Goal: Feedback & Contribution: Contribute content

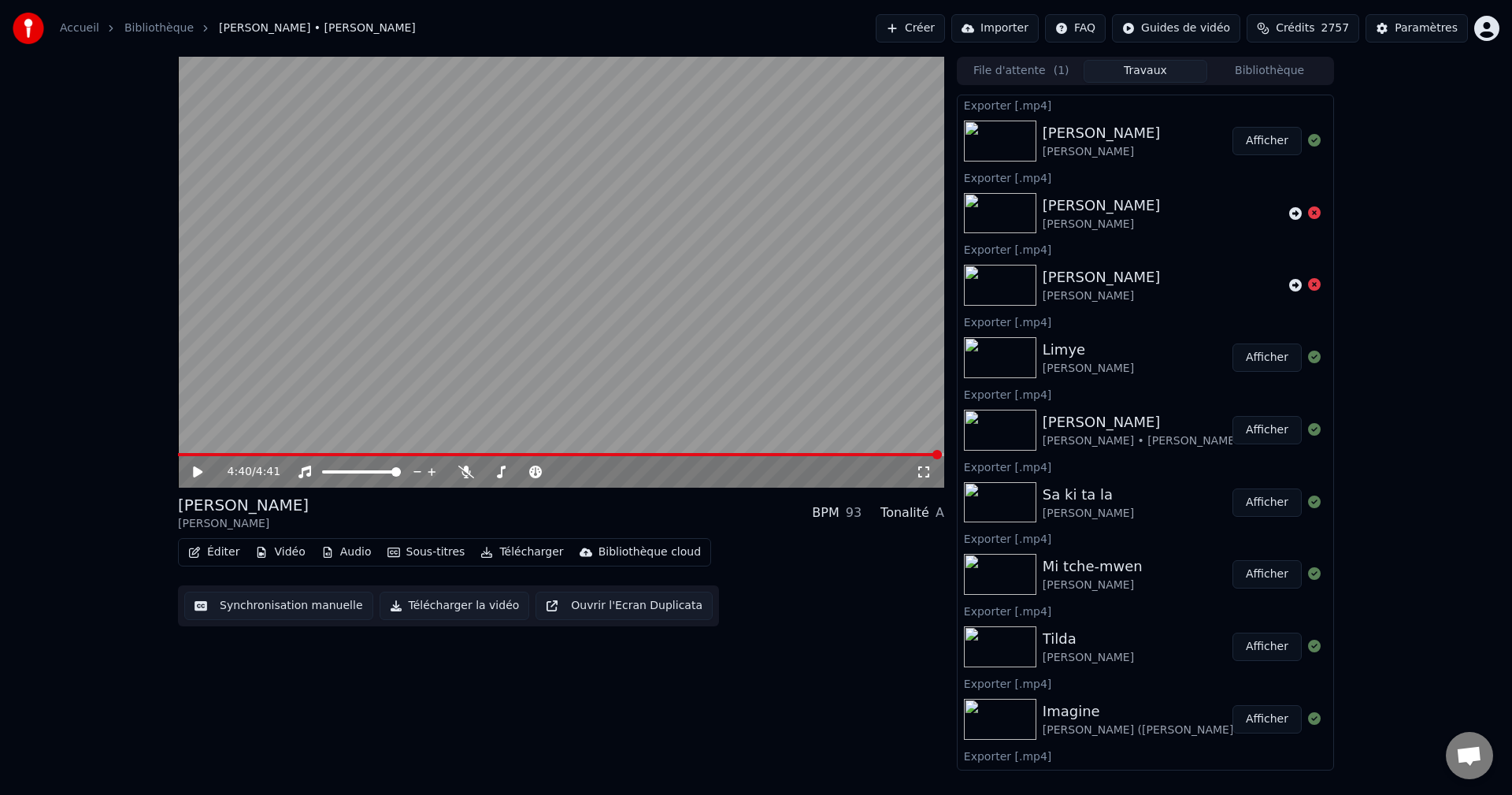
click at [1257, 72] on button "Bibliothèque" at bounding box center [1268, 71] width 124 height 23
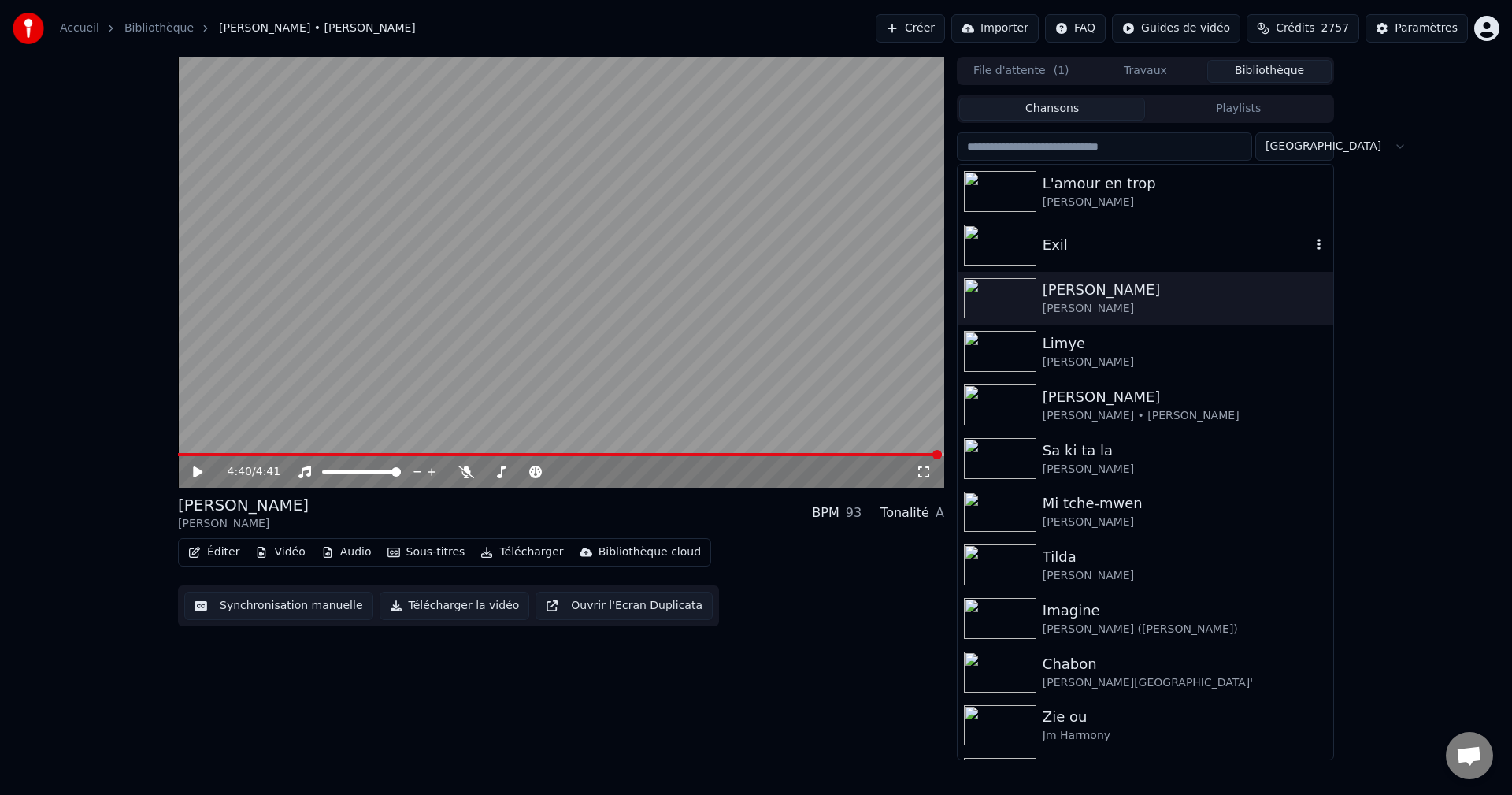
click at [1077, 252] on div "Exil" at bounding box center [1177, 245] width 269 height 22
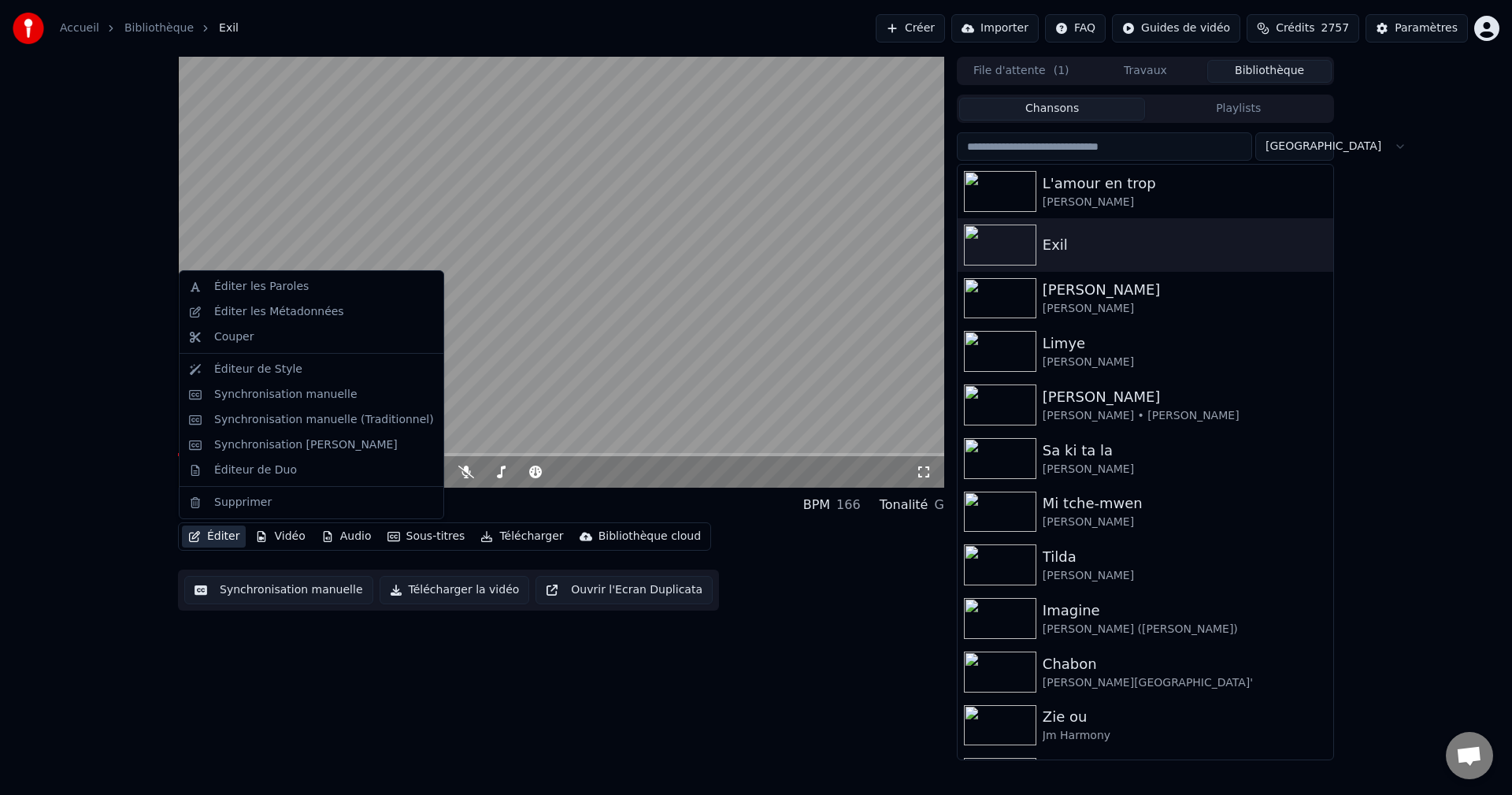
click at [212, 536] on button "Éditer" at bounding box center [214, 535] width 64 height 22
click at [298, 430] on div "Synchronisation manuelle (Traditionnel)" at bounding box center [311, 419] width 258 height 25
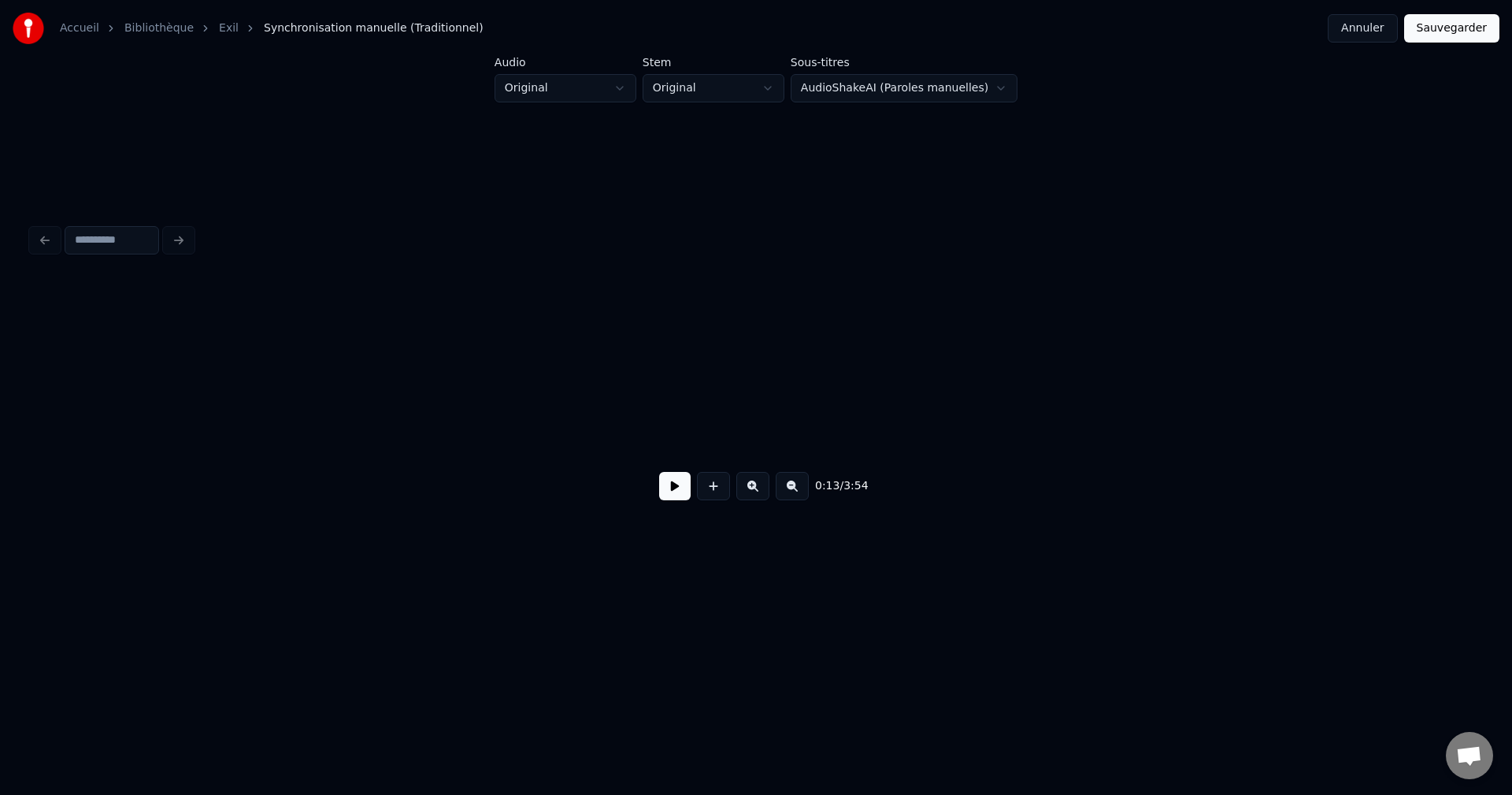
scroll to position [0, 8149]
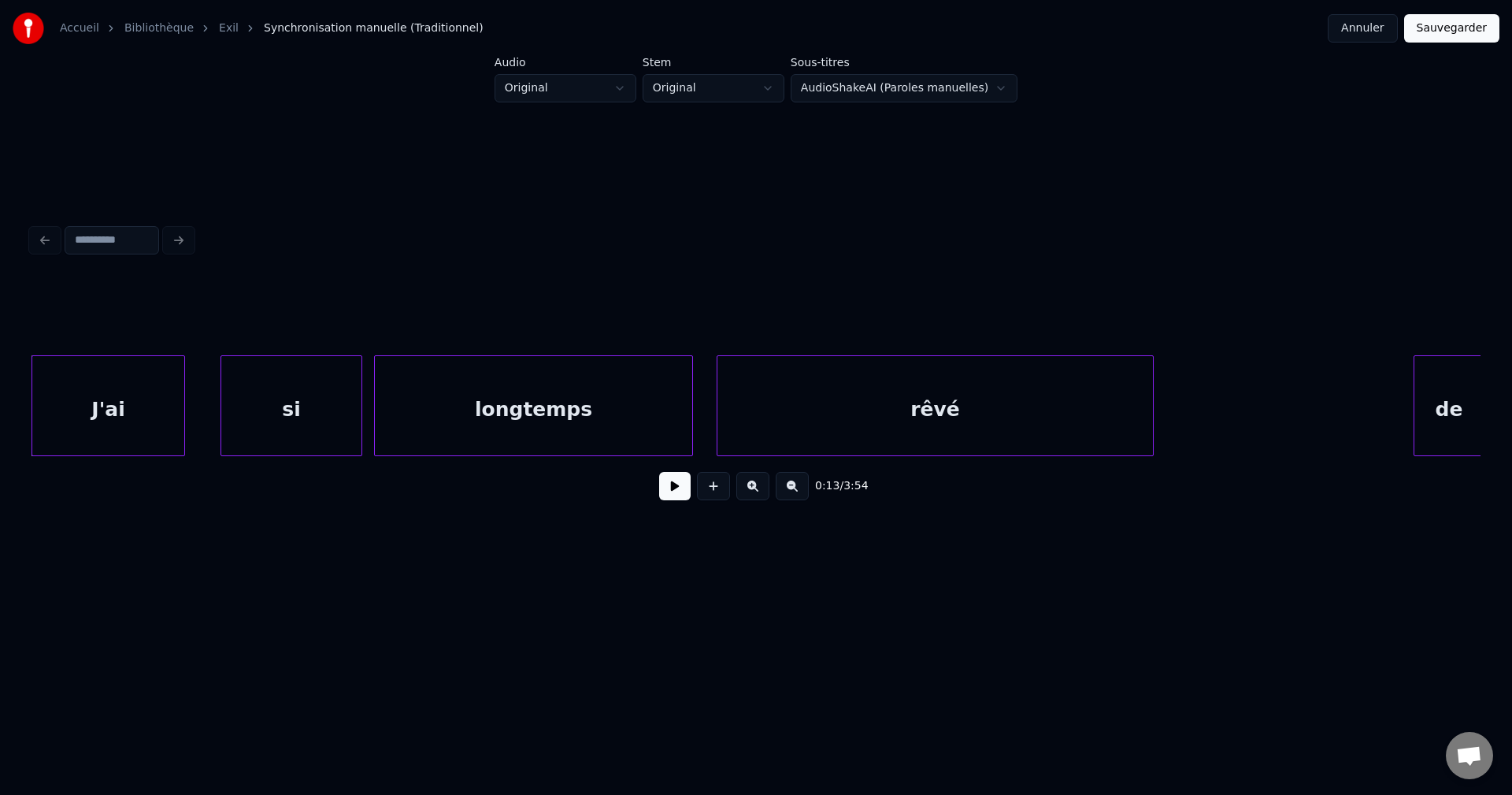
click at [684, 483] on button at bounding box center [675, 486] width 31 height 29
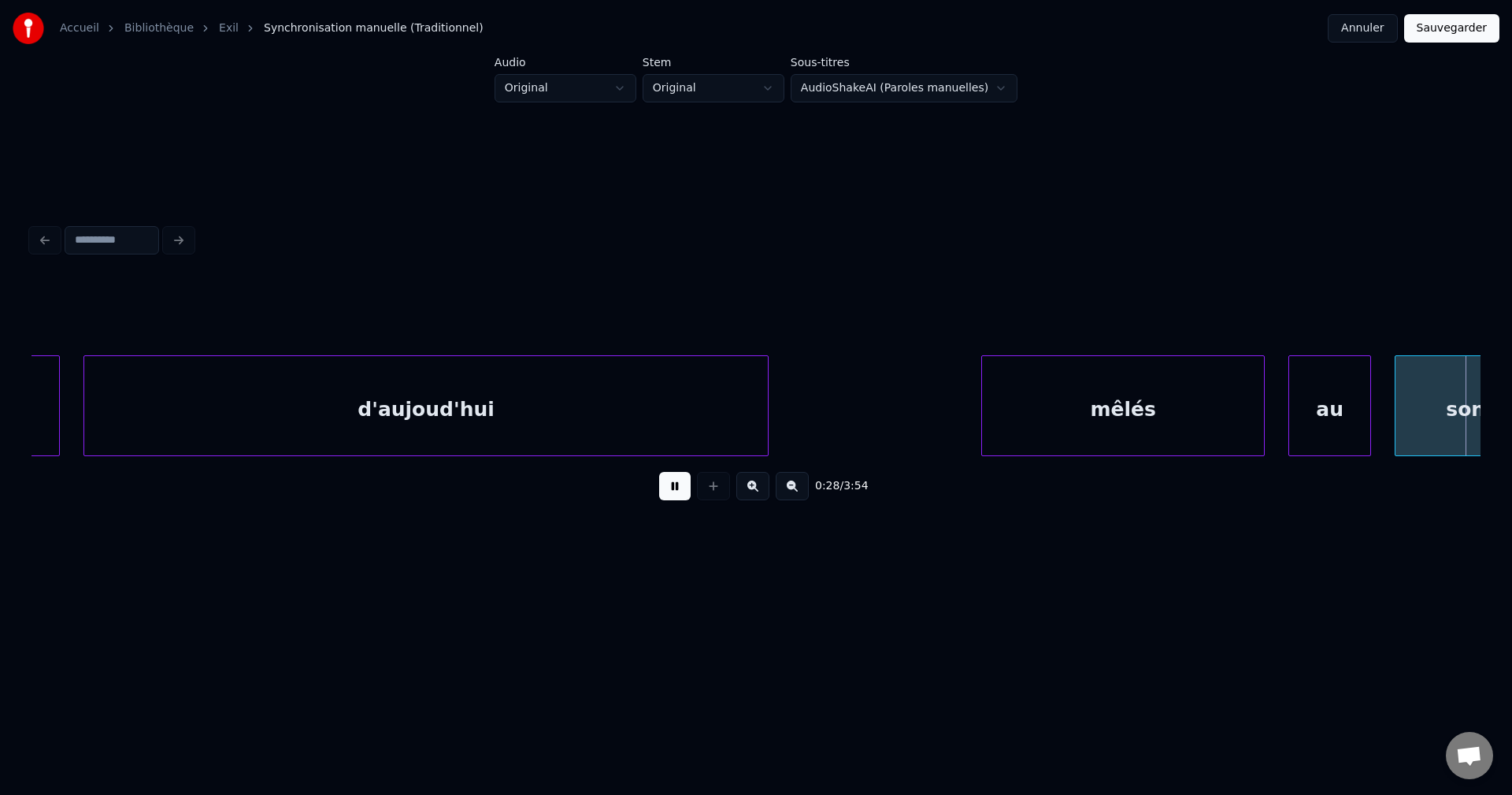
scroll to position [0, 16877]
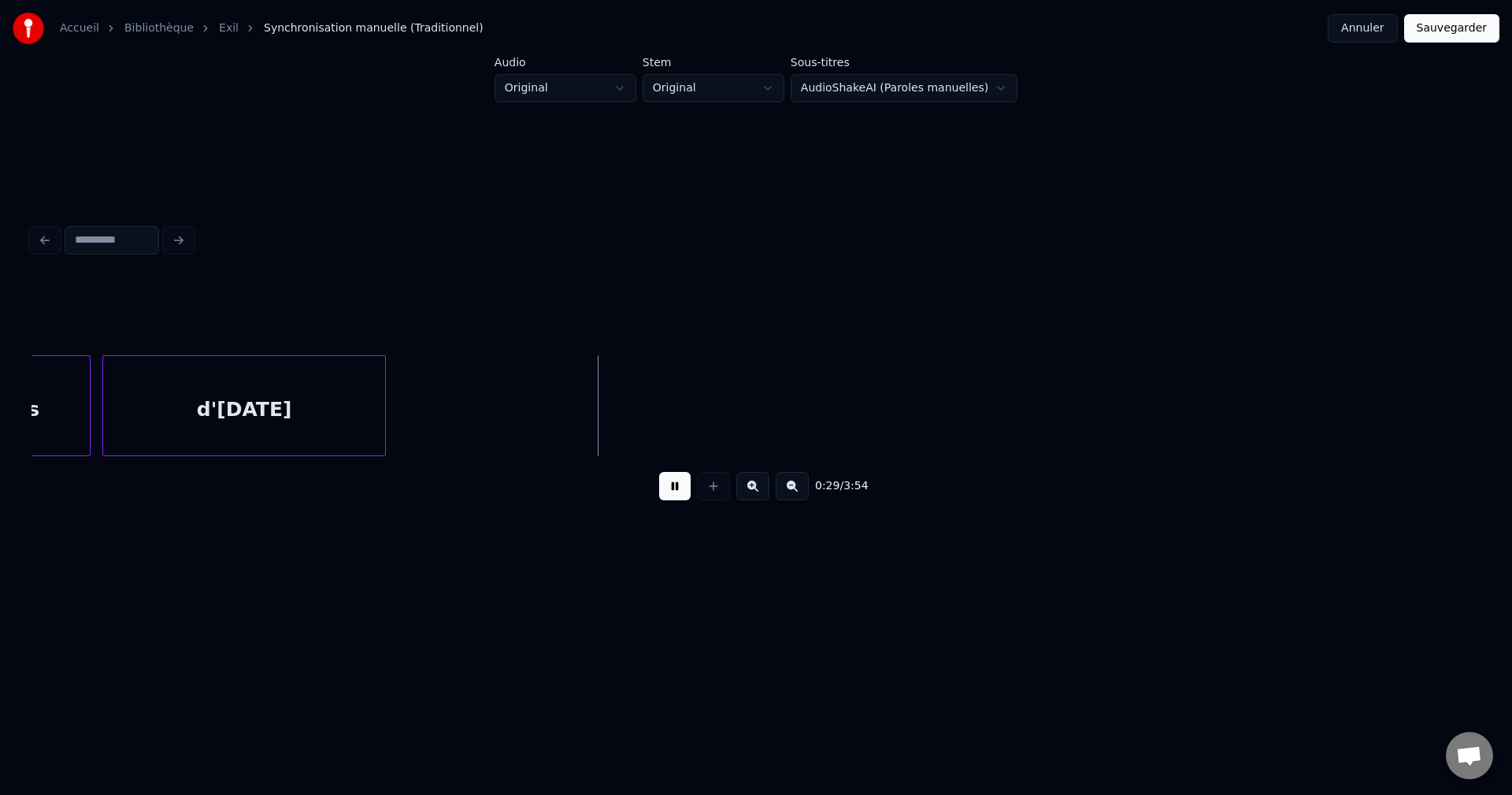
click at [1301, 345] on div at bounding box center [756, 316] width 1449 height 79
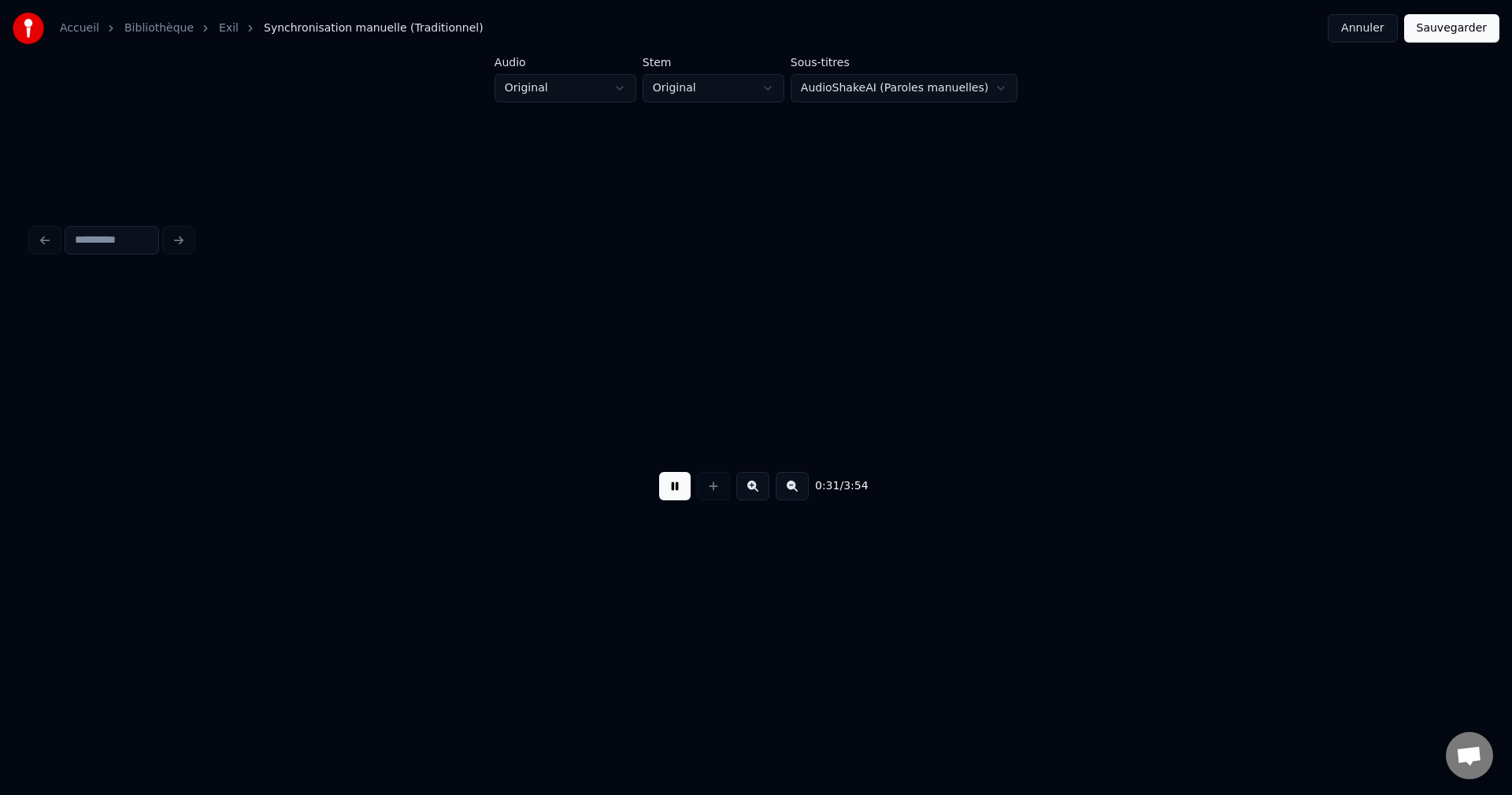
scroll to position [0, 18333]
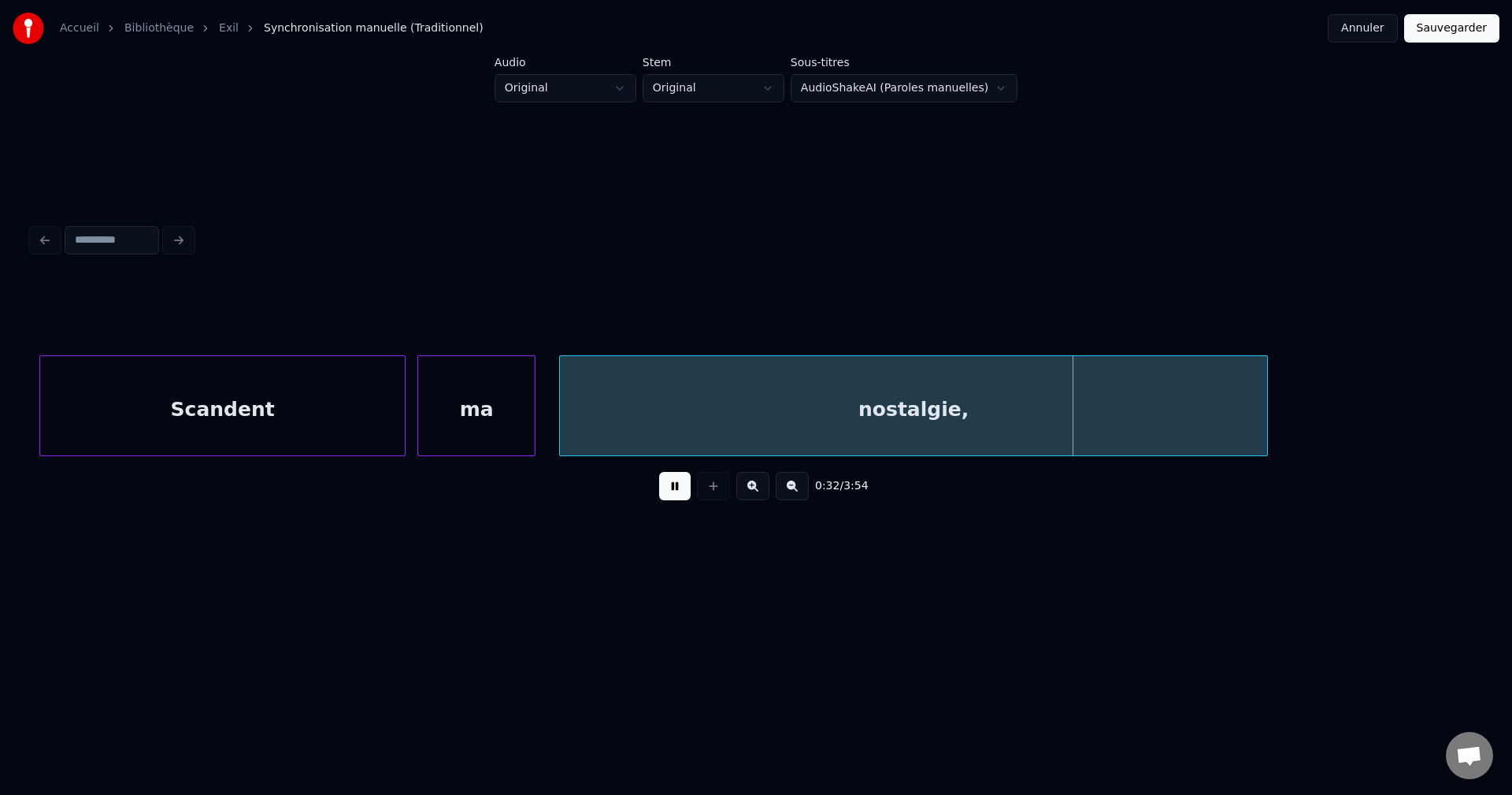
click at [149, 398] on div "Scandent" at bounding box center [222, 409] width 364 height 107
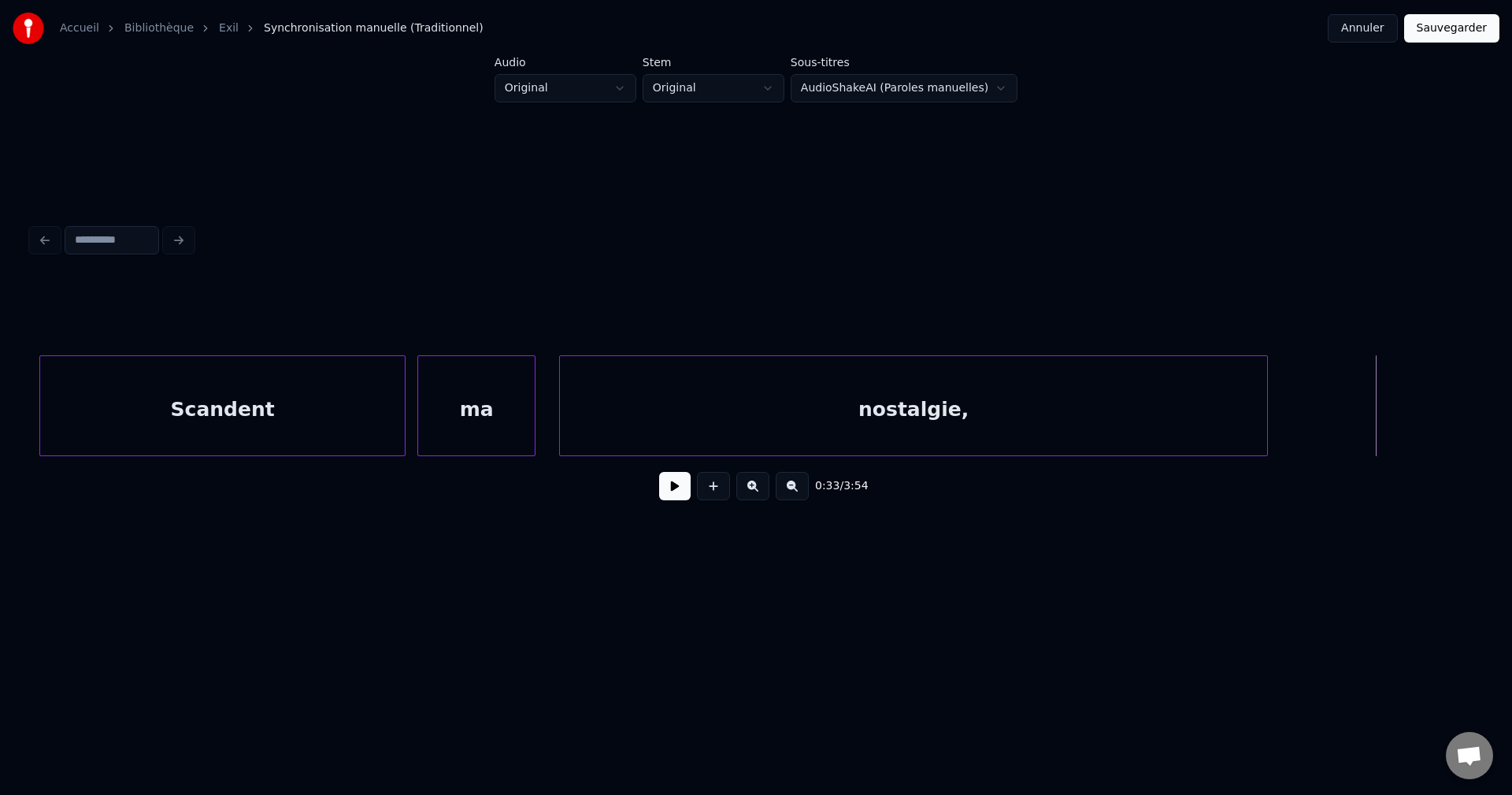
click at [666, 495] on button at bounding box center [675, 486] width 31 height 29
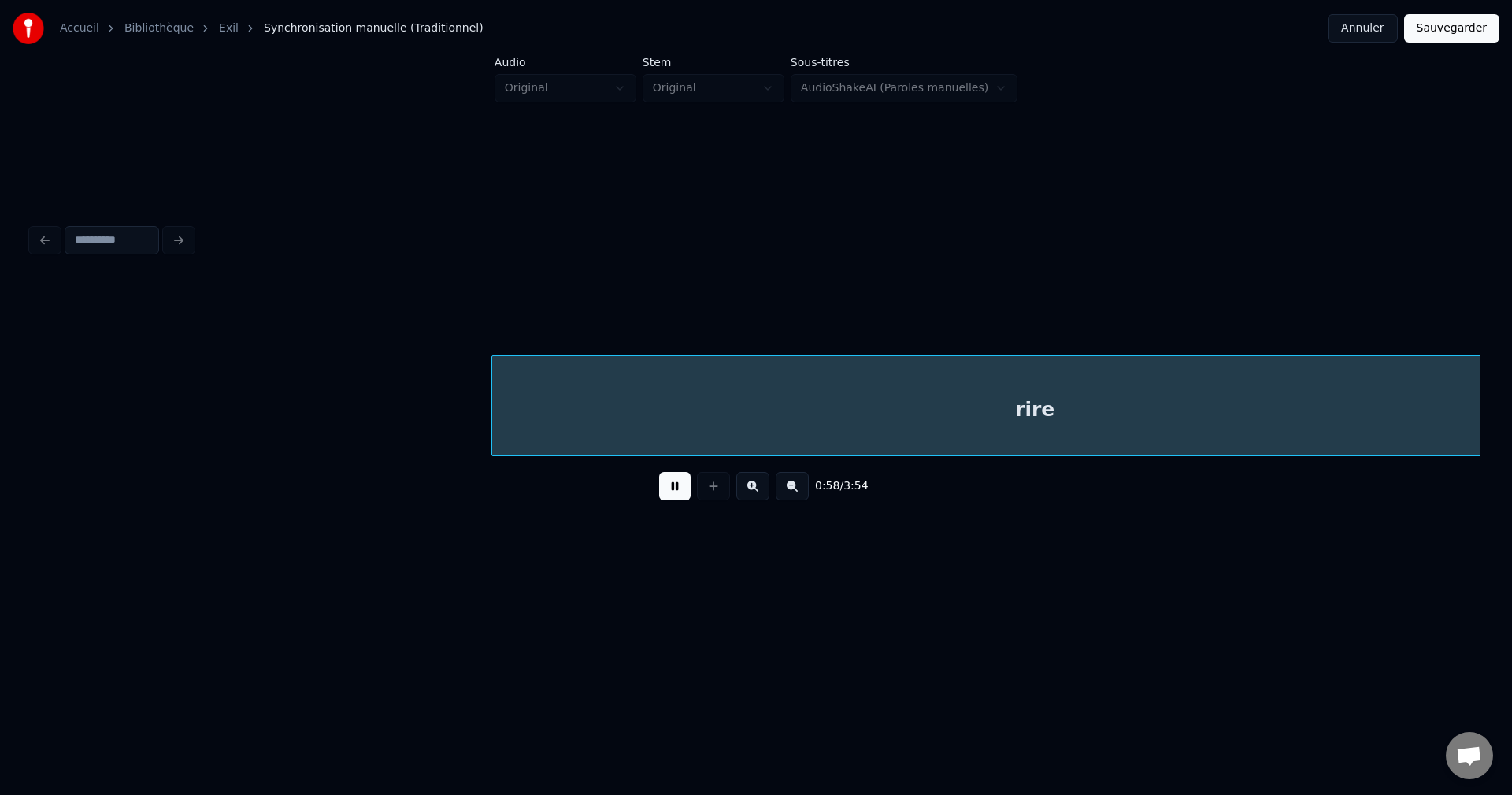
scroll to position [0, 34799]
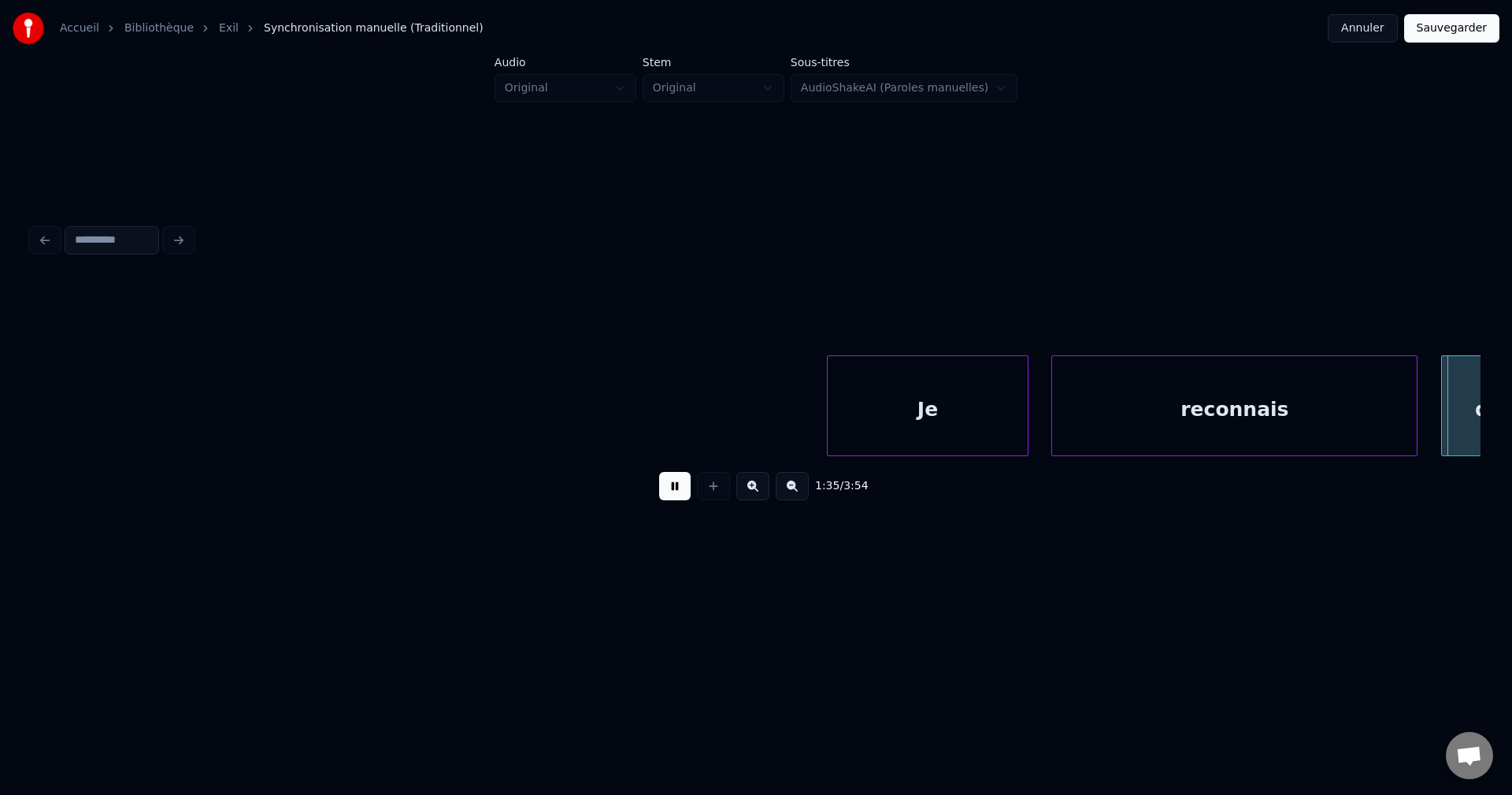
scroll to position [0, 56615]
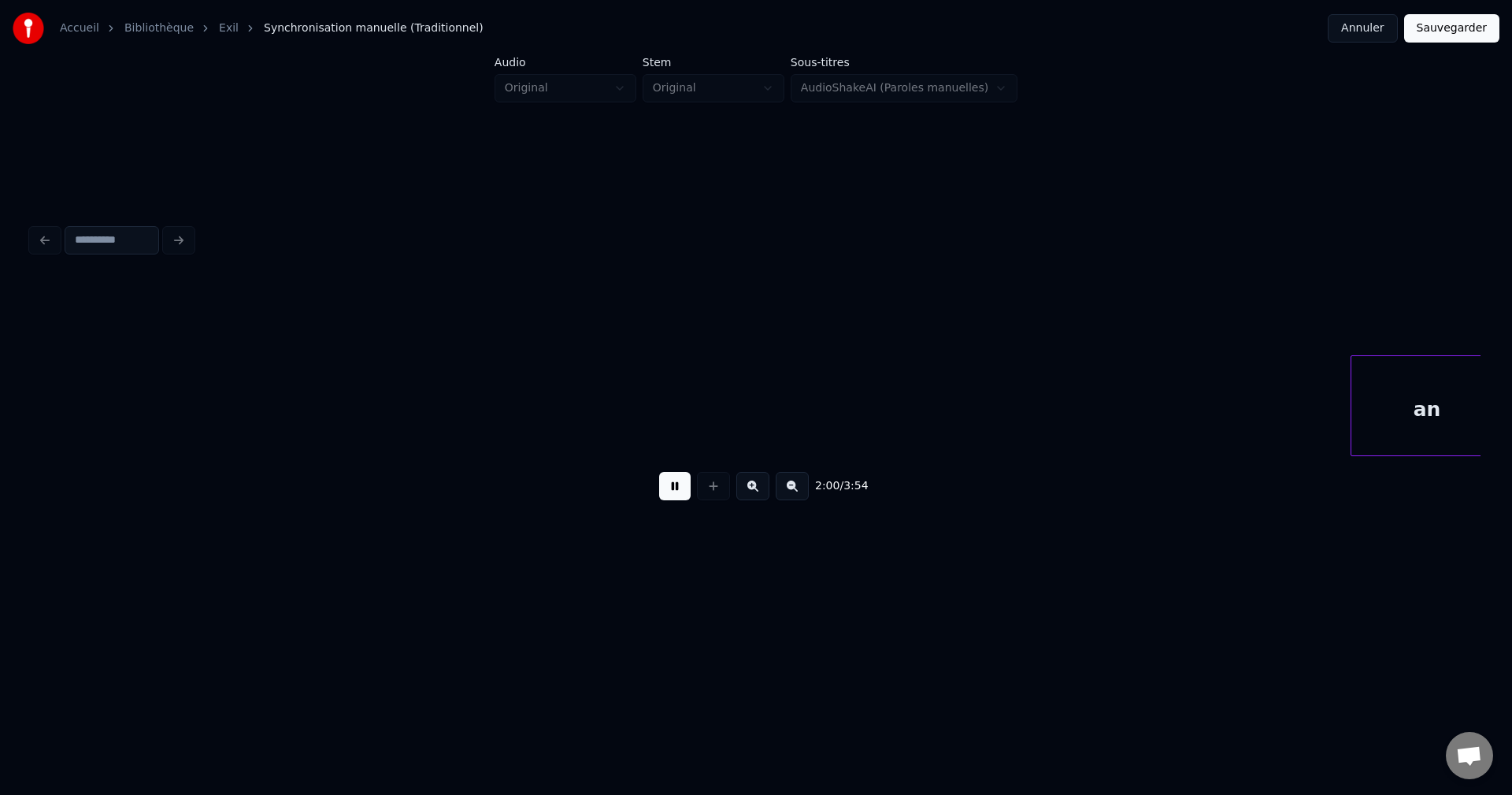
scroll to position [0, 71177]
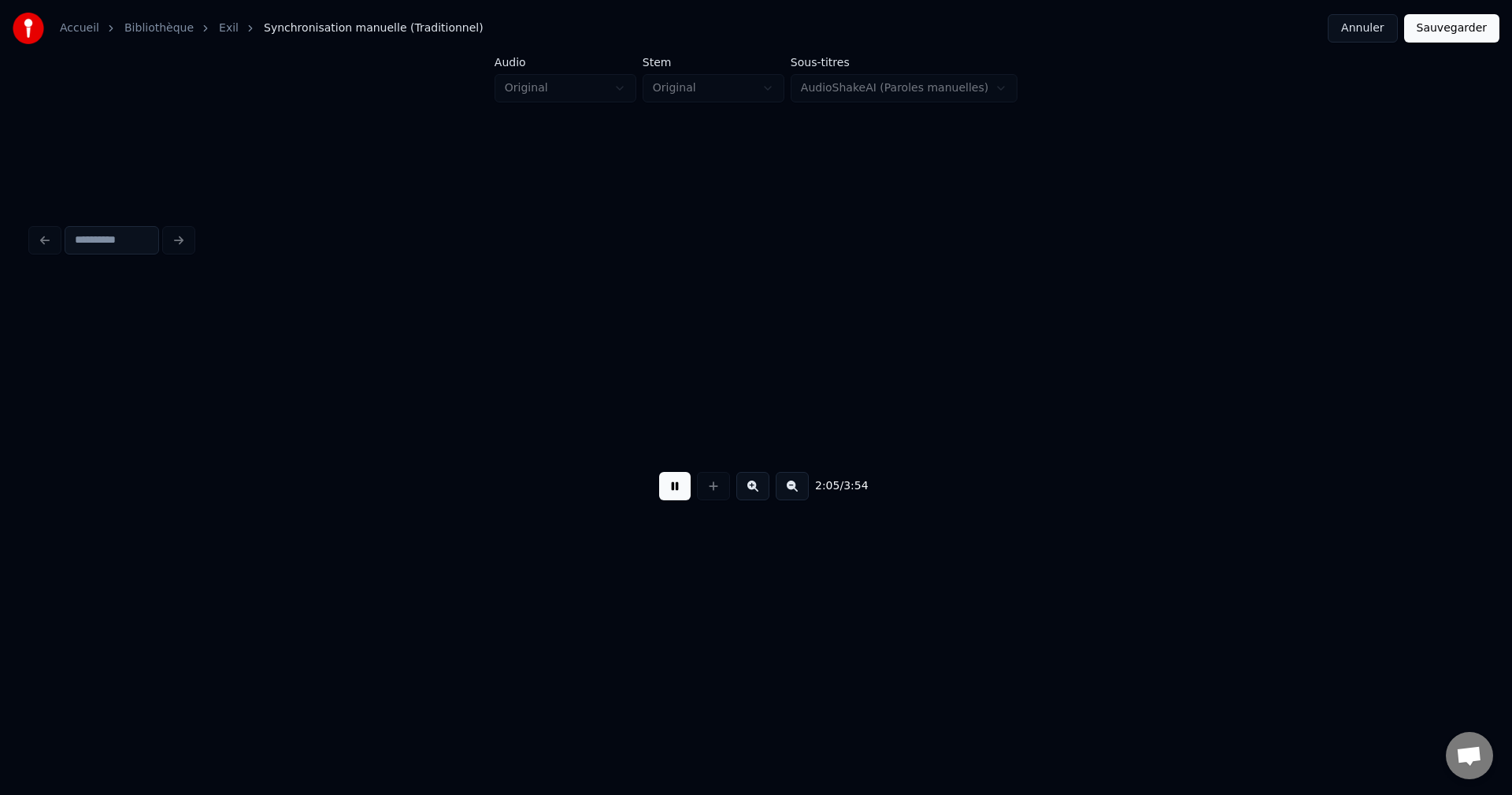
scroll to position [0, 74091]
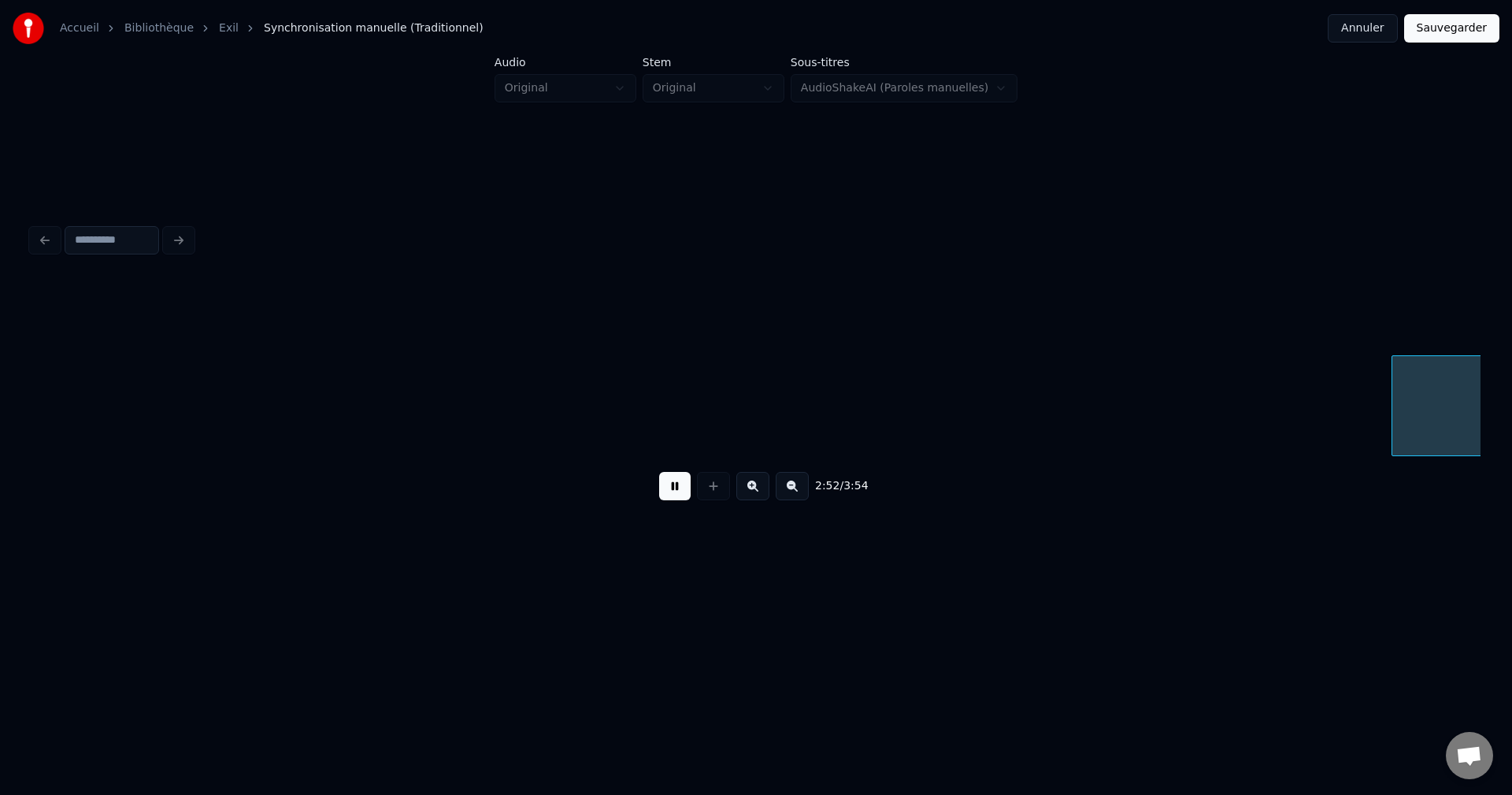
scroll to position [0, 101752]
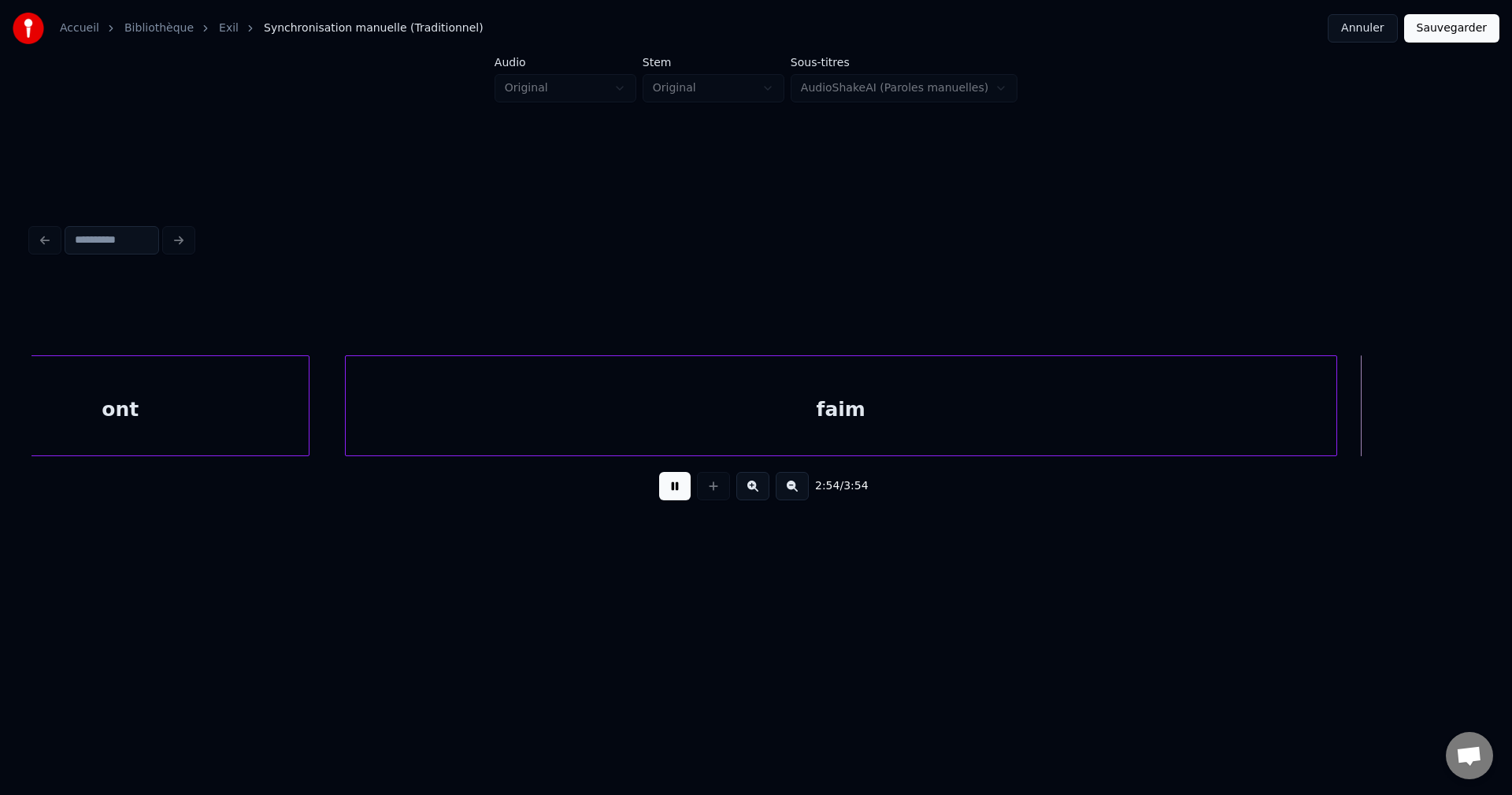
click at [841, 418] on div "faim" at bounding box center [841, 409] width 991 height 107
click at [681, 490] on button at bounding box center [675, 486] width 31 height 29
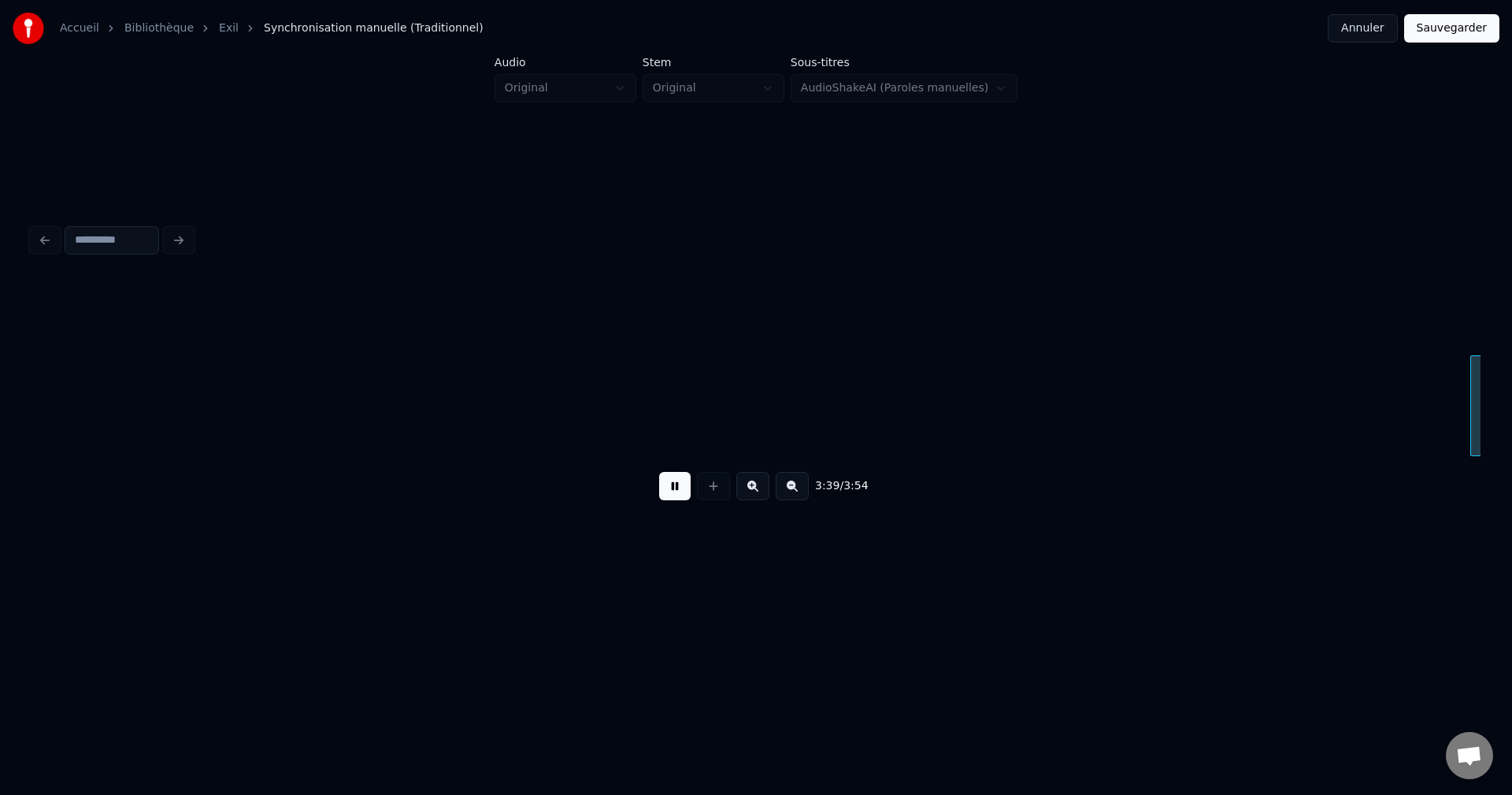
scroll to position [0, 129406]
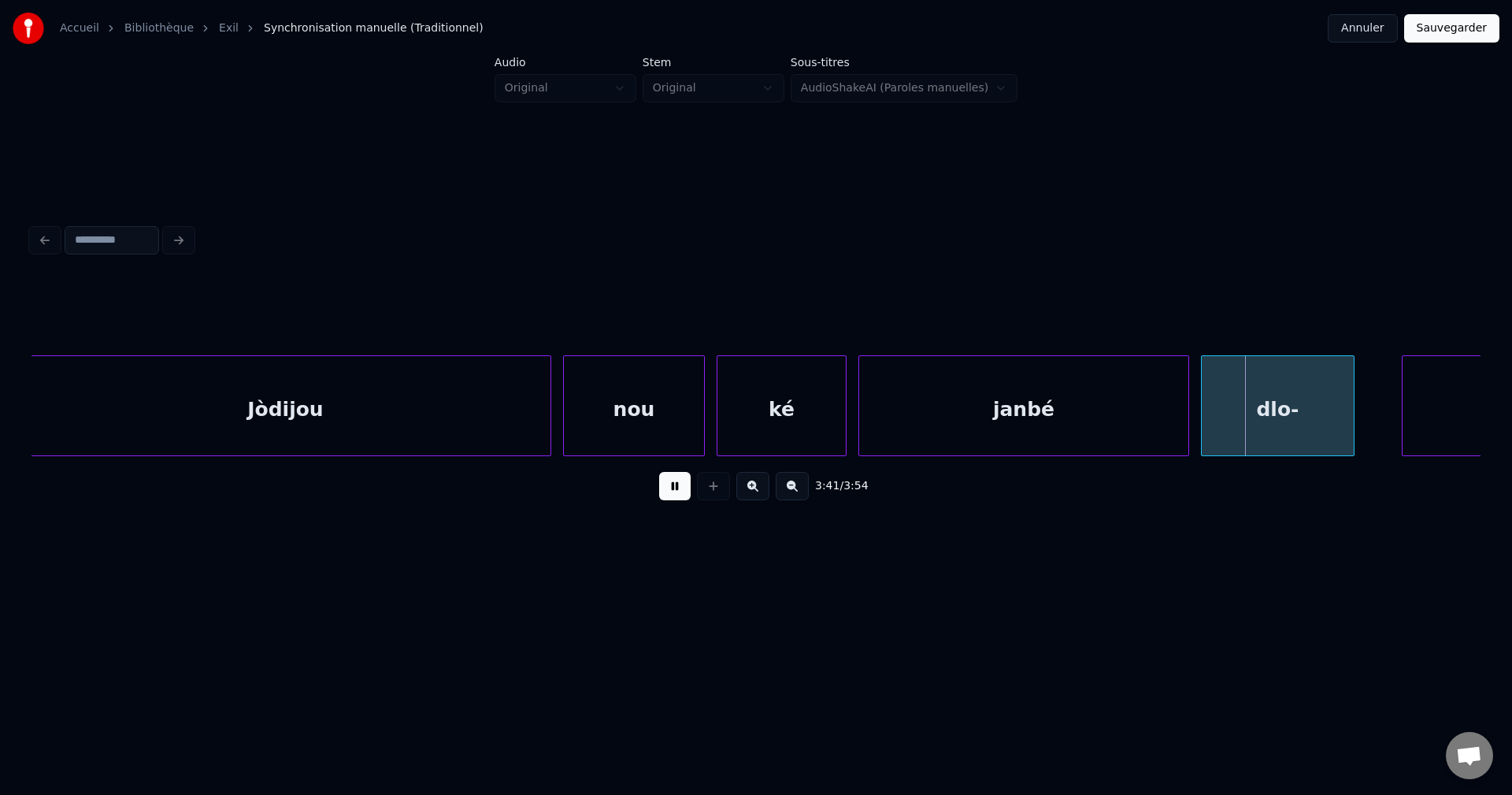
click at [449, 426] on div "Jòdijou" at bounding box center [285, 409] width 530 height 107
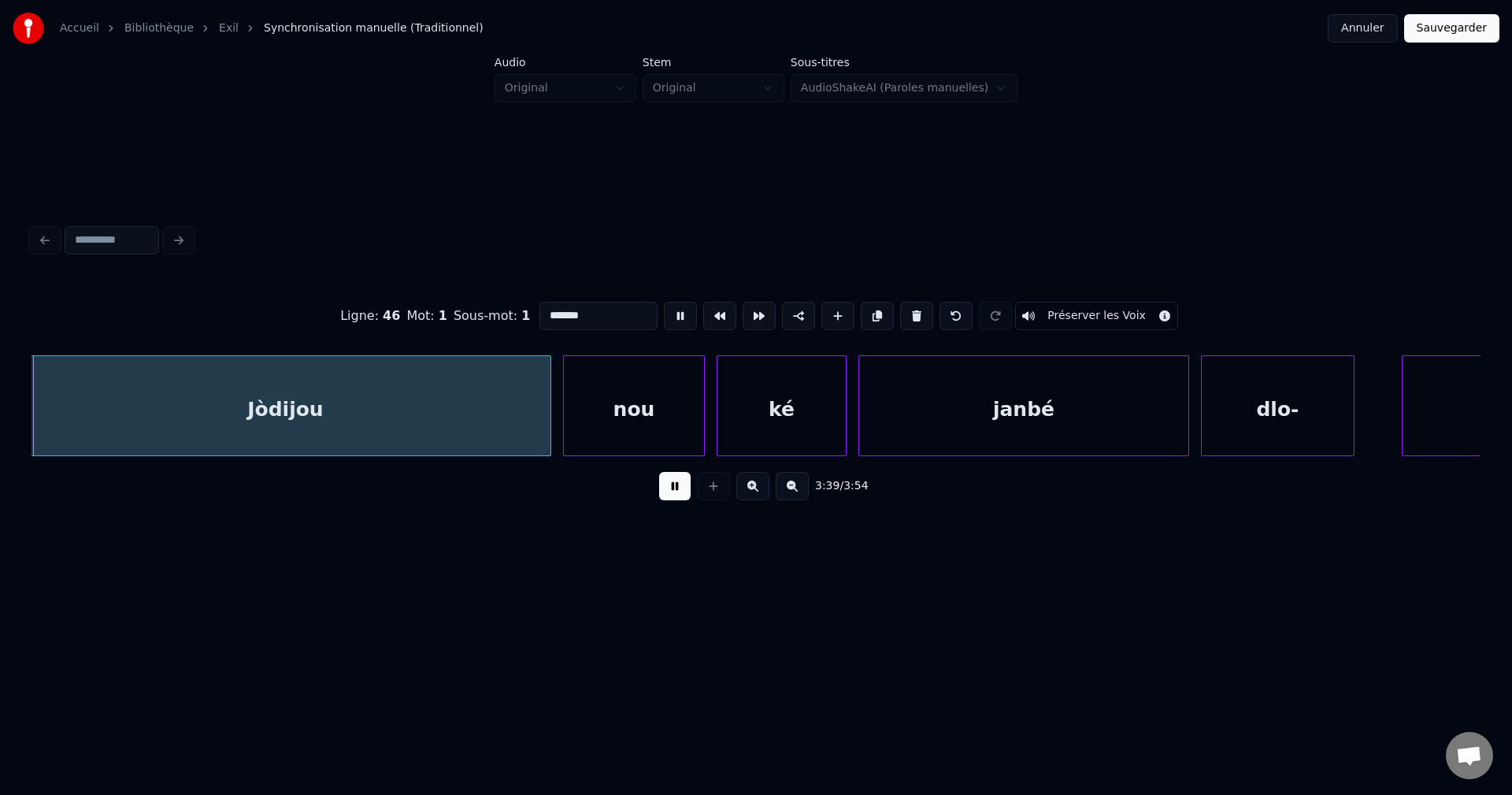
scroll to position [0, 129394]
click at [679, 495] on button at bounding box center [675, 486] width 31 height 29
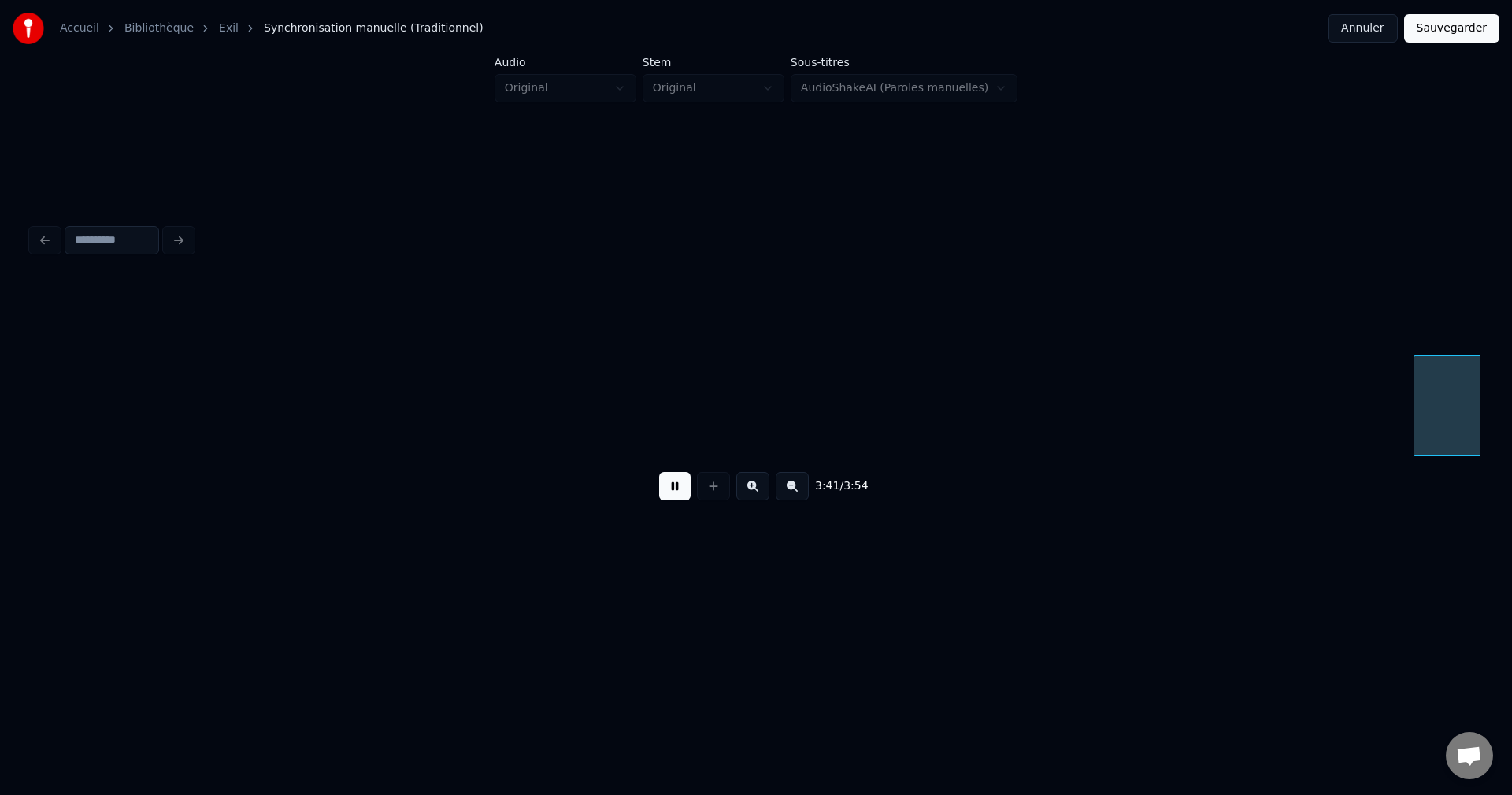
scroll to position [0, 130853]
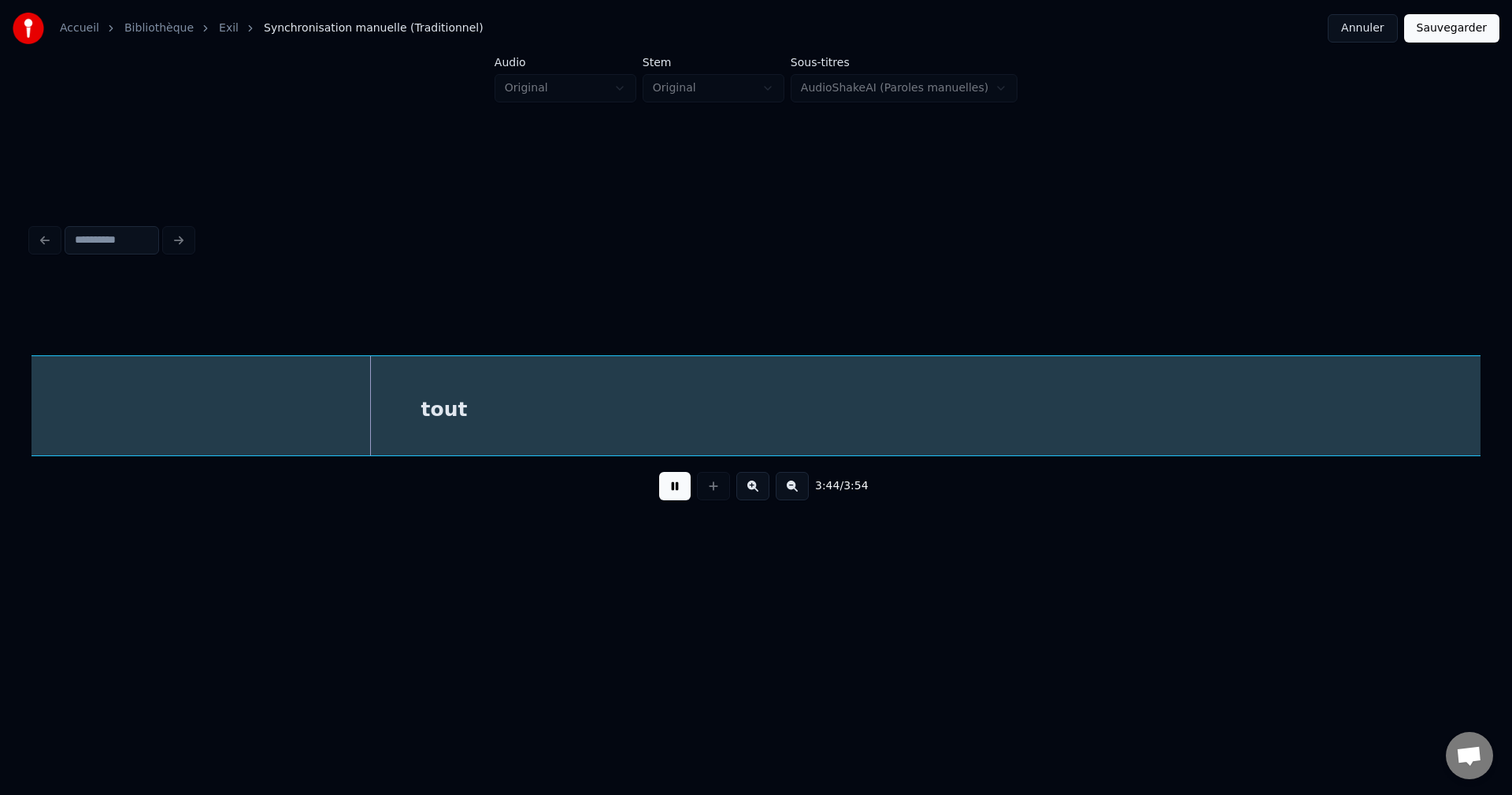
click at [671, 412] on div "tout" at bounding box center [443, 409] width 2171 height 107
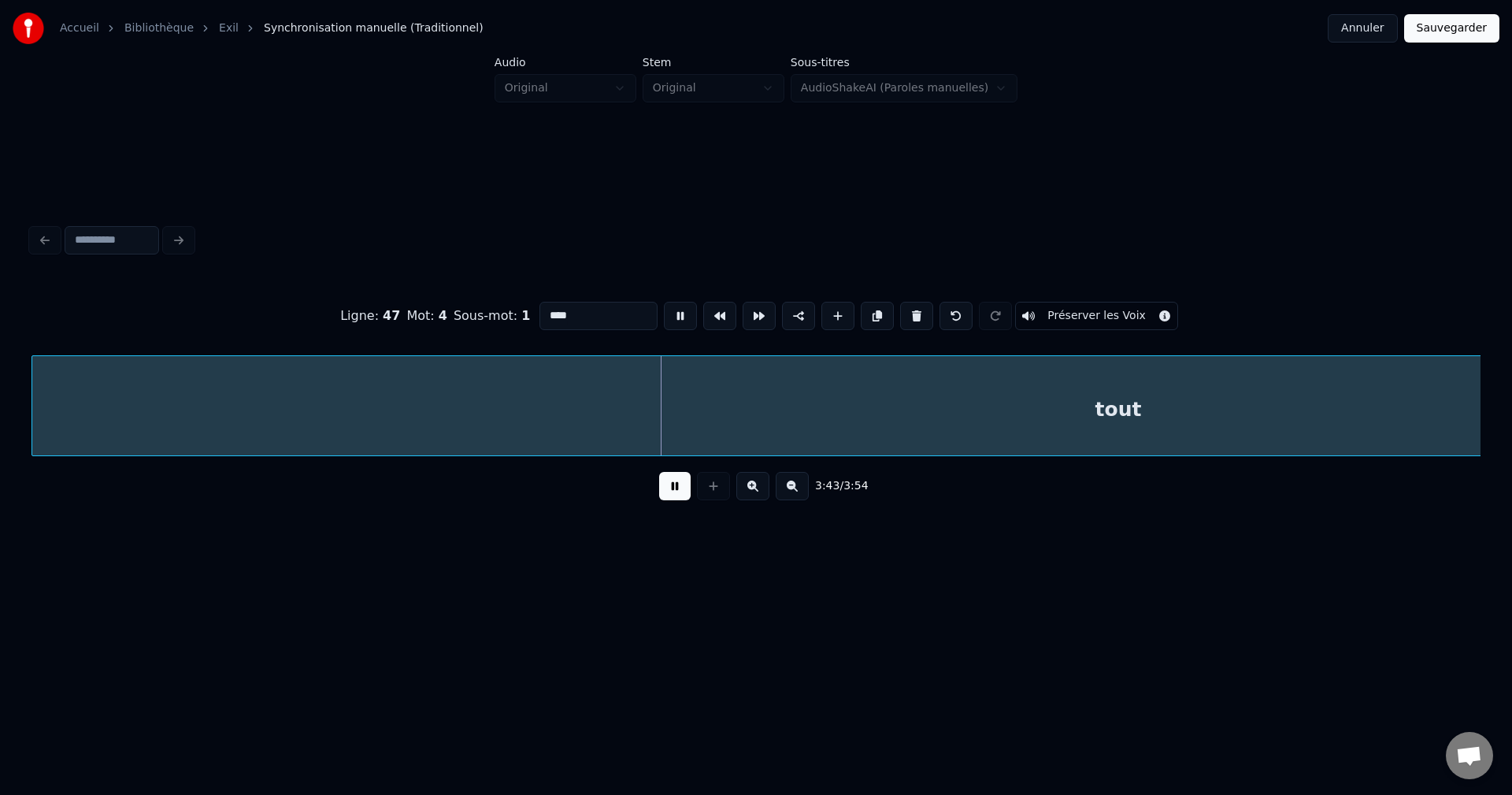
click at [582, 302] on input "****" at bounding box center [599, 316] width 118 height 29
click at [793, 490] on button at bounding box center [792, 486] width 33 height 29
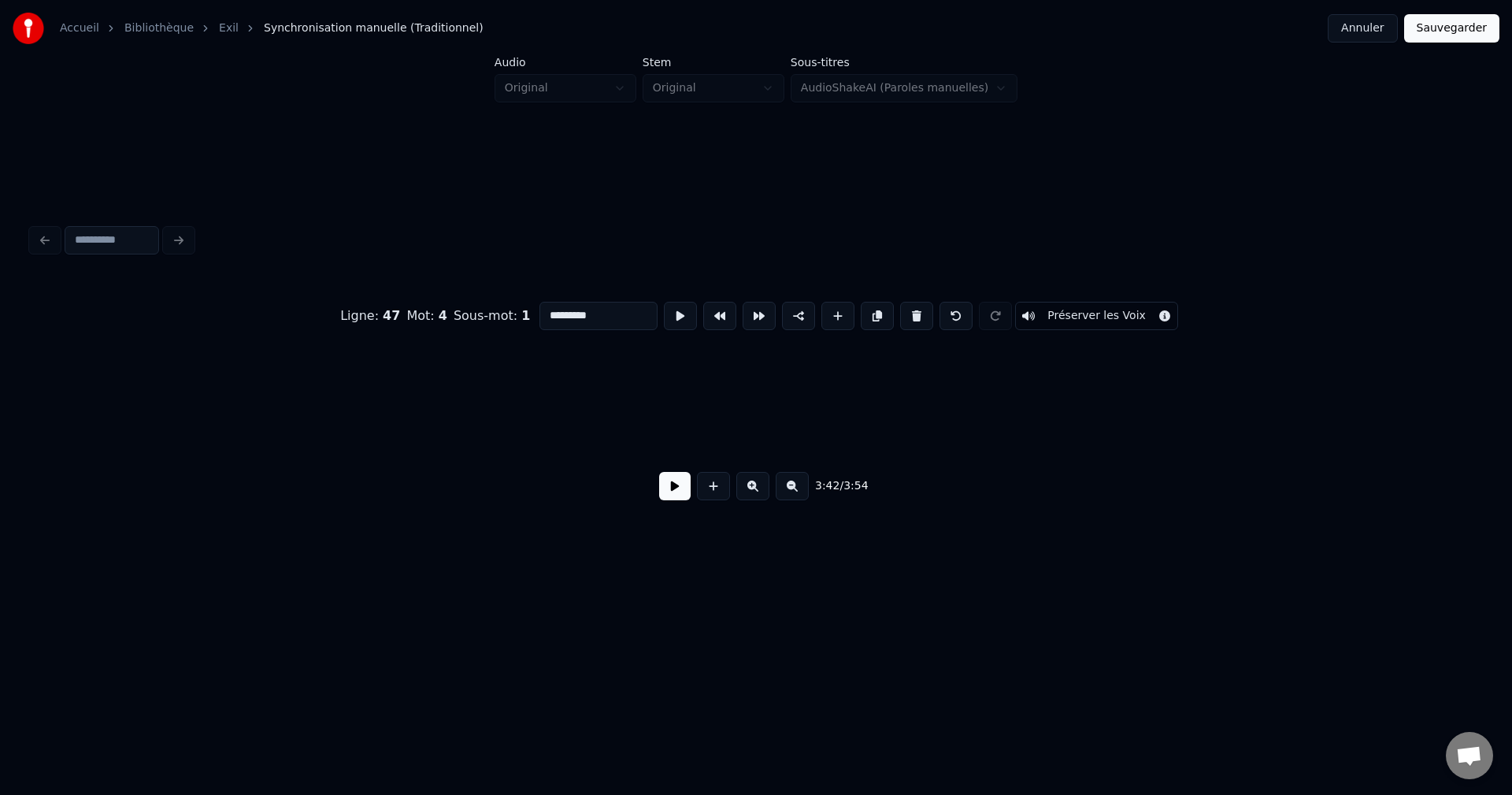
click at [795, 490] on button at bounding box center [792, 486] width 33 height 29
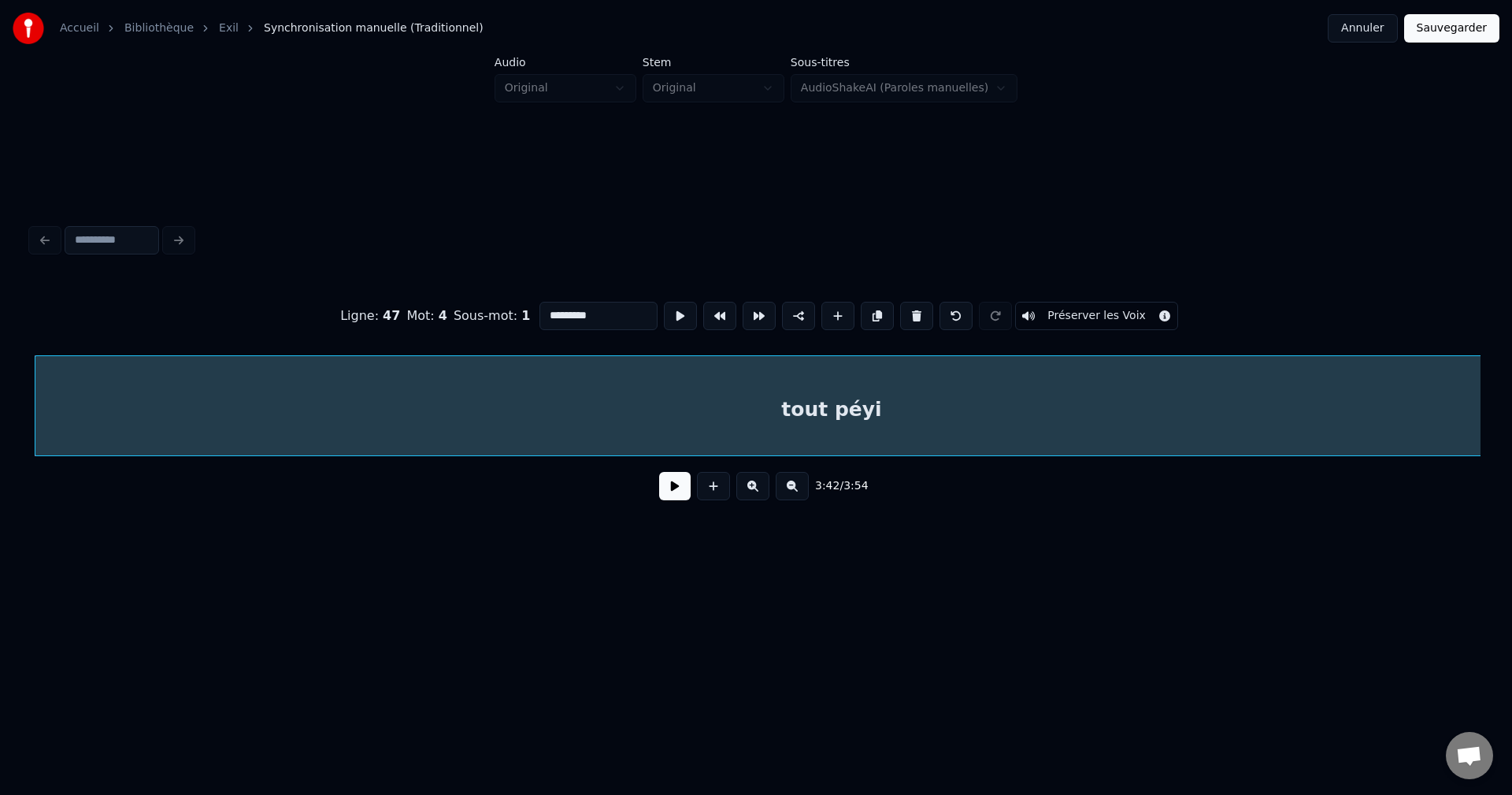
click at [795, 490] on button at bounding box center [792, 486] width 33 height 29
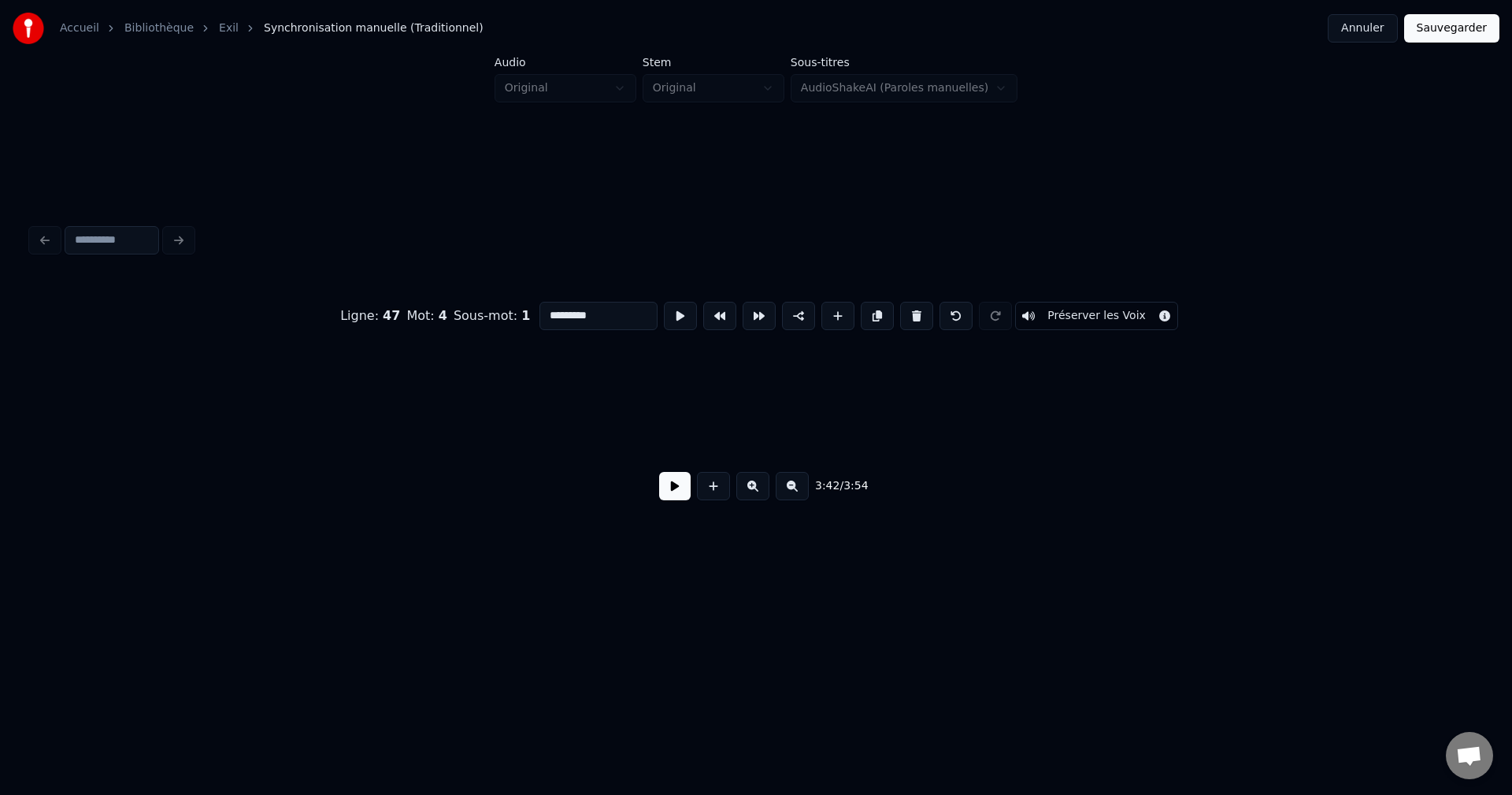
click at [795, 490] on button at bounding box center [792, 486] width 33 height 29
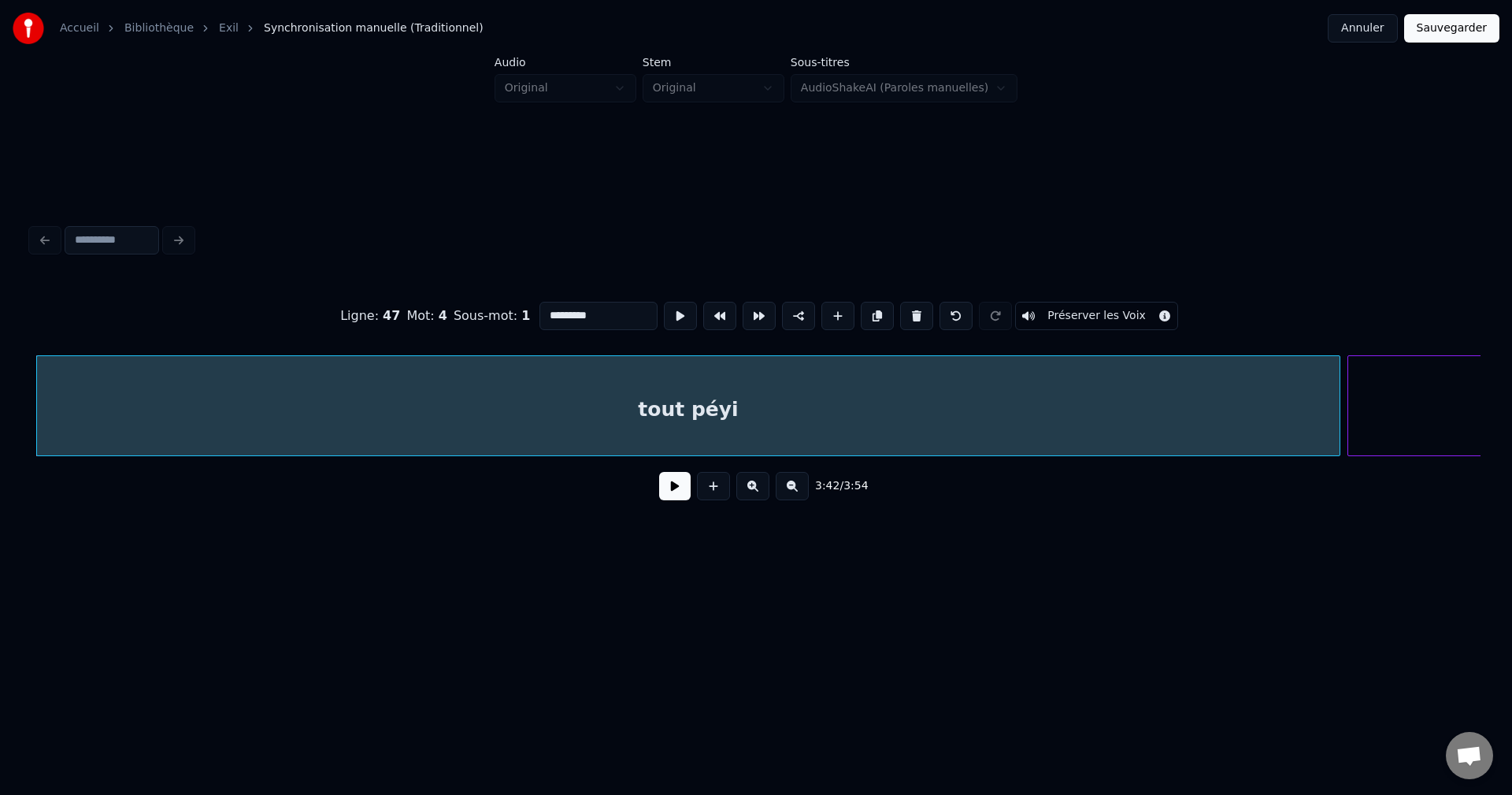
click at [795, 490] on button at bounding box center [792, 486] width 33 height 29
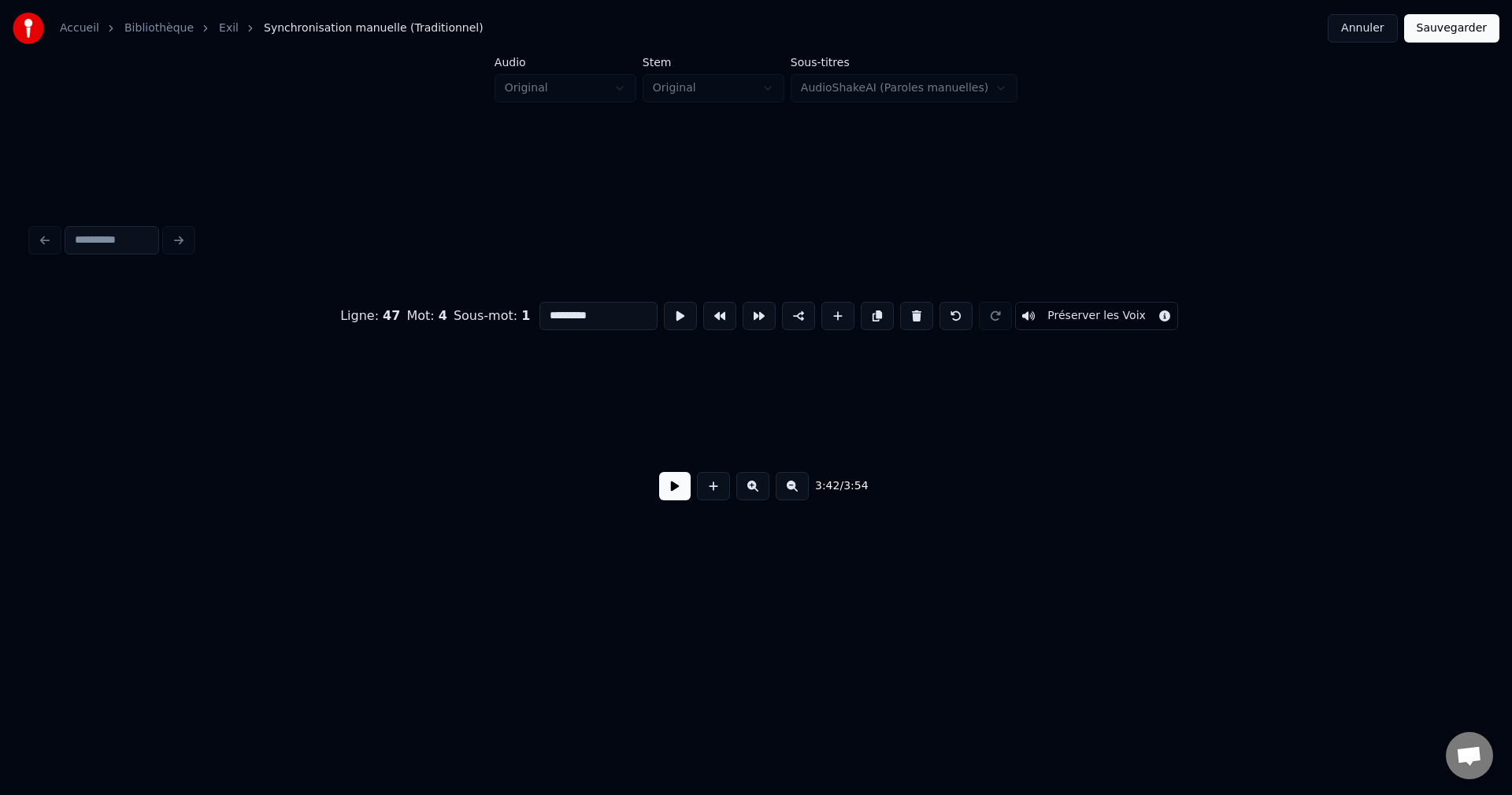
click at [795, 490] on button at bounding box center [792, 486] width 33 height 29
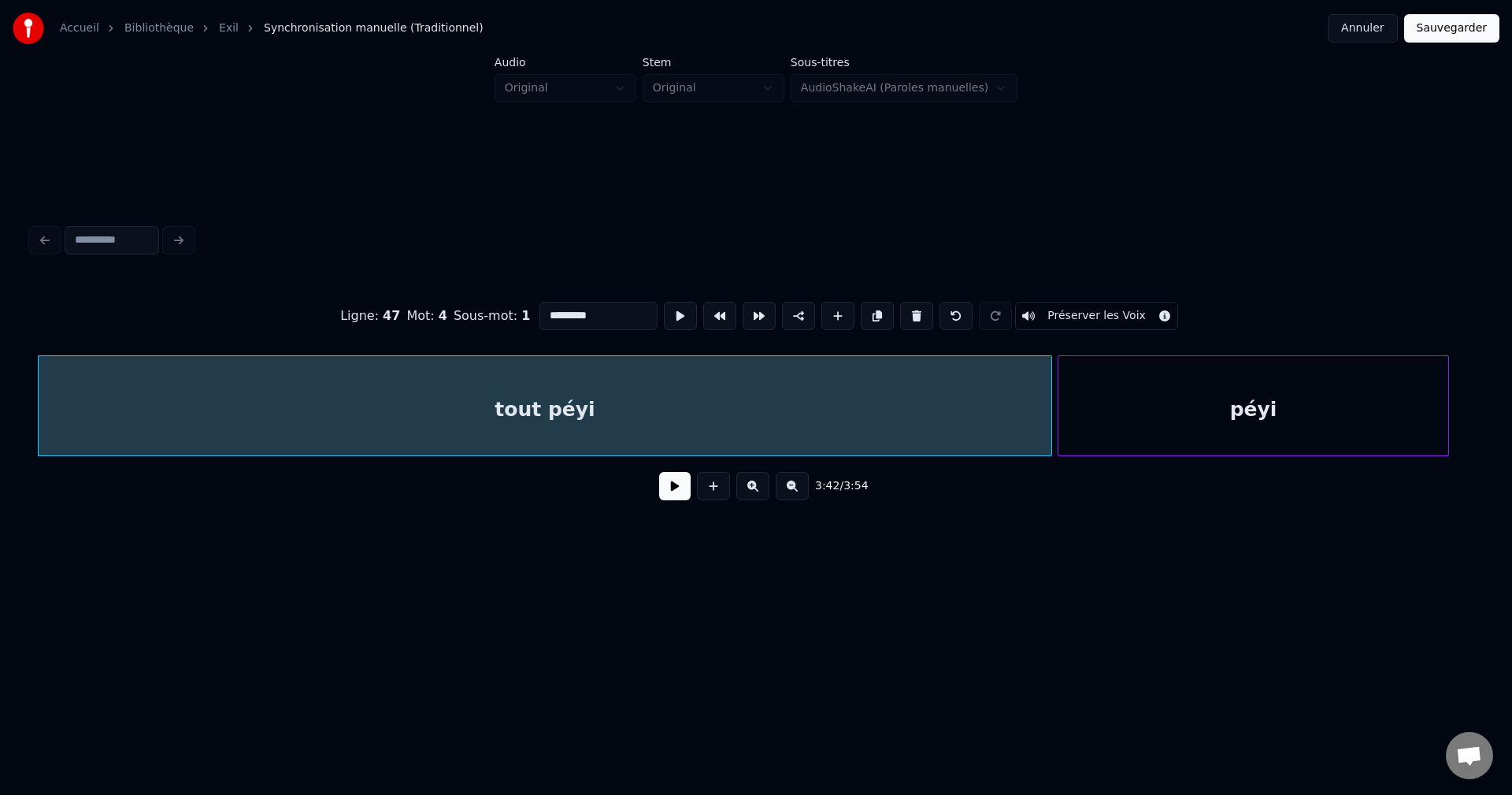
click at [795, 490] on button at bounding box center [792, 486] width 33 height 29
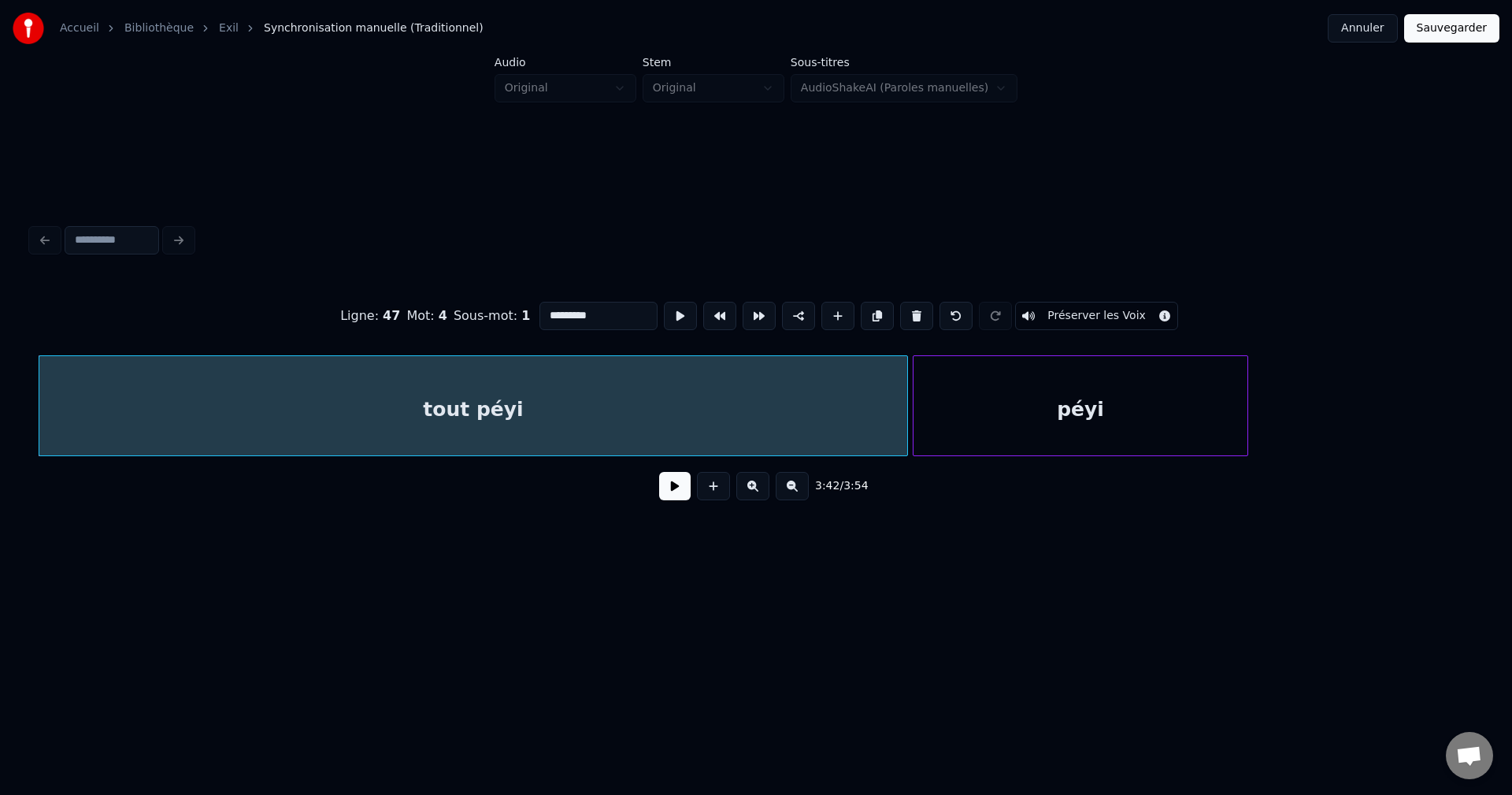
click at [795, 490] on button at bounding box center [792, 486] width 33 height 29
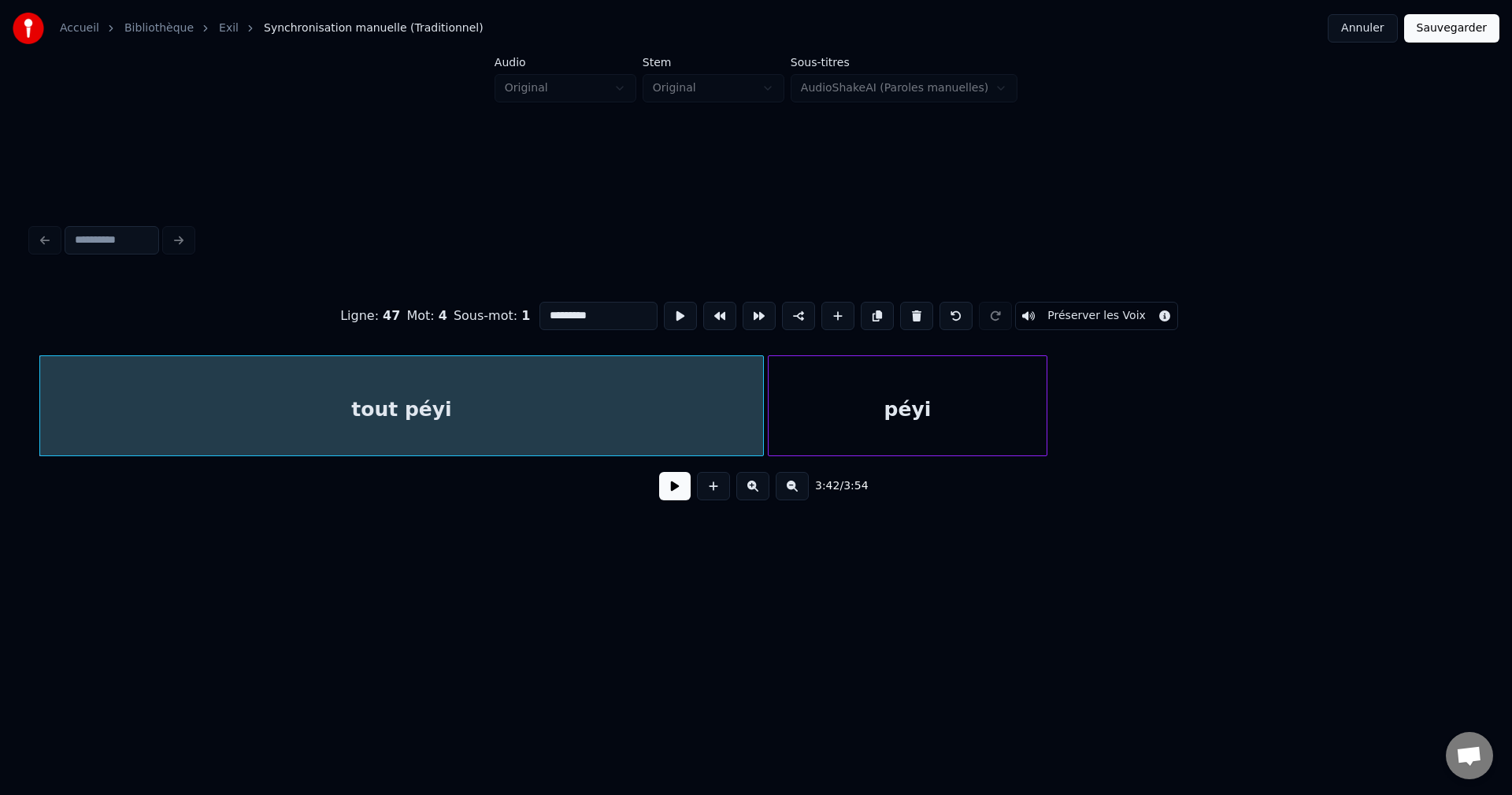
click at [822, 393] on div "péyi" at bounding box center [907, 409] width 278 height 107
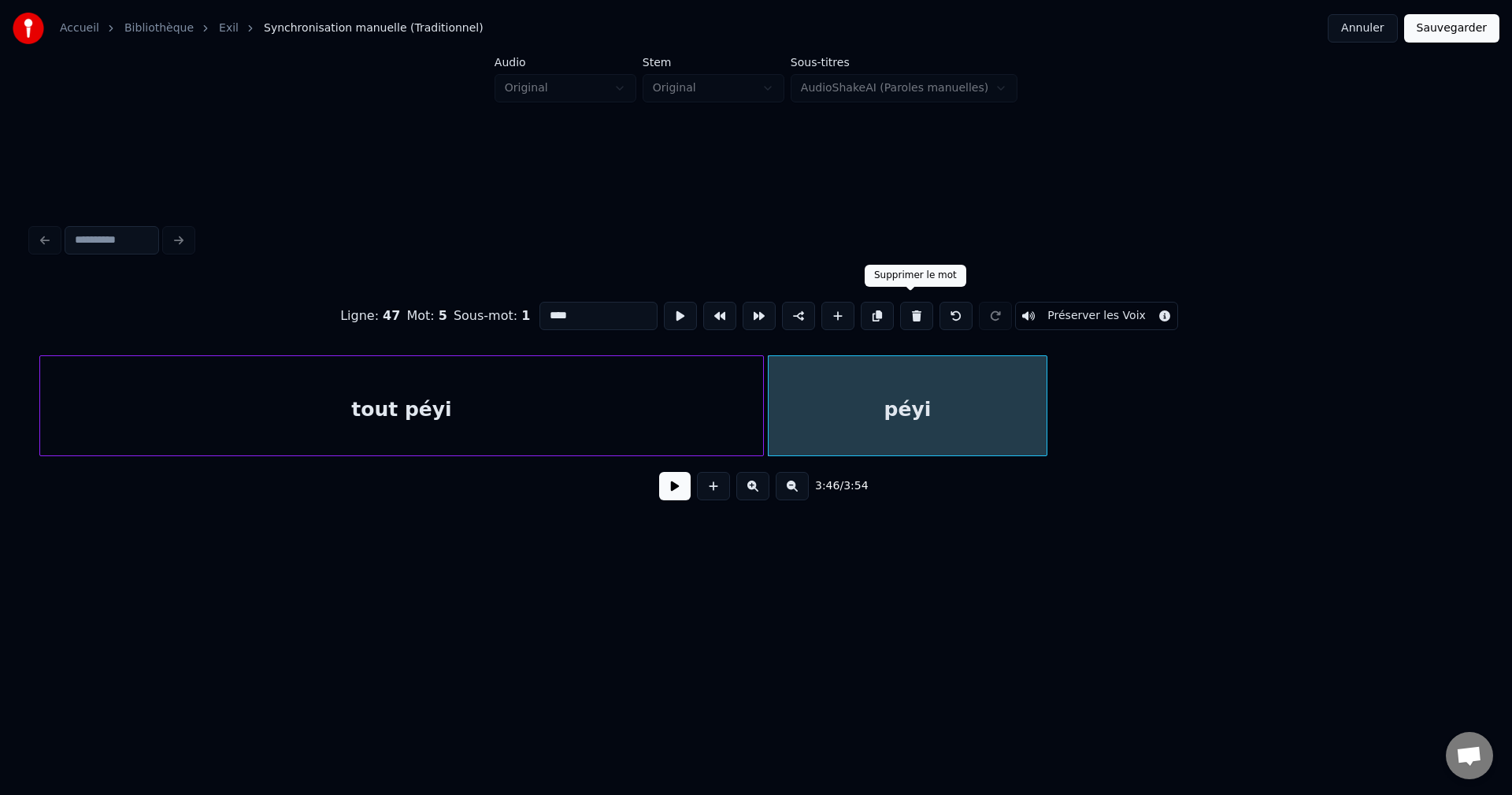
click at [917, 309] on button at bounding box center [916, 316] width 33 height 29
type input "*********"
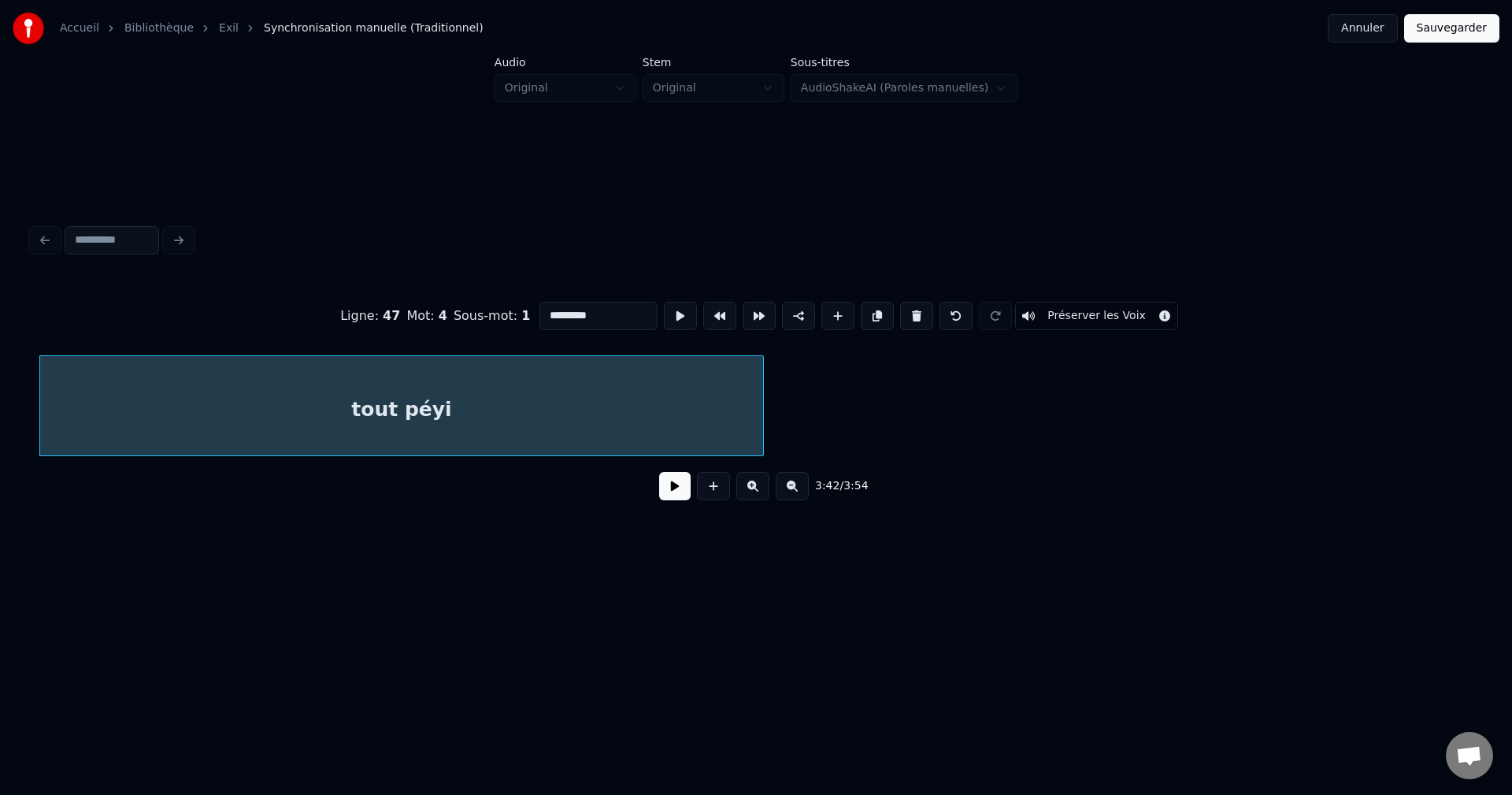
click at [576, 399] on div "tout péyi" at bounding box center [401, 409] width 723 height 107
click at [675, 494] on button at bounding box center [675, 486] width 31 height 29
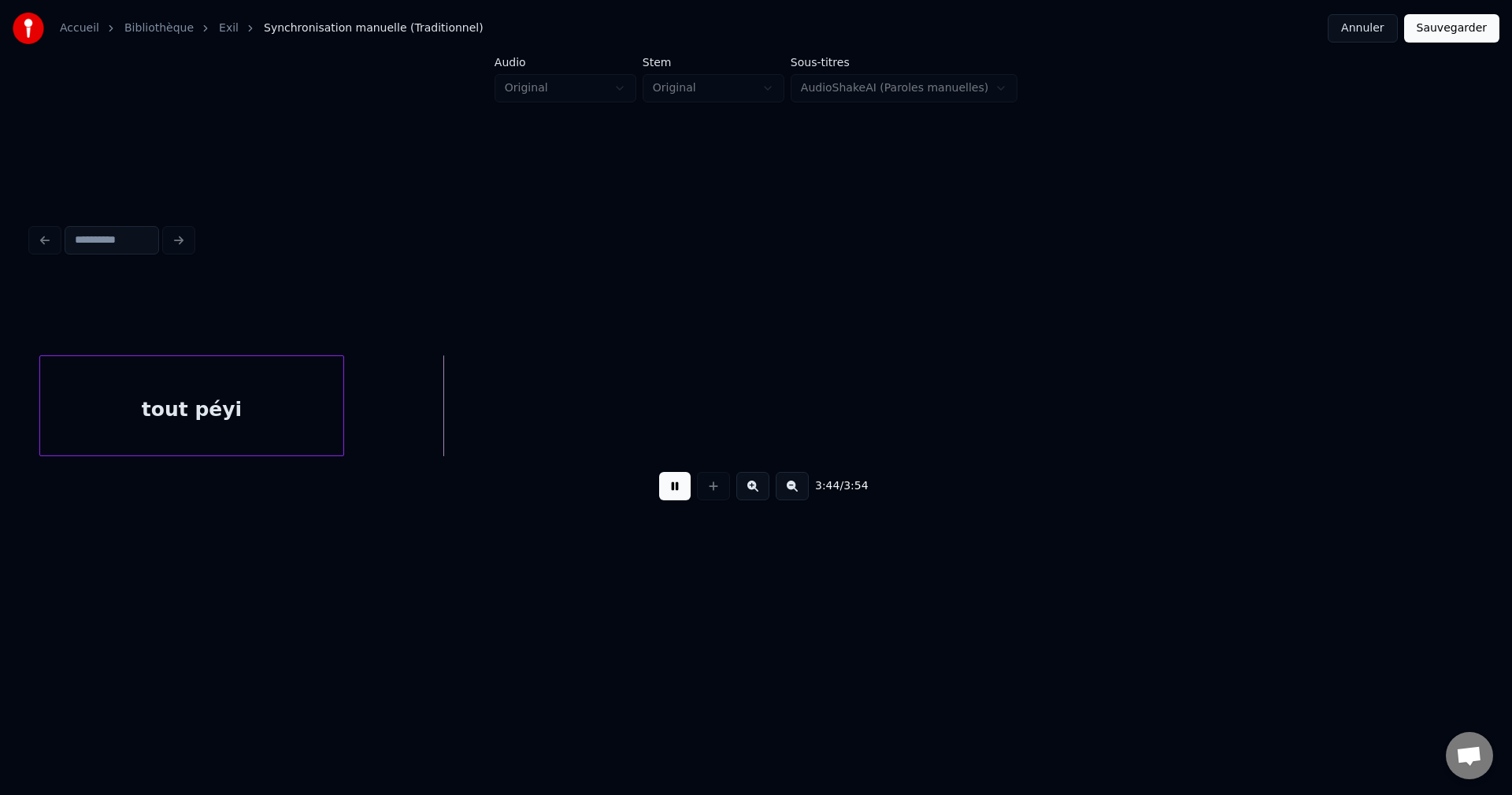
click at [341, 401] on div at bounding box center [340, 405] width 4 height 99
click at [1443, 30] on button "Sauvegarder" at bounding box center [1451, 28] width 95 height 29
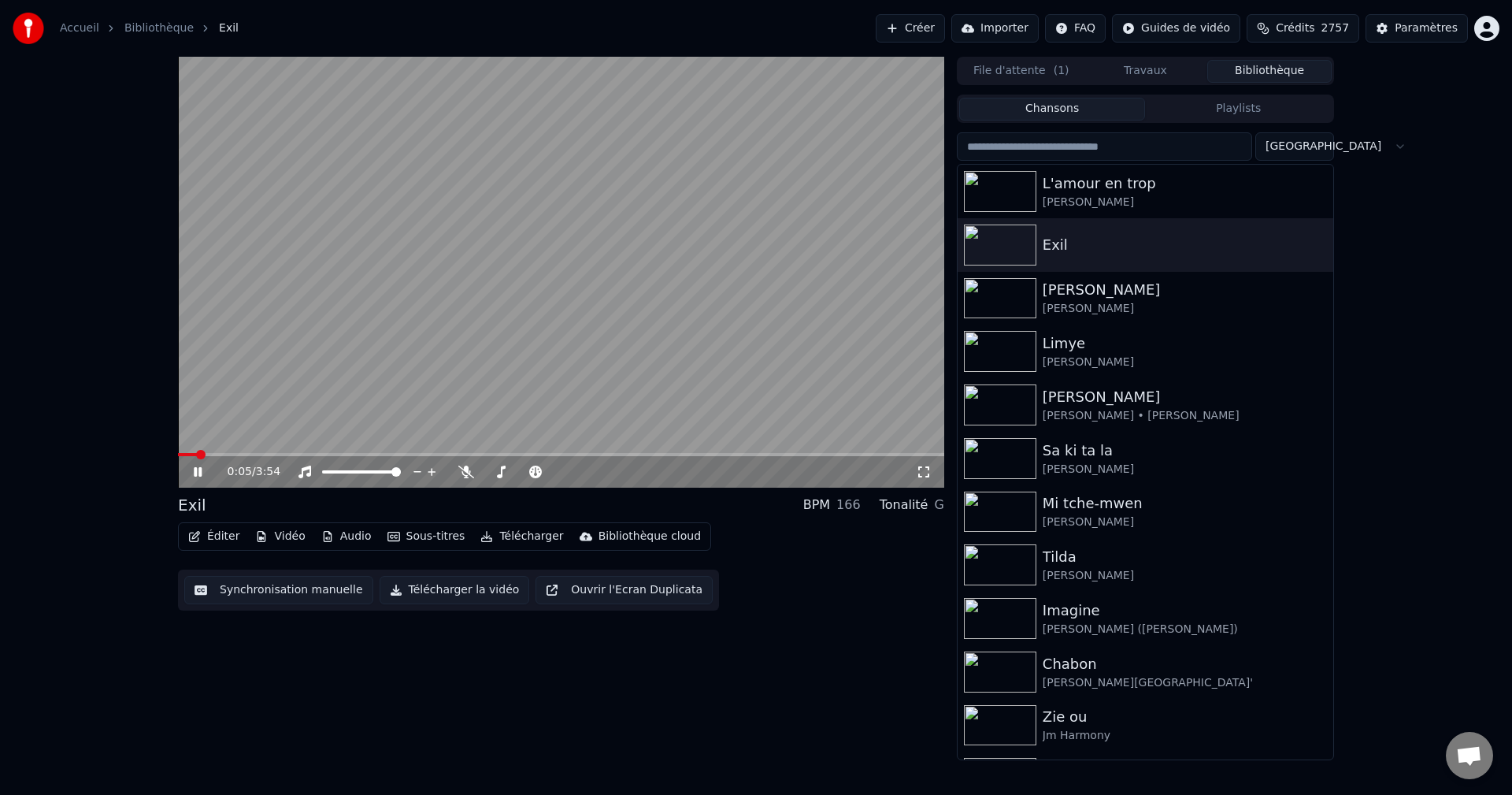
click at [220, 530] on button "Éditer" at bounding box center [214, 535] width 64 height 22
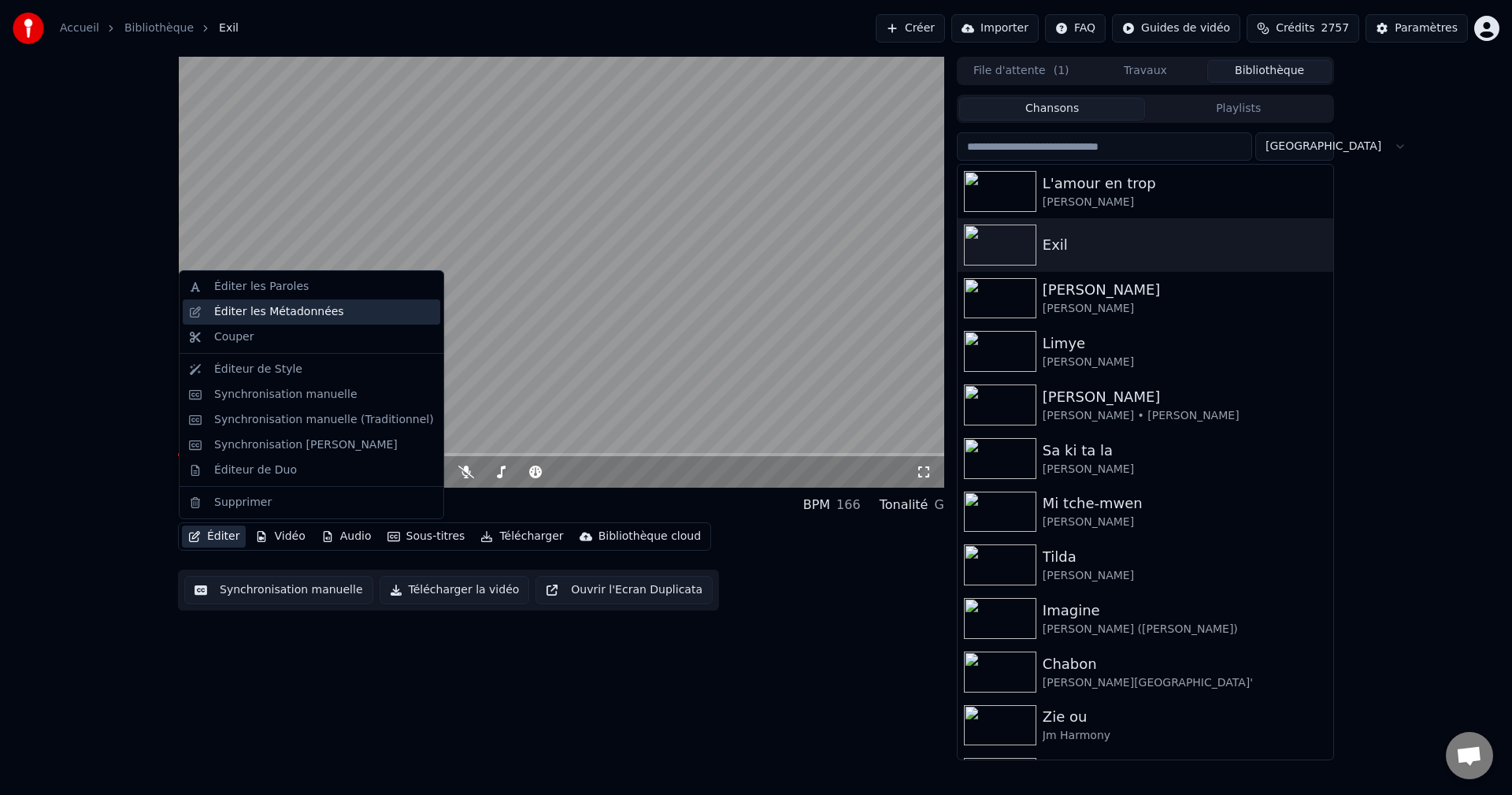
click at [293, 314] on div "Éditer les Métadonnées" at bounding box center [279, 312] width 130 height 16
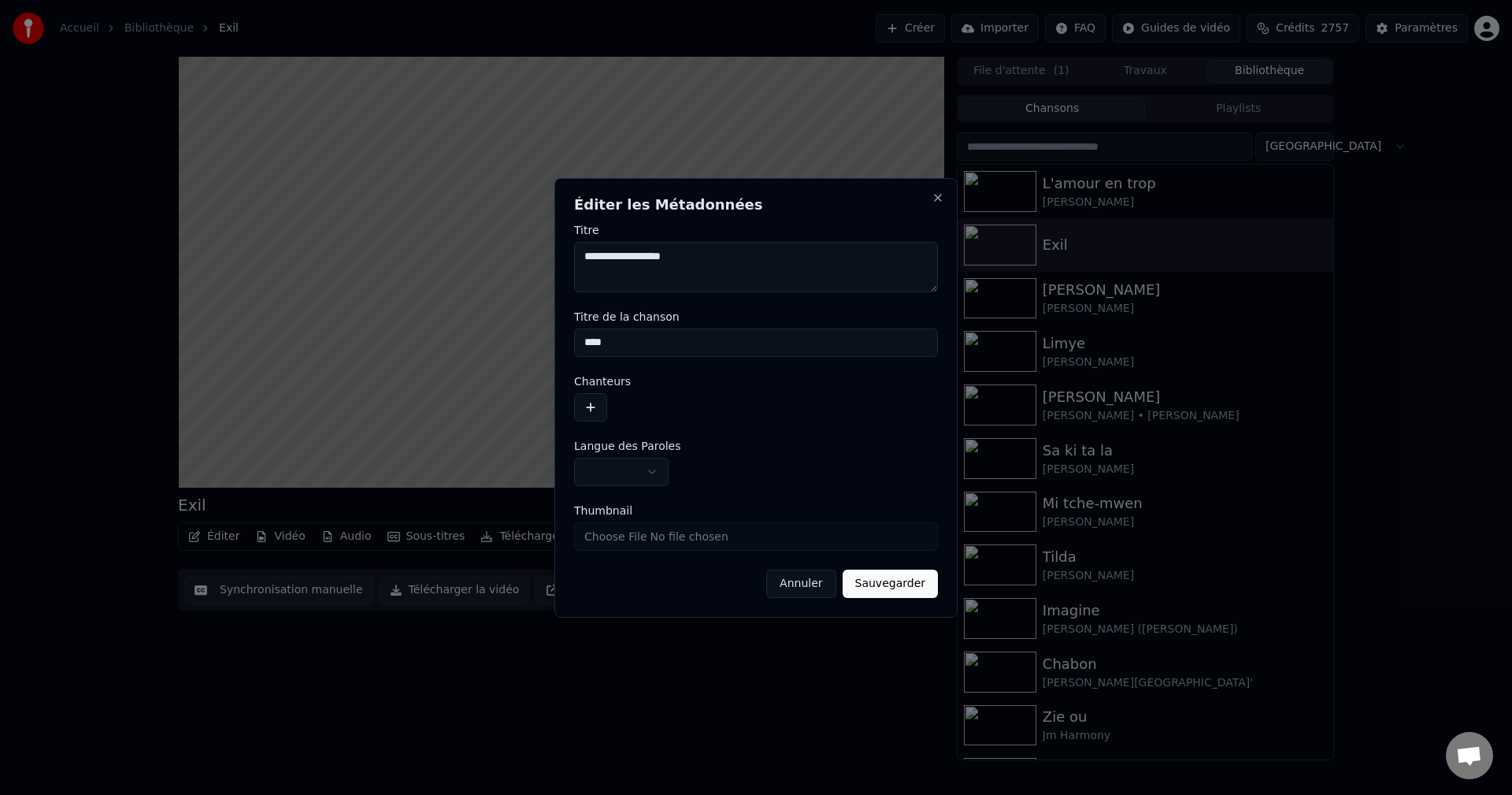
drag, startPoint x: 652, startPoint y: 259, endPoint x: 568, endPoint y: 260, distance: 84.0
click at [568, 260] on div "**********" at bounding box center [756, 398] width 403 height 439
type textarea "**********"
click at [582, 404] on button "button" at bounding box center [591, 407] width 33 height 29
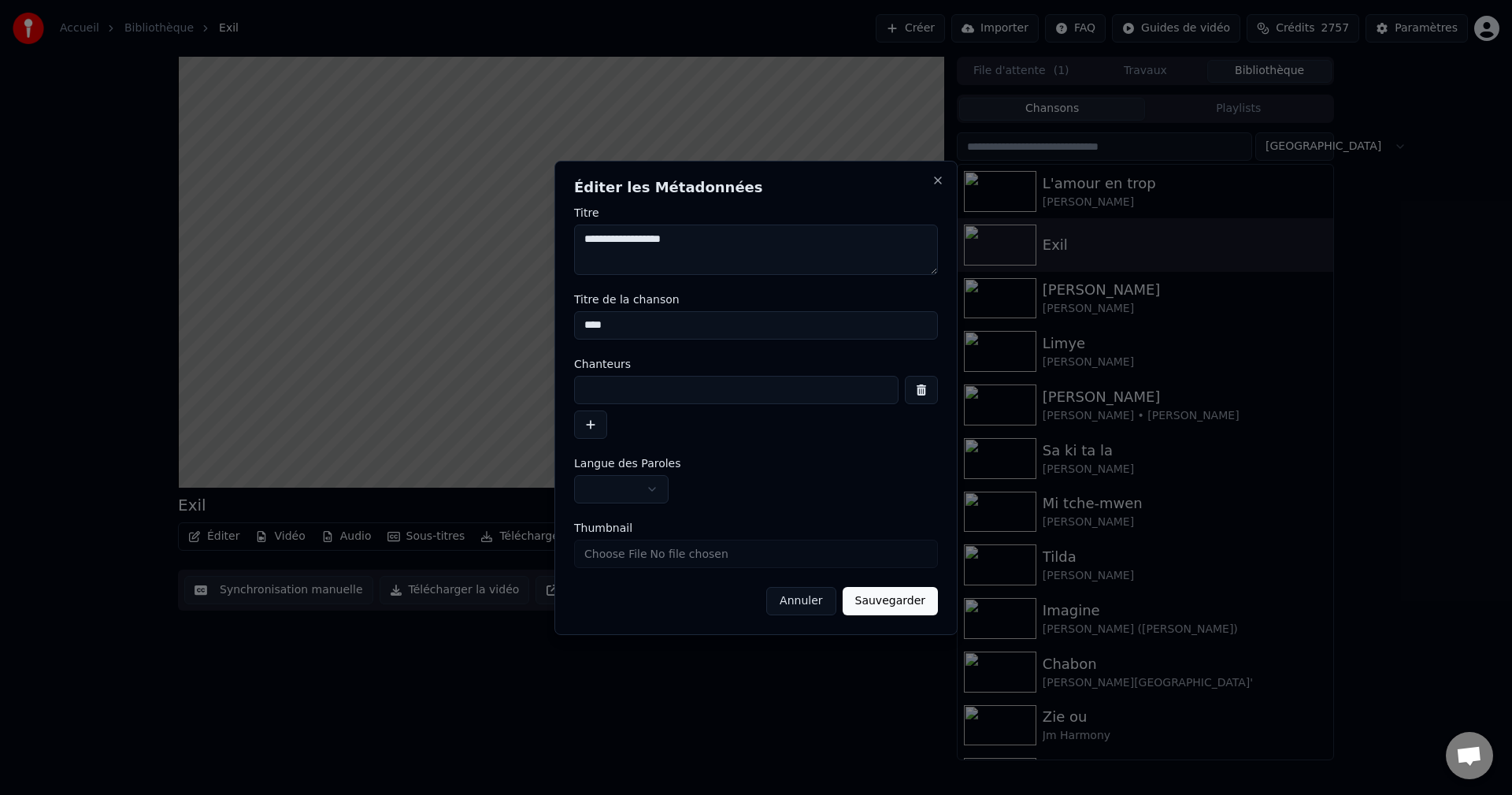
click at [622, 377] on input at bounding box center [736, 390] width 324 height 29
paste input "**********"
type input "**********"
click at [644, 484] on body "**********" at bounding box center [756, 398] width 1512 height 795
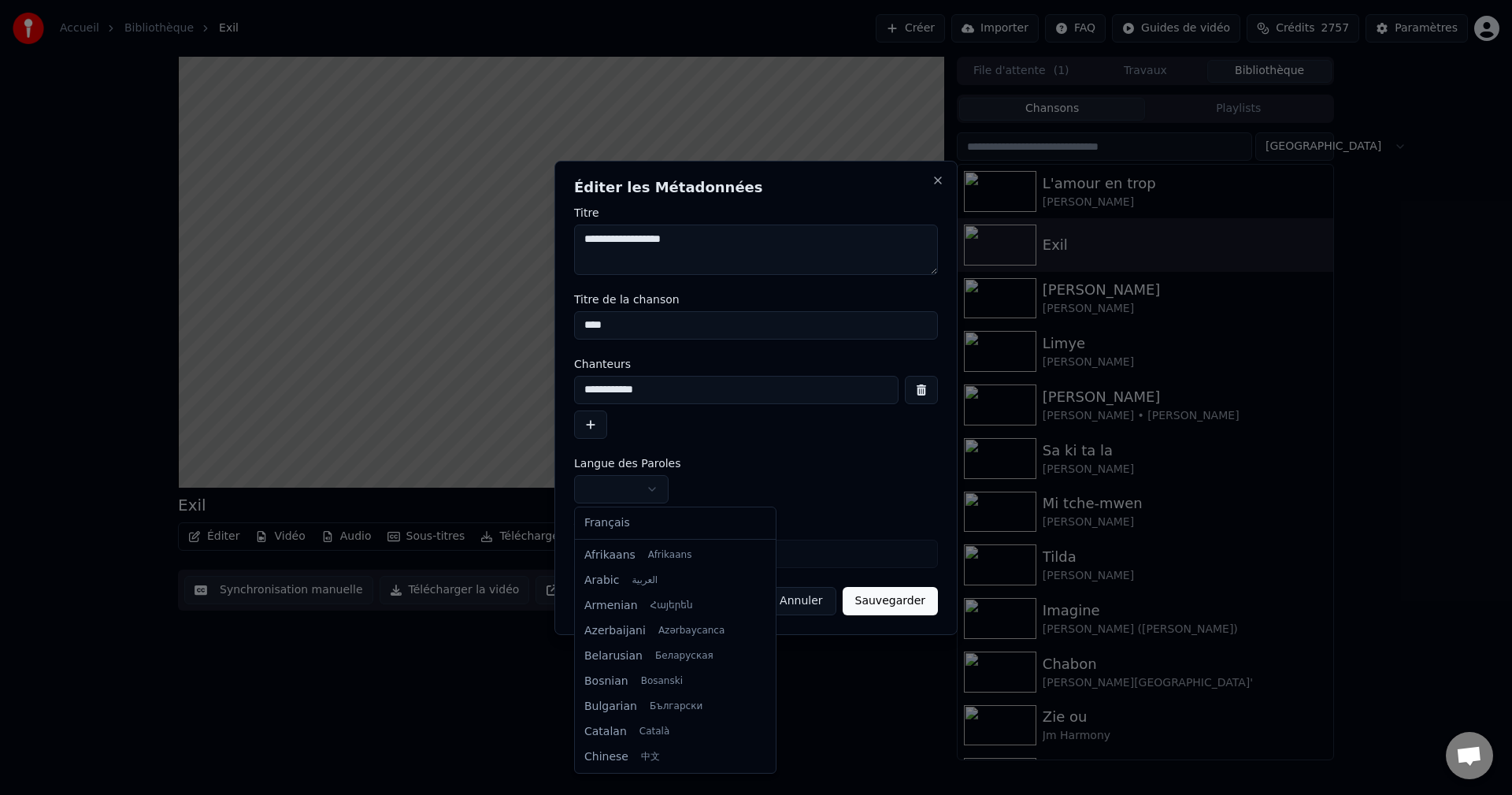
select select "**"
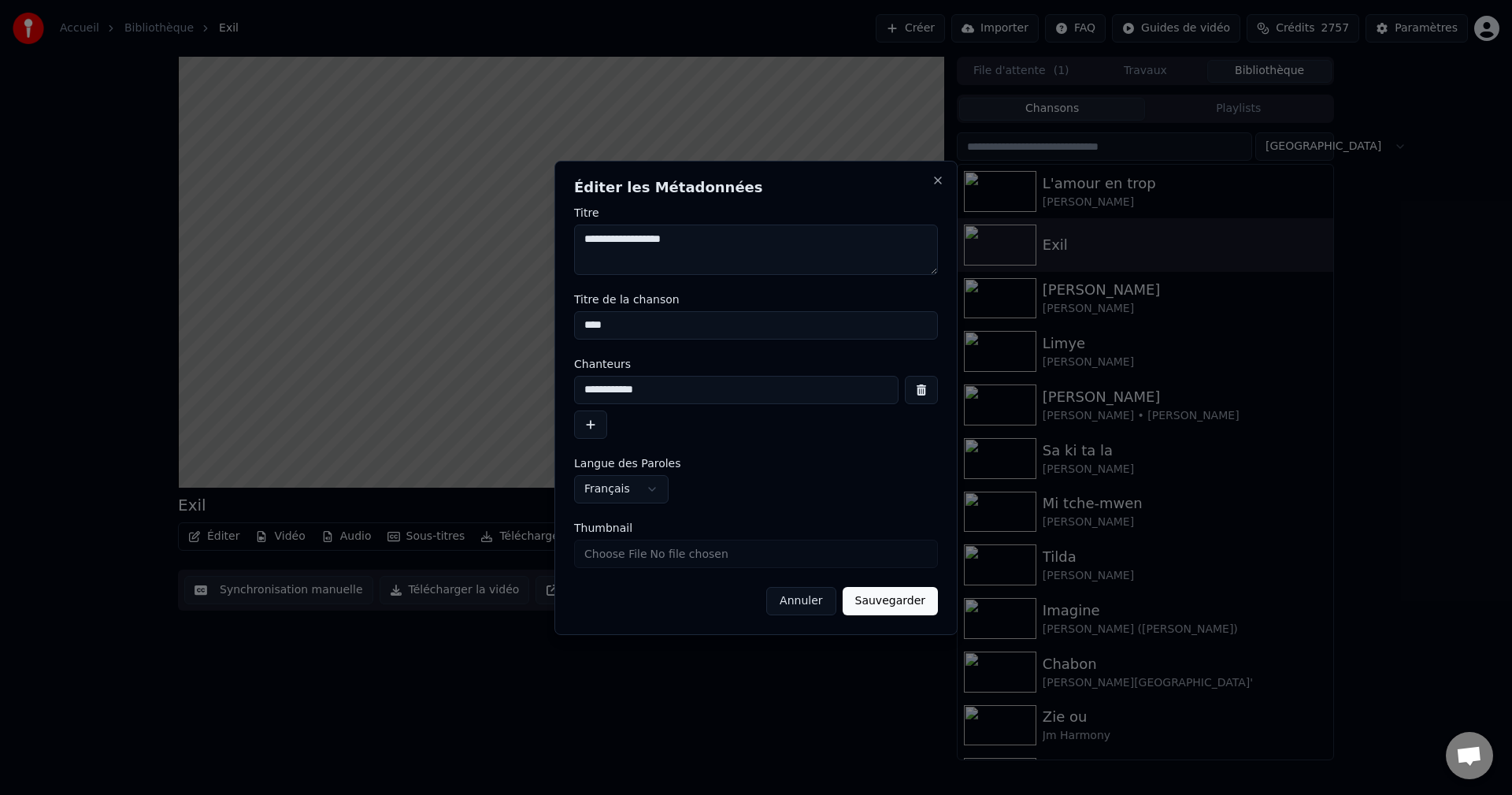
click at [894, 599] on button "Sauvegarder" at bounding box center [890, 601] width 95 height 29
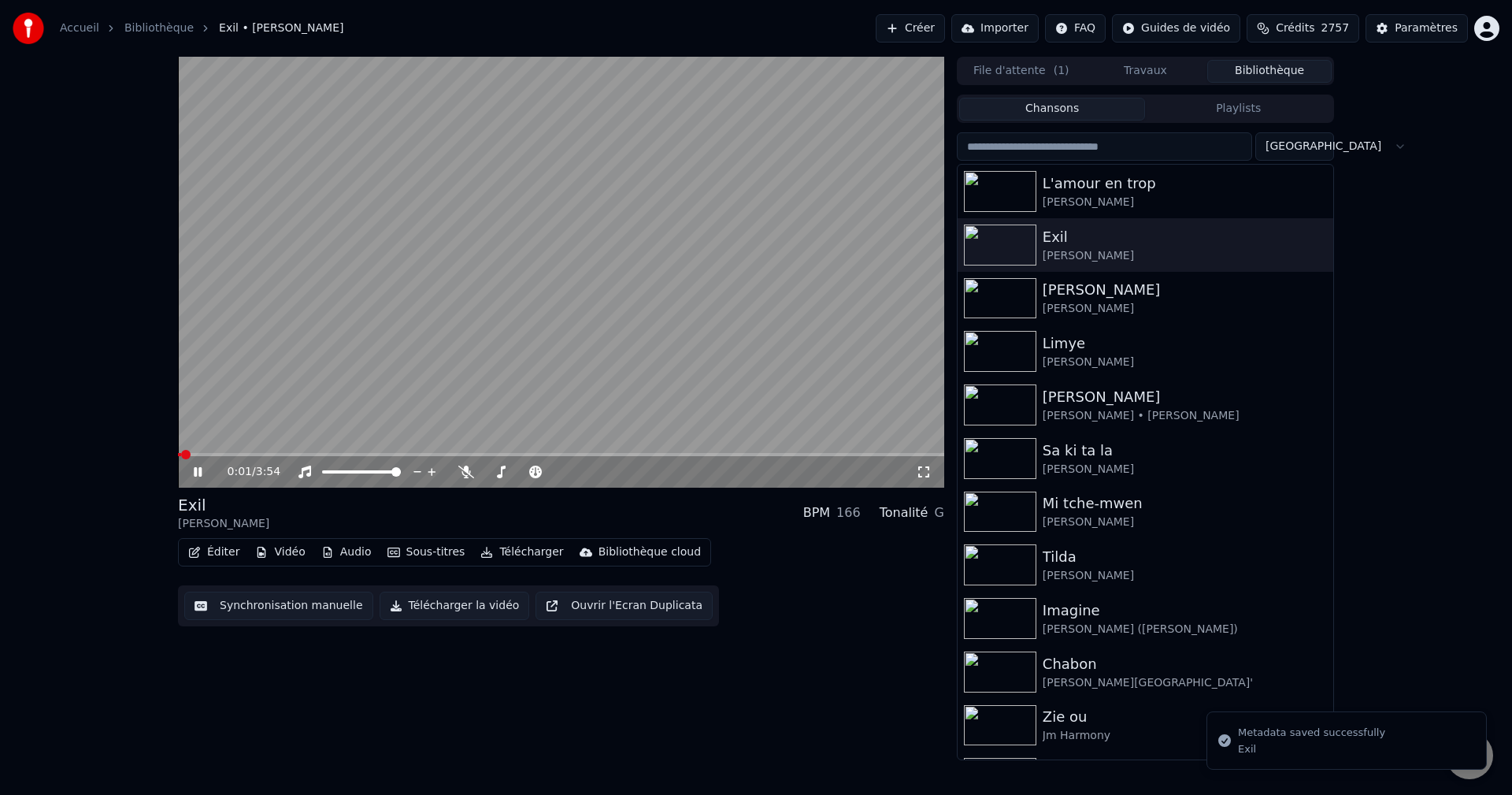
click at [181, 455] on span at bounding box center [180, 455] width 3 height 3
click at [500, 553] on button "Télécharger" at bounding box center [521, 552] width 95 height 22
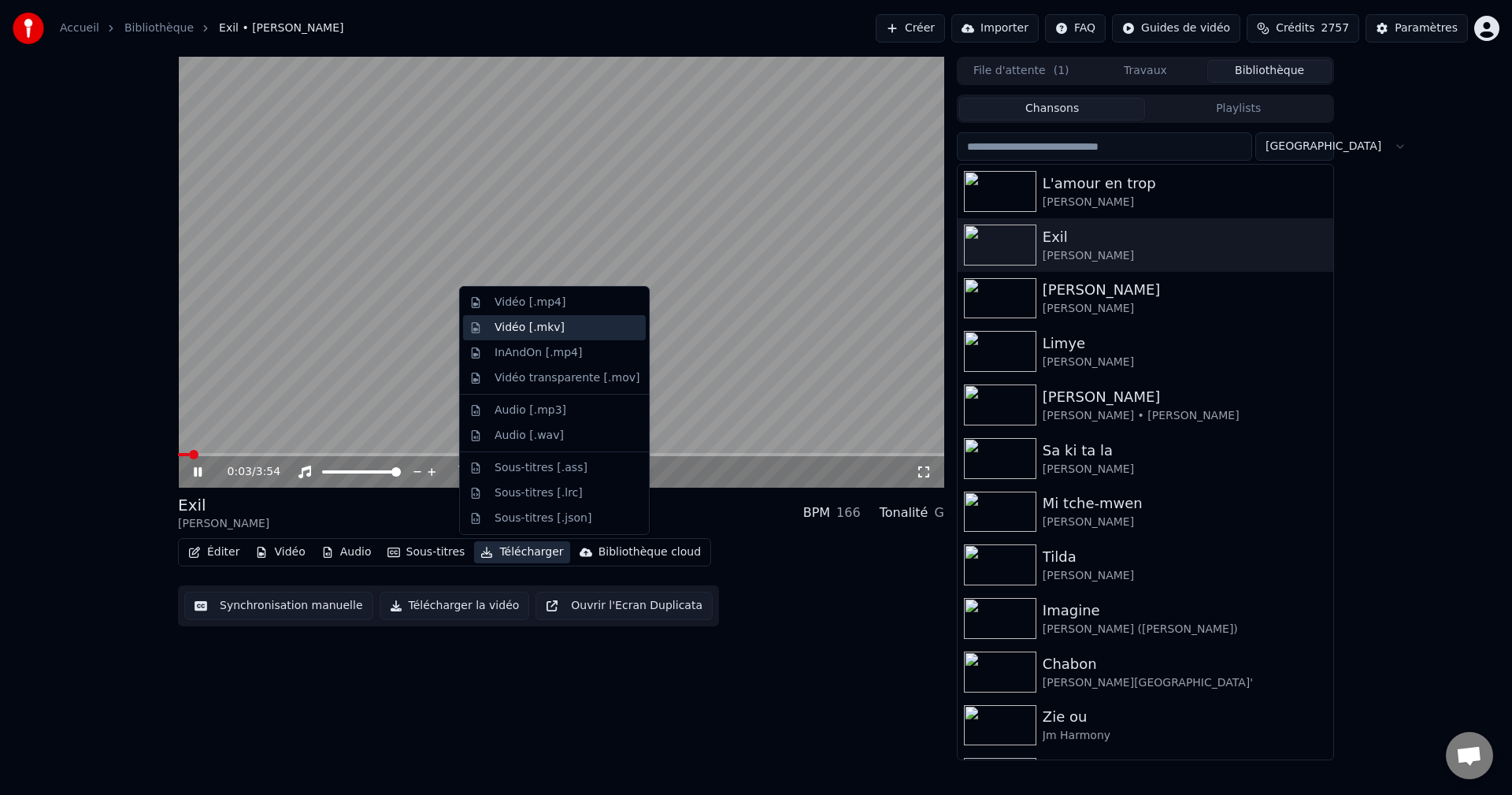
click at [521, 316] on div "Vidéo [.mkv]" at bounding box center [554, 327] width 183 height 25
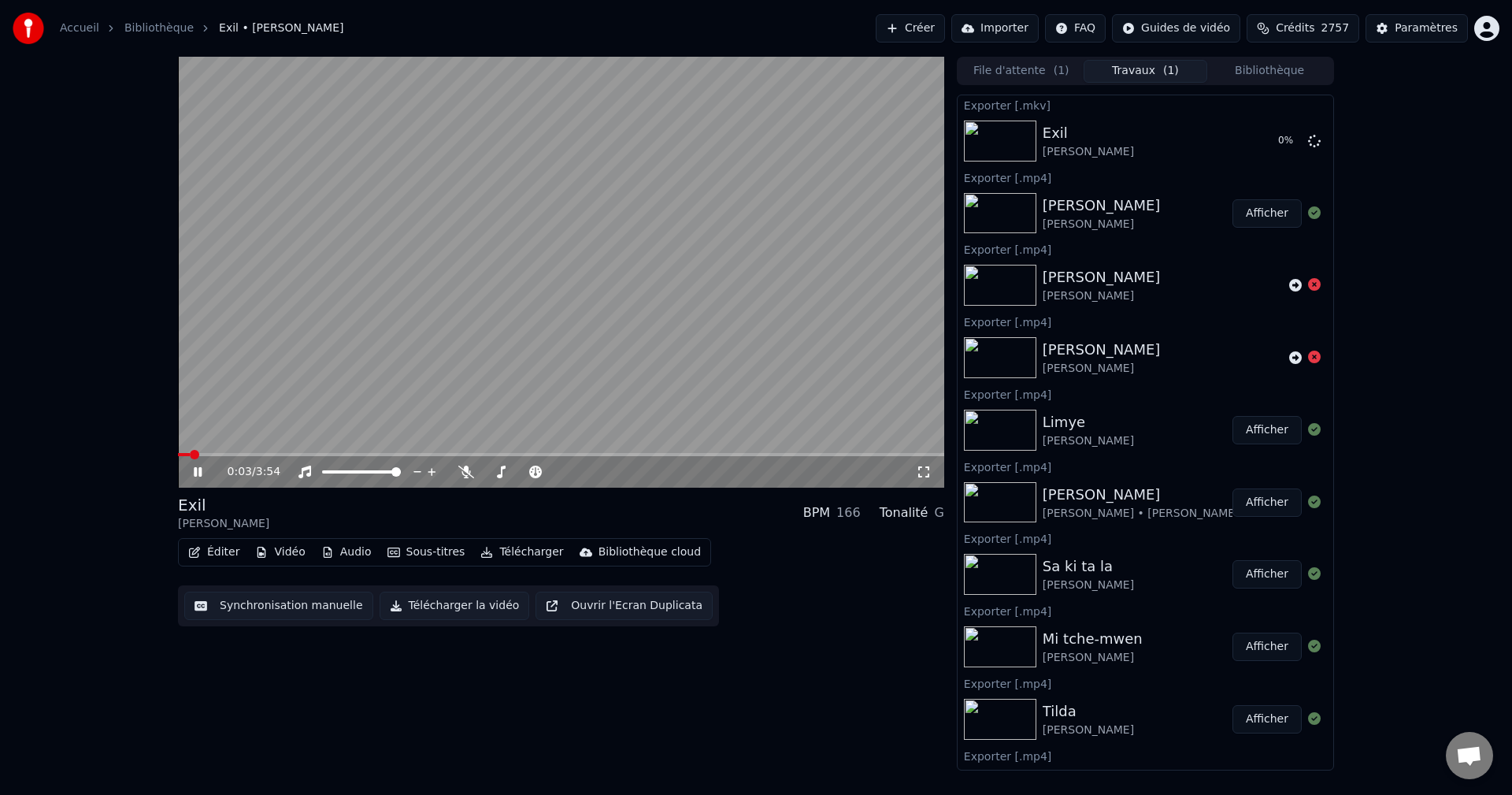
click at [521, 316] on video at bounding box center [560, 272] width 766 height 430
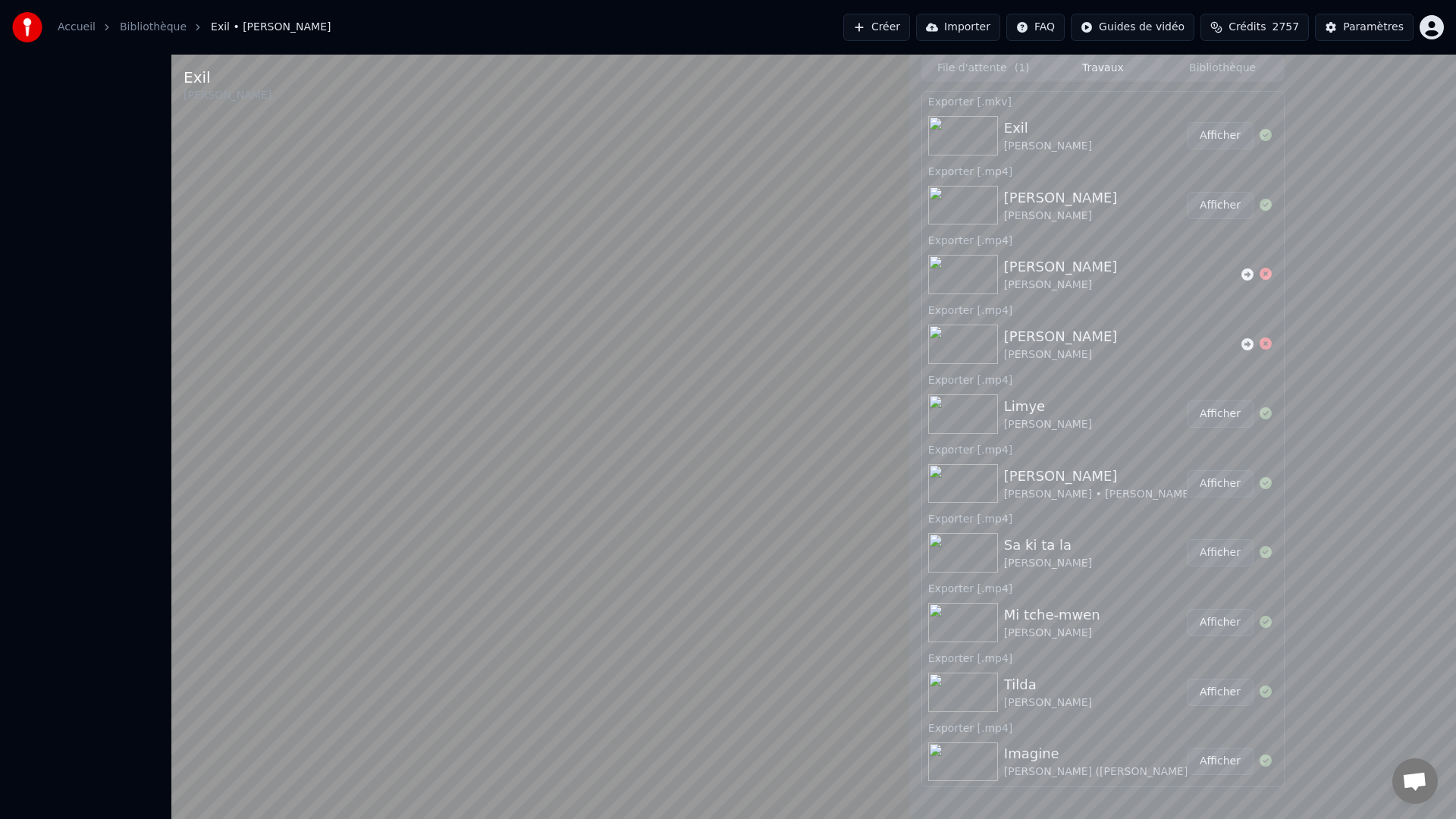
click at [909, 252] on video at bounding box center [540, 464] width 738 height 819
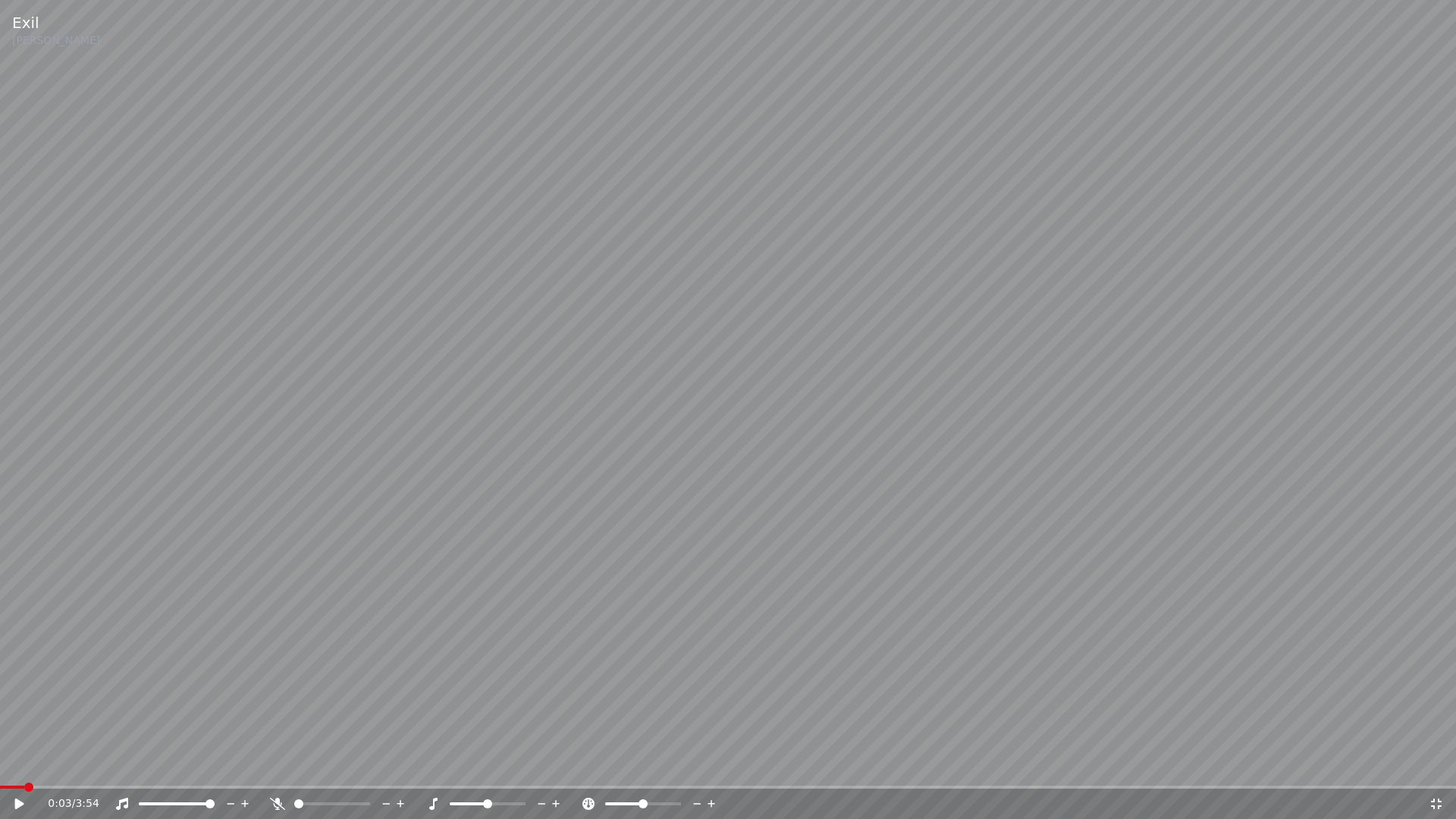
click at [983, 252] on video at bounding box center [728, 410] width 1456 height 819
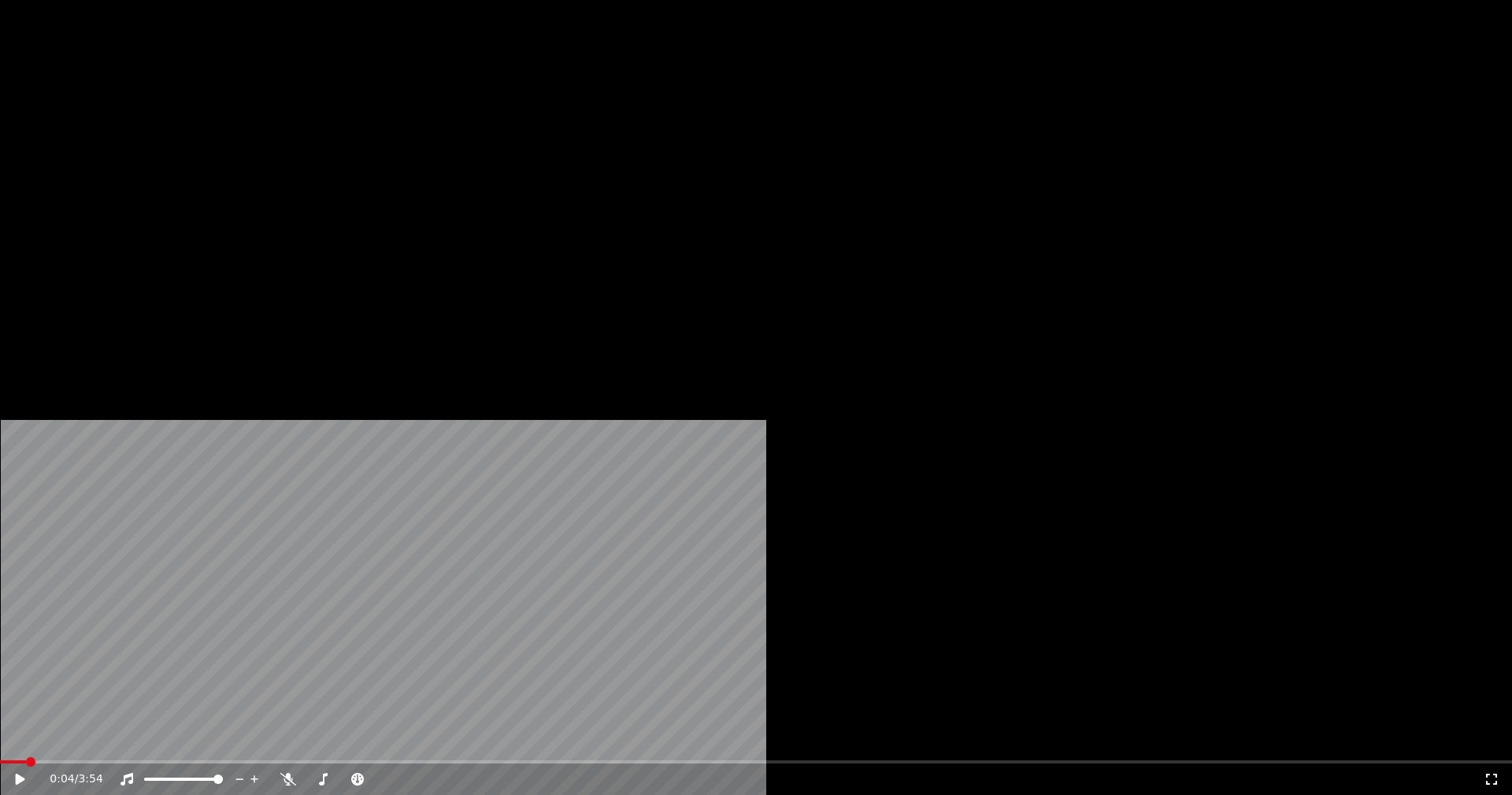
click at [513, 132] on button "Télécharger" at bounding box center [521, 121] width 95 height 22
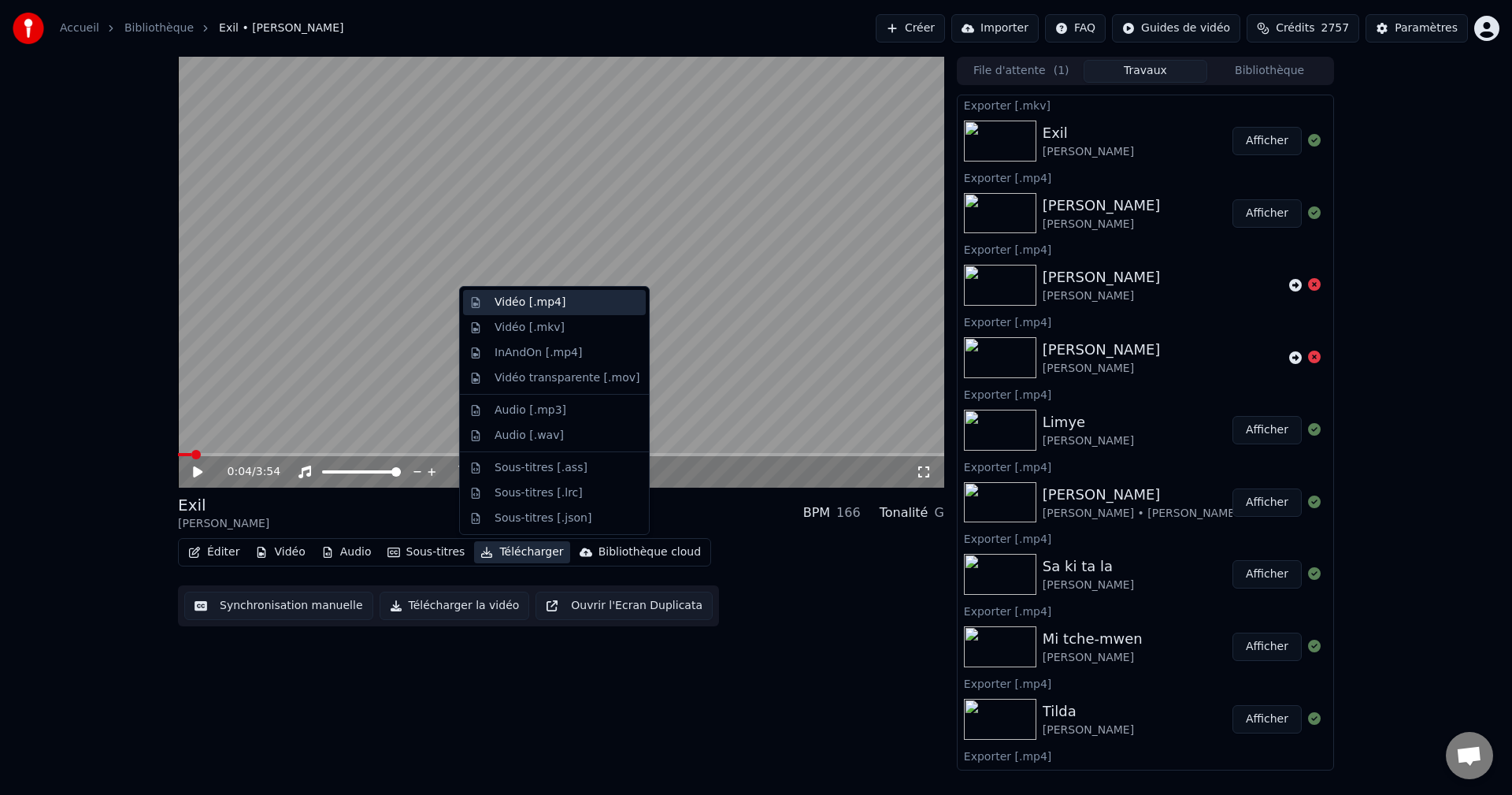
click at [558, 306] on div "Vidéo [.mp4]" at bounding box center [566, 302] width 145 height 16
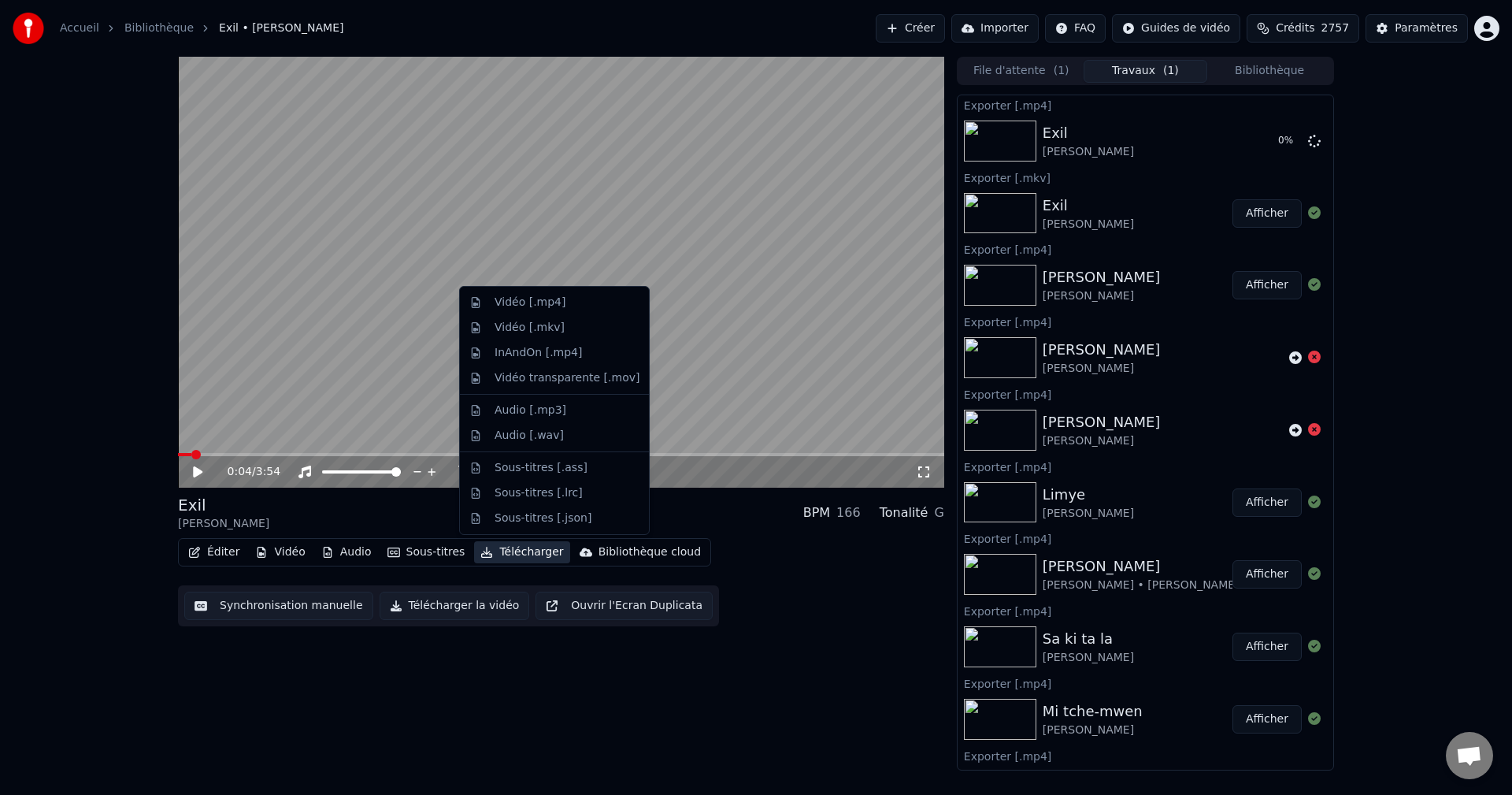
click at [506, 548] on button "Télécharger" at bounding box center [521, 552] width 95 height 22
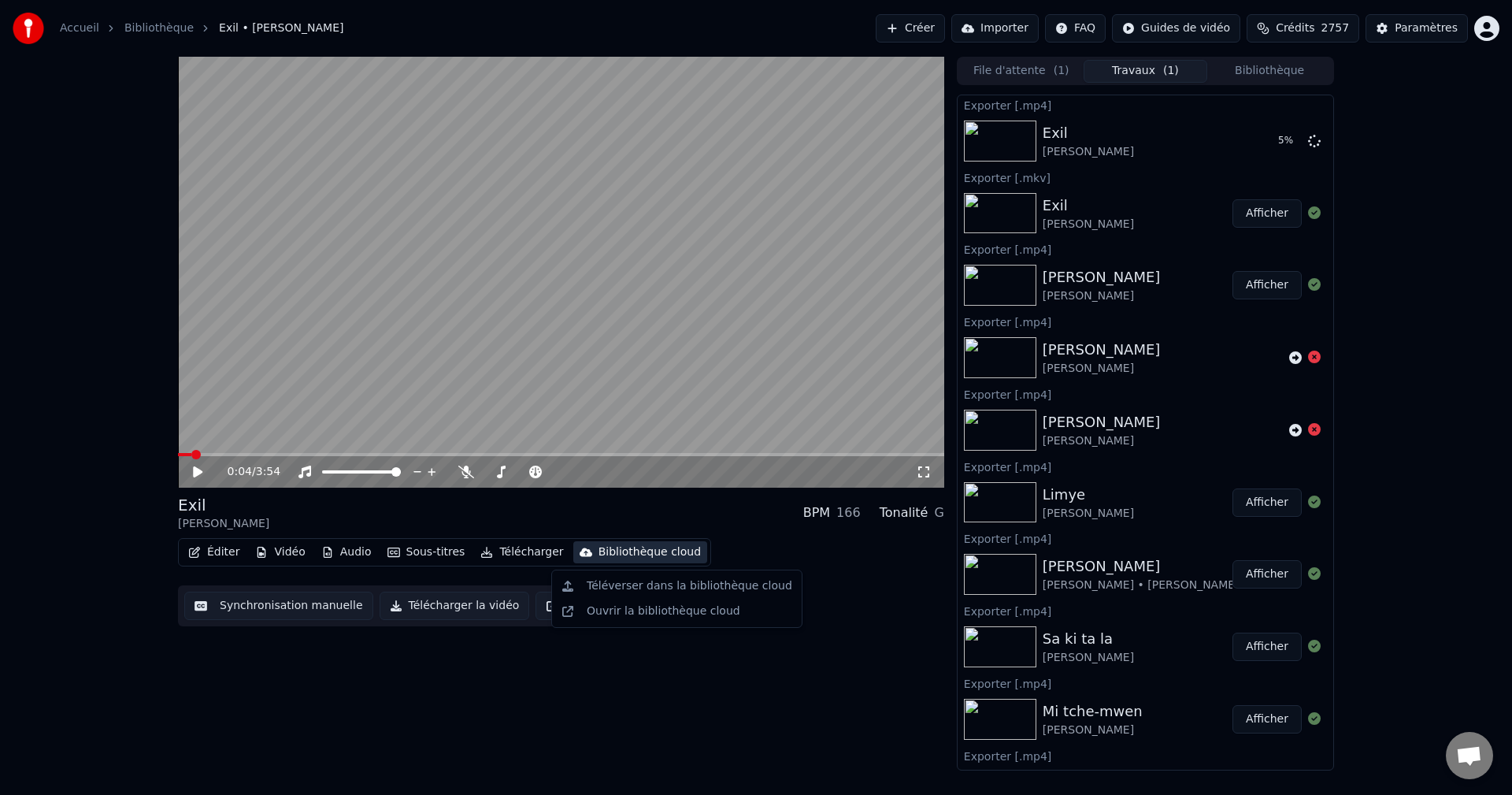
click at [1274, 69] on button "Bibliothèque" at bounding box center [1268, 71] width 124 height 23
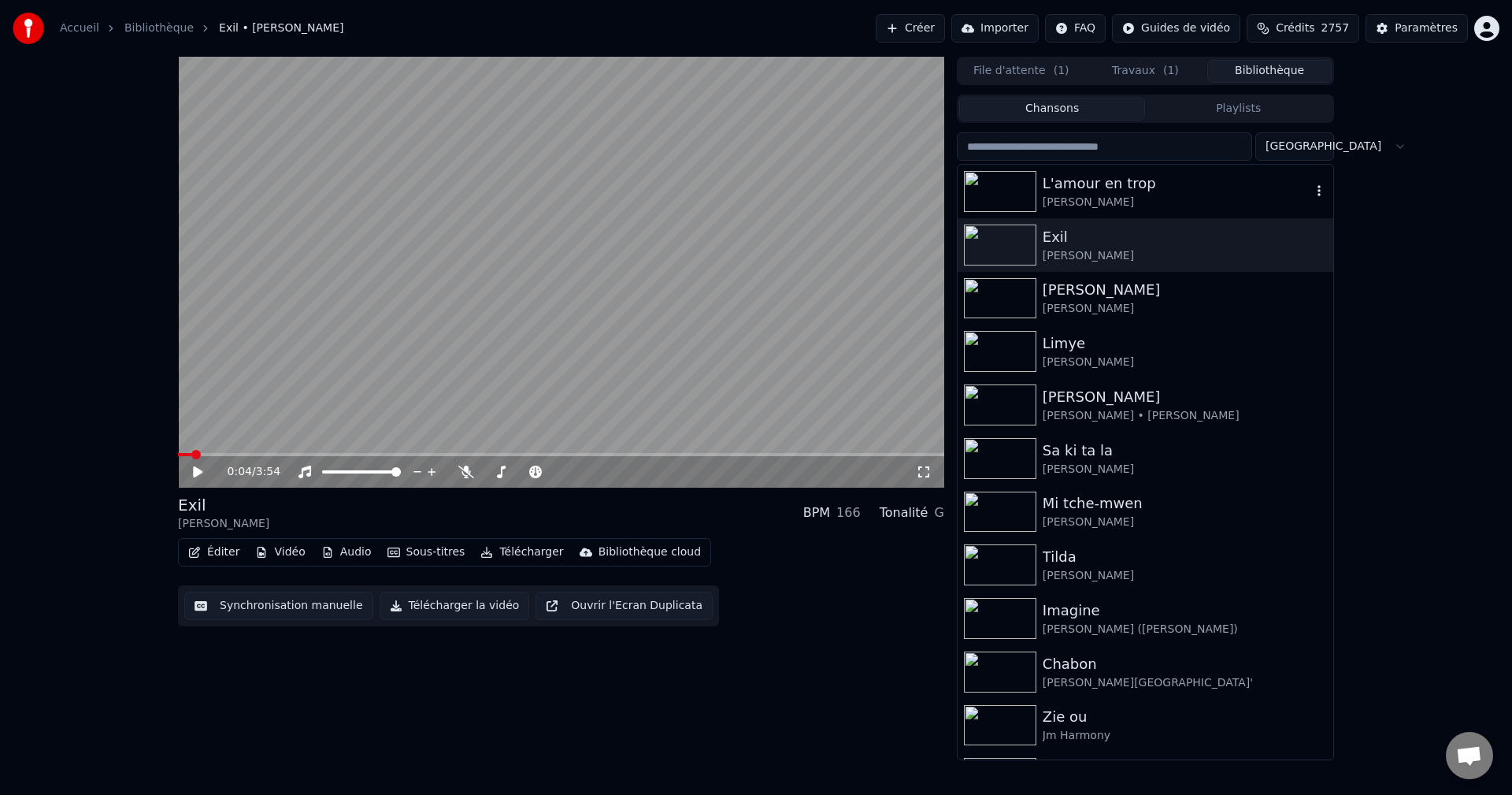
click at [1070, 201] on div "[PERSON_NAME]" at bounding box center [1177, 202] width 269 height 16
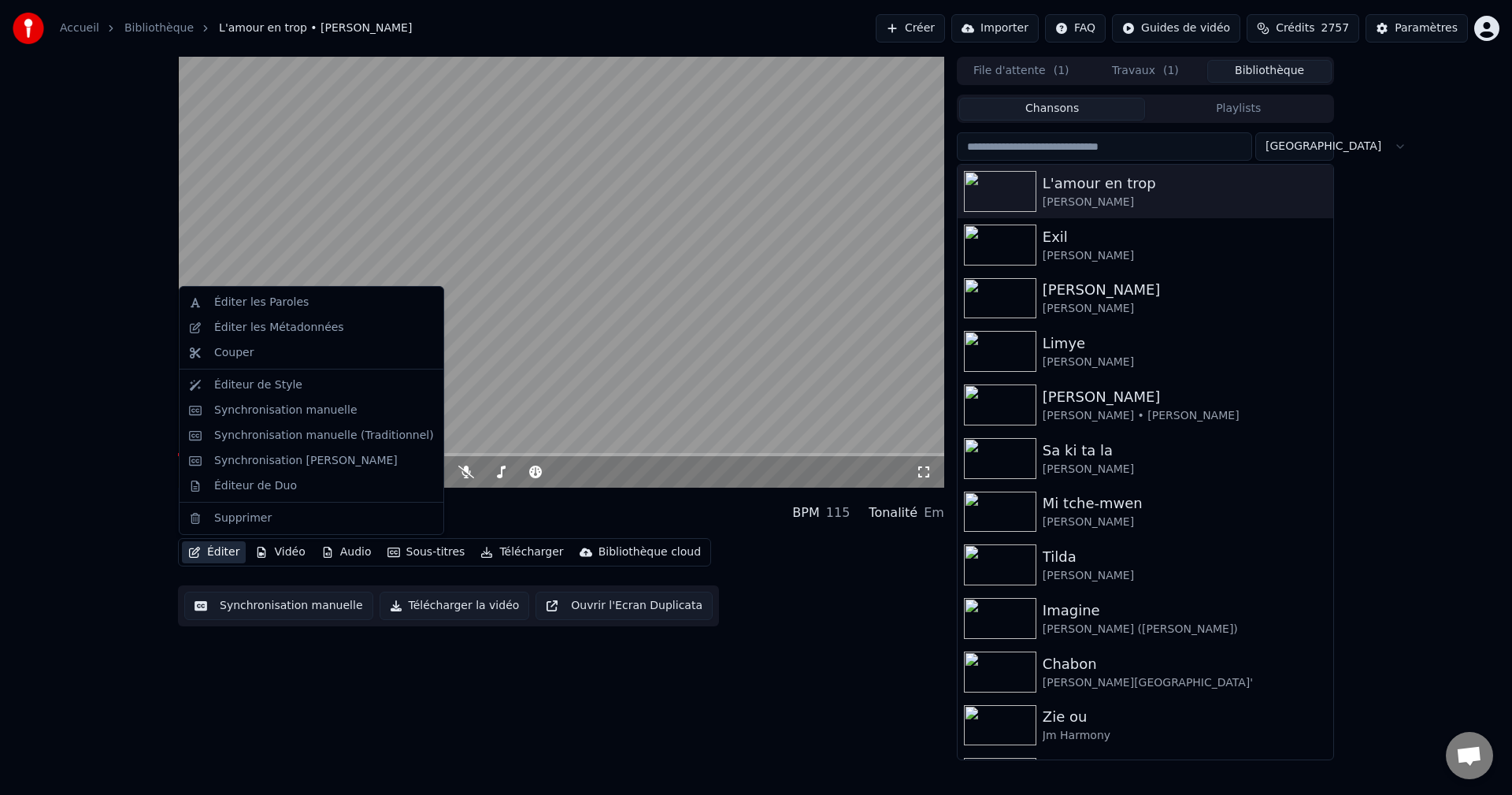
click at [196, 554] on icon "button" at bounding box center [194, 552] width 13 height 11
click at [347, 437] on div "Synchronisation manuelle (Traditionnel)" at bounding box center [324, 436] width 219 height 16
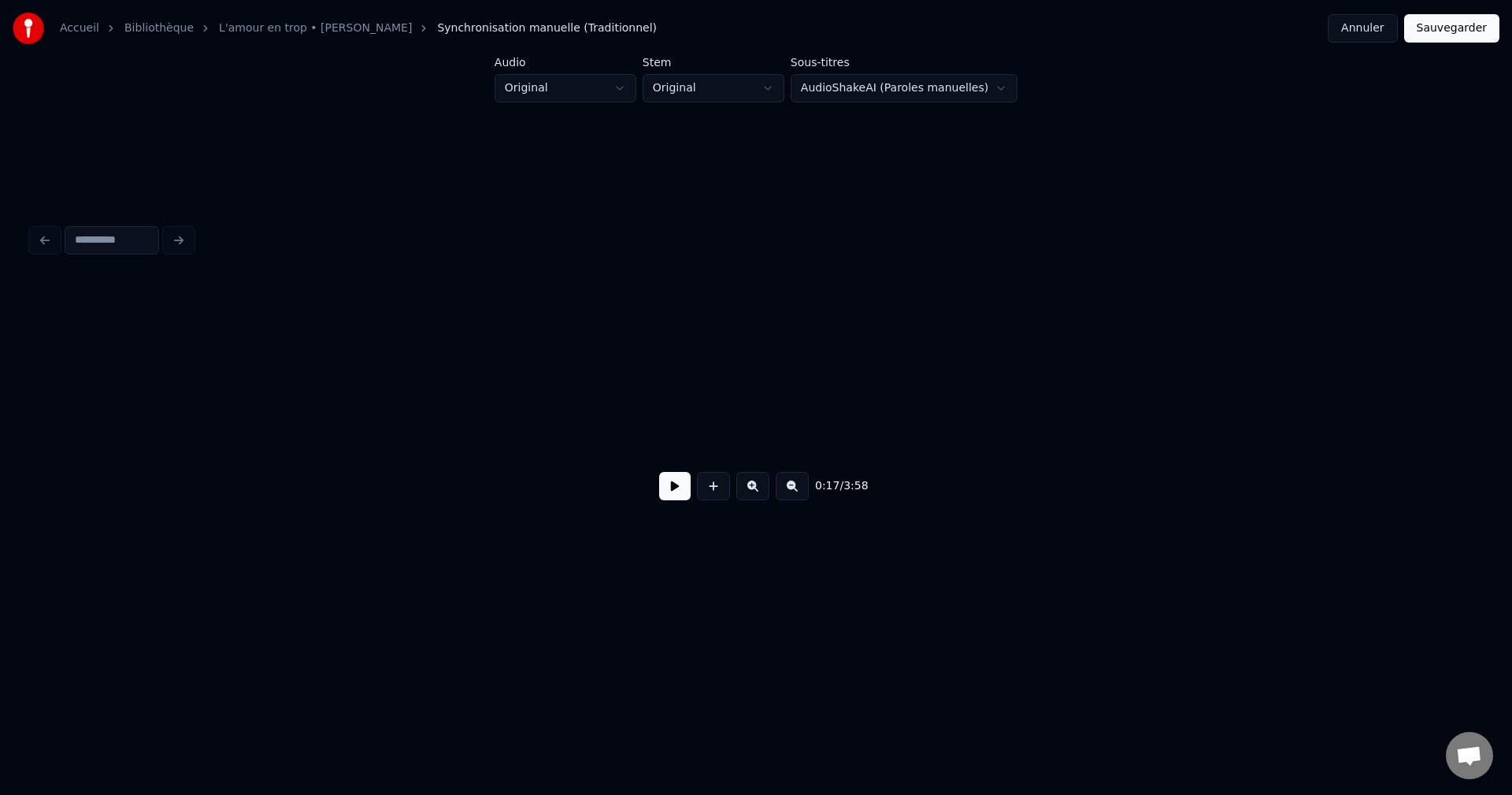
scroll to position [0, 3385]
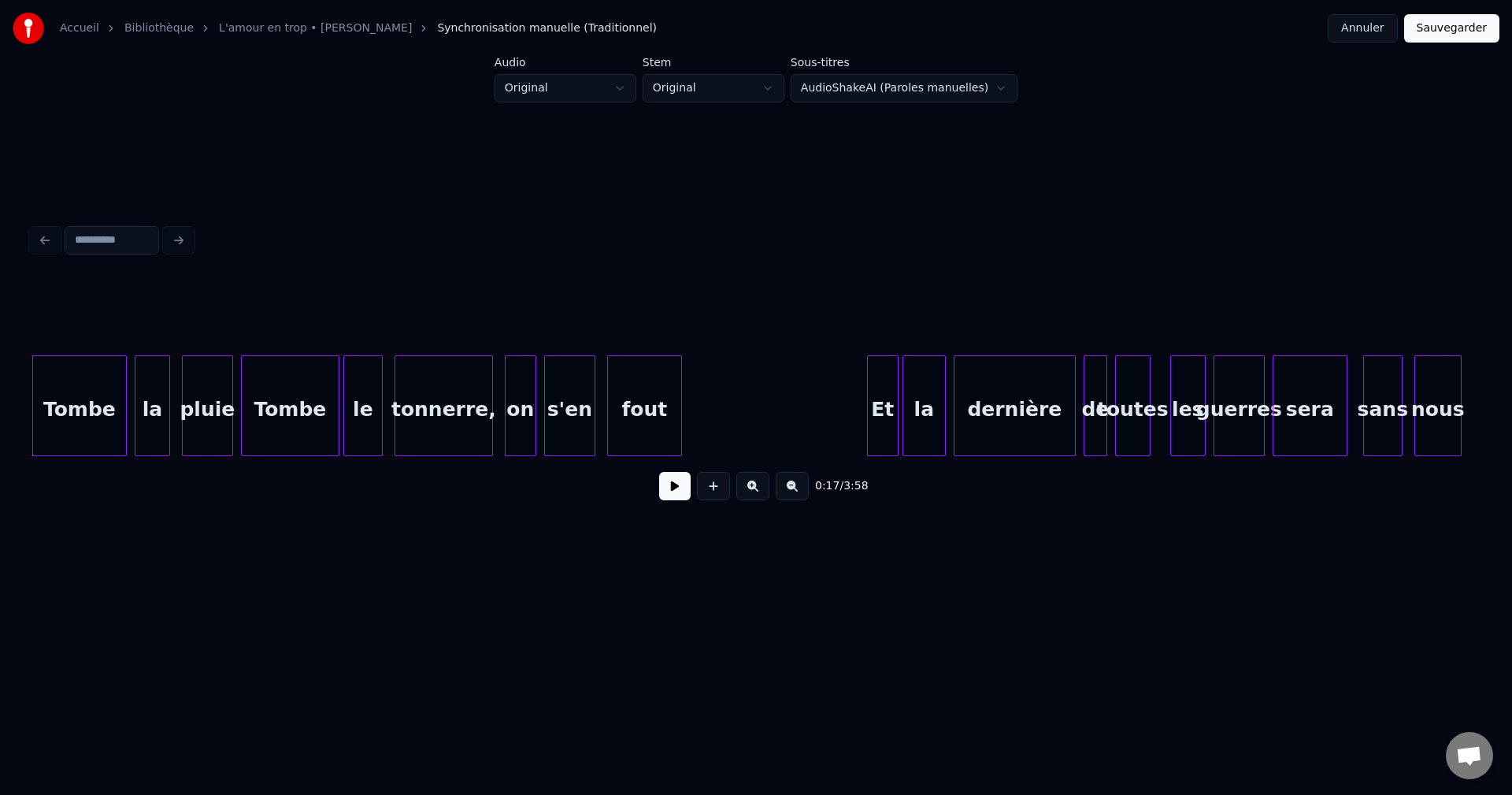
click at [56, 385] on div "Tombe" at bounding box center [79, 409] width 93 height 107
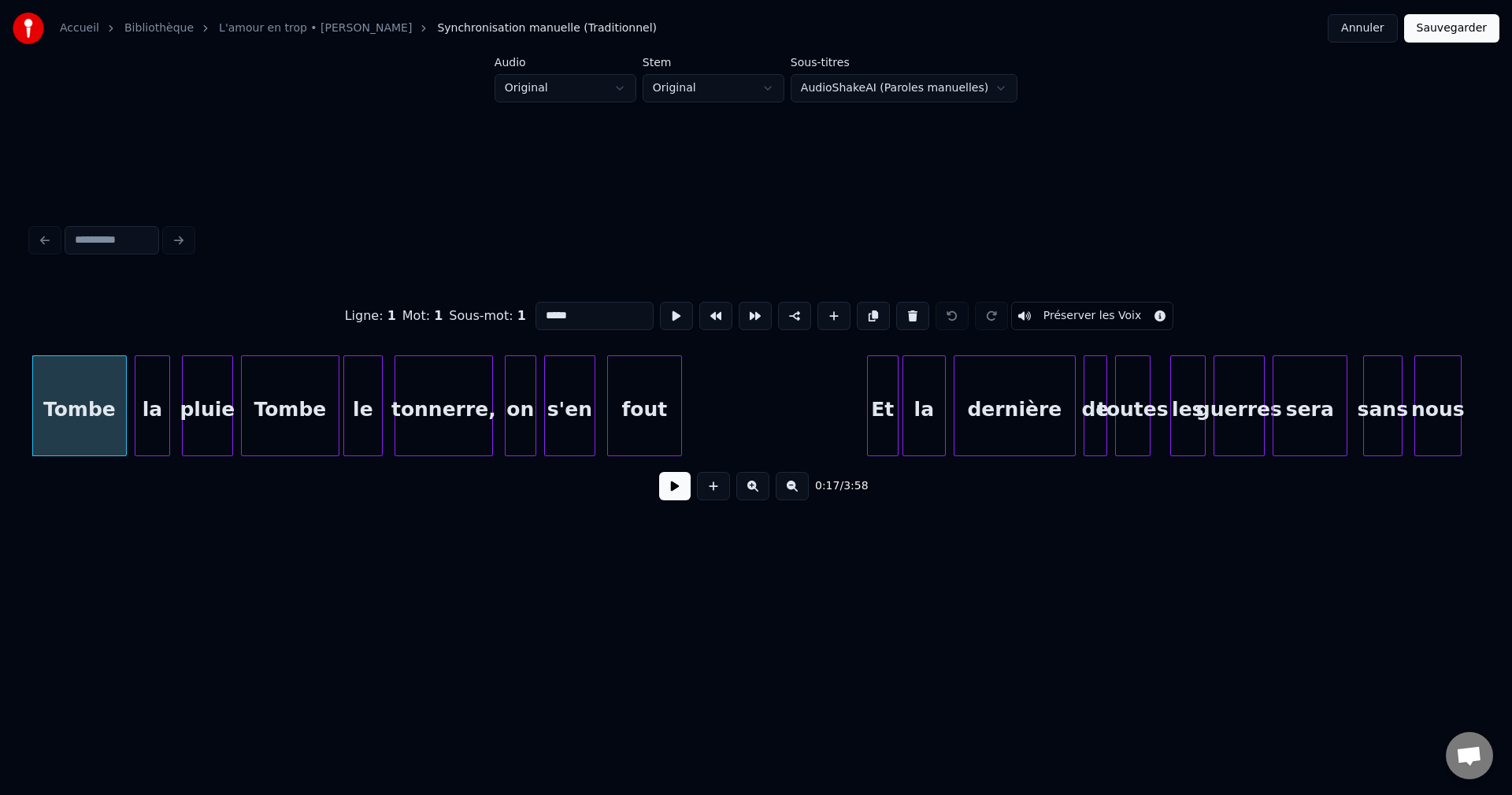
click at [658, 489] on div "0:17 / 3:58" at bounding box center [756, 486] width 1424 height 35
click at [666, 495] on button at bounding box center [675, 486] width 31 height 29
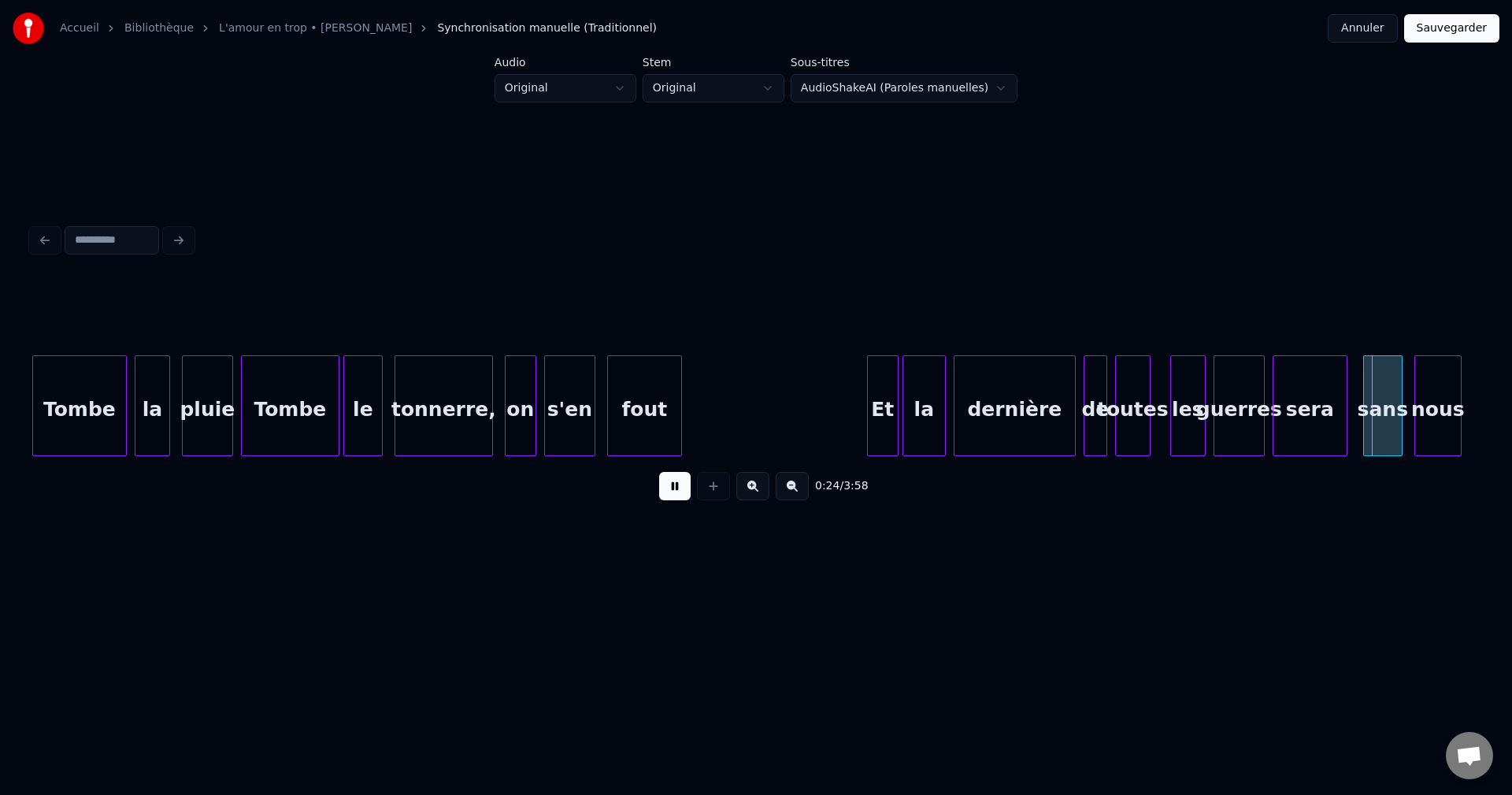
click at [757, 499] on button at bounding box center [753, 486] width 33 height 29
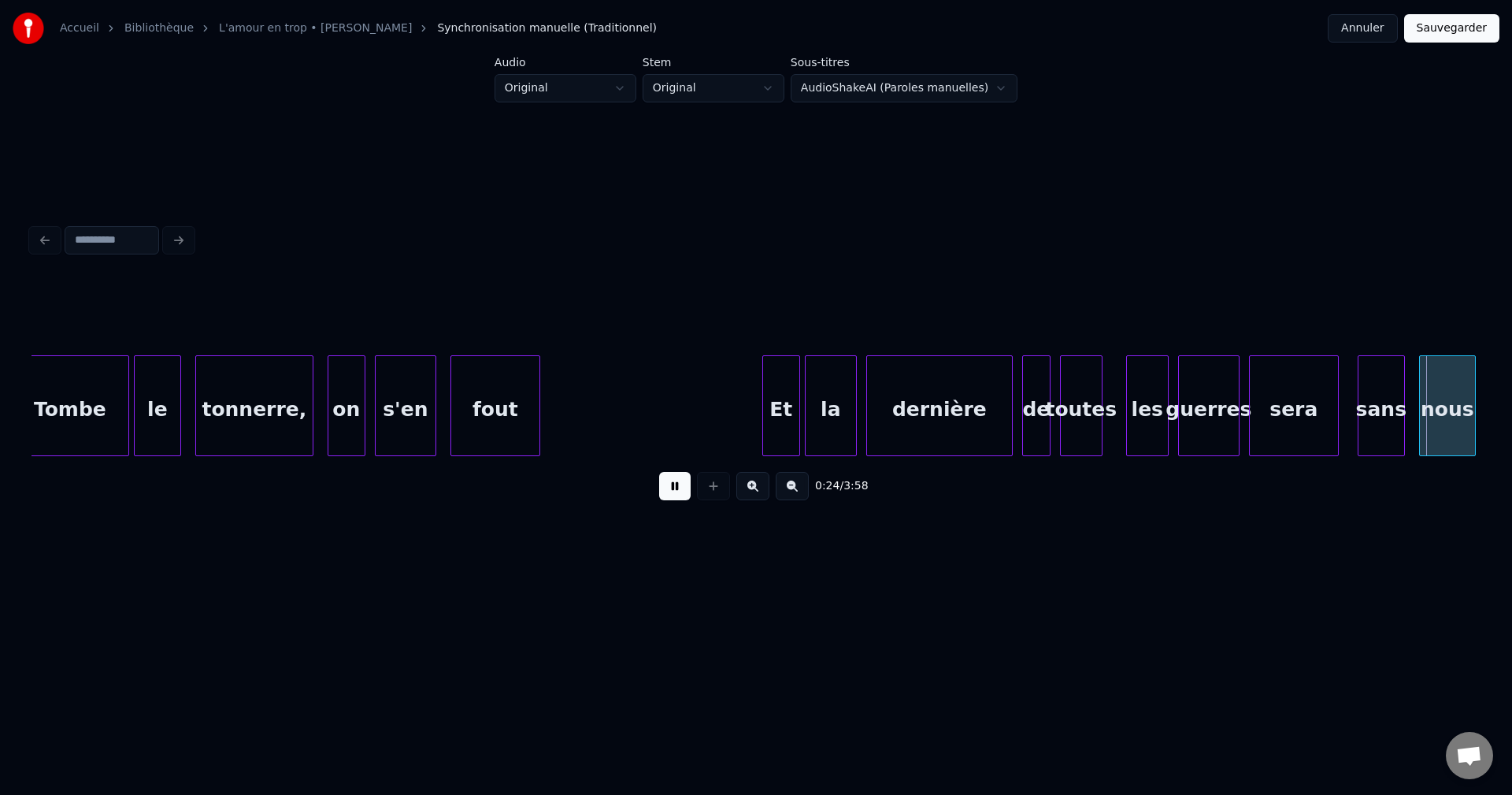
click at [757, 499] on button at bounding box center [753, 486] width 33 height 29
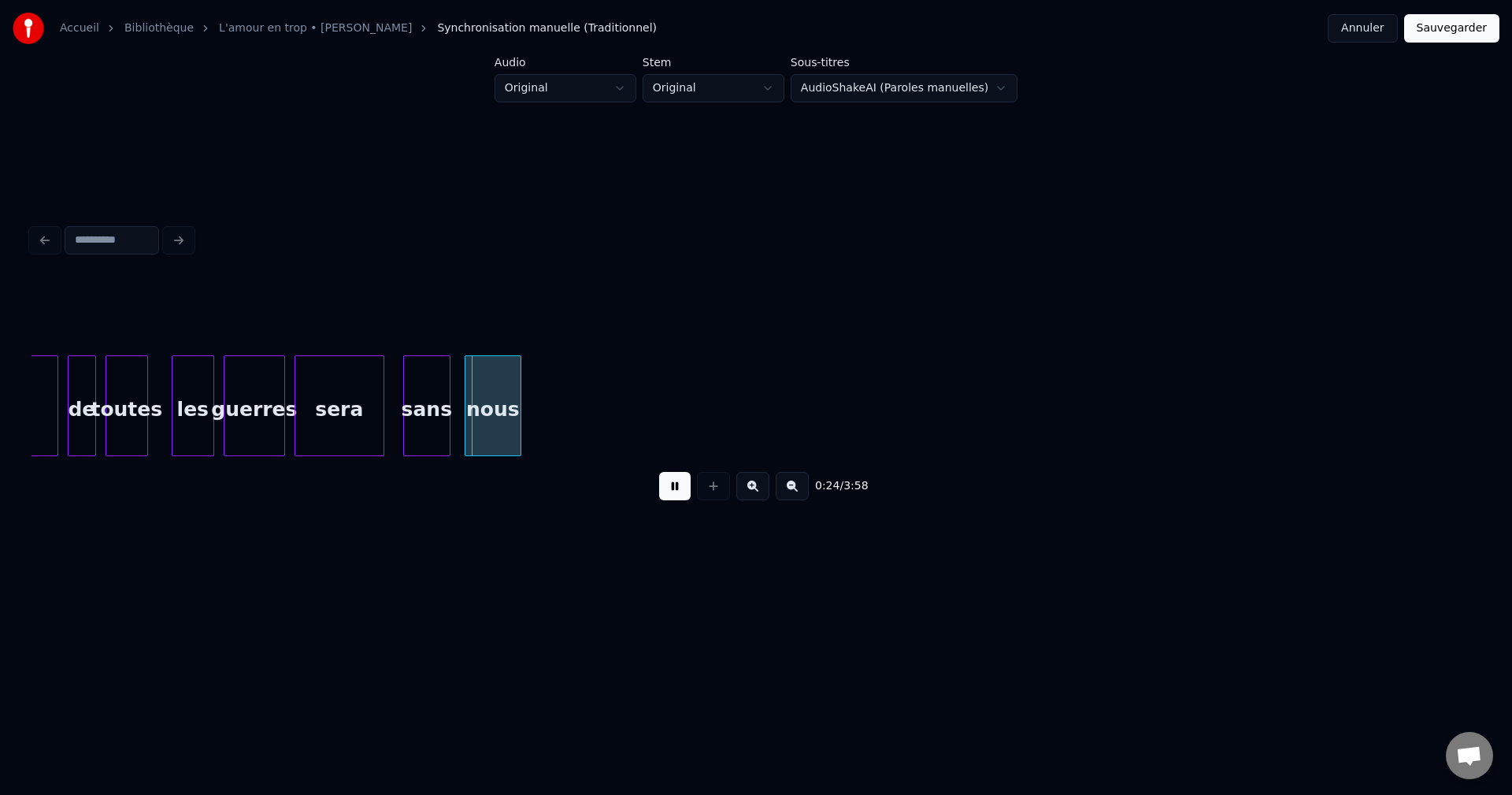
click at [757, 499] on button at bounding box center [753, 486] width 33 height 29
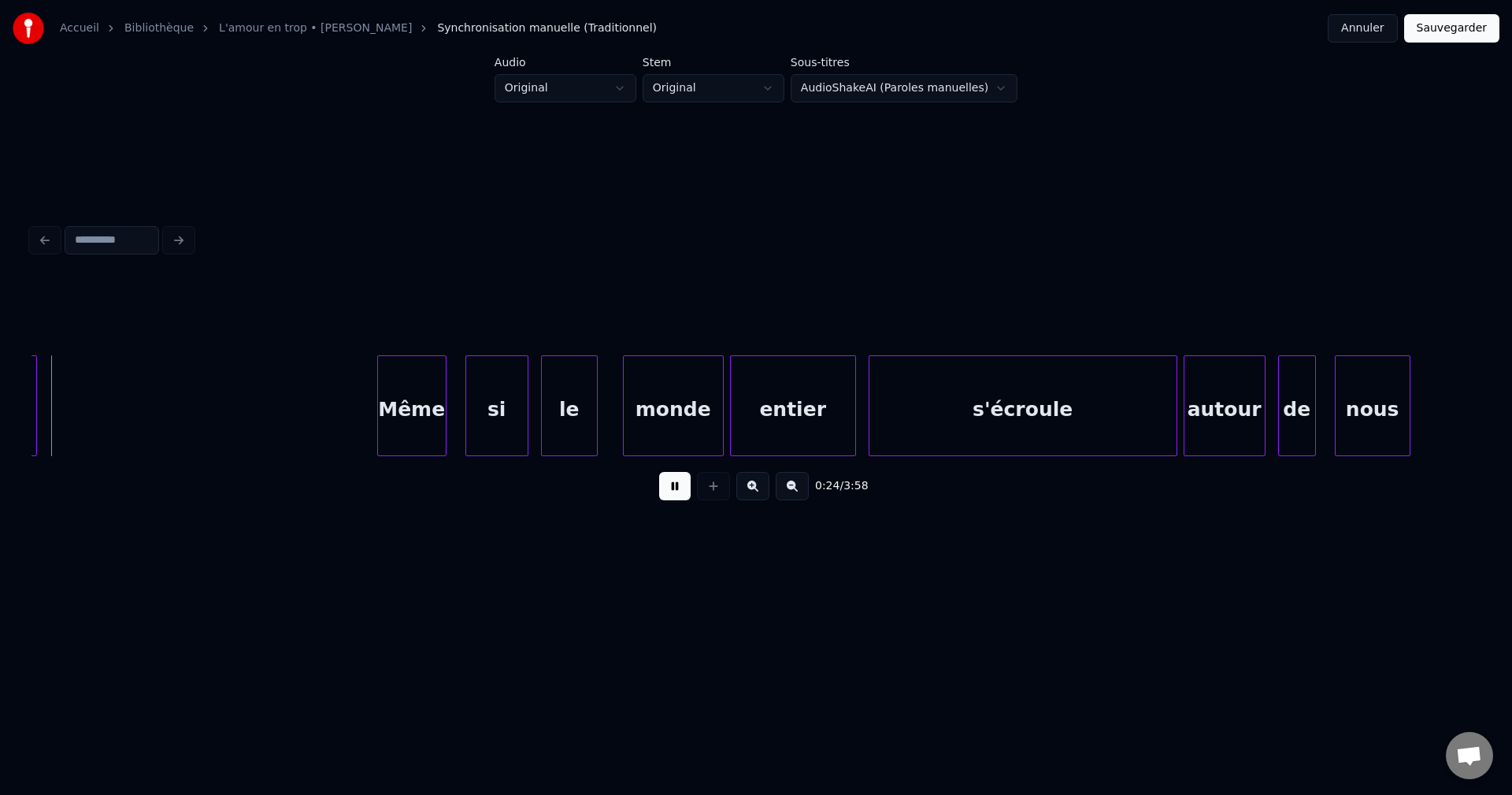
click at [757, 499] on button at bounding box center [753, 486] width 33 height 29
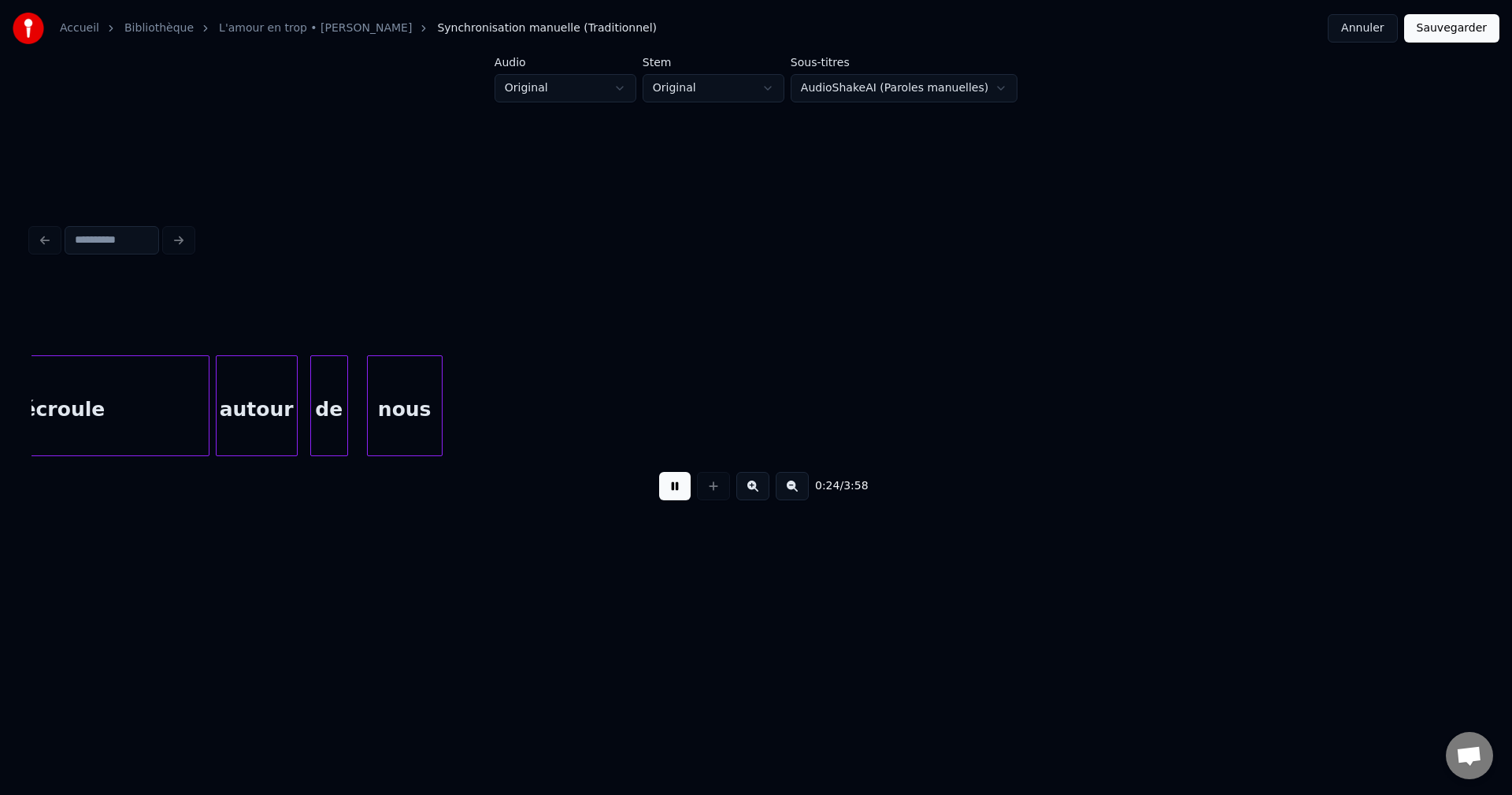
click at [757, 499] on button at bounding box center [753, 486] width 33 height 29
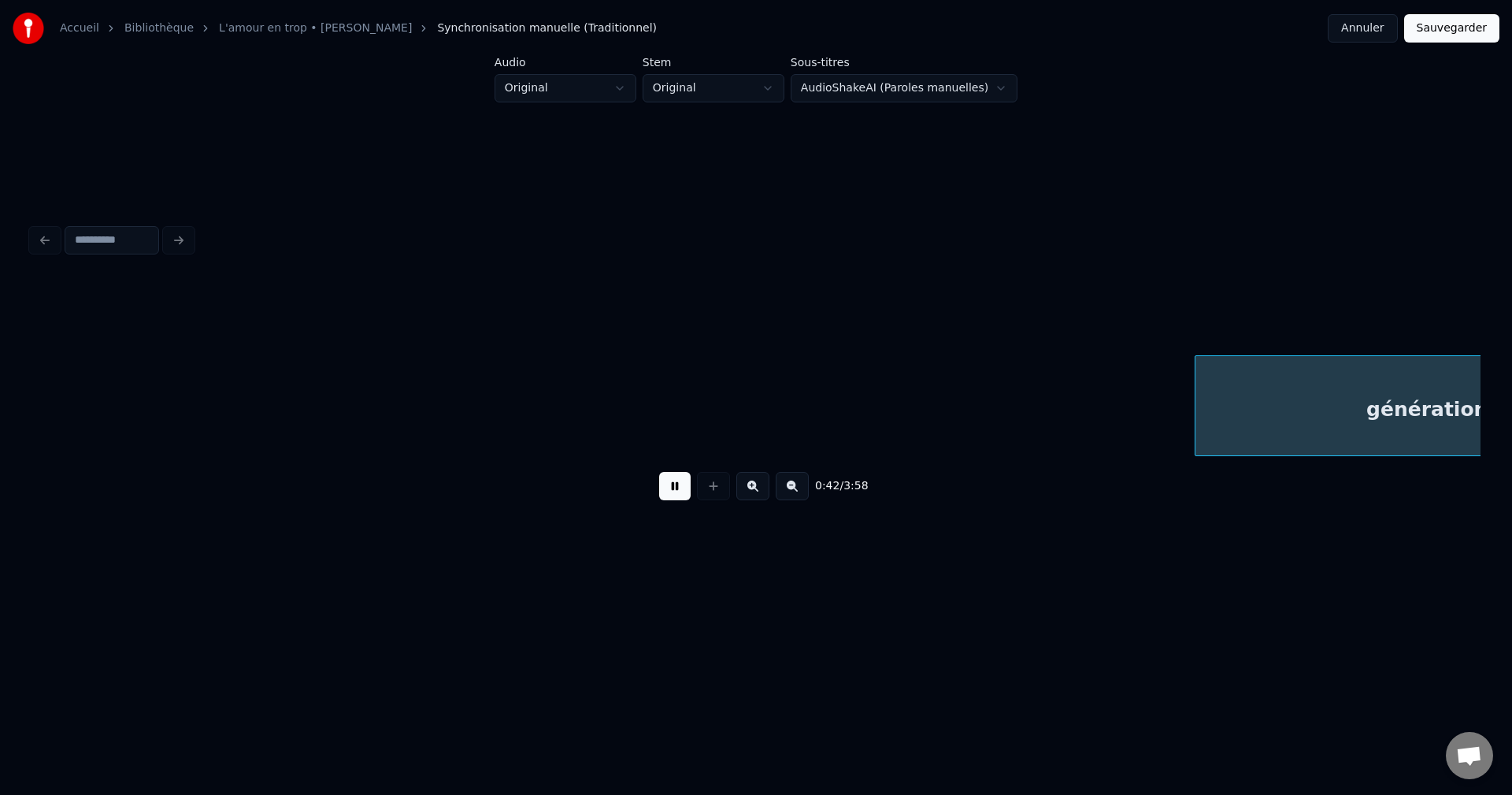
scroll to position [0, 16900]
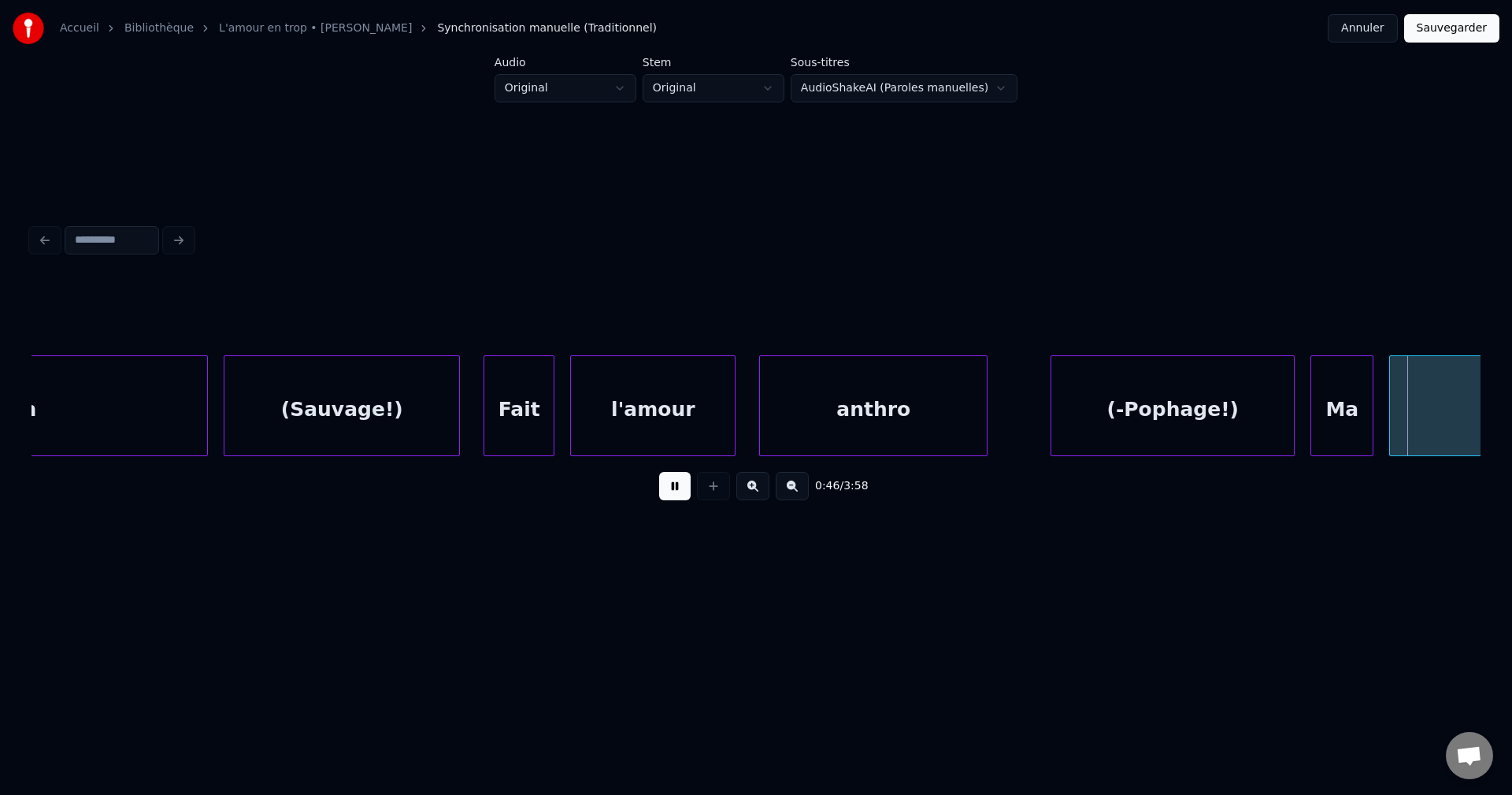
click at [1226, 395] on div "(-Pophage!)" at bounding box center [1173, 409] width 243 height 107
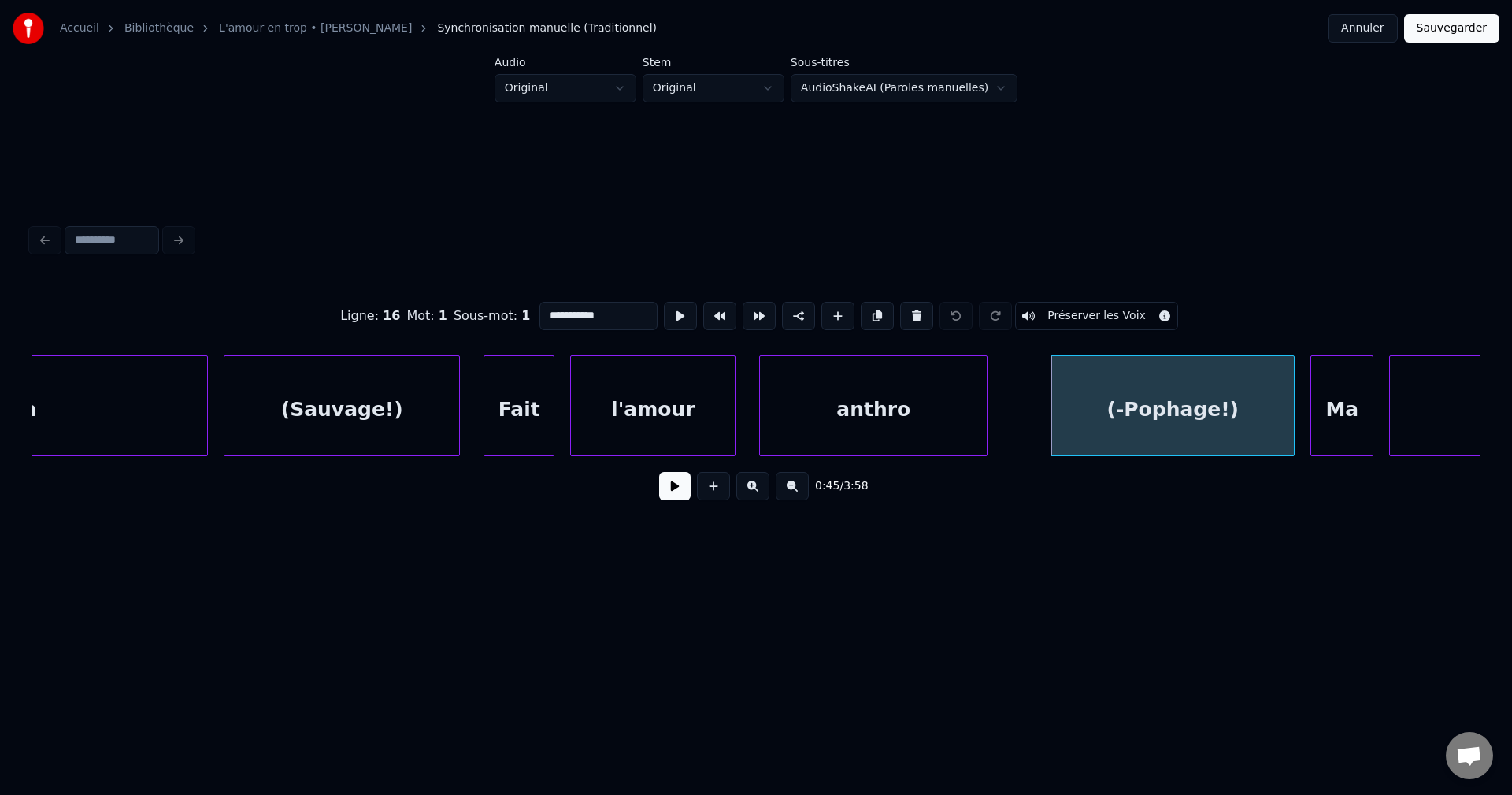
click at [552, 307] on input "**********" at bounding box center [599, 316] width 118 height 29
type input "**********"
click at [675, 489] on button at bounding box center [675, 486] width 31 height 29
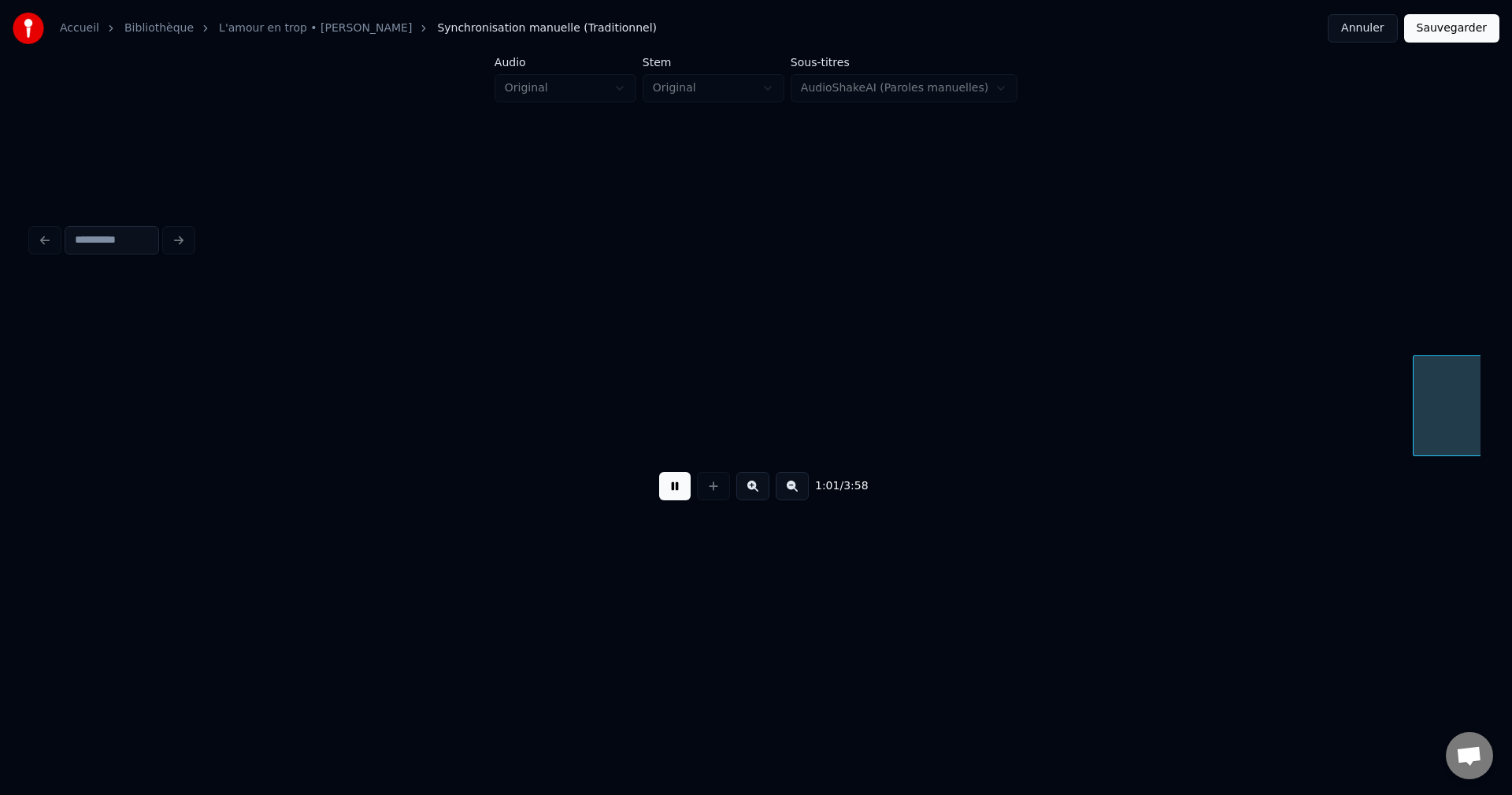
scroll to position [0, 24154]
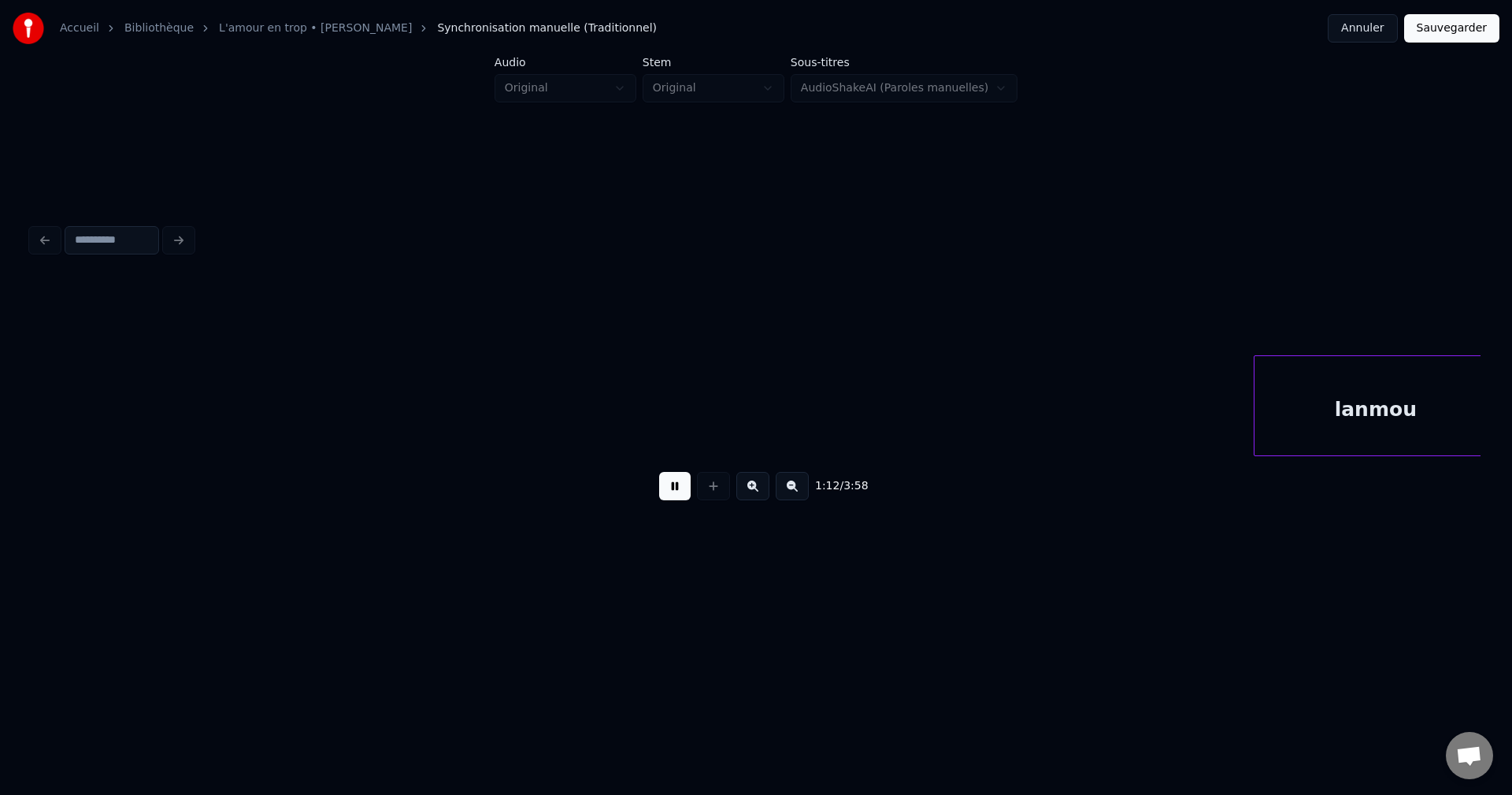
scroll to position [0, 28509]
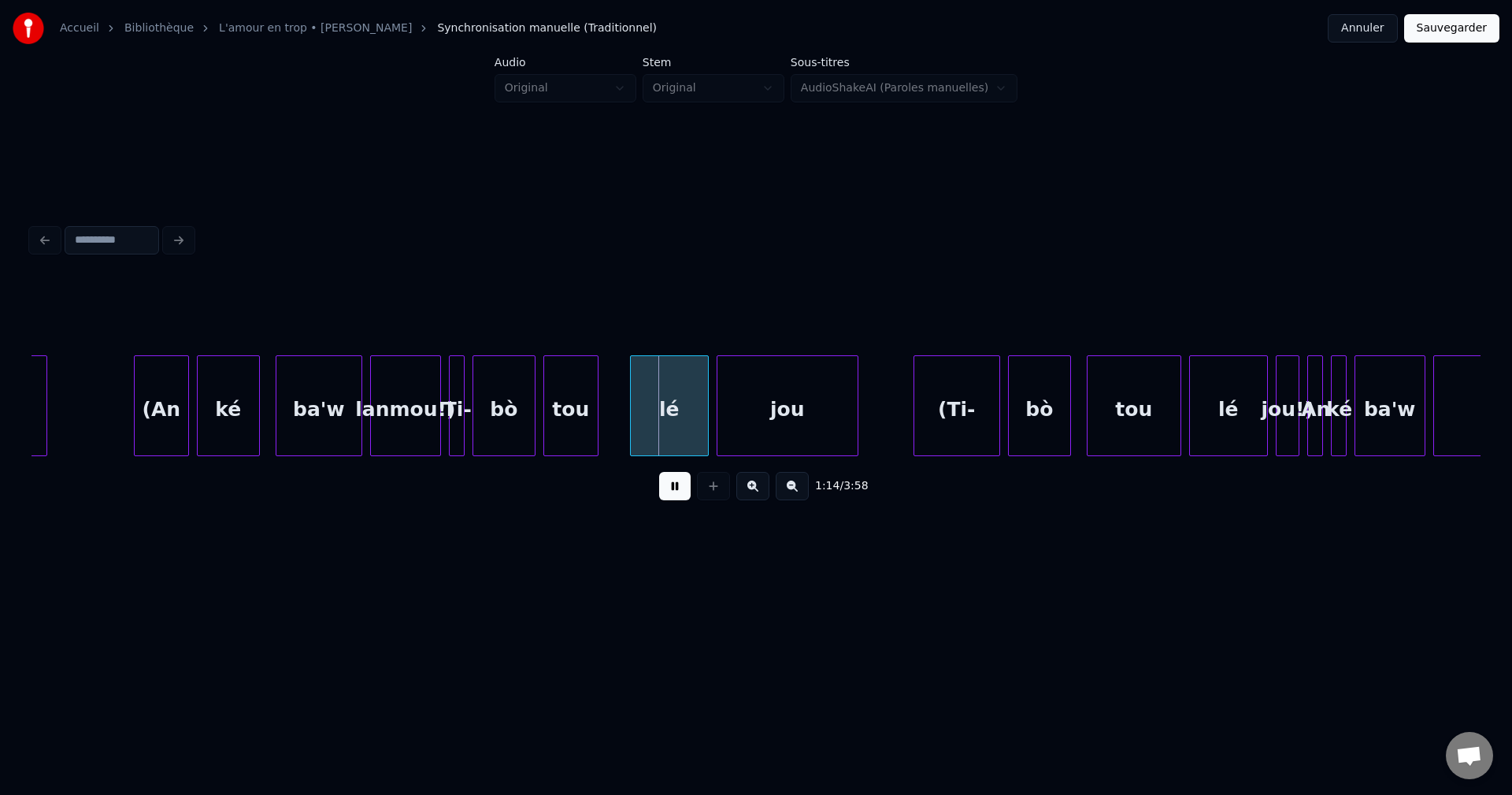
click at [149, 428] on div "(An" at bounding box center [161, 409] width 54 height 107
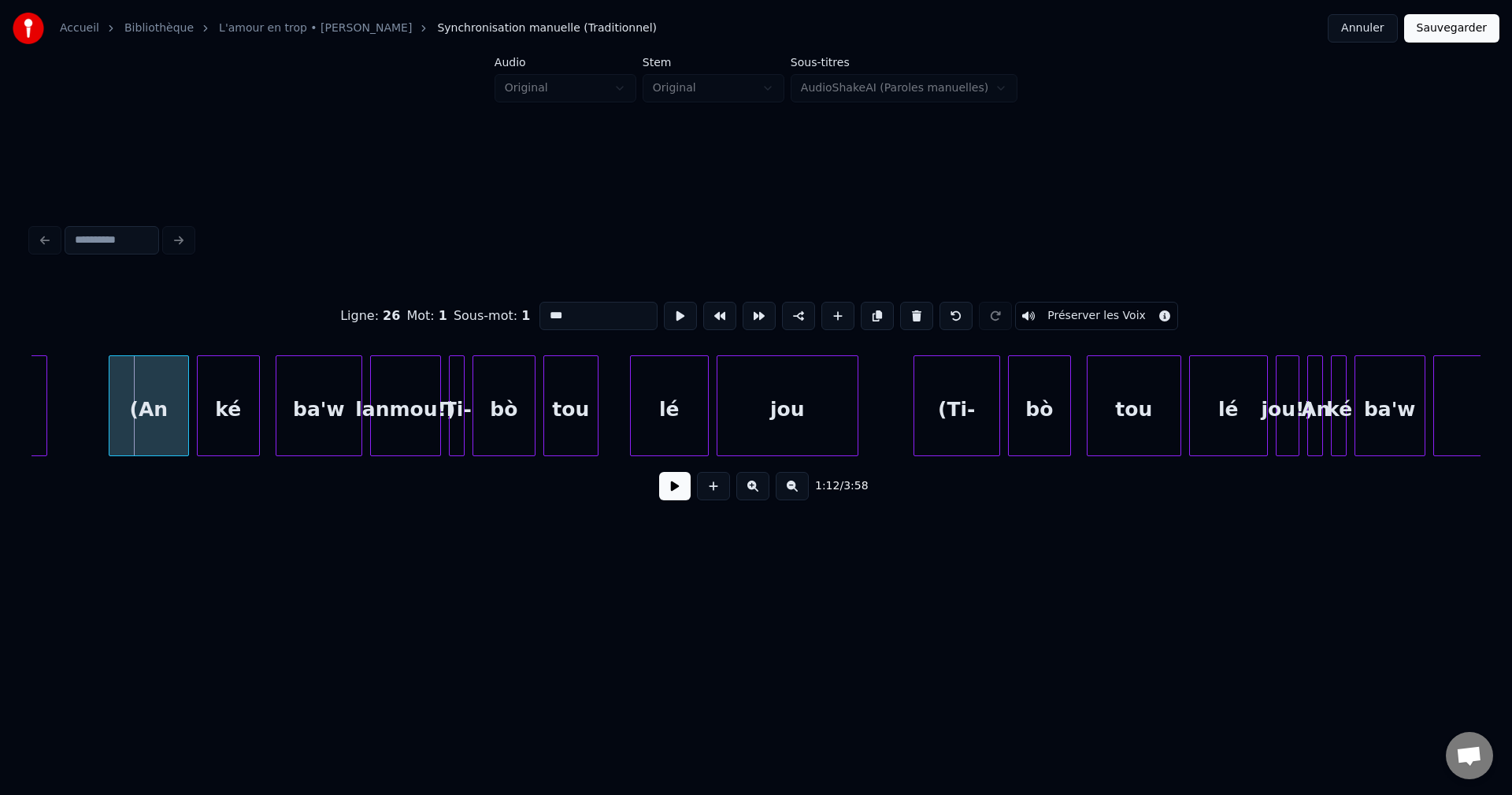
click at [111, 425] on div at bounding box center [111, 405] width 4 height 99
click at [683, 499] on button at bounding box center [675, 486] width 31 height 29
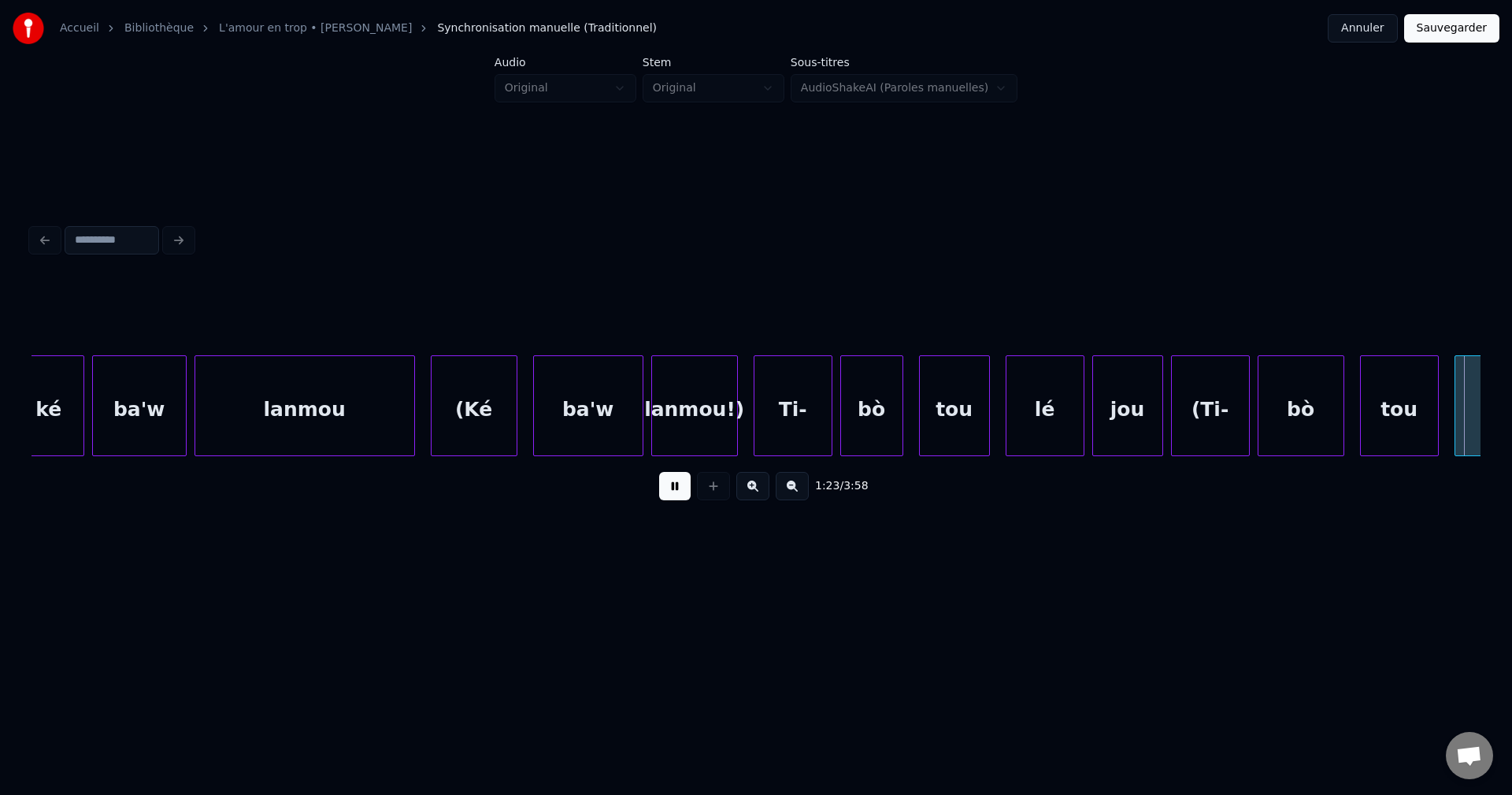
scroll to position [0, 32867]
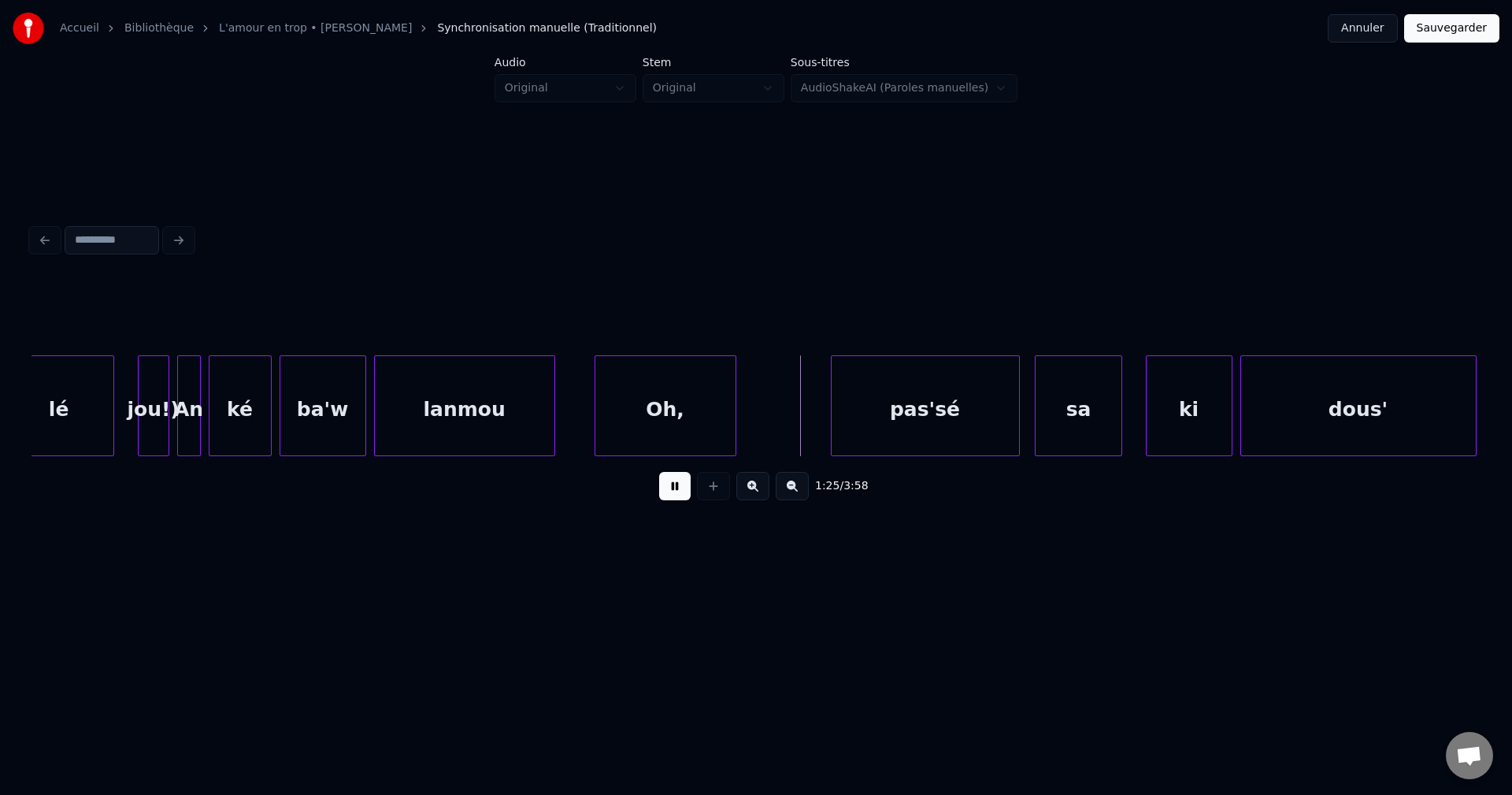
click at [171, 334] on div at bounding box center [756, 316] width 1449 height 79
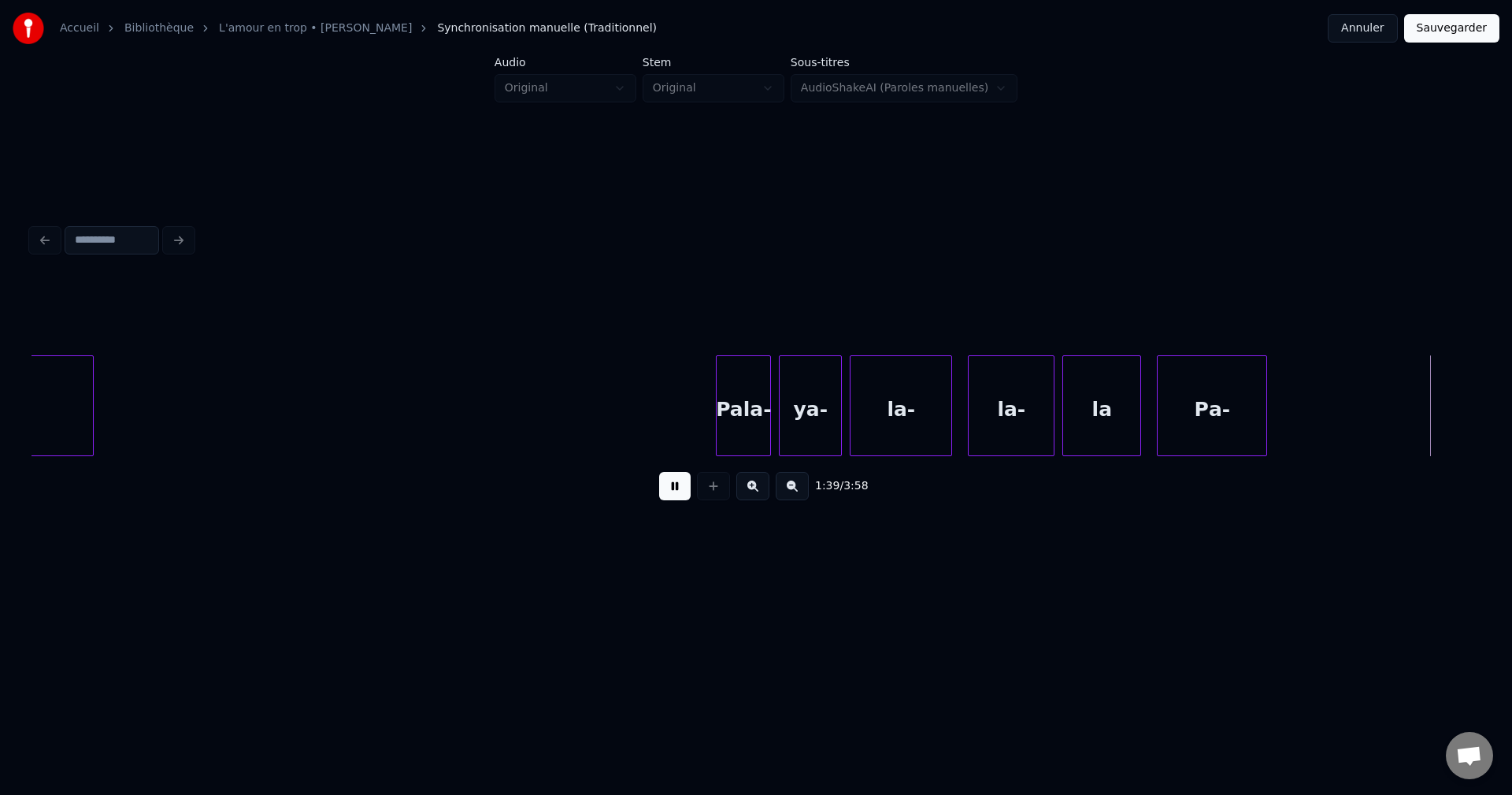
scroll to position [0, 39272]
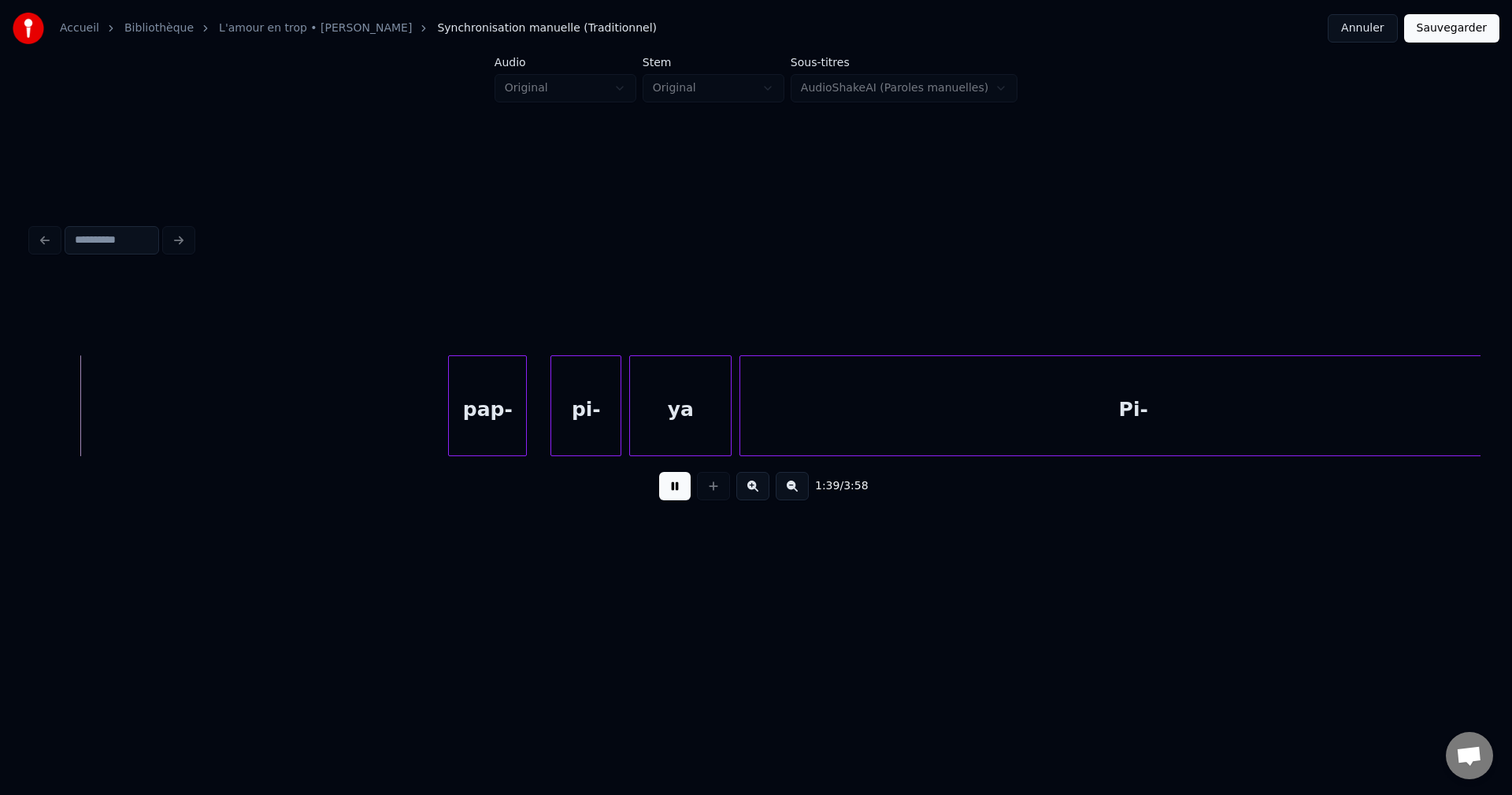
click at [633, 410] on div at bounding box center [632, 405] width 4 height 99
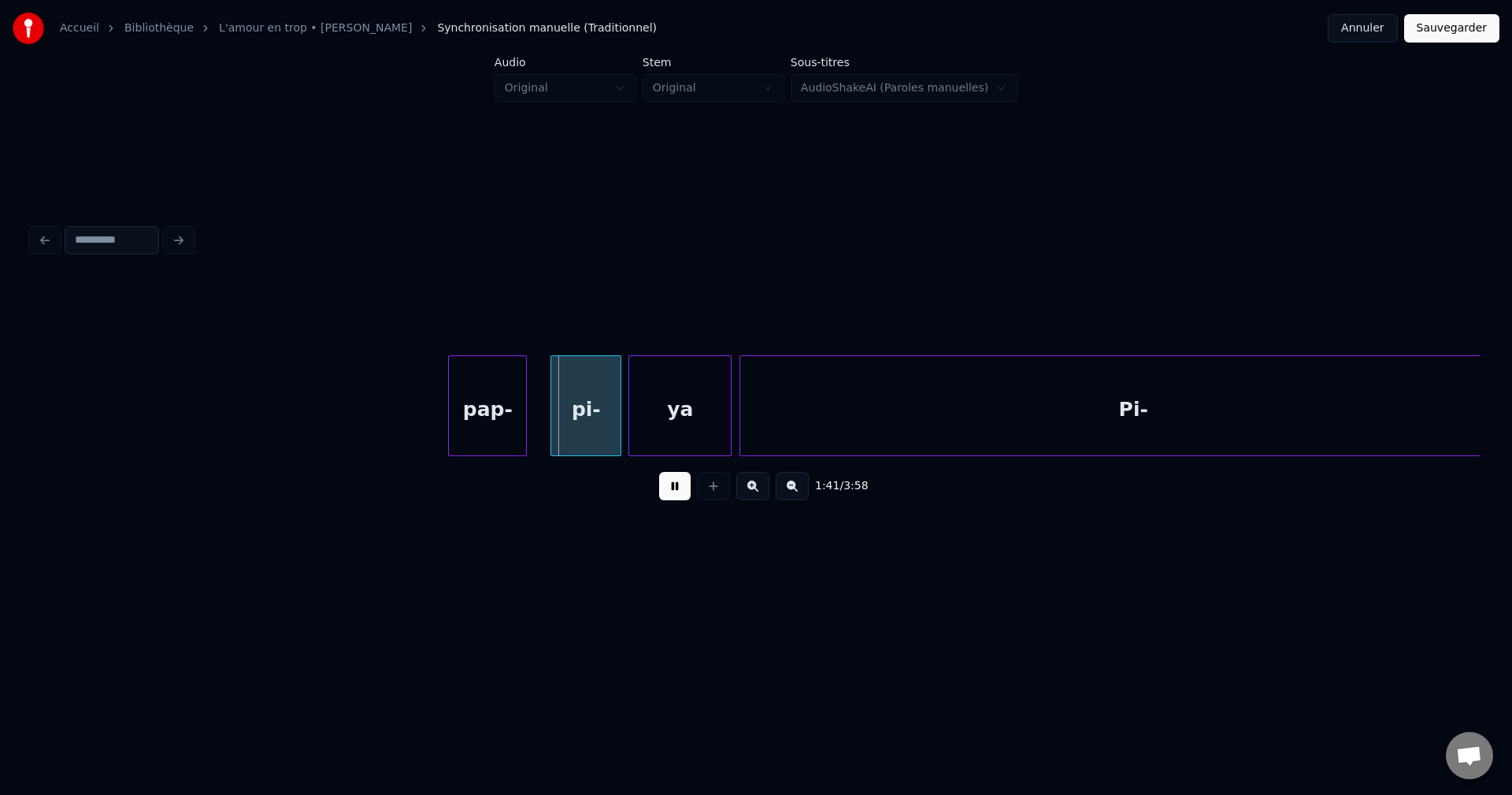
click at [676, 496] on button at bounding box center [675, 486] width 31 height 29
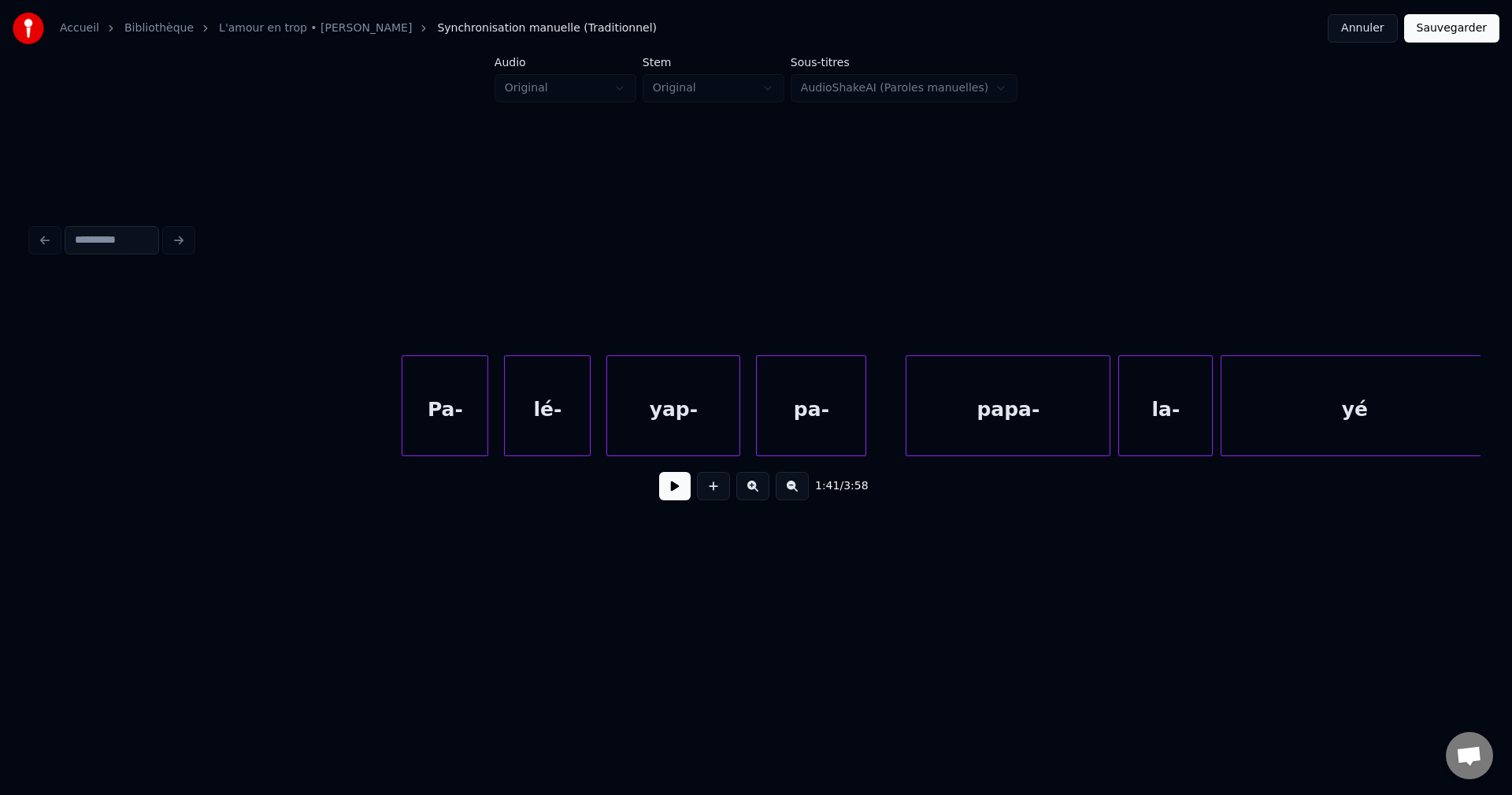
scroll to position [0, 36325]
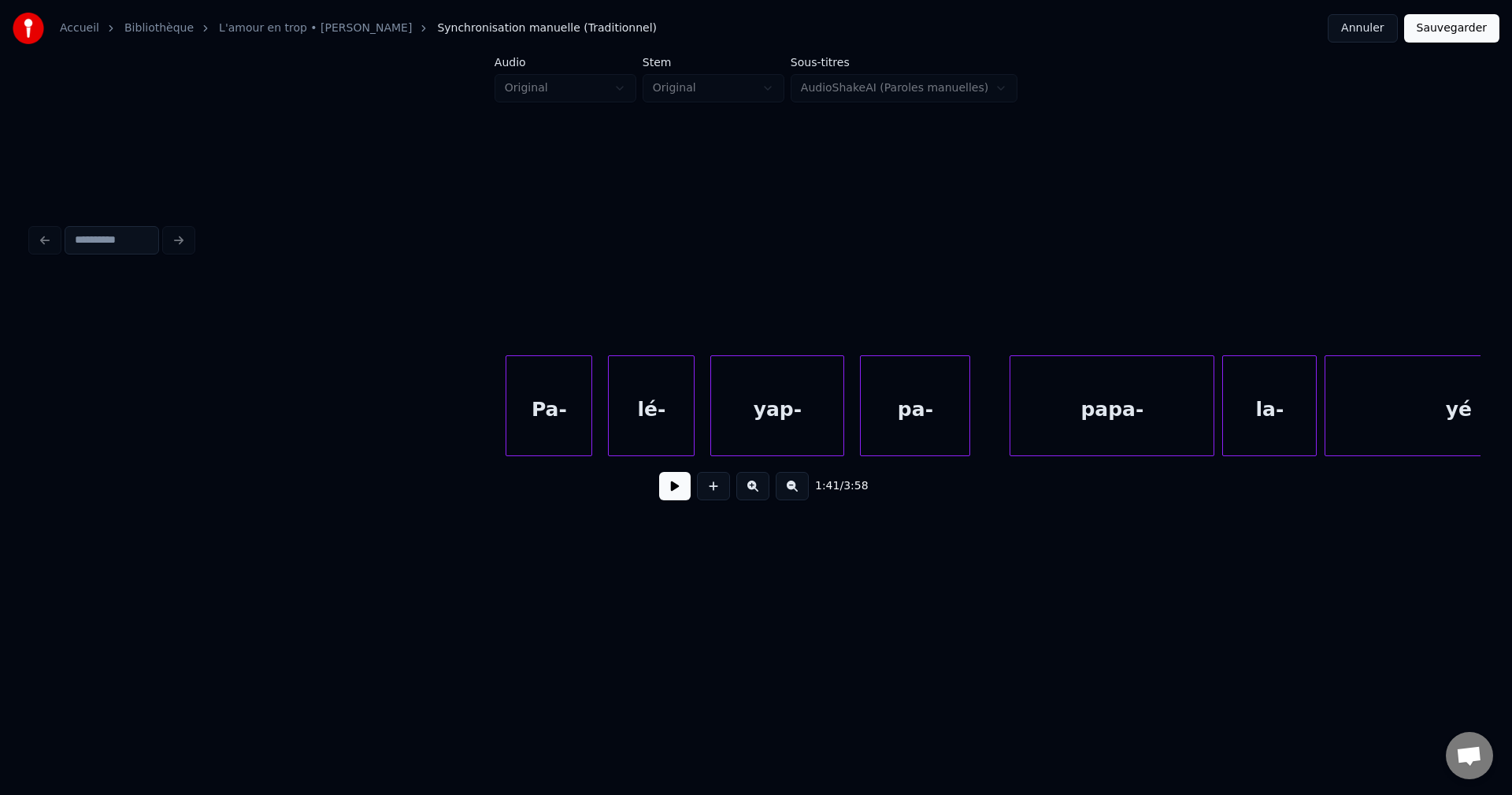
drag, startPoint x: 458, startPoint y: 398, endPoint x: 592, endPoint y: 448, distance: 143.0
click at [672, 499] on button at bounding box center [675, 486] width 31 height 29
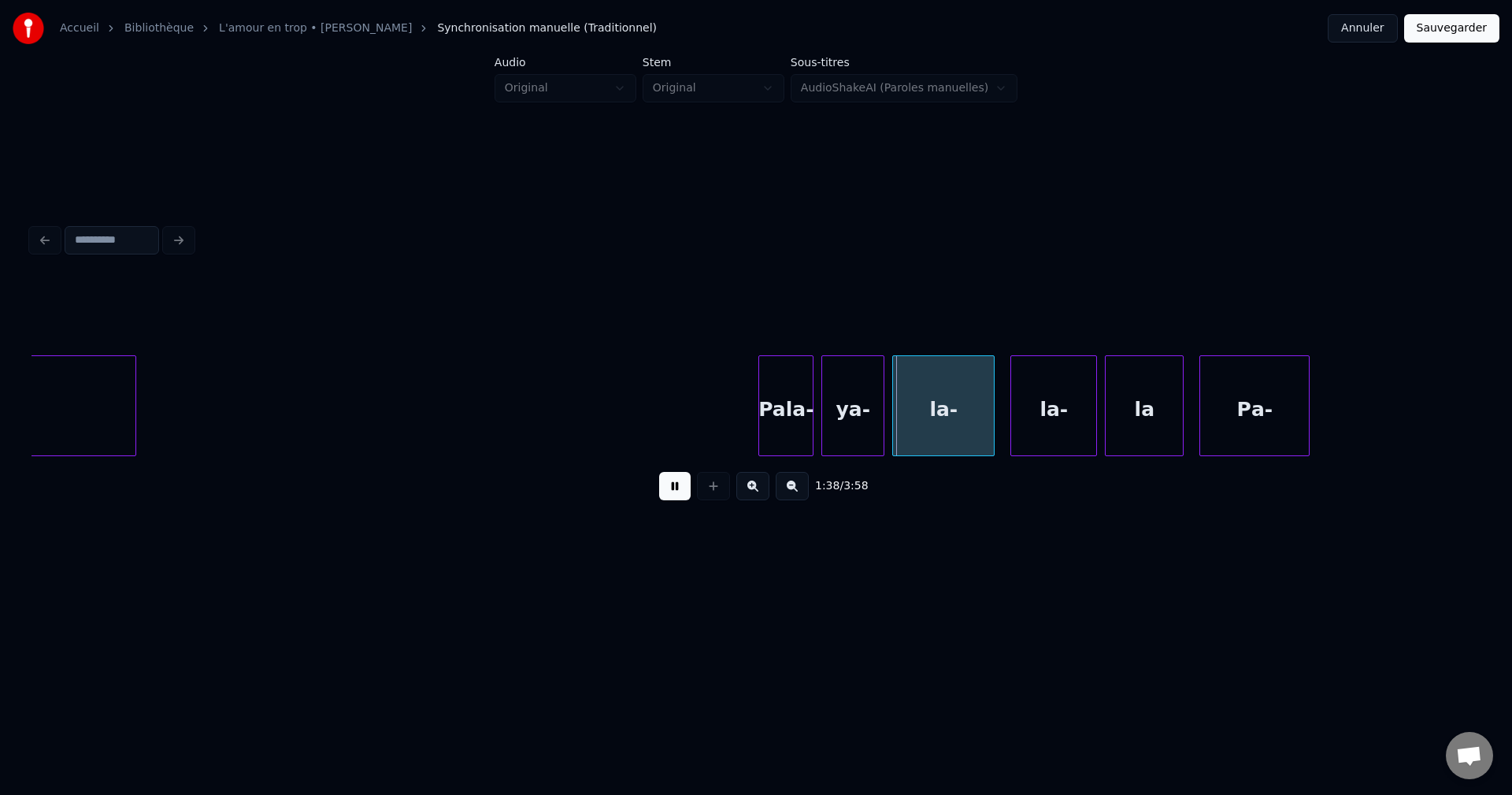
click at [669, 496] on button at bounding box center [675, 486] width 31 height 29
click at [676, 493] on button at bounding box center [675, 486] width 31 height 29
click at [1049, 427] on div "la-" at bounding box center [1053, 409] width 85 height 107
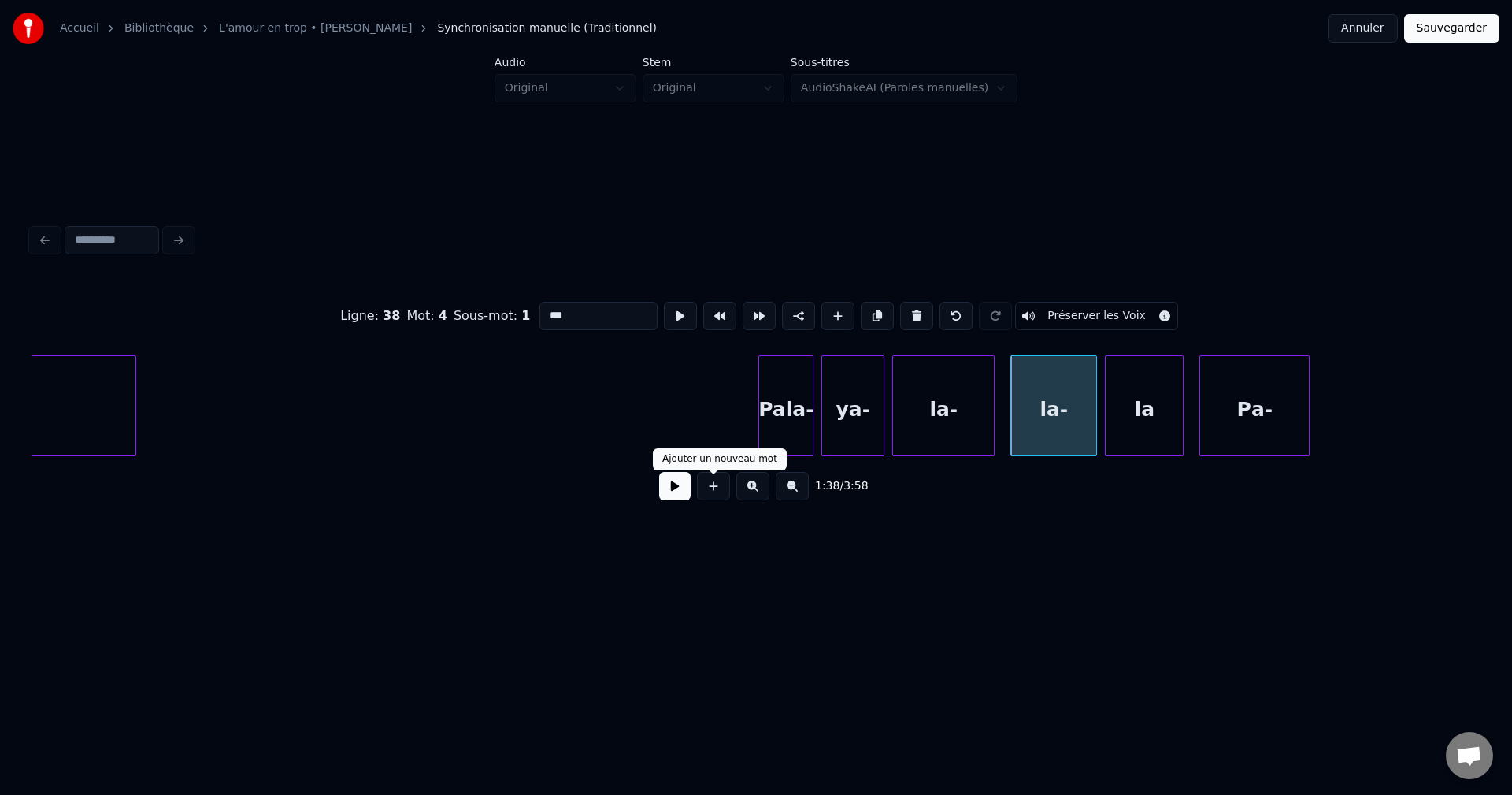
click at [675, 493] on button at bounding box center [675, 486] width 31 height 29
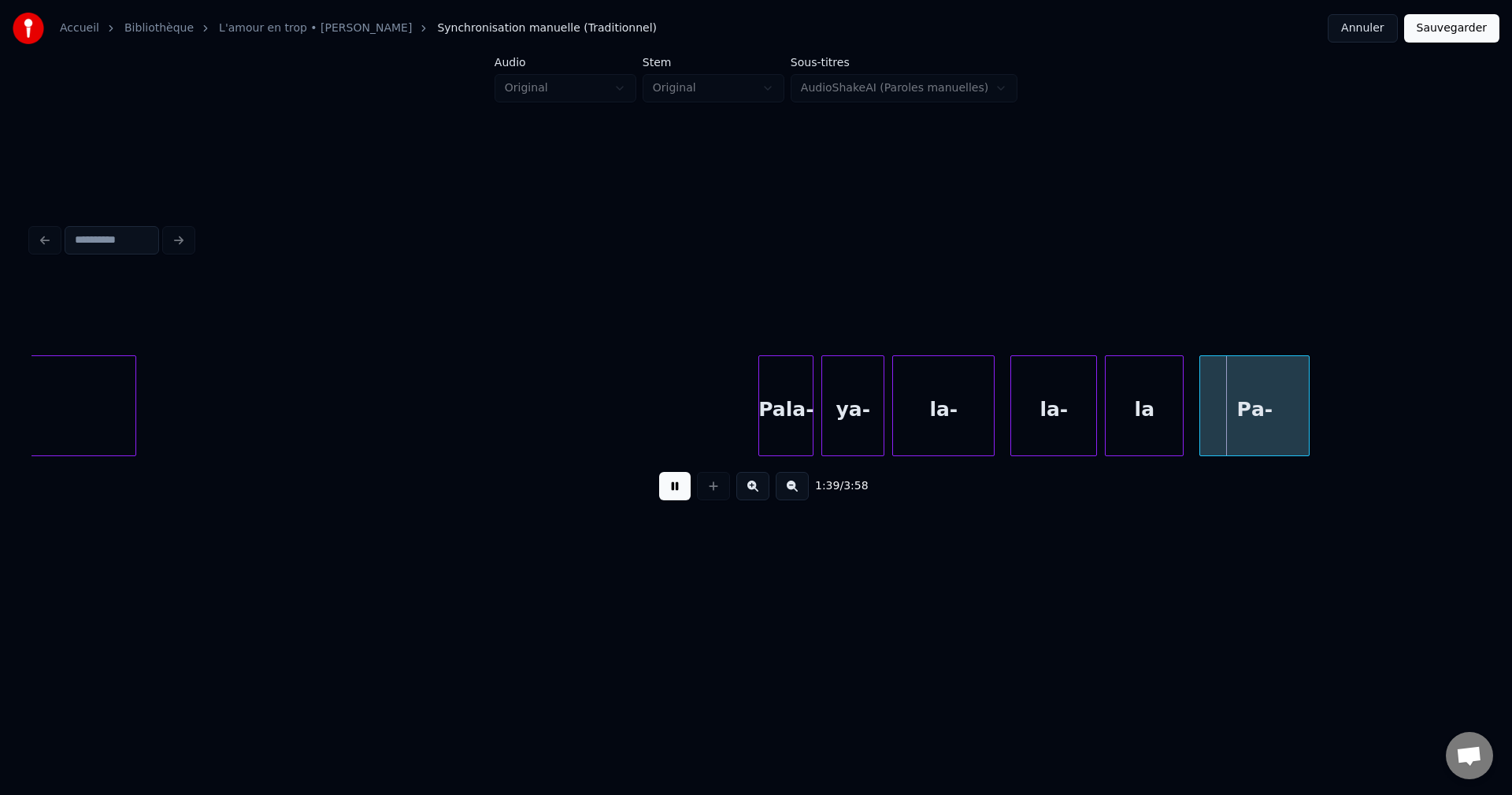
drag, startPoint x: 676, startPoint y: 489, endPoint x: 698, endPoint y: 484, distance: 22.6
click at [676, 488] on button at bounding box center [675, 486] width 31 height 29
click at [1243, 414] on div "Ра-" at bounding box center [1253, 409] width 108 height 107
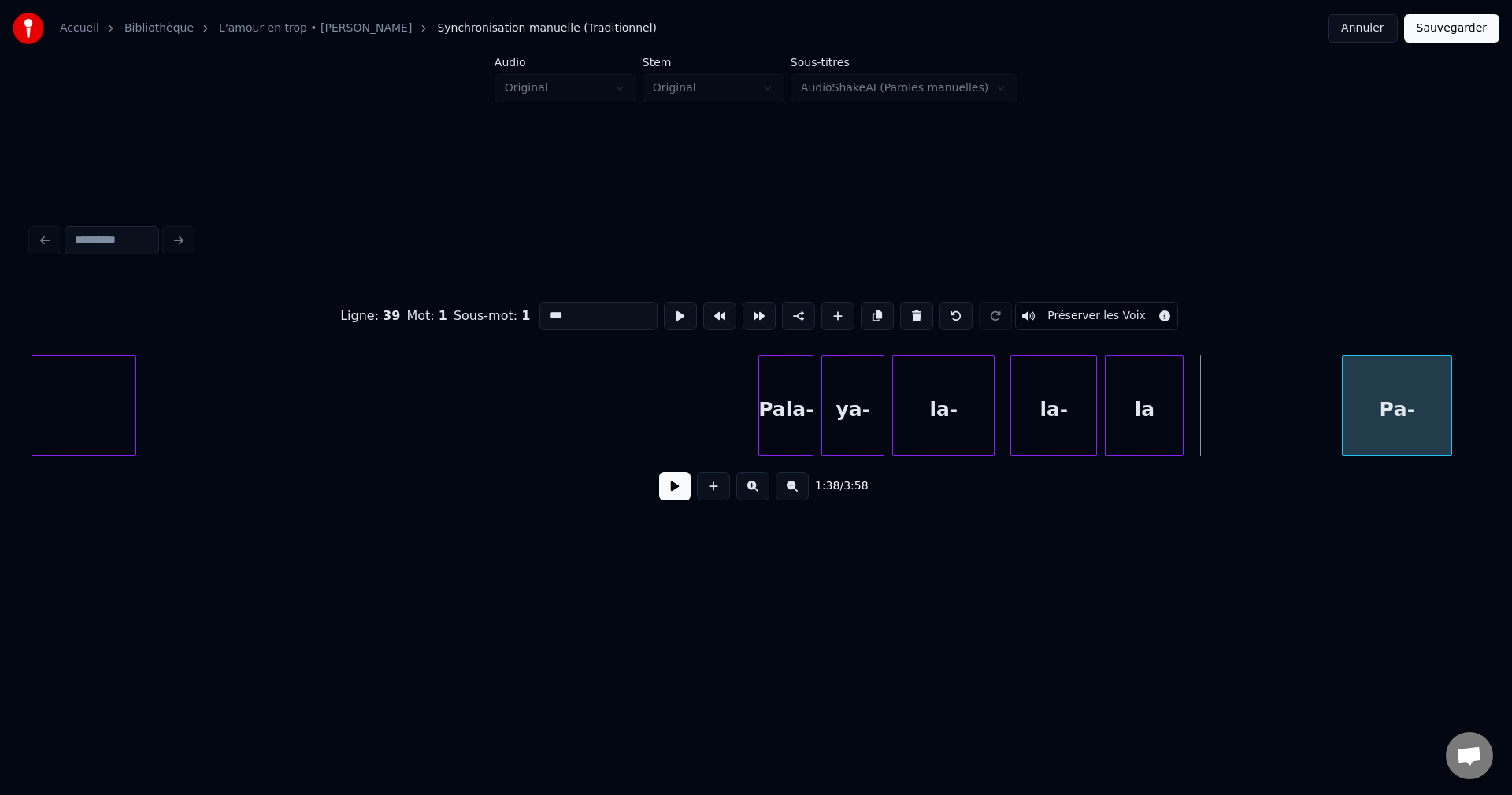
click at [1431, 410] on div "Ра-" at bounding box center [1397, 409] width 108 height 107
click at [1152, 418] on div "la" at bounding box center [1143, 409] width 77 height 107
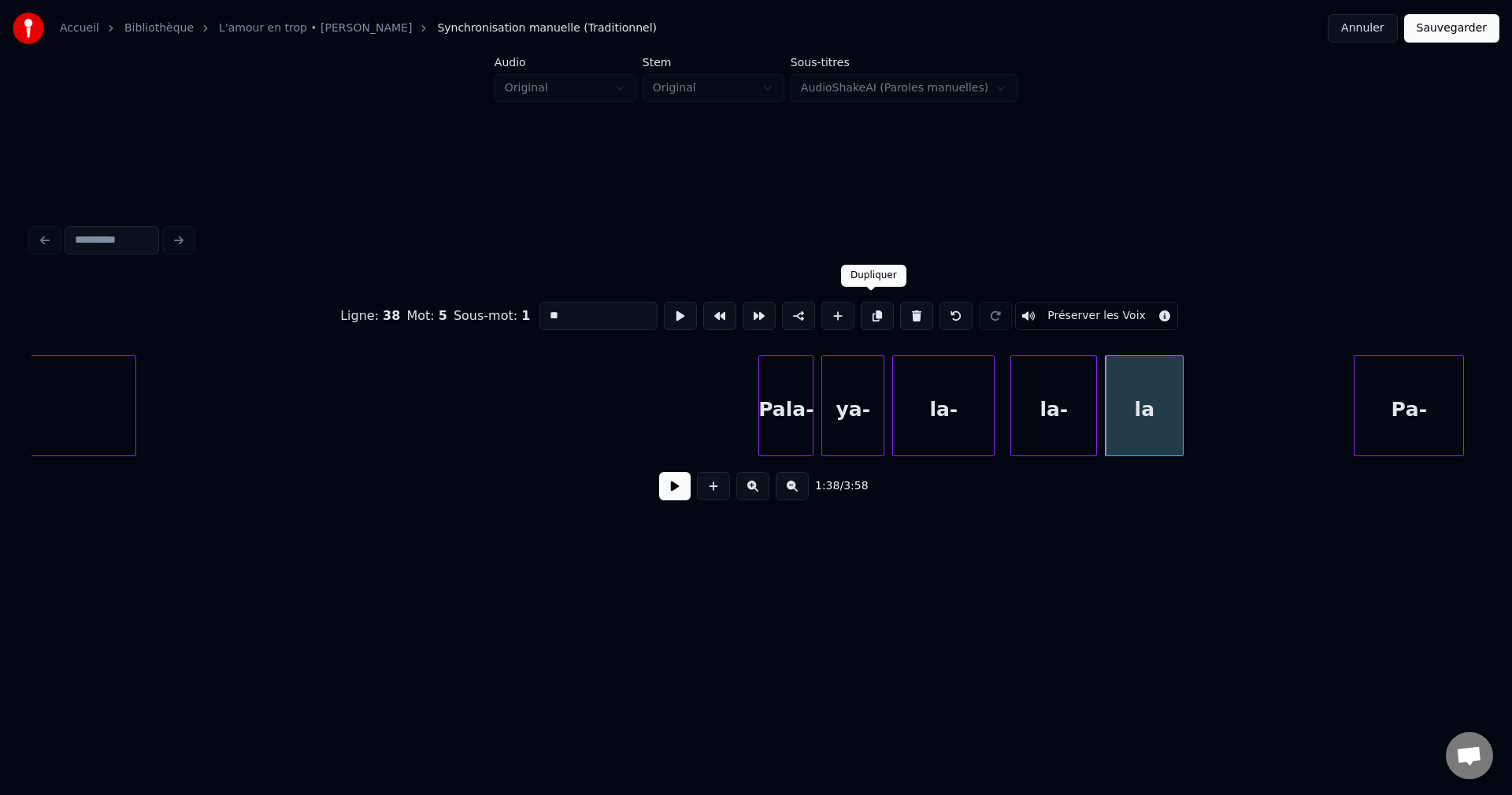
click at [872, 312] on button at bounding box center [877, 316] width 33 height 29
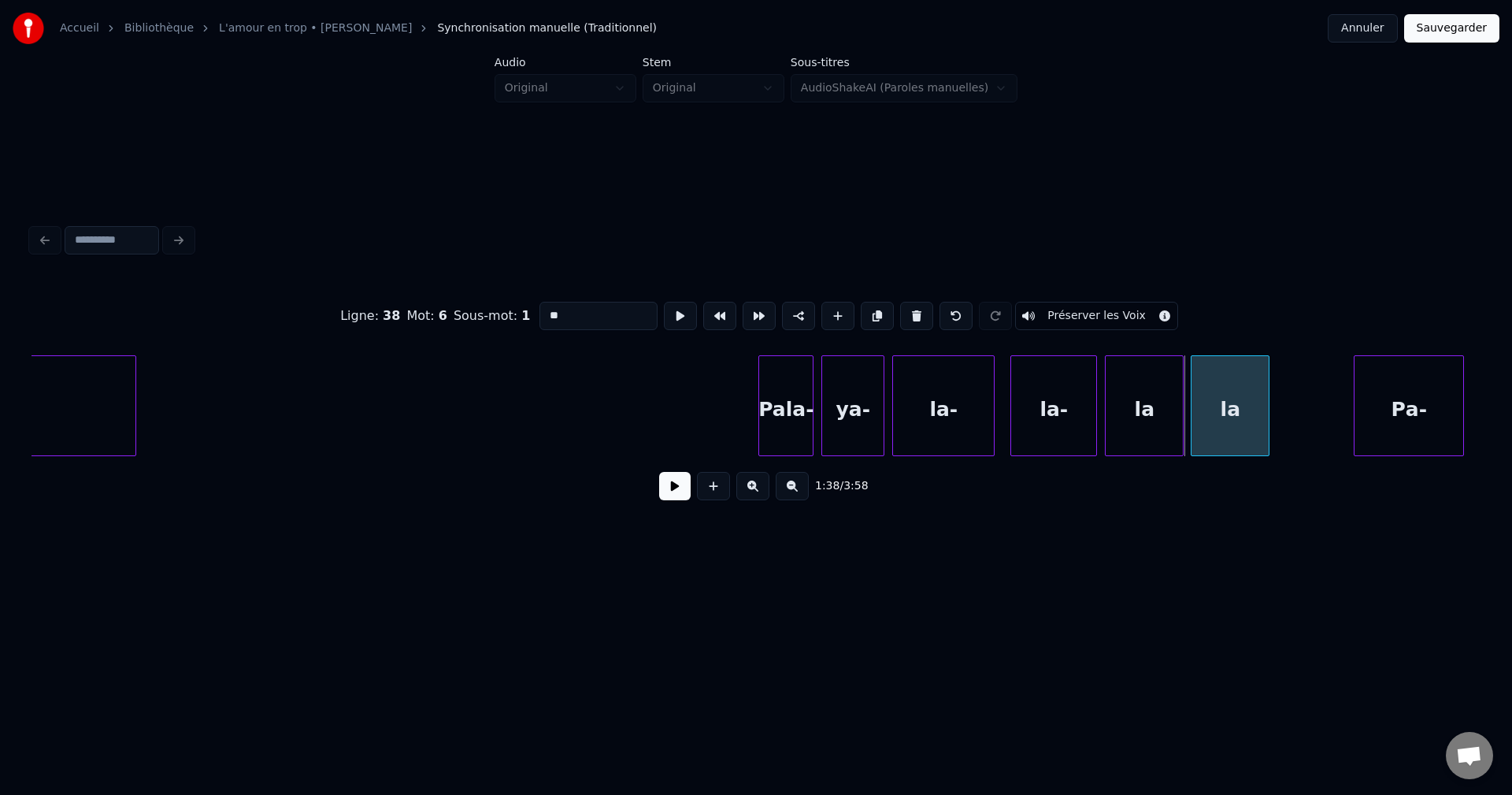
click at [1239, 383] on div "la" at bounding box center [1229, 409] width 77 height 107
click at [597, 303] on input "**" at bounding box center [599, 316] width 118 height 29
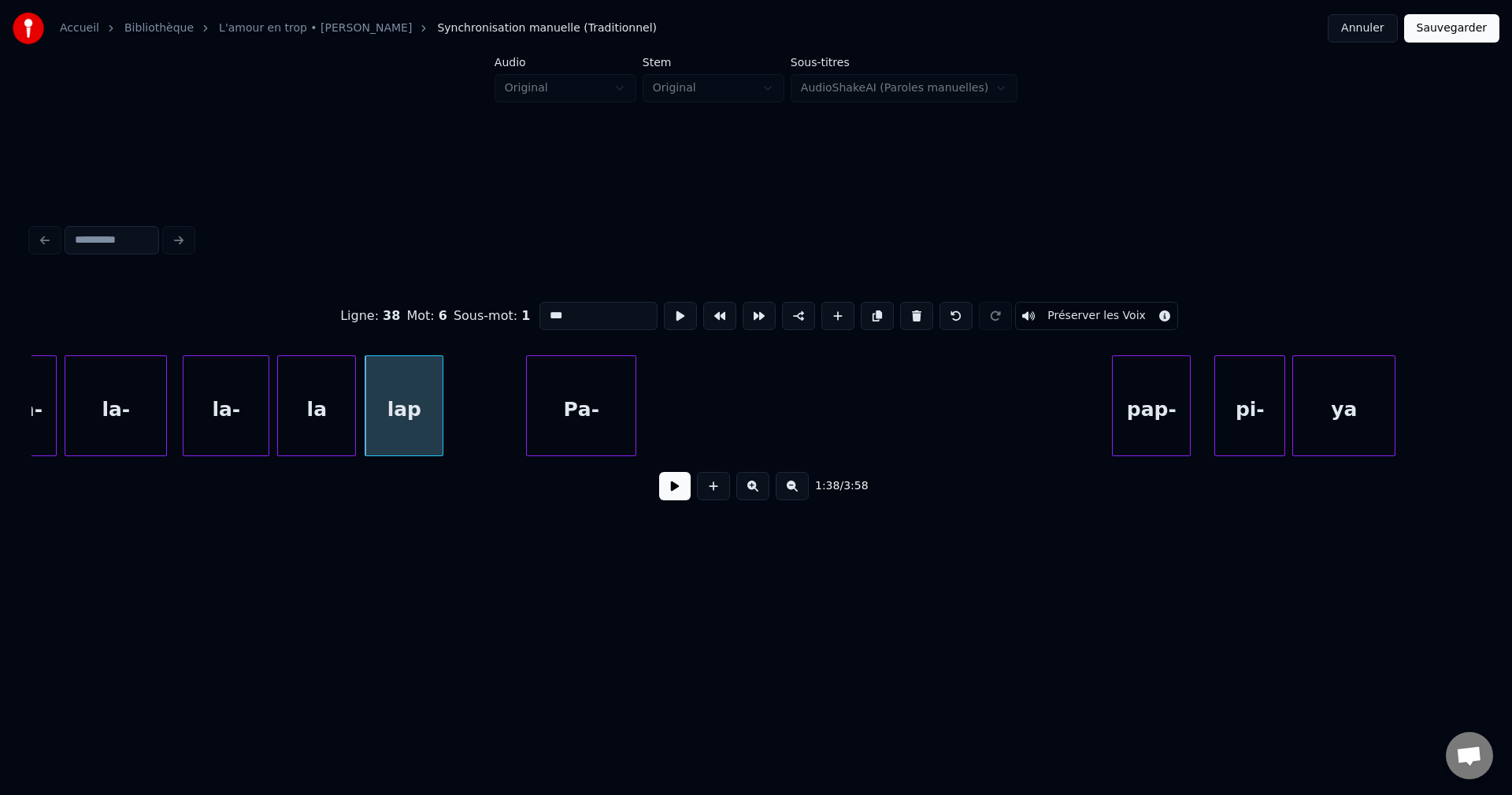
scroll to position [0, 38765]
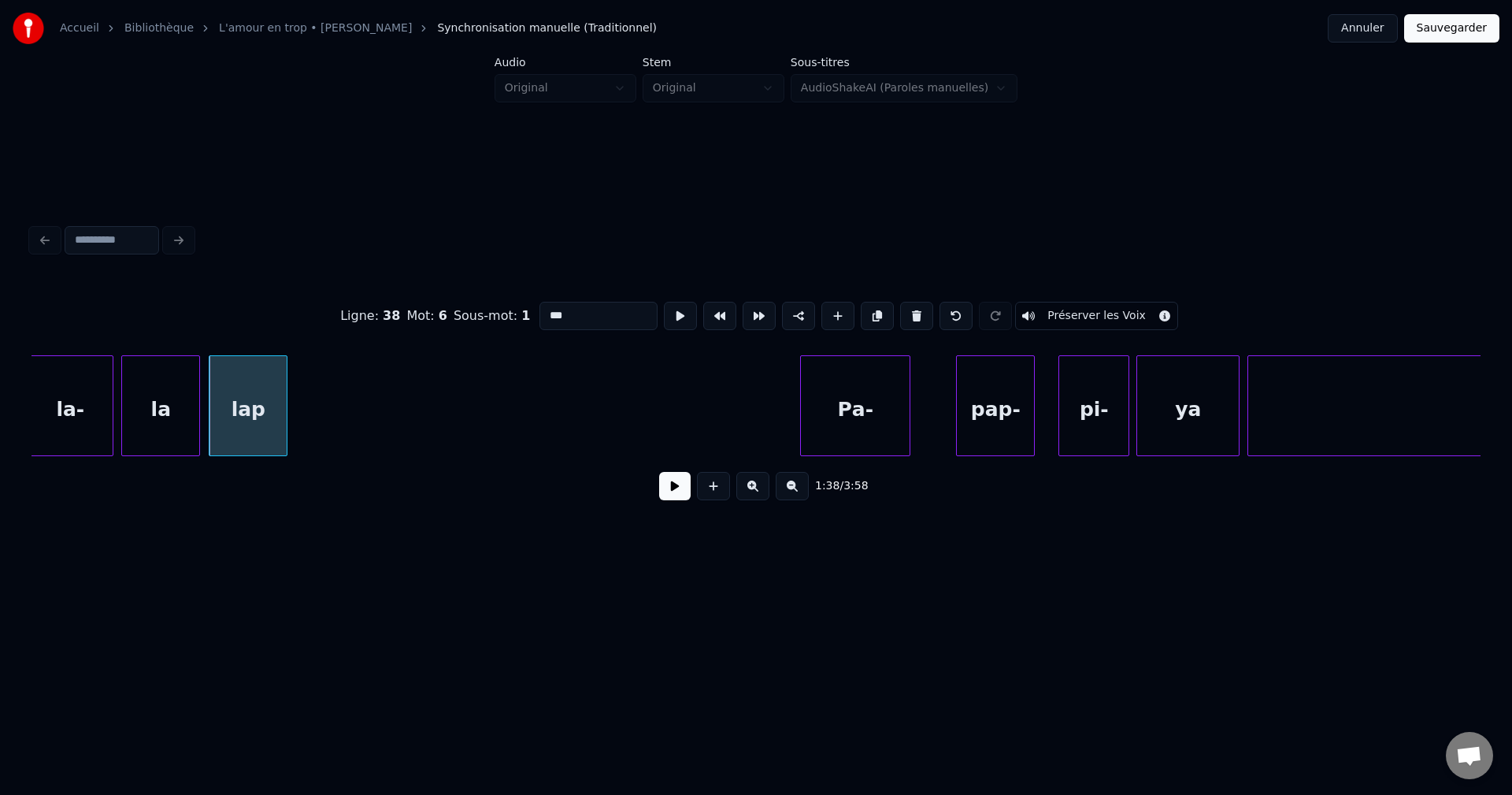
click at [888, 397] on div "Ра-" at bounding box center [854, 409] width 108 height 107
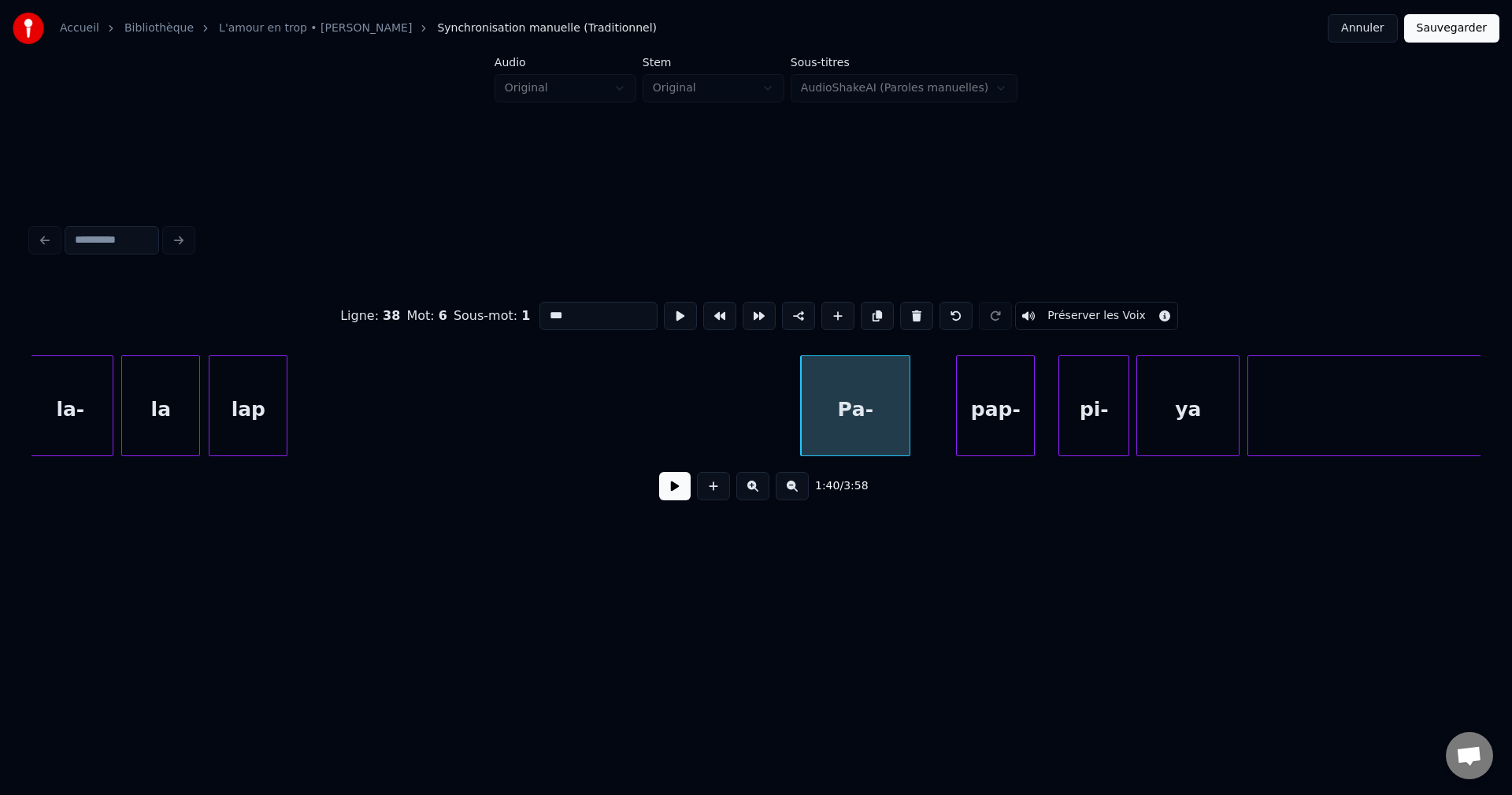
click at [884, 403] on div "Ра-" at bounding box center [854, 409] width 108 height 107
click at [913, 307] on button at bounding box center [916, 316] width 33 height 29
type input "****"
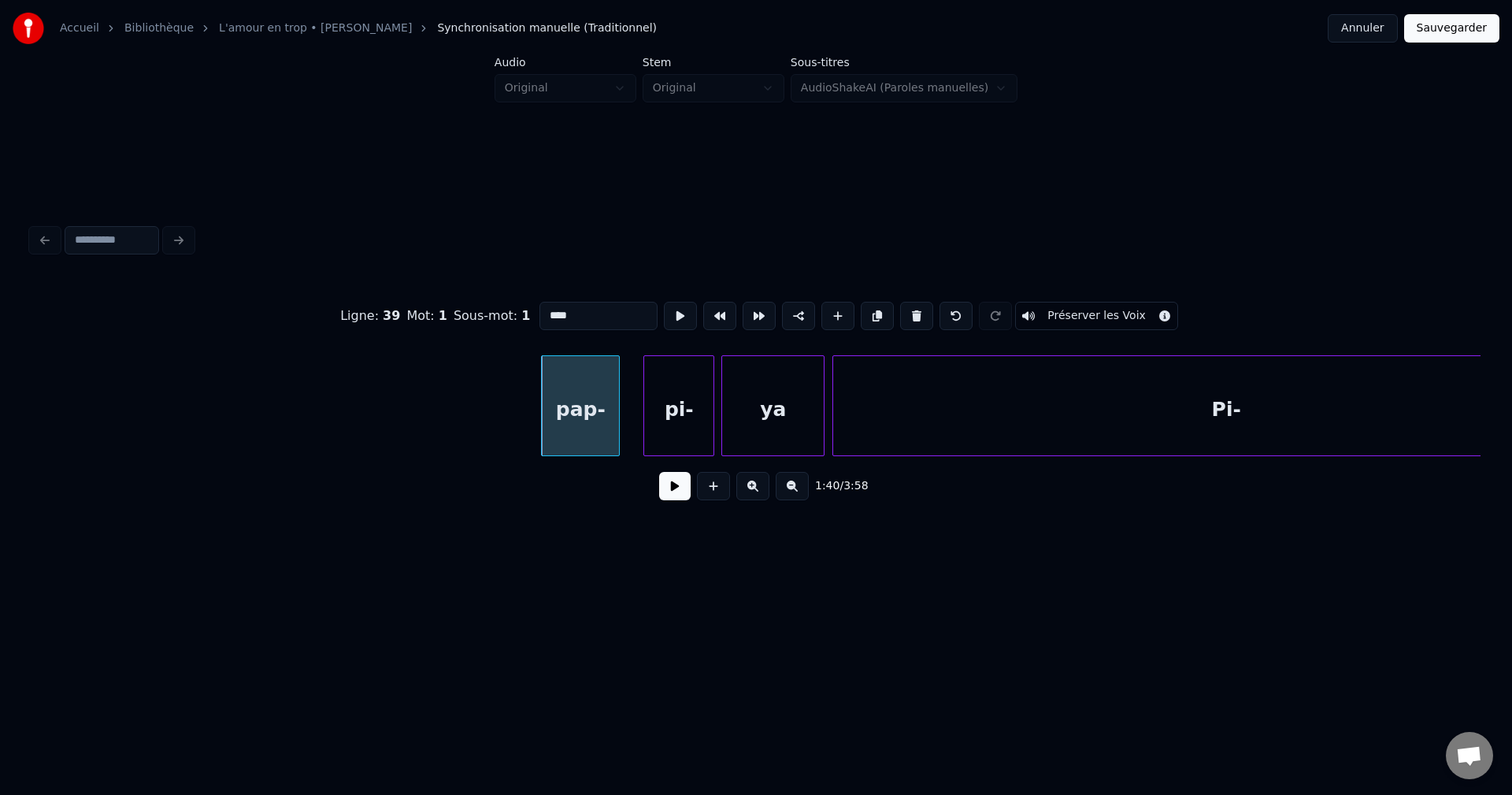
scroll to position [0, 38817]
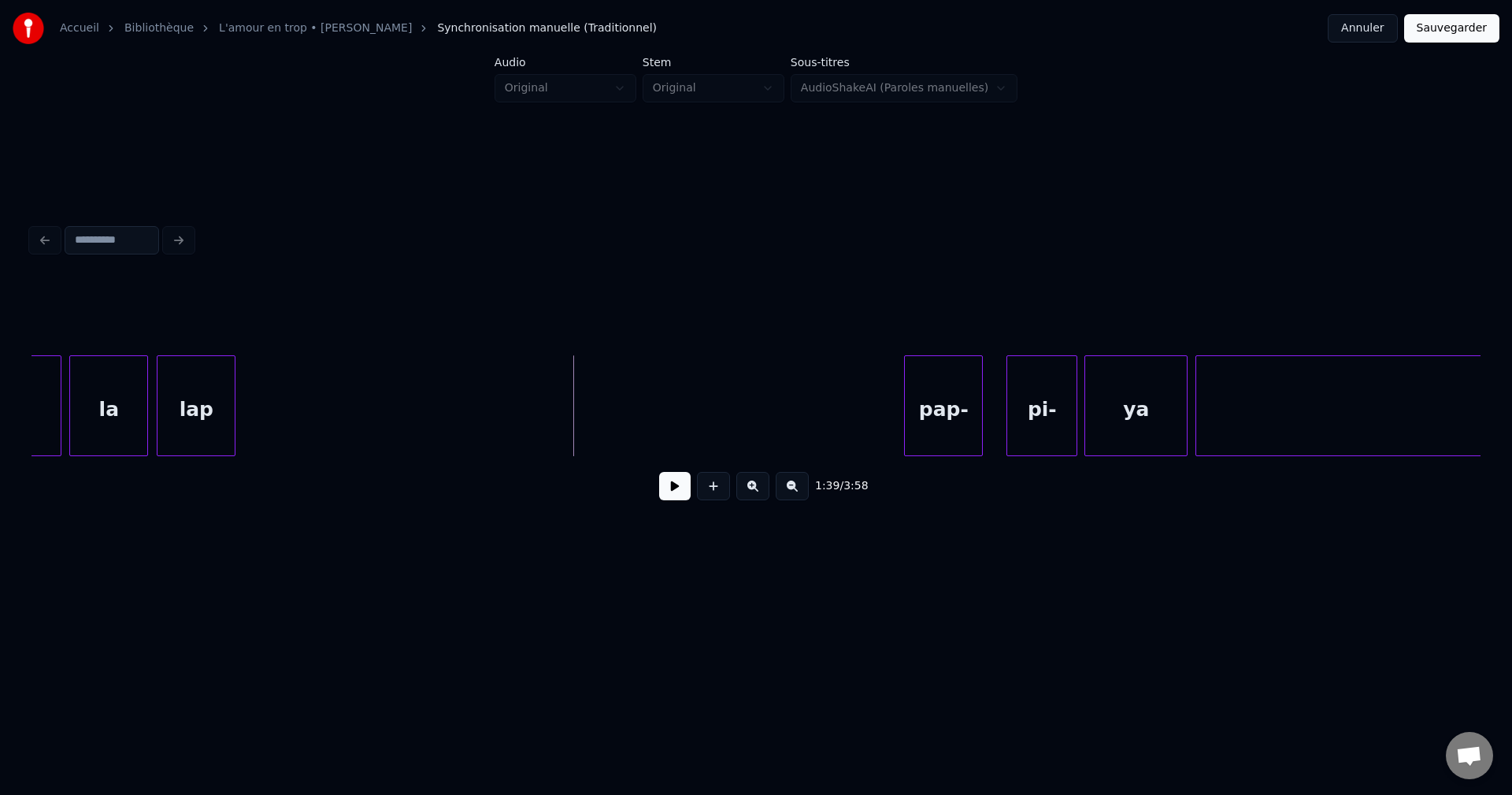
click at [664, 495] on button at bounding box center [675, 486] width 31 height 29
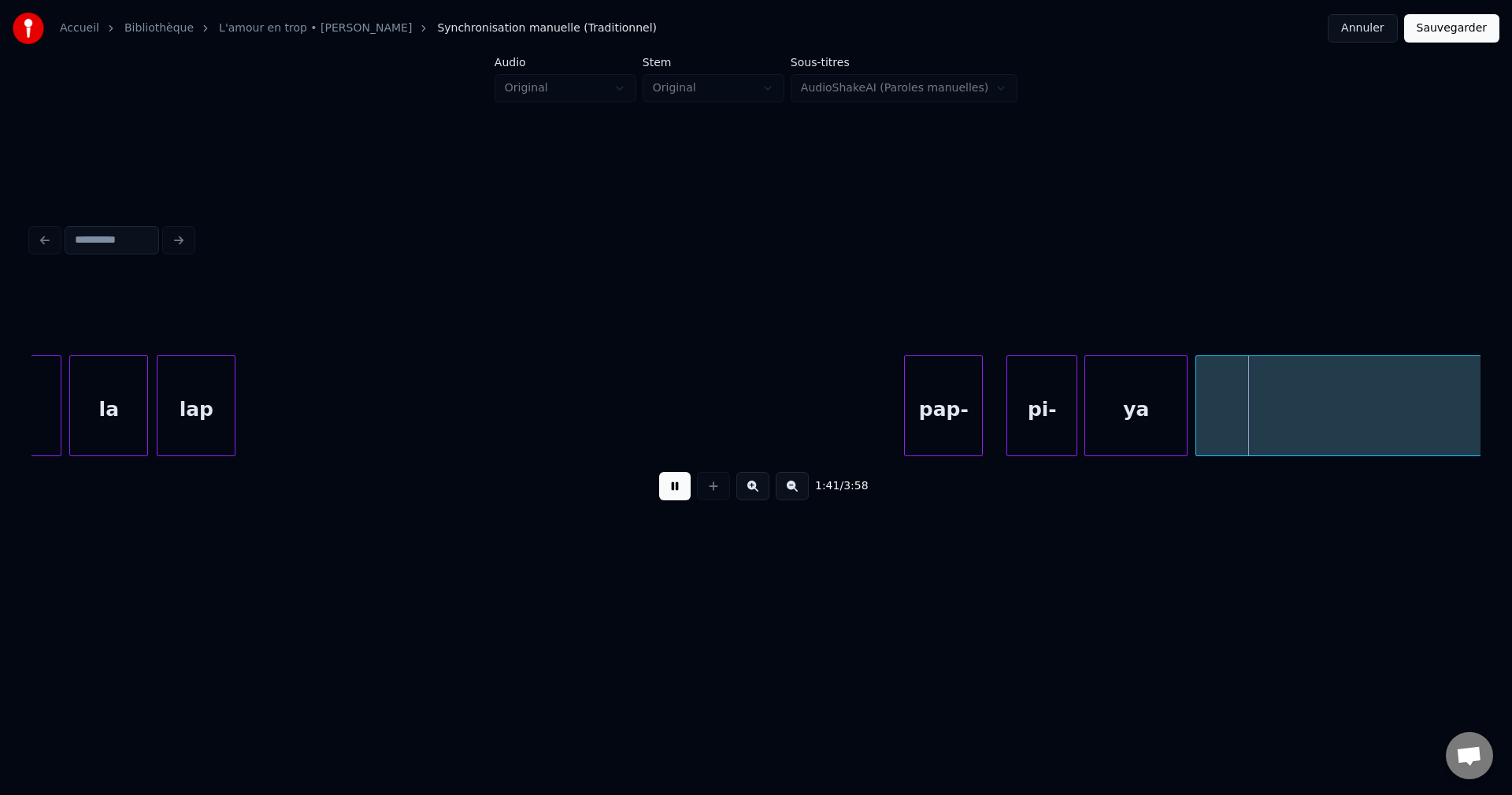
click at [669, 490] on button at bounding box center [675, 486] width 31 height 29
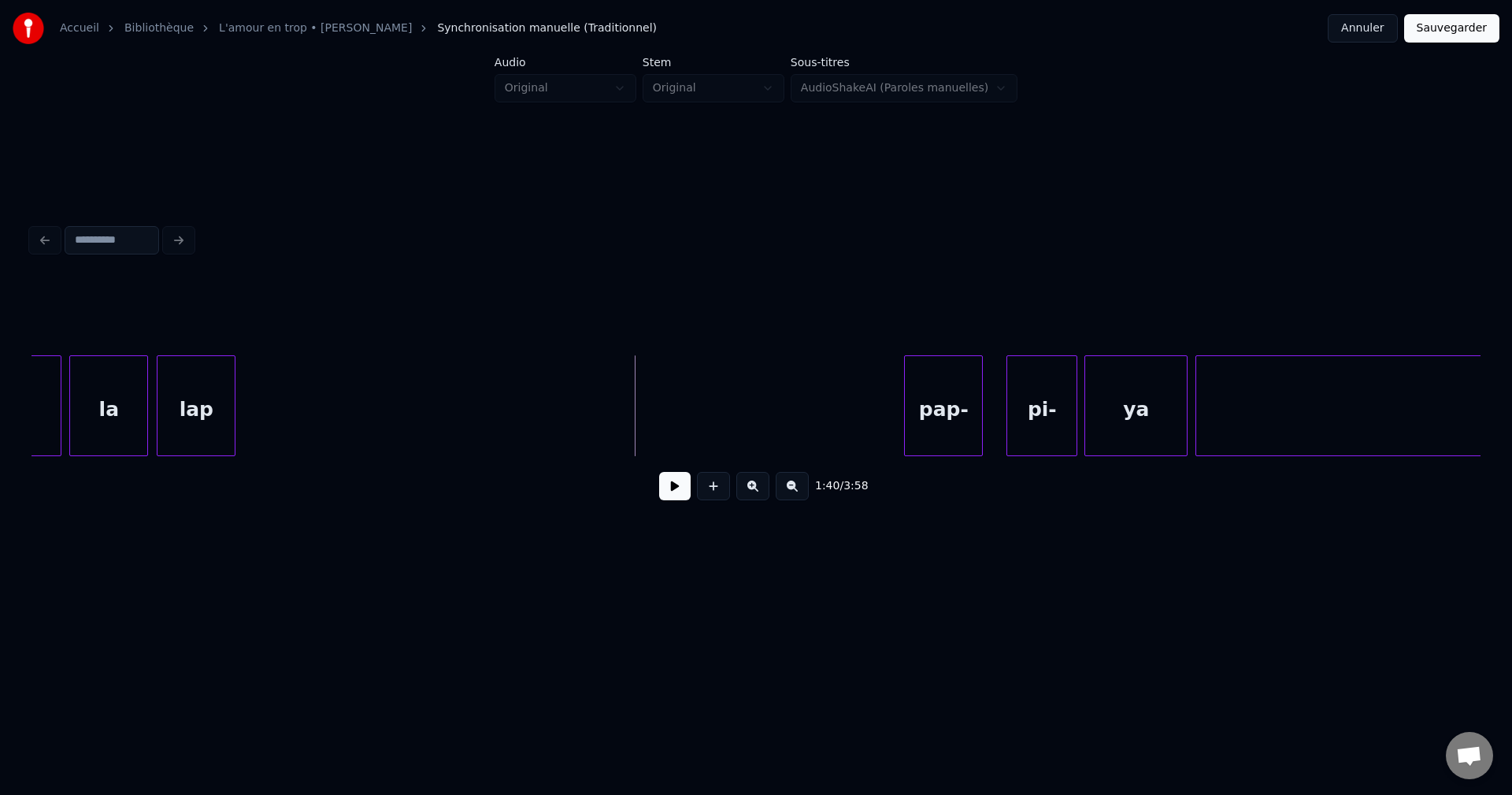
click at [669, 495] on button at bounding box center [675, 486] width 31 height 29
click at [668, 494] on button at bounding box center [675, 486] width 31 height 29
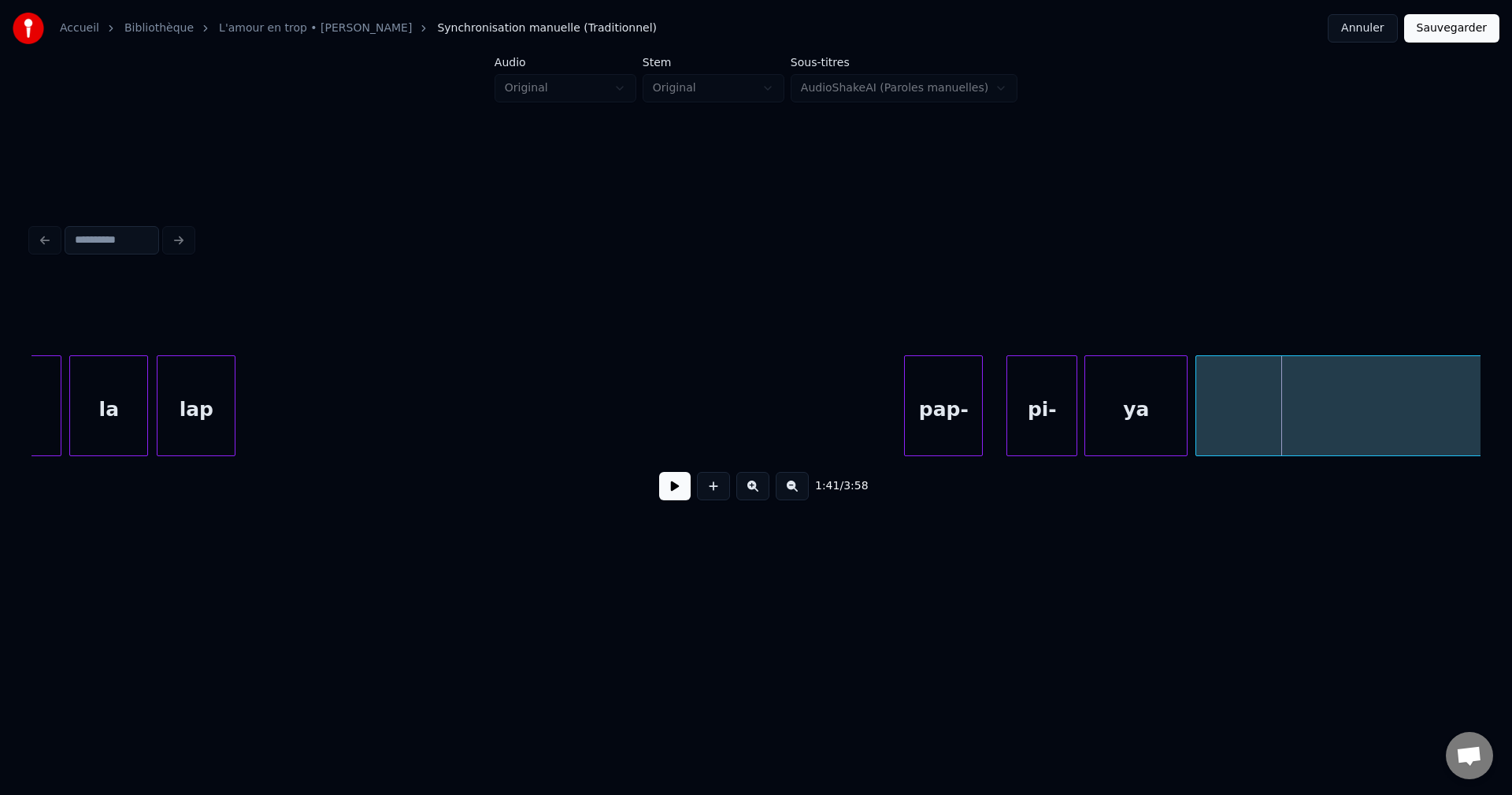
click at [1019, 416] on div "рі-" at bounding box center [1042, 409] width 69 height 107
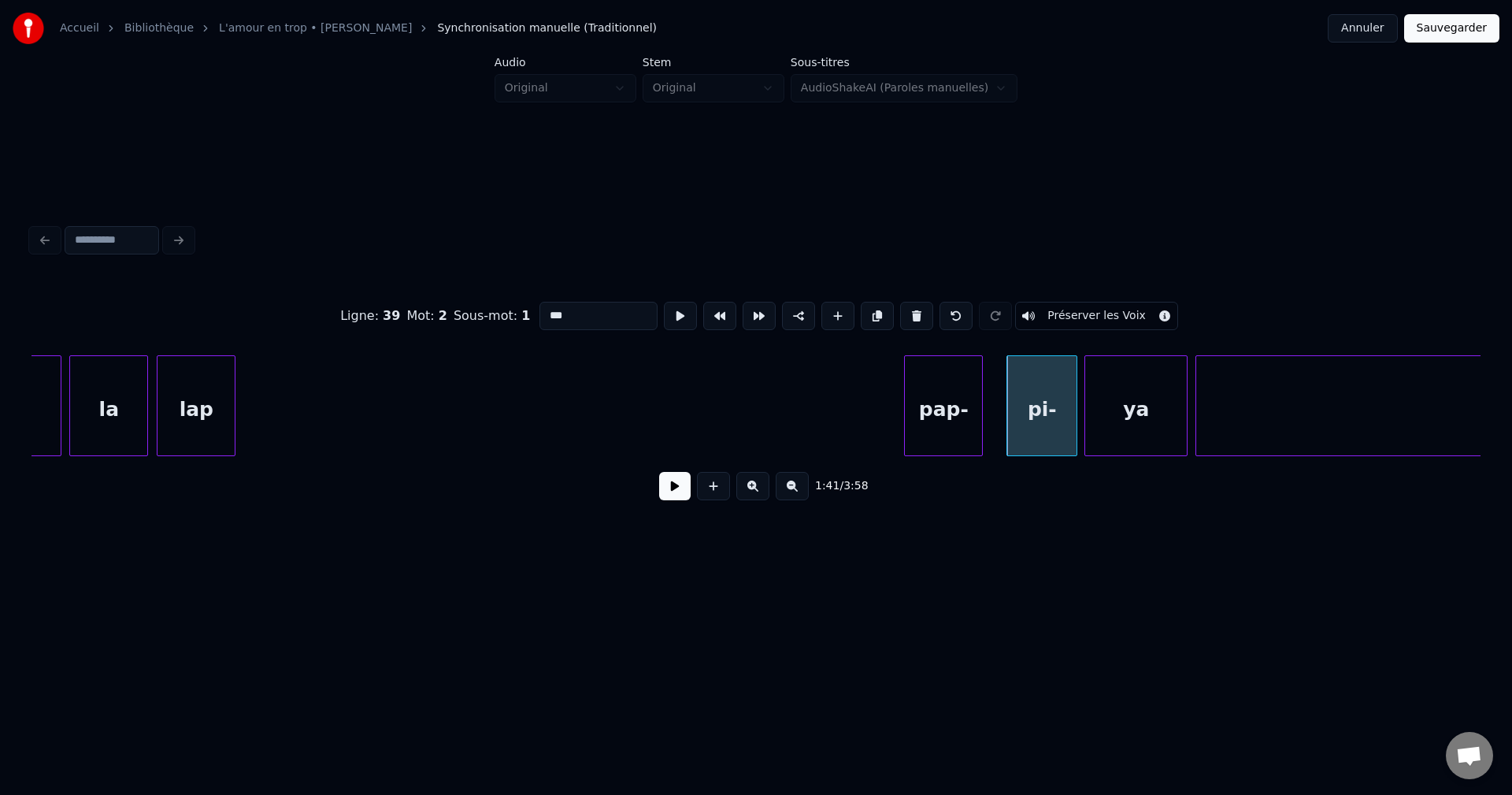
drag, startPoint x: 558, startPoint y: 308, endPoint x: 296, endPoint y: 303, distance: 262.0
click at [370, 308] on div "Ligne : 39 Mot : 2 Sous-mot : 1 *** Préserver les Voix" at bounding box center [756, 316] width 1449 height 79
type input "*"
type input "***"
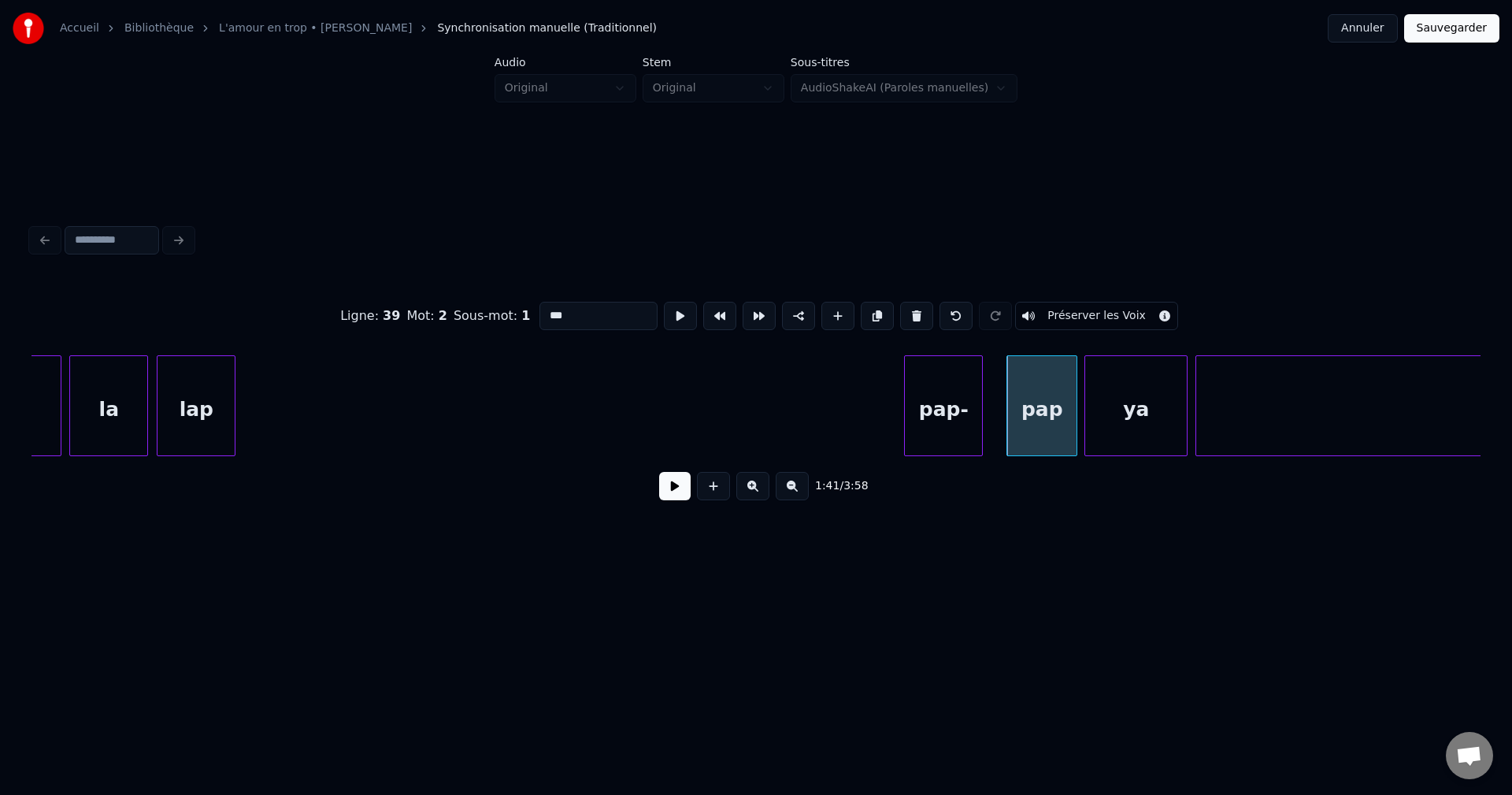
click at [677, 500] on button at bounding box center [675, 486] width 31 height 29
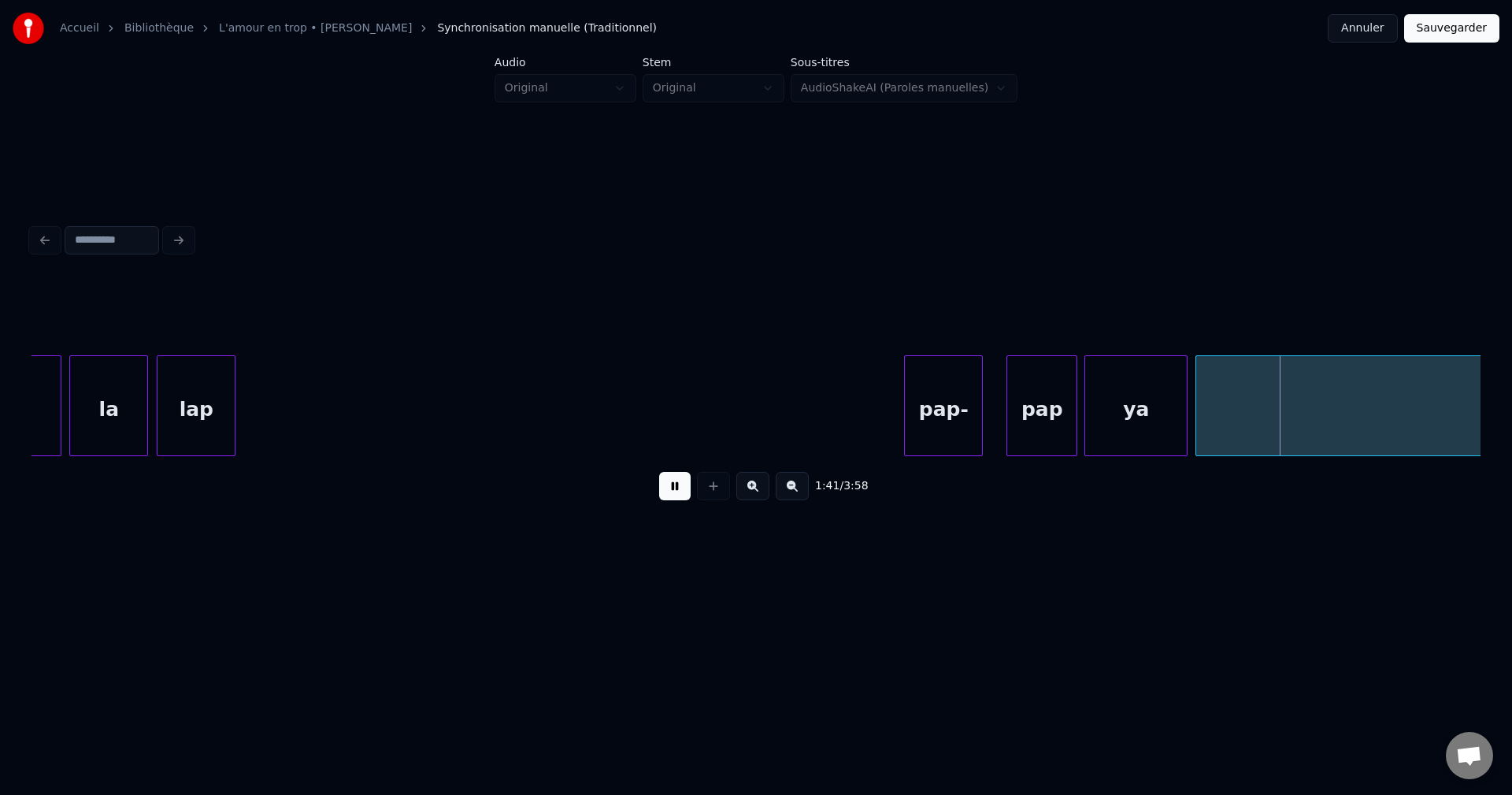
click at [677, 498] on button at bounding box center [675, 486] width 31 height 29
click at [1125, 399] on div "уа" at bounding box center [1136, 409] width 101 height 107
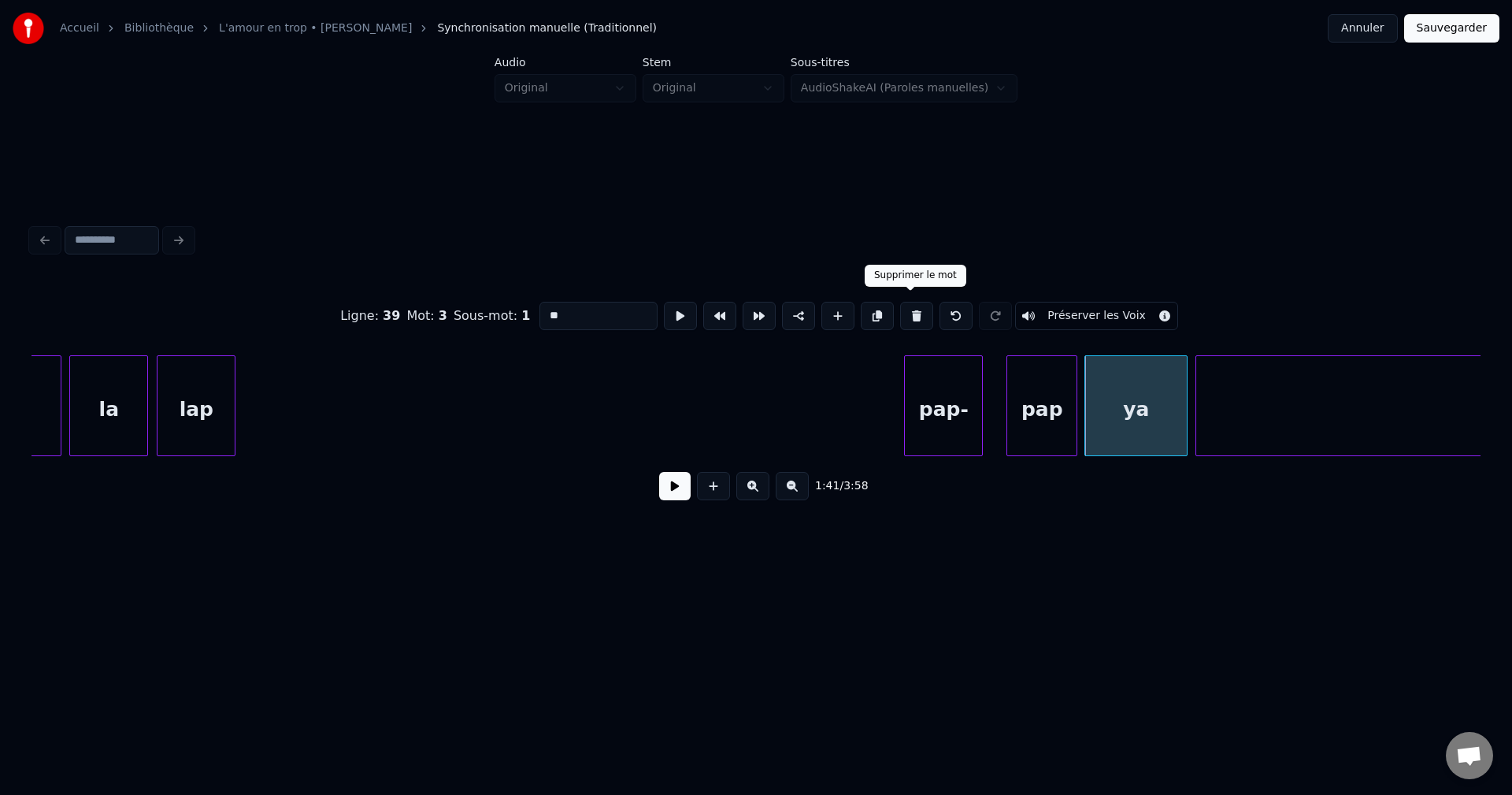
click at [914, 303] on button at bounding box center [916, 316] width 33 height 29
type input "***"
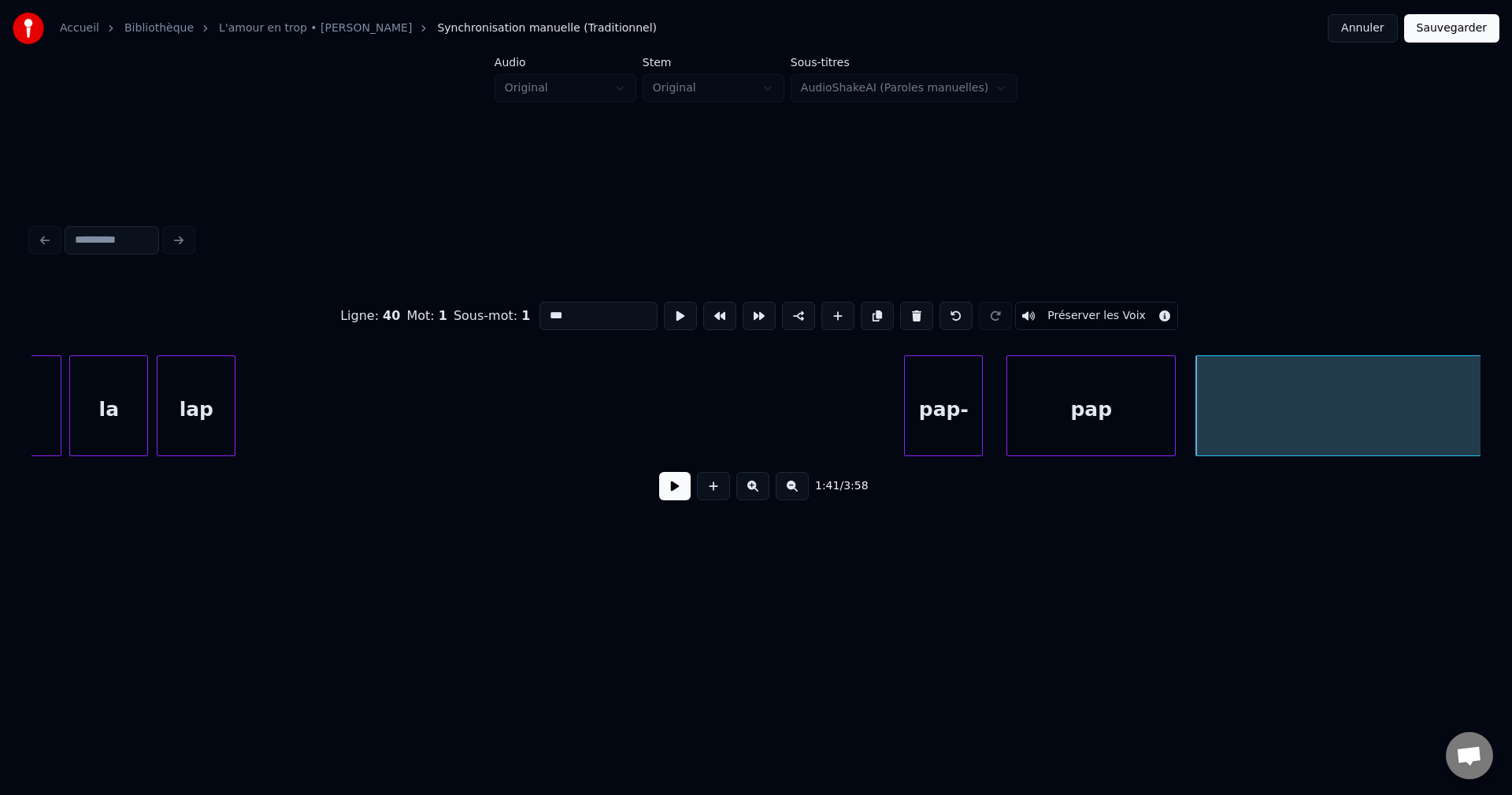
click at [1175, 400] on div at bounding box center [1172, 405] width 4 height 99
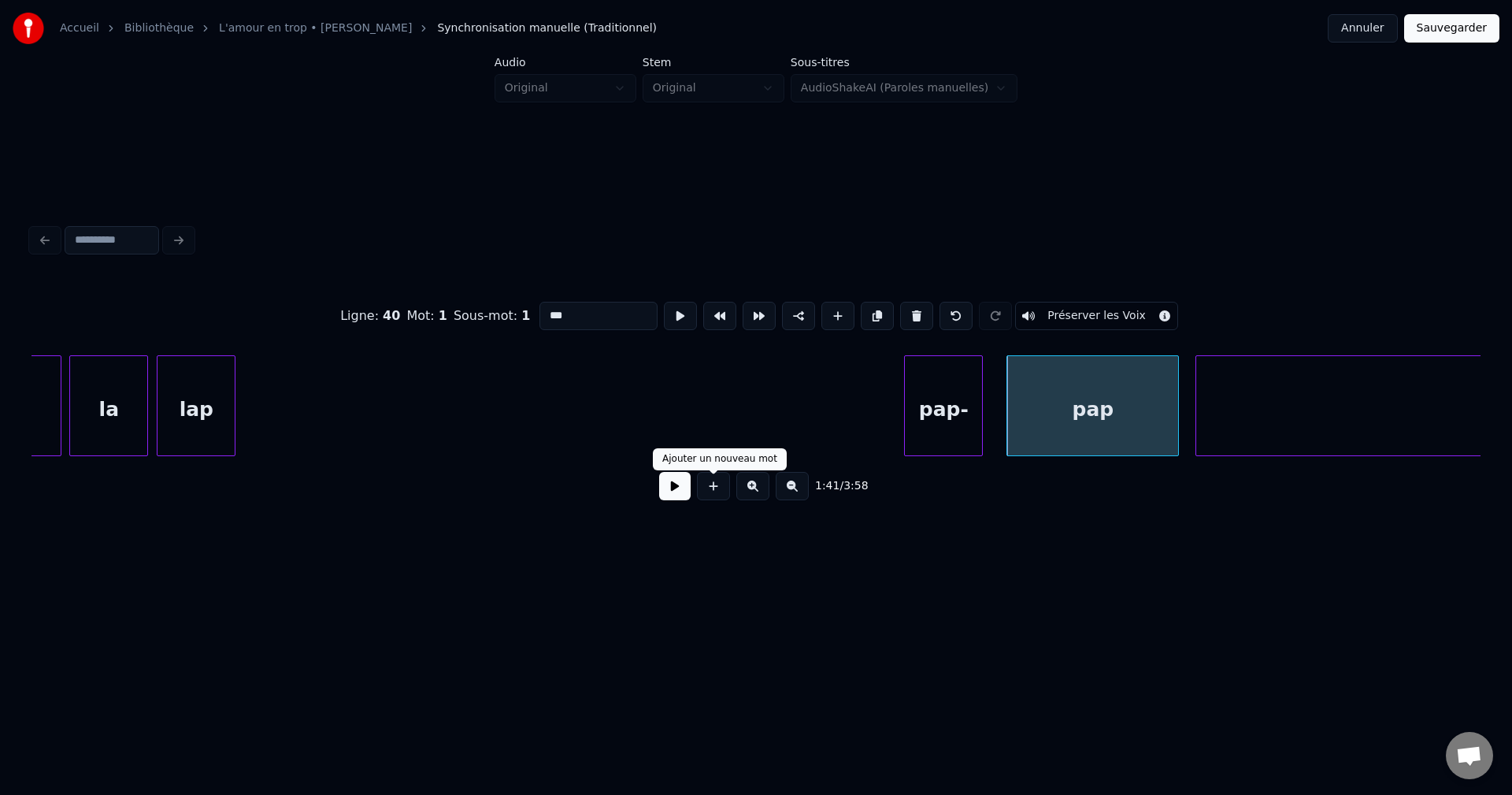
click at [666, 500] on button at bounding box center [675, 486] width 31 height 29
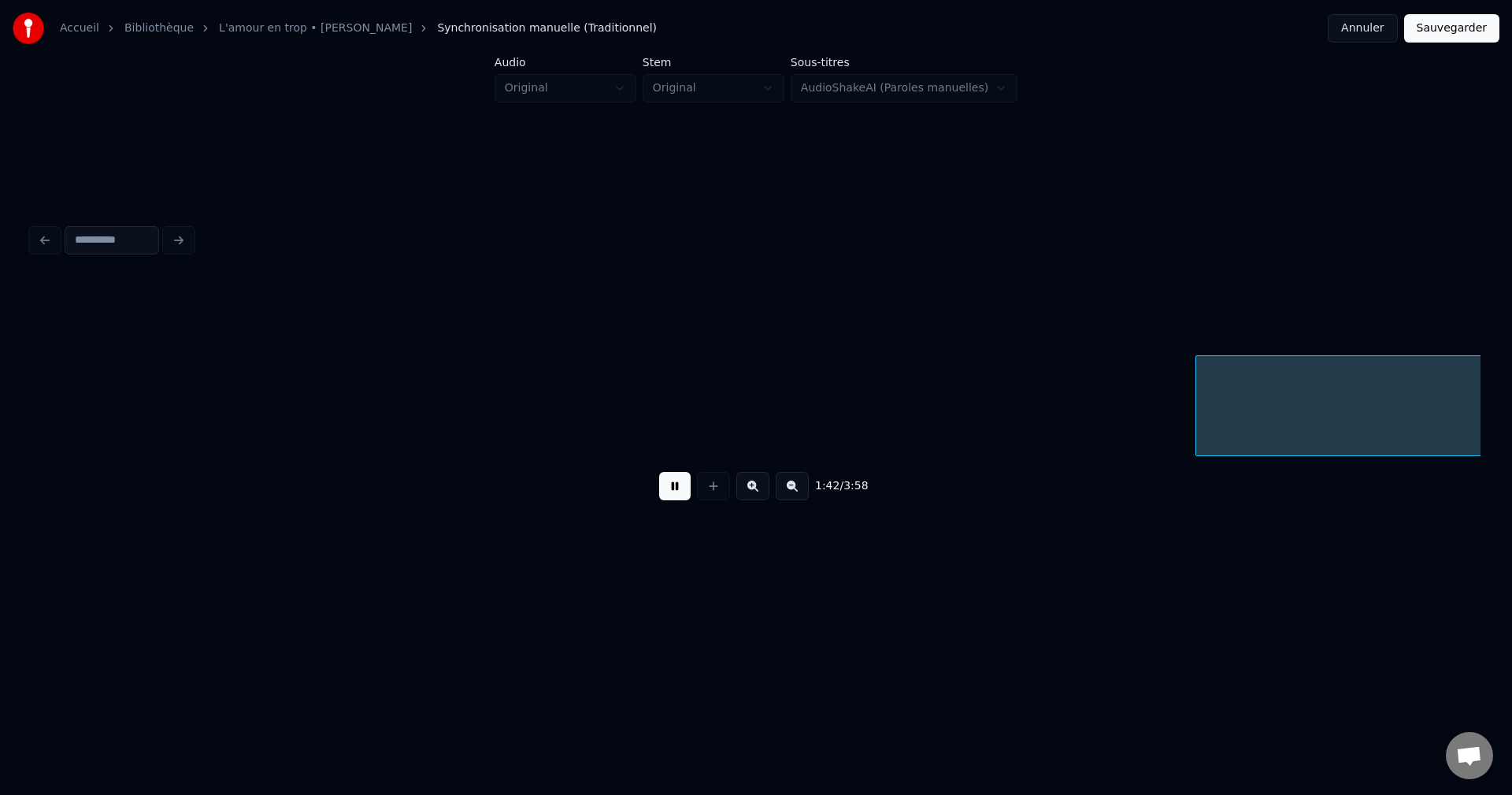
scroll to position [0, 40271]
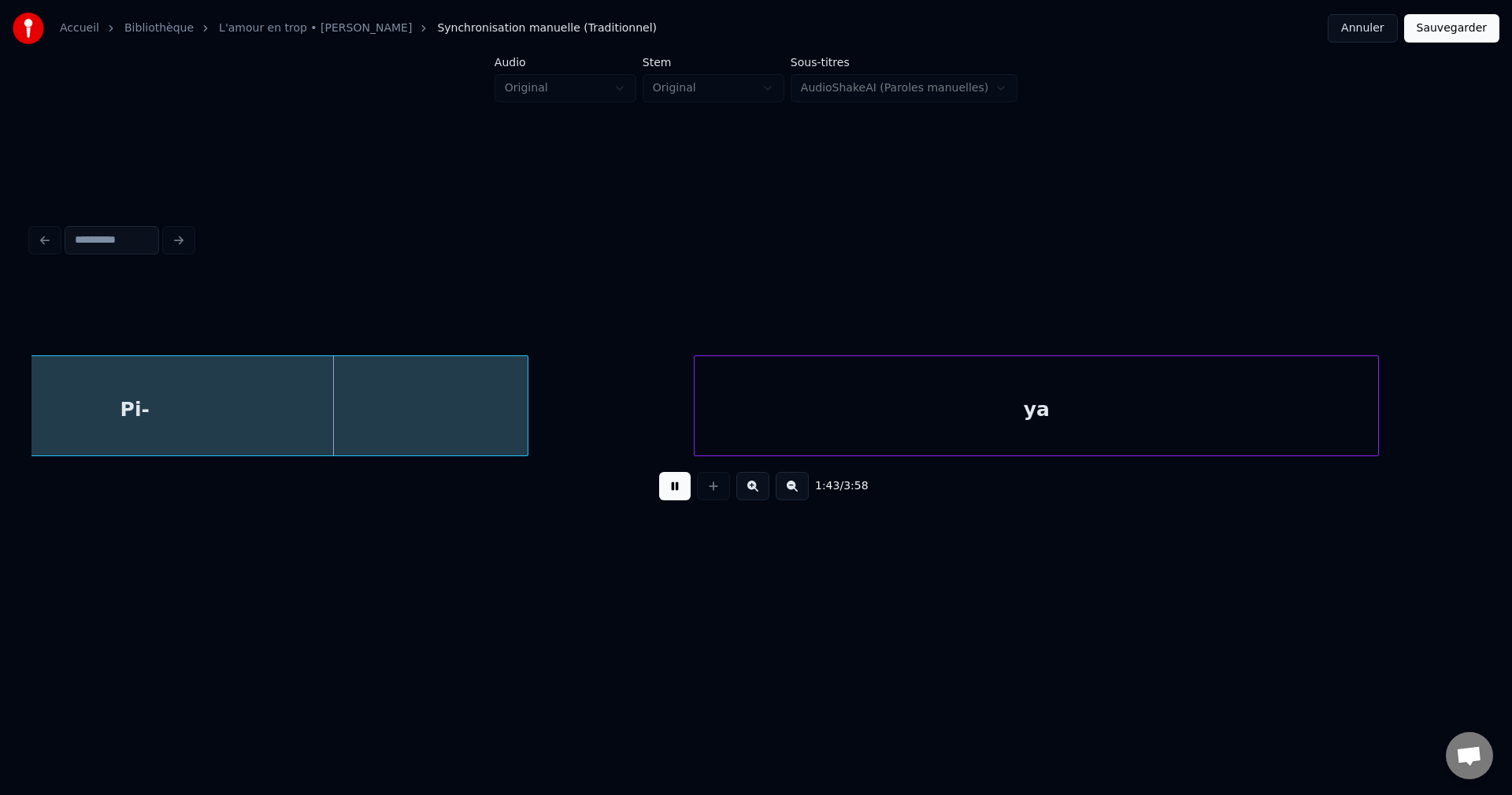
click at [665, 500] on button at bounding box center [675, 486] width 31 height 29
click at [356, 372] on div "Pi-" at bounding box center [134, 409] width 786 height 107
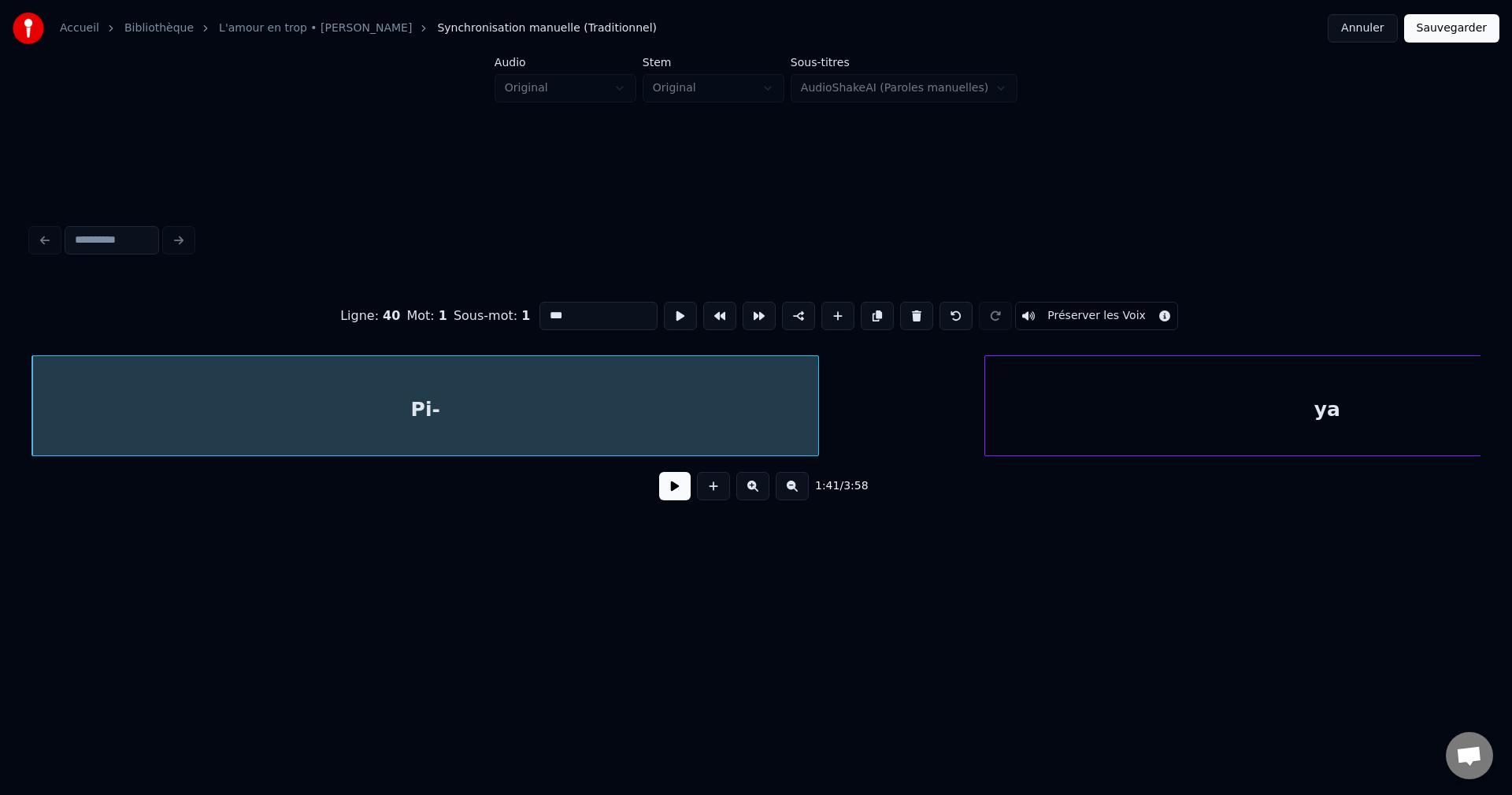
click at [599, 305] on input "***" at bounding box center [599, 316] width 118 height 29
type input "**********"
click at [670, 486] on button at bounding box center [675, 486] width 31 height 29
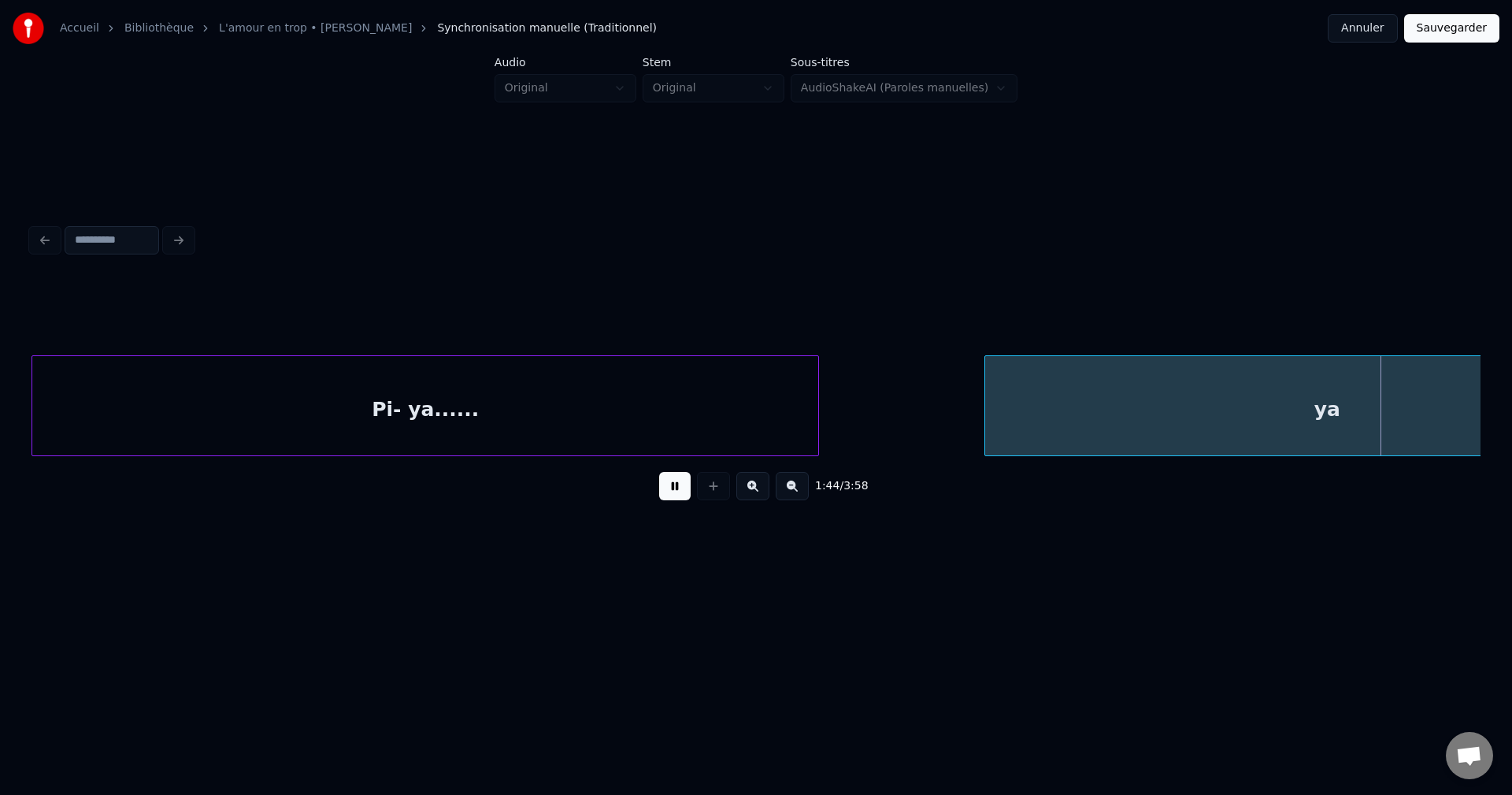
click at [1117, 421] on div "ya" at bounding box center [1326, 409] width 684 height 107
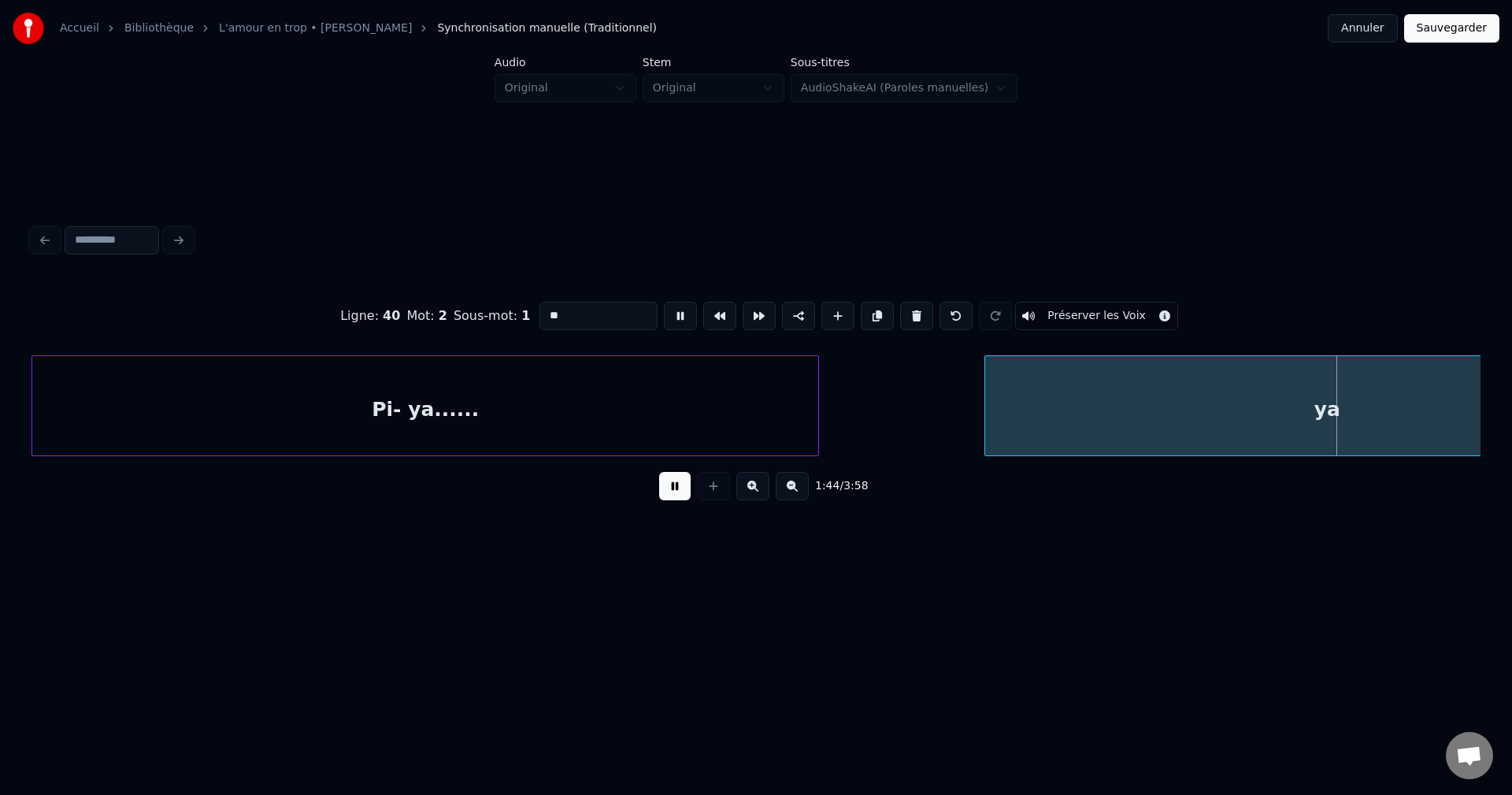
drag, startPoint x: 619, startPoint y: 315, endPoint x: 260, endPoint y: 310, distance: 359.0
click at [260, 310] on div "Ligne : 40 Mot : 2 Sous-mot : 1 ** Préserver les Voix" at bounding box center [756, 316] width 1449 height 79
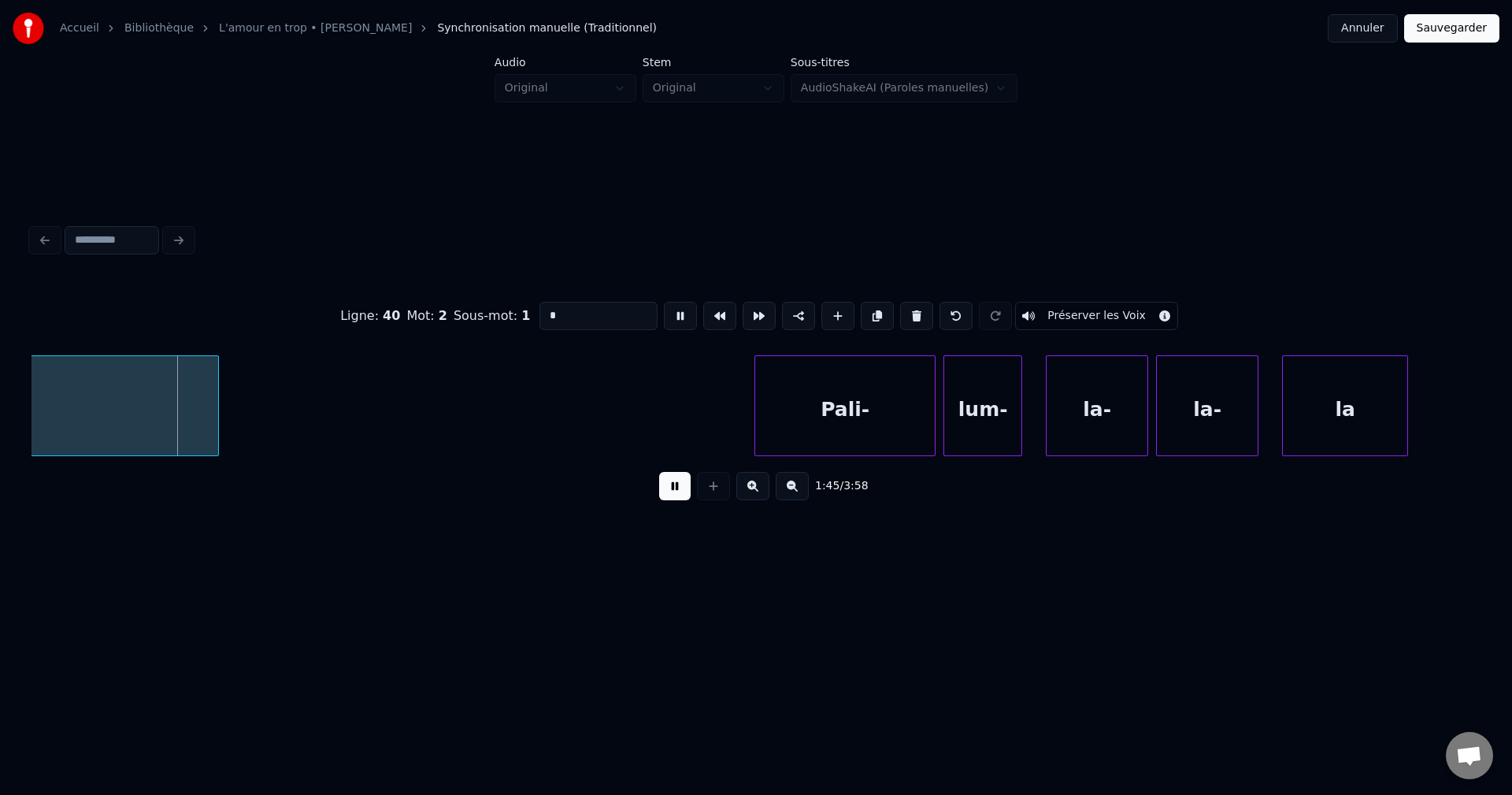
scroll to position [0, 40932]
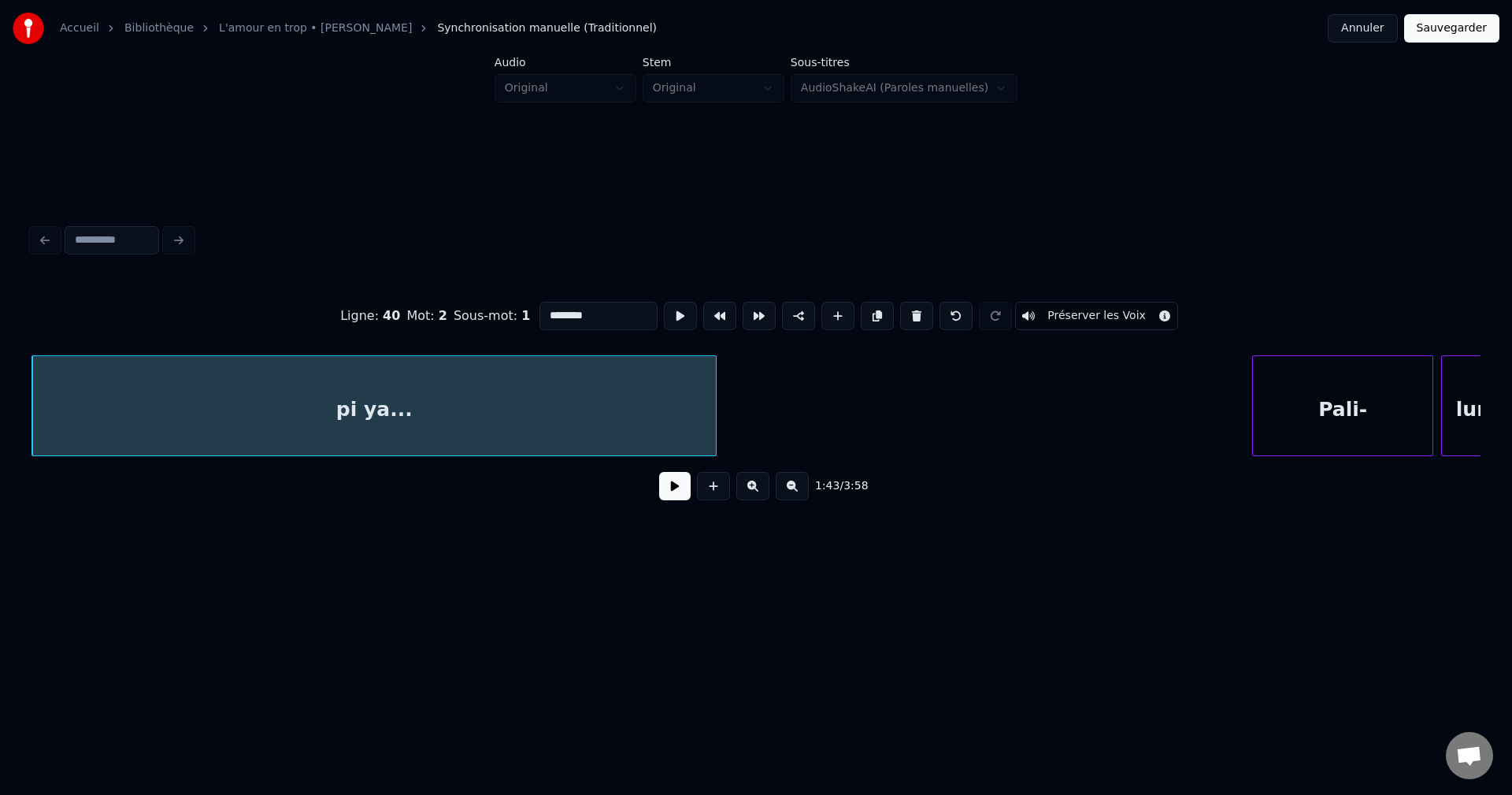
click at [556, 311] on input "********" at bounding box center [599, 316] width 118 height 29
type input "********"
click at [667, 500] on button at bounding box center [675, 486] width 31 height 29
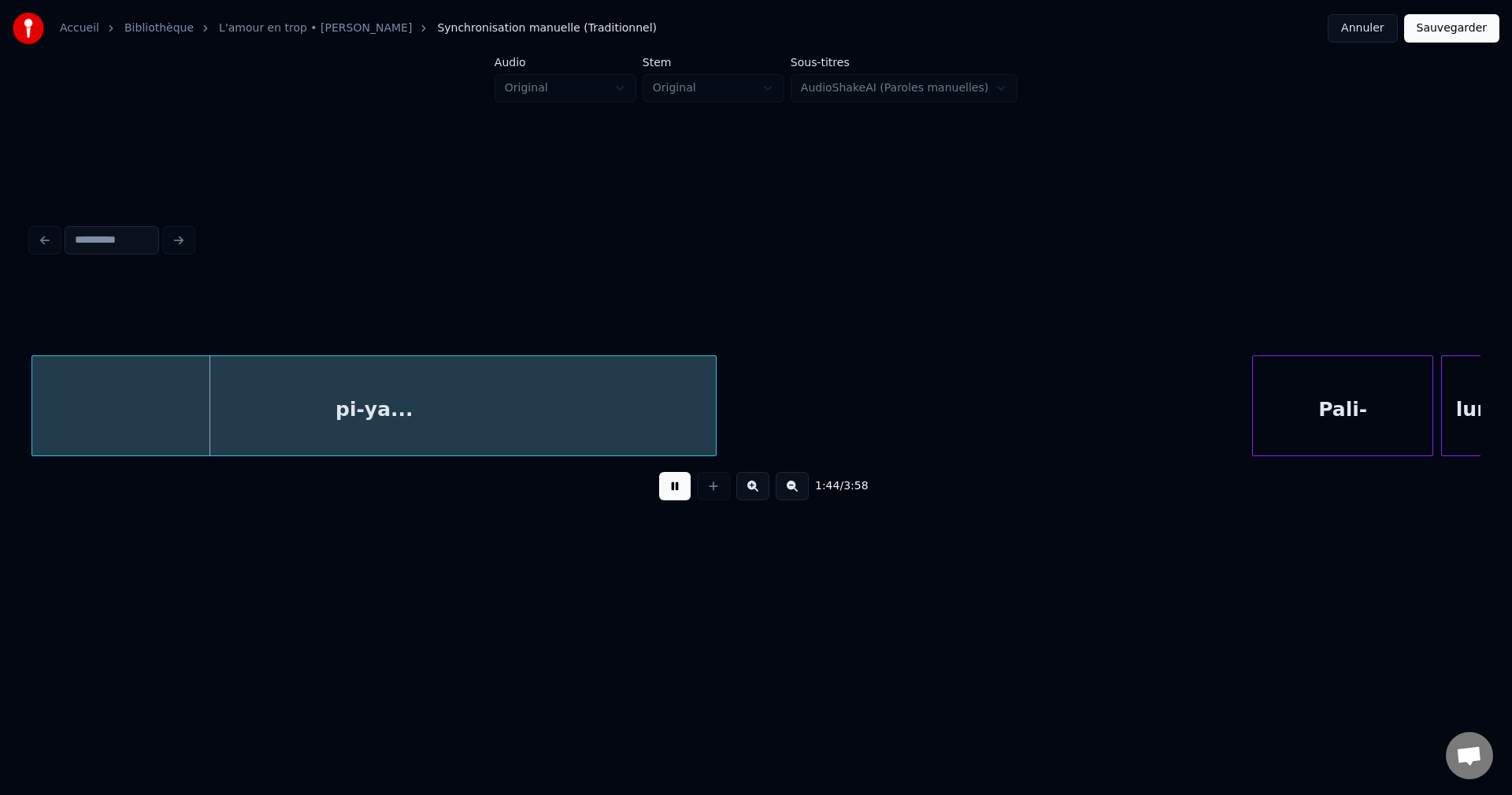
click at [506, 411] on div "pi-ya..." at bounding box center [374, 409] width 684 height 107
click at [679, 492] on button at bounding box center [675, 486] width 31 height 29
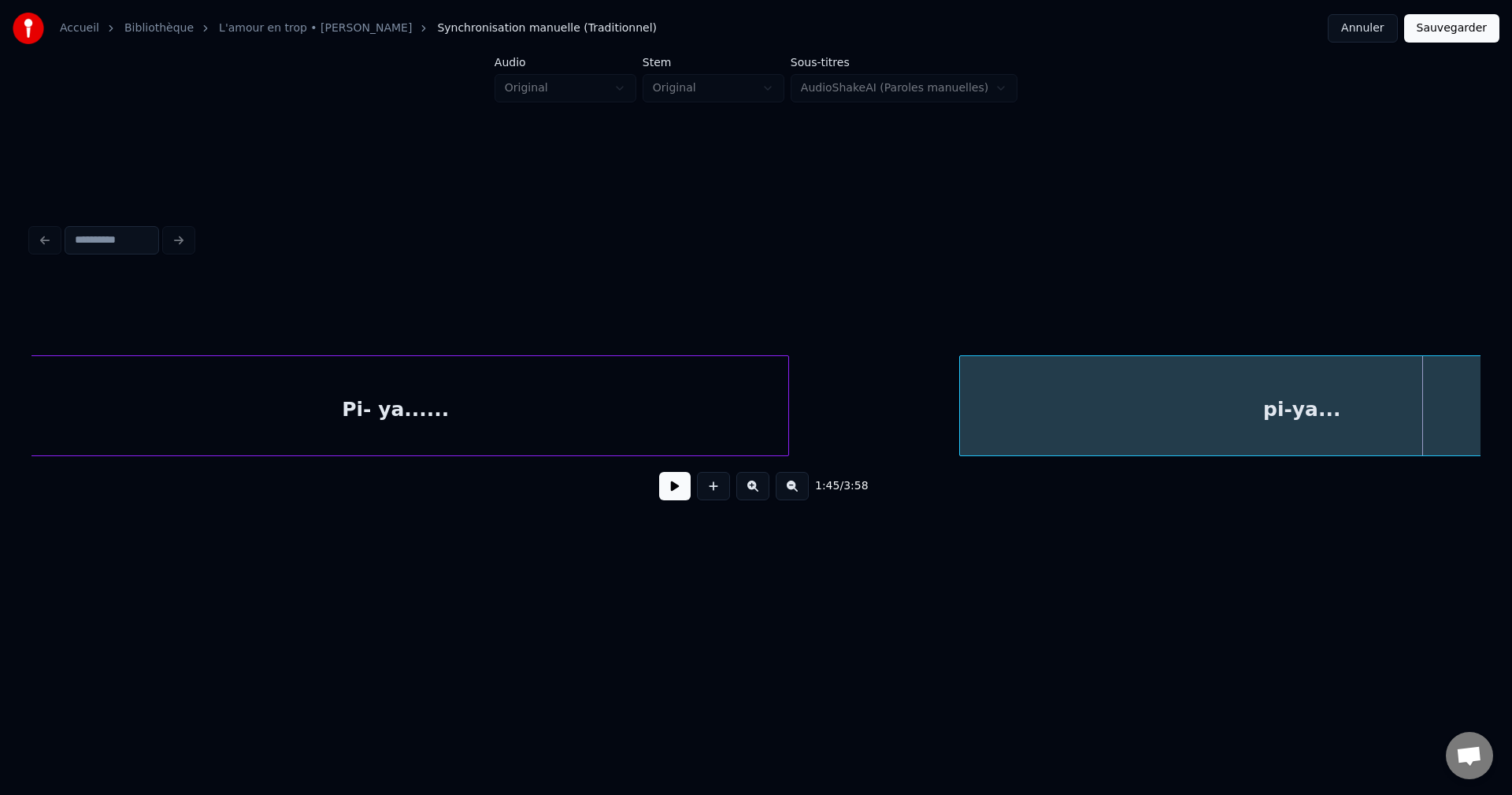
click at [521, 391] on div "Pi- ya......" at bounding box center [396, 409] width 786 height 107
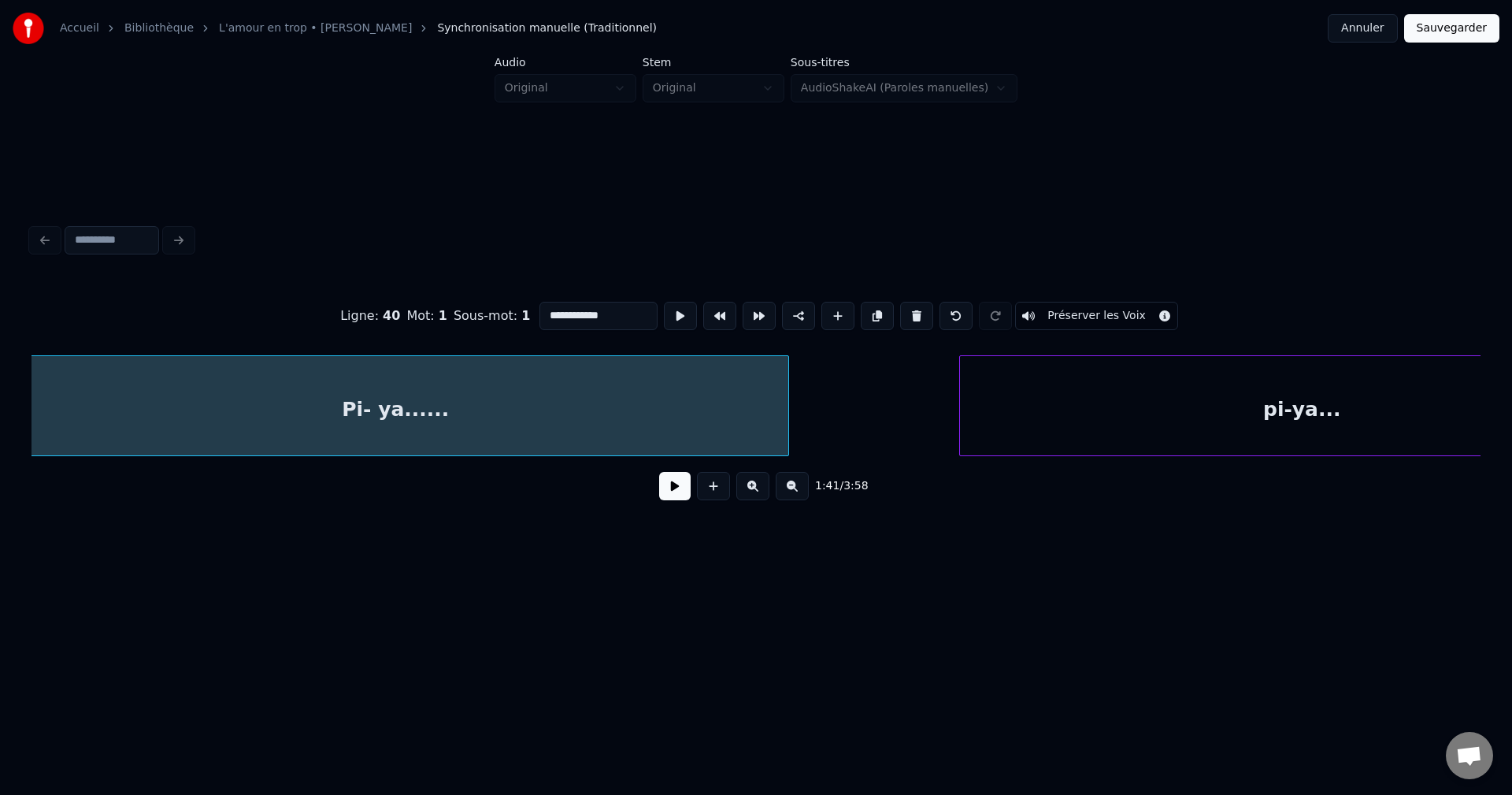
scroll to position [0, 39980]
click at [1045, 397] on div "pi-ya..." at bounding box center [1332, 409] width 684 height 107
type input "********"
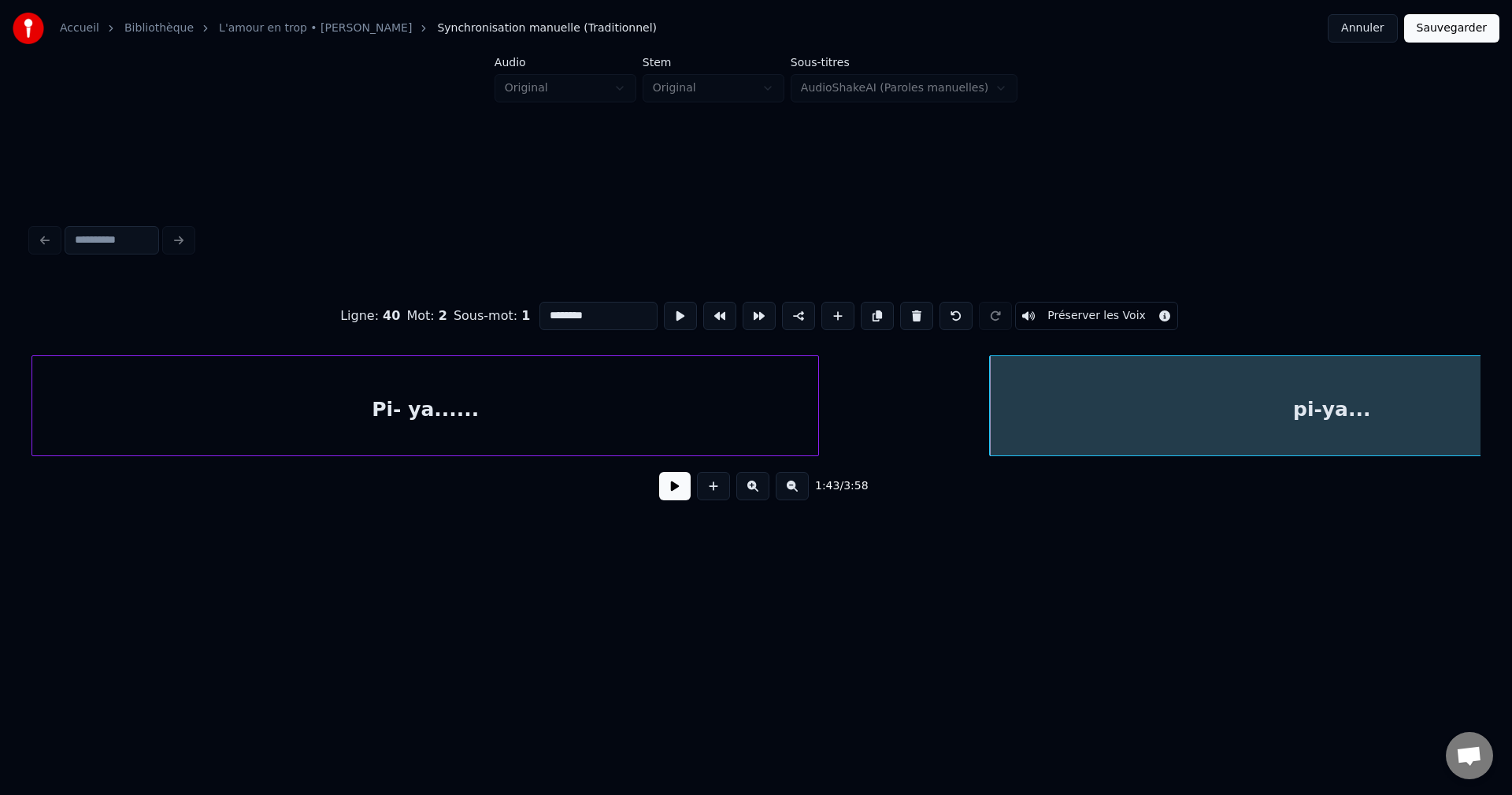
click at [679, 489] on button at bounding box center [675, 486] width 31 height 29
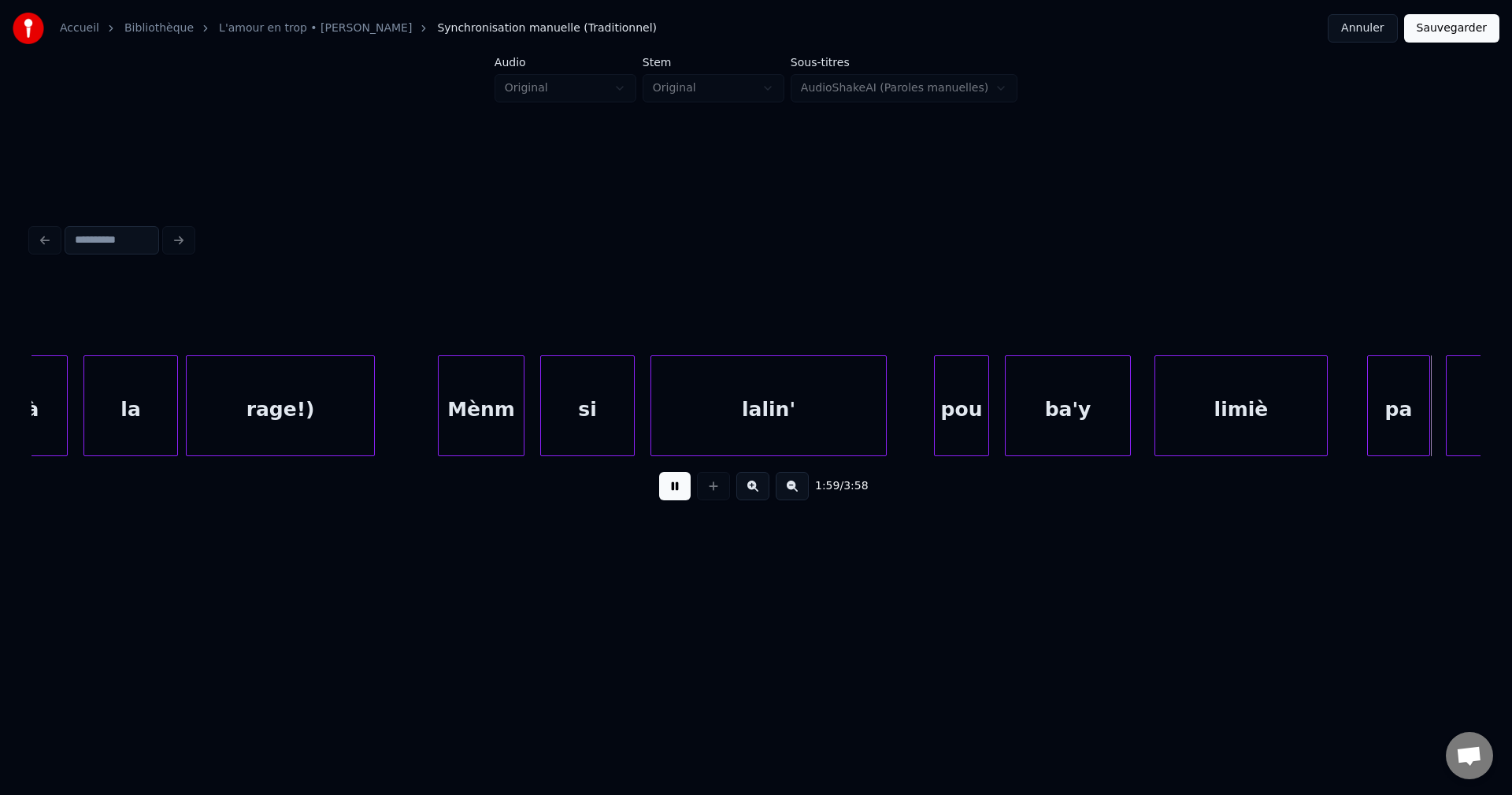
scroll to position [0, 47236]
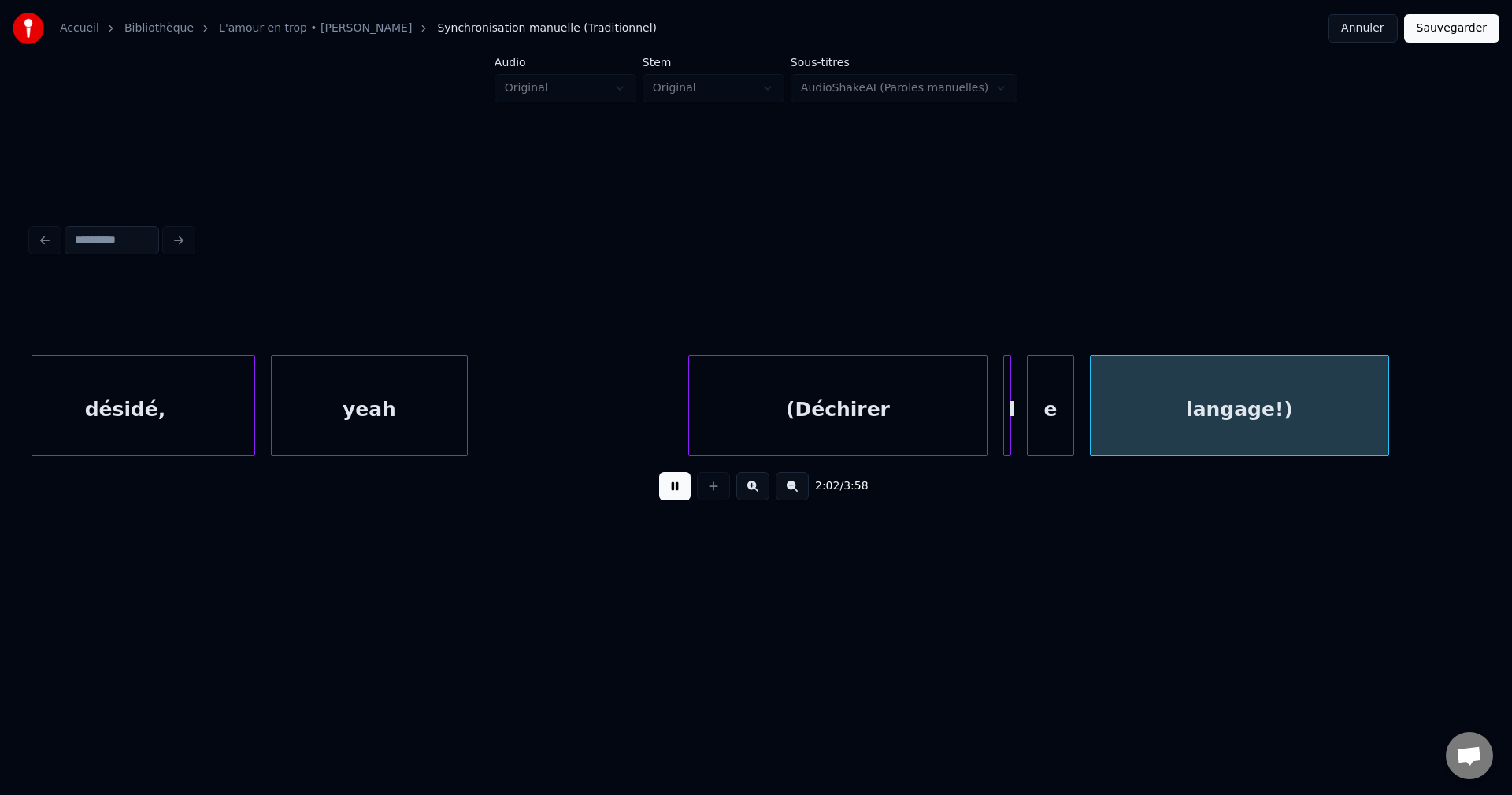
click at [841, 394] on div "(Déchirer" at bounding box center [837, 409] width 298 height 107
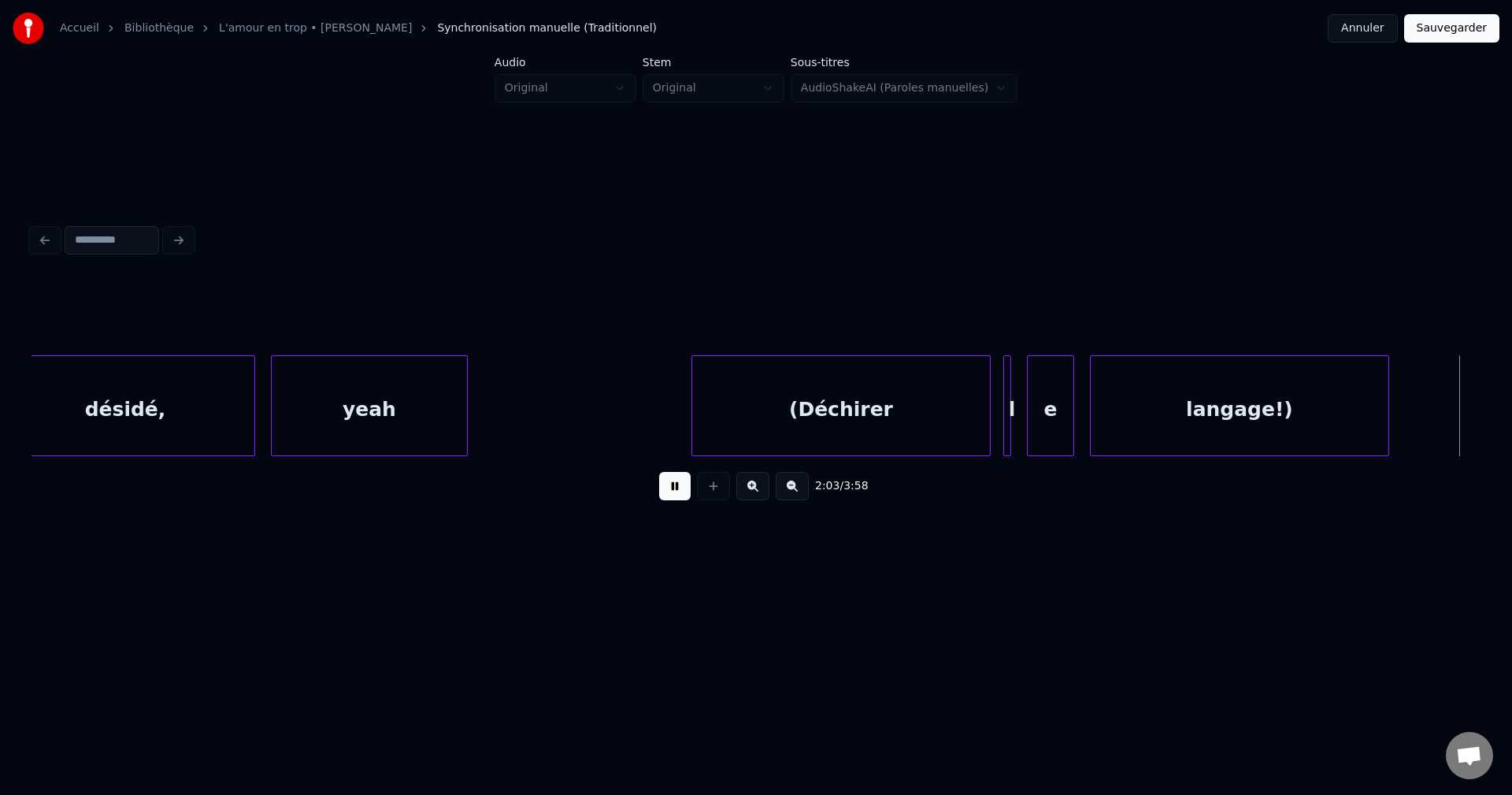
scroll to position [0, 48688]
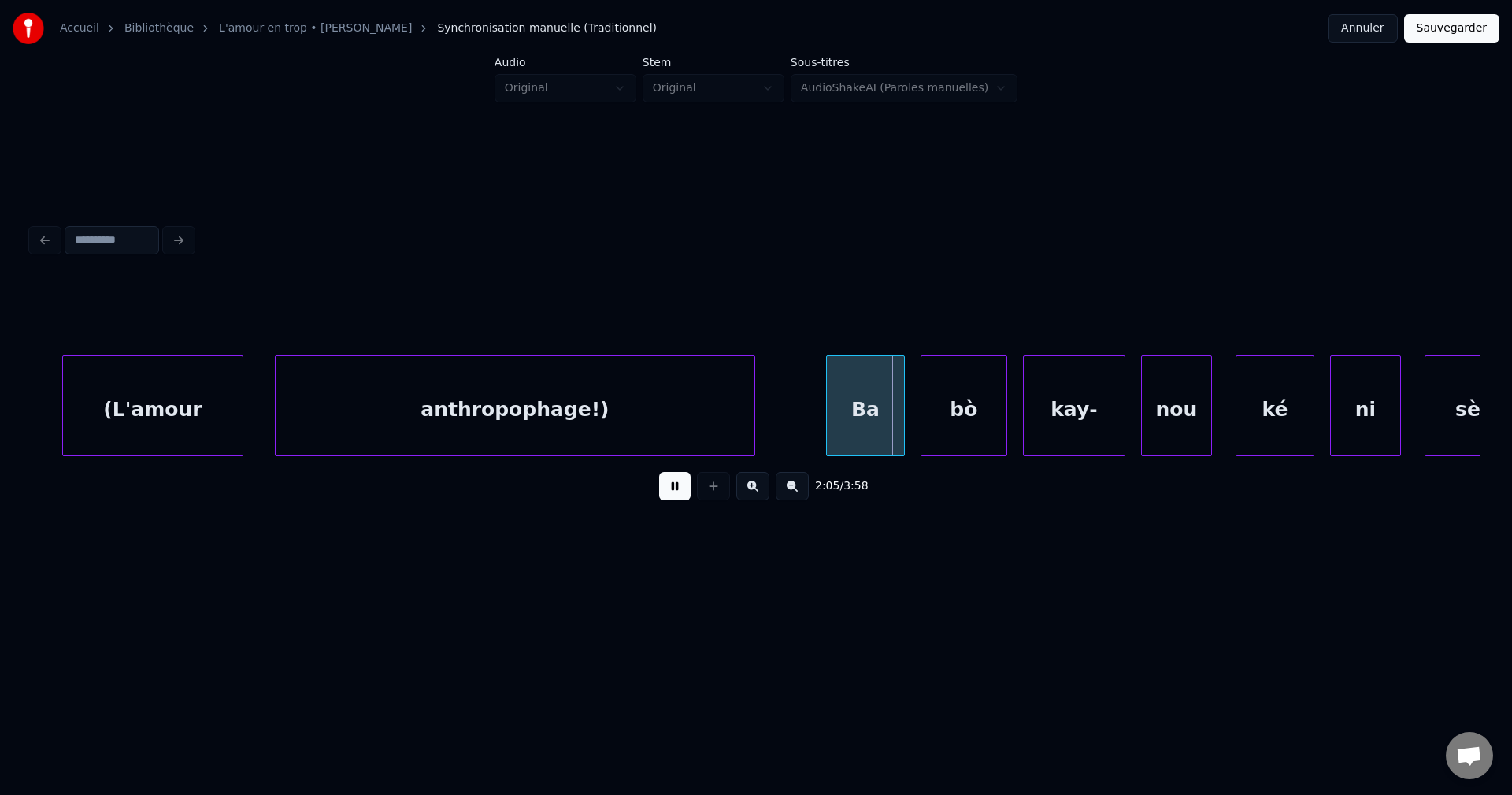
click at [602, 394] on div "anthropophage!)" at bounding box center [515, 409] width 479 height 107
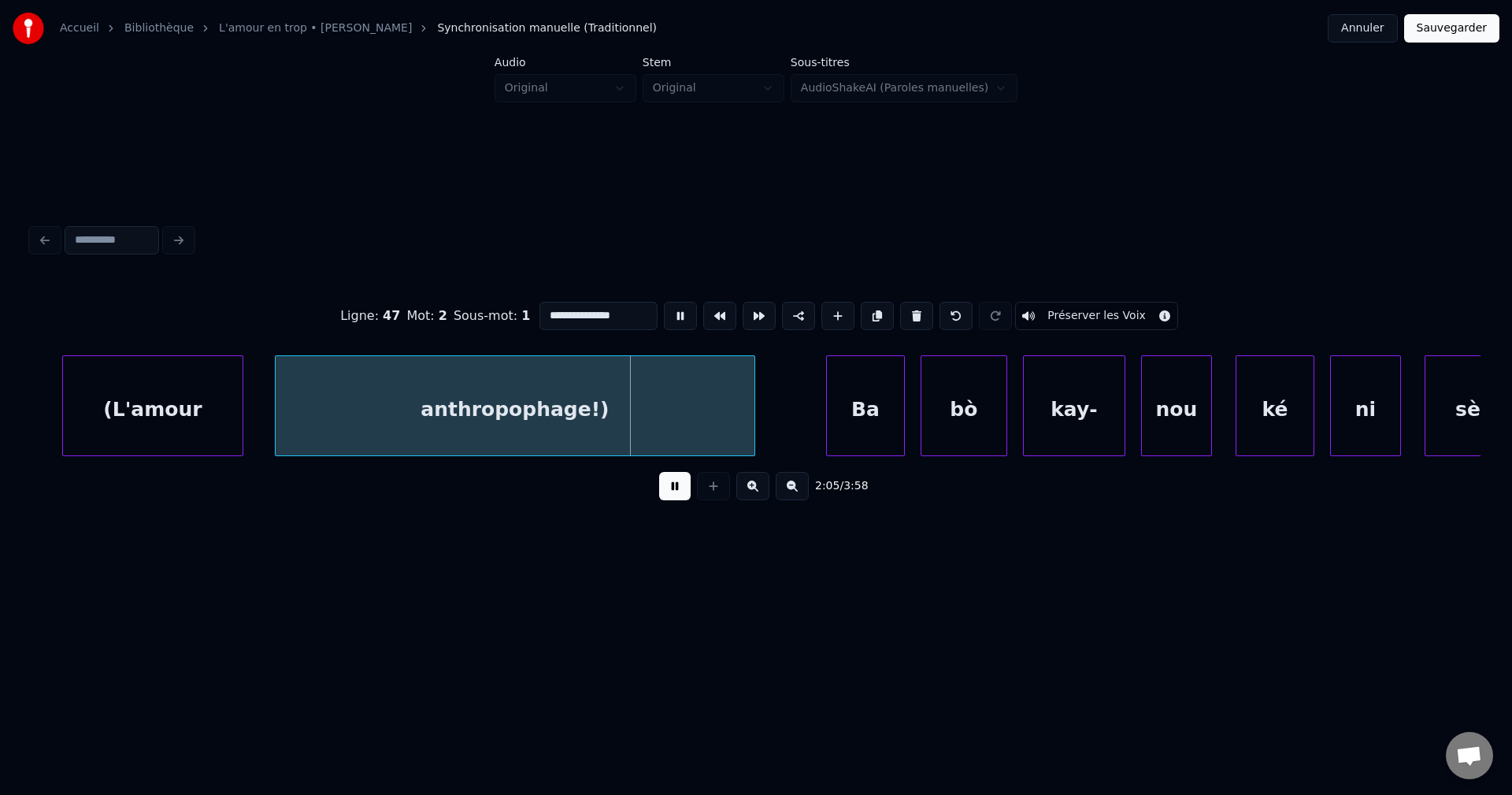
click at [671, 486] on button at bounding box center [675, 486] width 31 height 29
click at [677, 500] on button at bounding box center [675, 486] width 31 height 29
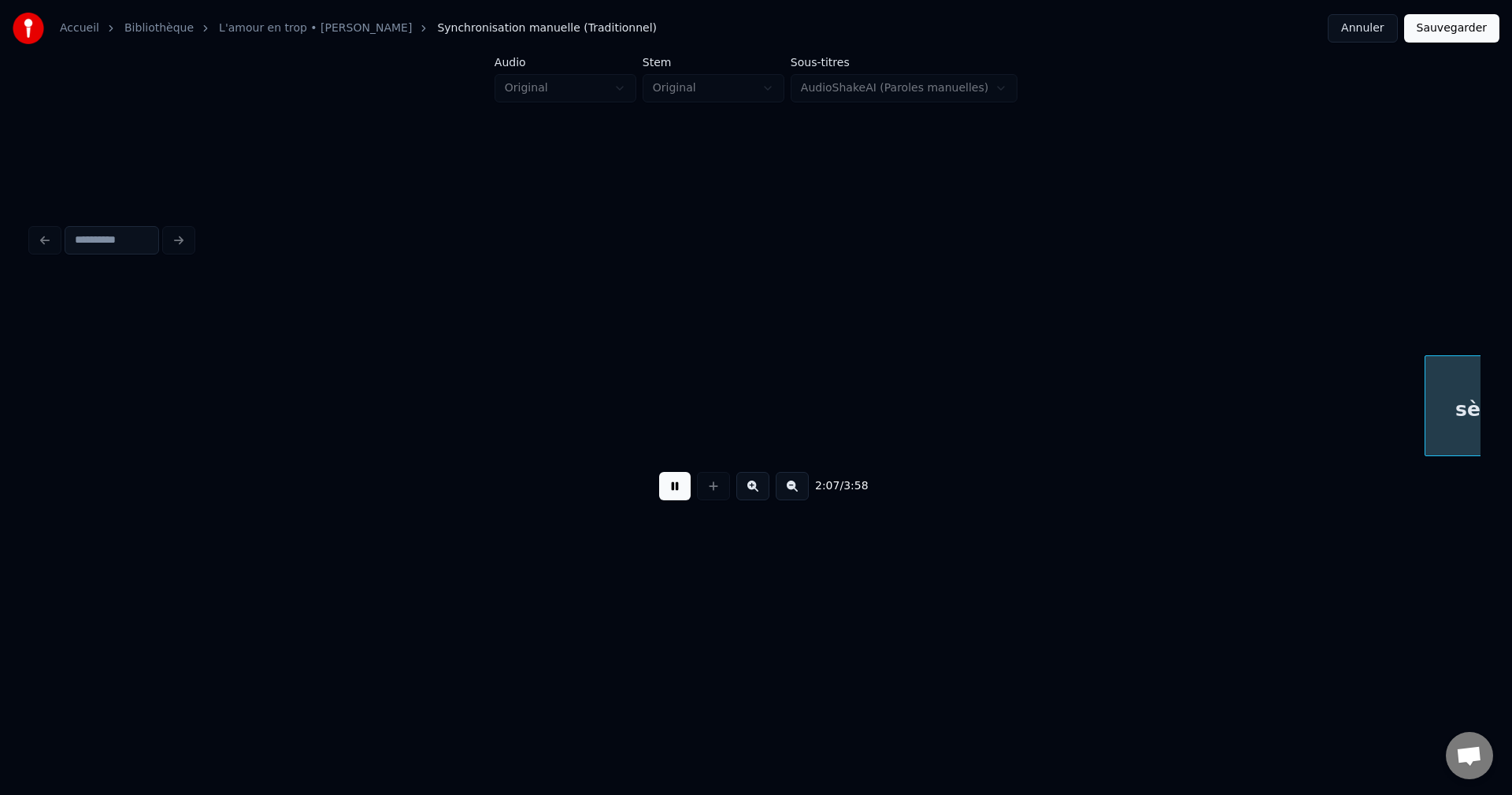
scroll to position [0, 50141]
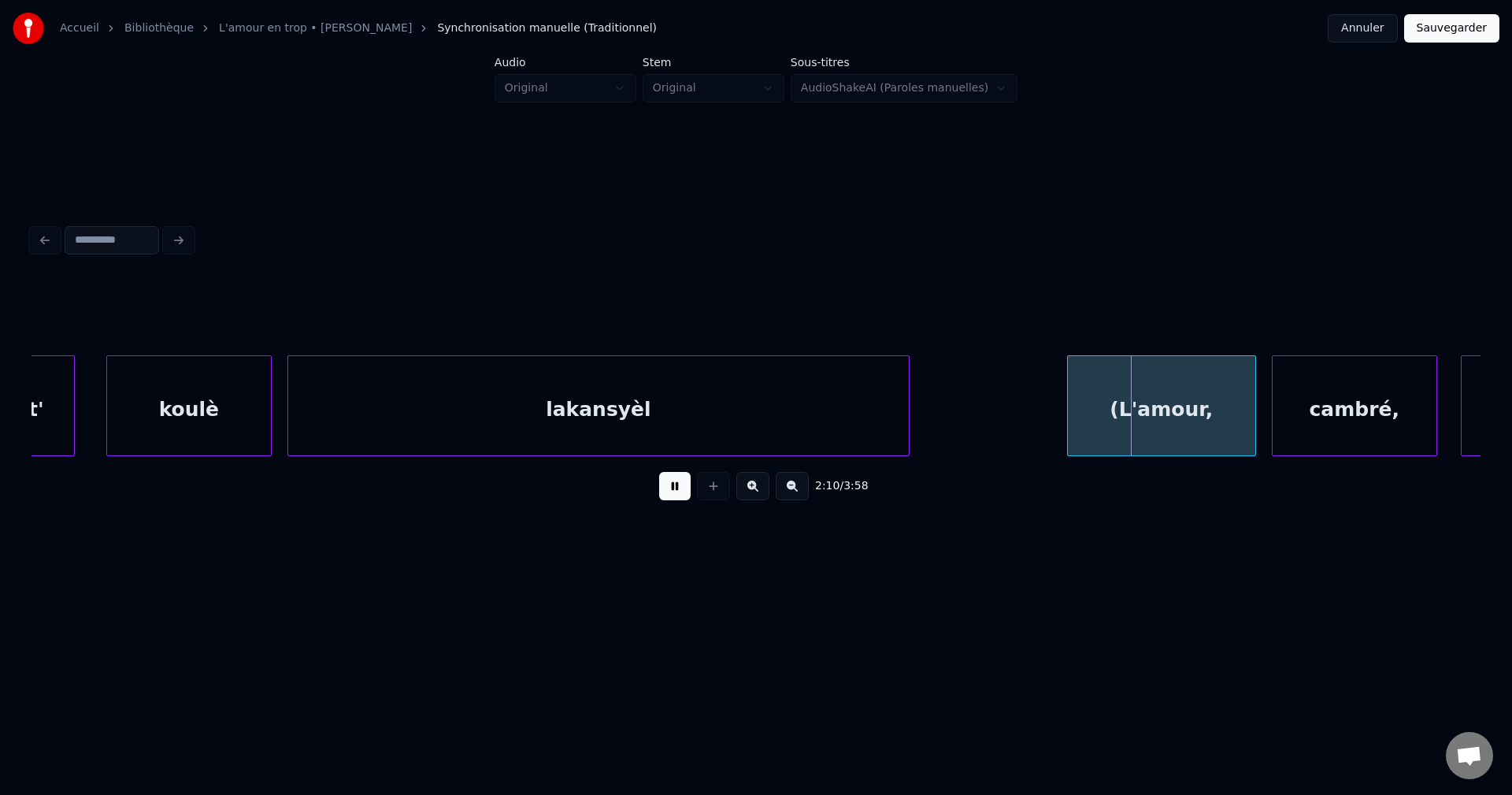
click at [144, 363] on div "koulè" at bounding box center [188, 409] width 164 height 107
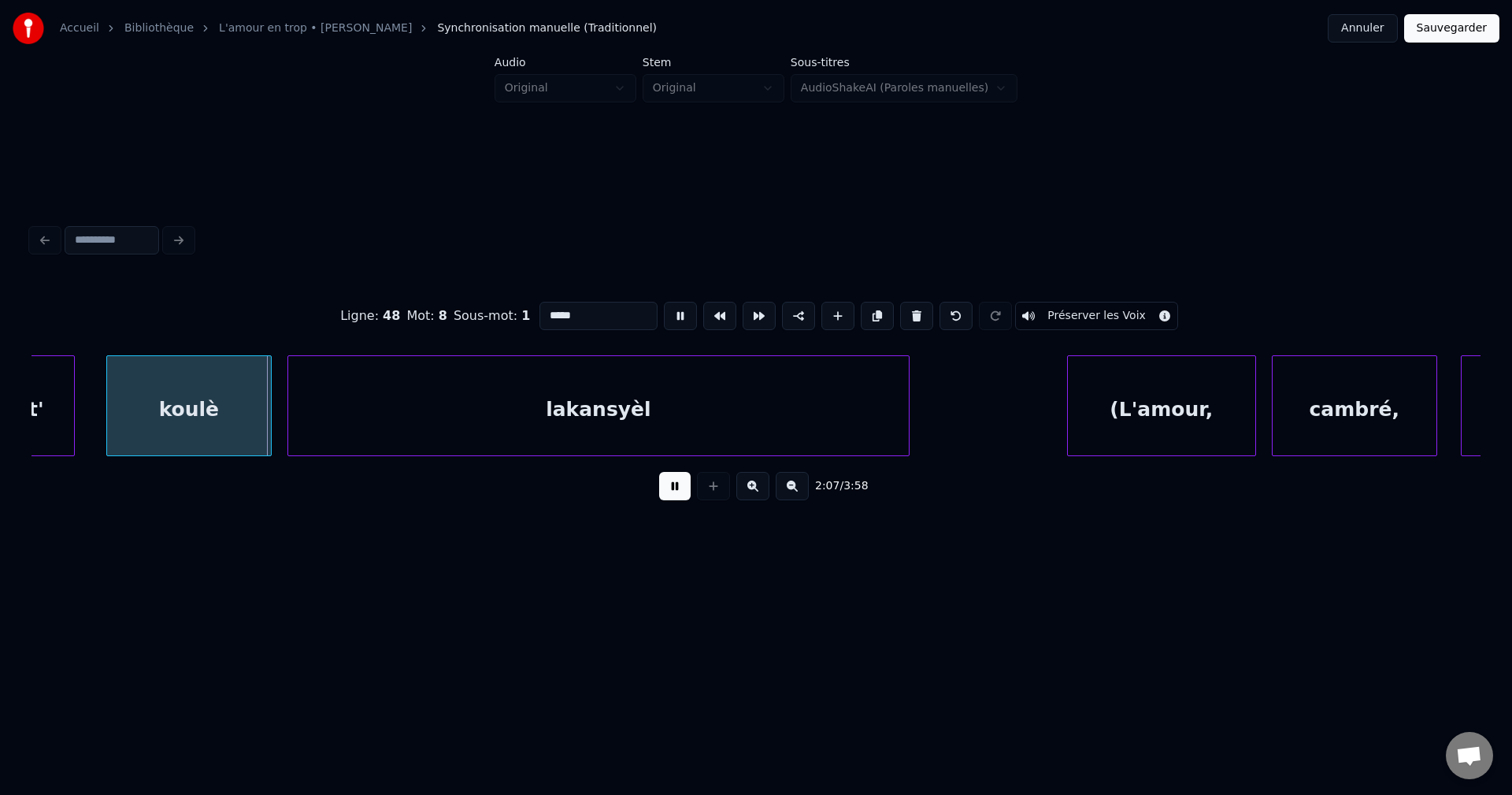
click at [58, 379] on div "sèt'" at bounding box center [23, 409] width 101 height 107
type input "****"
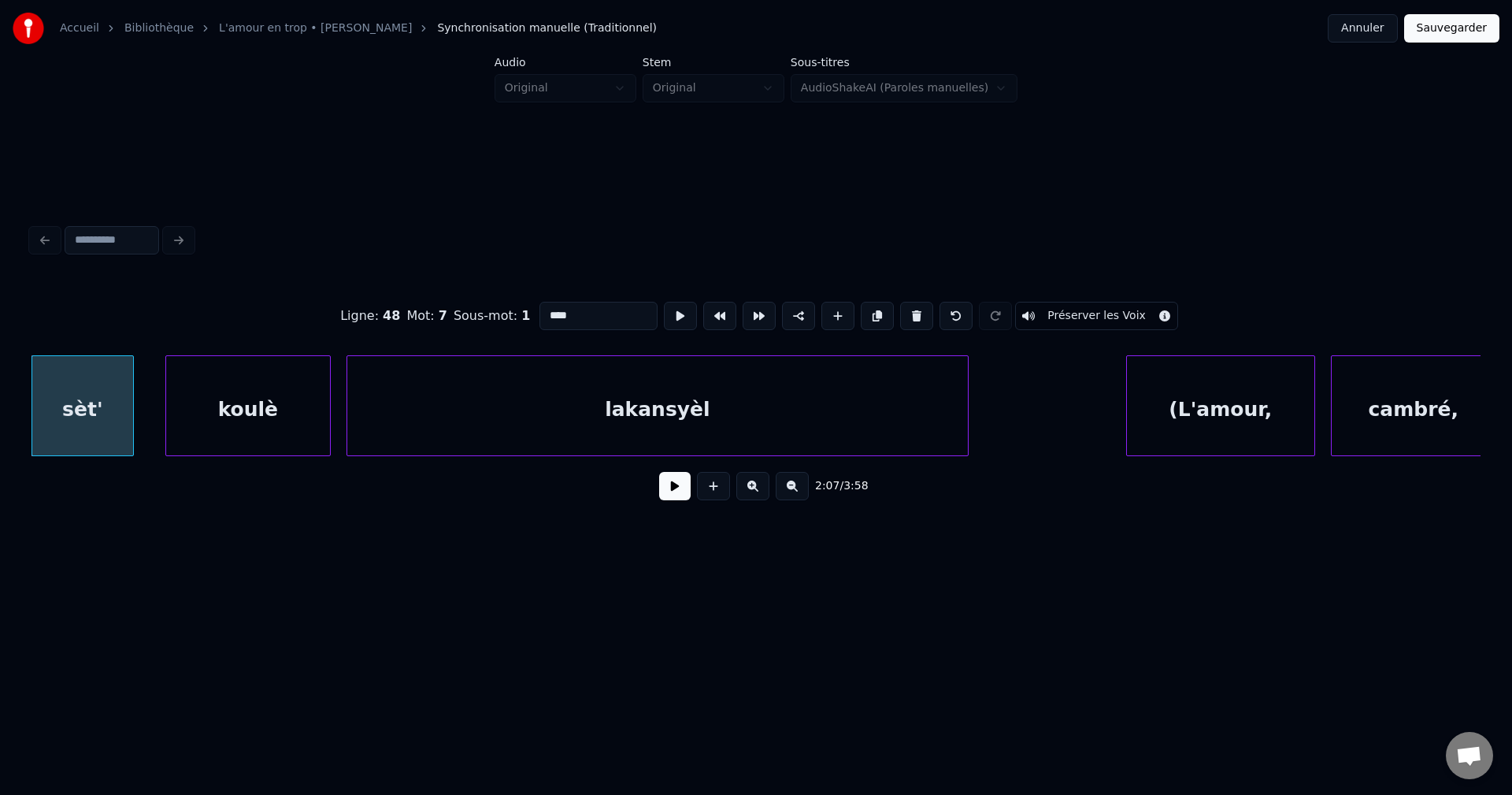
click at [663, 490] on button at bounding box center [675, 486] width 31 height 29
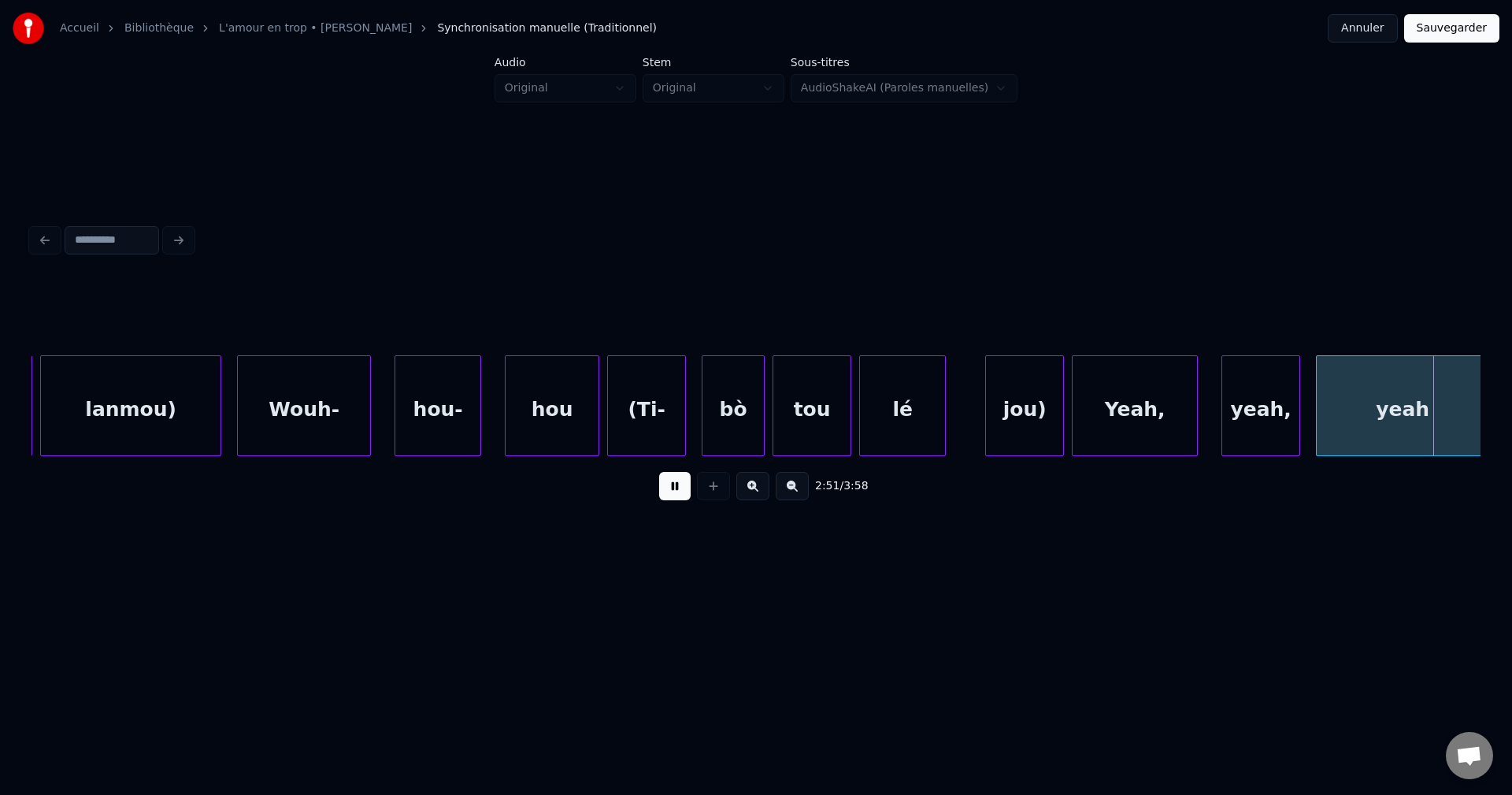
scroll to position [0, 67501]
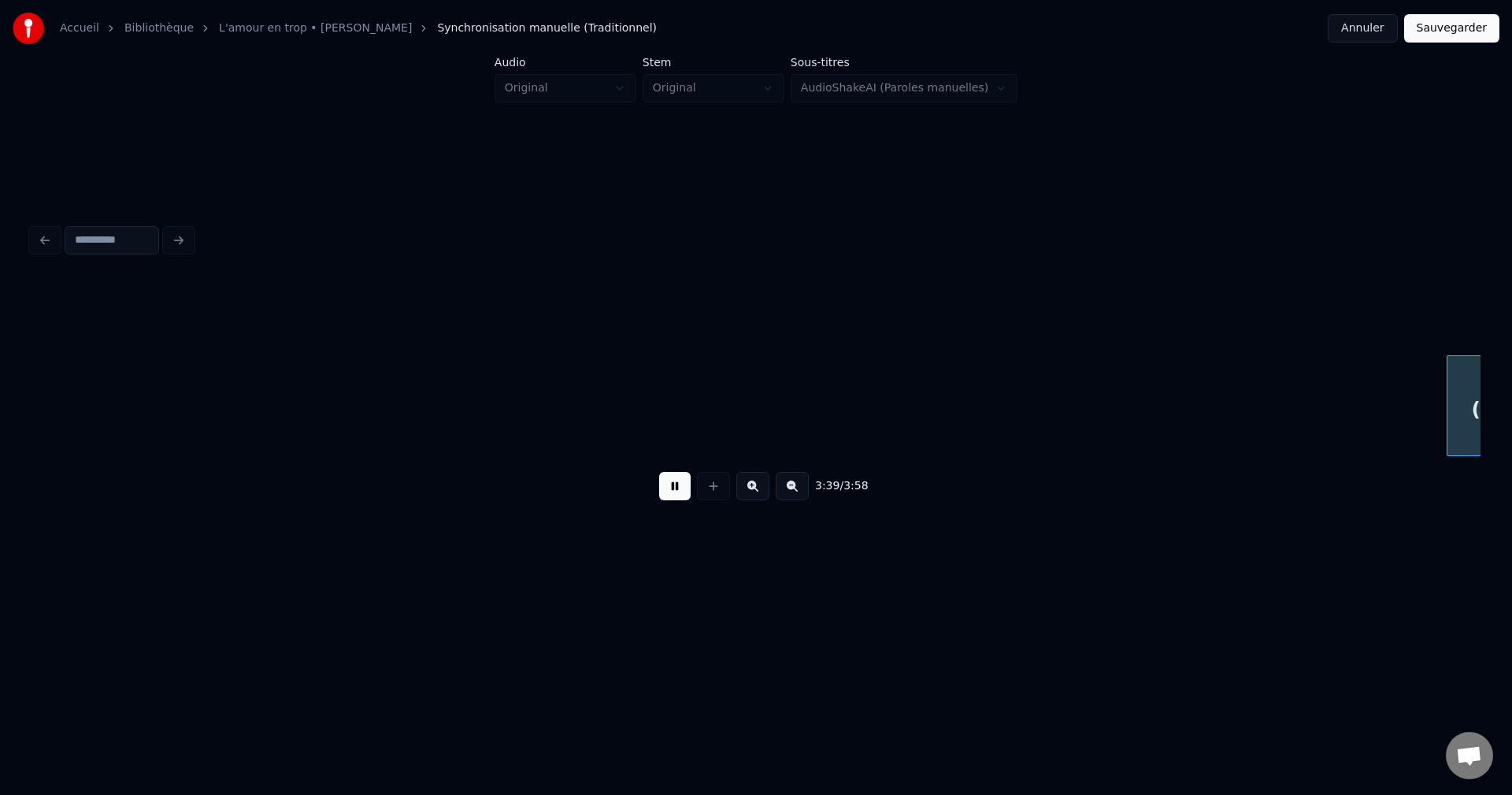
scroll to position [0, 86364]
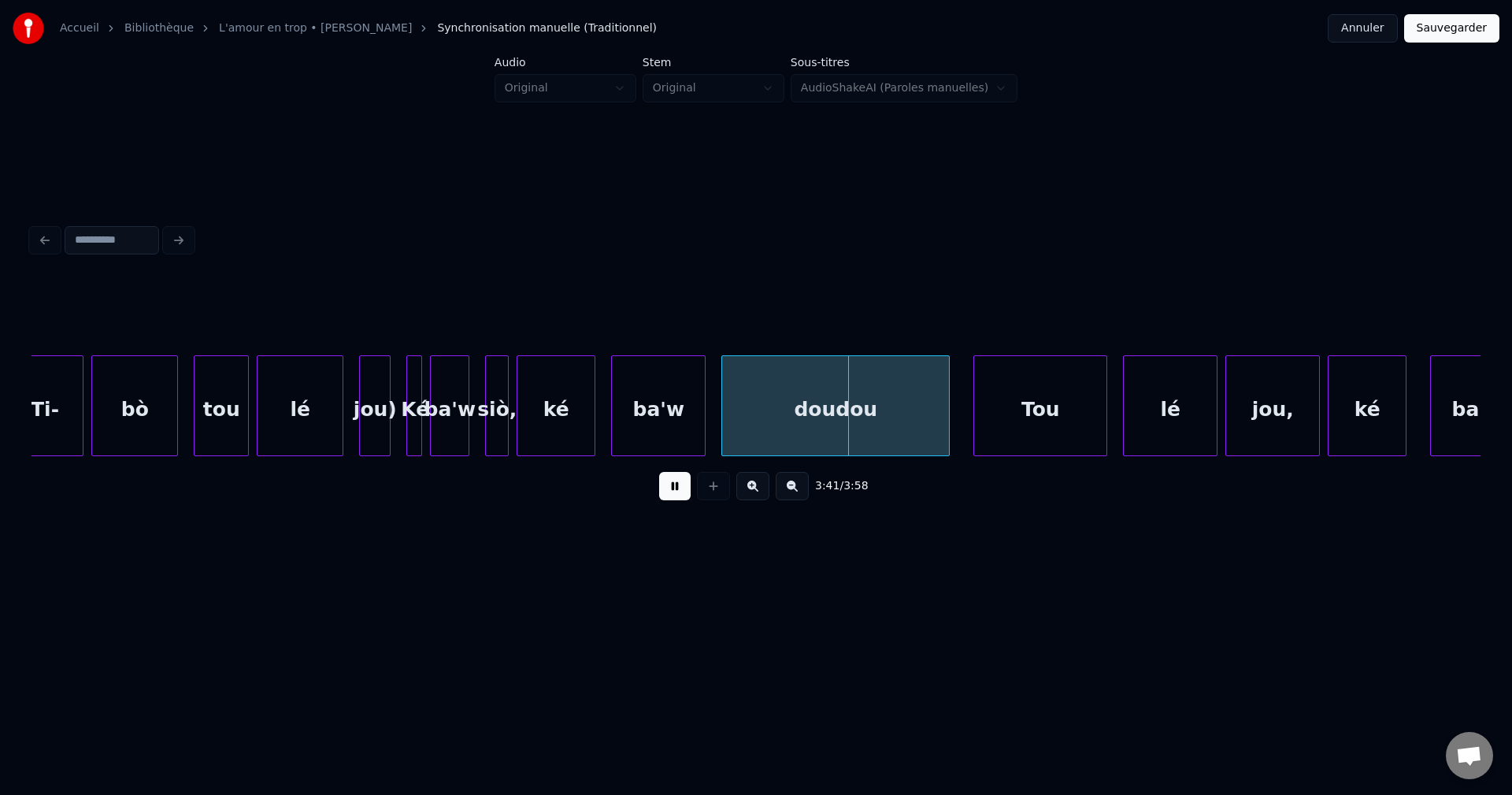
click at [337, 432] on div "lé" at bounding box center [300, 409] width 85 height 107
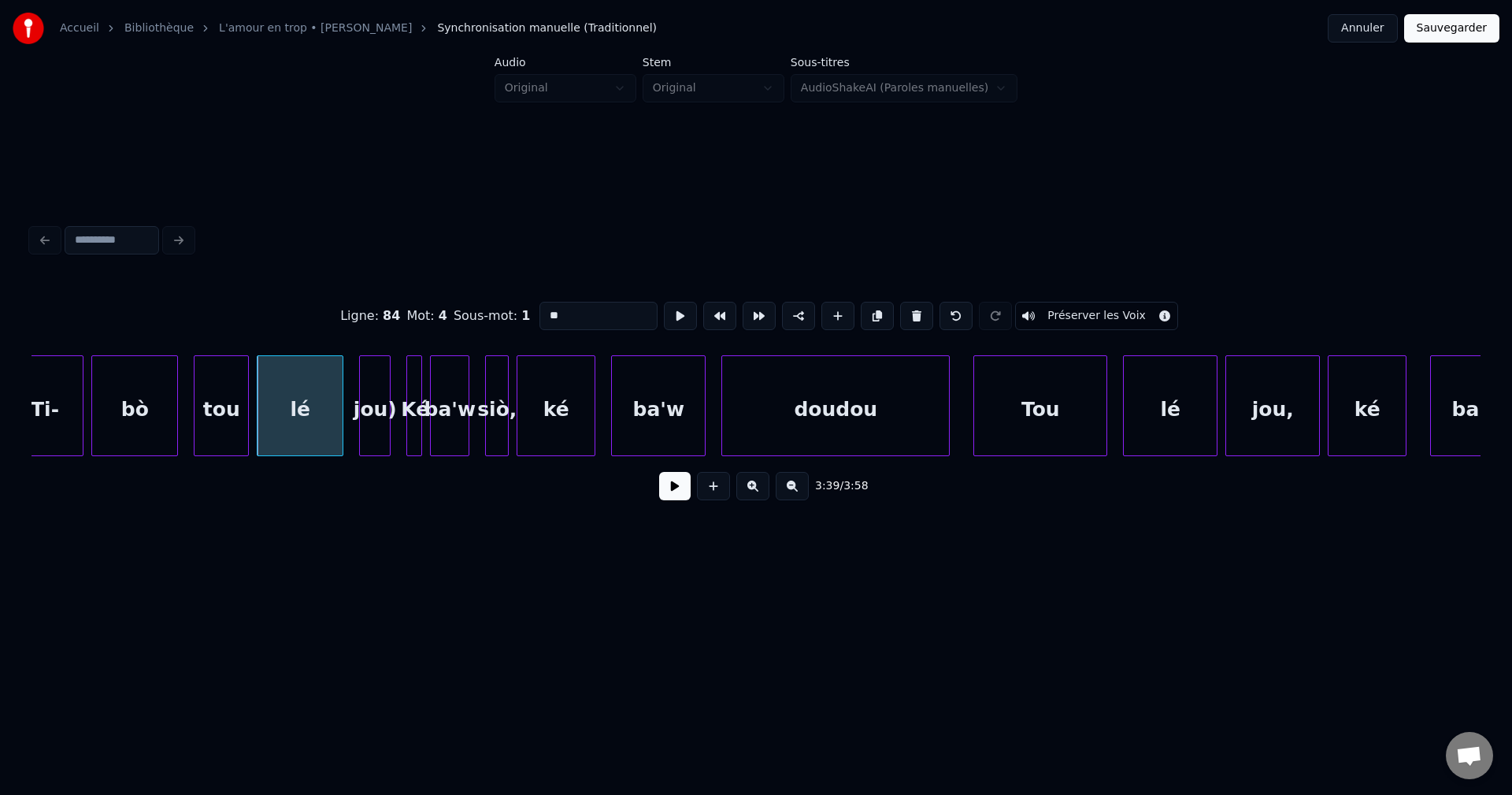
click at [667, 496] on button at bounding box center [675, 486] width 31 height 29
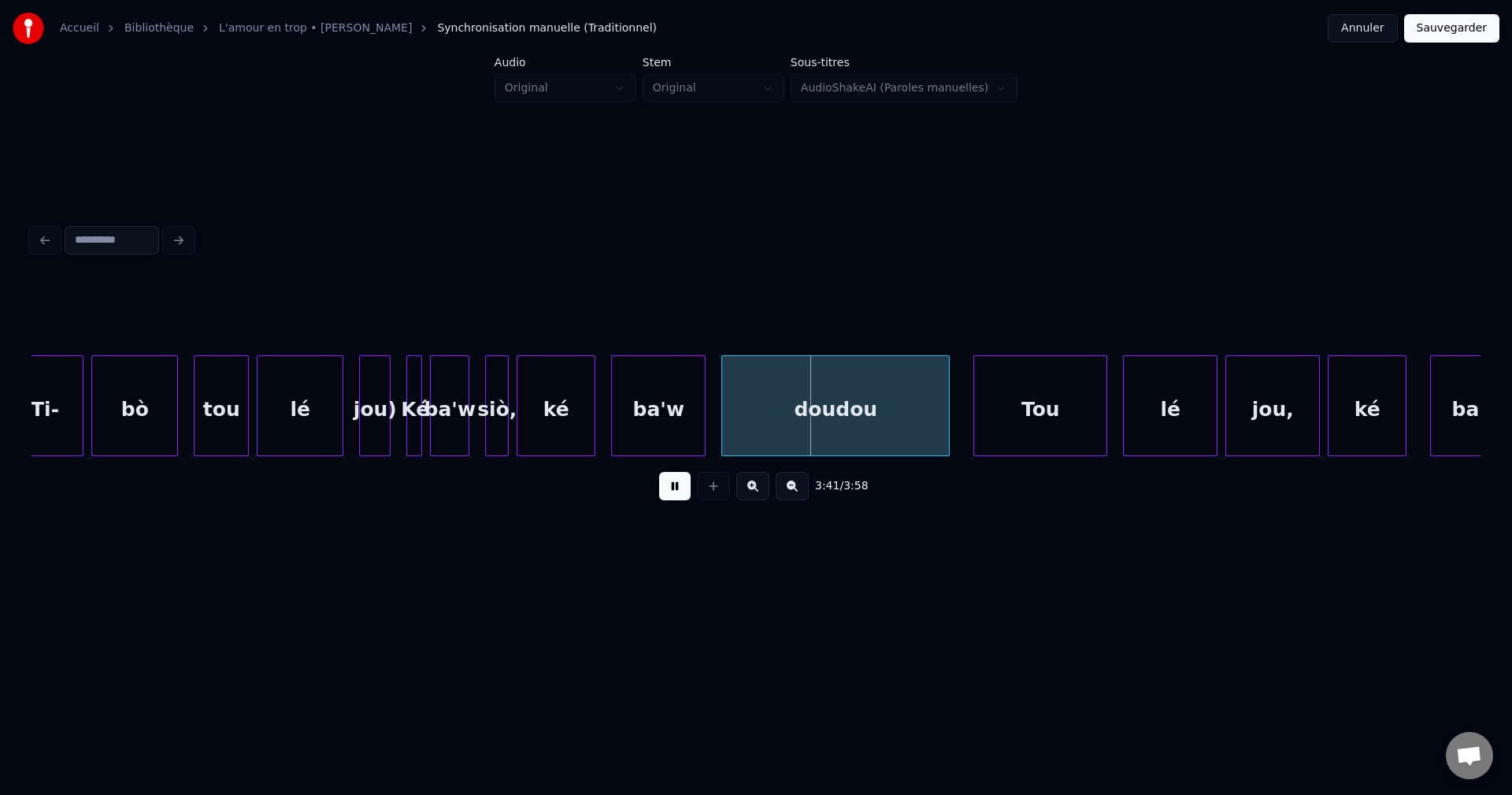
click at [669, 500] on button at bounding box center [675, 486] width 31 height 29
click at [300, 424] on div "lé" at bounding box center [300, 409] width 85 height 107
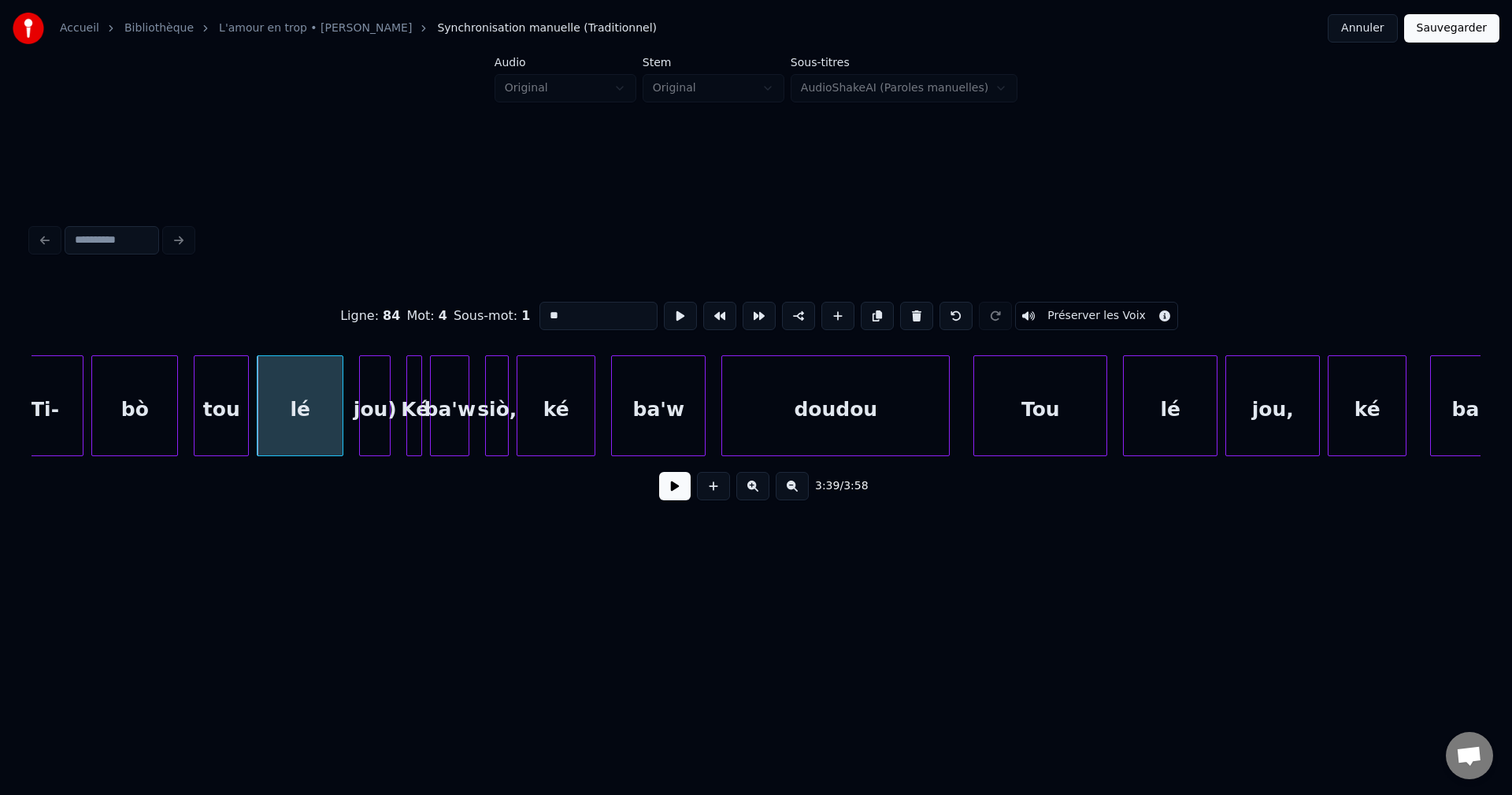
click at [672, 493] on button at bounding box center [675, 486] width 31 height 29
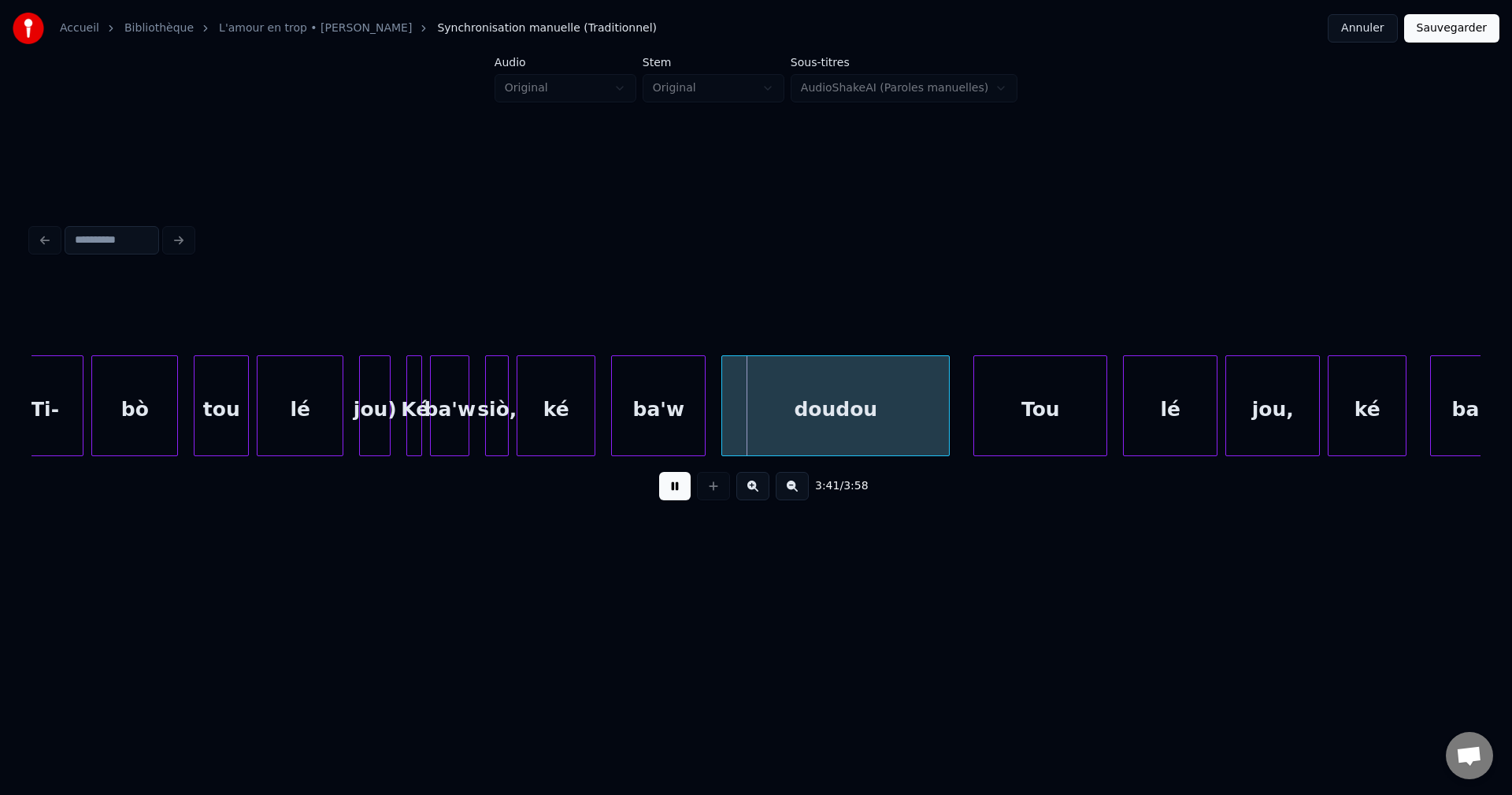
click at [671, 492] on button at bounding box center [675, 486] width 31 height 29
click at [327, 429] on div "lé" at bounding box center [300, 409] width 85 height 107
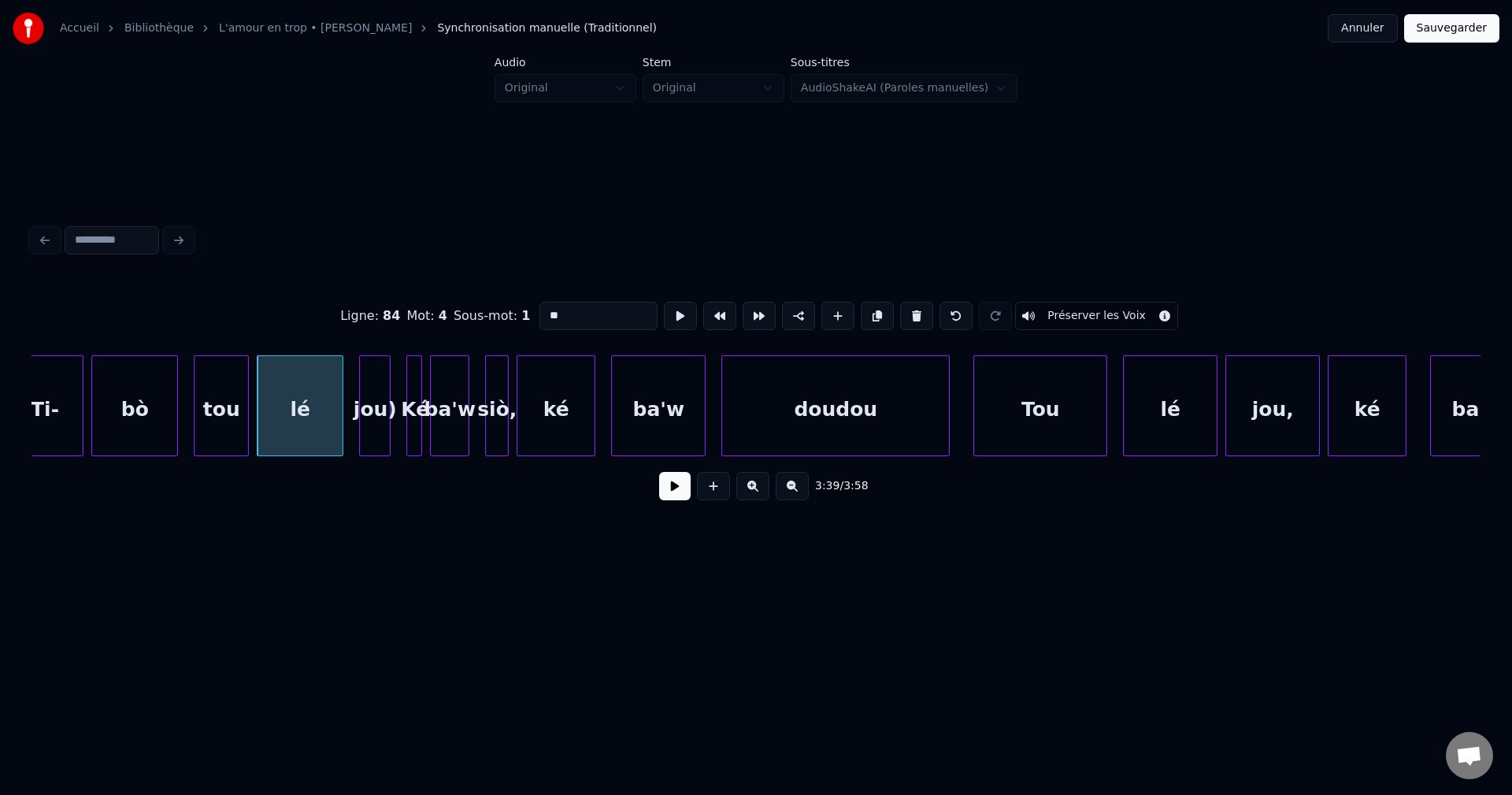
click at [661, 500] on button at bounding box center [675, 486] width 31 height 29
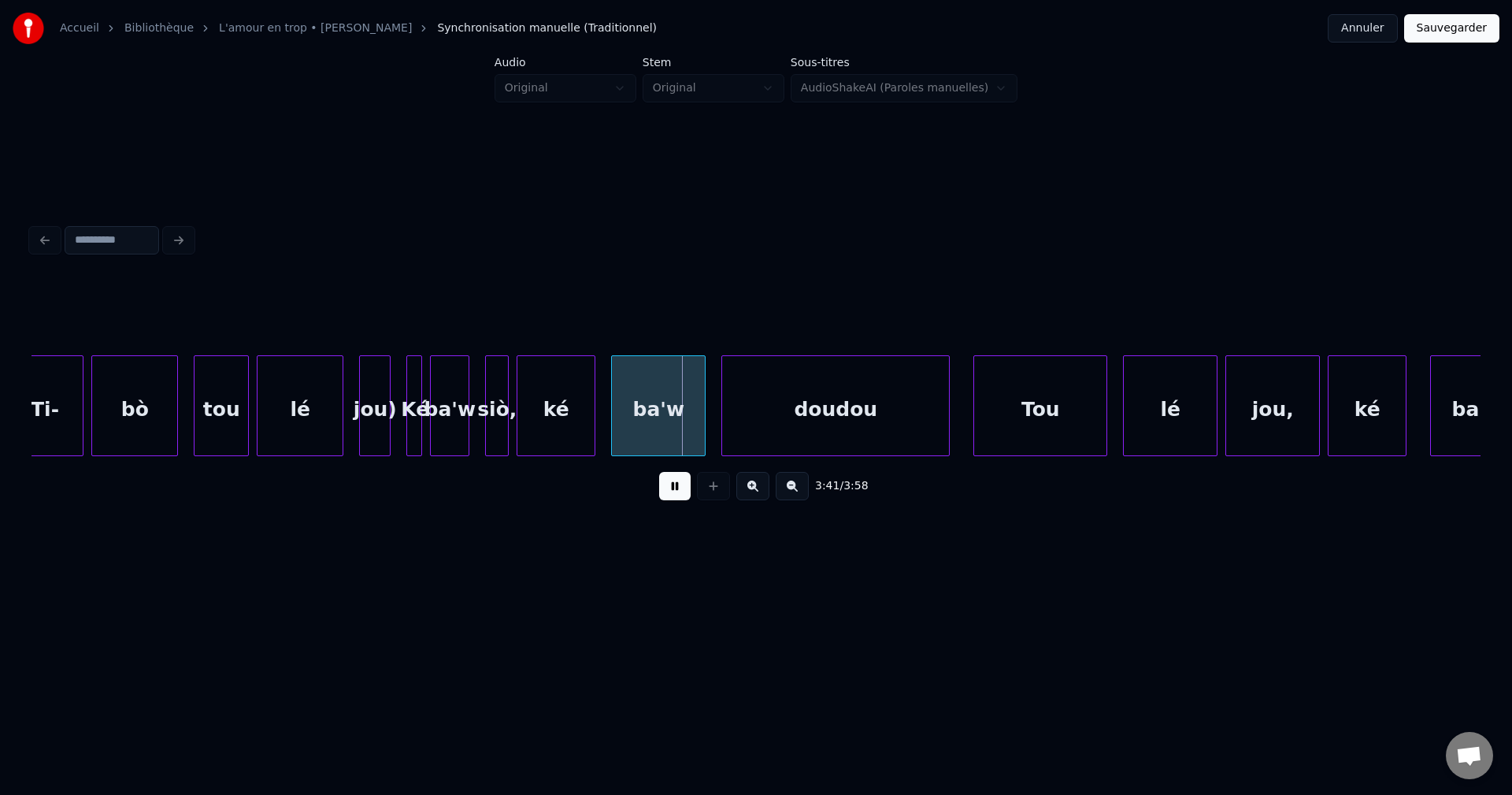
click at [665, 500] on button at bounding box center [675, 486] width 31 height 29
click at [420, 424] on div at bounding box center [418, 405] width 4 height 99
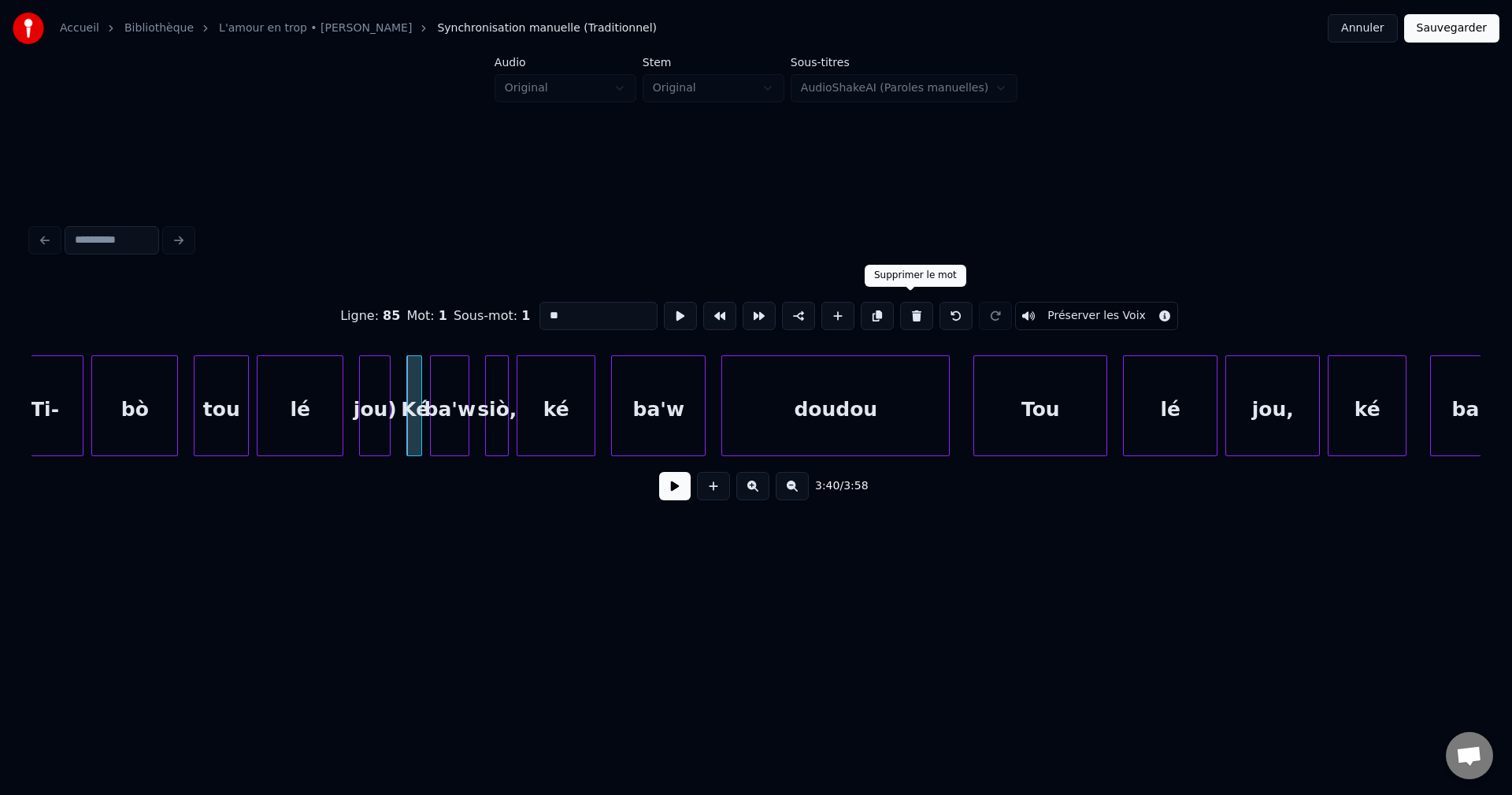
click at [908, 306] on button at bounding box center [916, 316] width 33 height 29
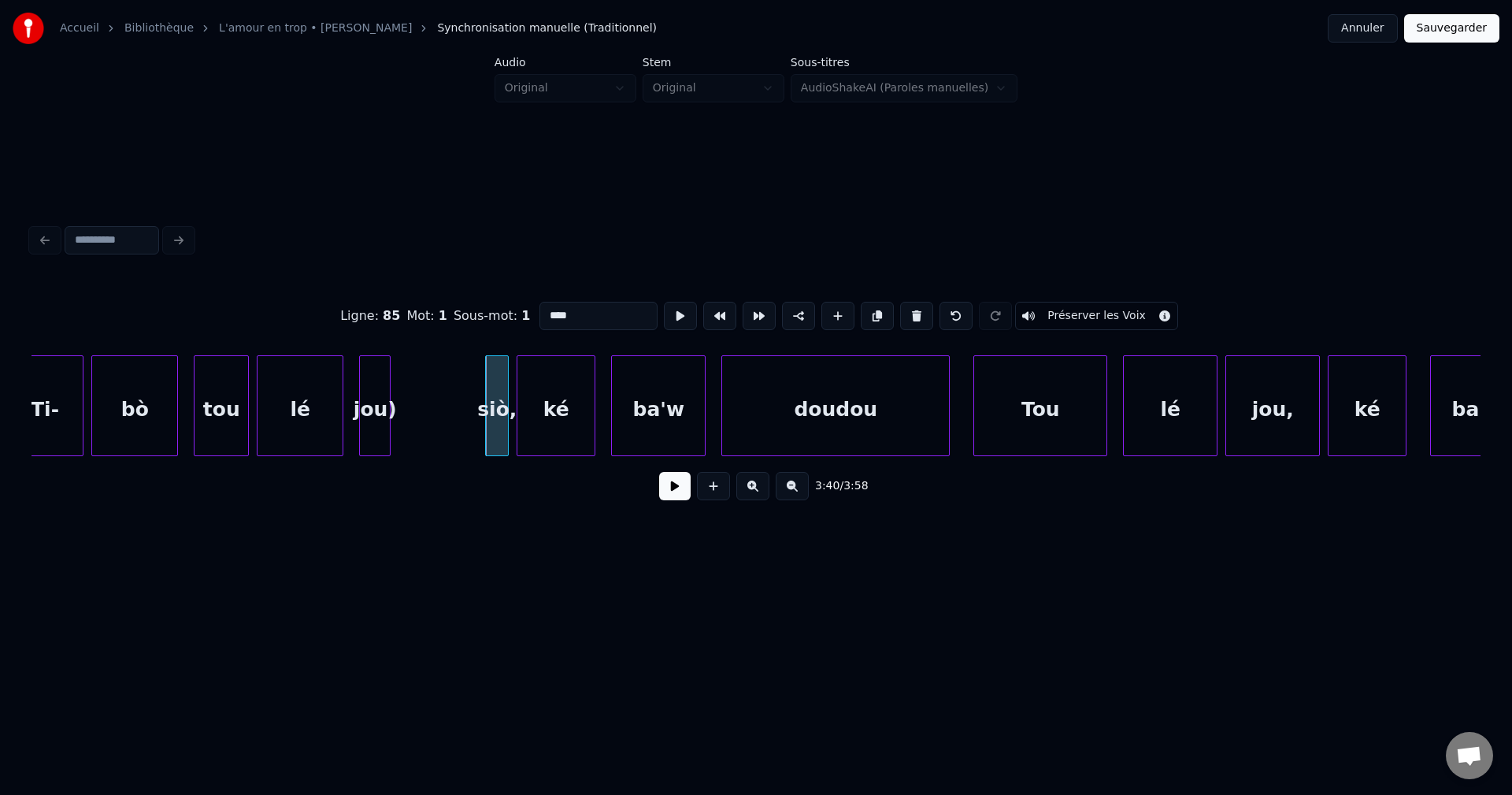
click at [313, 422] on div "lé" at bounding box center [300, 409] width 85 height 107
type input "**"
click at [673, 495] on button at bounding box center [675, 486] width 31 height 29
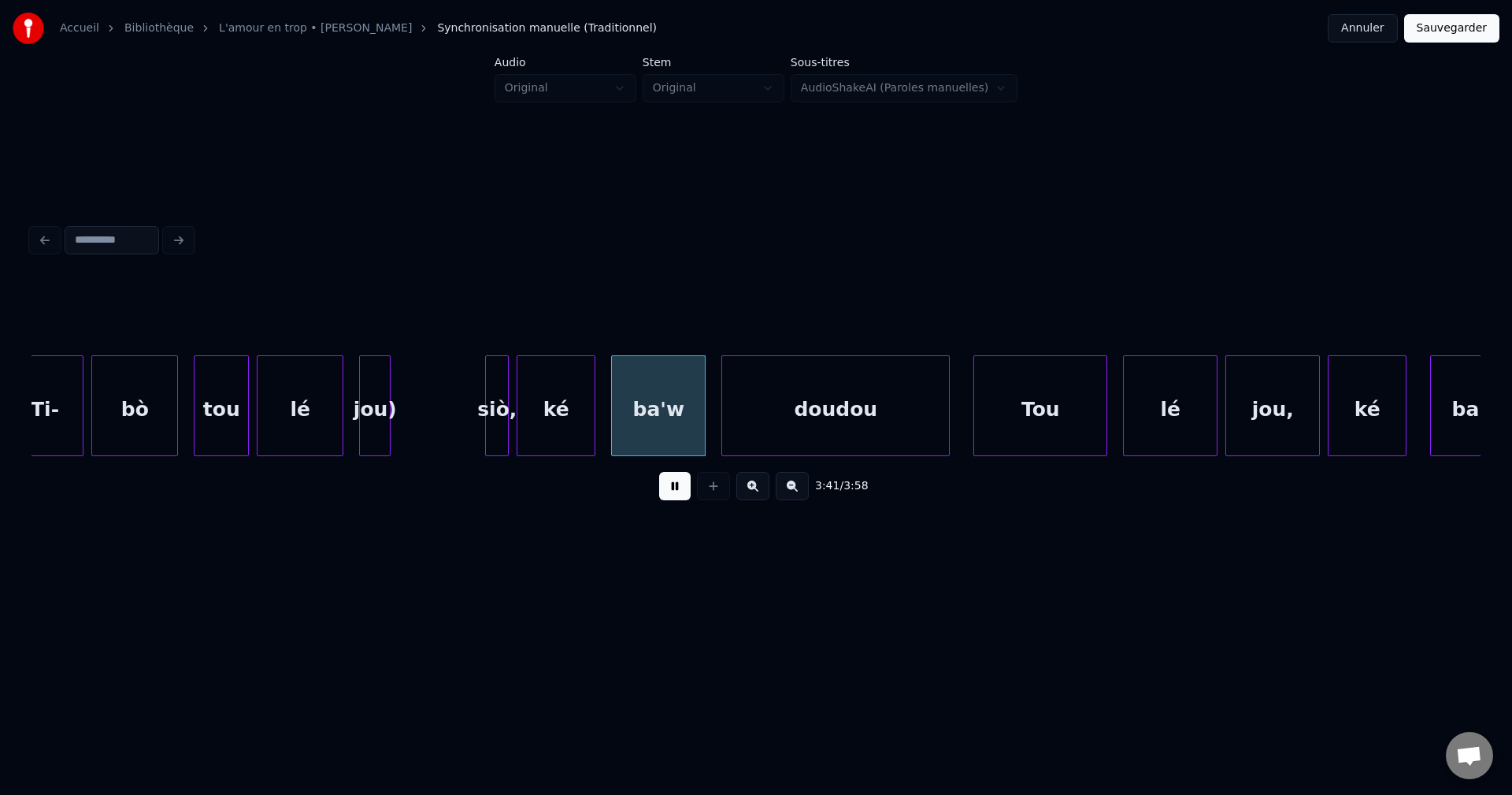
click at [672, 494] on button at bounding box center [675, 486] width 31 height 29
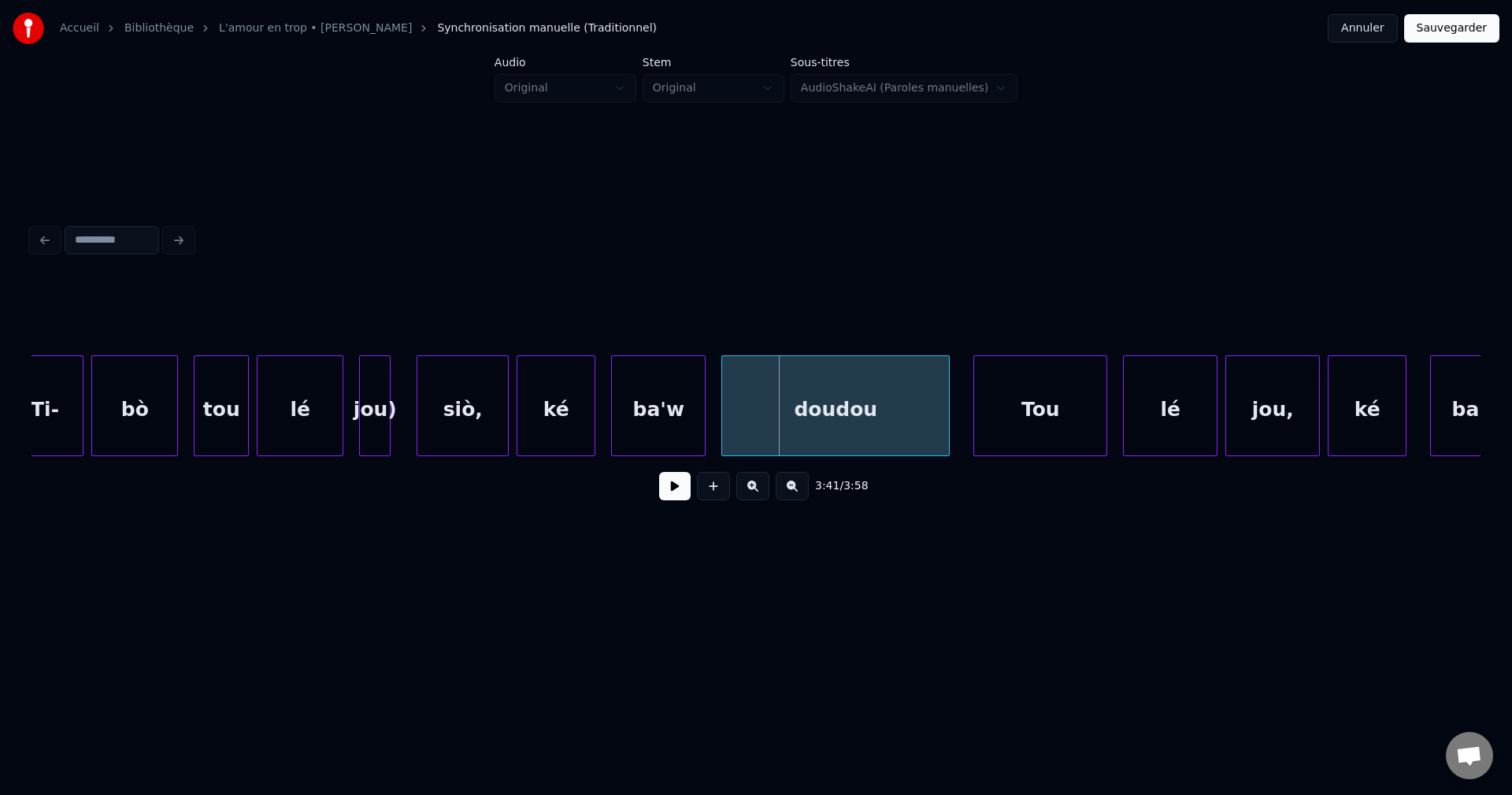
click at [419, 423] on div at bounding box center [419, 405] width 4 height 99
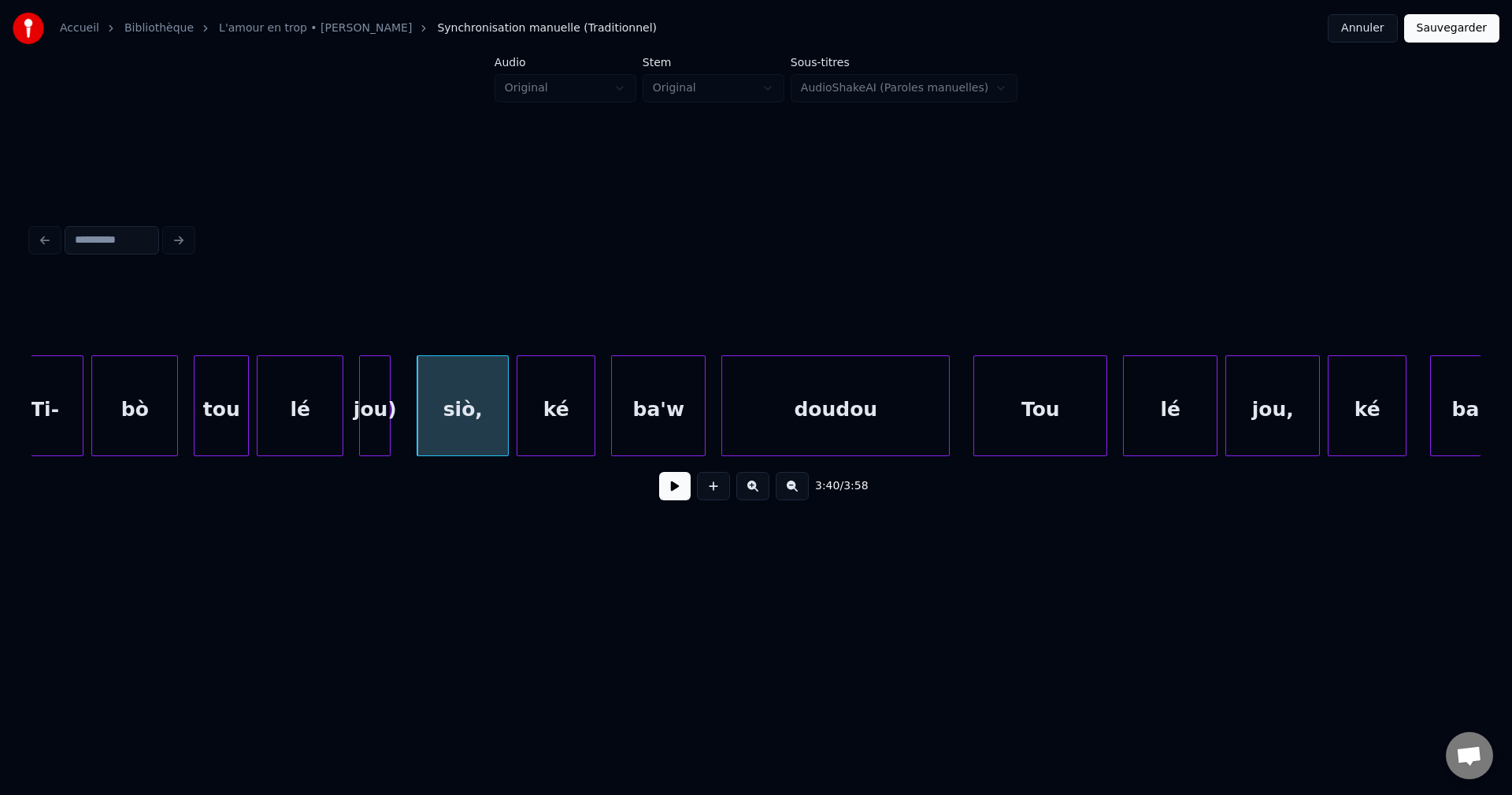
click at [260, 428] on div at bounding box center [259, 405] width 4 height 99
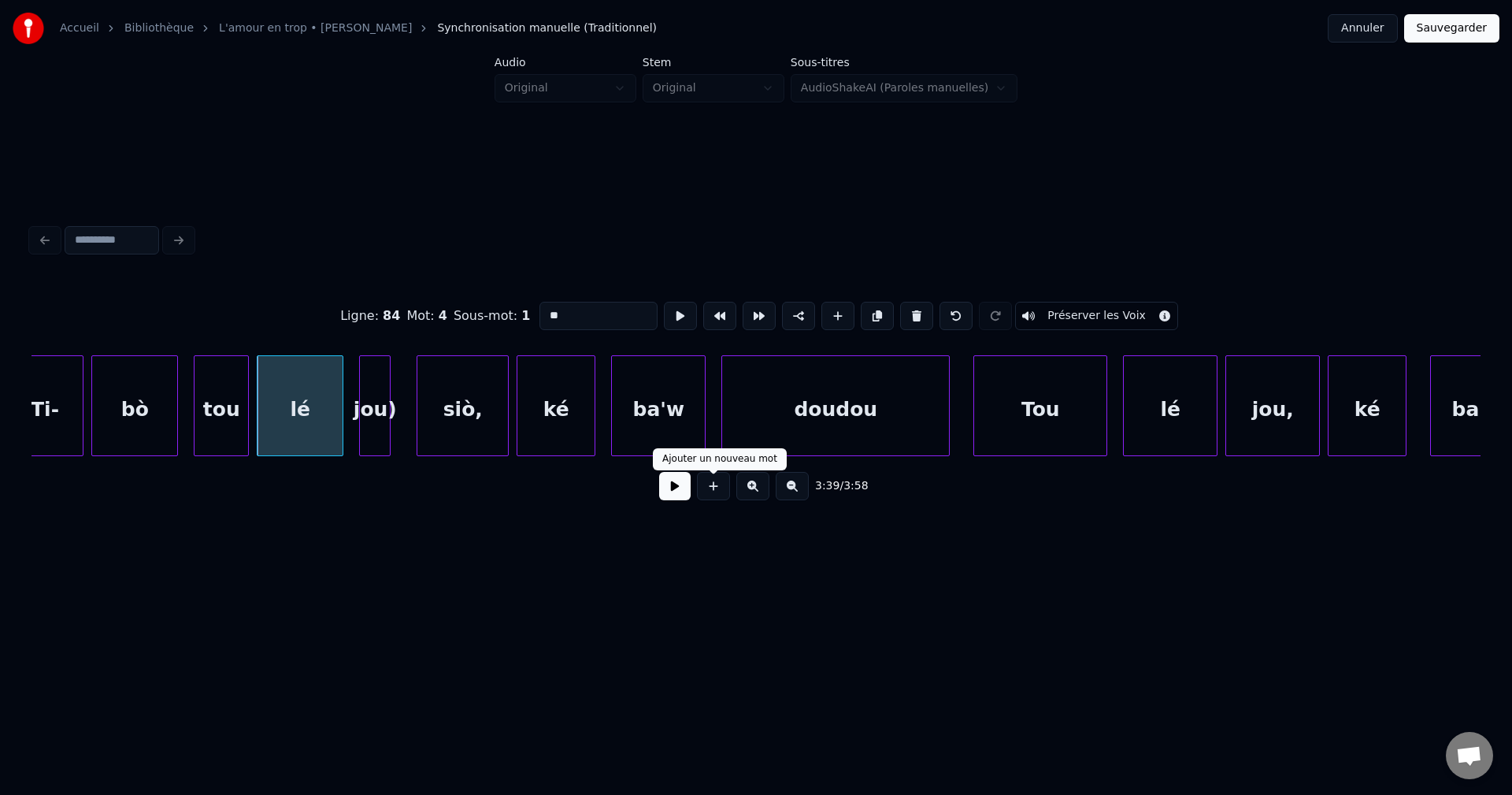
click at [684, 500] on button at bounding box center [675, 486] width 31 height 29
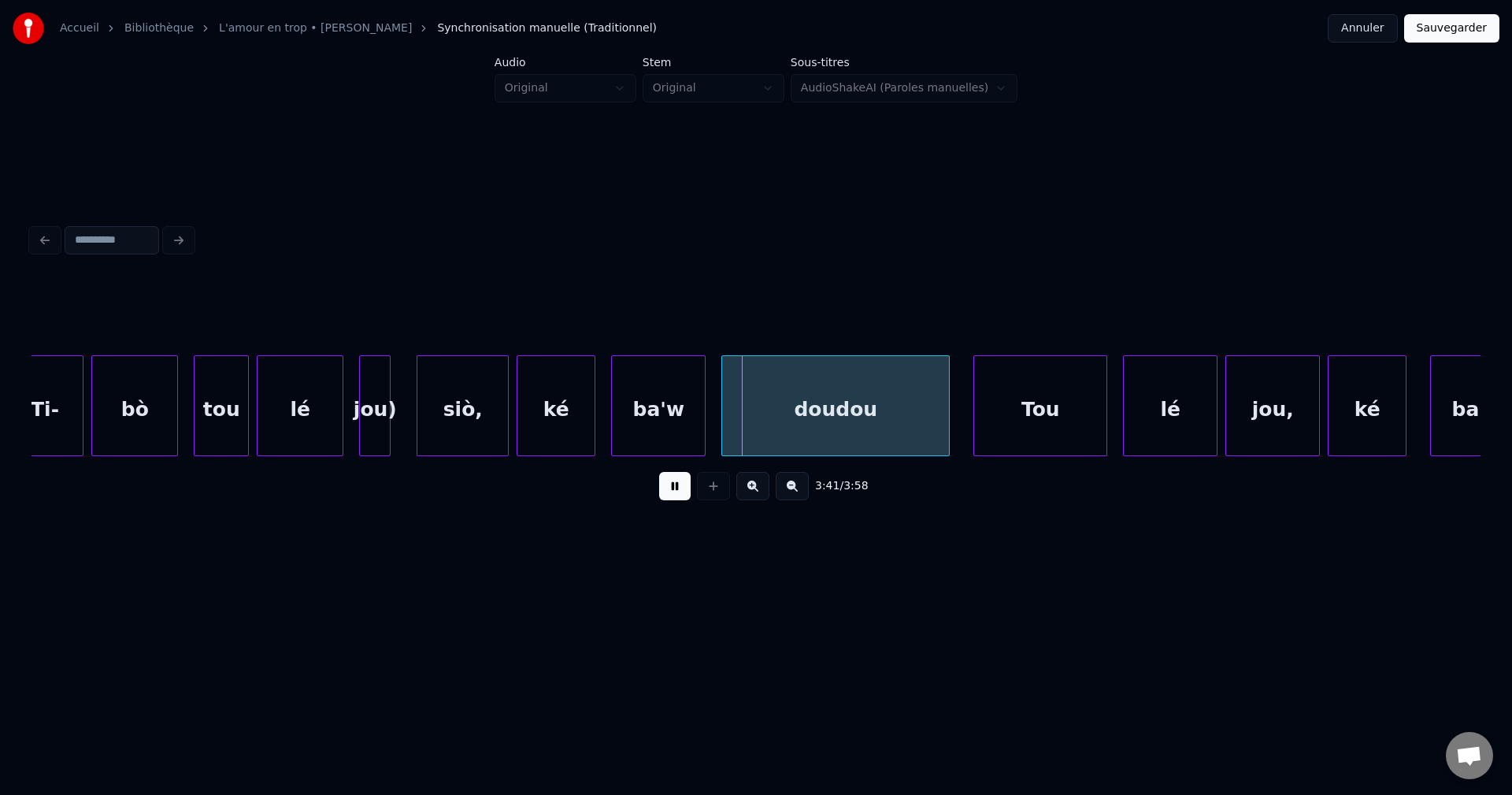
click at [677, 500] on button at bounding box center [675, 486] width 31 height 29
click at [463, 399] on div "siò," at bounding box center [462, 409] width 90 height 107
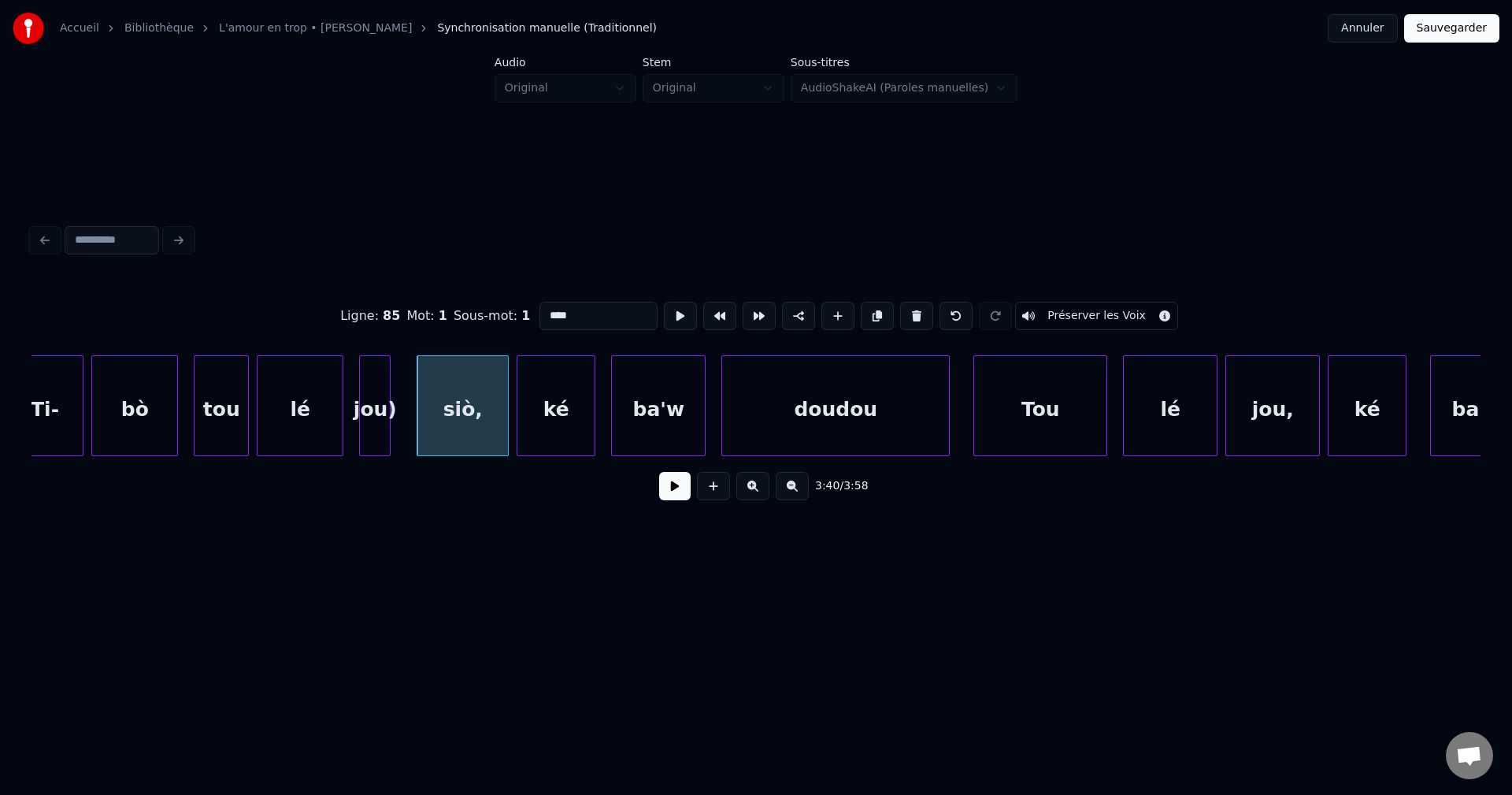
click at [552, 308] on input "****" at bounding box center [599, 316] width 118 height 29
type input "*****"
click at [670, 498] on button at bounding box center [675, 486] width 31 height 29
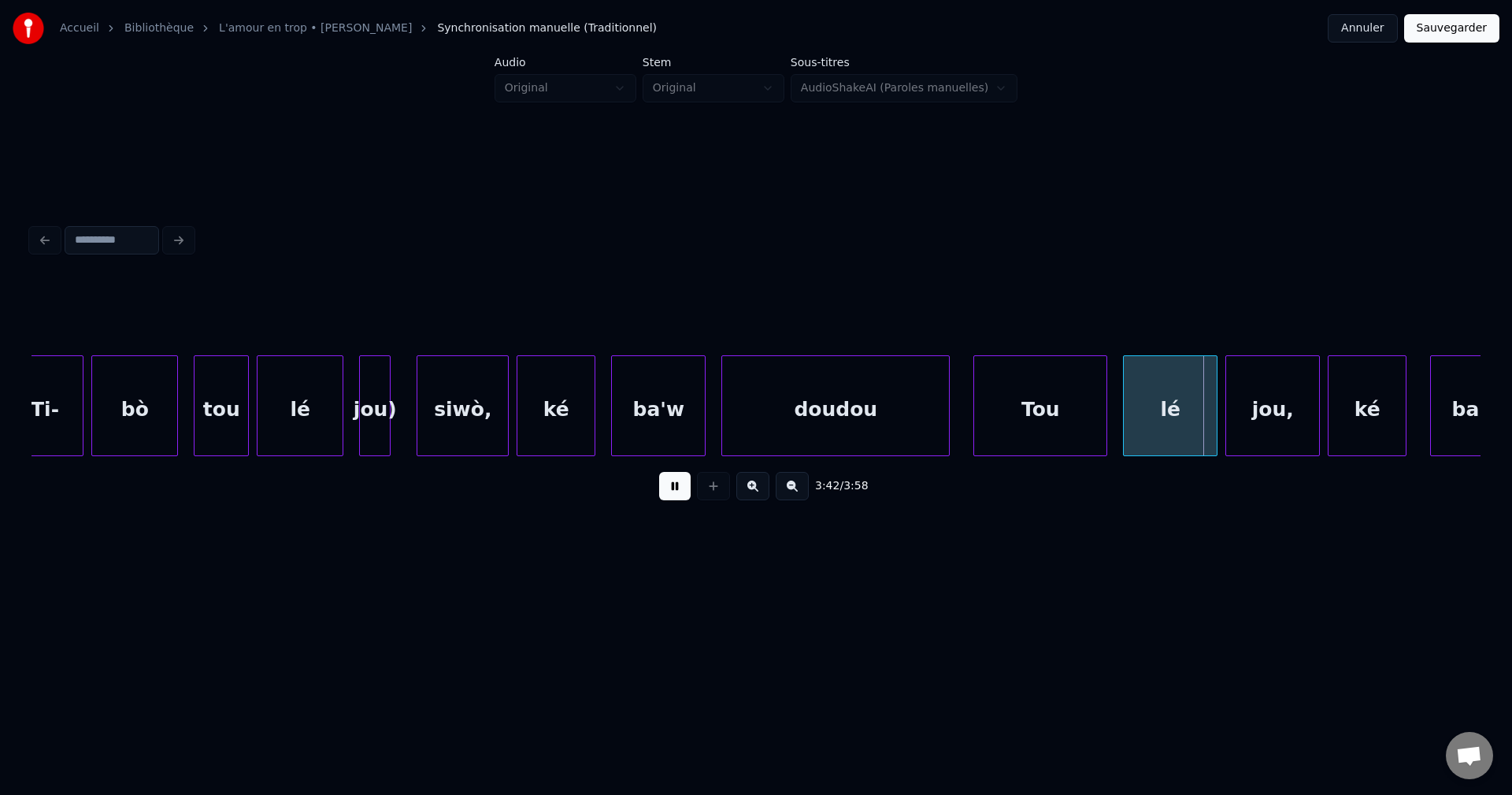
click at [671, 492] on button at bounding box center [675, 486] width 31 height 29
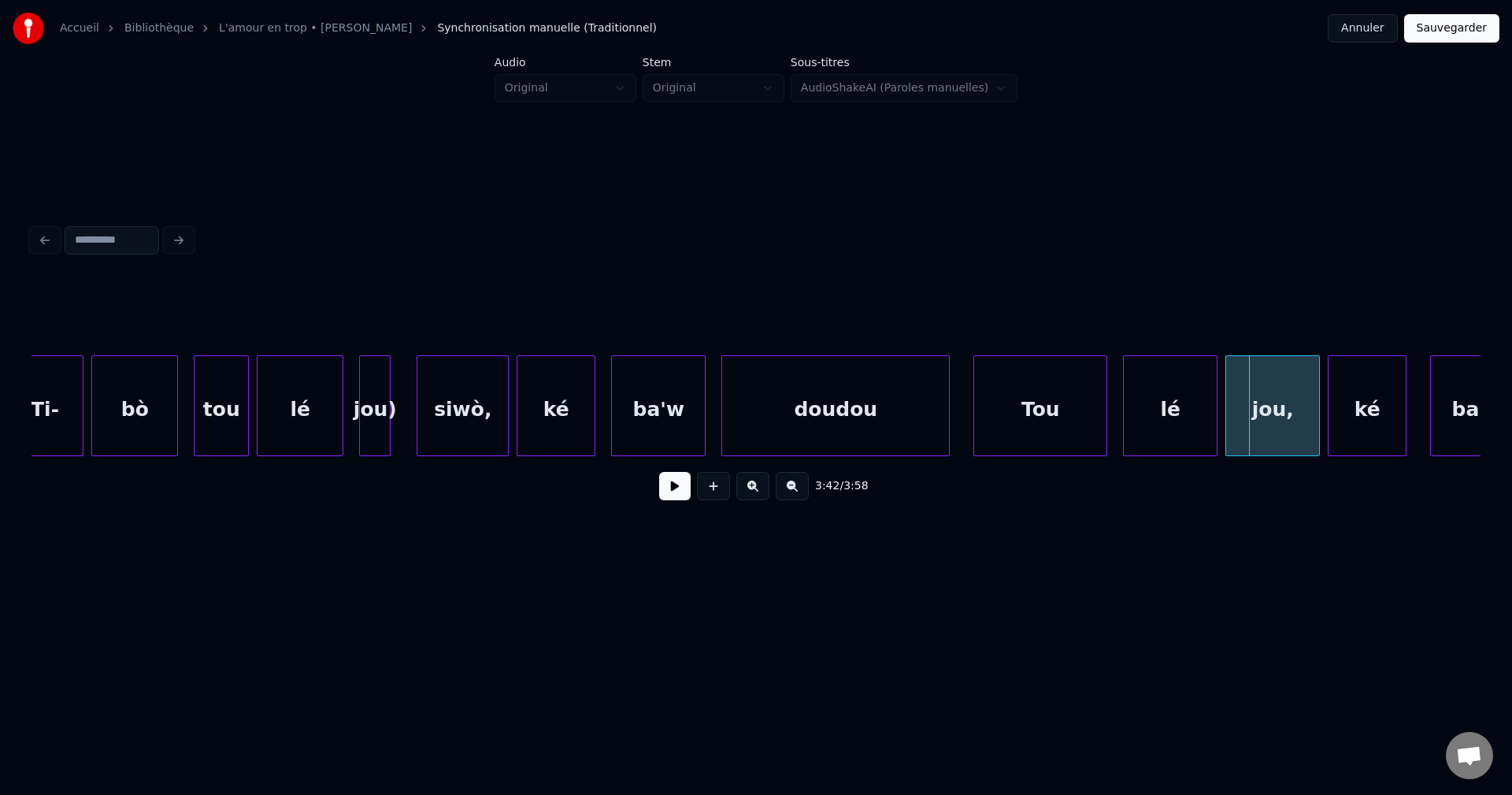
click at [485, 422] on div "siwò," at bounding box center [462, 409] width 90 height 107
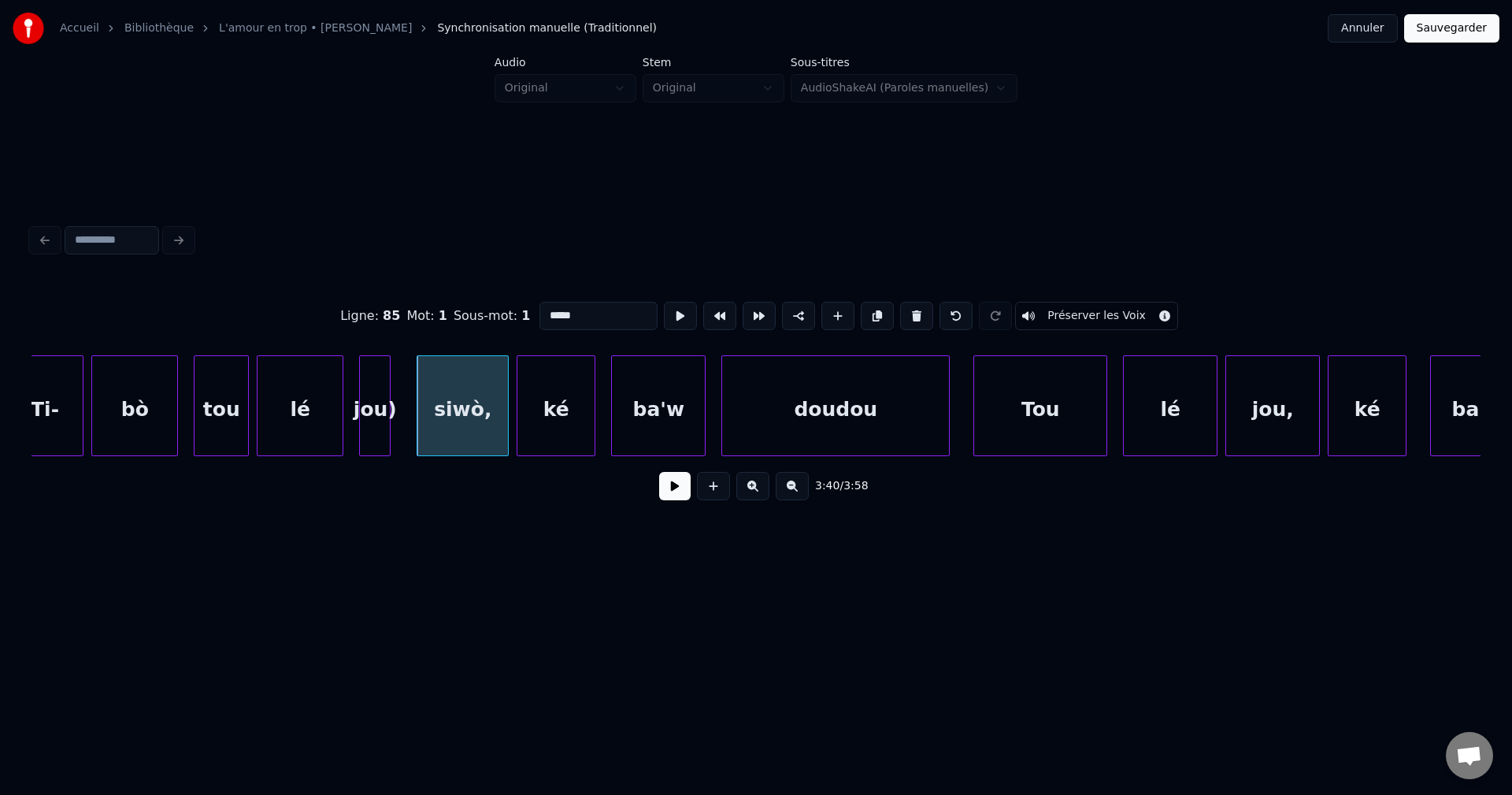
click at [690, 494] on button at bounding box center [675, 486] width 31 height 29
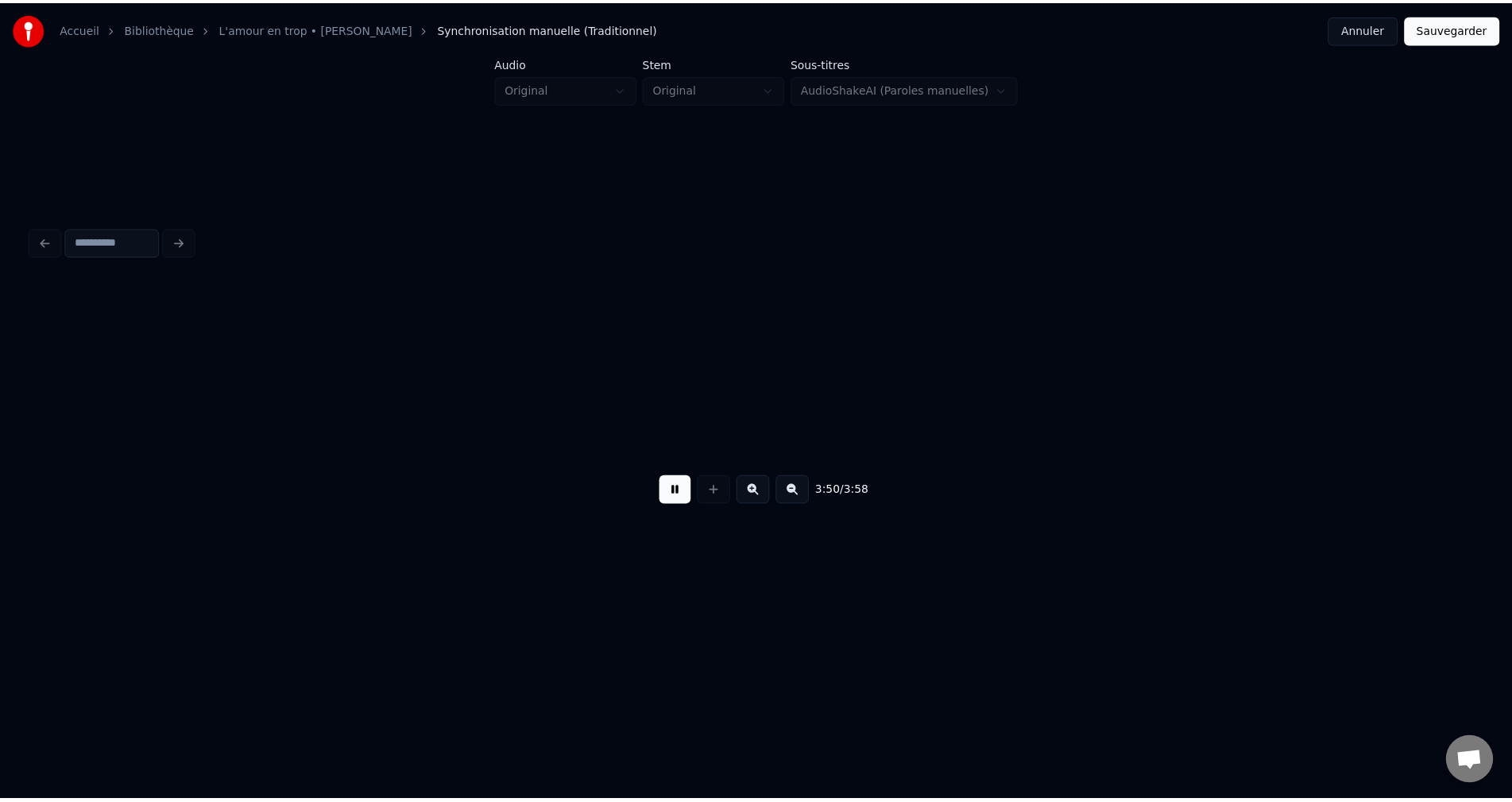
scroll to position [0, 91558]
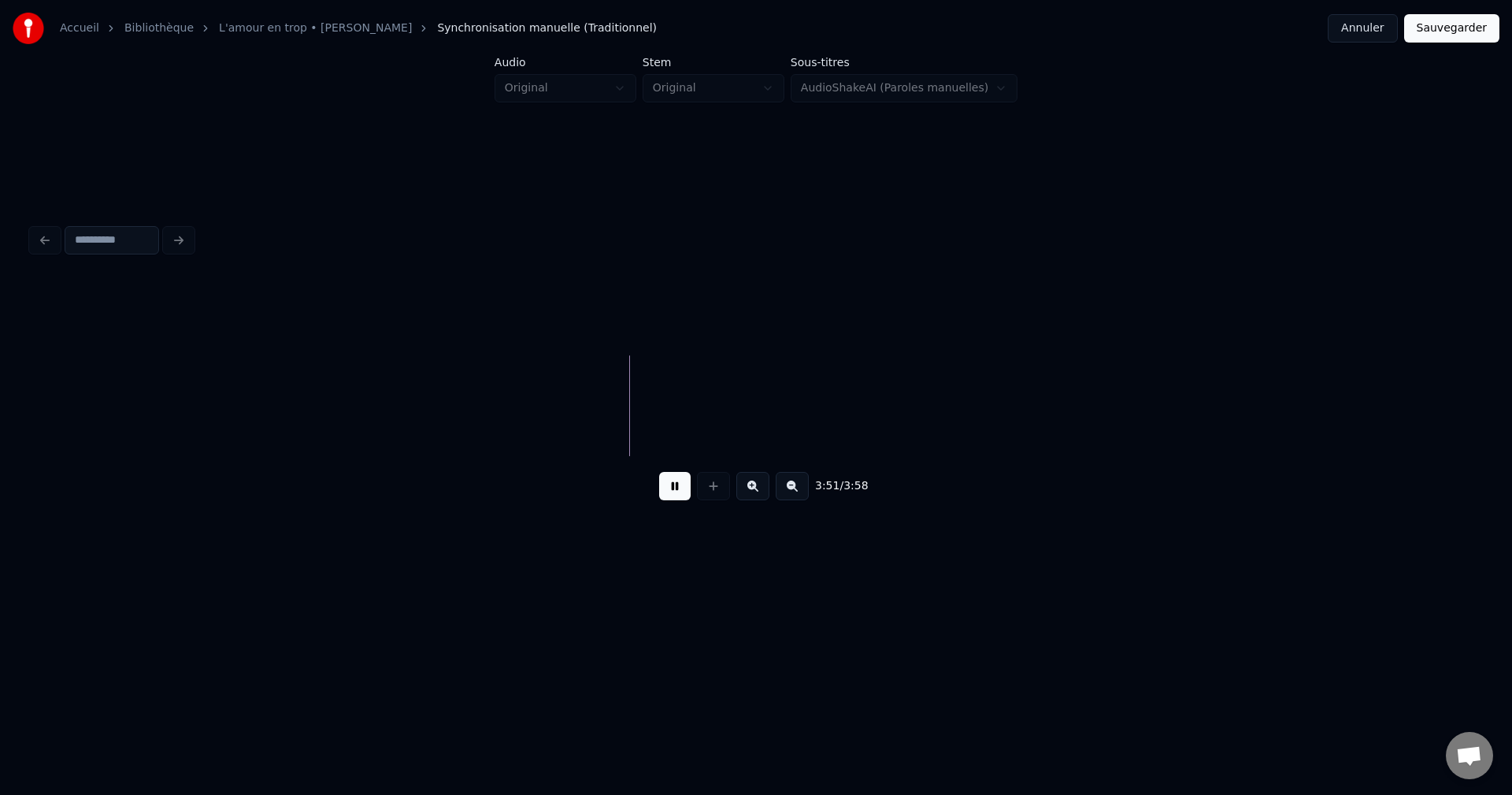
click at [1457, 38] on button "Sauvegarder" at bounding box center [1451, 28] width 95 height 29
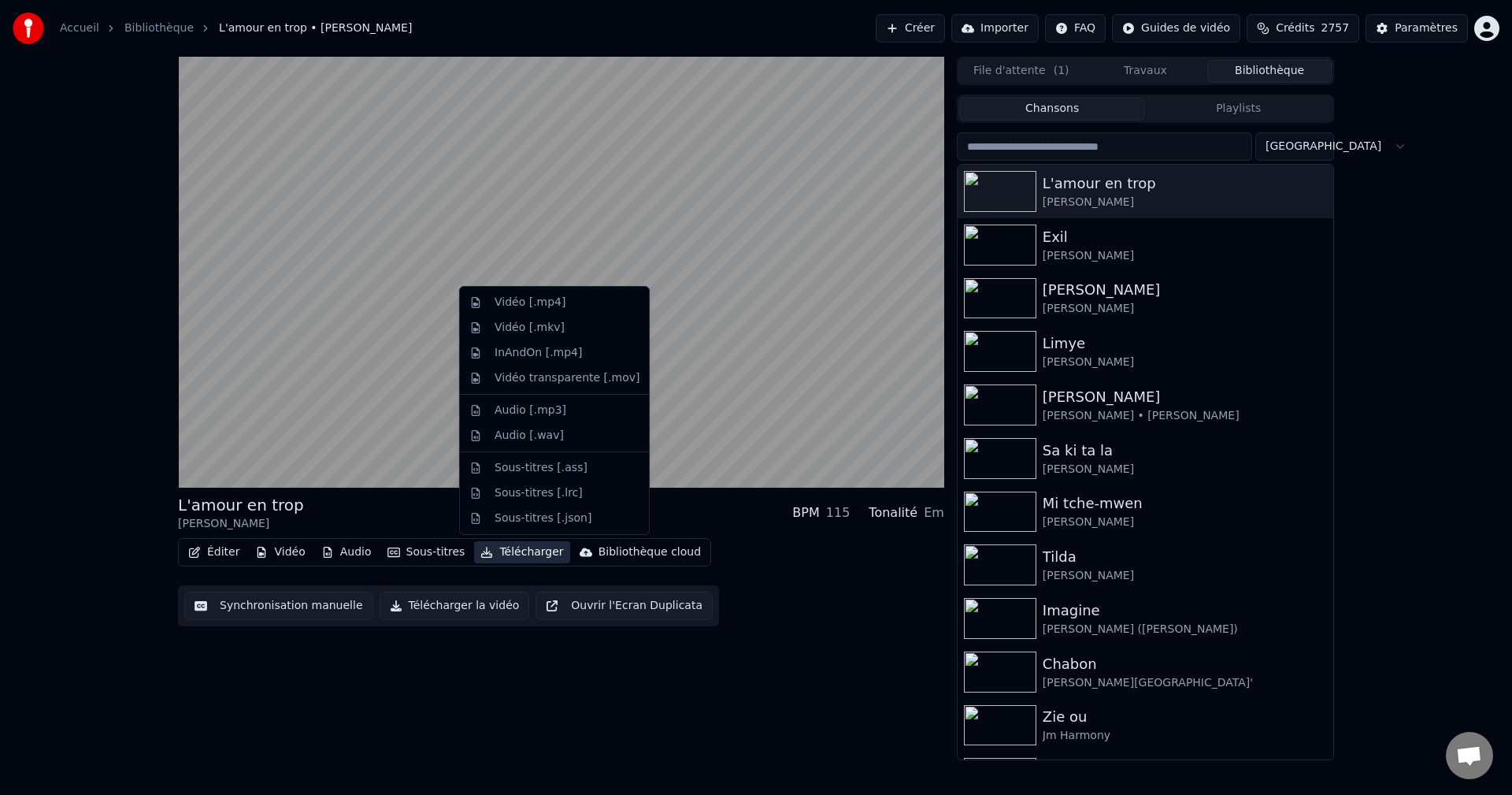
click at [508, 548] on button "Télécharger" at bounding box center [521, 552] width 95 height 22
click at [566, 311] on div "Vidéo [.mp4]" at bounding box center [554, 302] width 183 height 25
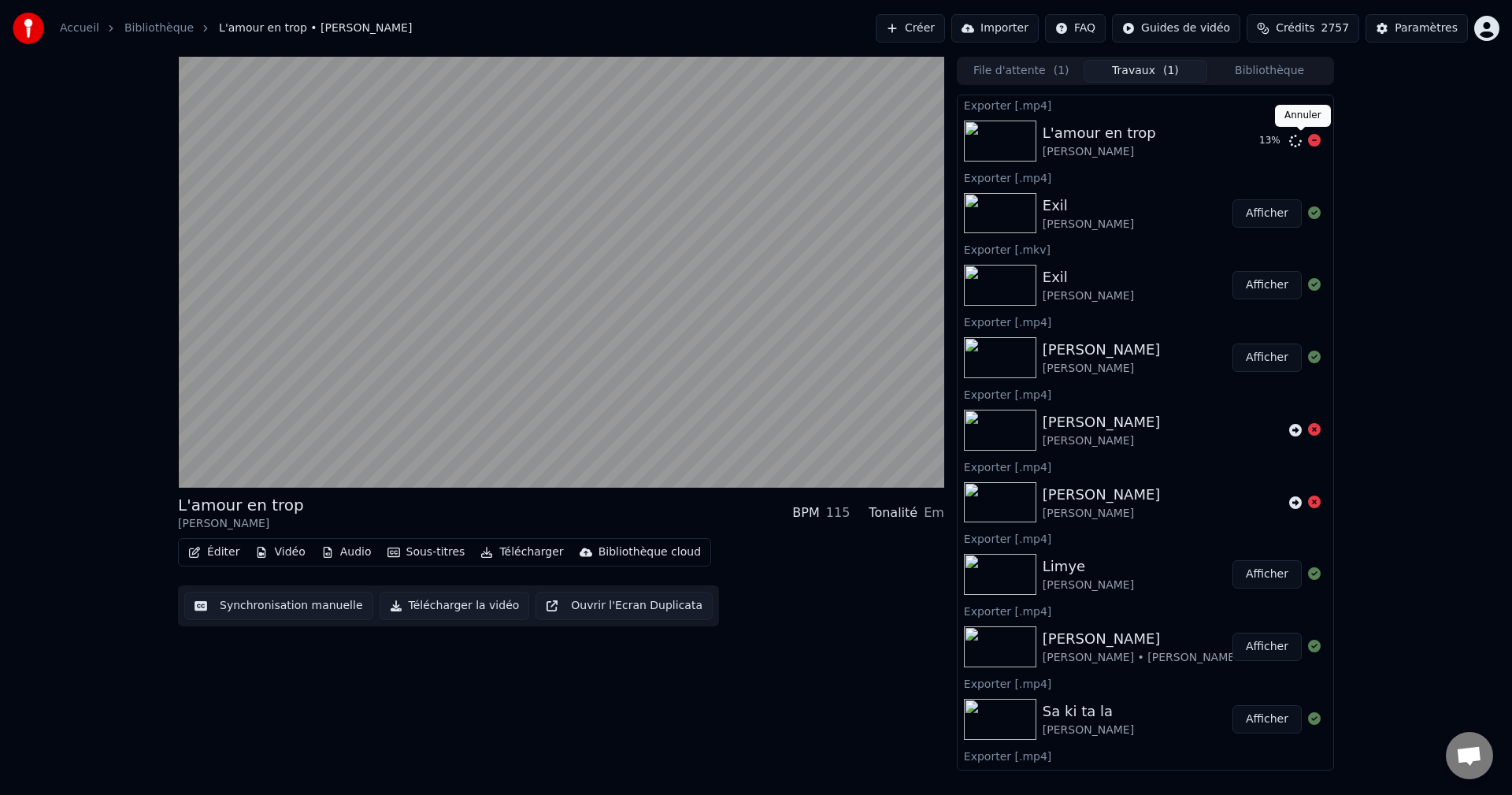
click at [1308, 137] on icon at bounding box center [1314, 140] width 13 height 13
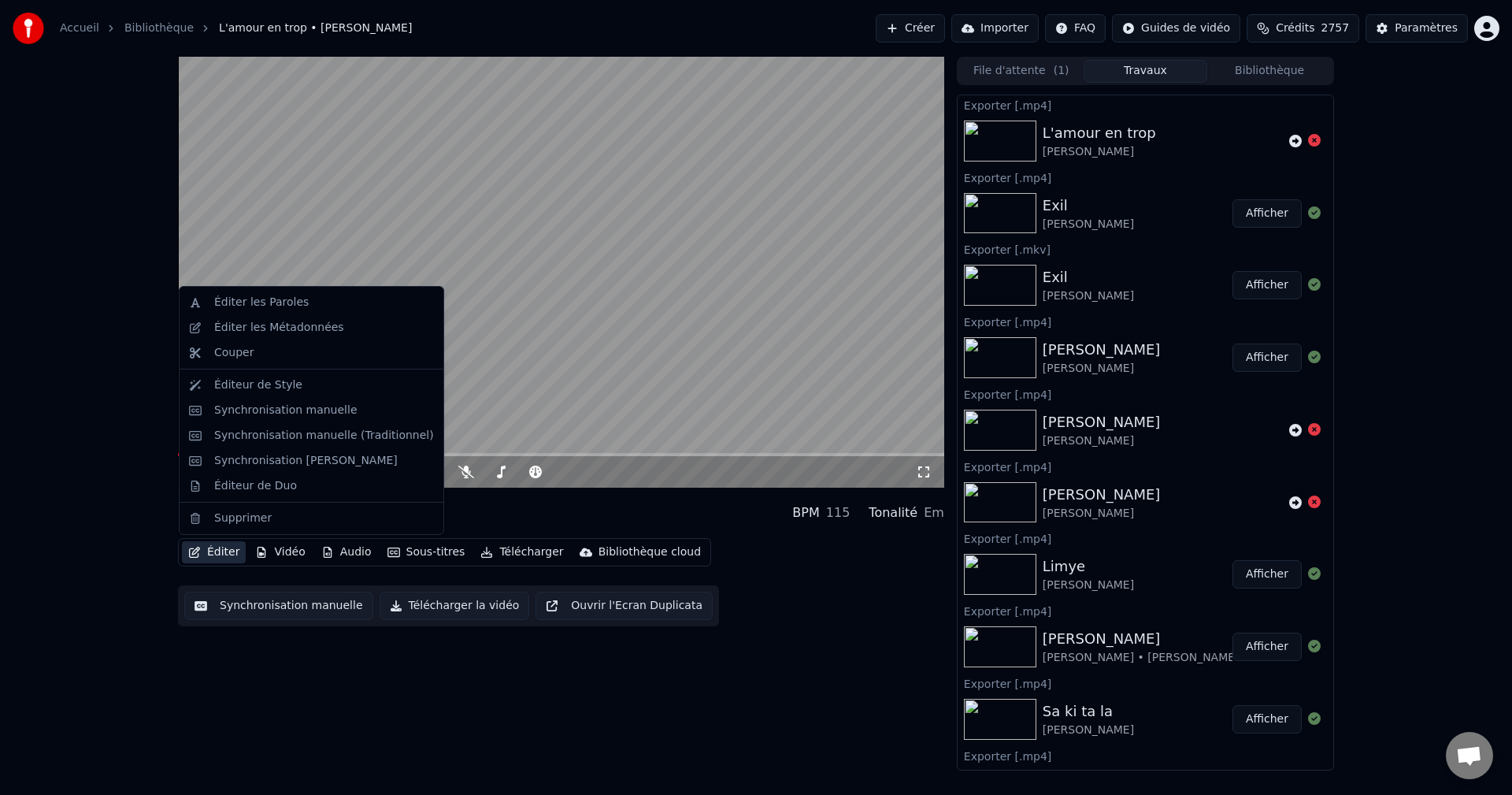
click at [218, 557] on button "Éditer" at bounding box center [214, 552] width 64 height 22
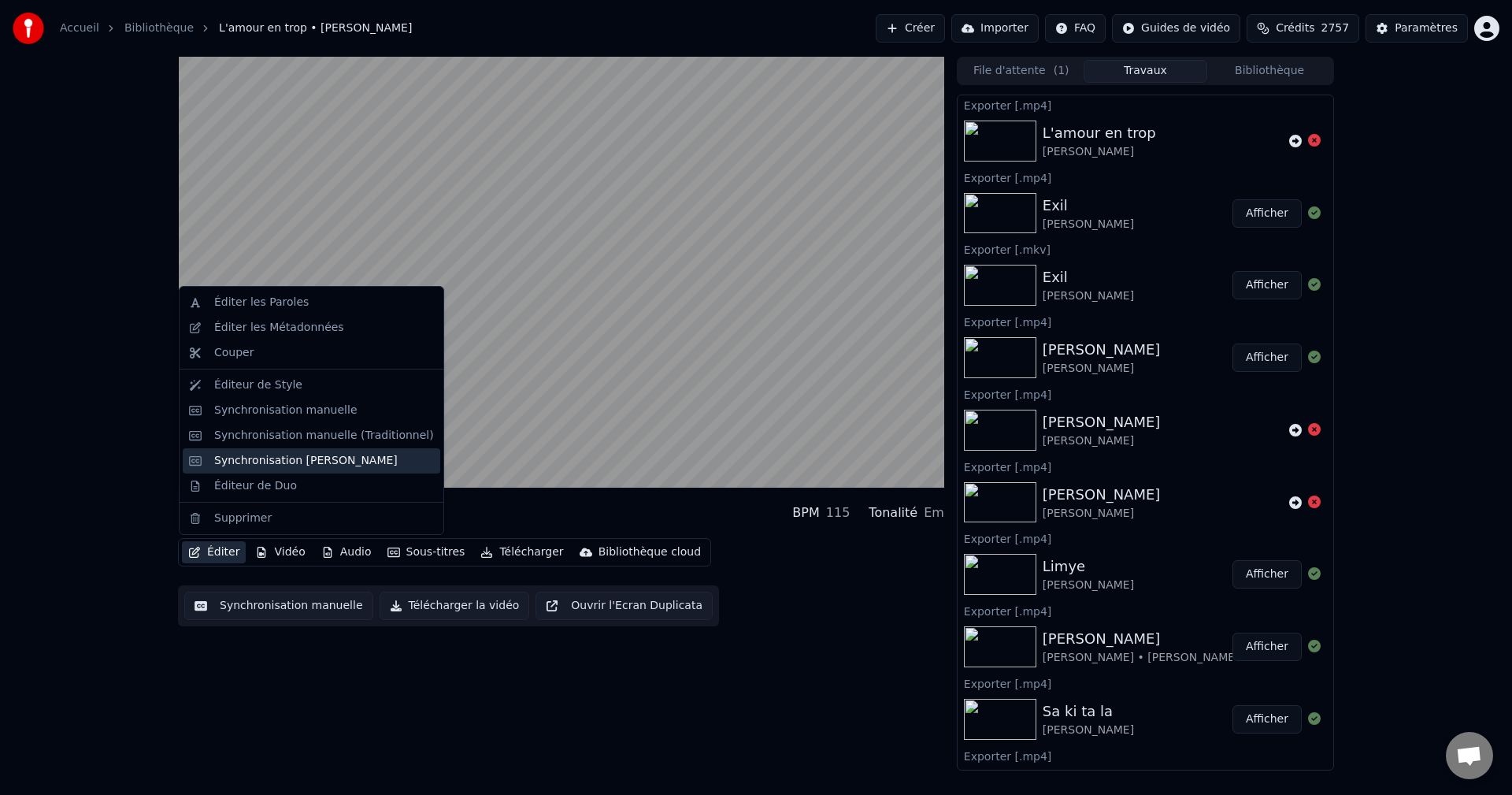
click at [285, 469] on div "Synchronisation [PERSON_NAME]" at bounding box center [311, 460] width 258 height 25
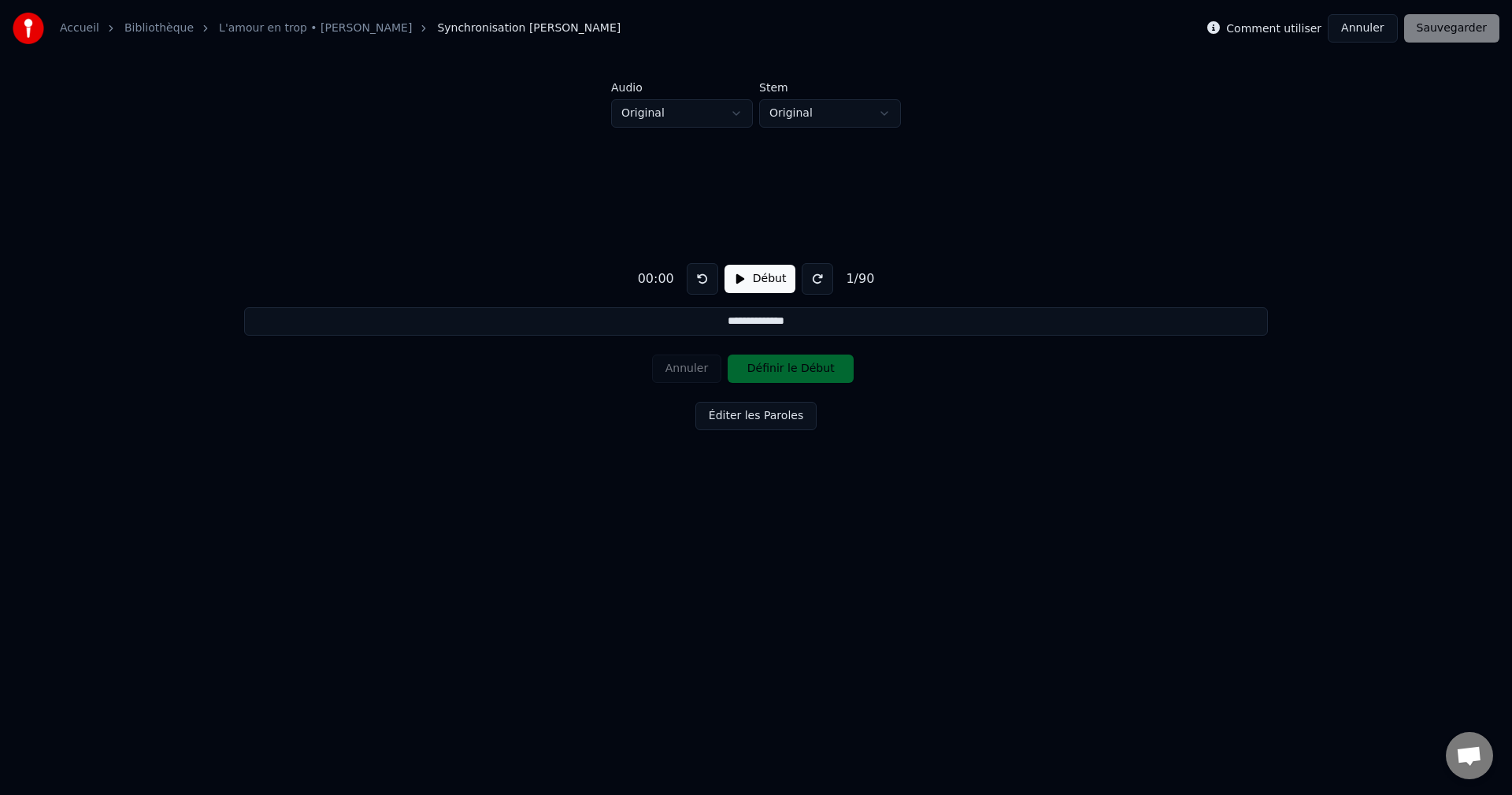
click at [1379, 23] on button "Annuler" at bounding box center [1362, 28] width 69 height 29
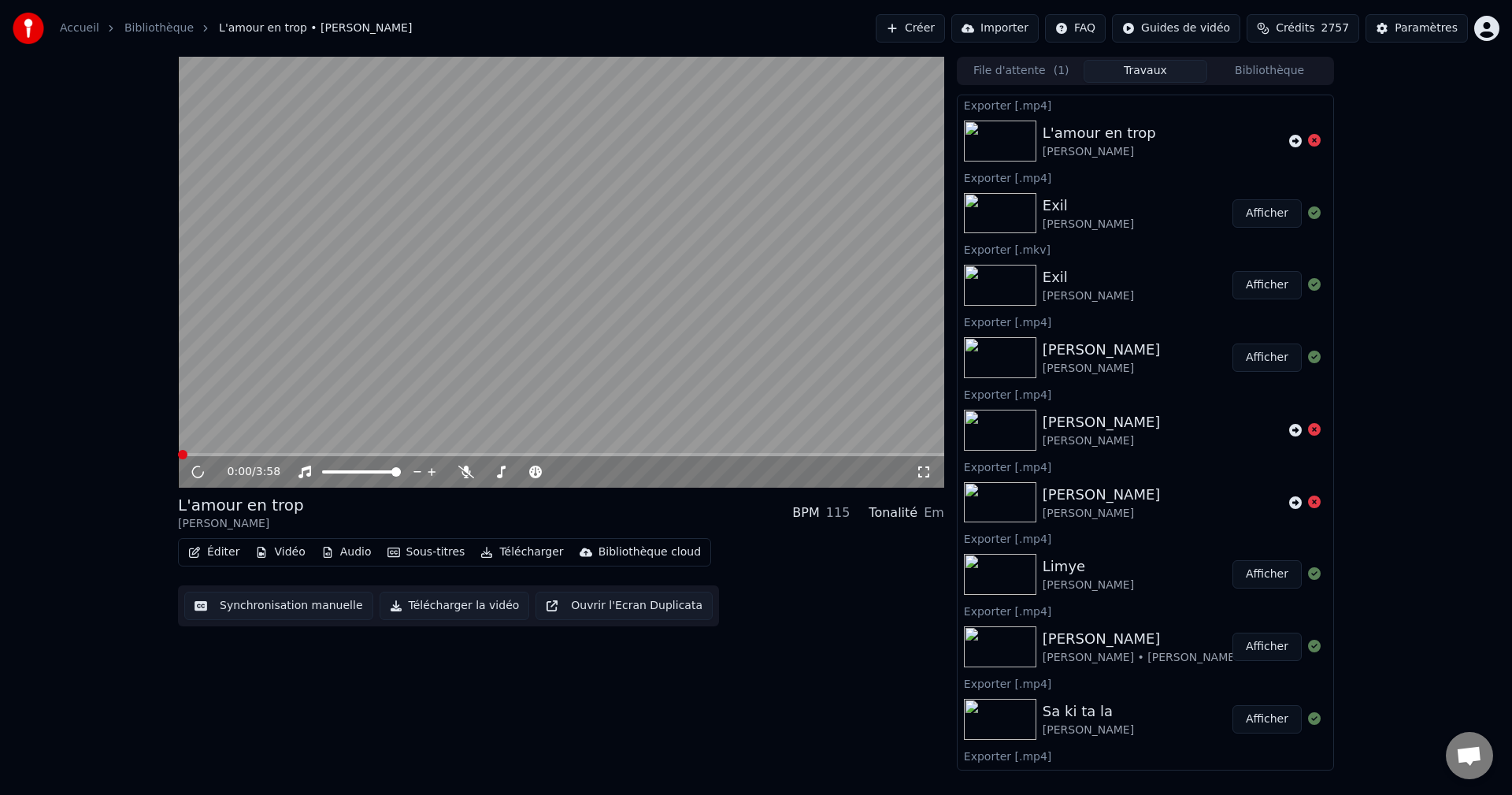
click at [235, 548] on button "Éditer" at bounding box center [214, 552] width 64 height 22
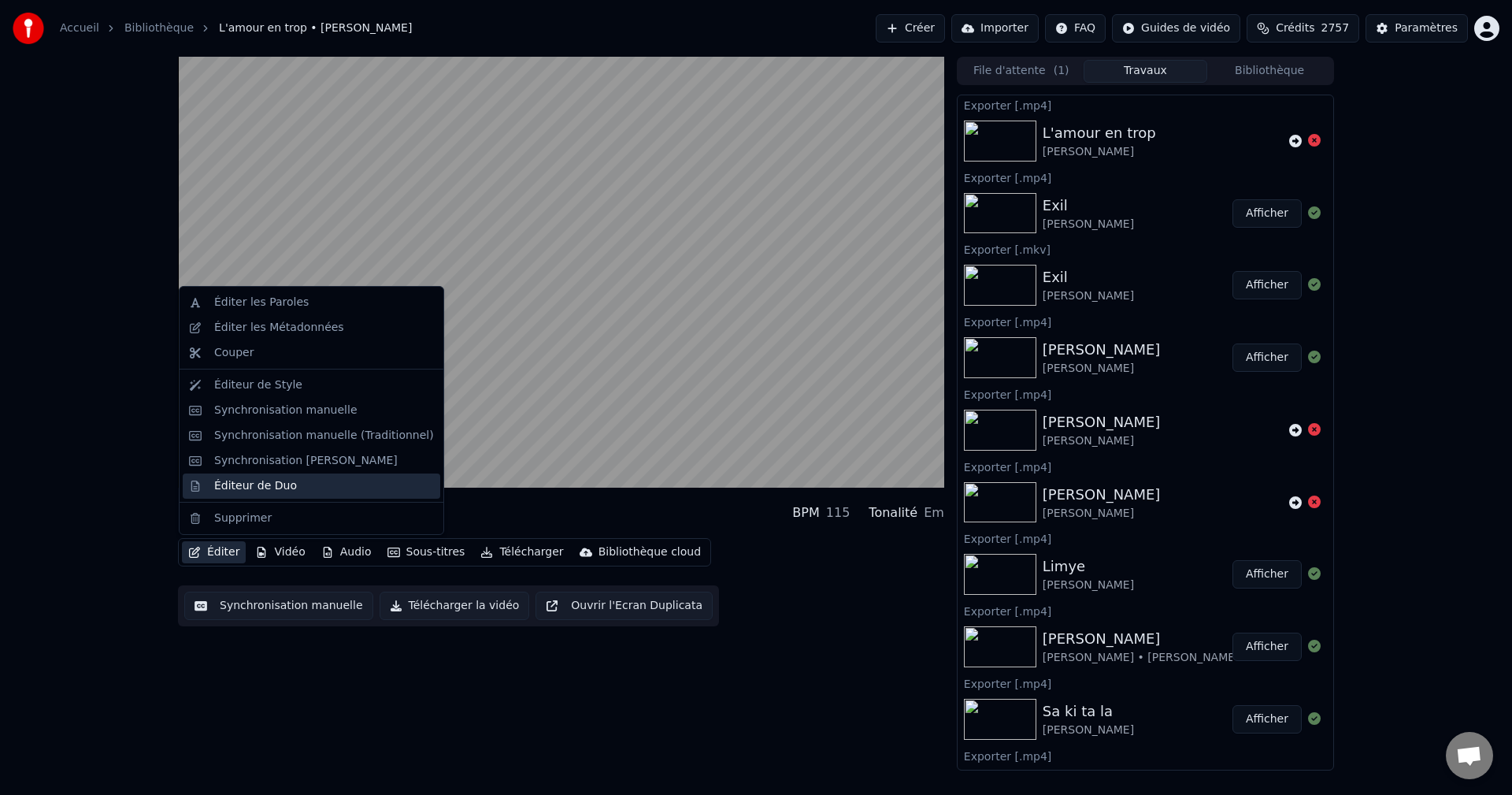
click at [281, 488] on div "Éditeur de Duo" at bounding box center [255, 486] width 82 height 16
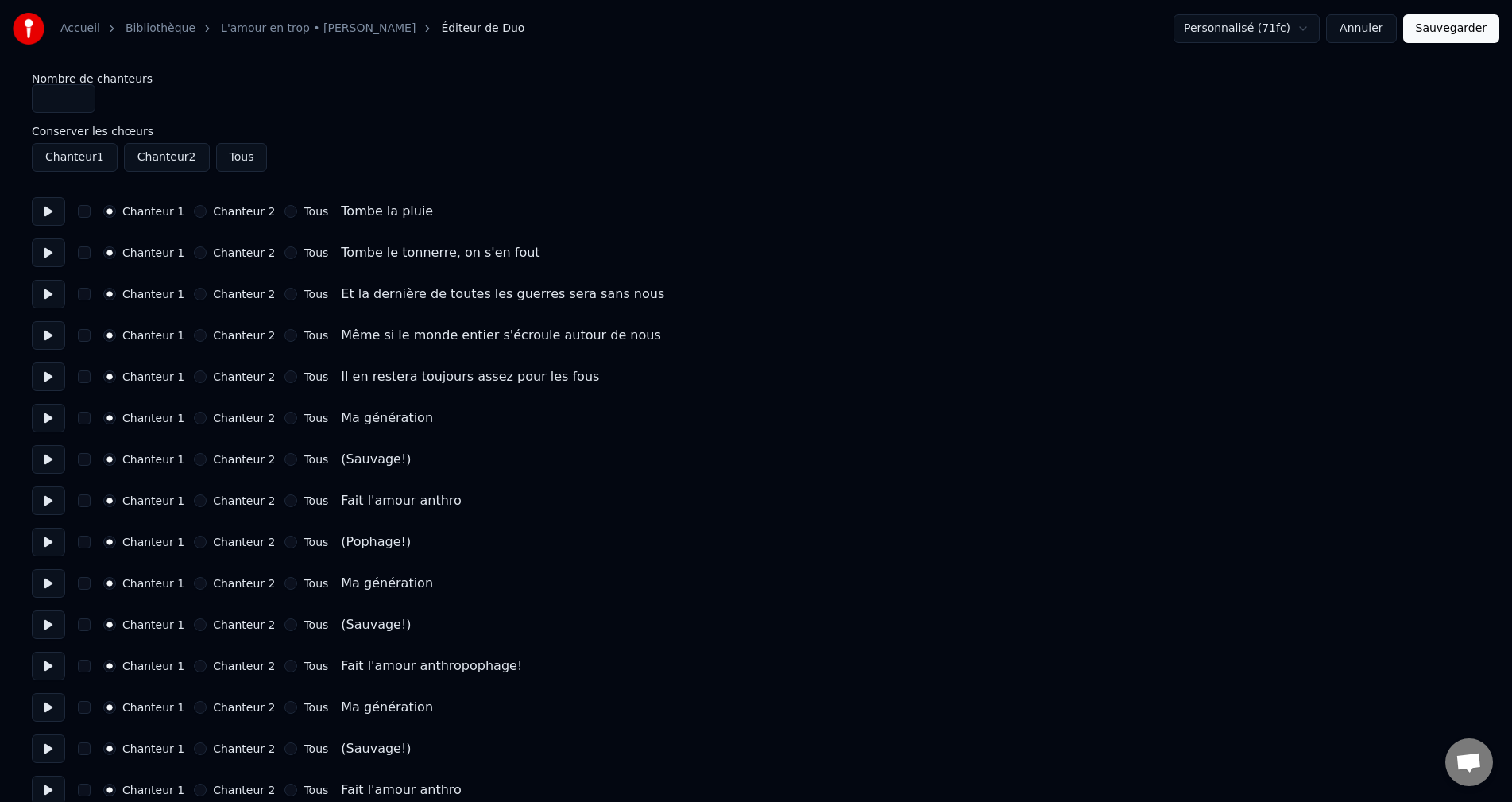
click at [46, 212] on button at bounding box center [48, 211] width 33 height 29
click at [51, 266] on button at bounding box center [48, 252] width 33 height 29
drag, startPoint x: 47, startPoint y: 296, endPoint x: 49, endPoint y: 359, distance: 63.0
click at [48, 297] on button at bounding box center [48, 293] width 33 height 29
click at [50, 347] on button at bounding box center [48, 335] width 33 height 29
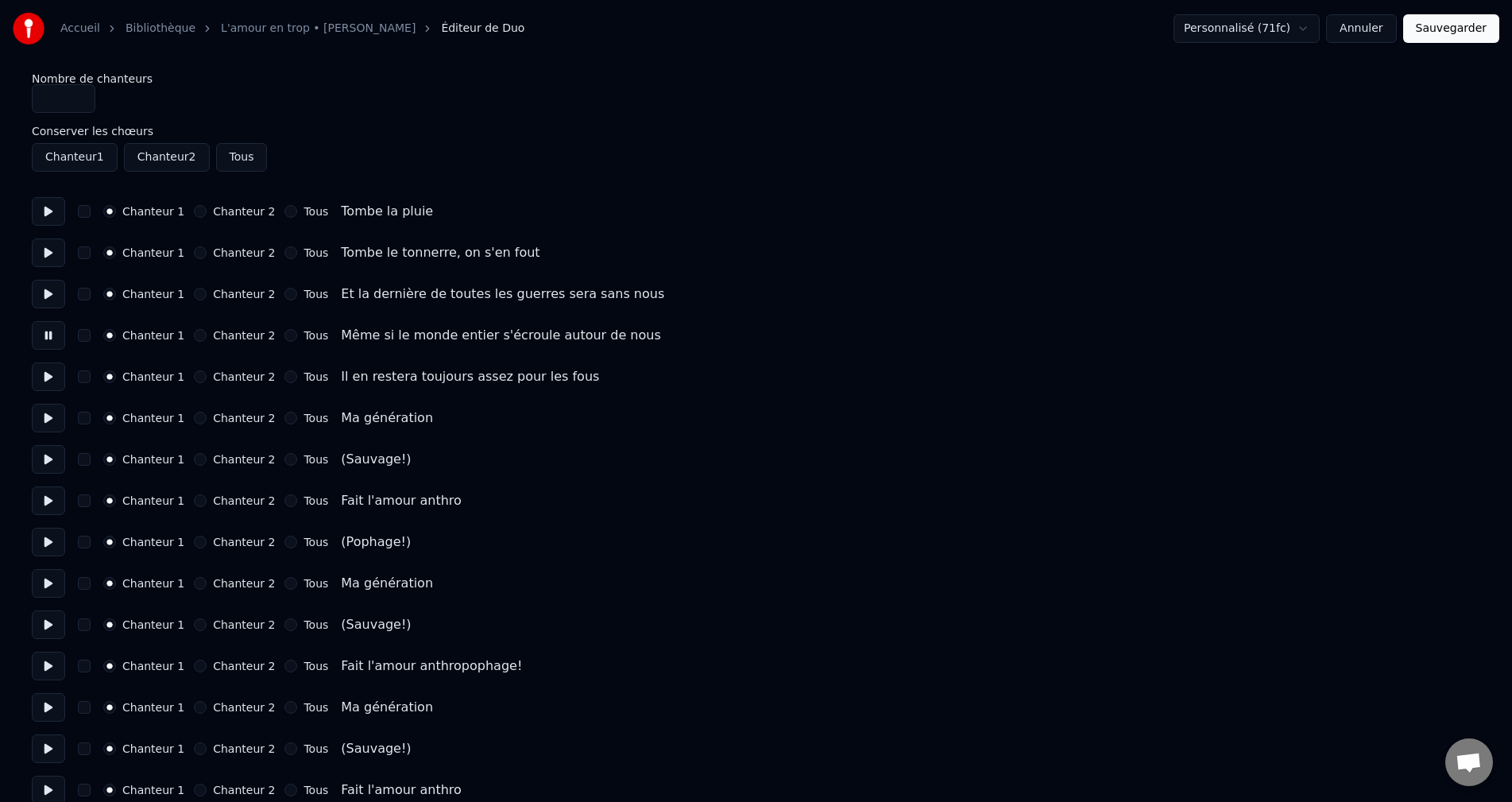
click at [48, 364] on button at bounding box center [48, 376] width 33 height 29
click at [193, 459] on button "Chanteur 2" at bounding box center [200, 459] width 13 height 13
click at [193, 541] on button "Chanteur 2" at bounding box center [200, 542] width 13 height 13
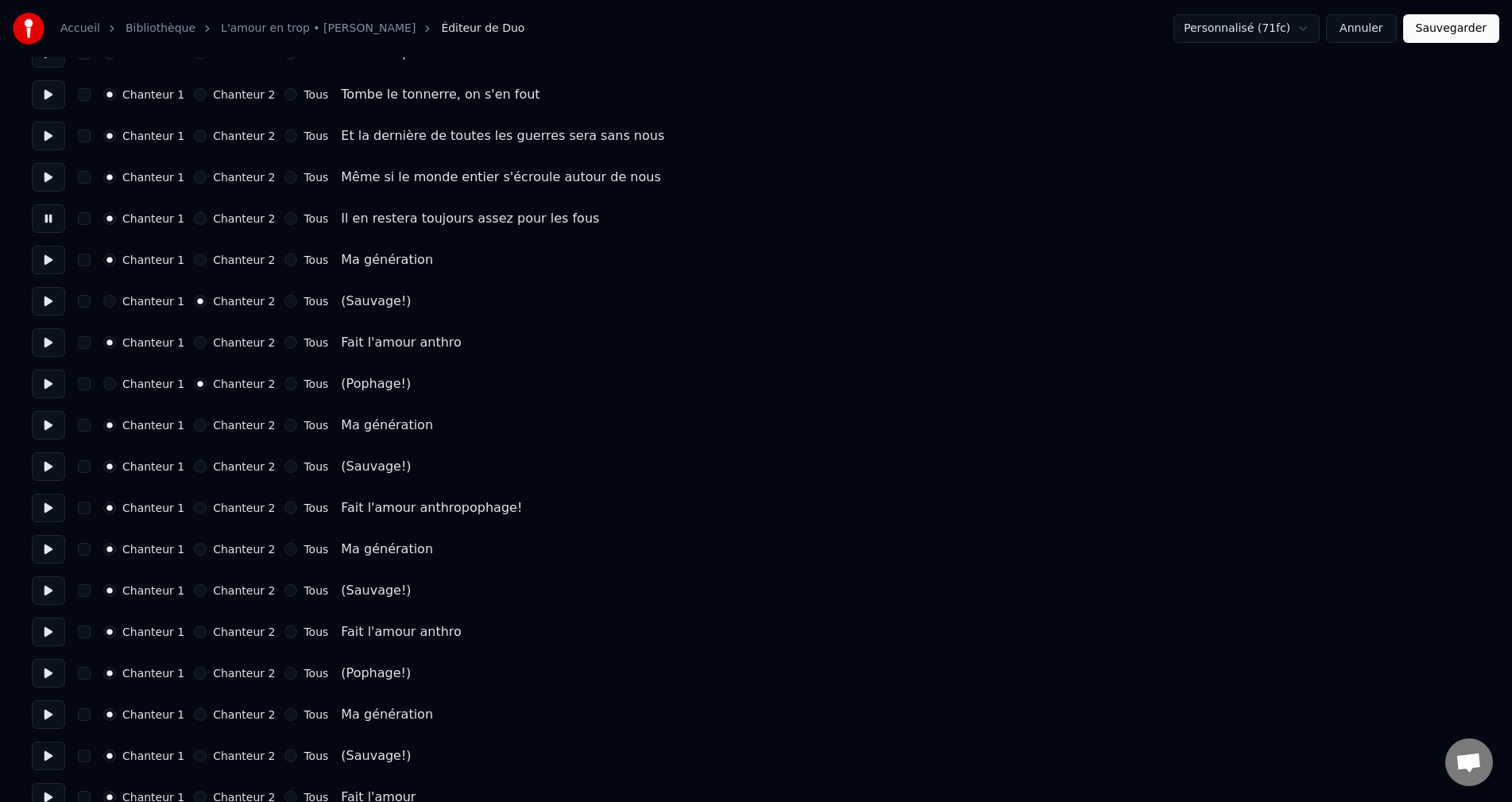
scroll to position [159, 0]
click at [194, 462] on button "Chanteur 2" at bounding box center [200, 466] width 13 height 13
click at [179, 589] on div "Chanteur 1 Chanteur 2 Tous" at bounding box center [215, 589] width 225 height 13
click at [193, 593] on button "Chanteur 2" at bounding box center [200, 589] width 13 height 13
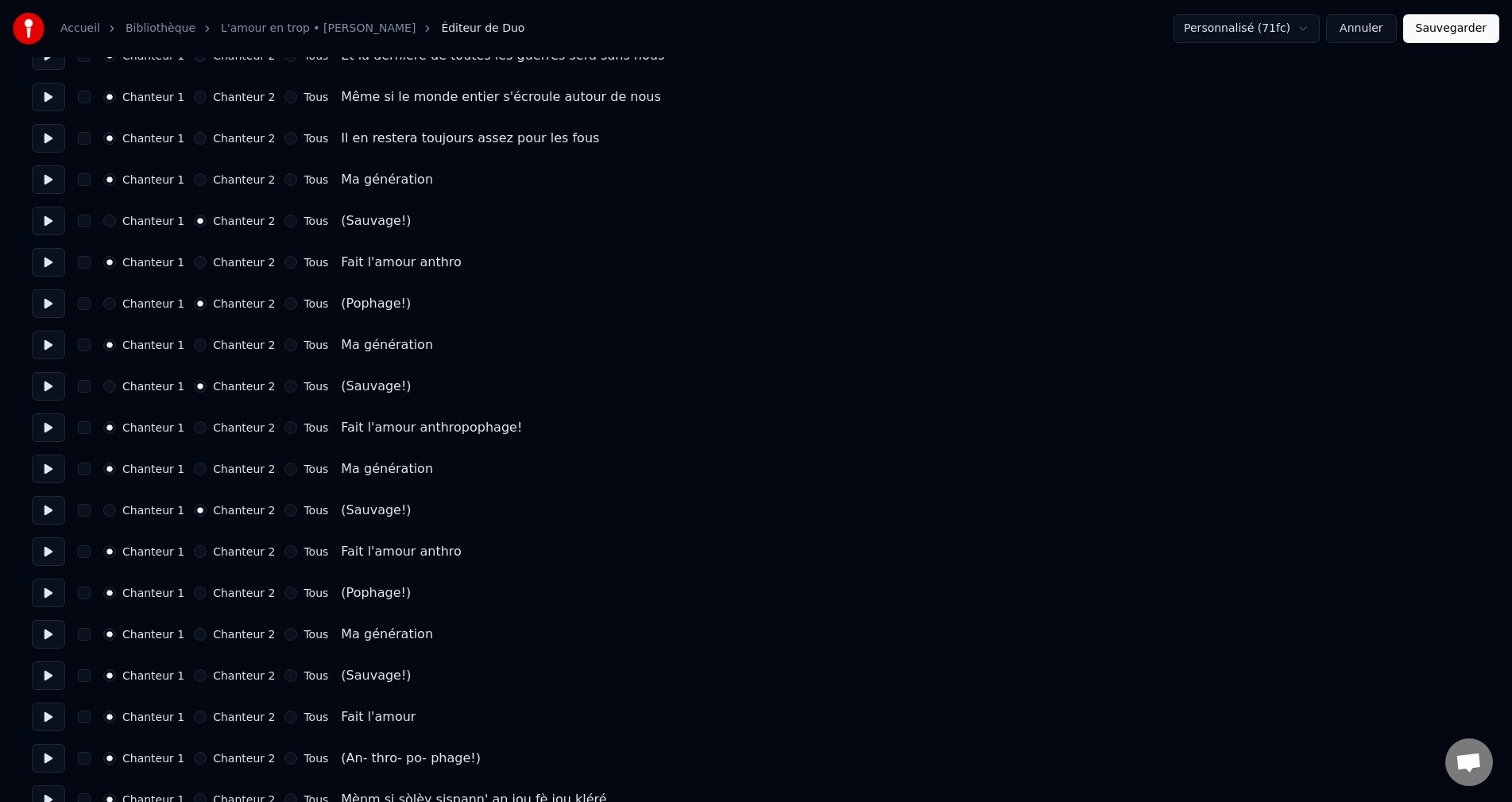
click at [193, 591] on button "Chanteur 2" at bounding box center [200, 593] width 13 height 13
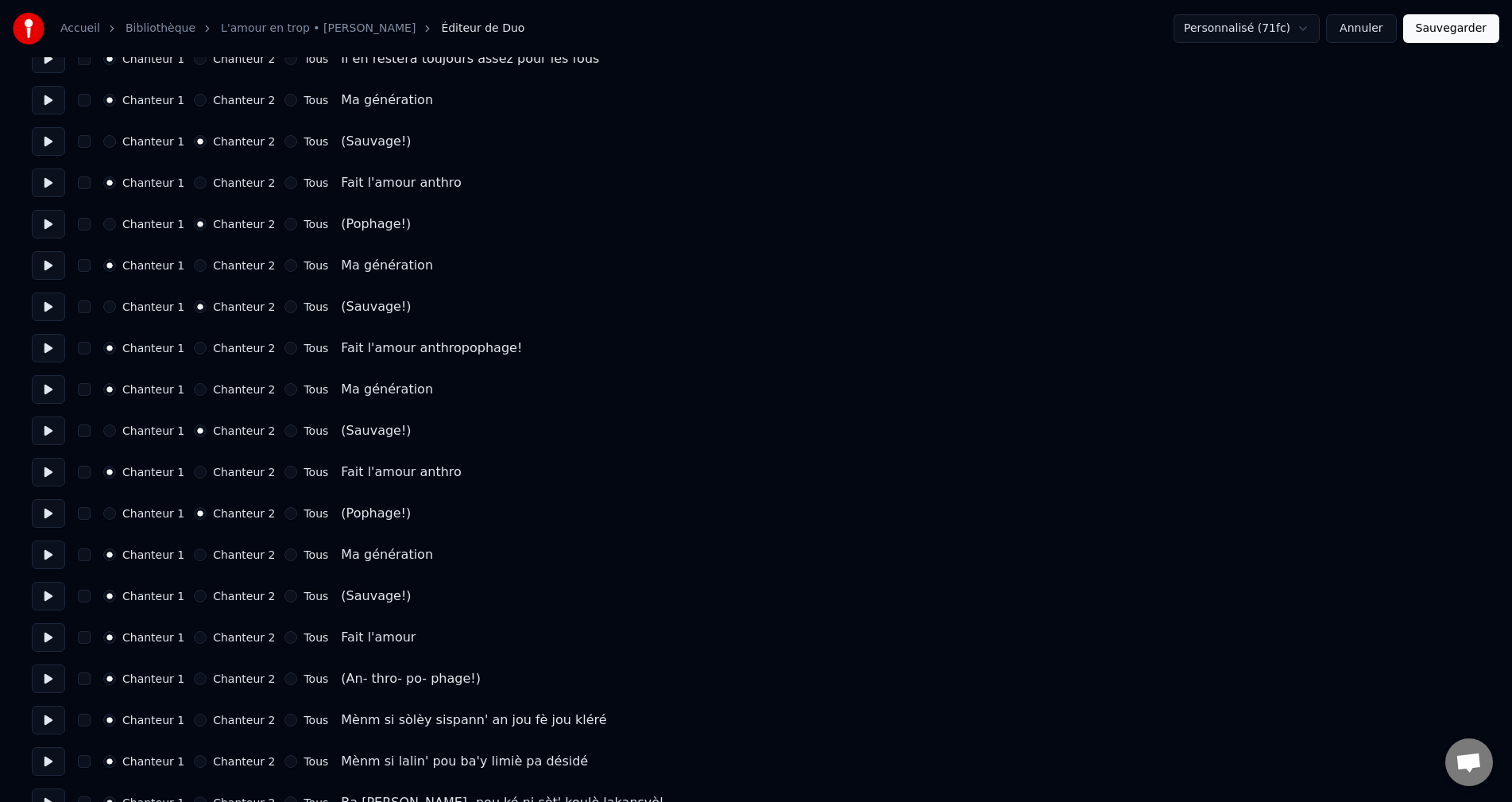
click at [193, 598] on button "Chanteur 2" at bounding box center [200, 595] width 13 height 13
click at [49, 587] on button at bounding box center [48, 595] width 33 height 29
click at [193, 683] on button "Chanteur 2" at bounding box center [200, 679] width 13 height 13
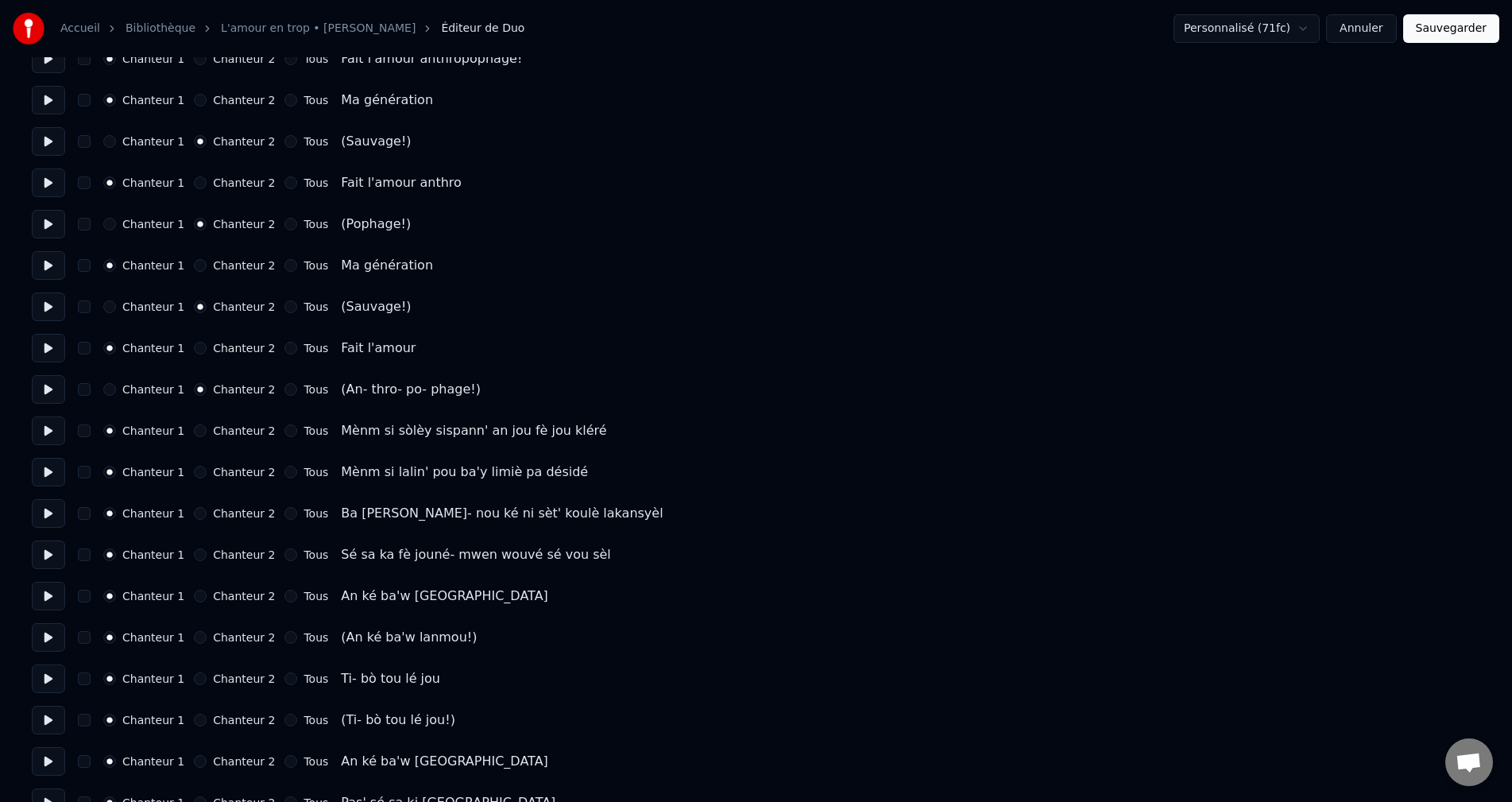
scroll to position [636, 0]
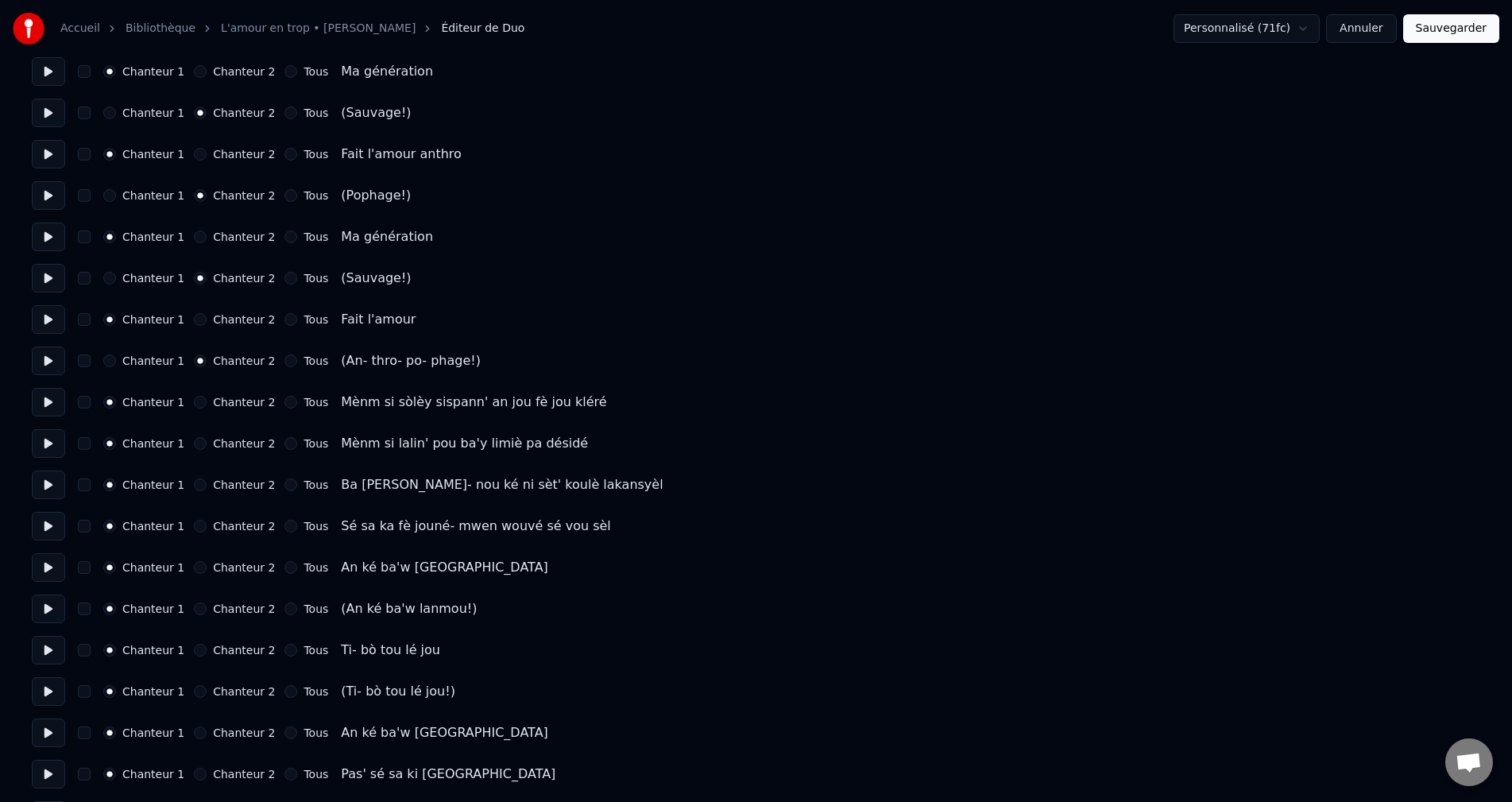
click at [40, 609] on button at bounding box center [48, 609] width 33 height 29
click at [55, 555] on button at bounding box center [48, 567] width 33 height 29
click at [193, 569] on button "Chanteur 2" at bounding box center [200, 567] width 13 height 13
click at [193, 654] on button "Chanteur 2" at bounding box center [200, 650] width 13 height 13
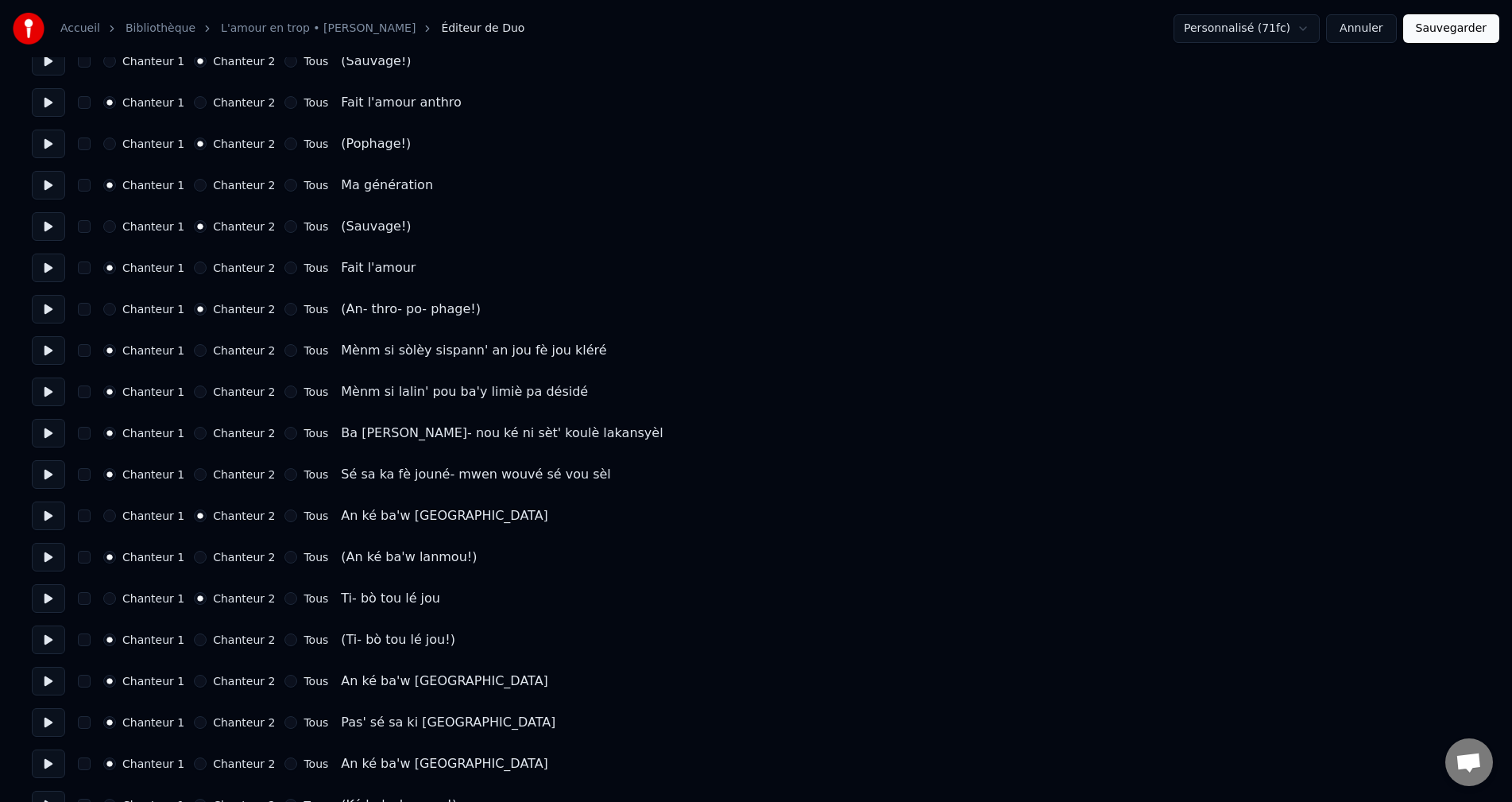
scroll to position [715, 0]
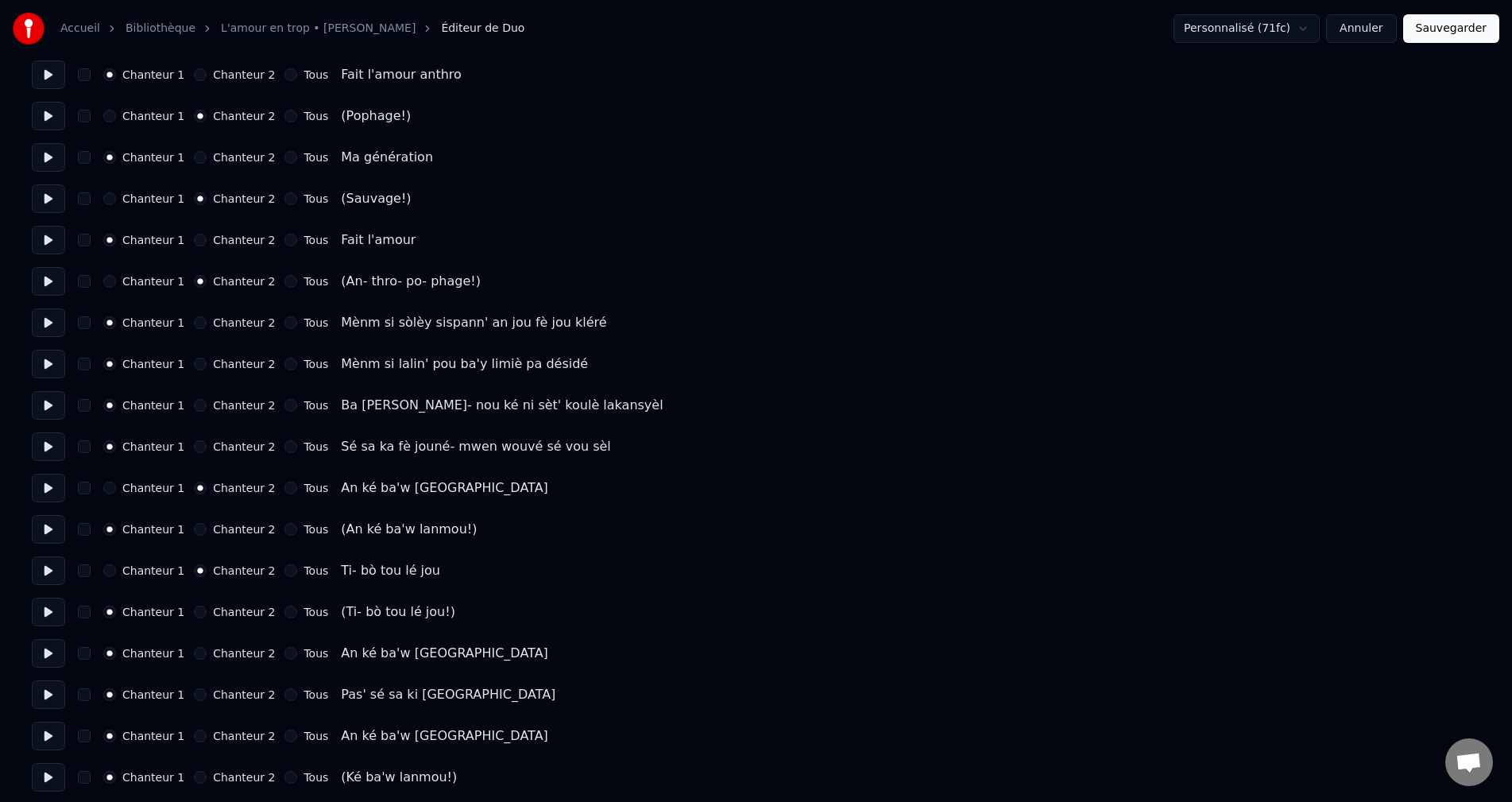
click at [193, 658] on button "Chanteur 2" at bounding box center [200, 653] width 13 height 13
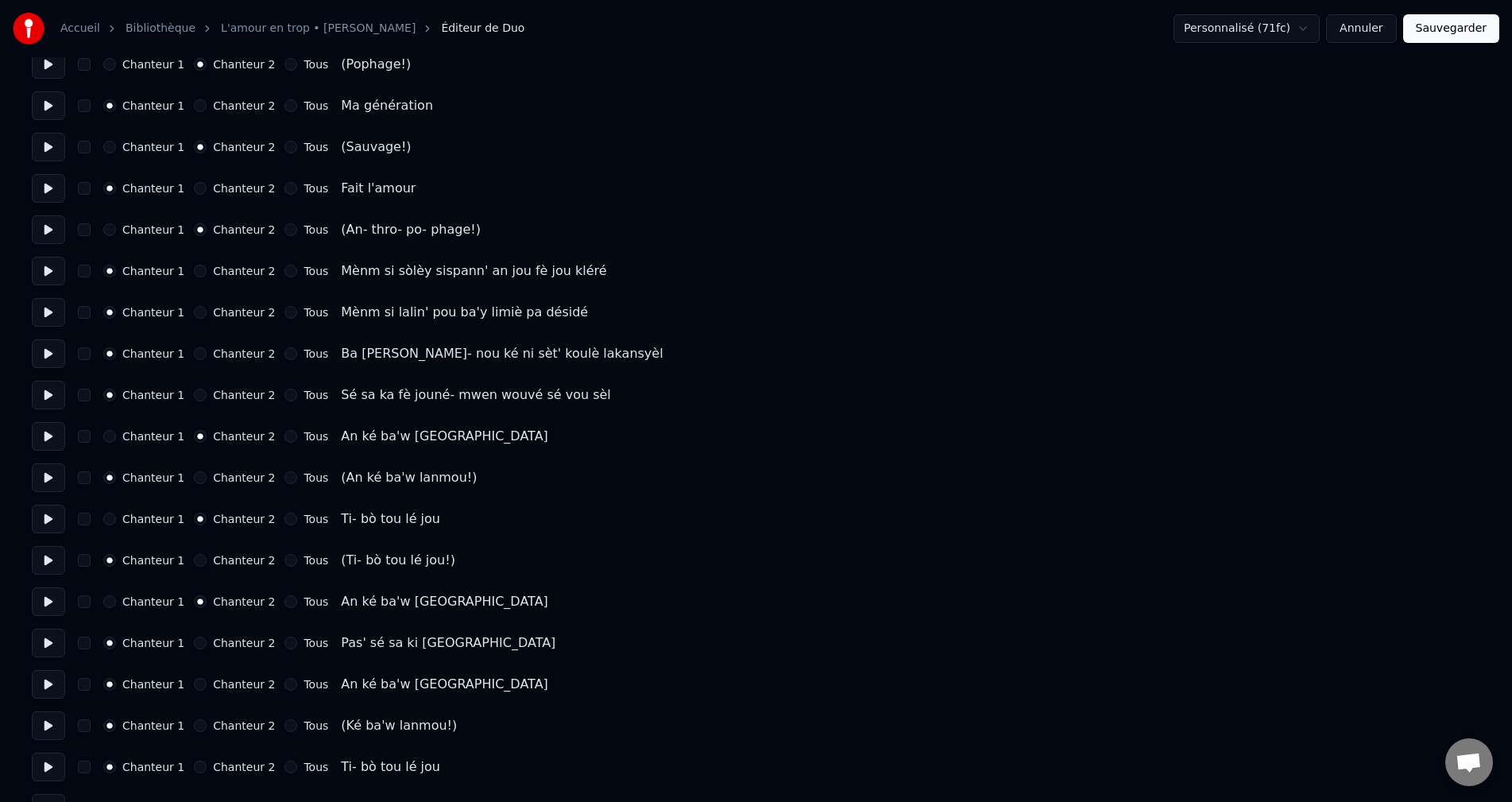
scroll to position [795, 0]
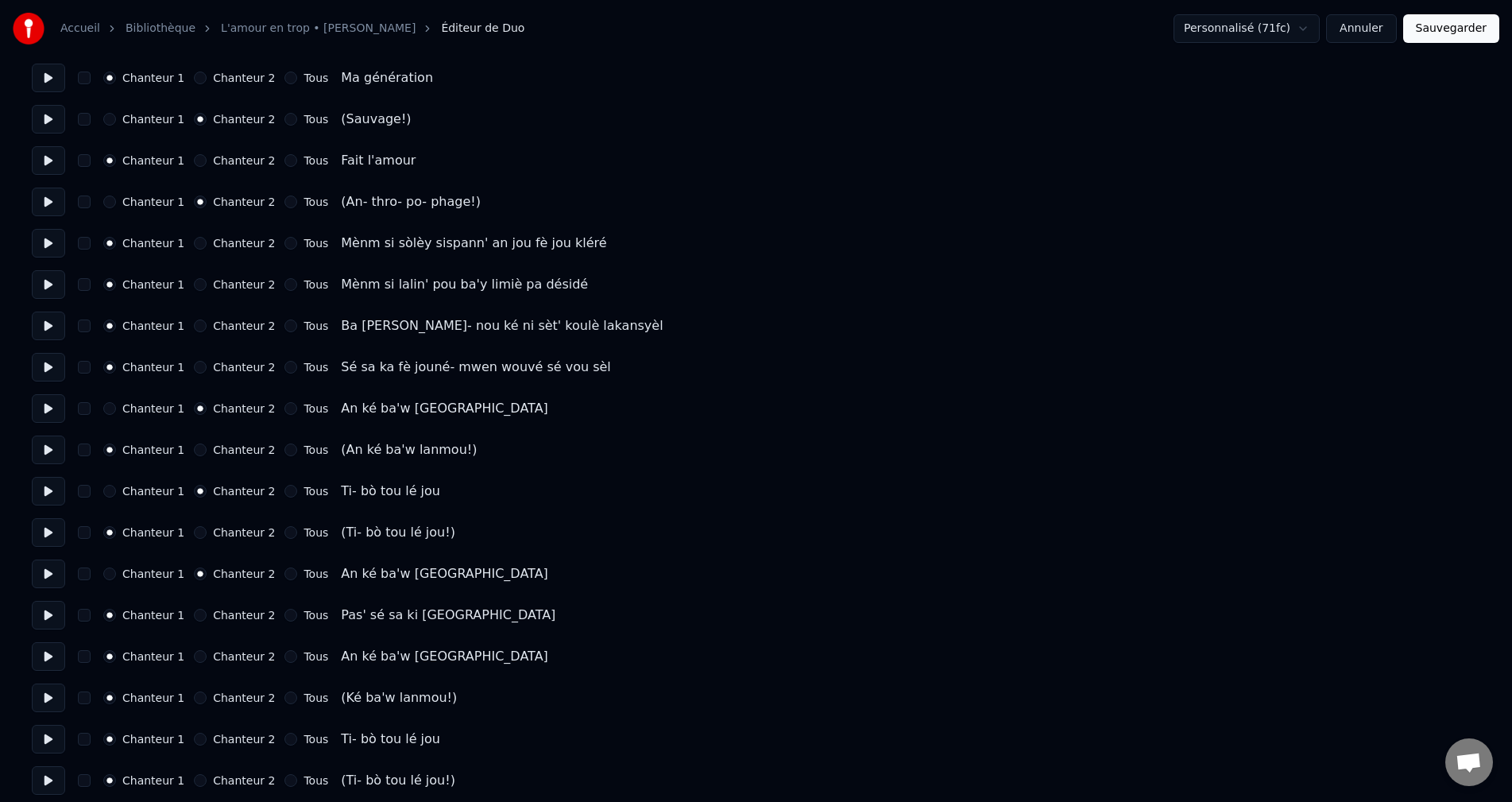
click at [48, 611] on button at bounding box center [48, 615] width 33 height 29
click at [49, 573] on button at bounding box center [48, 573] width 33 height 29
click at [57, 629] on button at bounding box center [48, 615] width 33 height 29
click at [45, 651] on button at bounding box center [48, 656] width 33 height 29
click at [193, 655] on button "Chanteur 2" at bounding box center [200, 656] width 13 height 13
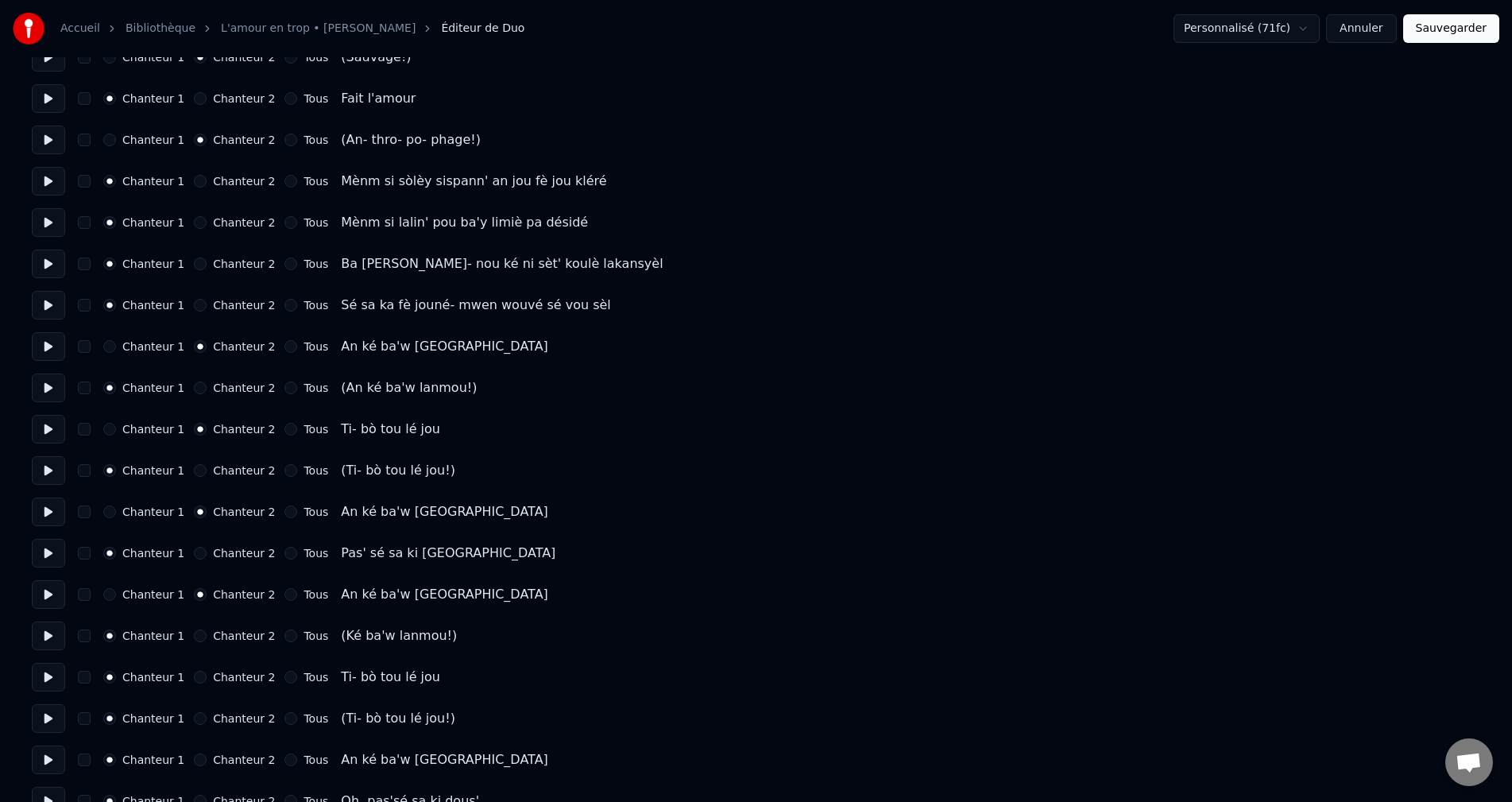
scroll to position [874, 0]
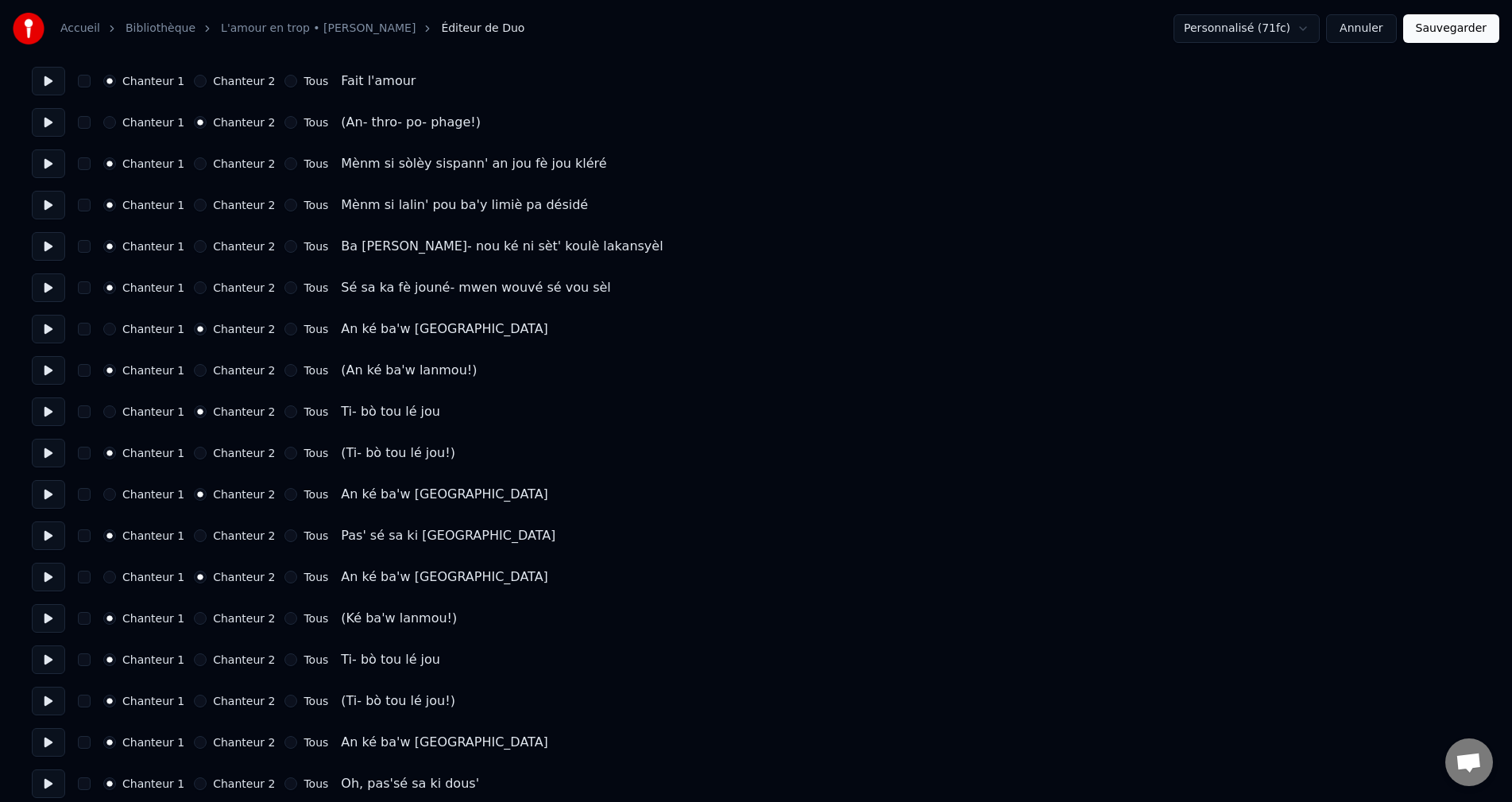
click at [67, 623] on div "Chanteur 1 Chanteur 2 Tous (Ké ba'w lanmou!)" at bounding box center [756, 618] width 1449 height 29
click at [58, 616] on button at bounding box center [48, 618] width 33 height 29
click at [47, 660] on button at bounding box center [48, 659] width 33 height 29
click at [193, 659] on button "Chanteur 2" at bounding box center [200, 659] width 13 height 13
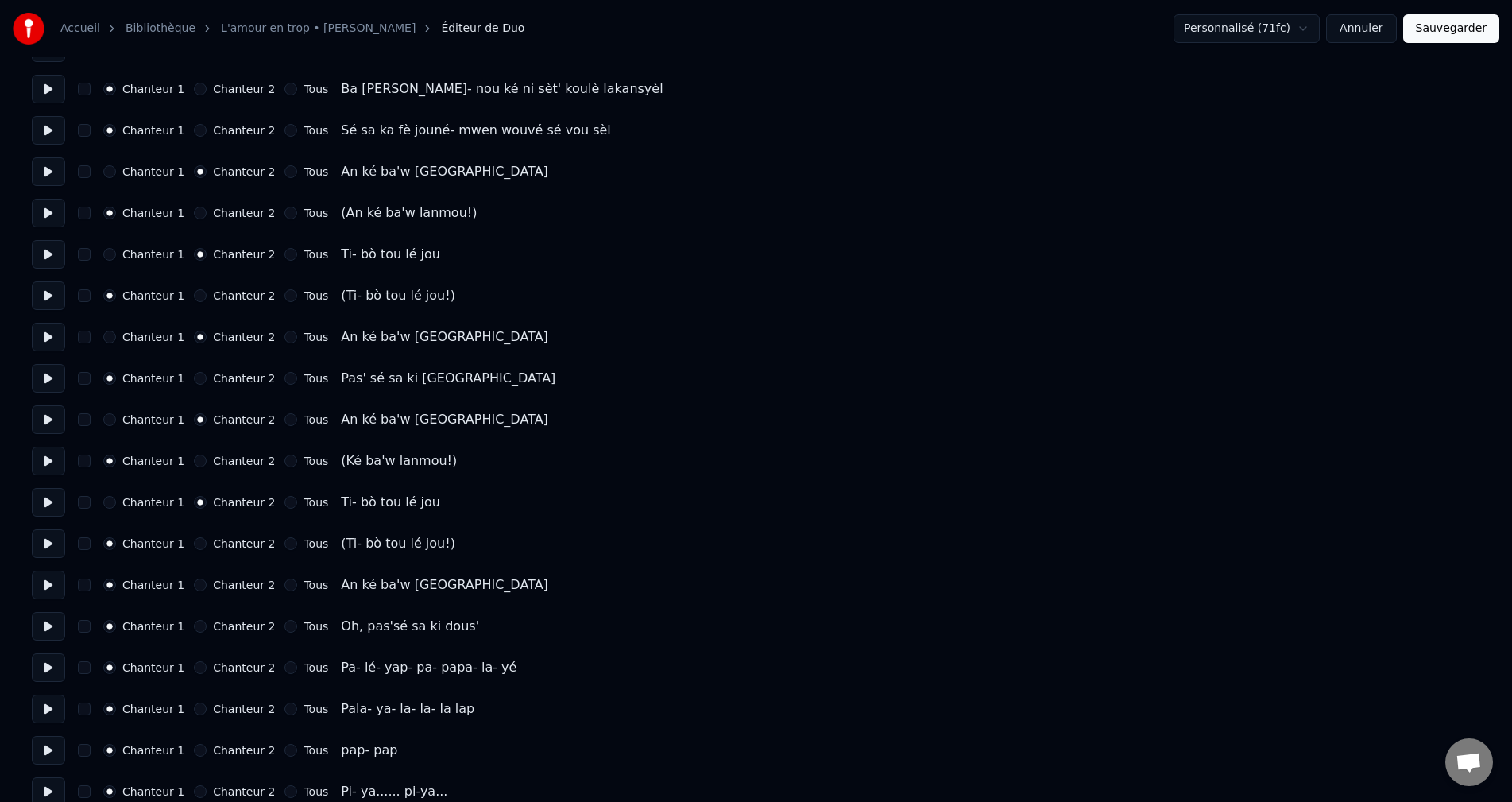
scroll to position [1033, 0]
click at [193, 589] on button "Chanteur 2" at bounding box center [200, 583] width 13 height 13
click at [43, 626] on button at bounding box center [48, 624] width 33 height 29
click at [47, 659] on button at bounding box center [48, 665] width 33 height 29
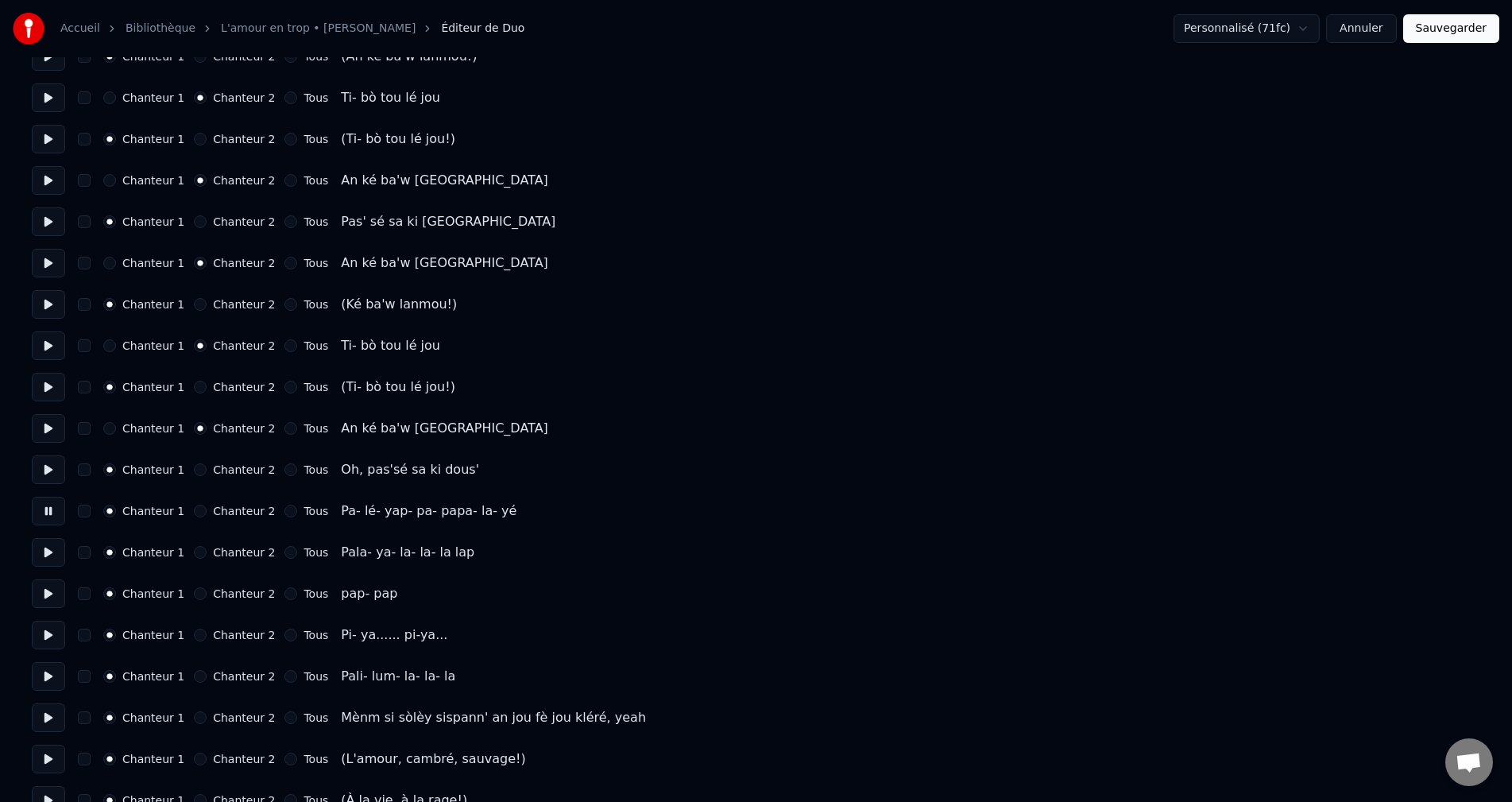
scroll to position [1192, 0]
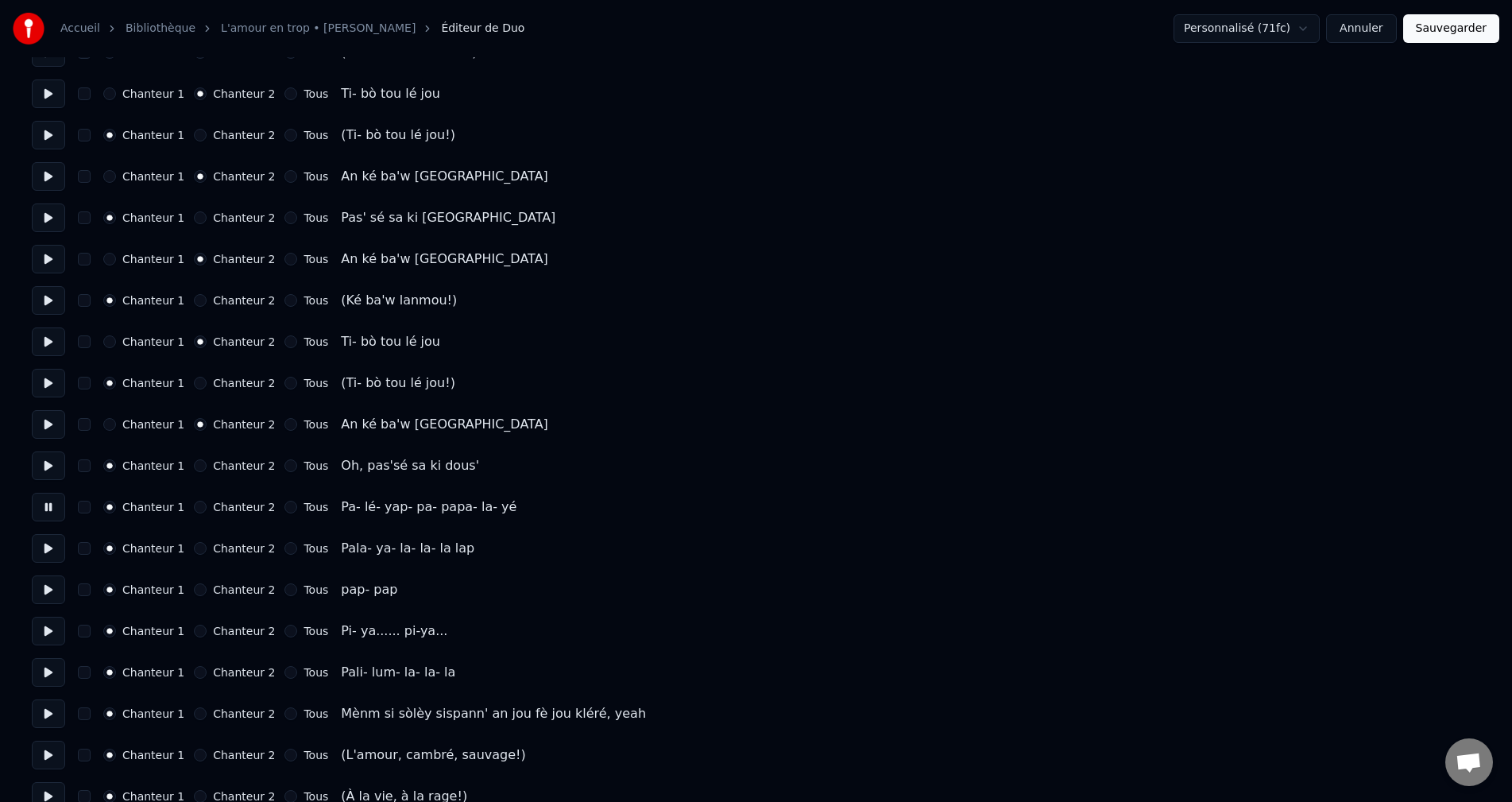
drag, startPoint x: 53, startPoint y: 544, endPoint x: 53, endPoint y: 572, distance: 28.0
click at [53, 543] on button at bounding box center [48, 548] width 33 height 29
drag, startPoint x: 47, startPoint y: 593, endPoint x: 42, endPoint y: 616, distance: 23.5
click at [47, 592] on button at bounding box center [48, 589] width 33 height 29
click at [39, 630] on button at bounding box center [48, 630] width 33 height 29
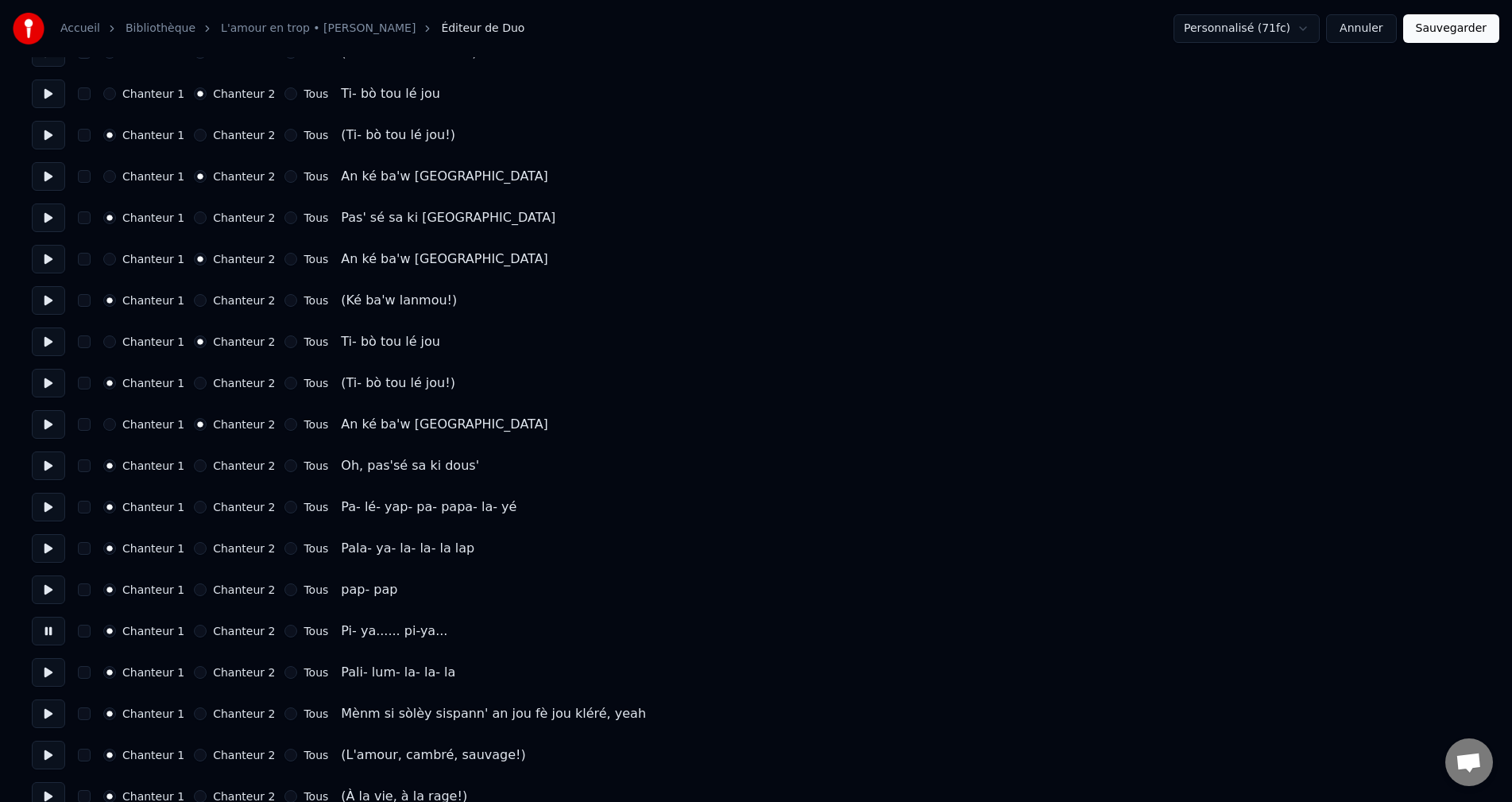
scroll to position [1271, 0]
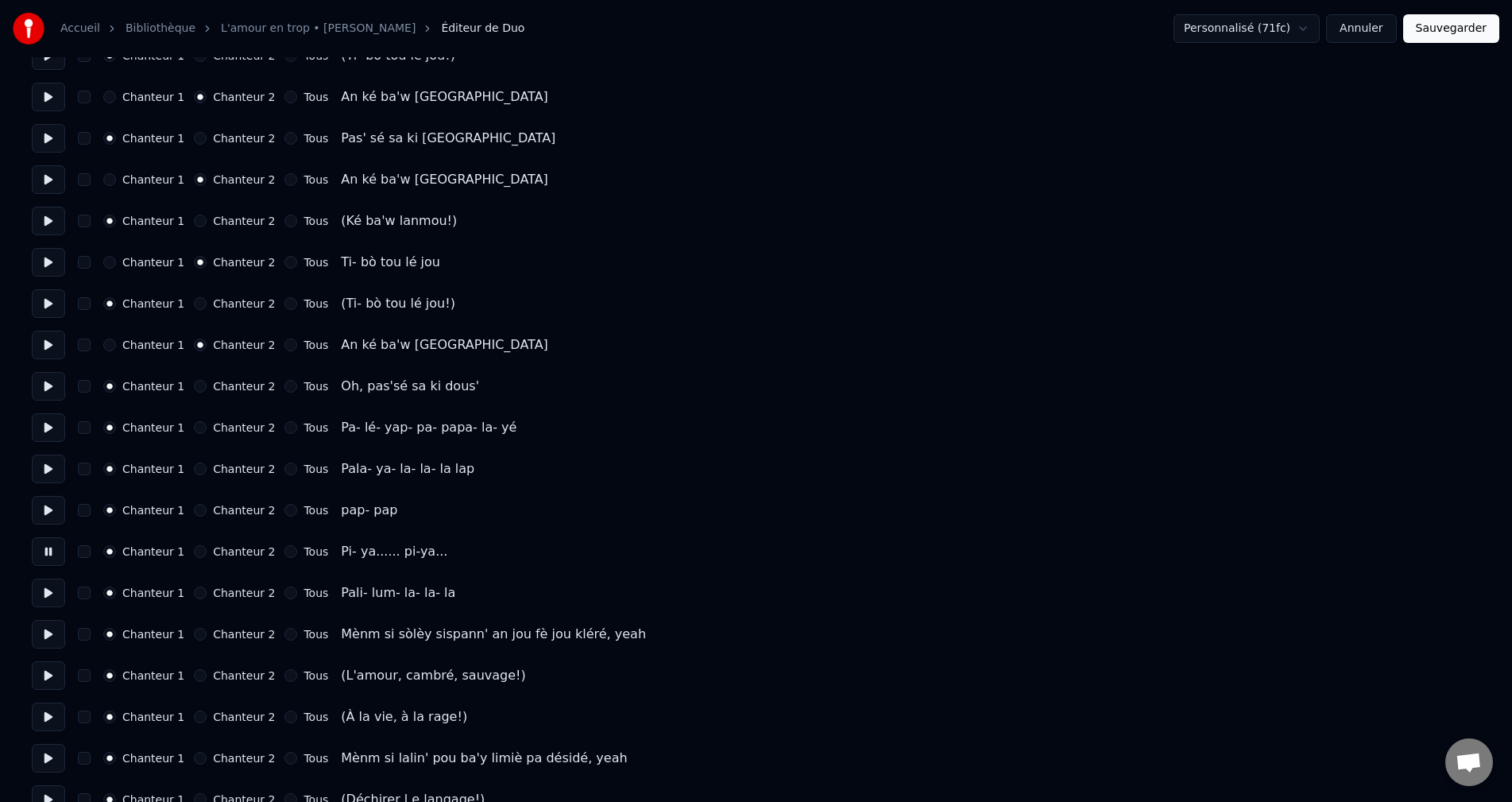
click at [46, 515] on button at bounding box center [48, 510] width 33 height 29
click at [52, 554] on button at bounding box center [48, 552] width 33 height 29
click at [60, 587] on button at bounding box center [48, 593] width 33 height 29
click at [56, 587] on button at bounding box center [48, 593] width 33 height 29
click at [47, 637] on button at bounding box center [48, 634] width 33 height 29
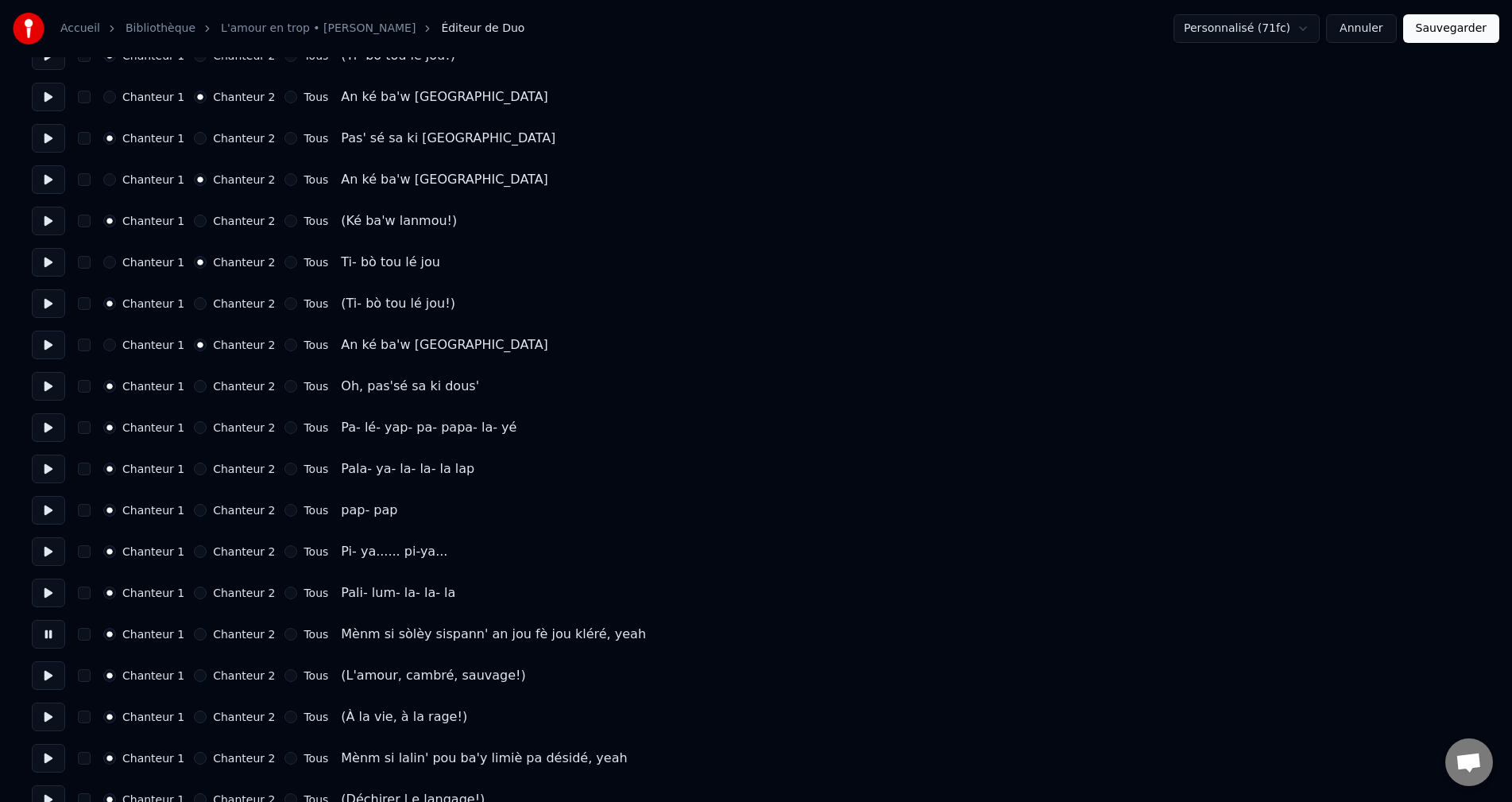
click at [39, 672] on button at bounding box center [48, 675] width 33 height 29
click at [196, 676] on button "Chanteur 2" at bounding box center [200, 675] width 13 height 13
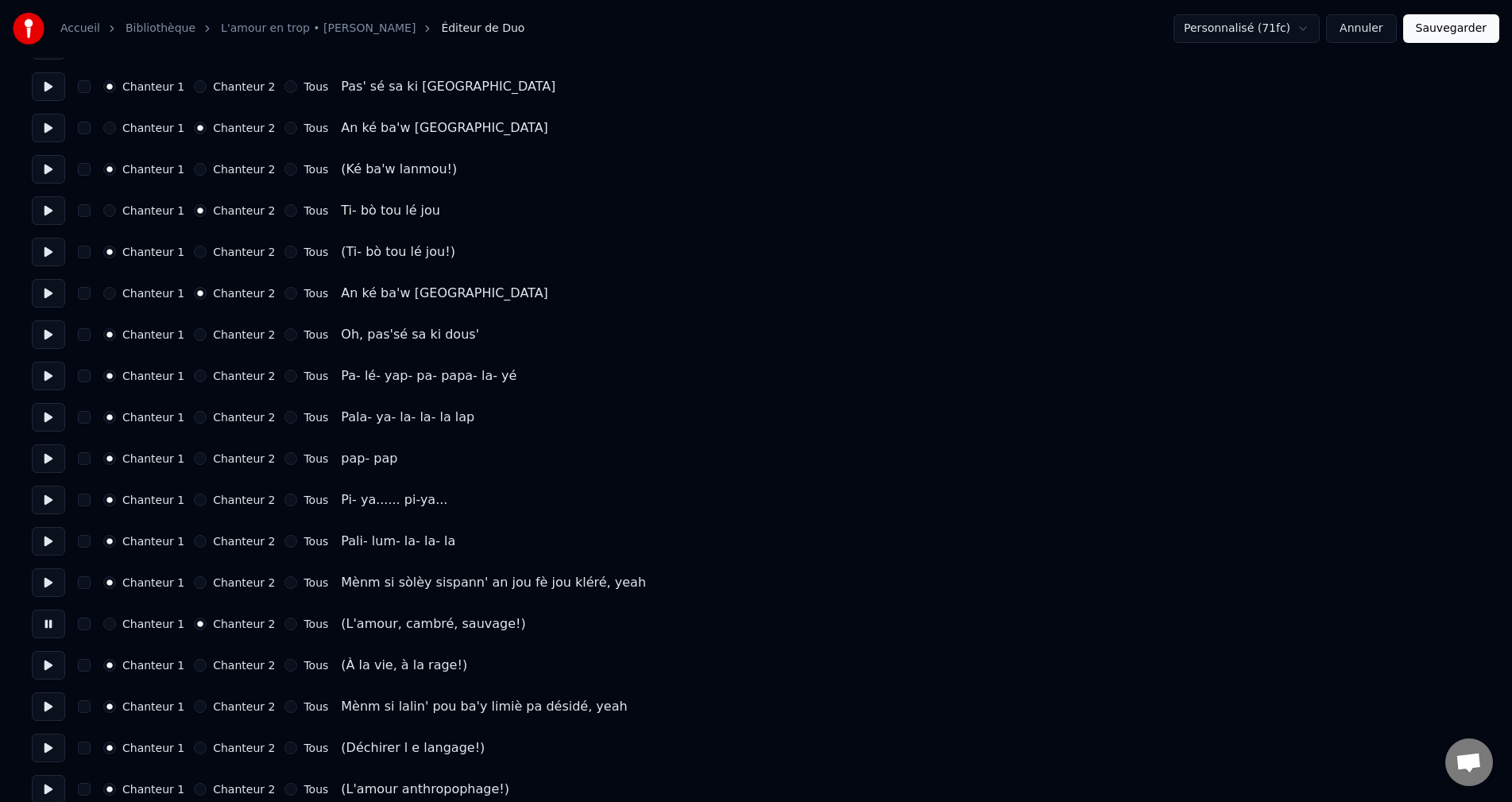
scroll to position [1351, 0]
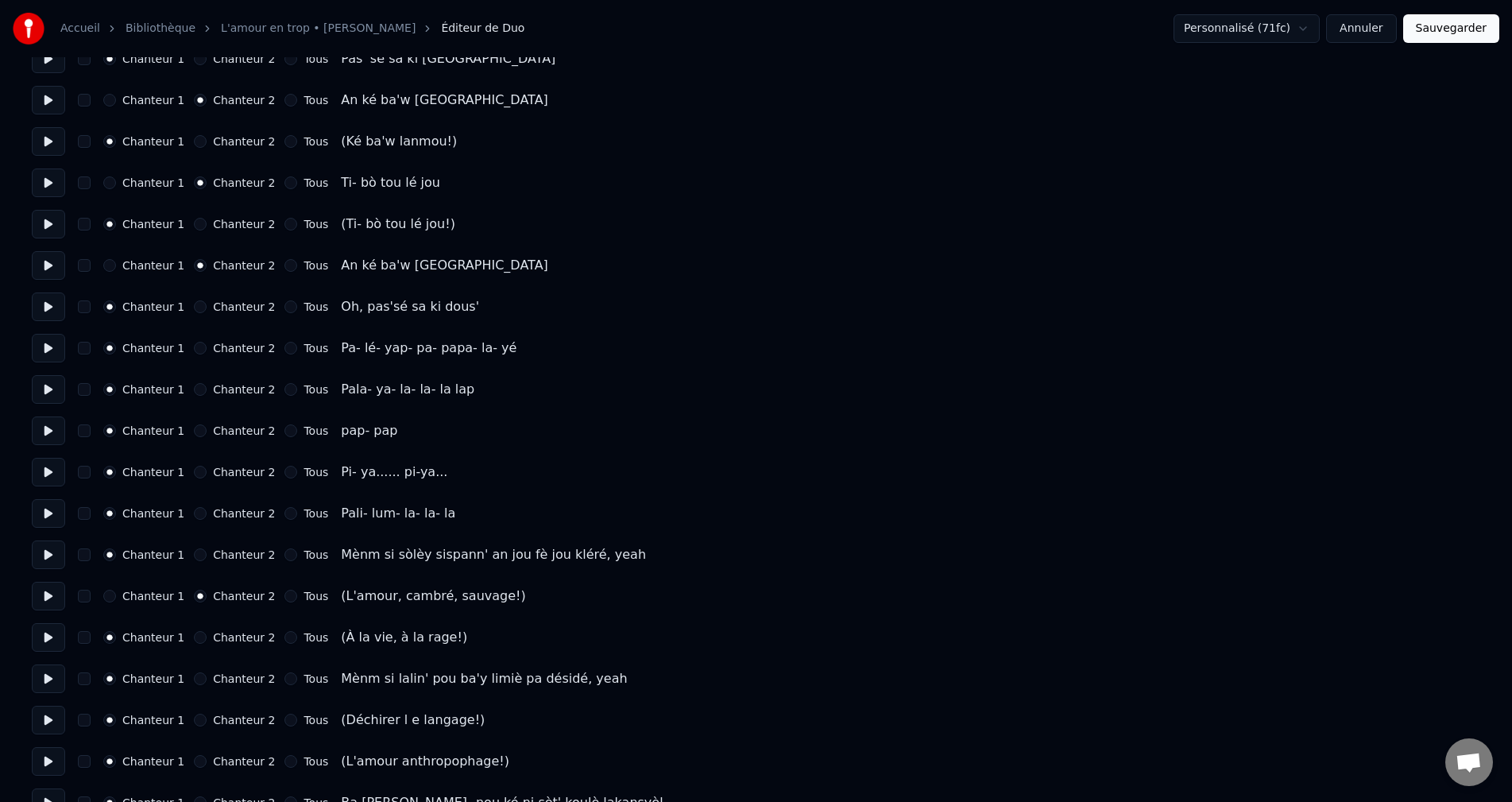
click at [46, 632] on button at bounding box center [48, 637] width 33 height 29
click at [193, 641] on button "Chanteur 2" at bounding box center [200, 637] width 13 height 13
click at [42, 596] on button at bounding box center [48, 595] width 33 height 29
click at [45, 628] on button at bounding box center [48, 637] width 33 height 29
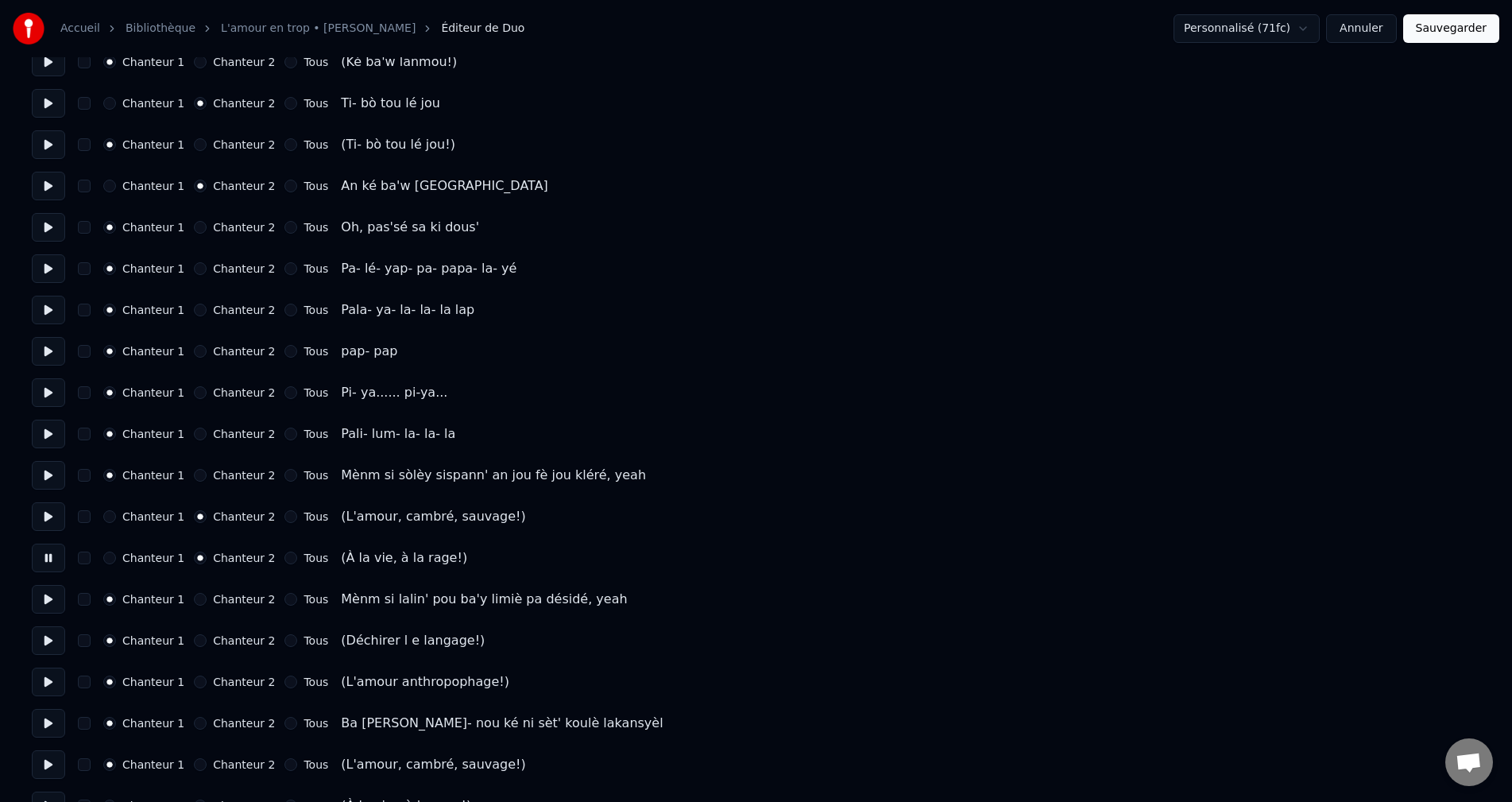
click at [52, 640] on button at bounding box center [48, 640] width 33 height 29
click at [192, 647] on div "Chanteur 1 Chanteur 2 Tous (Déchirer l е langage!)" at bounding box center [756, 640] width 1449 height 29
click at [194, 641] on button "Chanteur 2" at bounding box center [200, 640] width 13 height 13
click at [193, 682] on button "Chanteur 2" at bounding box center [200, 681] width 13 height 13
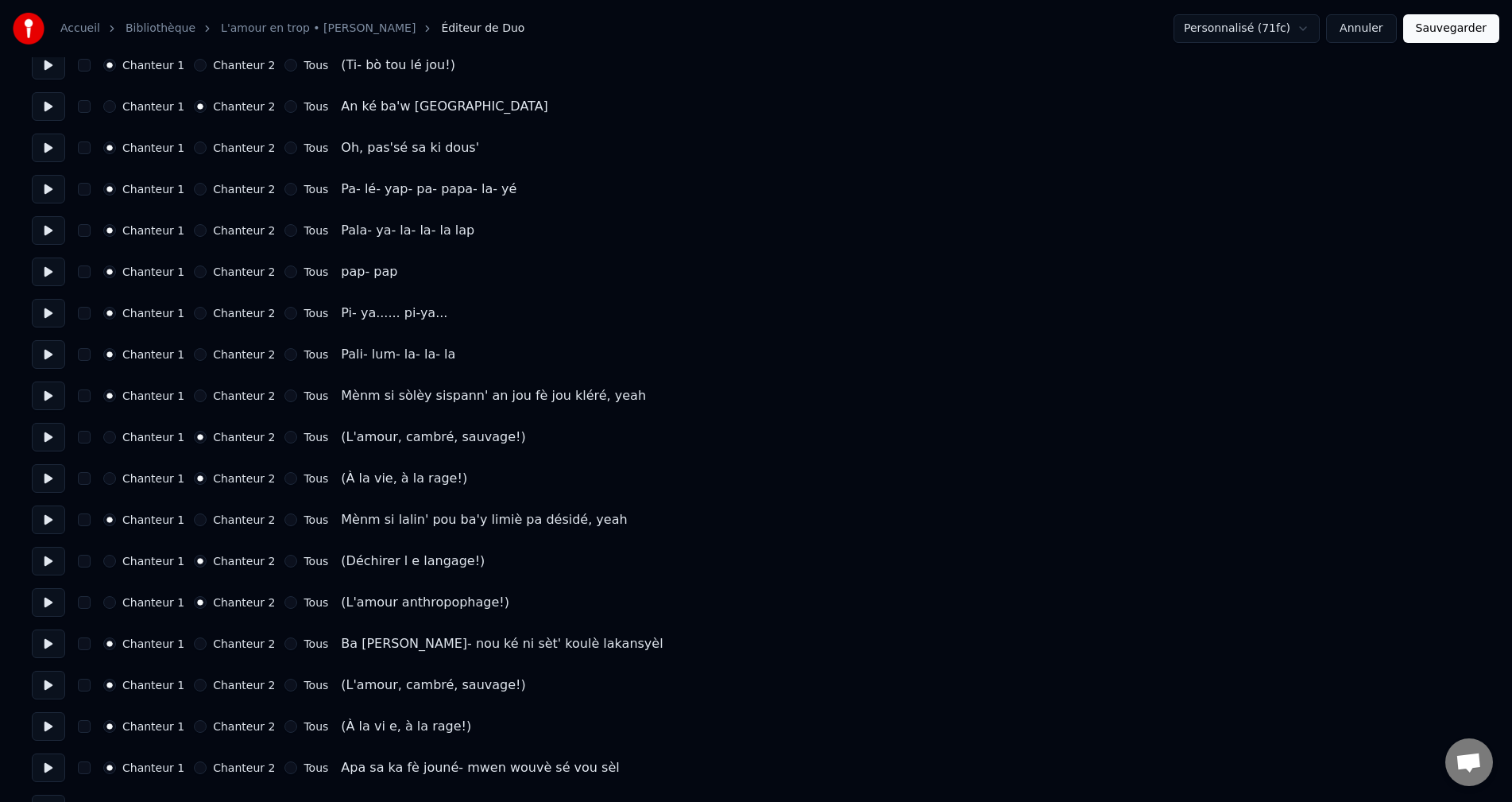
click at [193, 684] on button "Chanteur 2" at bounding box center [200, 685] width 13 height 13
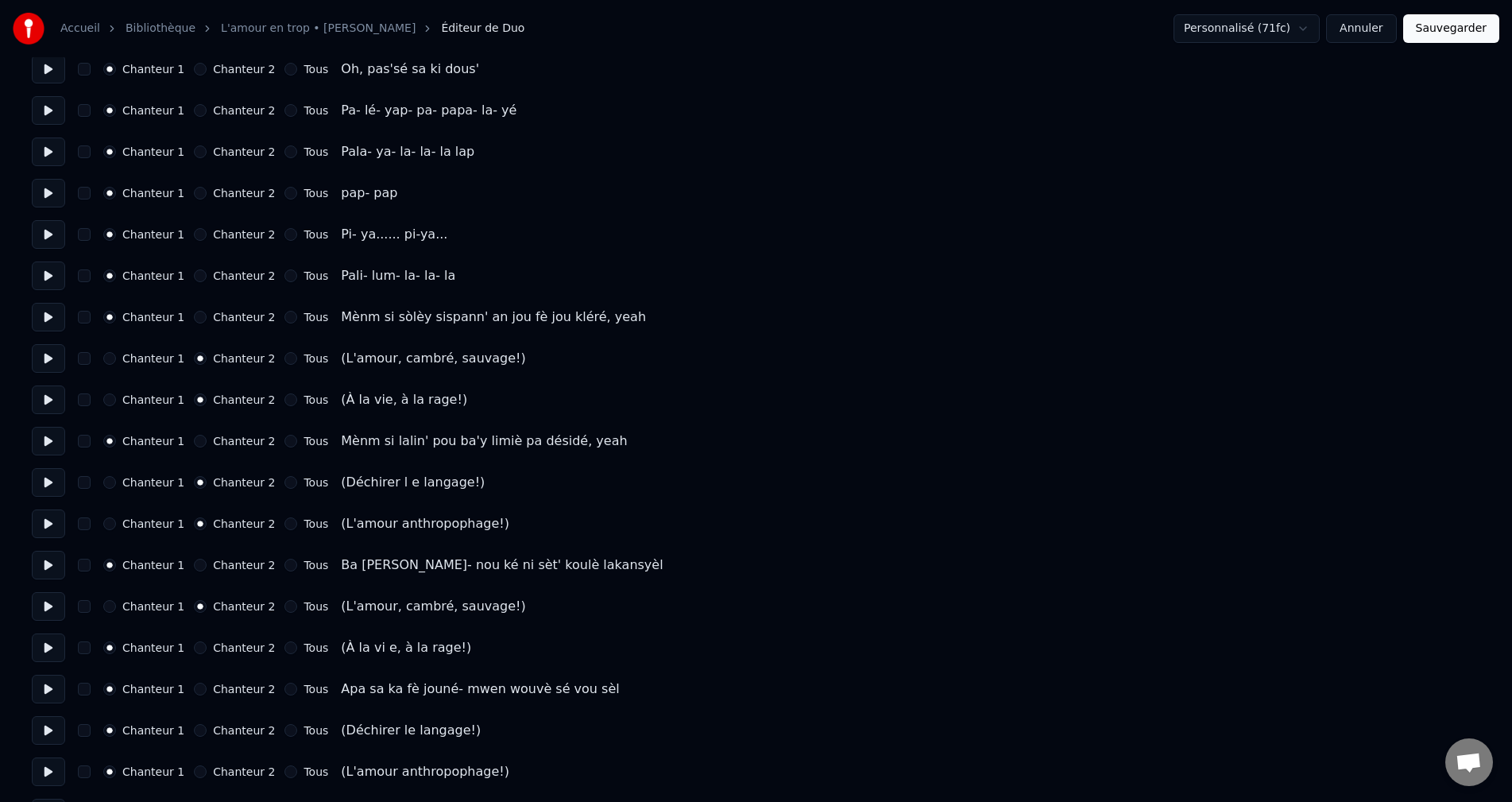
scroll to position [1589, 0]
click at [194, 651] on button "Chanteur 2" at bounding box center [200, 647] width 13 height 13
click at [47, 651] on button at bounding box center [48, 646] width 33 height 29
click at [60, 687] on button at bounding box center [48, 688] width 33 height 29
click at [57, 733] on button at bounding box center [48, 729] width 33 height 29
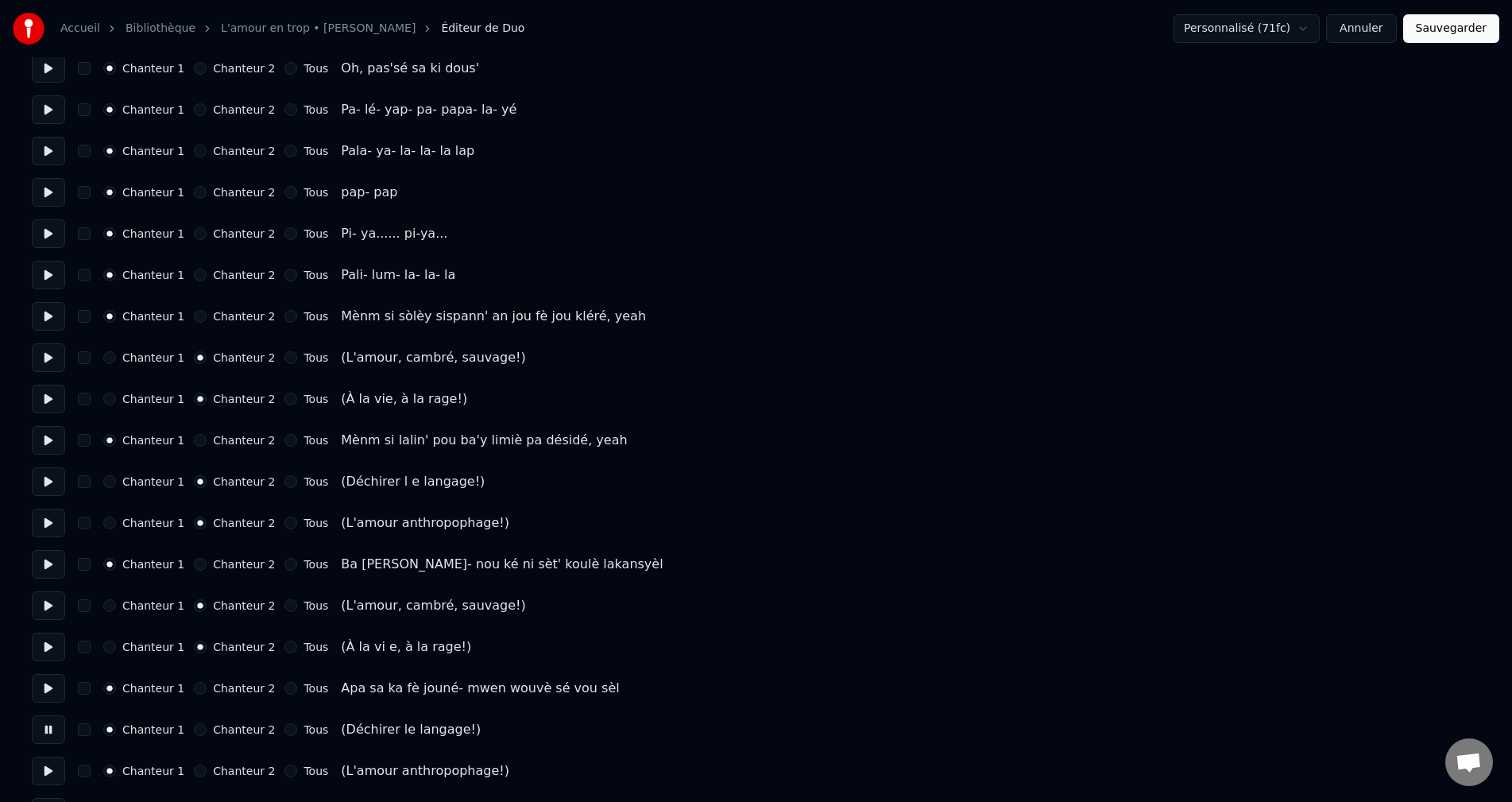
click at [193, 727] on button "Chanteur 2" at bounding box center [200, 729] width 13 height 13
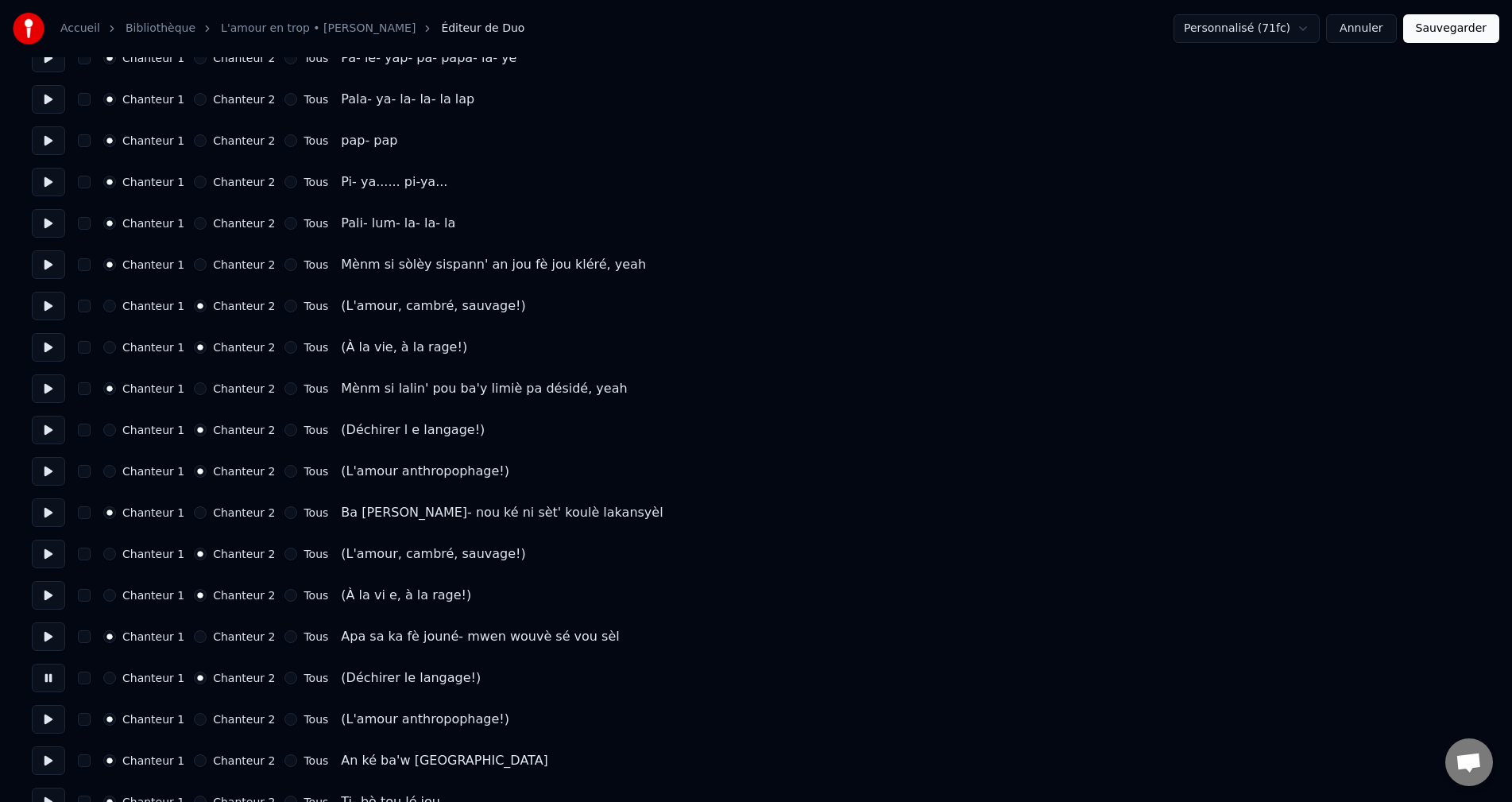
scroll to position [1669, 0]
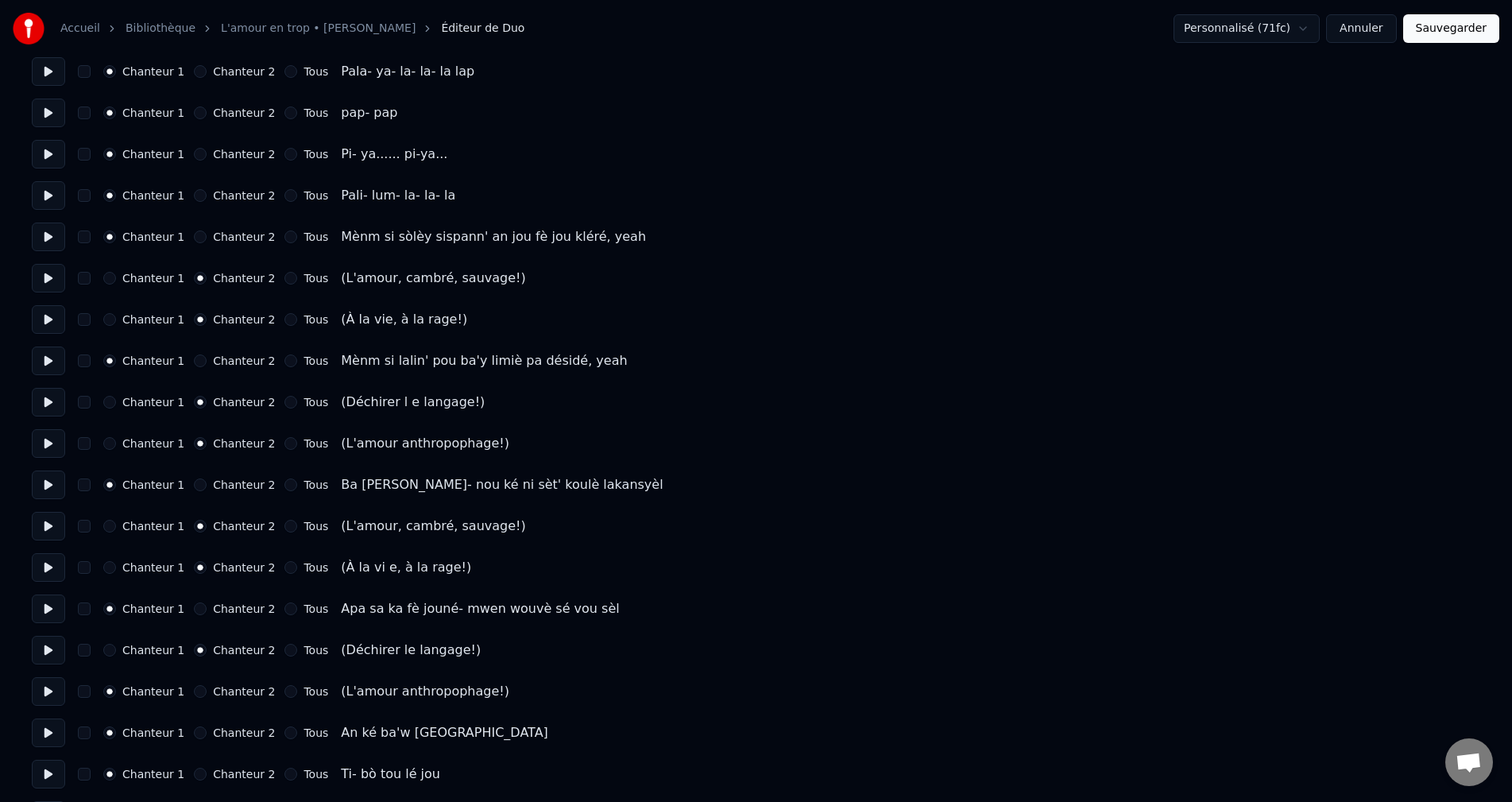
click at [47, 692] on button at bounding box center [48, 691] width 33 height 29
click at [193, 690] on button "Chanteur 2" at bounding box center [200, 691] width 13 height 13
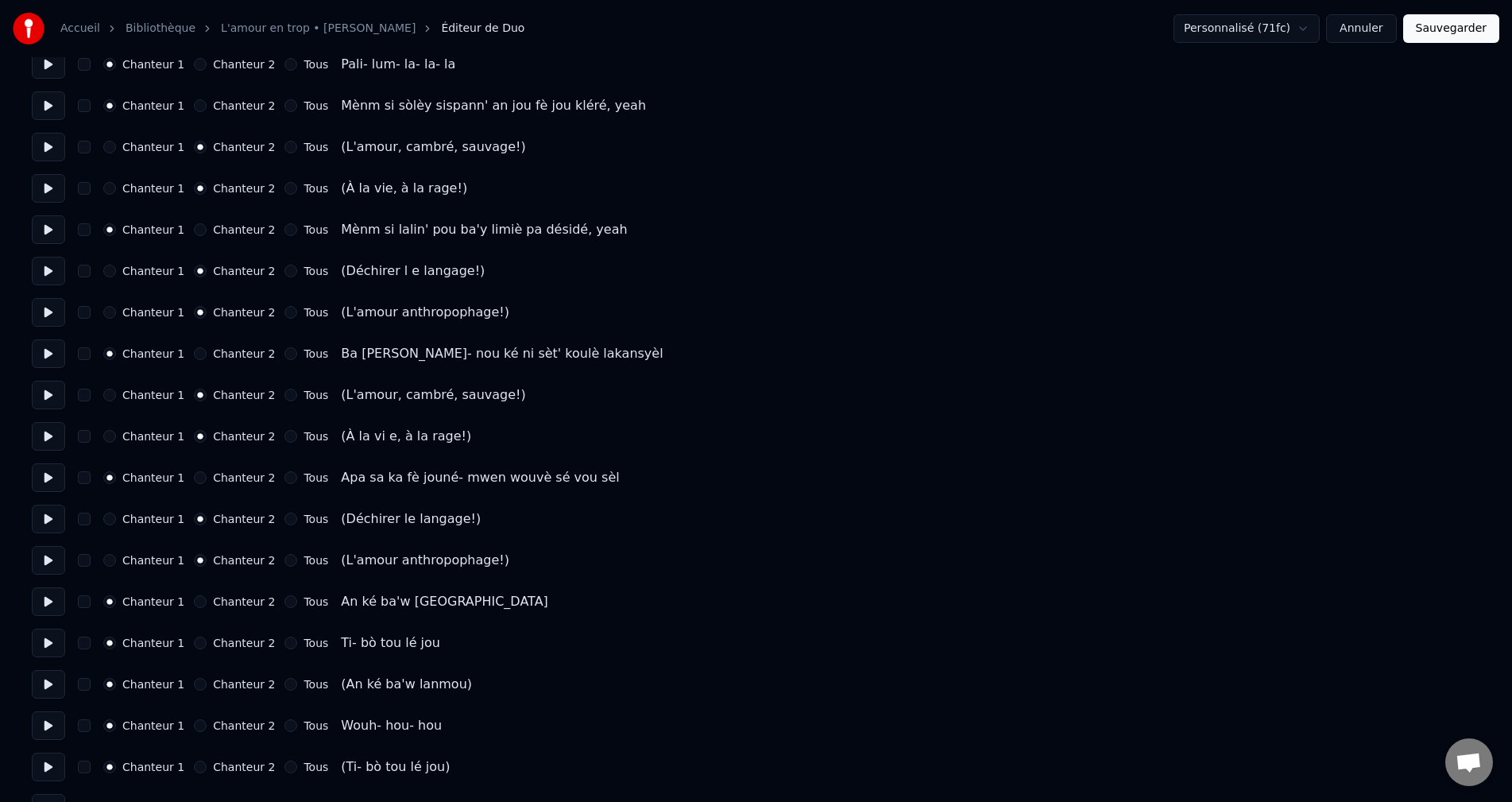
scroll to position [1828, 0]
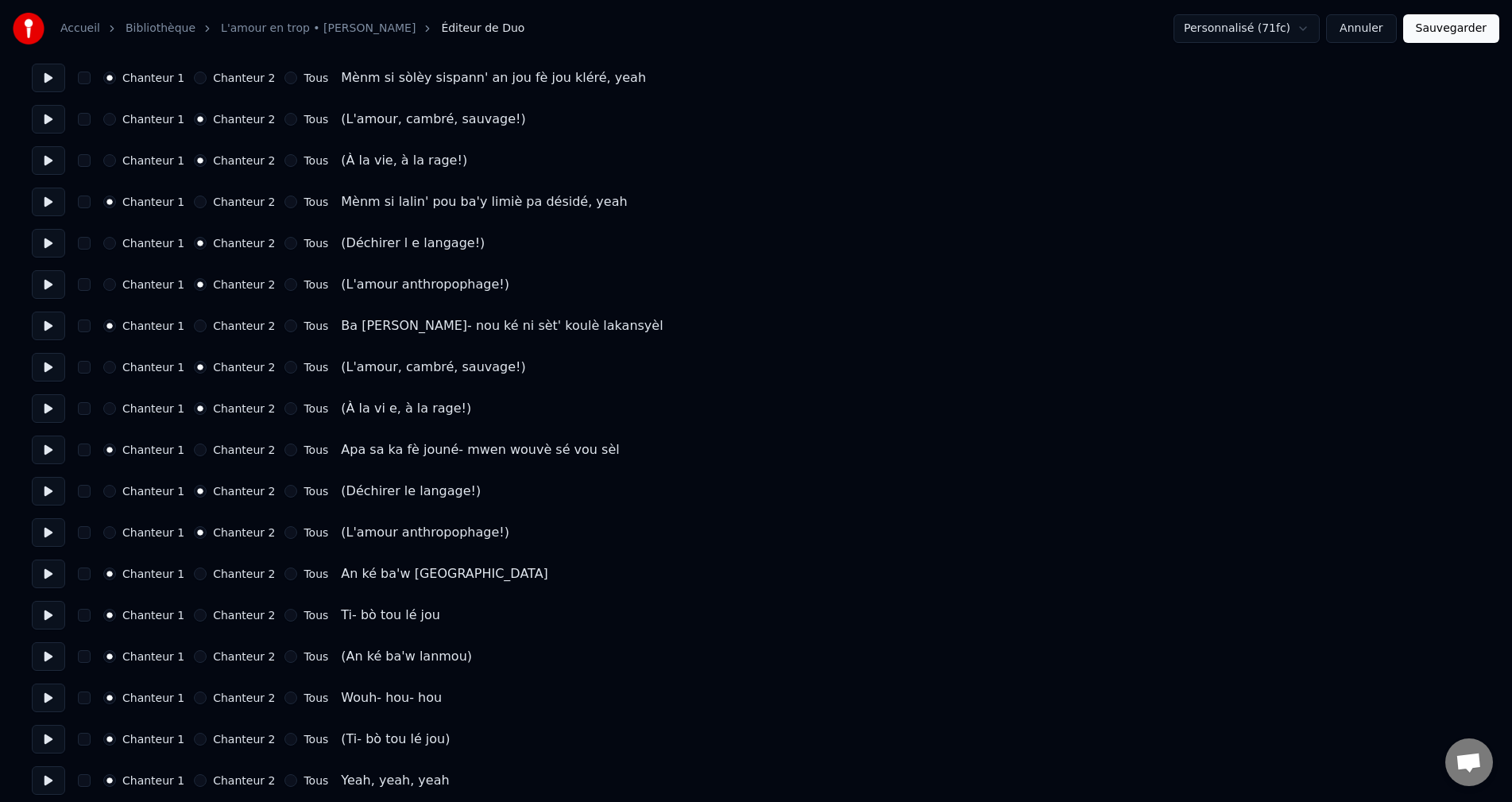
click at [54, 654] on button at bounding box center [48, 656] width 33 height 29
click at [193, 658] on button "Chanteur 2" at bounding box center [200, 656] width 13 height 13
click at [193, 742] on button "Chanteur 2" at bounding box center [200, 739] width 13 height 13
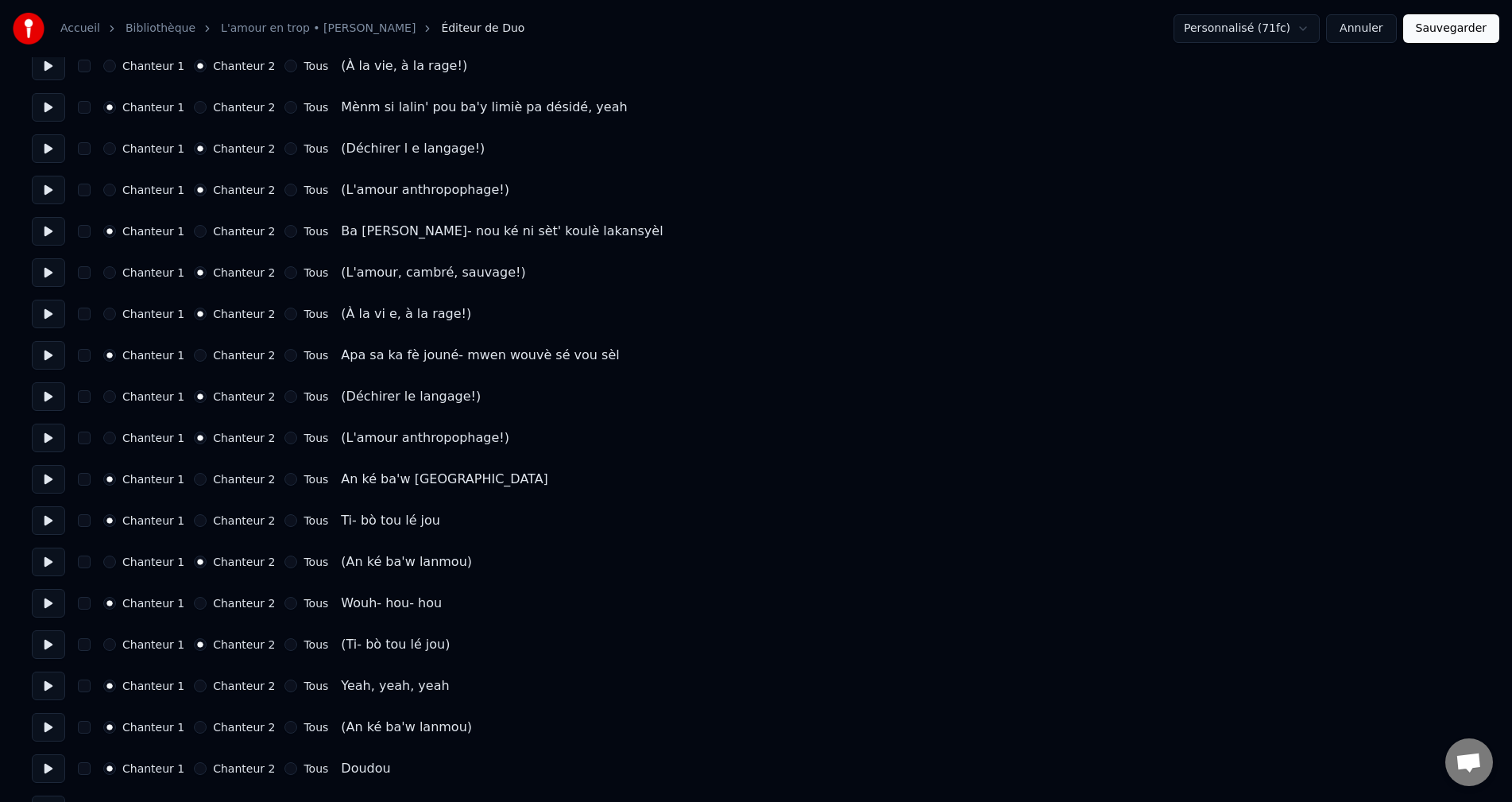
scroll to position [1987, 0]
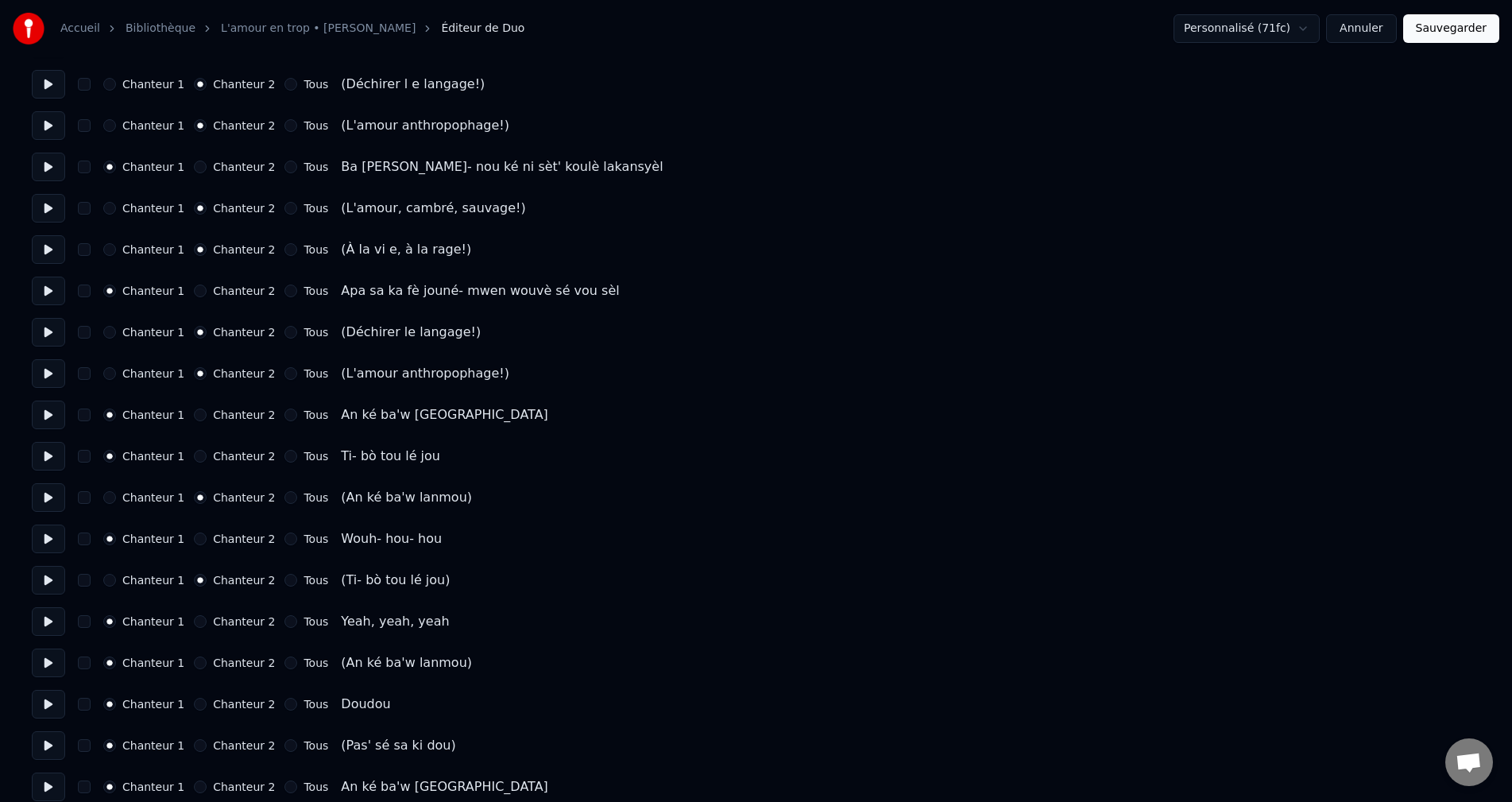
click at [193, 667] on button "Chanteur 2" at bounding box center [200, 663] width 13 height 13
click at [193, 741] on button "Chanteur 2" at bounding box center [200, 745] width 13 height 13
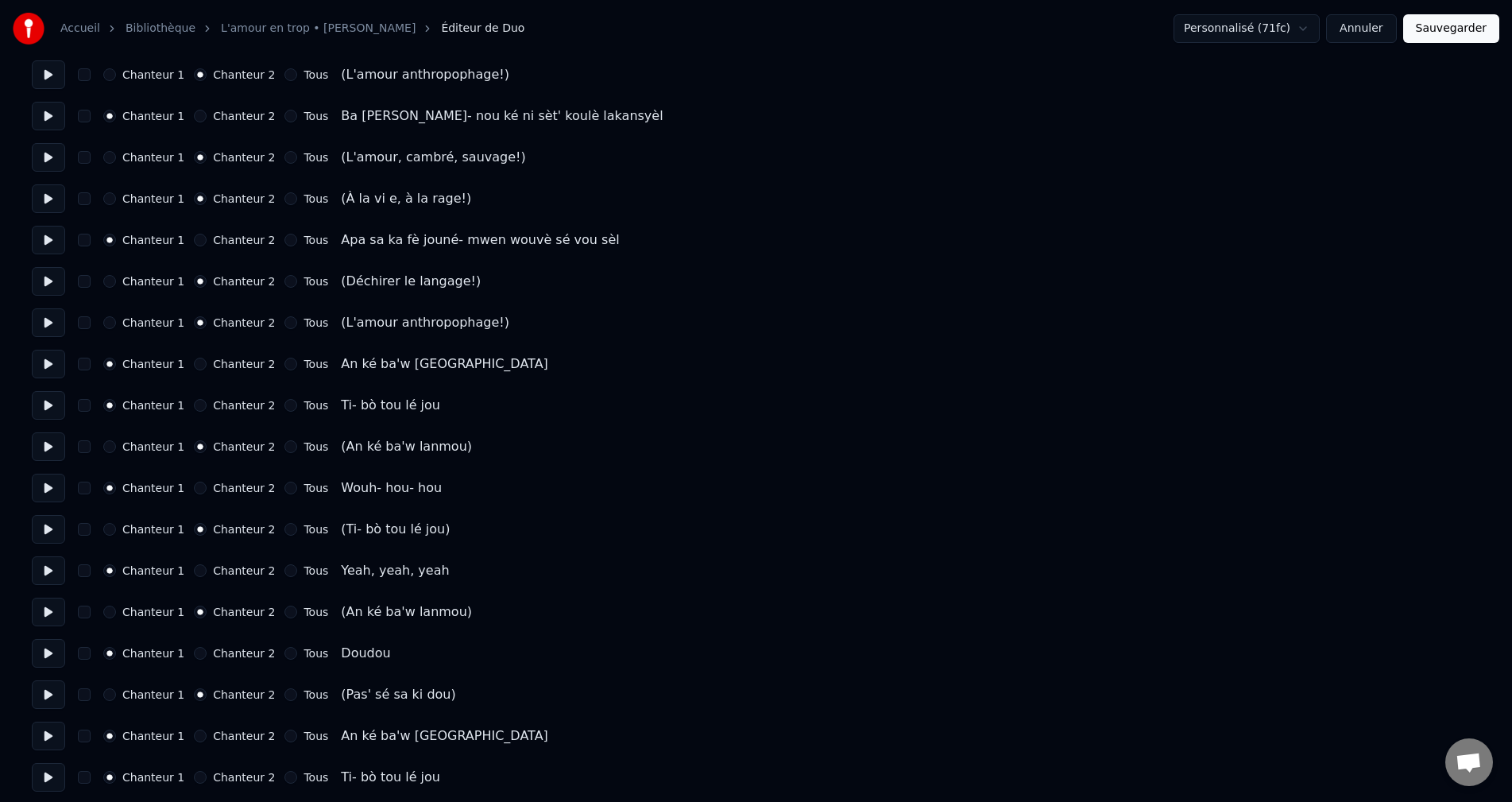
scroll to position [2066, 0]
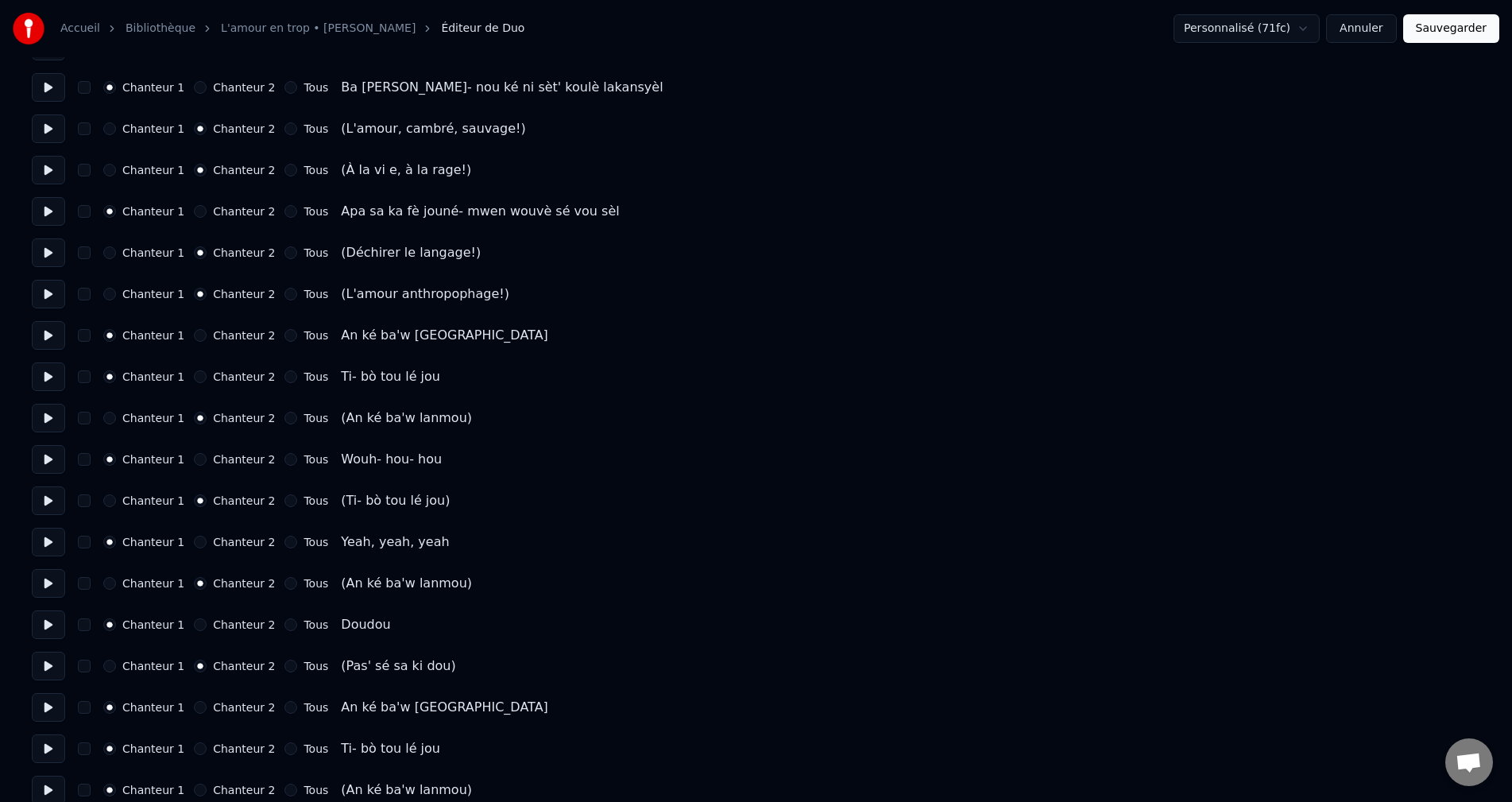
click at [53, 693] on button at bounding box center [48, 707] width 33 height 29
click at [47, 745] on button at bounding box center [48, 749] width 33 height 29
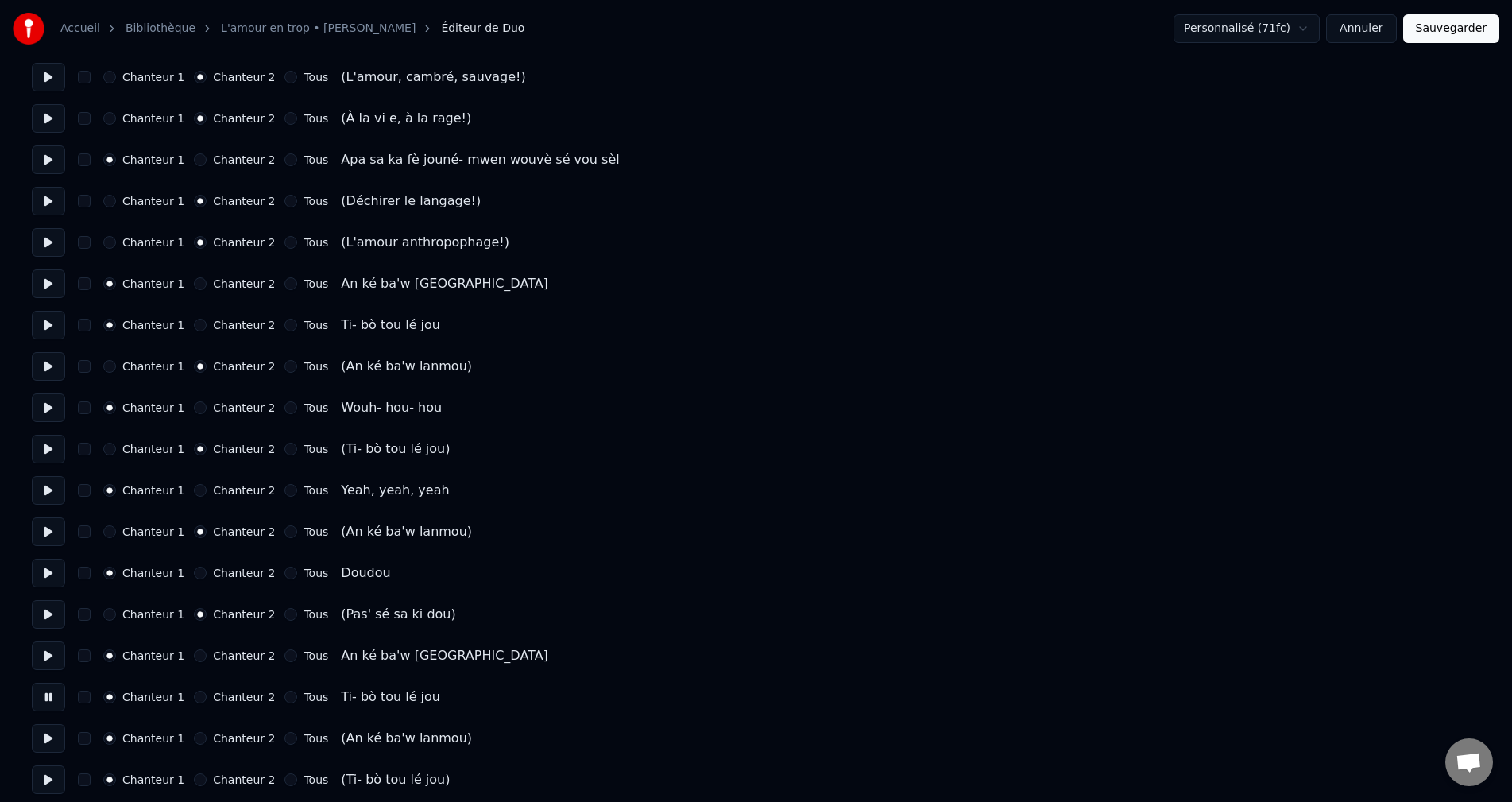
scroll to position [2146, 0]
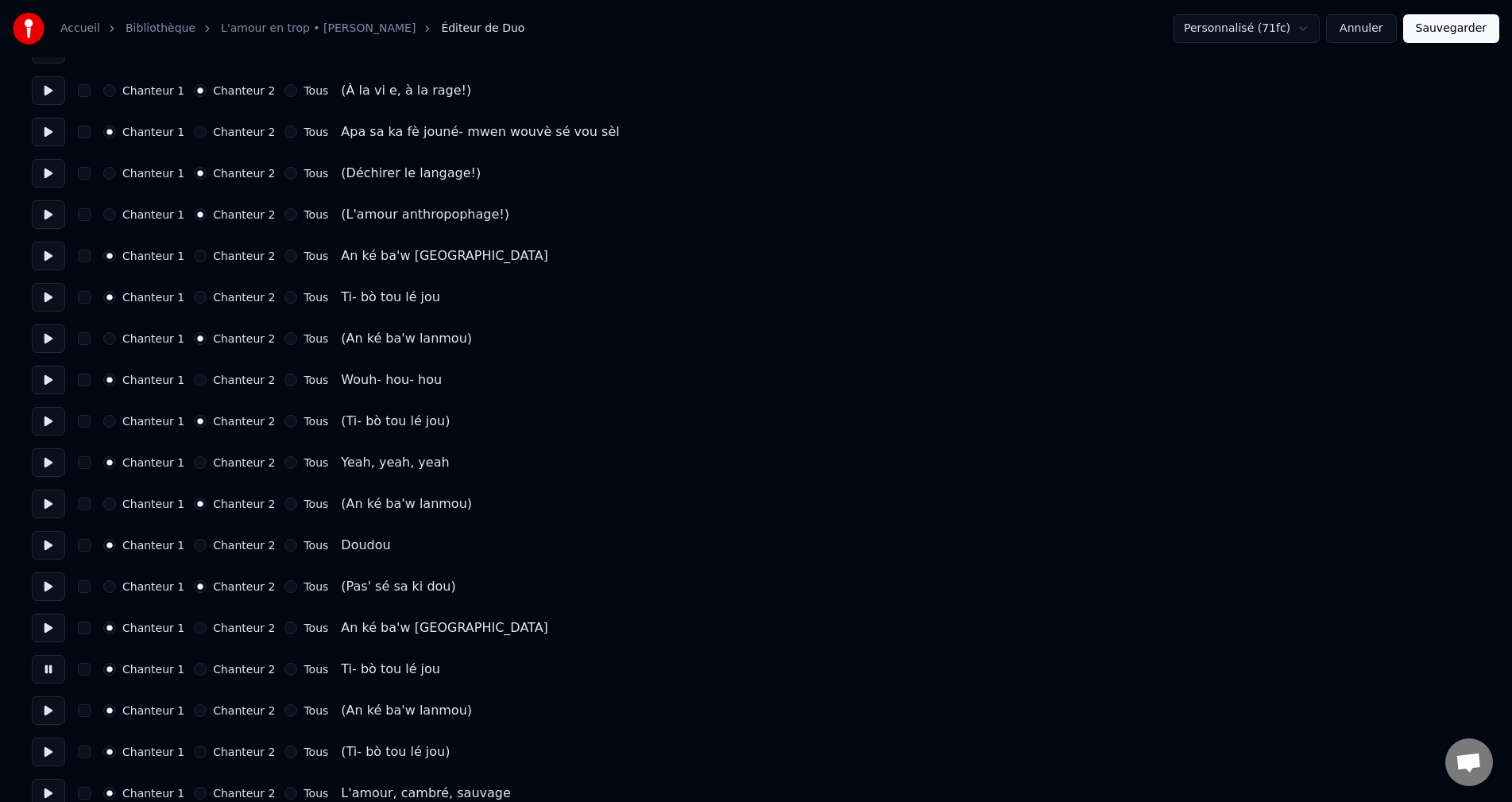
click at [49, 710] on button at bounding box center [48, 710] width 33 height 29
click at [193, 709] on button "Chanteur 2" at bounding box center [200, 710] width 13 height 13
click at [53, 752] on button at bounding box center [48, 751] width 33 height 29
click at [193, 750] on button "Chanteur 2" at bounding box center [200, 751] width 13 height 13
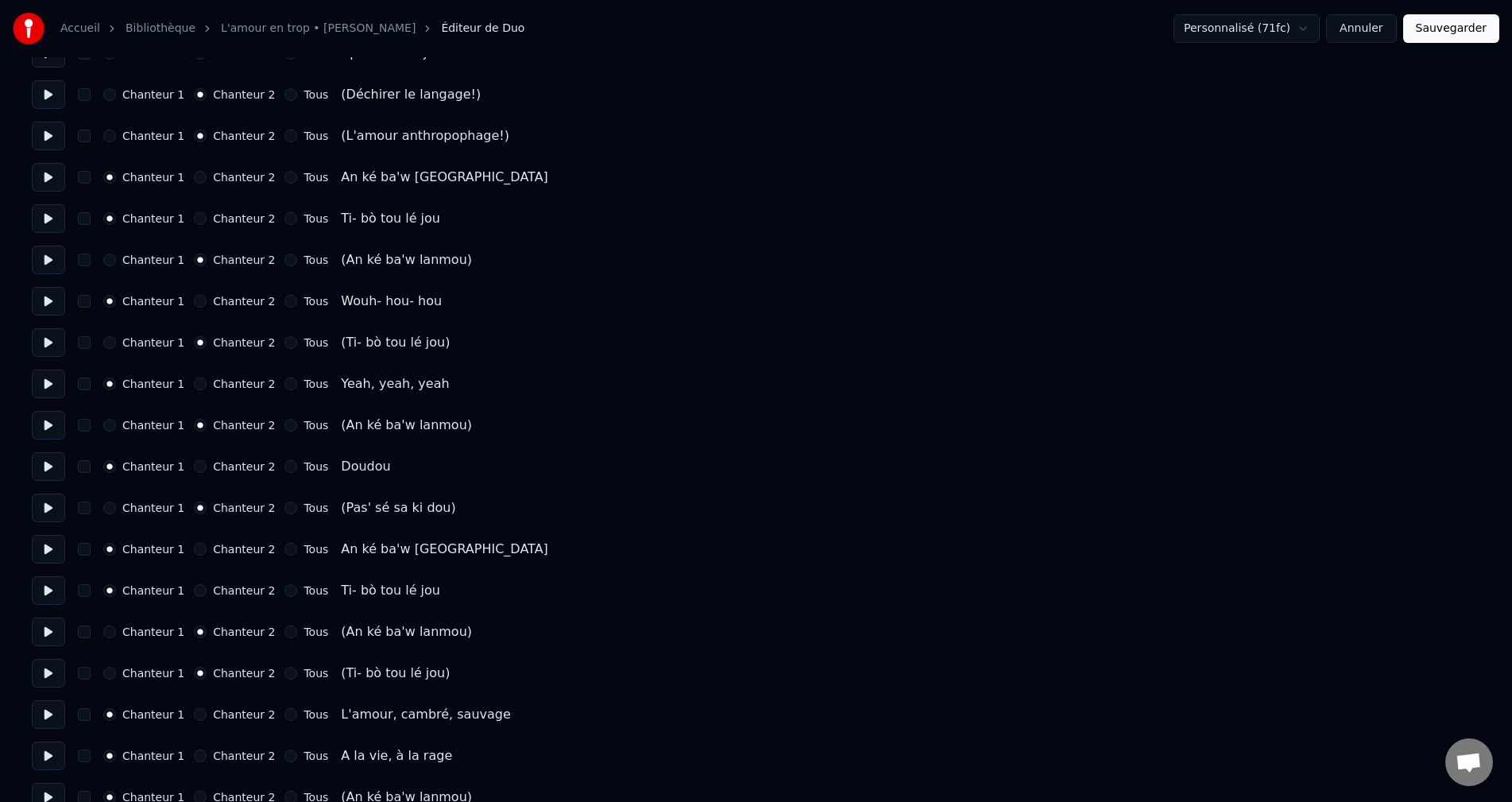
scroll to position [2225, 0]
click at [50, 631] on button at bounding box center [48, 630] width 33 height 29
click at [48, 667] on button at bounding box center [48, 672] width 33 height 29
click at [52, 633] on button at bounding box center [48, 630] width 33 height 29
click at [55, 663] on button at bounding box center [48, 672] width 33 height 29
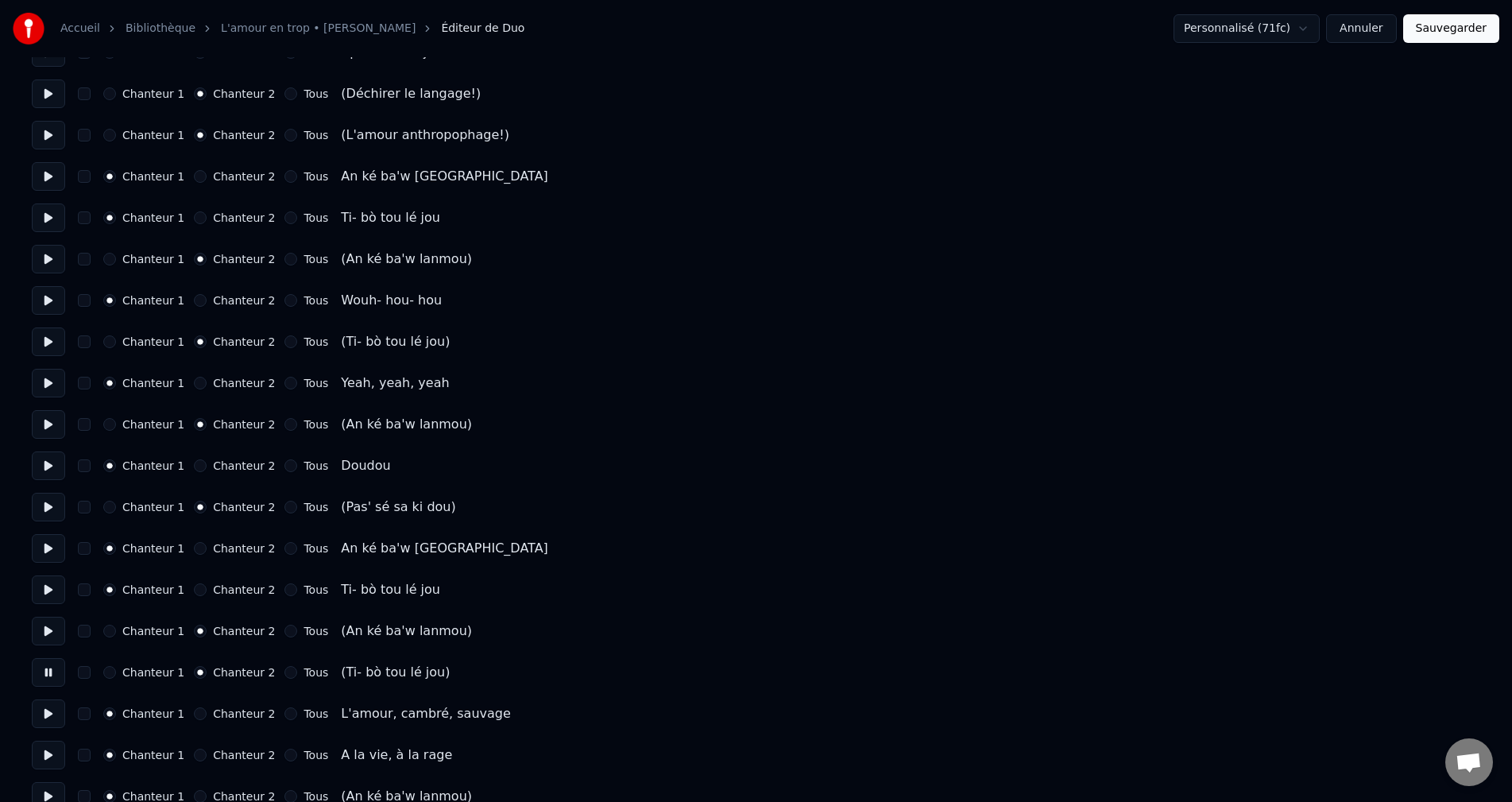
scroll to position [2304, 0]
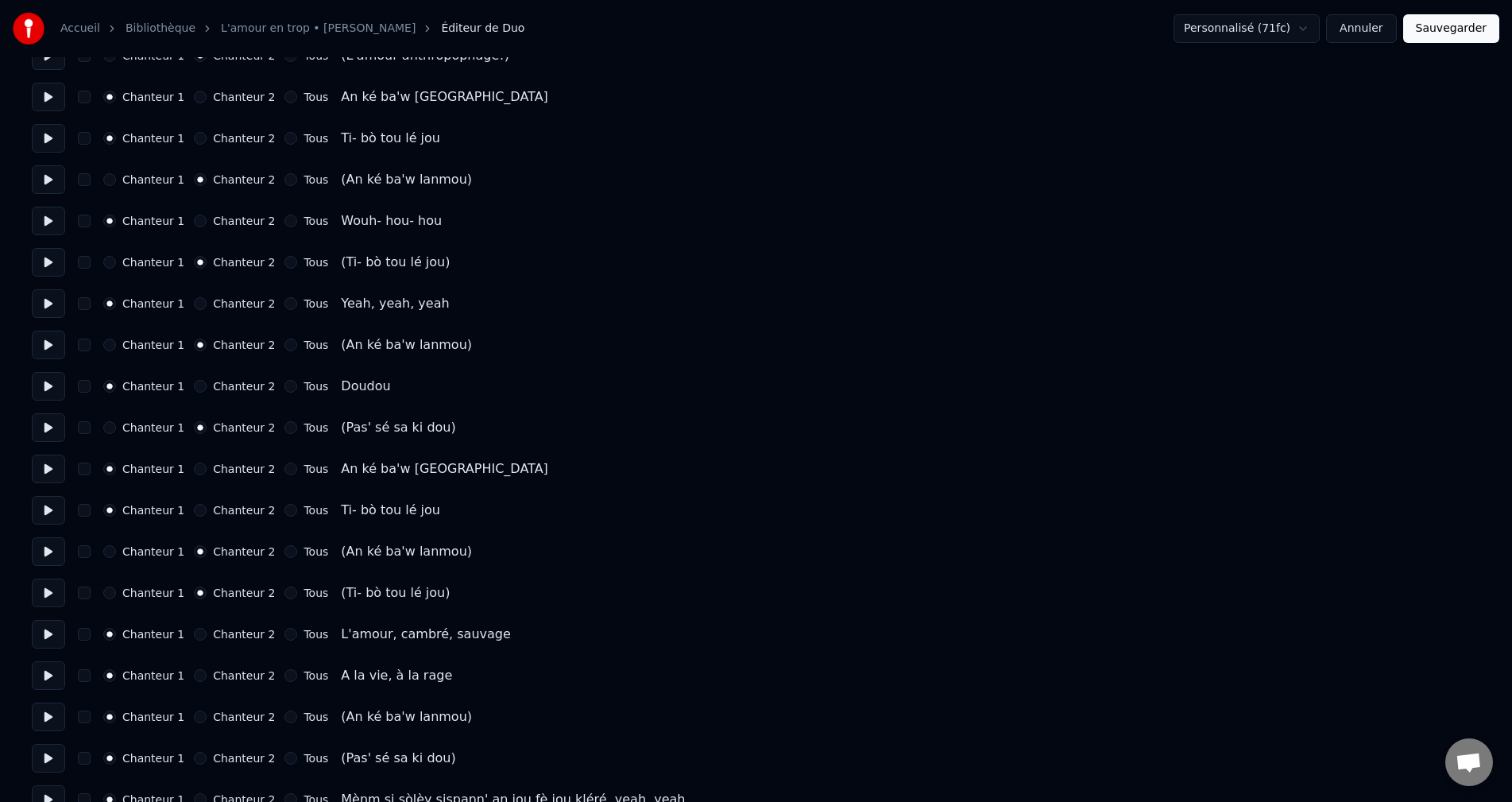
click at [56, 632] on button at bounding box center [48, 634] width 33 height 29
click at [56, 669] on button at bounding box center [48, 675] width 33 height 29
click at [45, 716] on button at bounding box center [48, 716] width 33 height 29
click at [195, 713] on button "Chanteur 2" at bounding box center [200, 716] width 13 height 13
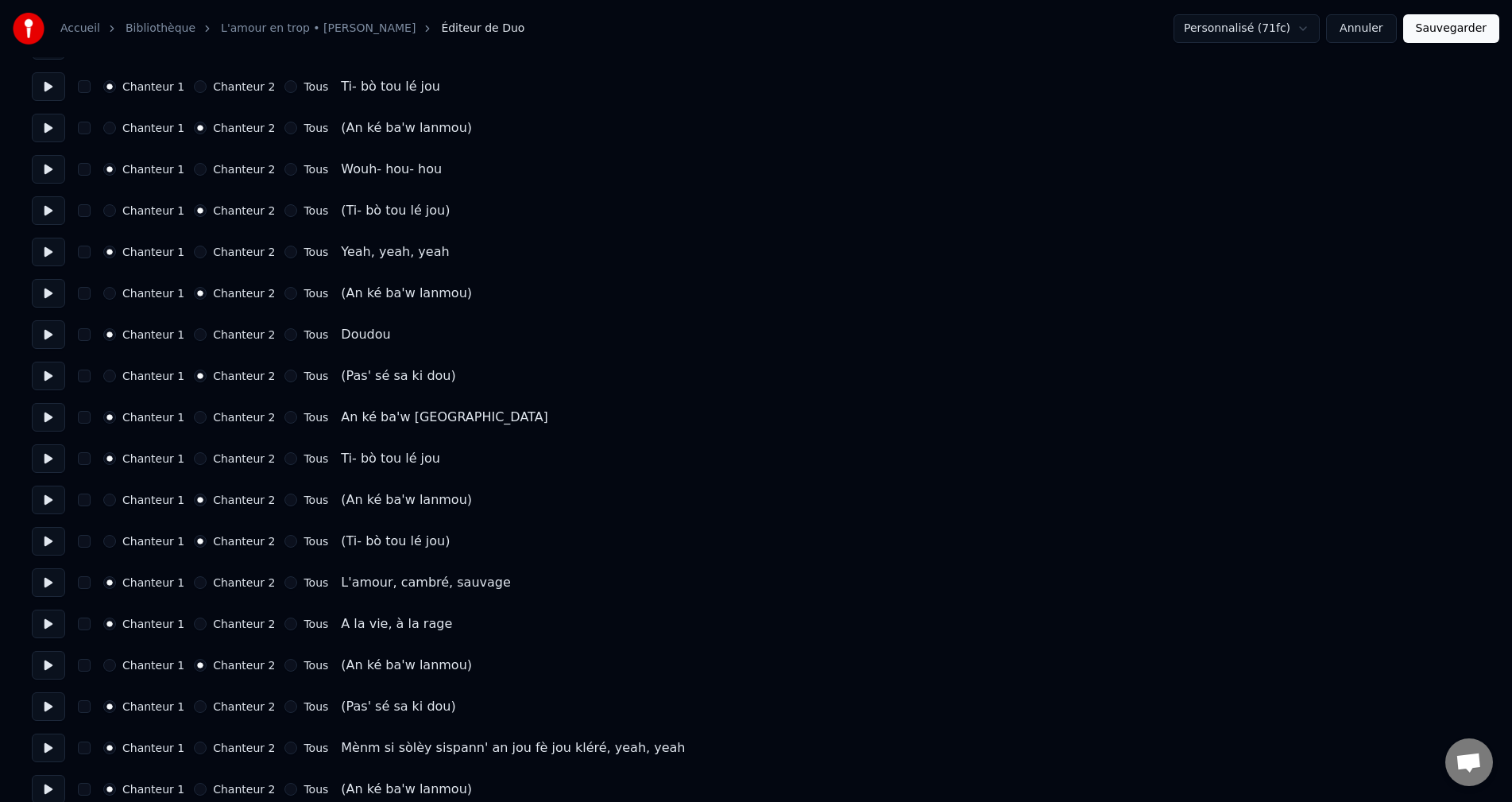
scroll to position [2384, 0]
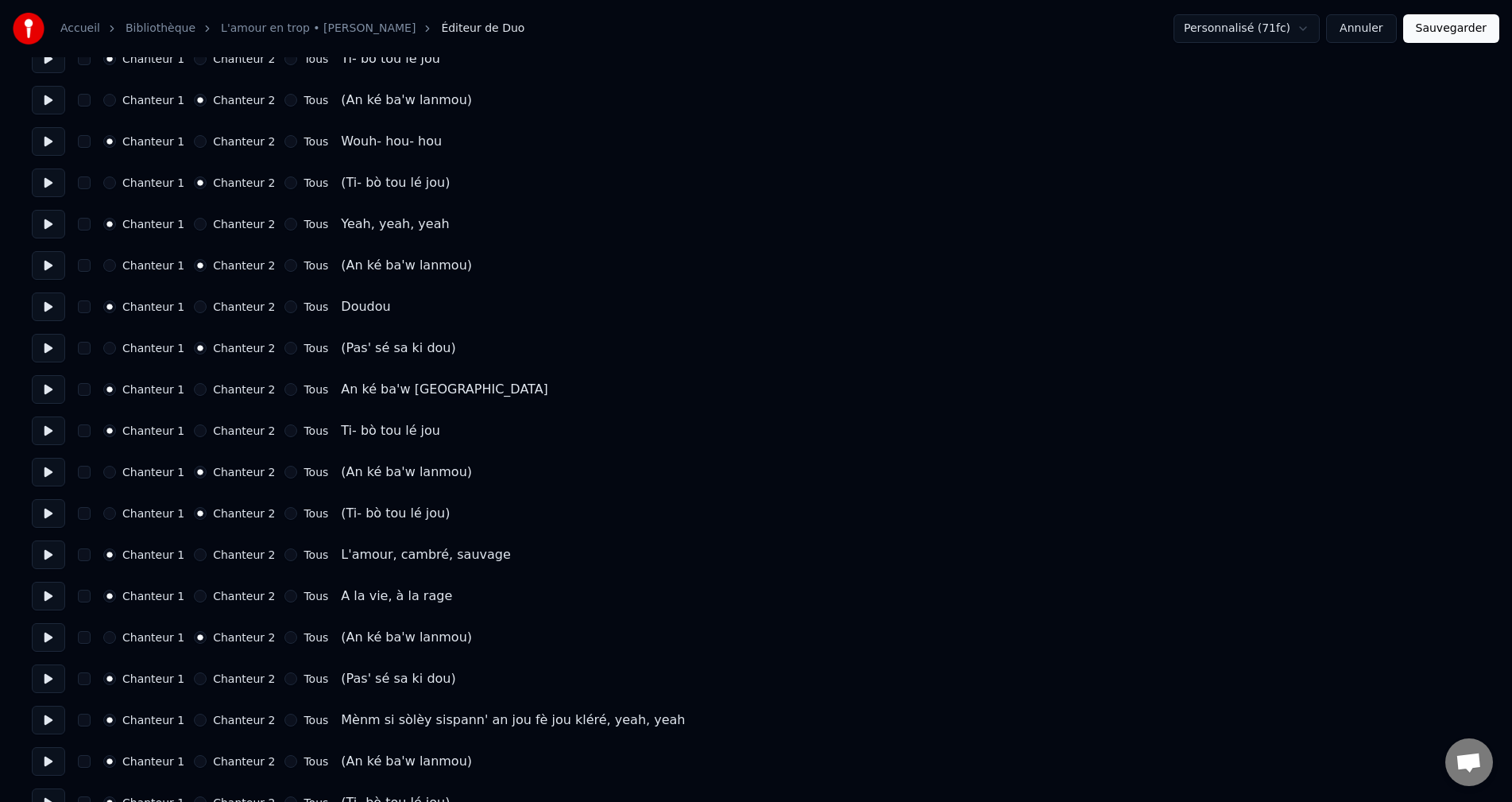
drag, startPoint x: 56, startPoint y: 681, endPoint x: 108, endPoint y: 686, distance: 52.2
click at [56, 679] on button at bounding box center [48, 679] width 33 height 29
click at [193, 680] on button "Chanteur 2" at bounding box center [200, 679] width 13 height 13
click at [60, 721] on button at bounding box center [48, 720] width 33 height 29
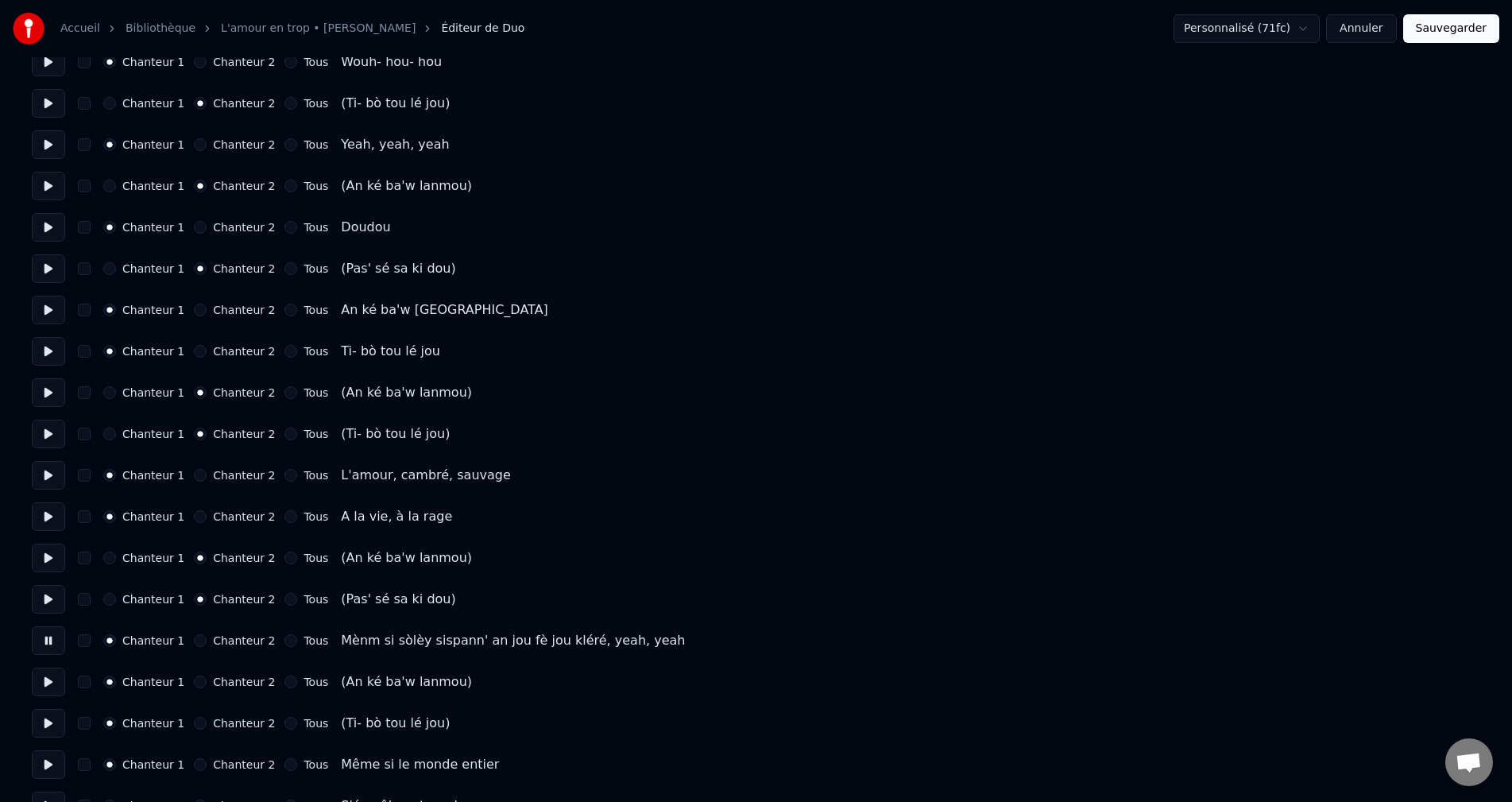
click at [50, 686] on button at bounding box center [48, 681] width 33 height 29
click at [195, 681] on button "Chanteur 2" at bounding box center [200, 681] width 13 height 13
drag, startPoint x: 58, startPoint y: 725, endPoint x: 87, endPoint y: 726, distance: 29.0
click at [59, 723] on button at bounding box center [48, 723] width 33 height 29
click at [193, 722] on button "Chanteur 2" at bounding box center [200, 723] width 13 height 13
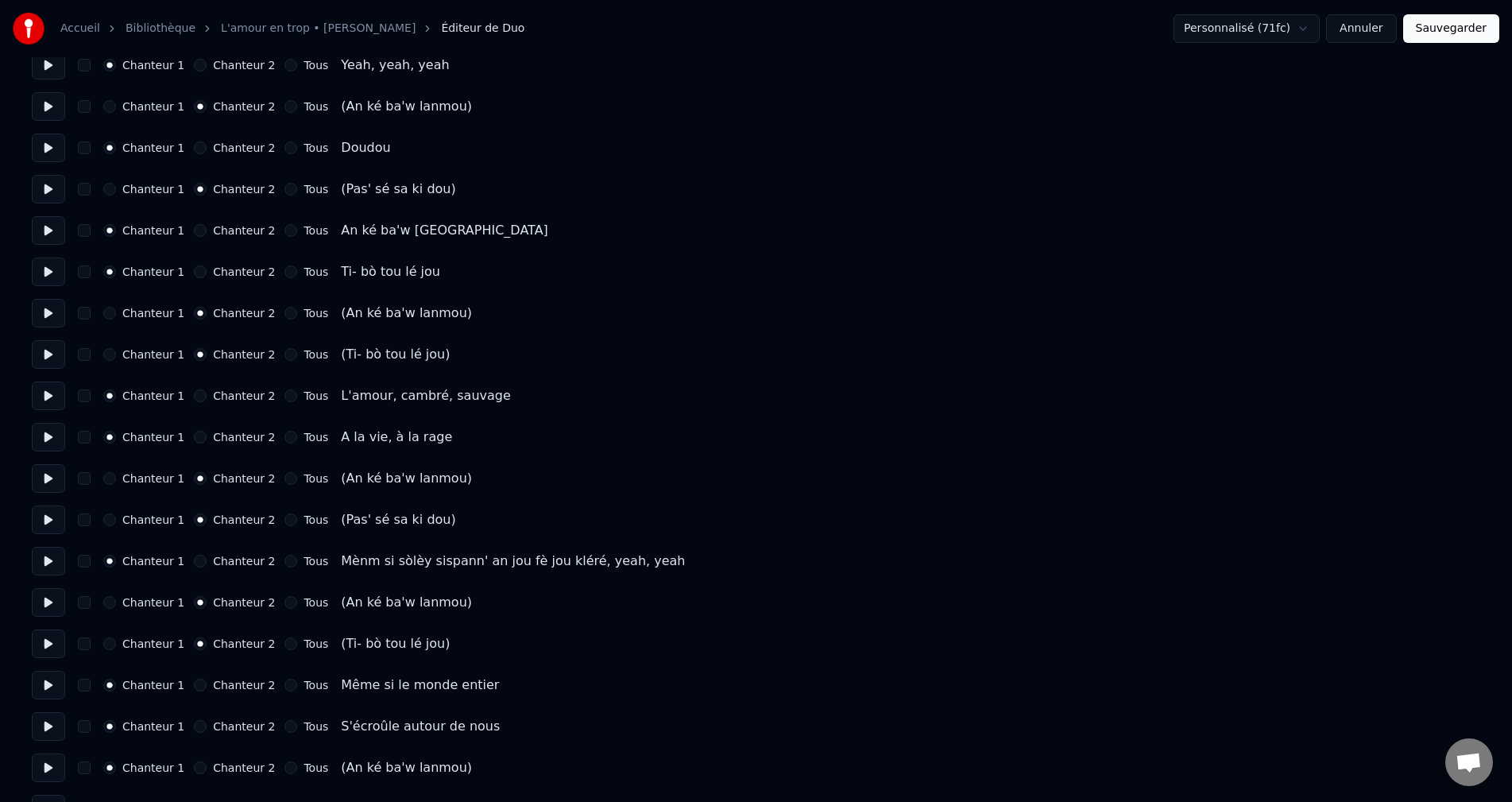
click at [50, 691] on button at bounding box center [48, 685] width 33 height 29
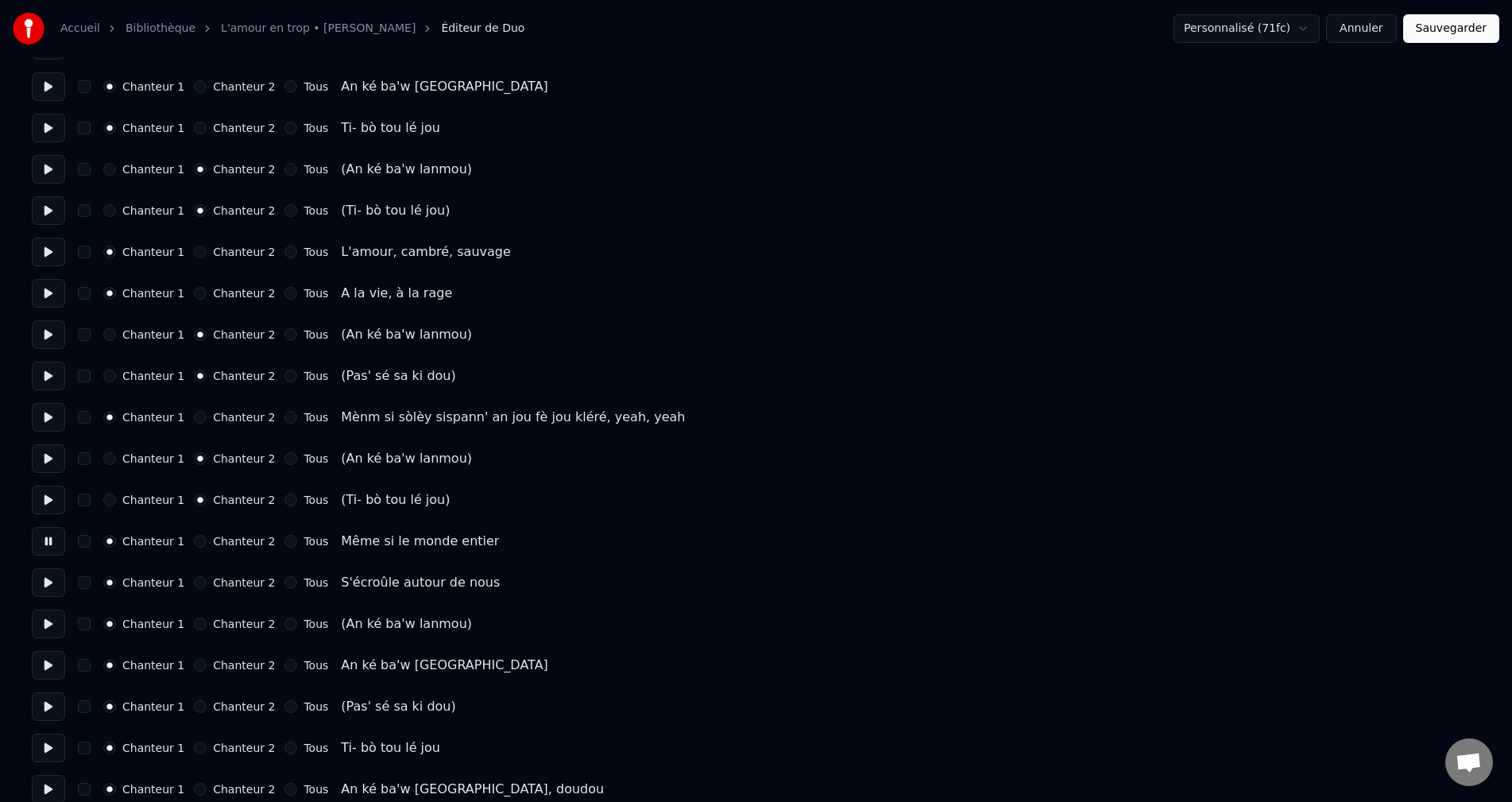
scroll to position [2702, 0]
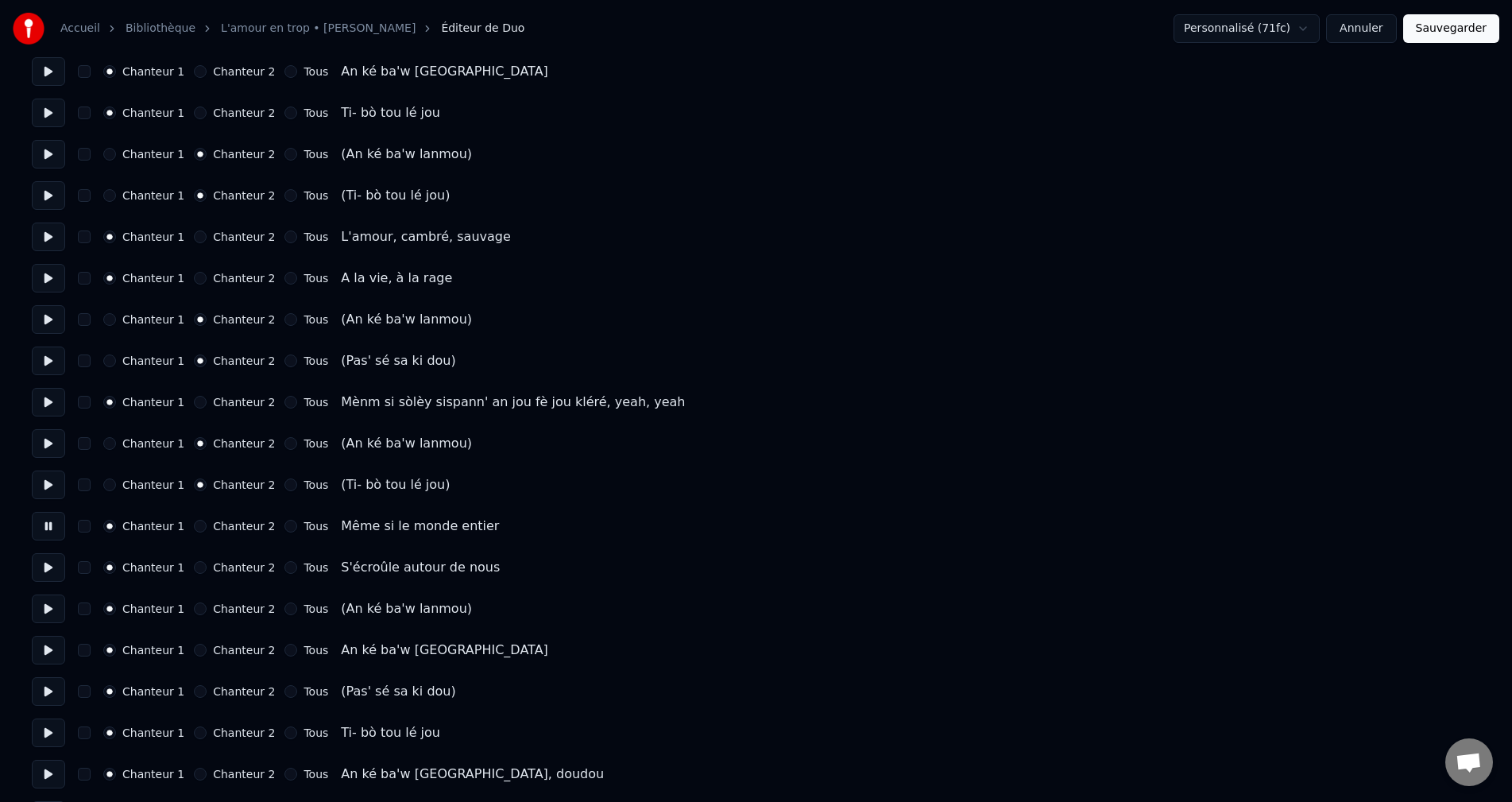
click at [56, 603] on button at bounding box center [48, 609] width 33 height 29
click at [194, 607] on button "Chanteur 2" at bounding box center [200, 609] width 13 height 13
click at [50, 575] on button at bounding box center [48, 567] width 33 height 29
click at [41, 603] on button at bounding box center [48, 609] width 33 height 29
click at [32, 654] on button at bounding box center [48, 650] width 33 height 29
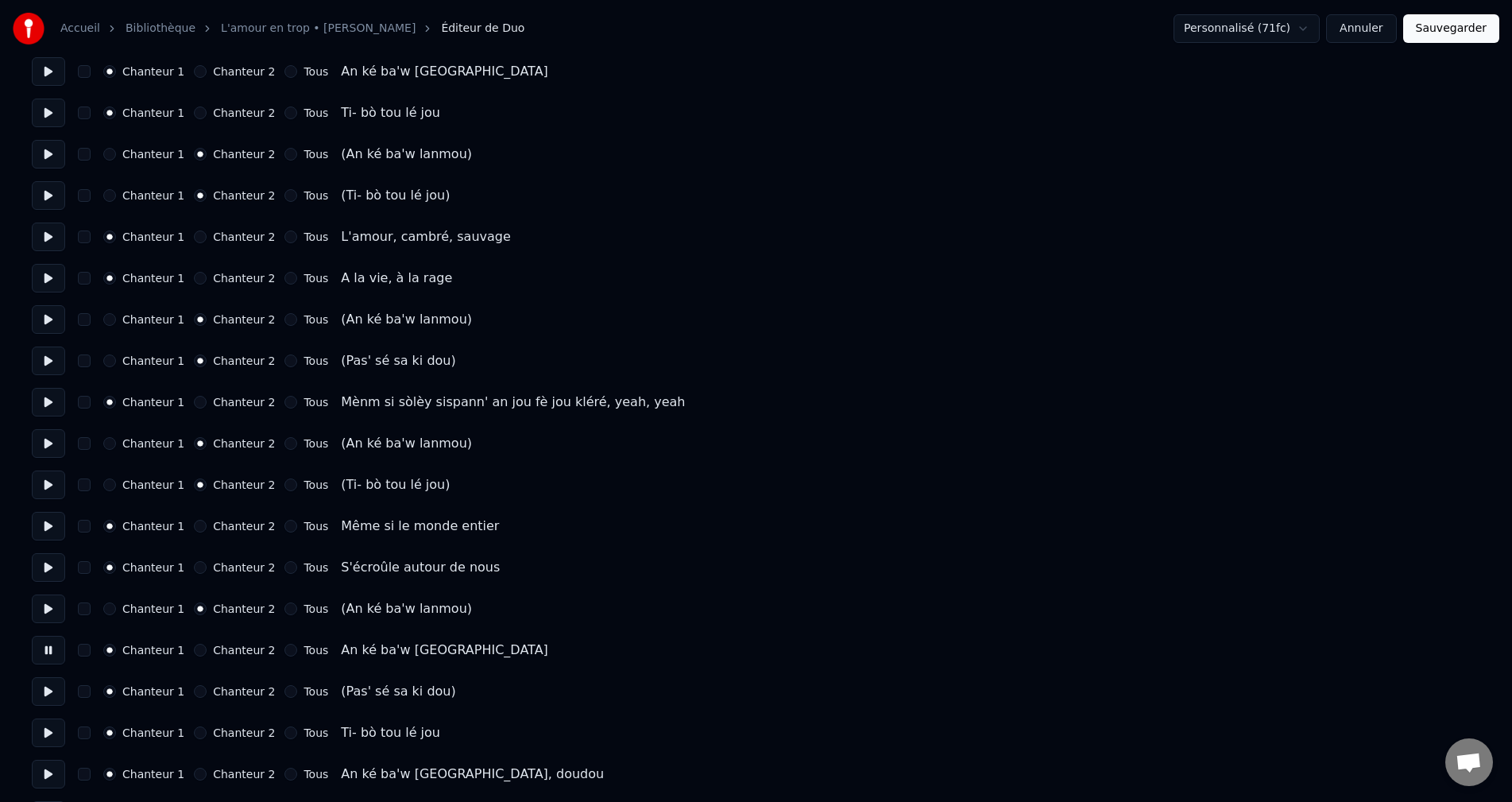
drag, startPoint x: 38, startPoint y: 691, endPoint x: 90, endPoint y: 692, distance: 52.0
click at [38, 692] on button at bounding box center [48, 691] width 33 height 29
drag, startPoint x: 192, startPoint y: 691, endPoint x: 164, endPoint y: 716, distance: 37.5
click at [193, 691] on button "Chanteur 2" at bounding box center [200, 691] width 13 height 13
click at [53, 733] on button at bounding box center [48, 733] width 33 height 29
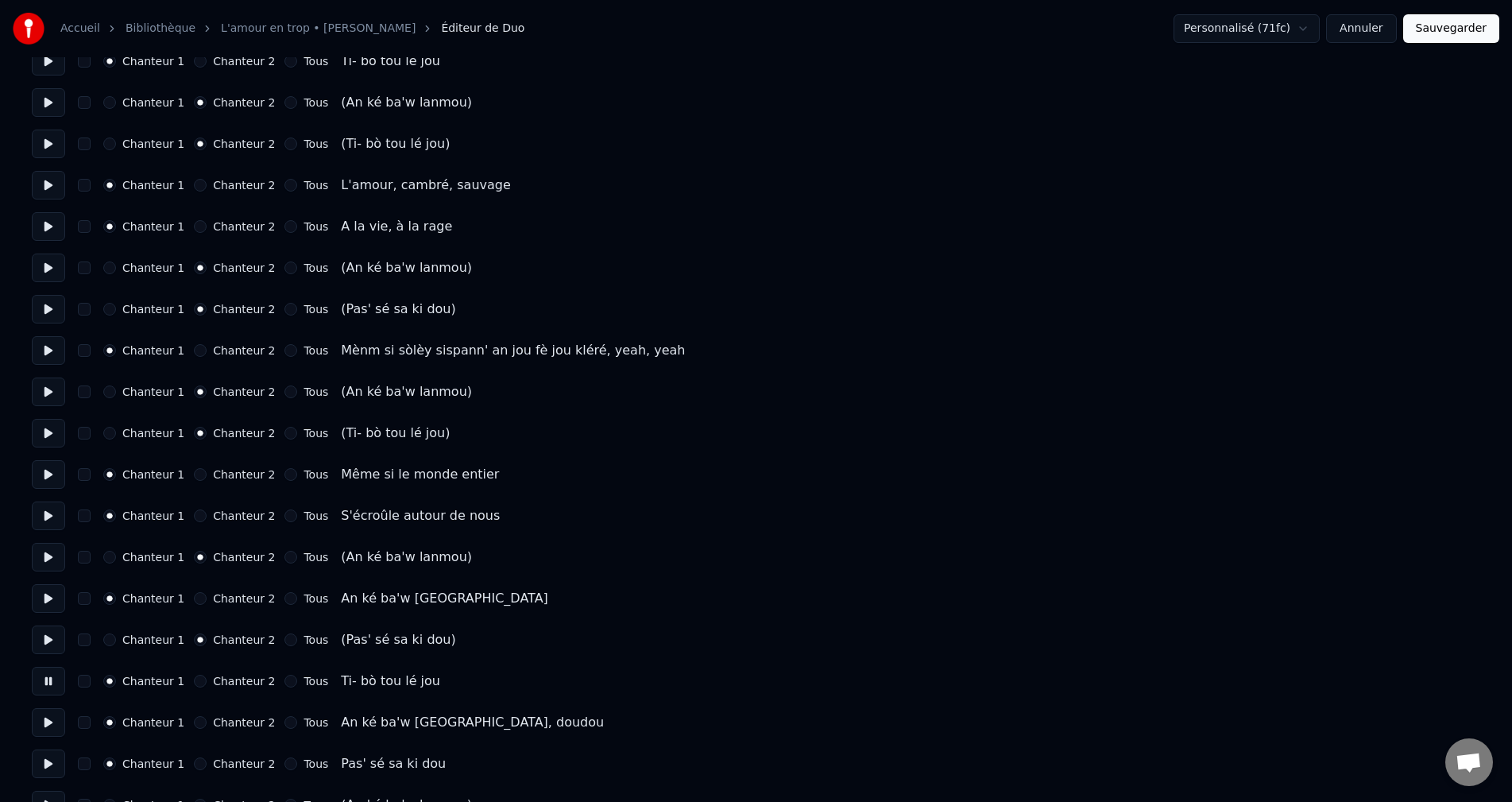
scroll to position [2782, 0]
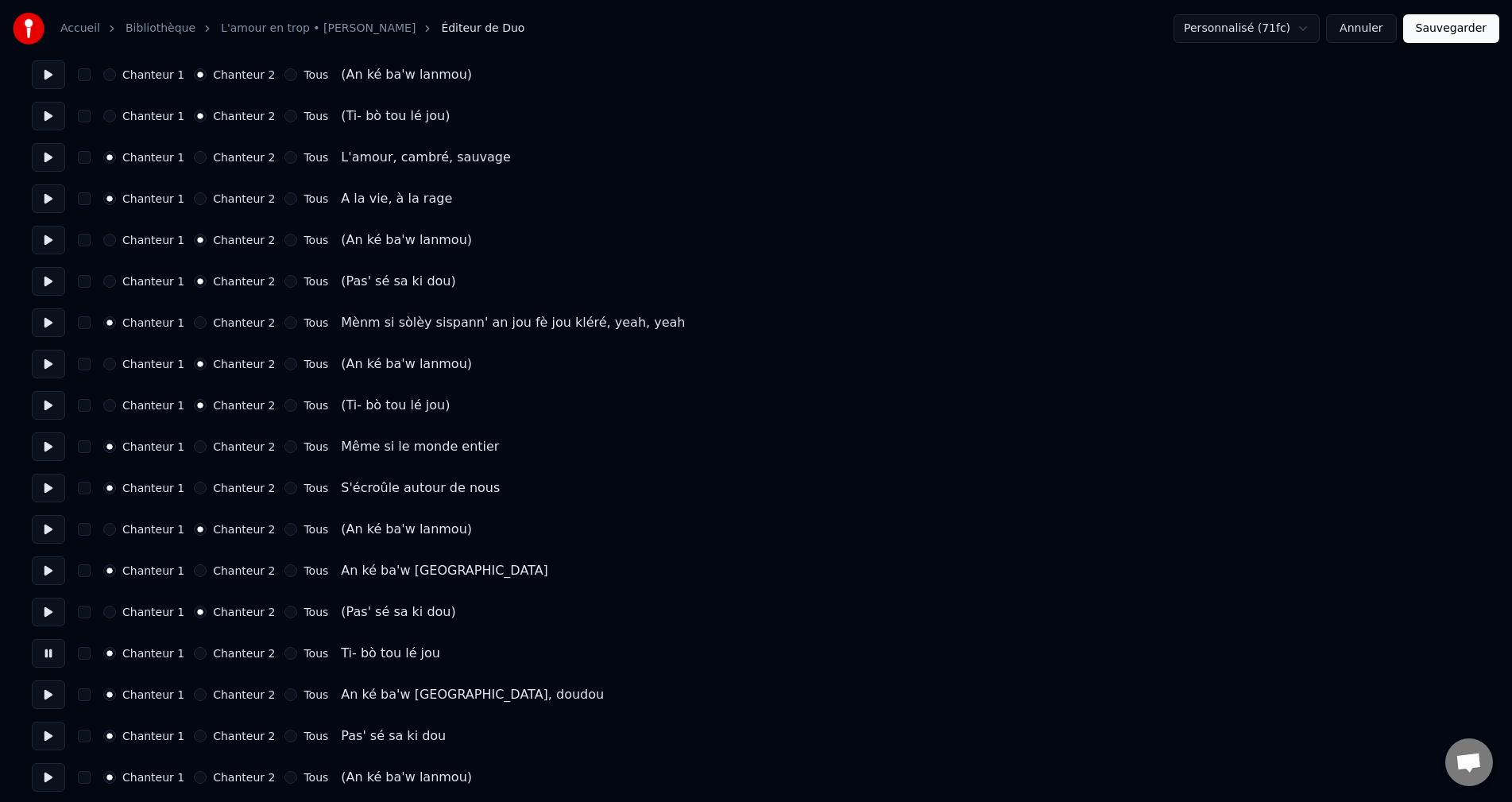
click at [48, 686] on button at bounding box center [48, 694] width 33 height 29
click at [55, 724] on button at bounding box center [48, 735] width 33 height 29
click at [45, 771] on button at bounding box center [48, 777] width 33 height 29
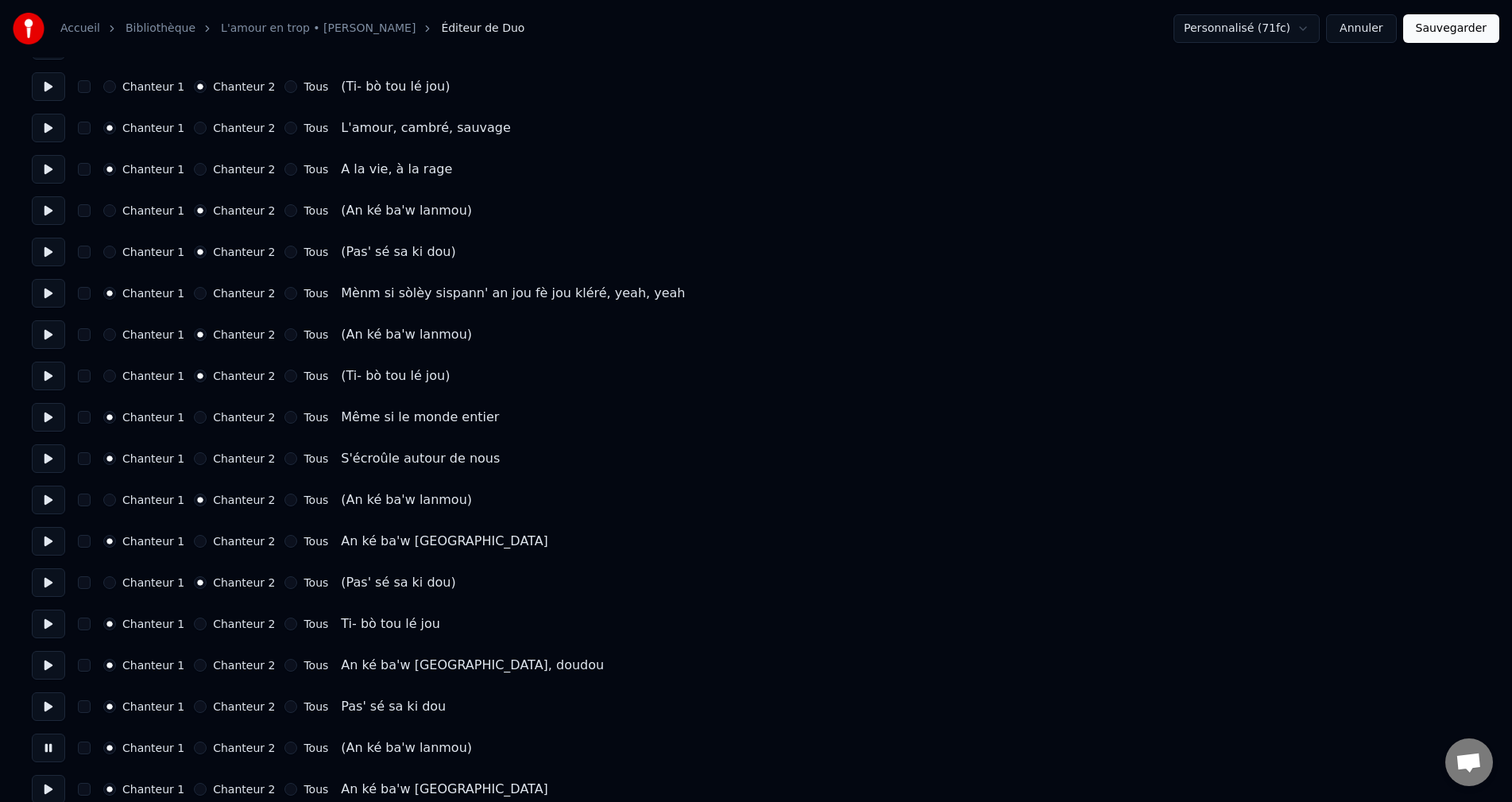
scroll to position [2861, 0]
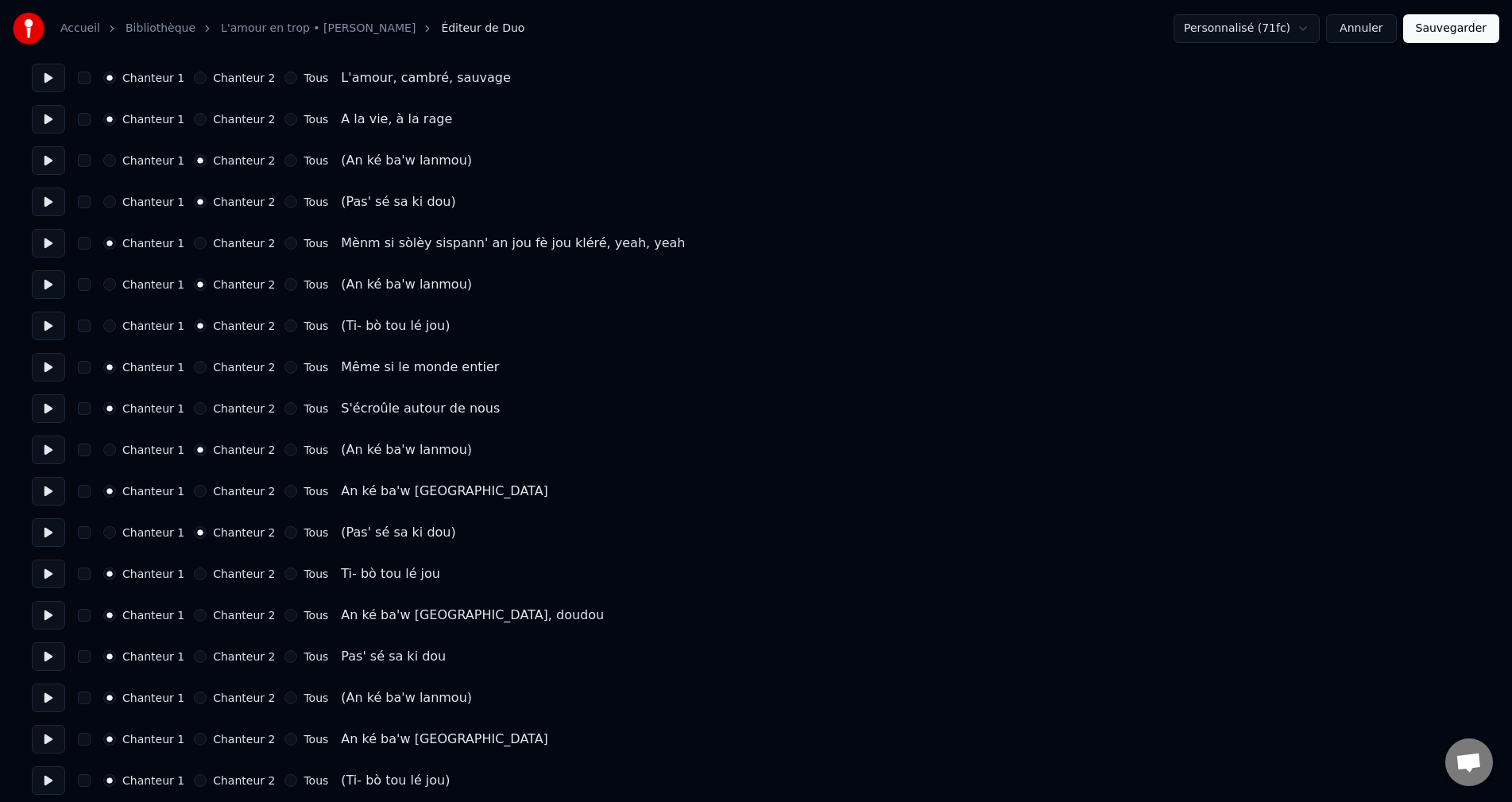
click at [193, 694] on button "Chanteur 2" at bounding box center [200, 698] width 13 height 13
click at [53, 771] on button at bounding box center [48, 780] width 33 height 29
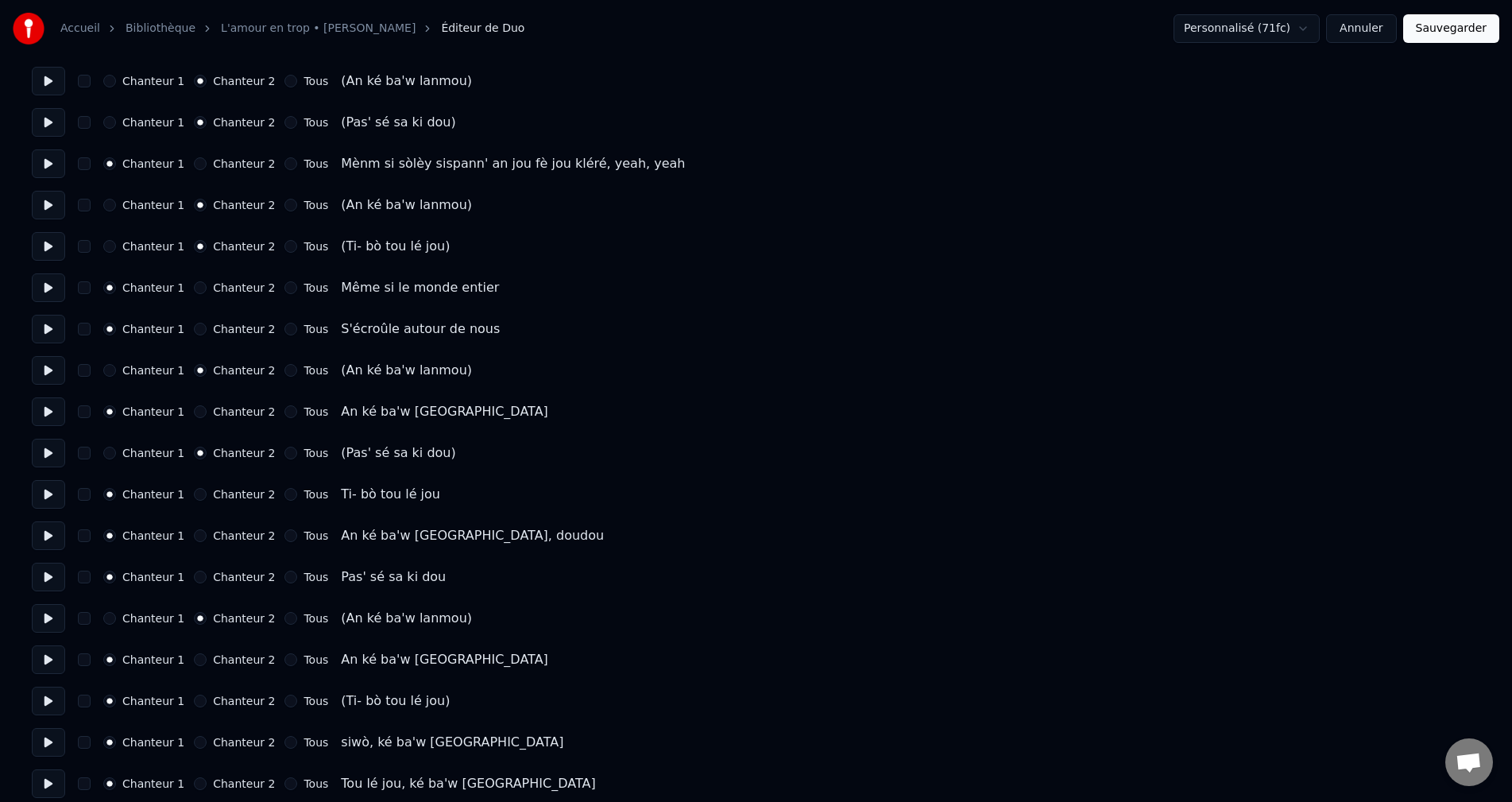
click at [193, 700] on button "Chanteur 2" at bounding box center [200, 700] width 13 height 13
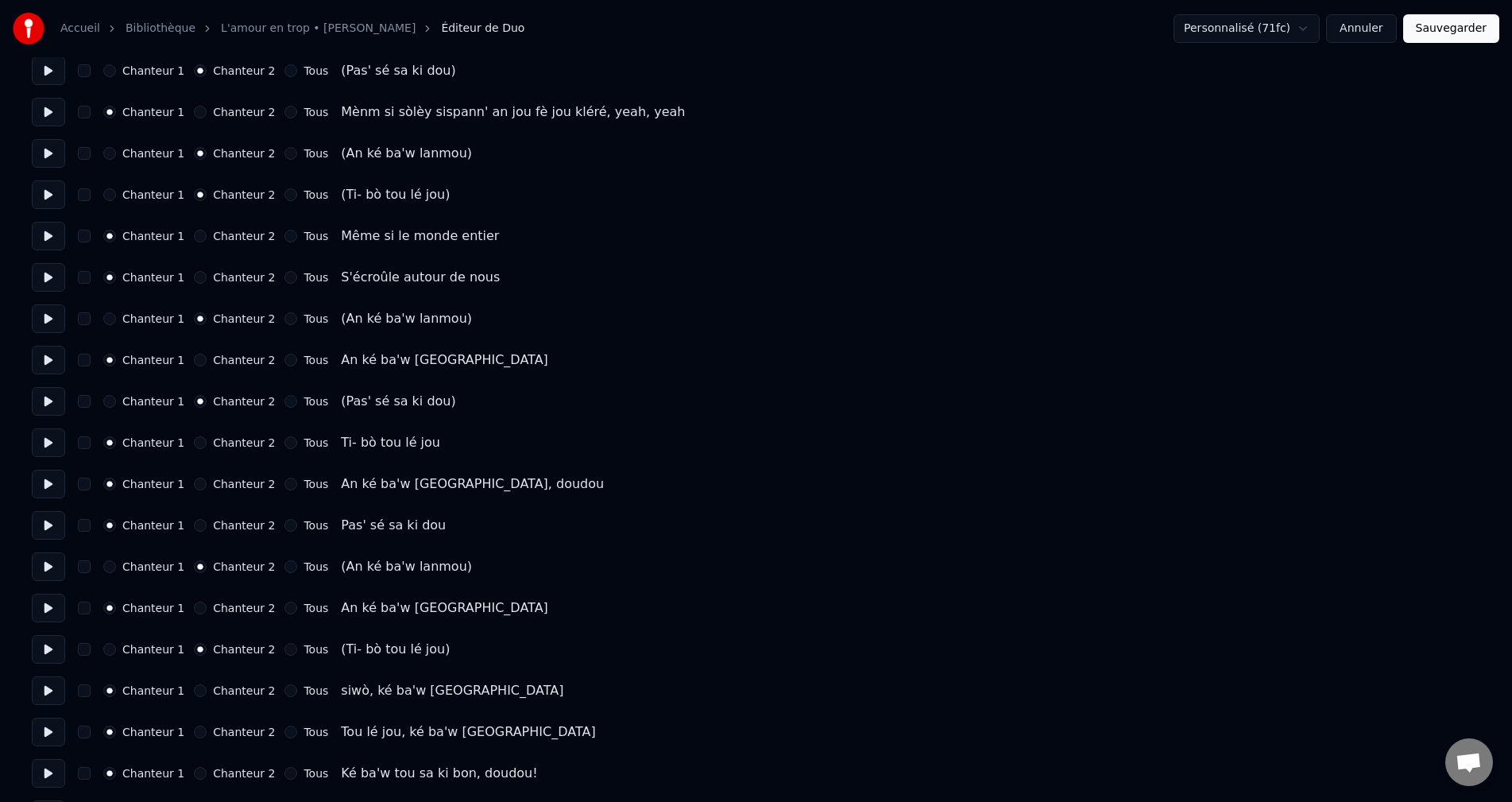
scroll to position [3020, 0]
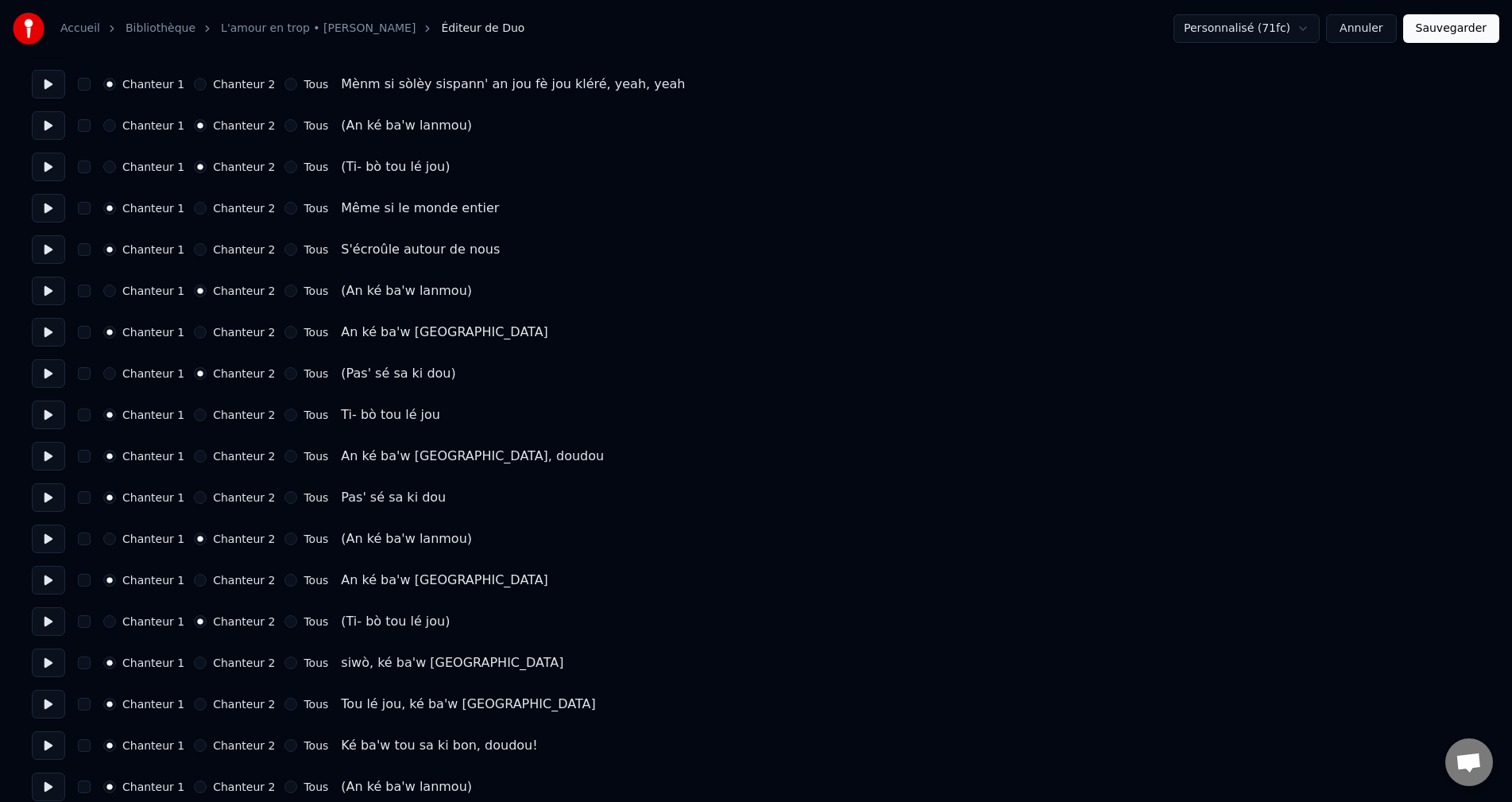
click at [67, 654] on div "Chanteur 1 Chanteur 2 Tous siwò, ké ba'w [GEOGRAPHIC_DATA]" at bounding box center [756, 663] width 1449 height 29
click at [57, 660] on button at bounding box center [48, 663] width 33 height 29
click at [61, 659] on button at bounding box center [48, 663] width 33 height 29
click at [46, 698] on button at bounding box center [48, 704] width 33 height 29
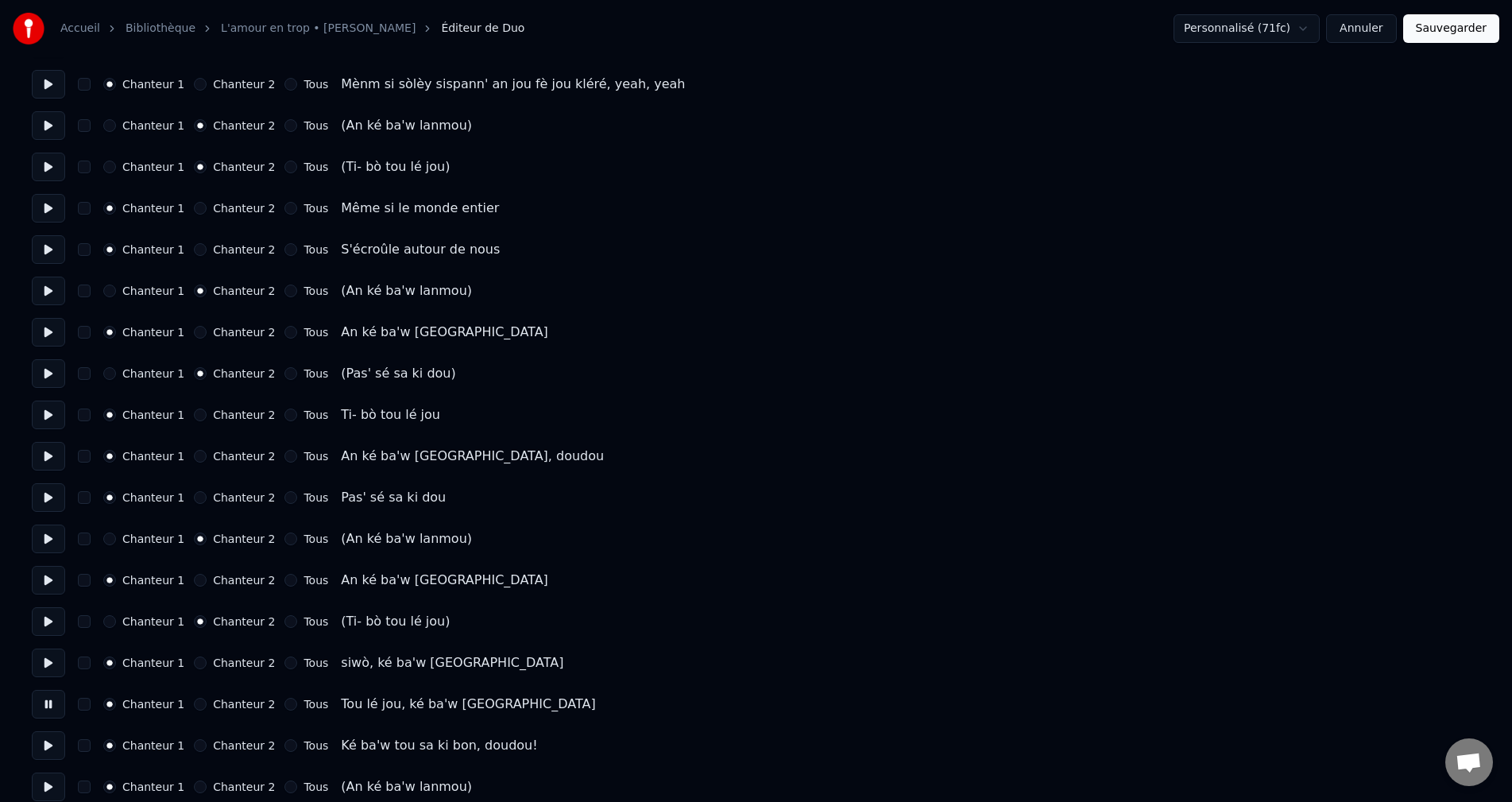
click at [39, 742] on button at bounding box center [48, 745] width 33 height 29
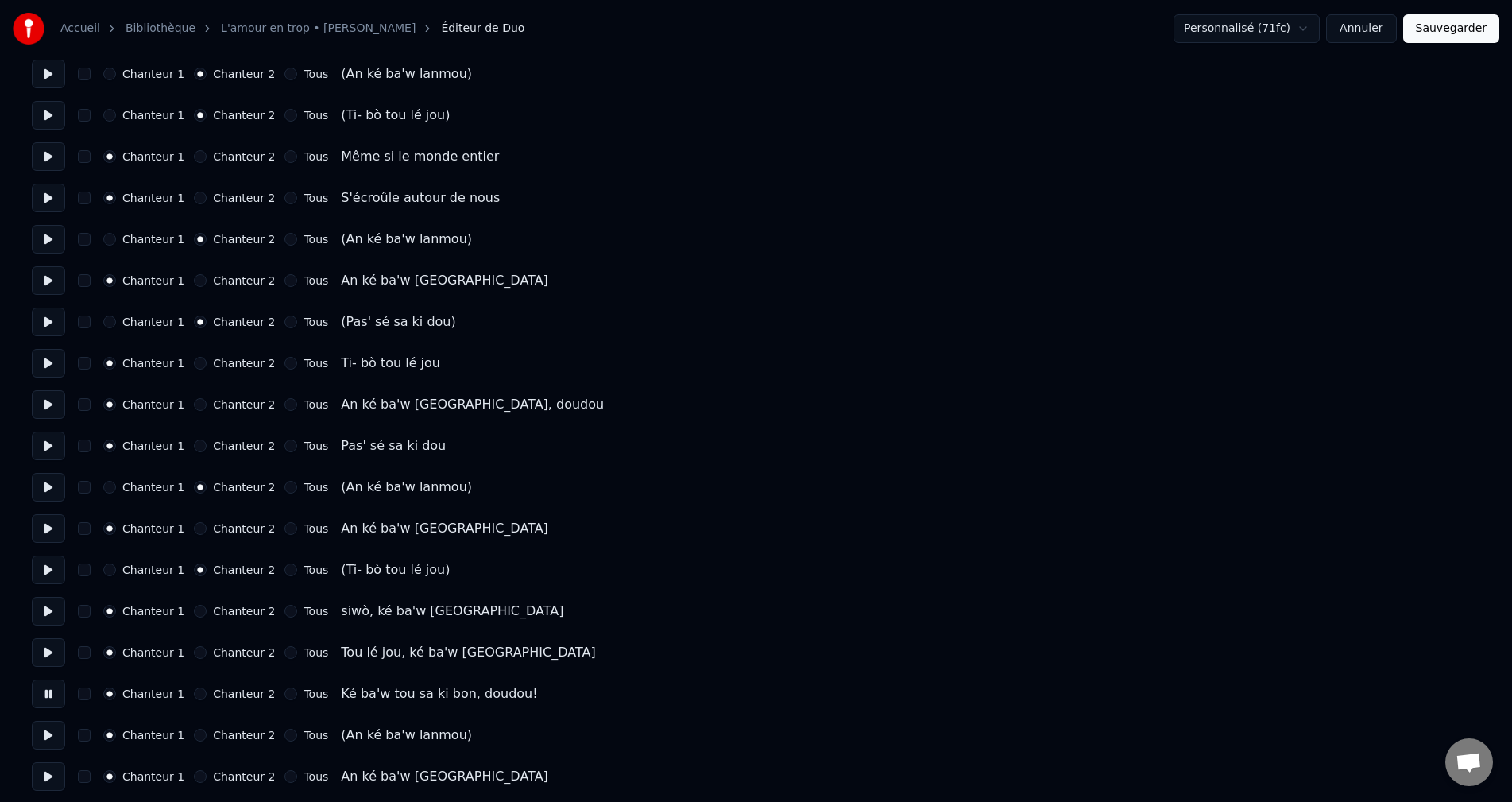
scroll to position [3099, 0]
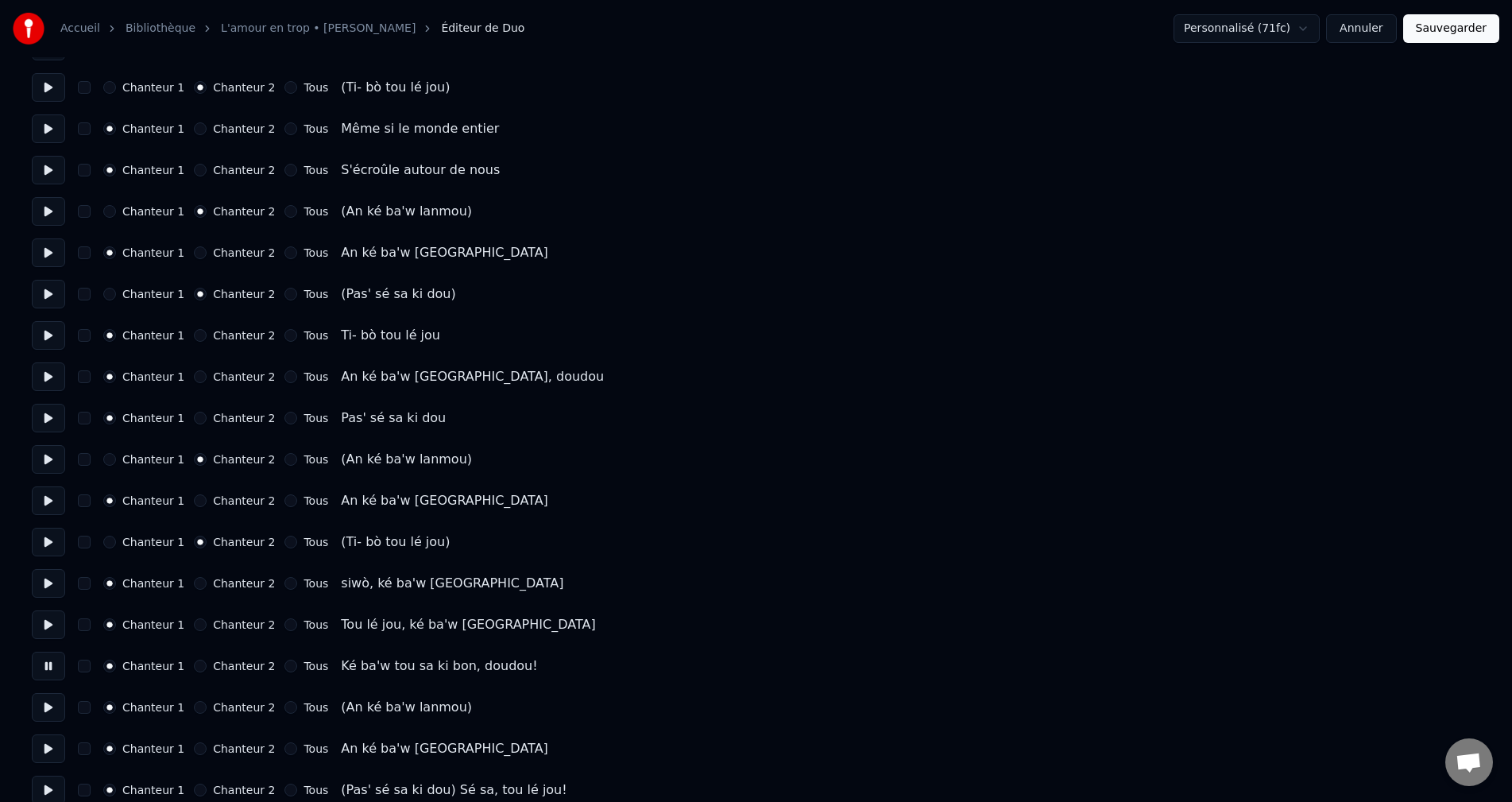
click at [50, 707] on button at bounding box center [48, 707] width 33 height 29
click at [193, 709] on button "Chanteur 2" at bounding box center [200, 707] width 13 height 13
click at [40, 753] on button at bounding box center [48, 749] width 33 height 29
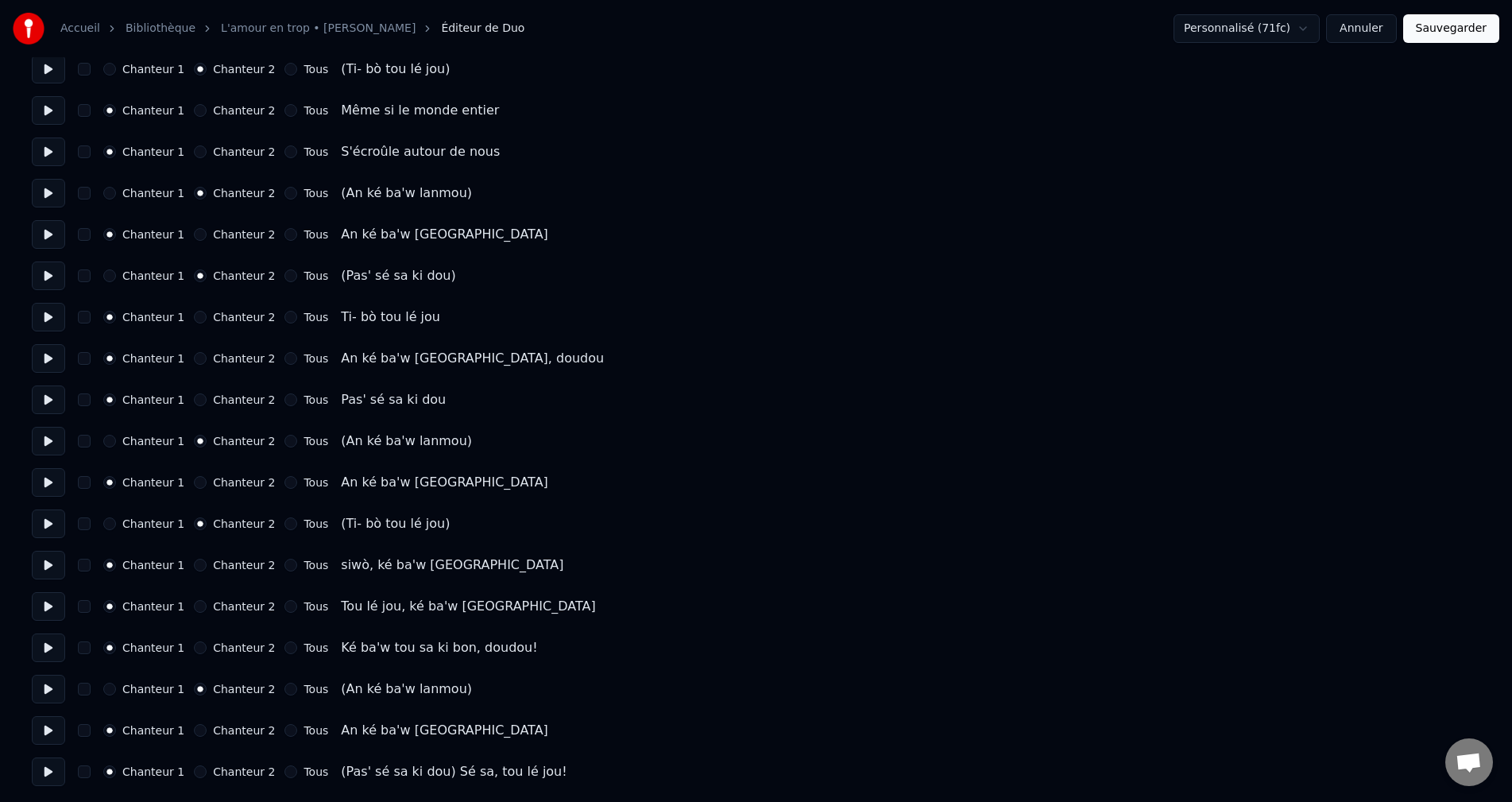
click at [45, 770] on button at bounding box center [48, 771] width 33 height 29
click at [48, 689] on button at bounding box center [48, 689] width 33 height 29
click at [47, 693] on button at bounding box center [48, 689] width 33 height 29
click at [53, 675] on button at bounding box center [48, 689] width 33 height 29
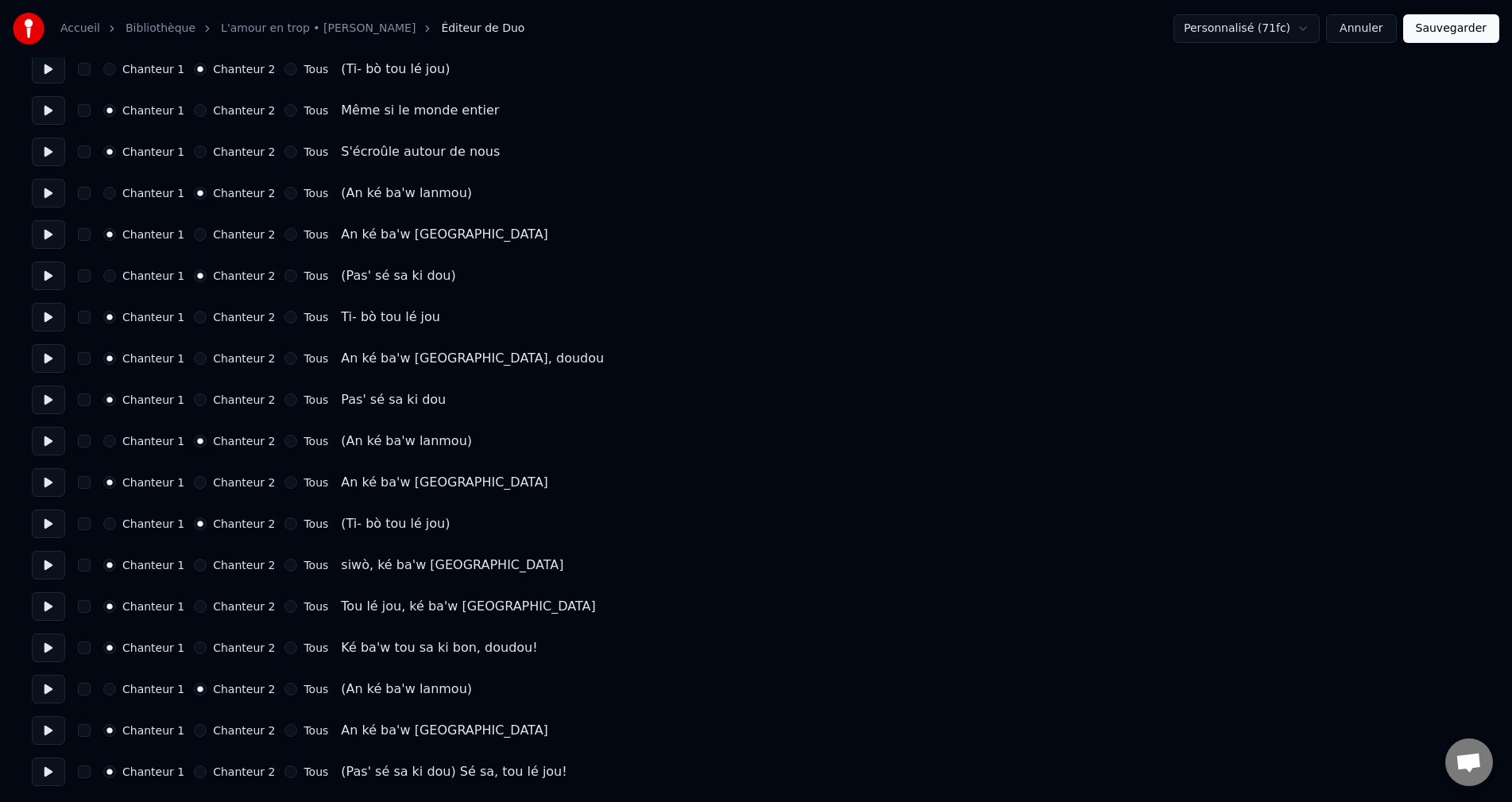
click at [43, 739] on button at bounding box center [48, 730] width 33 height 29
click at [54, 686] on button at bounding box center [48, 689] width 33 height 29
click at [55, 686] on button at bounding box center [48, 689] width 33 height 29
click at [45, 723] on button at bounding box center [48, 730] width 33 height 29
click at [45, 722] on button at bounding box center [48, 730] width 33 height 29
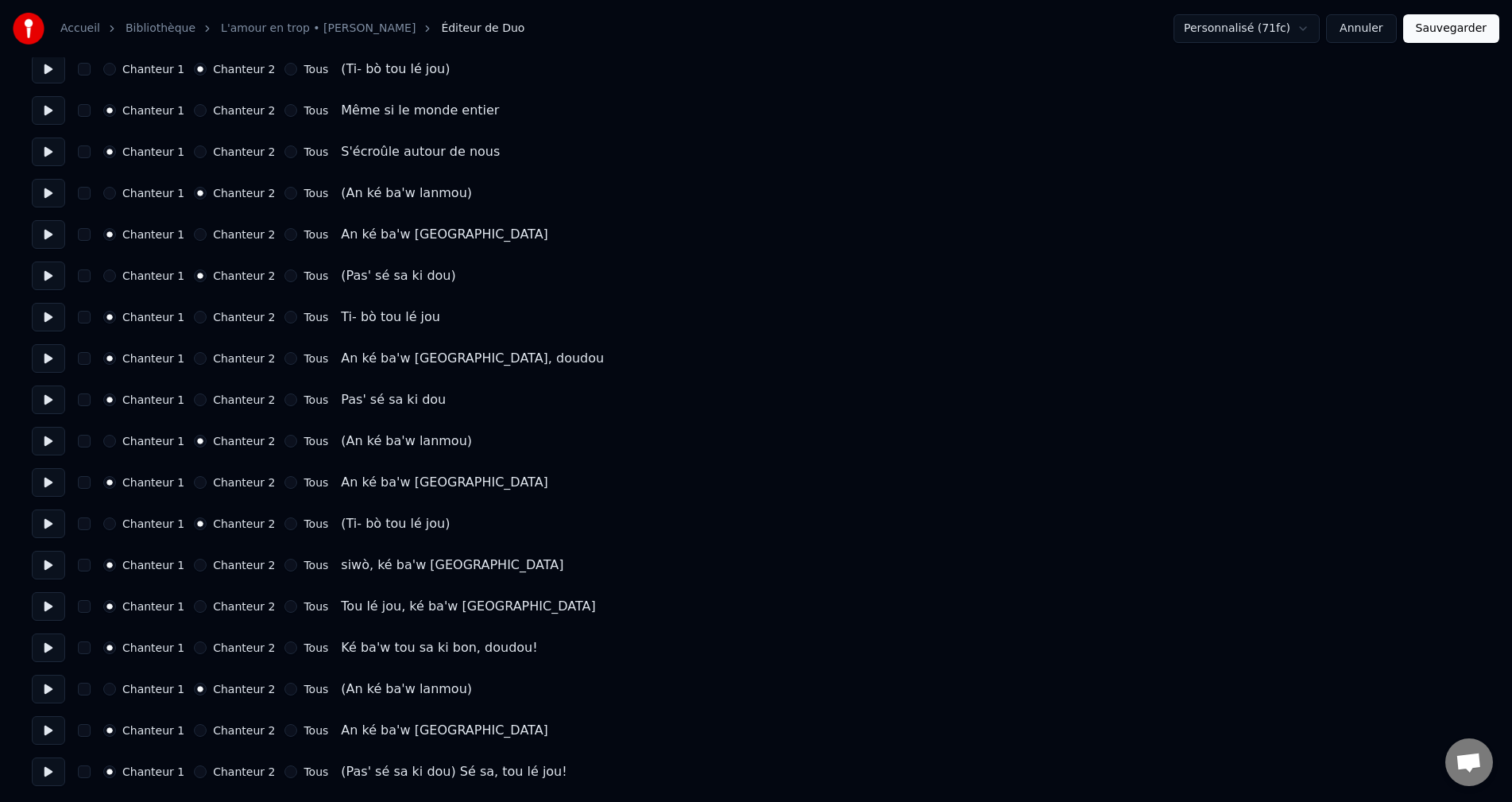
click at [45, 721] on button at bounding box center [48, 730] width 33 height 29
click at [45, 720] on button at bounding box center [48, 730] width 33 height 29
click at [51, 773] on button at bounding box center [48, 771] width 33 height 29
click at [193, 770] on button "Chanteur 2" at bounding box center [200, 771] width 13 height 13
click at [1467, 32] on button "Sauvegarder" at bounding box center [1452, 28] width 96 height 29
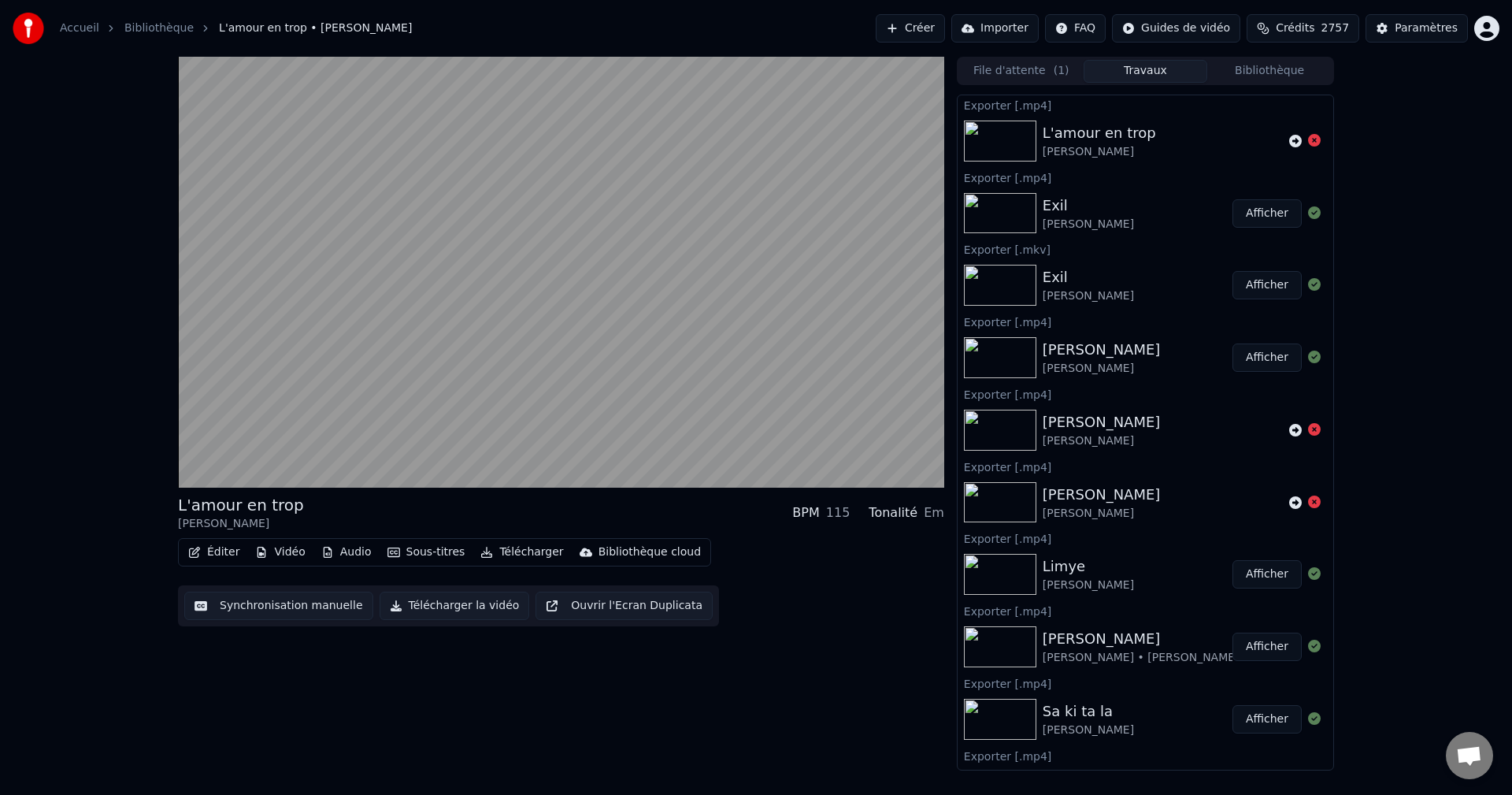
click at [230, 549] on button "Éditer" at bounding box center [214, 552] width 64 height 22
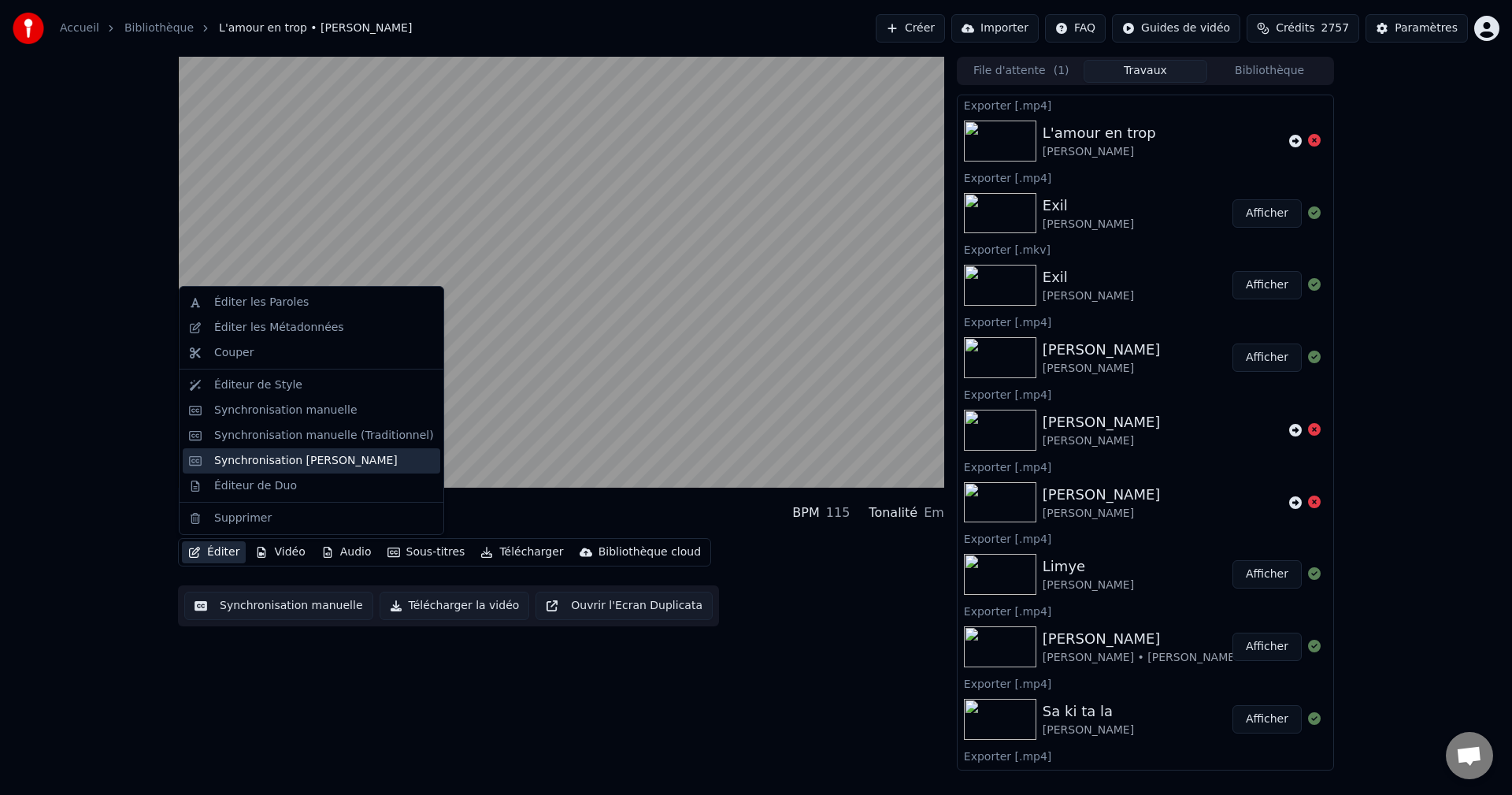
click at [278, 457] on div "Synchronisation [PERSON_NAME]" at bounding box center [305, 461] width 183 height 16
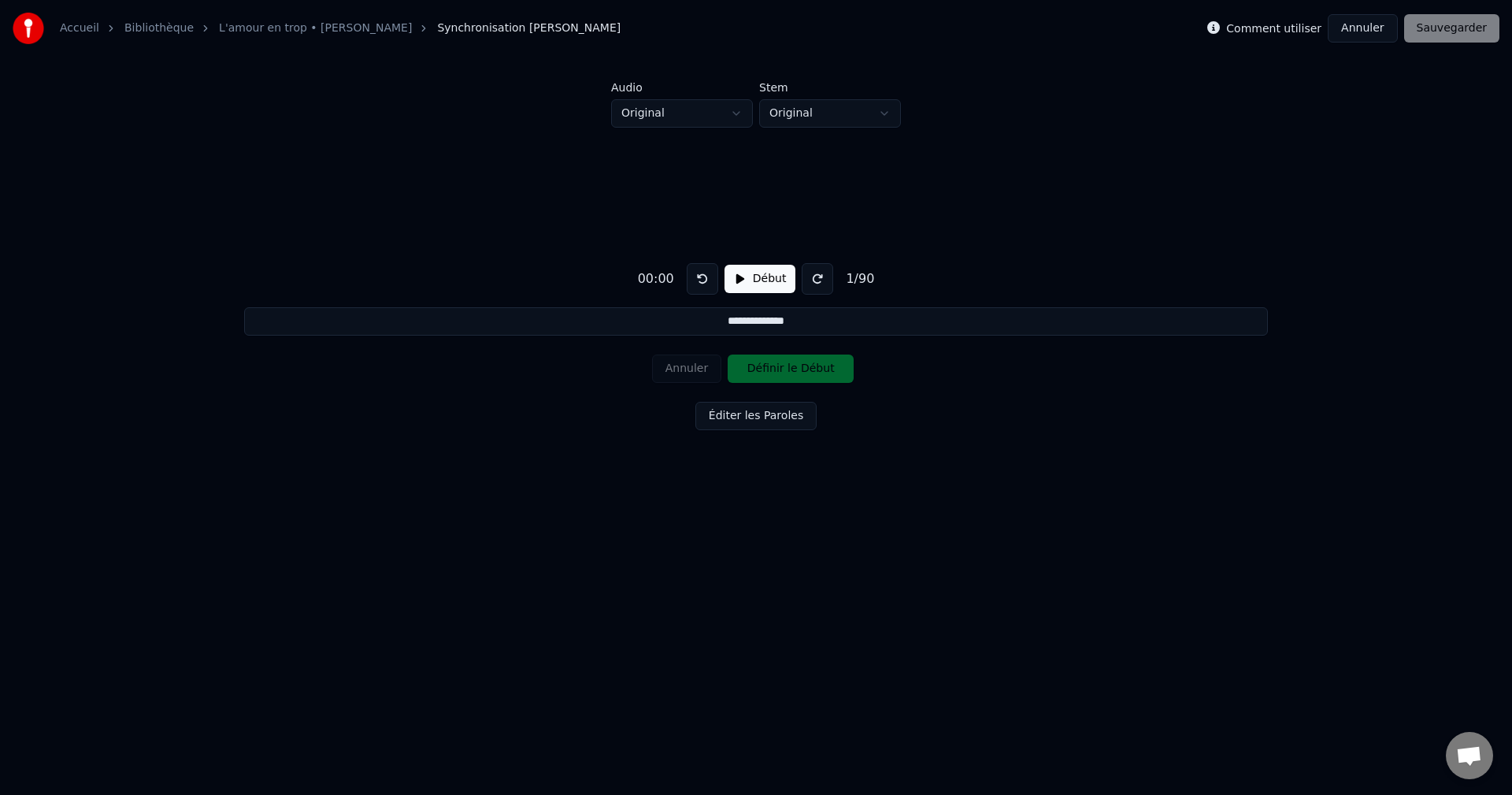
click at [1377, 21] on button "Annuler" at bounding box center [1362, 28] width 69 height 29
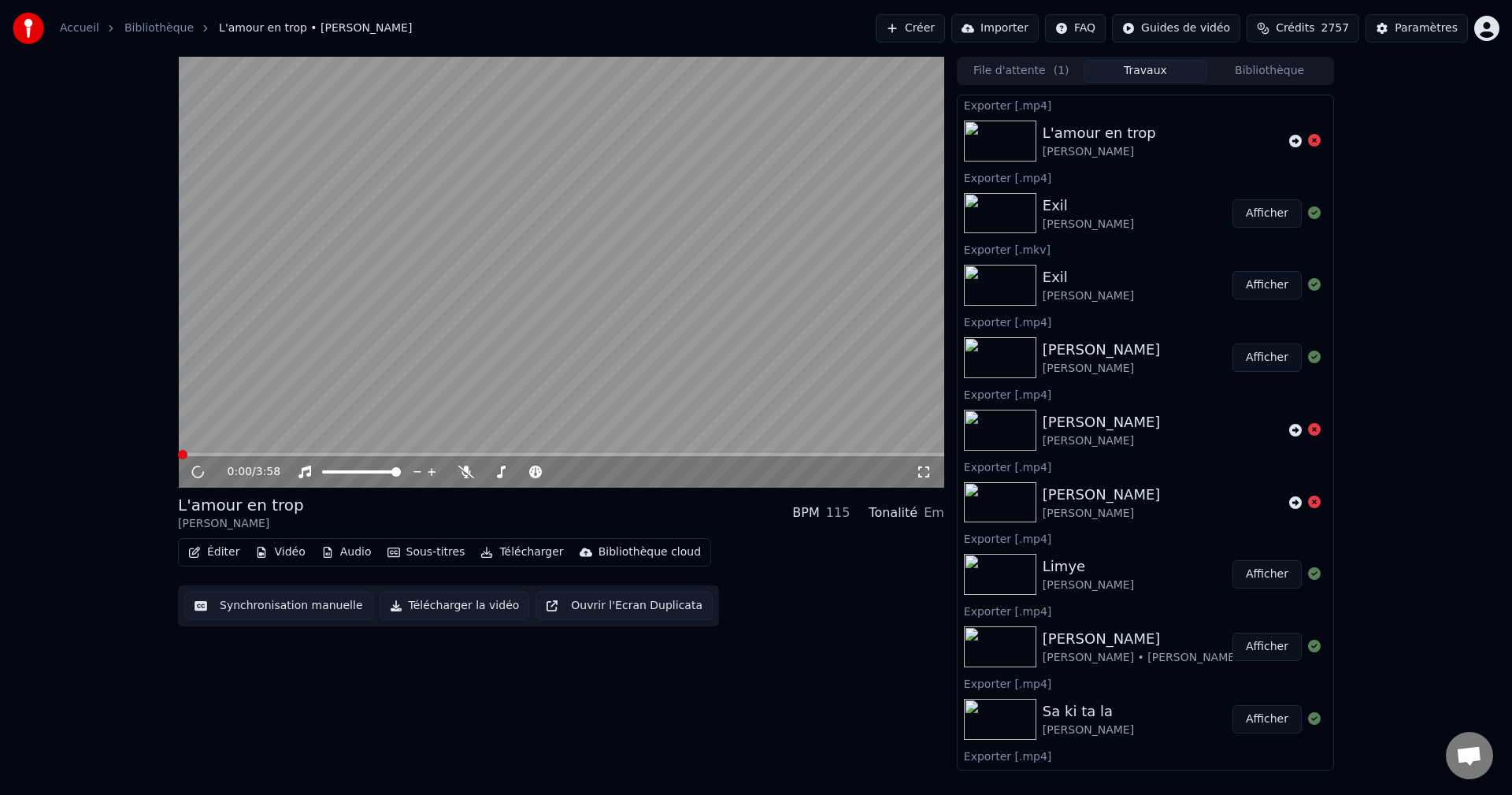
click at [213, 551] on button "Éditer" at bounding box center [214, 552] width 64 height 22
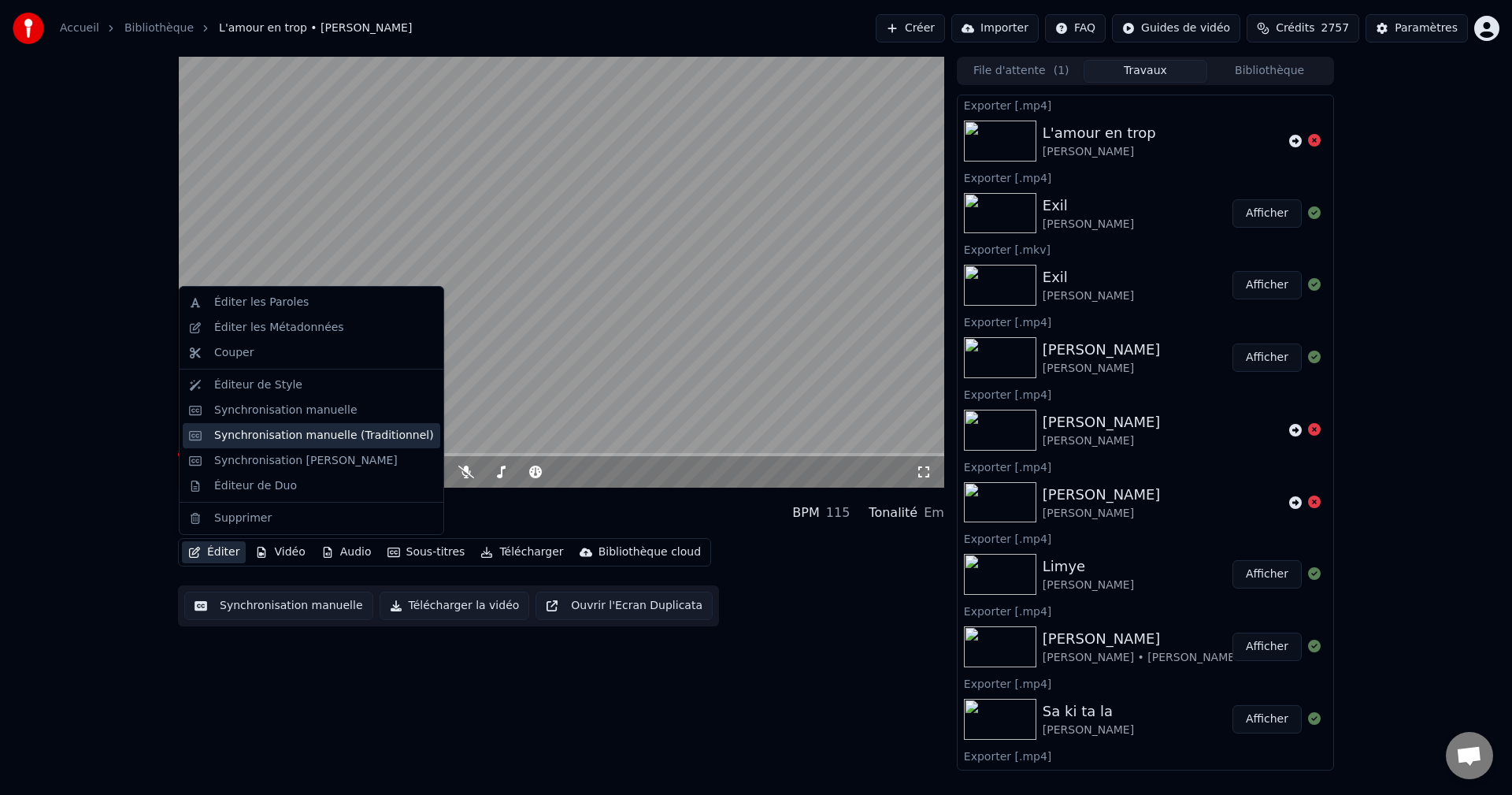
click at [289, 440] on div "Synchronisation manuelle (Traditionnel)" at bounding box center [324, 436] width 219 height 16
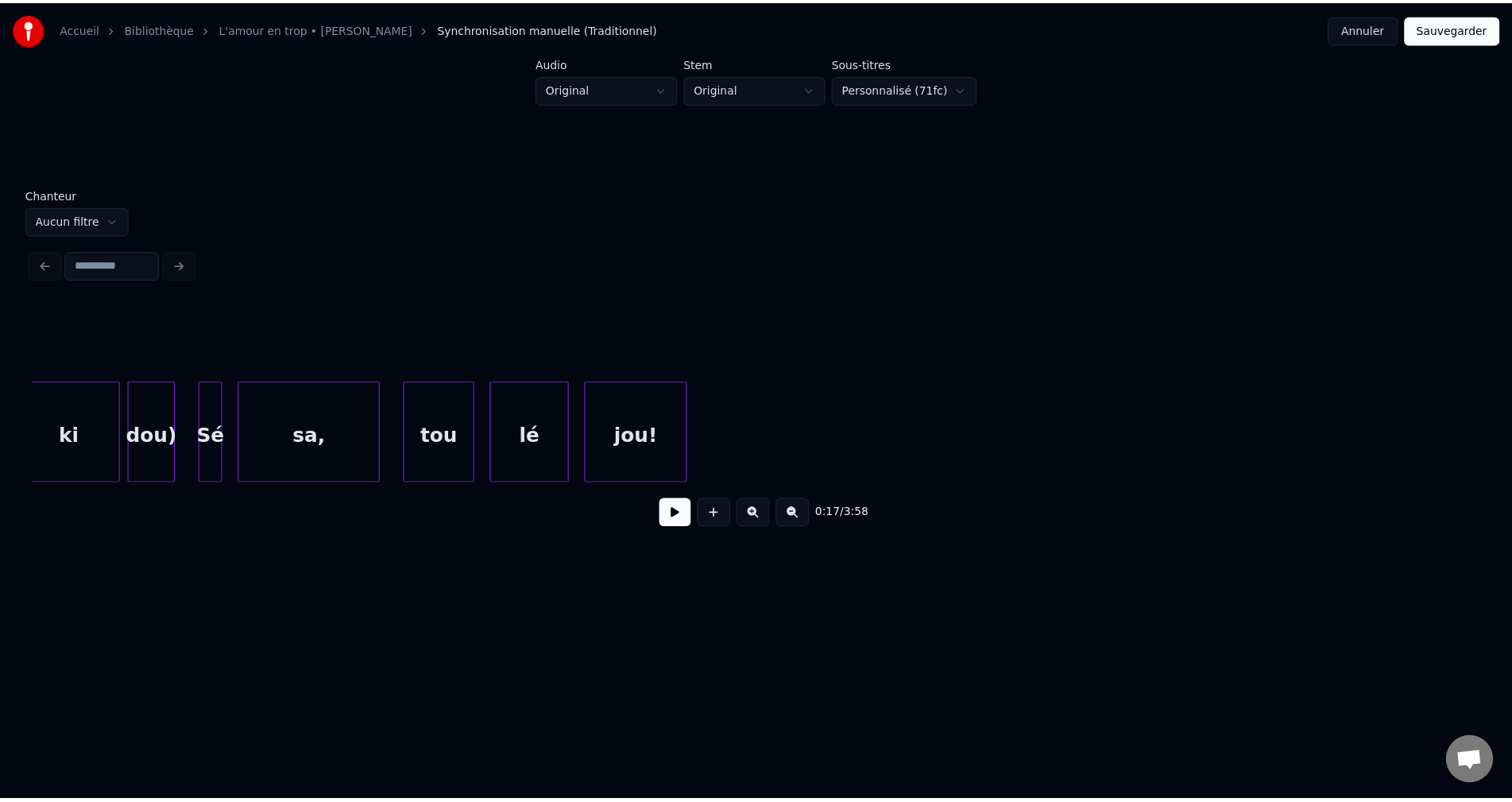
scroll to position [0, 90555]
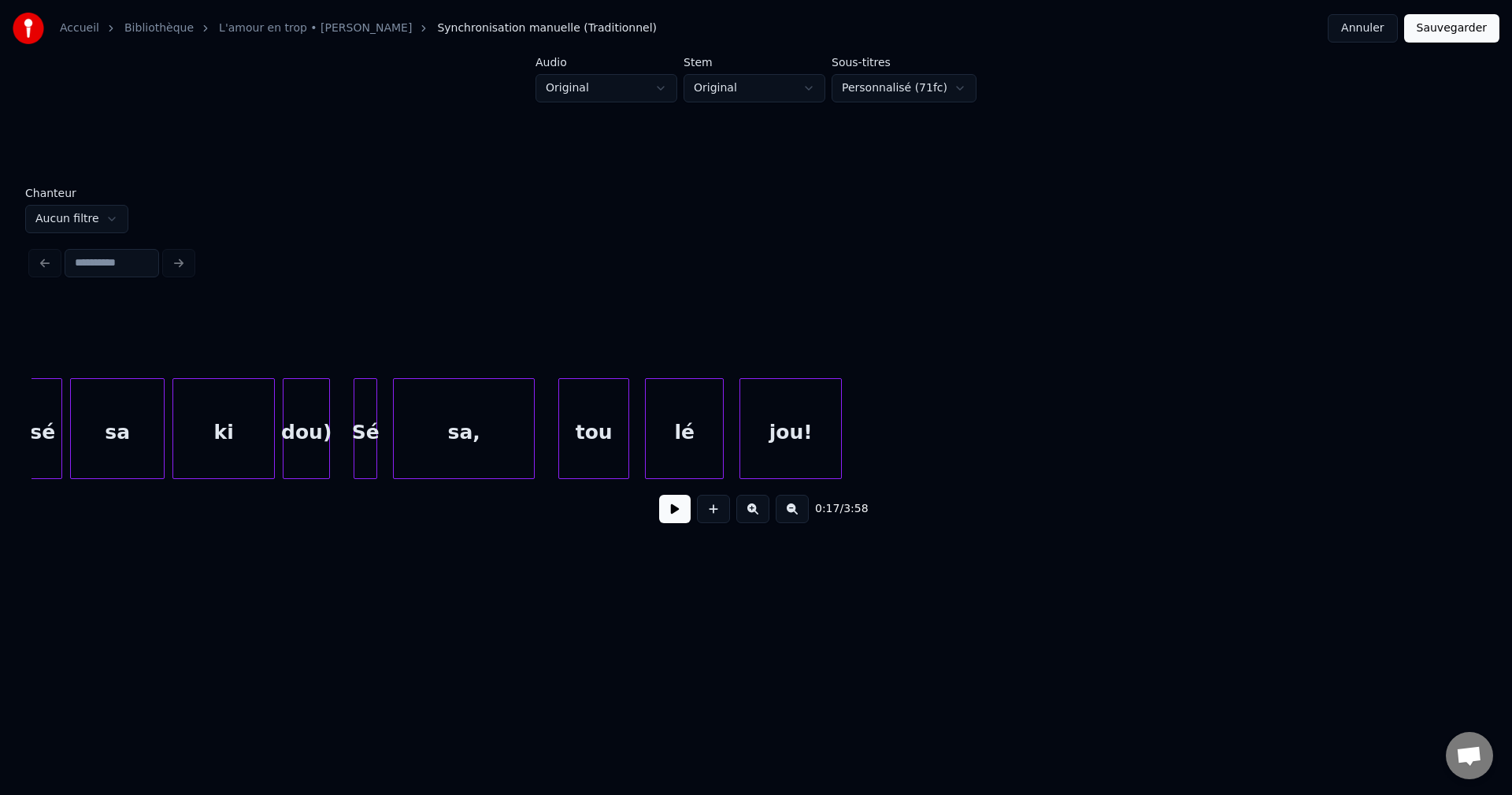
click at [377, 431] on div "Sé" at bounding box center [365, 429] width 23 height 101
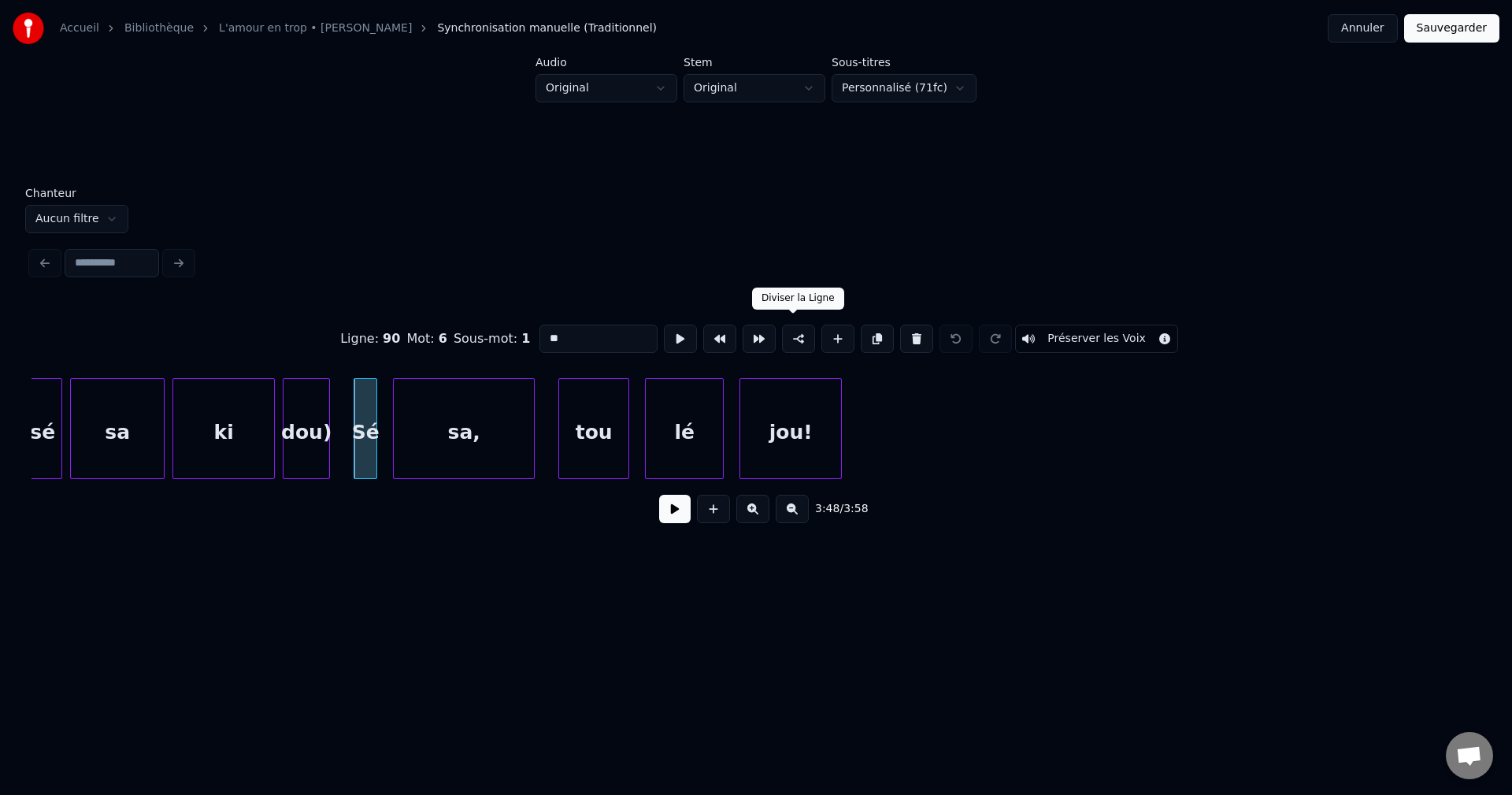
click at [798, 328] on button at bounding box center [798, 338] width 33 height 29
click at [1489, 34] on button "Sauvegarder" at bounding box center [1451, 28] width 95 height 29
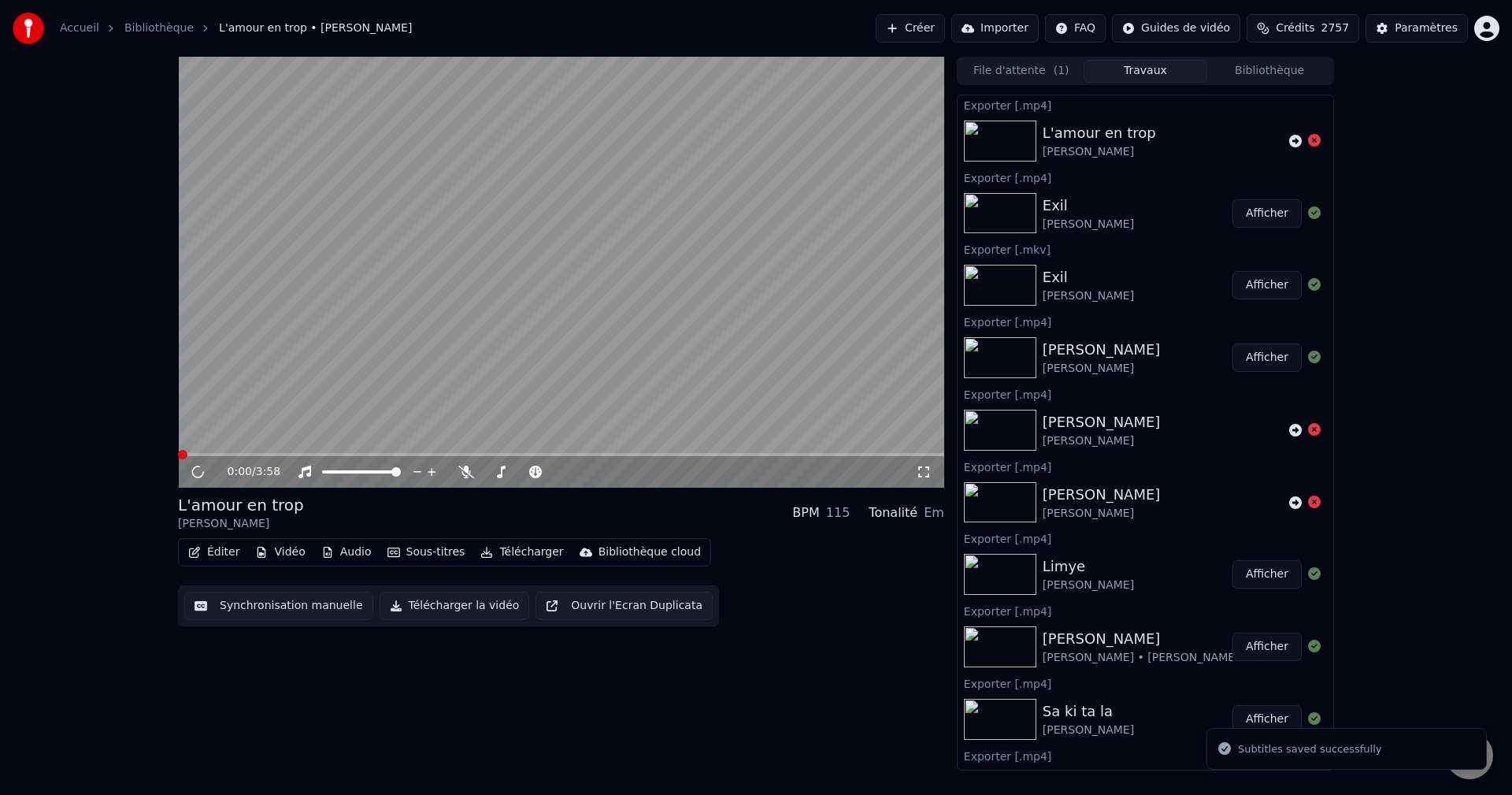
click at [206, 547] on button "Éditer" at bounding box center [214, 552] width 64 height 22
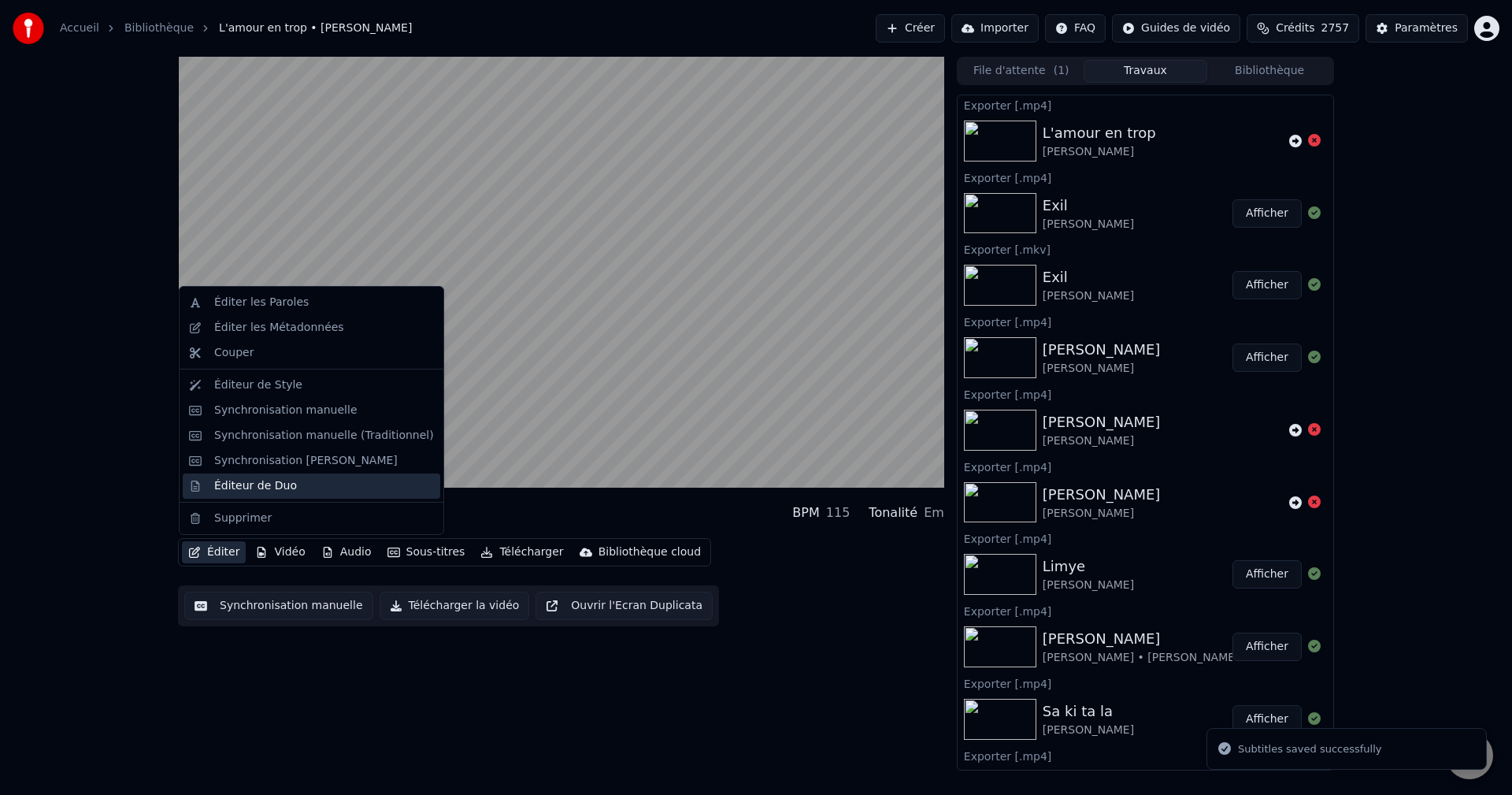
click at [289, 482] on div "Éditeur de Duo" at bounding box center [324, 486] width 219 height 16
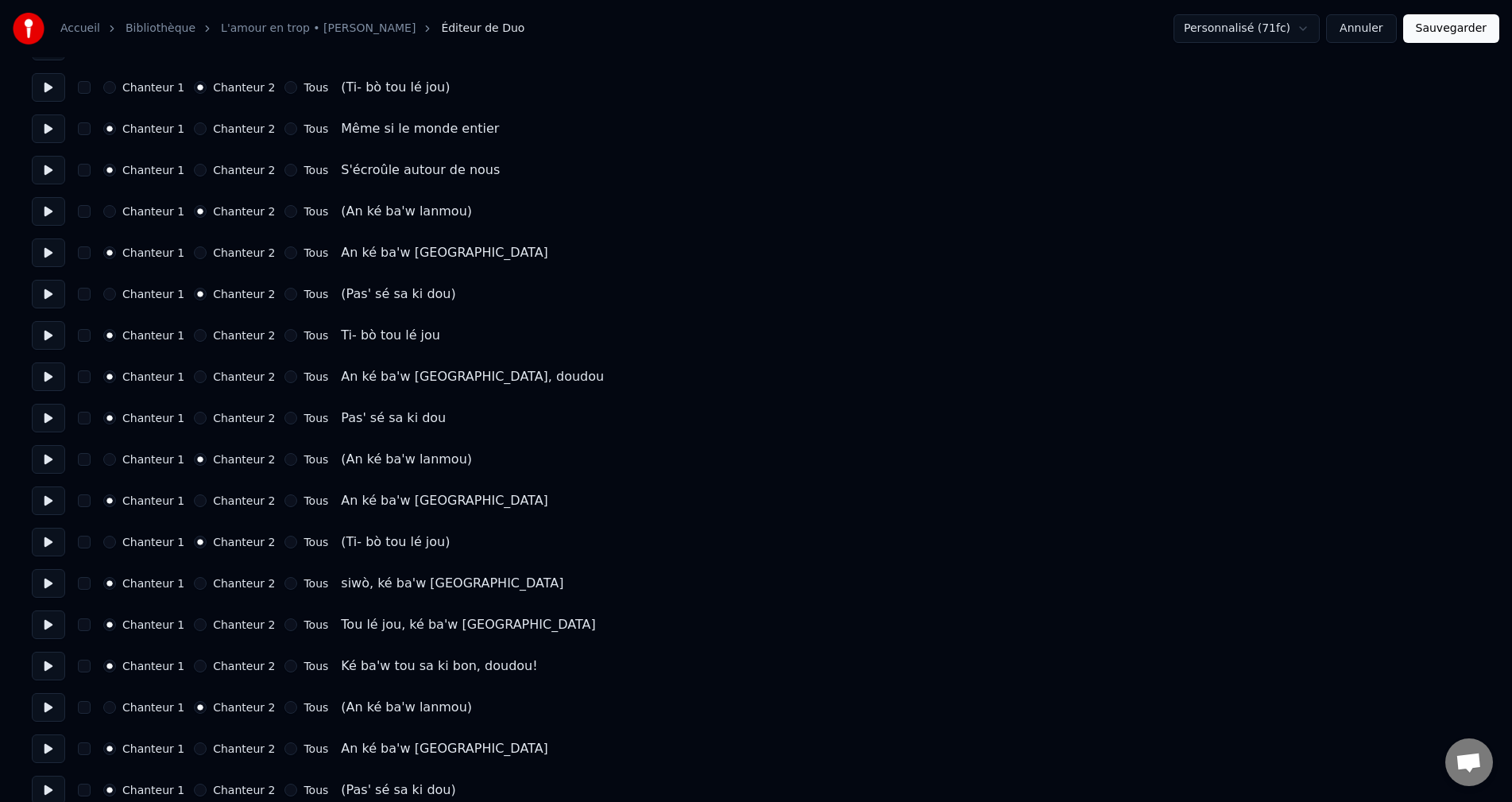
scroll to position [3159, 0]
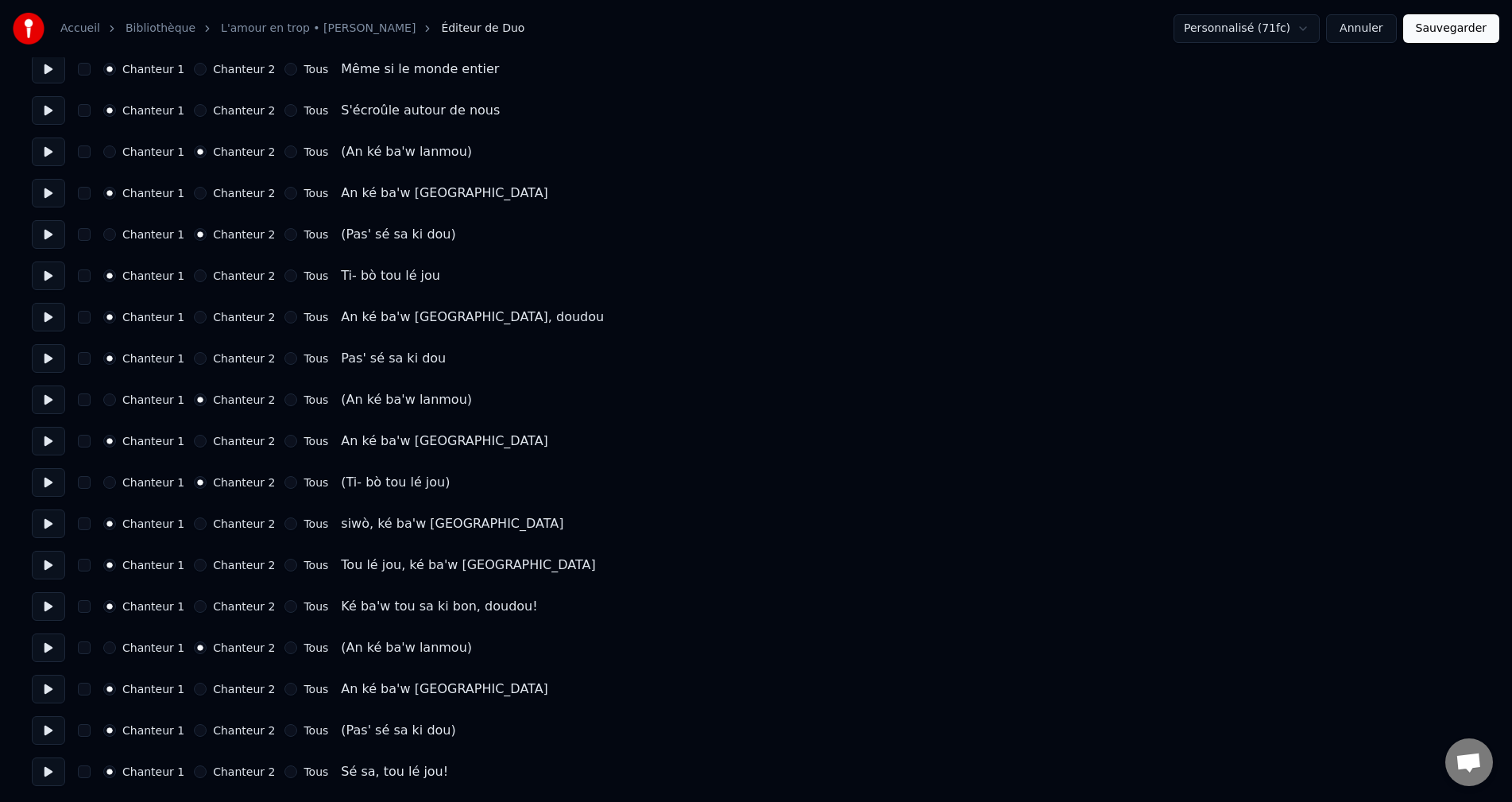
click at [49, 727] on button at bounding box center [48, 730] width 33 height 29
click at [184, 725] on div "Chanteur 1 Chanteur 2 Tous" at bounding box center [215, 730] width 225 height 13
click at [193, 730] on button "Chanteur 2" at bounding box center [200, 730] width 13 height 13
click at [1458, 25] on button "Sauvegarder" at bounding box center [1452, 28] width 96 height 29
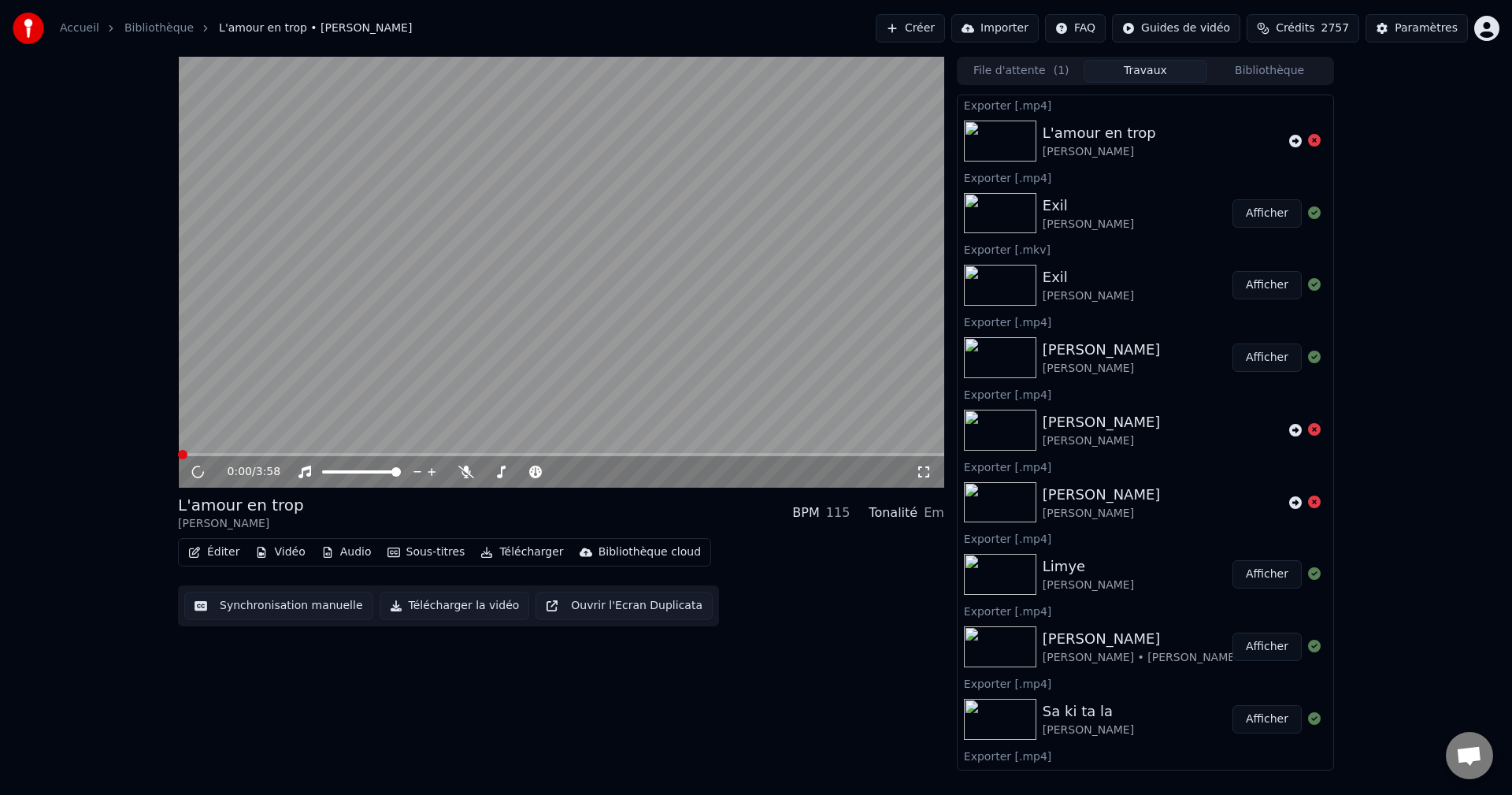
click at [528, 558] on button "Télécharger" at bounding box center [521, 552] width 95 height 22
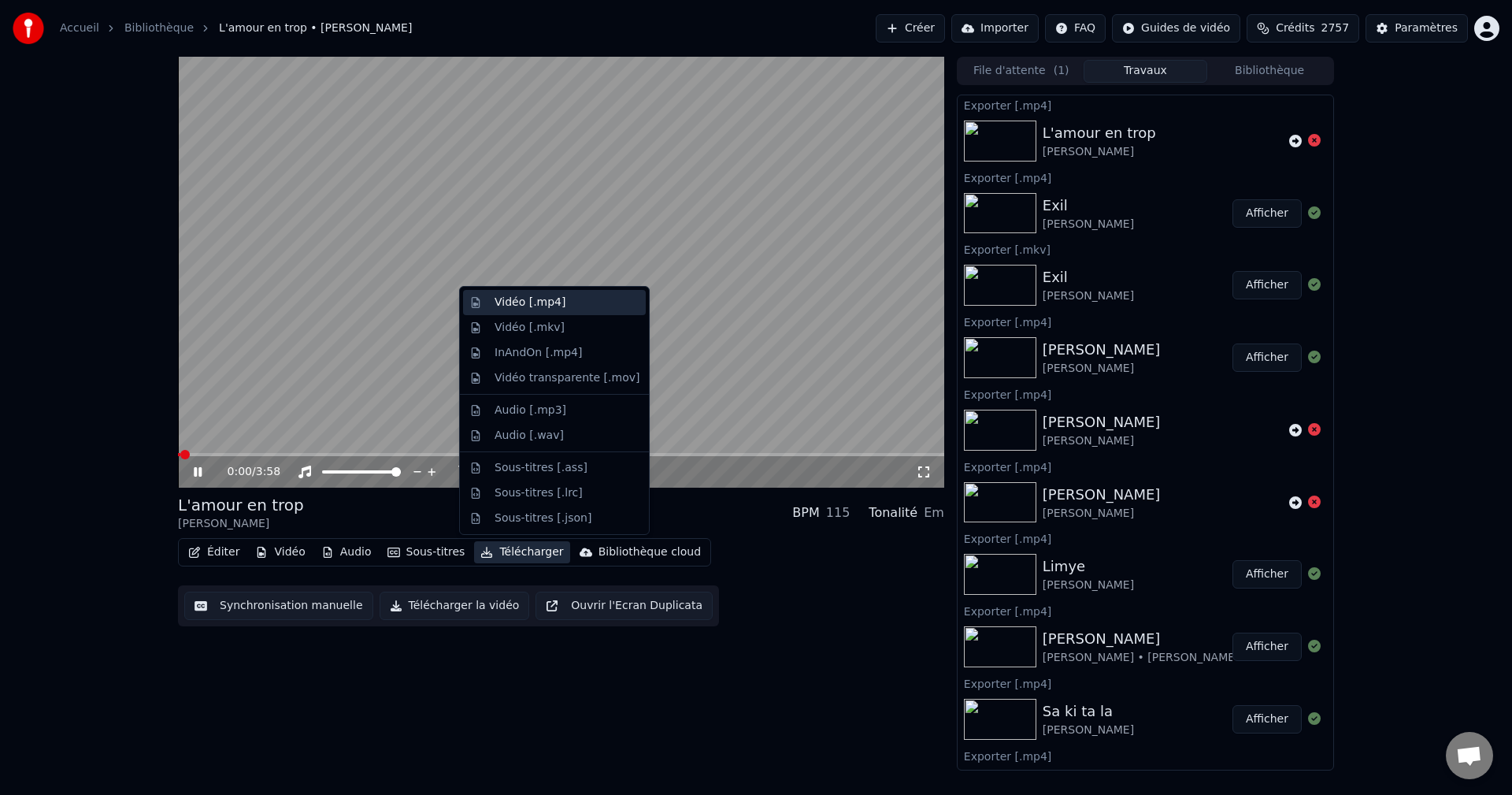
click at [584, 294] on div "Vidéo [.mp4]" at bounding box center [566, 302] width 145 height 16
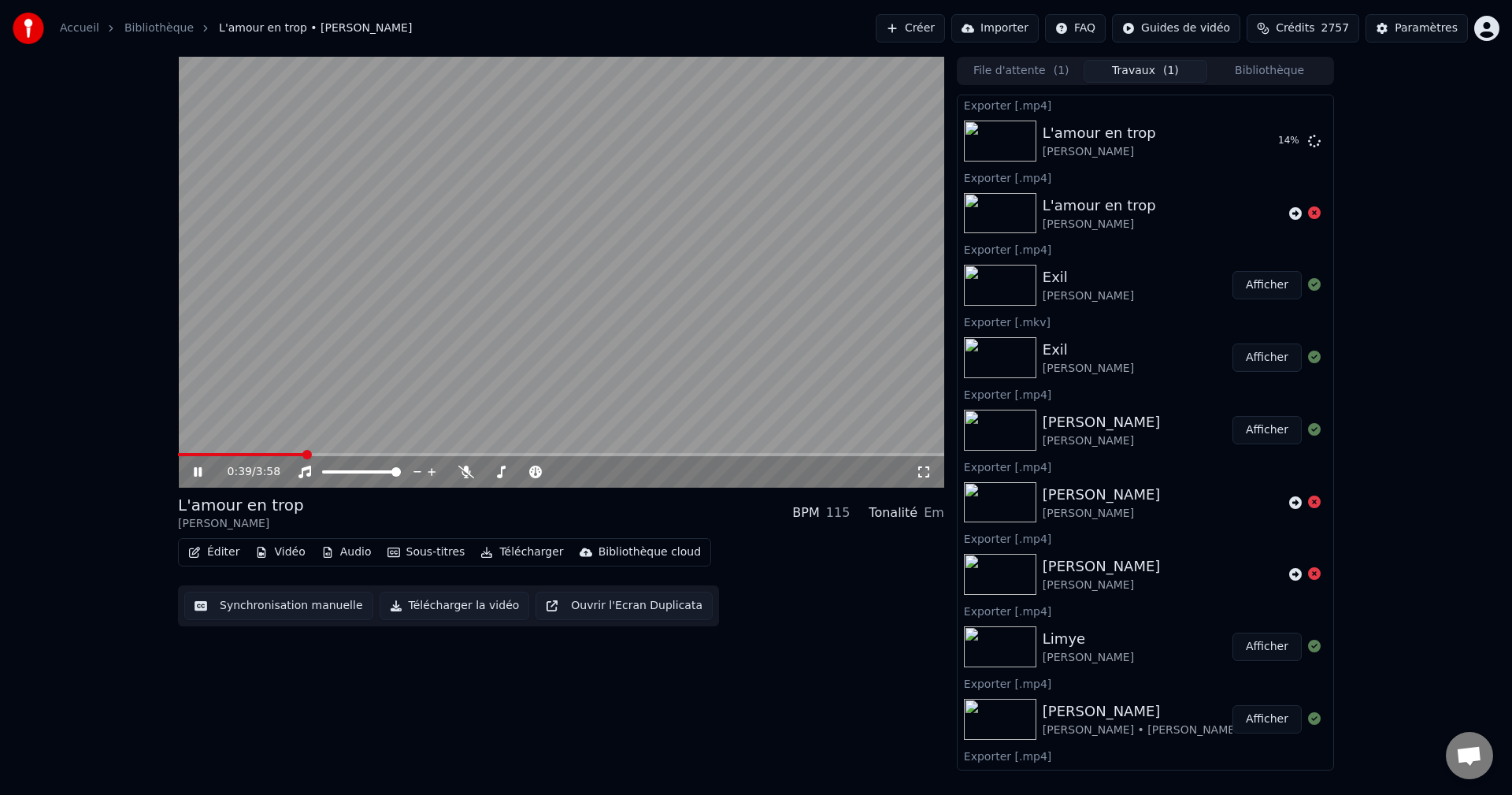
click at [196, 474] on icon at bounding box center [197, 471] width 8 height 10
click at [1267, 63] on button "Bibliothèque" at bounding box center [1268, 71] width 124 height 23
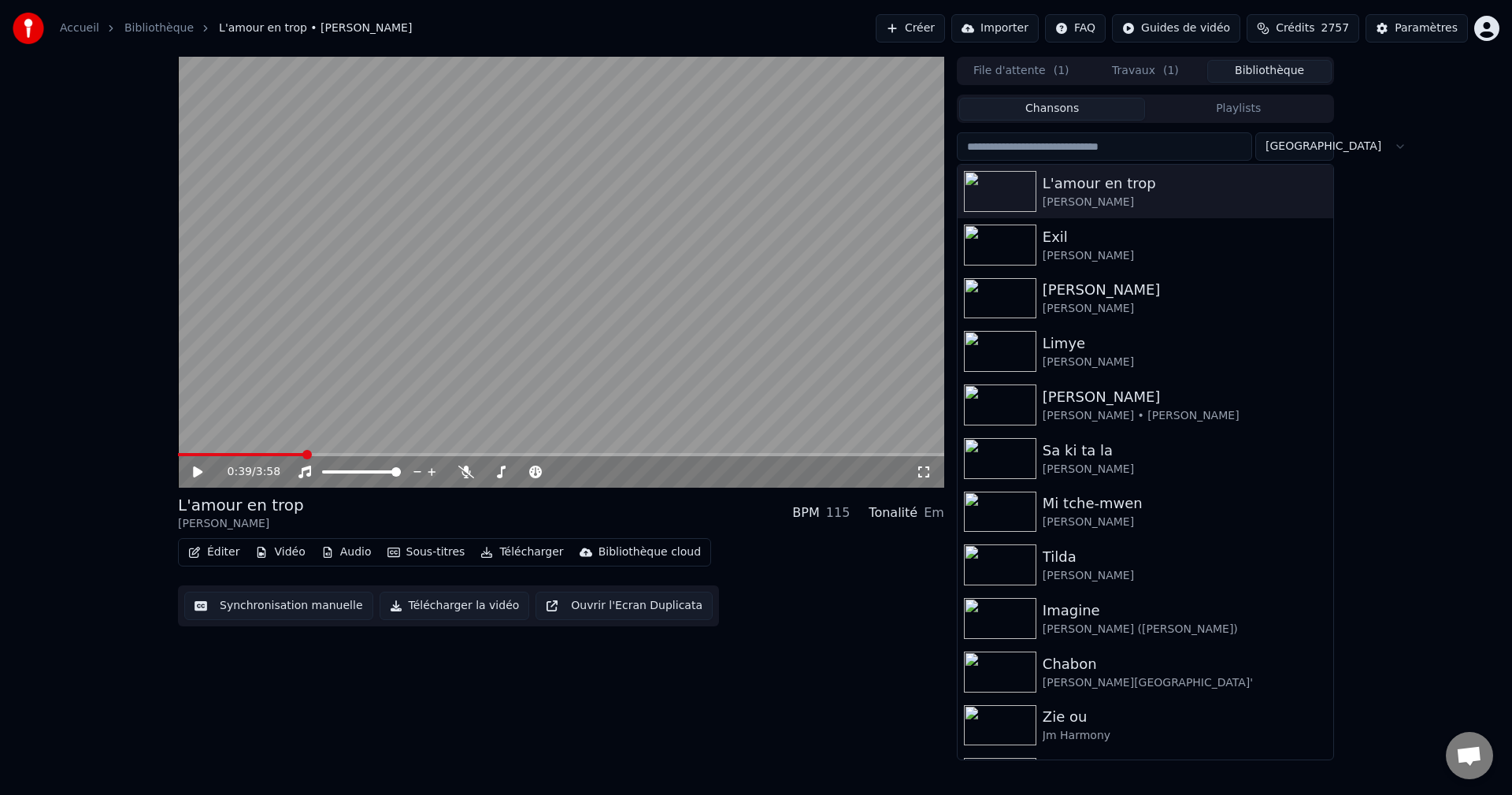
click at [1136, 143] on input "search" at bounding box center [1104, 146] width 295 height 29
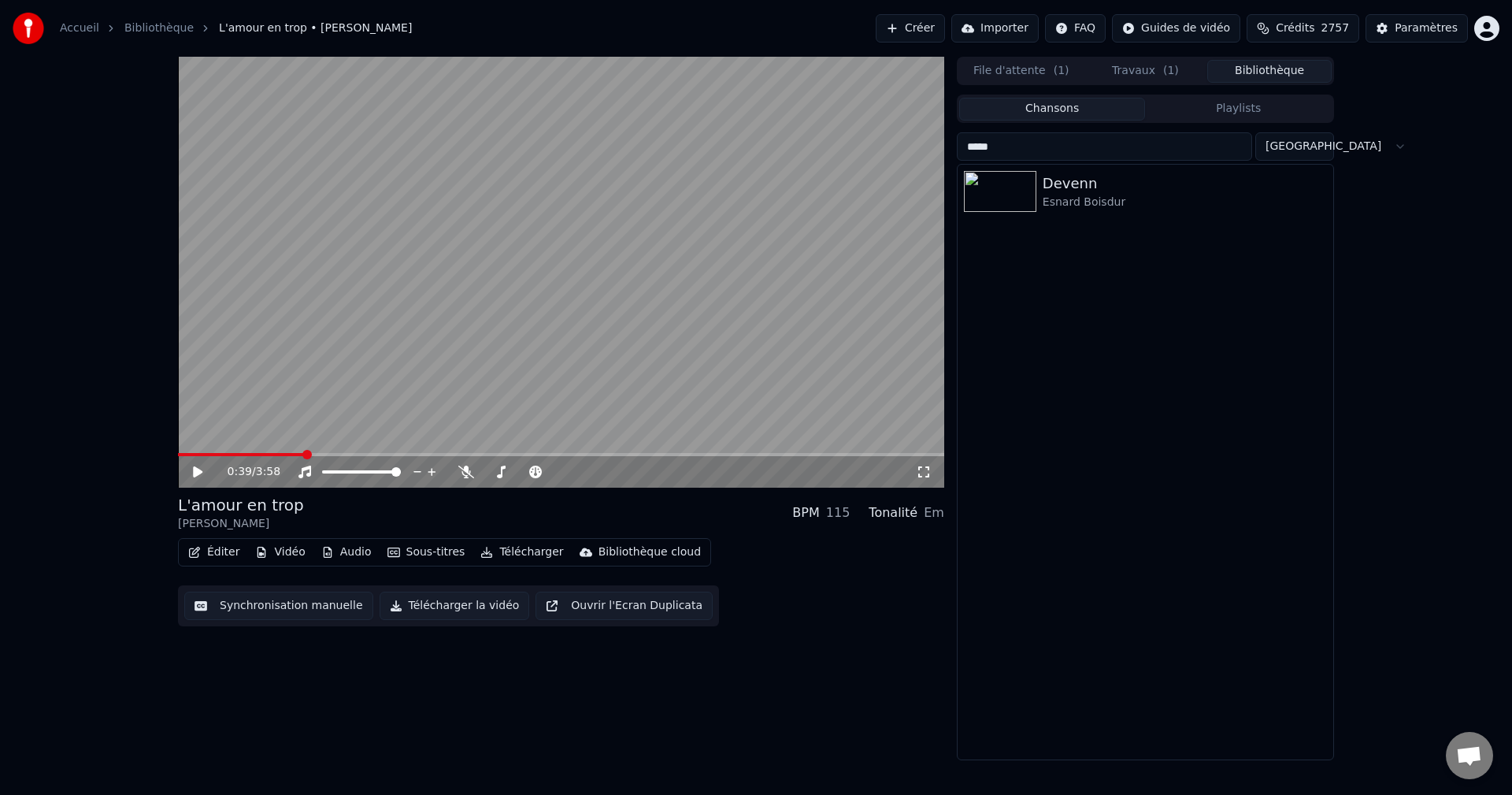
type input "*****"
click at [1151, 67] on button "Travaux ( 1 )" at bounding box center [1145, 71] width 124 height 23
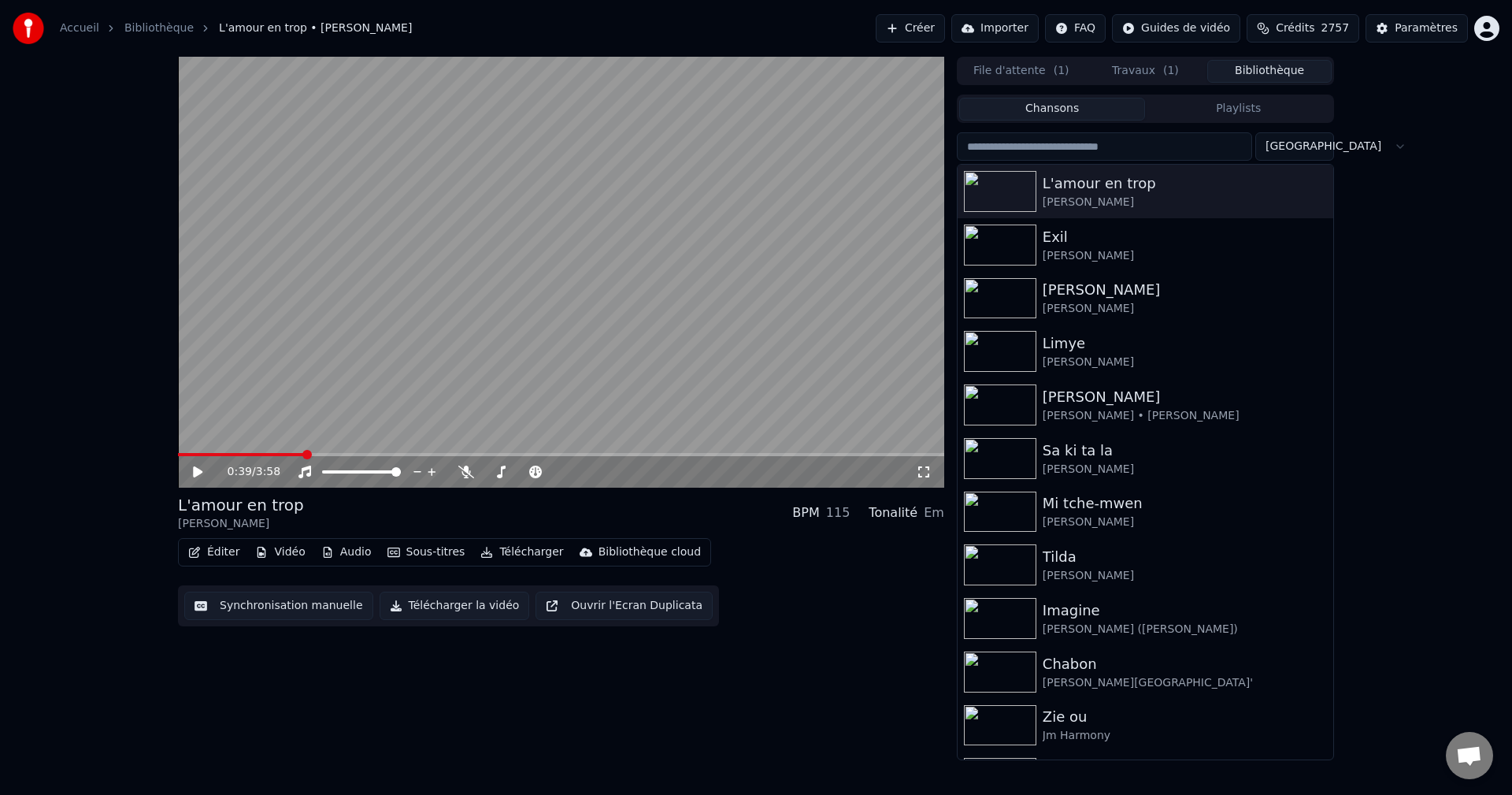
click at [1262, 71] on button "Bibliothèque" at bounding box center [1268, 71] width 124 height 23
click at [1077, 147] on input "search" at bounding box center [1104, 146] width 295 height 29
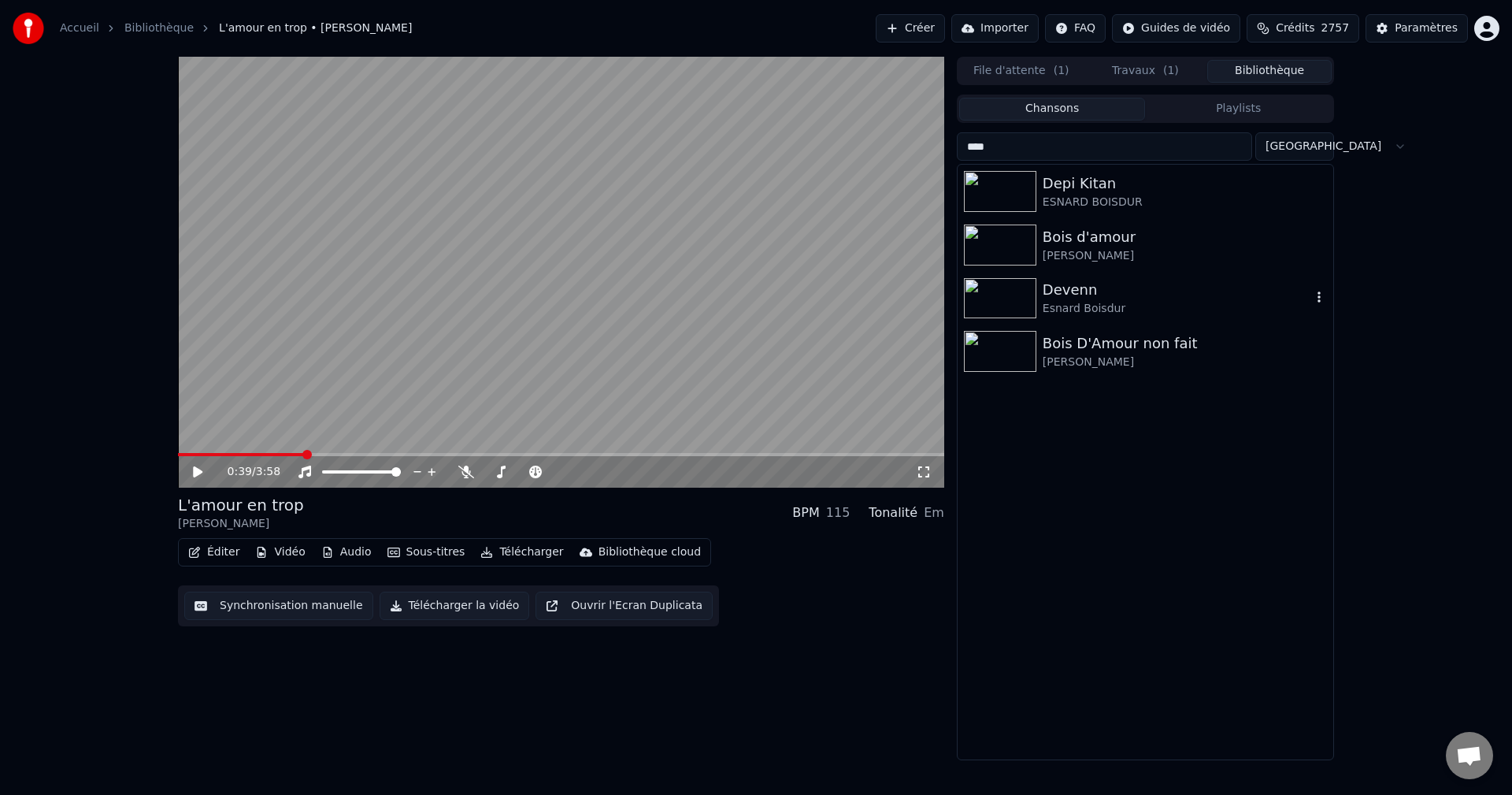
type input "****"
click at [1096, 294] on div "Devenn" at bounding box center [1177, 289] width 269 height 22
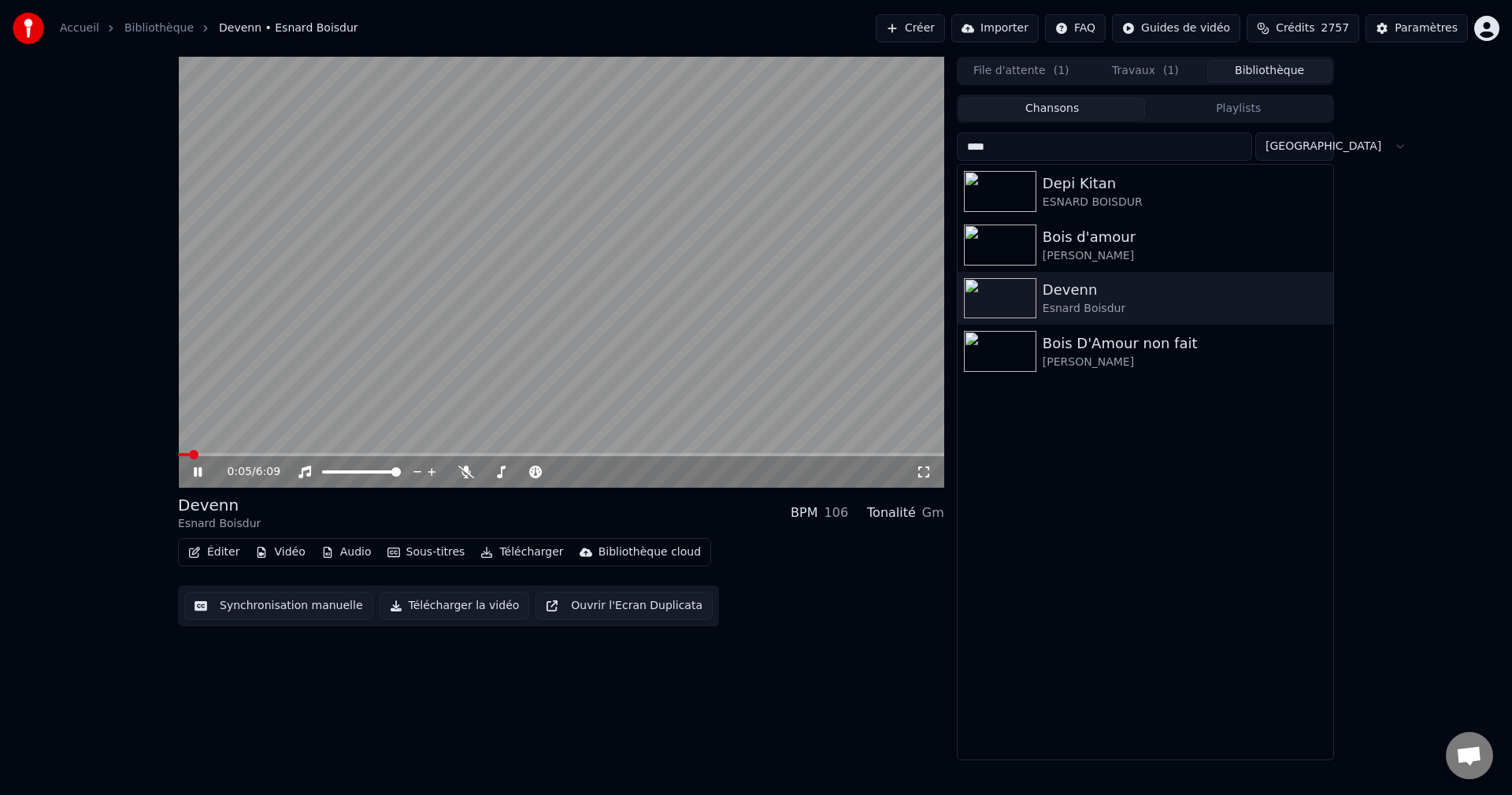
click at [212, 552] on button "Éditer" at bounding box center [214, 552] width 64 height 22
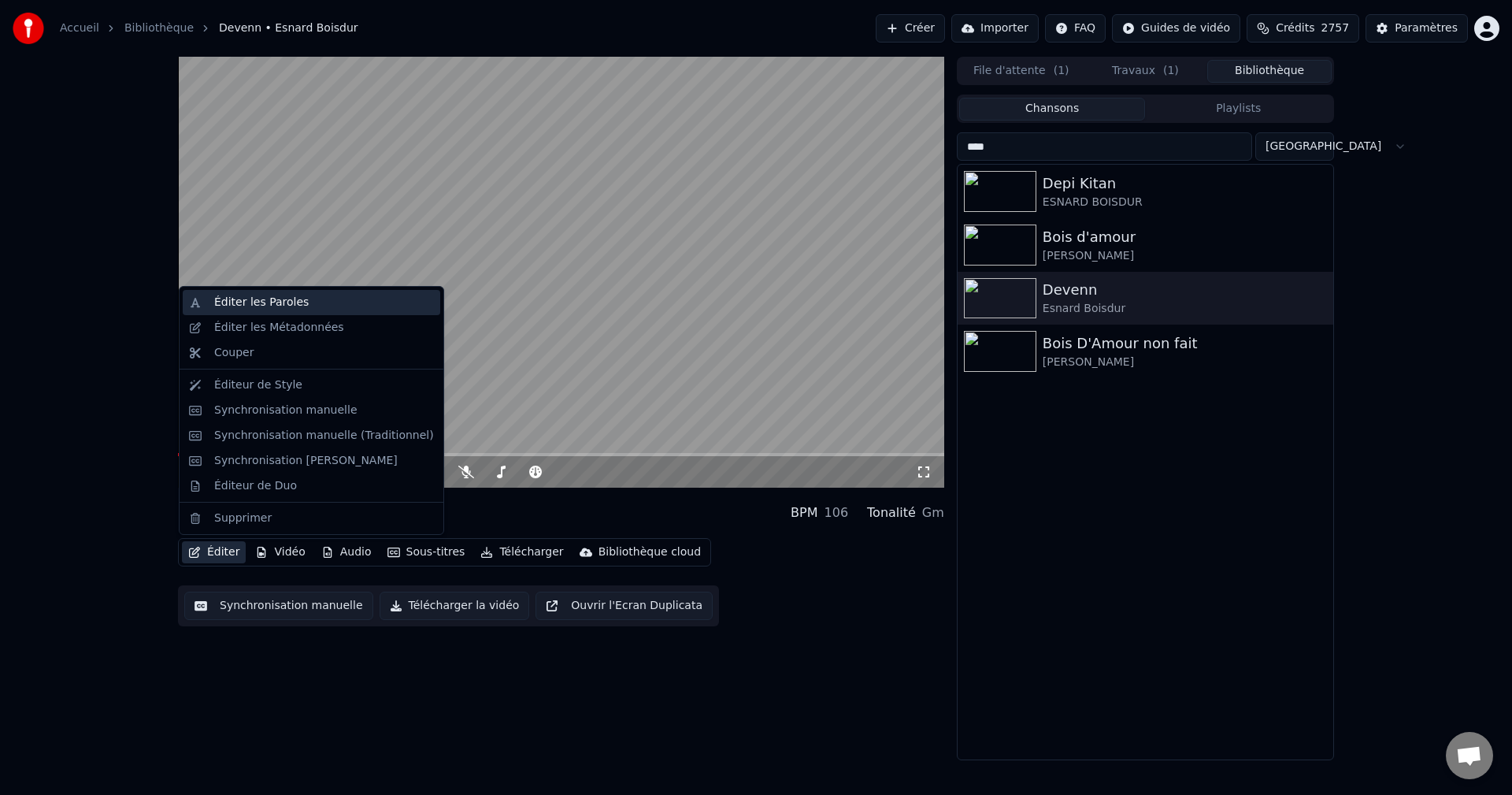
click at [298, 311] on div "Éditer les Paroles" at bounding box center [311, 302] width 258 height 25
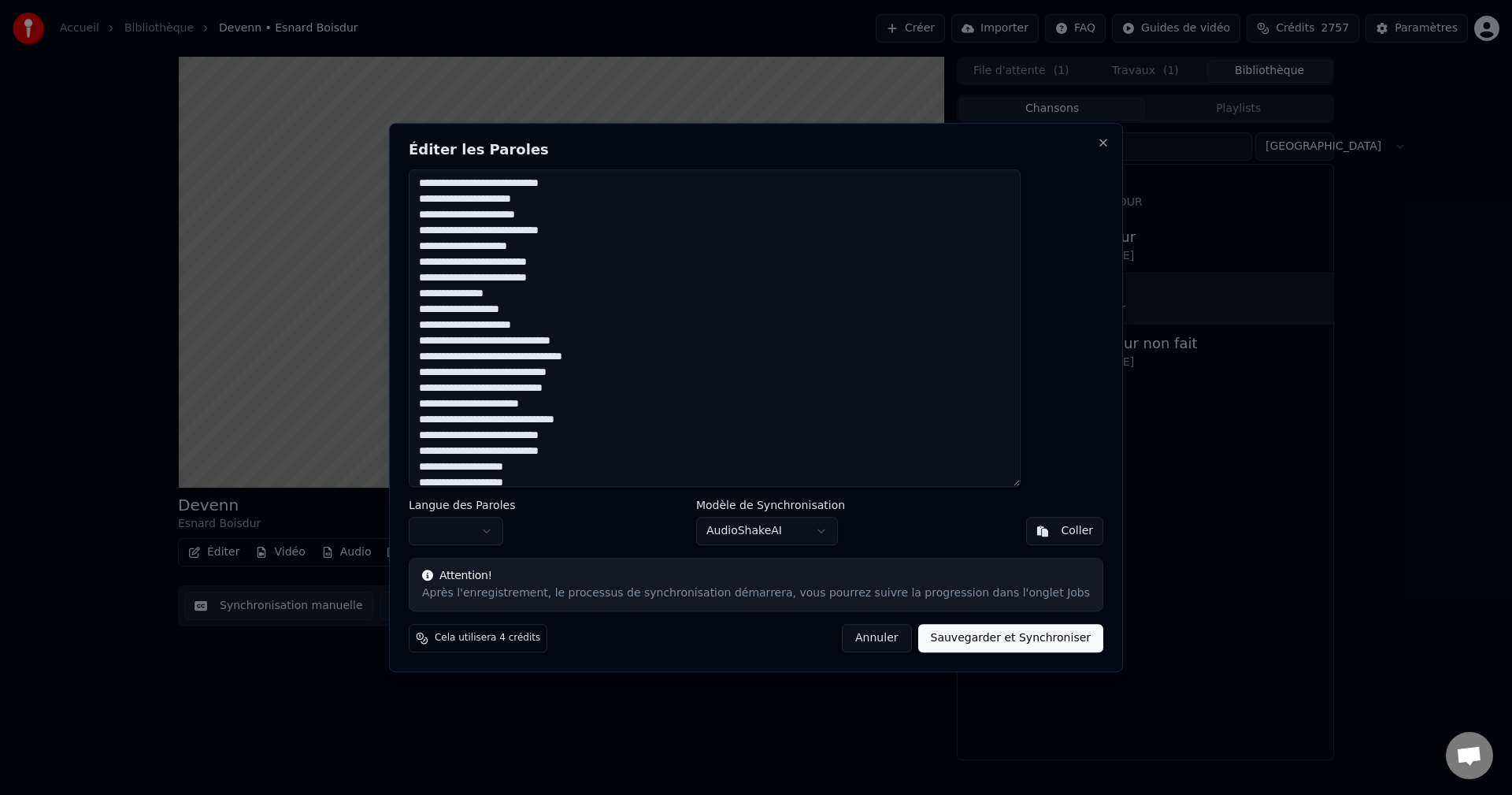
scroll to position [394, 0]
click at [853, 641] on button "Annuler" at bounding box center [876, 638] width 69 height 29
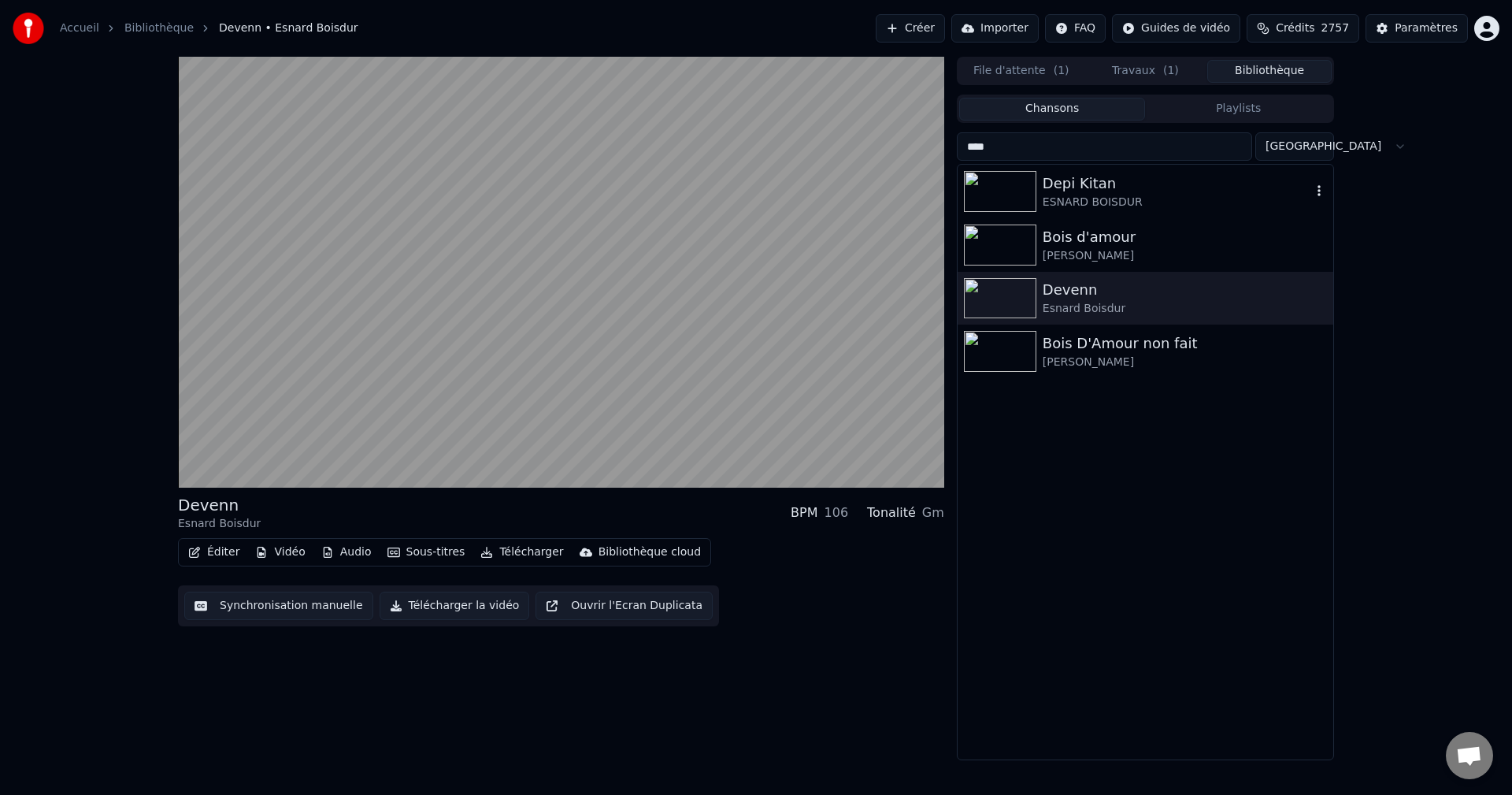
click at [1064, 176] on div "Depi Kitan" at bounding box center [1177, 183] width 269 height 22
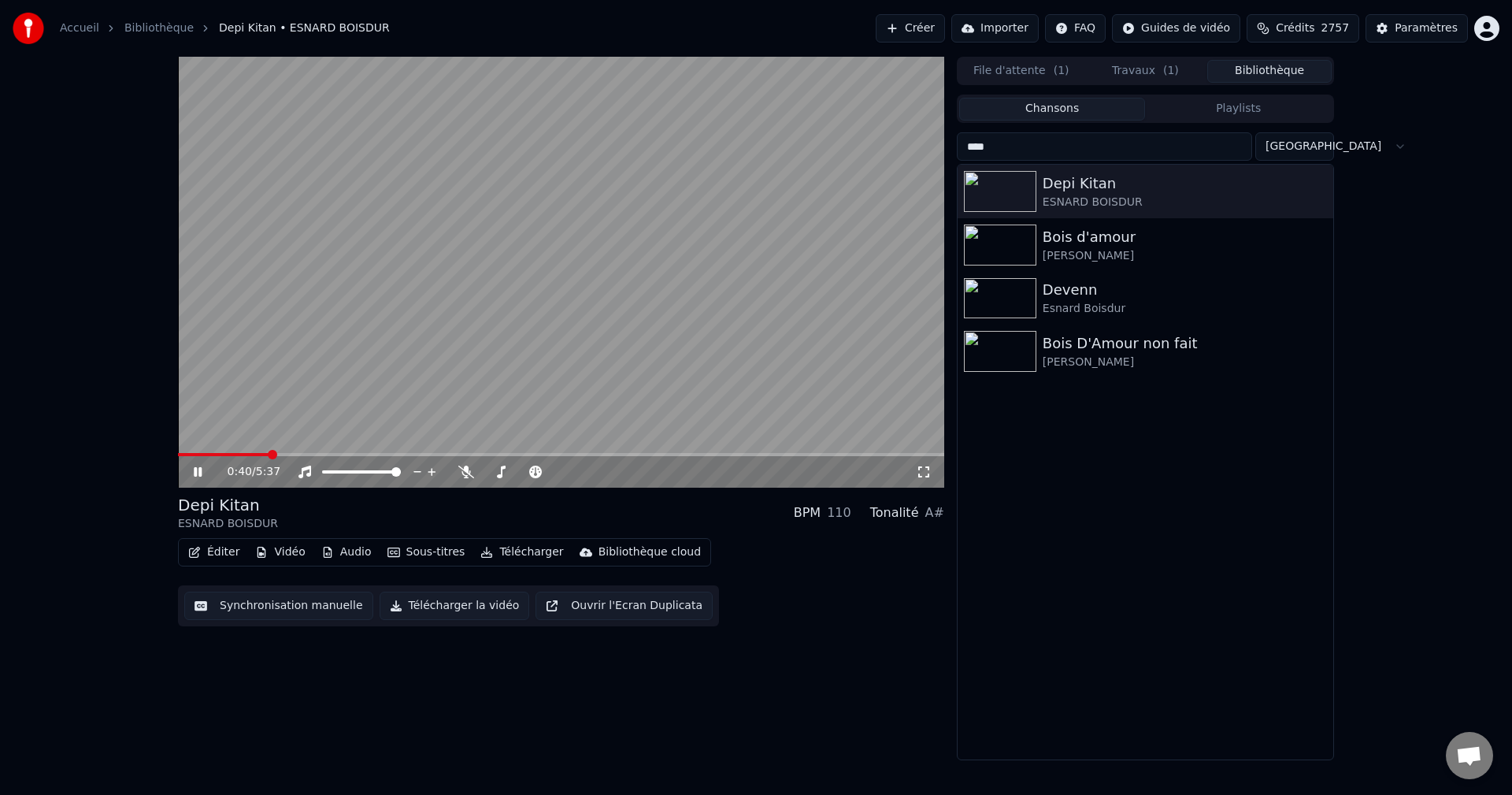
click at [220, 553] on button "Éditer" at bounding box center [214, 552] width 64 height 22
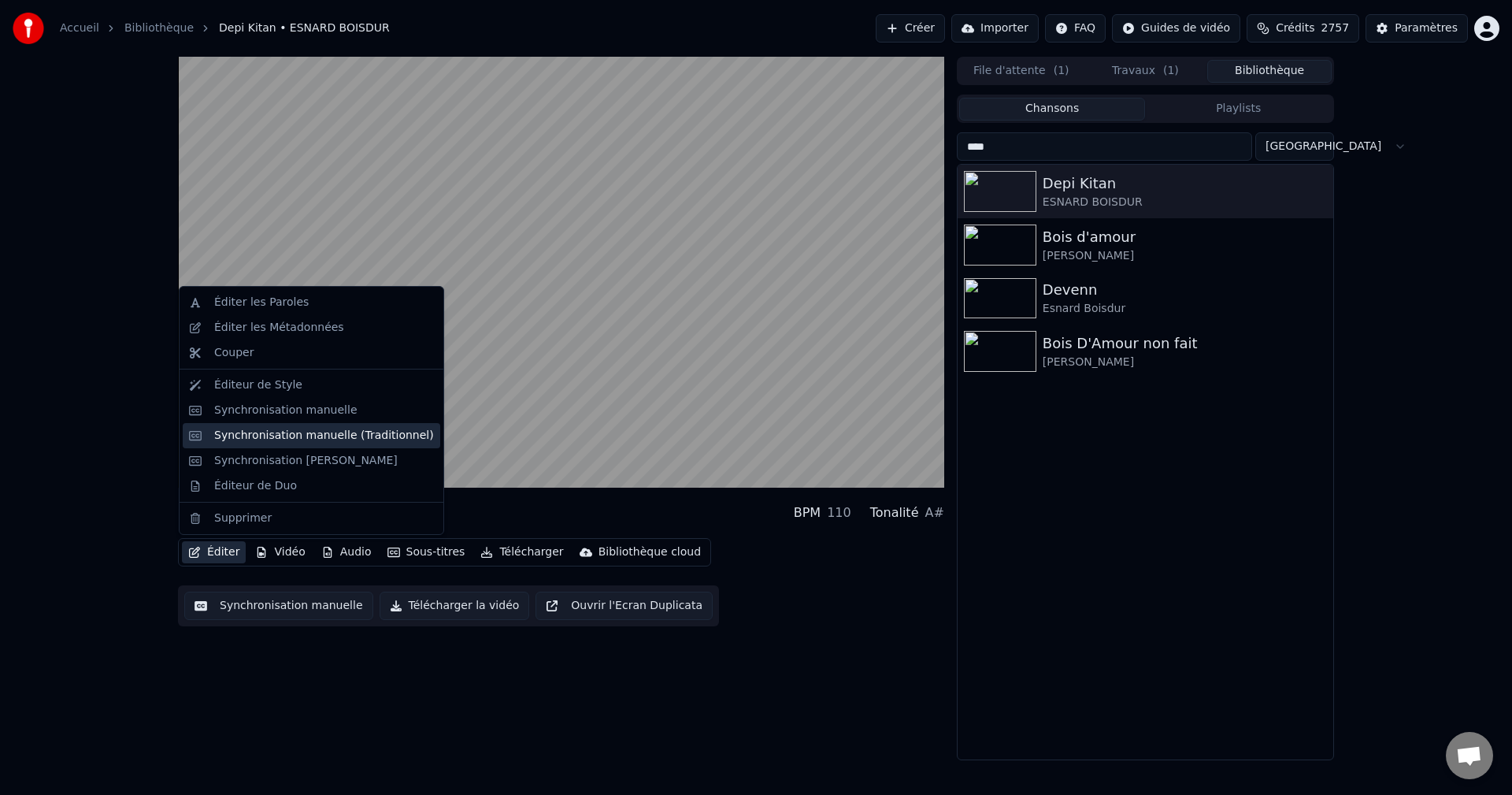
click at [357, 442] on div "Synchronisation manuelle (Traditionnel)" at bounding box center [324, 436] width 219 height 16
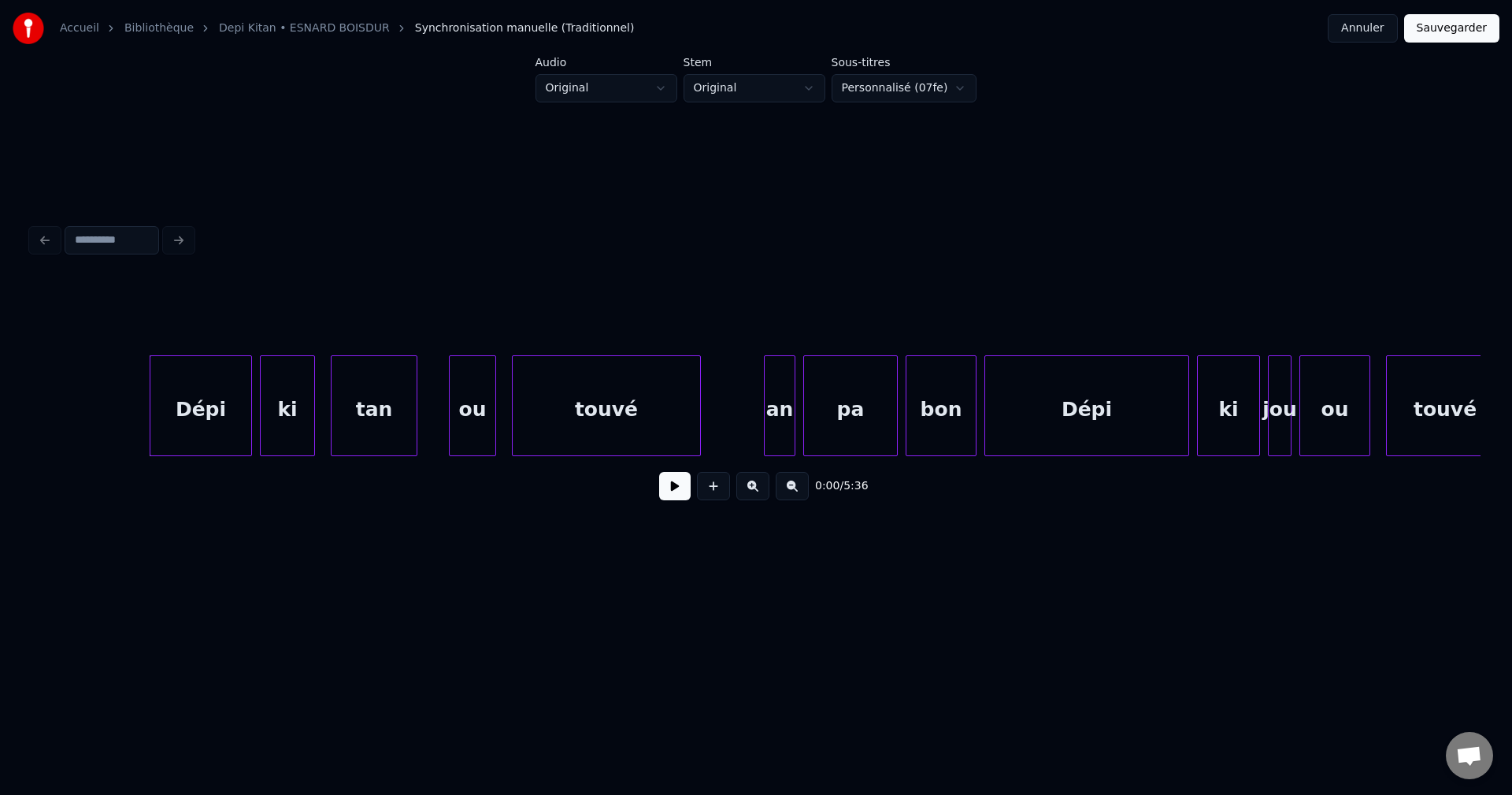
click at [674, 490] on button at bounding box center [675, 486] width 31 height 29
drag, startPoint x: 677, startPoint y: 496, endPoint x: 304, endPoint y: 493, distance: 373.0
click at [676, 496] on button at bounding box center [675, 486] width 31 height 29
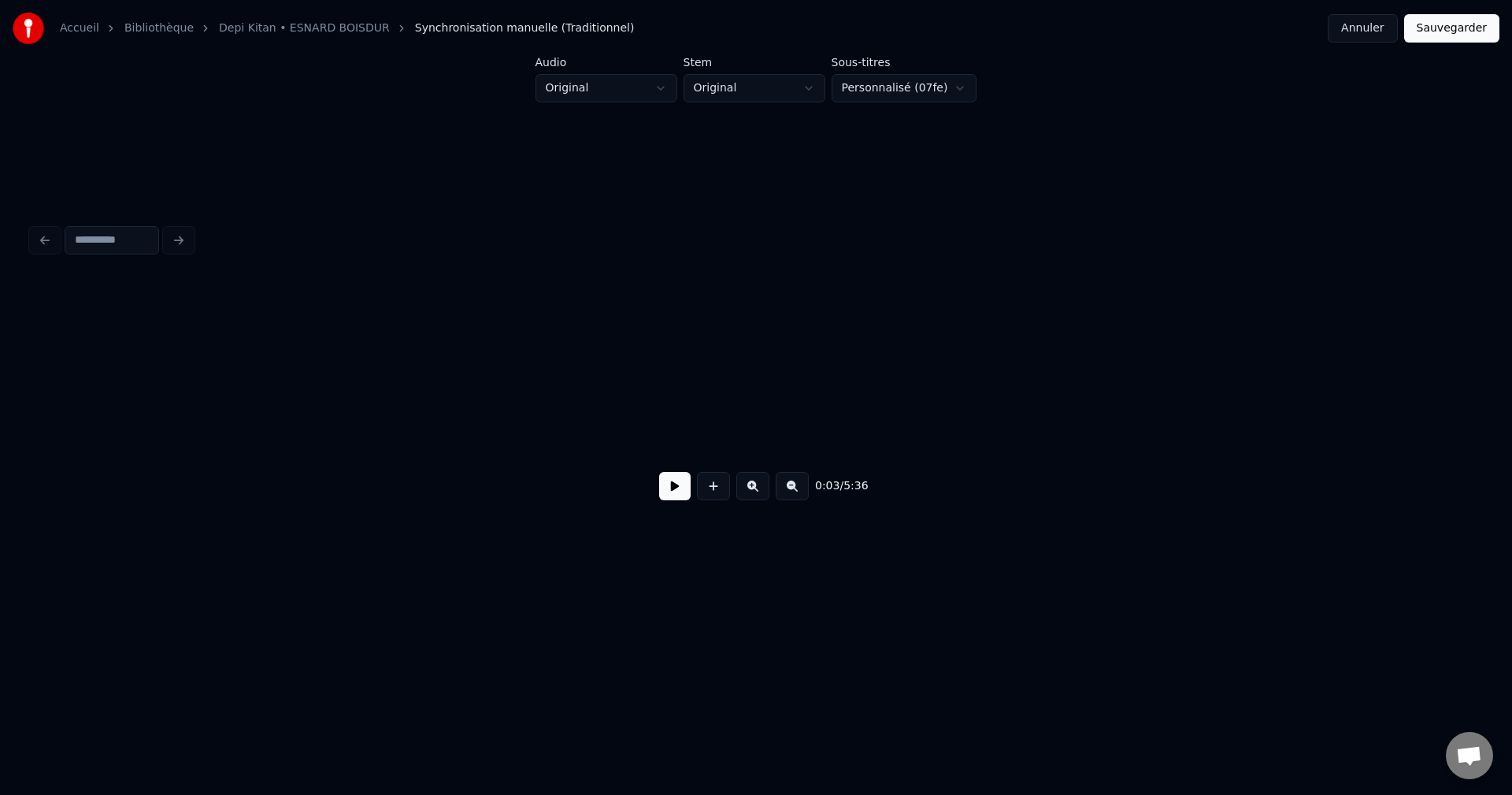
scroll to position [0, 92318]
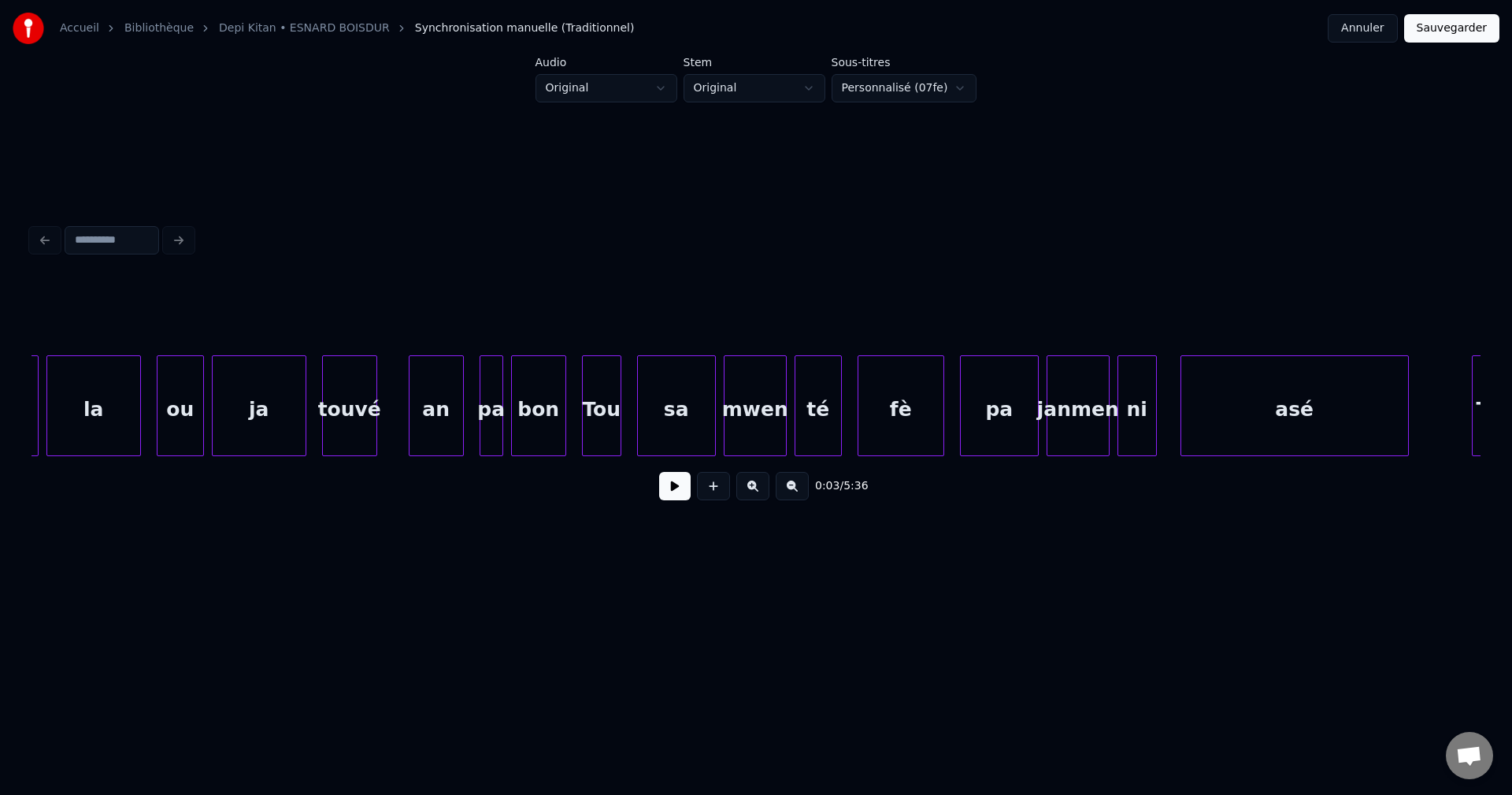
click at [767, 414] on div "mwen" at bounding box center [755, 409] width 62 height 107
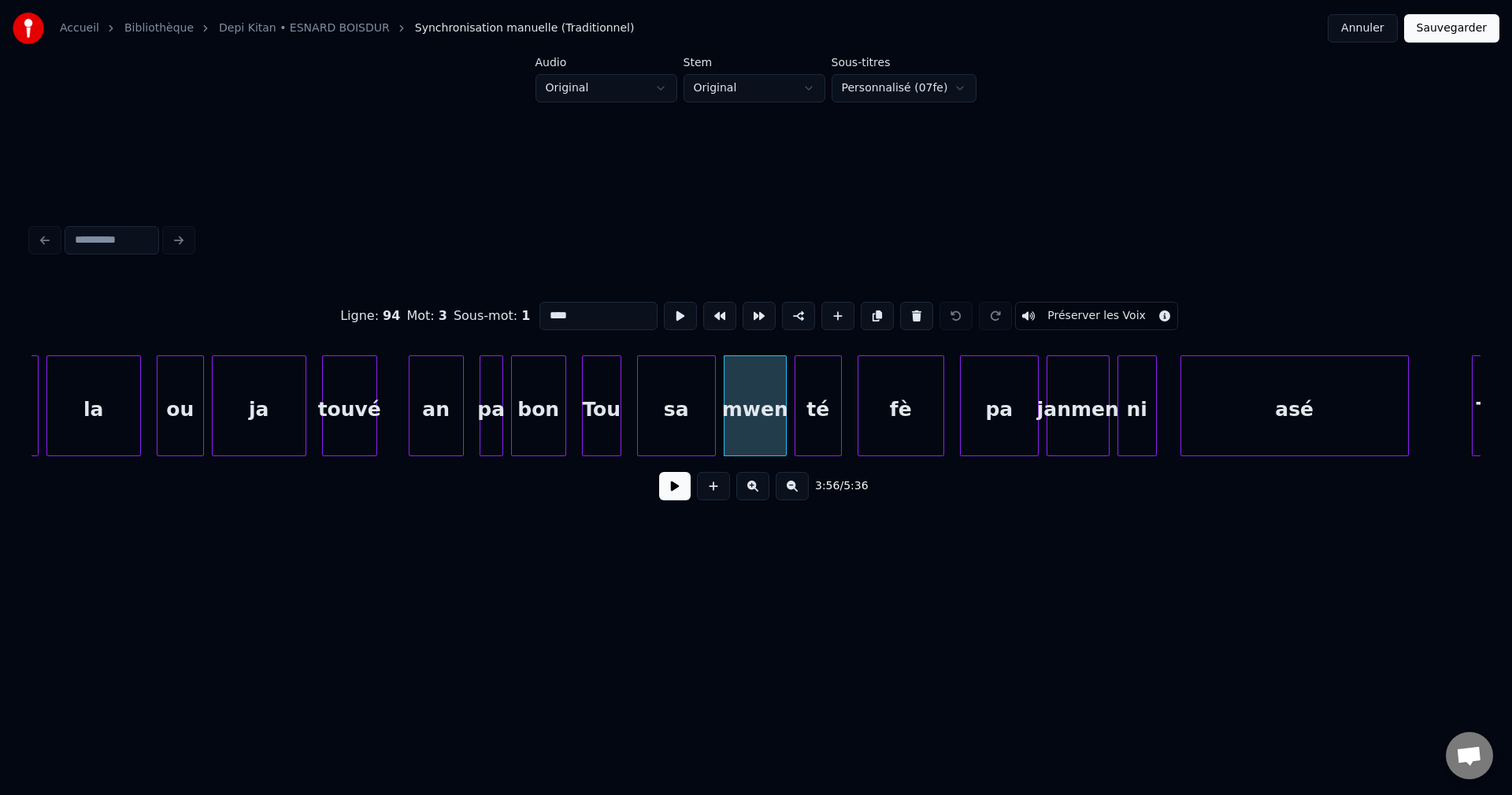
click at [677, 503] on div "3:56 / 5:36" at bounding box center [756, 486] width 1424 height 35
click at [671, 493] on button at bounding box center [675, 486] width 31 height 29
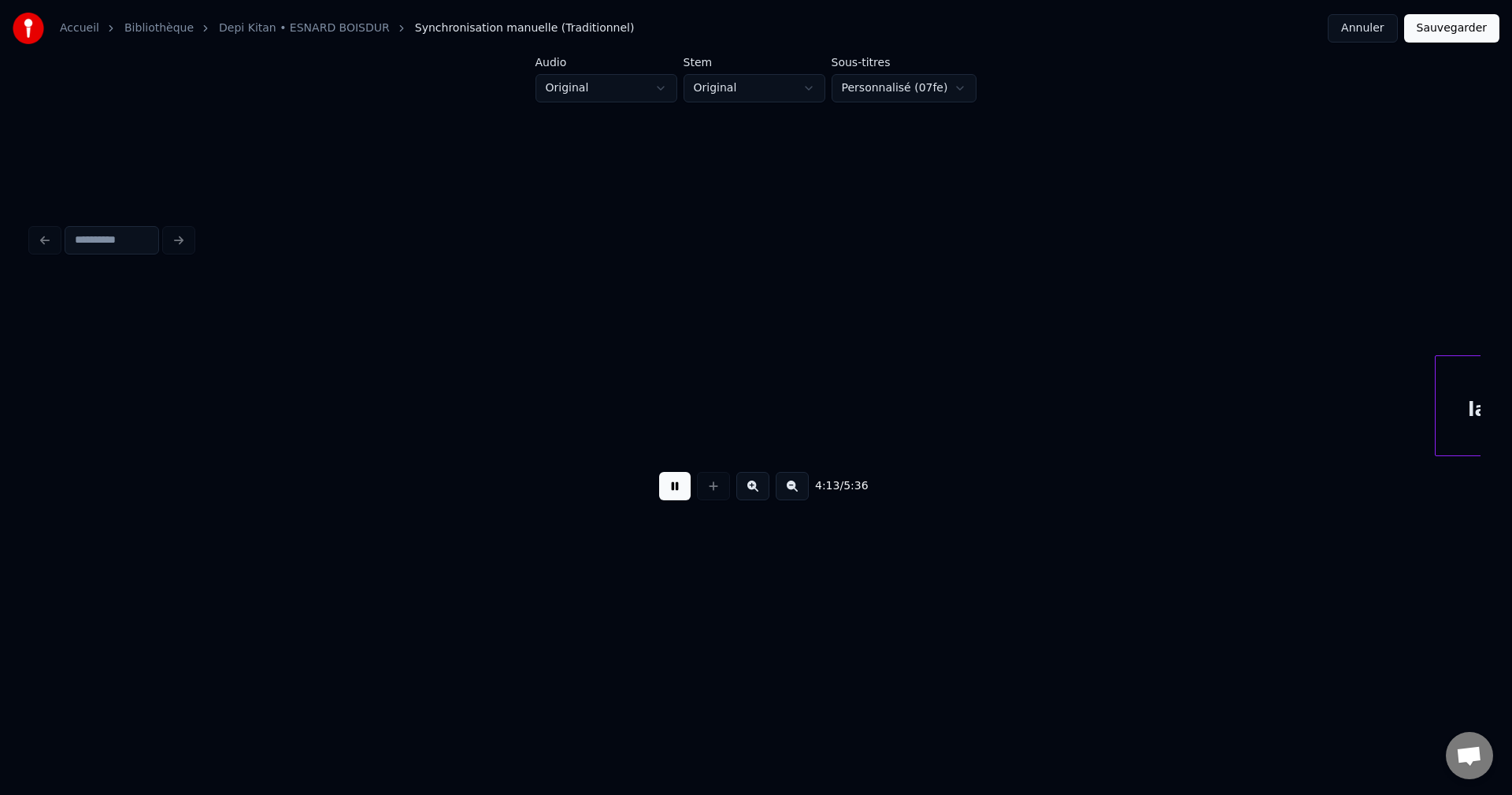
scroll to position [0, 99569]
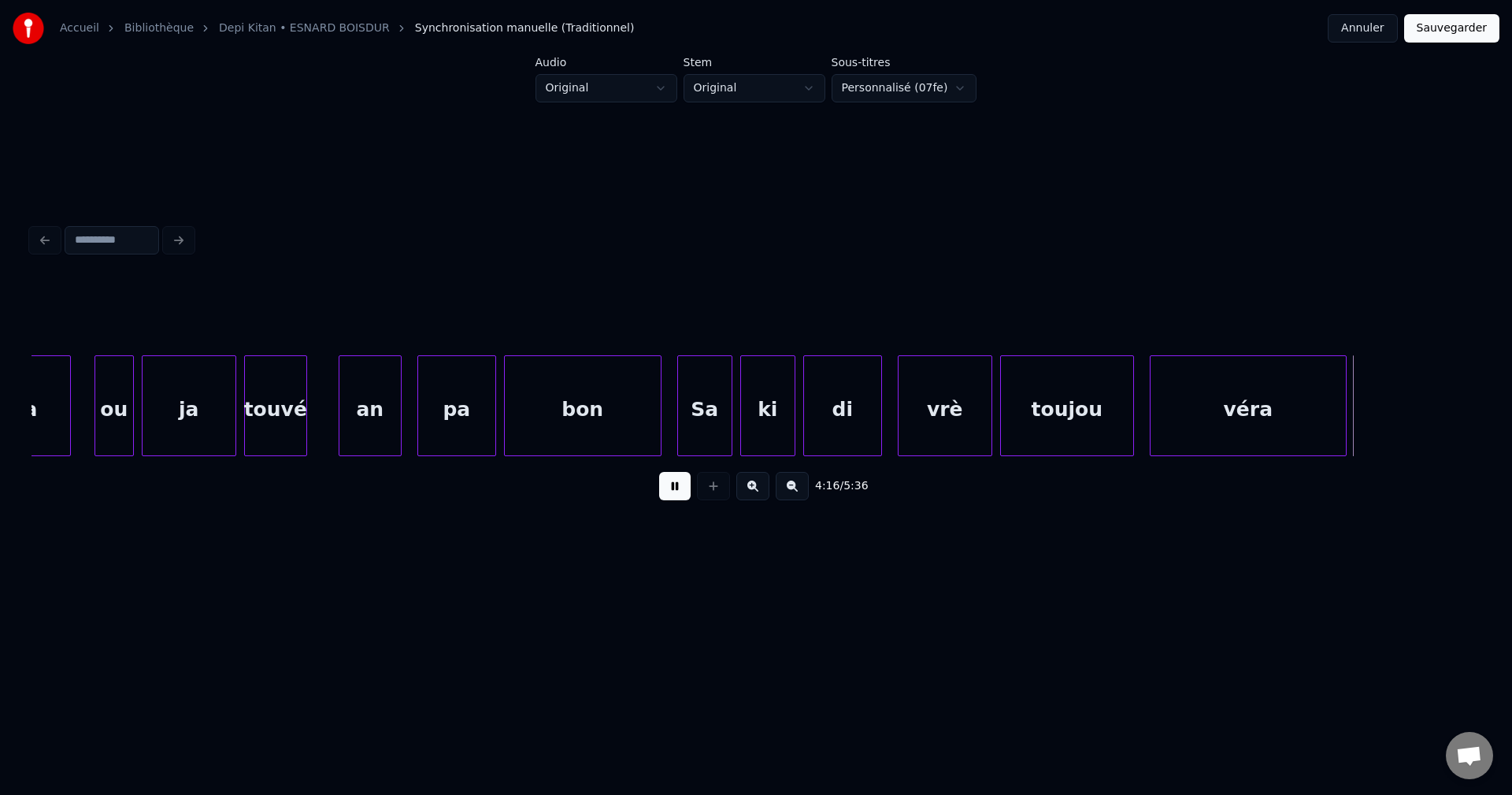
click at [718, 418] on div "Sa" at bounding box center [704, 409] width 54 height 107
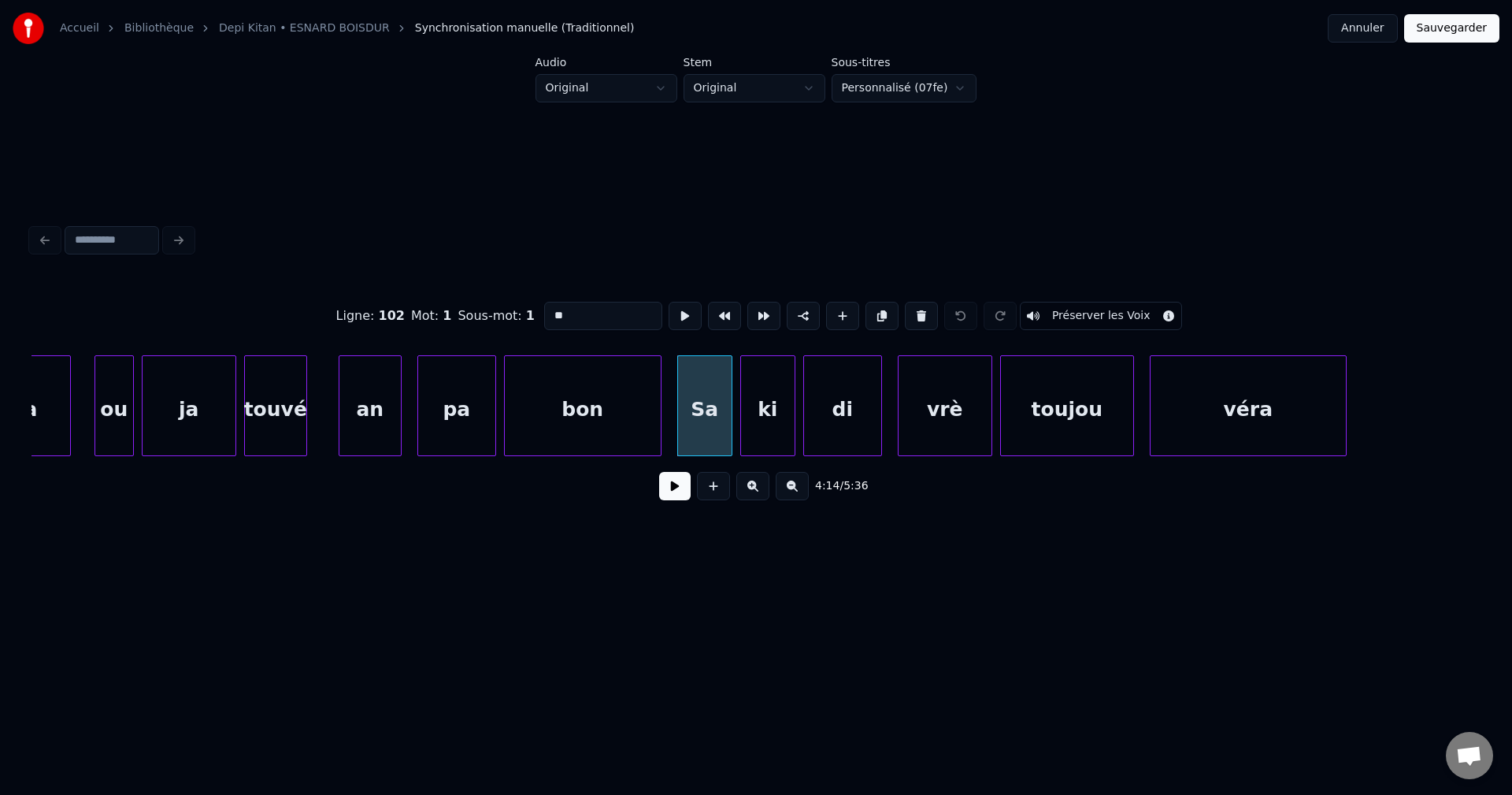
click at [681, 484] on button at bounding box center [675, 486] width 31 height 29
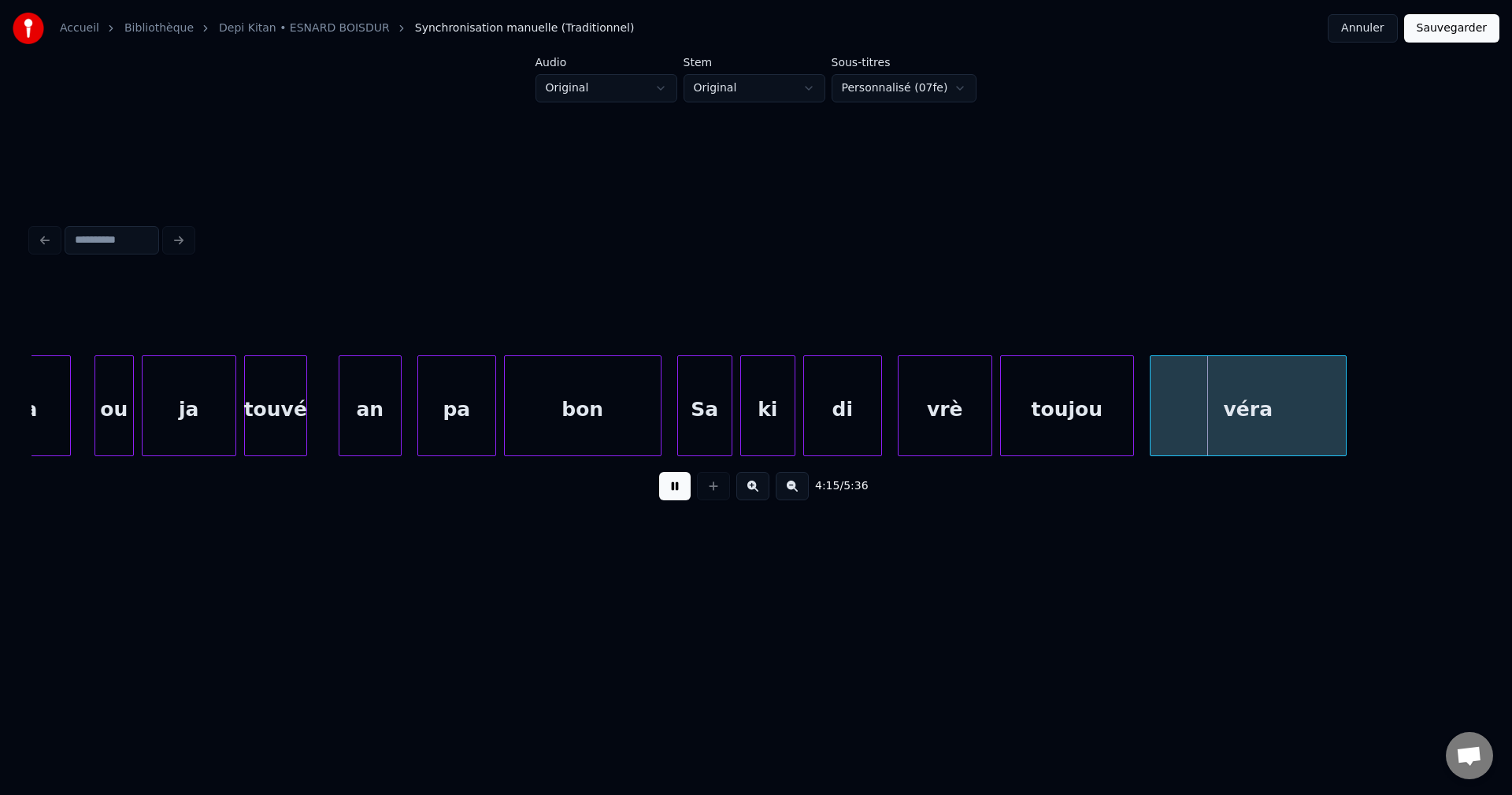
click at [681, 484] on button at bounding box center [675, 486] width 31 height 29
click at [567, 408] on div "bon" at bounding box center [583, 409] width 156 height 107
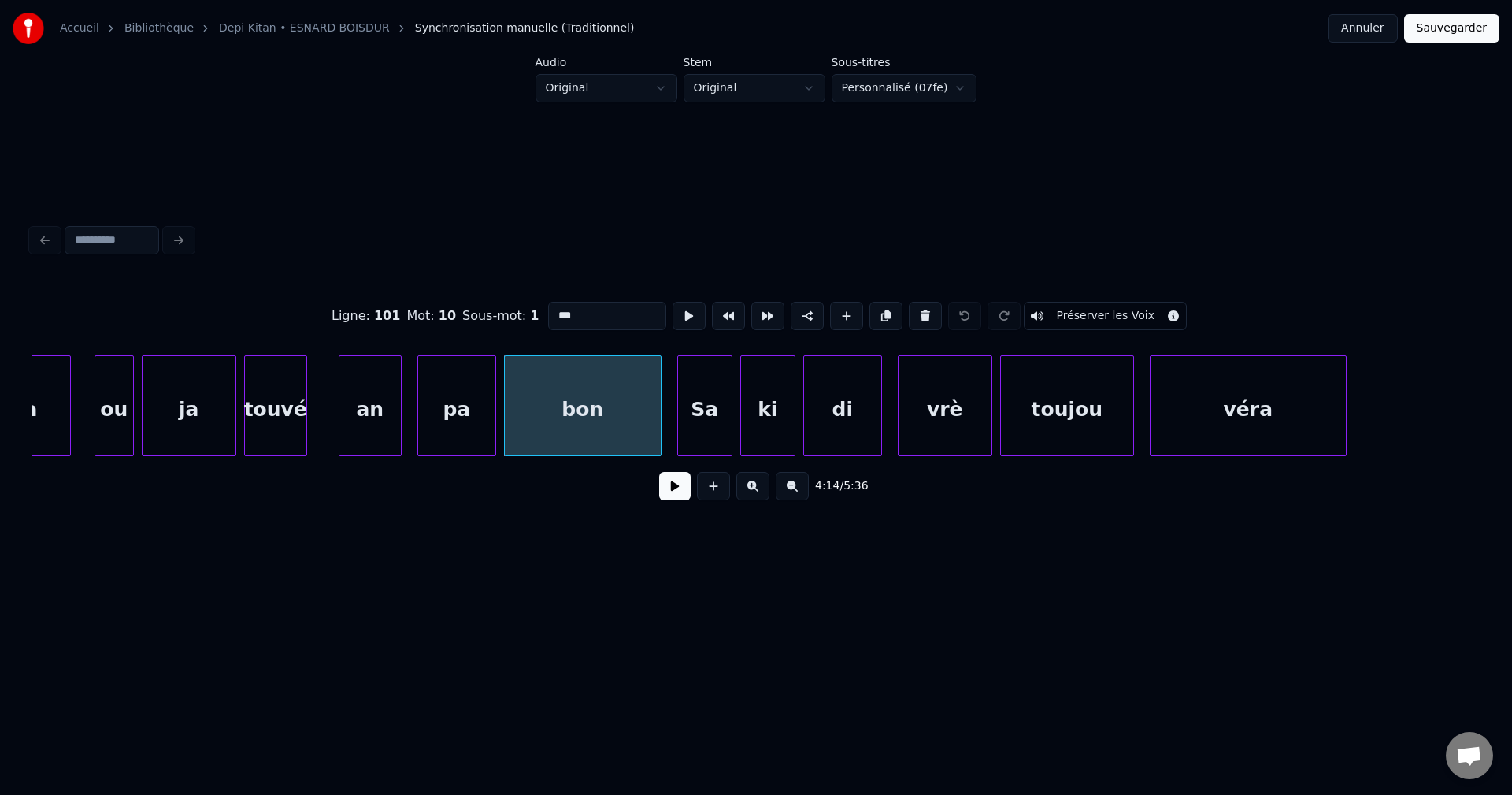
click at [670, 499] on button at bounding box center [675, 486] width 31 height 29
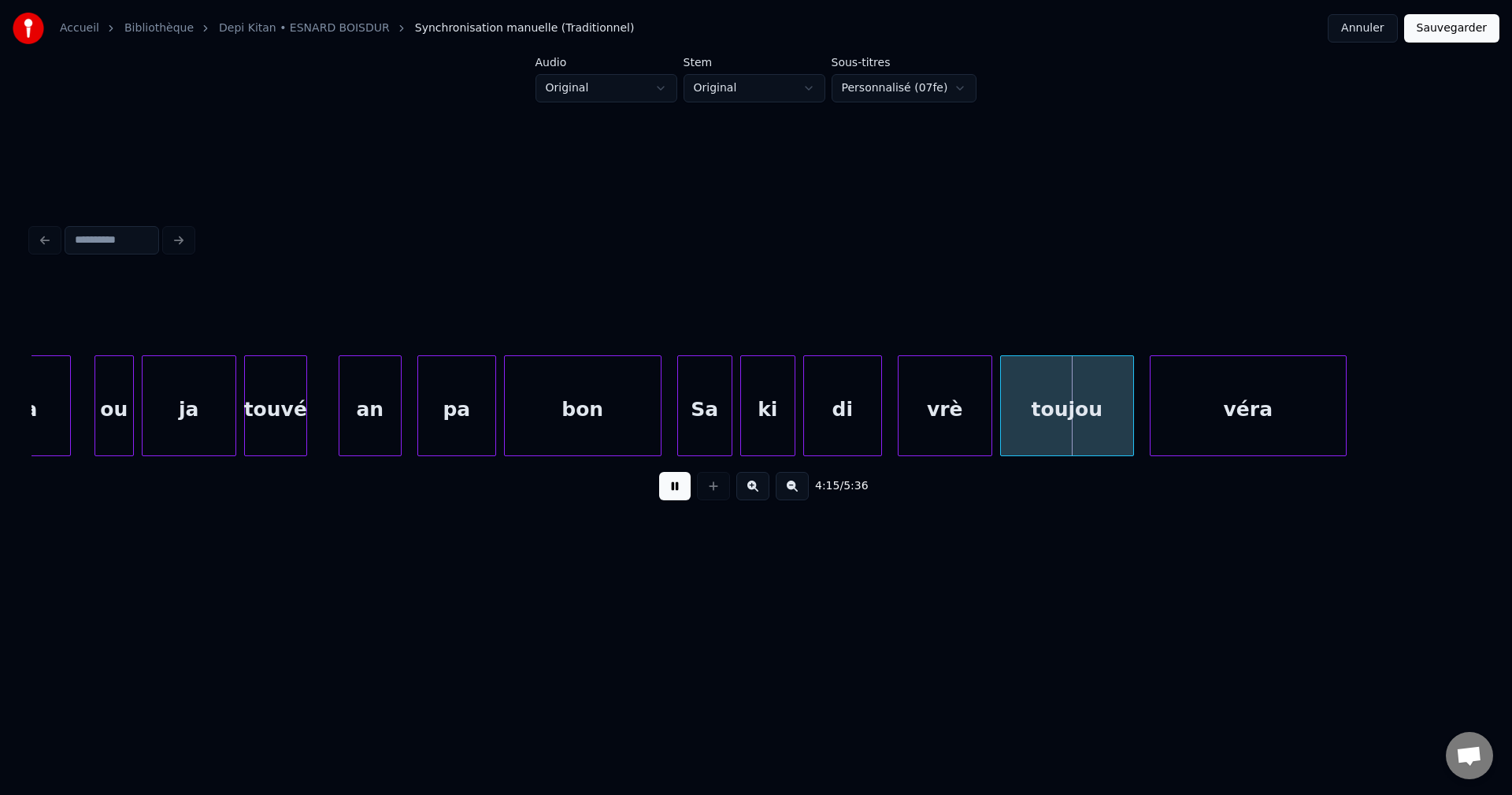
click at [670, 499] on button at bounding box center [675, 486] width 31 height 29
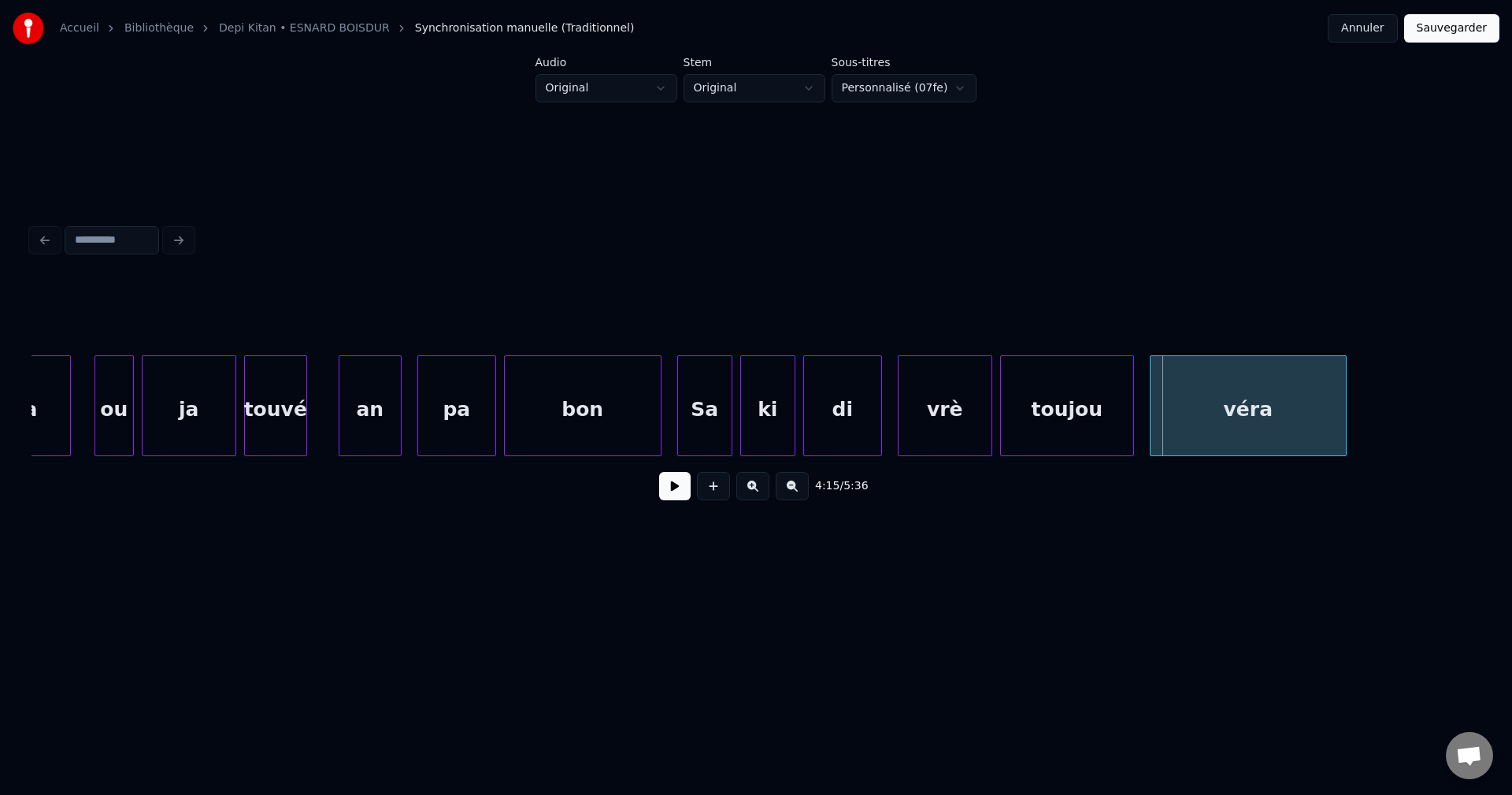
click at [763, 405] on div "ki" at bounding box center [768, 409] width 54 height 107
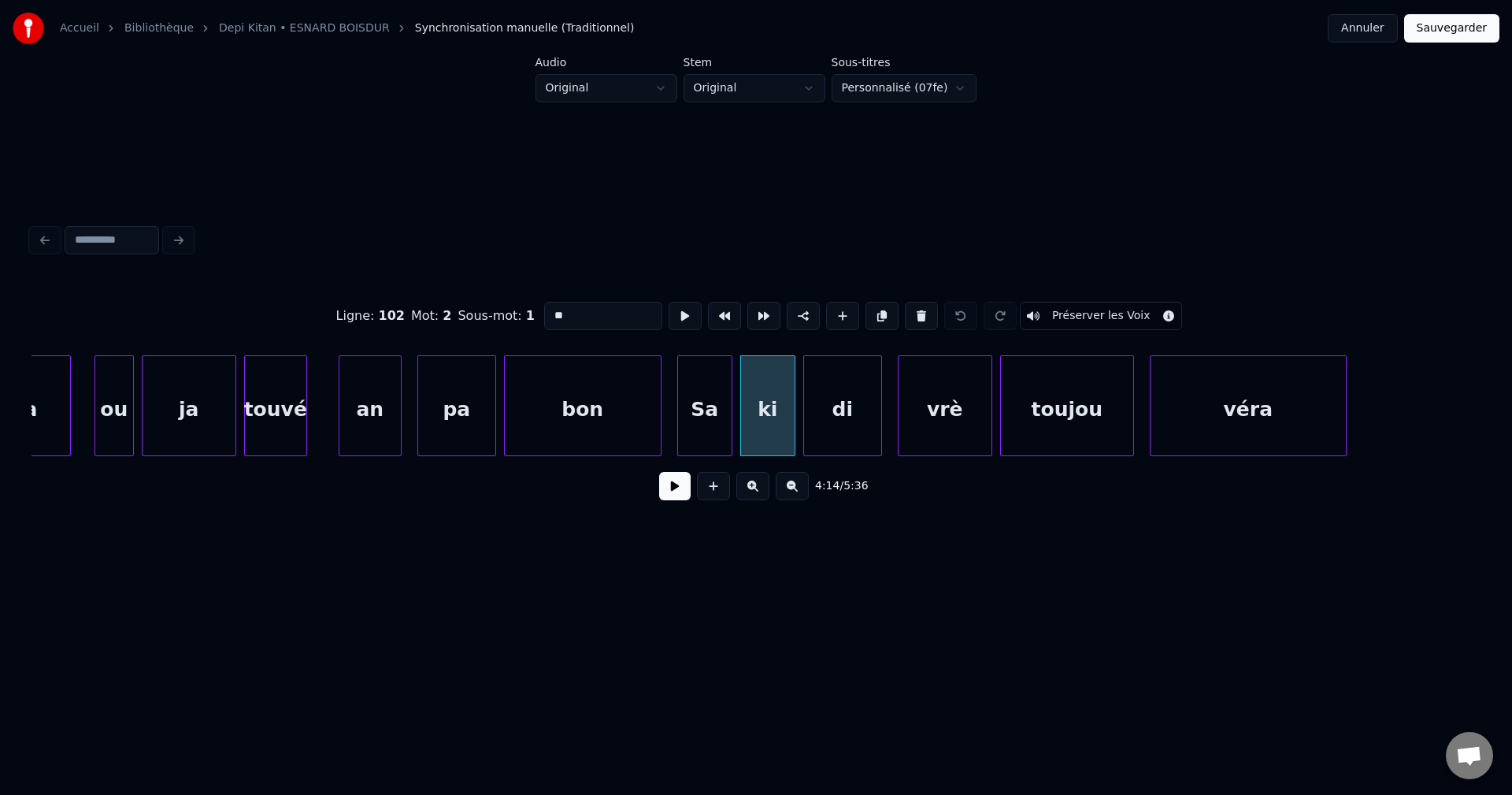
click at [848, 422] on div "di" at bounding box center [842, 409] width 77 height 107
drag, startPoint x: 627, startPoint y: 311, endPoint x: 189, endPoint y: 388, distance: 444.7
click at [189, 388] on div "Ligne : 102 Mot : 3 Sous-mot : 1 ** Préserver les Voix 4:14 / 5:36" at bounding box center [756, 397] width 1449 height 240
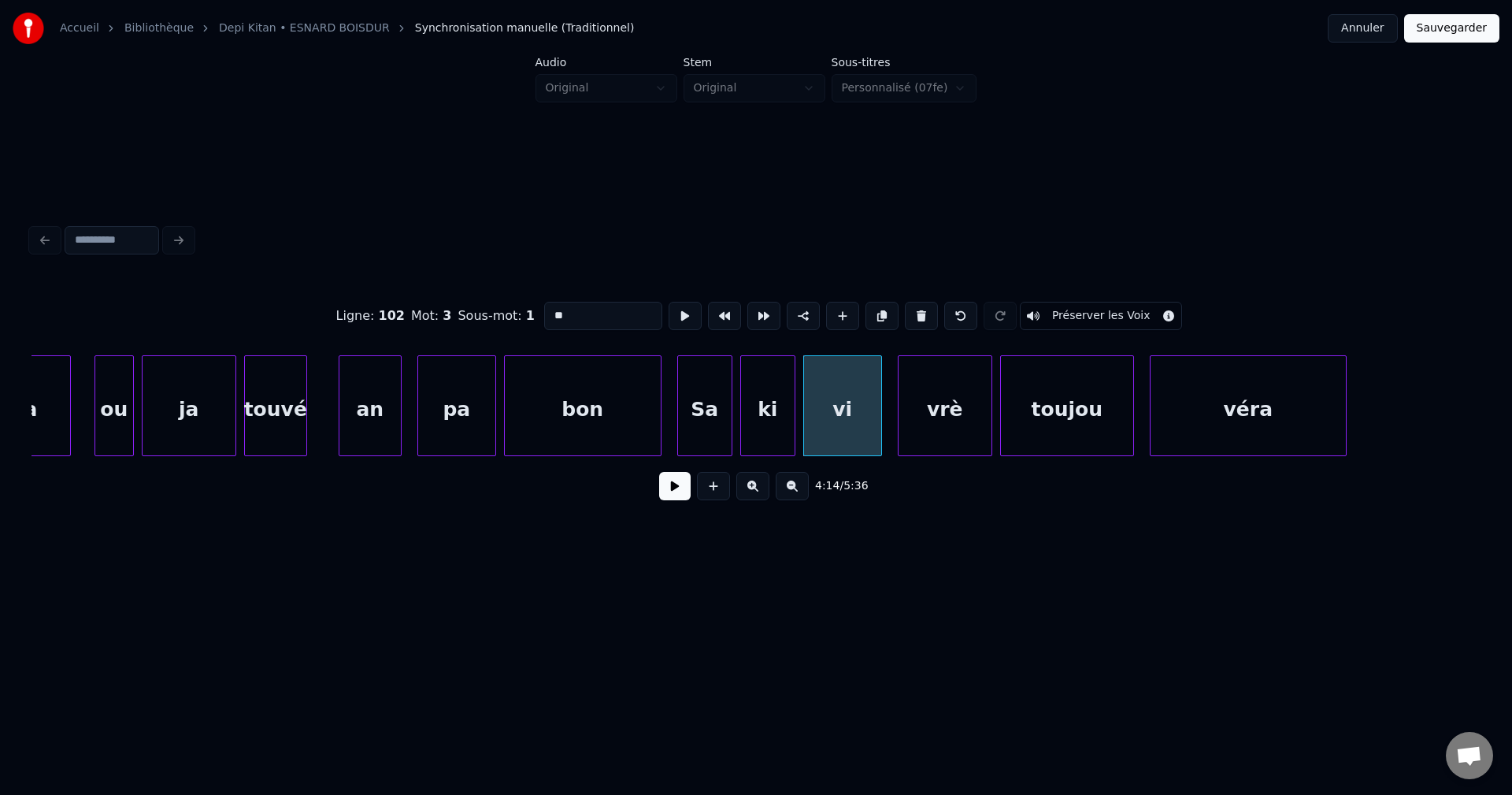
click at [936, 409] on div "vrè" at bounding box center [945, 409] width 93 height 107
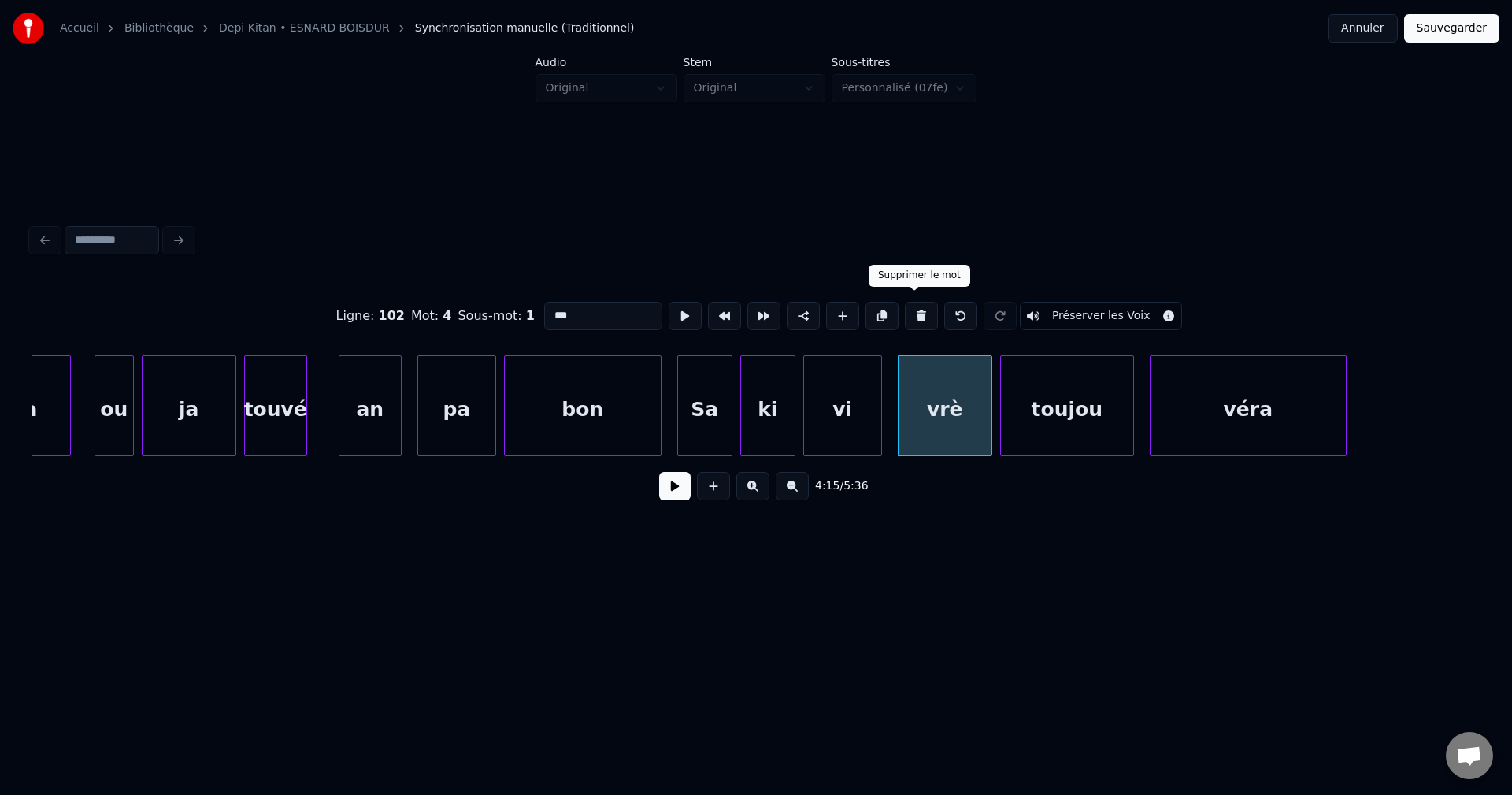
click at [910, 307] on button at bounding box center [921, 316] width 33 height 29
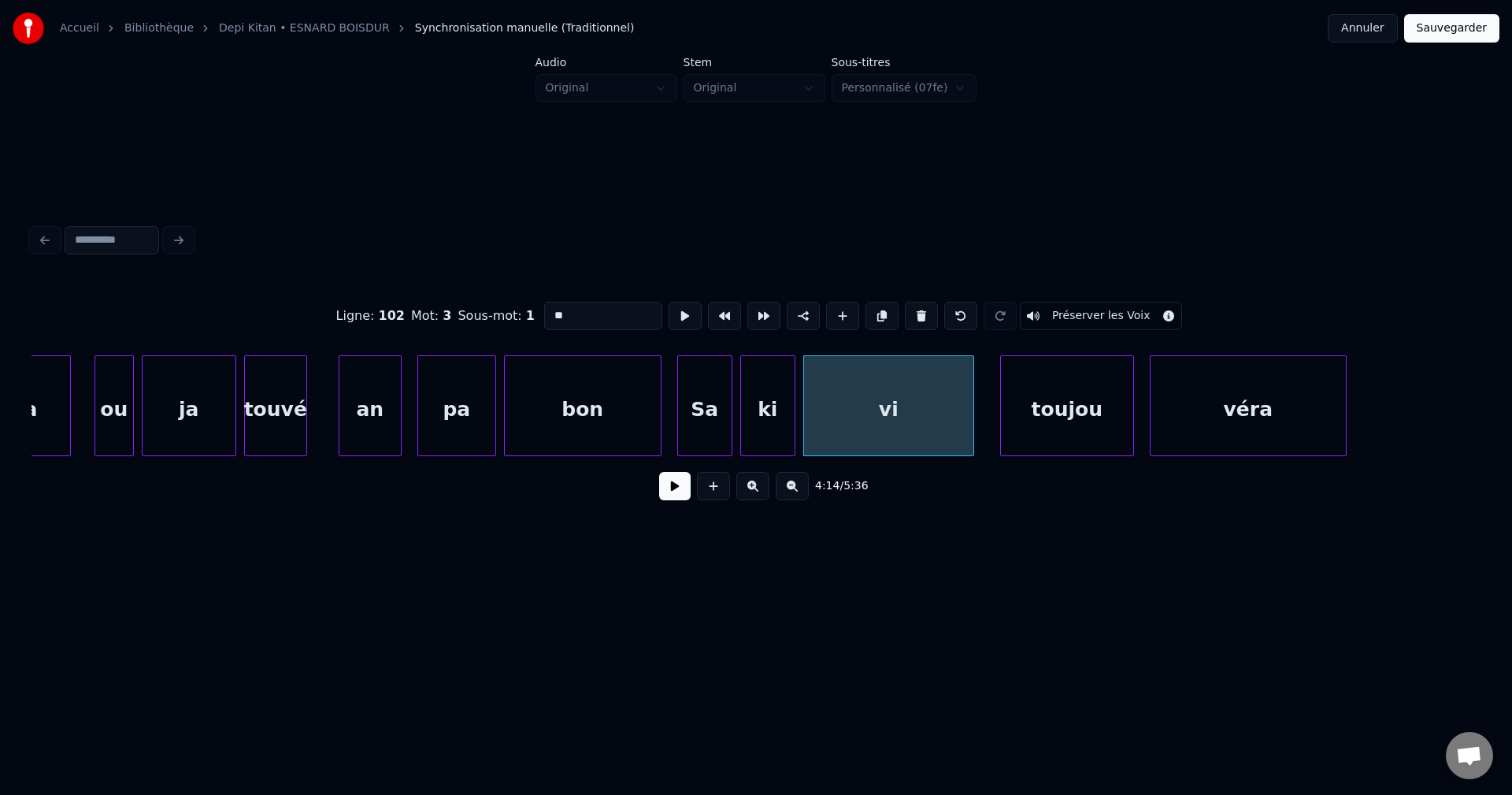
click at [969, 418] on div at bounding box center [970, 405] width 4 height 99
click at [870, 413] on div "vi" at bounding box center [888, 409] width 169 height 107
click at [612, 313] on input "**" at bounding box center [603, 316] width 118 height 29
click at [635, 386] on div "bon" at bounding box center [583, 409] width 156 height 107
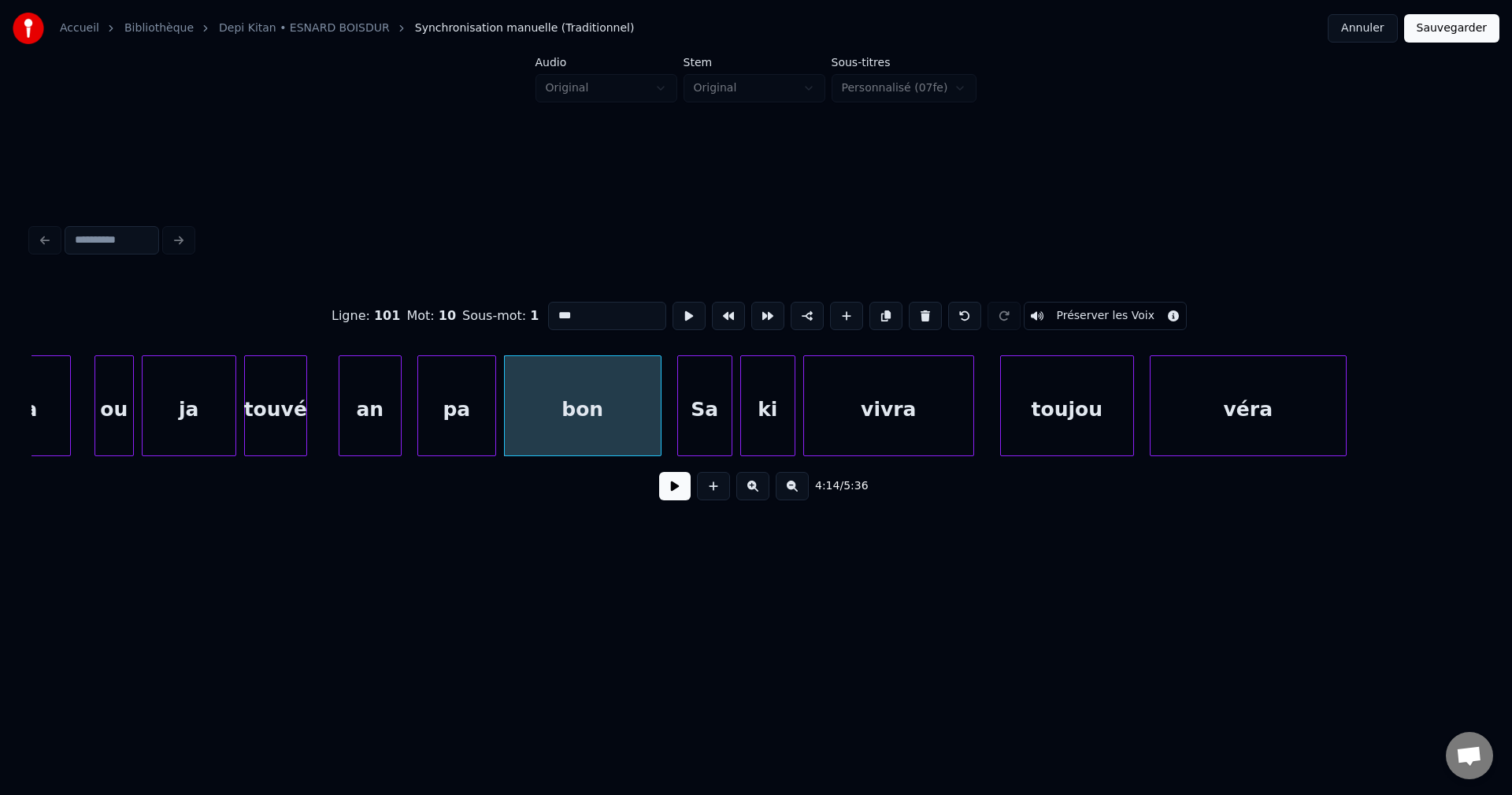
type input "***"
click at [685, 495] on button at bounding box center [675, 486] width 31 height 29
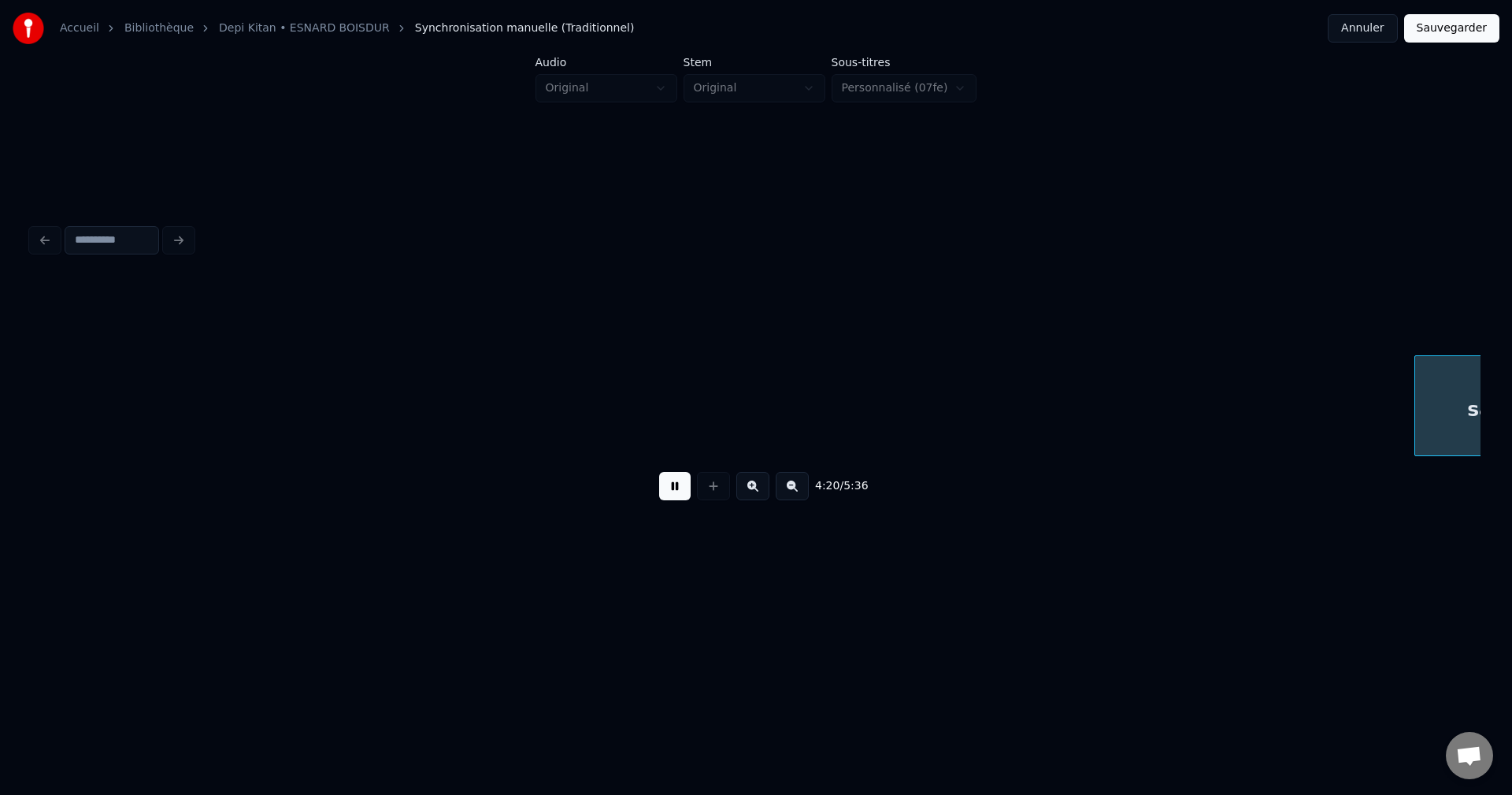
scroll to position [0, 102474]
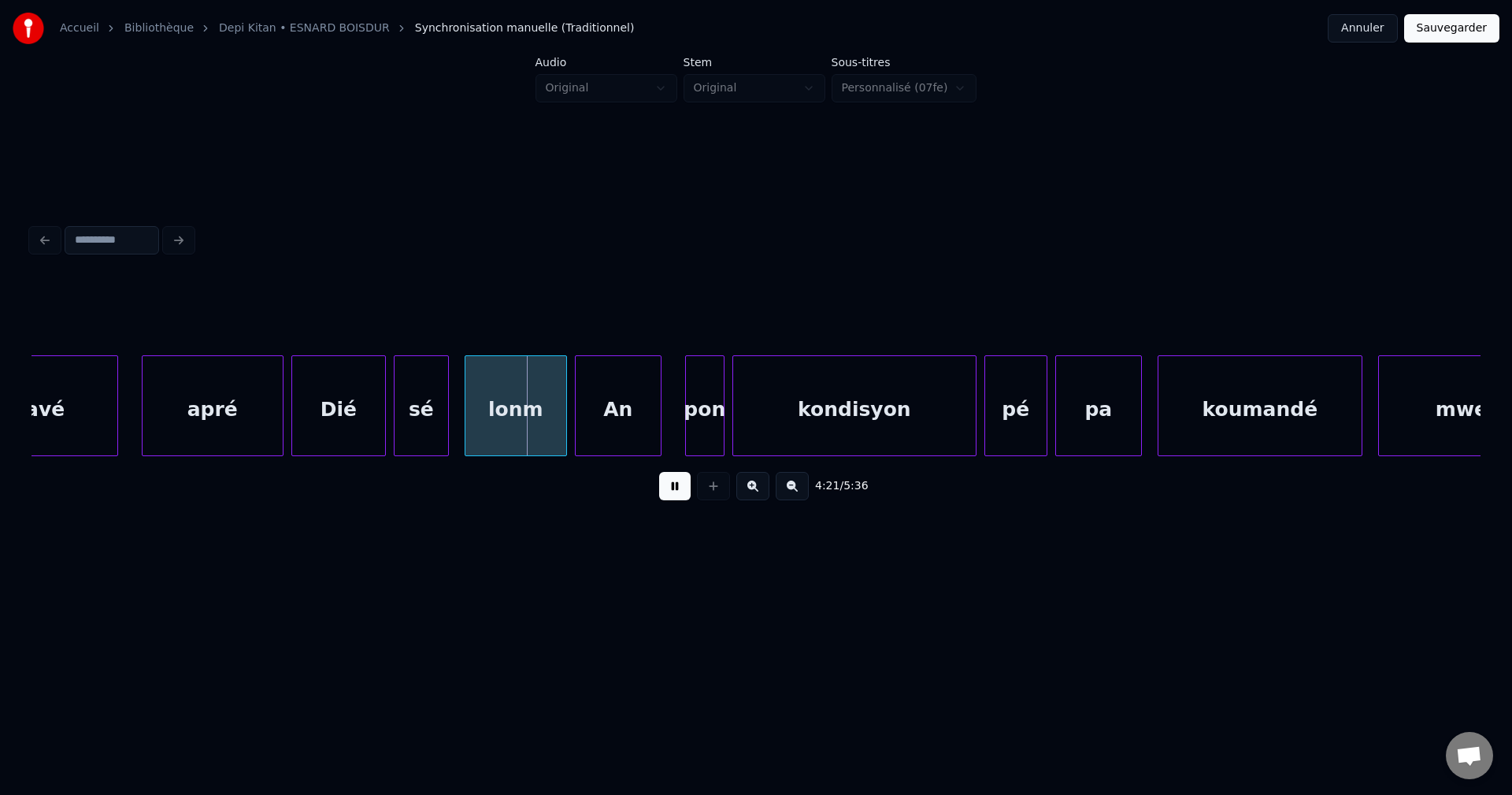
click at [103, 408] on div "savé" at bounding box center [40, 409] width 156 height 107
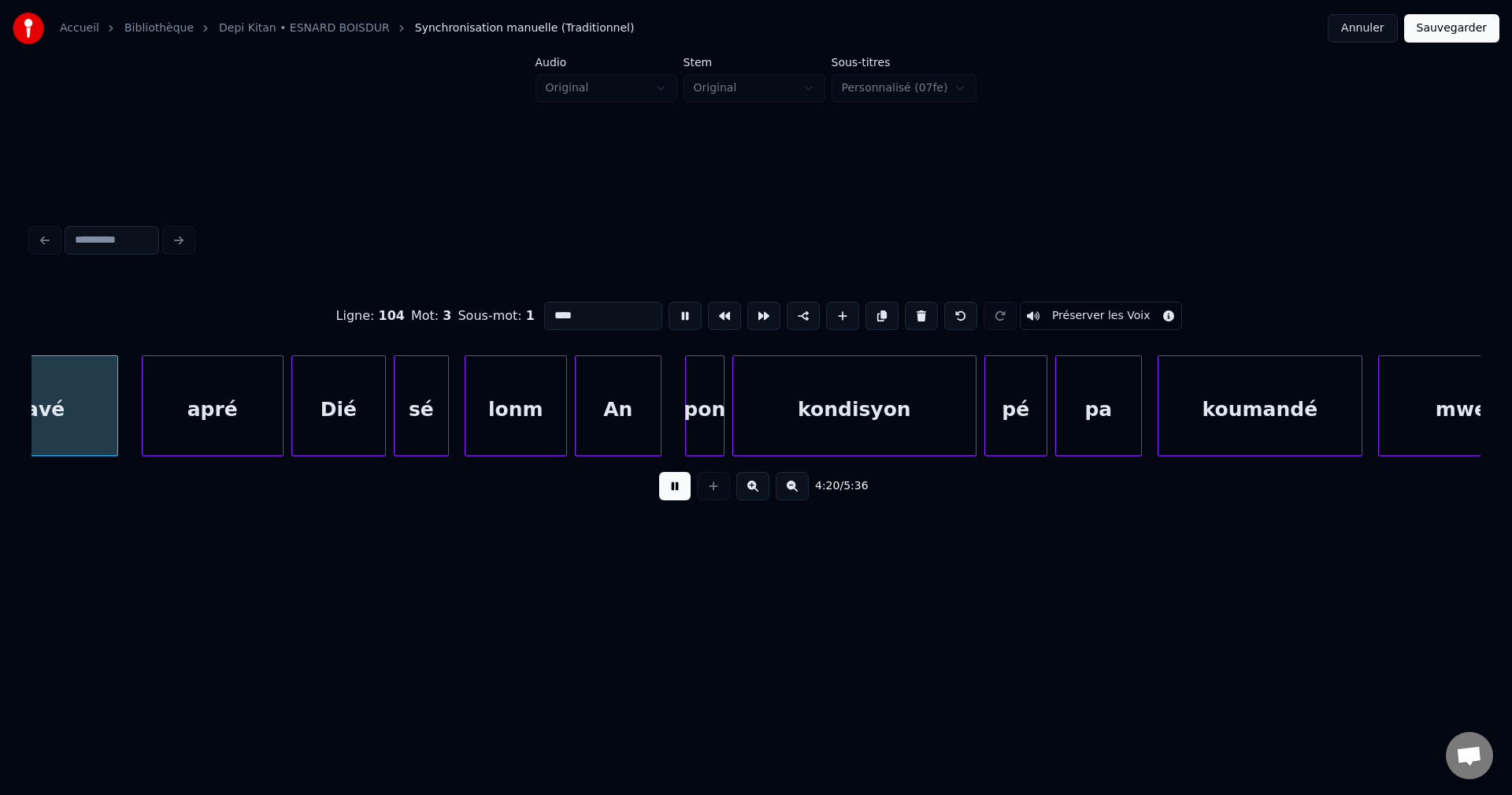
scroll to position [0, 102403]
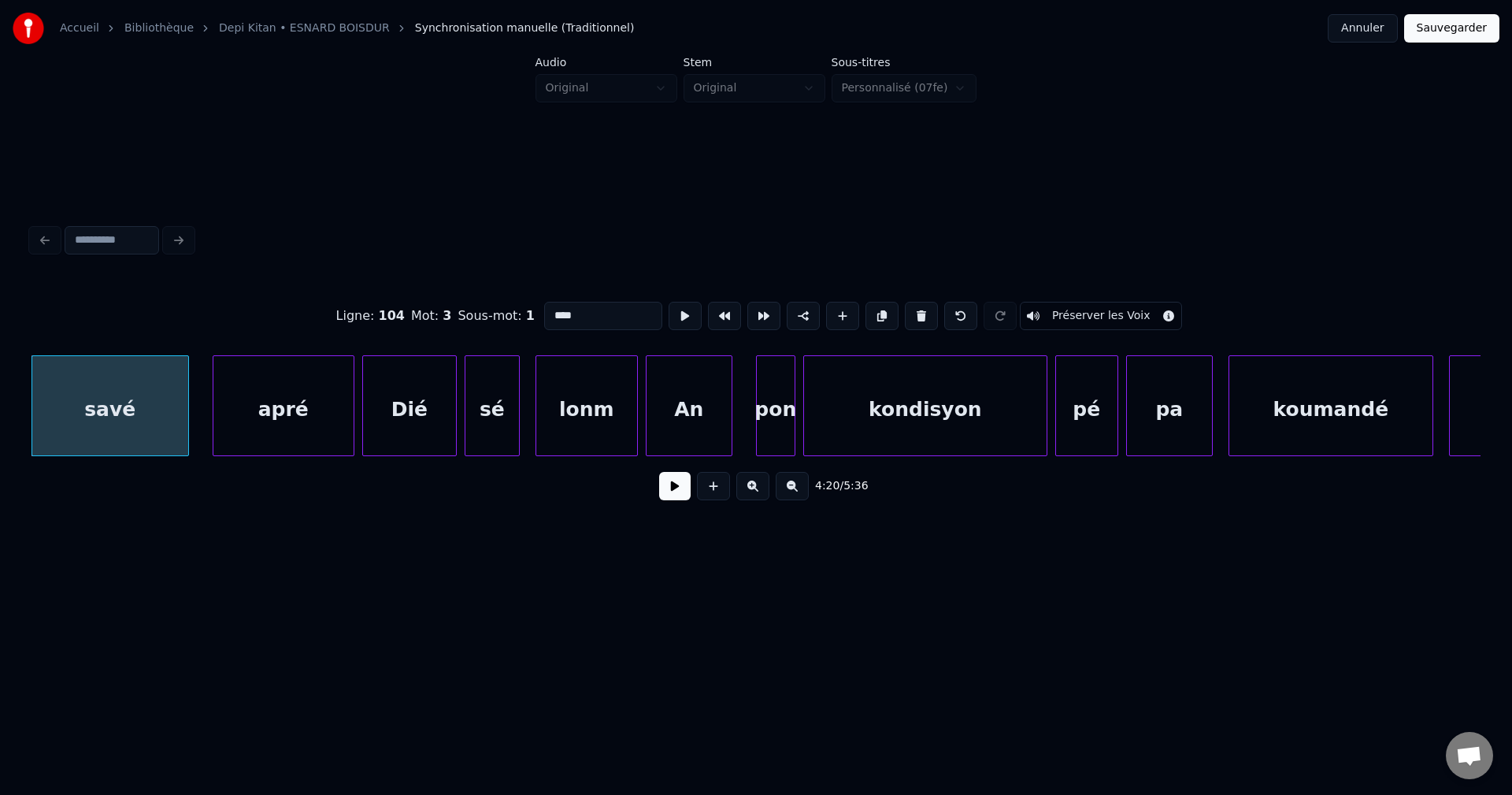
click at [677, 499] on button at bounding box center [675, 486] width 31 height 29
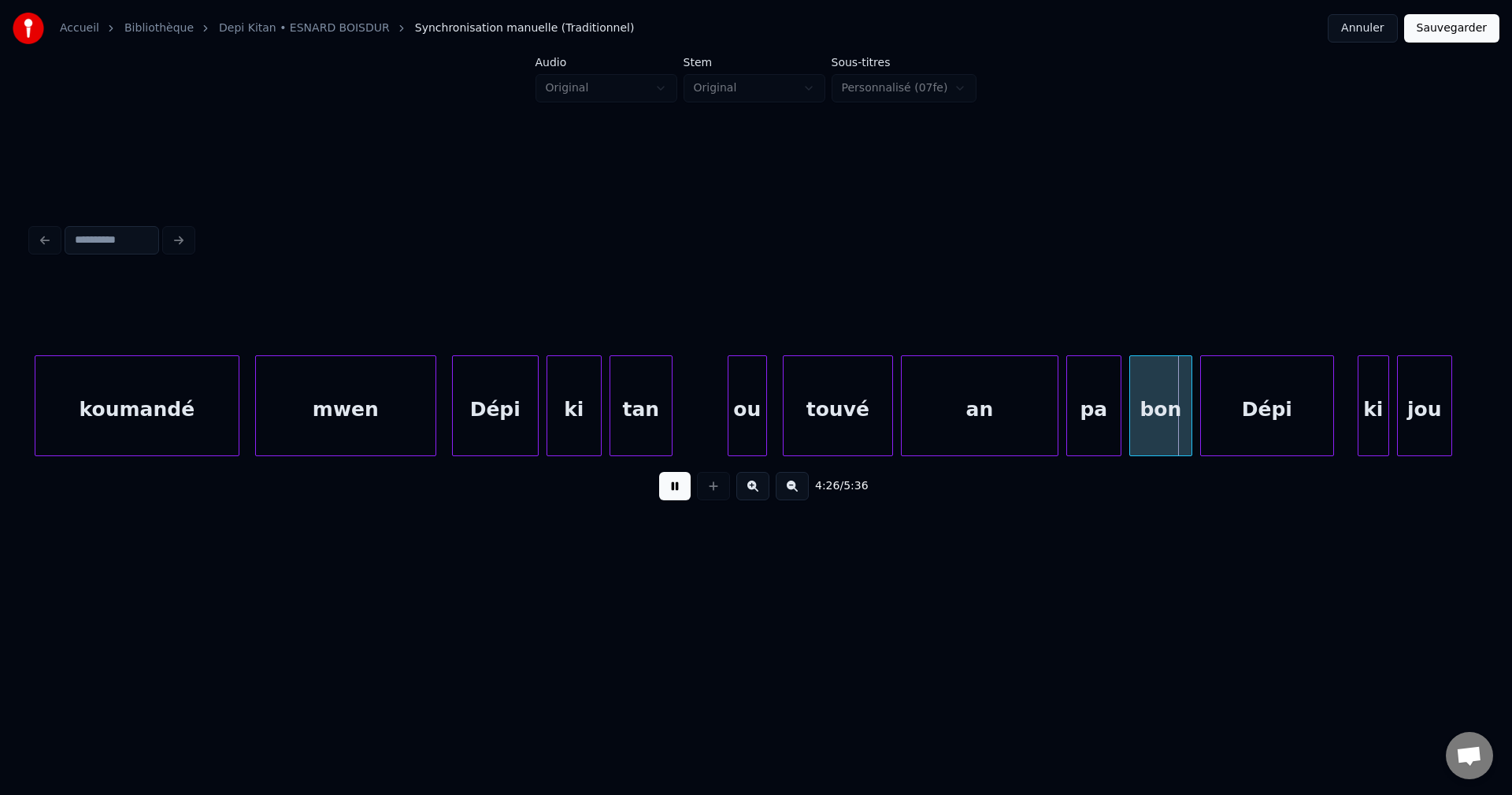
scroll to position [0, 103571]
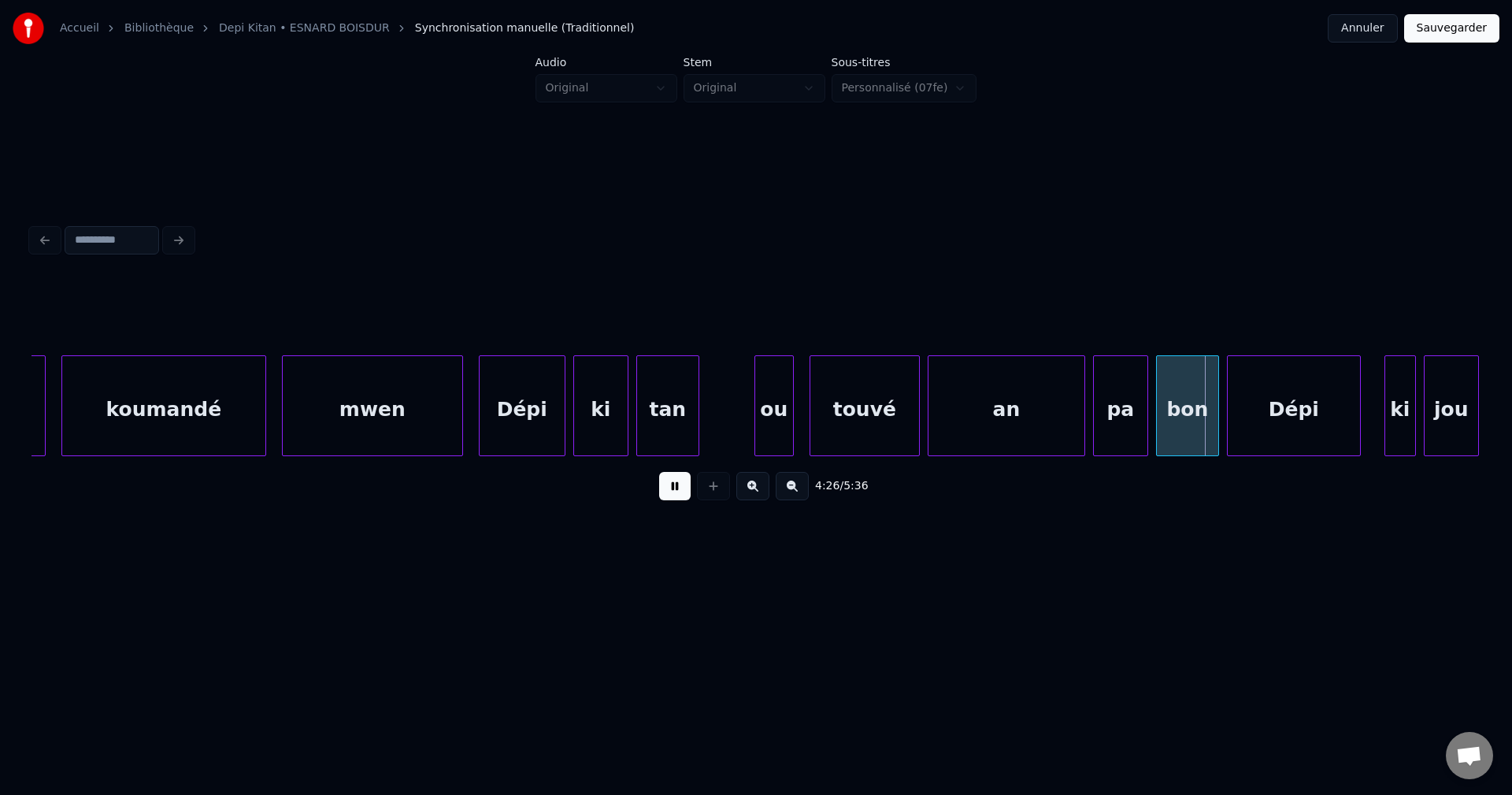
click at [226, 414] on div "koumandé" at bounding box center [164, 409] width 203 height 107
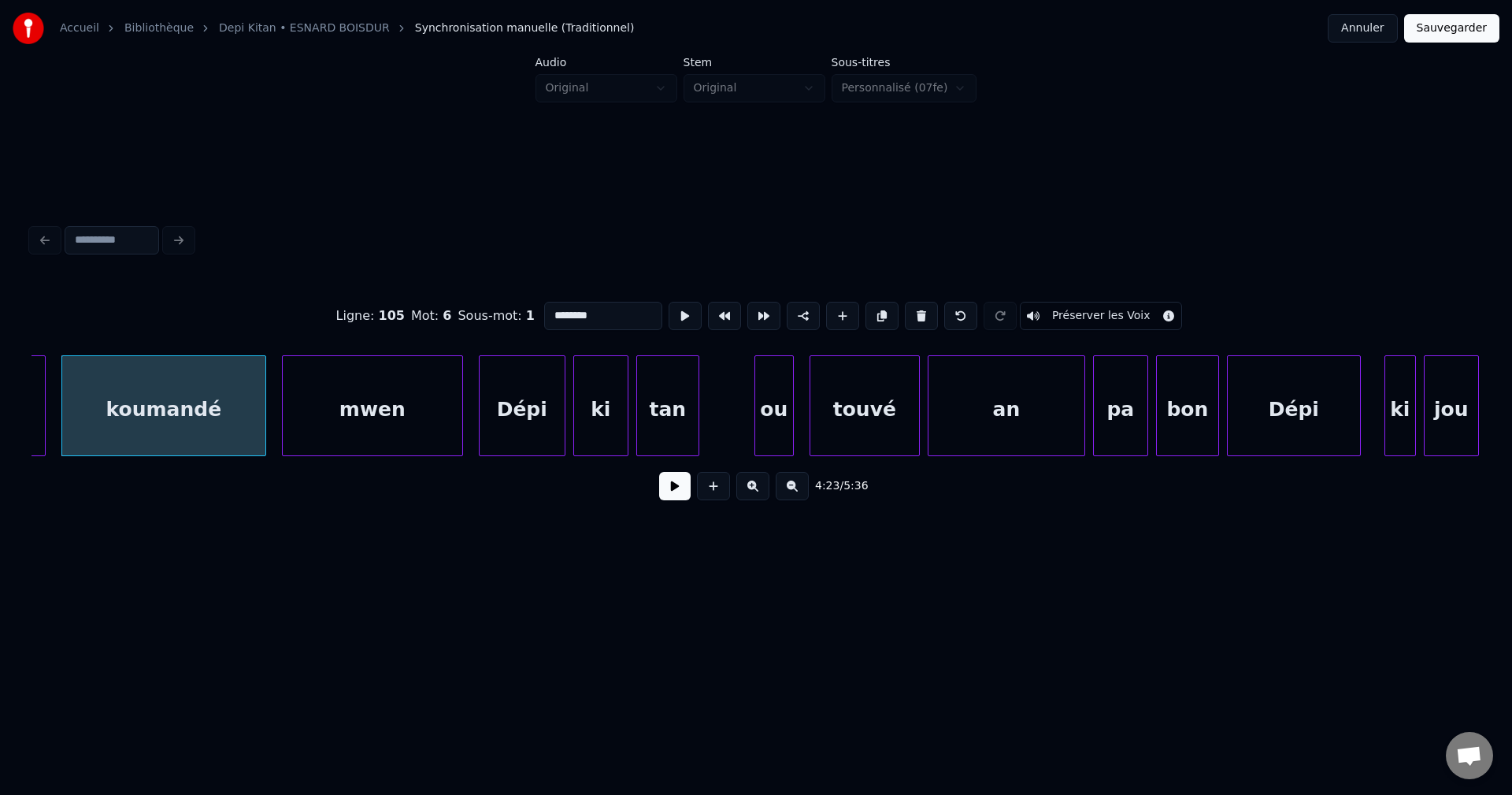
click at [567, 306] on input "********" at bounding box center [603, 316] width 118 height 29
type input "*******"
click at [681, 500] on button at bounding box center [675, 486] width 31 height 29
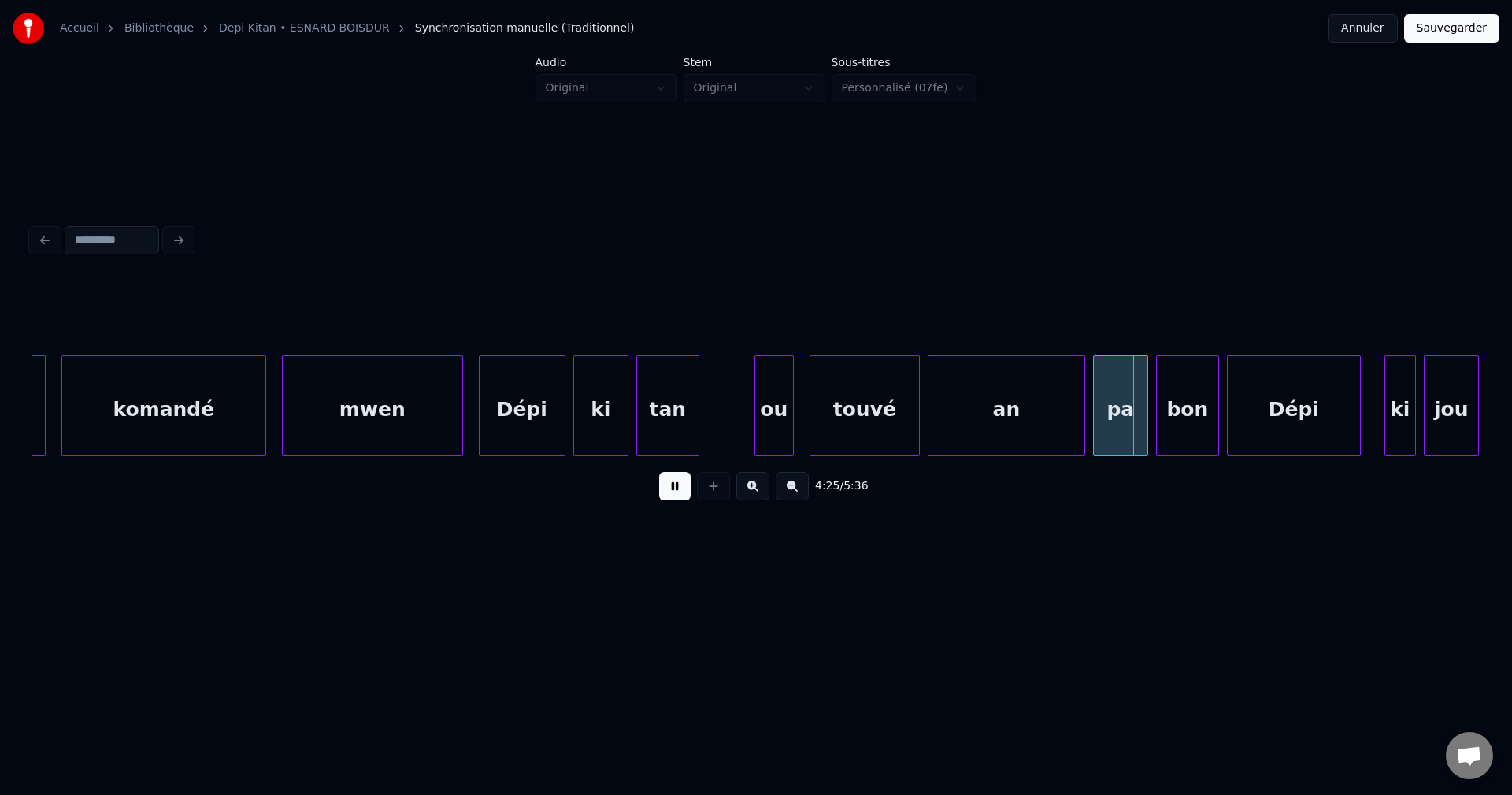
click at [767, 389] on div "ou" at bounding box center [774, 409] width 38 height 107
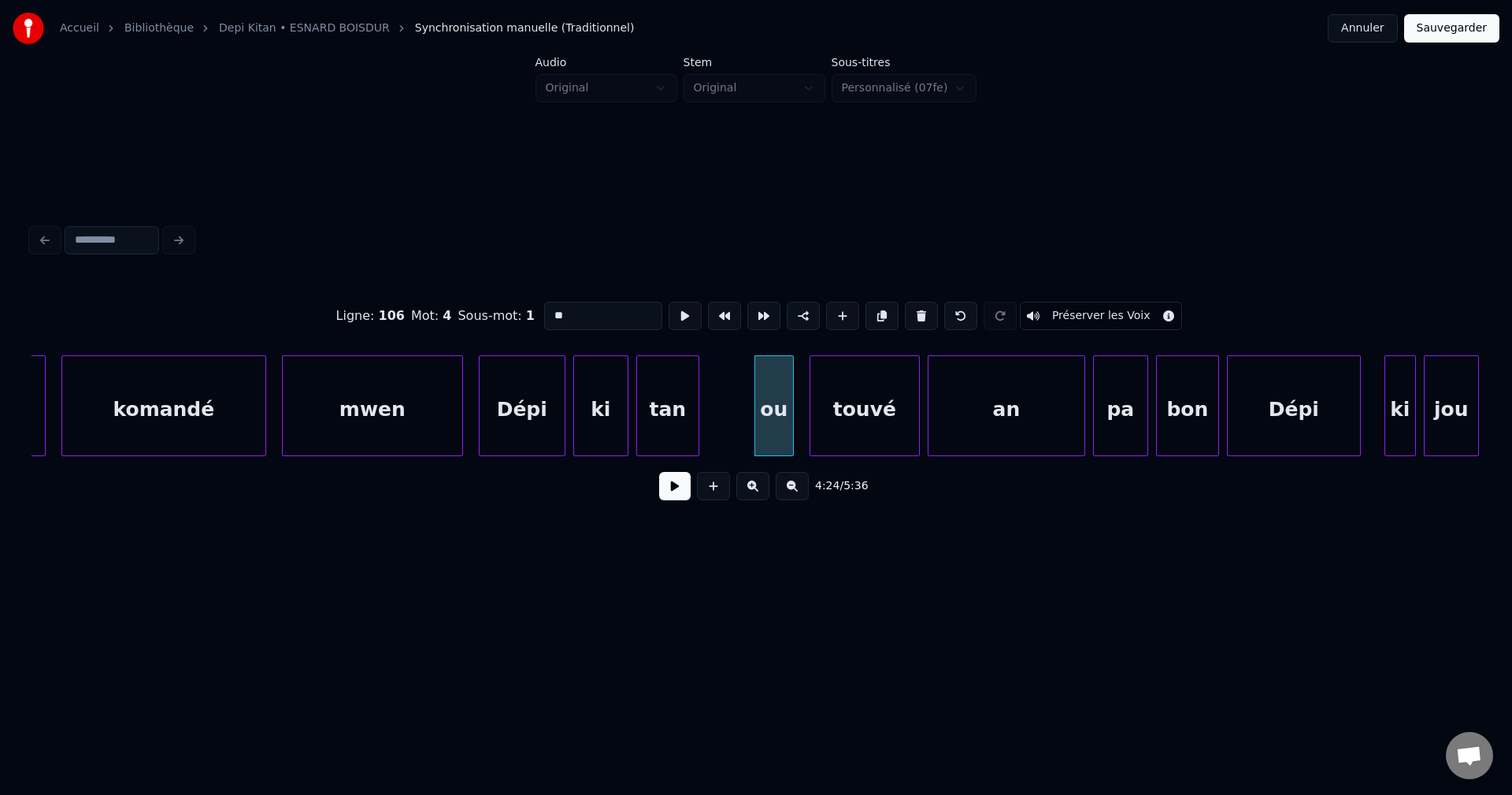
click at [681, 491] on button at bounding box center [675, 486] width 31 height 29
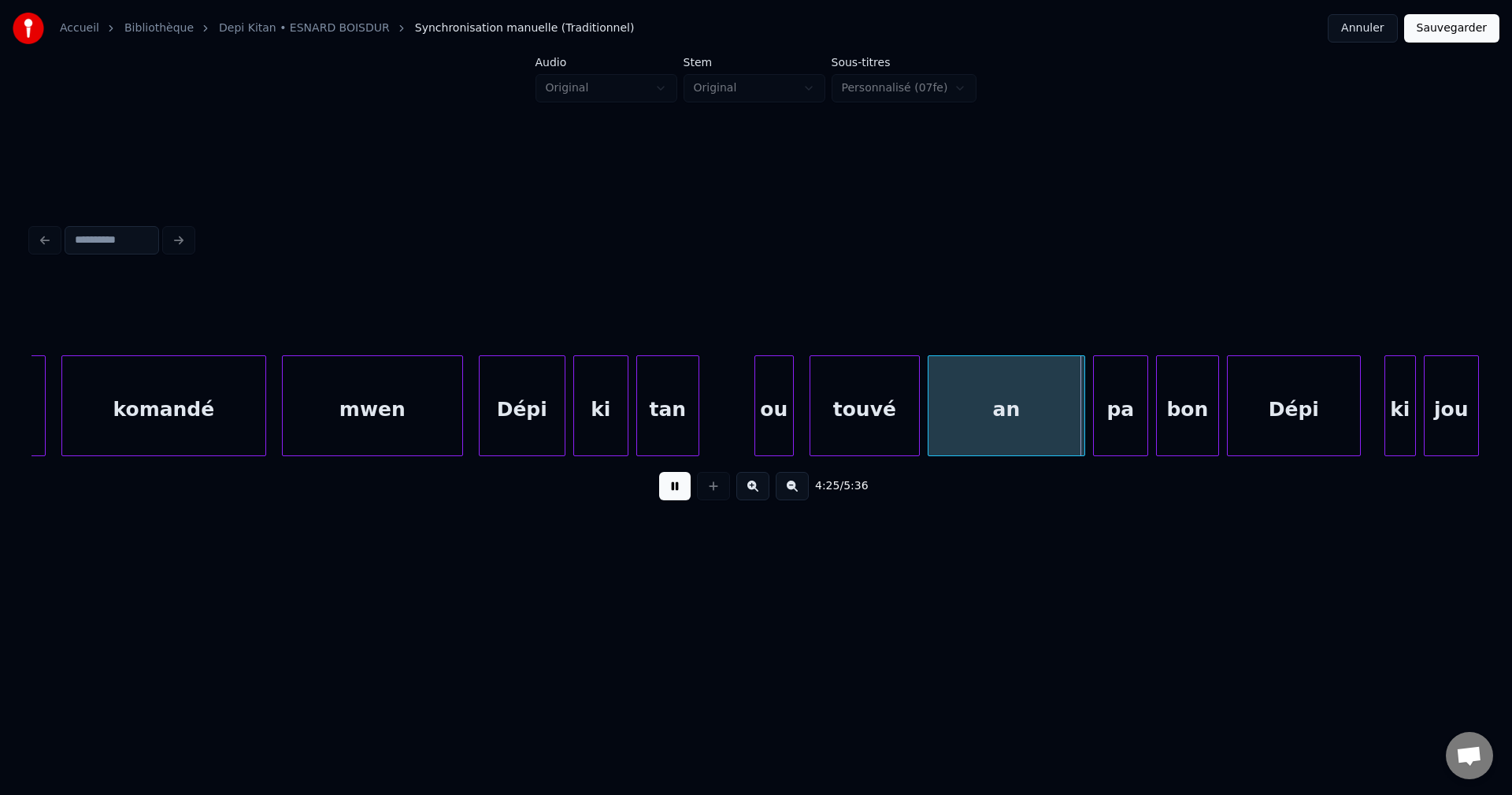
click at [680, 491] on button at bounding box center [675, 486] width 31 height 29
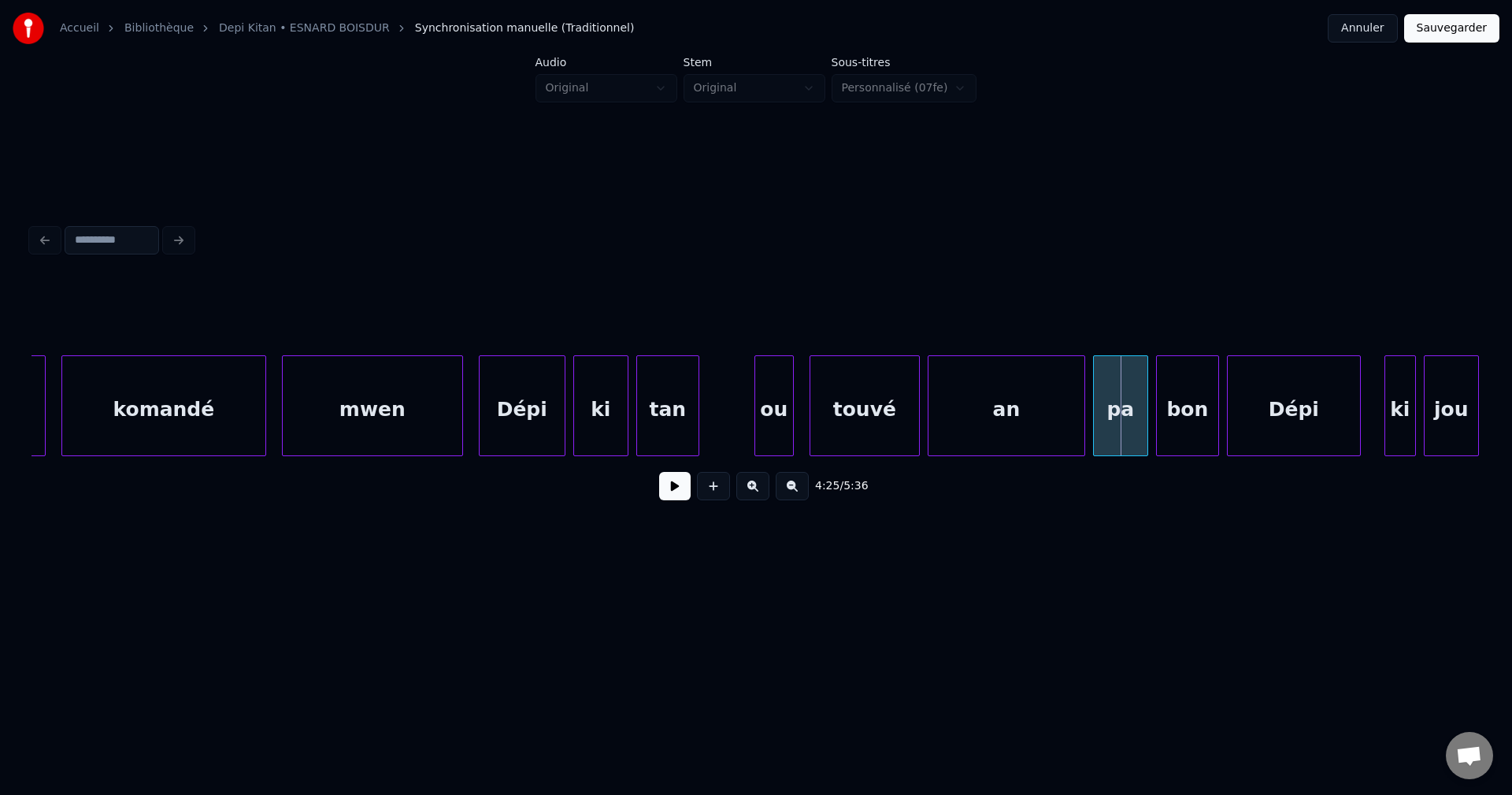
click at [676, 423] on div "tan" at bounding box center [667, 409] width 62 height 107
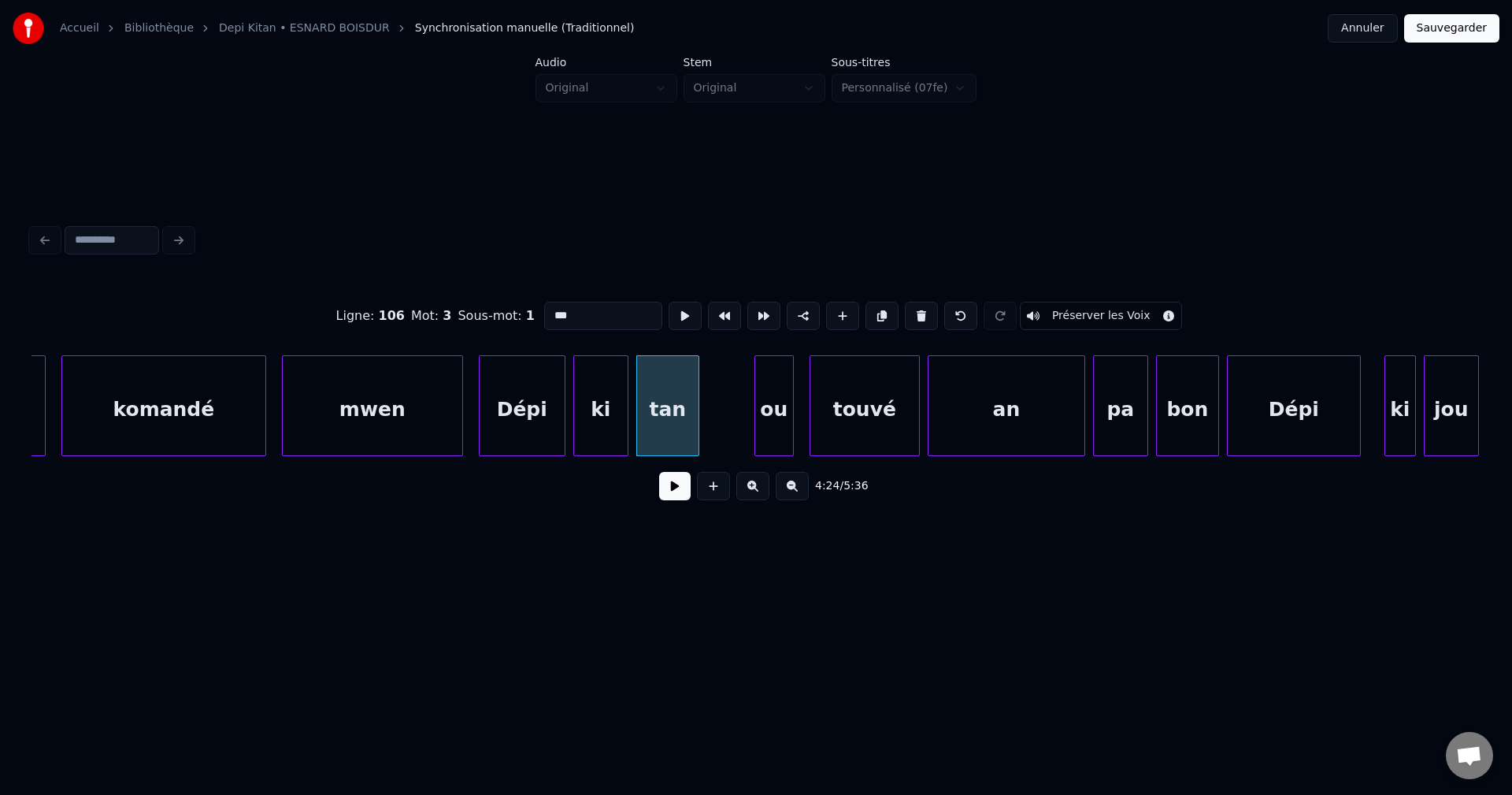
click at [670, 482] on button at bounding box center [675, 486] width 31 height 29
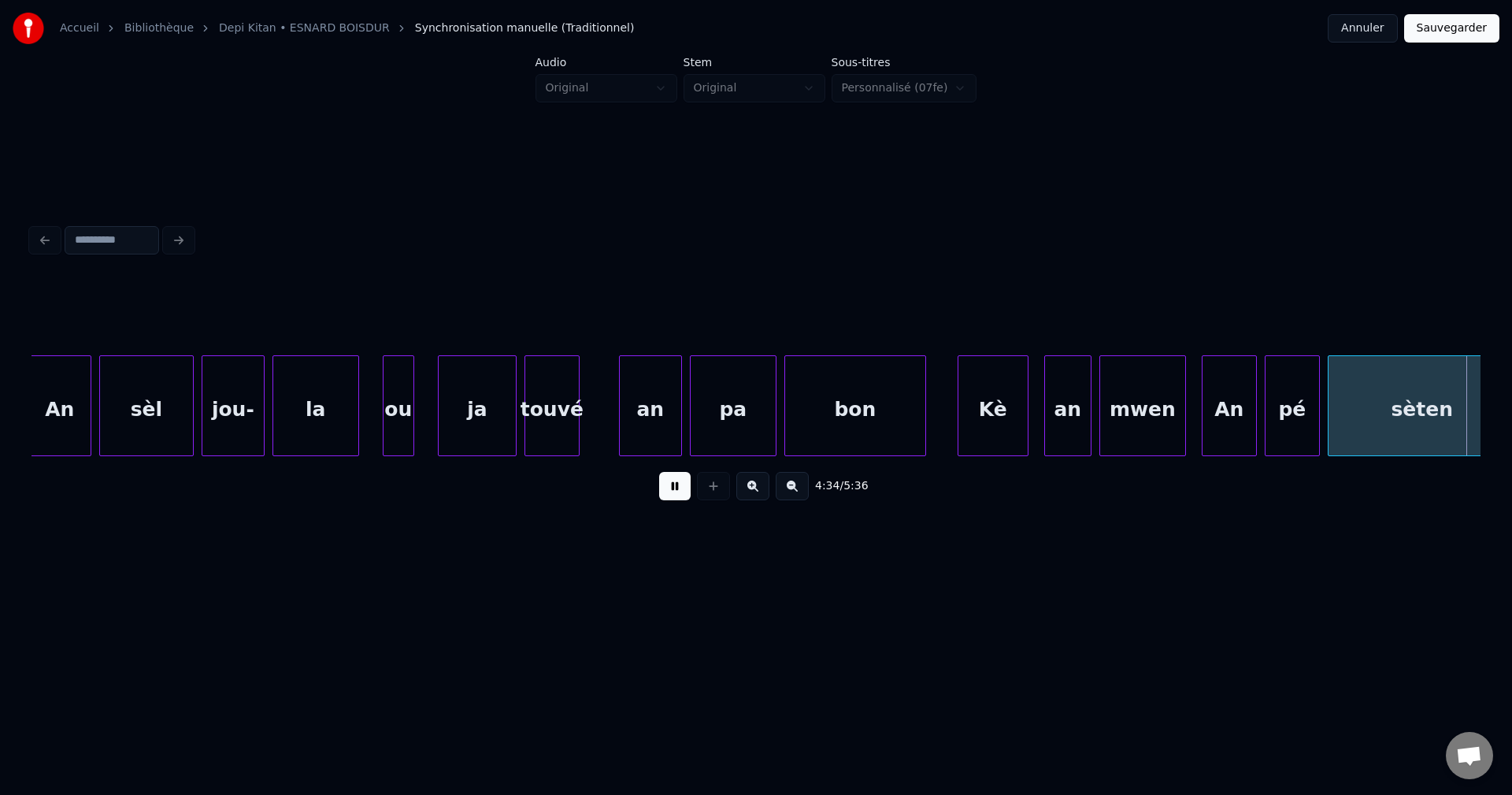
scroll to position [0, 107927]
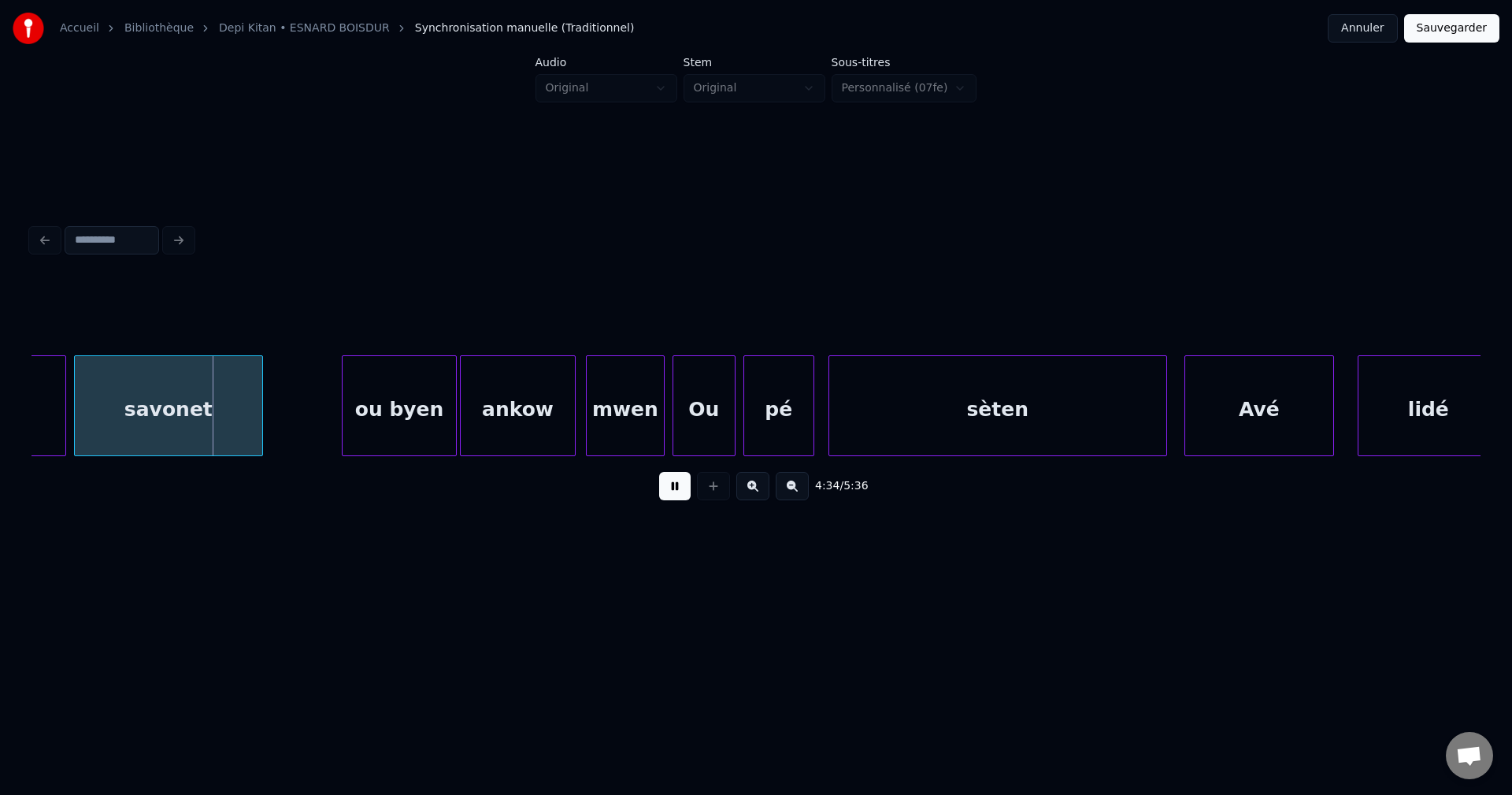
click at [672, 495] on button at bounding box center [675, 486] width 31 height 29
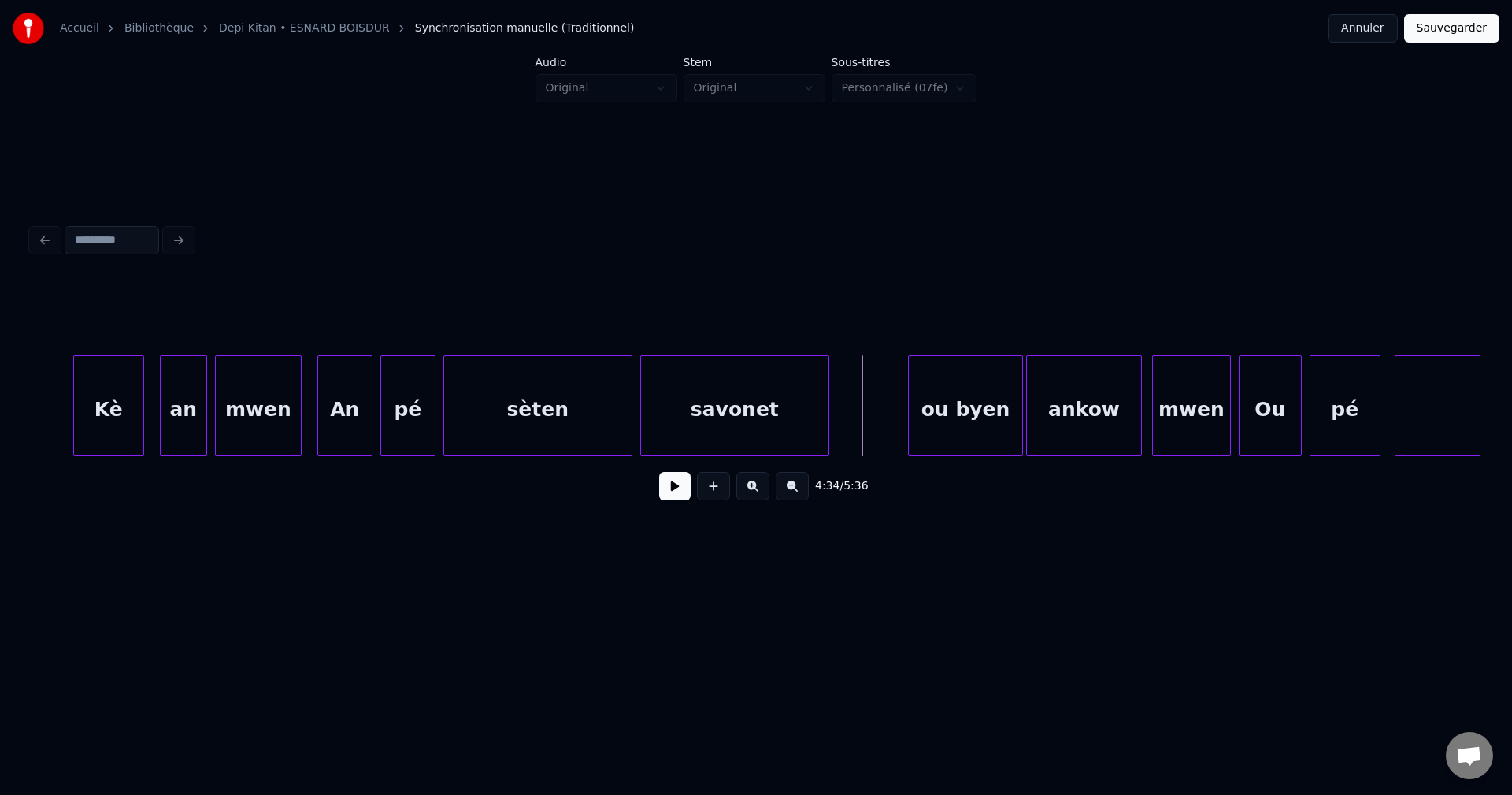
scroll to position [0, 107361]
click at [181, 421] on div "an" at bounding box center [184, 409] width 46 height 107
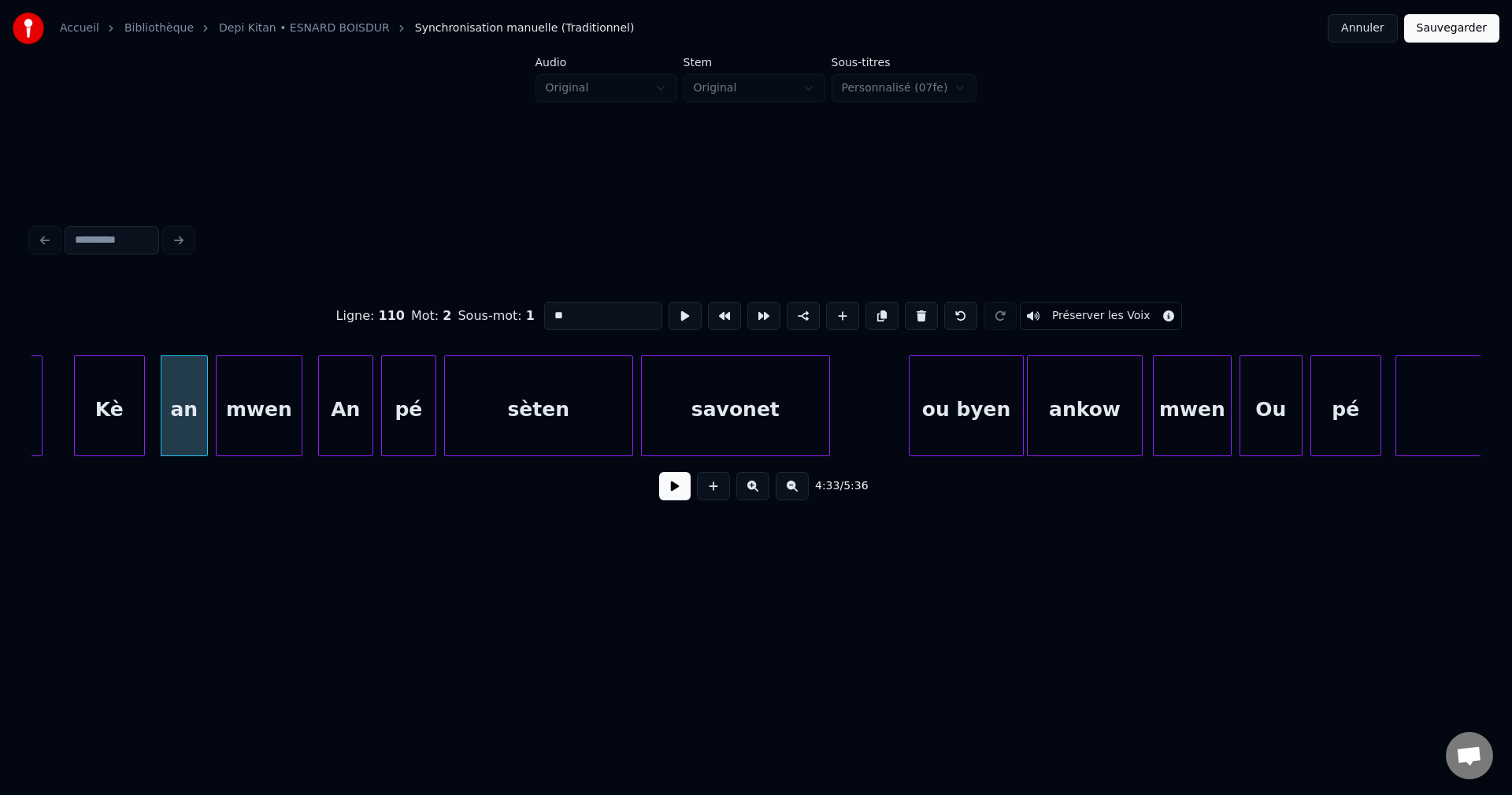
click at [669, 489] on button at bounding box center [675, 486] width 31 height 29
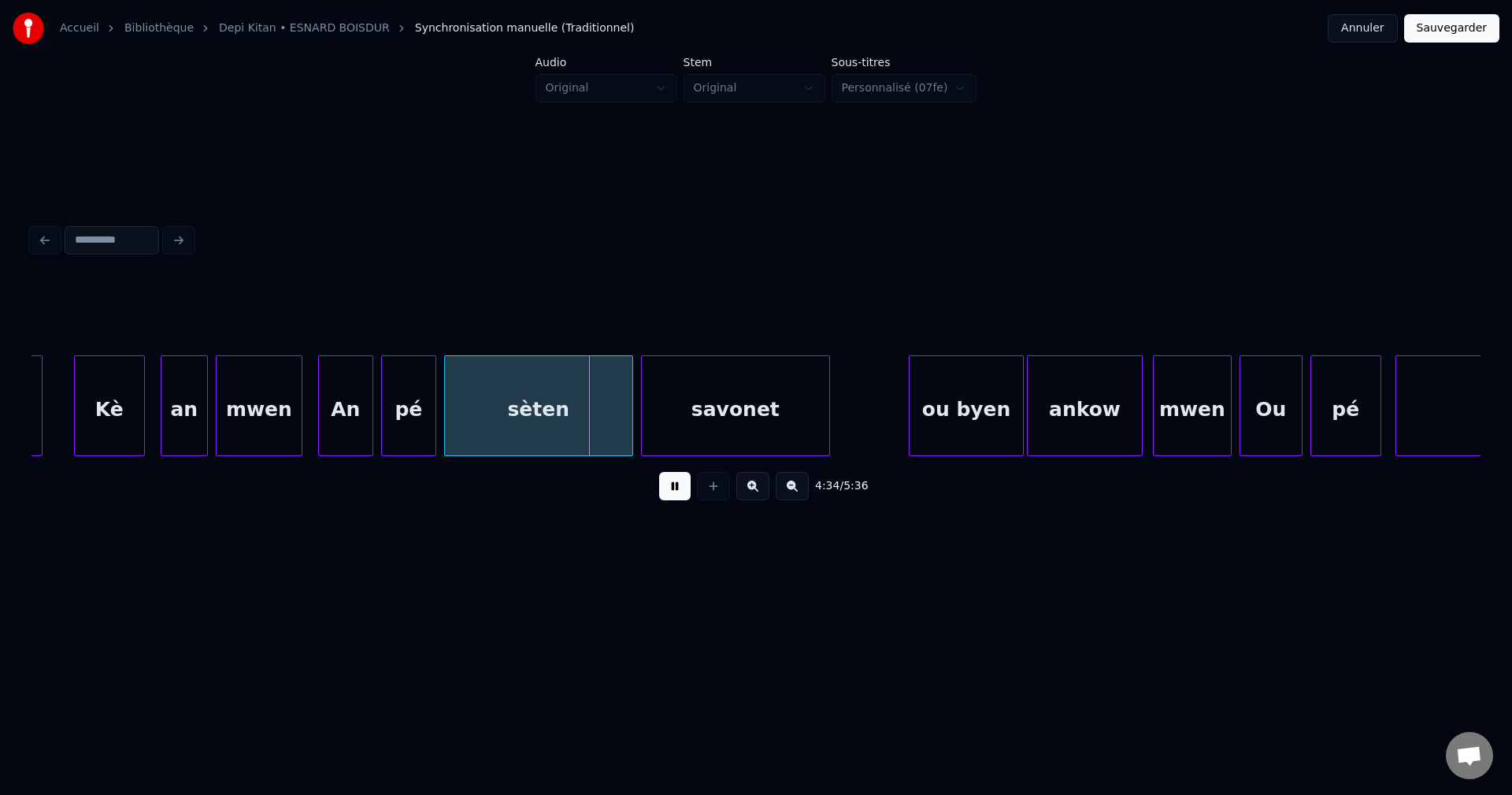
click at [670, 483] on button at bounding box center [675, 486] width 31 height 29
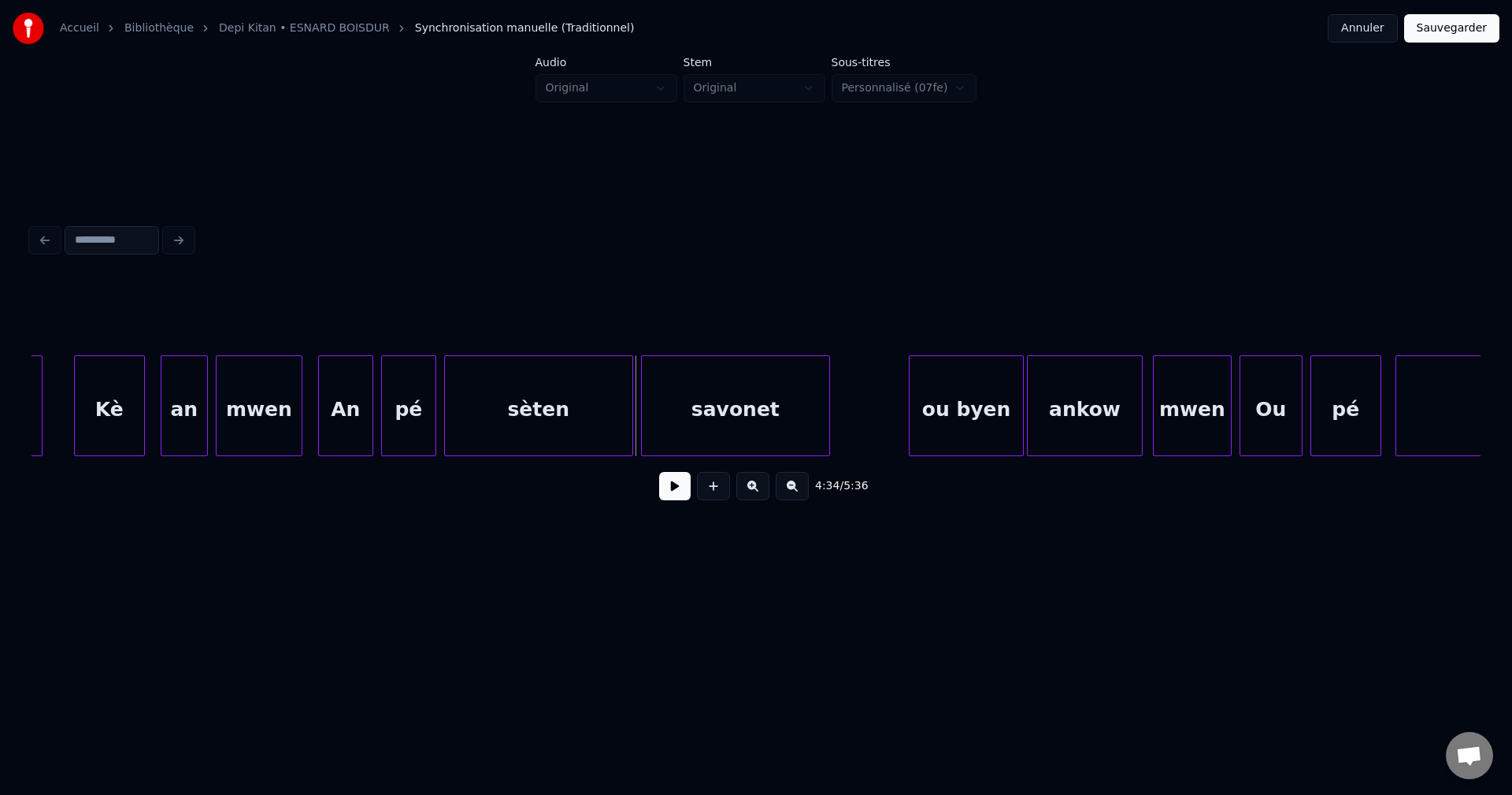
click at [88, 378] on div "Kè" at bounding box center [109, 409] width 69 height 107
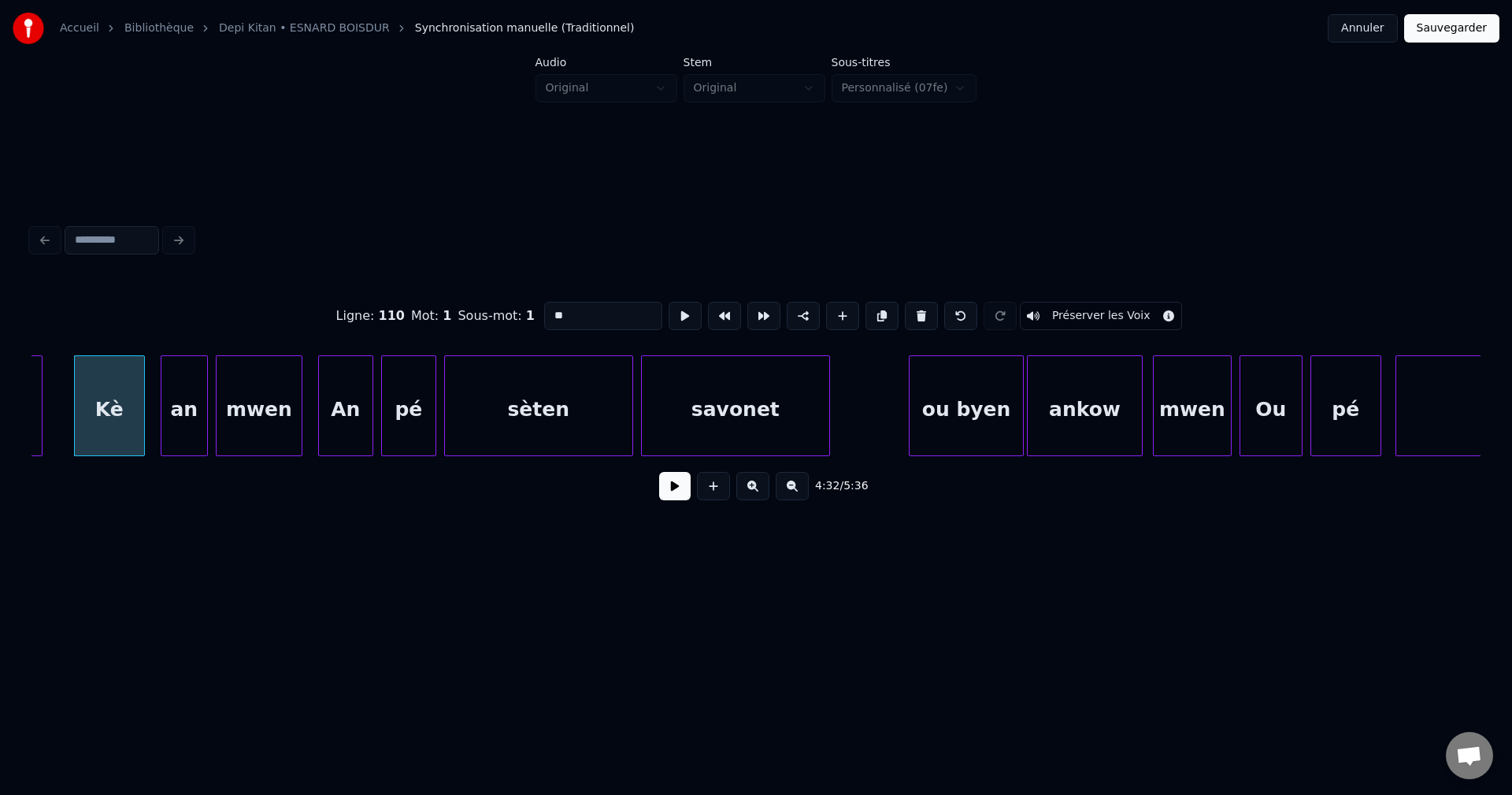
click at [677, 491] on button at bounding box center [675, 486] width 31 height 29
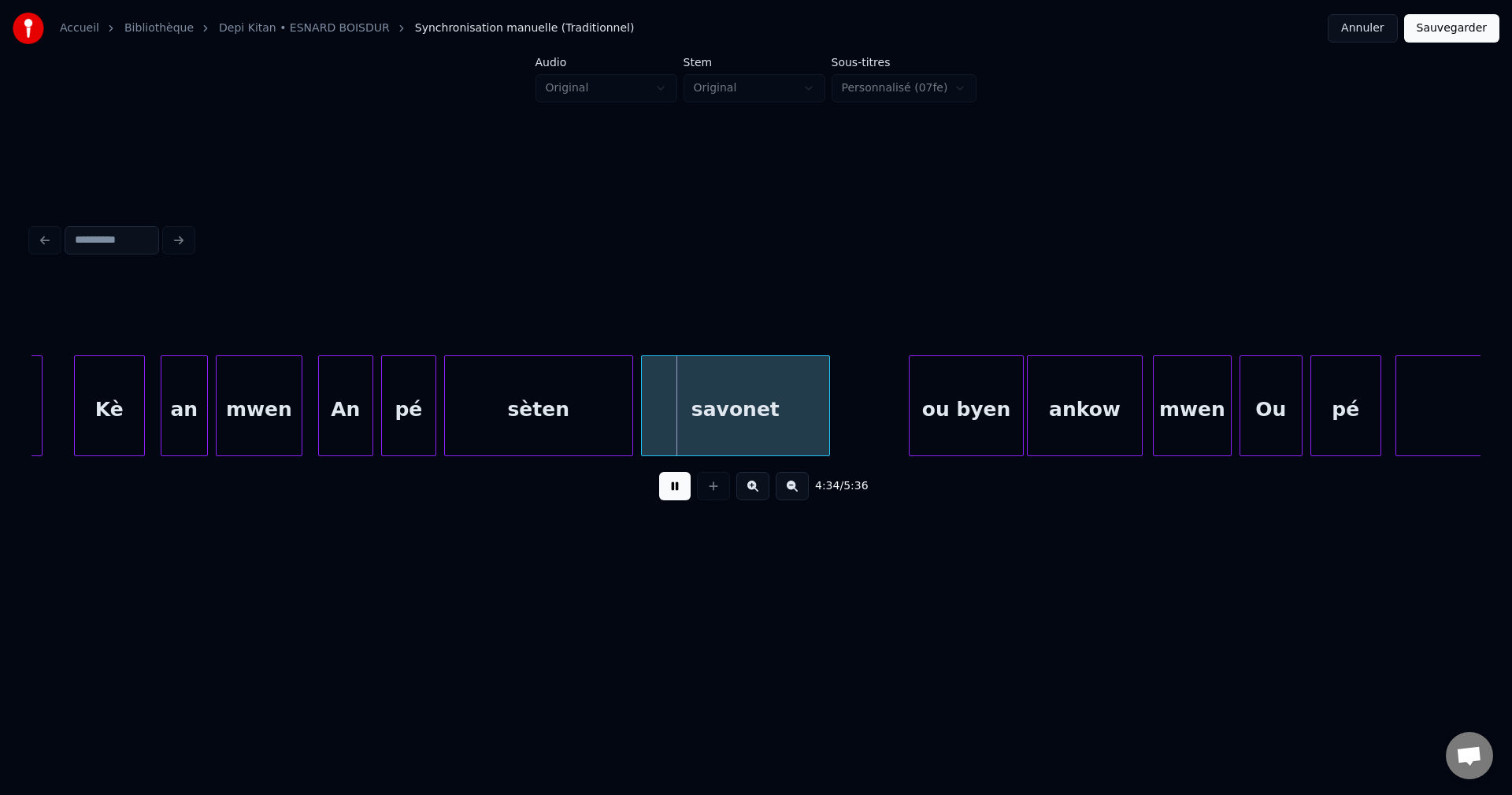
click at [677, 490] on button at bounding box center [675, 486] width 31 height 29
click at [126, 404] on div "Kè" at bounding box center [109, 409] width 69 height 107
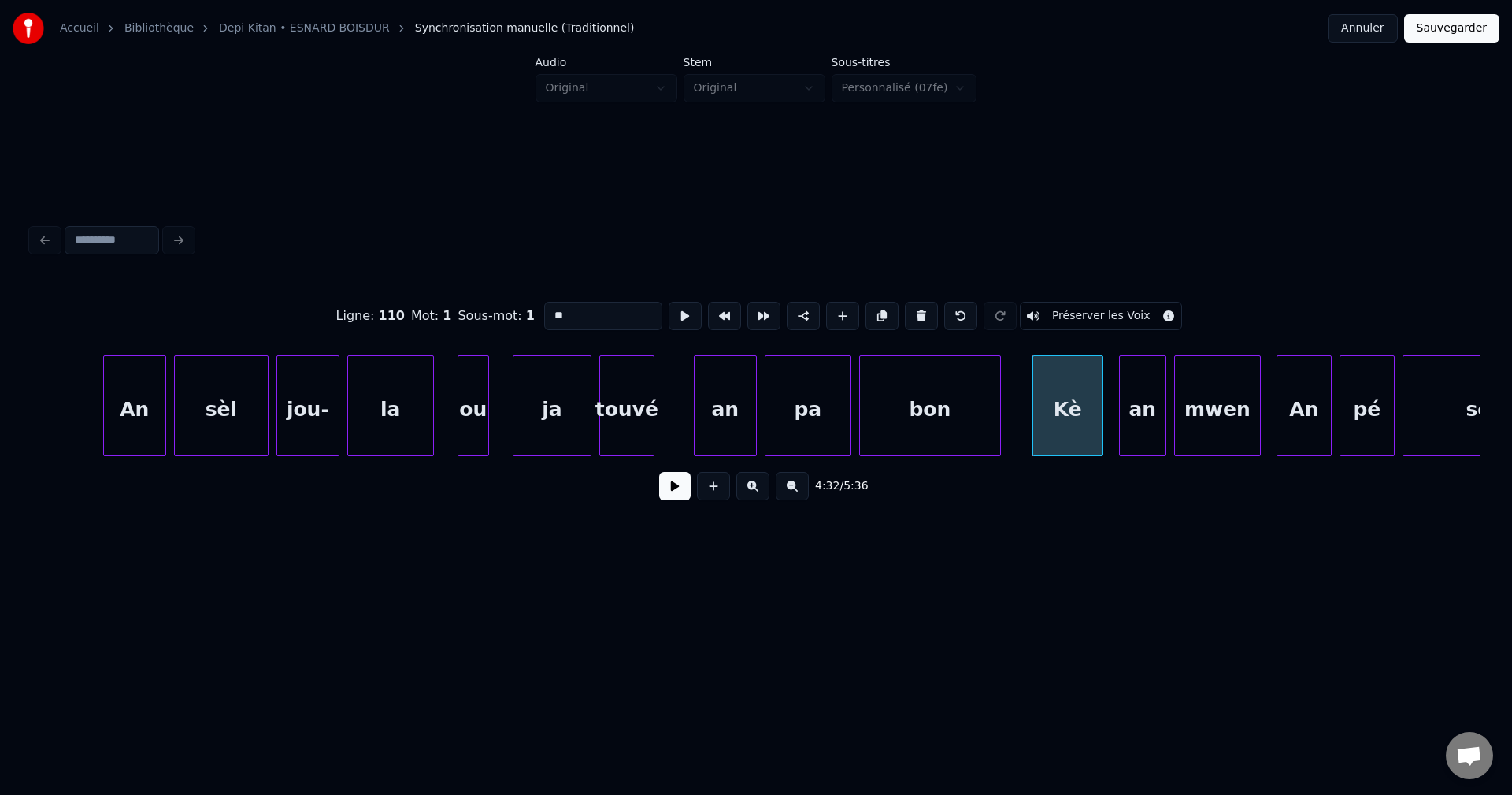
scroll to position [0, 106384]
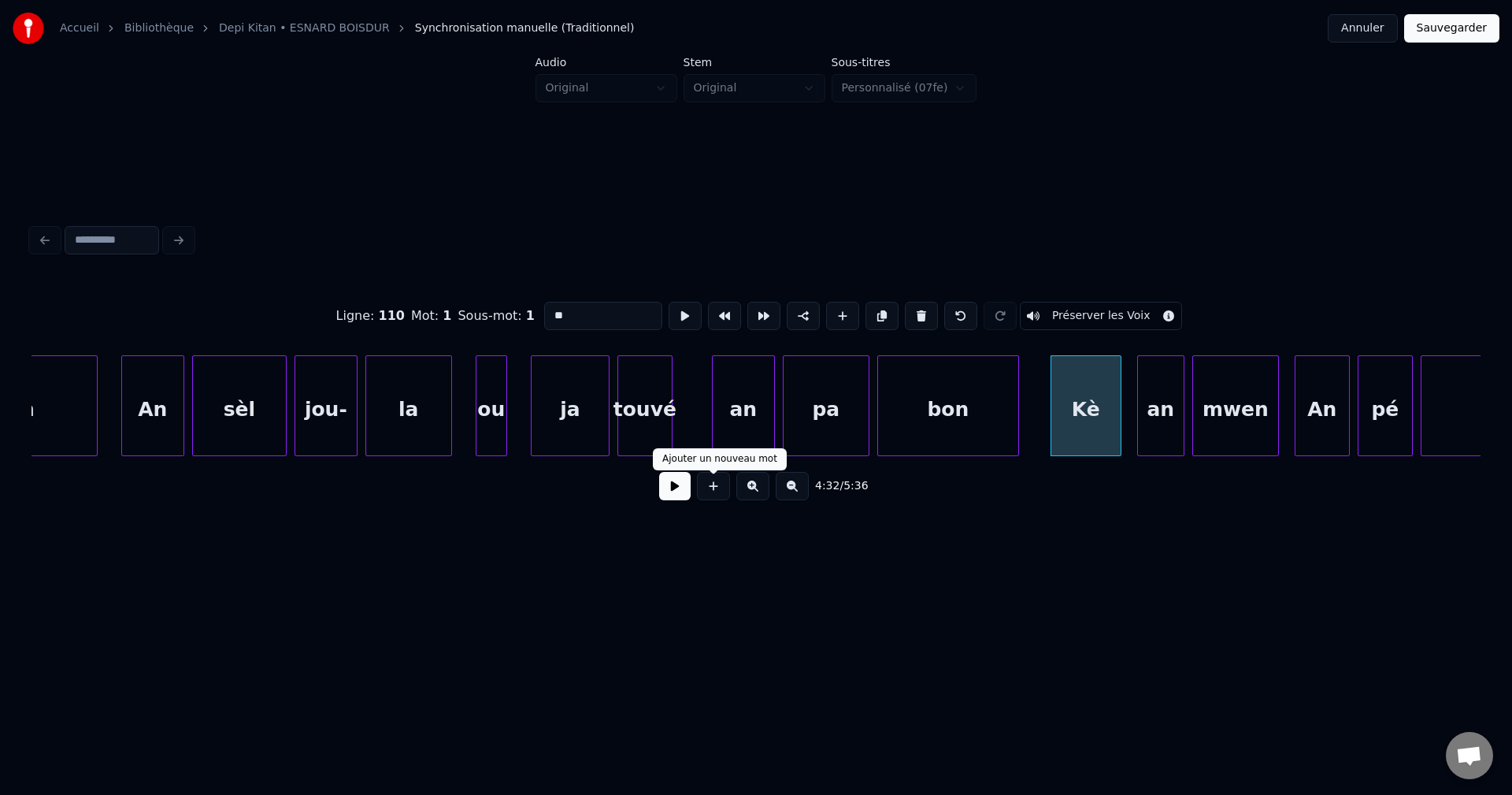
click at [673, 490] on button at bounding box center [675, 486] width 31 height 29
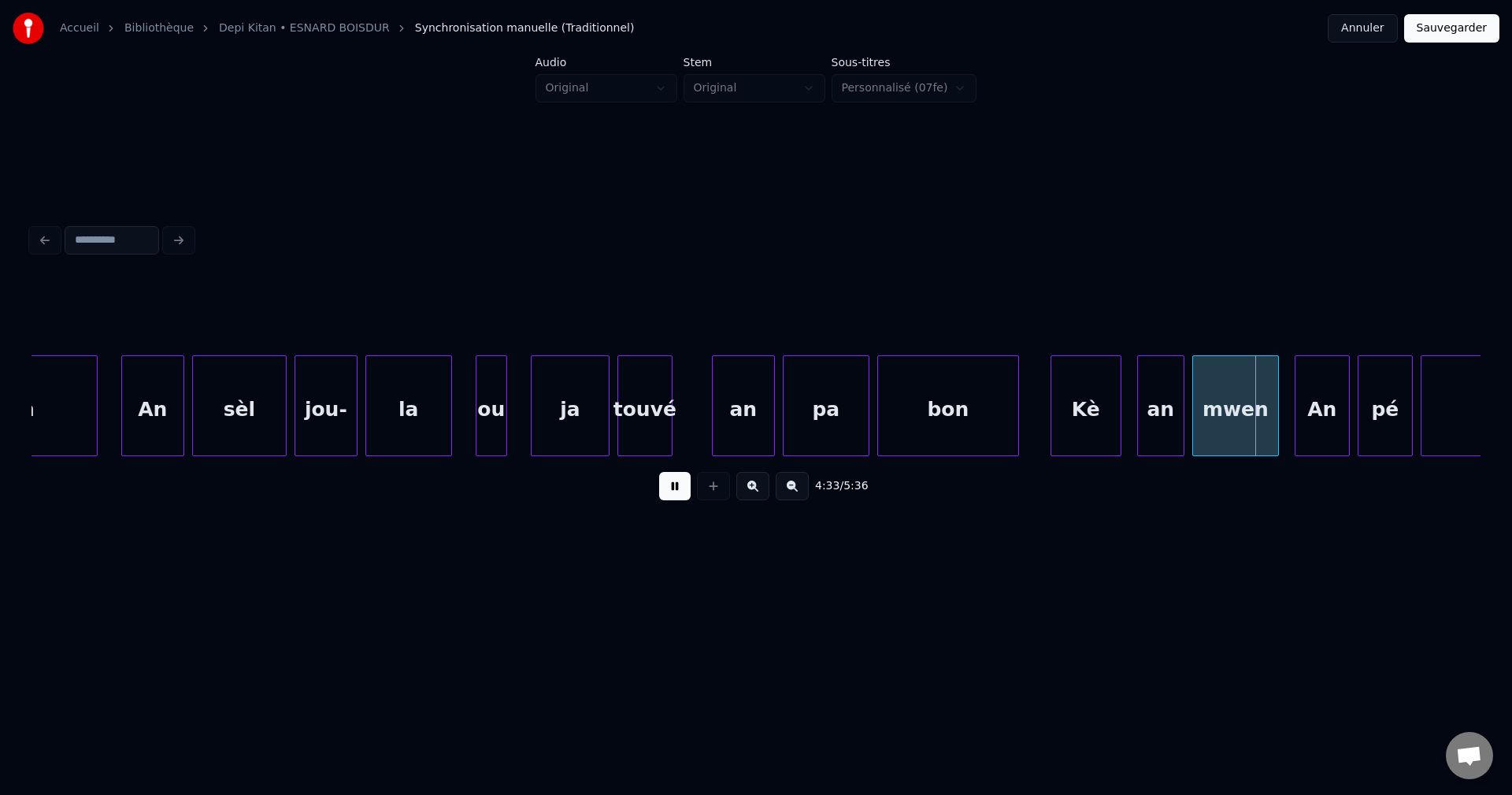
click at [673, 490] on button at bounding box center [675, 486] width 31 height 29
click at [1105, 398] on div "Kè" at bounding box center [1086, 409] width 69 height 107
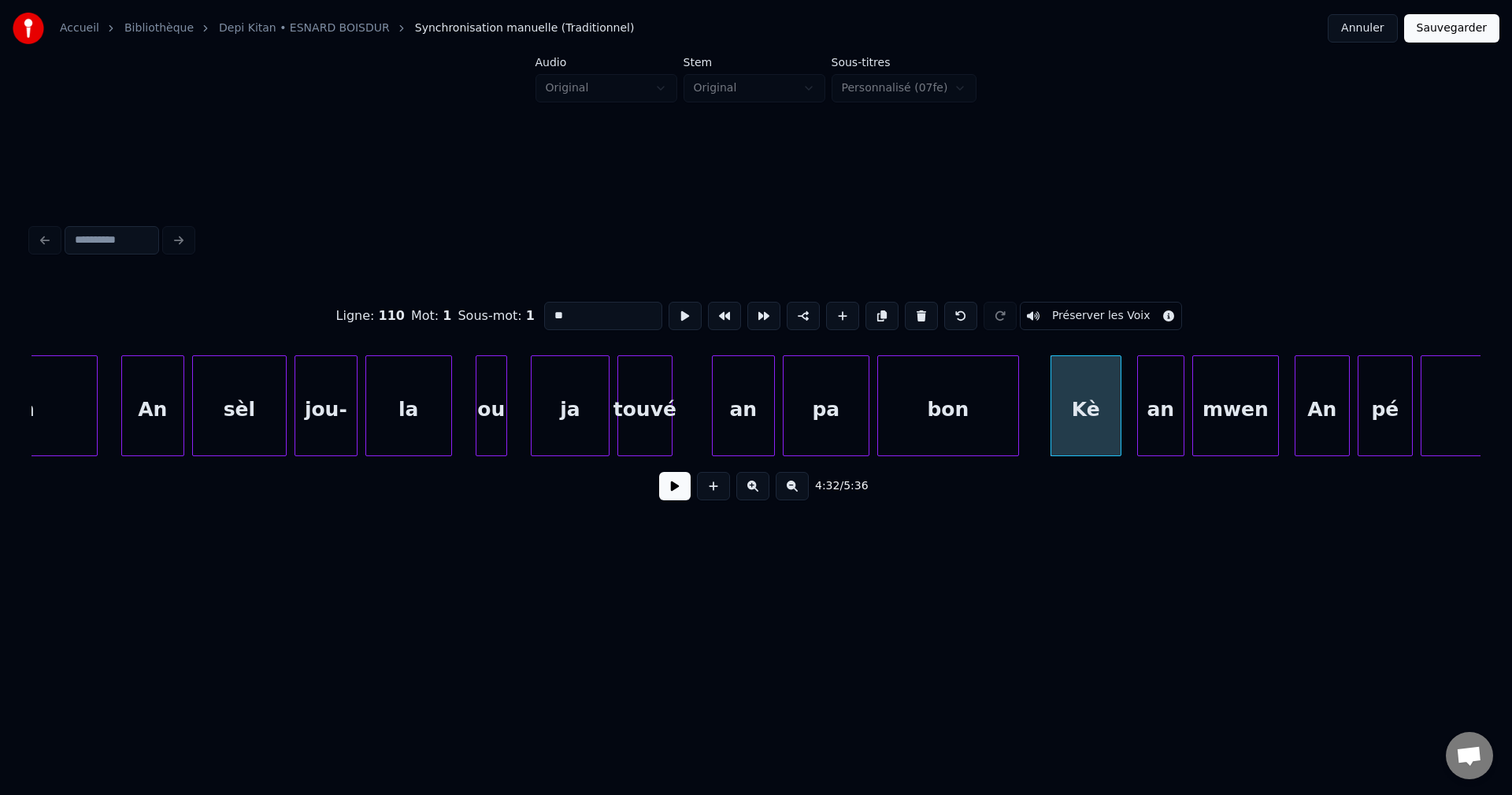
drag, startPoint x: 570, startPoint y: 300, endPoint x: 311, endPoint y: 328, distance: 260.5
click at [317, 332] on div "Ligne : 110 Mot : 1 Sous-mot : 1 ** Préserver les Voix" at bounding box center [756, 316] width 1449 height 79
type input "****"
drag, startPoint x: 677, startPoint y: 508, endPoint x: 677, endPoint y: 495, distance: 13.0
click at [677, 503] on div "4:32 / 5:36" at bounding box center [756, 486] width 1424 height 35
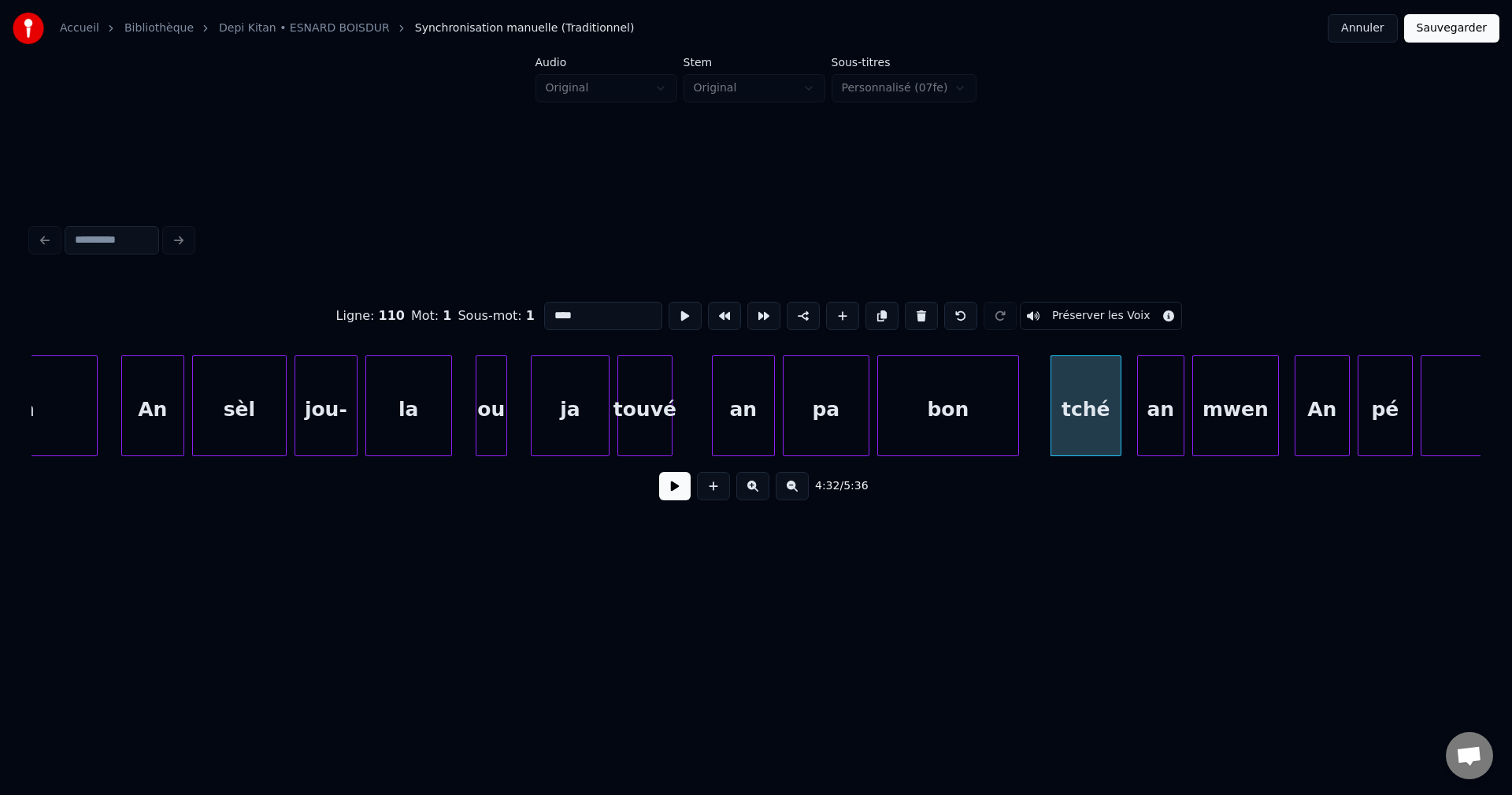
click at [677, 490] on button at bounding box center [675, 486] width 31 height 29
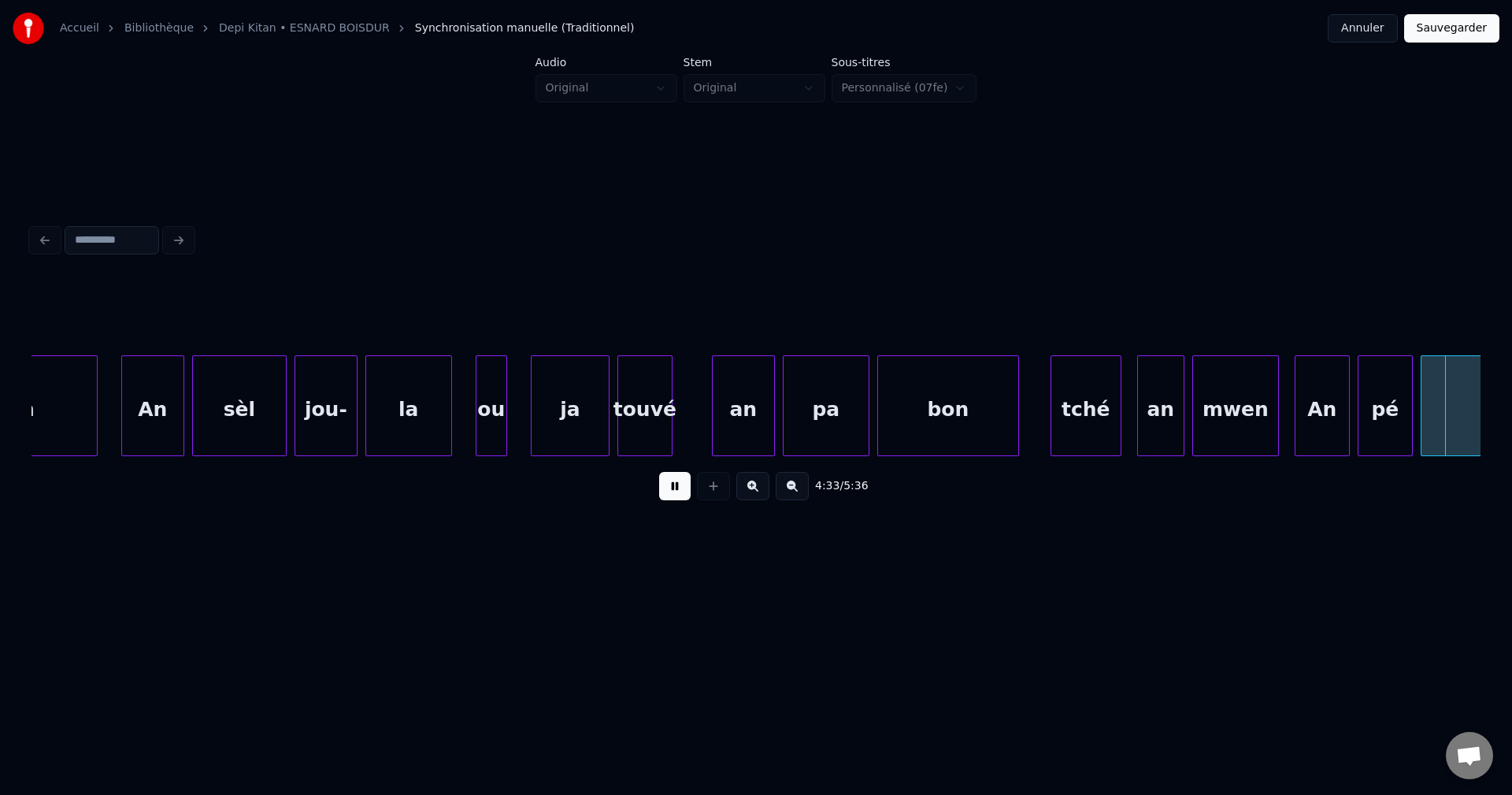
scroll to position [0, 107836]
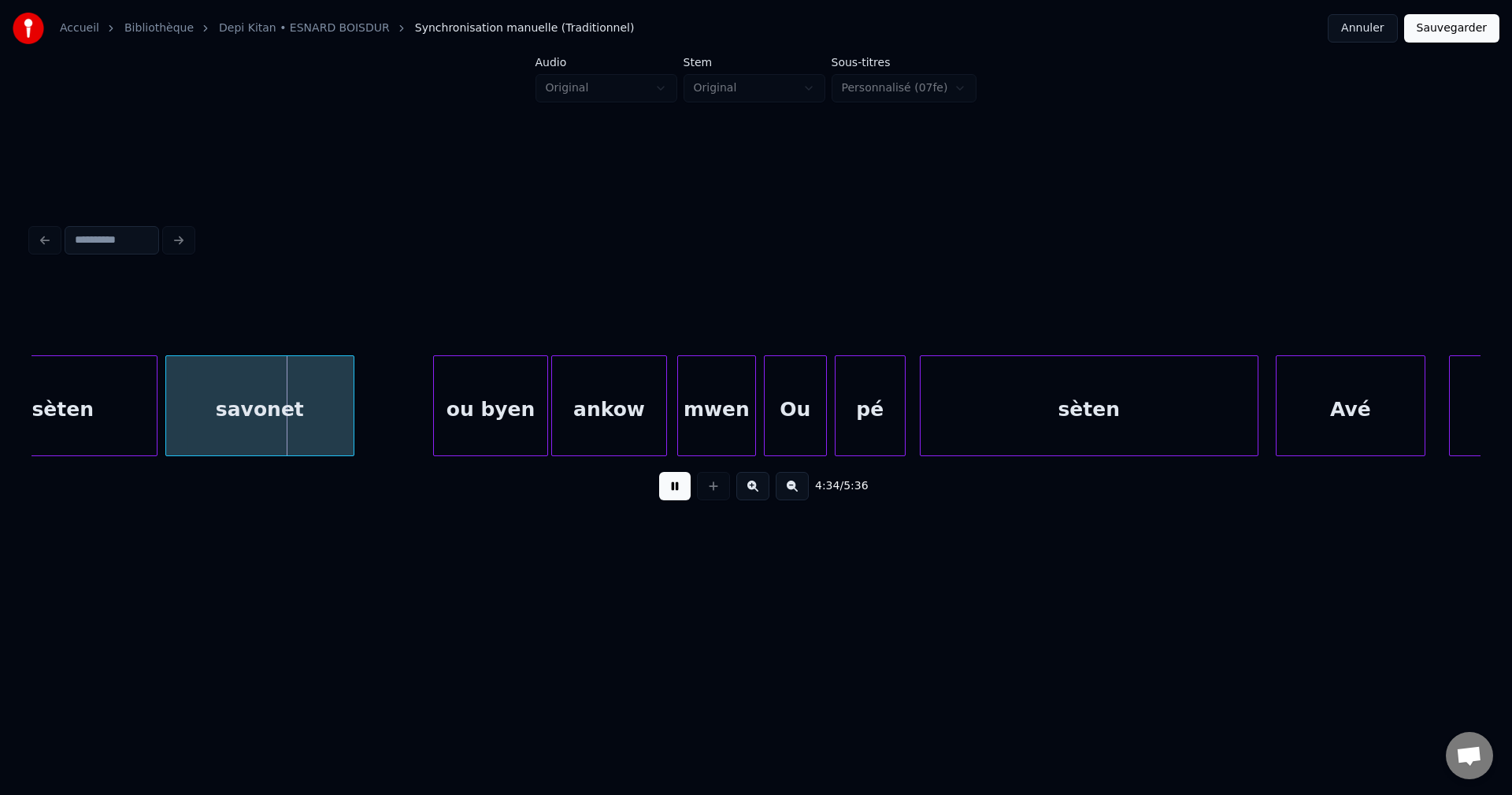
click at [675, 490] on button at bounding box center [675, 486] width 31 height 29
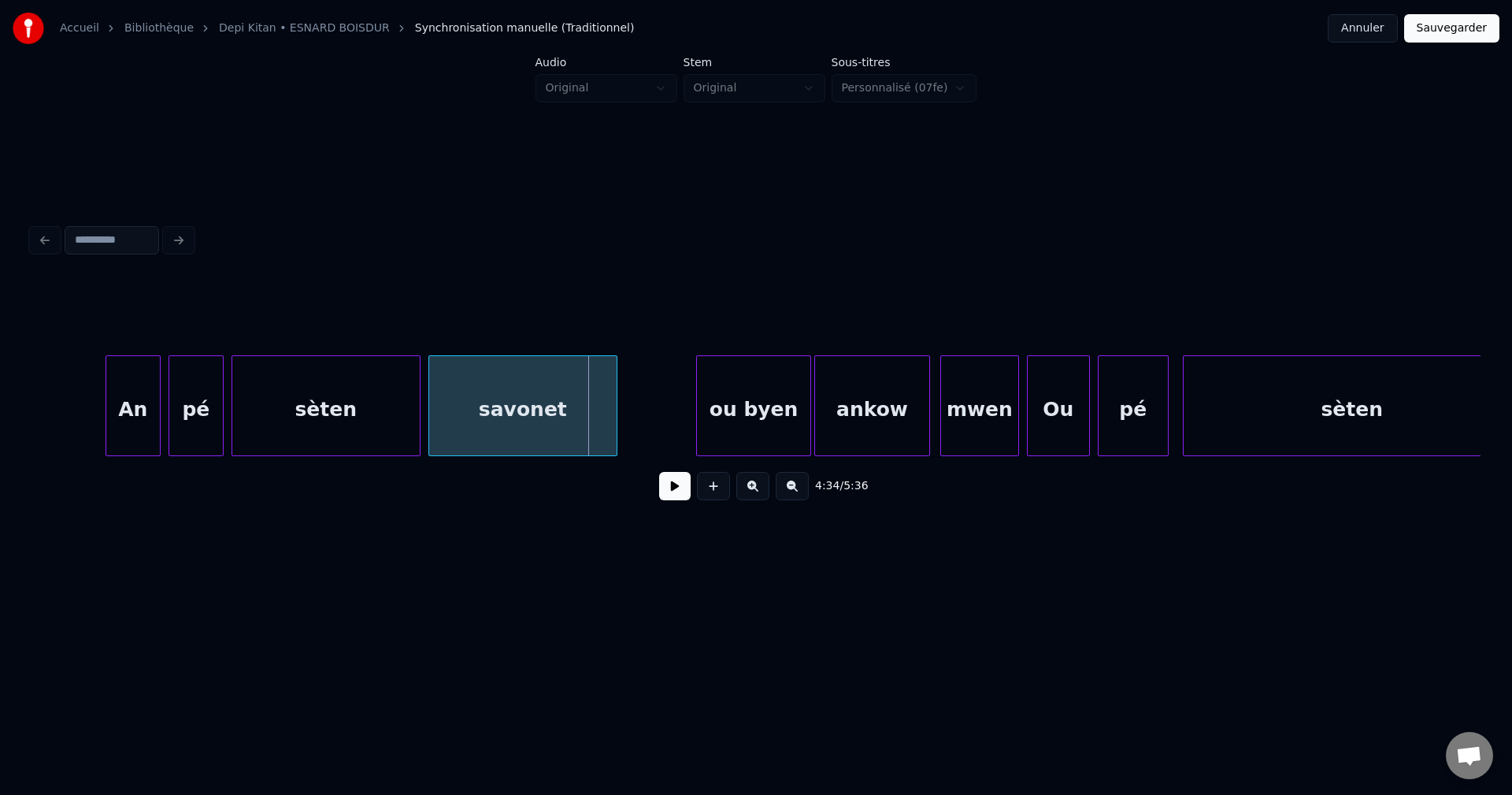
scroll to position [0, 107552]
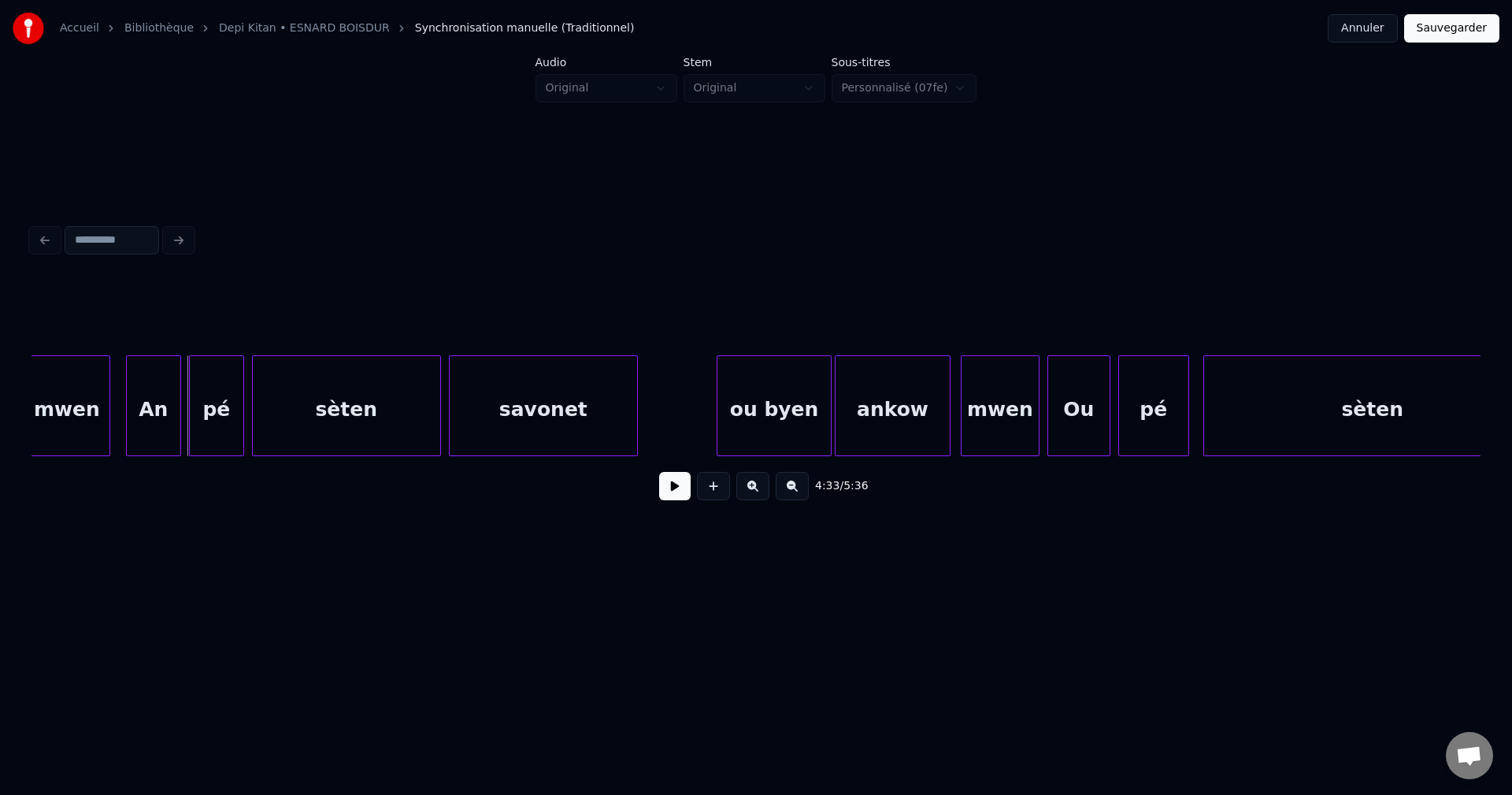
click at [91, 433] on div "mwen" at bounding box center [67, 409] width 85 height 107
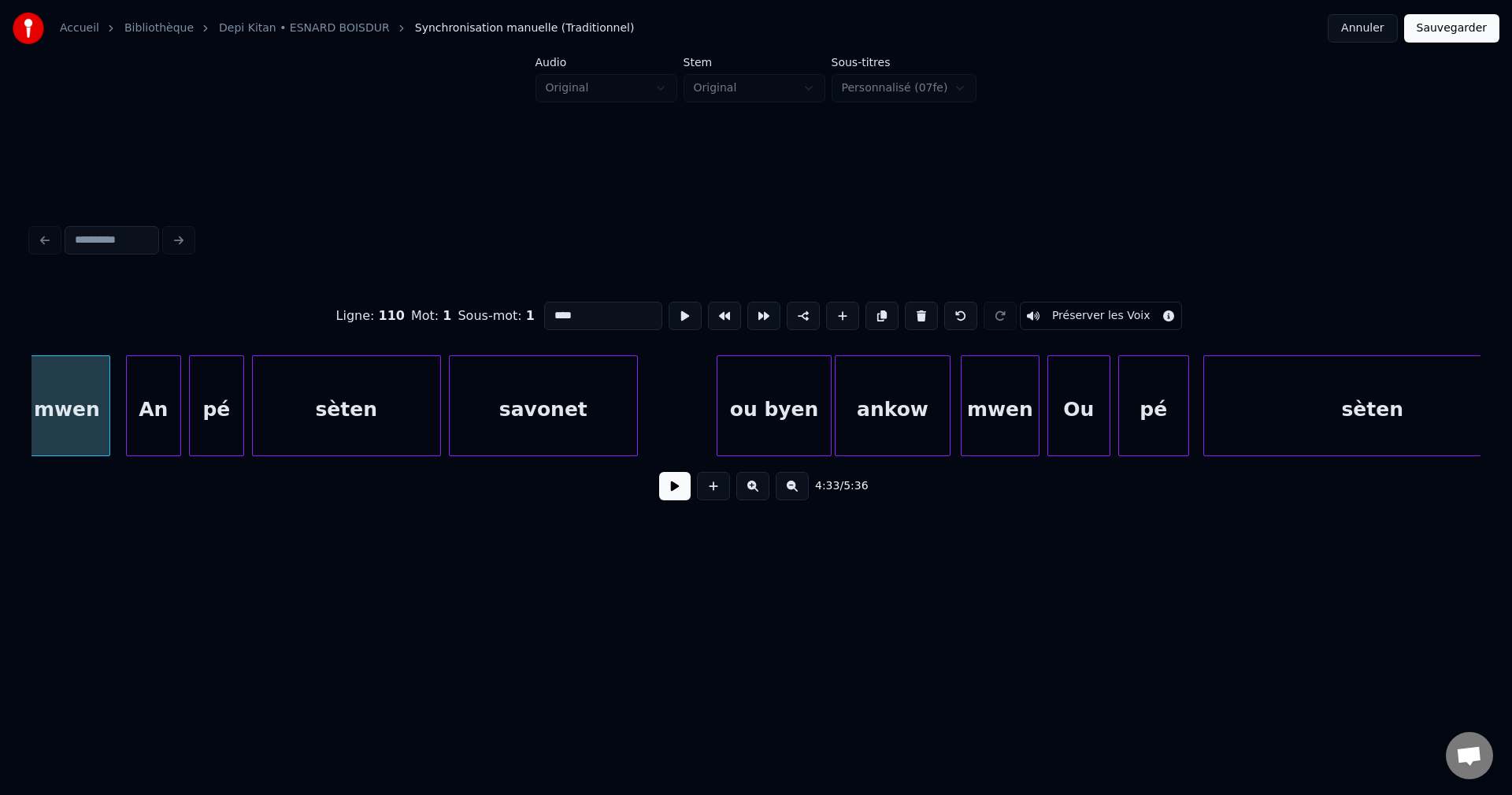
type input "****"
click at [662, 495] on button at bounding box center [675, 486] width 31 height 29
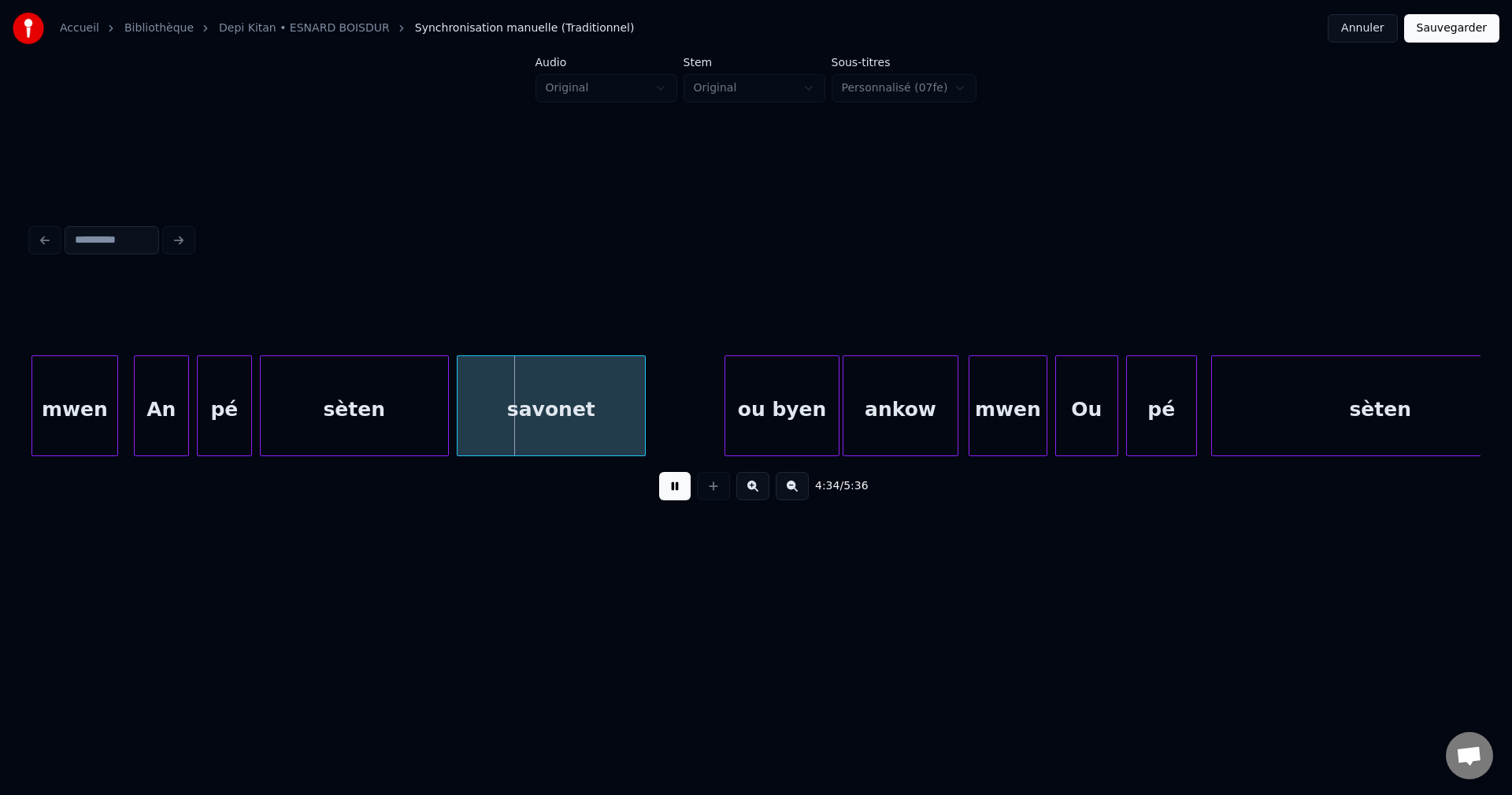
drag, startPoint x: 665, startPoint y: 496, endPoint x: 610, endPoint y: 492, distance: 55.1
click at [664, 497] on button at bounding box center [675, 486] width 31 height 29
click at [79, 411] on div "mwen" at bounding box center [75, 409] width 85 height 107
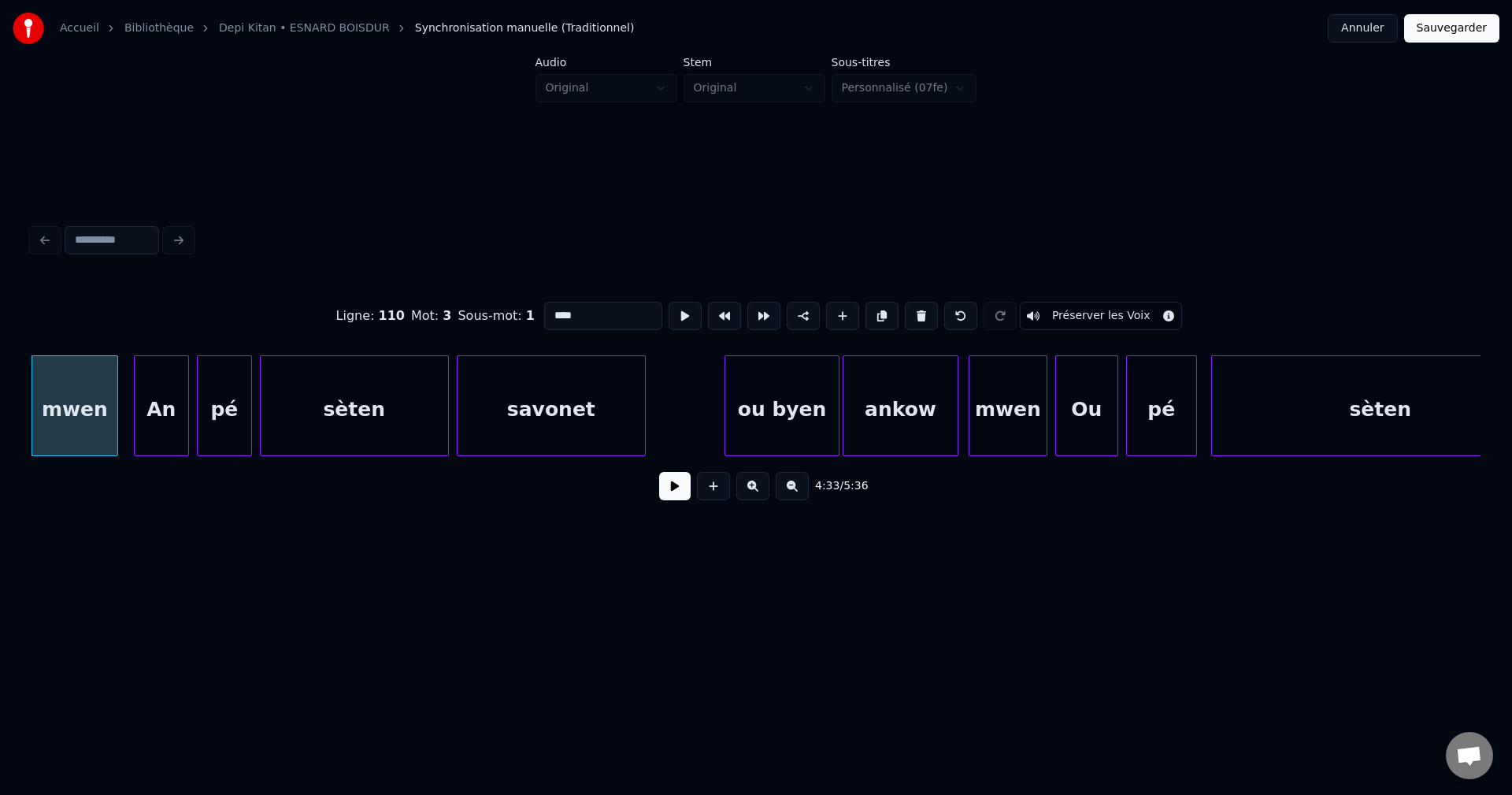
click at [663, 492] on button at bounding box center [675, 486] width 31 height 29
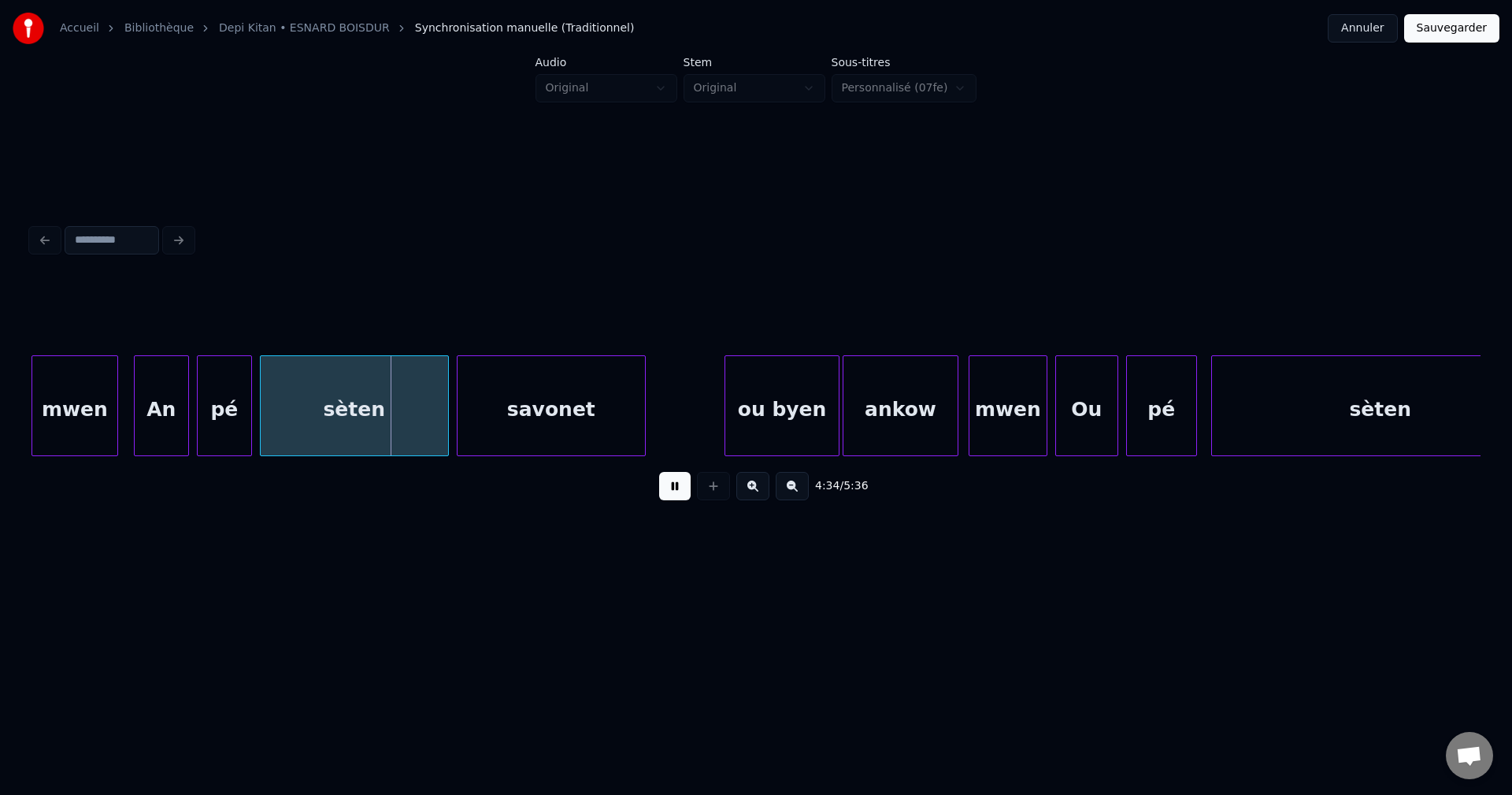
click at [664, 492] on button at bounding box center [675, 486] width 31 height 29
click at [1458, 38] on button "Sauvegarder" at bounding box center [1451, 28] width 95 height 29
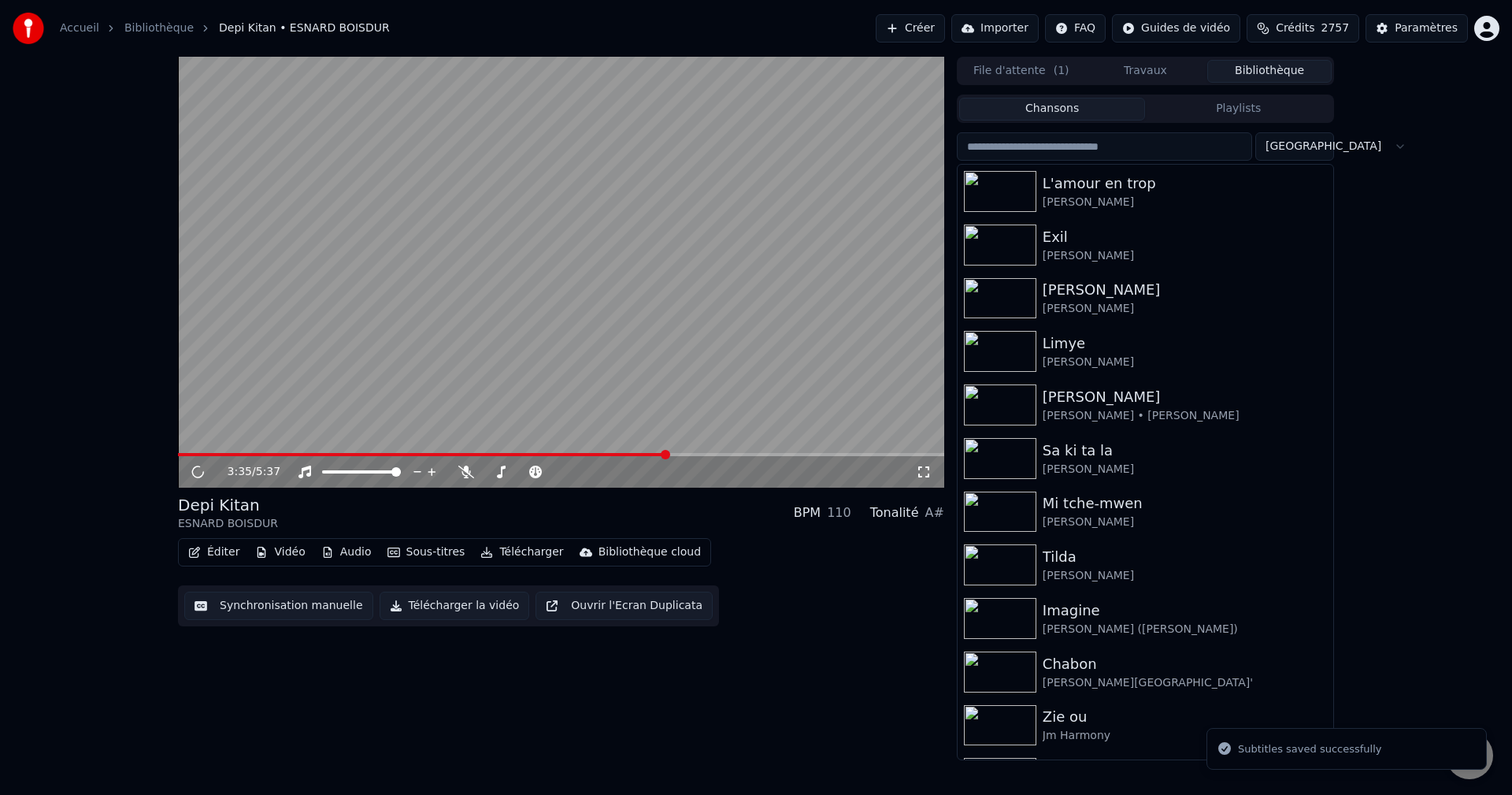
click at [667, 454] on span at bounding box center [560, 455] width 766 height 3
click at [782, 452] on video at bounding box center [560, 272] width 766 height 430
click at [797, 452] on video at bounding box center [560, 272] width 766 height 430
click at [801, 454] on span at bounding box center [560, 455] width 766 height 3
click at [783, 454] on span at bounding box center [493, 455] width 630 height 3
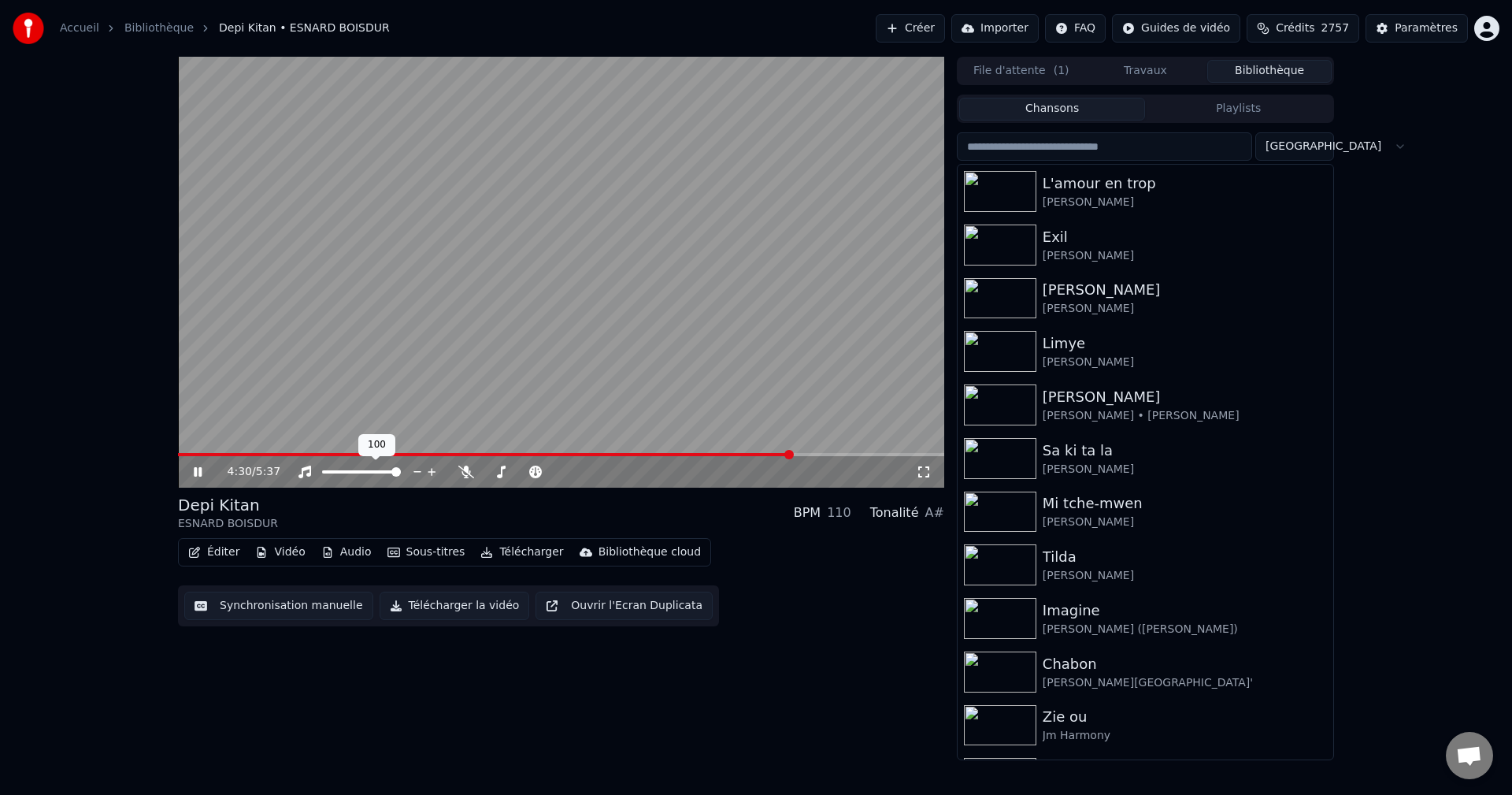
click at [389, 473] on div at bounding box center [376, 472] width 127 height 16
click at [464, 471] on icon at bounding box center [466, 471] width 16 height 13
click at [322, 467] on span at bounding box center [326, 471] width 10 height 10
click at [789, 457] on span at bounding box center [491, 455] width 626 height 3
click at [792, 454] on span at bounding box center [492, 455] width 628 height 3
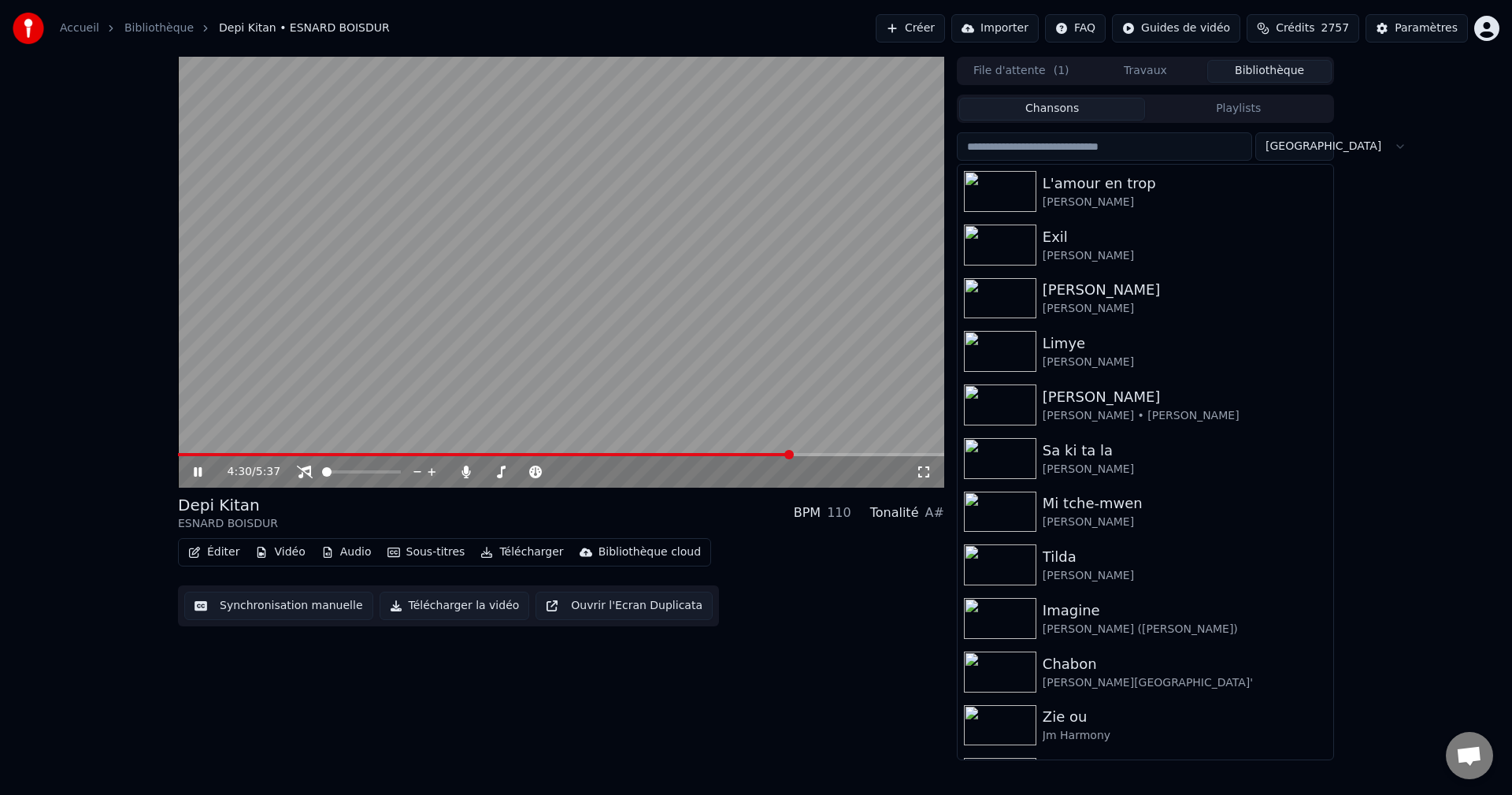
click at [790, 457] on span at bounding box center [484, 455] width 613 height 3
click at [801, 453] on span at bounding box center [489, 455] width 623 height 3
click at [787, 455] on span at bounding box center [482, 455] width 610 height 3
click at [794, 456] on span at bounding box center [486, 455] width 616 height 3
click at [200, 472] on icon at bounding box center [197, 471] width 8 height 10
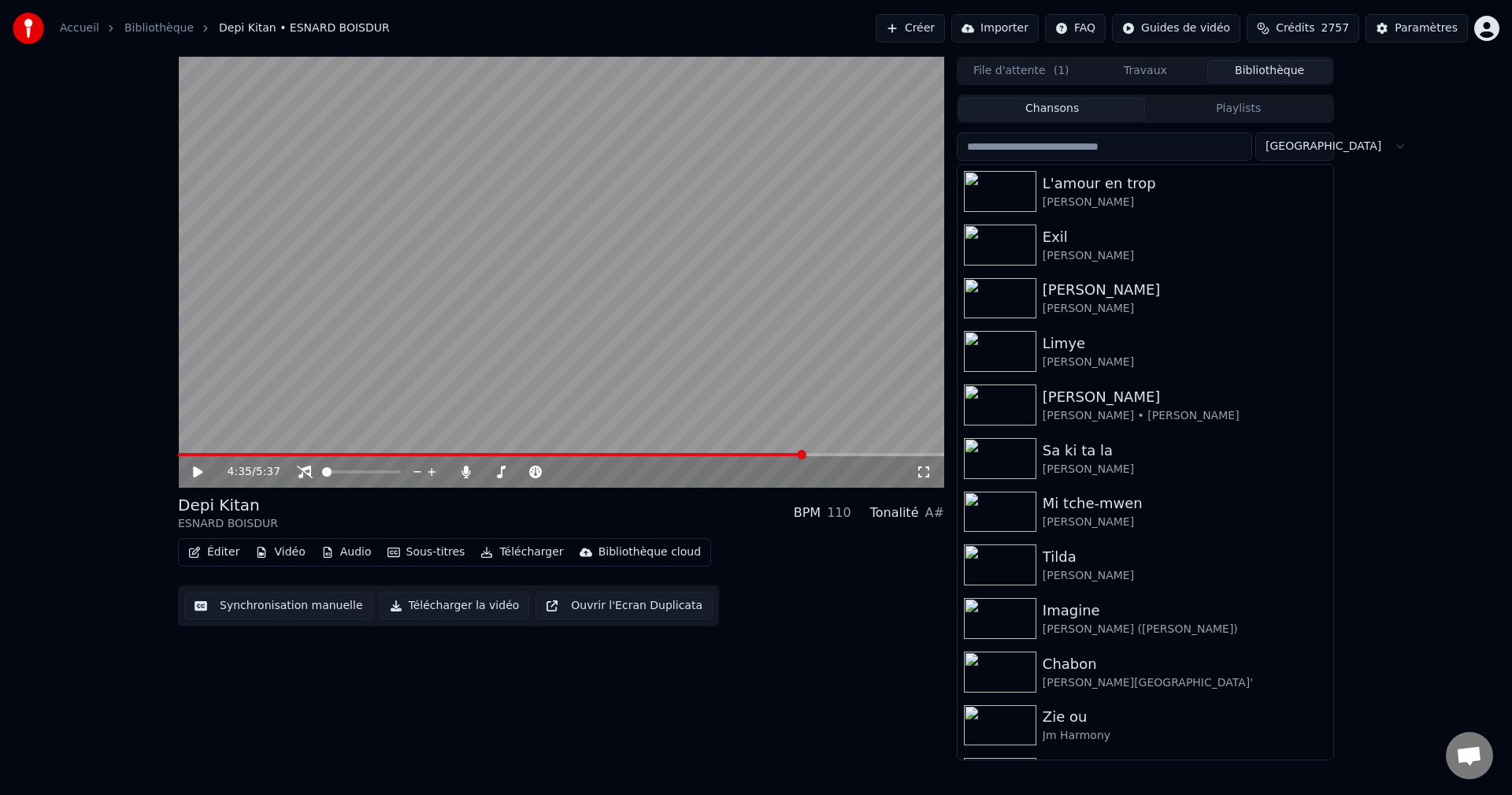
click at [797, 455] on span at bounding box center [802, 454] width 10 height 10
click at [194, 472] on icon at bounding box center [197, 471] width 10 height 11
click at [197, 470] on icon at bounding box center [197, 471] width 8 height 10
click at [795, 457] on div "4:35 / 5:37" at bounding box center [560, 472] width 766 height 31
click at [799, 454] on span at bounding box center [802, 454] width 10 height 10
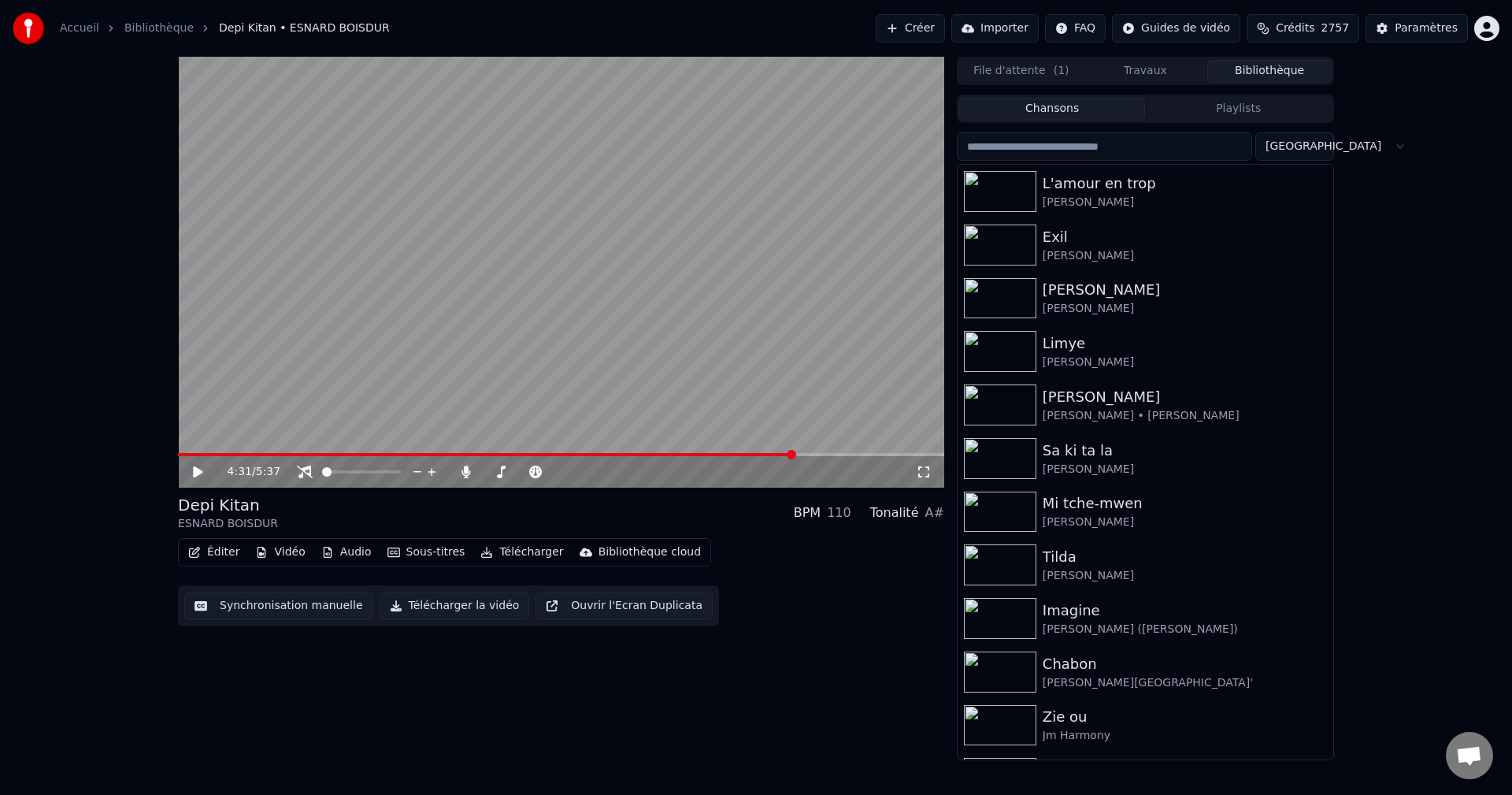
click at [794, 453] on span at bounding box center [486, 455] width 616 height 3
click at [193, 472] on icon at bounding box center [197, 471] width 10 height 11
click at [211, 468] on icon at bounding box center [209, 471] width 37 height 13
click at [227, 554] on button "Éditer" at bounding box center [214, 552] width 64 height 22
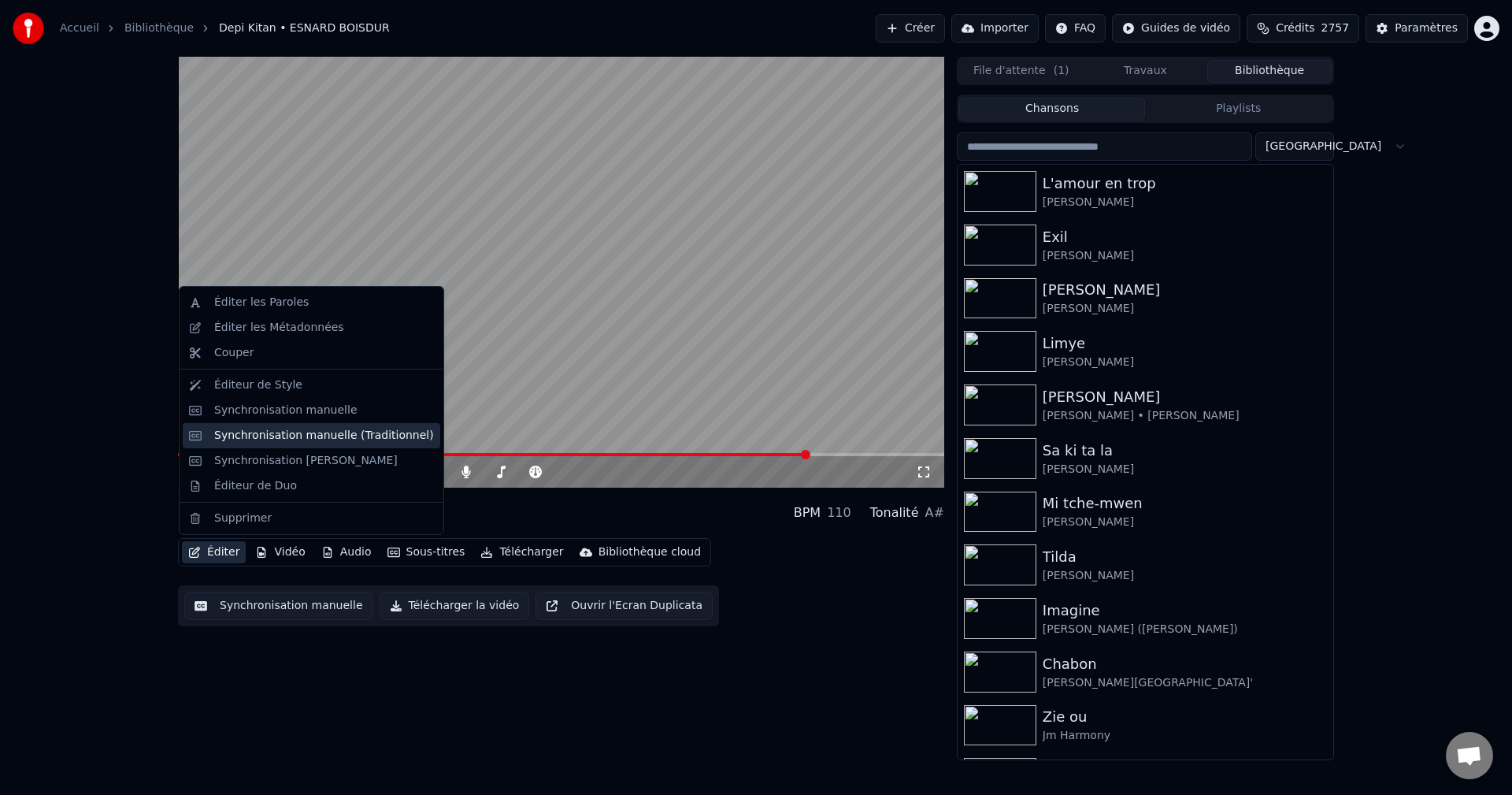
click at [350, 432] on div "Synchronisation manuelle (Traditionnel)" at bounding box center [324, 436] width 219 height 16
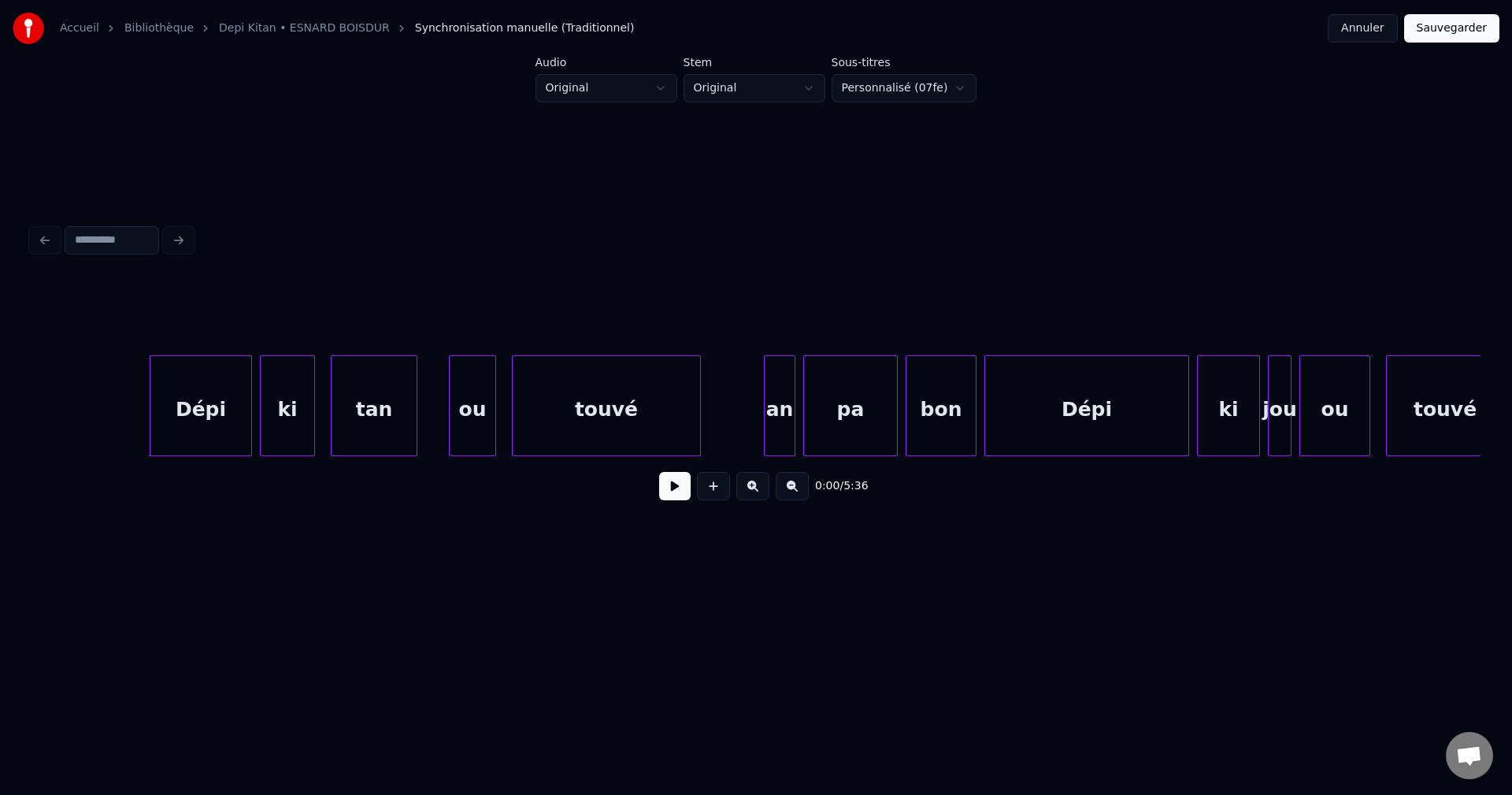
click at [89, 226] on input at bounding box center [111, 240] width 95 height 29
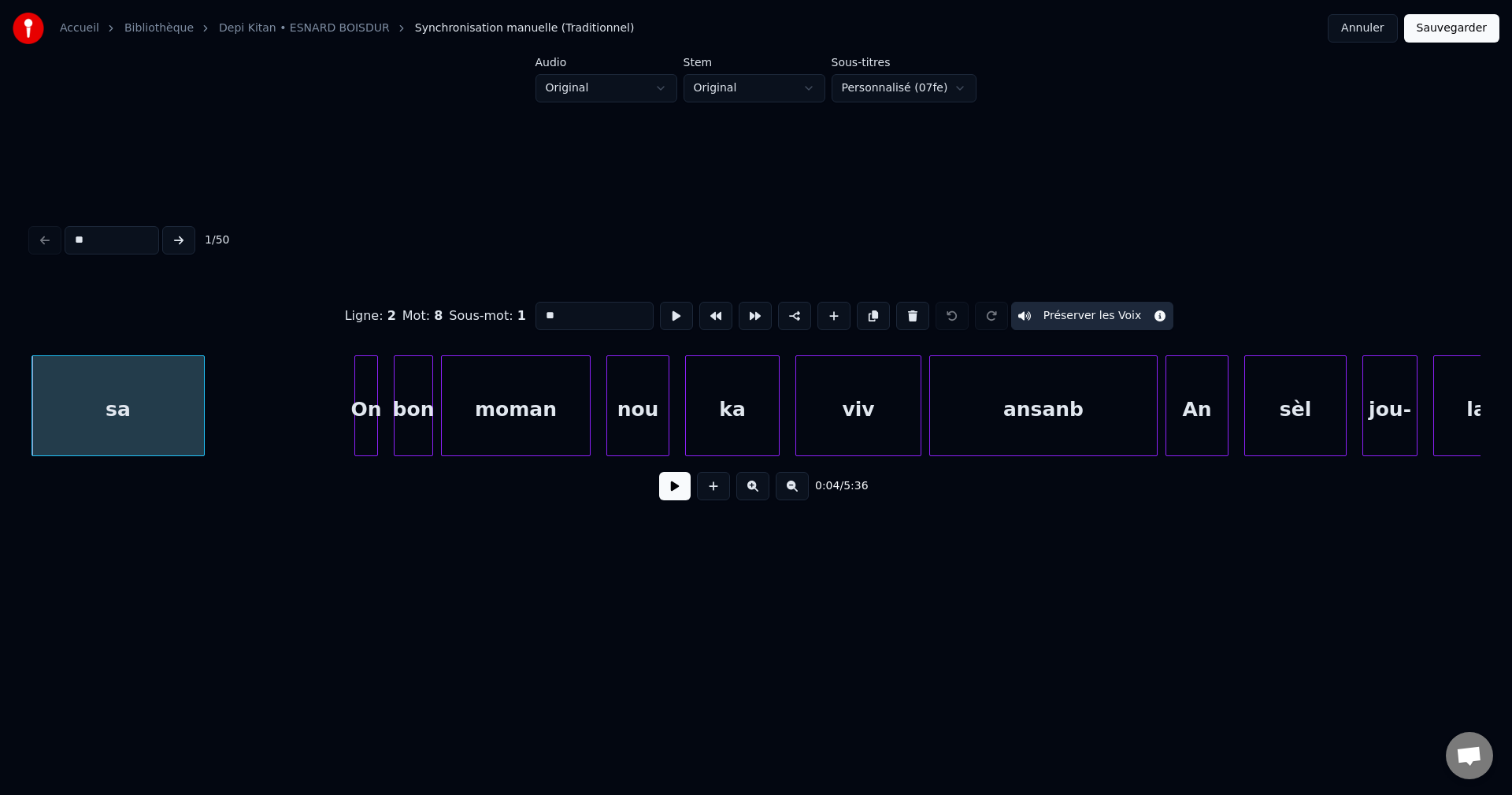
type input "***"
type input "****"
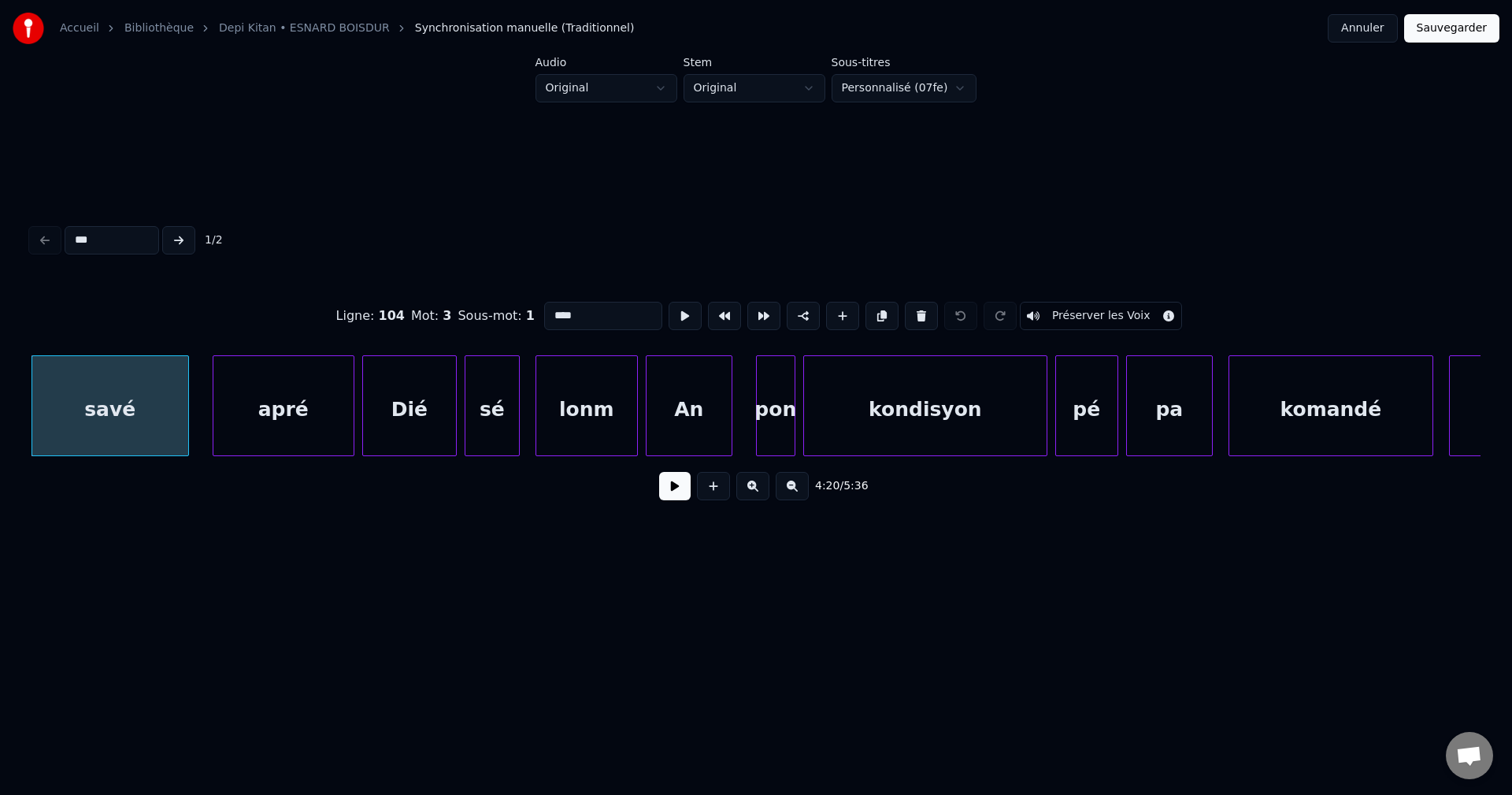
type input "****"
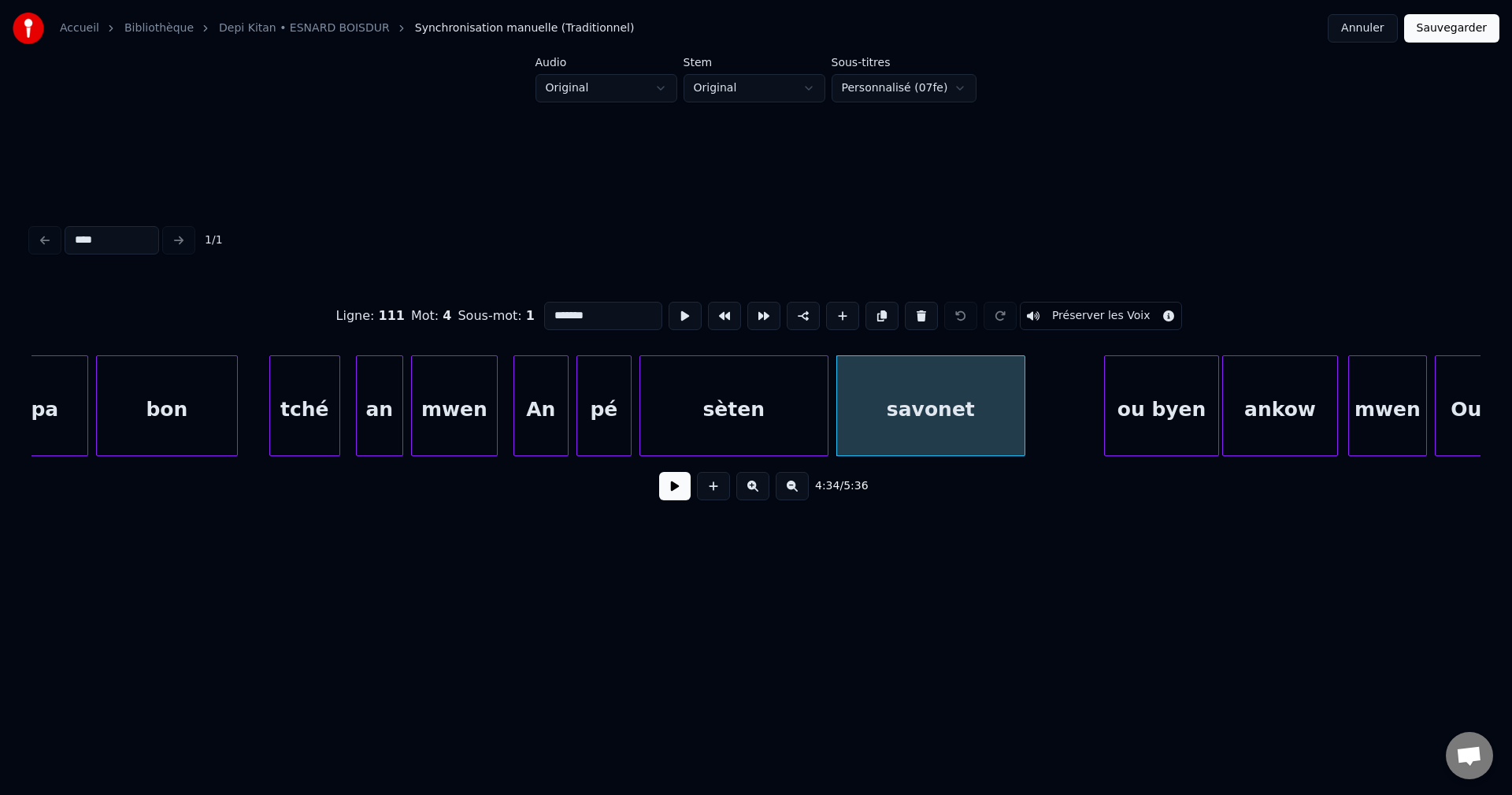
scroll to position [0, 107151]
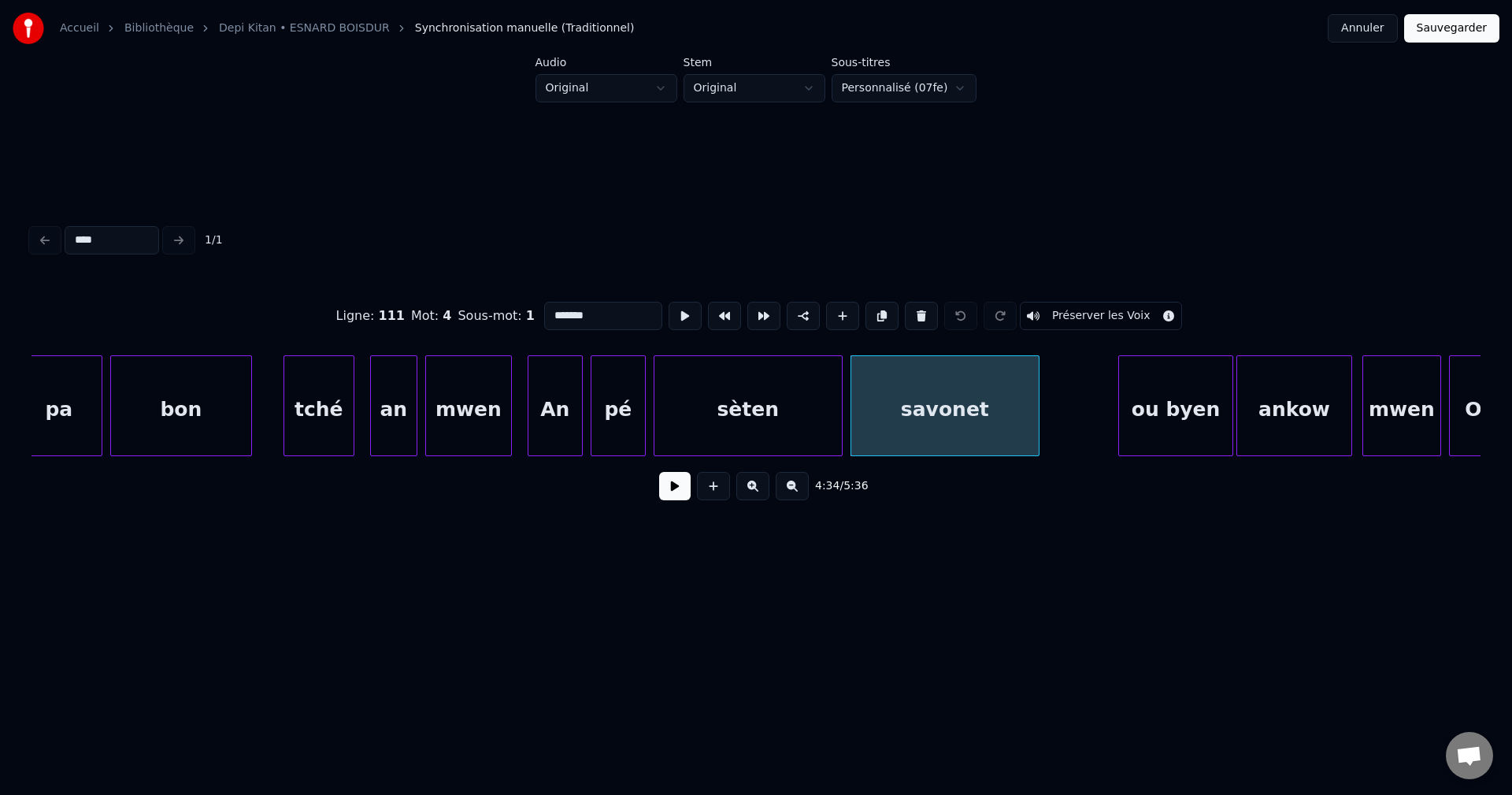
click at [194, 421] on div "bon" at bounding box center [181, 409] width 141 height 107
type input "***"
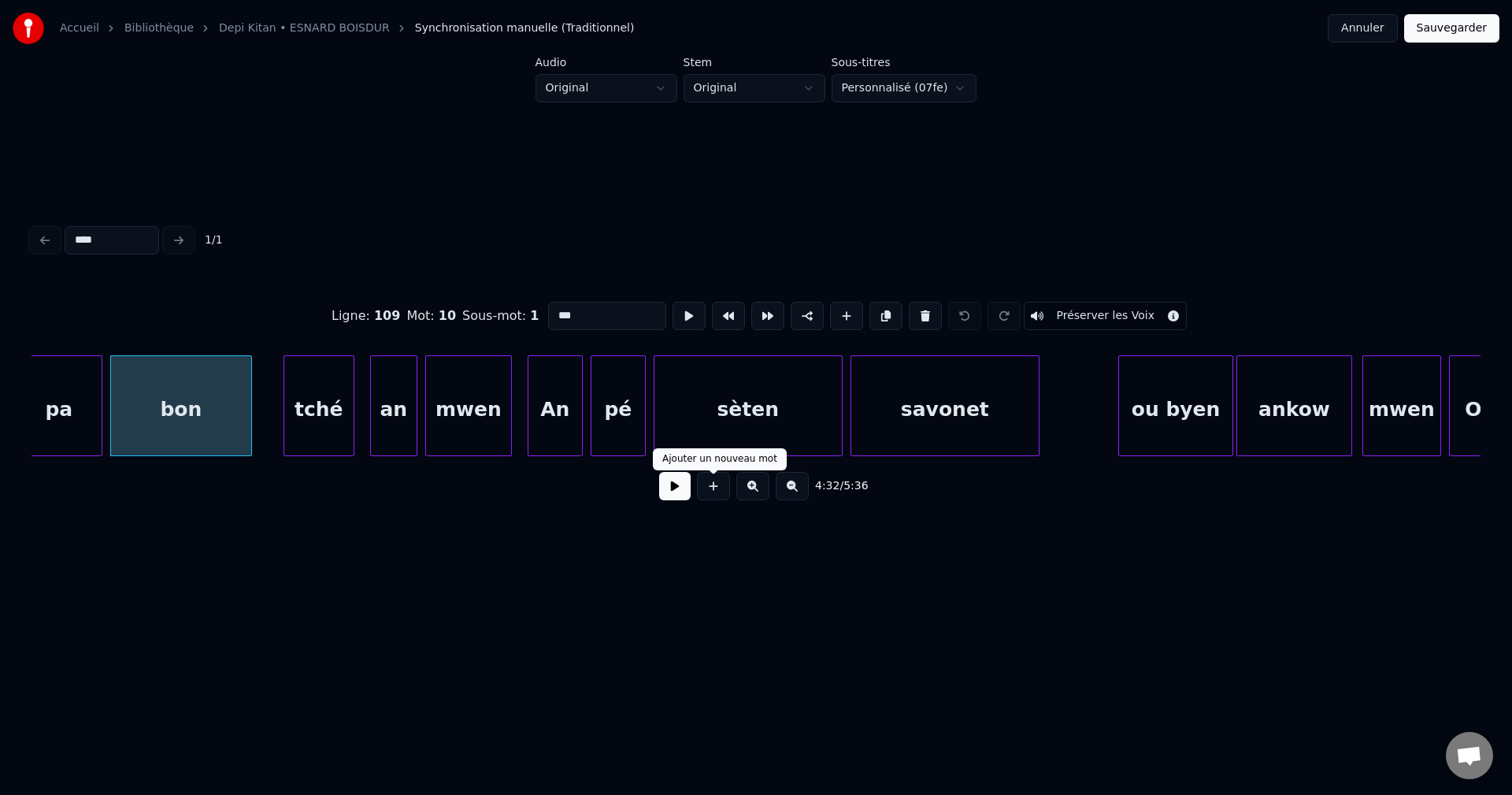
type input "****"
click at [686, 492] on button at bounding box center [675, 486] width 31 height 29
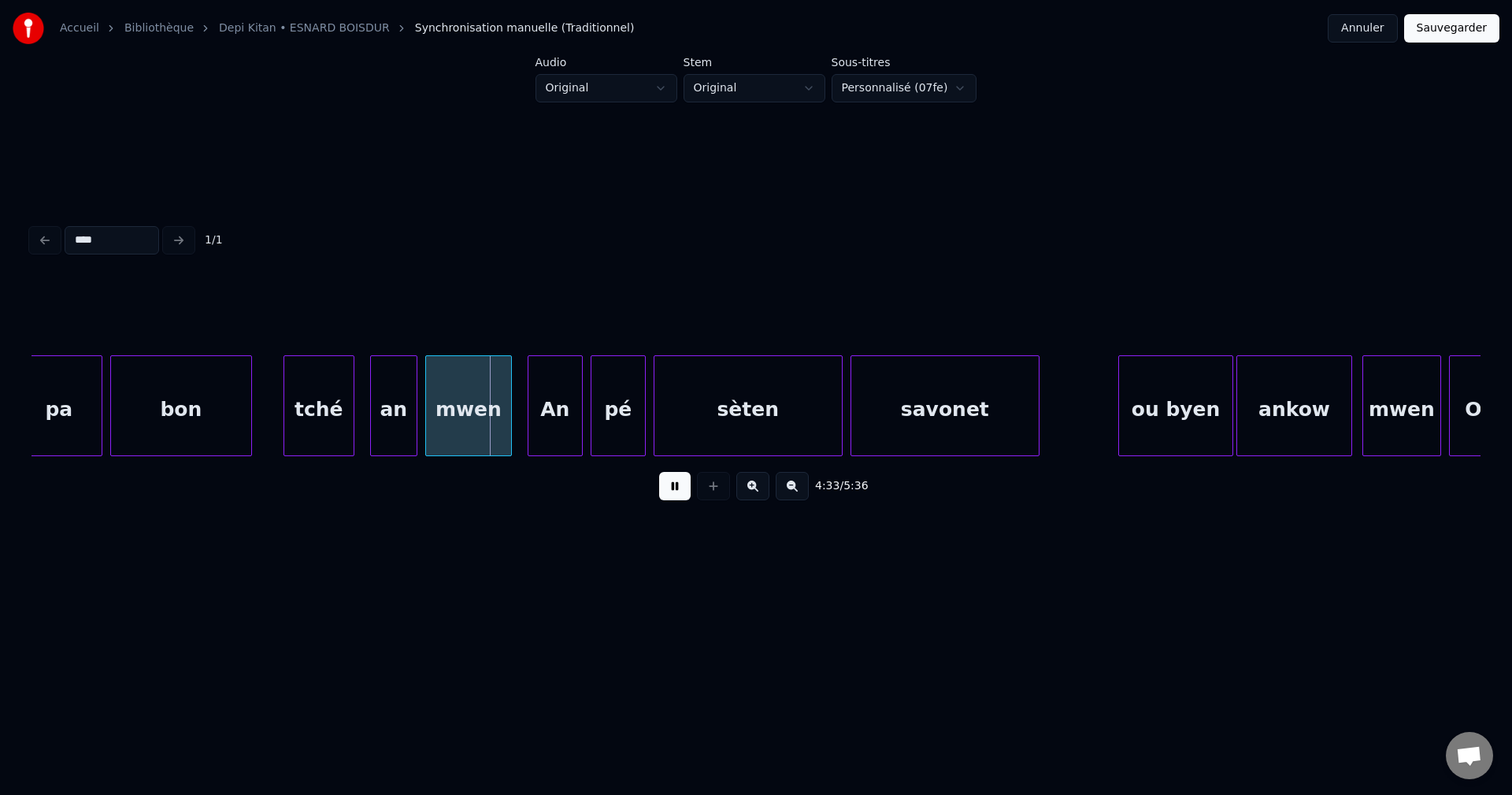
click at [677, 496] on button at bounding box center [675, 486] width 31 height 29
click at [681, 497] on button at bounding box center [675, 486] width 31 height 29
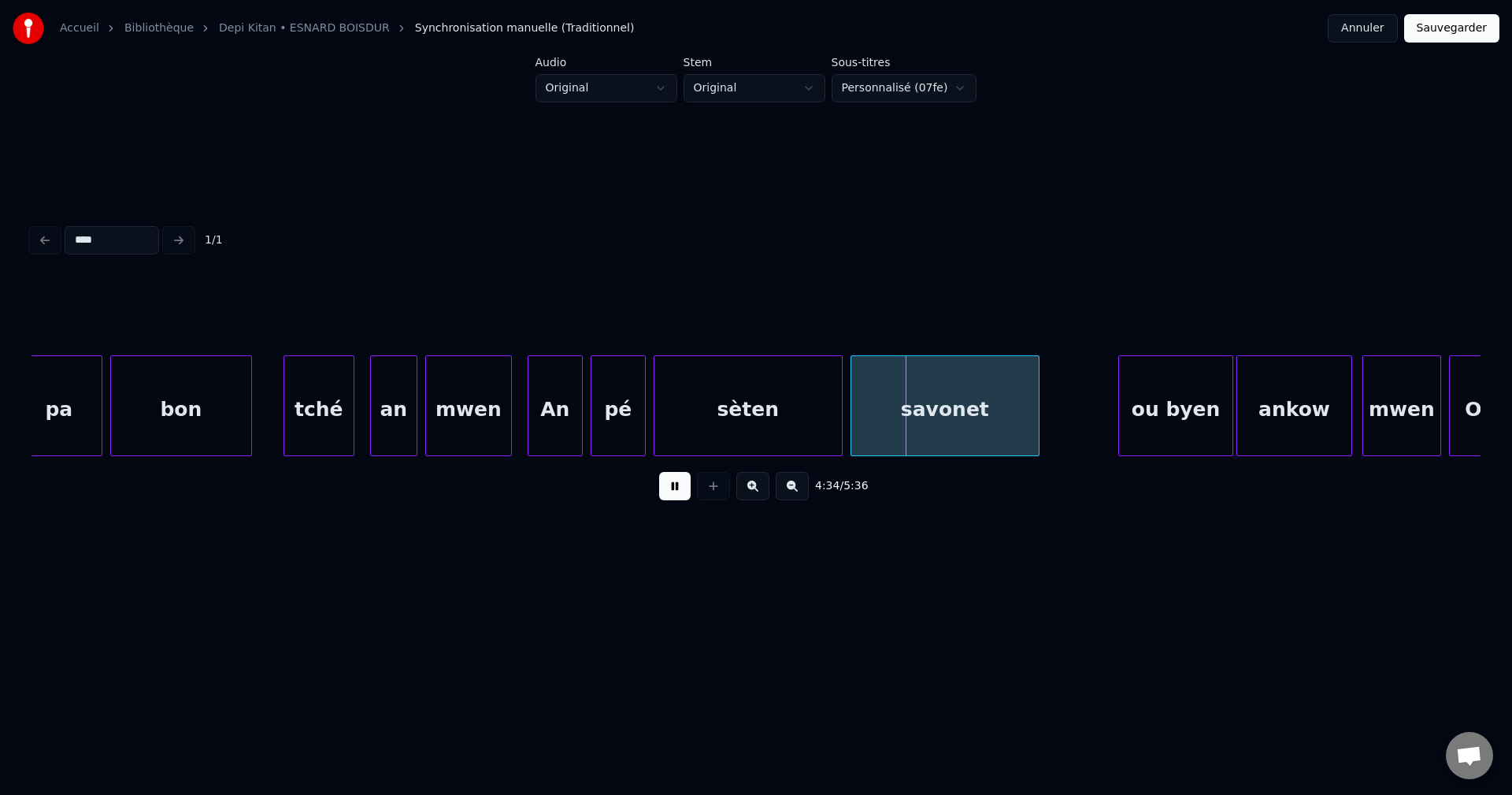
click at [679, 496] on button at bounding box center [675, 486] width 31 height 29
click at [618, 428] on div "pé" at bounding box center [619, 409] width 54 height 107
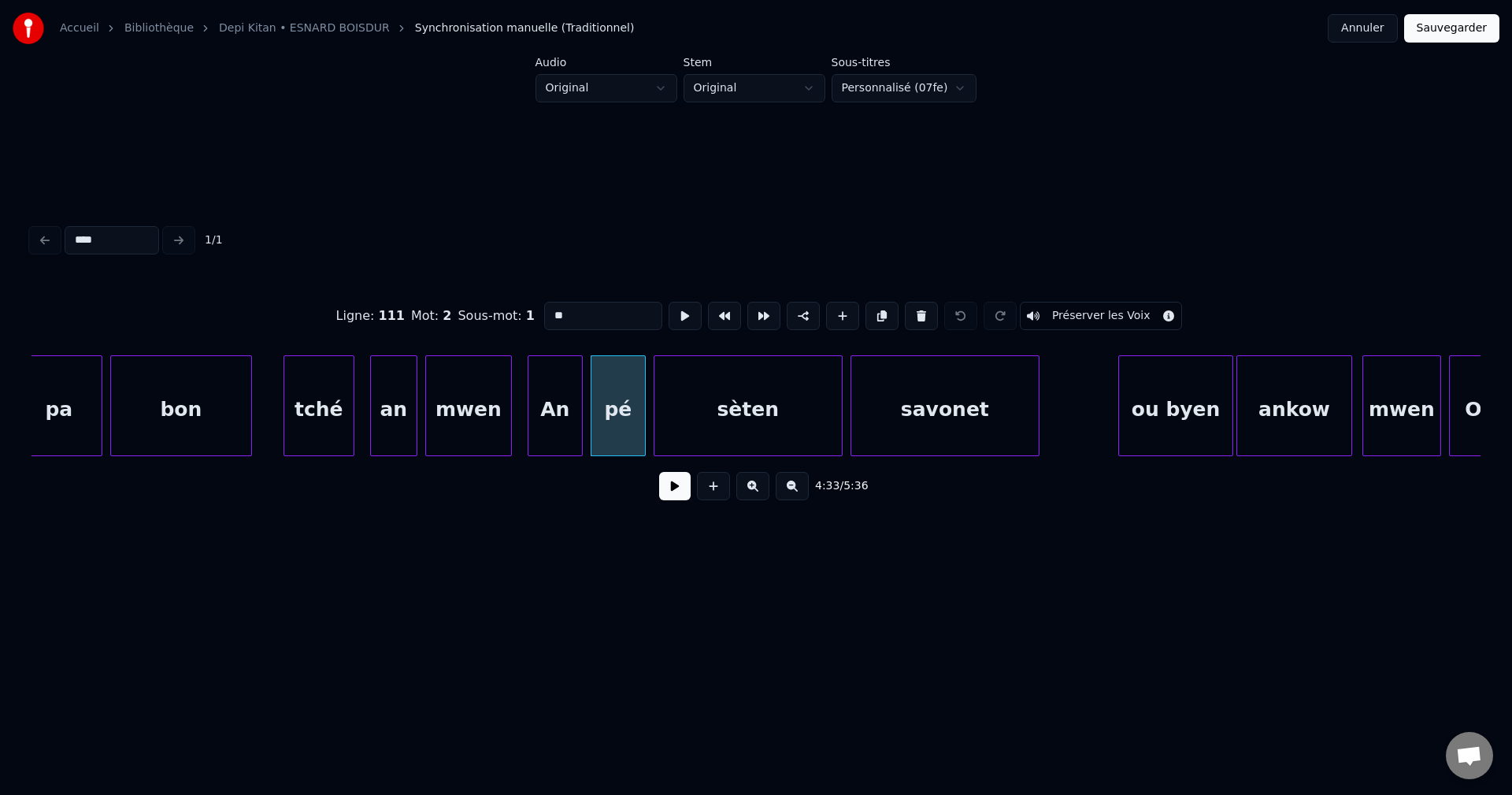
drag, startPoint x: 582, startPoint y: 315, endPoint x: 347, endPoint y: 330, distance: 235.5
click at [358, 339] on div "Ligne : 111 Mot : 2 Sous-mot : 1 ** Préserver les Voix" at bounding box center [756, 316] width 1449 height 79
click at [459, 417] on div "mwen" at bounding box center [468, 409] width 85 height 107
type input "****"
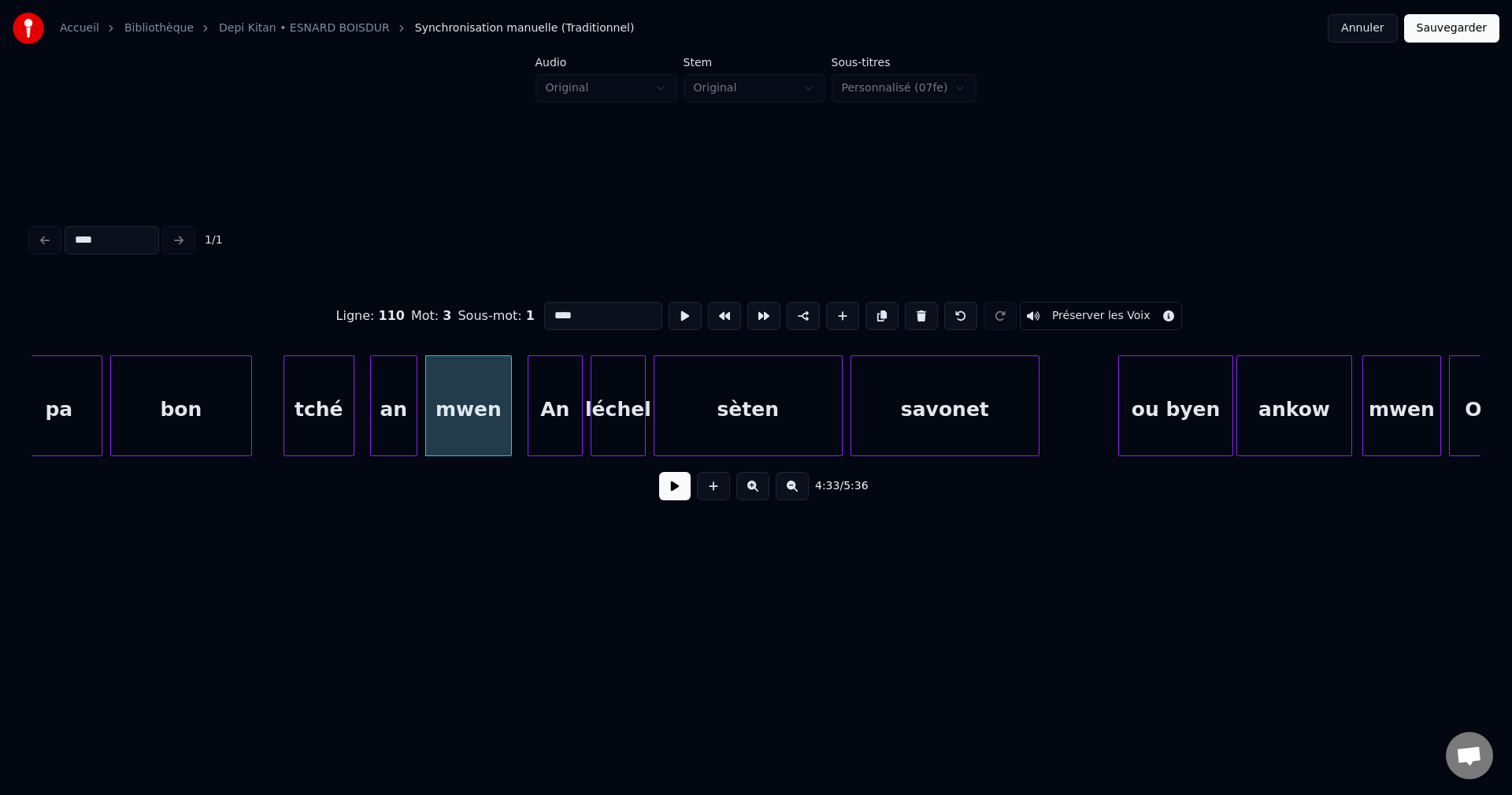
click at [676, 498] on button at bounding box center [675, 486] width 31 height 29
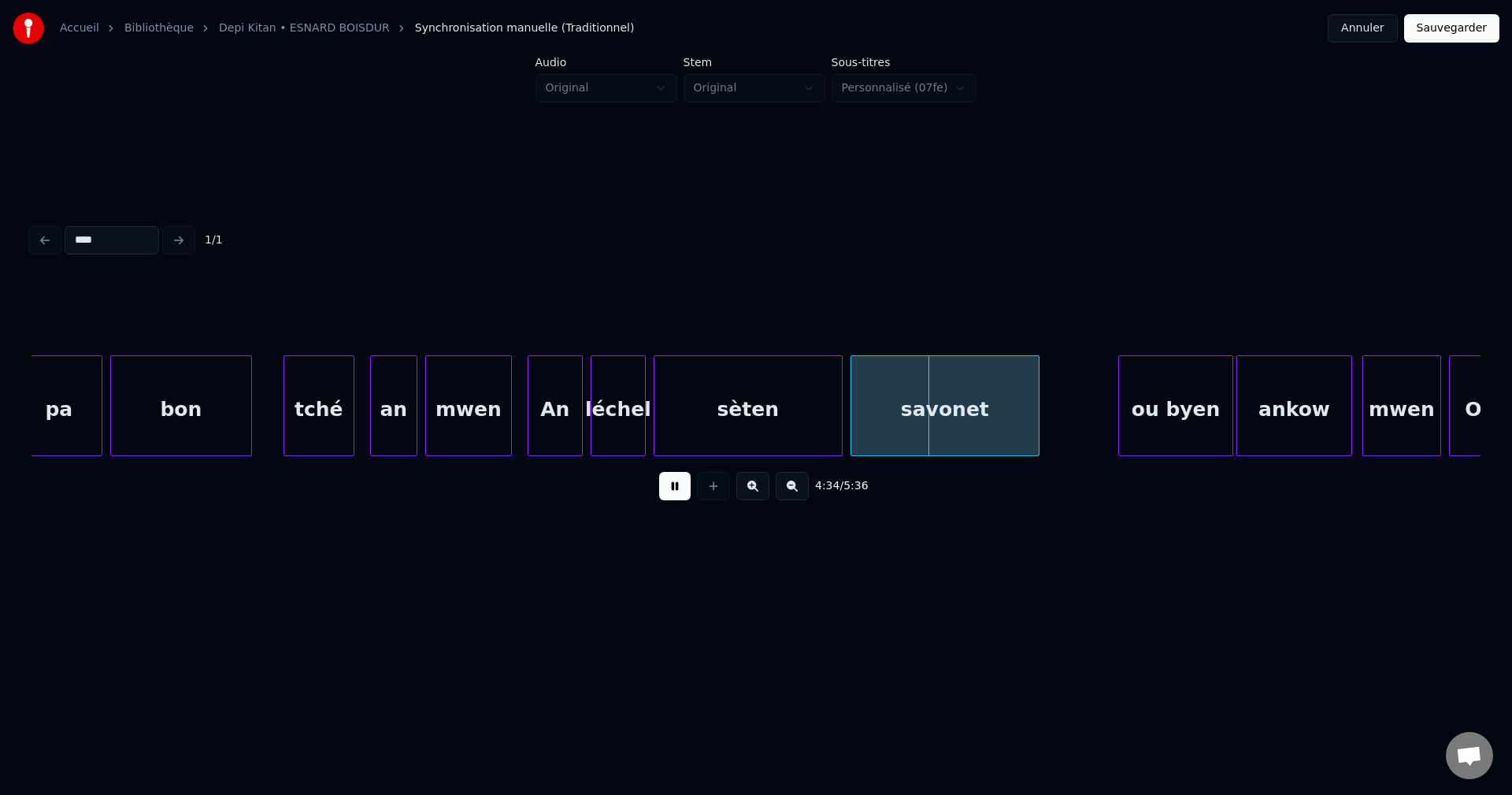
click at [675, 497] on button at bounding box center [675, 486] width 31 height 29
click at [753, 422] on div "sèten" at bounding box center [748, 409] width 187 height 107
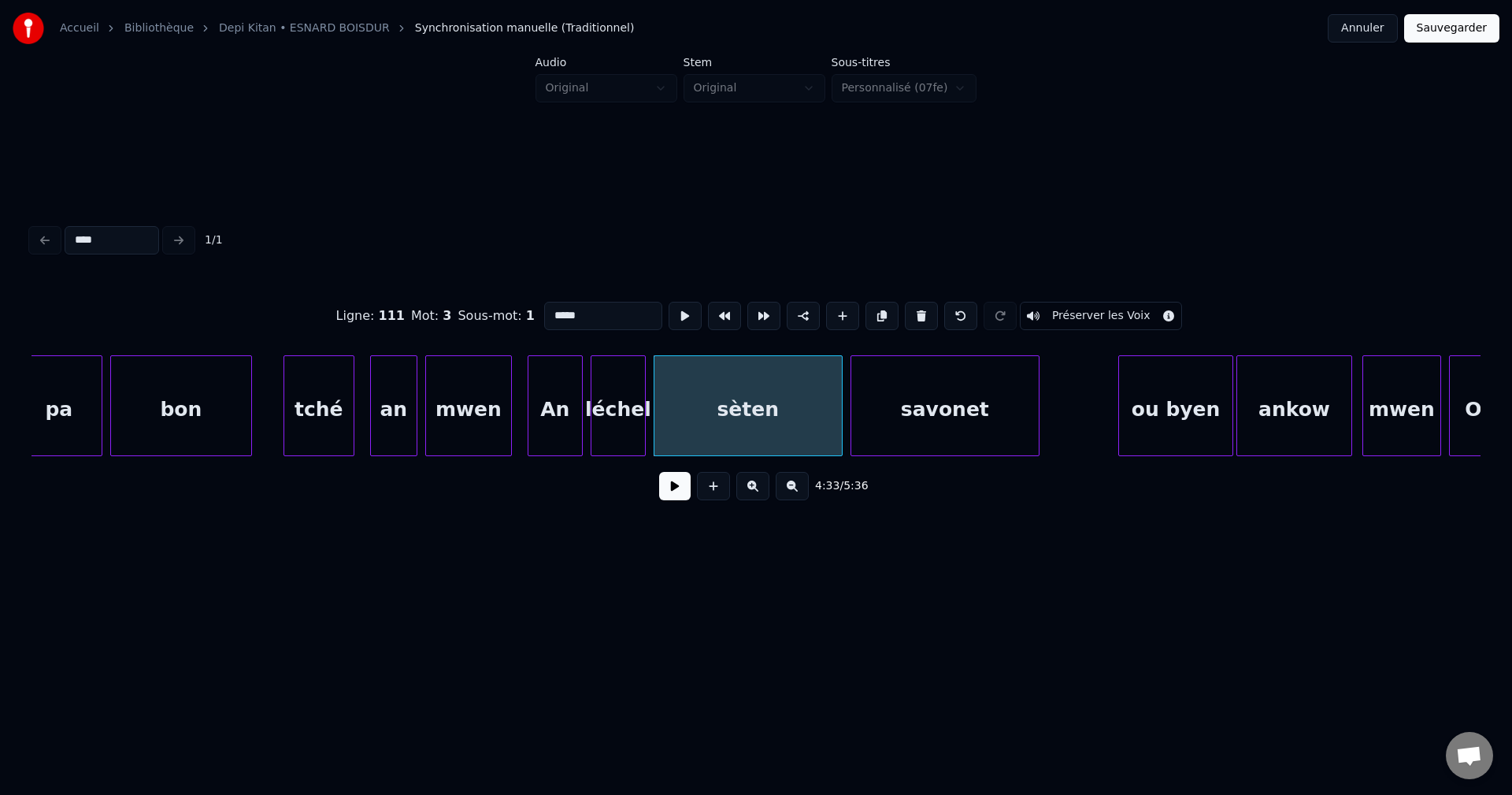
click at [627, 420] on div "léchel" at bounding box center [619, 409] width 54 height 107
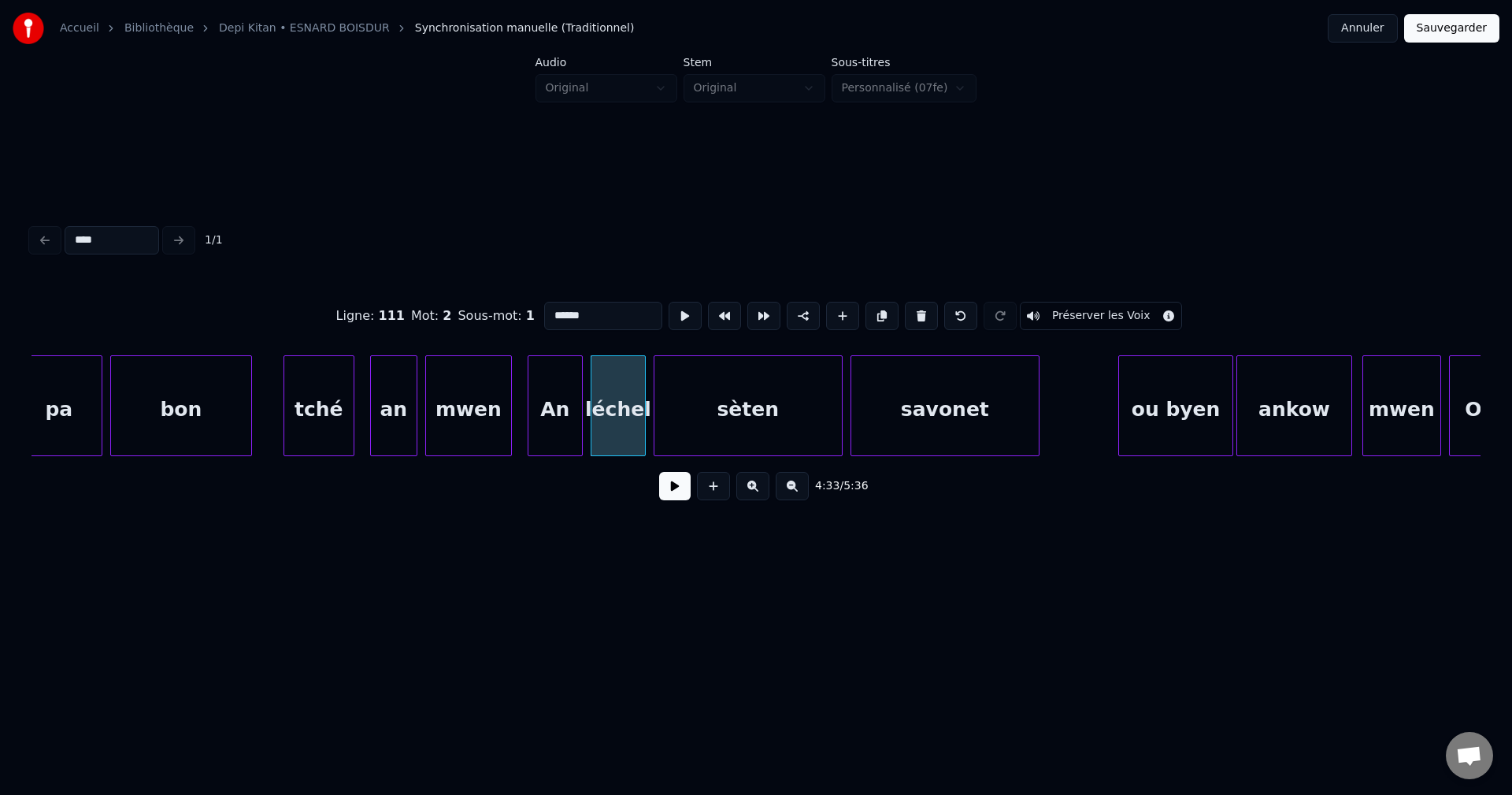
click at [559, 425] on div "An" at bounding box center [555, 409] width 54 height 107
type input "**"
click at [672, 495] on button at bounding box center [675, 486] width 31 height 29
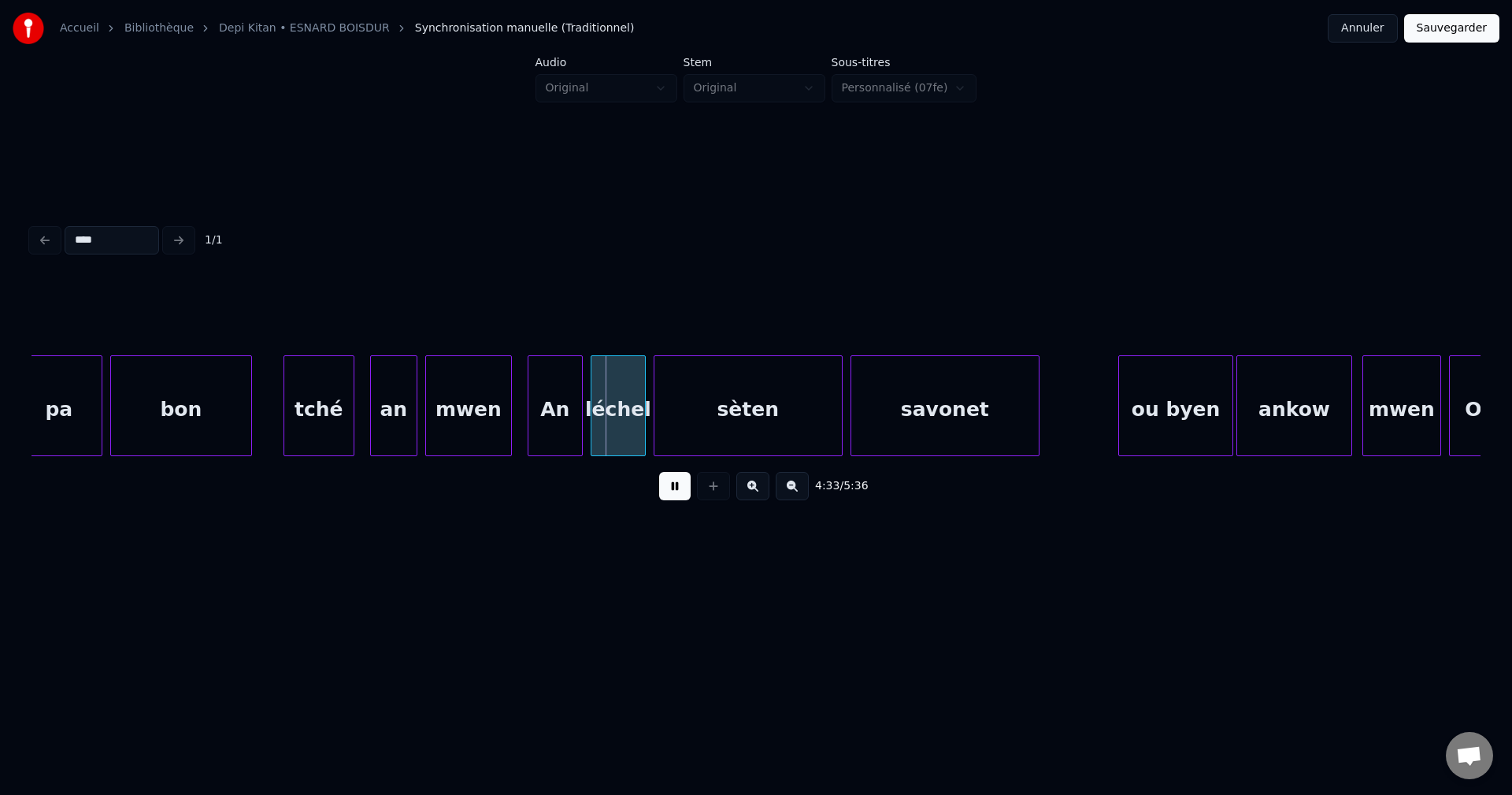
click at [672, 495] on button at bounding box center [675, 486] width 31 height 29
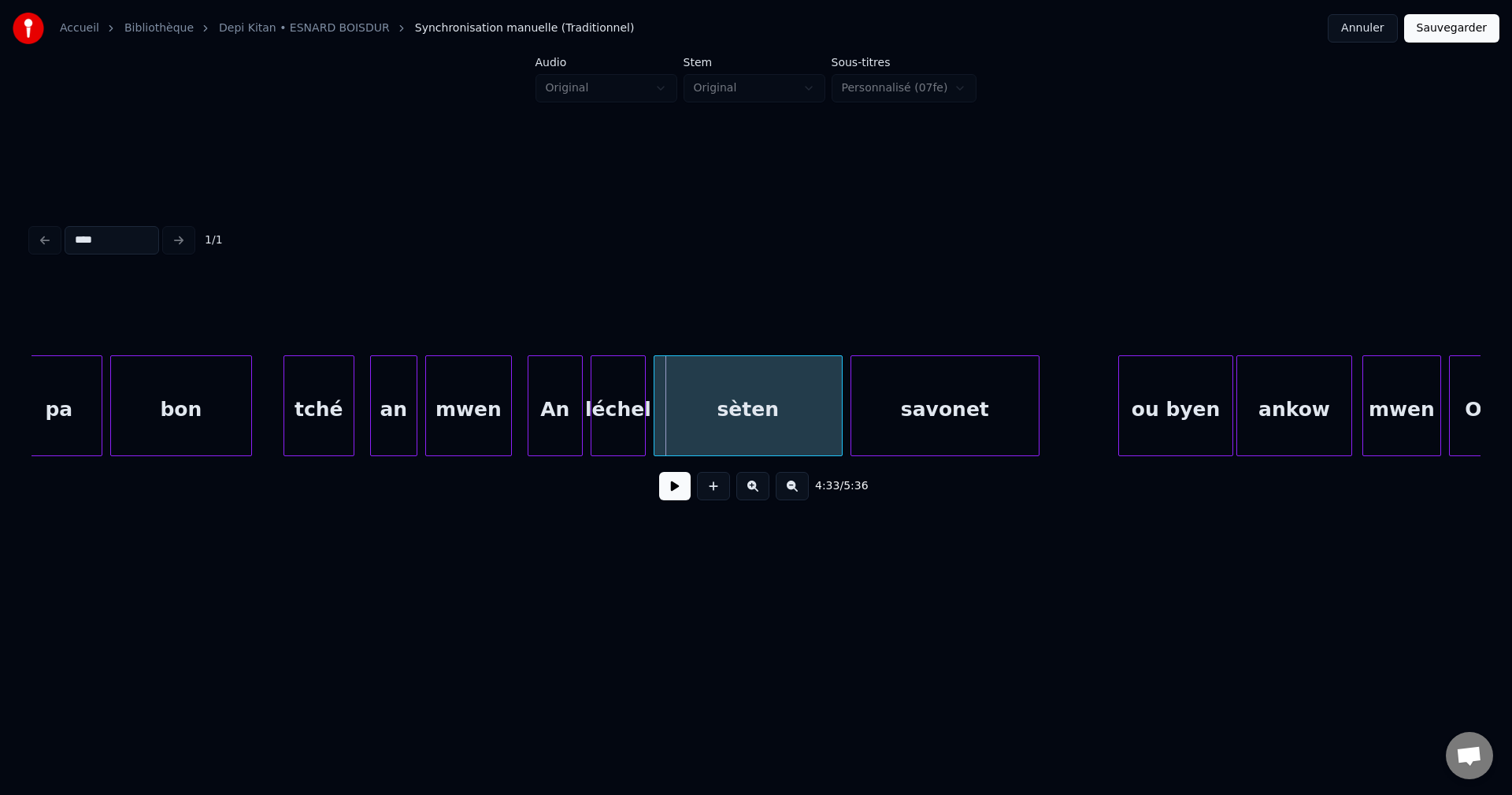
click at [677, 485] on button at bounding box center [675, 486] width 31 height 29
drag, startPoint x: 681, startPoint y: 490, endPoint x: 730, endPoint y: 429, distance: 78.2
click at [682, 490] on button at bounding box center [675, 486] width 31 height 29
click at [747, 416] on div "sèten" at bounding box center [748, 409] width 187 height 107
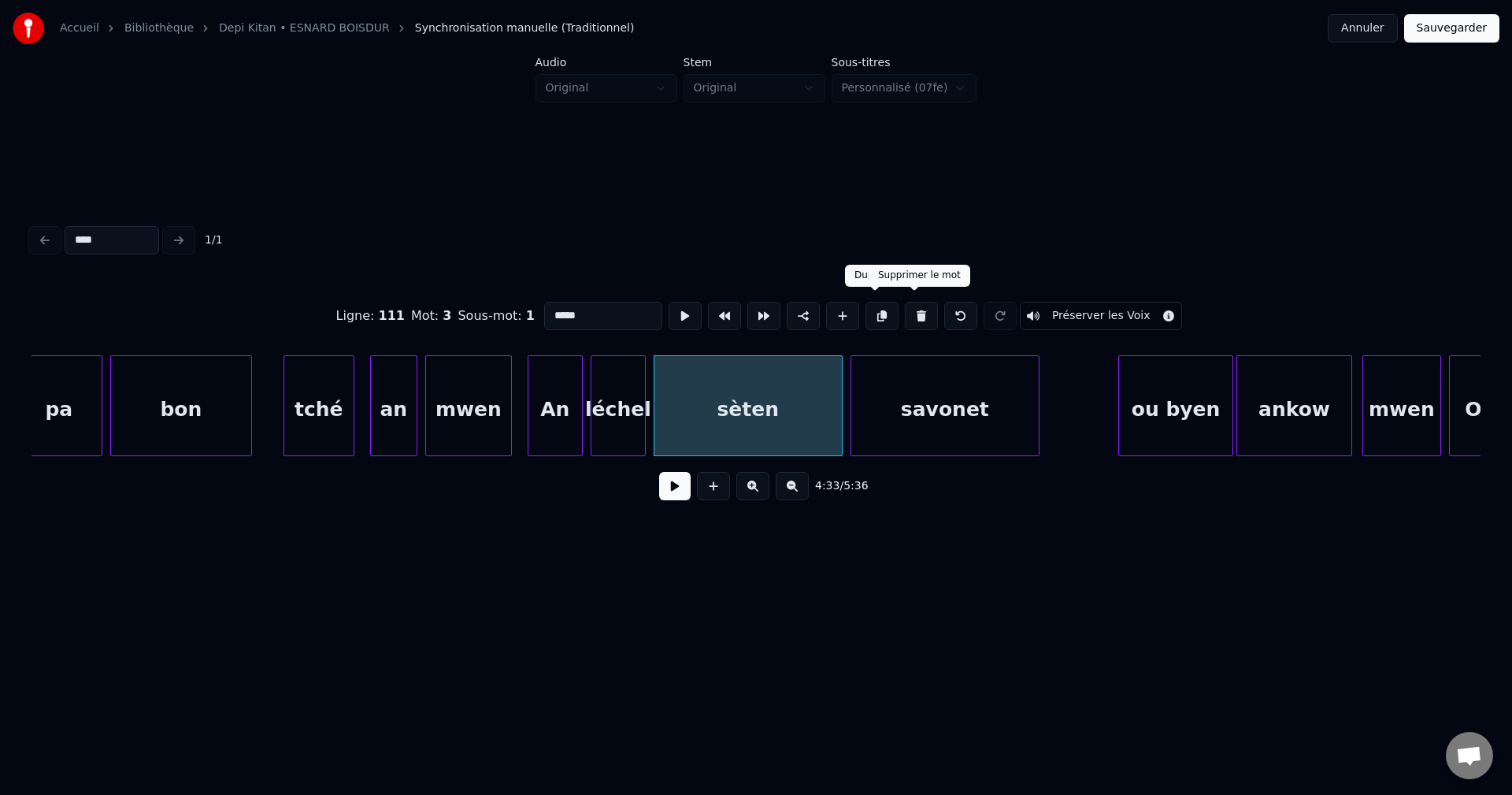
drag, startPoint x: 915, startPoint y: 307, endPoint x: 903, endPoint y: 311, distance: 12.6
click at [915, 308] on button at bounding box center [921, 316] width 33 height 29
type input "******"
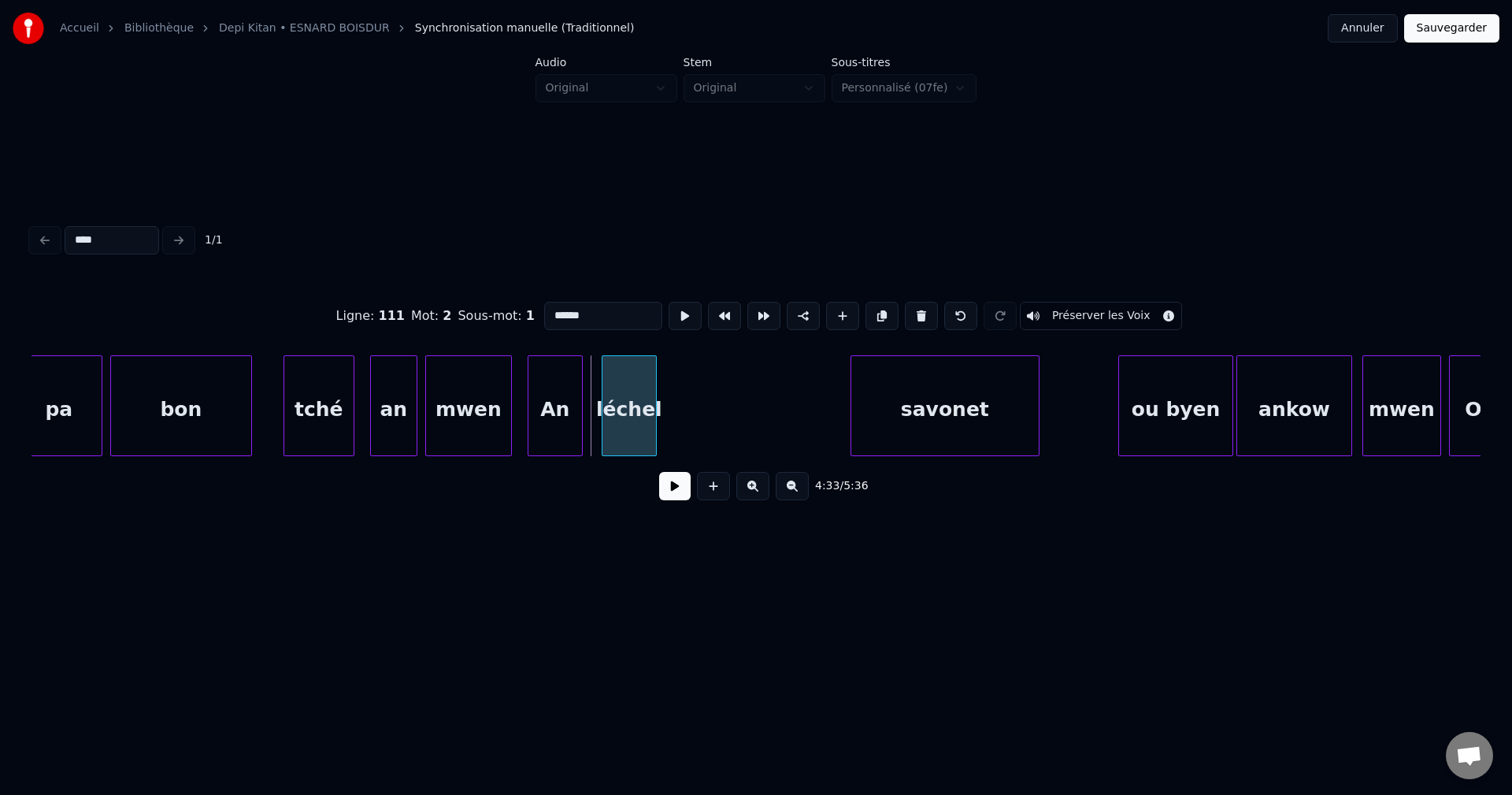
click at [649, 405] on div "léchel" at bounding box center [629, 409] width 54 height 107
click at [740, 410] on div at bounding box center [739, 405] width 4 height 99
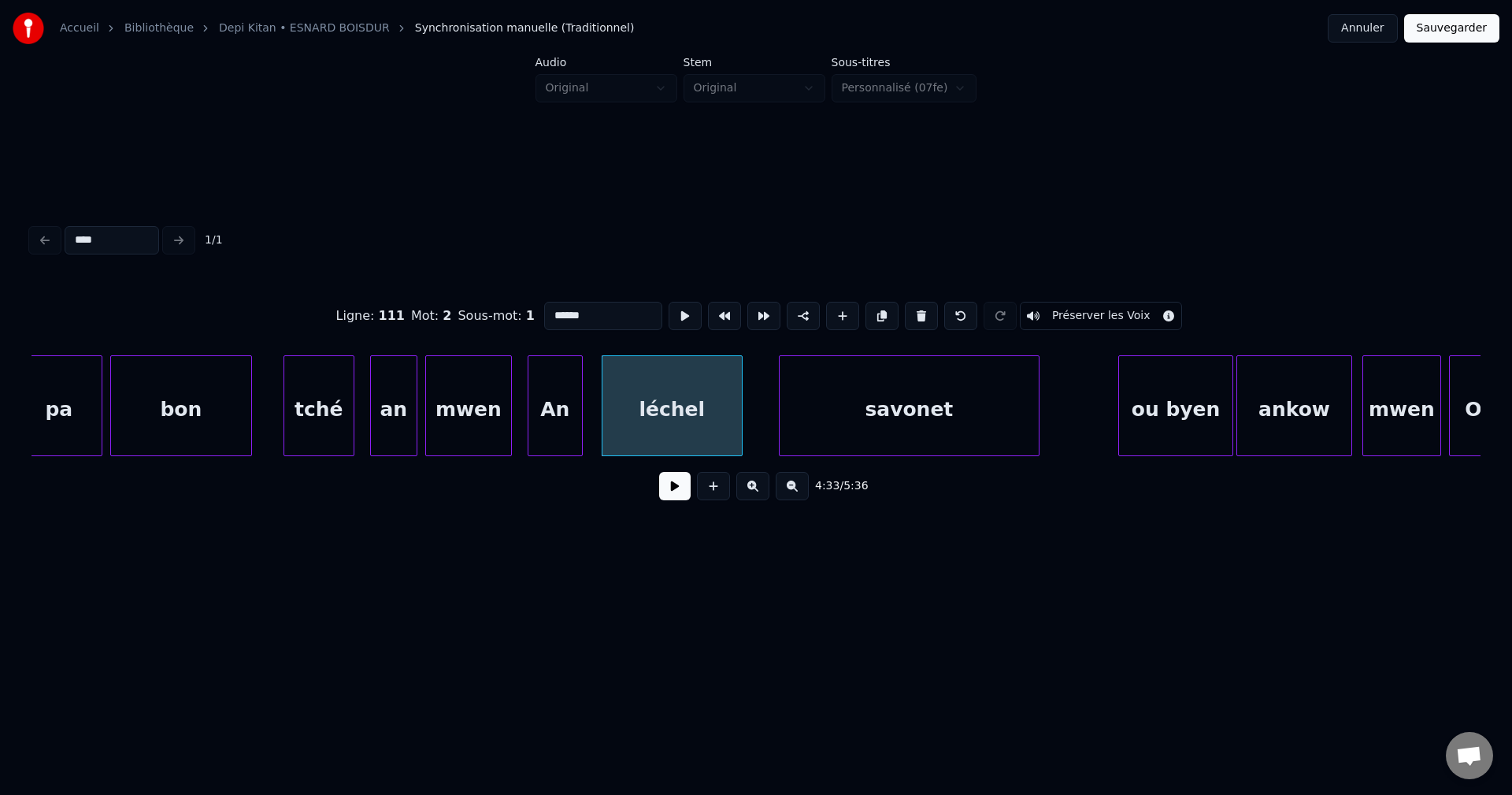
click at [780, 401] on div at bounding box center [782, 405] width 4 height 99
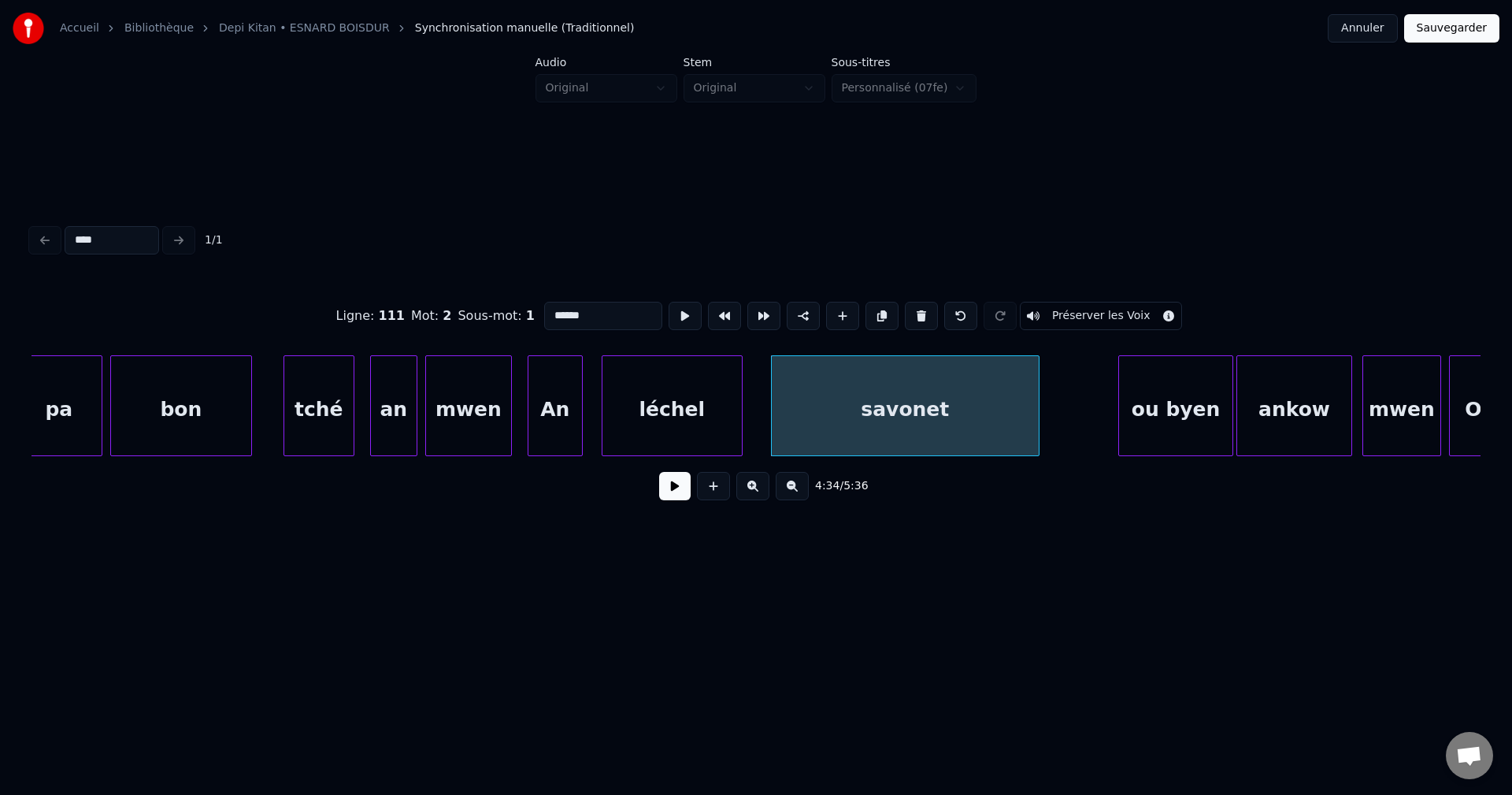
click at [707, 408] on div "léchel" at bounding box center [671, 409] width 140 height 107
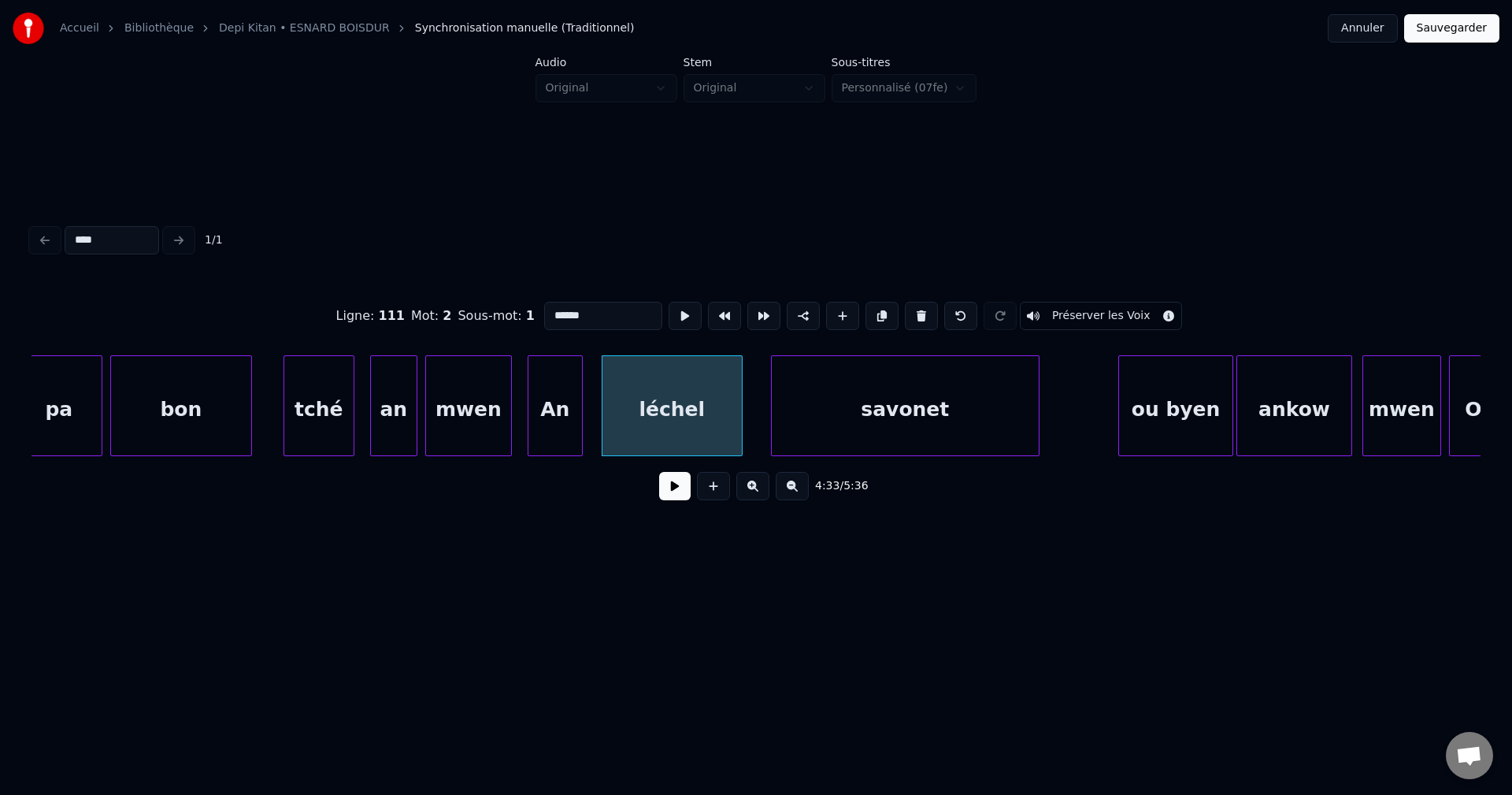
click at [674, 489] on button at bounding box center [675, 486] width 31 height 29
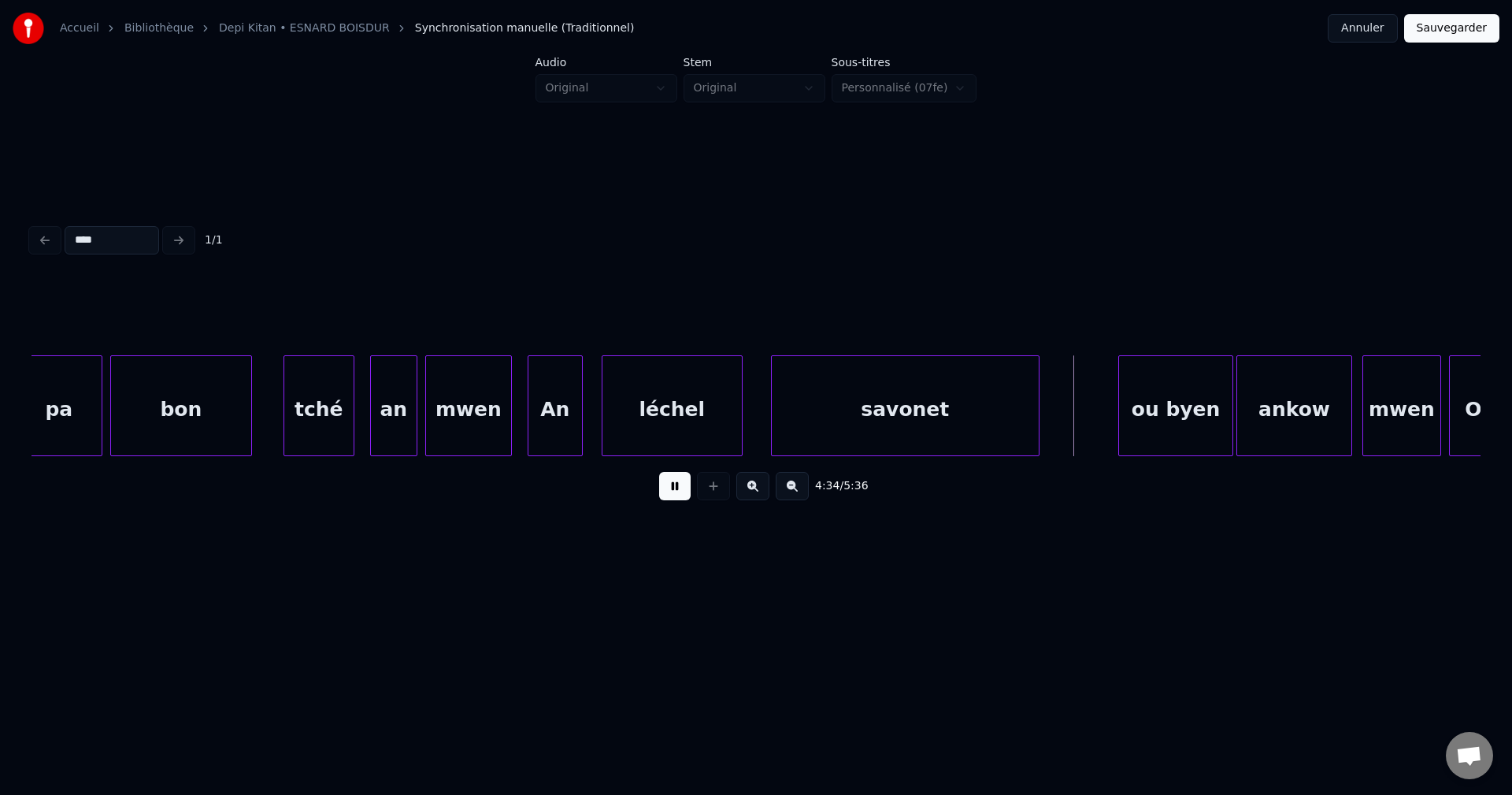
click at [673, 487] on button at bounding box center [675, 486] width 31 height 29
click at [672, 487] on button at bounding box center [675, 486] width 31 height 29
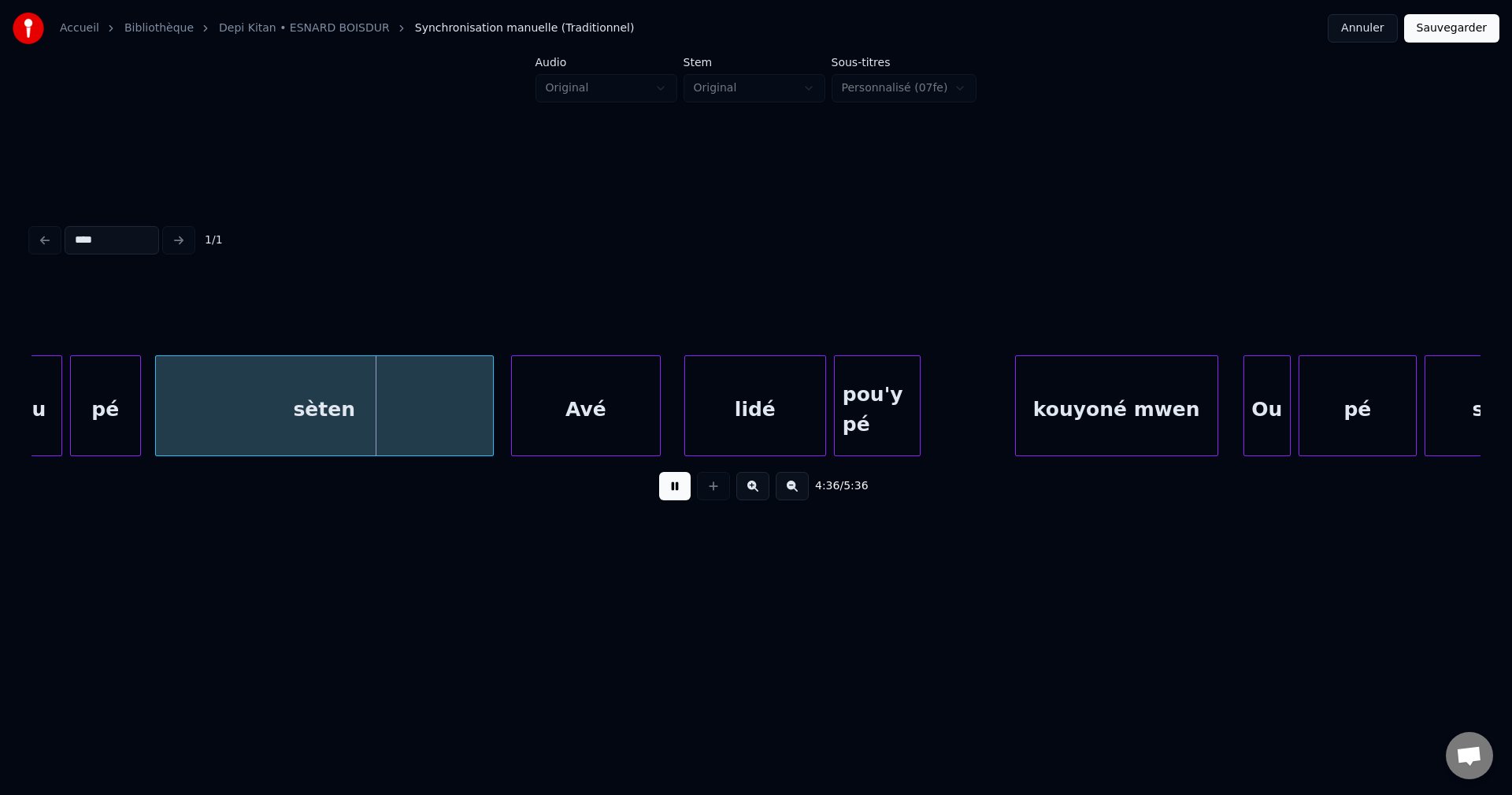
click at [672, 487] on button at bounding box center [675, 486] width 31 height 29
click at [322, 398] on div "sèten" at bounding box center [324, 409] width 337 height 107
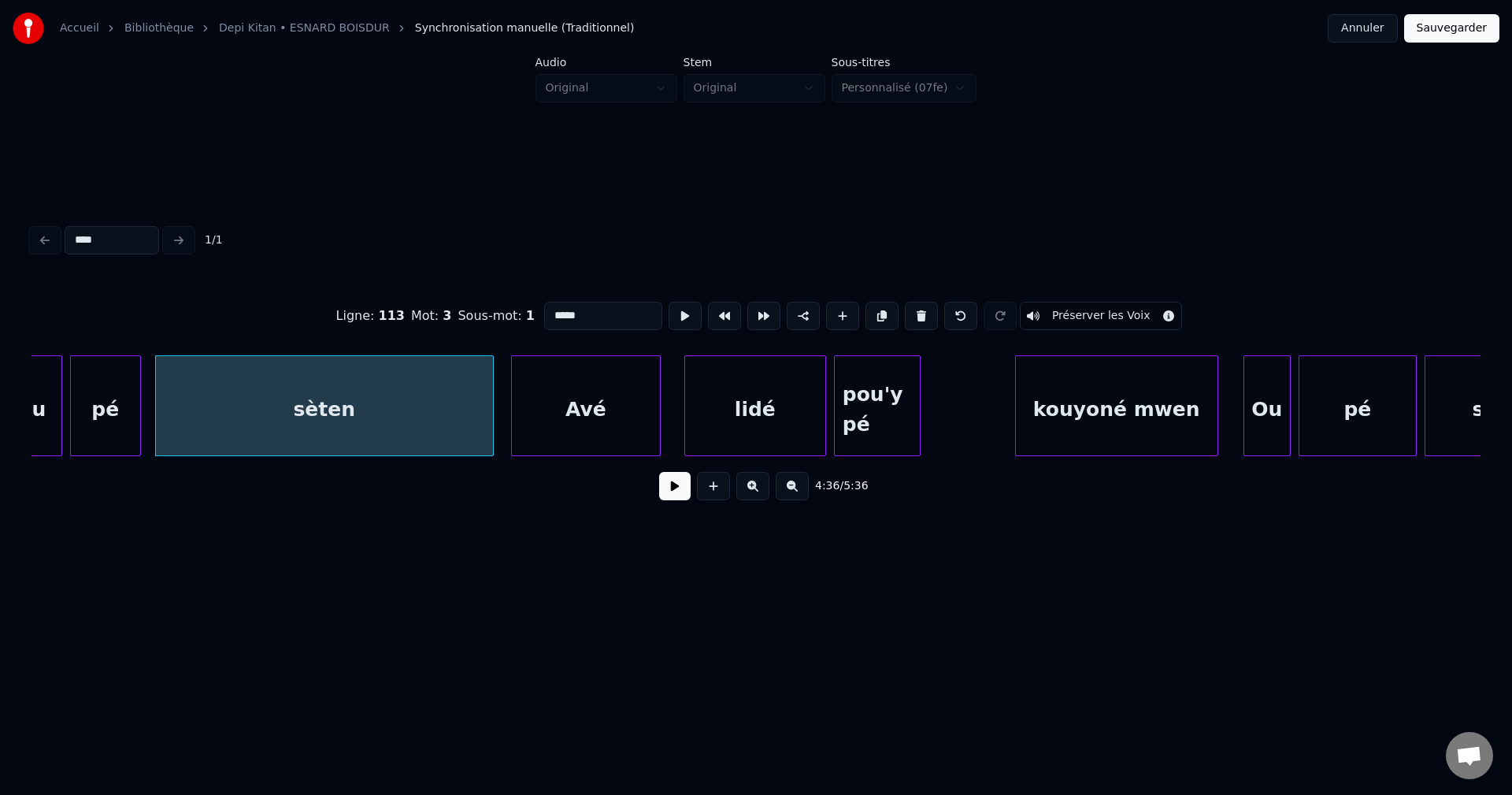
drag, startPoint x: 609, startPoint y: 312, endPoint x: 389, endPoint y: 325, distance: 220.4
click at [401, 325] on div "Ligne : 113 Mot : 3 Sous-mot : 1 ***** Préserver les Voix" at bounding box center [756, 316] width 1449 height 79
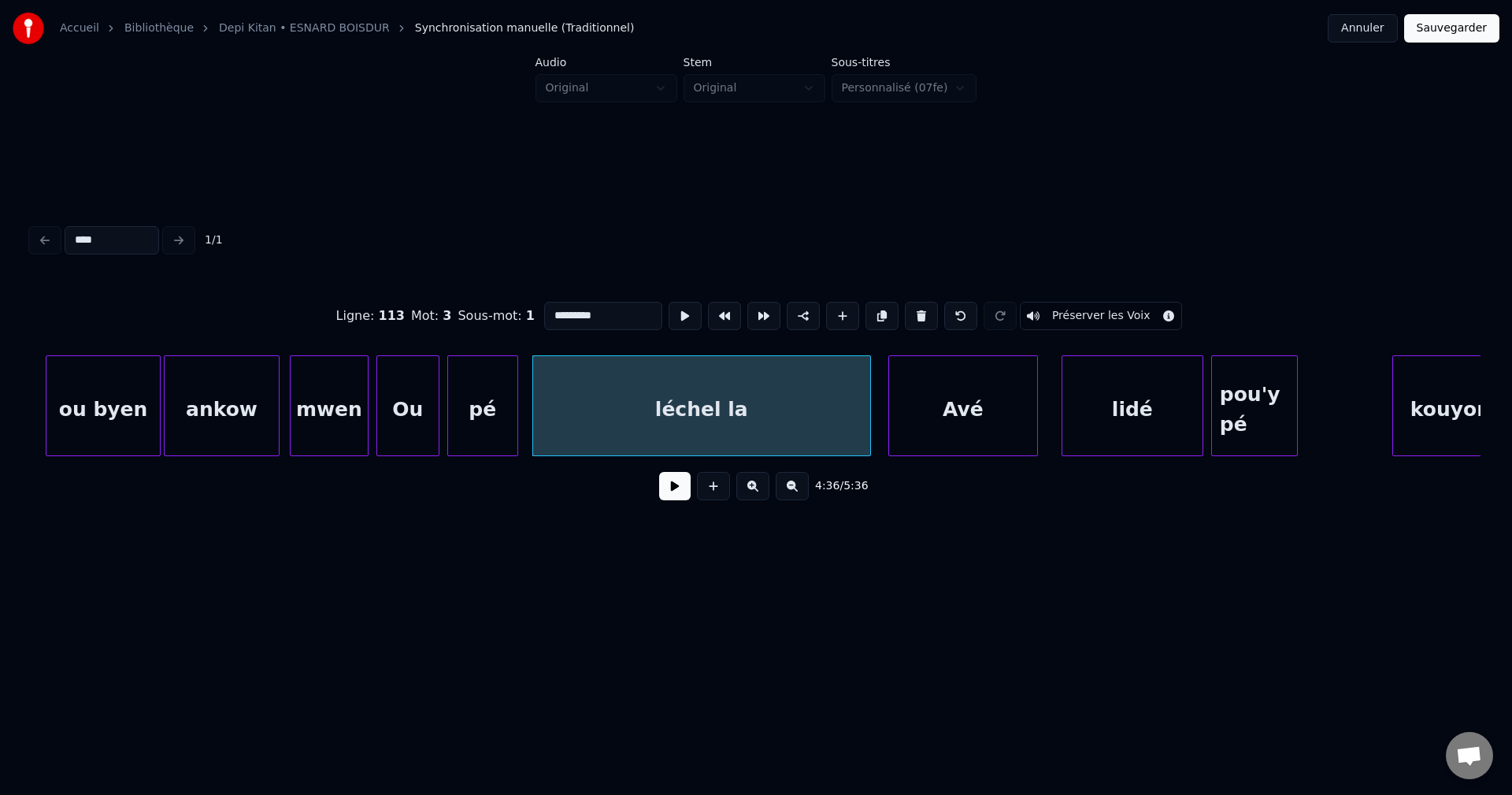
scroll to position [0, 108223]
click at [227, 405] on div "ankow" at bounding box center [223, 409] width 115 height 107
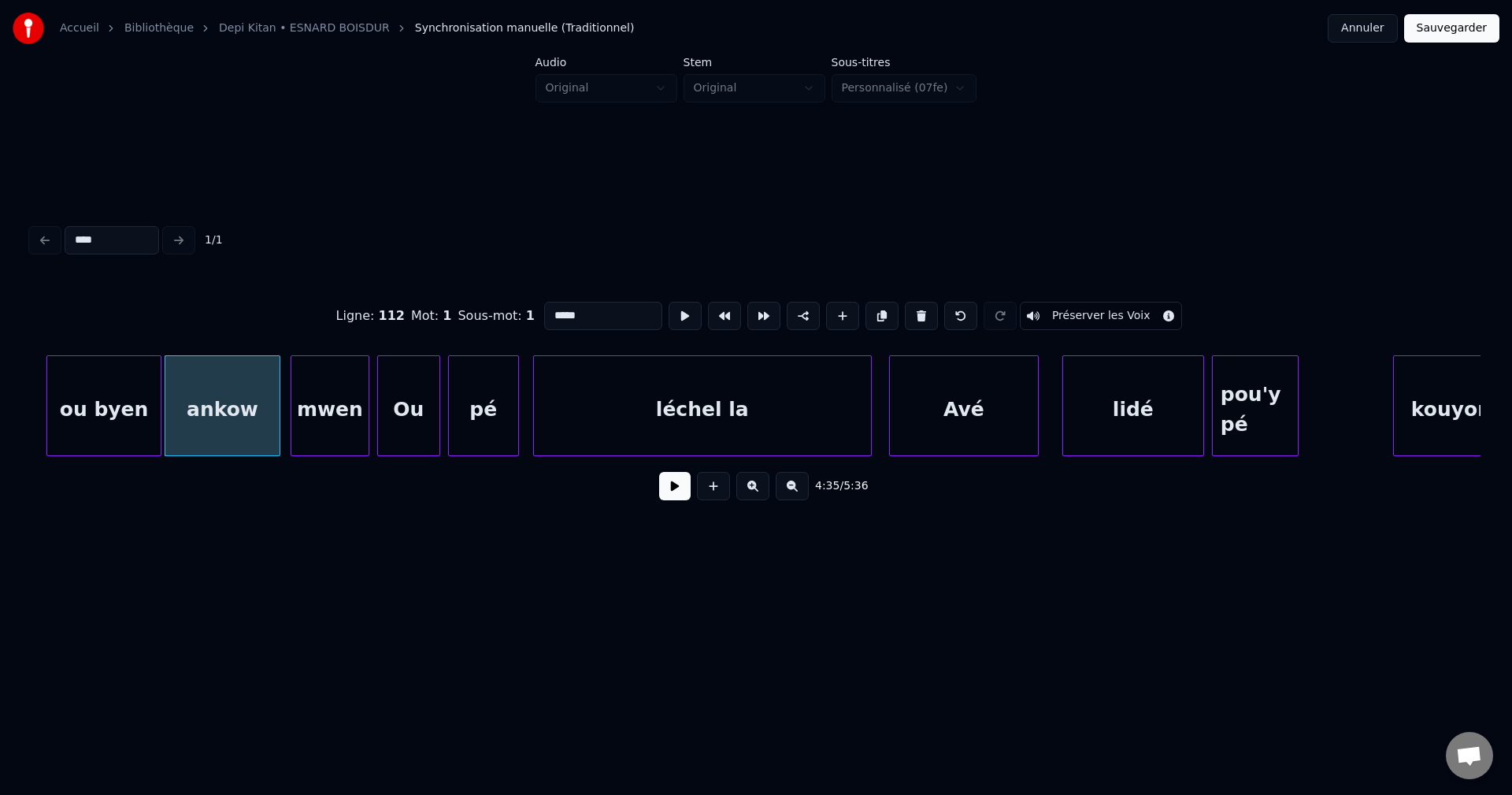
type input "*****"
click at [671, 496] on button at bounding box center [675, 486] width 31 height 29
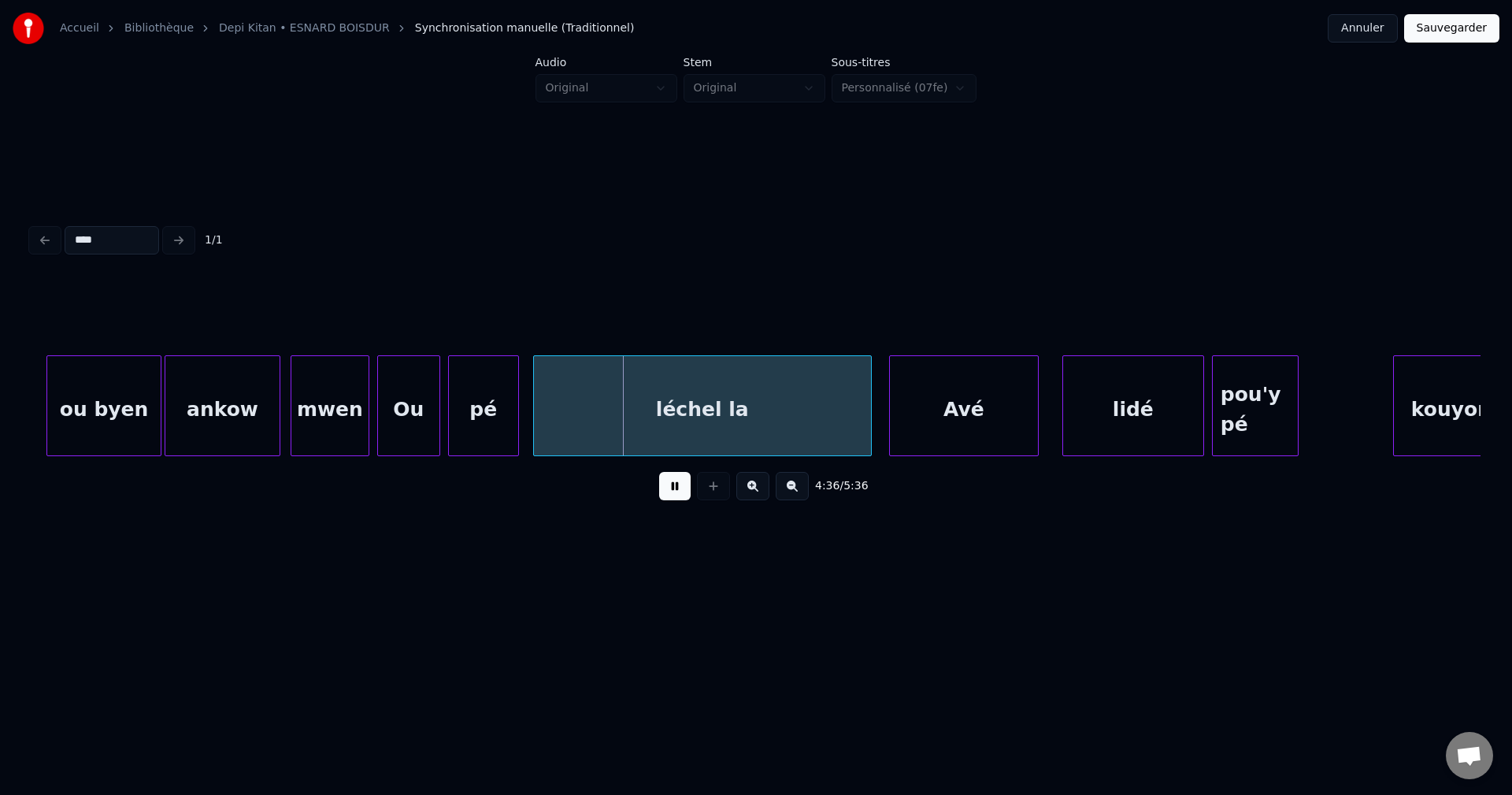
click at [671, 496] on button at bounding box center [675, 486] width 31 height 29
click at [200, 430] on div "ankow" at bounding box center [223, 409] width 115 height 107
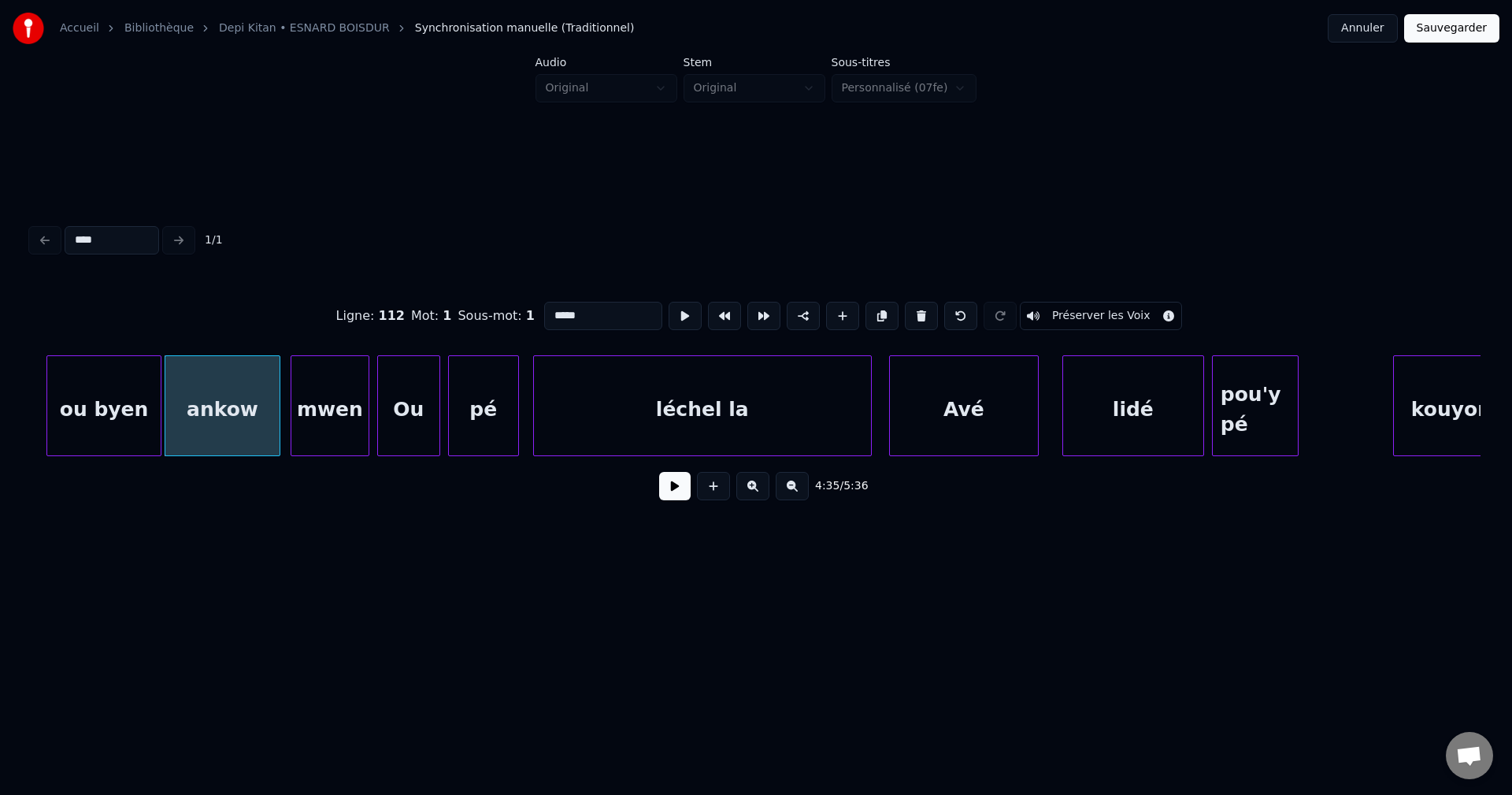
click at [68, 435] on div "ou byen" at bounding box center [103, 409] width 114 height 107
type input "*******"
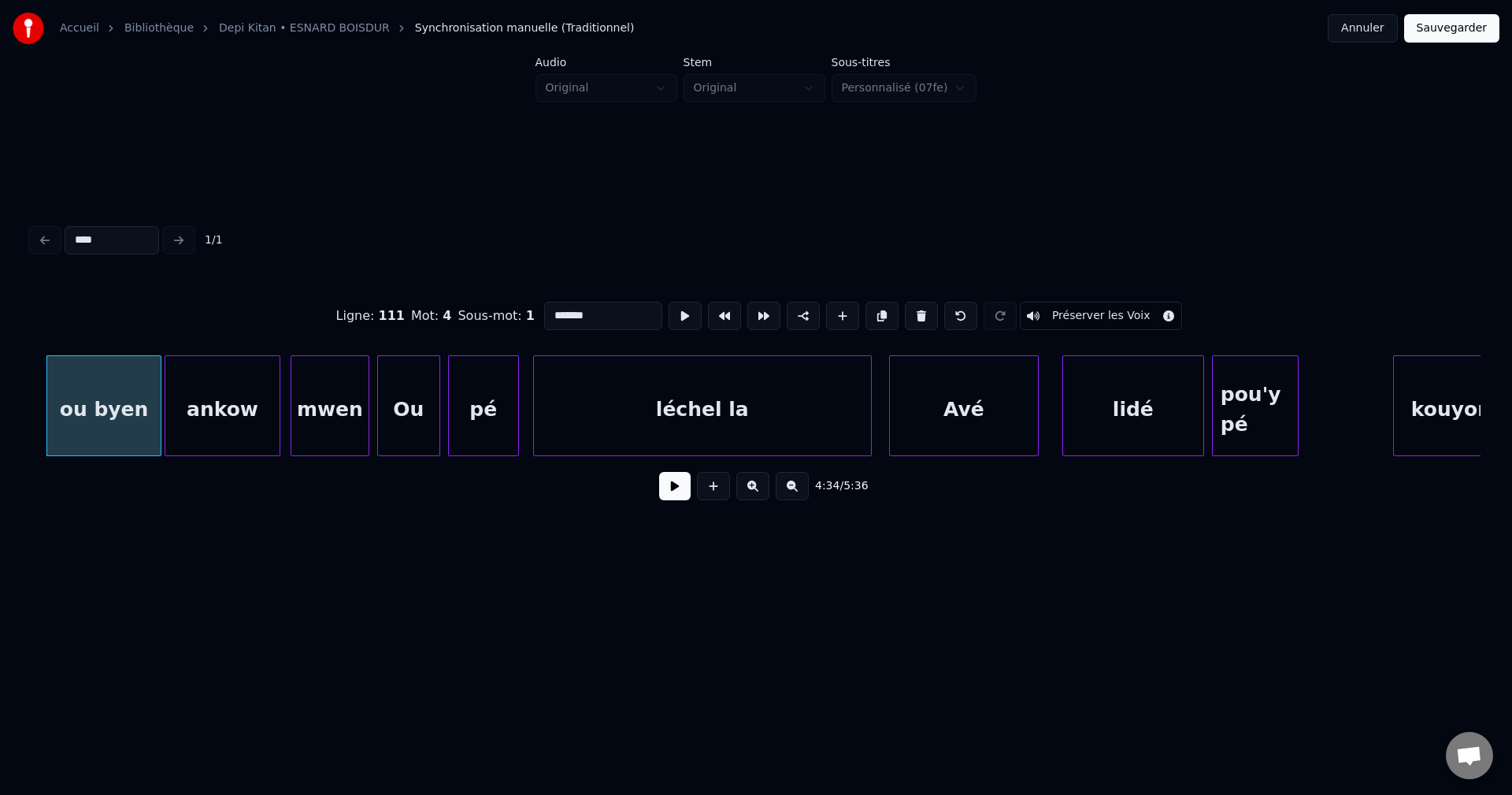
click at [677, 495] on button at bounding box center [675, 486] width 31 height 29
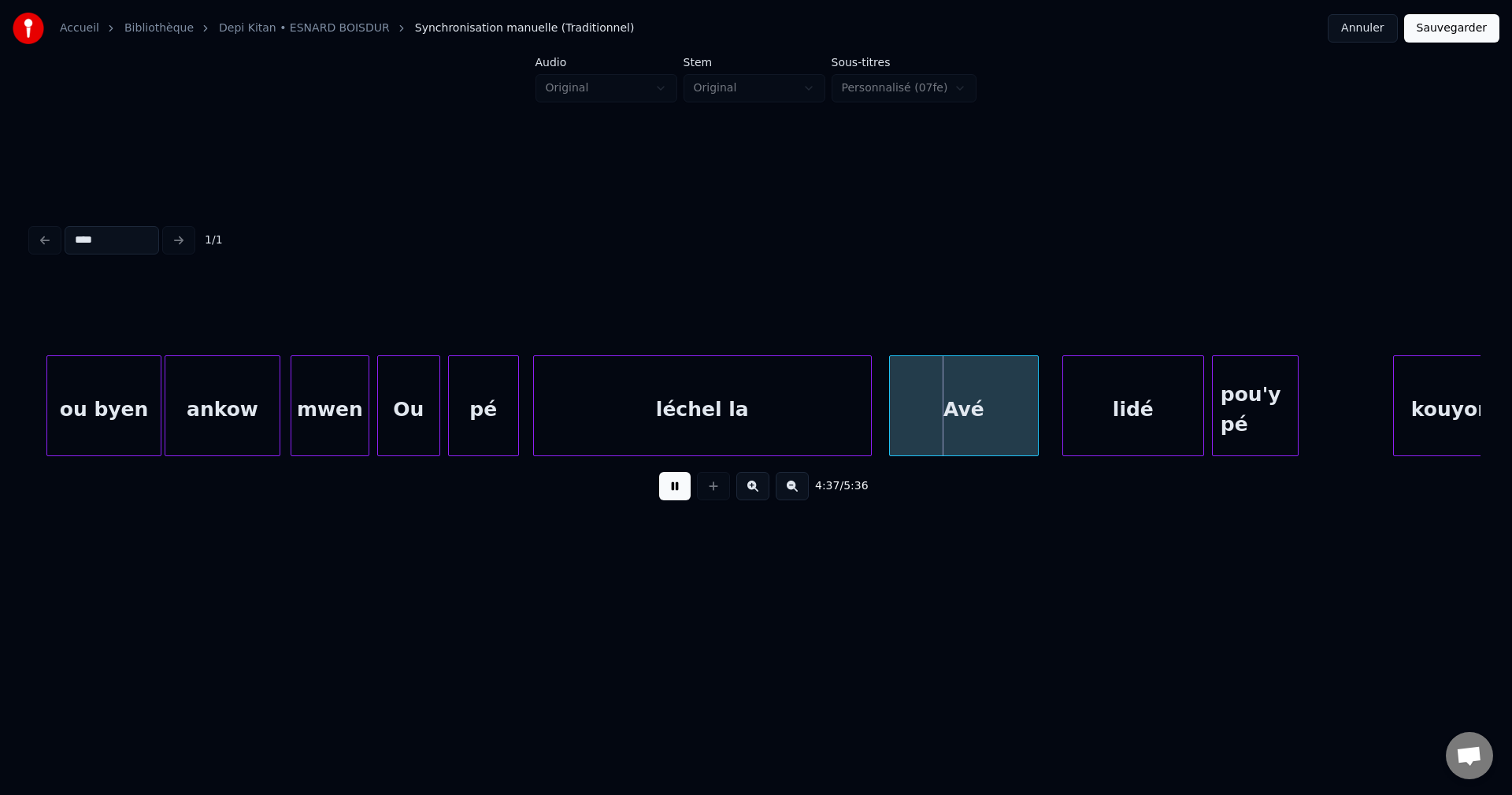
click at [673, 496] on button at bounding box center [675, 486] width 31 height 29
click at [139, 411] on div "ou byen" at bounding box center [103, 409] width 114 height 107
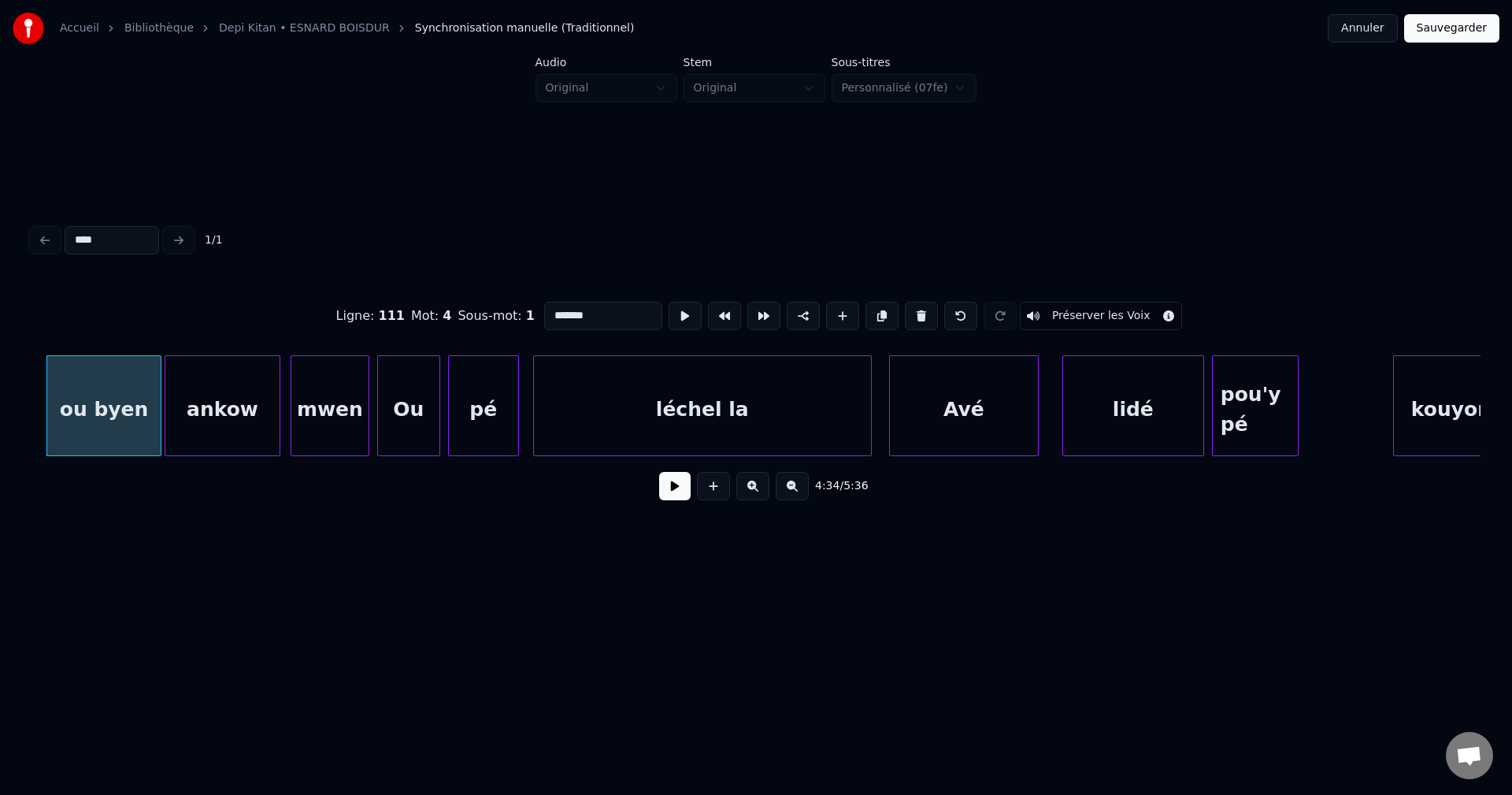
click at [685, 490] on button at bounding box center [675, 486] width 31 height 29
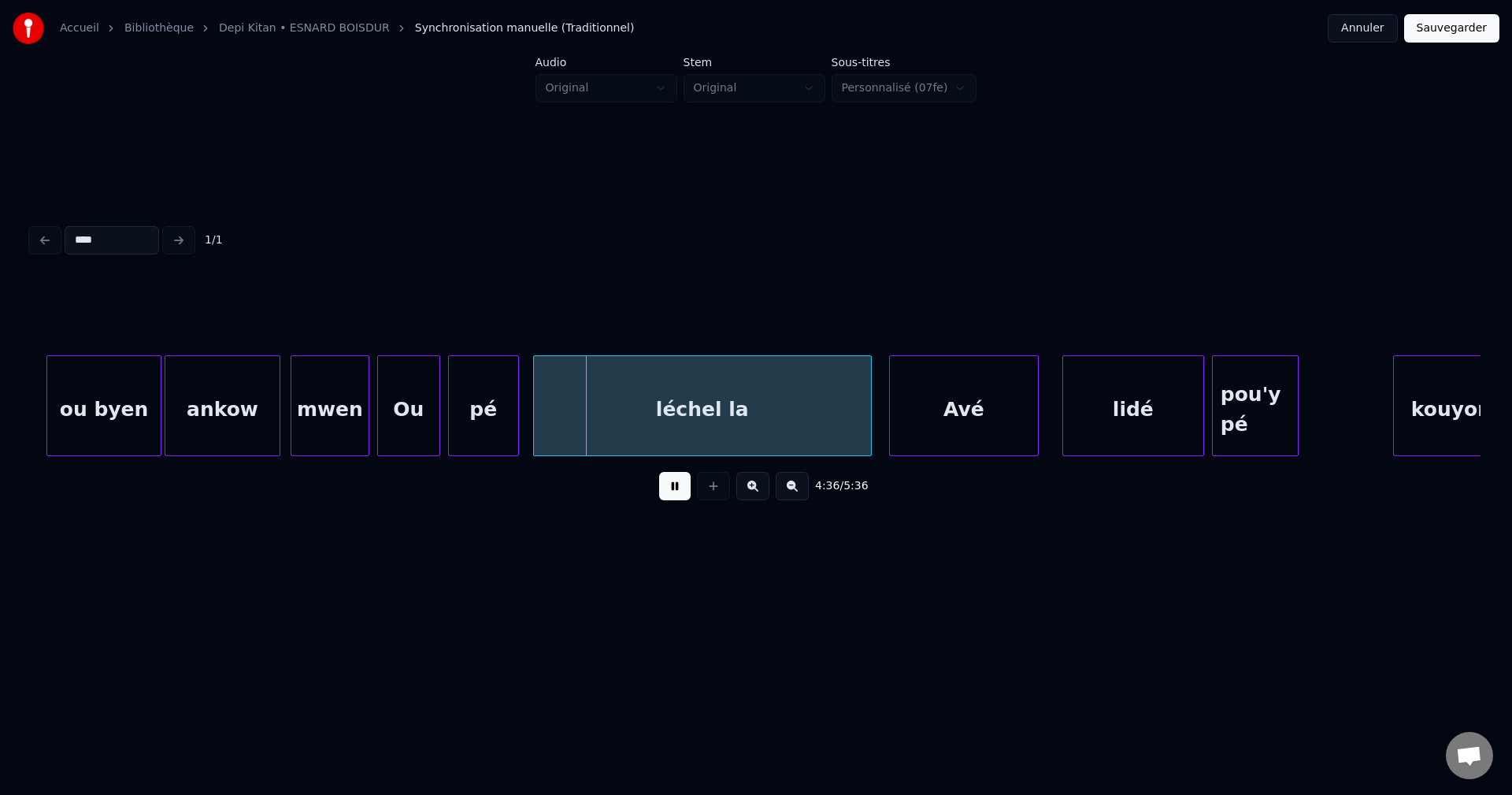
click at [680, 490] on button at bounding box center [675, 486] width 31 height 29
click at [272, 420] on div "ankow" at bounding box center [223, 409] width 115 height 107
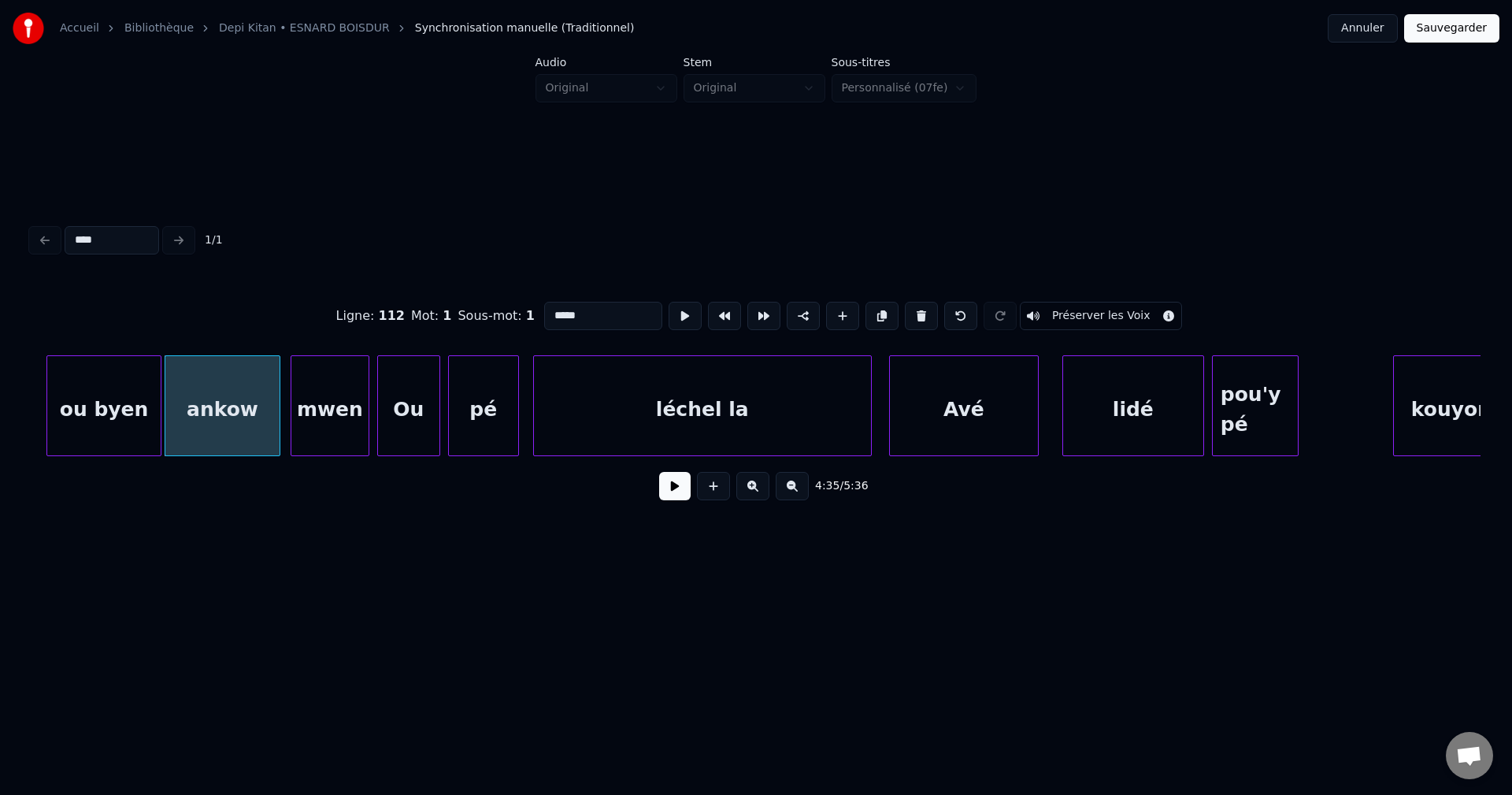
click at [354, 419] on div "mwen" at bounding box center [330, 409] width 77 height 107
type input "****"
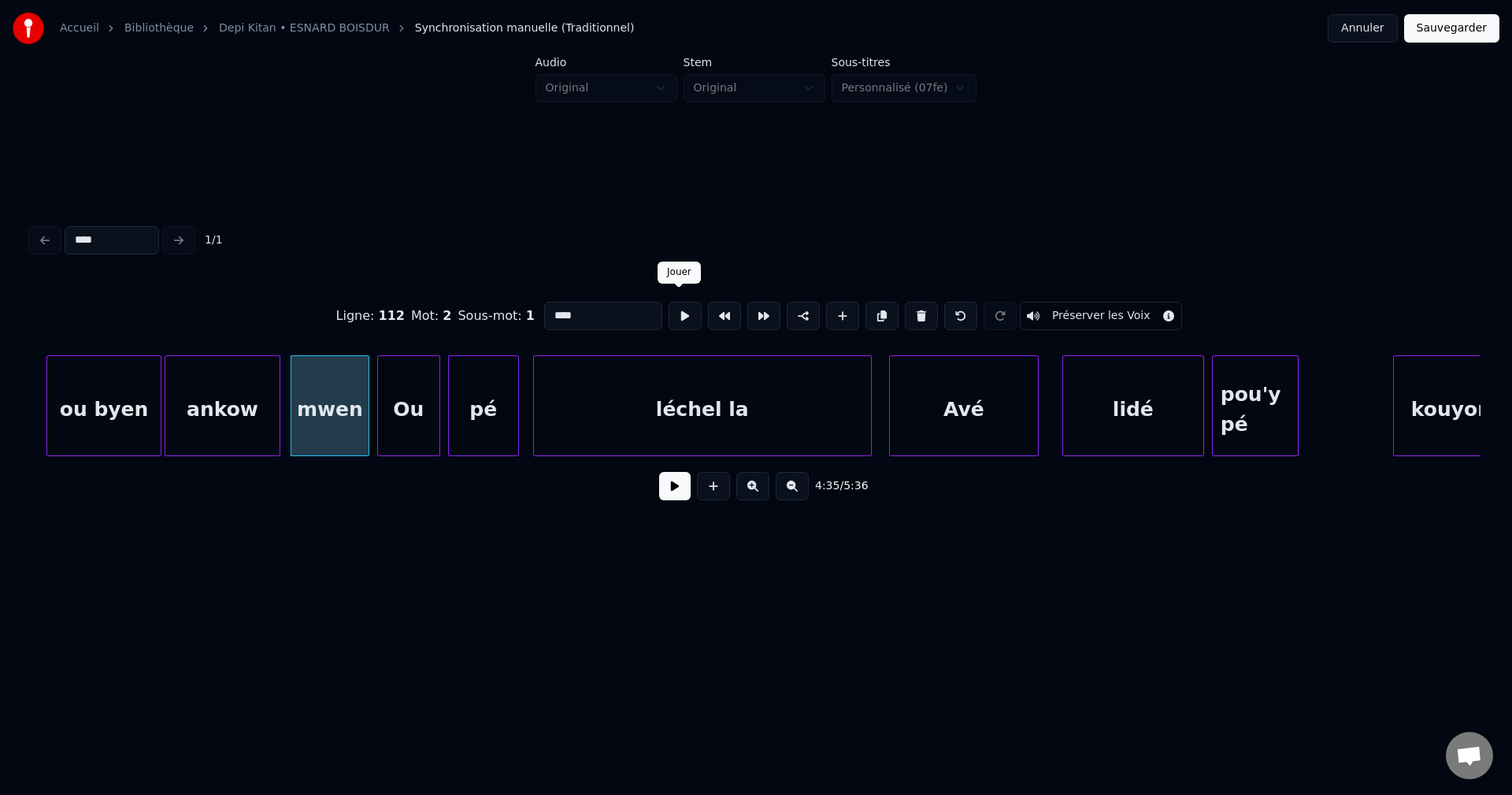
click at [683, 314] on button at bounding box center [685, 316] width 33 height 29
click at [670, 490] on button at bounding box center [675, 486] width 31 height 29
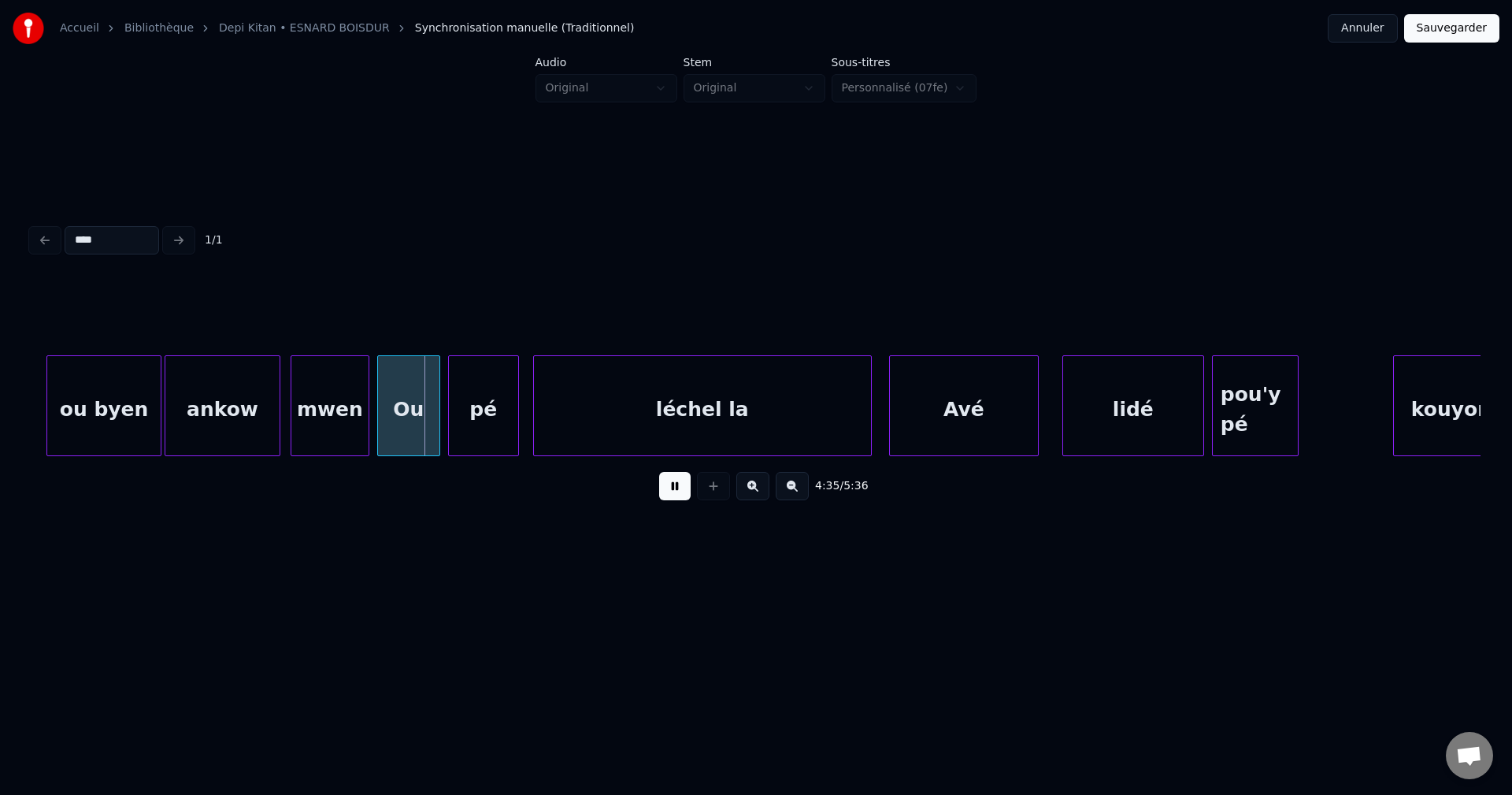
click at [670, 490] on button at bounding box center [675, 486] width 31 height 29
click at [423, 415] on div "Ou" at bounding box center [409, 409] width 62 height 107
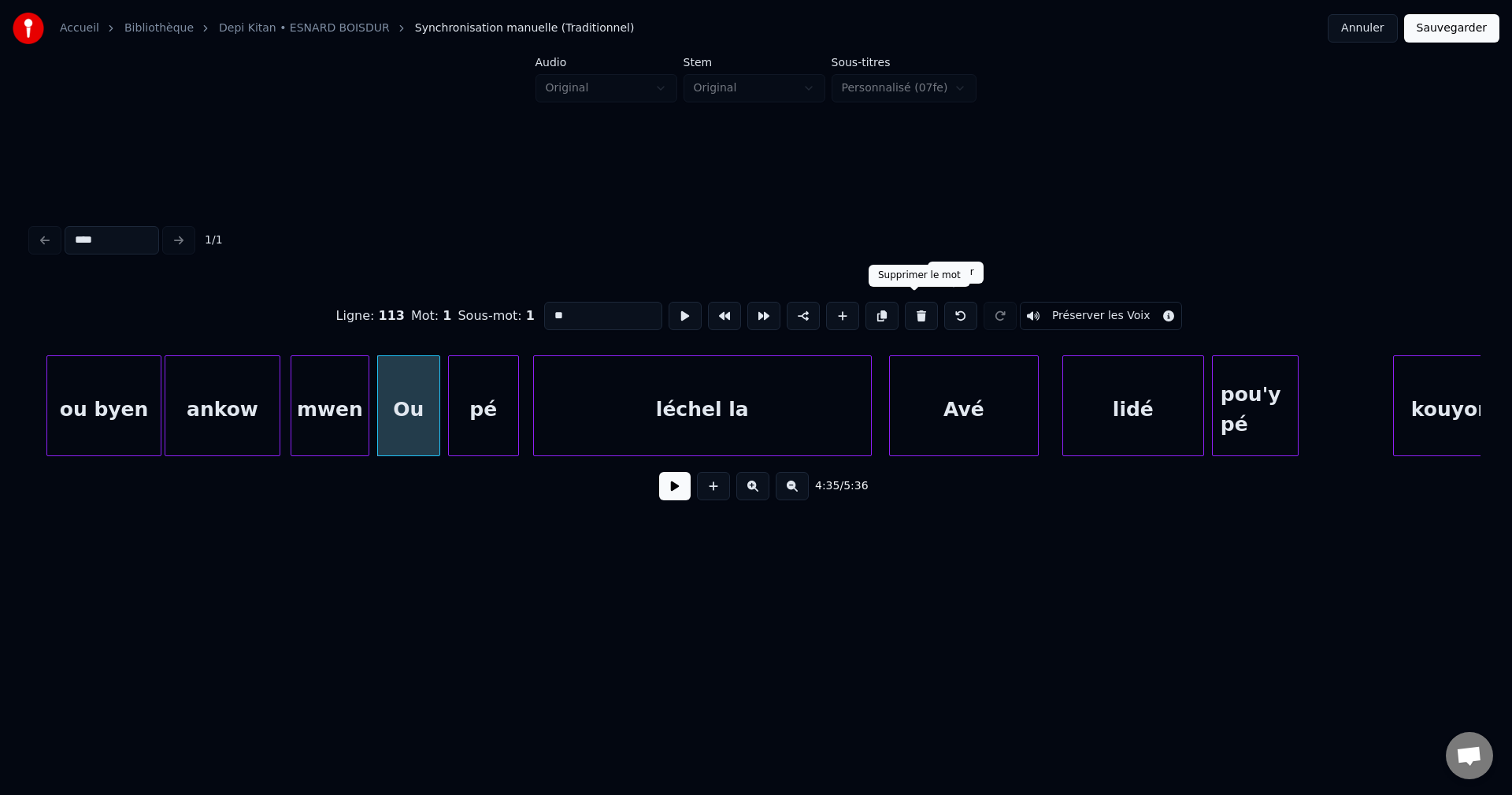
click at [913, 312] on button at bounding box center [921, 316] width 33 height 29
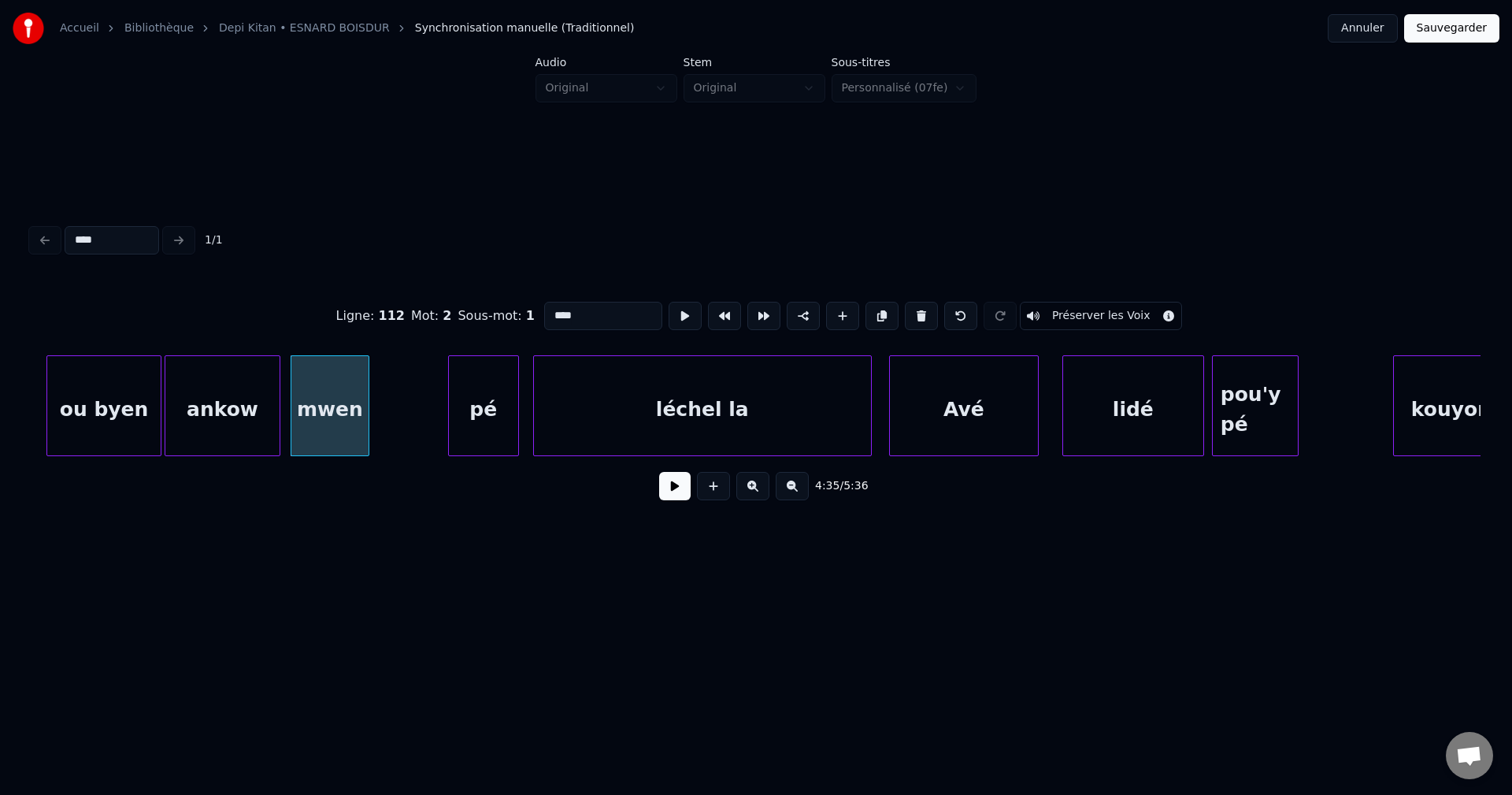
click at [496, 402] on div "pé" at bounding box center [483, 409] width 69 height 107
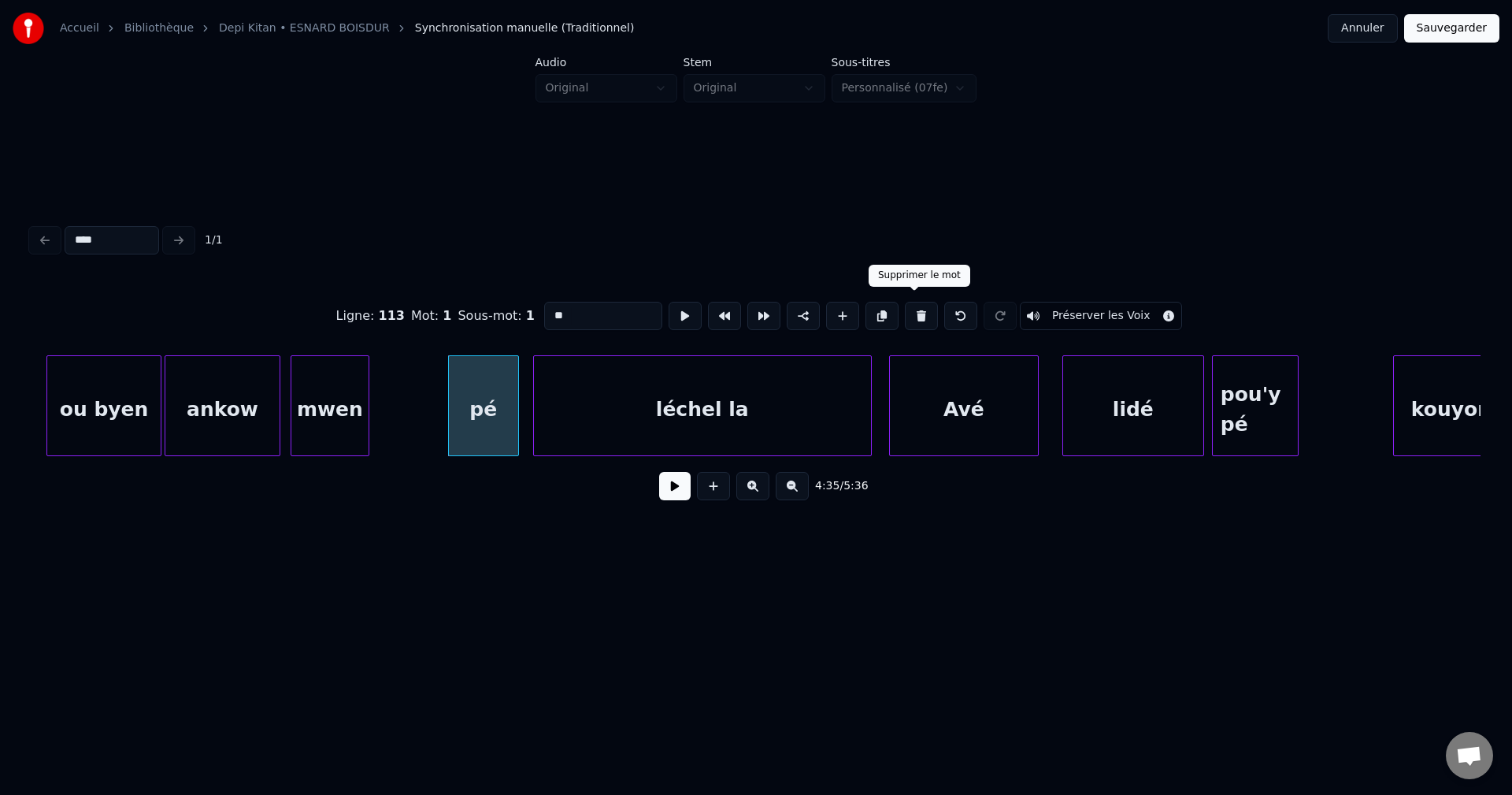
click at [913, 308] on button at bounding box center [921, 316] width 33 height 29
type input "****"
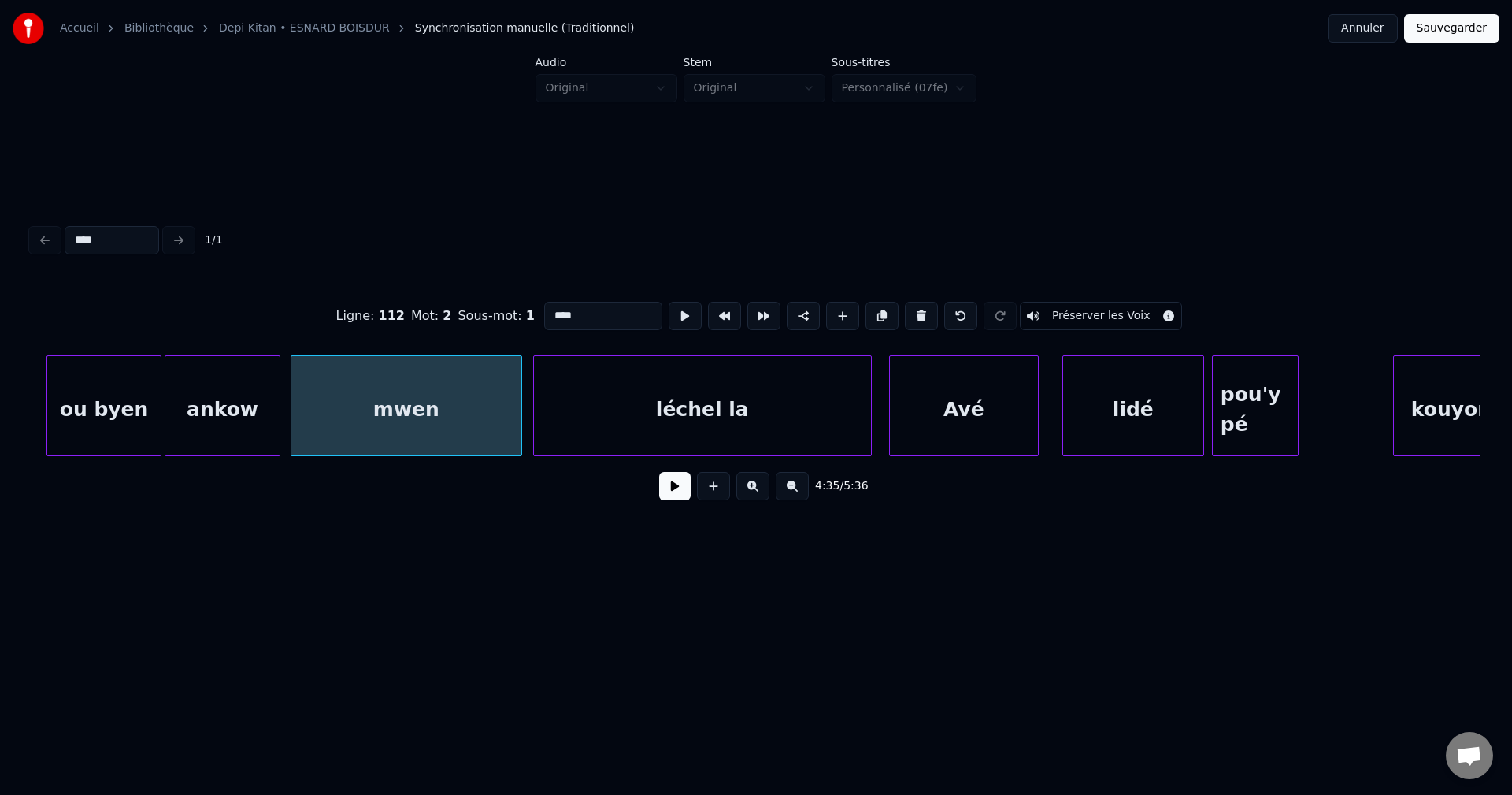
click at [517, 413] on div at bounding box center [518, 405] width 4 height 99
click at [473, 413] on div "mwen" at bounding box center [406, 409] width 230 height 107
click at [667, 489] on button at bounding box center [675, 486] width 31 height 29
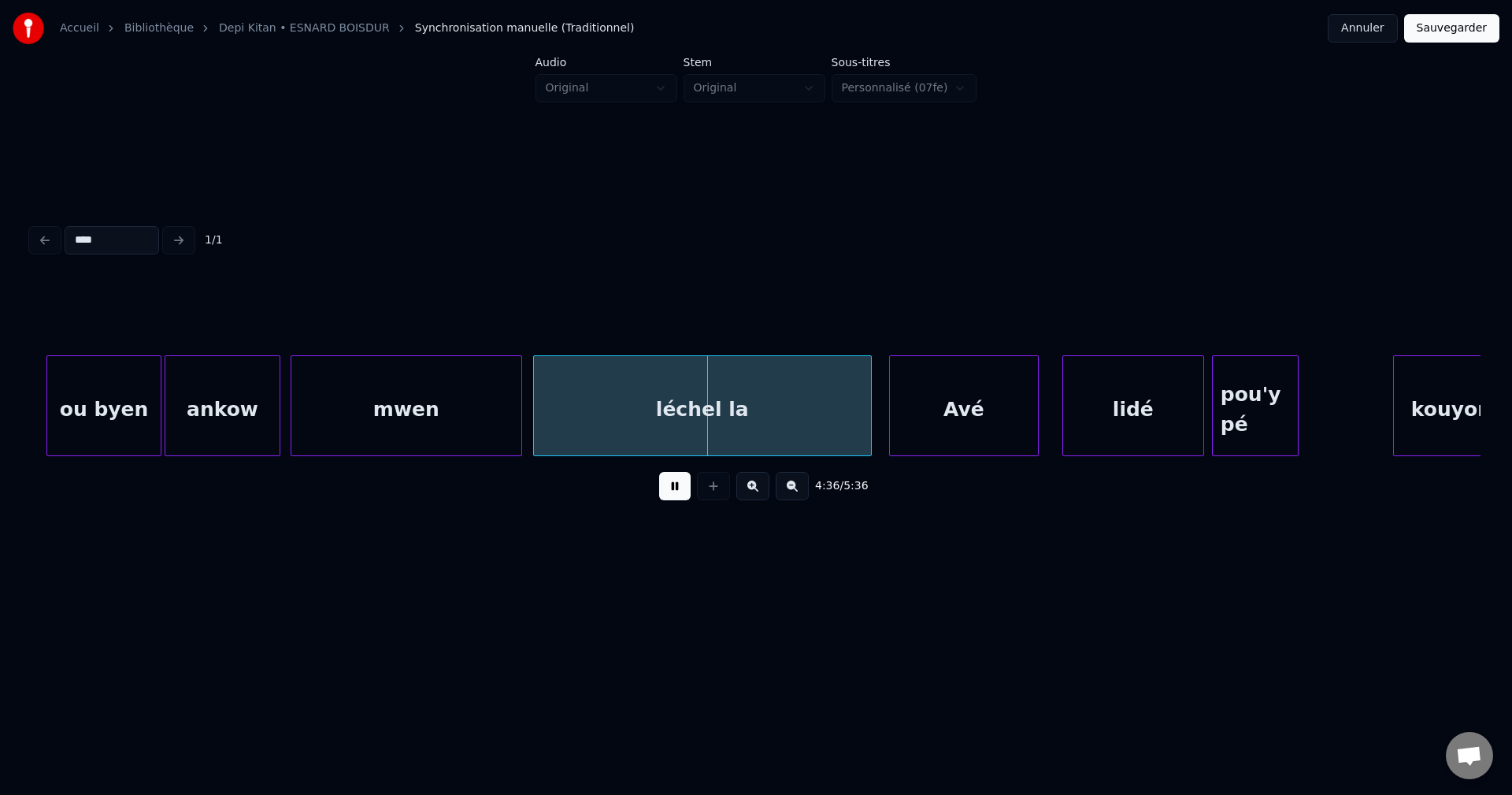
drag, startPoint x: 669, startPoint y: 487, endPoint x: 594, endPoint y: 482, distance: 75.2
click at [669, 485] on button at bounding box center [675, 486] width 31 height 29
click at [367, 409] on div "mwen" at bounding box center [406, 409] width 230 height 107
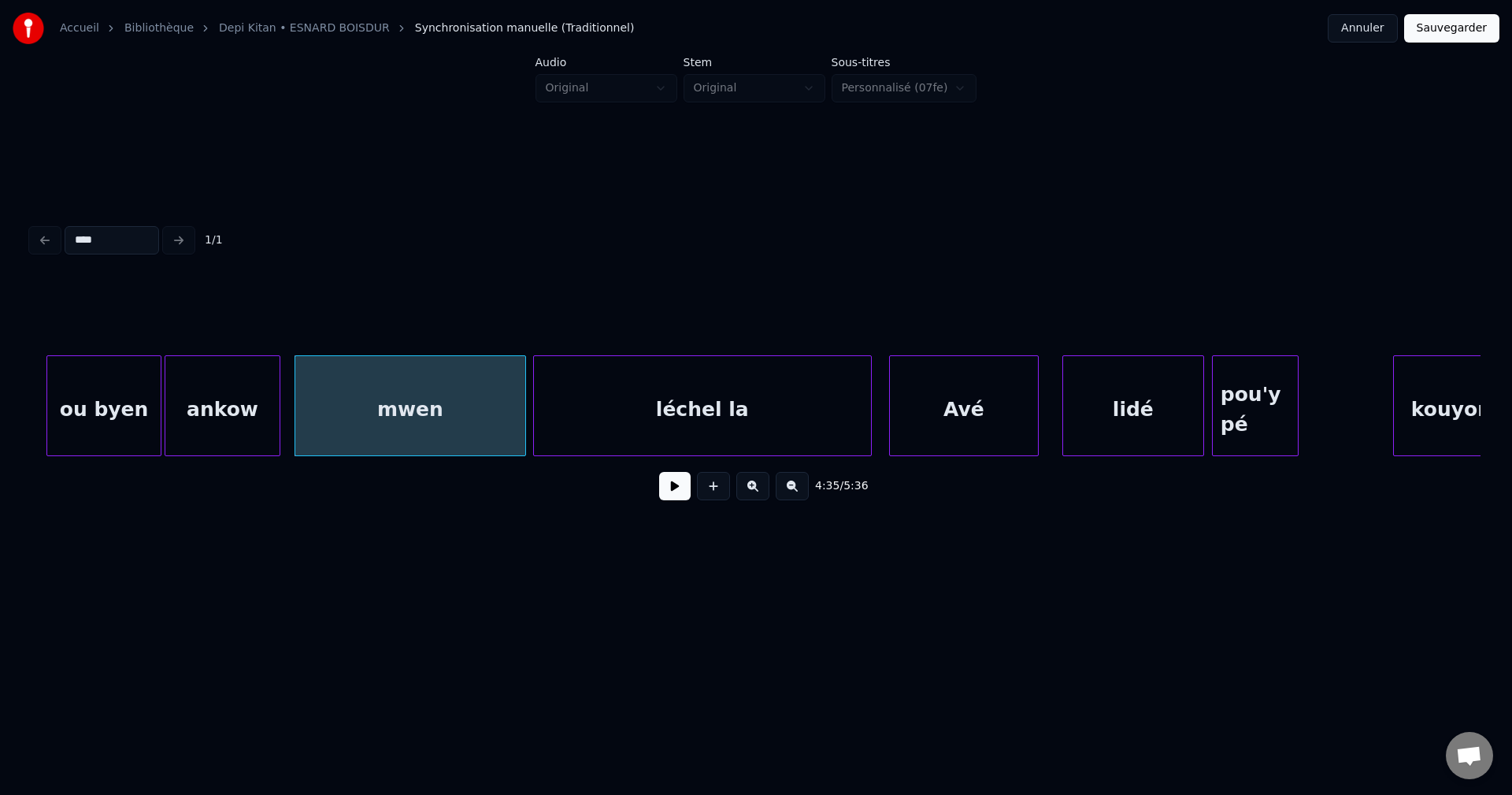
click at [438, 365] on div "mwen" at bounding box center [409, 409] width 230 height 107
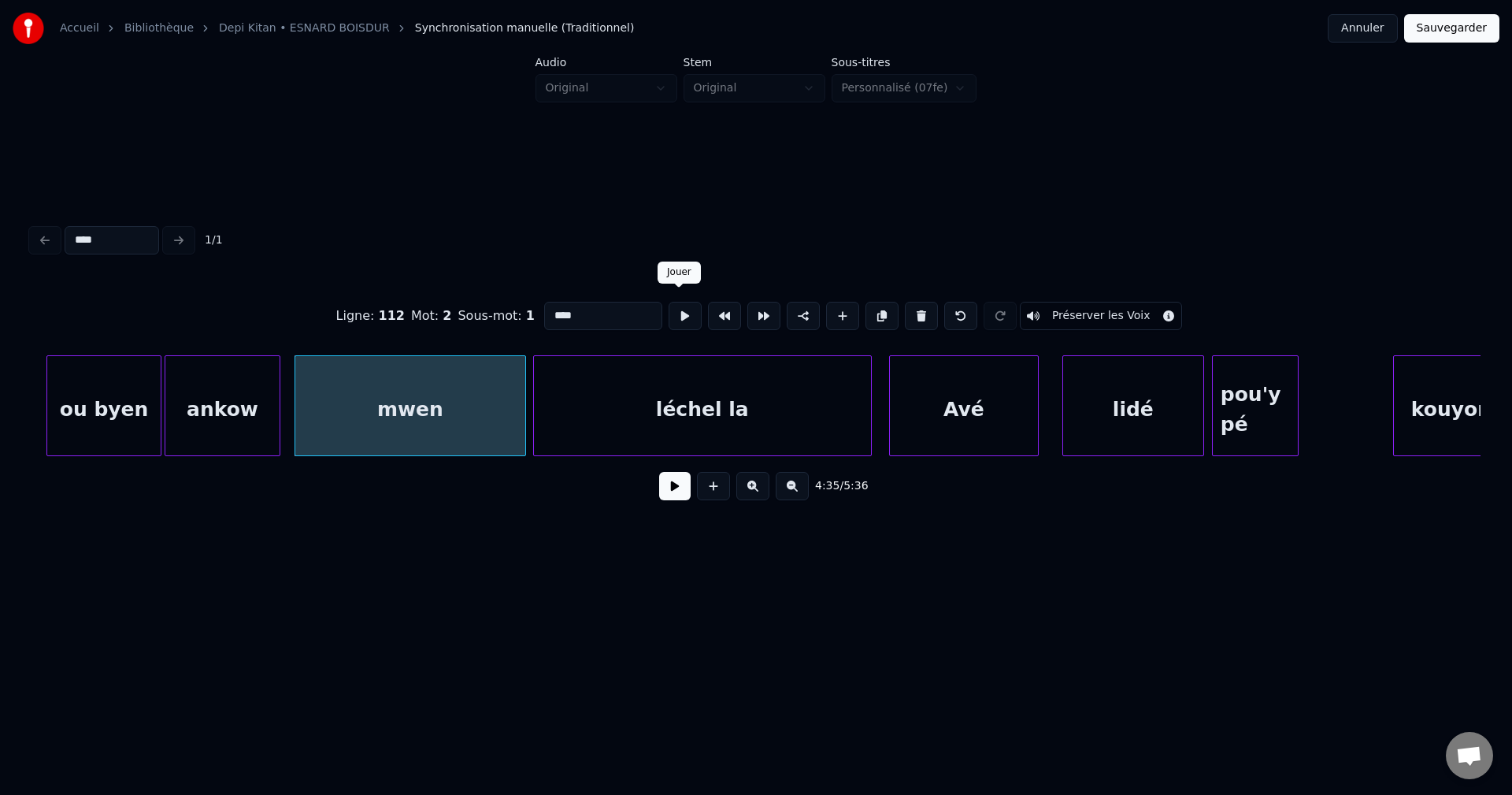
click at [669, 310] on button at bounding box center [685, 316] width 33 height 29
click at [673, 312] on button at bounding box center [685, 316] width 33 height 29
click at [673, 310] on button at bounding box center [685, 316] width 33 height 29
click at [121, 391] on div "ou byen" at bounding box center [103, 409] width 114 height 107
type input "*******"
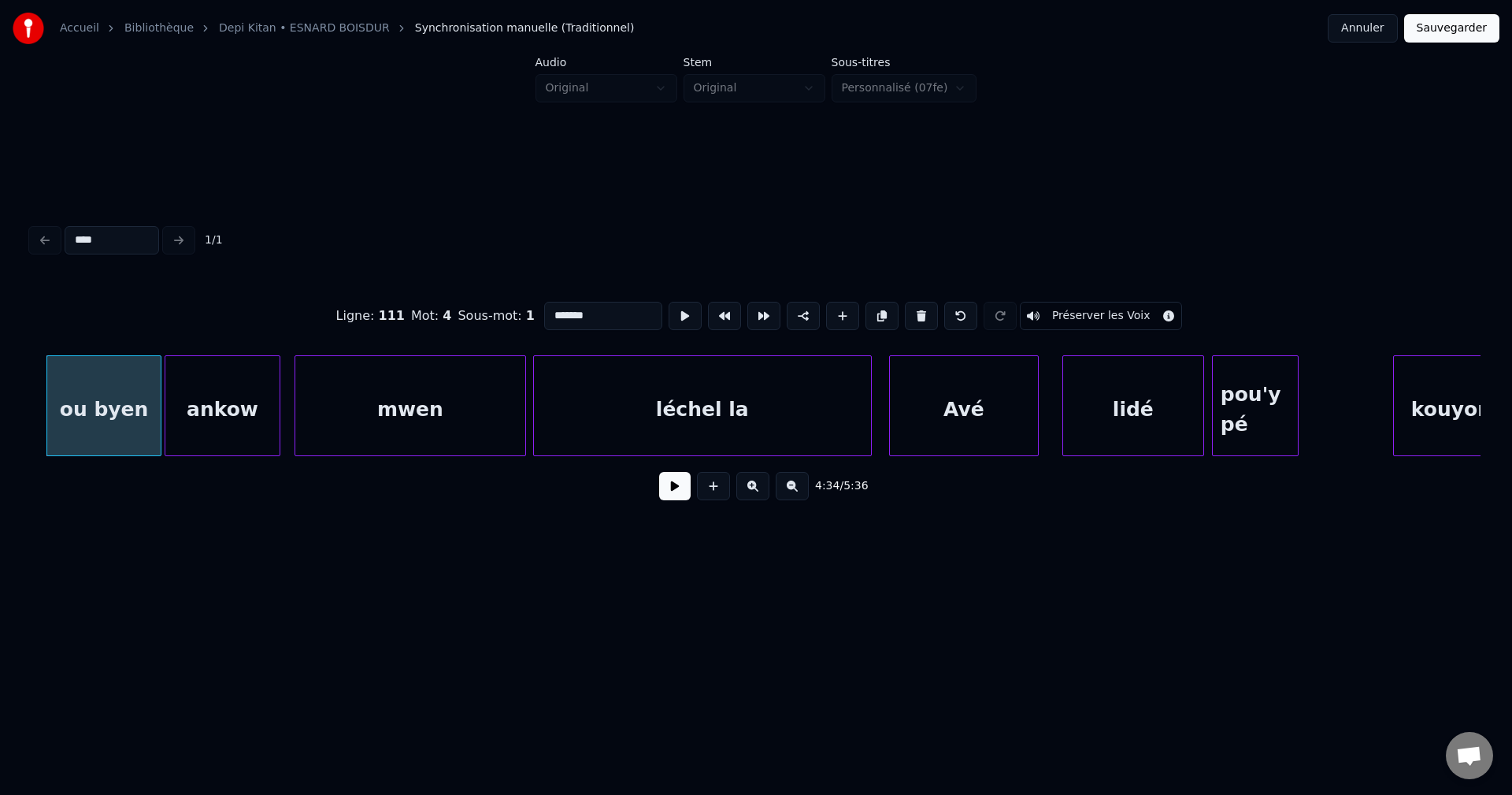
click at [678, 498] on button at bounding box center [675, 486] width 31 height 29
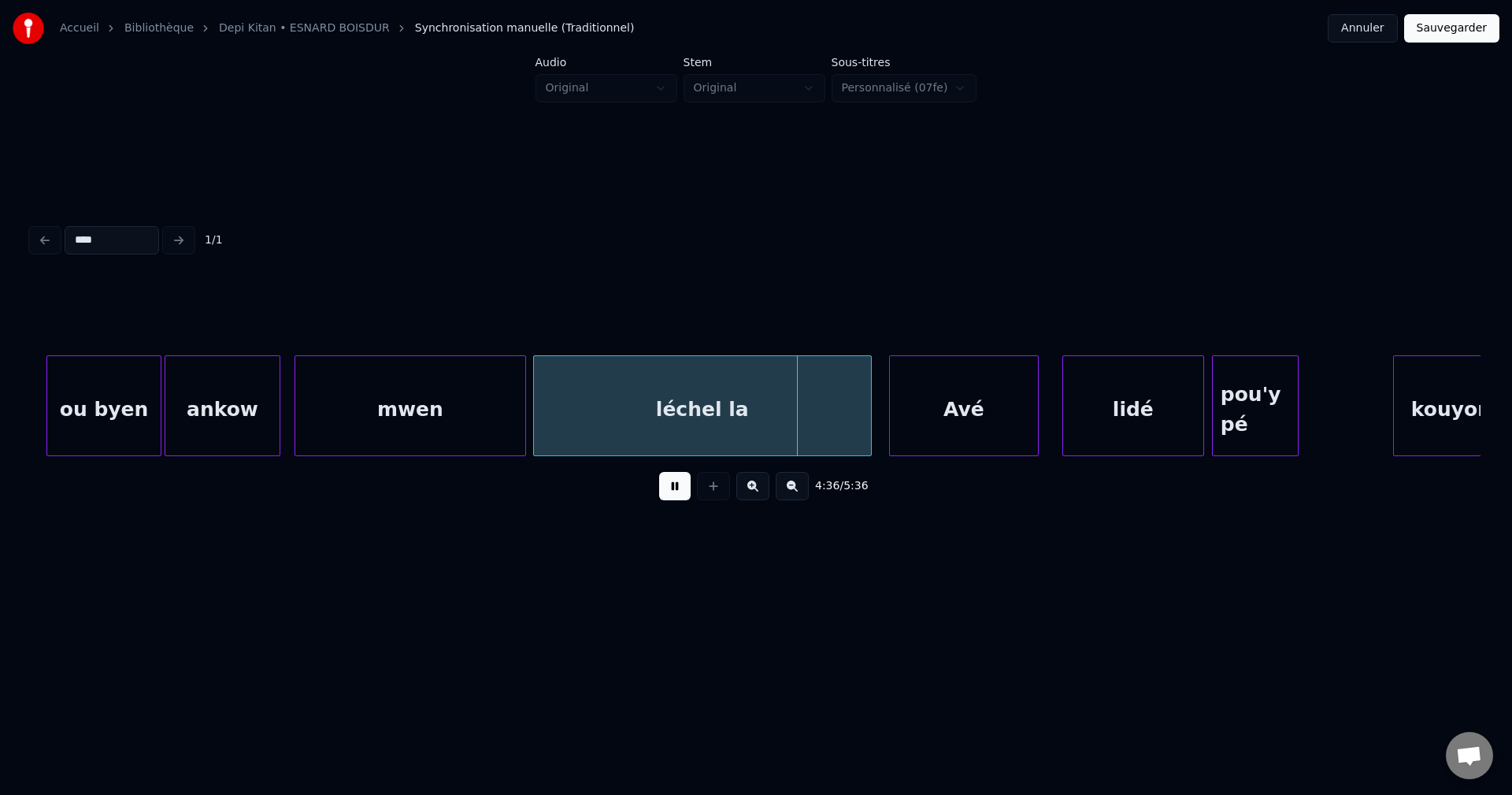
click at [676, 490] on button at bounding box center [675, 486] width 31 height 29
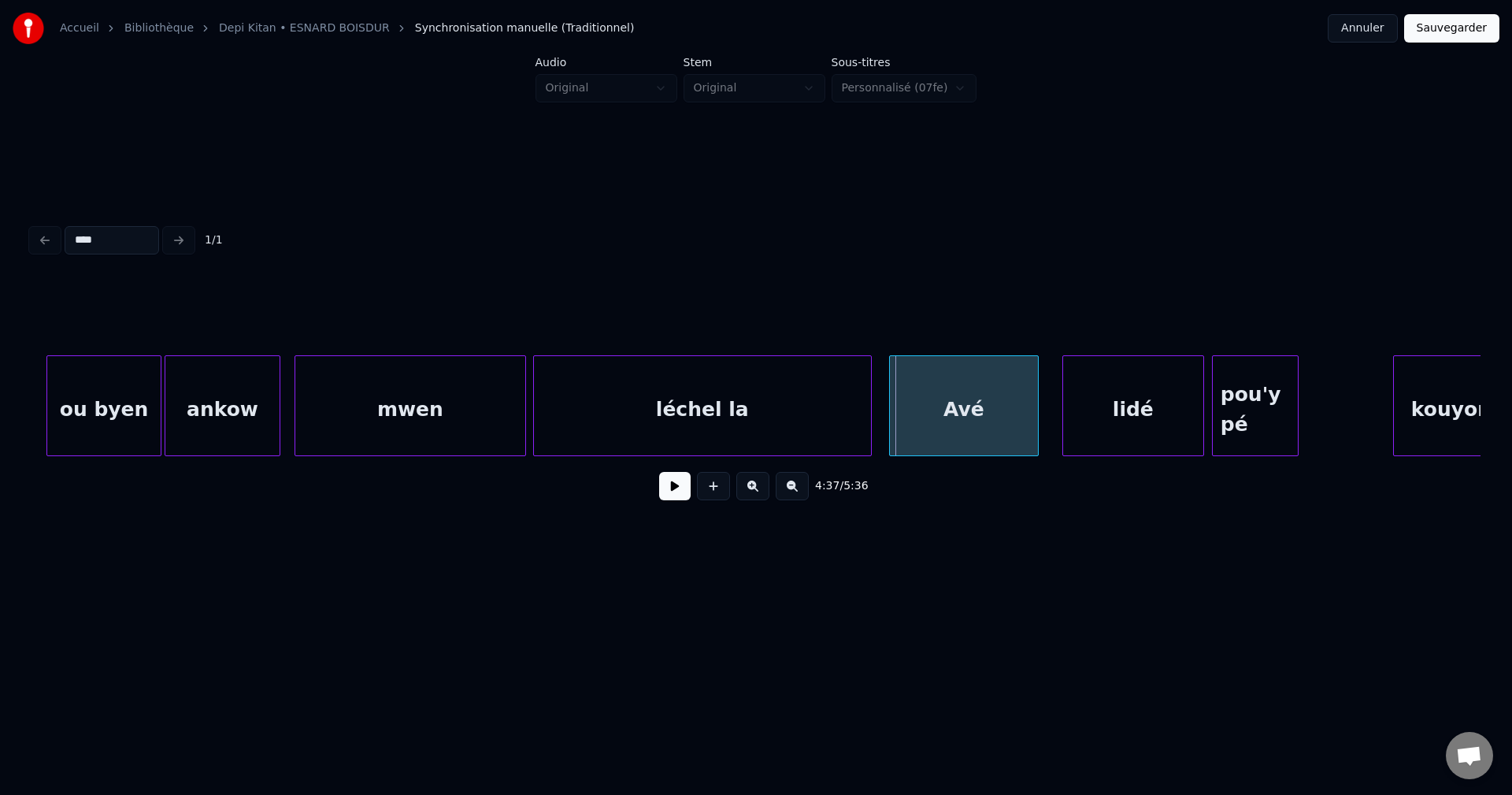
click at [422, 409] on div "mwen" at bounding box center [409, 409] width 230 height 107
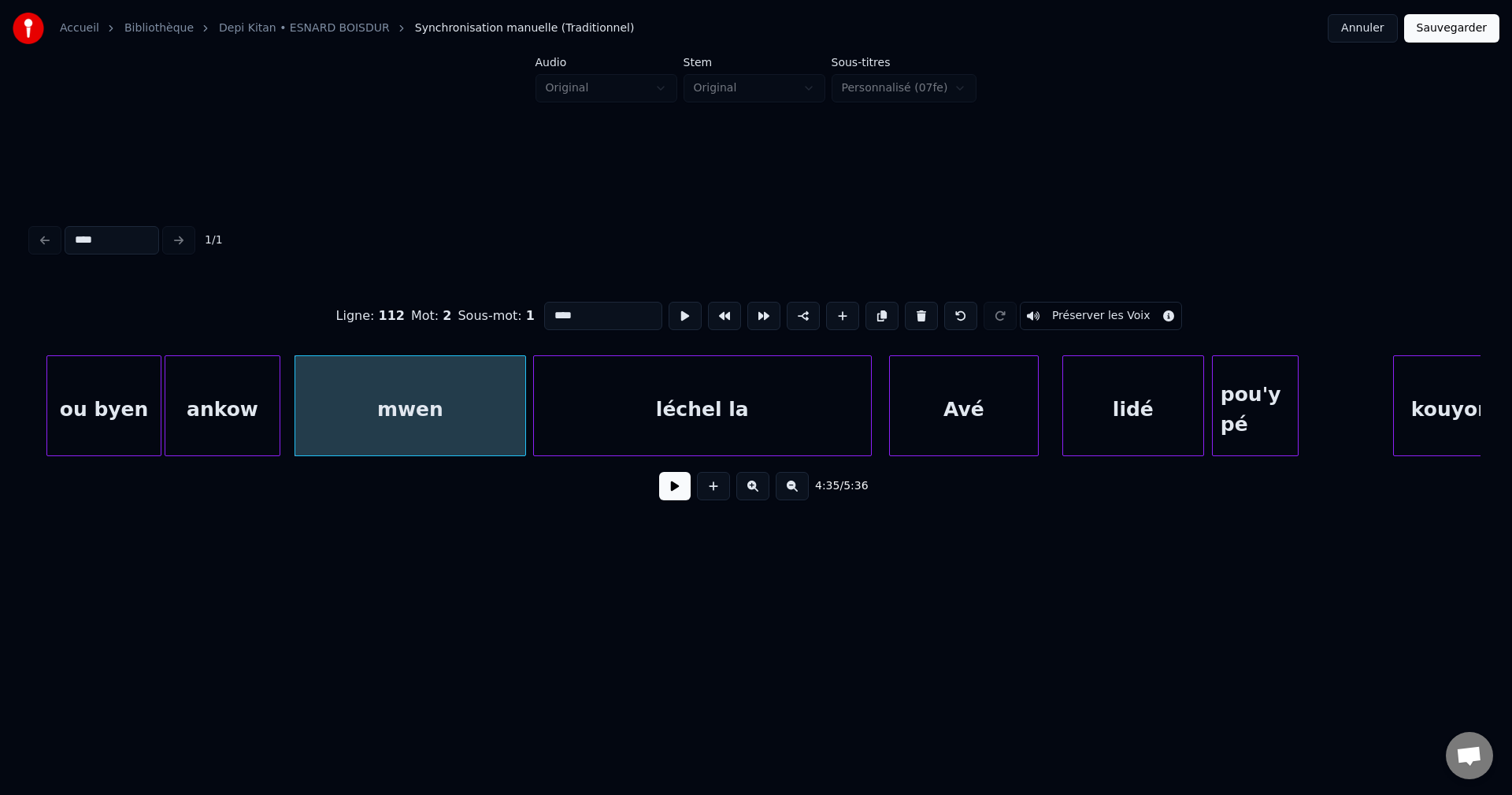
click at [115, 404] on div "ou byen" at bounding box center [103, 409] width 114 height 107
type input "*******"
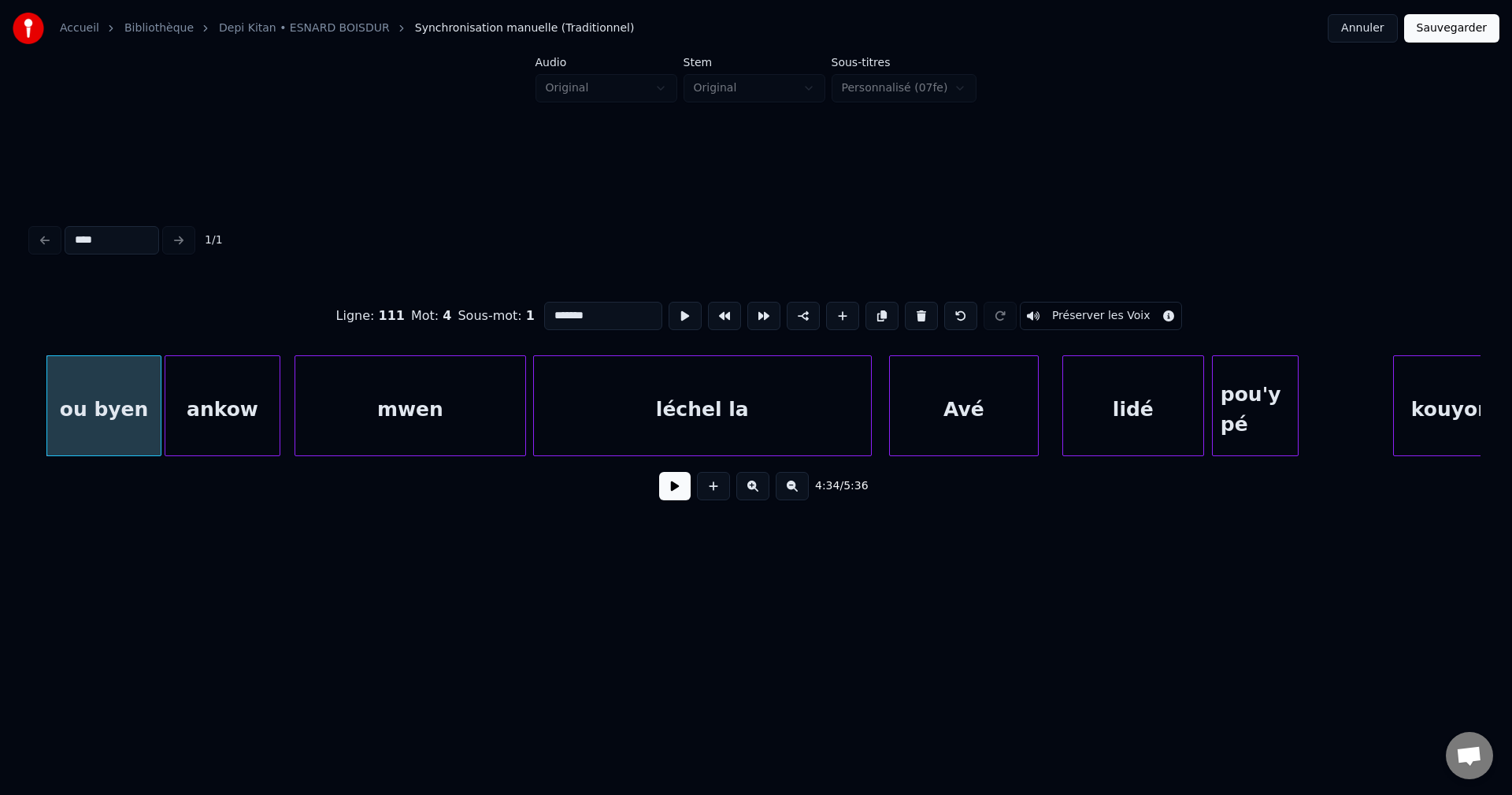
click at [672, 490] on button at bounding box center [675, 486] width 31 height 29
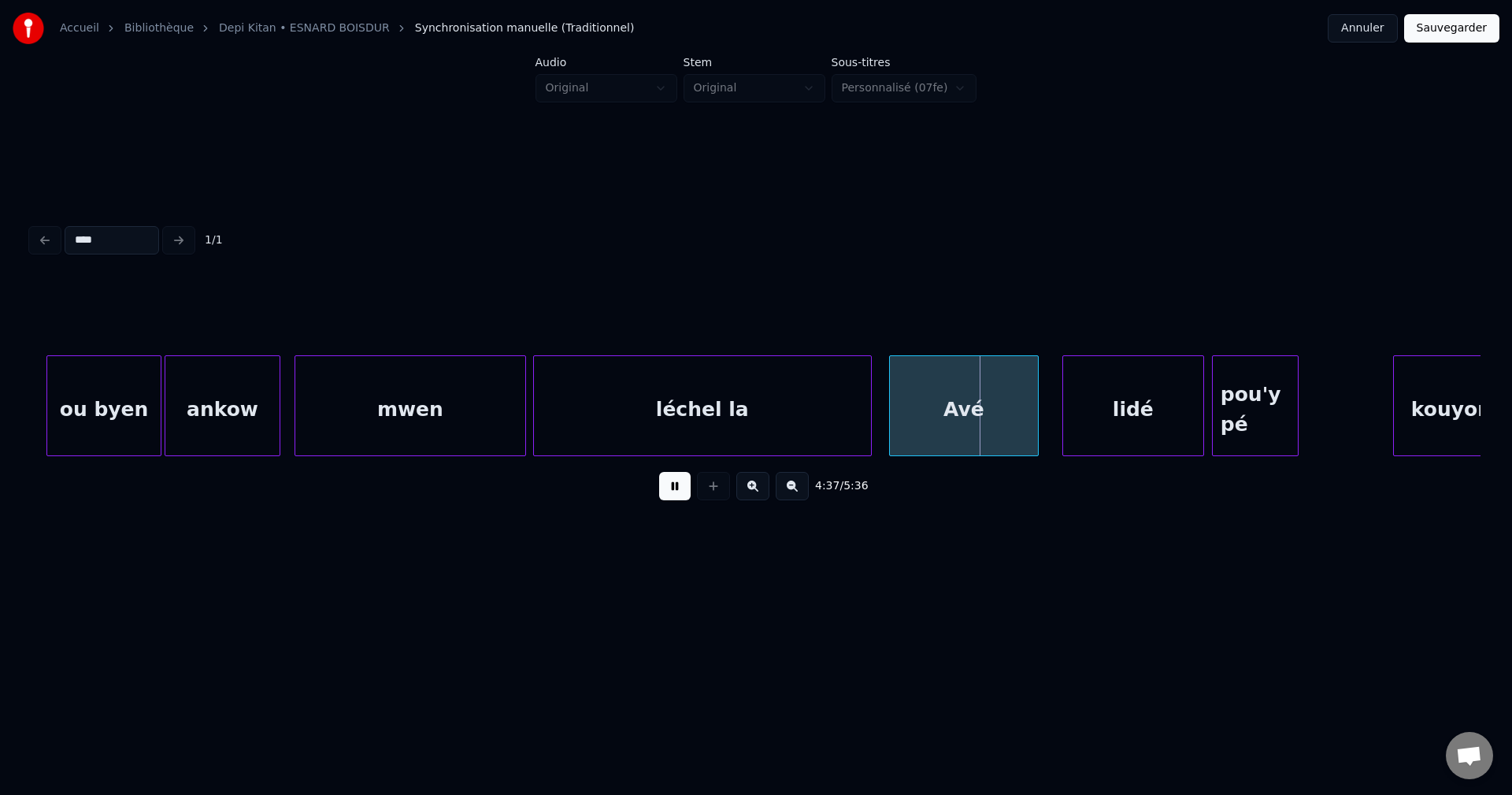
click at [671, 490] on button at bounding box center [675, 486] width 31 height 29
click at [719, 398] on div "léchel la" at bounding box center [702, 409] width 337 height 107
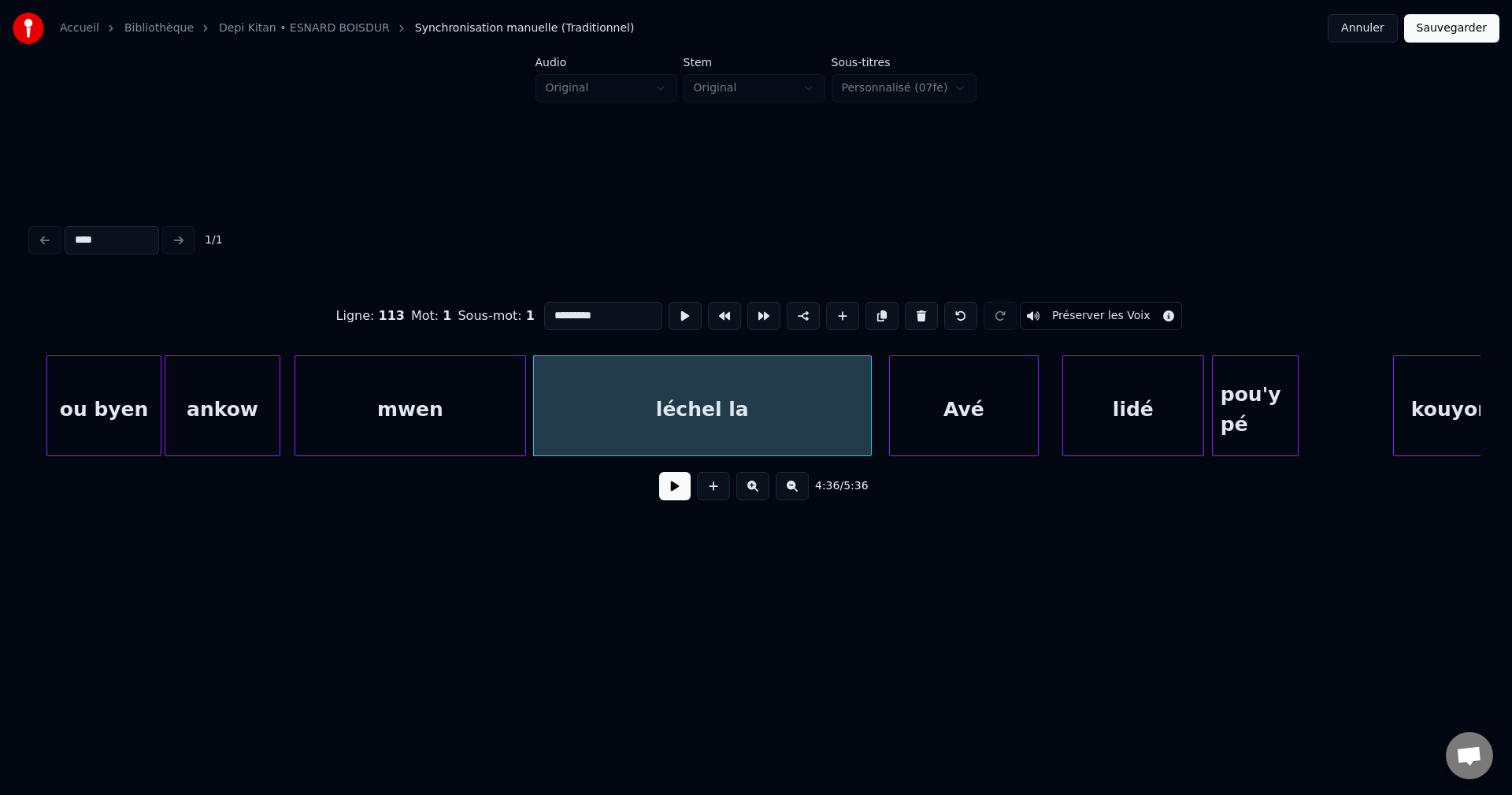
click at [681, 495] on button at bounding box center [675, 486] width 31 height 29
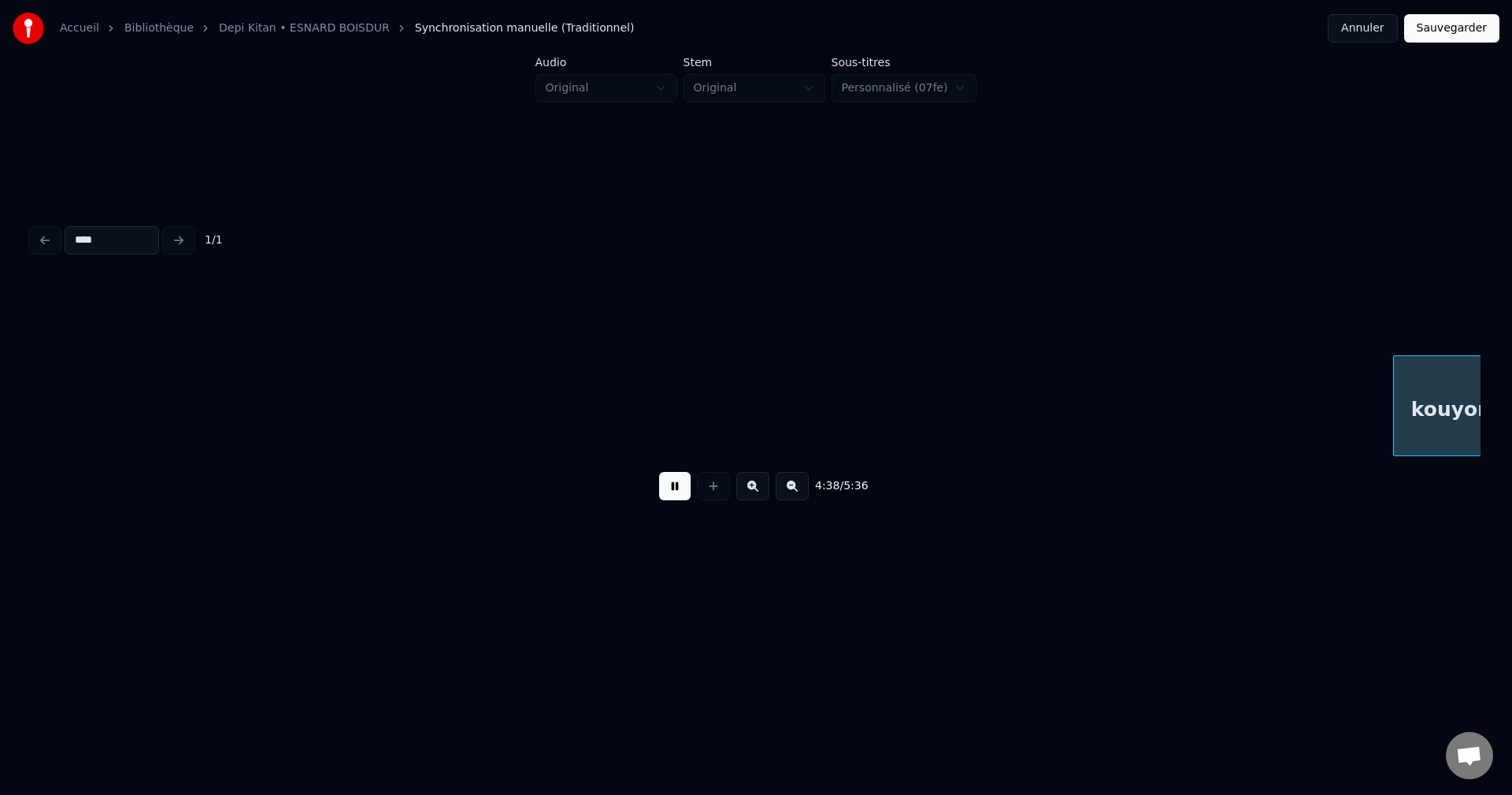
click at [684, 482] on button at bounding box center [675, 486] width 31 height 29
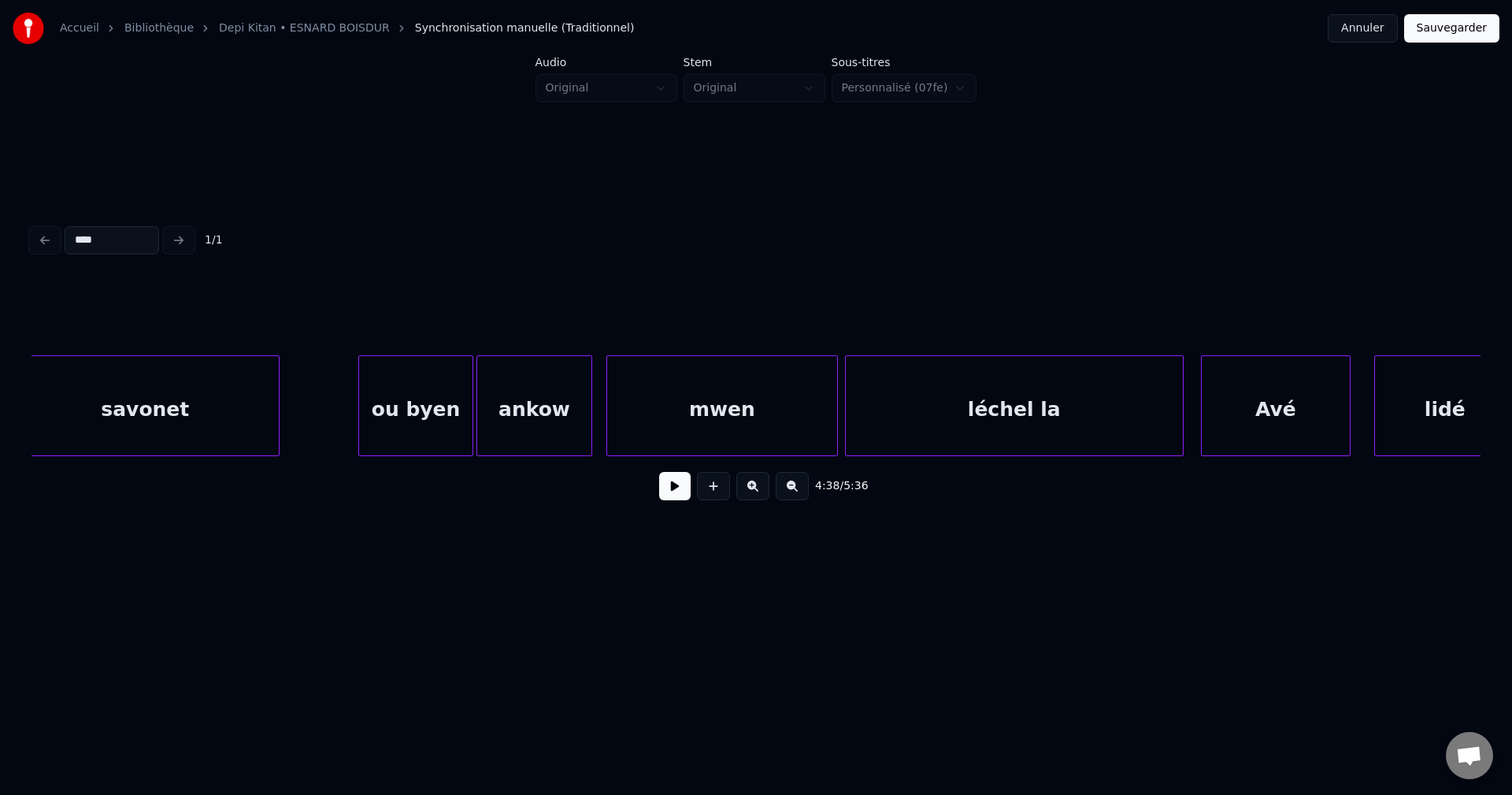
scroll to position [0, 107909]
click at [435, 405] on div "ou byen" at bounding box center [418, 409] width 114 height 107
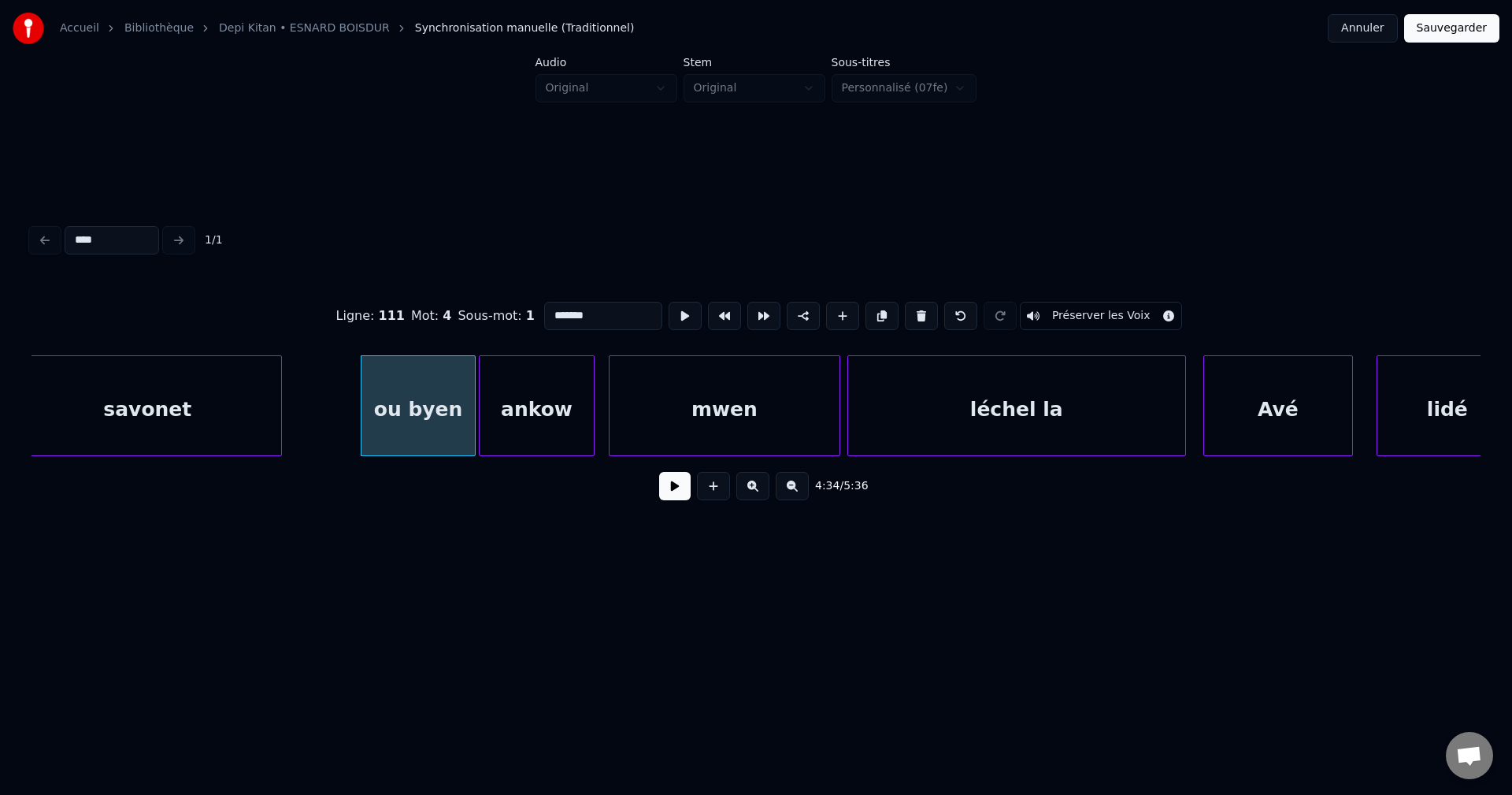
click at [674, 500] on button at bounding box center [675, 486] width 31 height 29
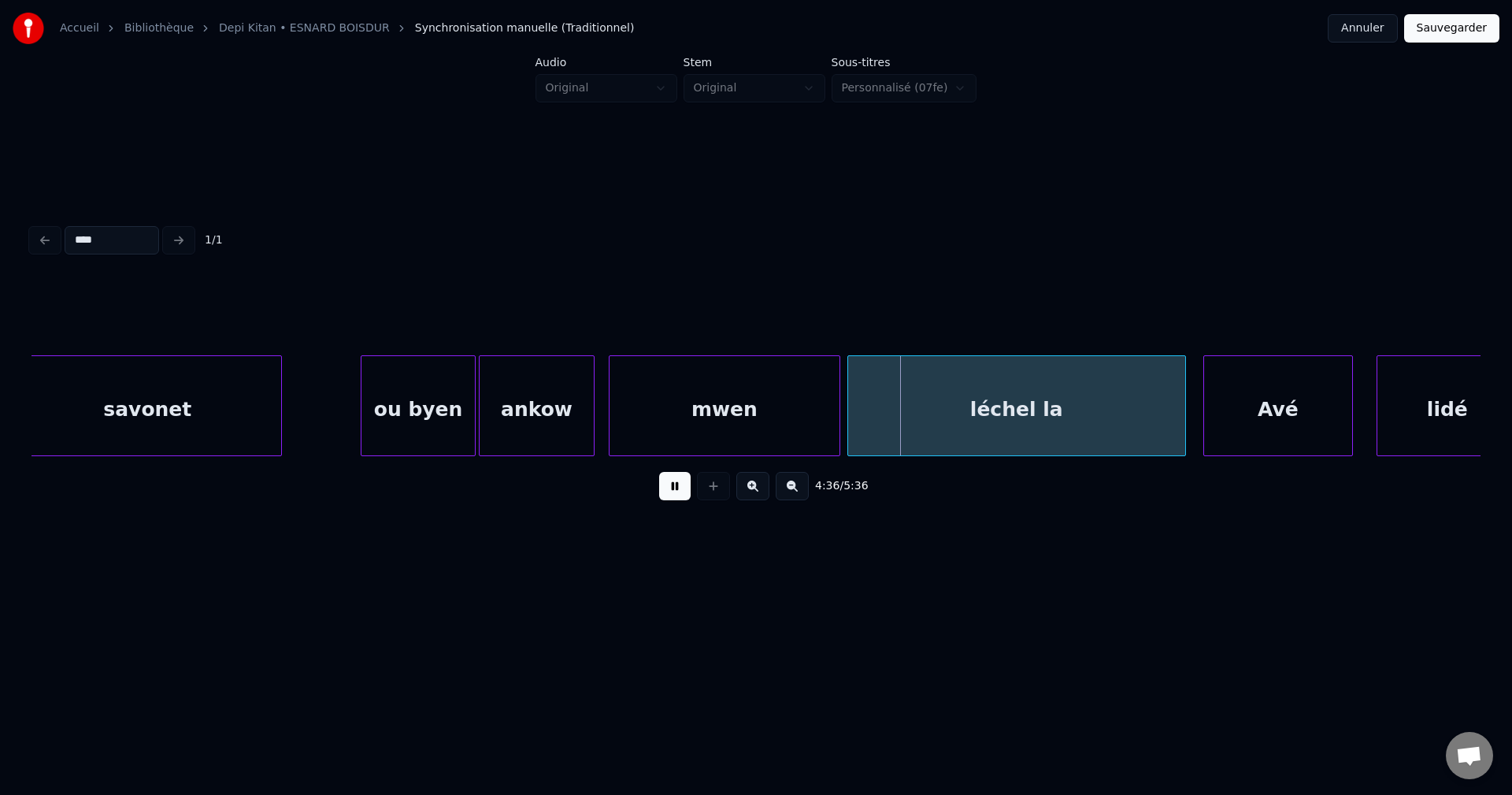
click at [675, 498] on button at bounding box center [675, 486] width 31 height 29
click at [679, 392] on div "mwen" at bounding box center [724, 409] width 230 height 107
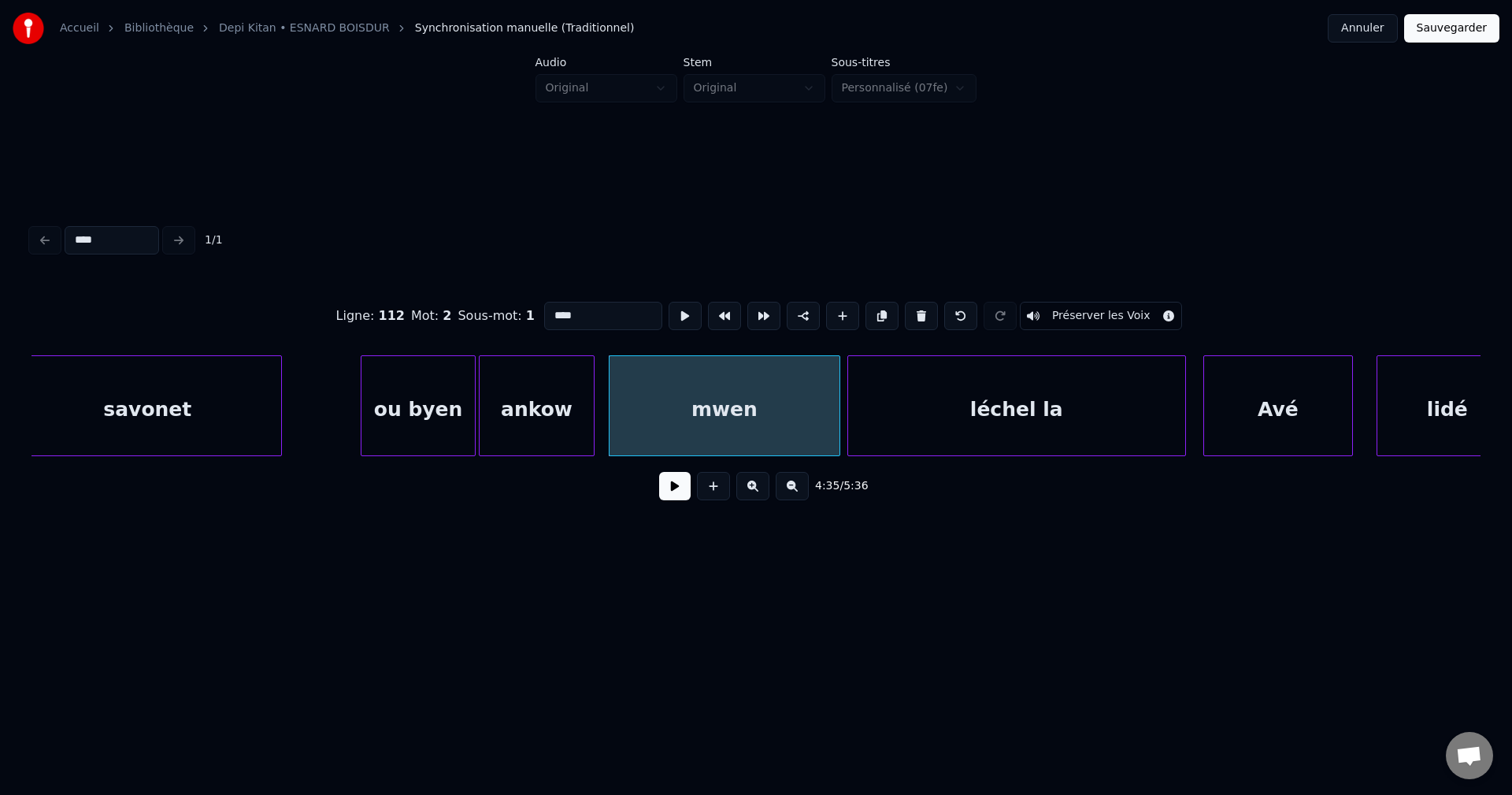
drag, startPoint x: 607, startPoint y: 318, endPoint x: 535, endPoint y: 337, distance: 74.5
click at [535, 337] on div "Ligne : 112 Mot : 2 Sous-mot : 1 **** Préserver les Voix" at bounding box center [756, 316] width 1449 height 79
click at [130, 420] on div "savonet" at bounding box center [147, 409] width 267 height 107
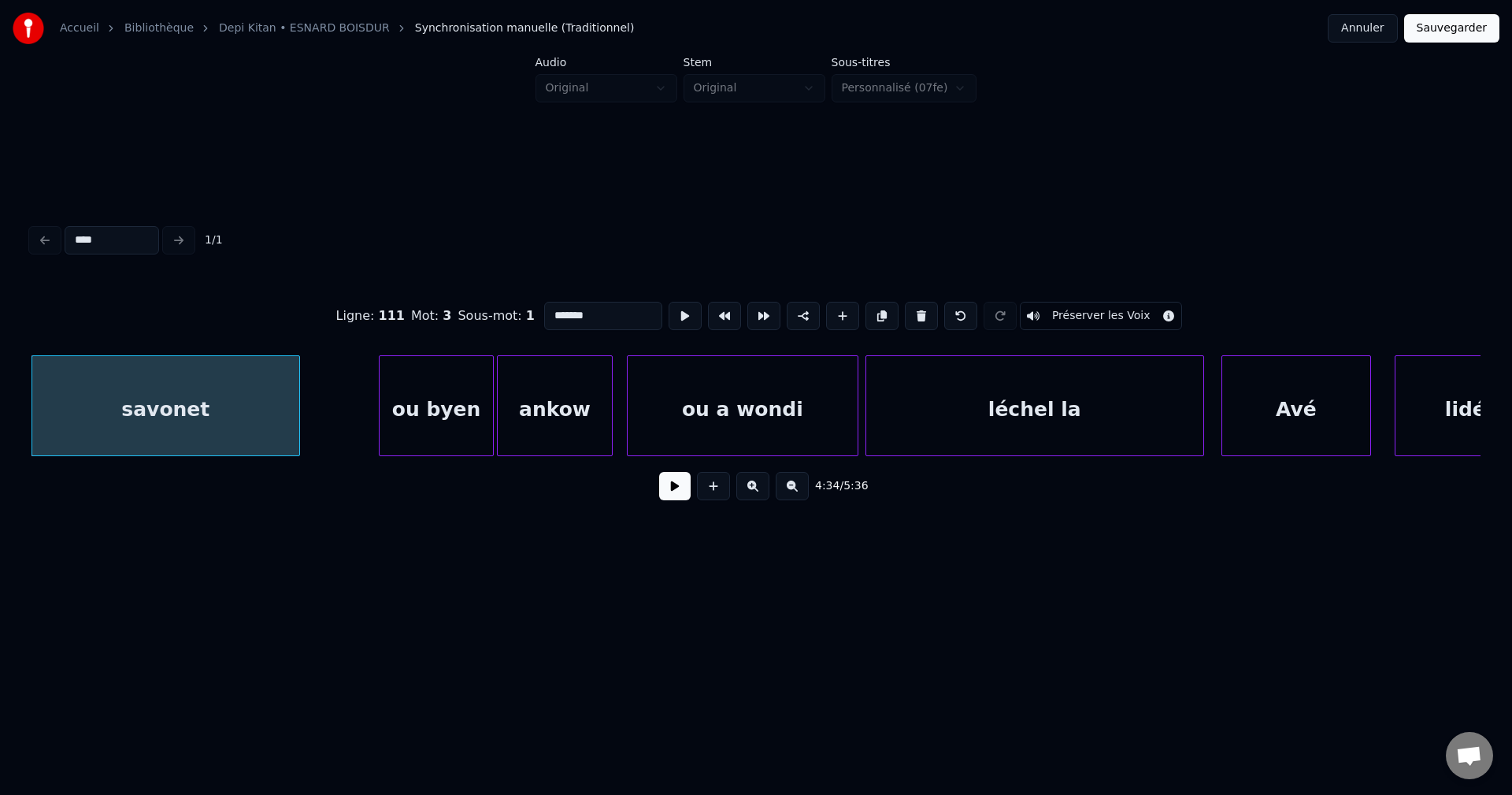
type input "*******"
click at [680, 482] on button at bounding box center [675, 486] width 31 height 29
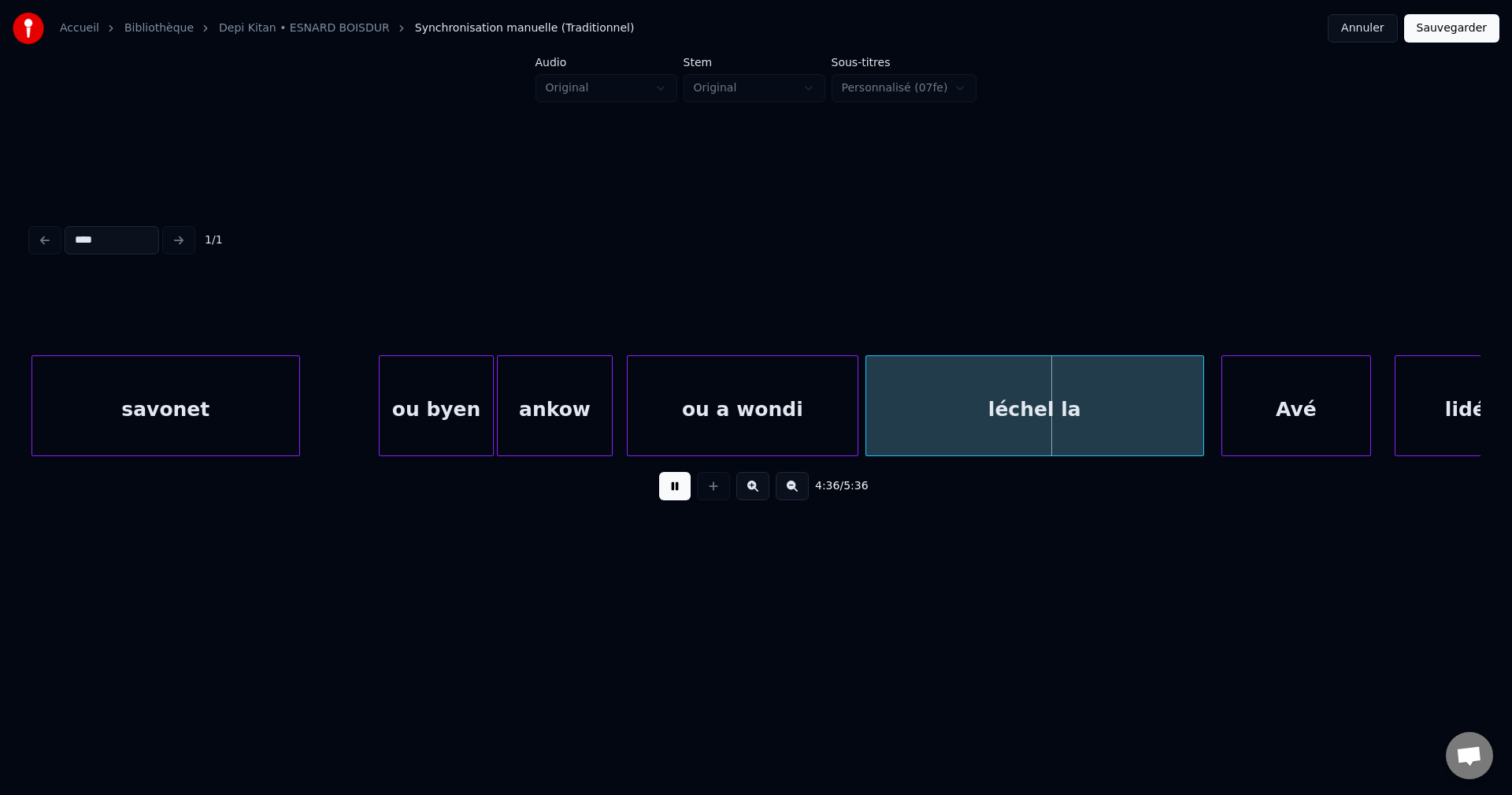
click at [674, 498] on button at bounding box center [675, 486] width 31 height 29
click at [675, 496] on button at bounding box center [675, 486] width 31 height 29
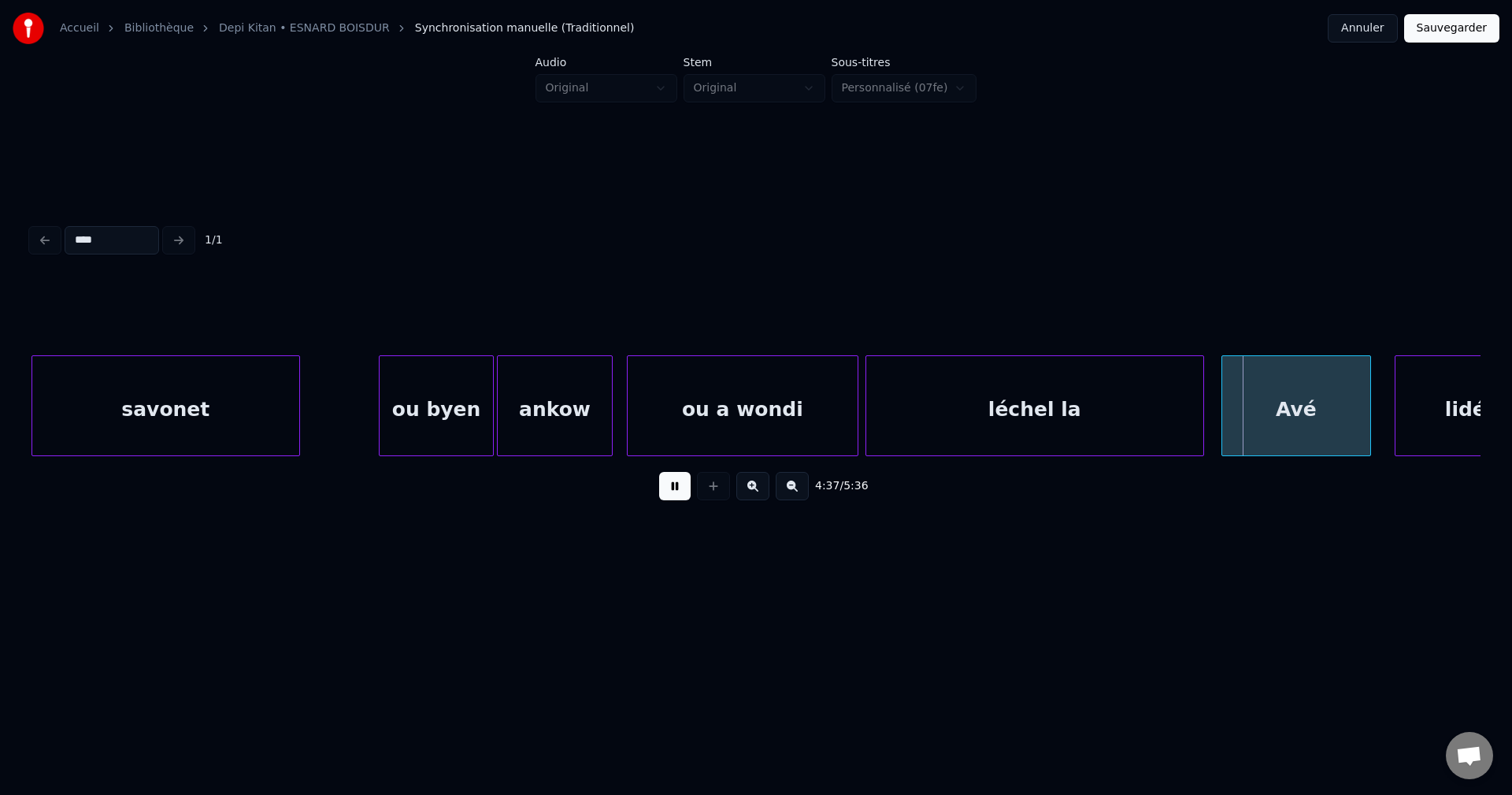
click at [675, 496] on button at bounding box center [675, 486] width 31 height 29
click at [674, 408] on div "ou a wondi" at bounding box center [742, 409] width 230 height 107
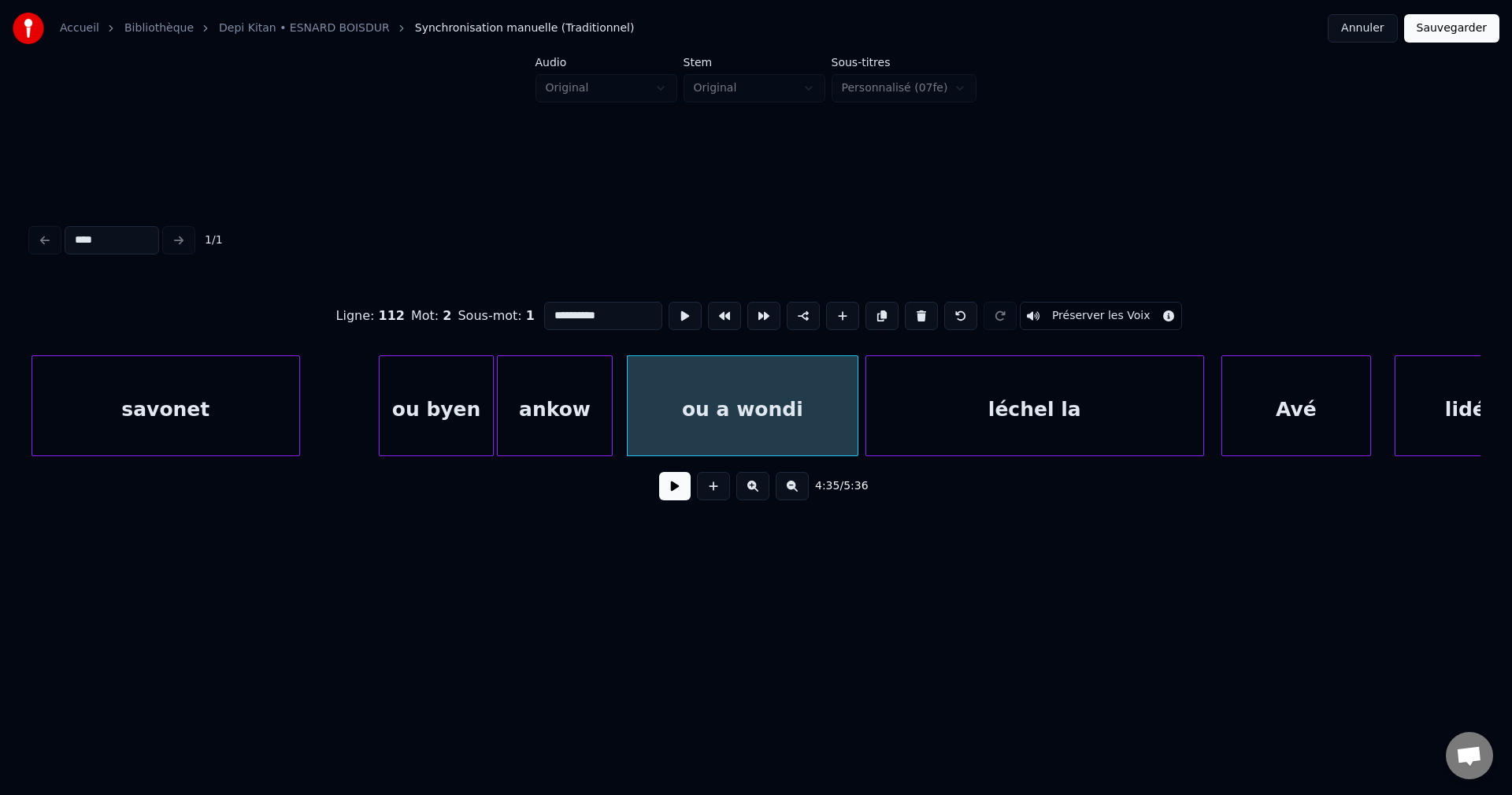
click at [572, 312] on input "**********" at bounding box center [603, 316] width 118 height 29
click at [456, 406] on div "ou byen" at bounding box center [435, 409] width 114 height 107
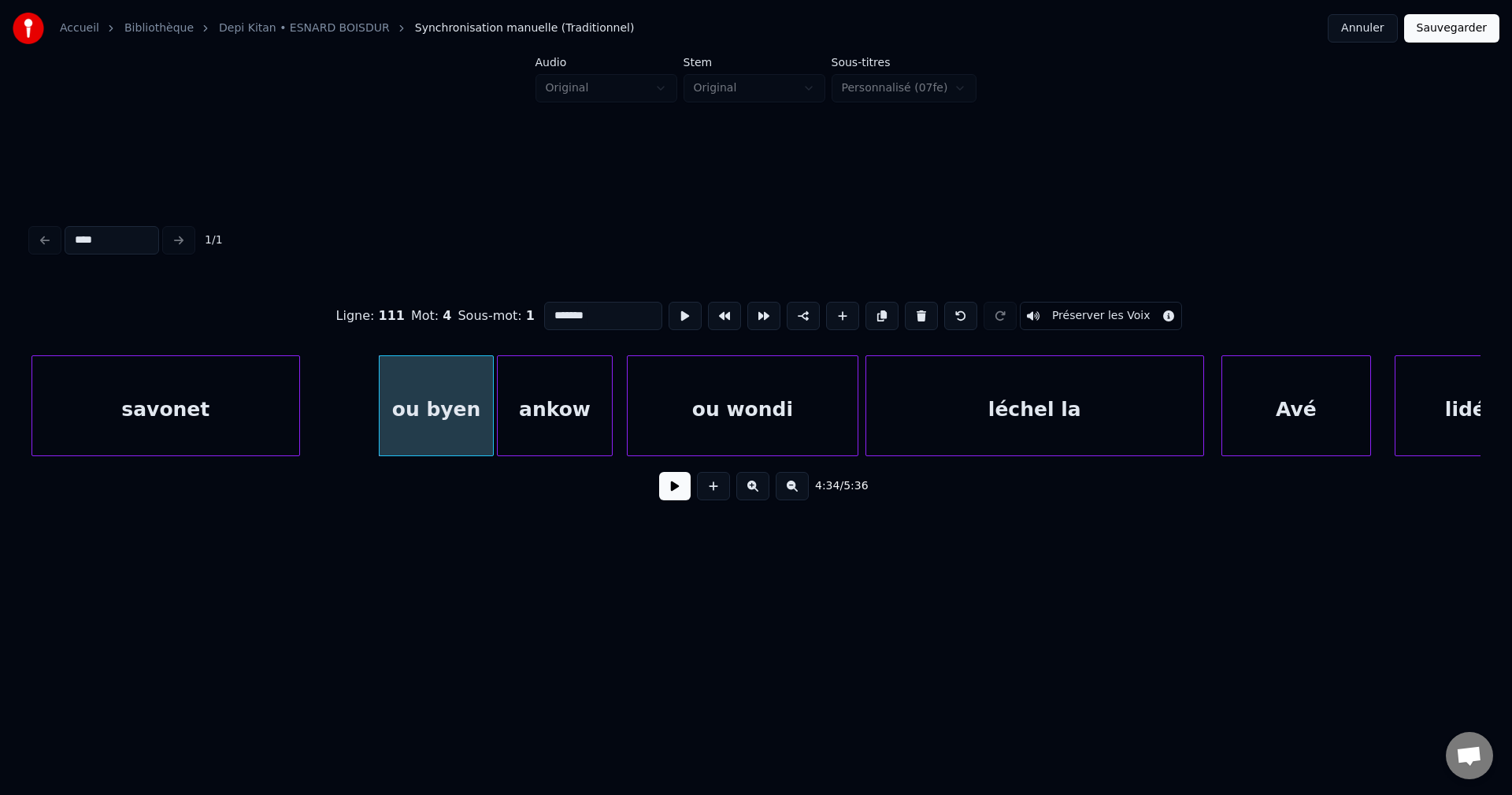
type input "*******"
click at [682, 496] on button at bounding box center [675, 486] width 31 height 29
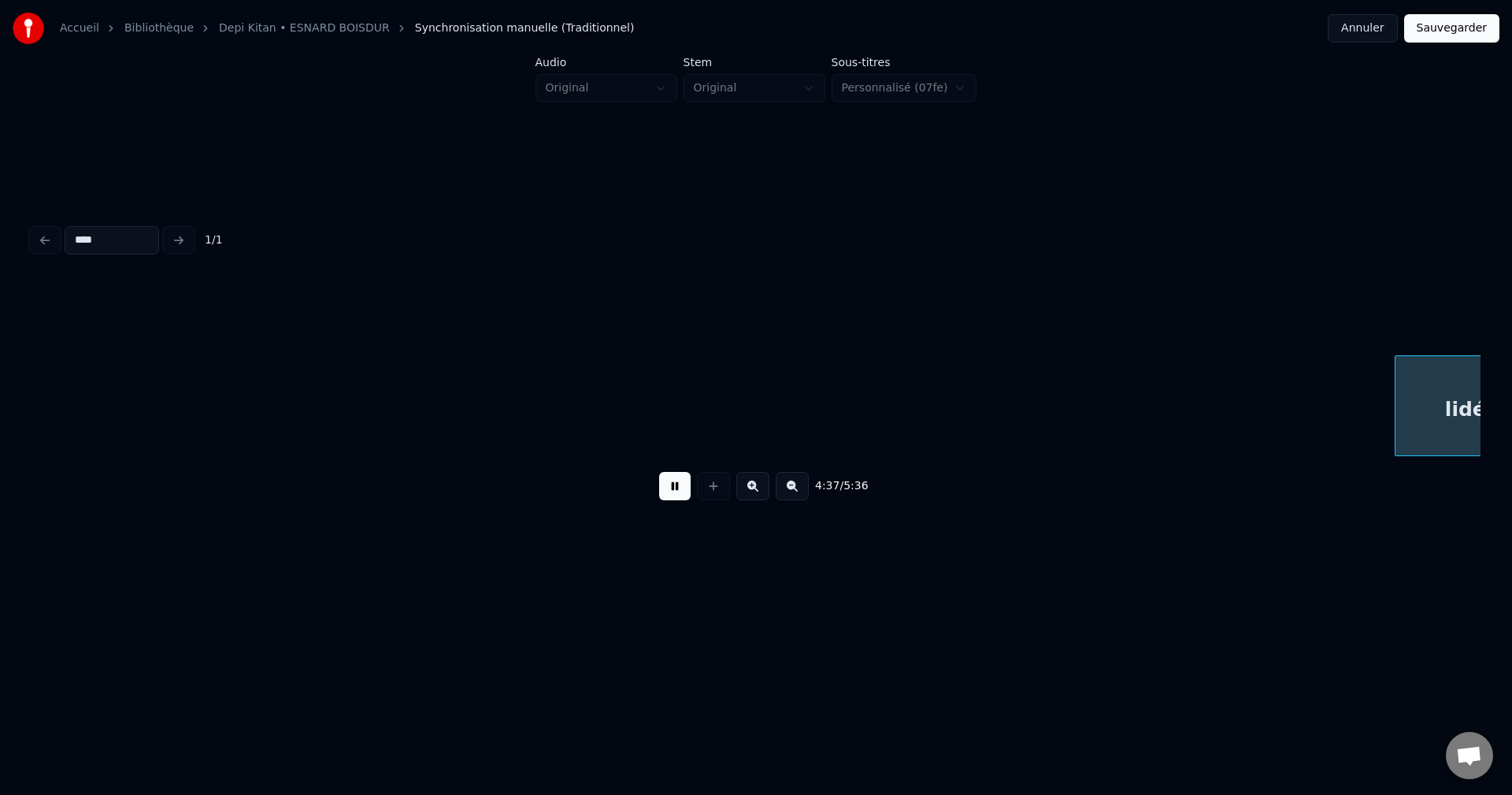
scroll to position [0, 109340]
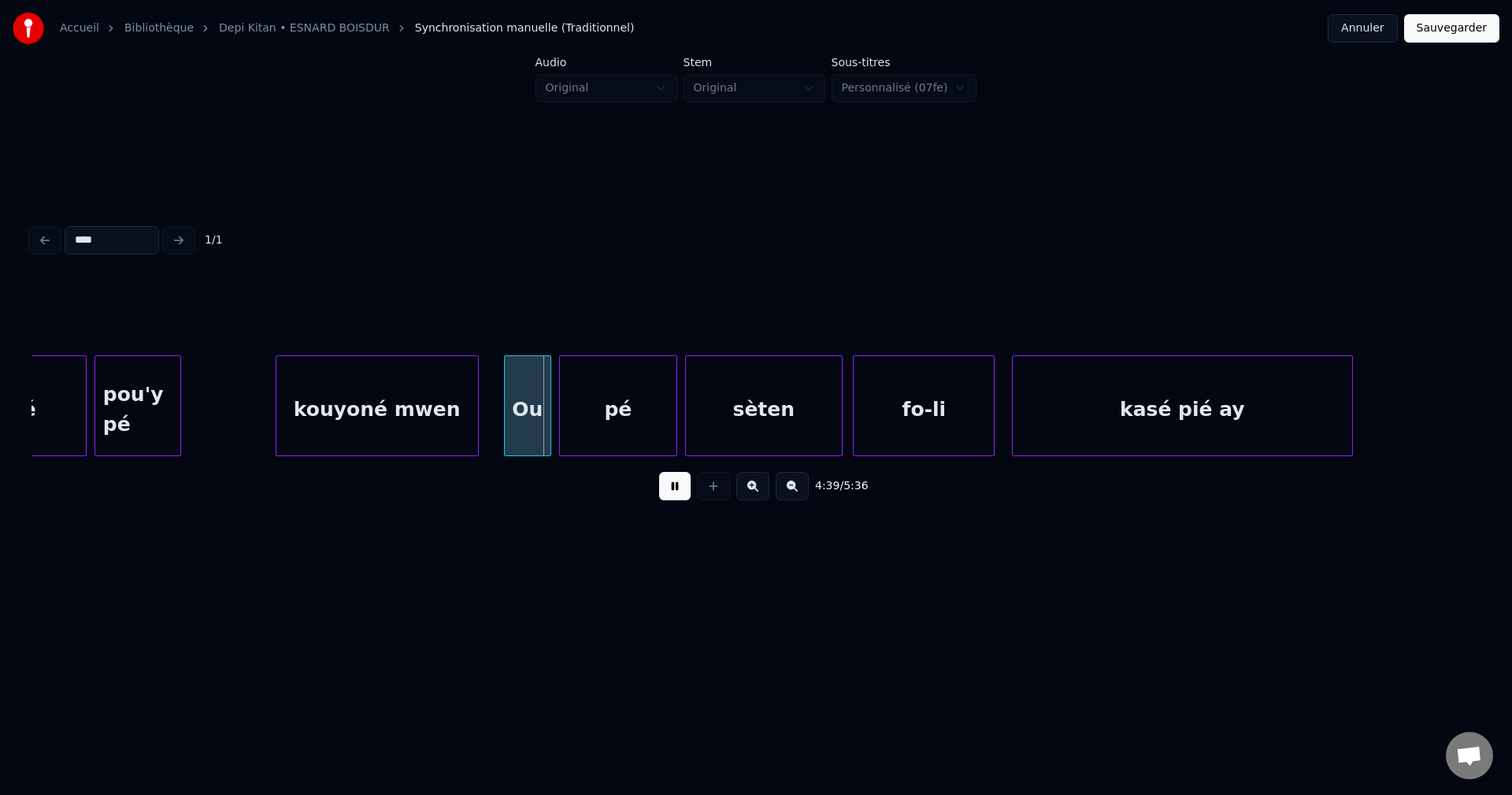
click at [142, 405] on div "pou'y pé" at bounding box center [138, 409] width 85 height 107
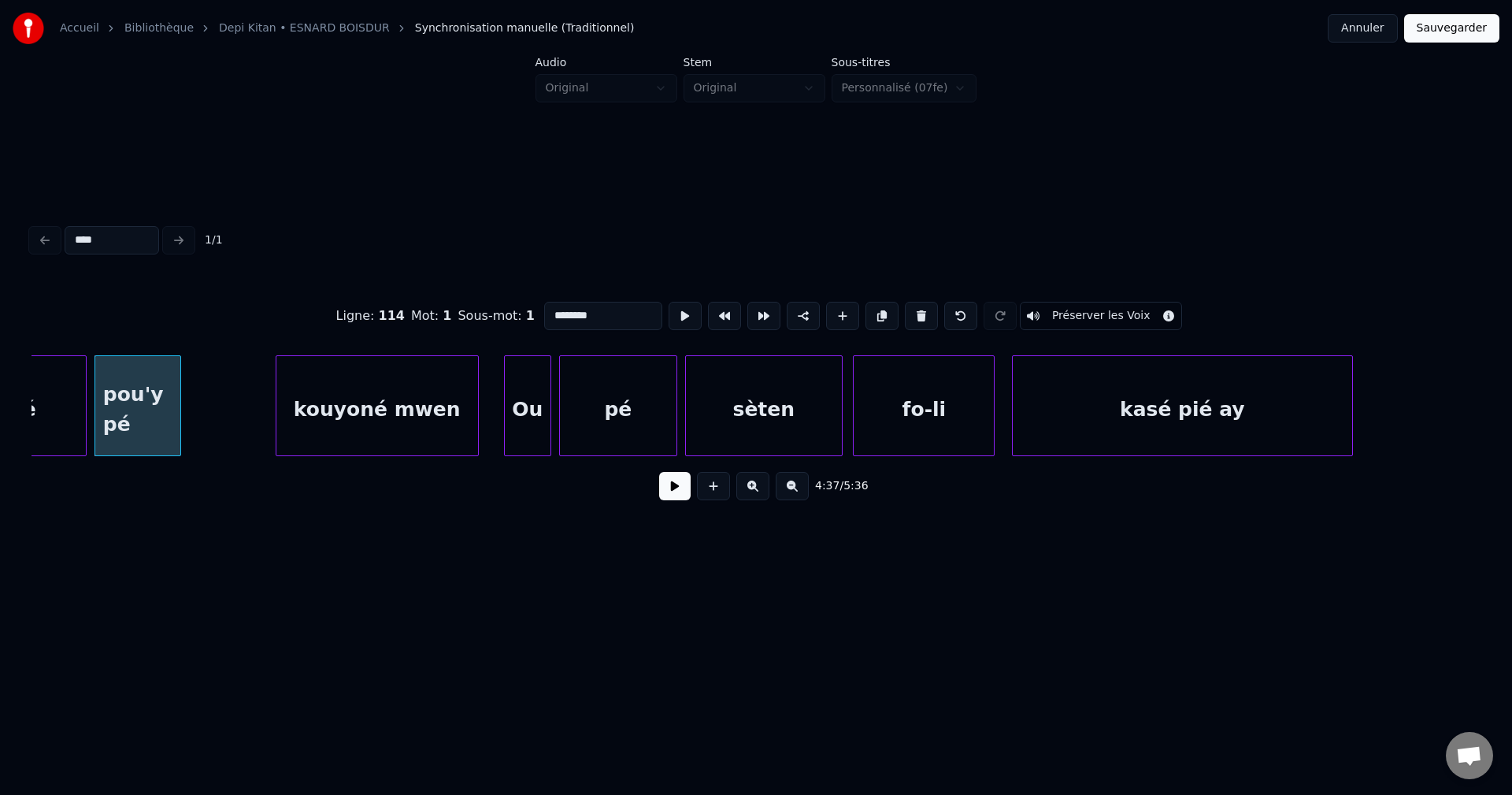
click at [677, 493] on button at bounding box center [675, 486] width 31 height 29
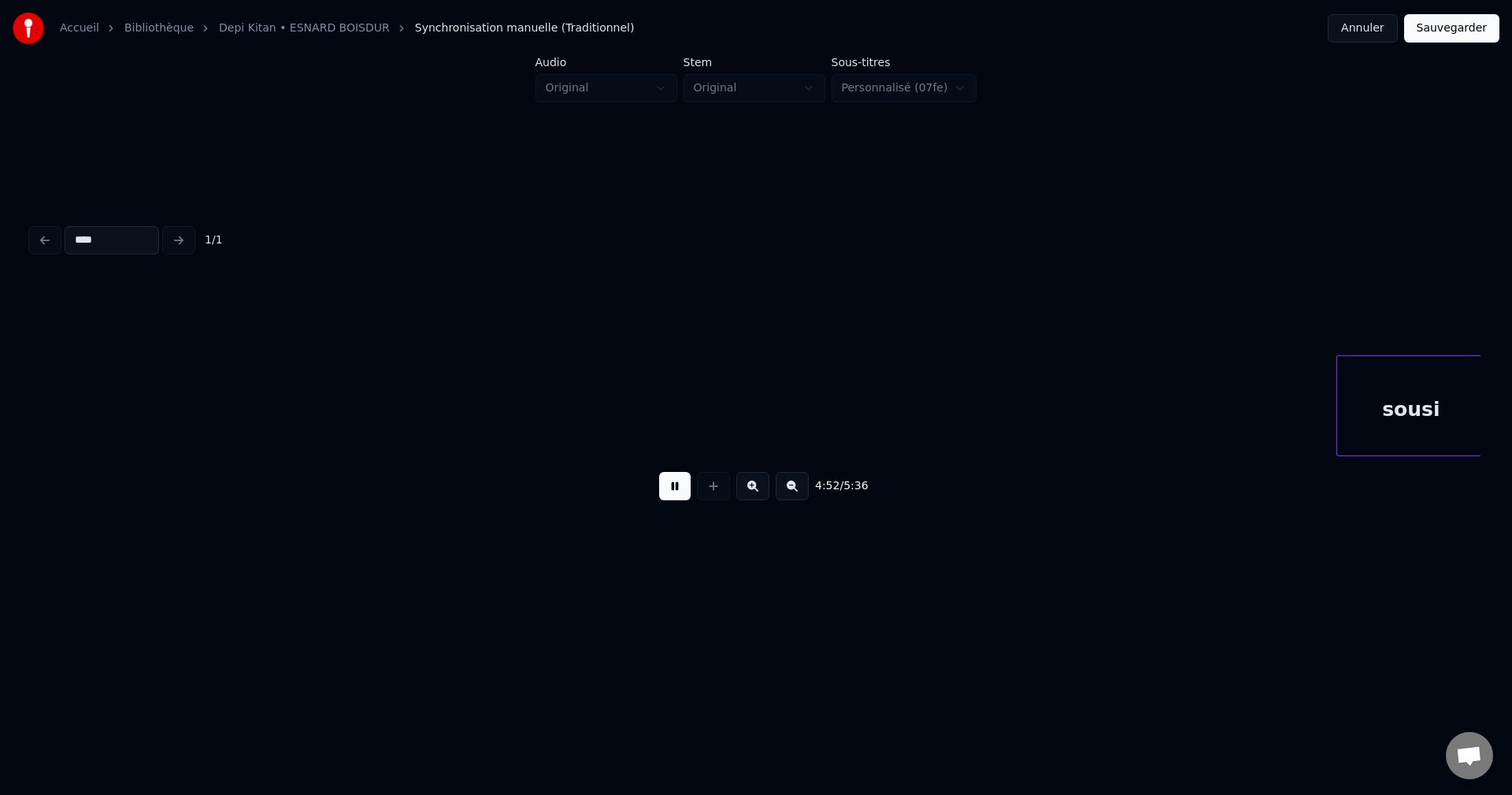
scroll to position [0, 115138]
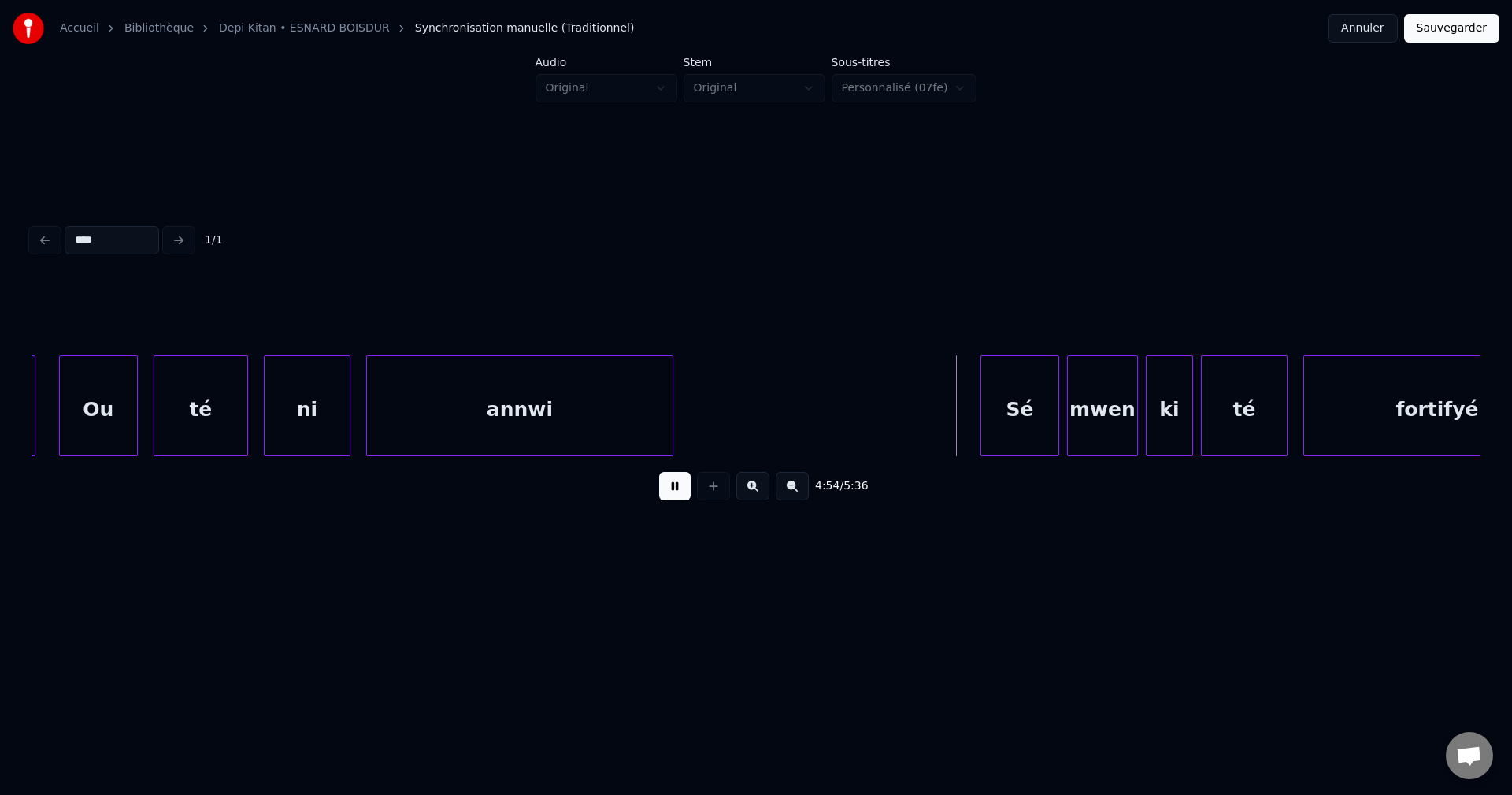
click at [132, 431] on div at bounding box center [134, 405] width 4 height 99
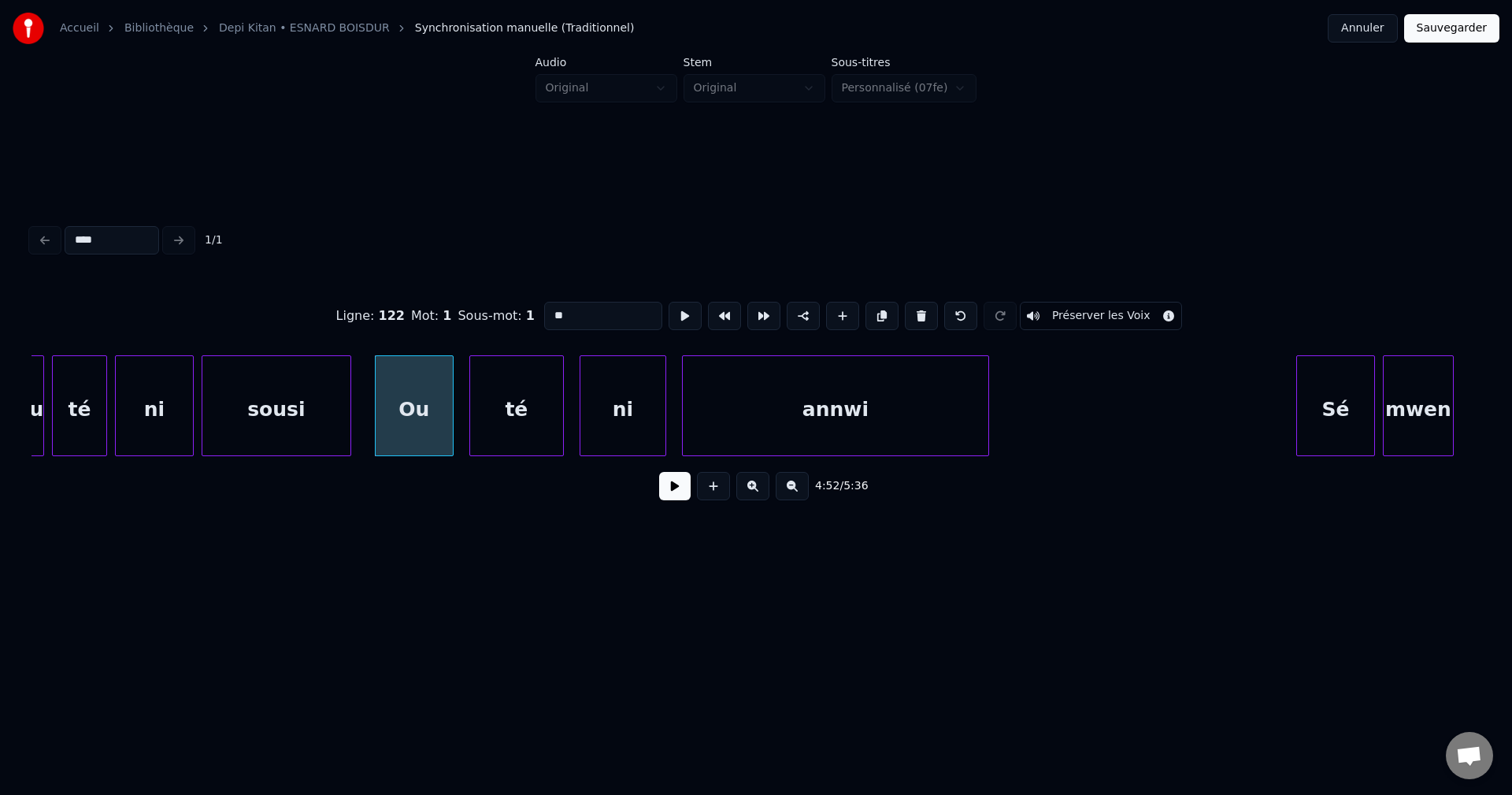
scroll to position [0, 114792]
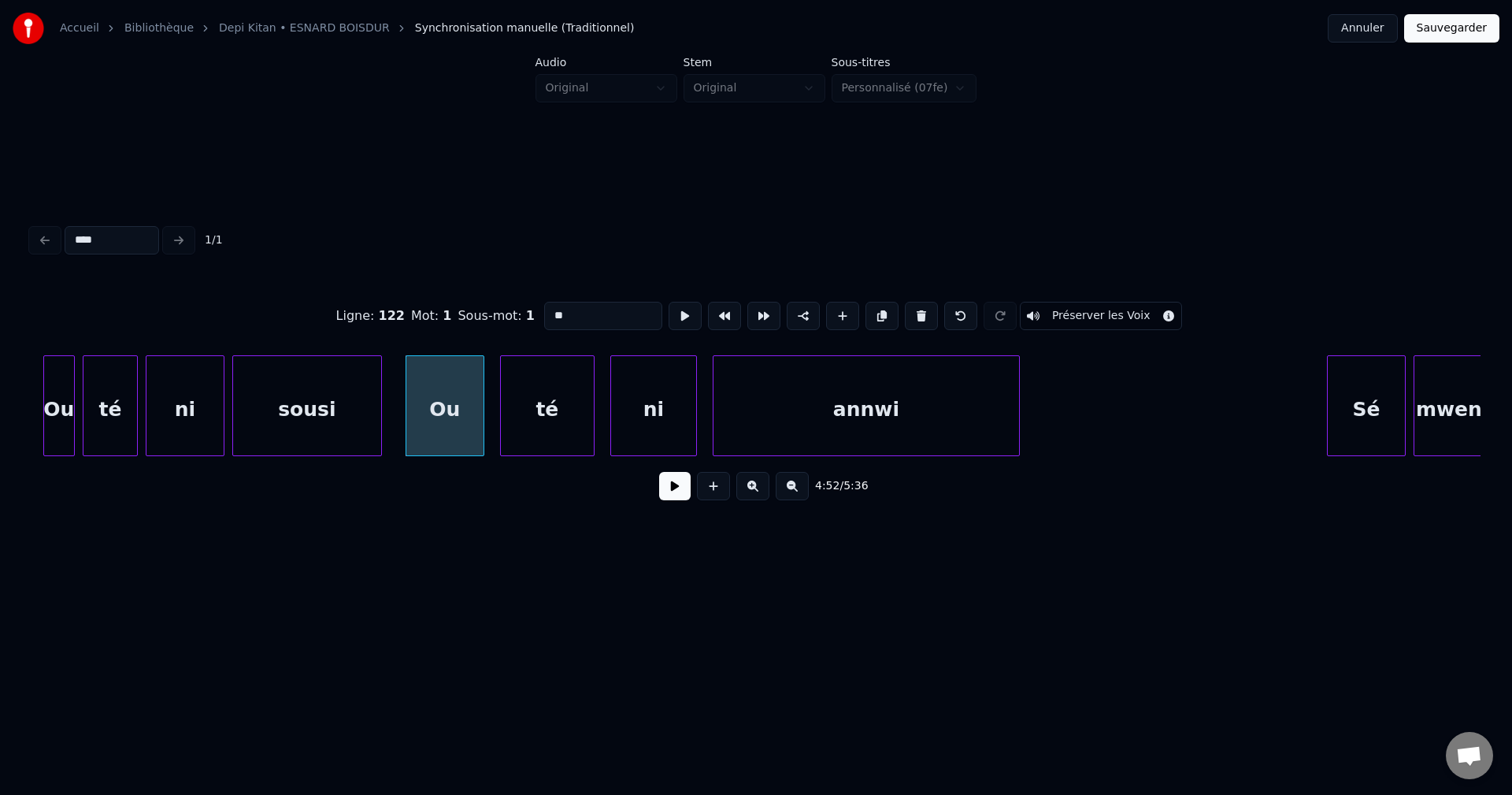
click at [258, 415] on div "sousi" at bounding box center [307, 409] width 148 height 107
type input "*****"
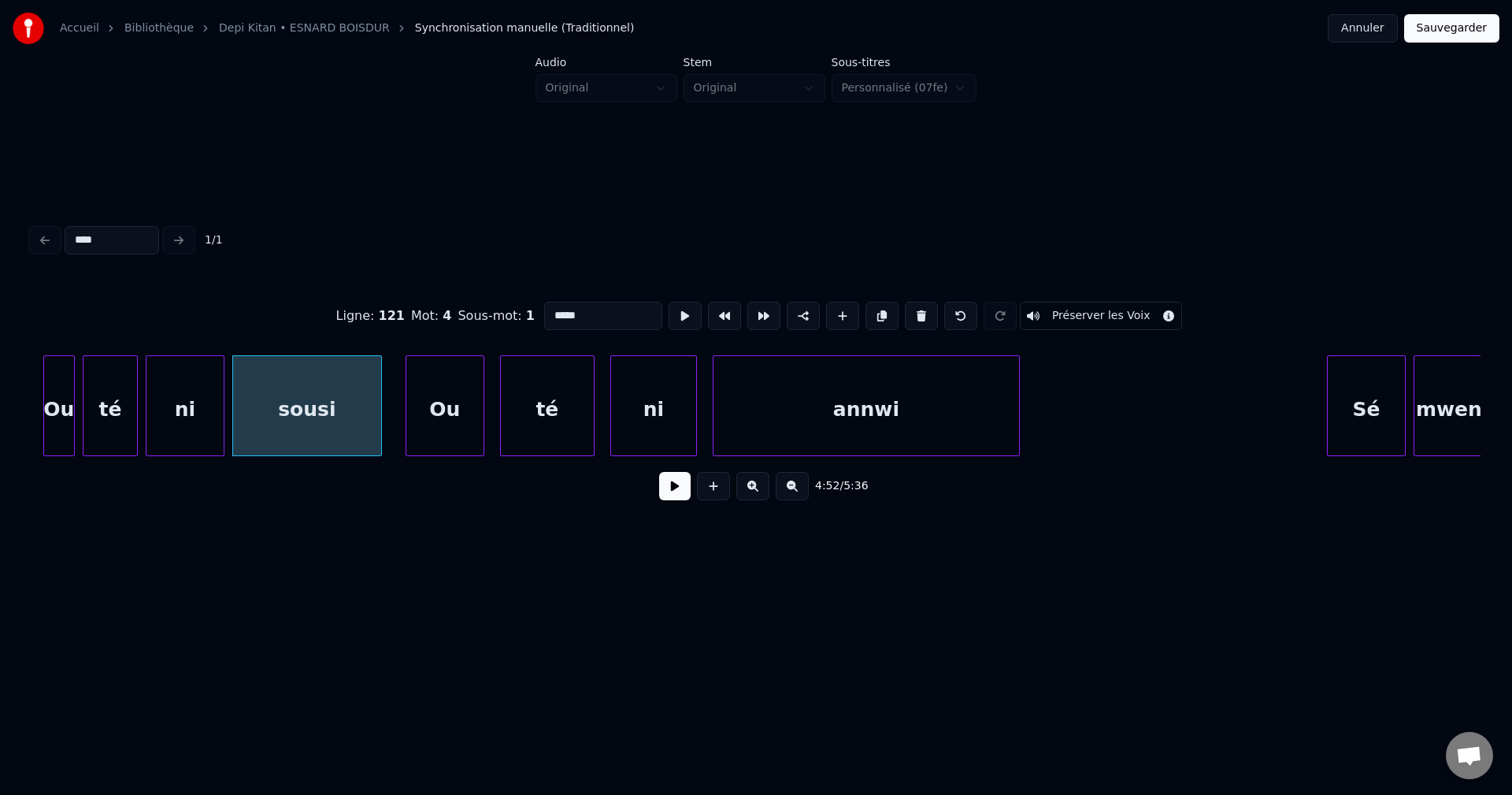
click at [693, 503] on div "4:52 / 5:36" at bounding box center [756, 486] width 1424 height 35
click at [680, 500] on button at bounding box center [675, 486] width 31 height 29
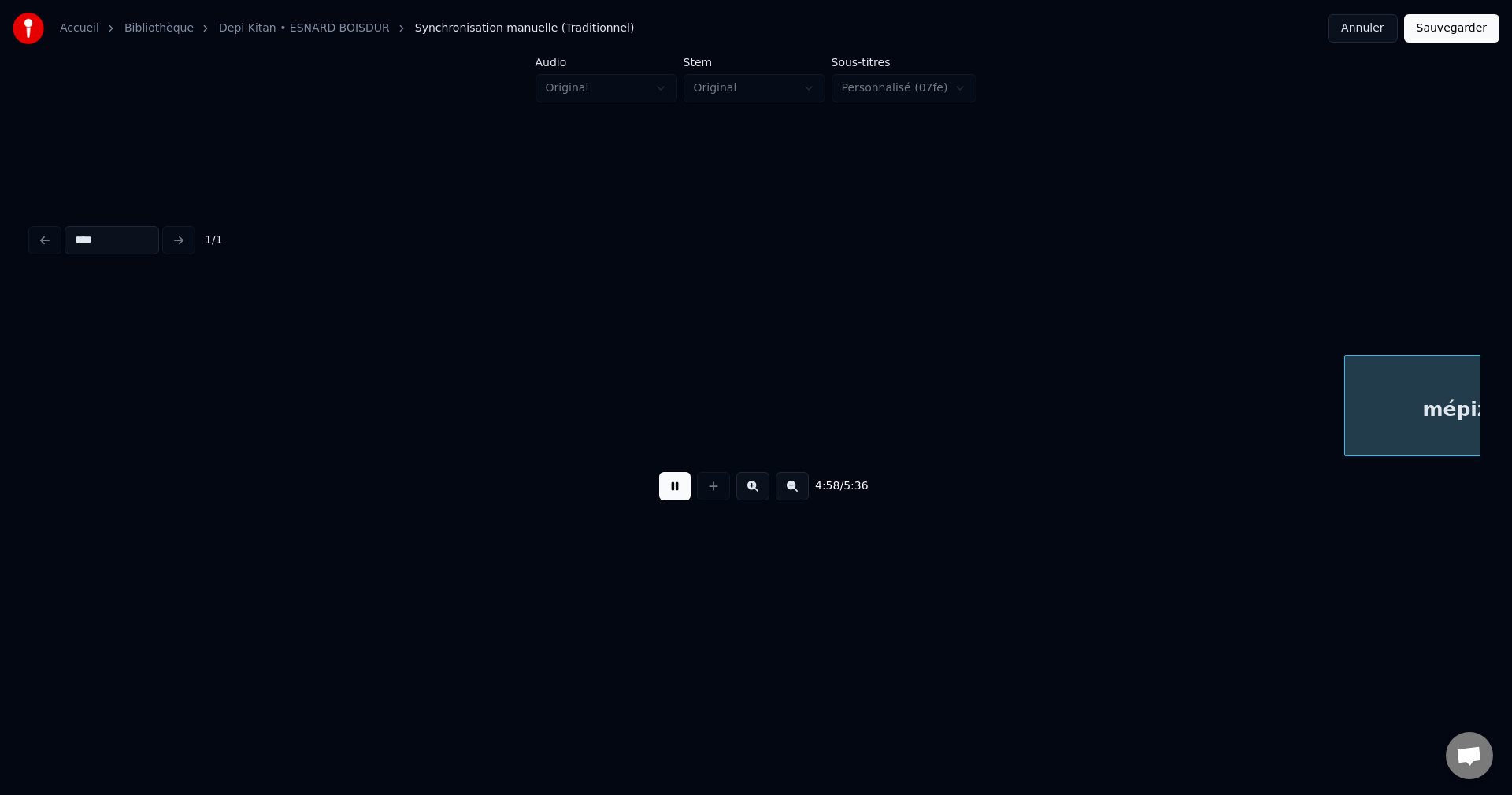
scroll to position [0, 117571]
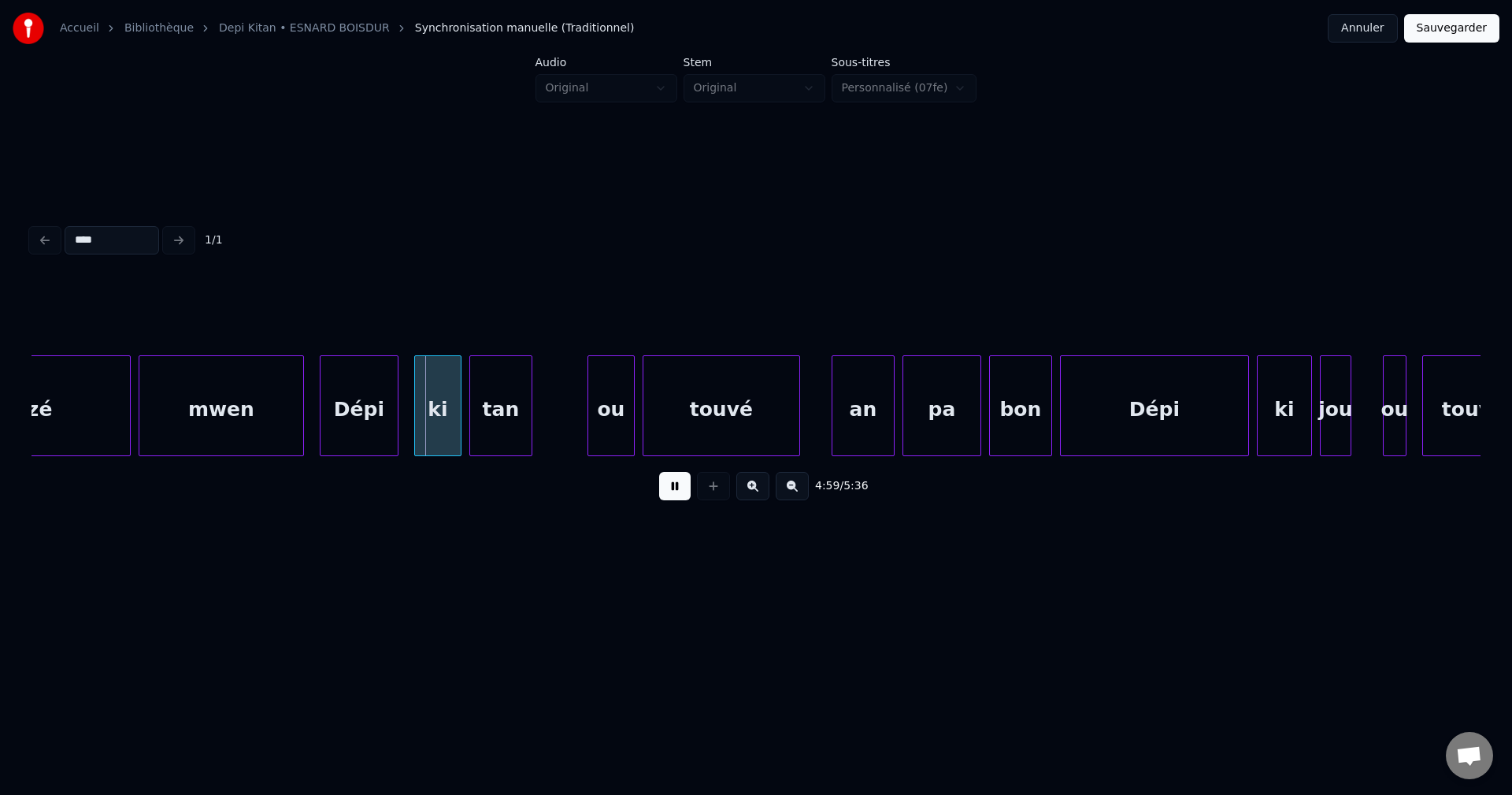
click at [95, 417] on div "mépizé" at bounding box center [12, 409] width 234 height 107
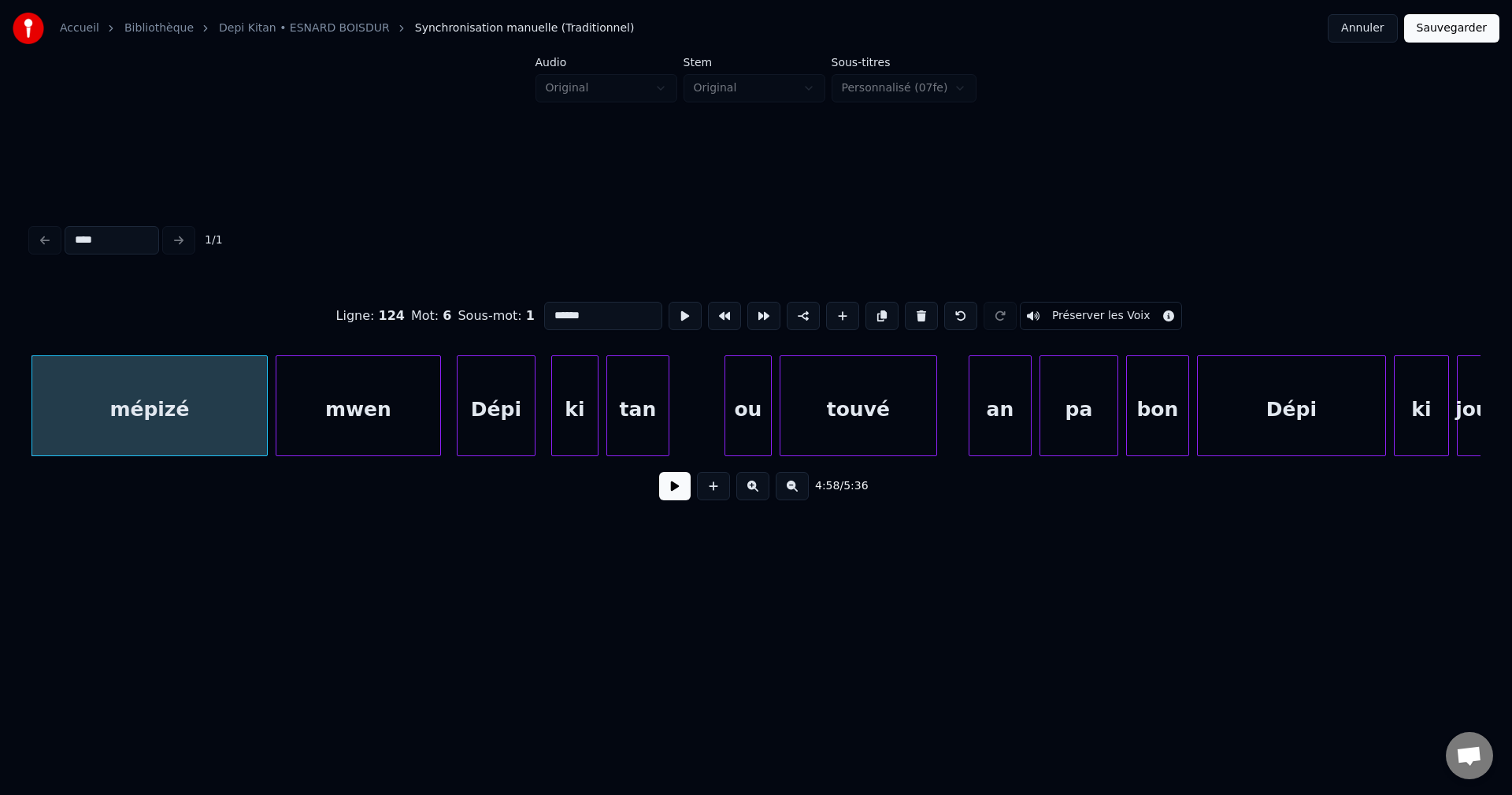
click at [674, 483] on button at bounding box center [675, 486] width 31 height 29
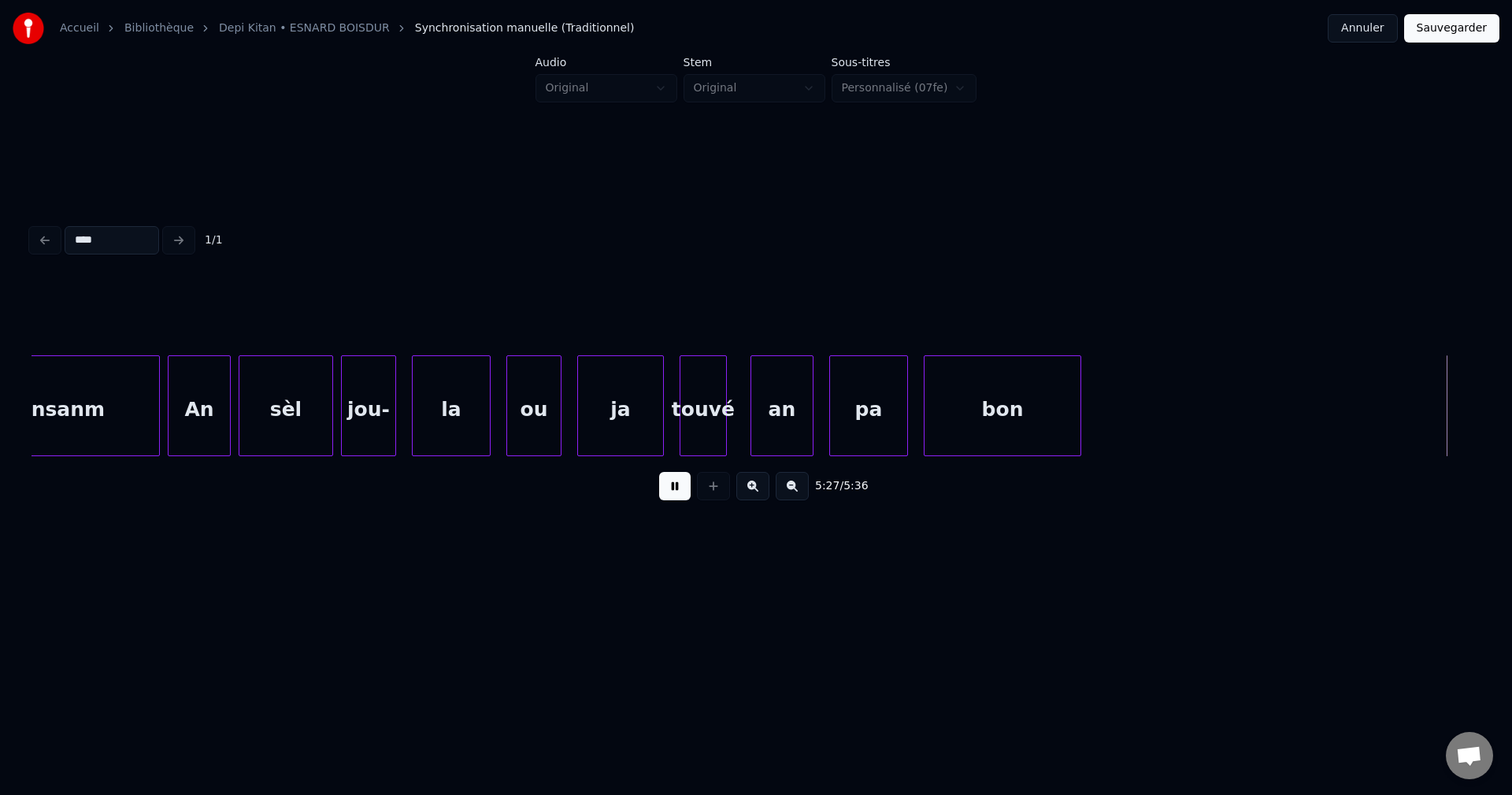
scroll to position [0, 129044]
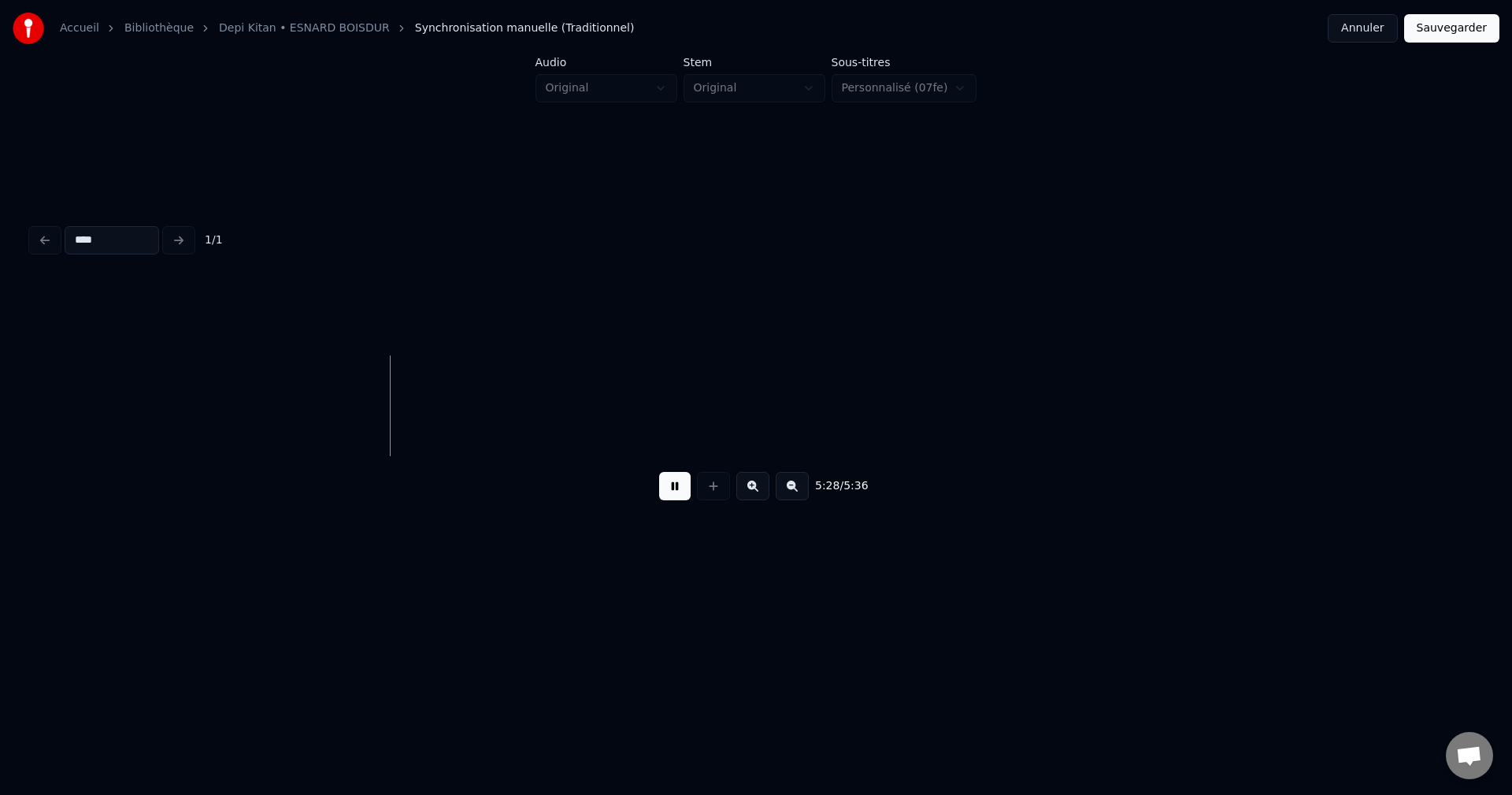
click at [1458, 28] on button "Sauvegarder" at bounding box center [1451, 28] width 95 height 29
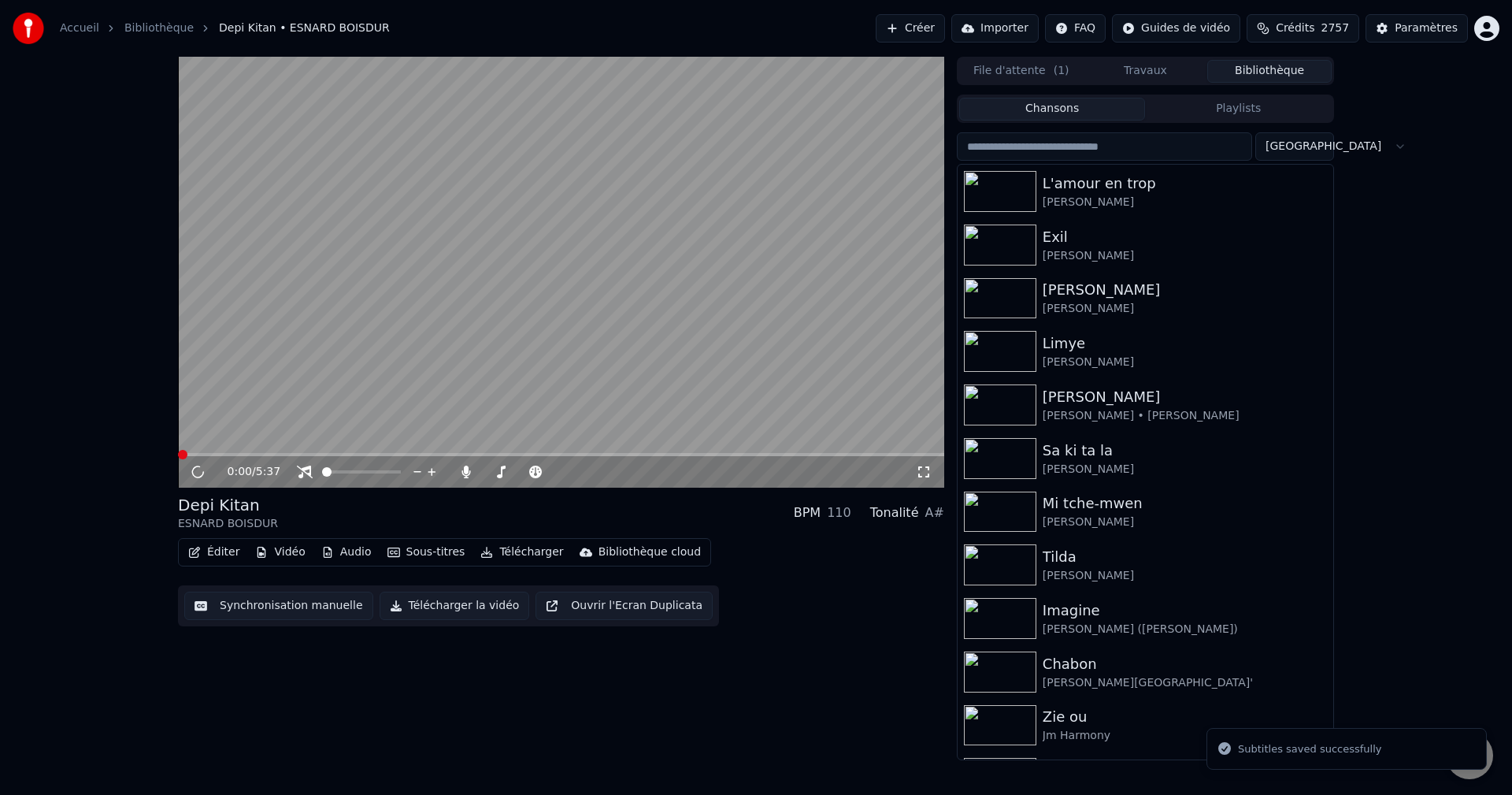
click at [510, 548] on button "Télécharger" at bounding box center [521, 552] width 95 height 22
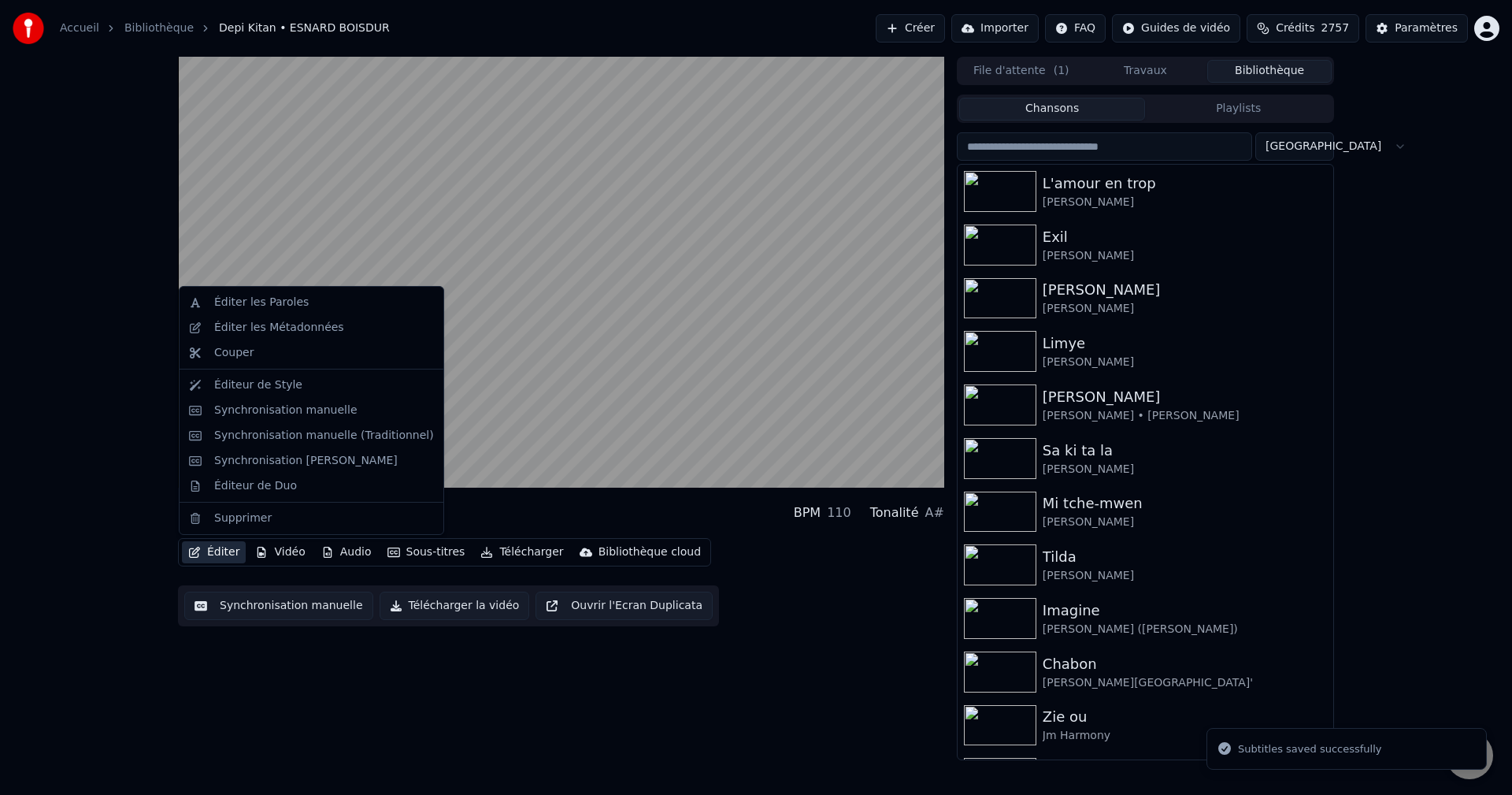
click at [212, 556] on button "Éditer" at bounding box center [214, 552] width 64 height 22
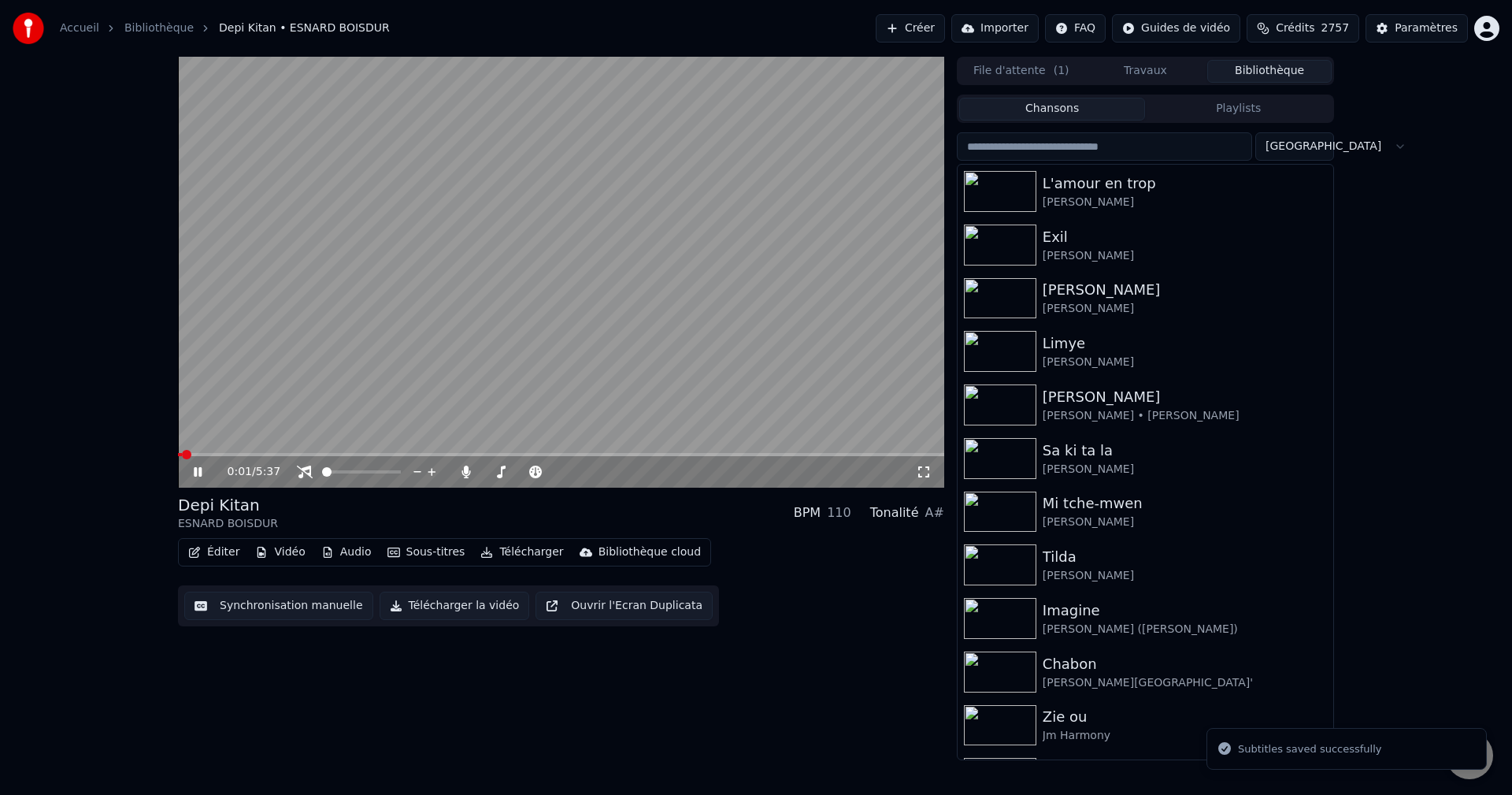
click at [213, 549] on button "Éditer" at bounding box center [214, 552] width 64 height 22
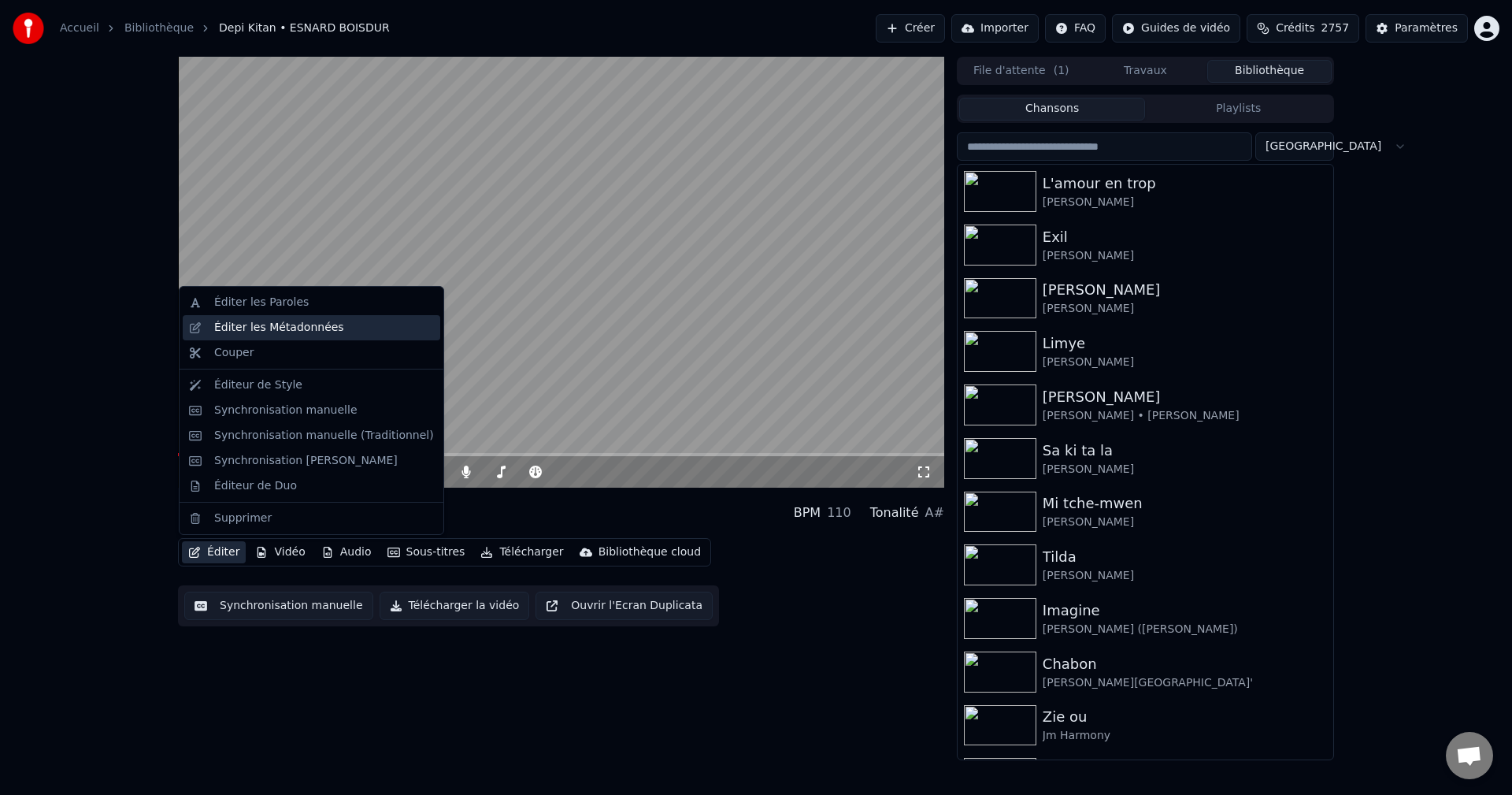
click at [324, 318] on div "Éditer les Métadonnées" at bounding box center [311, 327] width 258 height 25
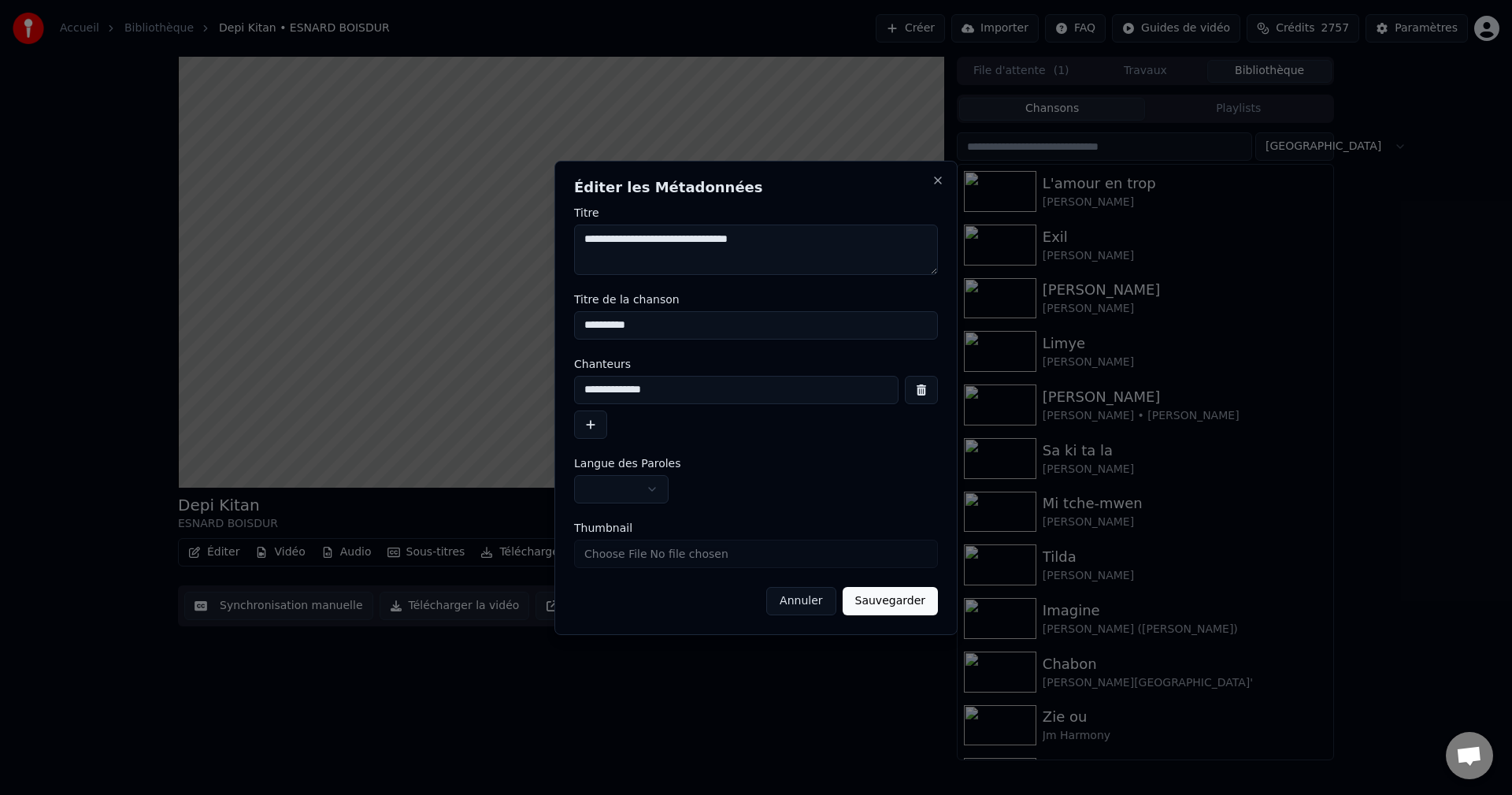
drag, startPoint x: 672, startPoint y: 243, endPoint x: 473, endPoint y: 244, distance: 199.0
click at [475, 244] on body "**********" at bounding box center [756, 398] width 1512 height 795
drag, startPoint x: 763, startPoint y: 228, endPoint x: 669, endPoint y: 240, distance: 94.8
click at [669, 240] on textarea "**********" at bounding box center [756, 250] width 363 height 50
drag, startPoint x: 657, startPoint y: 239, endPoint x: 483, endPoint y: 242, distance: 174.0
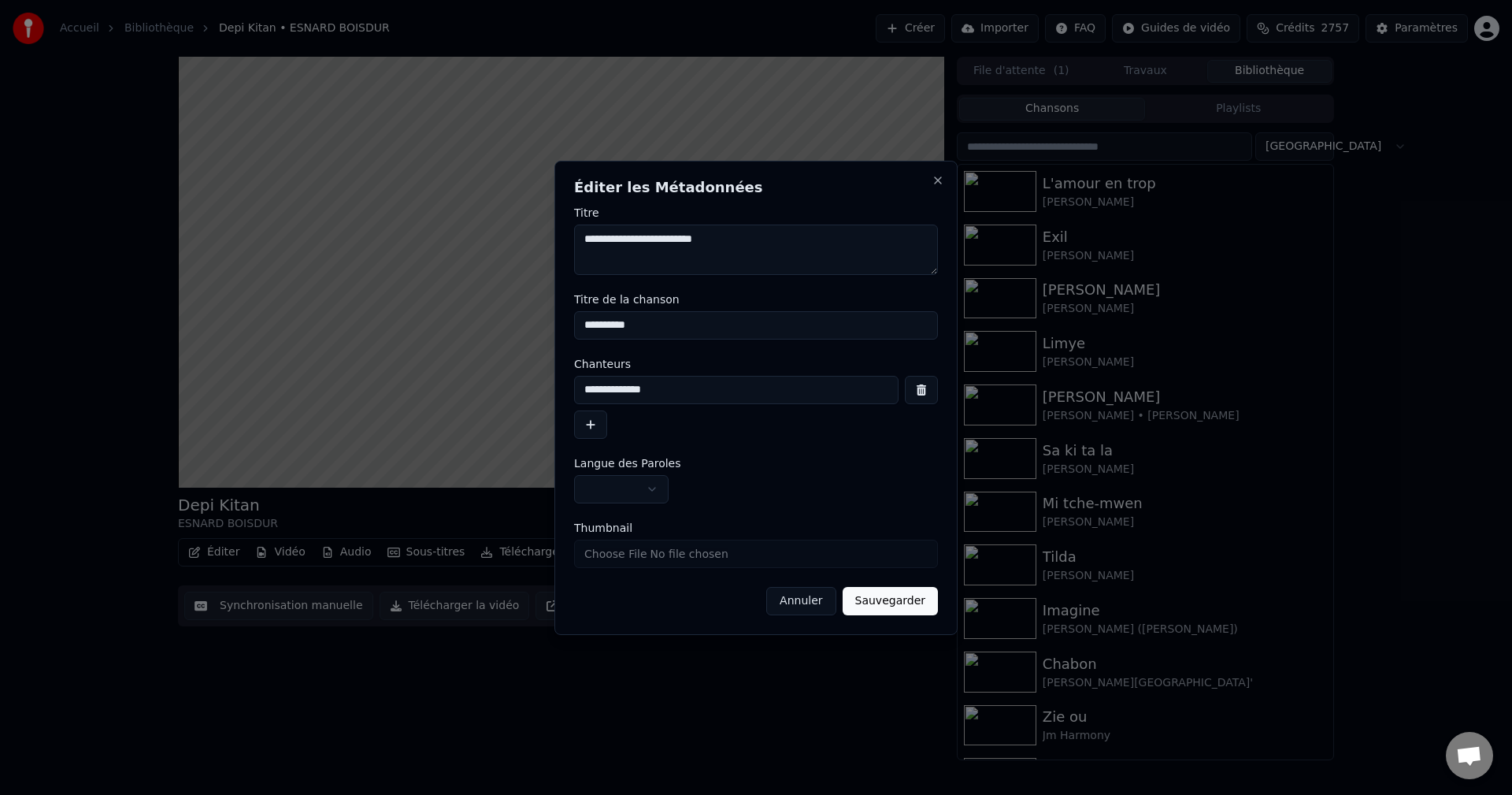
click at [483, 242] on body "**********" at bounding box center [756, 398] width 1512 height 795
type textarea "**********"
drag, startPoint x: 691, startPoint y: 386, endPoint x: 360, endPoint y: 391, distance: 331.0
click at [360, 391] on body "**********" at bounding box center [756, 398] width 1512 height 795
paste input
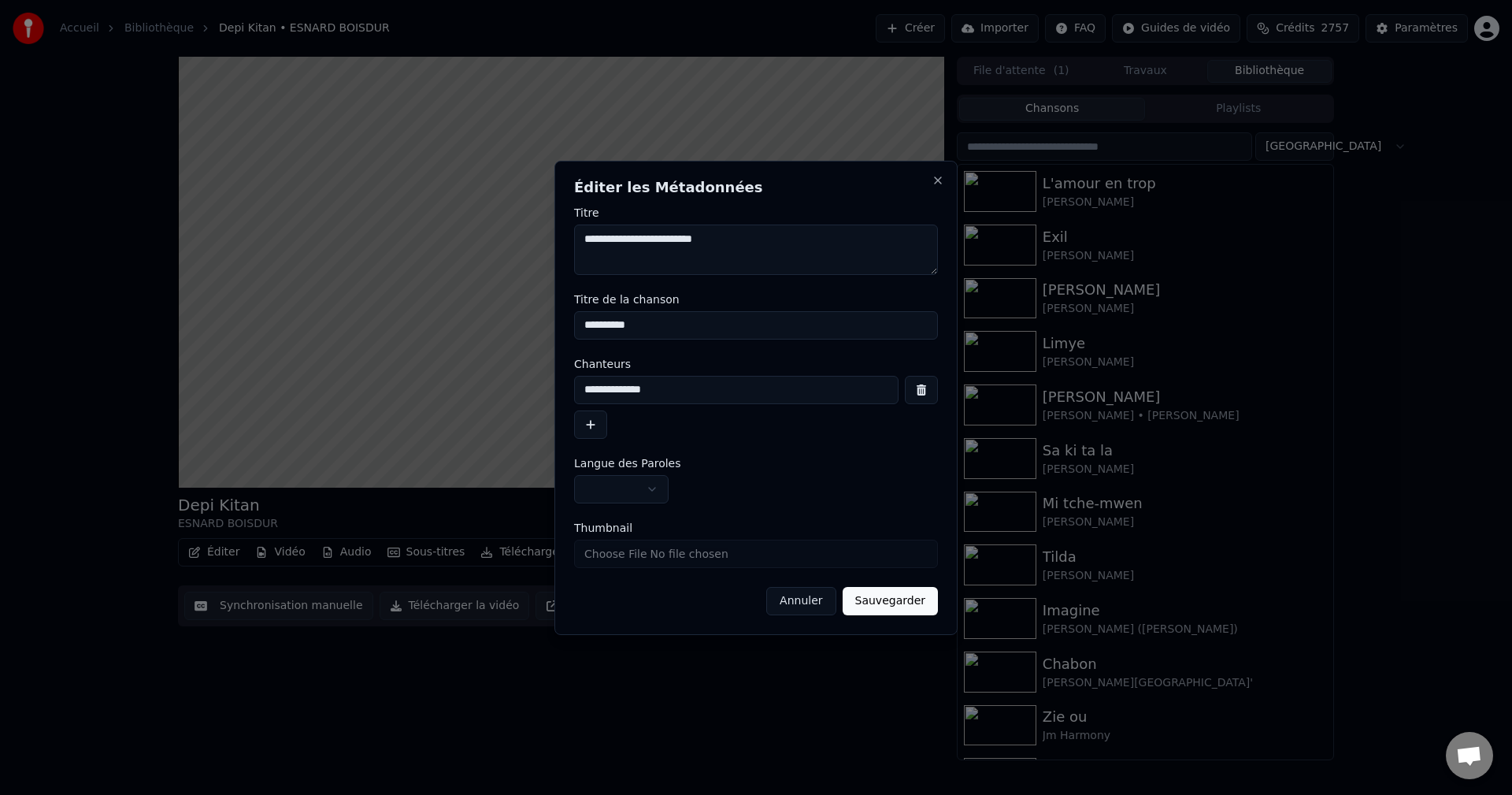
type input "**********"
drag, startPoint x: 721, startPoint y: 248, endPoint x: 666, endPoint y: 246, distance: 55.0
click at [666, 246] on textarea "**********" at bounding box center [756, 250] width 363 height 50
drag, startPoint x: 649, startPoint y: 325, endPoint x: 367, endPoint y: 330, distance: 282.0
click at [367, 330] on body "**********" at bounding box center [756, 398] width 1512 height 795
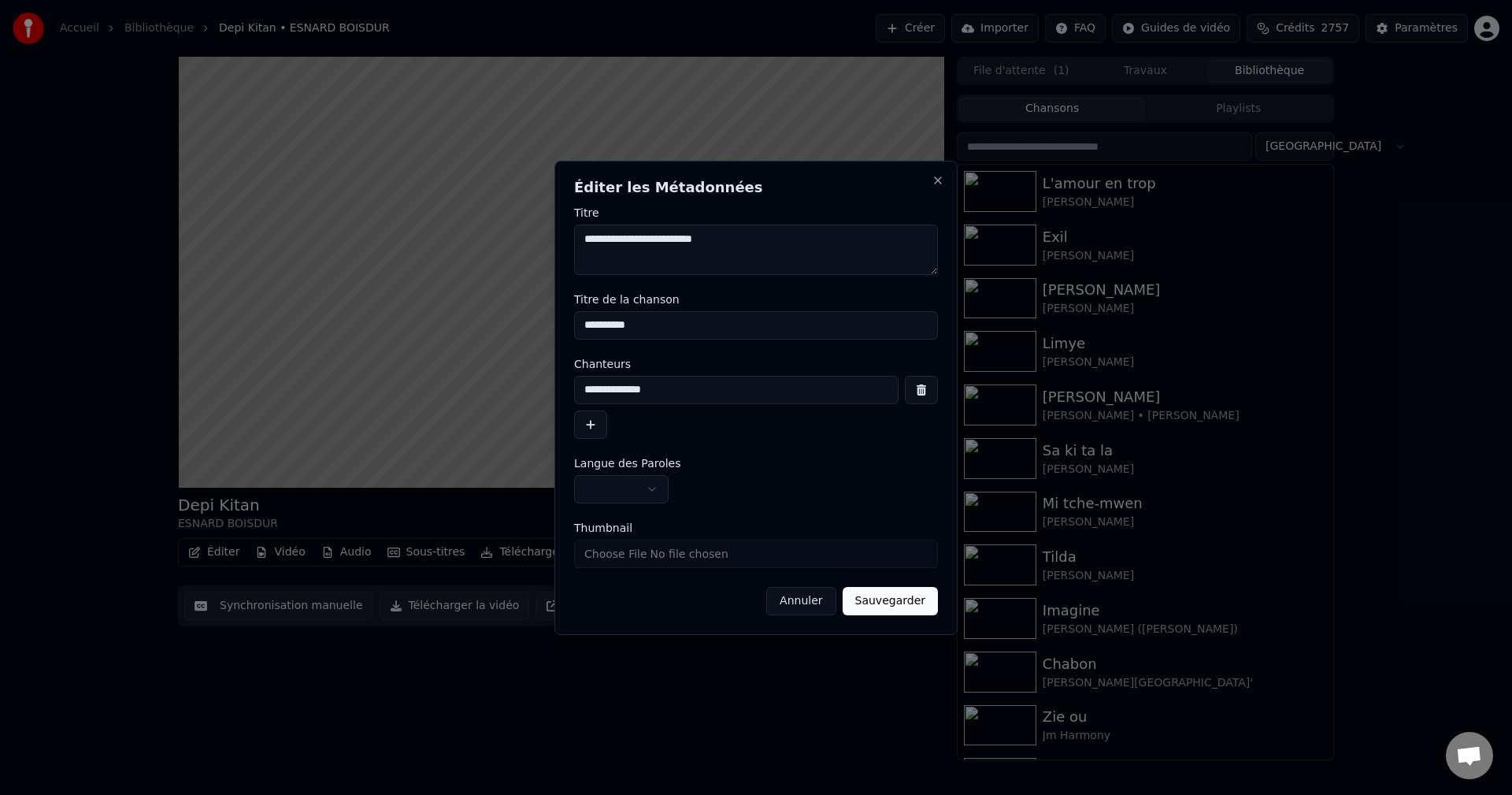
paste input
type input "**********"
click at [638, 490] on button "button" at bounding box center [621, 489] width 95 height 29
click at [911, 610] on button "Sauvegarder" at bounding box center [890, 601] width 95 height 29
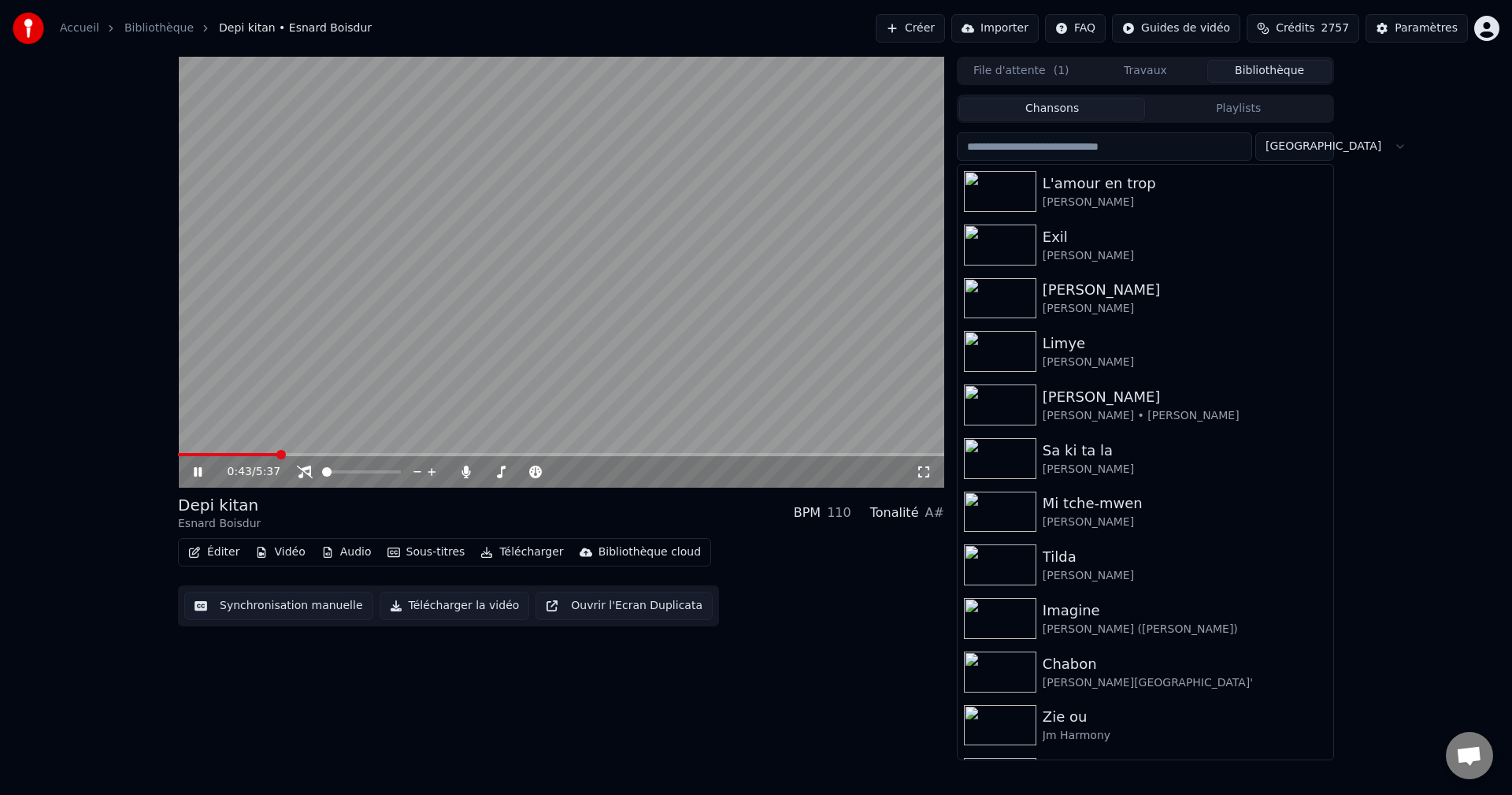
click at [268, 454] on span at bounding box center [227, 455] width 100 height 3
click at [265, 453] on div "0:42 / 5:37" at bounding box center [560, 272] width 766 height 430
click at [263, 455] on span at bounding box center [226, 455] width 97 height 3
click at [193, 472] on icon at bounding box center [209, 471] width 37 height 13
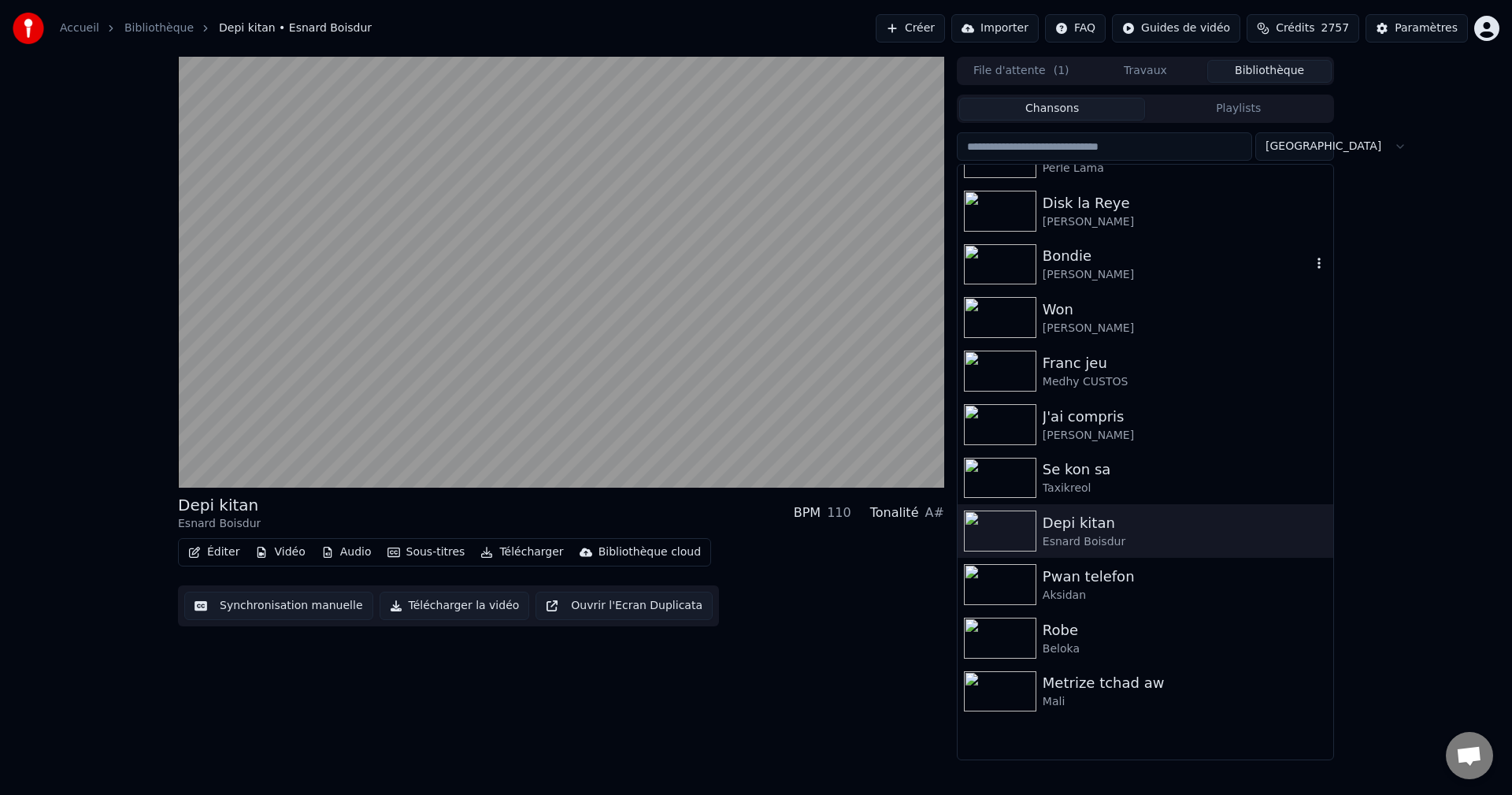
scroll to position [1339, 0]
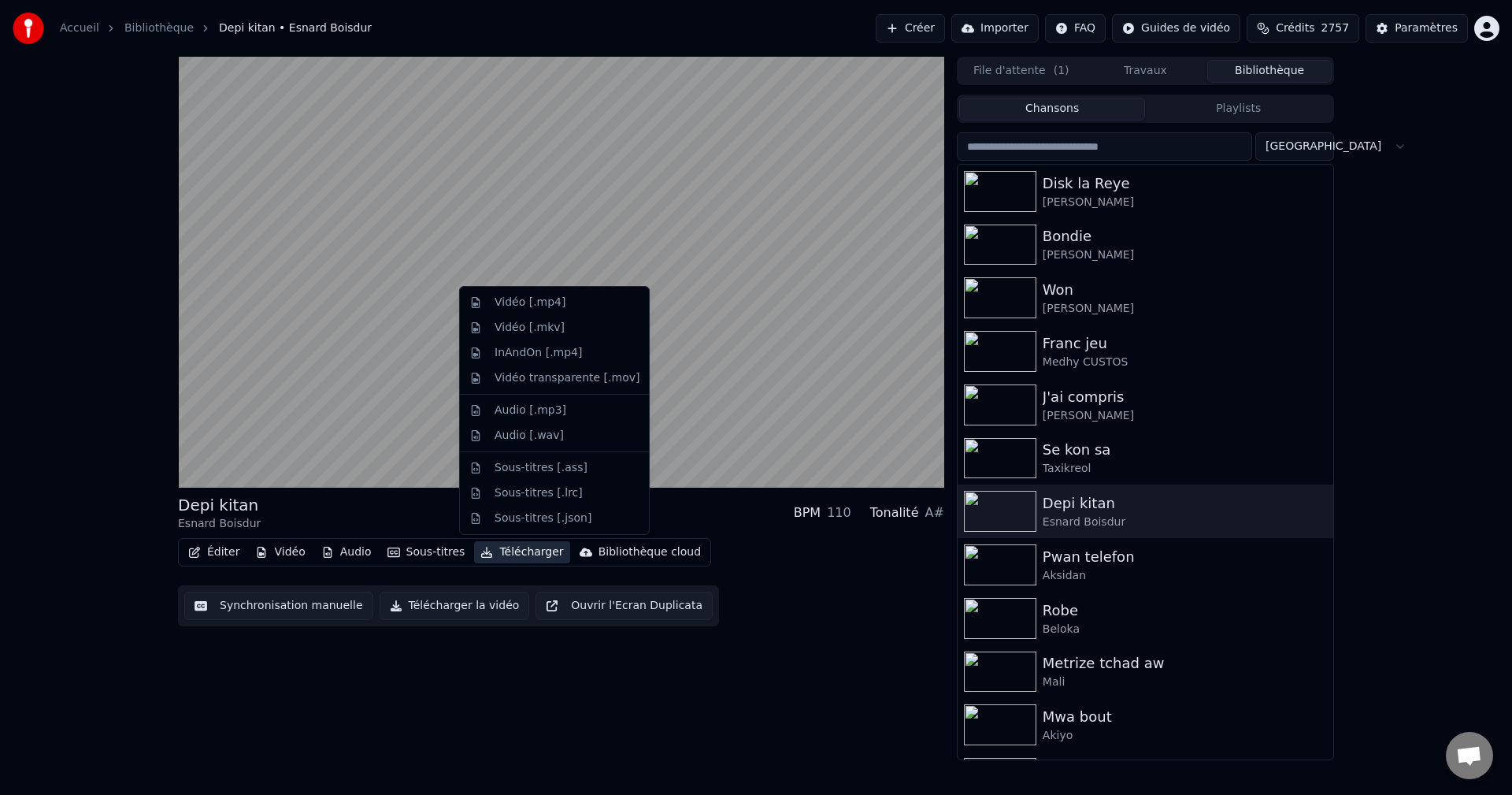
click at [516, 555] on button "Télécharger" at bounding box center [521, 552] width 95 height 22
click at [513, 312] on div "Vidéo [.mp4]" at bounding box center [554, 302] width 183 height 25
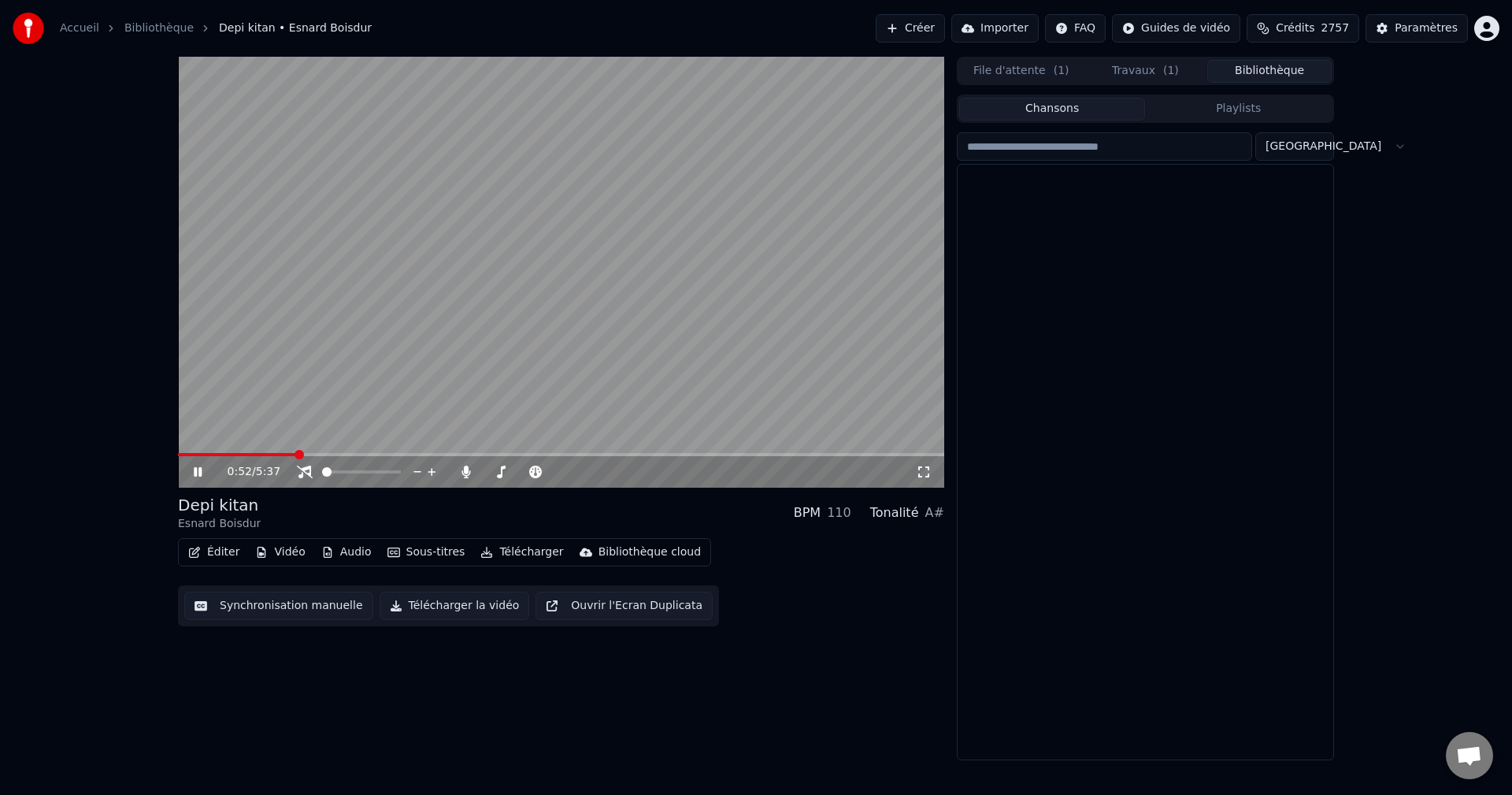
click at [1259, 77] on button "Bibliothèque" at bounding box center [1268, 71] width 124 height 23
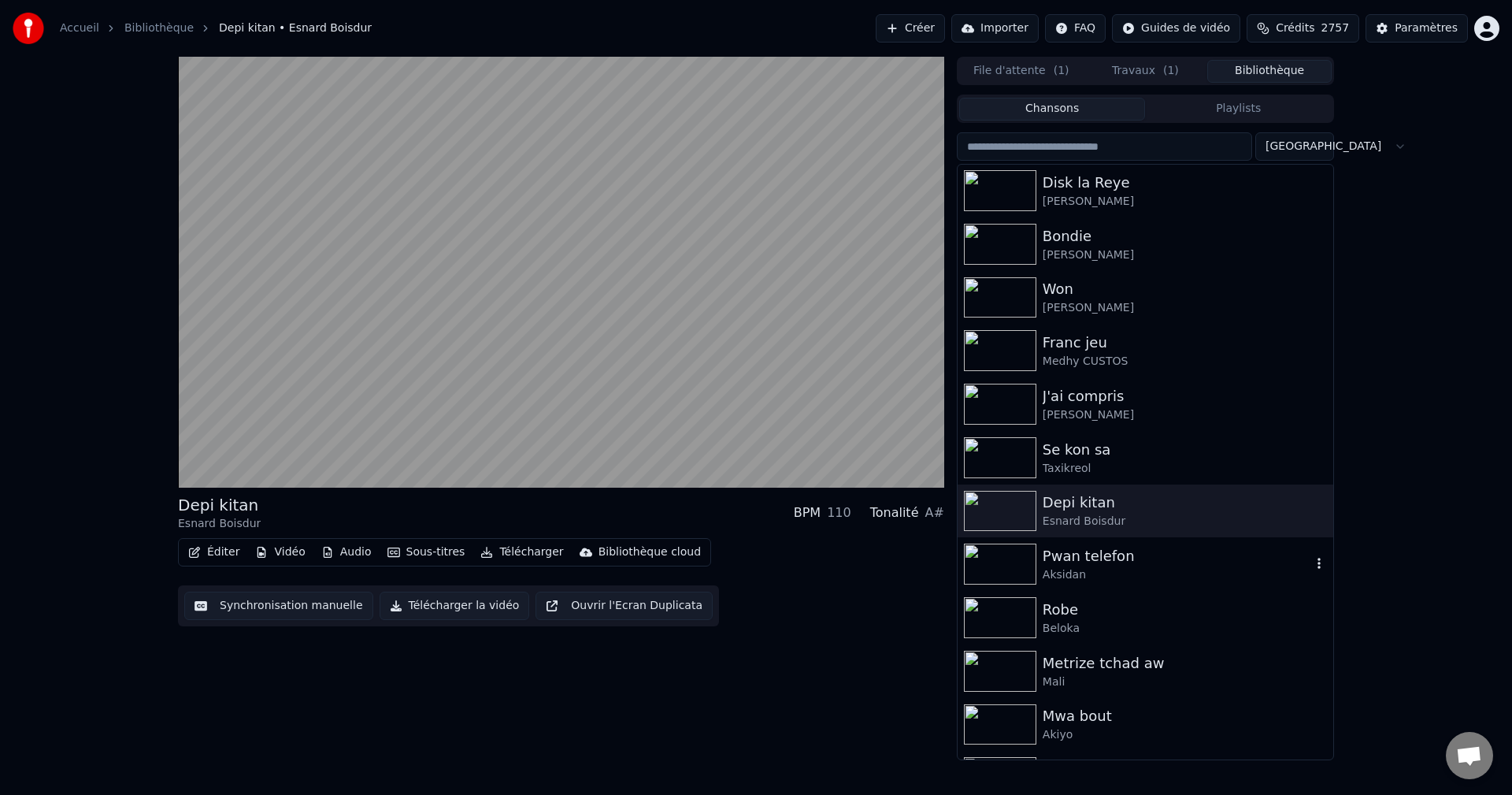
click at [1112, 564] on div "Pwan telefon" at bounding box center [1177, 555] width 269 height 22
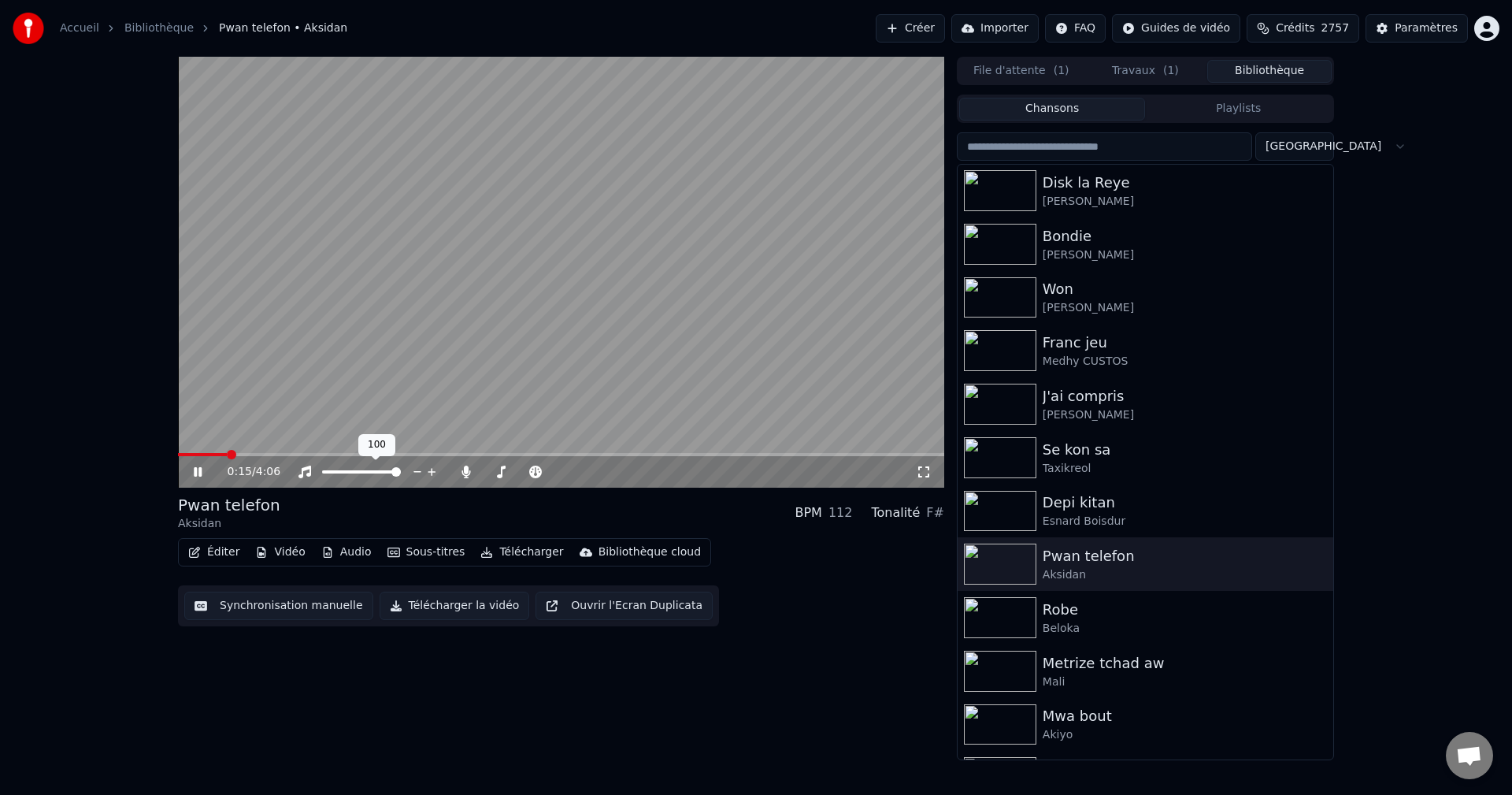
click at [401, 476] on span at bounding box center [396, 471] width 10 height 10
click at [483, 474] on span at bounding box center [488, 471] width 10 height 10
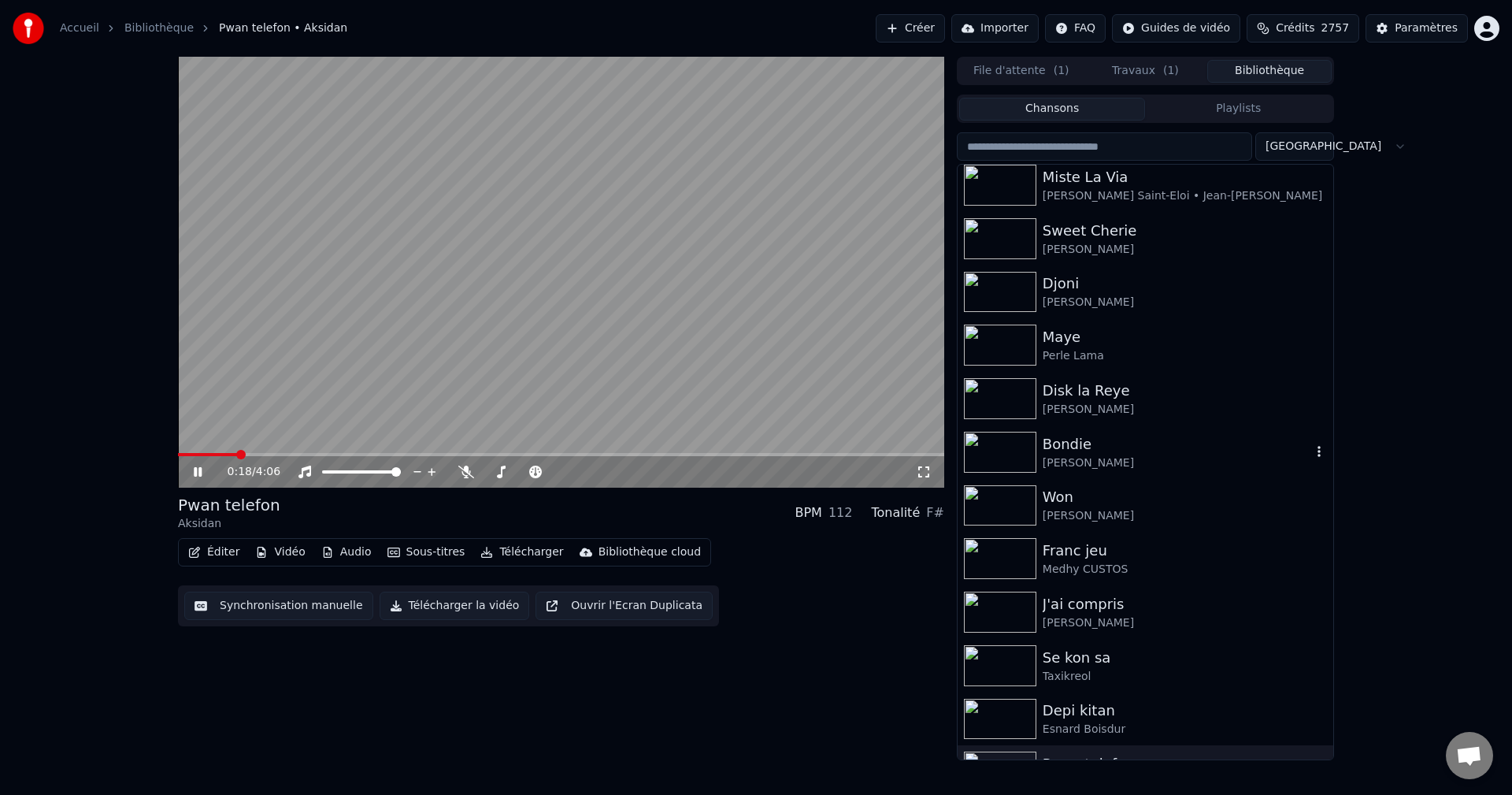
scroll to position [1103, 0]
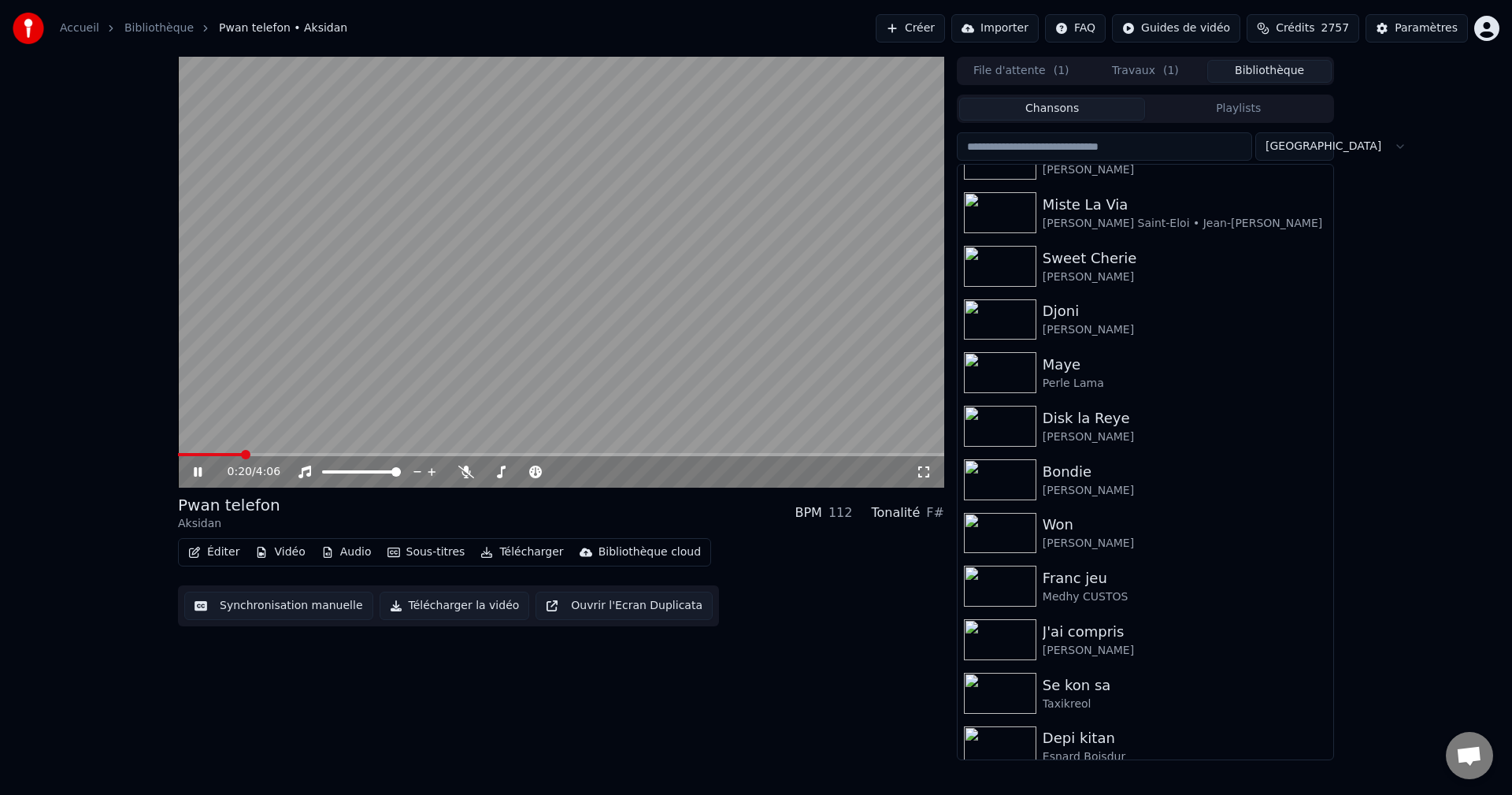
click at [180, 454] on span at bounding box center [210, 455] width 64 height 3
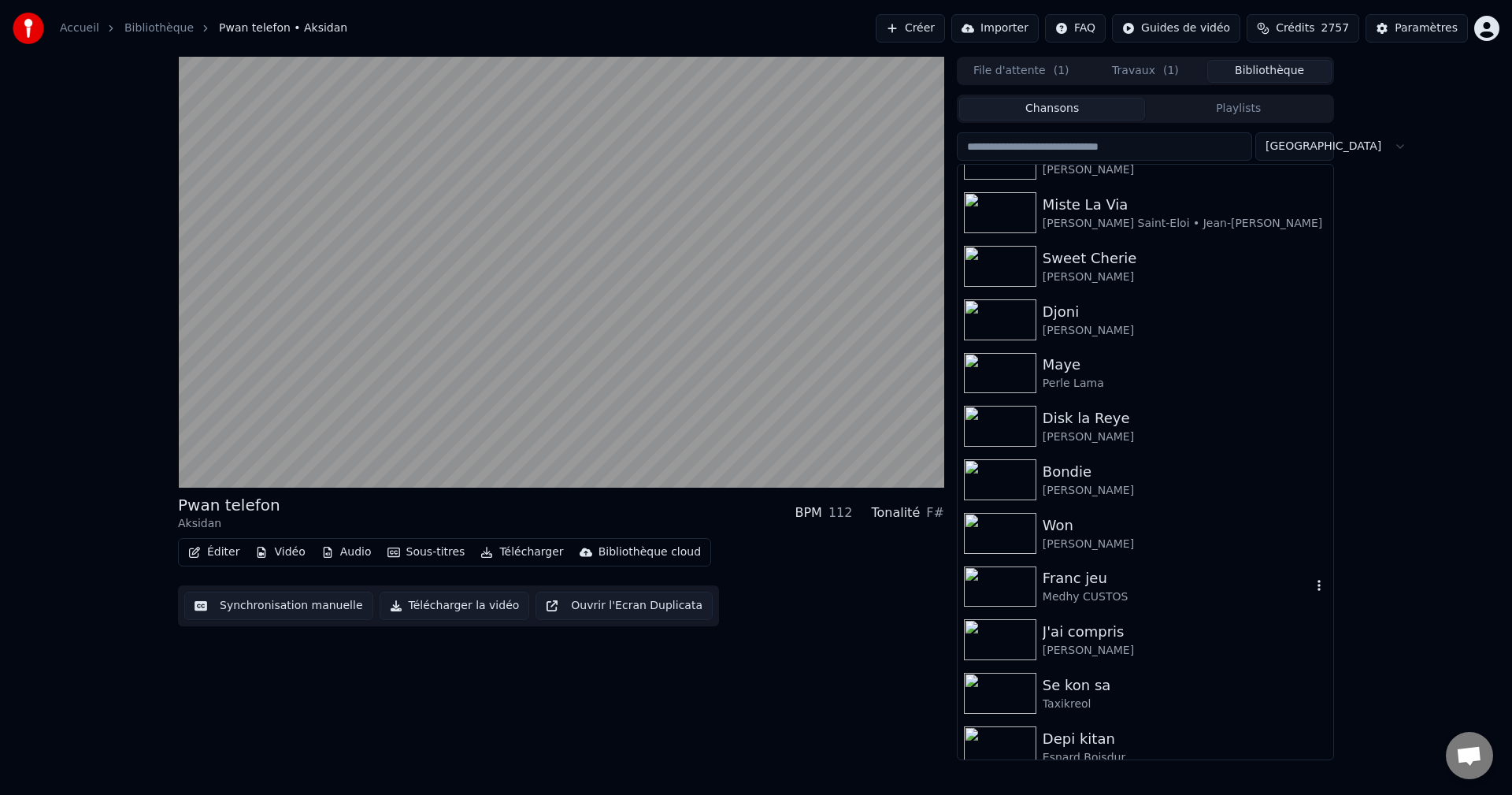
scroll to position [1181, 0]
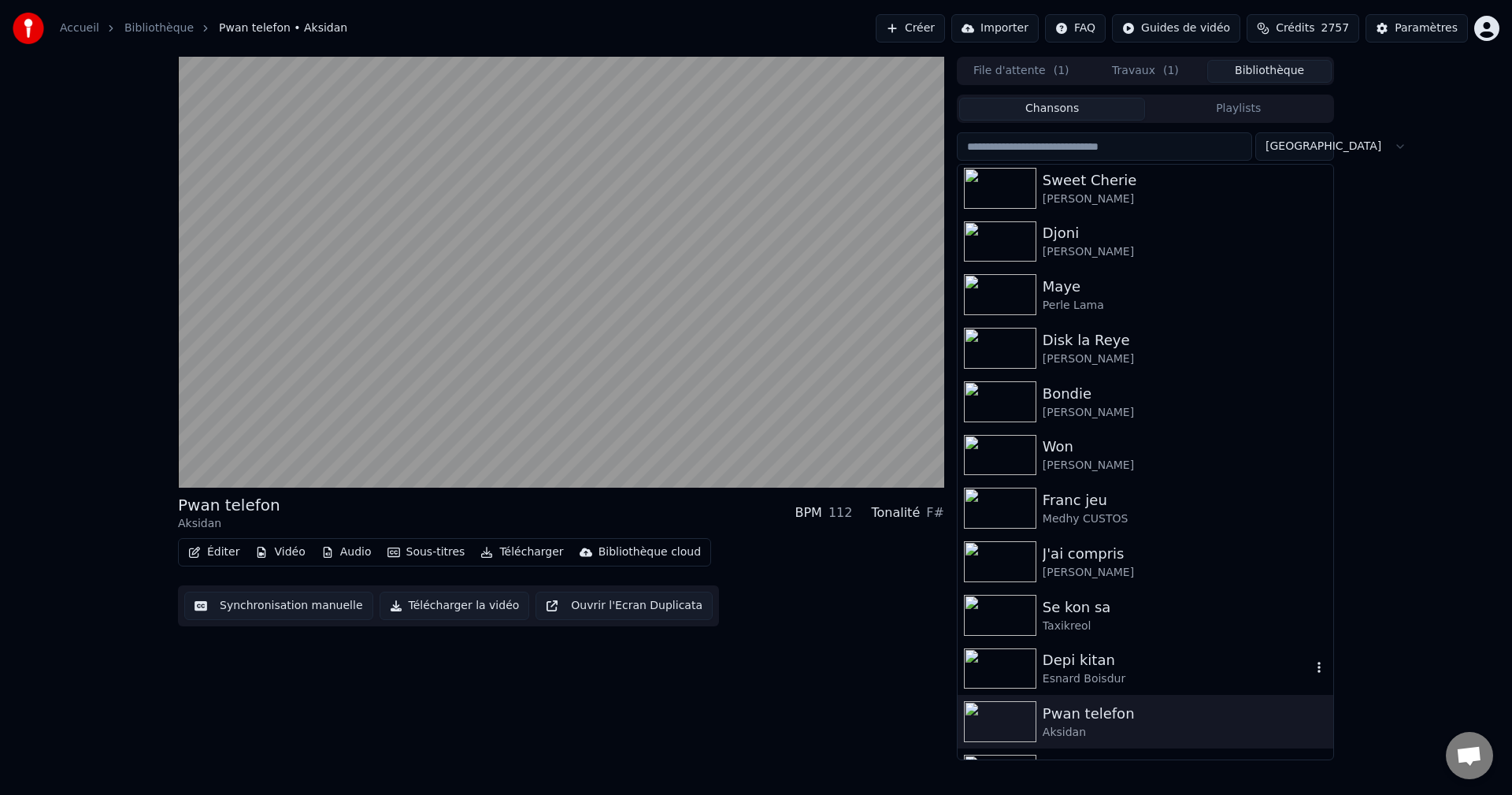
click at [1104, 657] on div "Depi kitan" at bounding box center [1177, 660] width 269 height 22
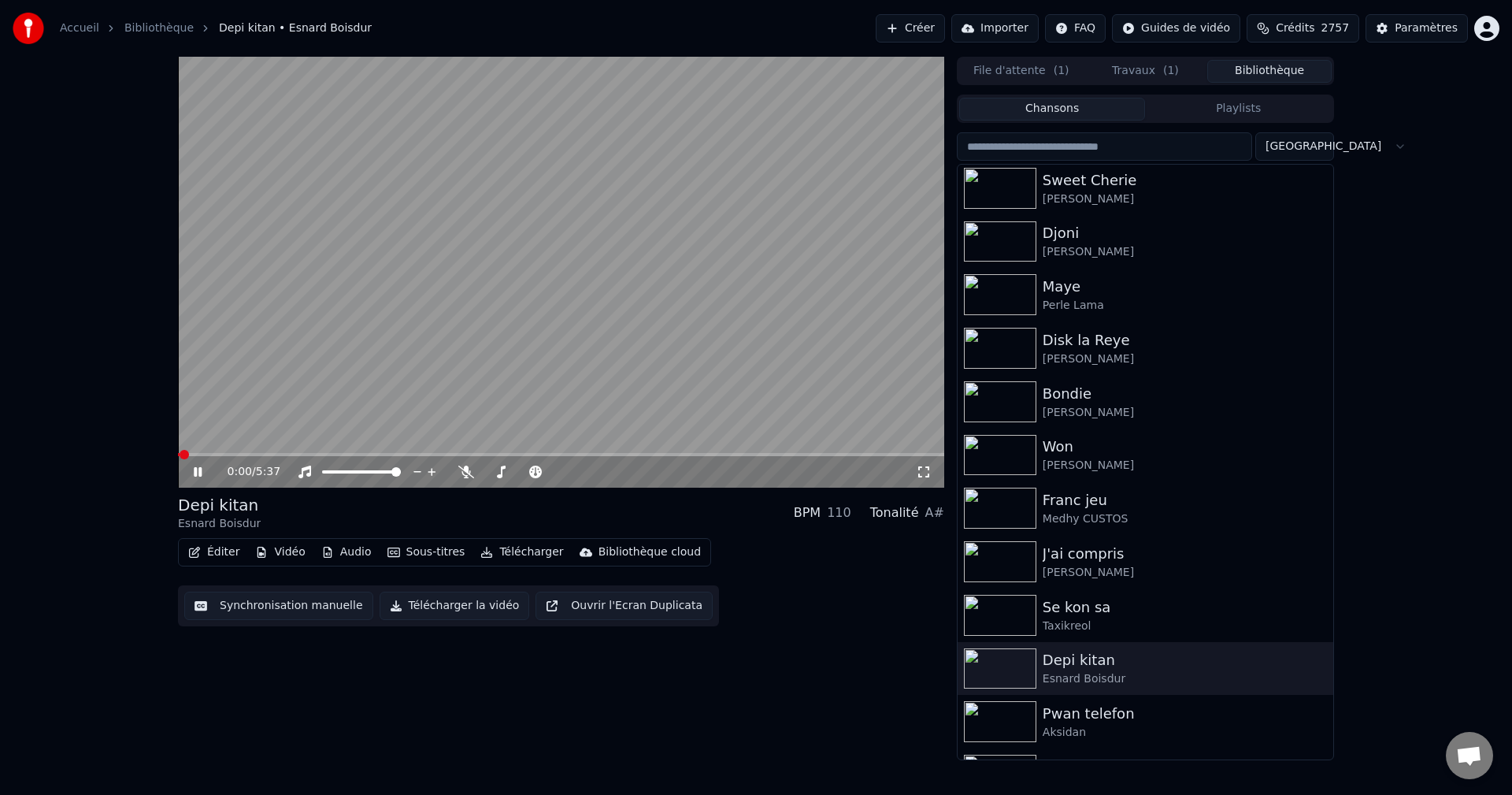
click at [1155, 69] on button "Travaux ( 1 )" at bounding box center [1145, 71] width 124 height 23
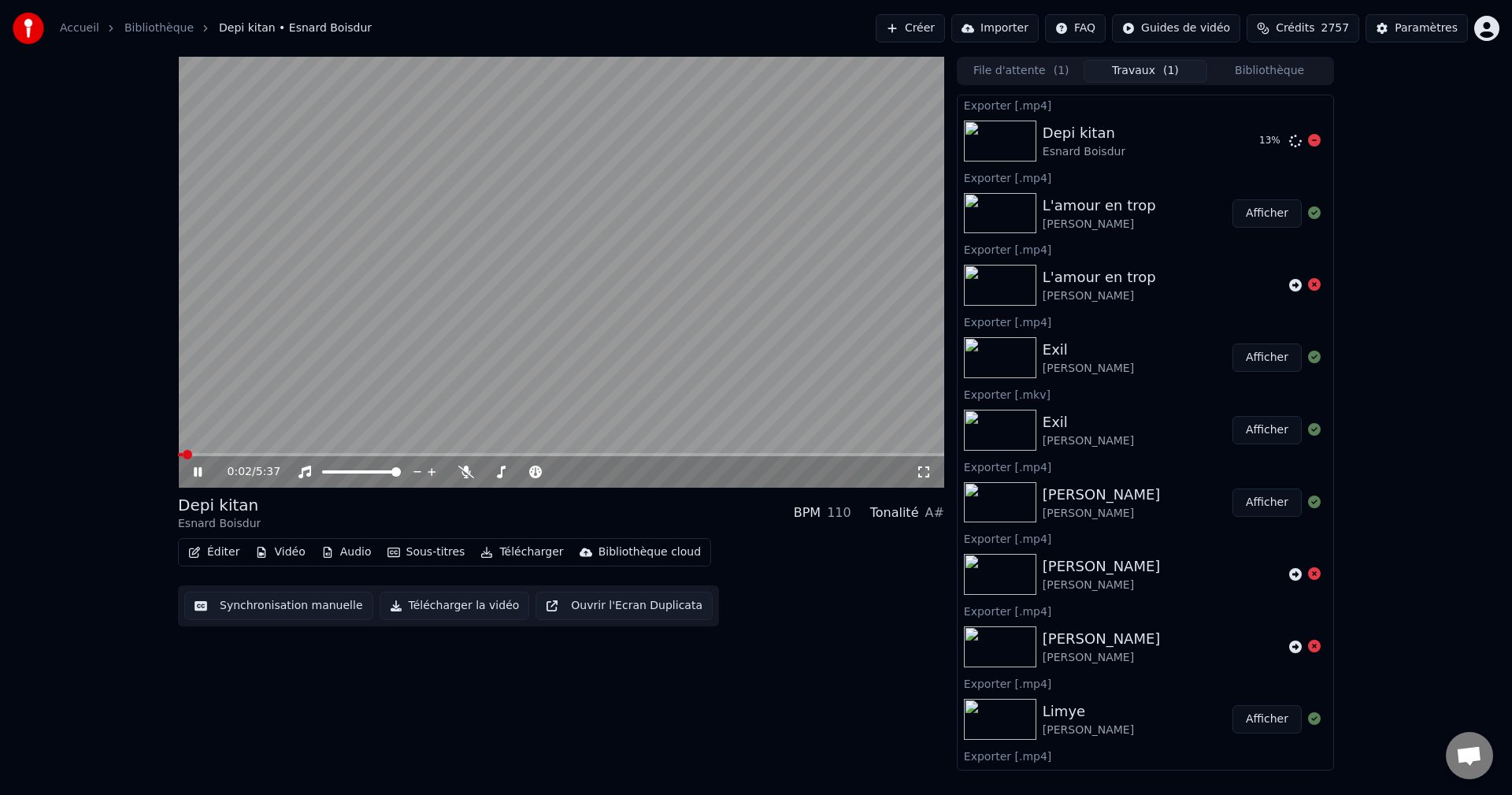
click at [1308, 148] on div at bounding box center [1314, 141] width 13 height 19
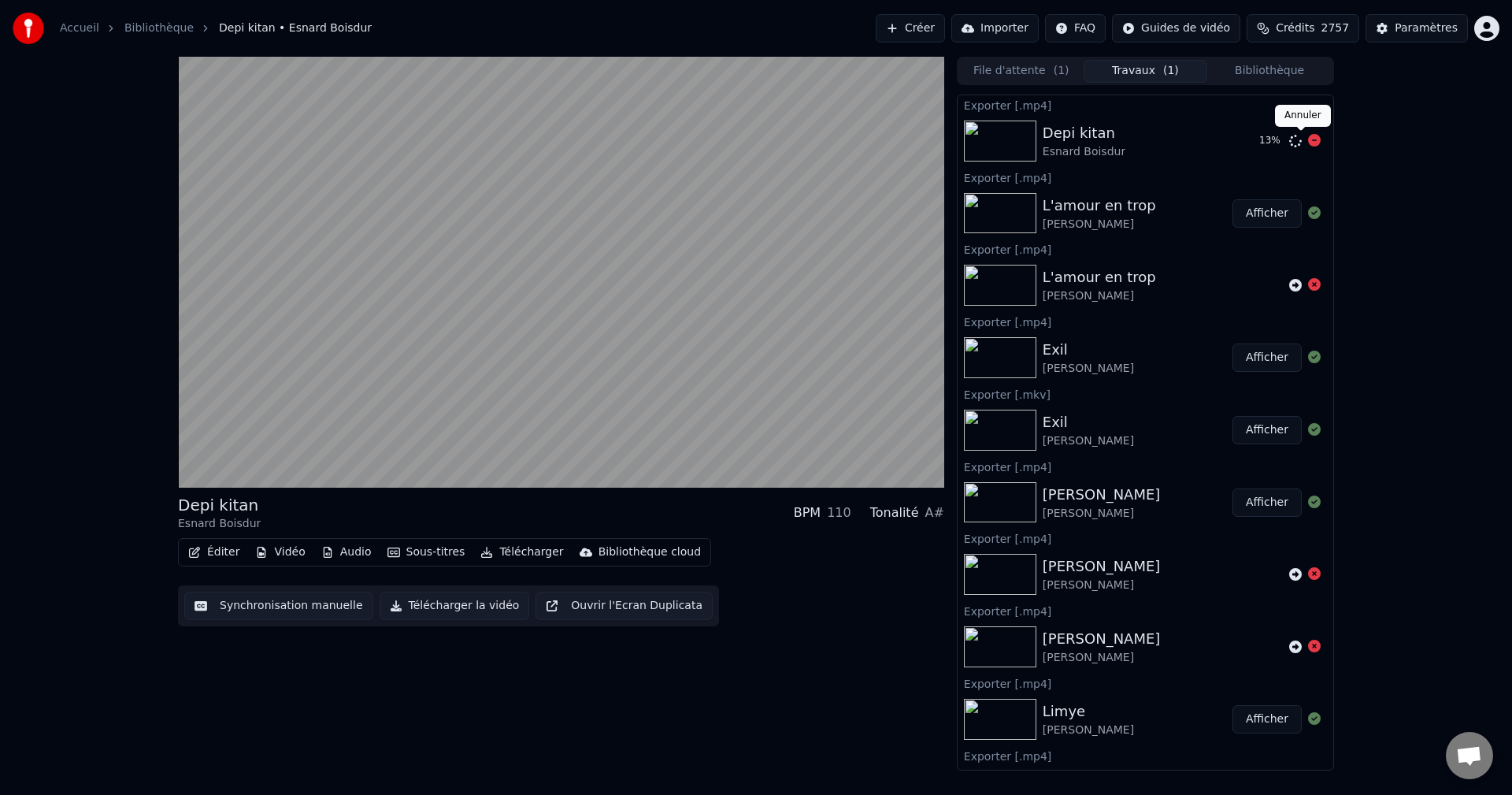
click at [1308, 138] on icon at bounding box center [1314, 140] width 13 height 13
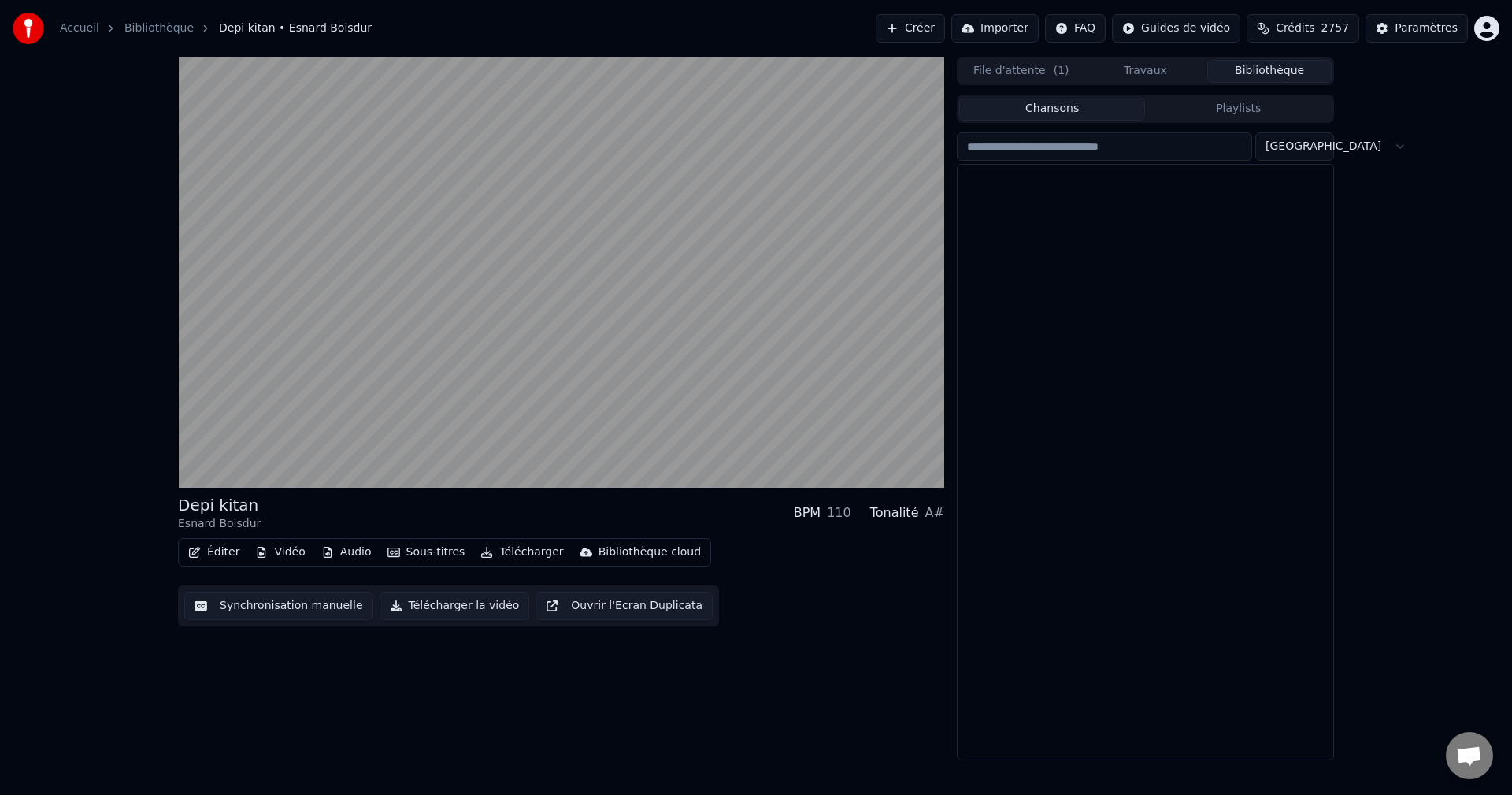
click at [1252, 81] on button "Bibliothèque" at bounding box center [1268, 71] width 124 height 23
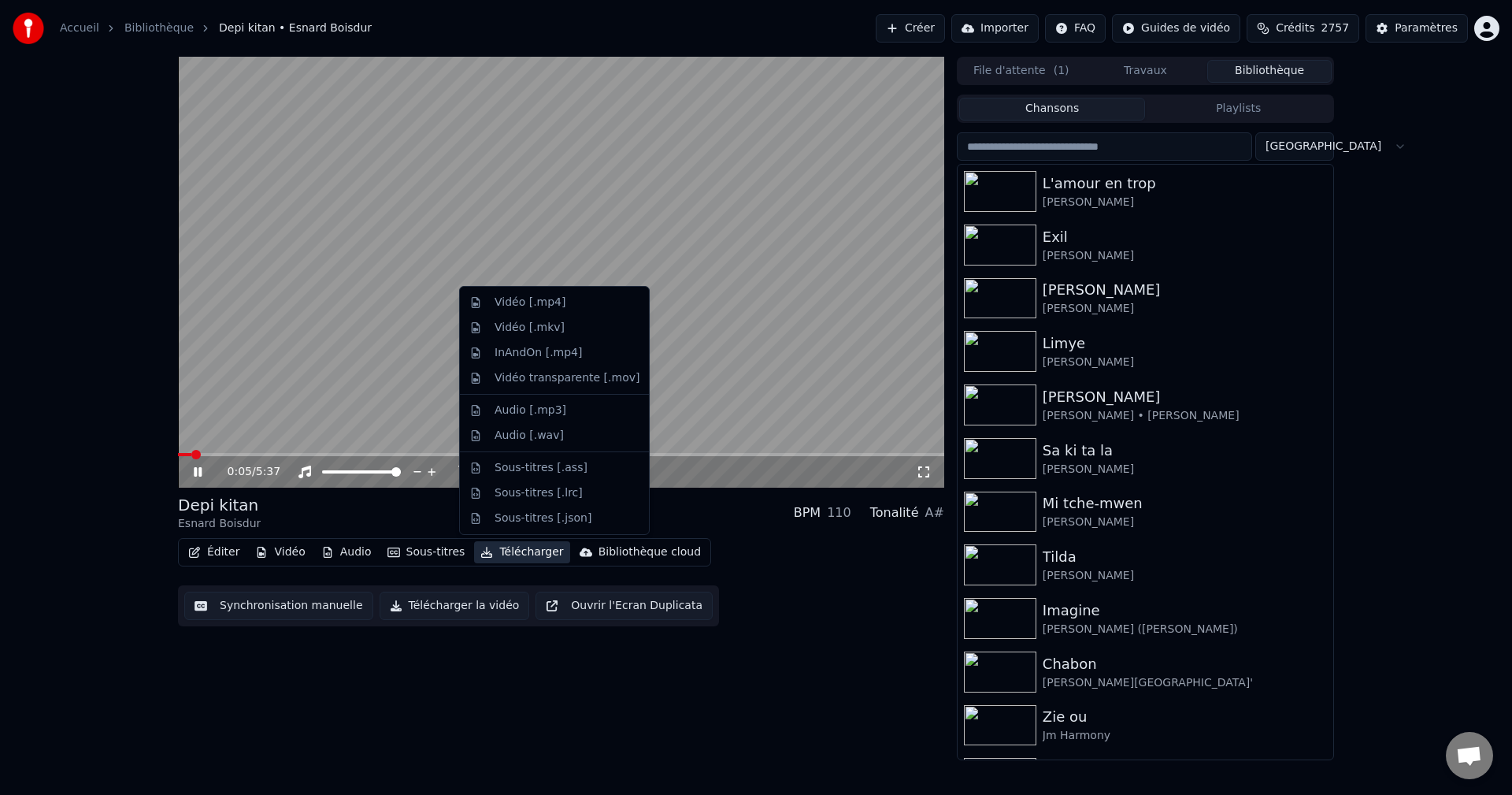
click at [507, 555] on button "Télécharger" at bounding box center [521, 552] width 95 height 22
click at [520, 312] on div "Vidéo [.mp4]" at bounding box center [554, 302] width 183 height 25
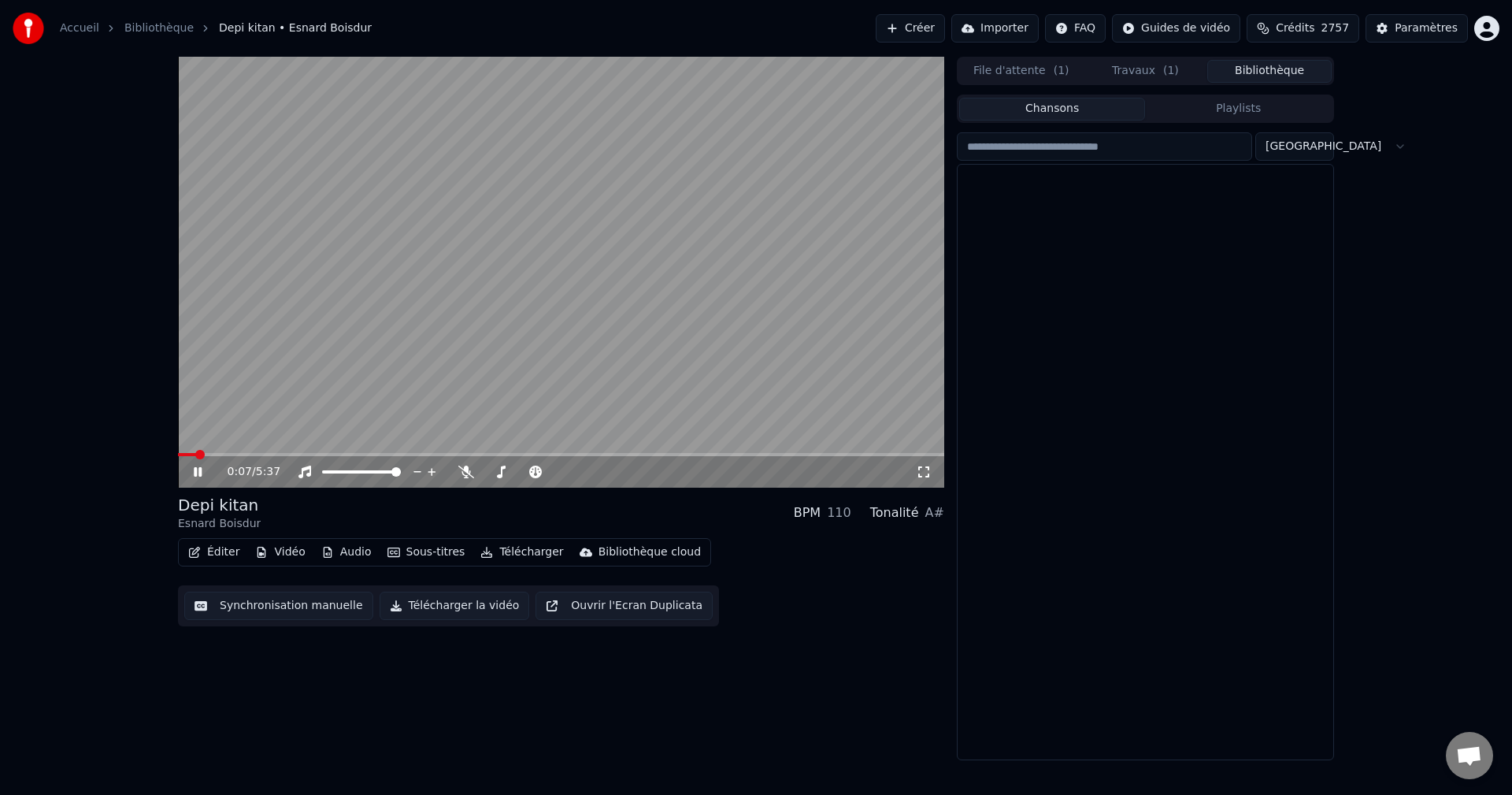
click at [1265, 64] on button "Bibliothèque" at bounding box center [1268, 71] width 124 height 23
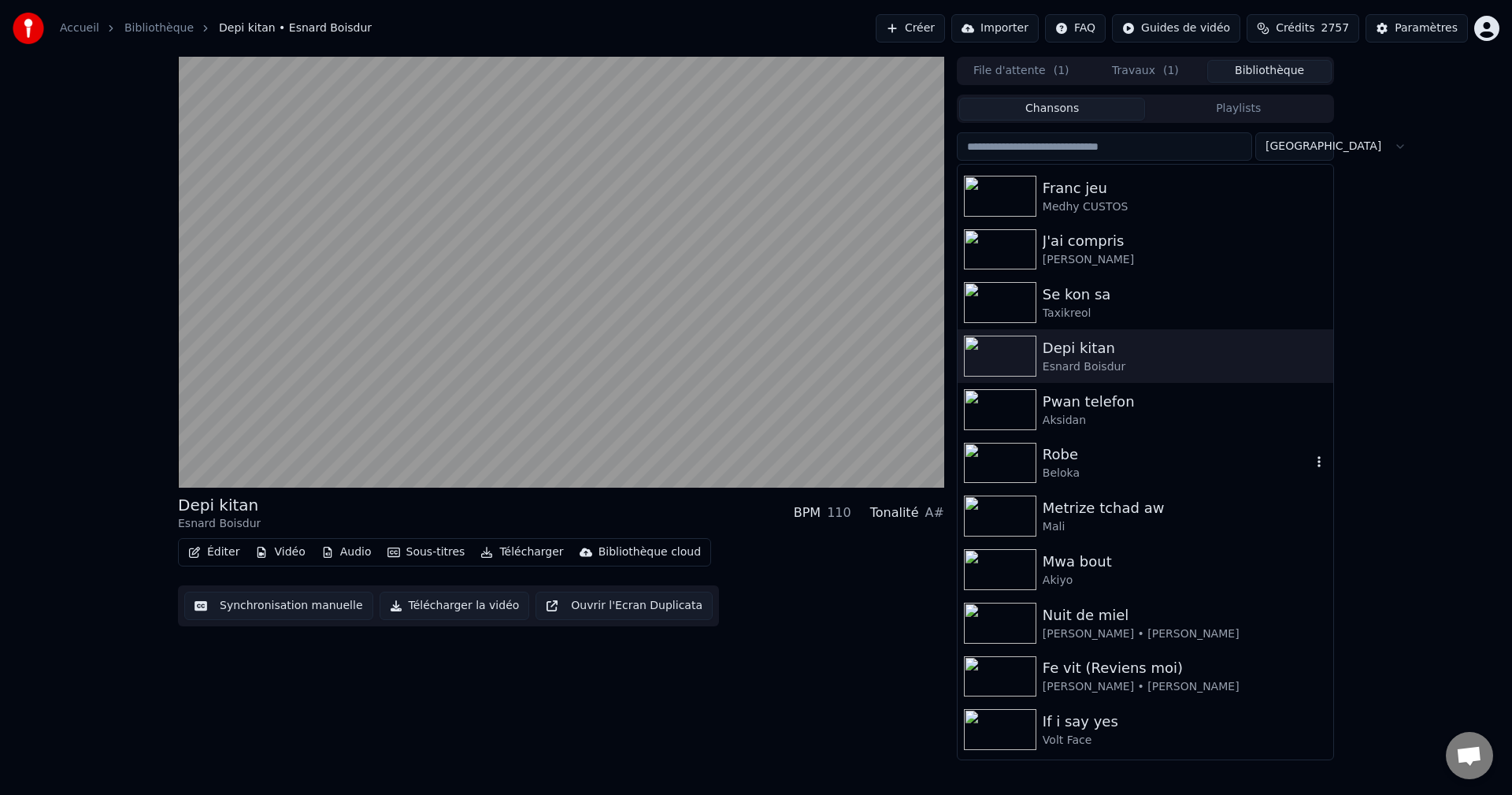
scroll to position [1497, 0]
click at [1061, 399] on div "Pwan telefon" at bounding box center [1177, 399] width 269 height 22
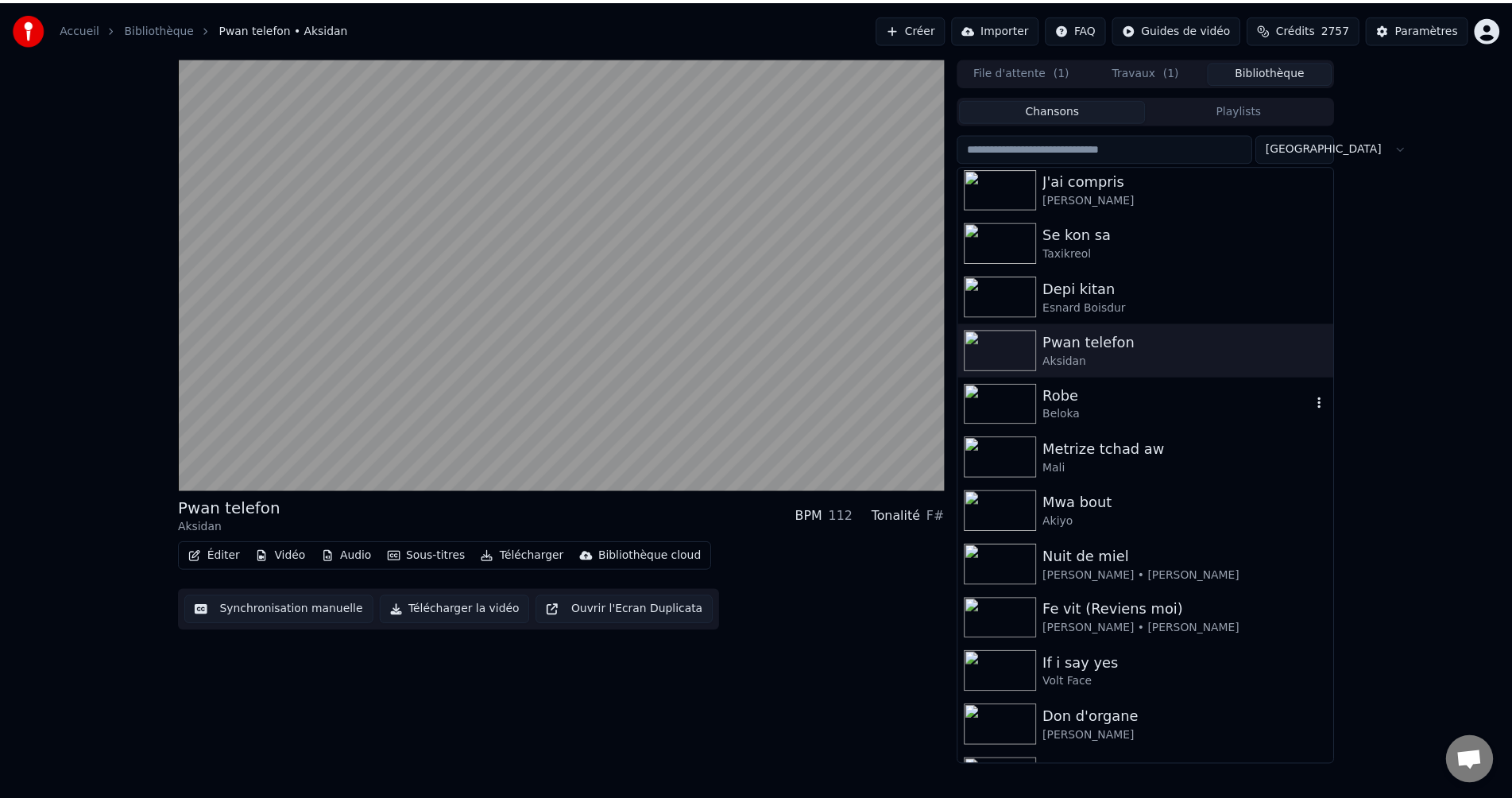
scroll to position [1589, 0]
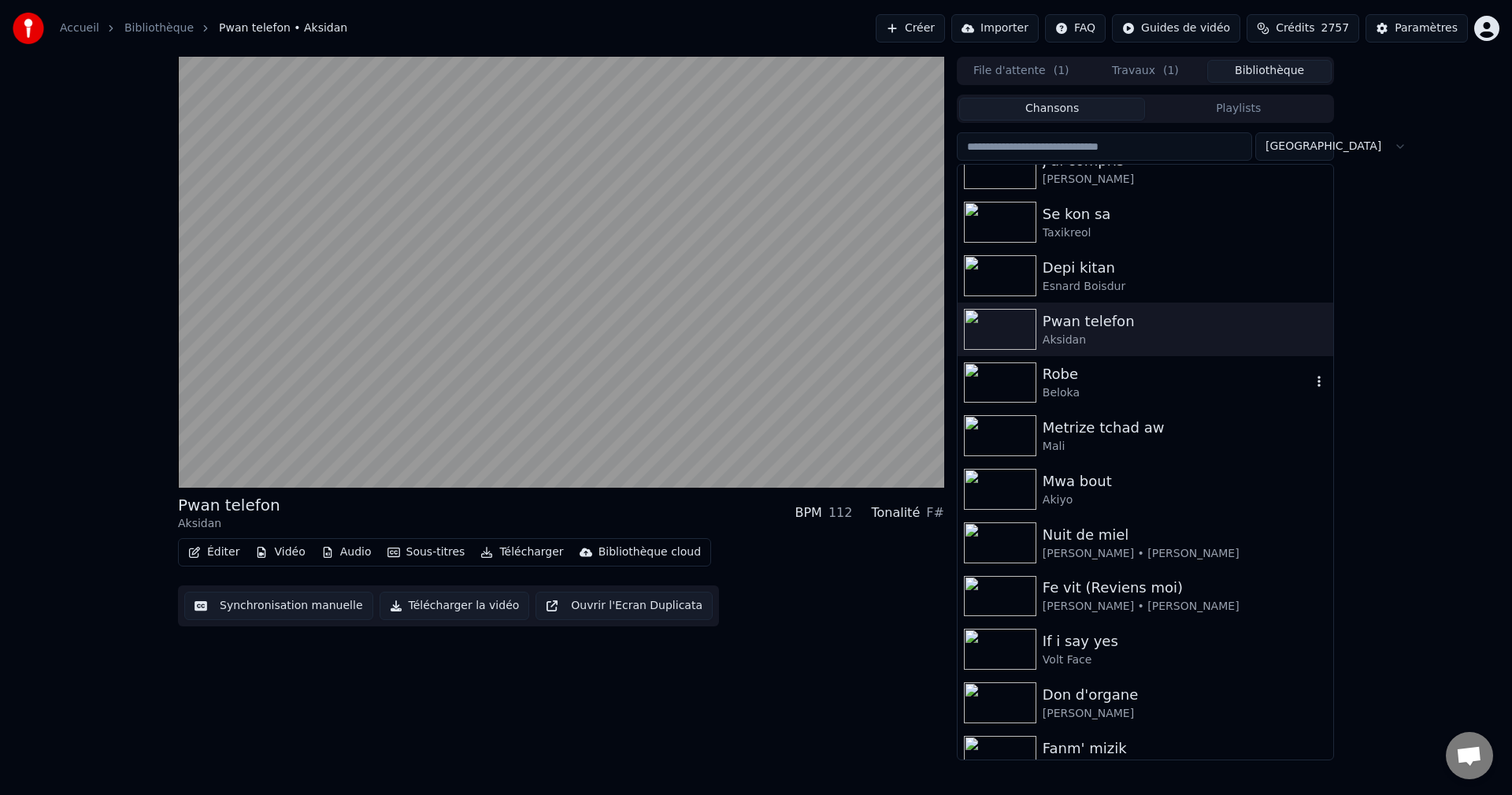
click at [1087, 374] on div "Robe" at bounding box center [1177, 373] width 269 height 22
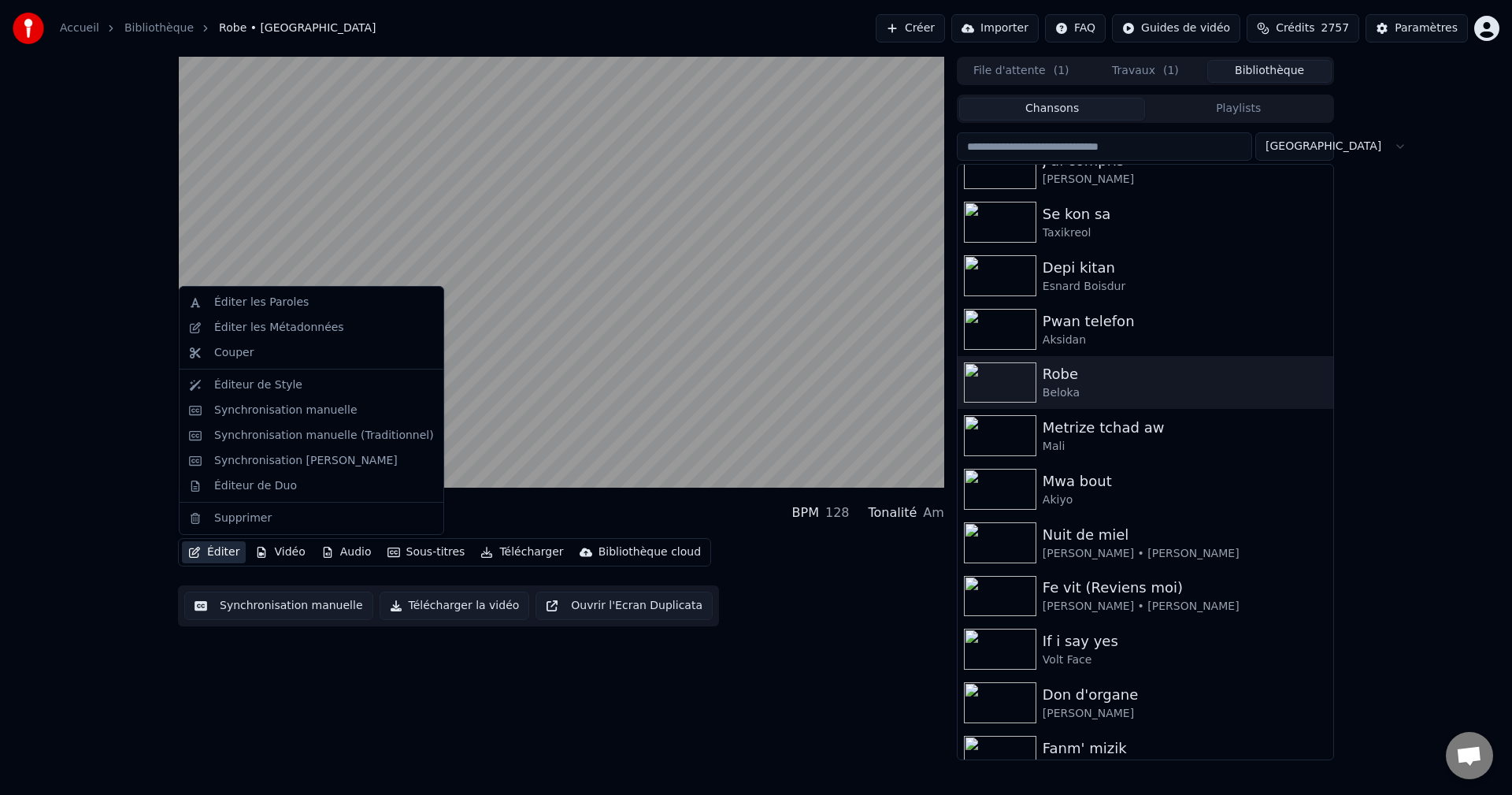
click at [225, 548] on button "Éditer" at bounding box center [214, 552] width 64 height 22
click at [225, 493] on div "Éditeur de Duo" at bounding box center [255, 486] width 82 height 16
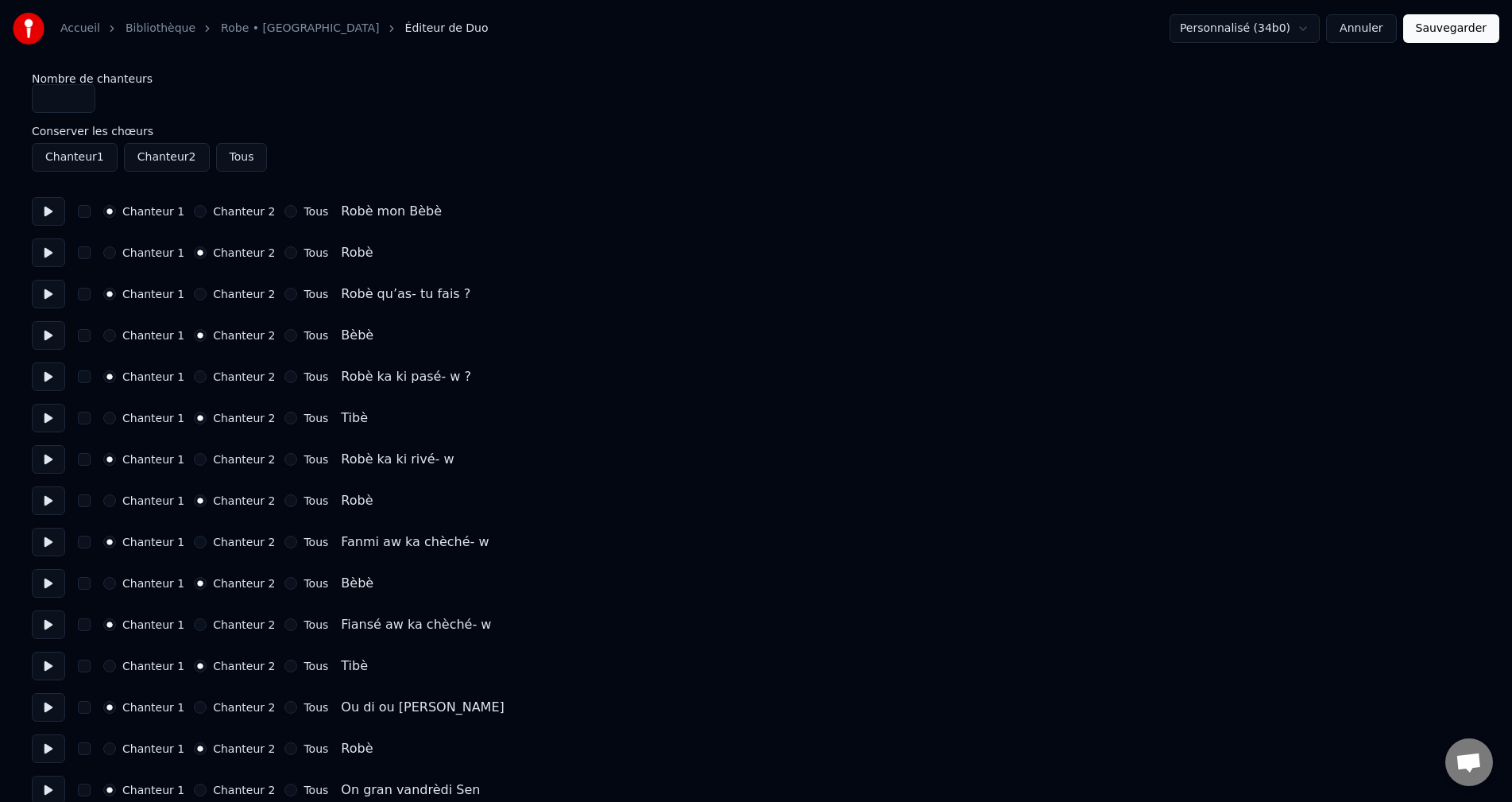
click at [1372, 25] on button "Annuler" at bounding box center [1361, 28] width 70 height 29
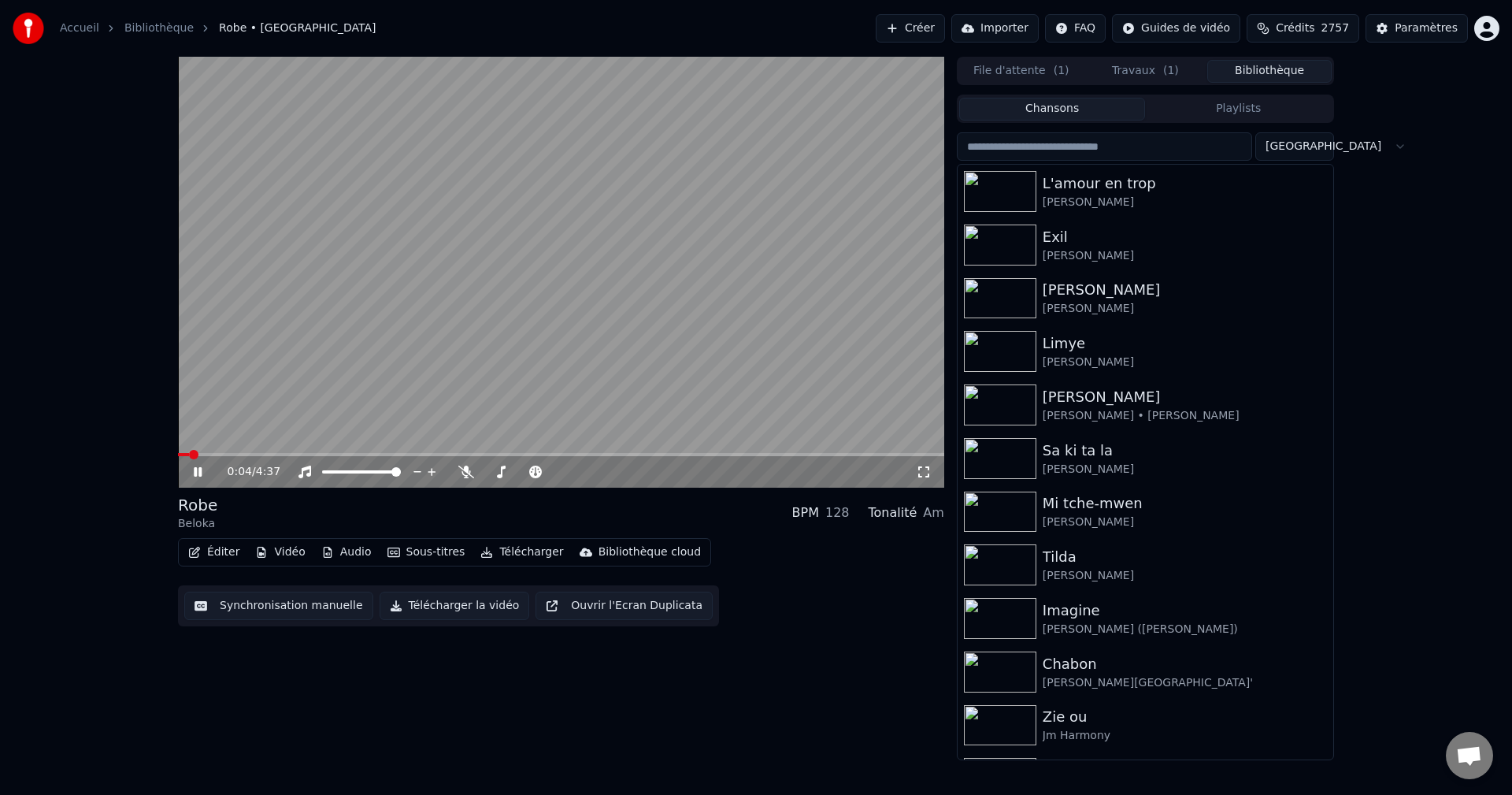
click at [220, 559] on button "Éditer" at bounding box center [214, 552] width 64 height 22
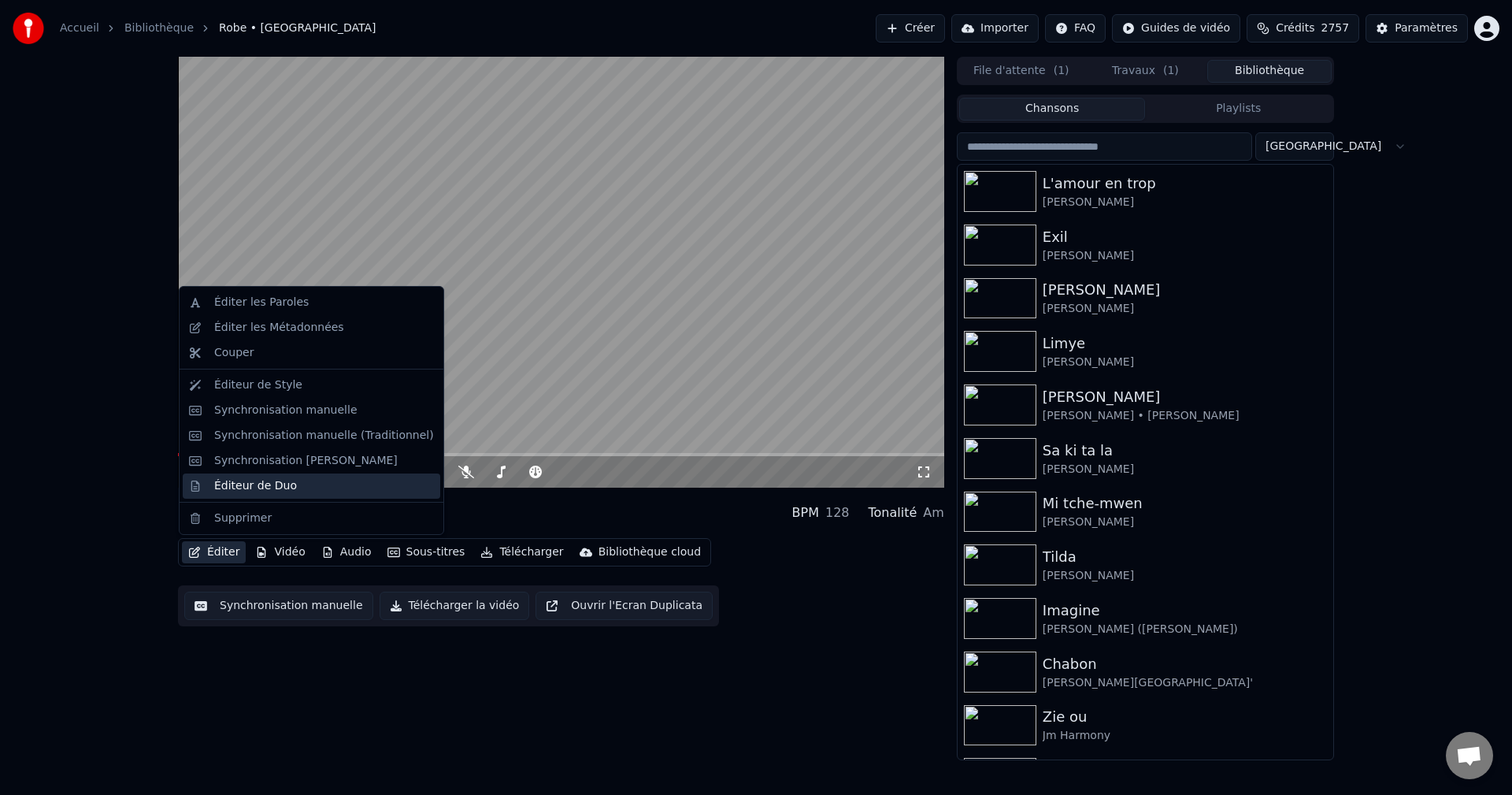
click at [237, 485] on div "Éditeur de Duo" at bounding box center [255, 486] width 82 height 16
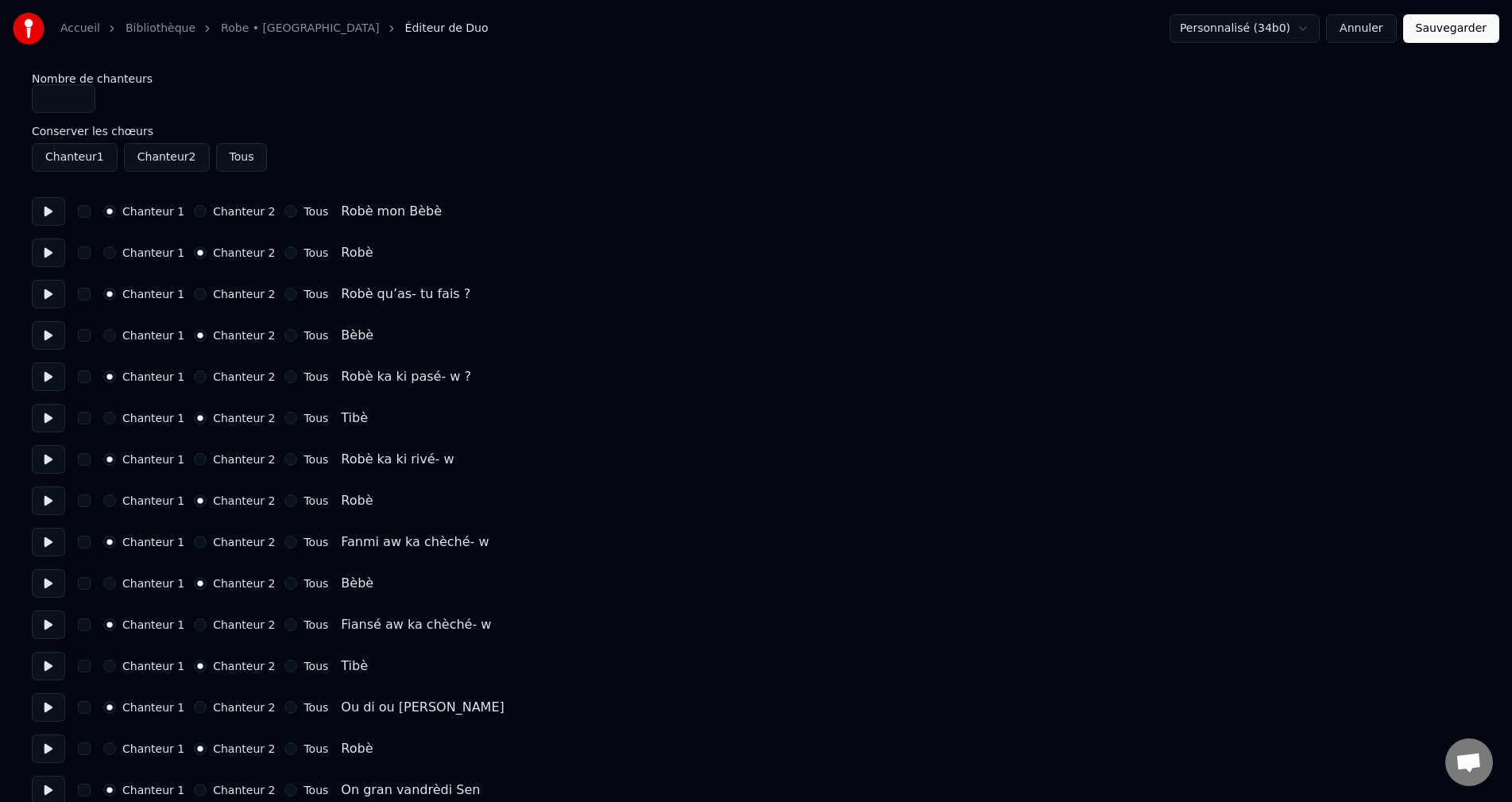
click at [81, 215] on button "button" at bounding box center [84, 211] width 13 height 13
click at [83, 292] on button "button" at bounding box center [84, 294] width 13 height 13
drag, startPoint x: 1460, startPoint y: 32, endPoint x: 1329, endPoint y: 112, distance: 153.5
click at [1460, 32] on button "Sauvegarder" at bounding box center [1452, 28] width 96 height 29
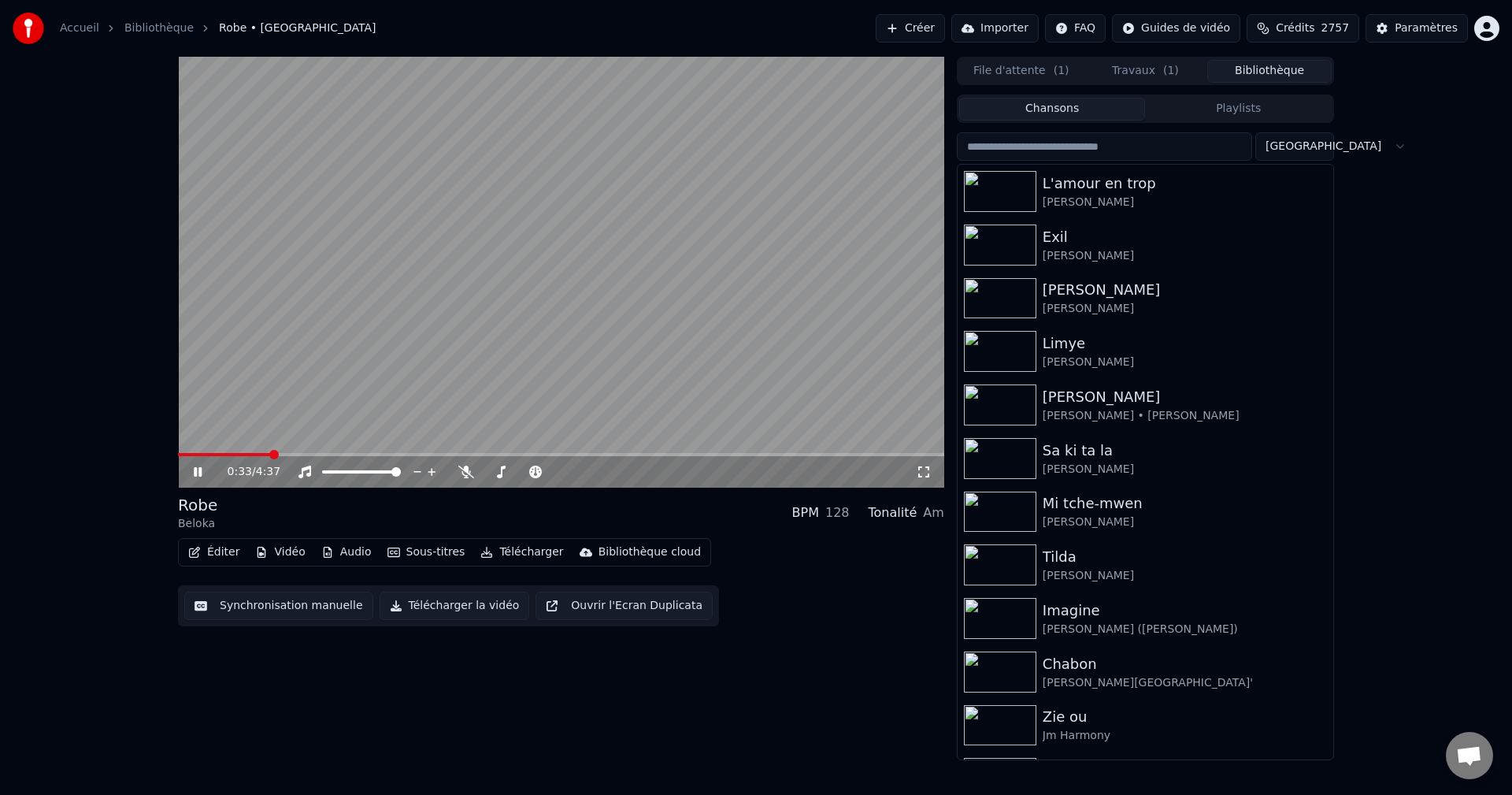
click at [226, 549] on button "Éditer" at bounding box center [214, 552] width 64 height 22
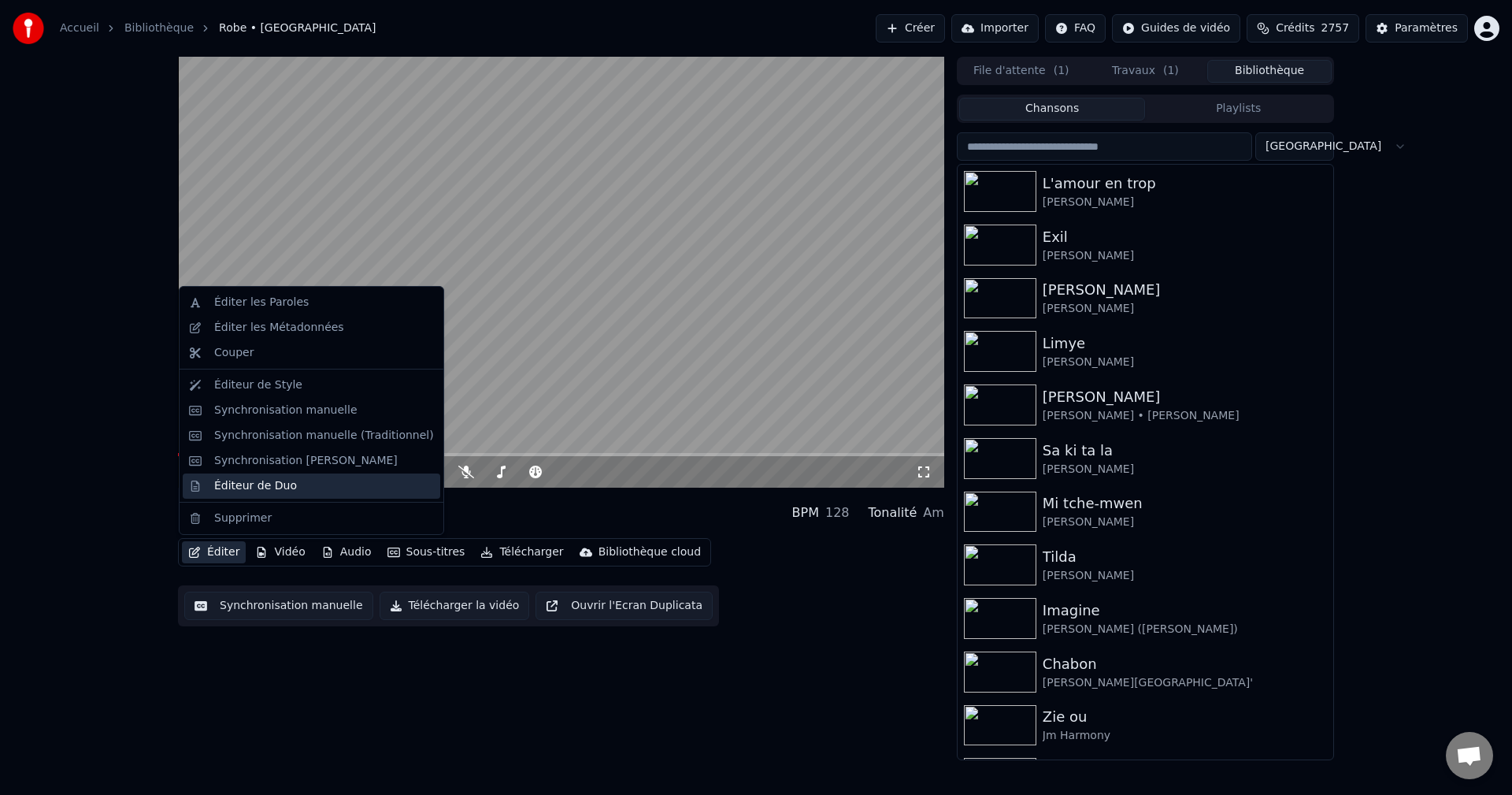
click at [242, 487] on div "Éditeur de Duo" at bounding box center [255, 486] width 82 height 16
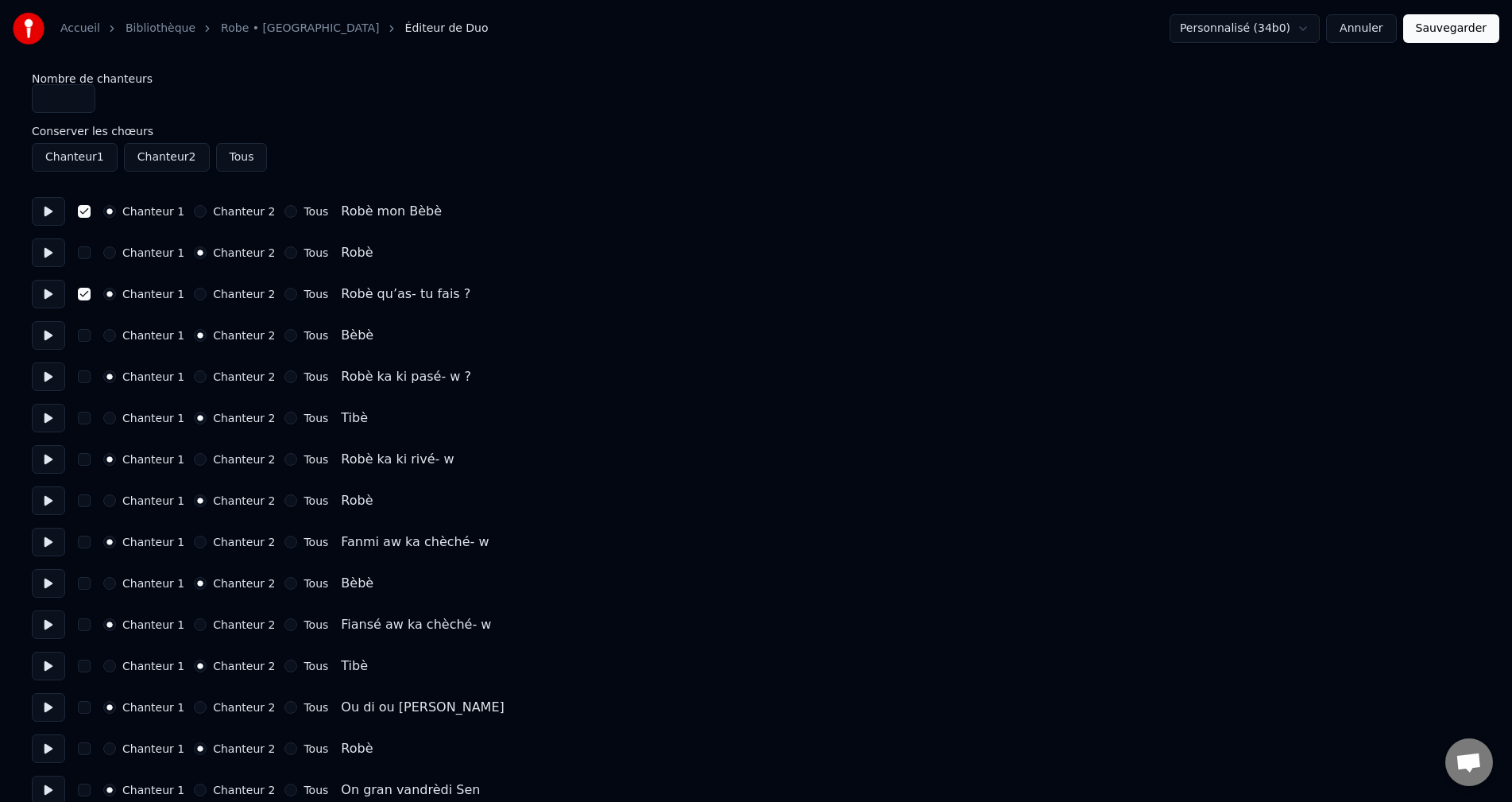
drag, startPoint x: 48, startPoint y: 345, endPoint x: 48, endPoint y: 362, distance: 17.0
click at [48, 343] on button at bounding box center [48, 335] width 33 height 29
click at [49, 365] on button at bounding box center [48, 376] width 33 height 29
drag, startPoint x: 83, startPoint y: 376, endPoint x: 58, endPoint y: 405, distance: 38.3
click at [83, 376] on button "button" at bounding box center [84, 376] width 13 height 13
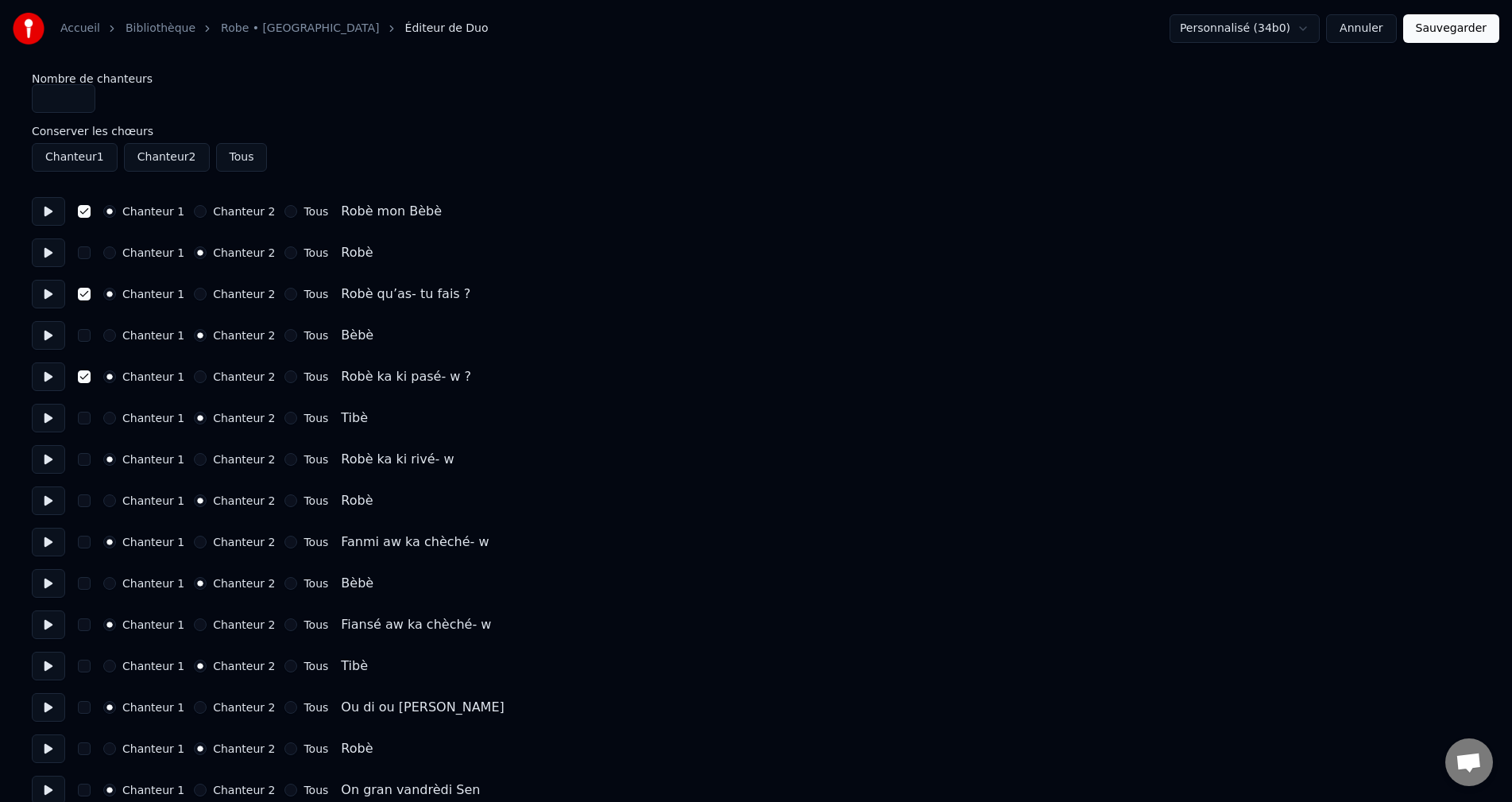
click at [47, 426] on button at bounding box center [48, 418] width 33 height 29
click at [47, 458] on button at bounding box center [48, 459] width 33 height 29
click at [84, 462] on button "button" at bounding box center [84, 459] width 13 height 13
click at [47, 507] on button at bounding box center [48, 500] width 33 height 29
click at [50, 534] on button at bounding box center [48, 542] width 33 height 29
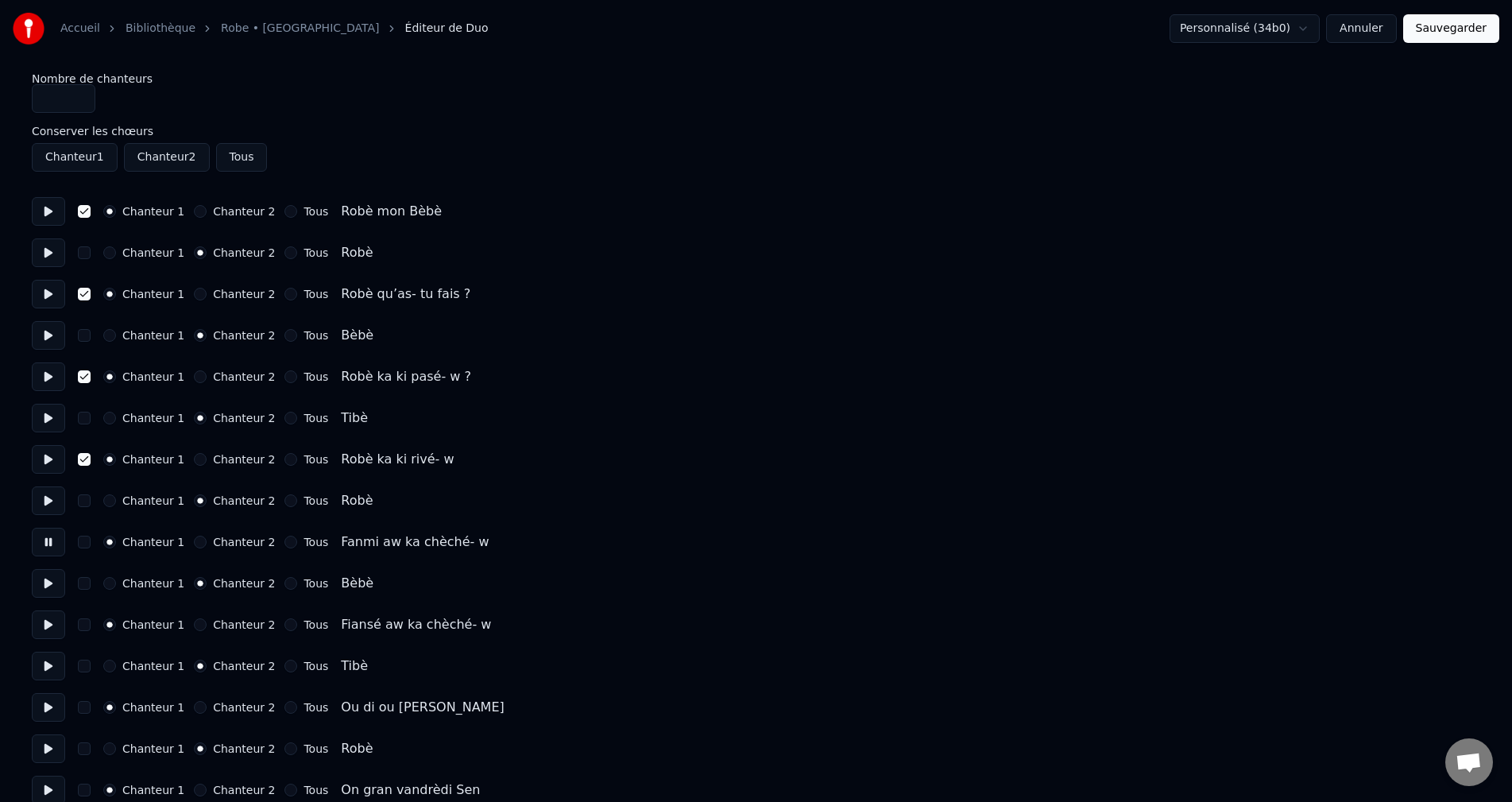
click at [88, 541] on button "button" at bounding box center [84, 542] width 13 height 13
drag, startPoint x: 52, startPoint y: 589, endPoint x: 53, endPoint y: 600, distance: 11.0
click at [53, 588] on button at bounding box center [48, 583] width 33 height 29
click at [49, 634] on button at bounding box center [48, 624] width 33 height 29
click at [82, 628] on button "button" at bounding box center [84, 624] width 13 height 13
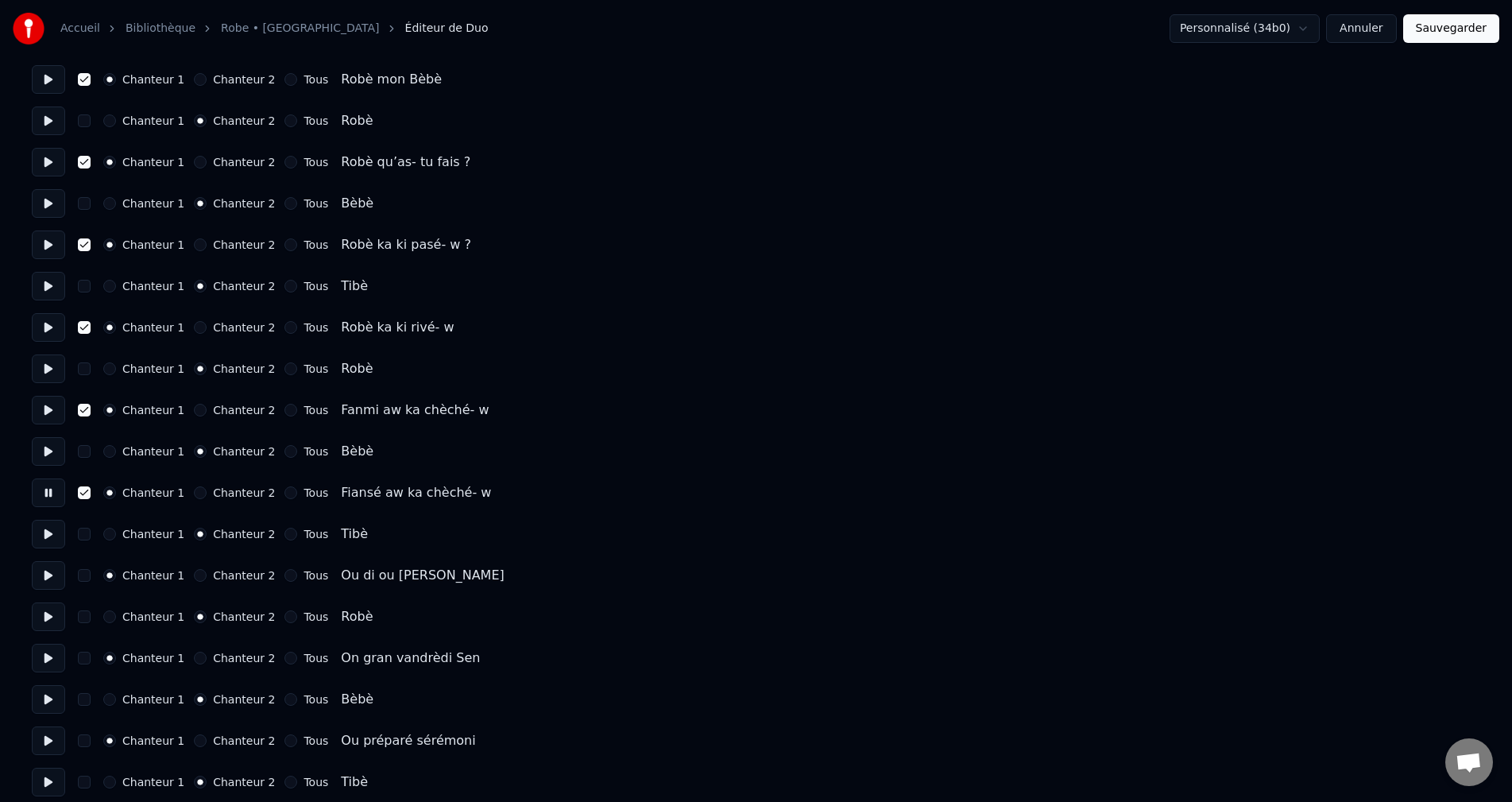
scroll to position [159, 0]
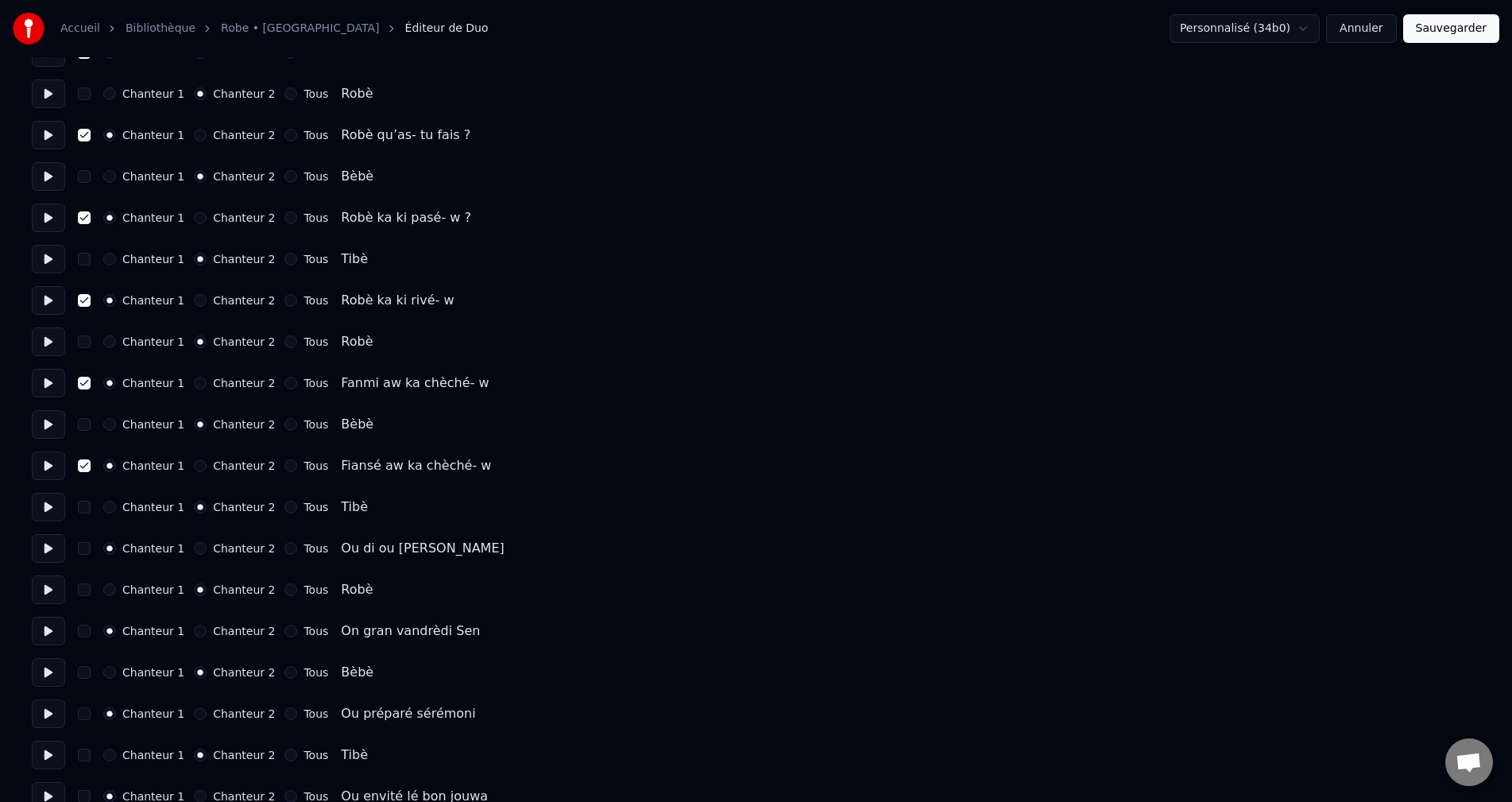
click at [55, 545] on button at bounding box center [48, 548] width 33 height 29
click at [83, 547] on button "button" at bounding box center [84, 548] width 13 height 13
drag, startPoint x: 49, startPoint y: 593, endPoint x: 50, endPoint y: 615, distance: 22.0
click at [49, 592] on button at bounding box center [48, 589] width 33 height 29
click at [53, 632] on button at bounding box center [48, 630] width 33 height 29
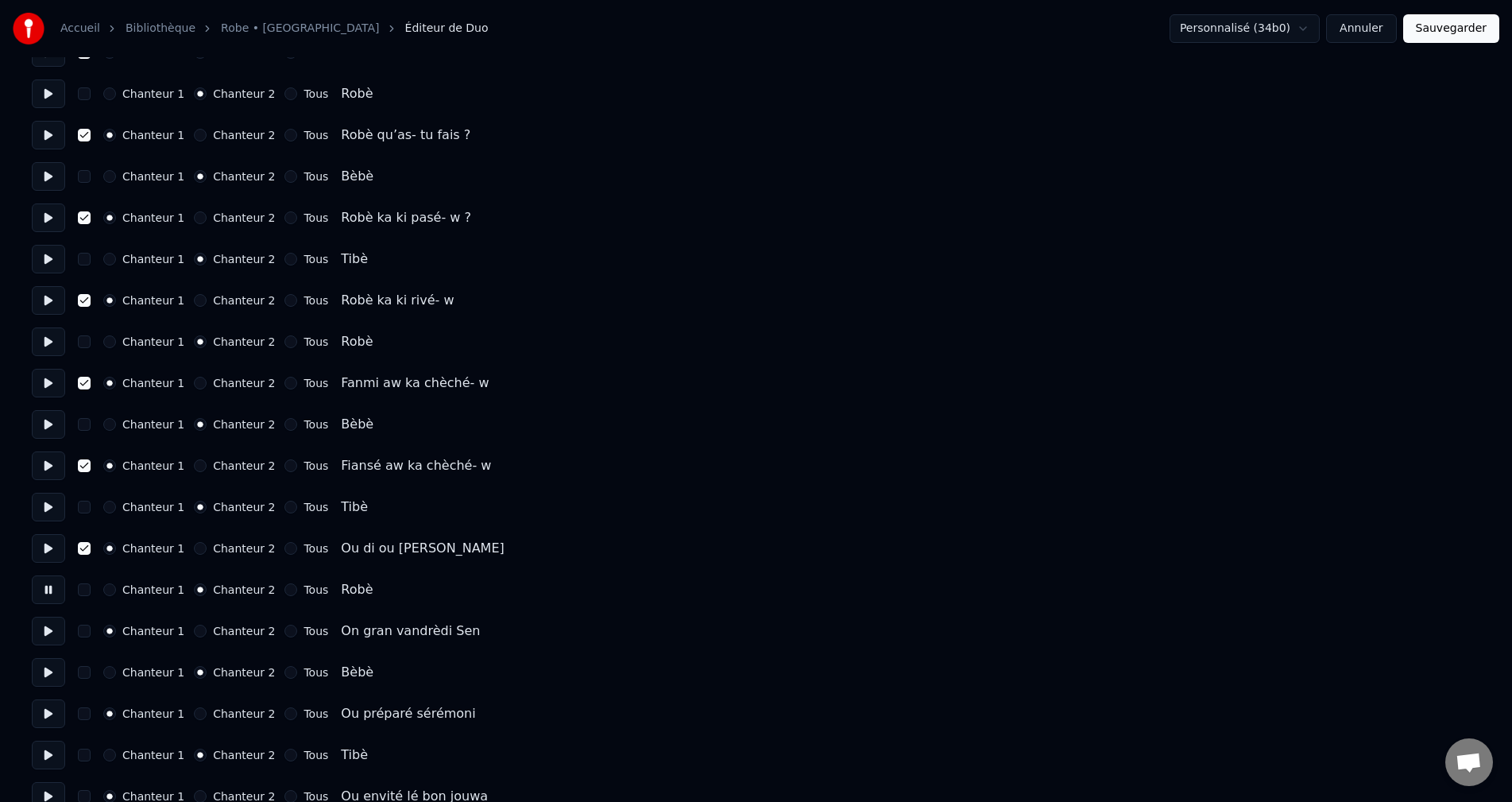
click at [87, 632] on button "button" at bounding box center [84, 630] width 13 height 13
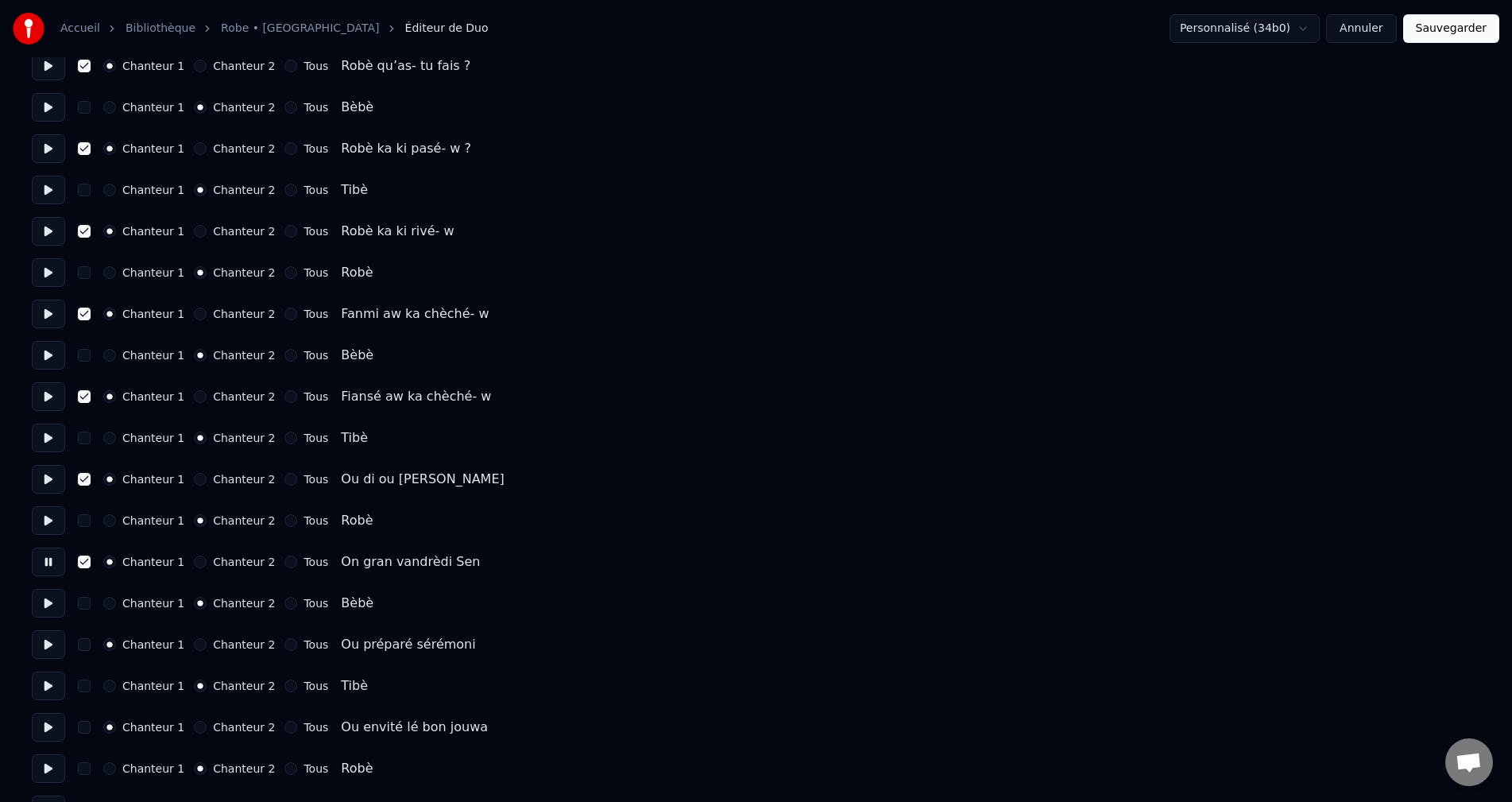
scroll to position [238, 0]
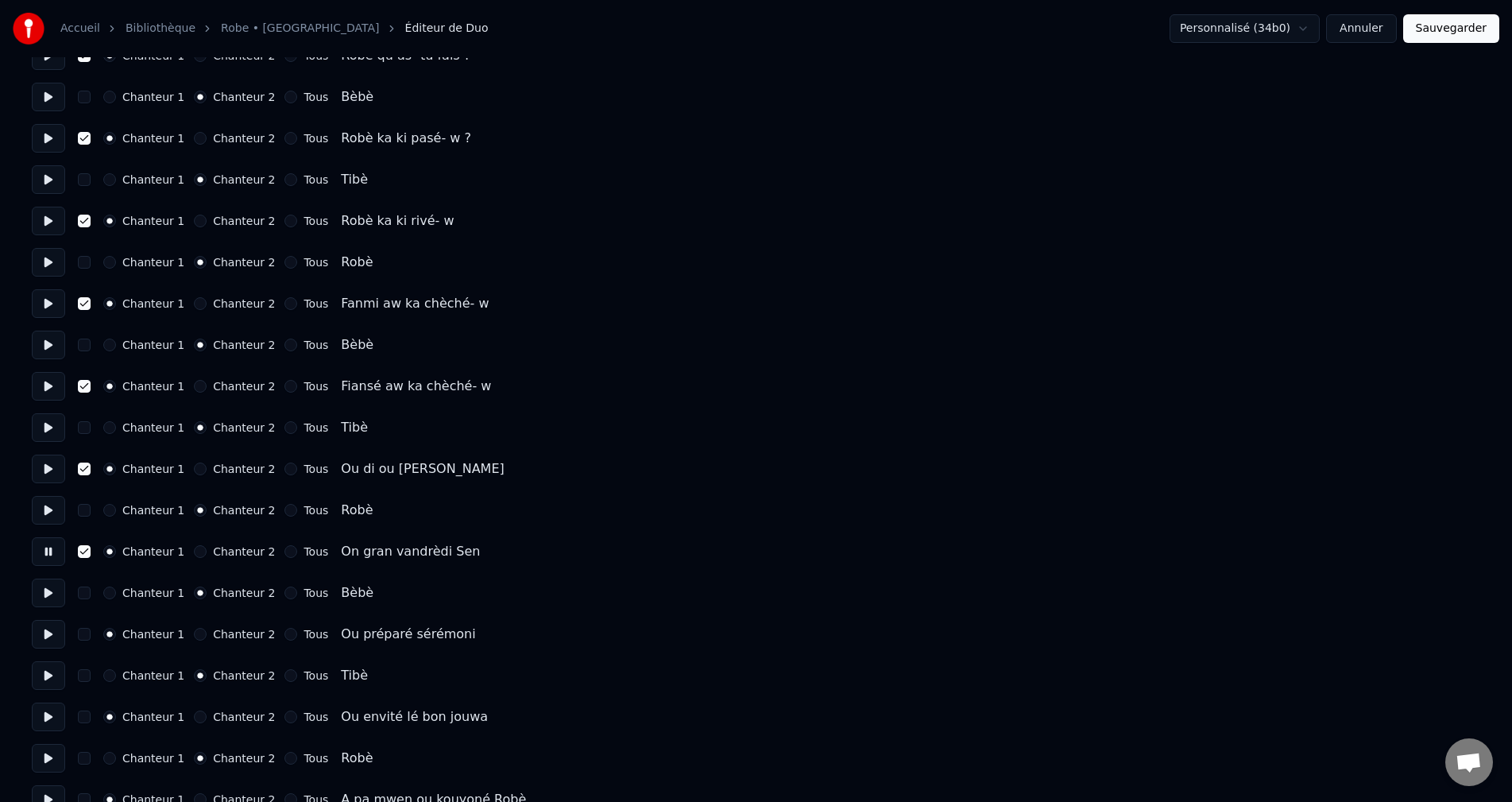
click at [55, 635] on button at bounding box center [48, 634] width 33 height 29
click at [85, 637] on button "button" at bounding box center [84, 634] width 13 height 13
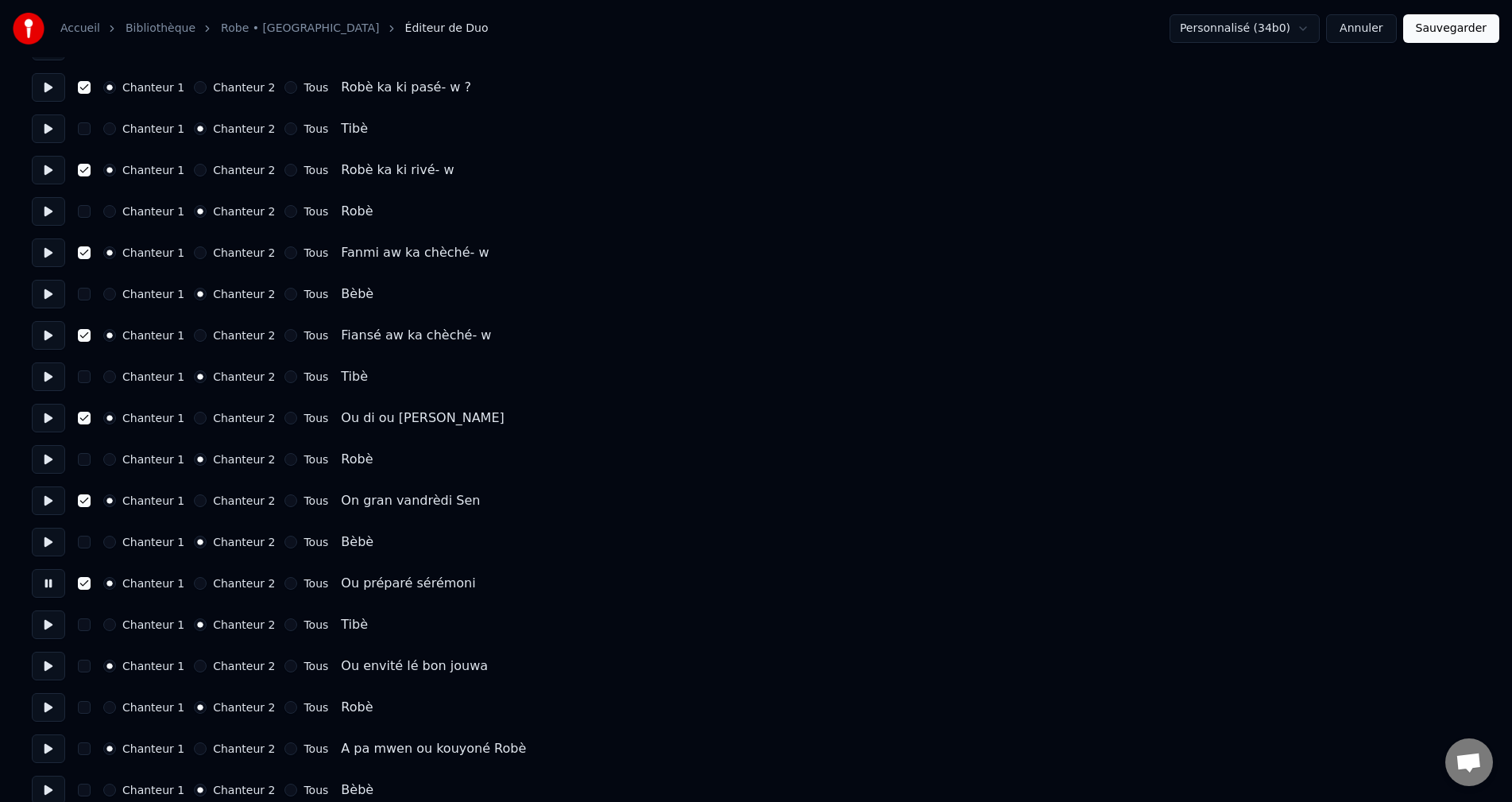
scroll to position [318, 0]
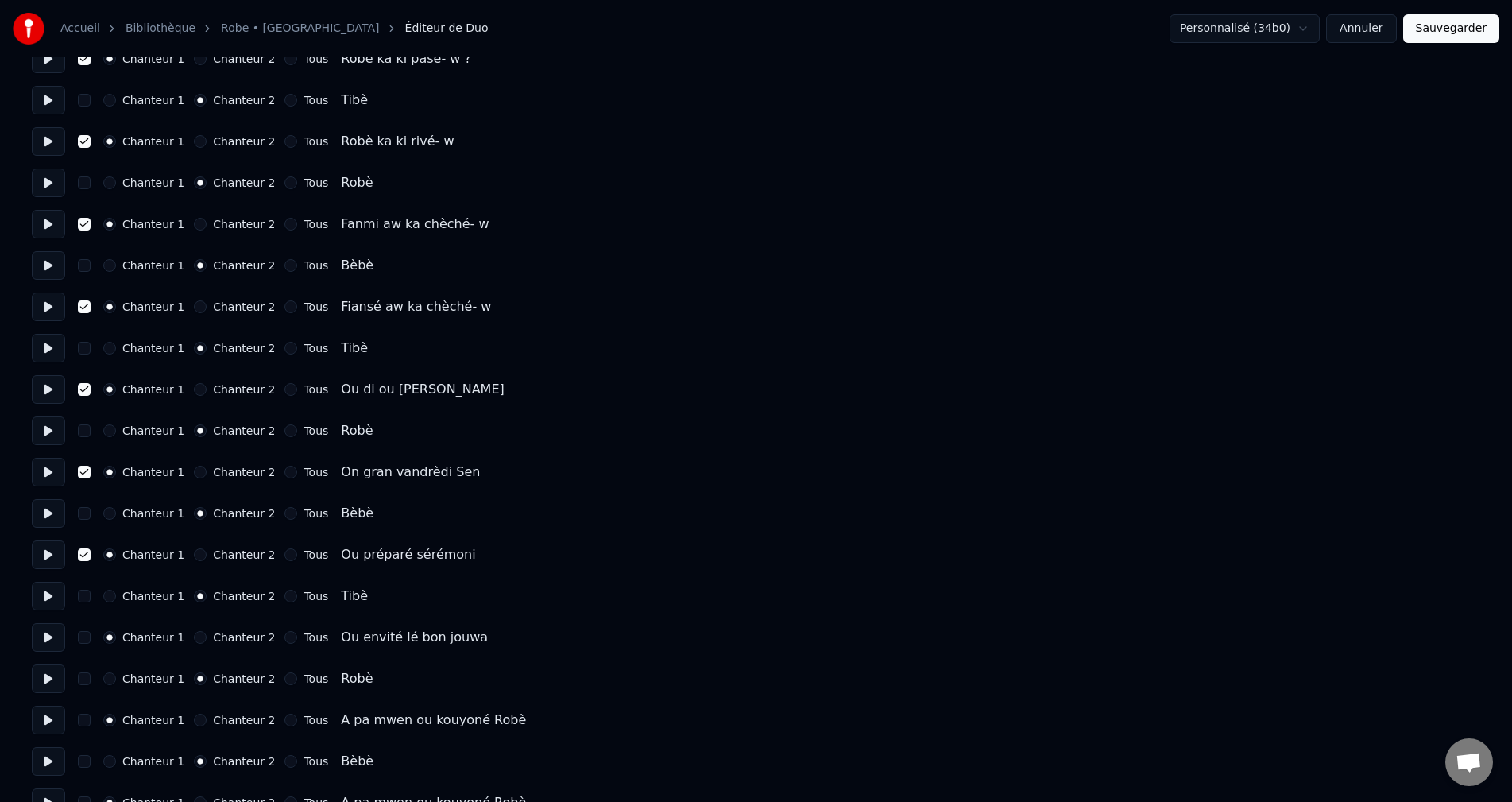
click at [57, 635] on button at bounding box center [48, 637] width 33 height 29
click at [88, 637] on button "button" at bounding box center [84, 637] width 13 height 13
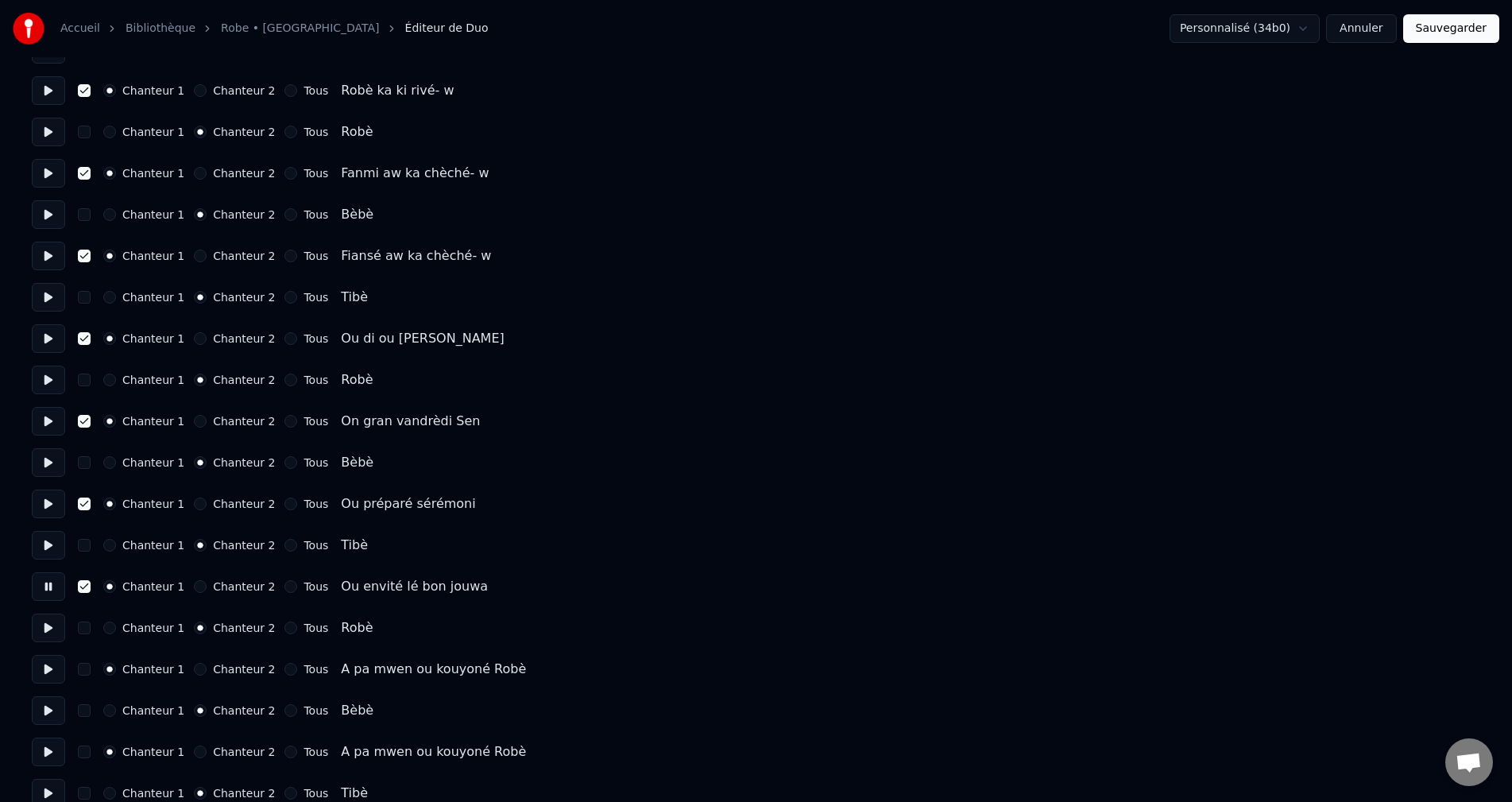
scroll to position [397, 0]
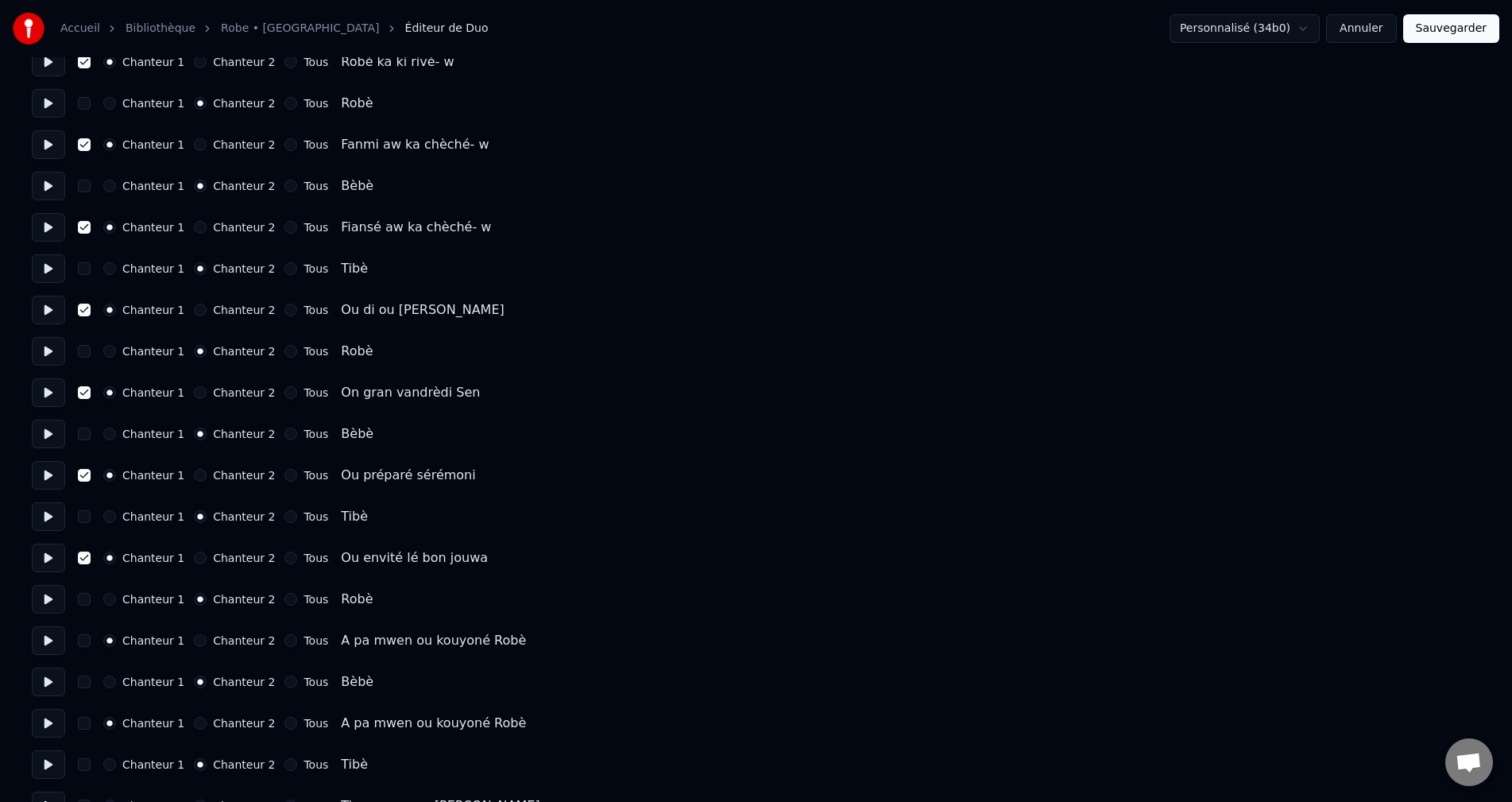
click at [52, 639] on button at bounding box center [48, 640] width 33 height 29
drag, startPoint x: 81, startPoint y: 639, endPoint x: 1033, endPoint y: 227, distance: 1037.3
click at [81, 639] on button "button" at bounding box center [84, 640] width 13 height 13
click at [1475, 39] on button "Sauvegarder" at bounding box center [1452, 28] width 96 height 29
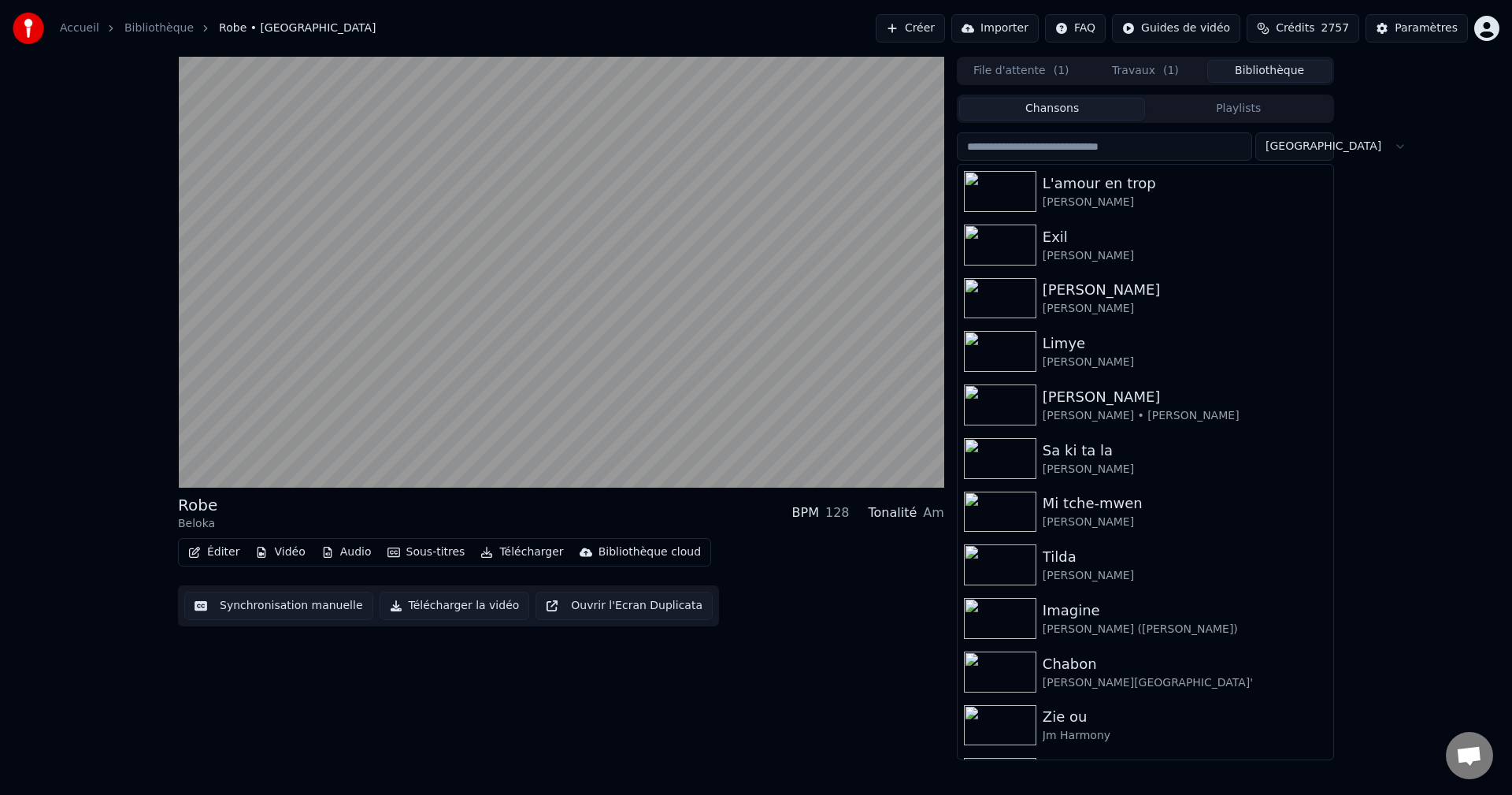
click at [513, 570] on div "Éditer Vidéo Audio Sous-titres Télécharger Bibliothèque cloud Synchronisation m…" at bounding box center [560, 582] width 766 height 89
click at [518, 557] on button "Télécharger" at bounding box center [521, 552] width 95 height 22
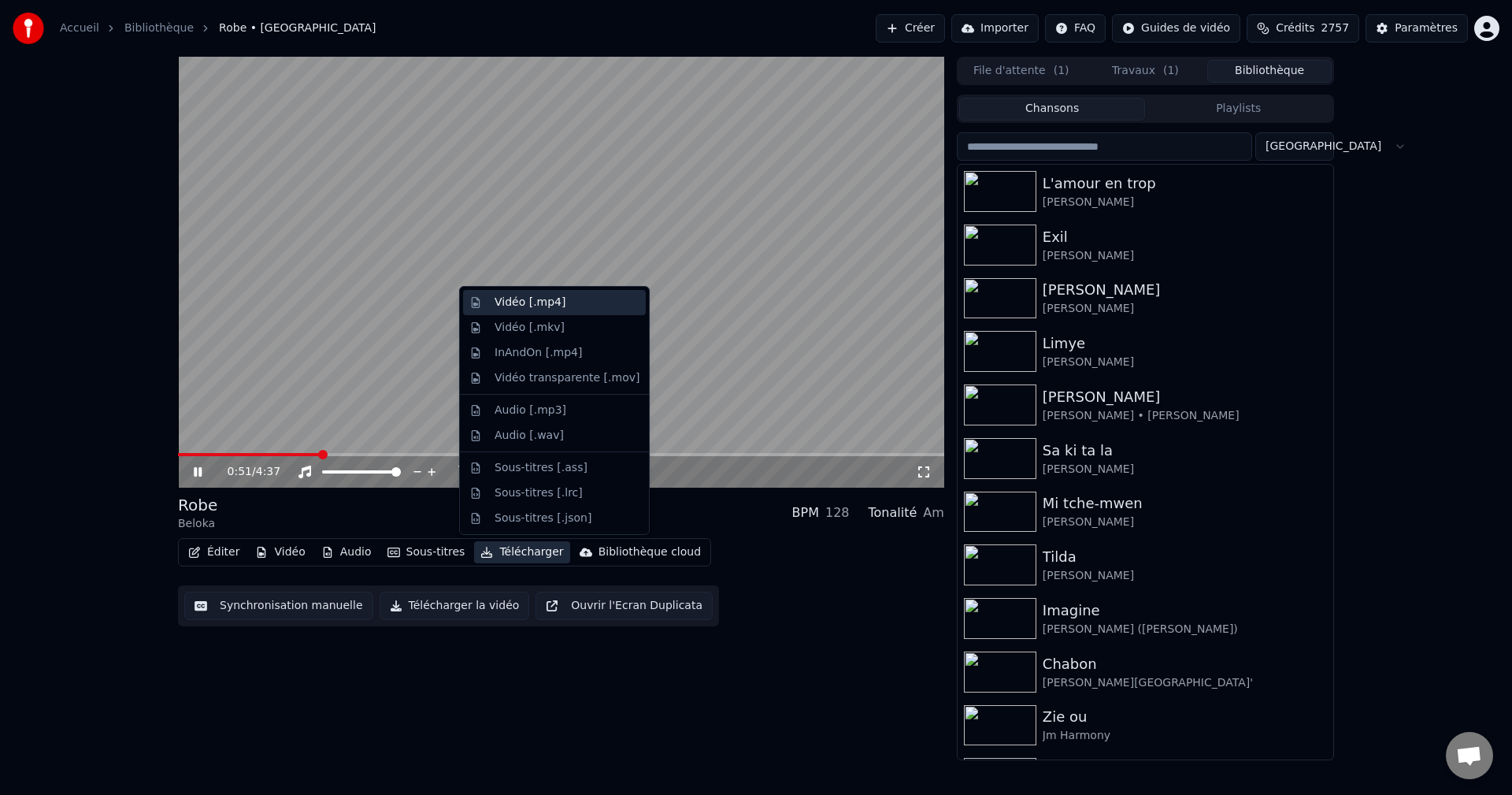
click at [547, 293] on div "Vidéo [.mp4]" at bounding box center [554, 302] width 183 height 25
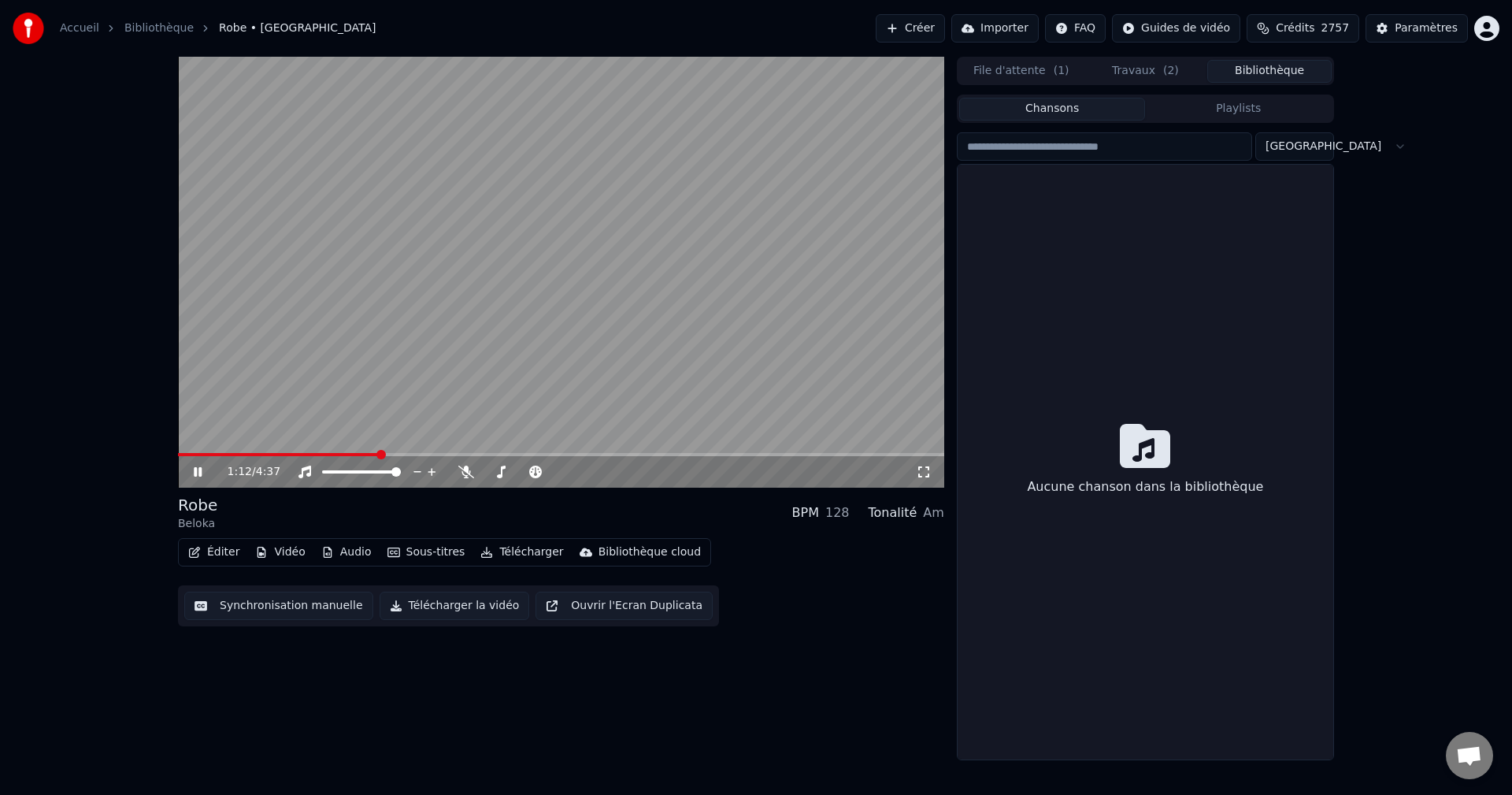
click at [1305, 67] on button "Bibliothèque" at bounding box center [1268, 71] width 124 height 23
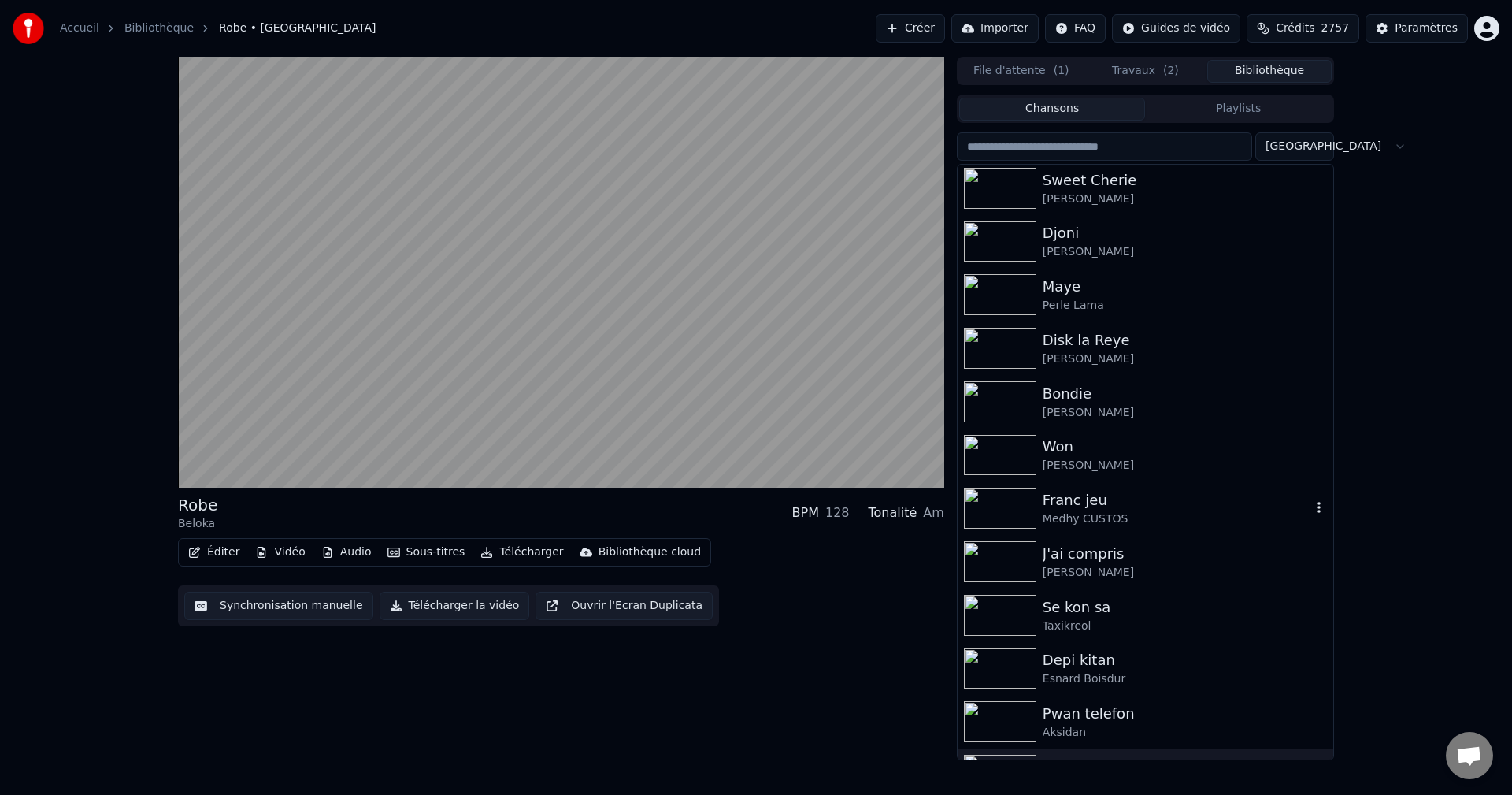
scroll to position [1418, 0]
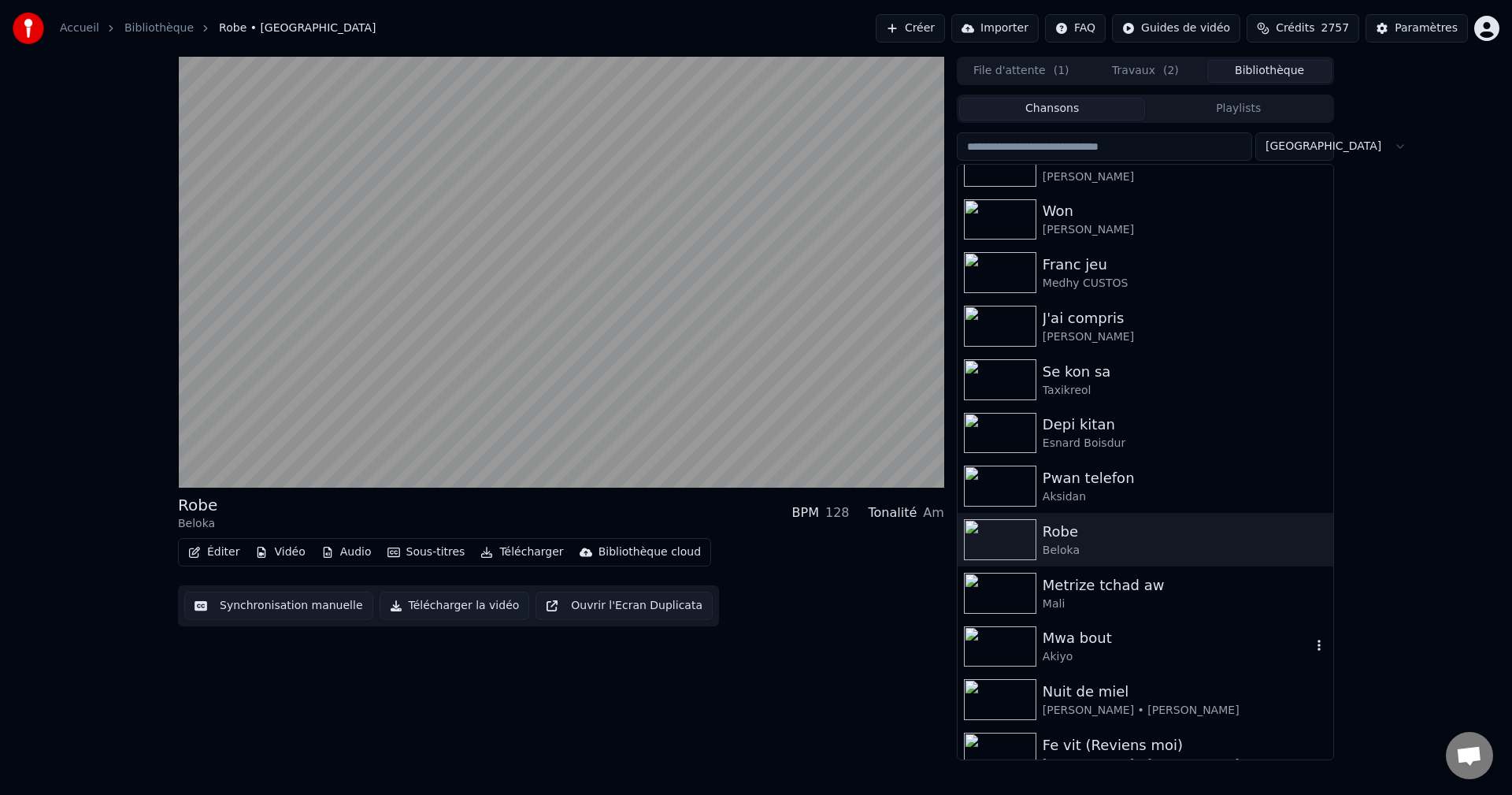
click at [1096, 647] on div "Mwa bout" at bounding box center [1177, 637] width 269 height 22
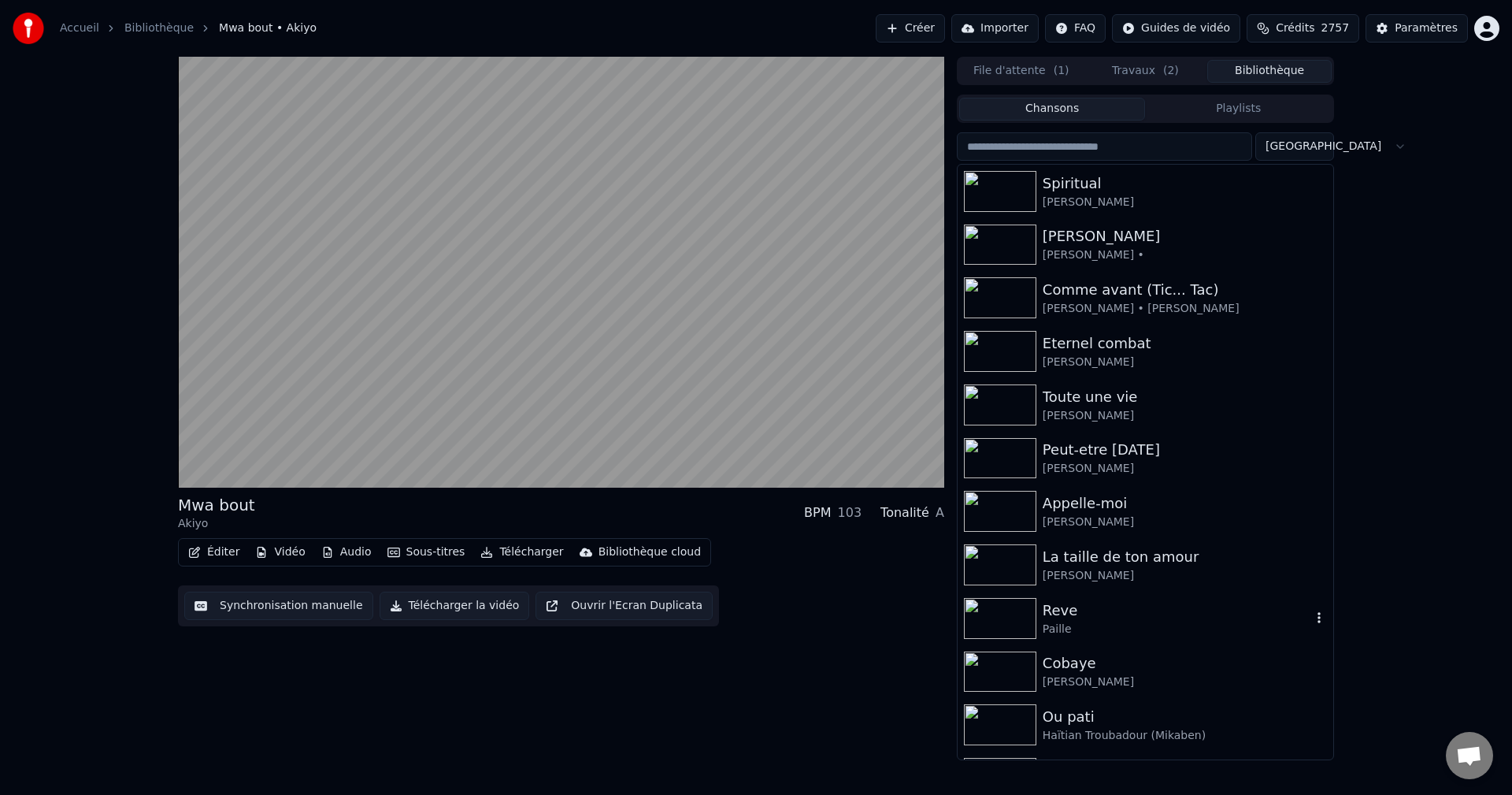
scroll to position [4097, 0]
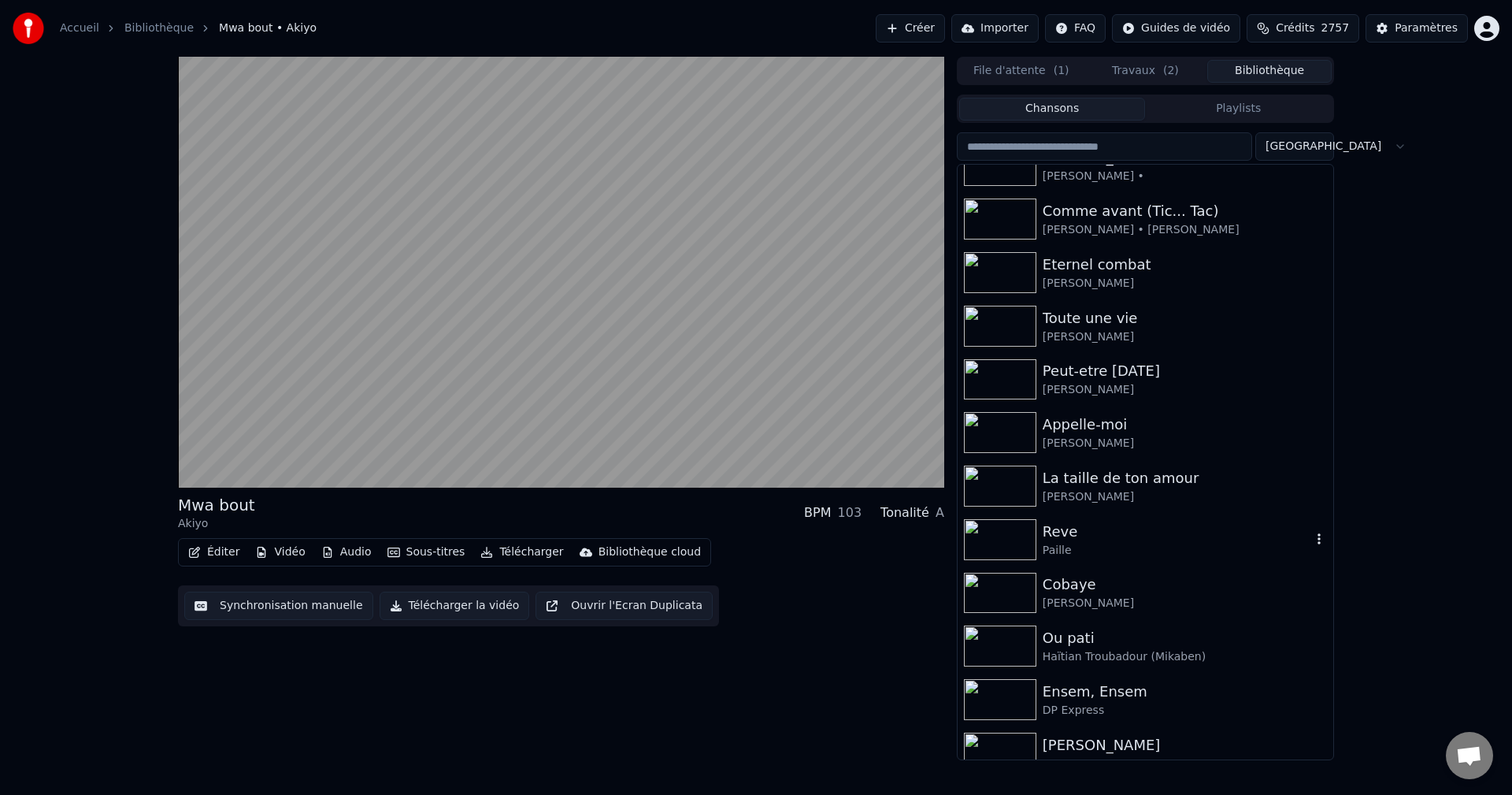
click at [1071, 540] on div "Reve" at bounding box center [1177, 531] width 269 height 22
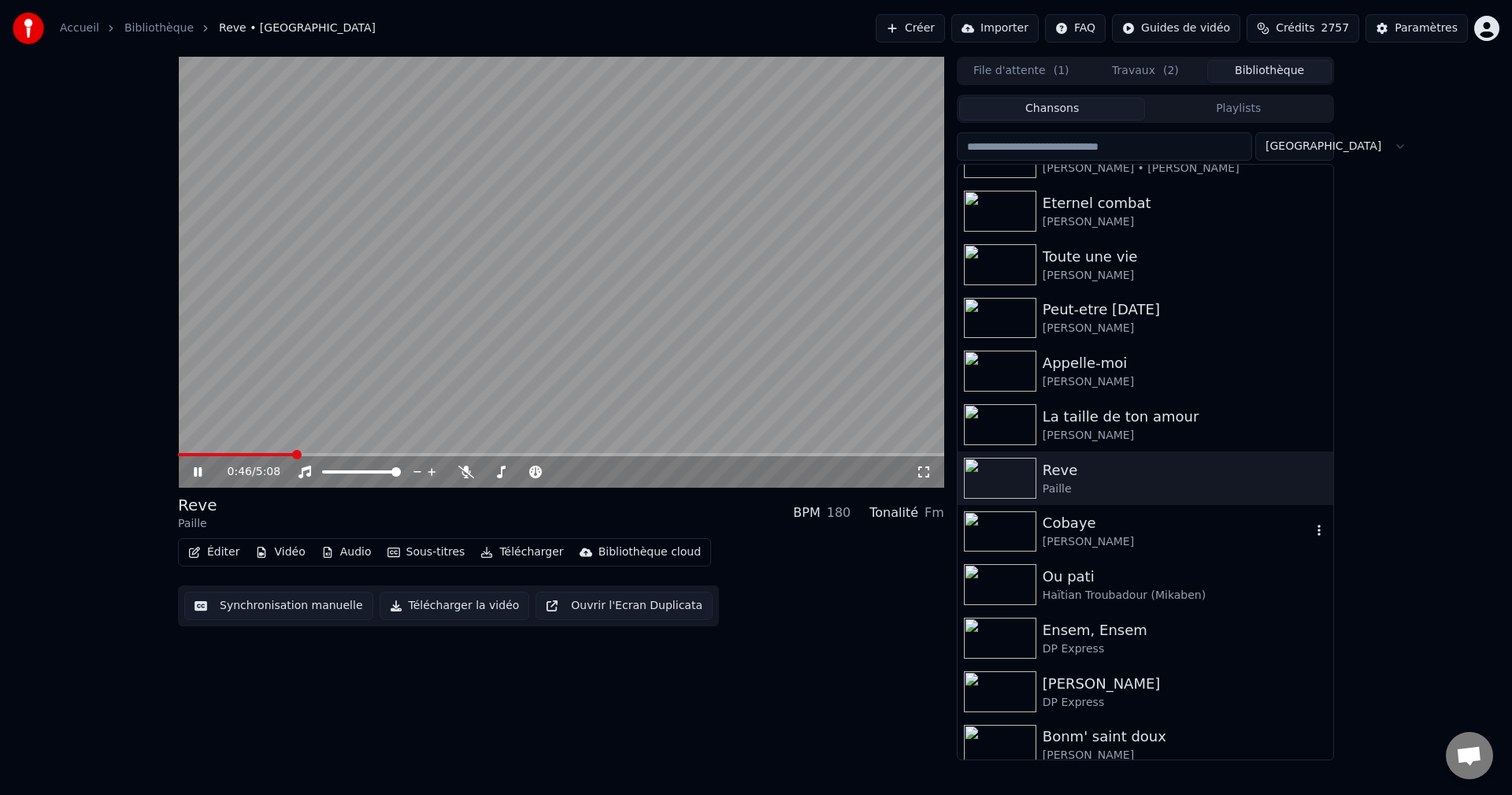
scroll to position [4175, 0]
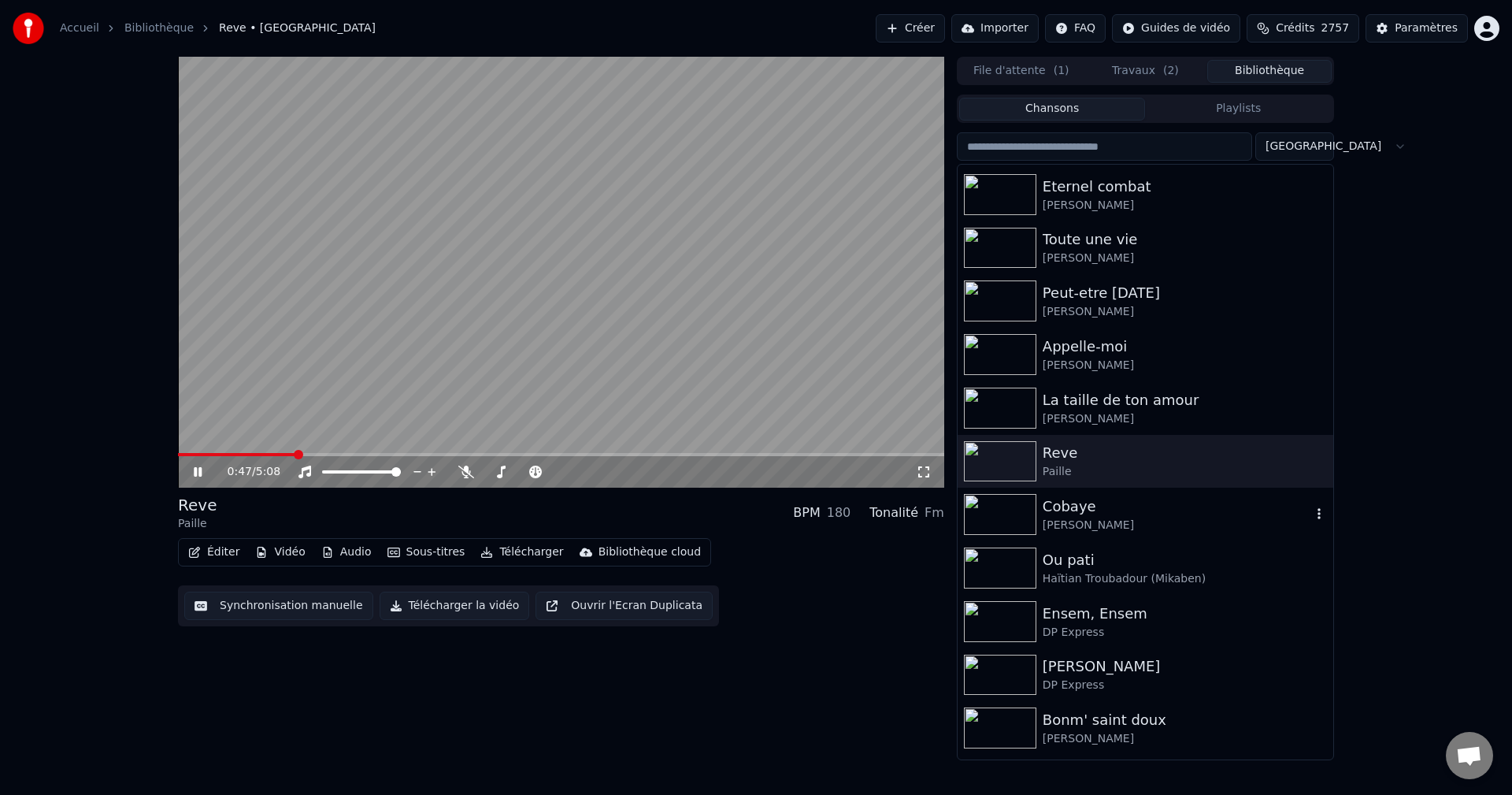
click at [1088, 517] on div "[PERSON_NAME]" at bounding box center [1177, 525] width 269 height 16
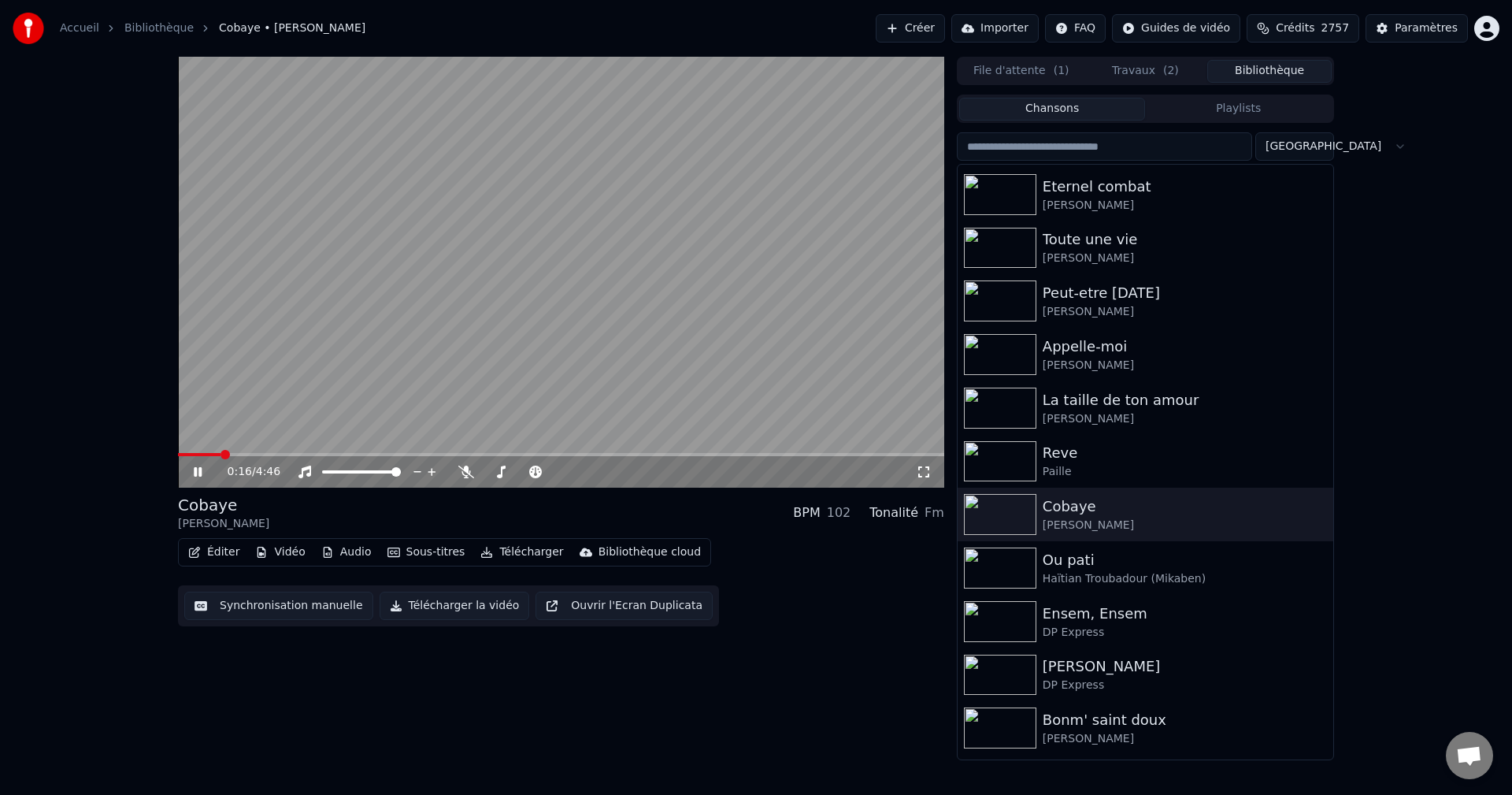
click at [222, 454] on span at bounding box center [560, 455] width 766 height 3
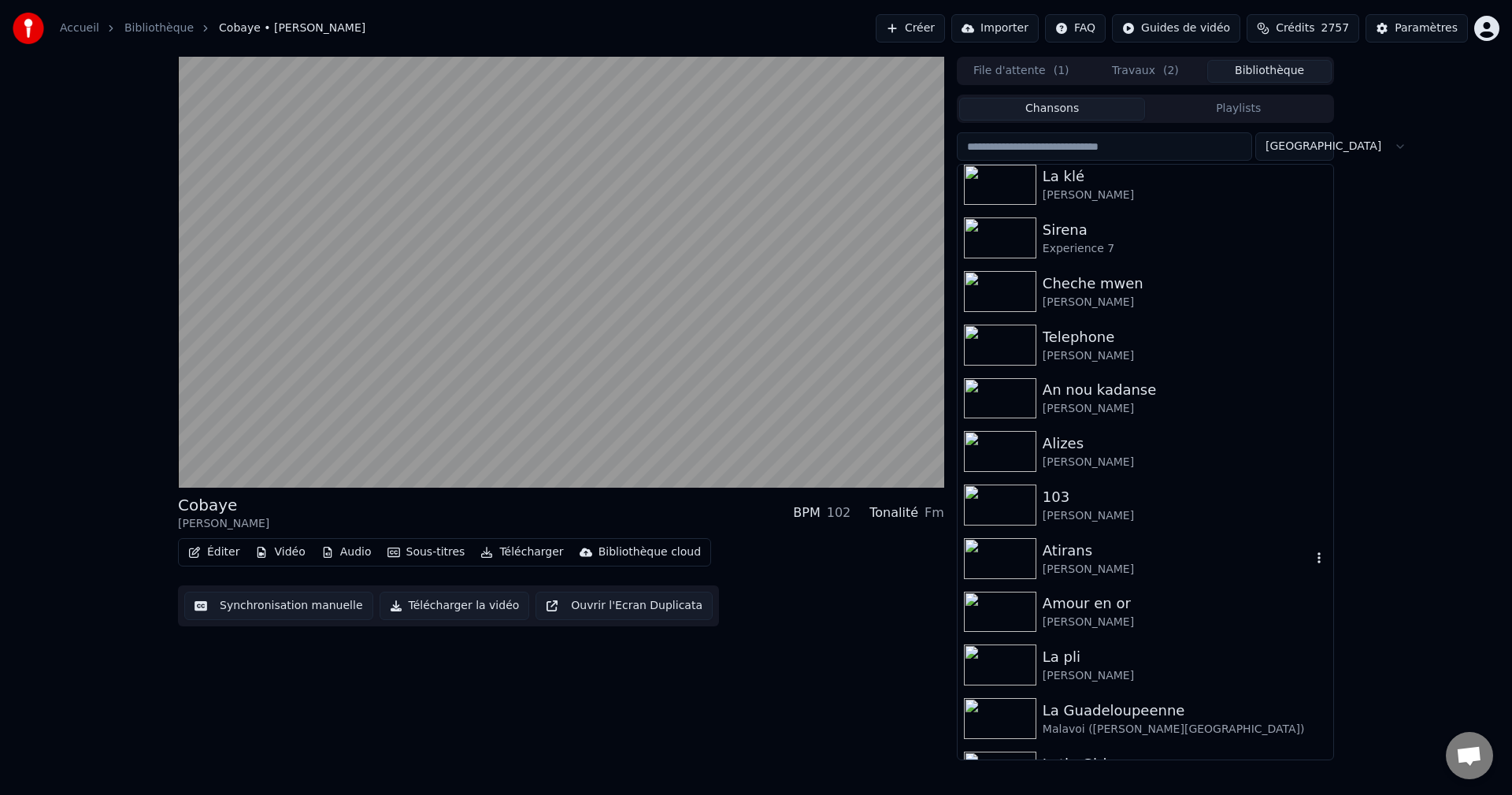
scroll to position [4884, 0]
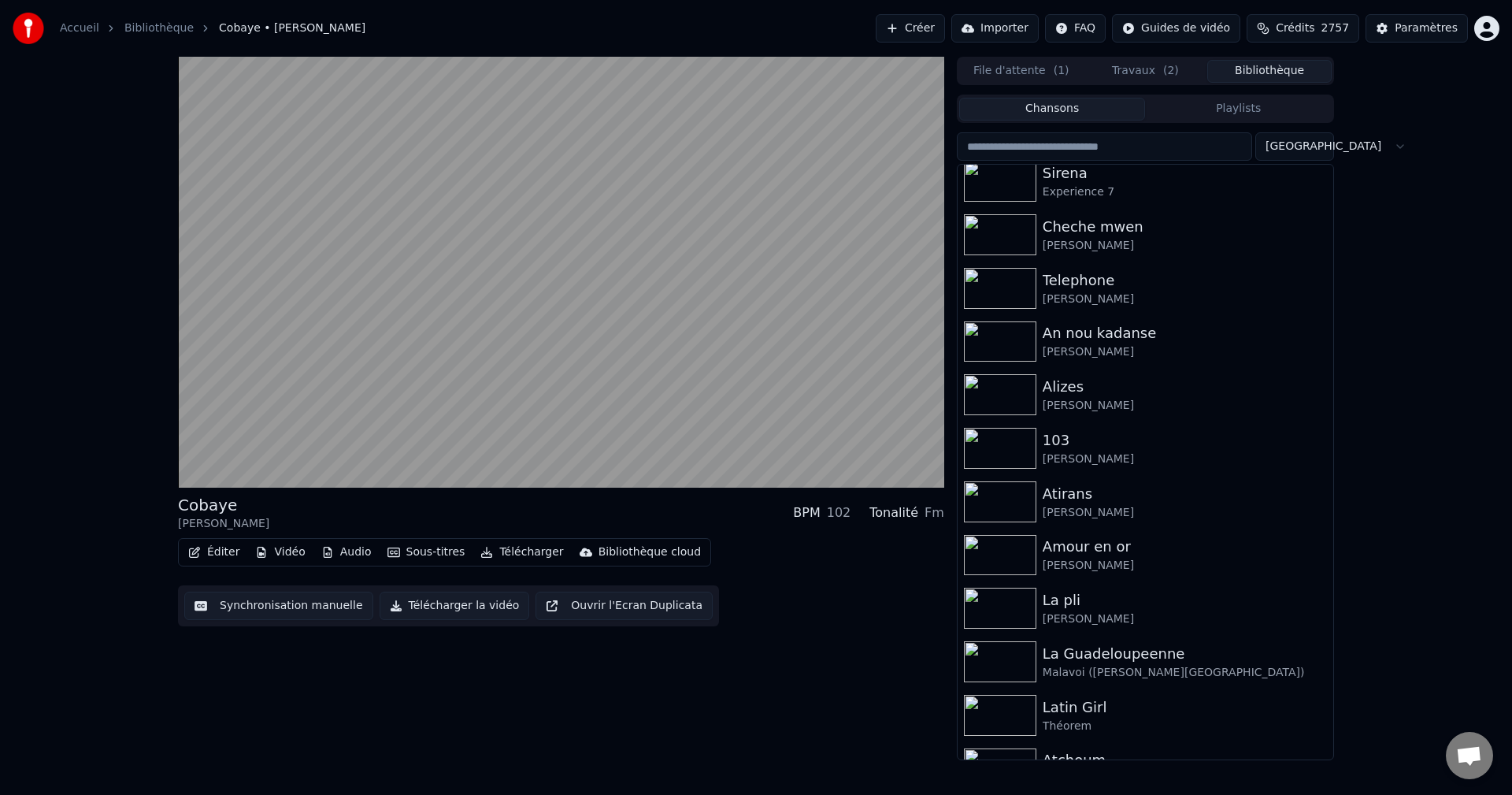
click at [1108, 154] on input "search" at bounding box center [1104, 146] width 295 height 29
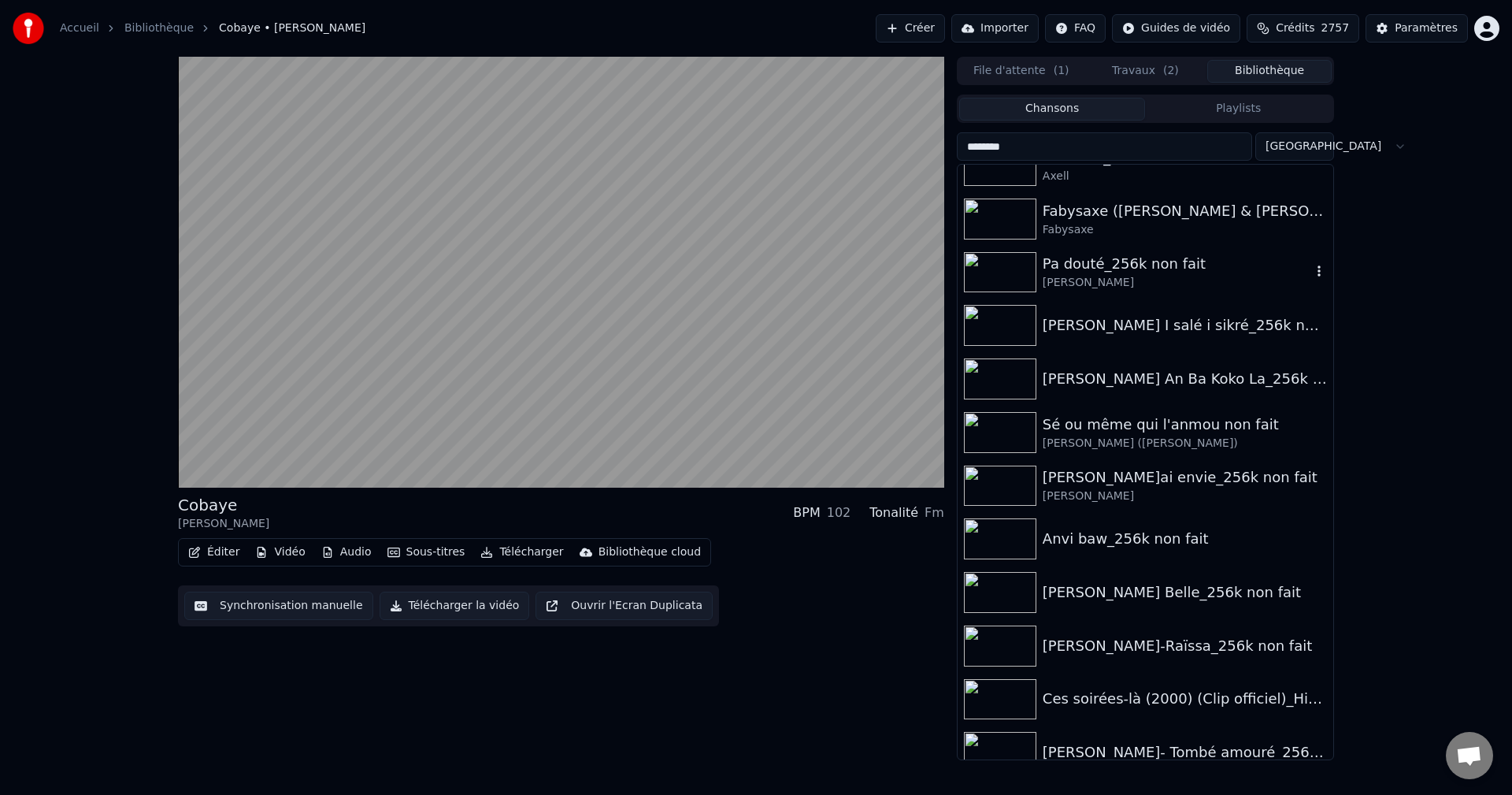
scroll to position [3045, 0]
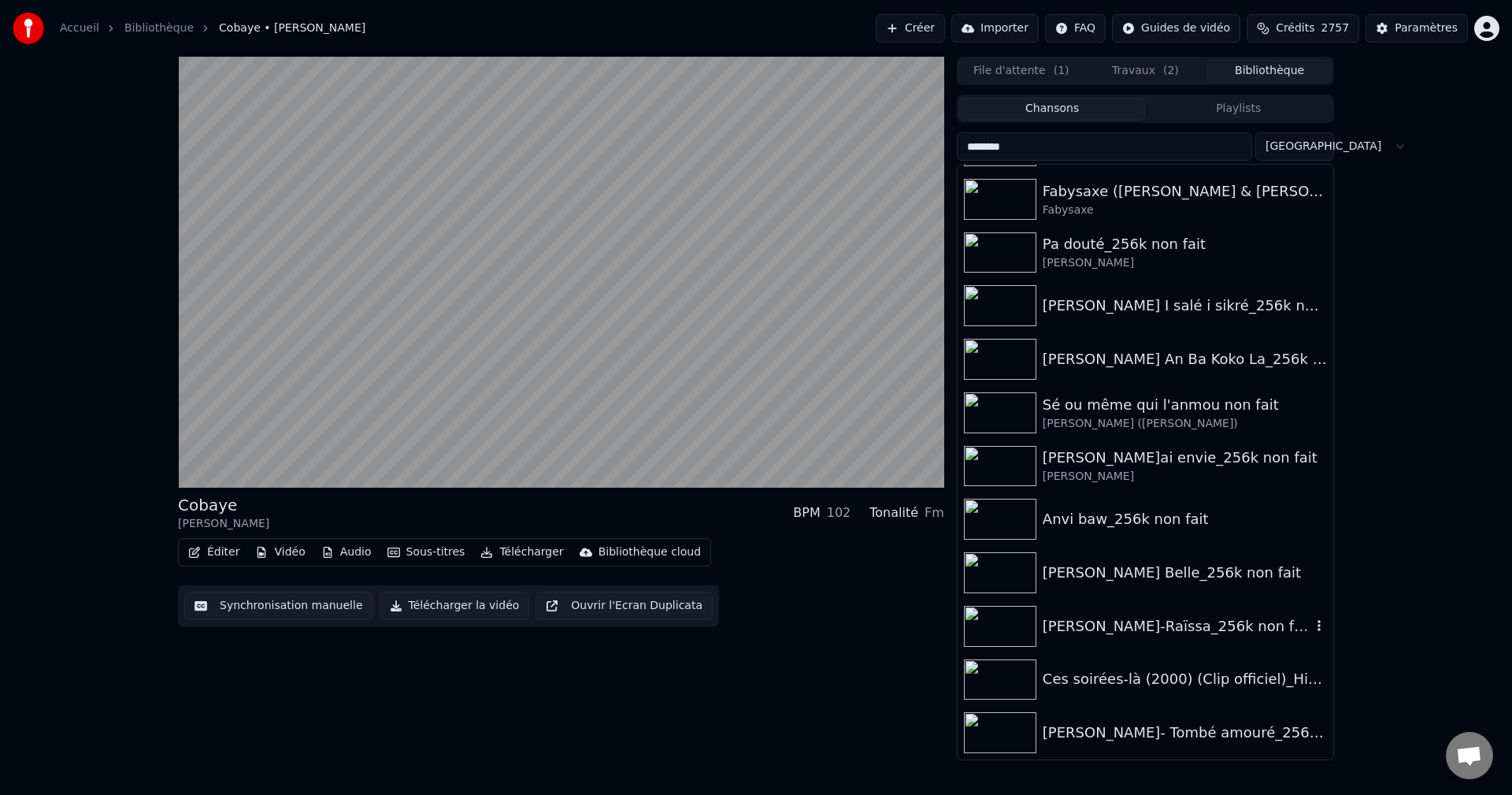
click at [1124, 632] on div "[PERSON_NAME]-Raïssa_256k non fait" at bounding box center [1177, 626] width 269 height 22
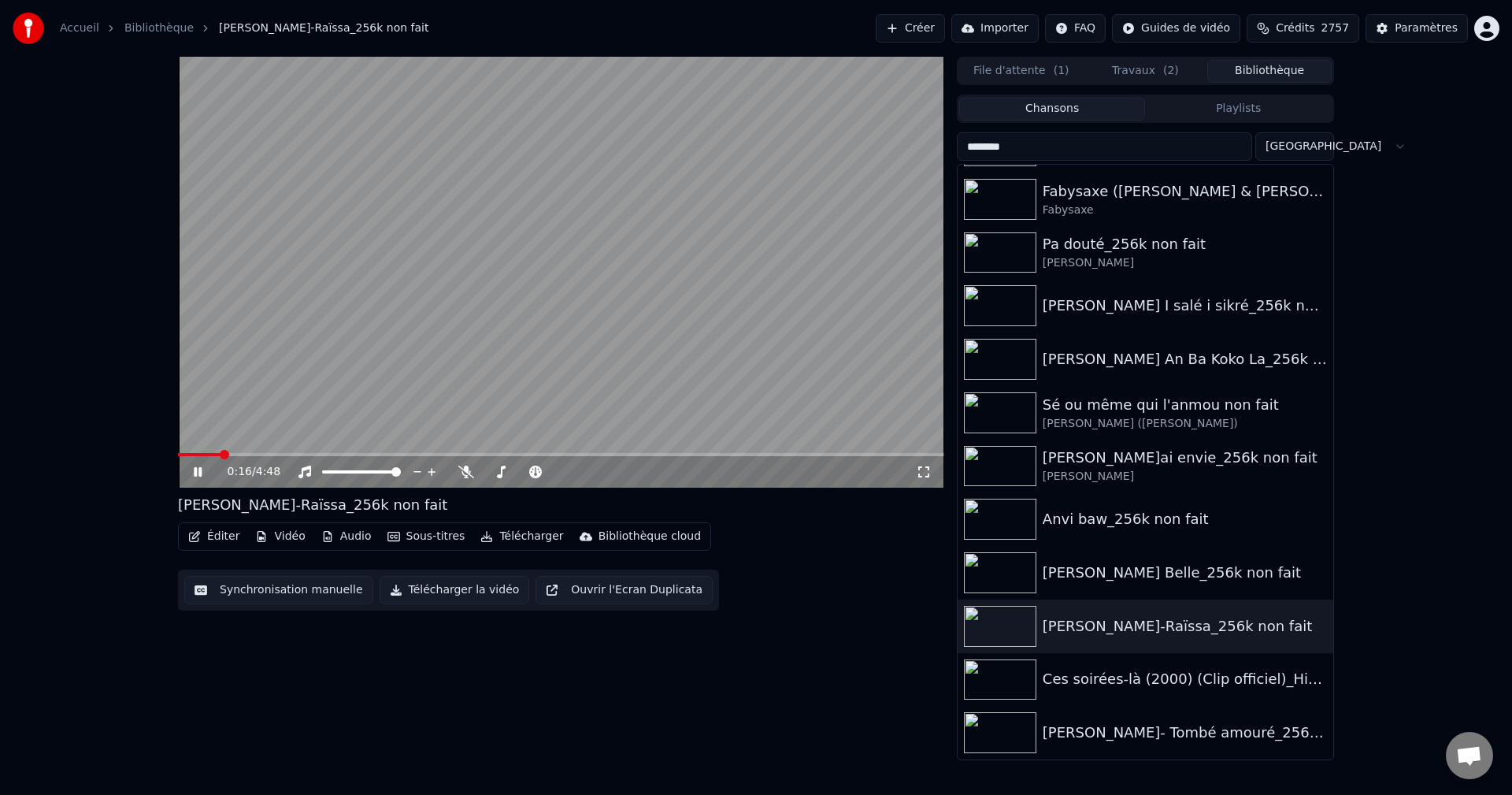
click at [221, 453] on span at bounding box center [560, 455] width 766 height 3
click at [466, 474] on icon at bounding box center [466, 471] width 16 height 13
click at [216, 536] on button "Éditer" at bounding box center [214, 535] width 64 height 22
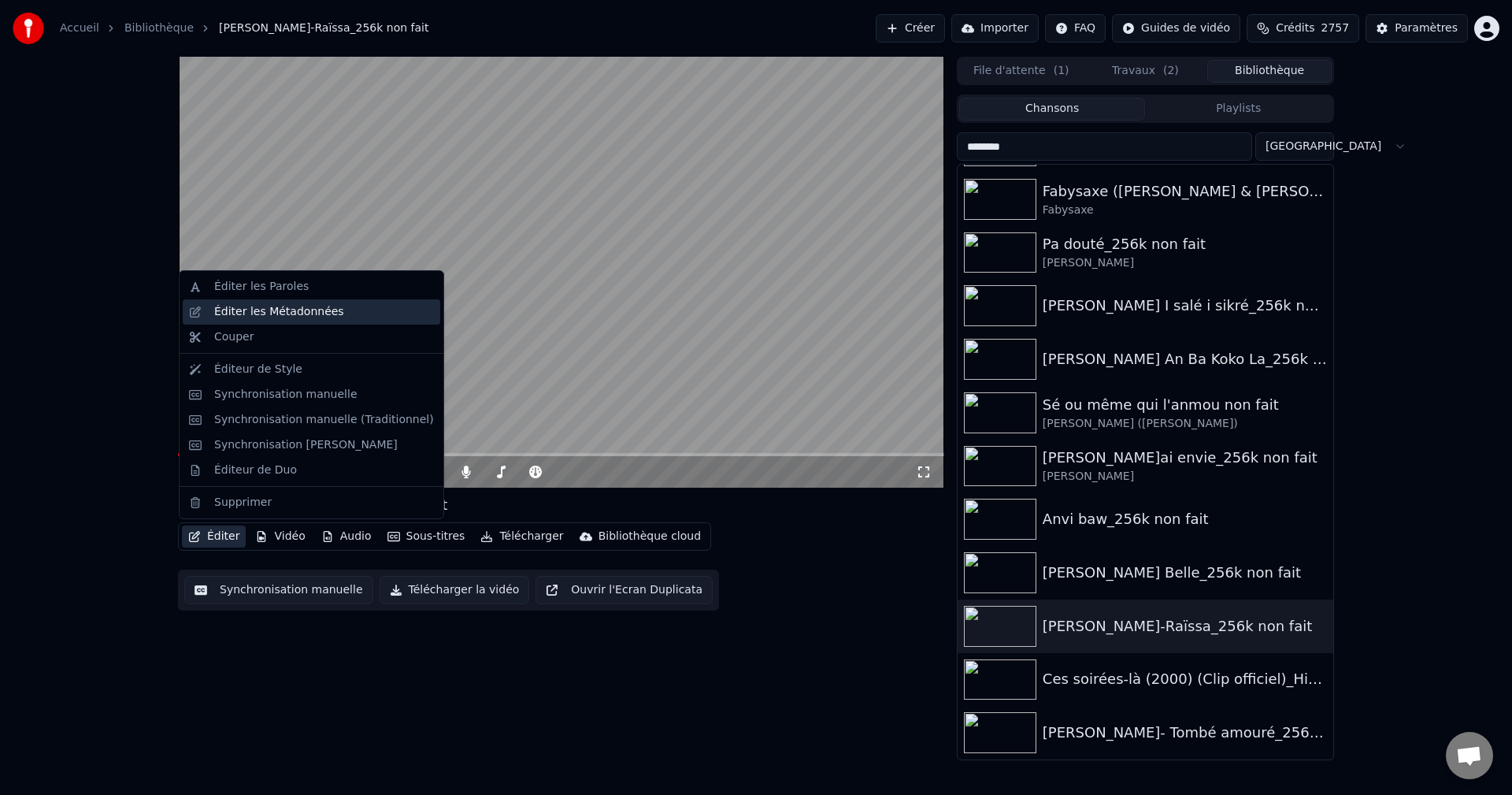
click at [291, 319] on div "Éditer les Métadonnées" at bounding box center [279, 312] width 130 height 16
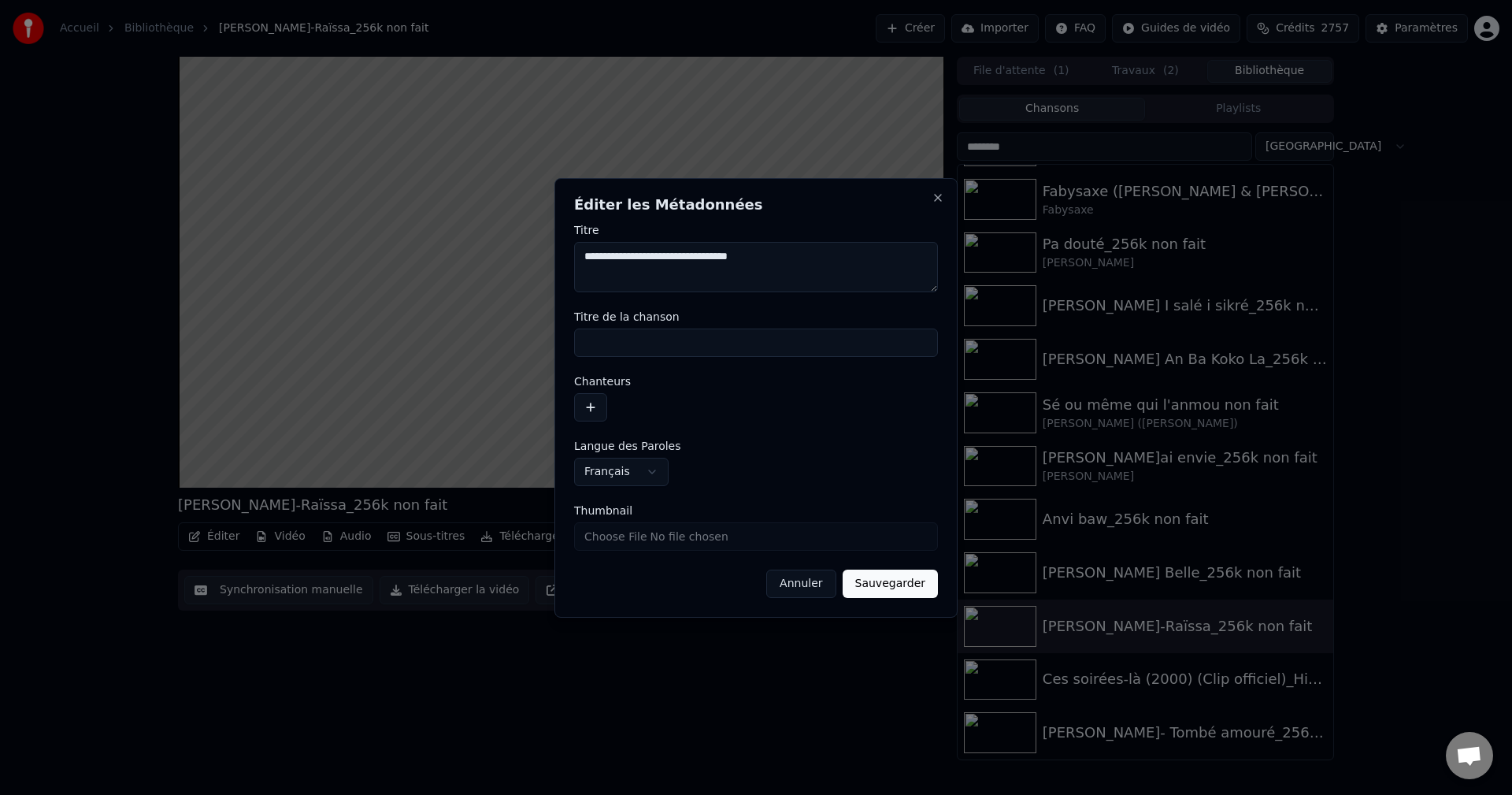
click at [694, 257] on textarea "**********" at bounding box center [756, 267] width 363 height 50
drag, startPoint x: 672, startPoint y: 259, endPoint x: 434, endPoint y: 264, distance: 238.1
click at [435, 260] on body "Accueil Bibliothèque [PERSON_NAME]-Raïssa_256k non fait Créer Importer FAQ Guid…" at bounding box center [756, 398] width 1512 height 795
click at [819, 588] on button "Annuler" at bounding box center [801, 583] width 69 height 29
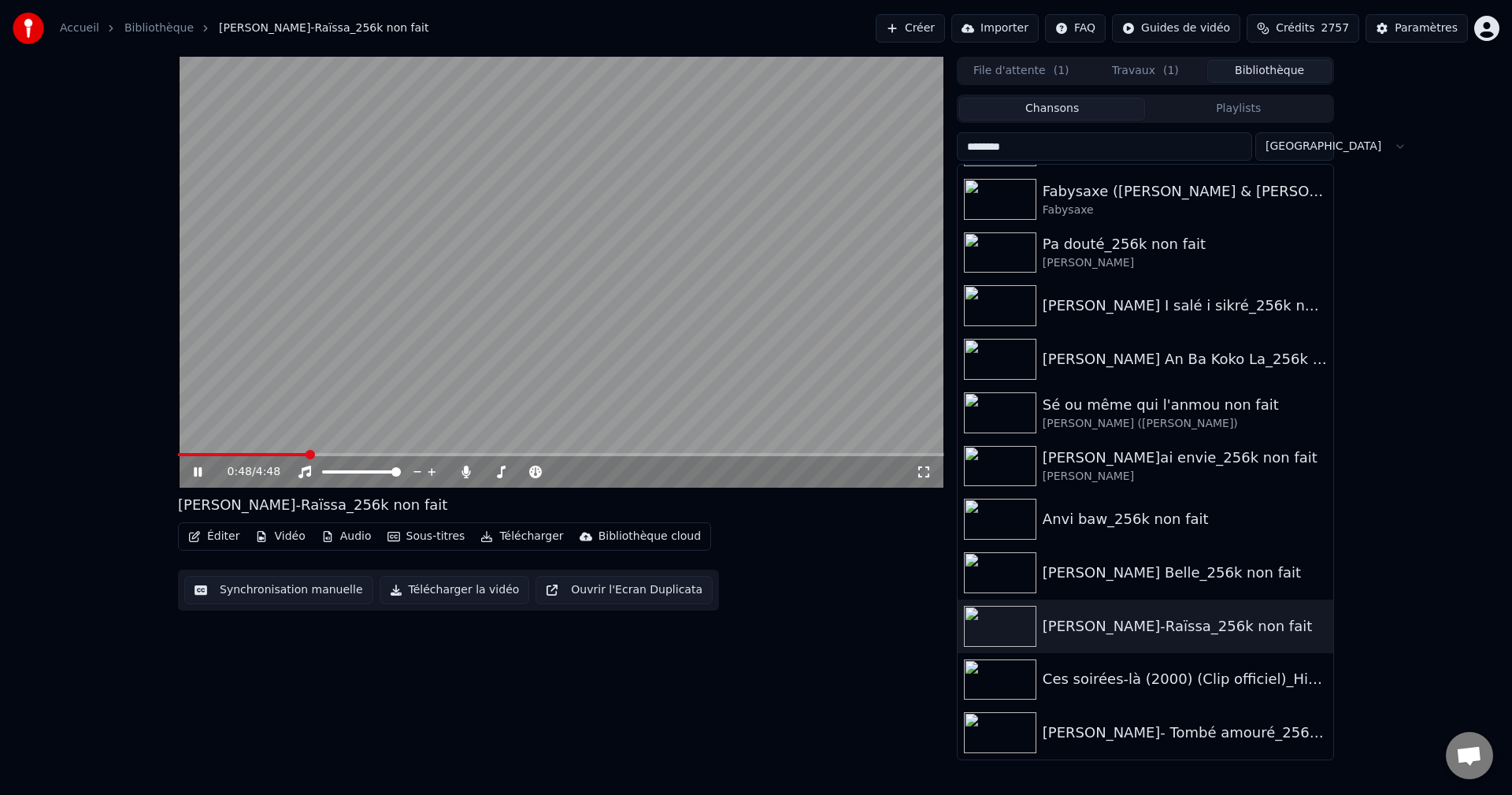
click at [203, 473] on icon at bounding box center [209, 471] width 37 height 13
click at [1123, 572] on div "[PERSON_NAME] Belle_256k non fait" at bounding box center [1177, 572] width 269 height 22
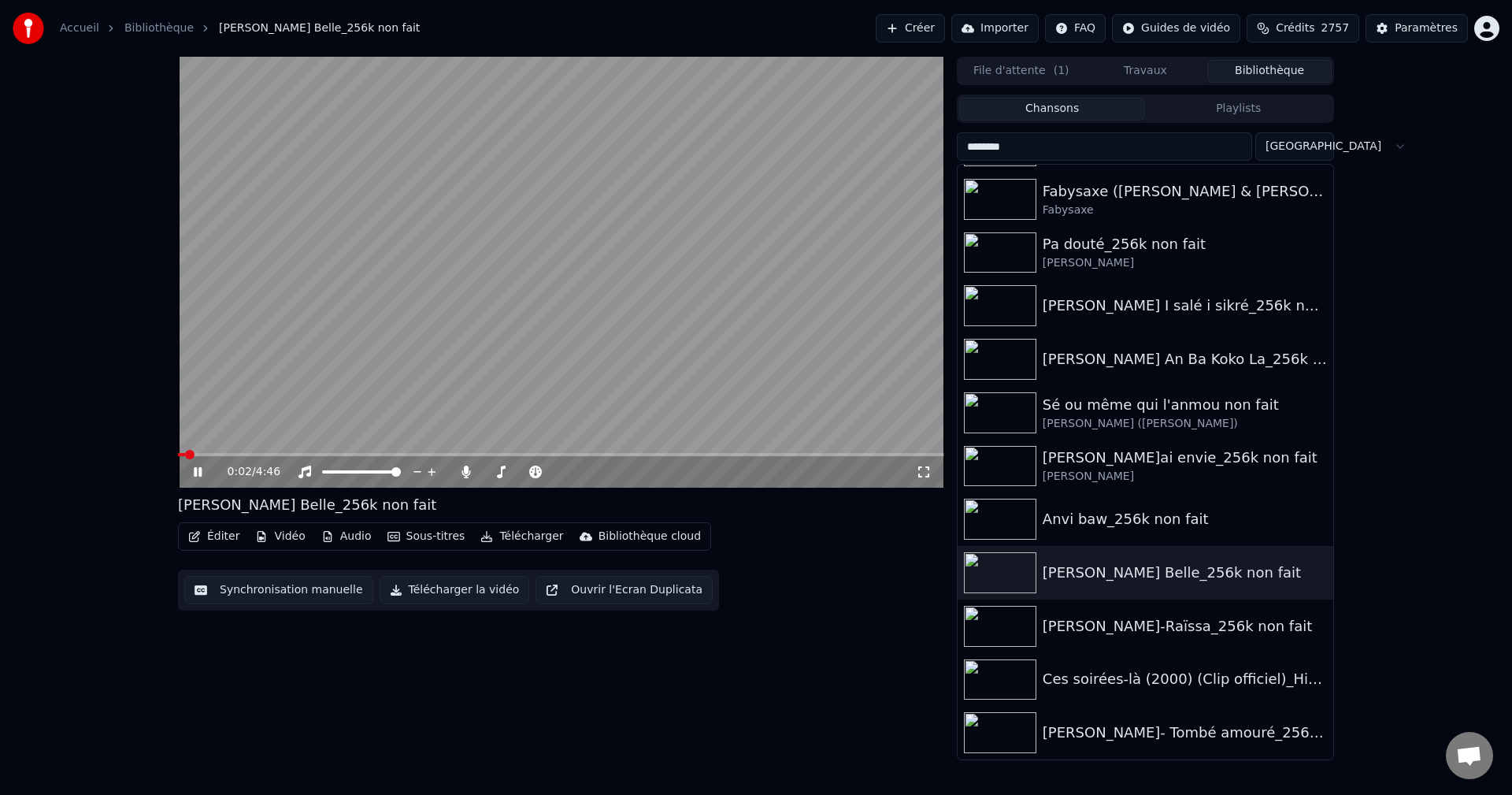
click at [213, 536] on button "Éditer" at bounding box center [214, 535] width 64 height 22
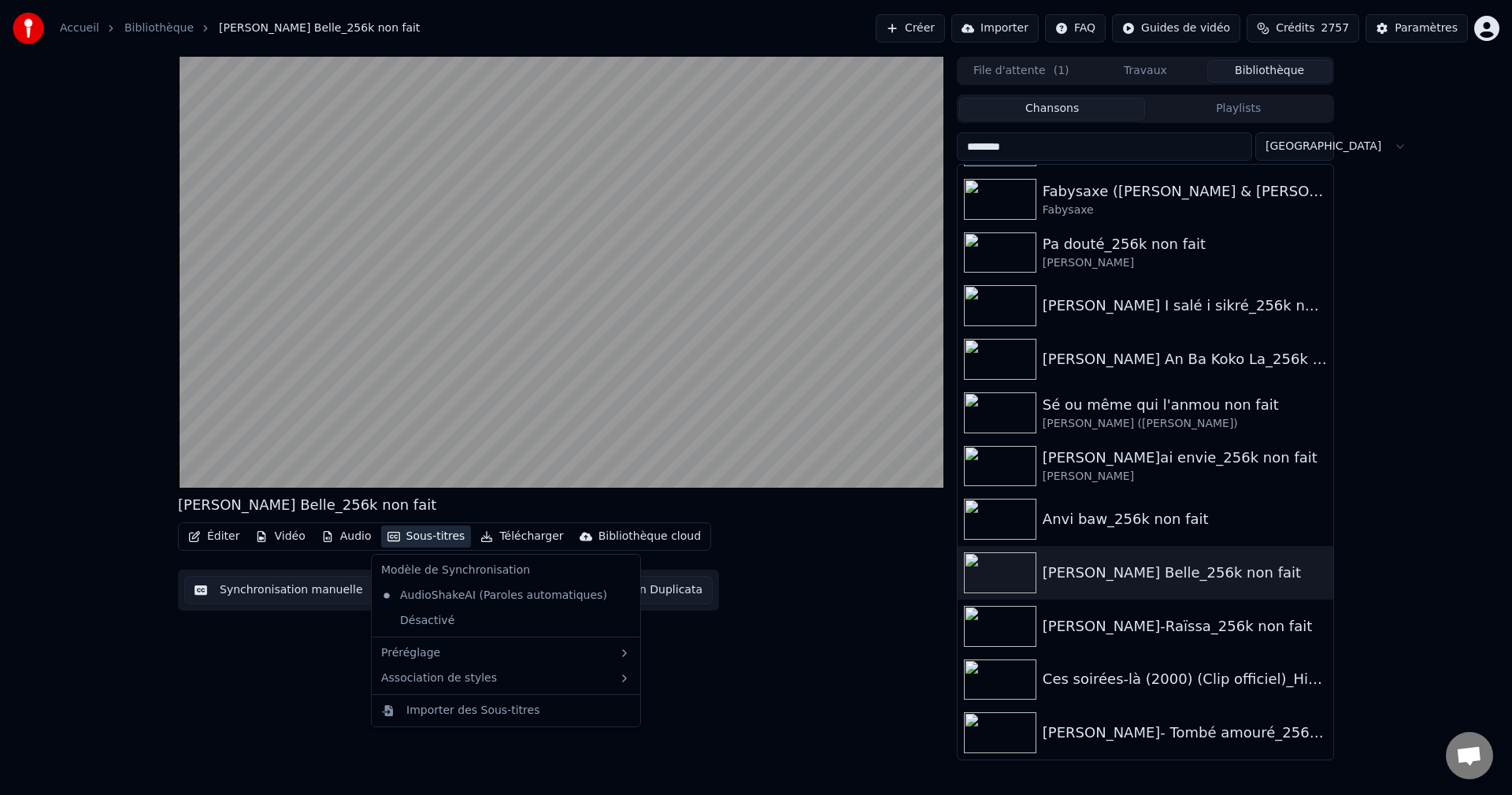
drag, startPoint x: 1119, startPoint y: 145, endPoint x: 797, endPoint y: 161, distance: 322.4
click at [801, 160] on div "[PERSON_NAME] Belle_256k non fait Éditer Vidéo Audio Sous-titres Télécharger Bi…" at bounding box center [756, 408] width 1181 height 704
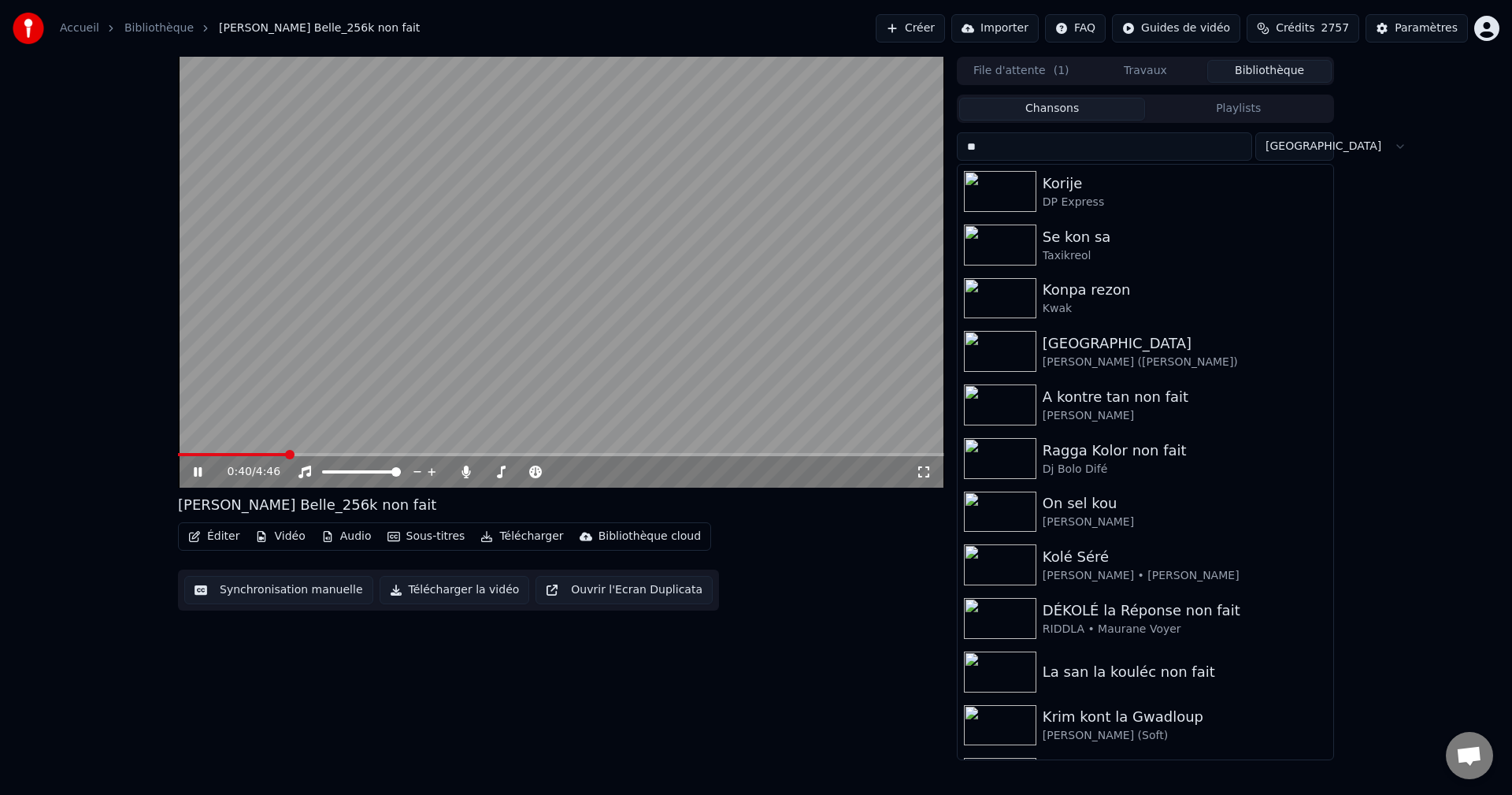
type input "*"
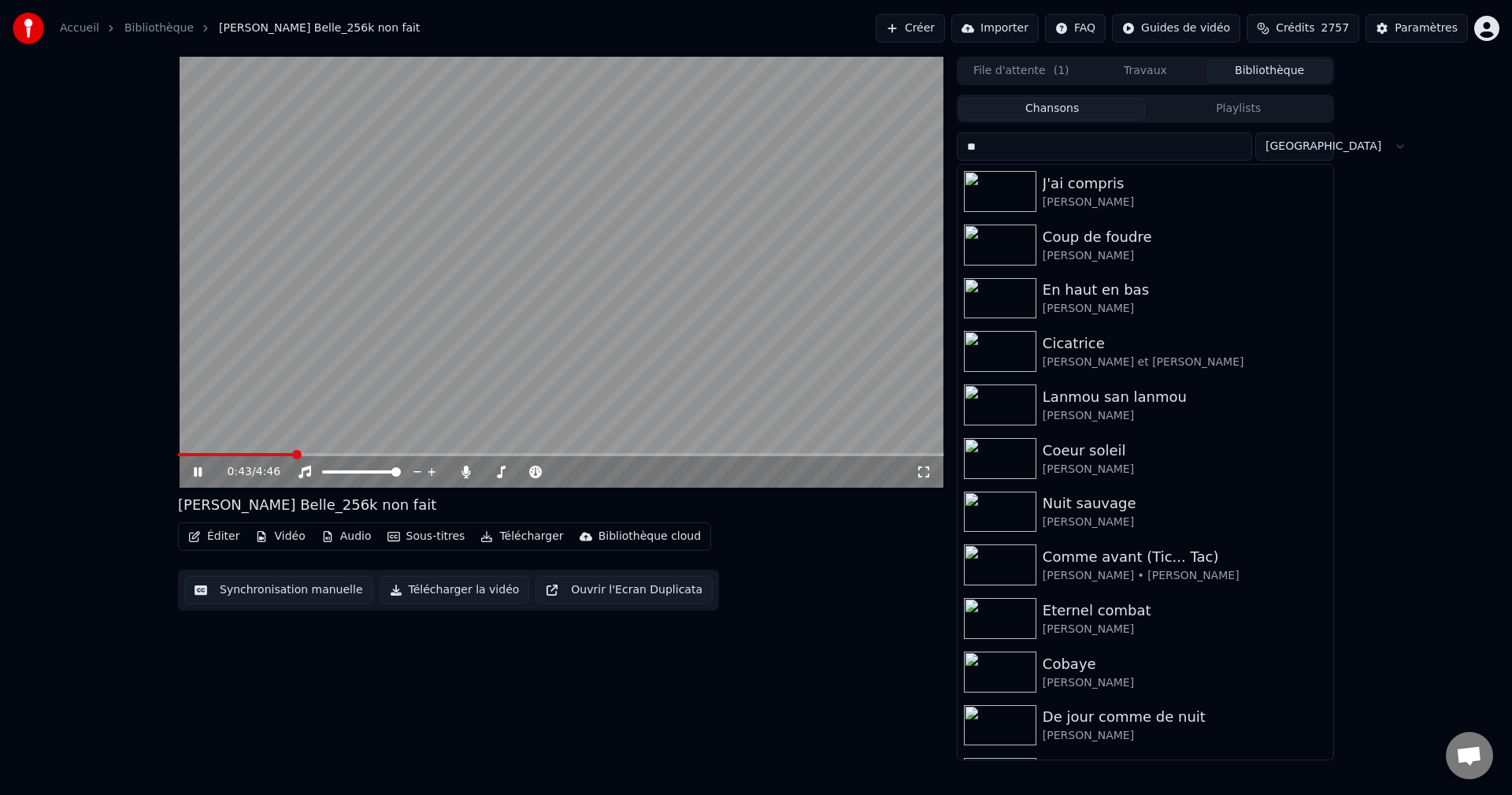
type input "*"
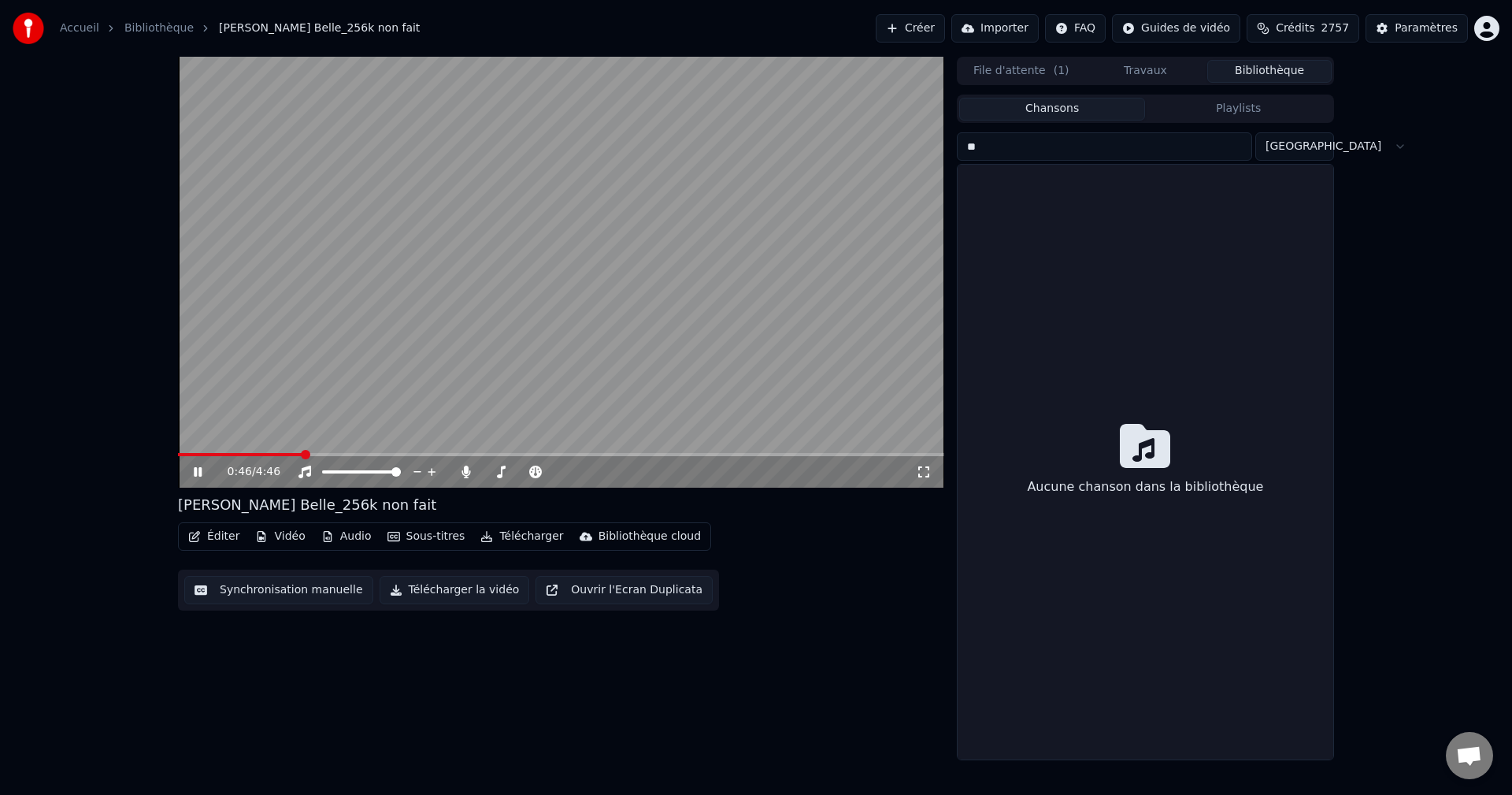
type input "*"
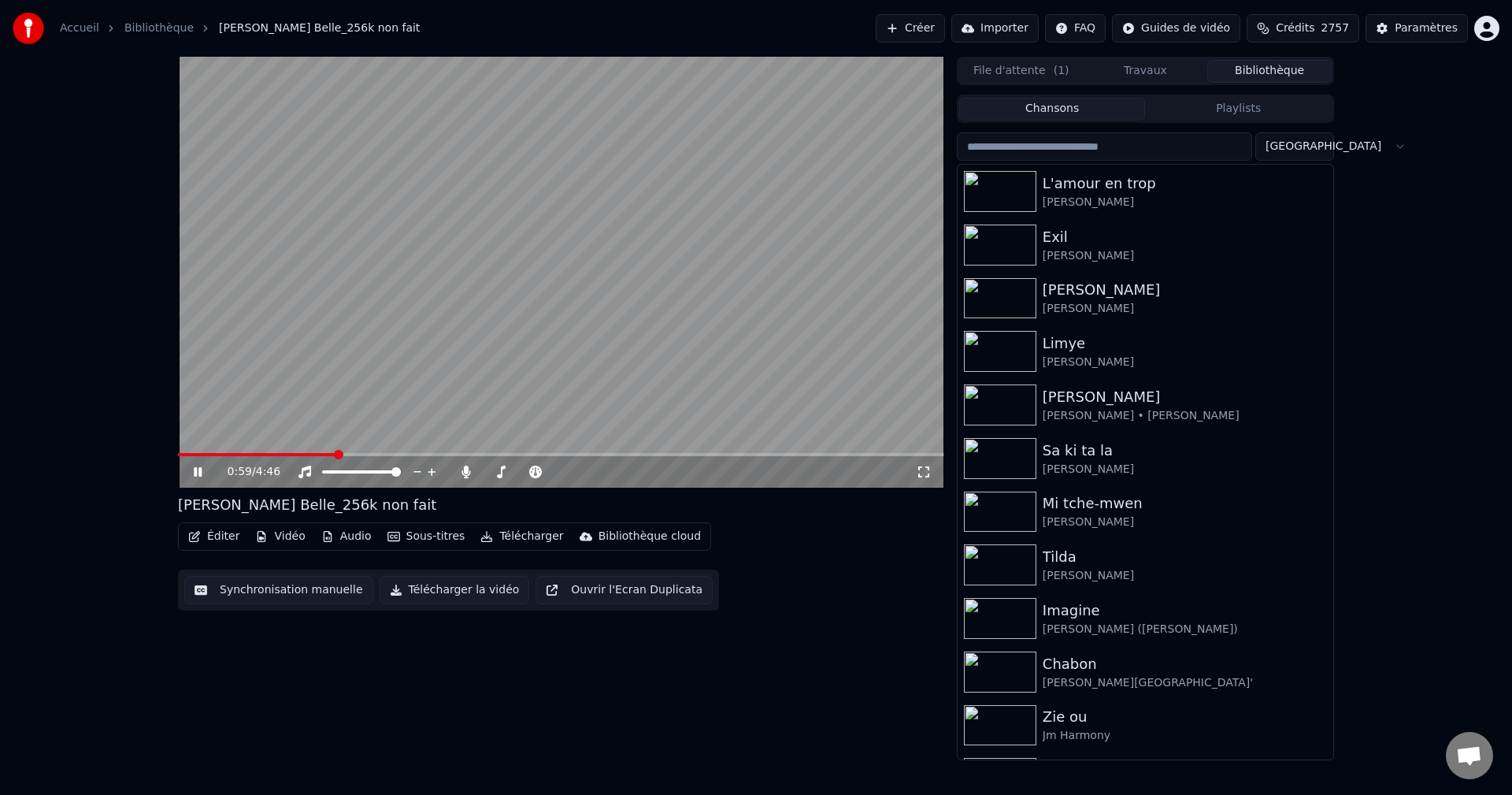
click at [201, 476] on icon at bounding box center [197, 471] width 8 height 10
click at [1103, 148] on input "search" at bounding box center [1104, 146] width 295 height 29
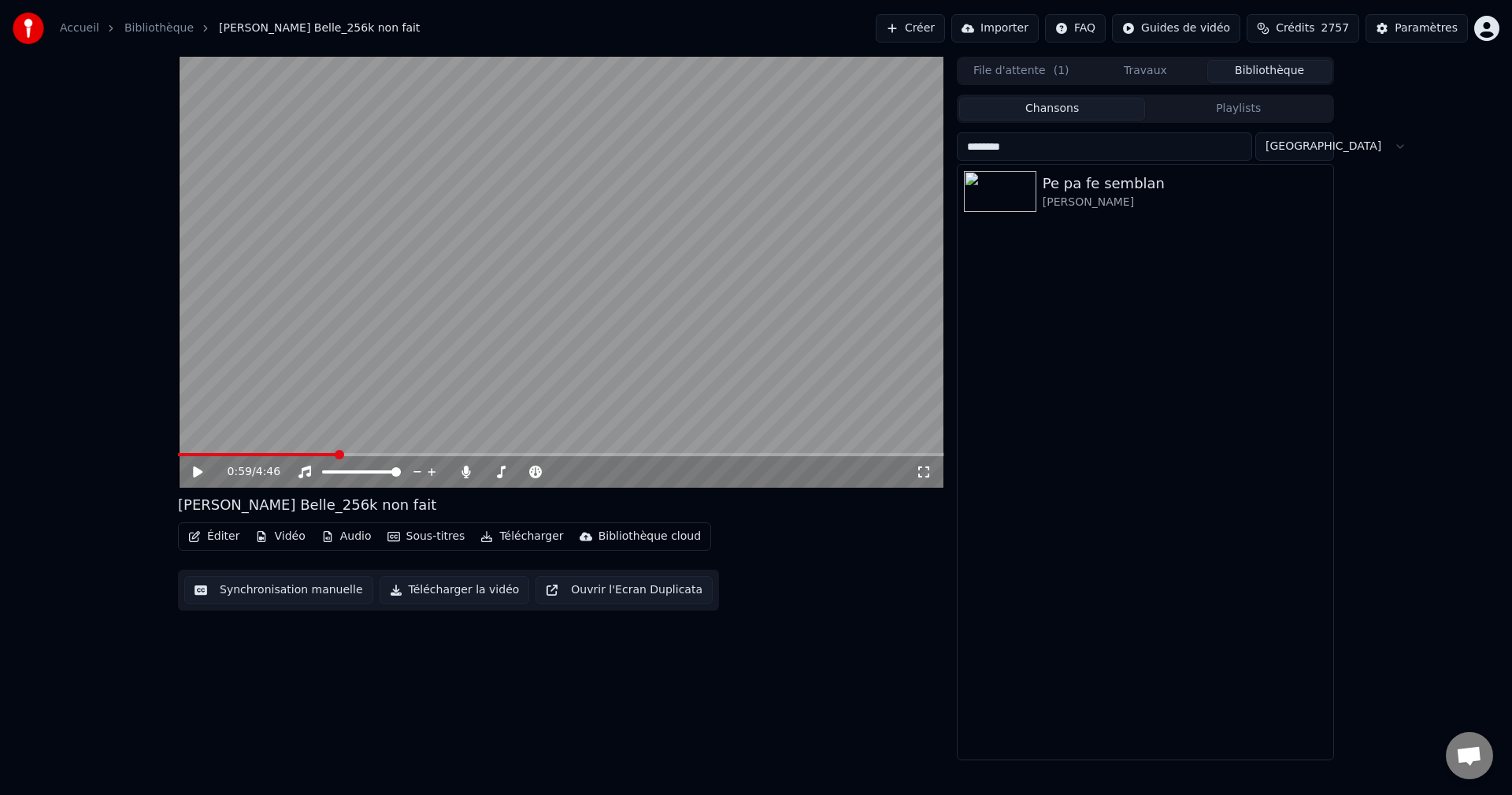
type input "********"
drag, startPoint x: 1072, startPoint y: 148, endPoint x: 755, endPoint y: 170, distance: 317.8
click at [756, 169] on div "0:59 / 4:46 [PERSON_NAME] Belle_256k non fait Éditer Vidéo Audio Sous-titres Té…" at bounding box center [756, 408] width 1181 height 704
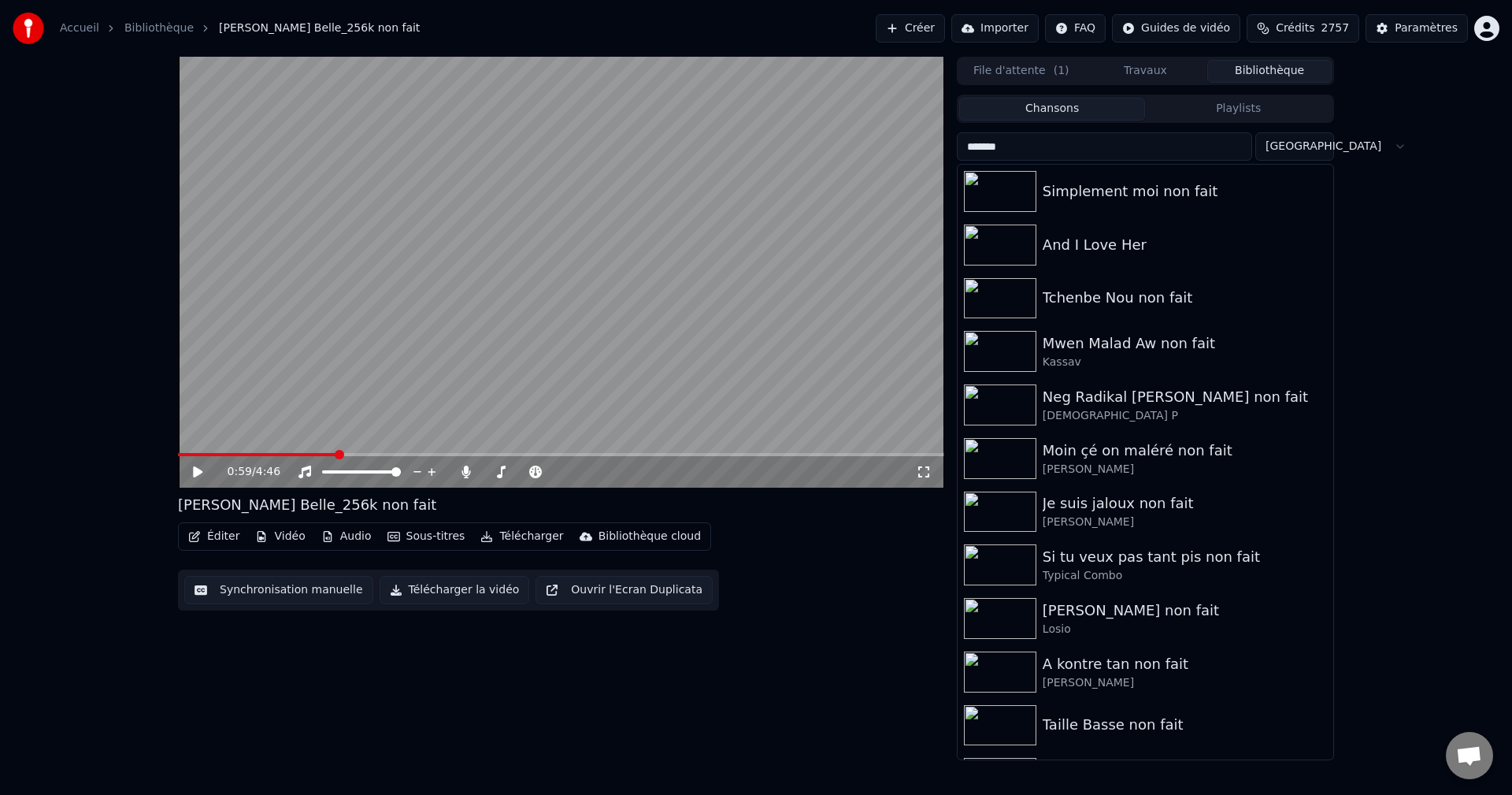
drag, startPoint x: 1103, startPoint y: 147, endPoint x: 578, endPoint y: 220, distance: 530.1
click at [579, 220] on div "0:59 / 4:46 [PERSON_NAME] Belle_256k non fait Éditer Vidéo Audio Sous-titres Té…" at bounding box center [756, 408] width 1181 height 704
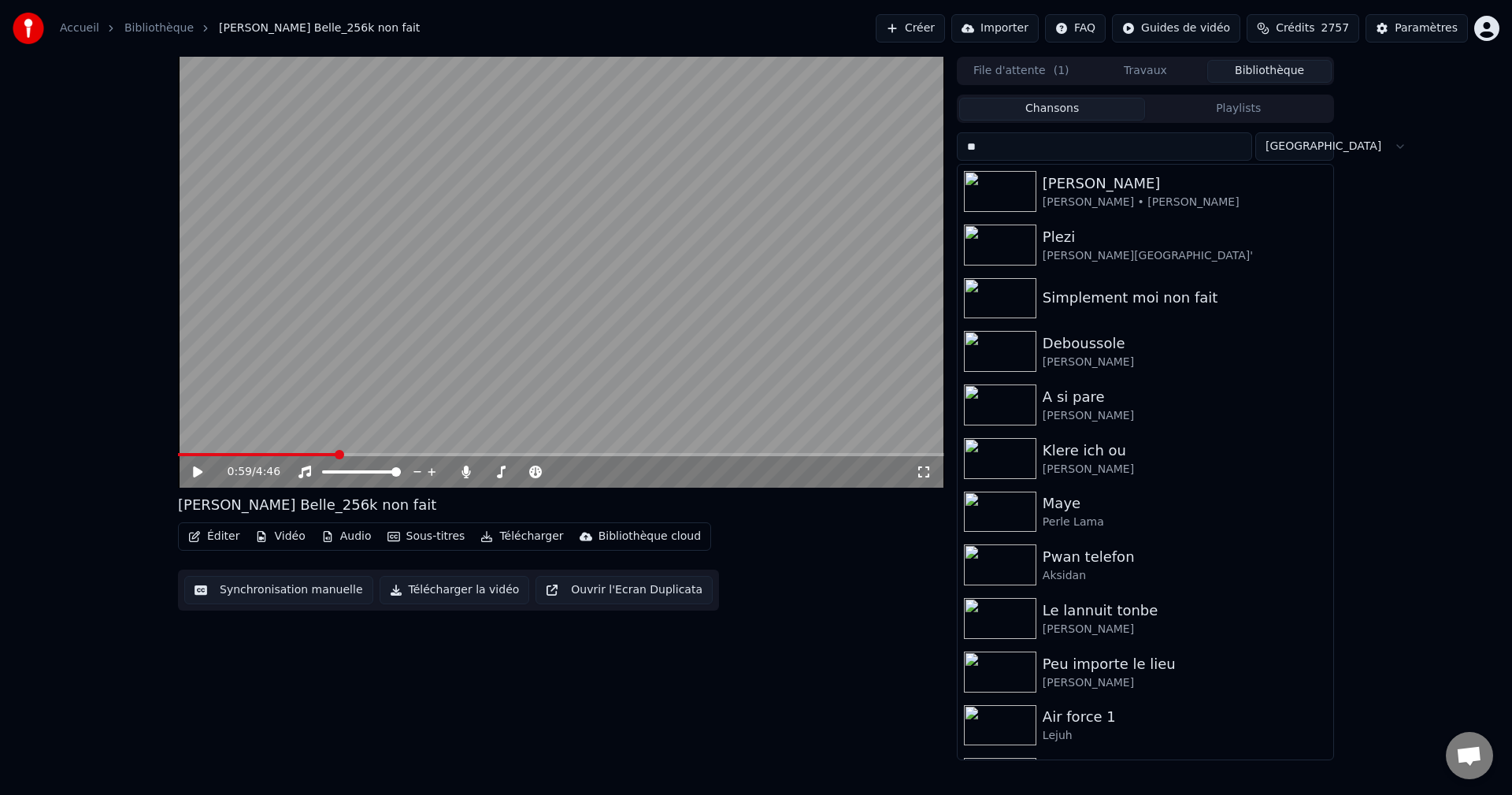
type input "*"
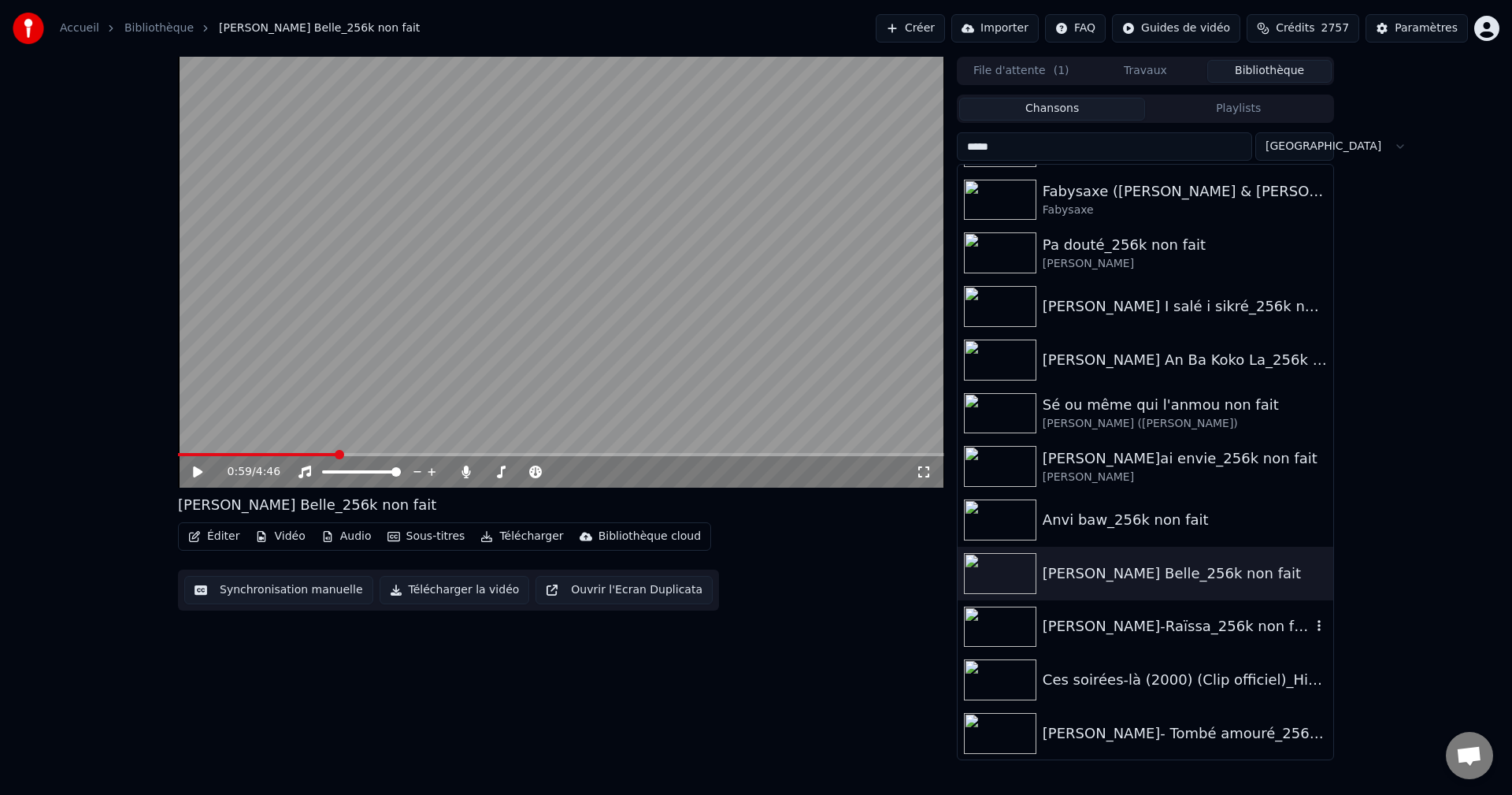
scroll to position [3045, 0]
type input "*****"
click at [1109, 528] on div "Anvi baw_256k non fait" at bounding box center [1177, 518] width 269 height 22
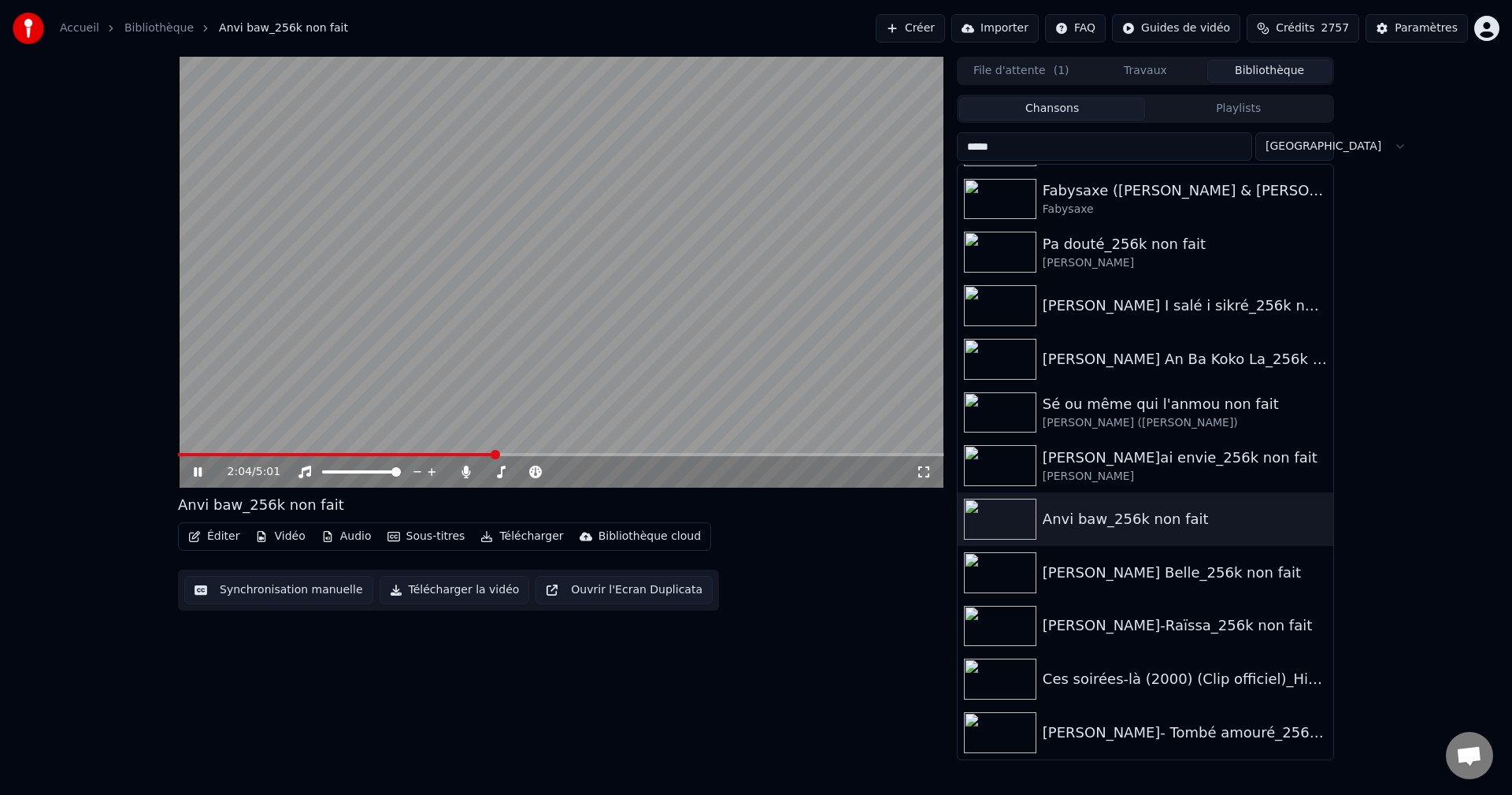
click at [193, 534] on icon "button" at bounding box center [194, 536] width 13 height 11
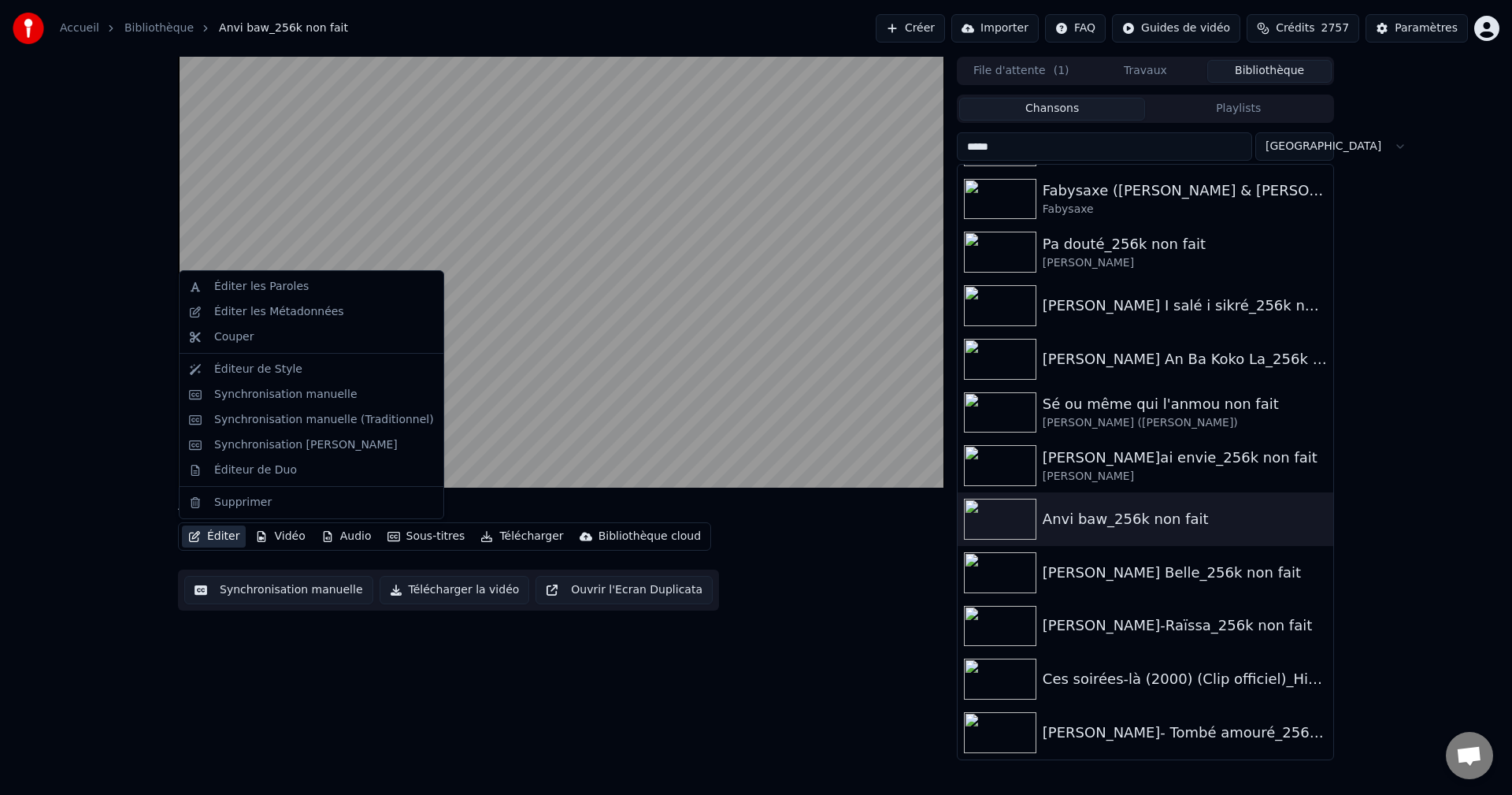
click at [109, 575] on div "Anvi baw_256k non fait Éditer Vidéo Audio Sous-titres Télécharger Bibliothèque …" at bounding box center [756, 408] width 1512 height 704
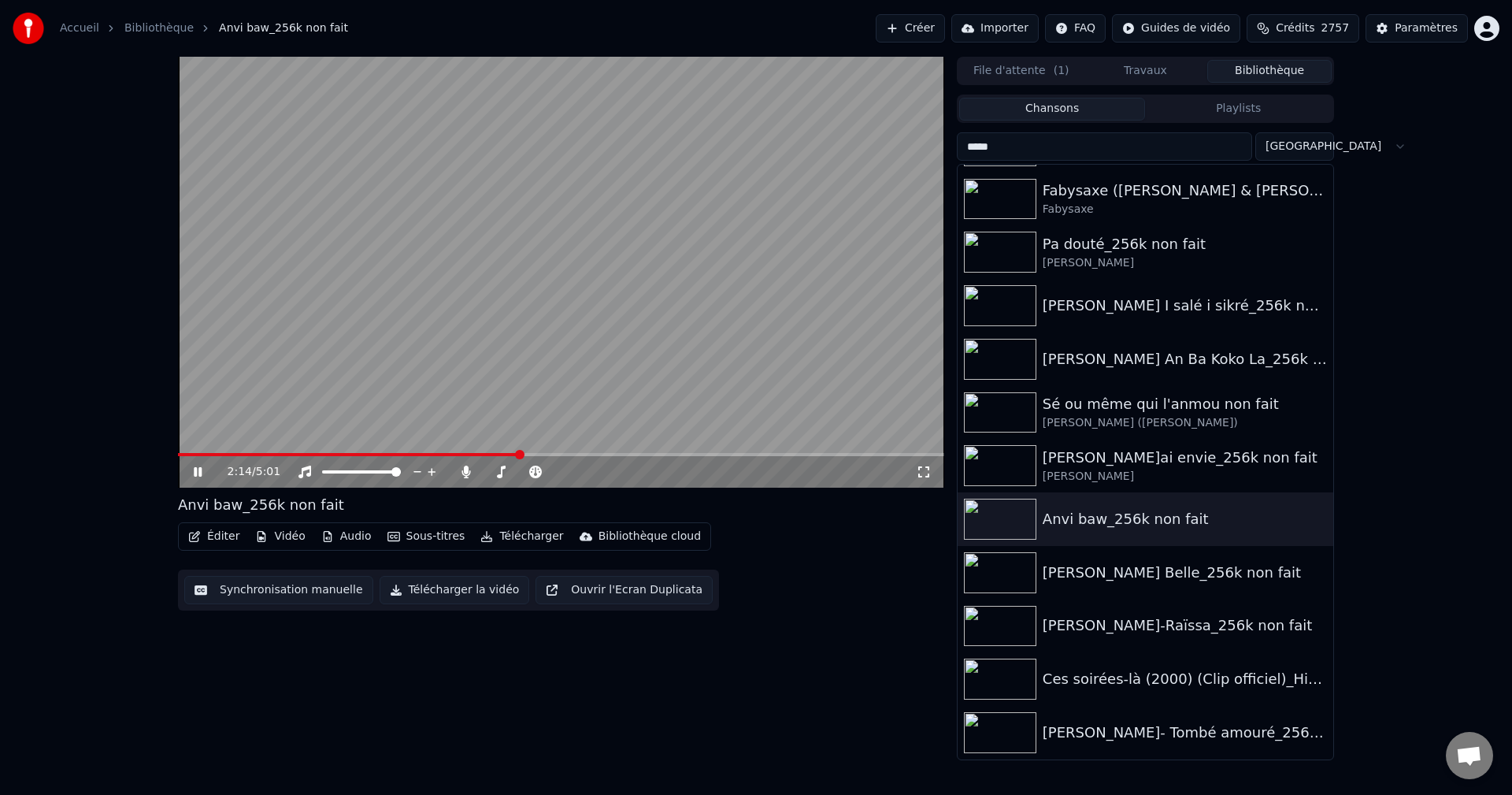
drag, startPoint x: 193, startPoint y: 473, endPoint x: 357, endPoint y: 576, distance: 193.7
click at [193, 472] on icon at bounding box center [209, 471] width 37 height 13
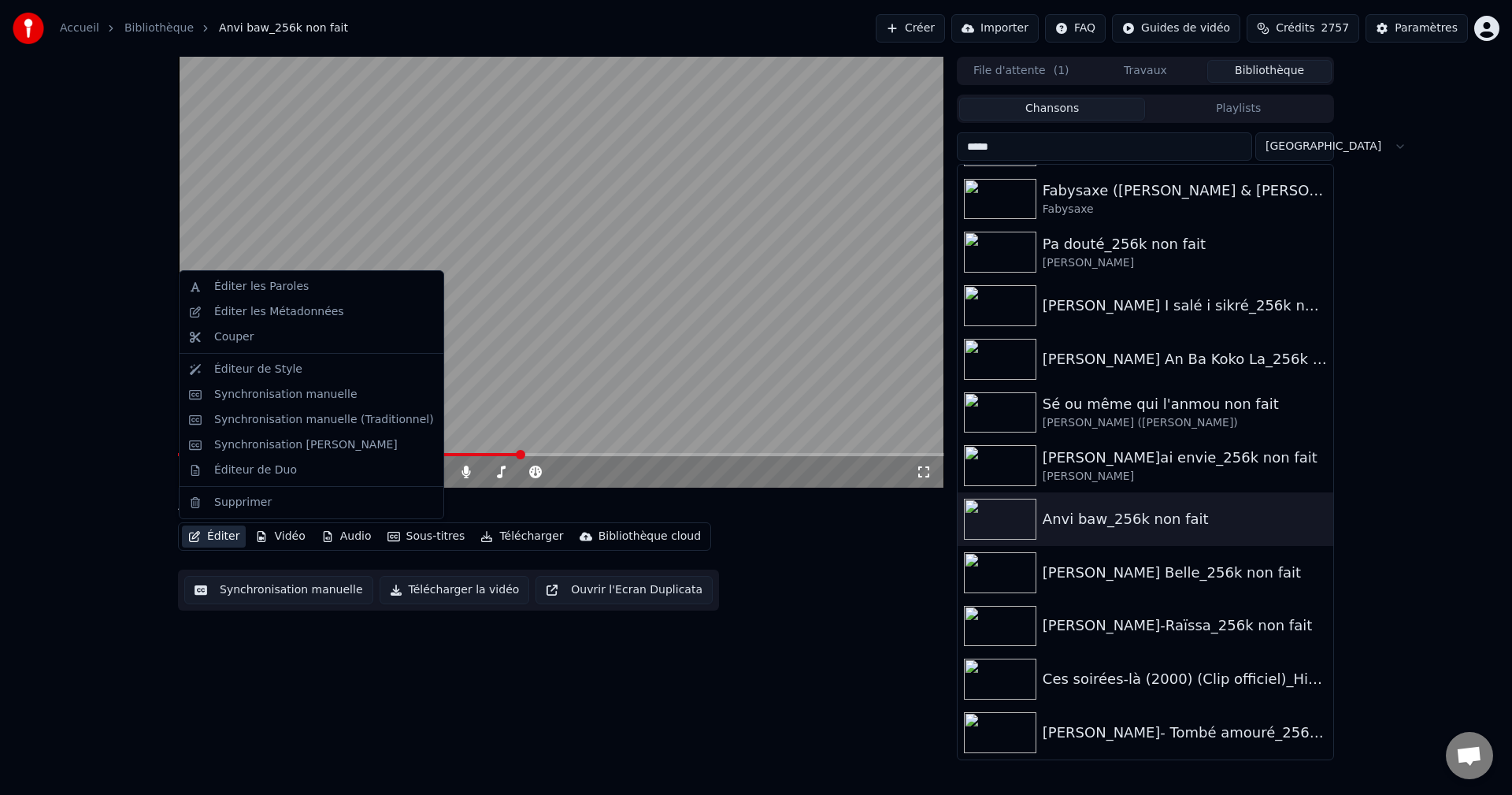
click at [209, 533] on button "Éditer" at bounding box center [214, 535] width 64 height 22
click at [279, 292] on div "Éditer les Paroles" at bounding box center [261, 286] width 95 height 16
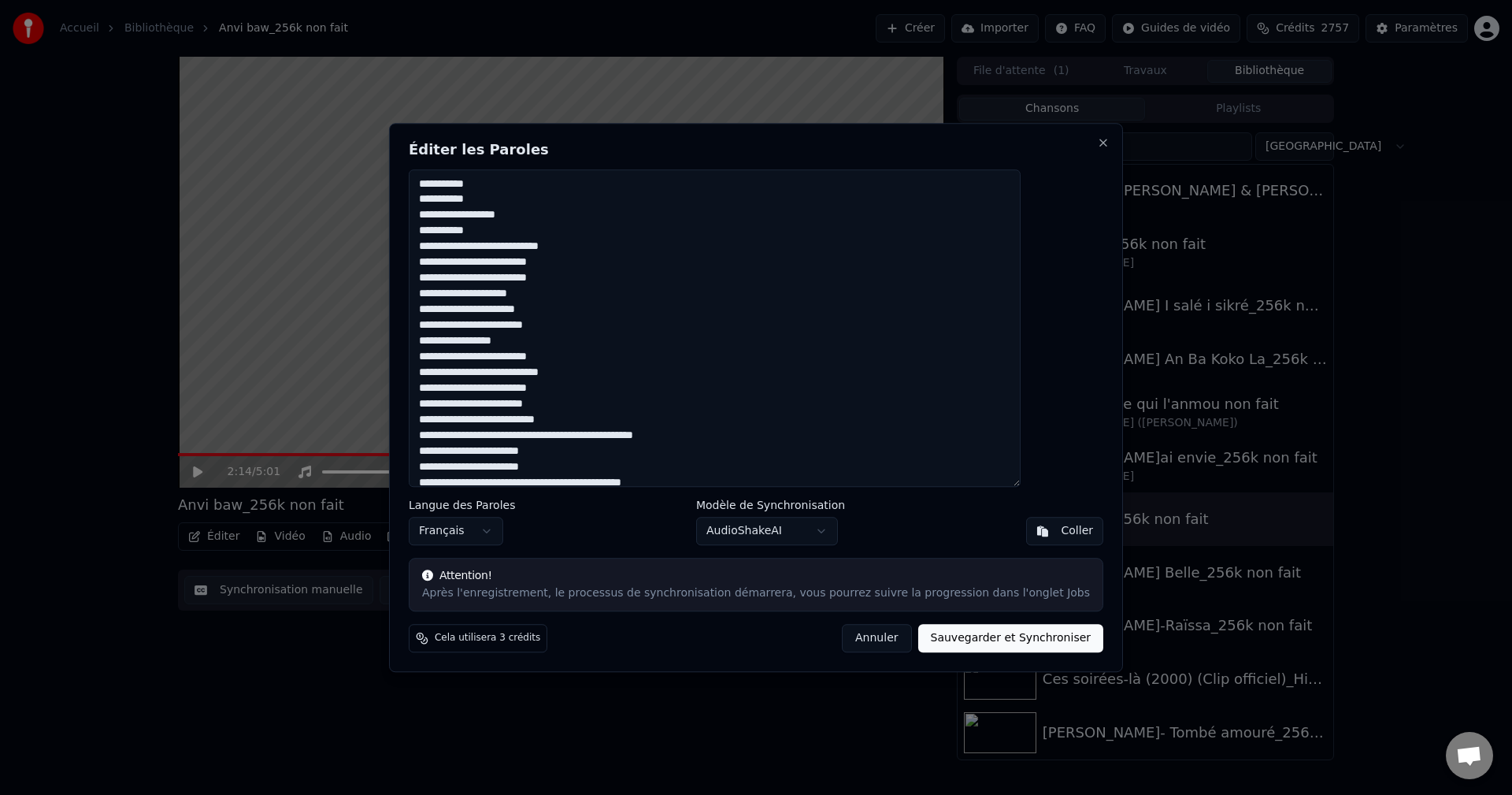
drag, startPoint x: 725, startPoint y: 475, endPoint x: 311, endPoint y: -1, distance: 630.9
click at [311, 0] on html "Accueil Bibliothèque Anvi baw_256k non fait Créer Importer FAQ Guides de vidéo …" at bounding box center [756, 398] width 1512 height 795
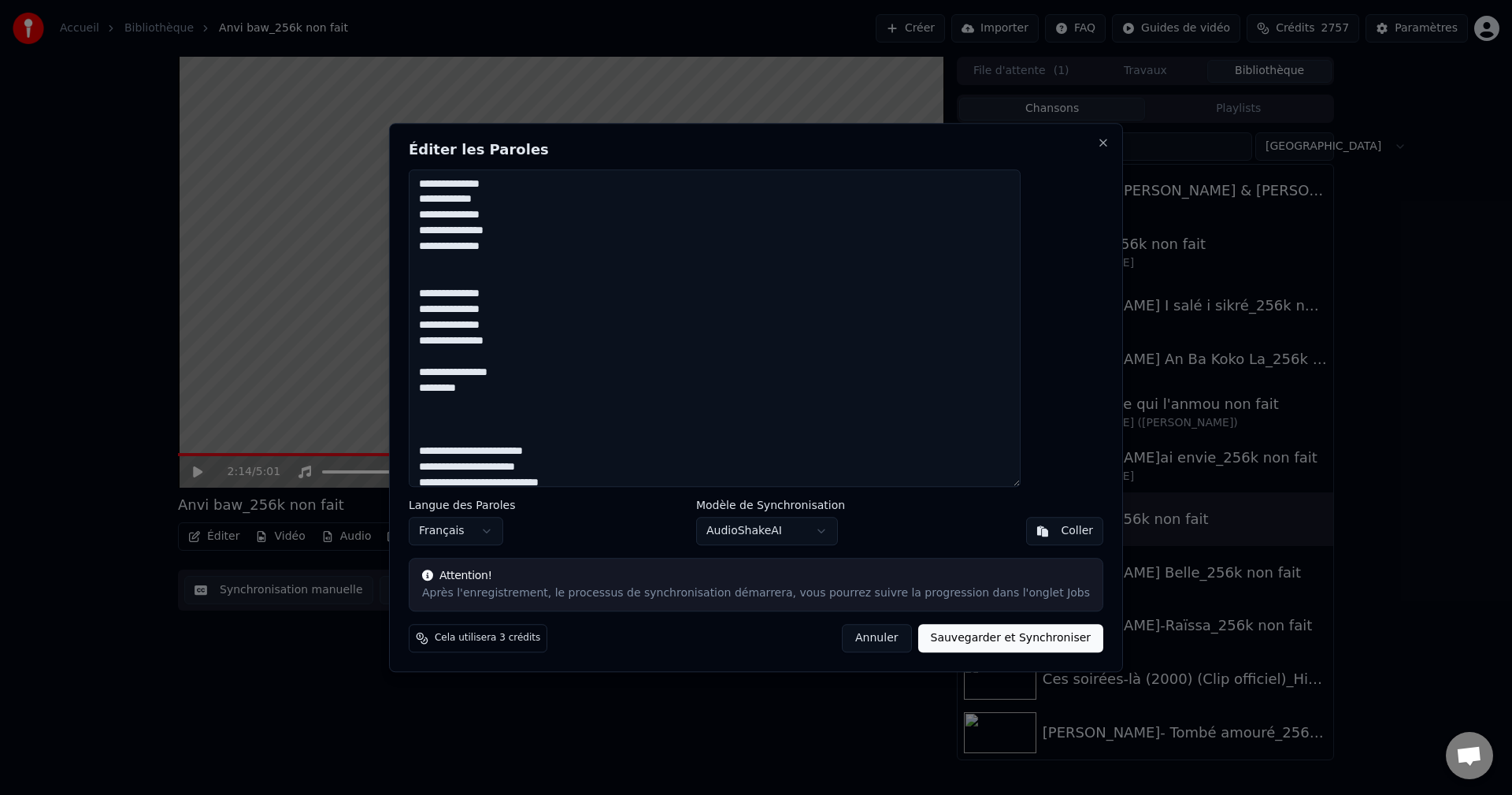
scroll to position [1642, 0]
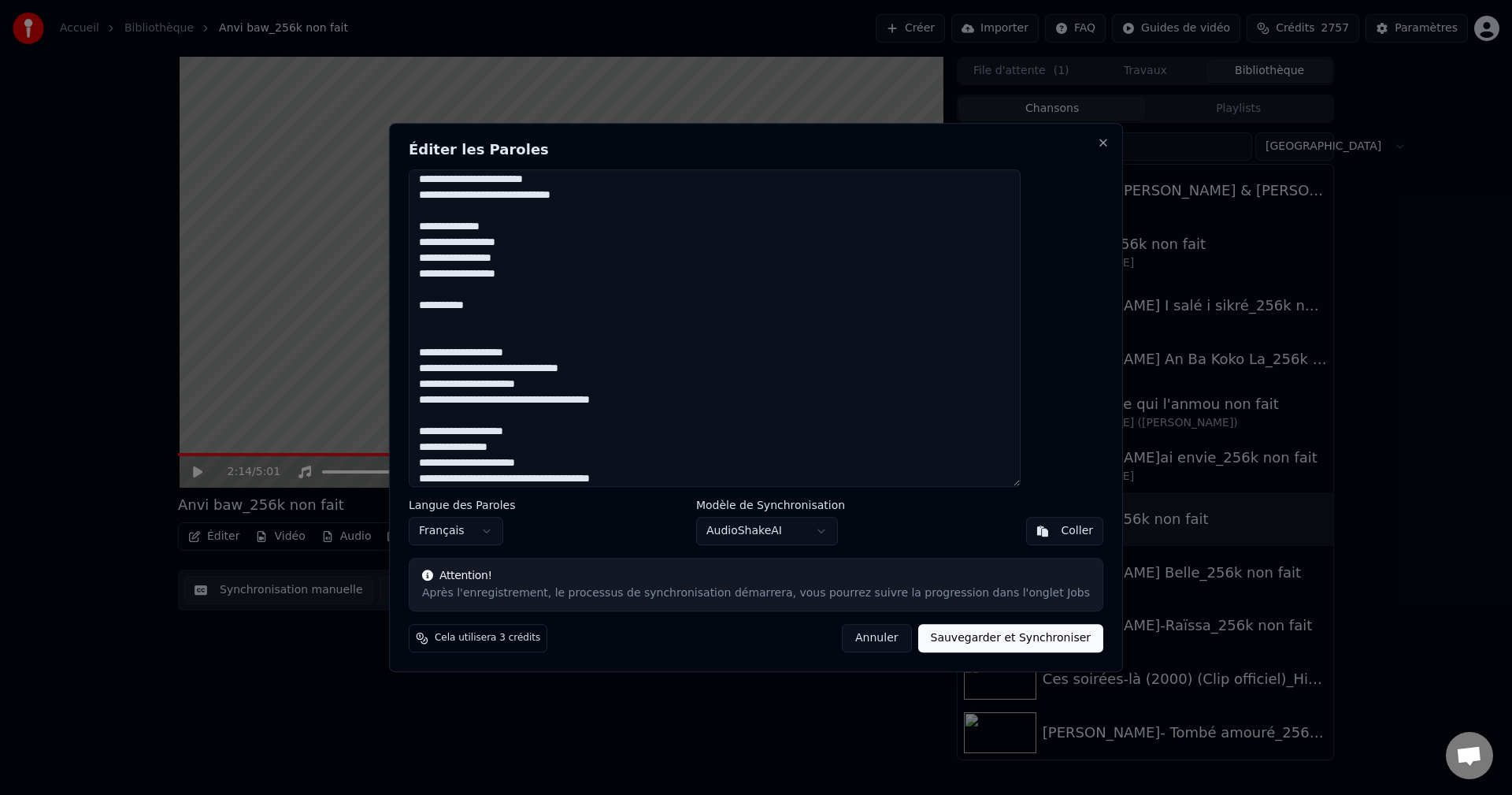
type textarea "**********"
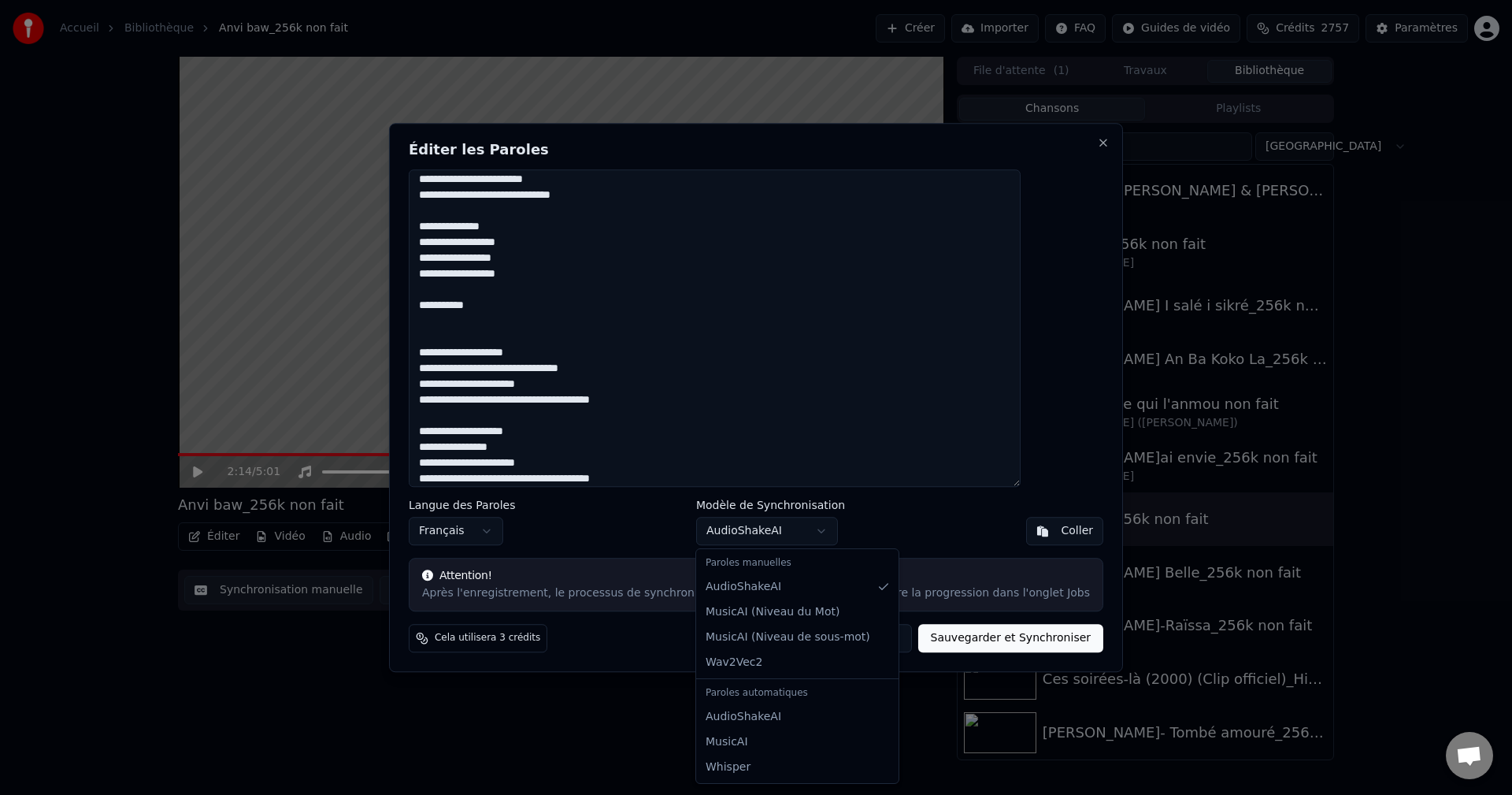
click at [760, 535] on body "Accueil Bibliothèque Anvi baw_256k non fait Créer Importer FAQ Guides de vidéo …" at bounding box center [756, 398] width 1512 height 795
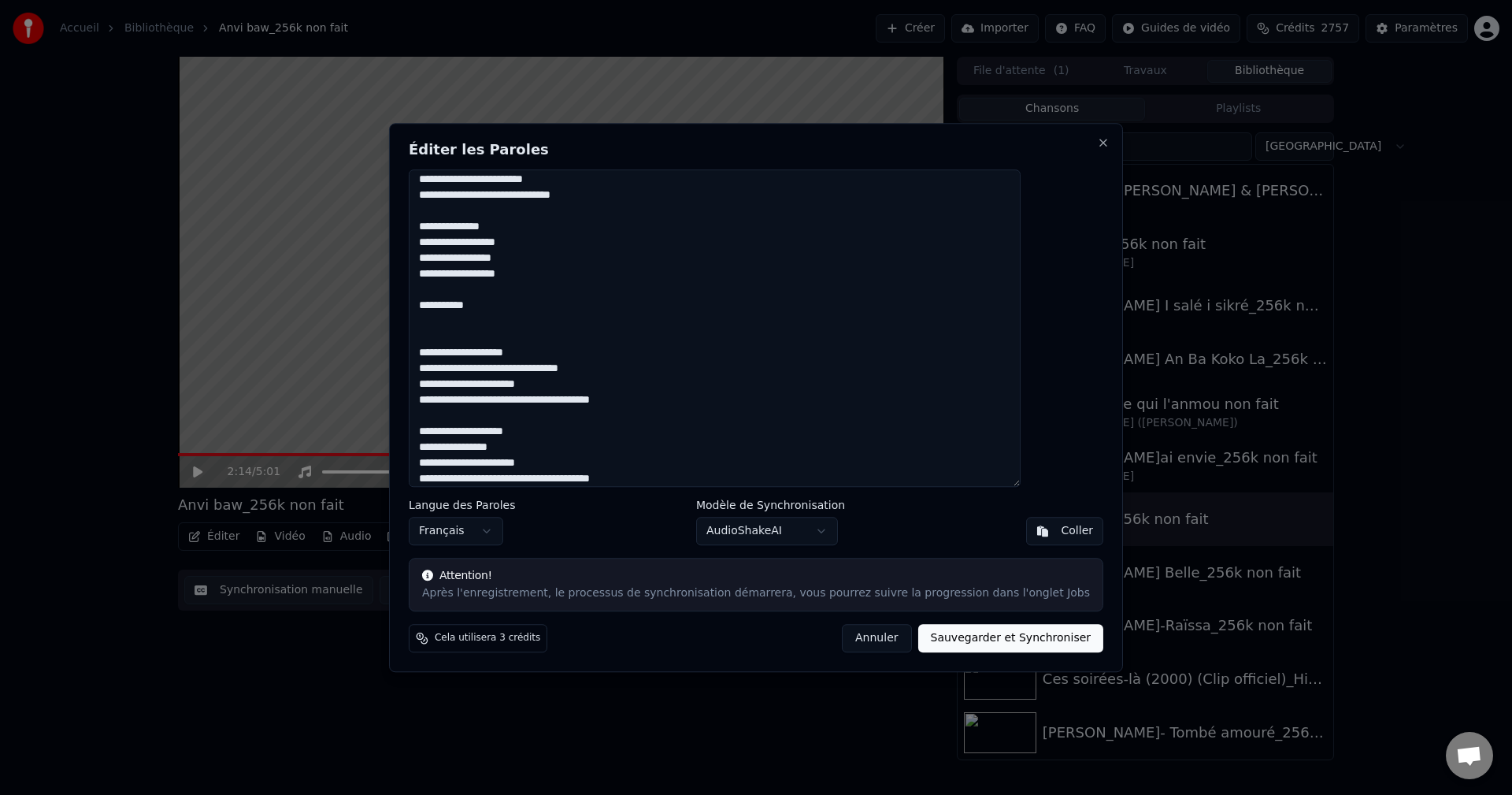
click at [918, 634] on button "Sauvegarder et Synchroniser" at bounding box center [1011, 638] width 186 height 29
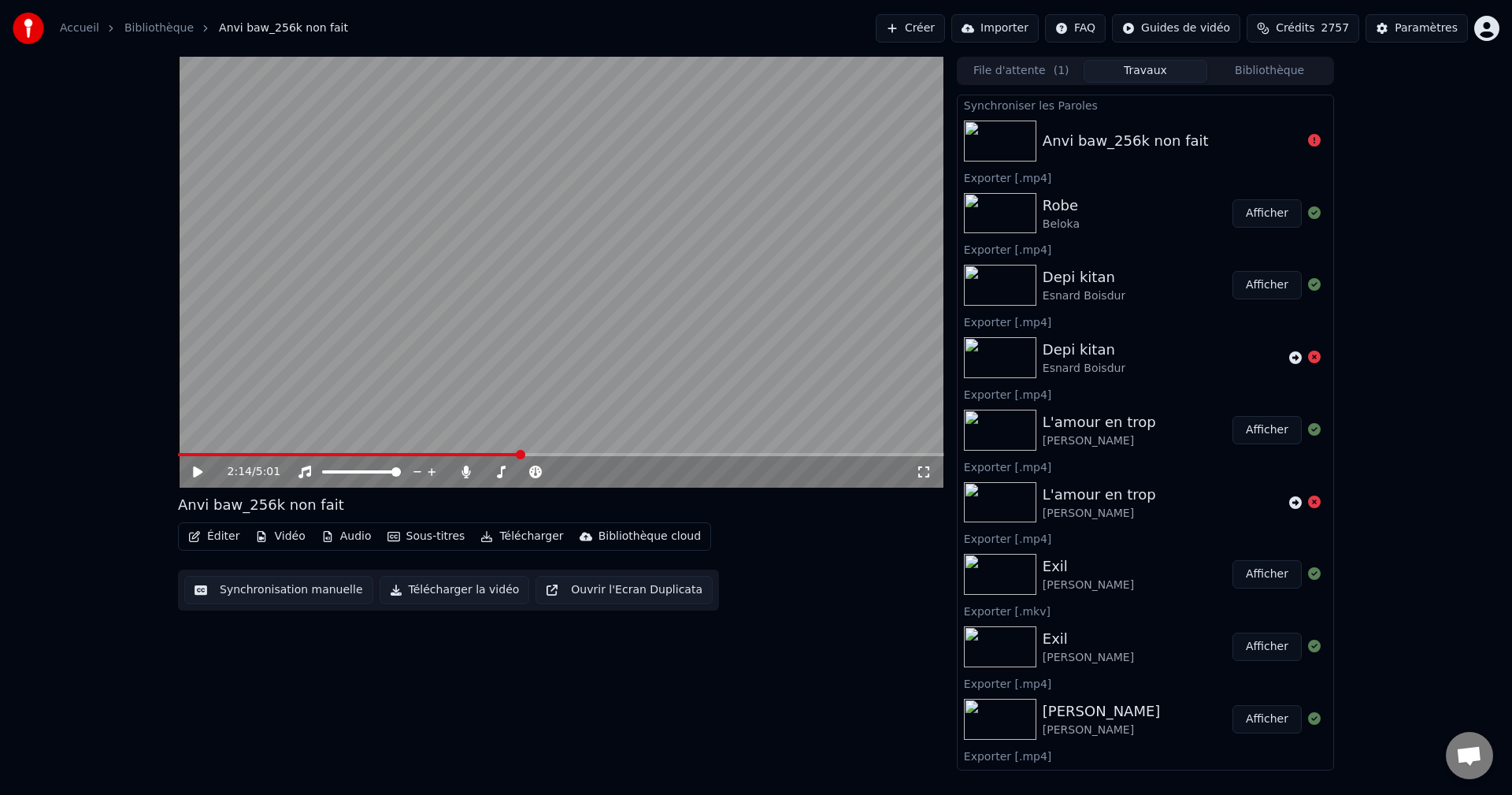
click at [936, 21] on button "Créer" at bounding box center [910, 28] width 69 height 29
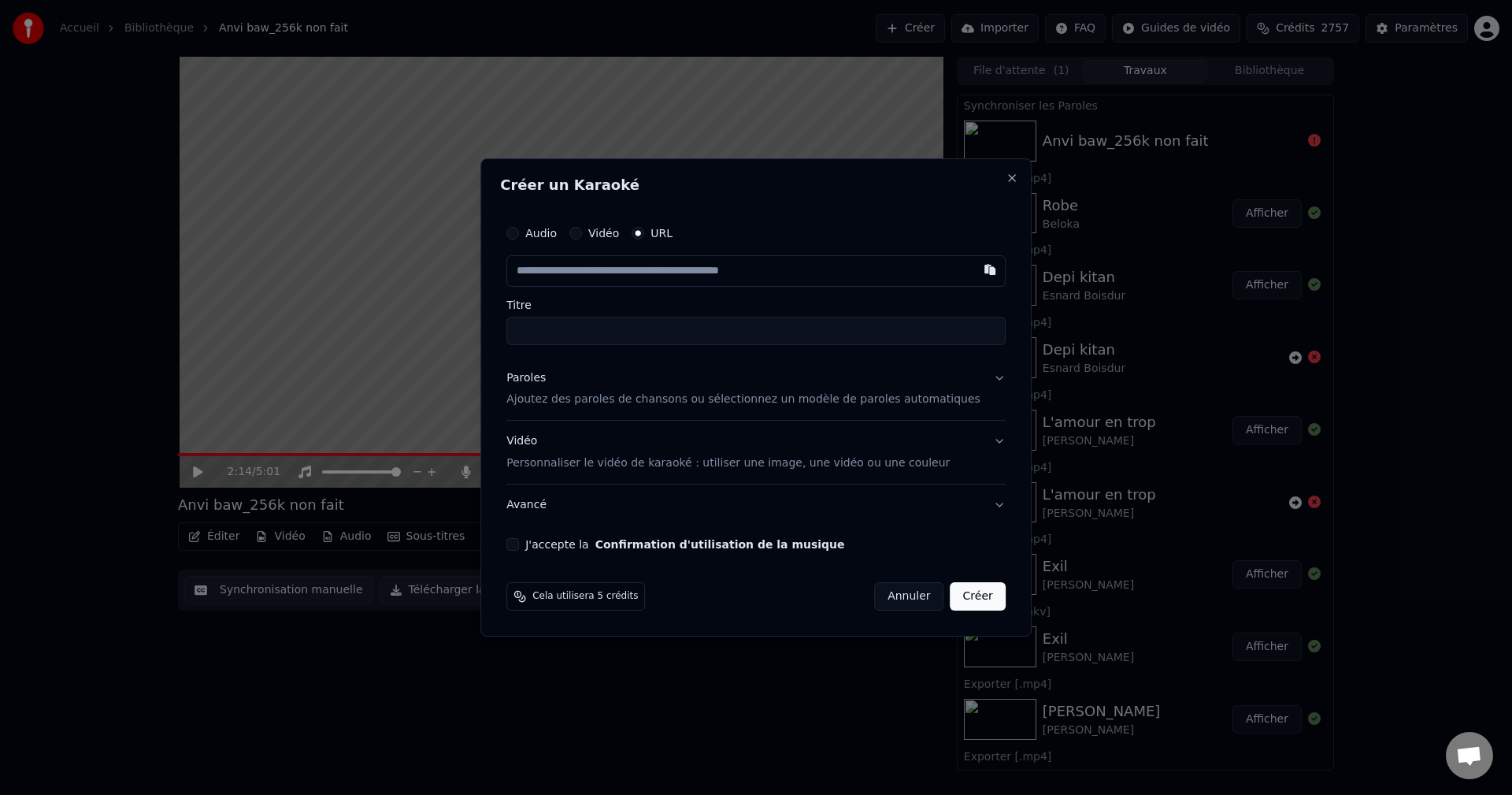
click at [674, 268] on input "text" at bounding box center [756, 271] width 499 height 31
type input "**********"
type input "*********"
click at [546, 378] on div "Paroles" at bounding box center [526, 378] width 39 height 16
type input "**********"
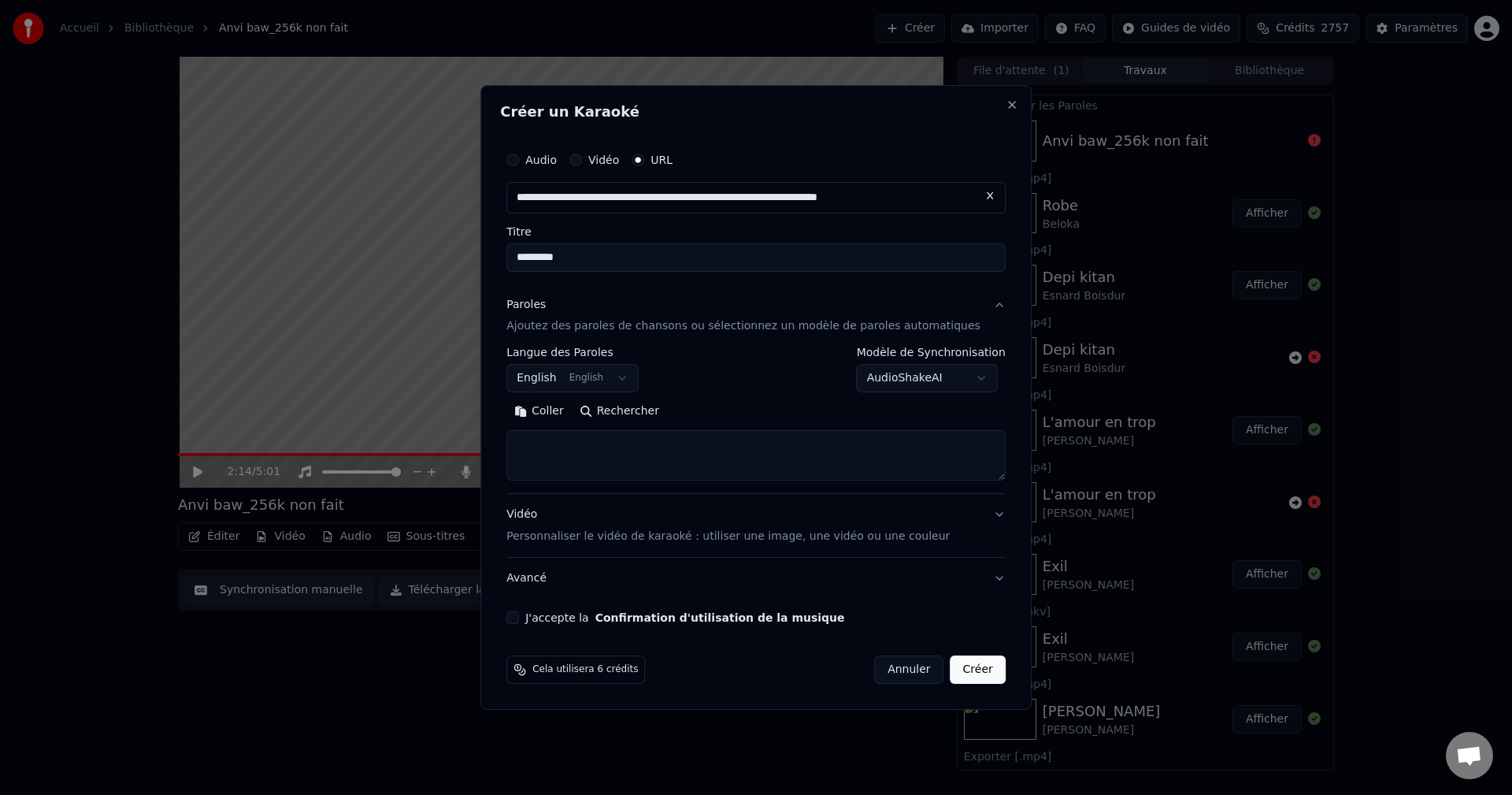
click at [586, 371] on body "Accueil Bibliothèque Anvi baw_256k non fait Créer Importer FAQ Guides de vidéo …" at bounding box center [756, 398] width 1512 height 795
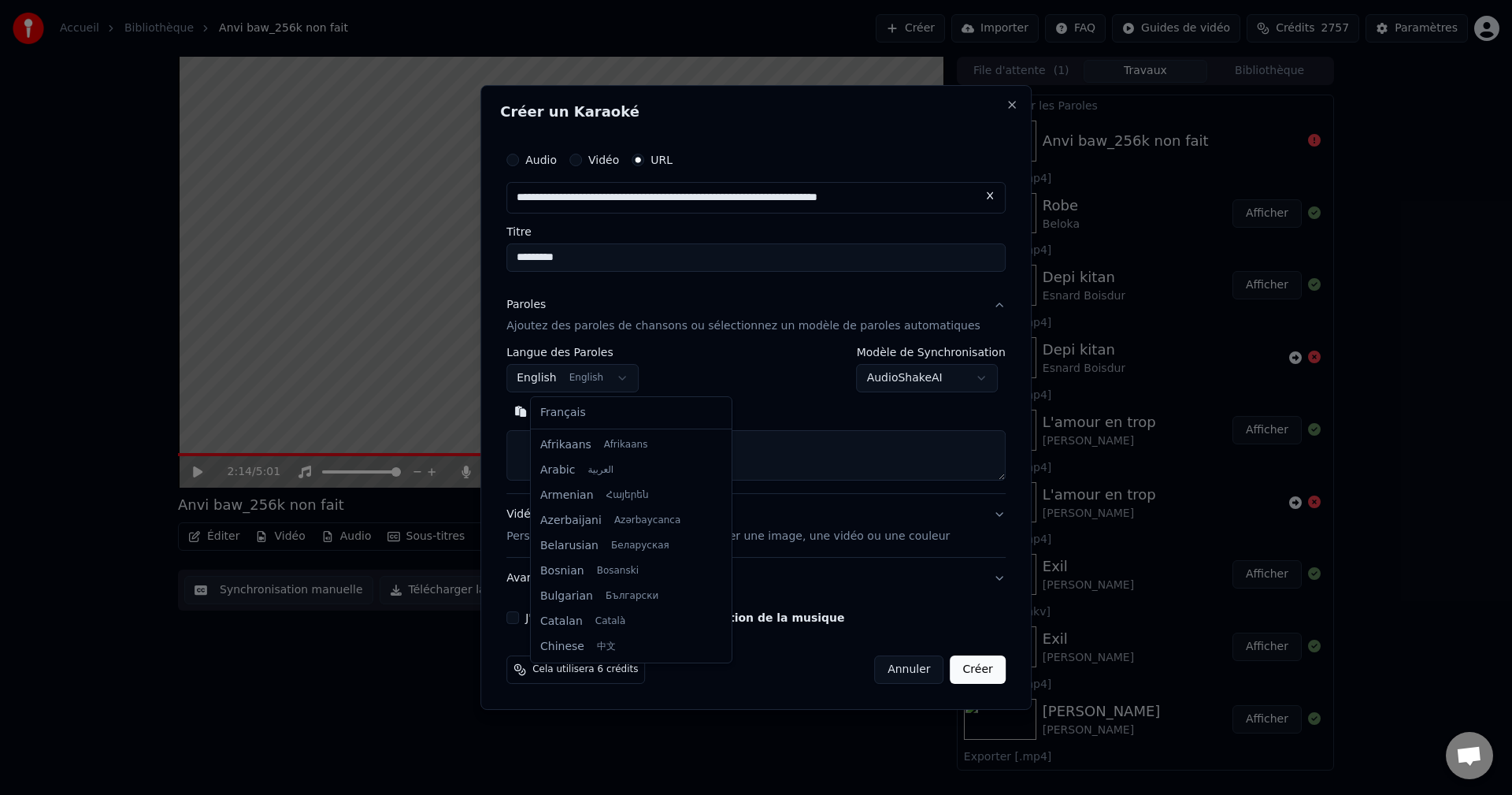
scroll to position [126, 0]
select select "**"
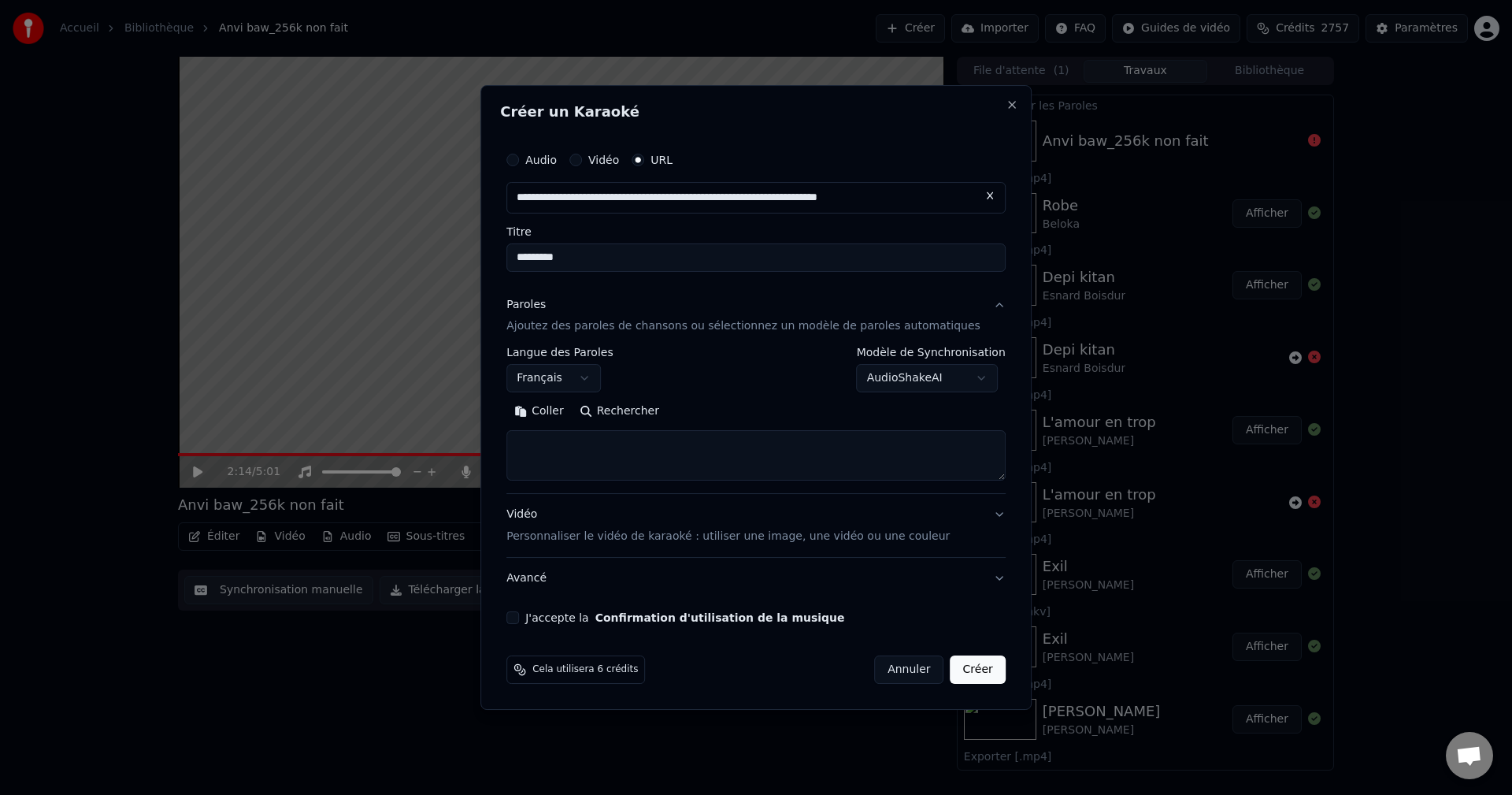
click at [559, 457] on textarea at bounding box center [756, 456] width 499 height 50
paste textarea "**********"
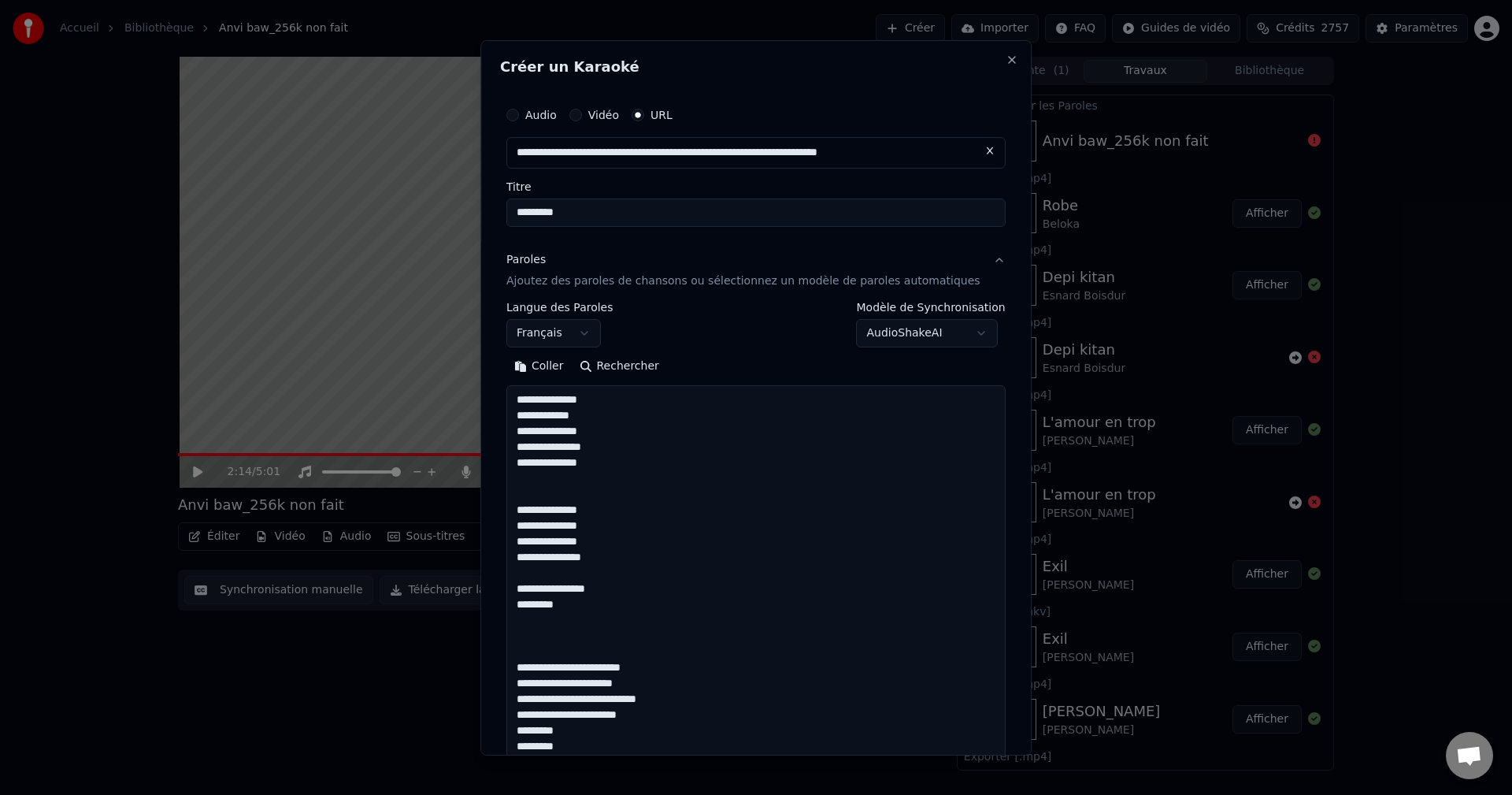
scroll to position [1909, 0]
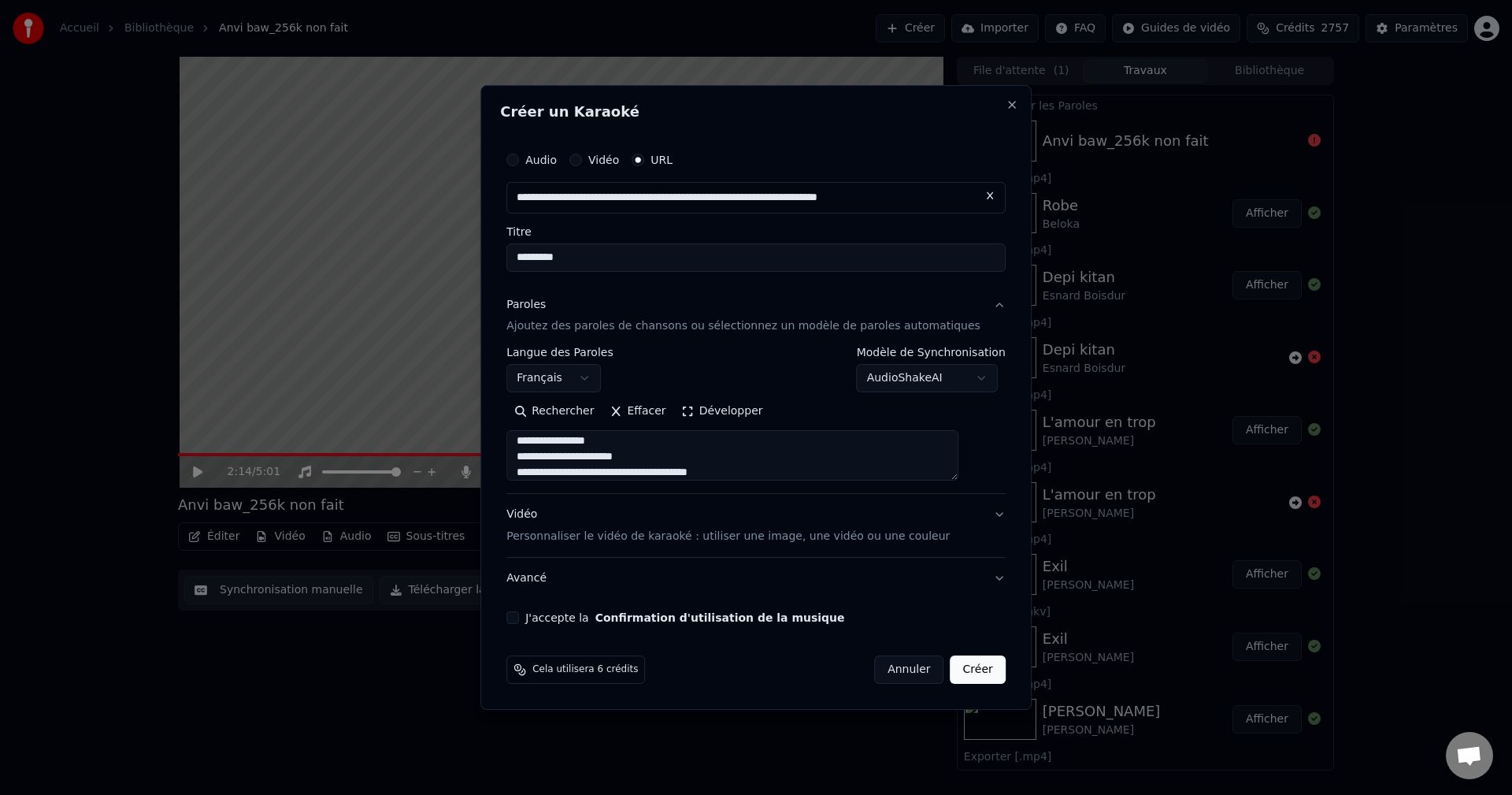
type textarea "**********"
click at [728, 417] on button "Développer" at bounding box center [723, 411] width 97 height 25
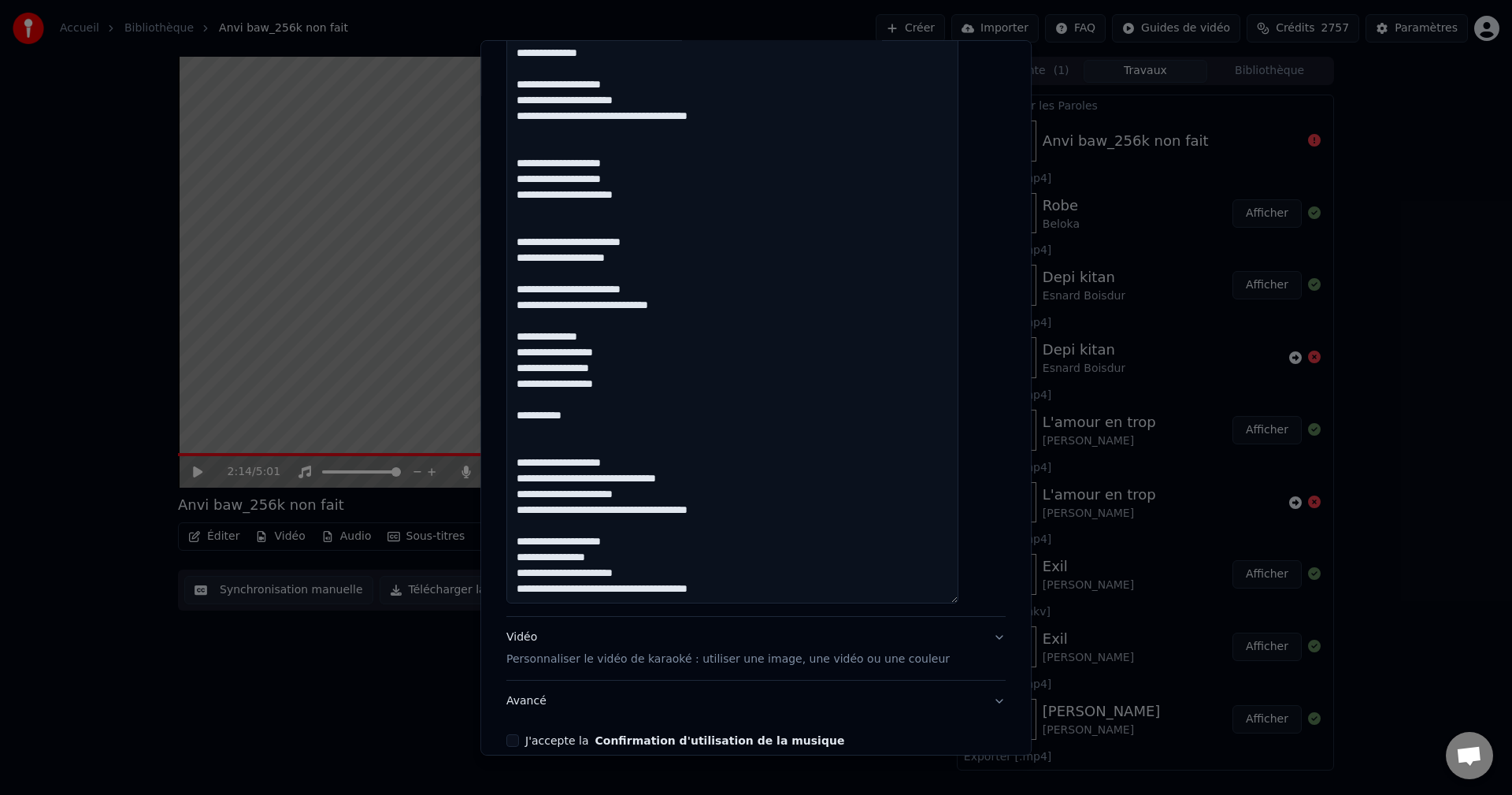
scroll to position [1823, 0]
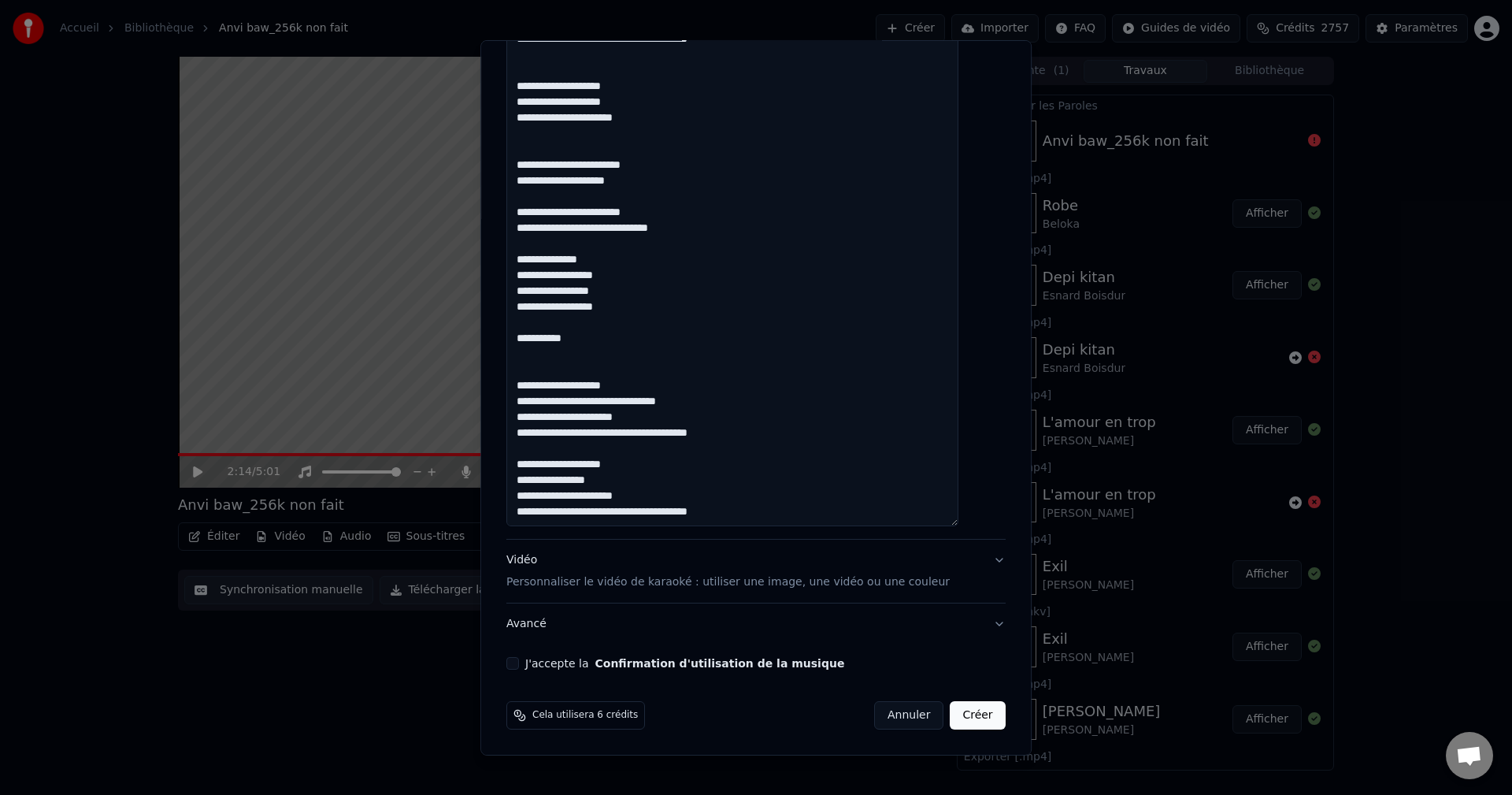
click at [541, 557] on div "Vidéo Personnaliser le vidéo de karaoké : utiliser une image, une vidéo ou une …" at bounding box center [728, 571] width 443 height 38
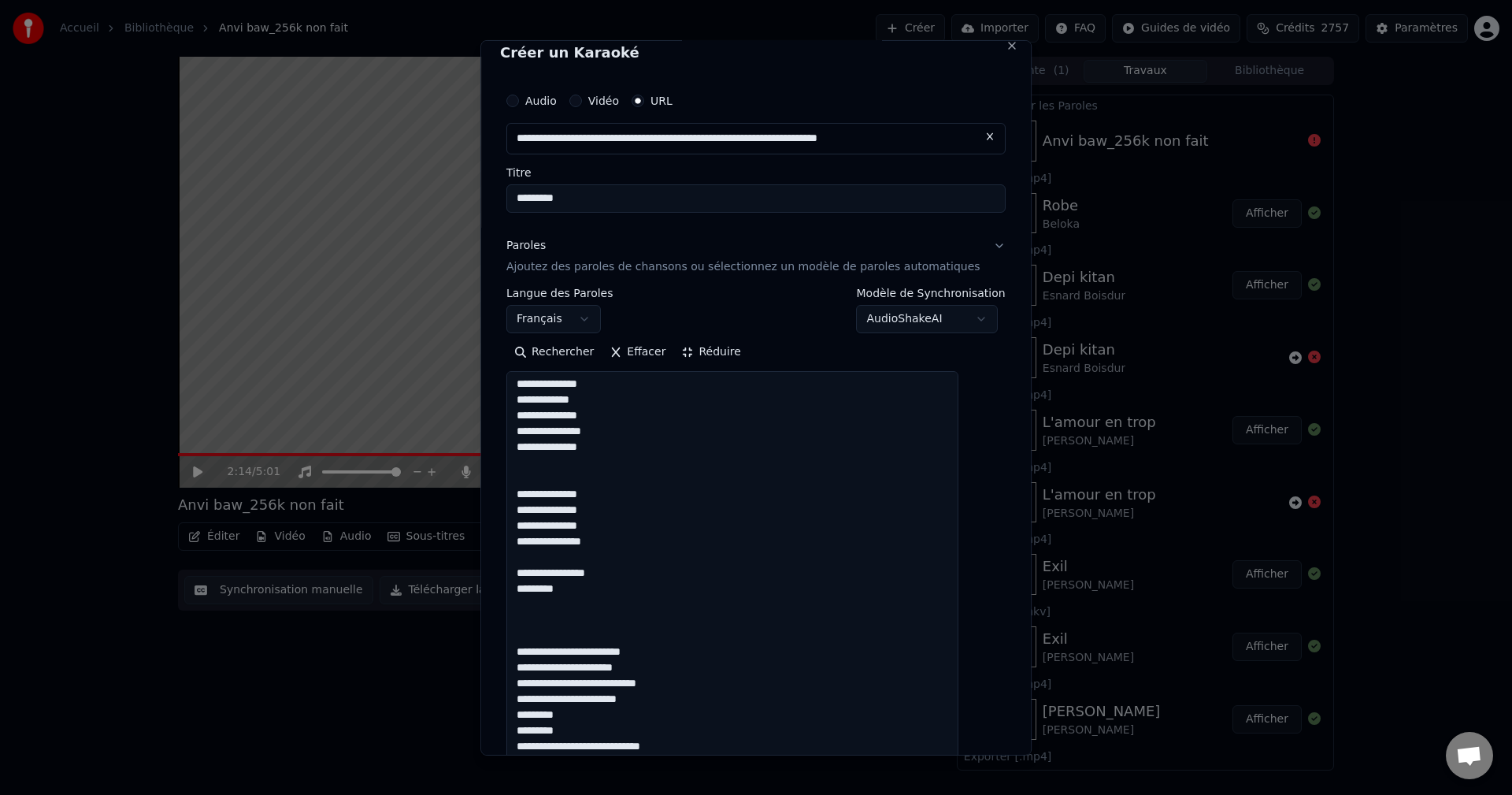
scroll to position [0, 0]
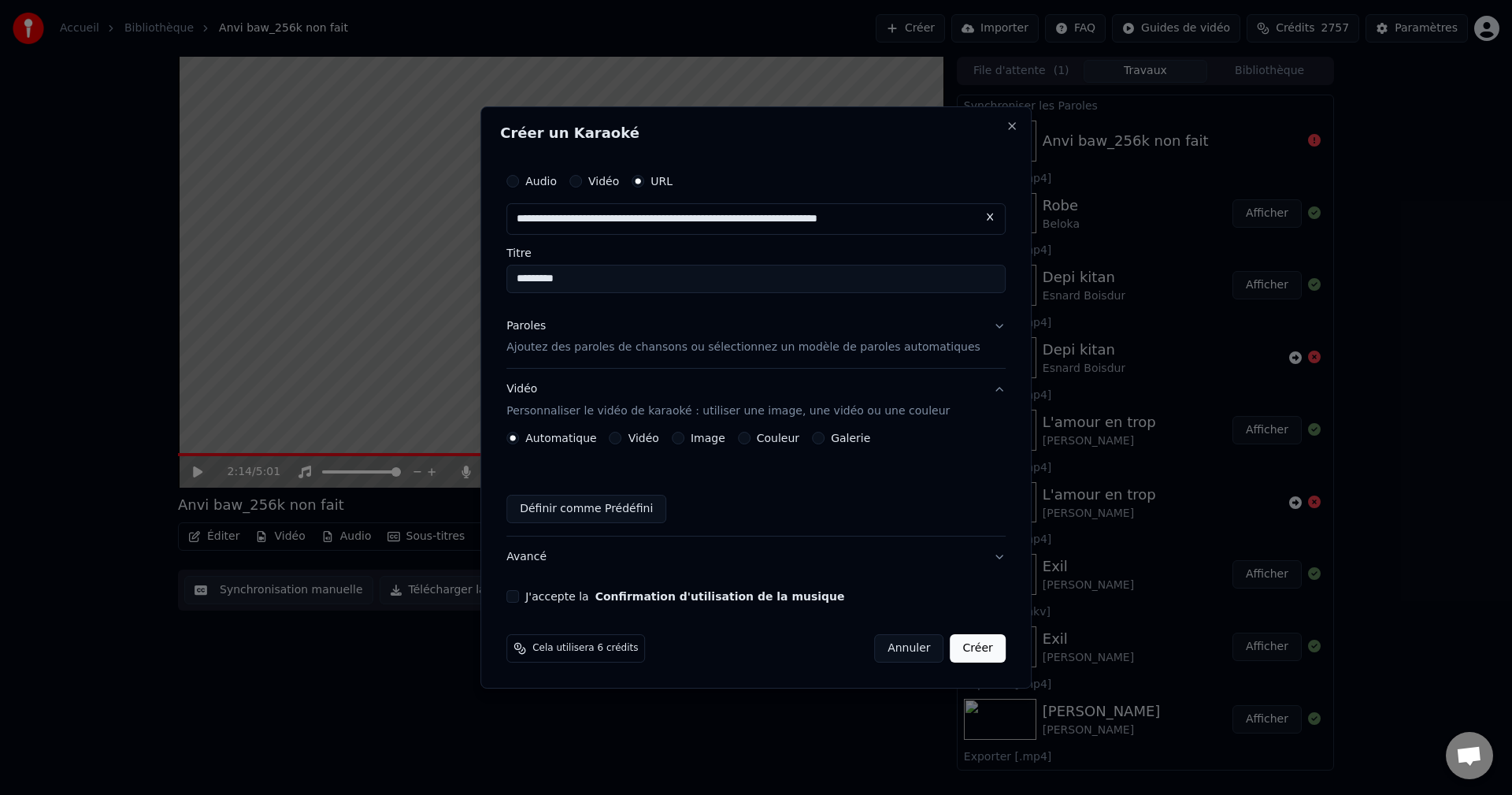
click at [684, 437] on button "Image" at bounding box center [677, 437] width 13 height 13
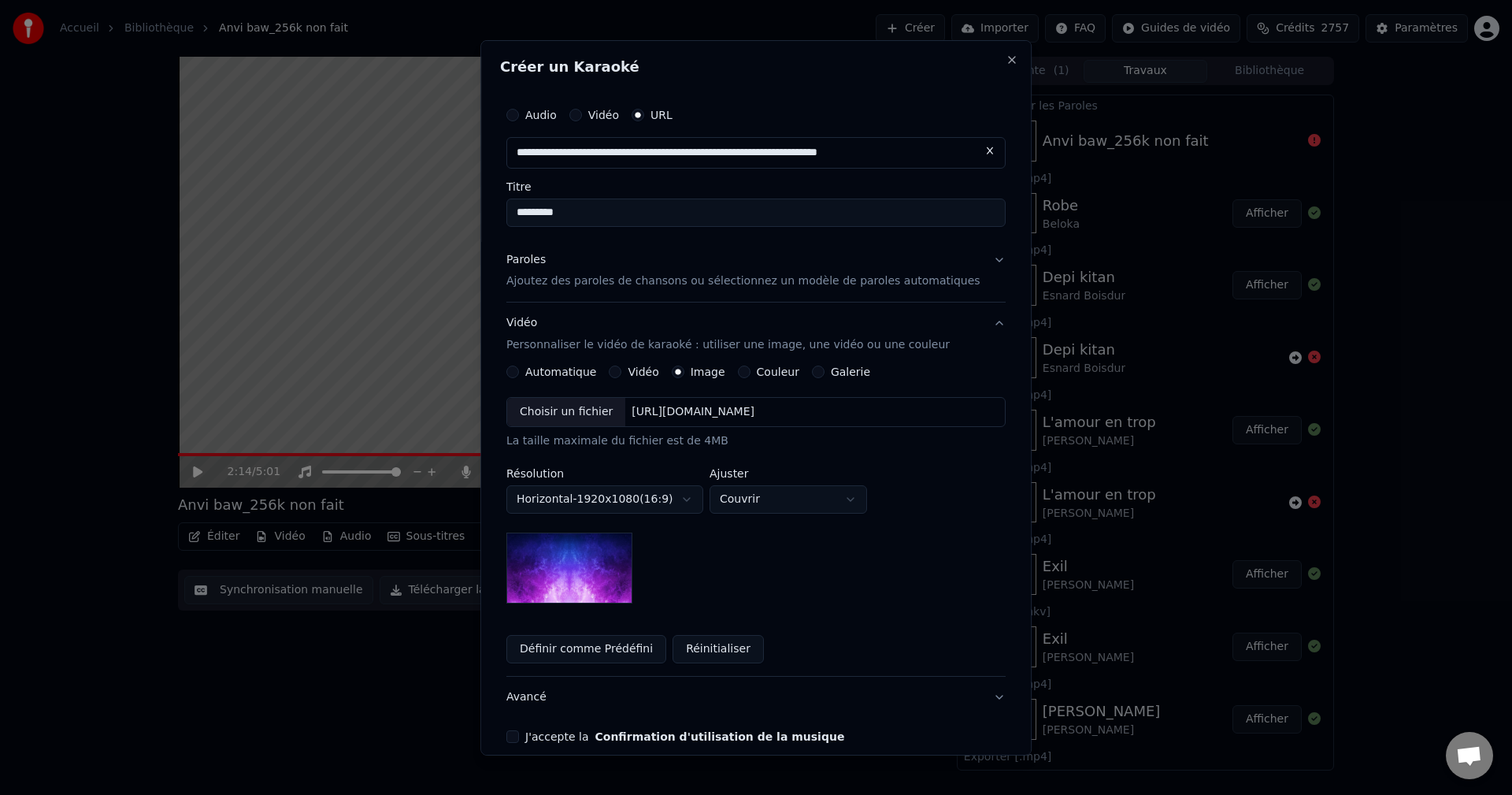
click at [593, 424] on div "Choisir un fichier" at bounding box center [566, 411] width 118 height 29
click at [826, 501] on body "Accueil Bibliothèque Anvi baw_256k non fait Créer Importer FAQ Guides de vidéo …" at bounding box center [756, 398] width 1512 height 795
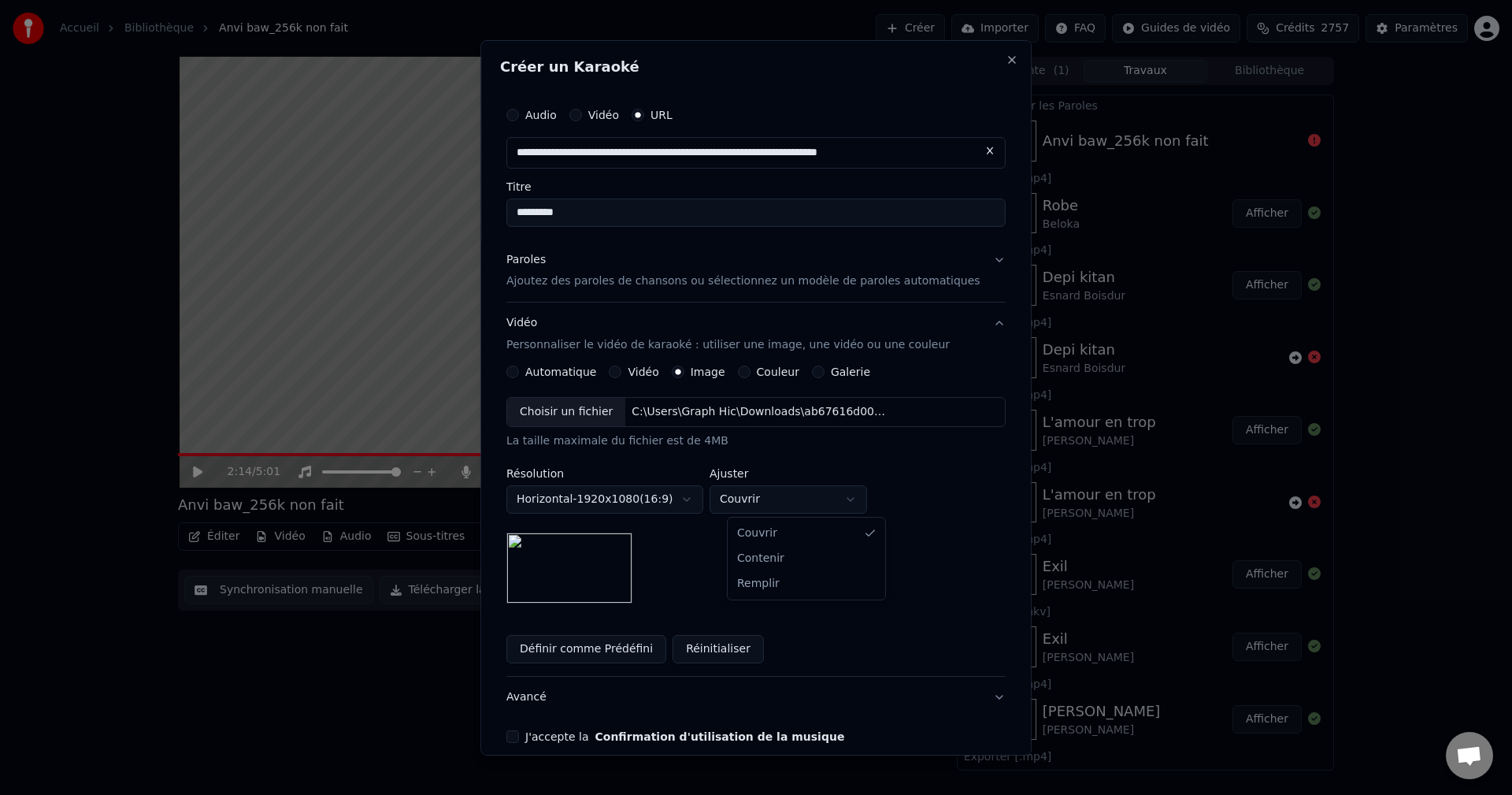
select select "****"
click at [519, 731] on button "J'accepte la Confirmation d'utilisation de la musique" at bounding box center [513, 736] width 13 height 13
click at [546, 705] on button "Avancé" at bounding box center [756, 697] width 499 height 41
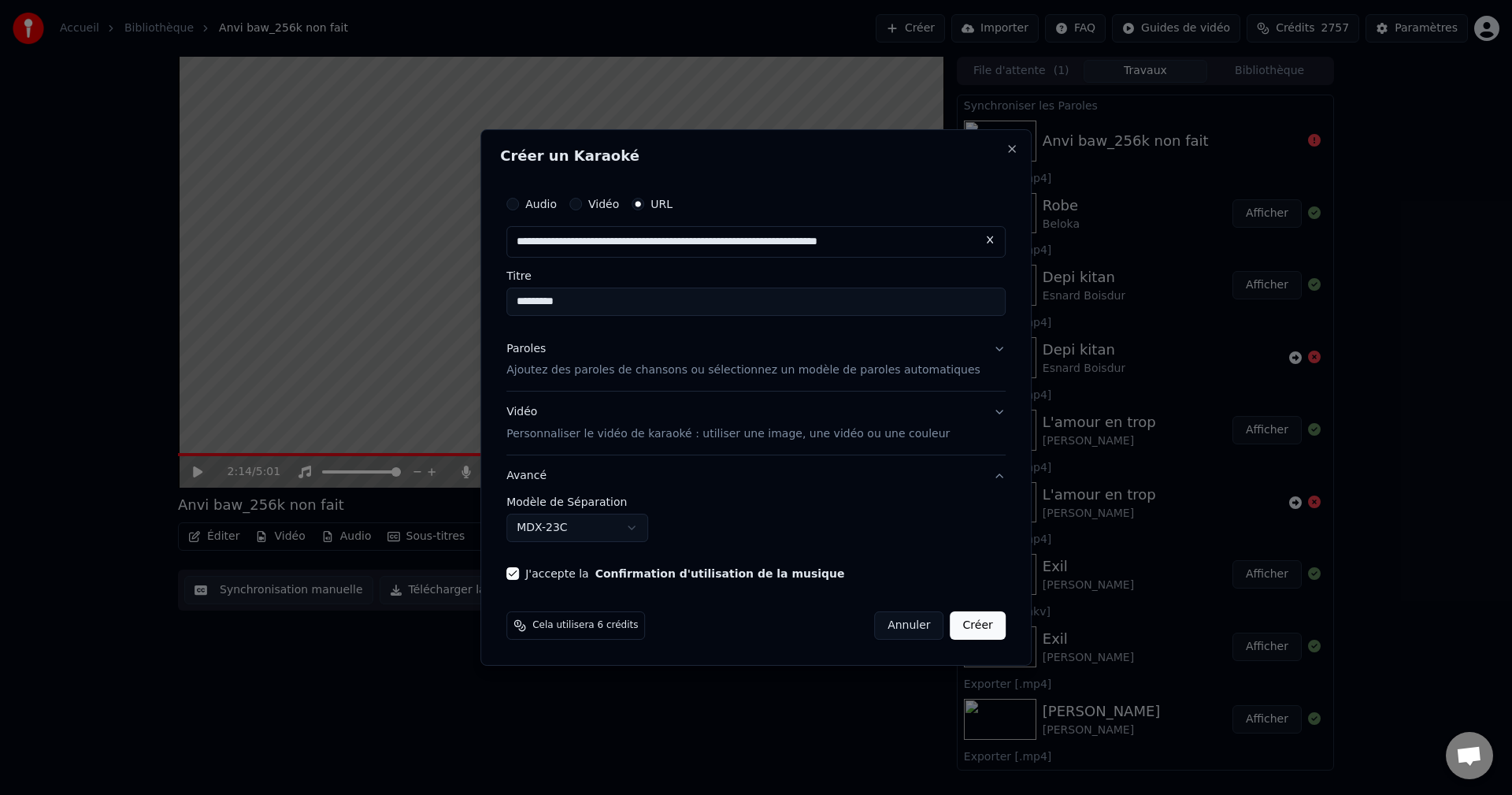
click at [613, 525] on body "Accueil Bibliothèque Anvi baw_256k non fait Créer Importer FAQ Guides de vidéo …" at bounding box center [756, 398] width 1512 height 795
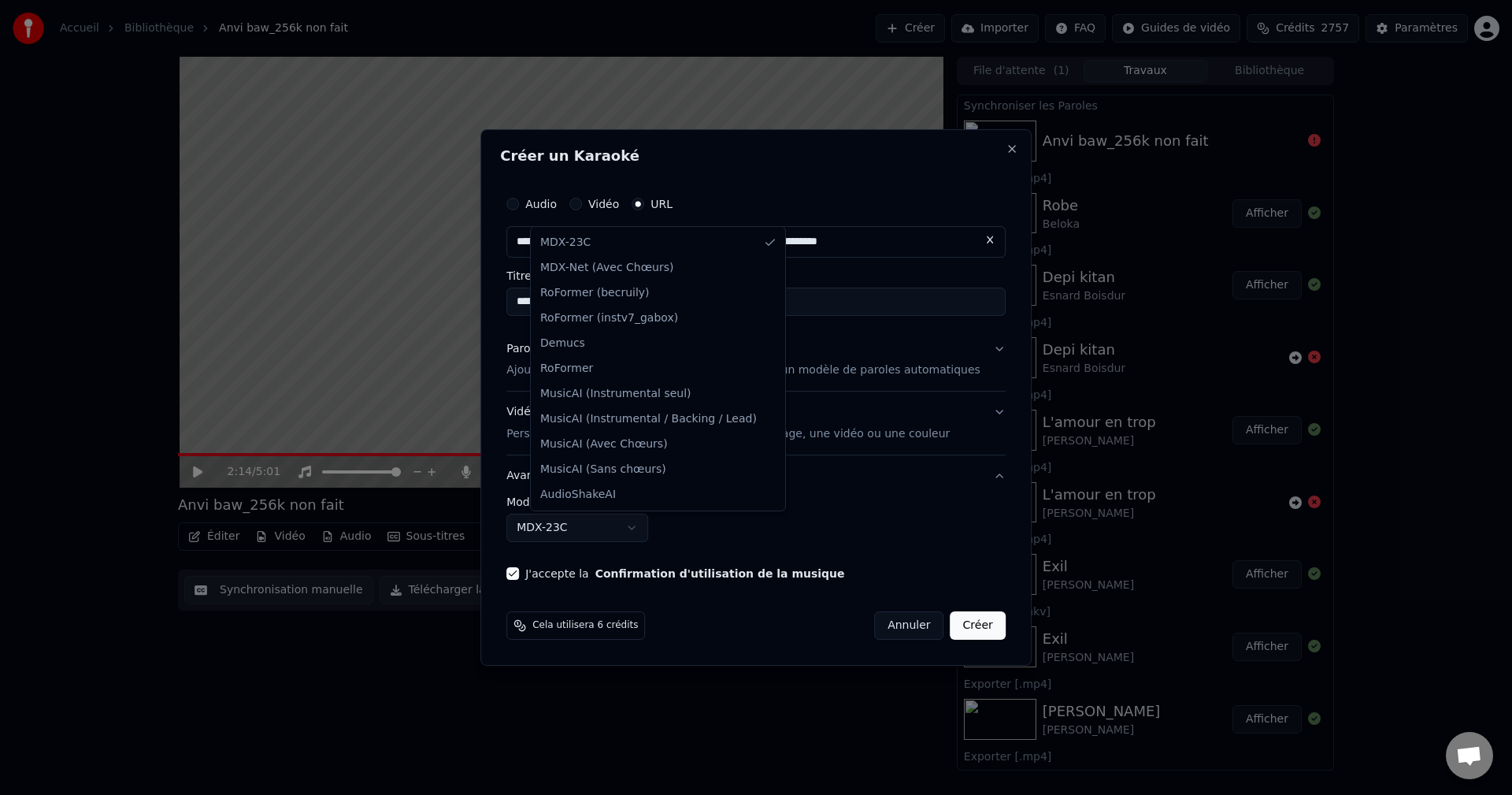
select select "**********"
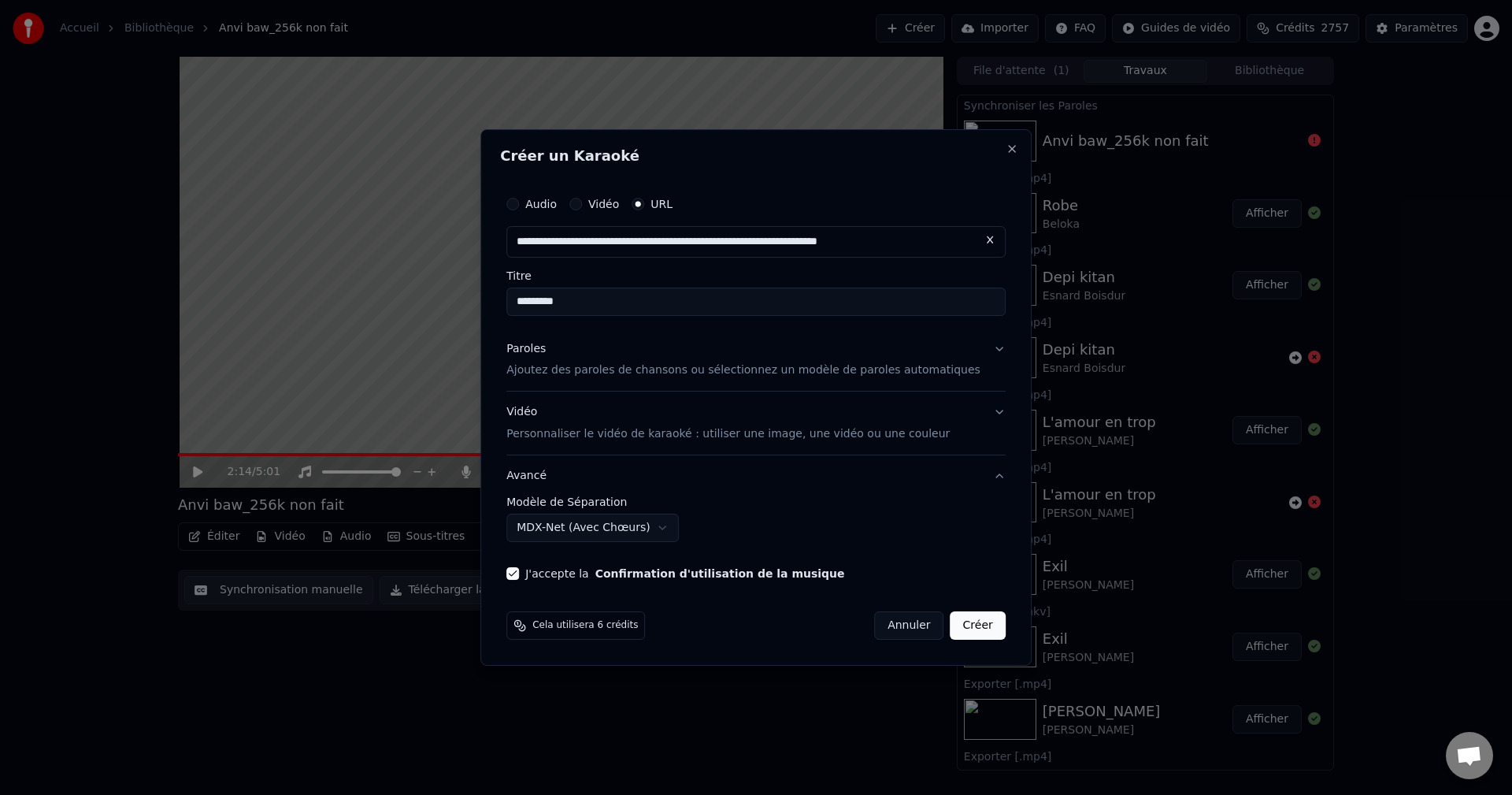
click at [978, 624] on button "Créer" at bounding box center [979, 625] width 56 height 29
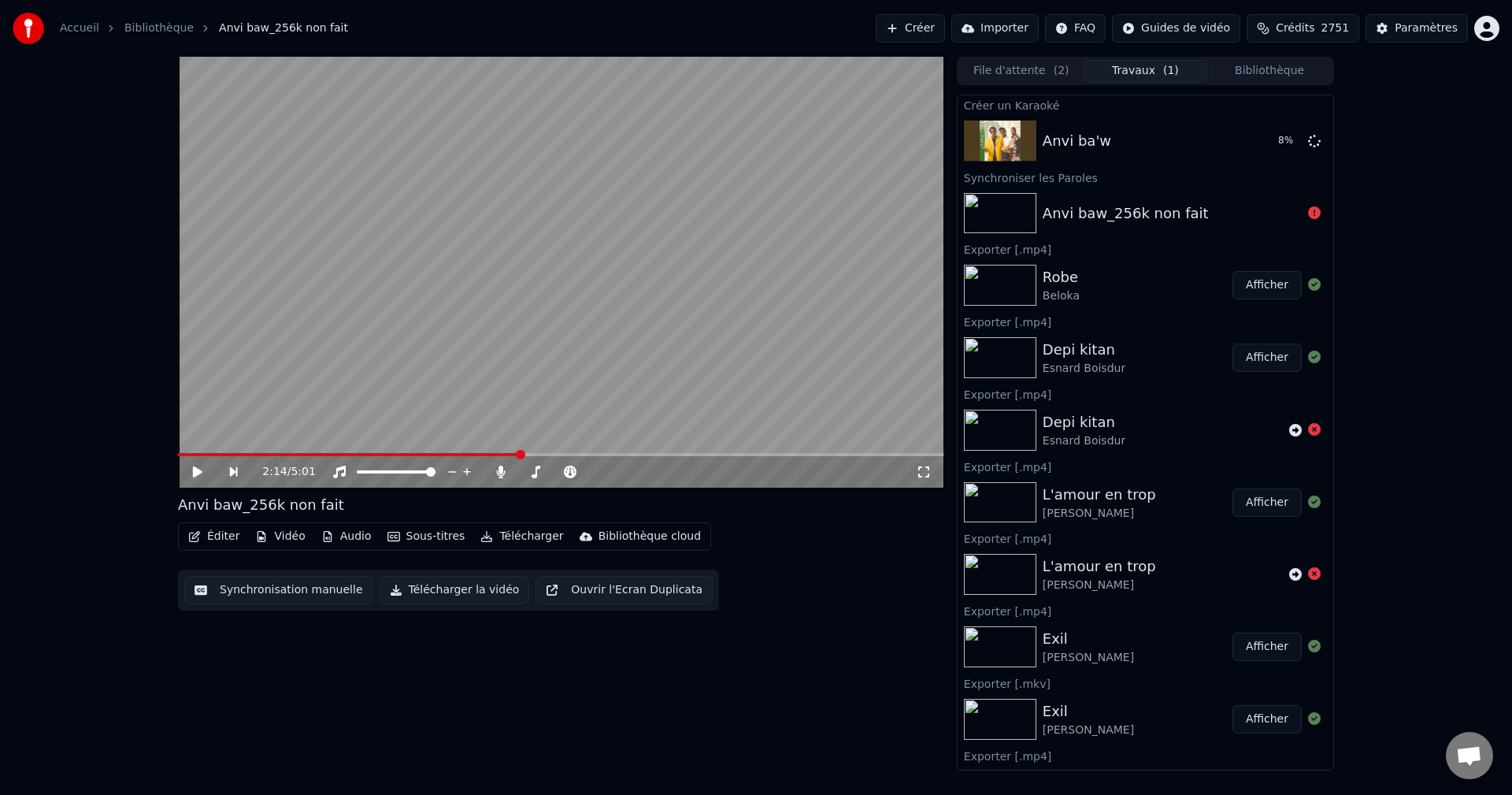
click at [1238, 77] on button "Bibliothèque" at bounding box center [1268, 71] width 124 height 23
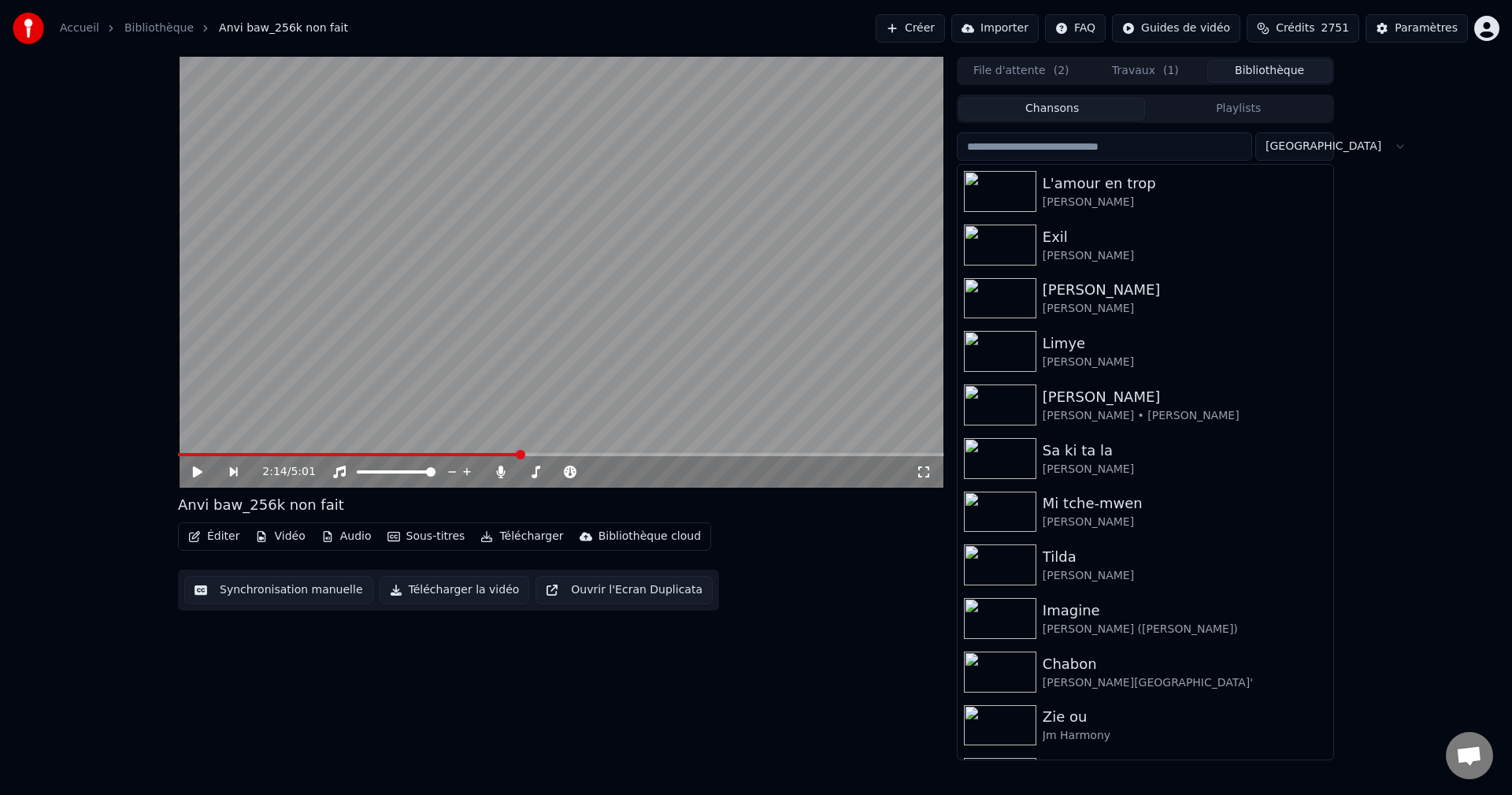
click at [1104, 142] on input "search" at bounding box center [1104, 146] width 295 height 29
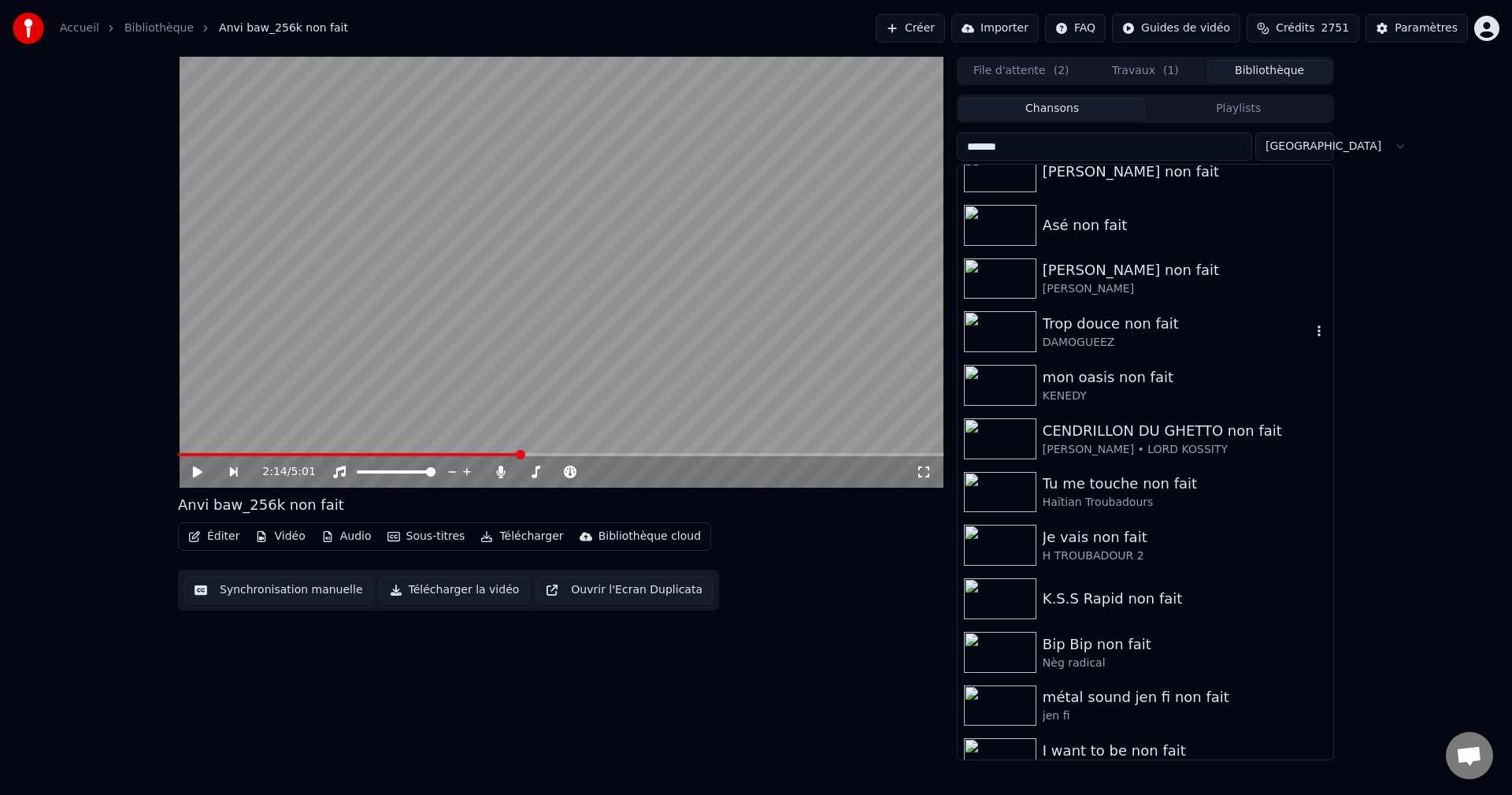
scroll to position [1705, 0]
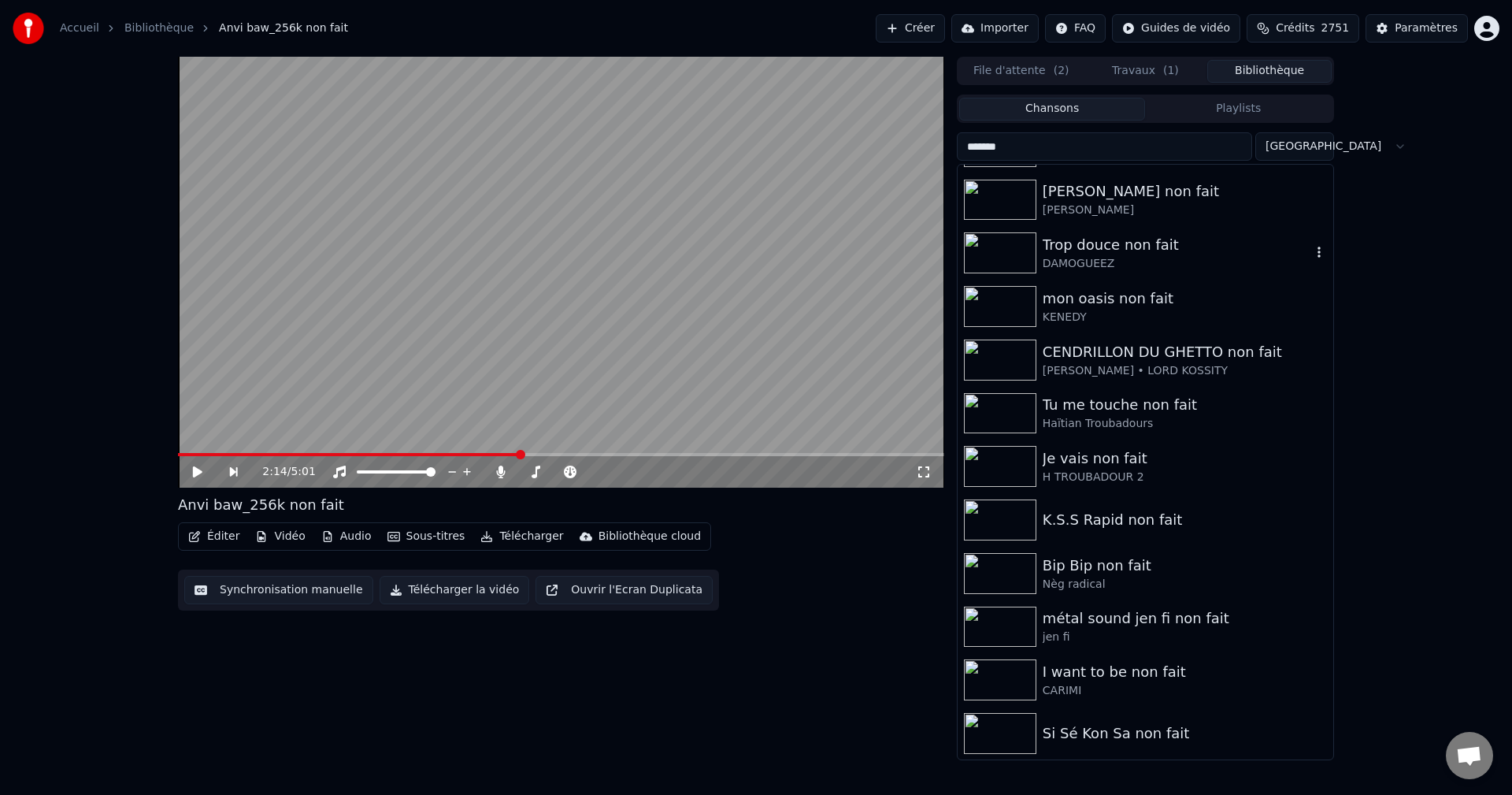
click at [1095, 252] on div "Trop douce non fait" at bounding box center [1177, 245] width 269 height 22
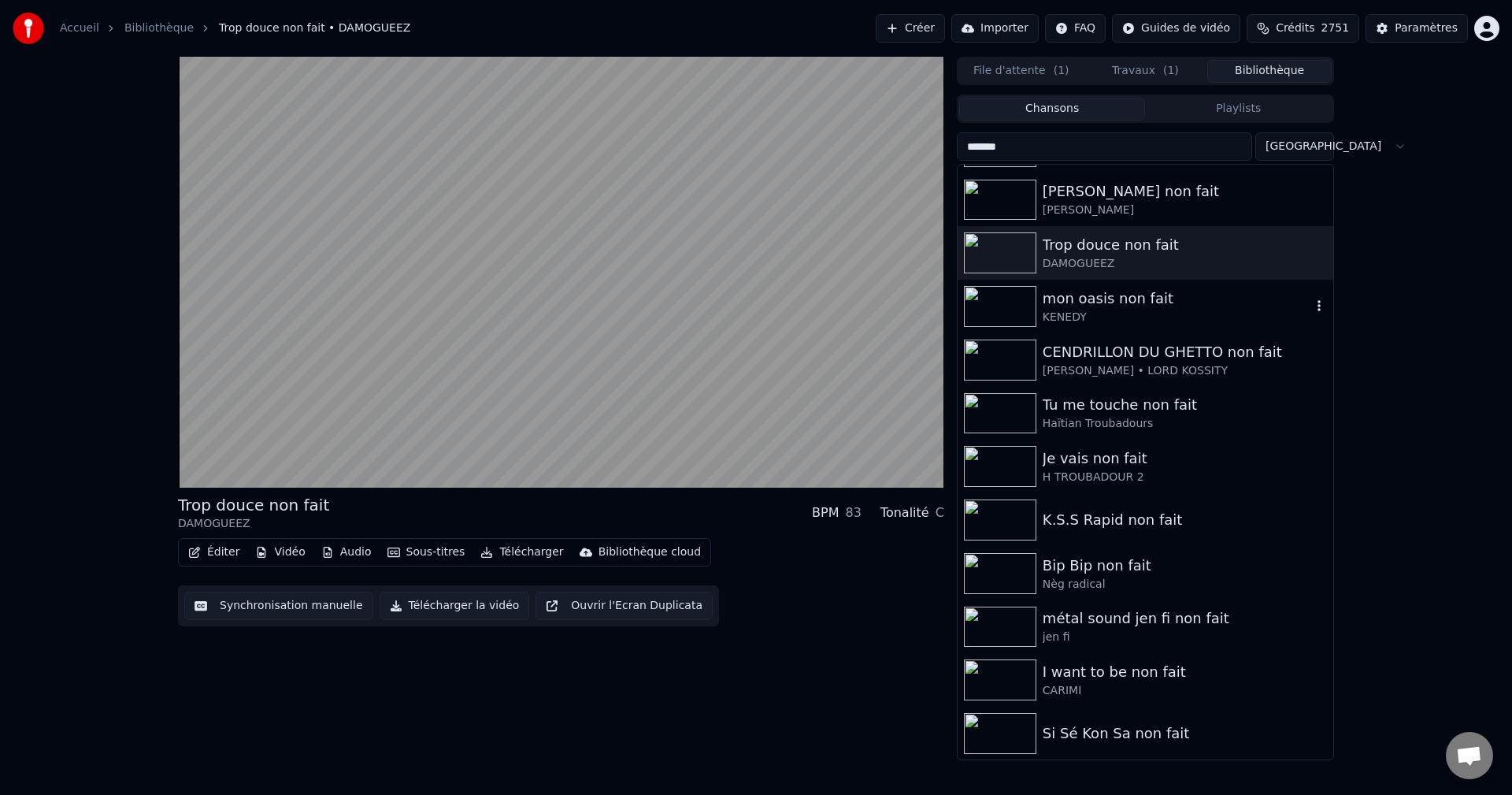
click at [1109, 310] on div "KENEDY" at bounding box center [1177, 318] width 269 height 16
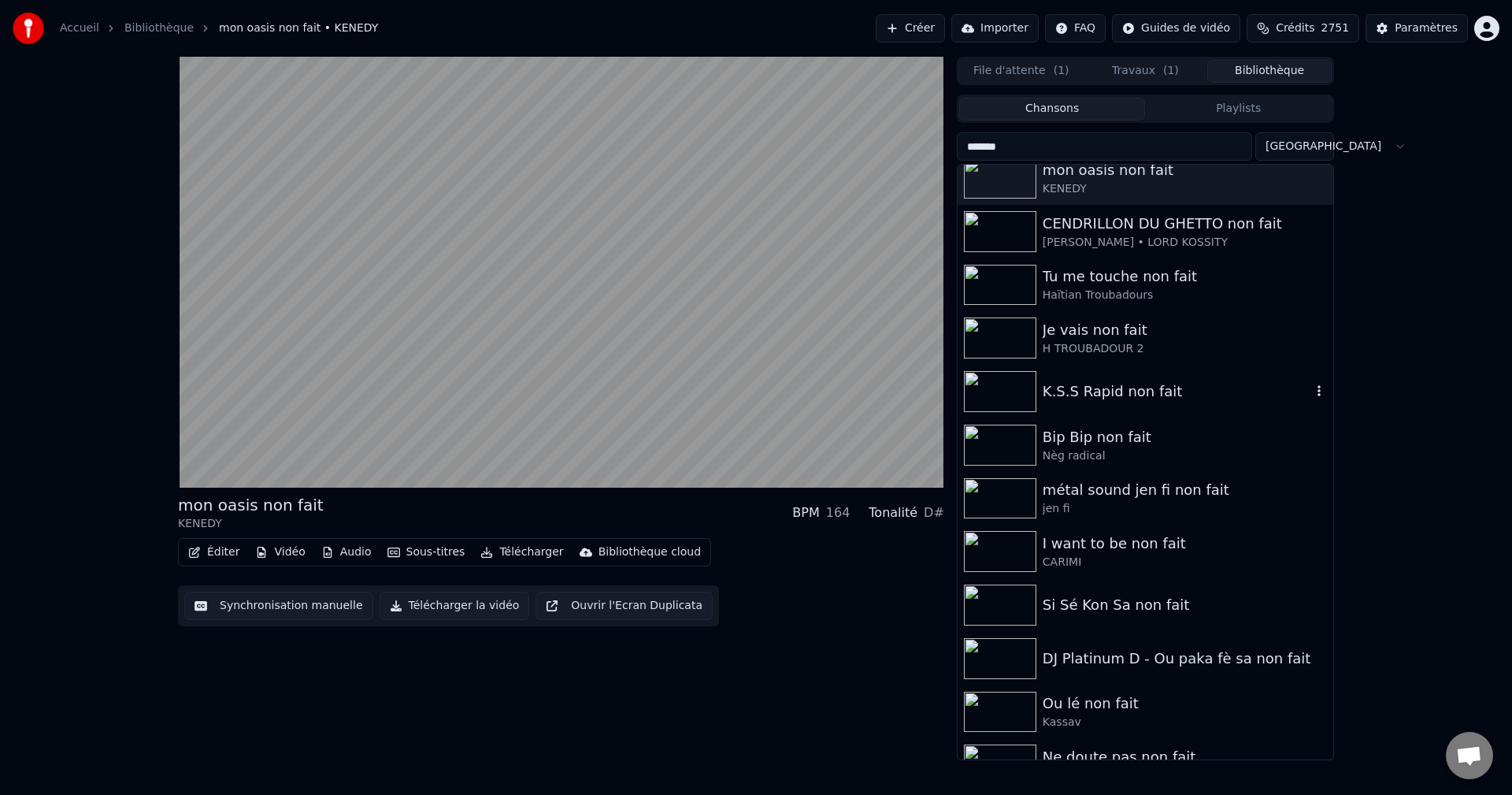
scroll to position [1863, 0]
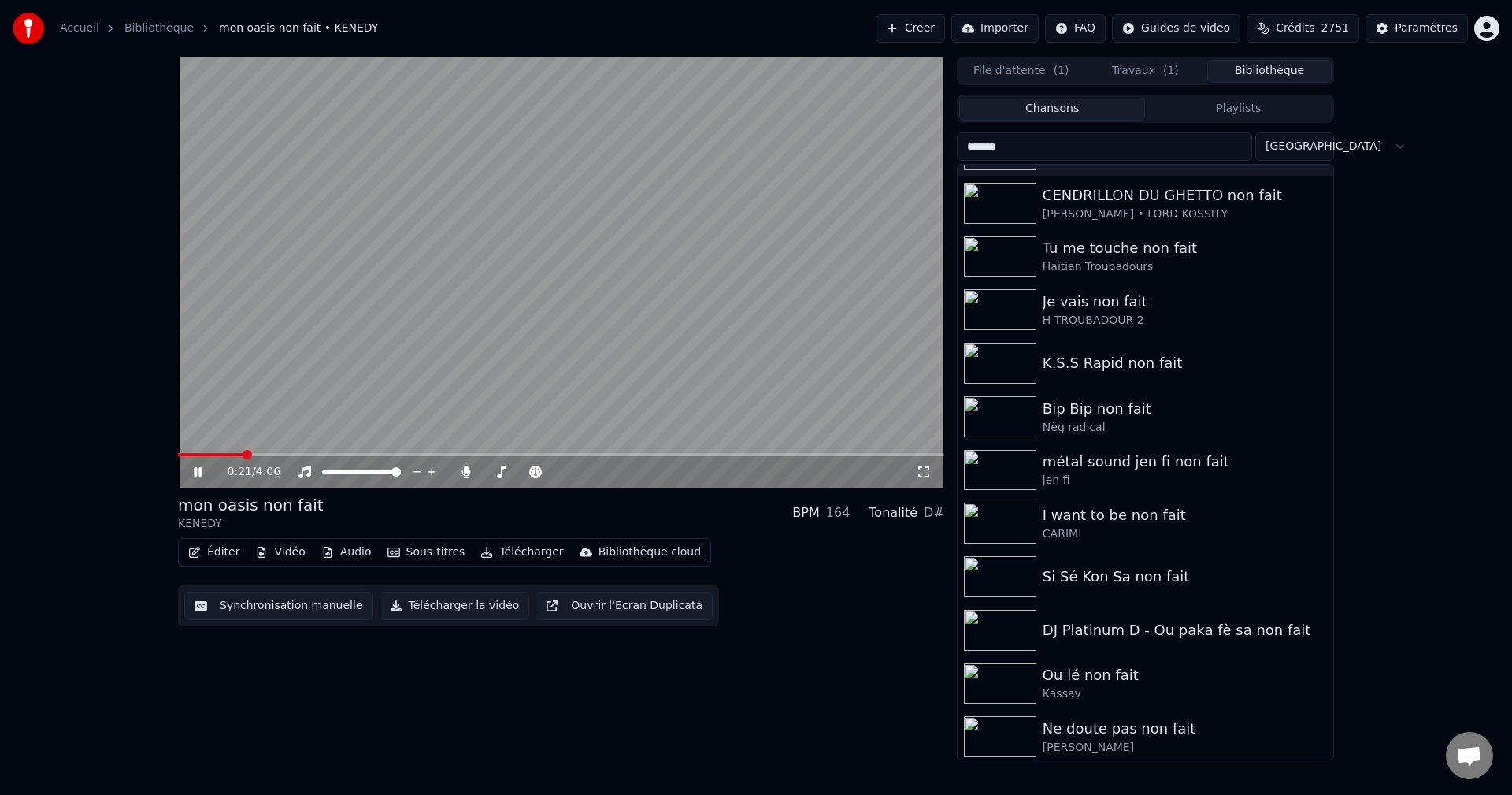
click at [242, 453] on span at bounding box center [560, 455] width 766 height 3
drag, startPoint x: 1179, startPoint y: 154, endPoint x: 883, endPoint y: 159, distance: 296.0
click at [883, 159] on div "0:25 / 4:06 mon oasis non fait KENEDY BPM 164 Tonalité D# Éditer Vidéo Audio So…" at bounding box center [756, 408] width 1181 height 704
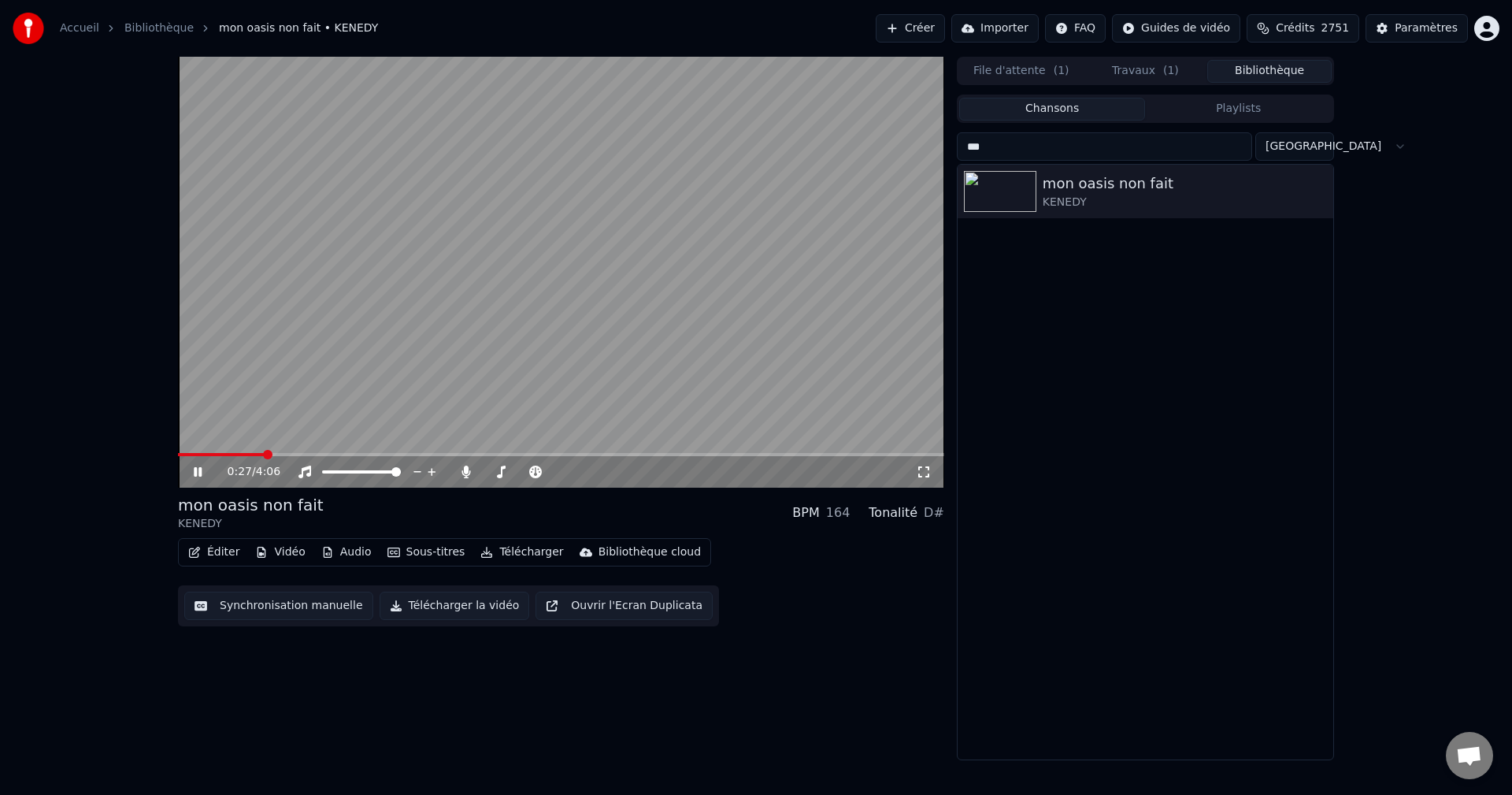
scroll to position [0, 0]
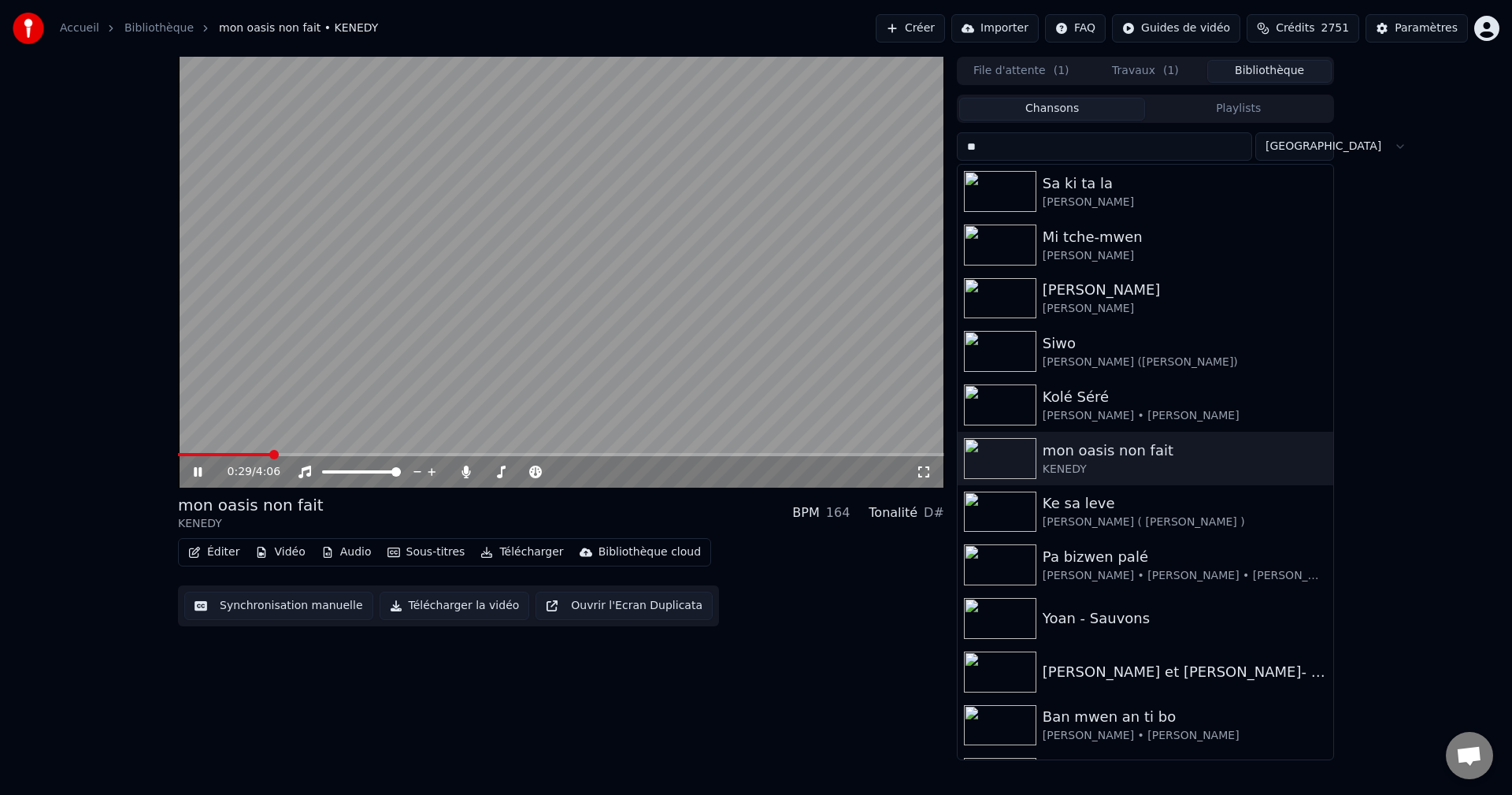
type input "*"
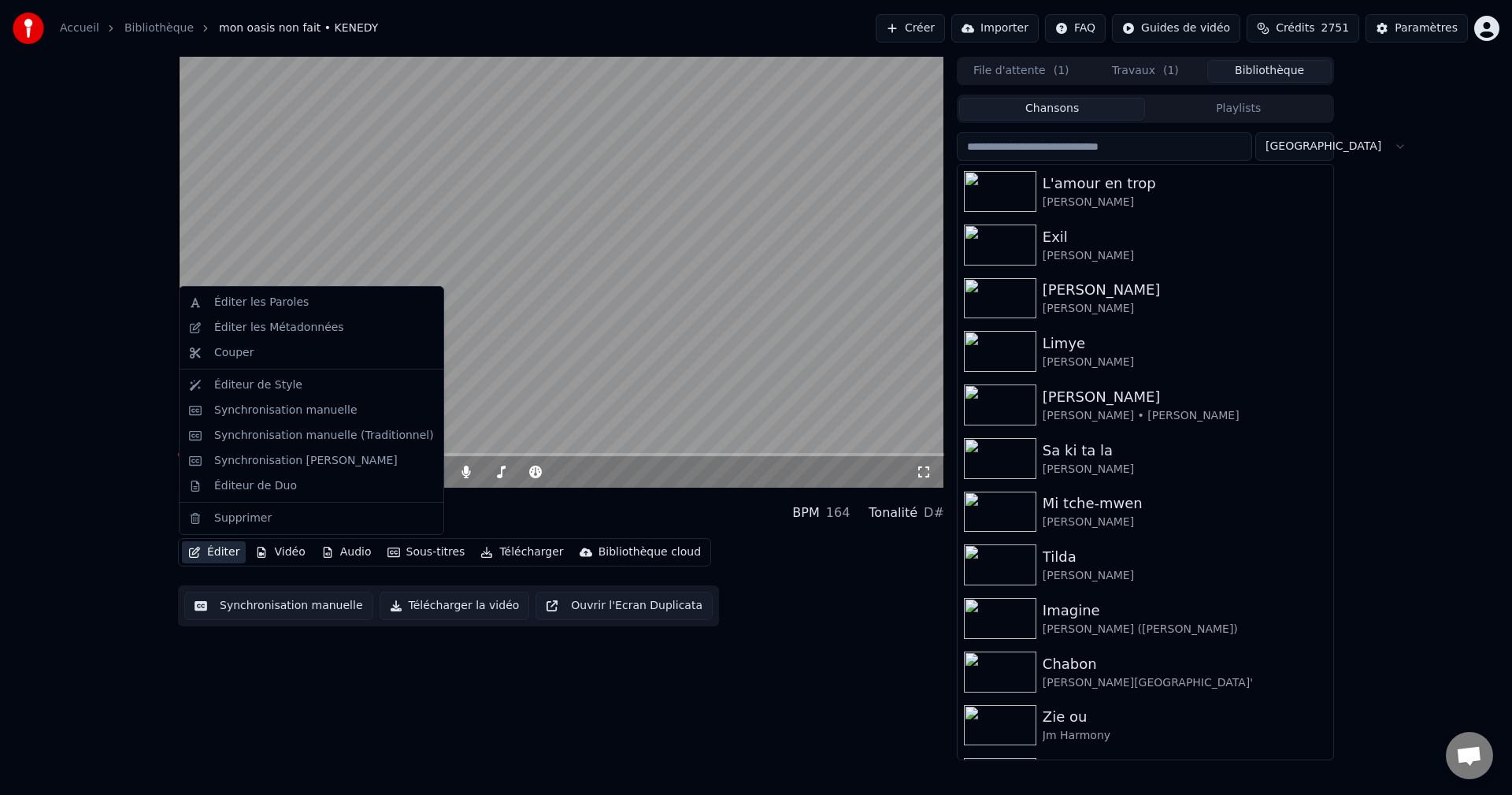
click at [218, 557] on button "Éditer" at bounding box center [214, 552] width 64 height 22
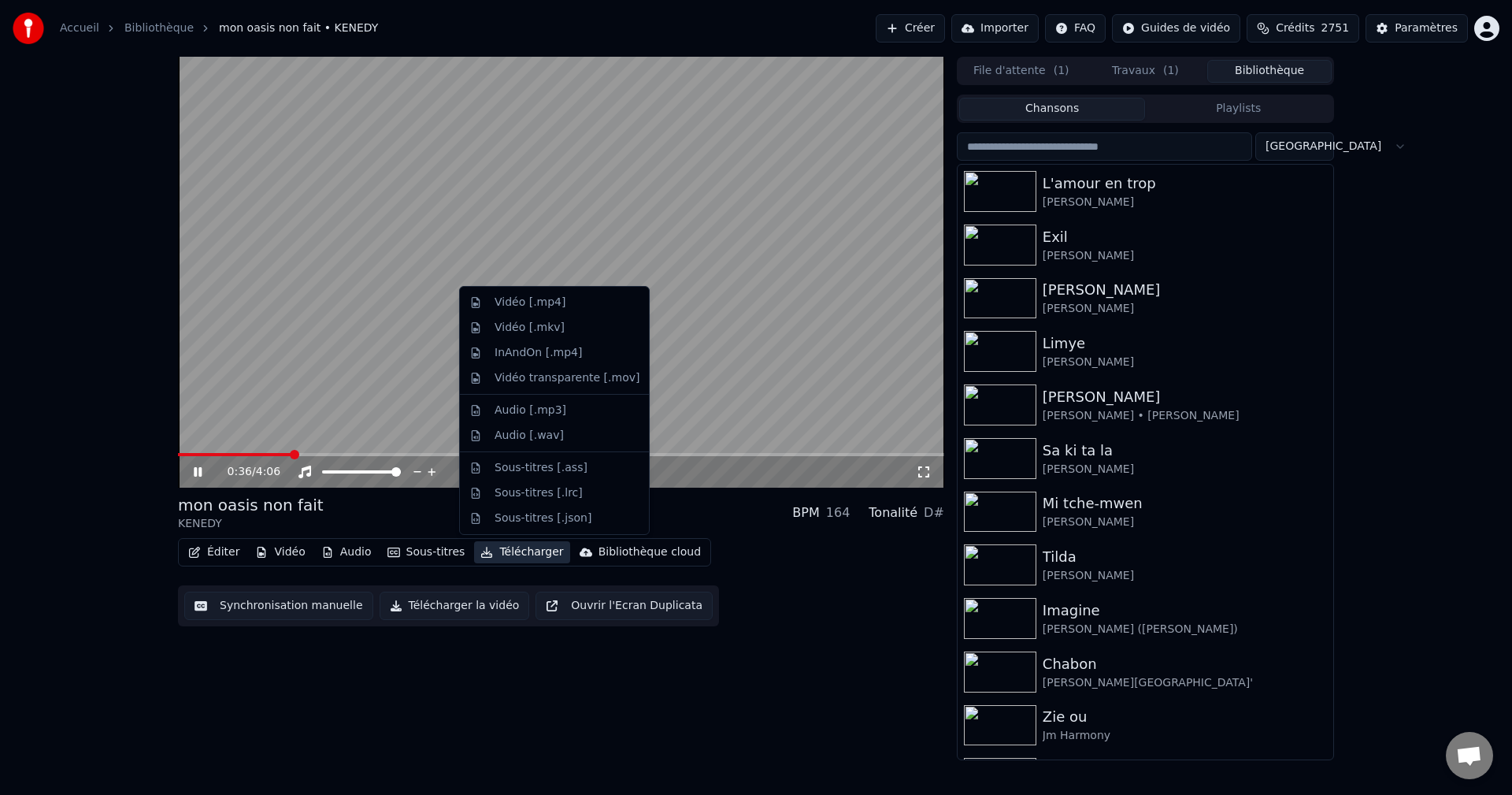
click at [1158, 76] on button "Travaux ( 1 )" at bounding box center [1145, 71] width 124 height 23
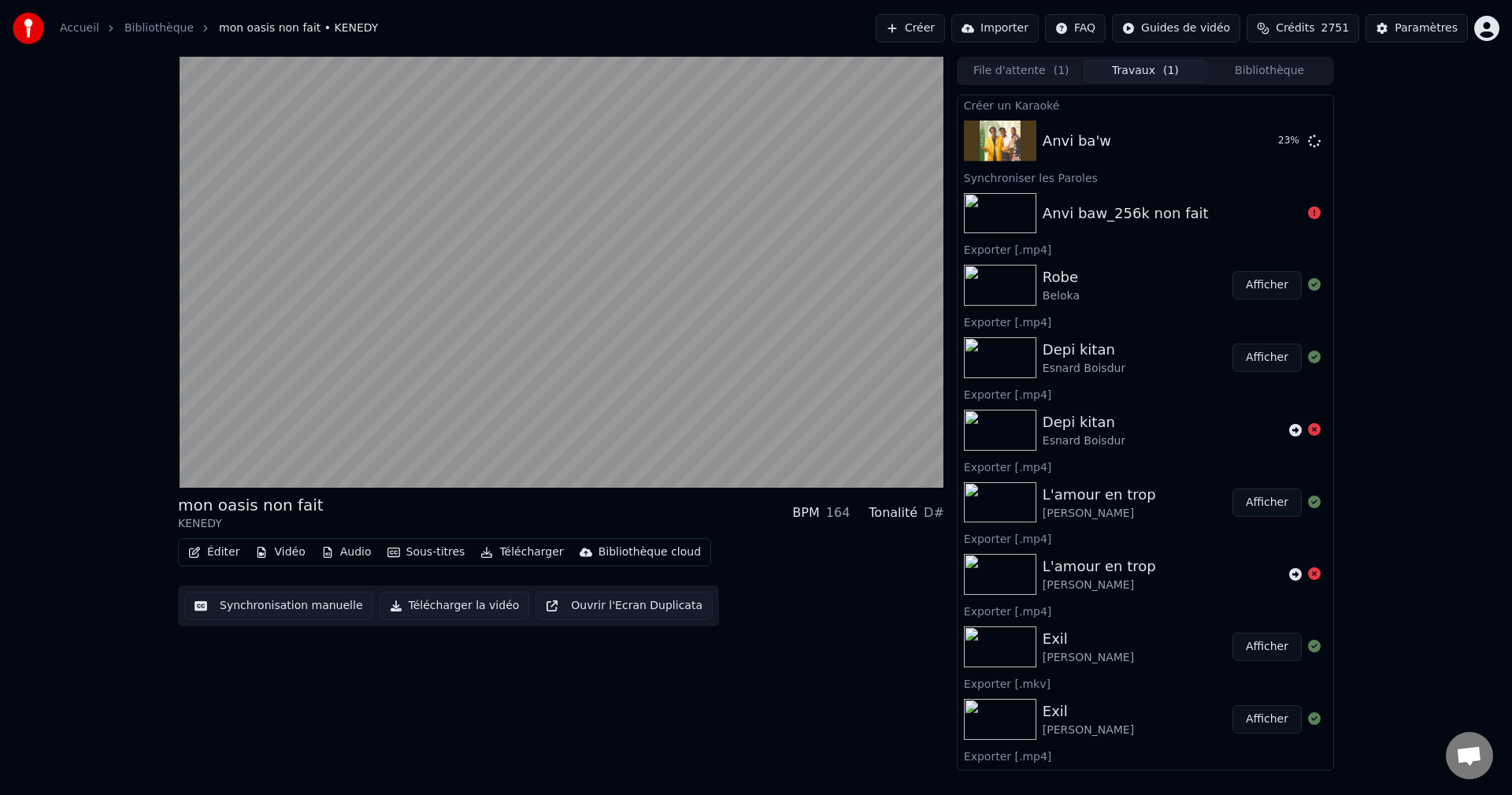
click at [1298, 69] on button "Bibliothèque" at bounding box center [1268, 71] width 124 height 23
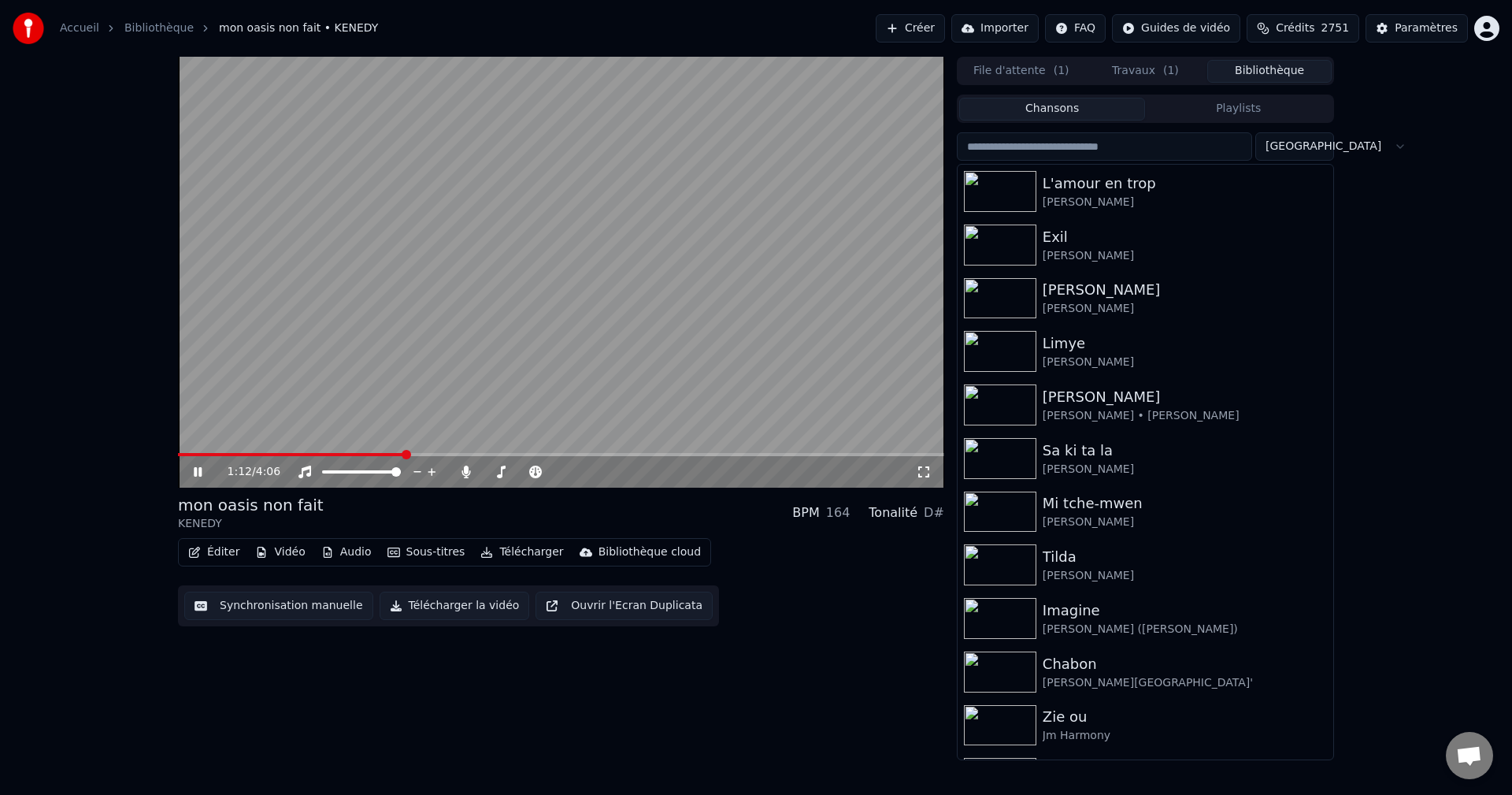
click at [214, 552] on button "Éditer" at bounding box center [214, 552] width 64 height 22
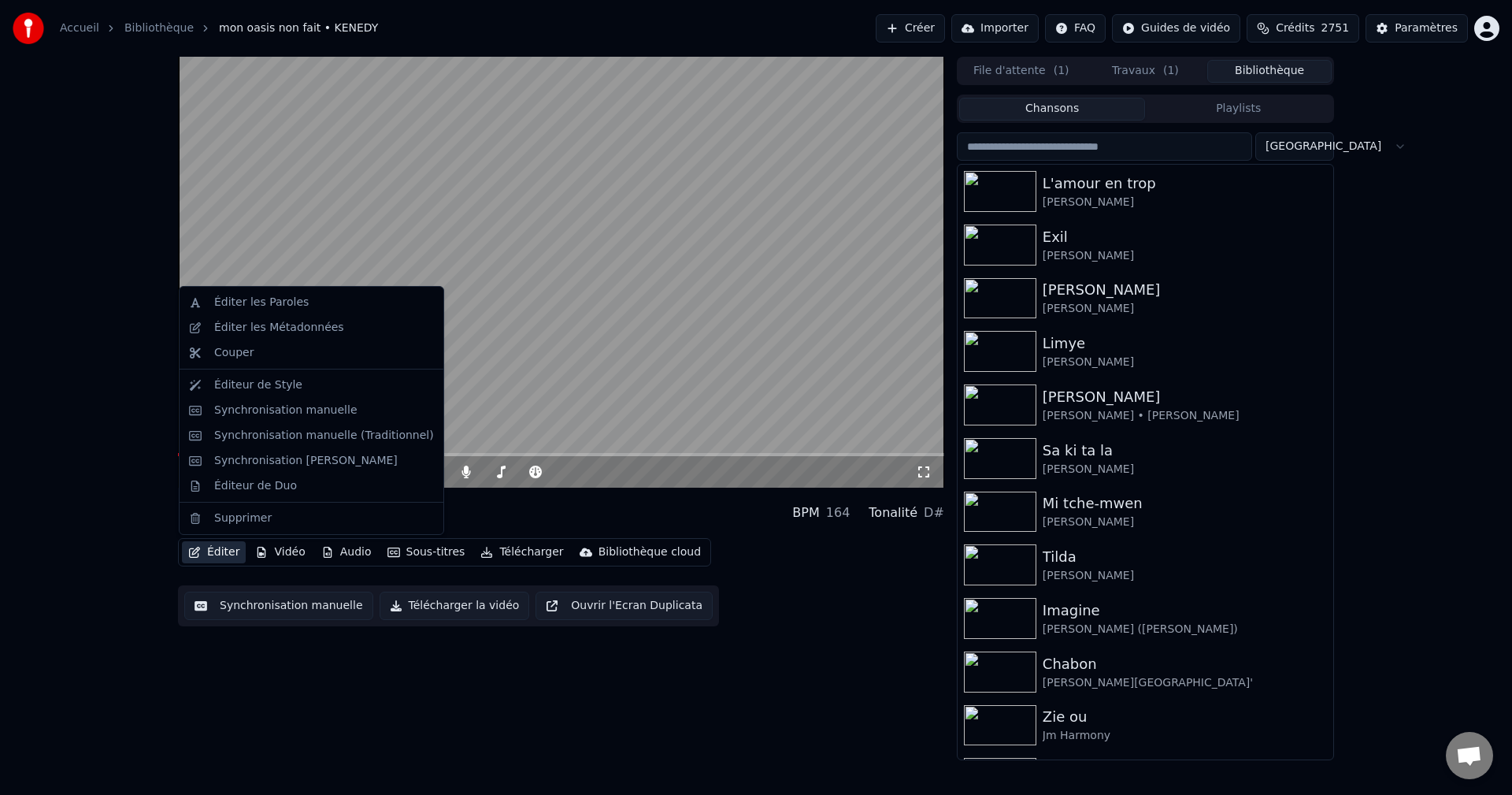
click at [874, 652] on div "1:14 / 4:06 mon oasis non fait KENEDY BPM 164 Tonalité D# Éditer Vidéo Audio So…" at bounding box center [560, 408] width 766 height 704
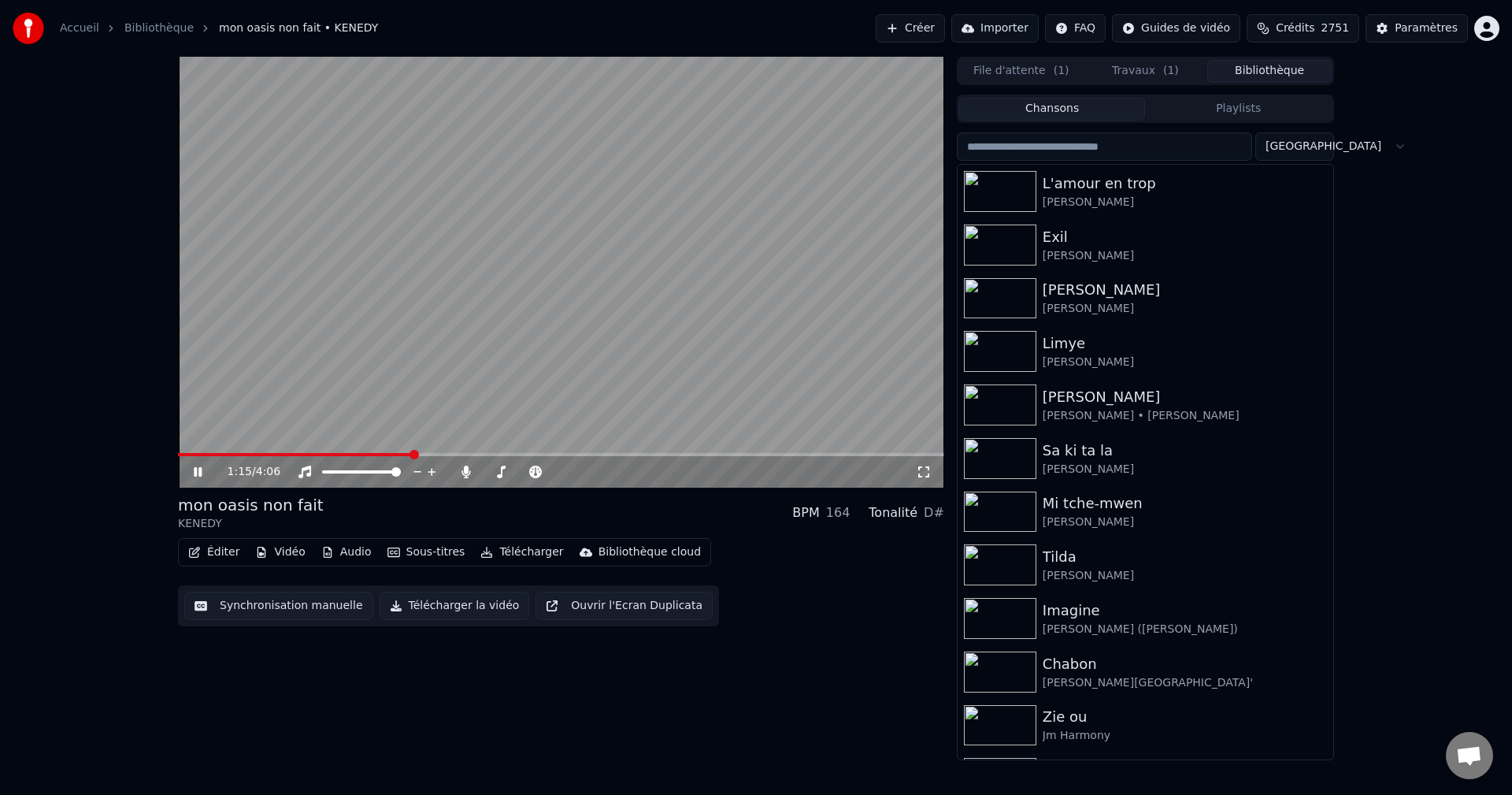
click at [1172, 133] on input "search" at bounding box center [1104, 146] width 295 height 29
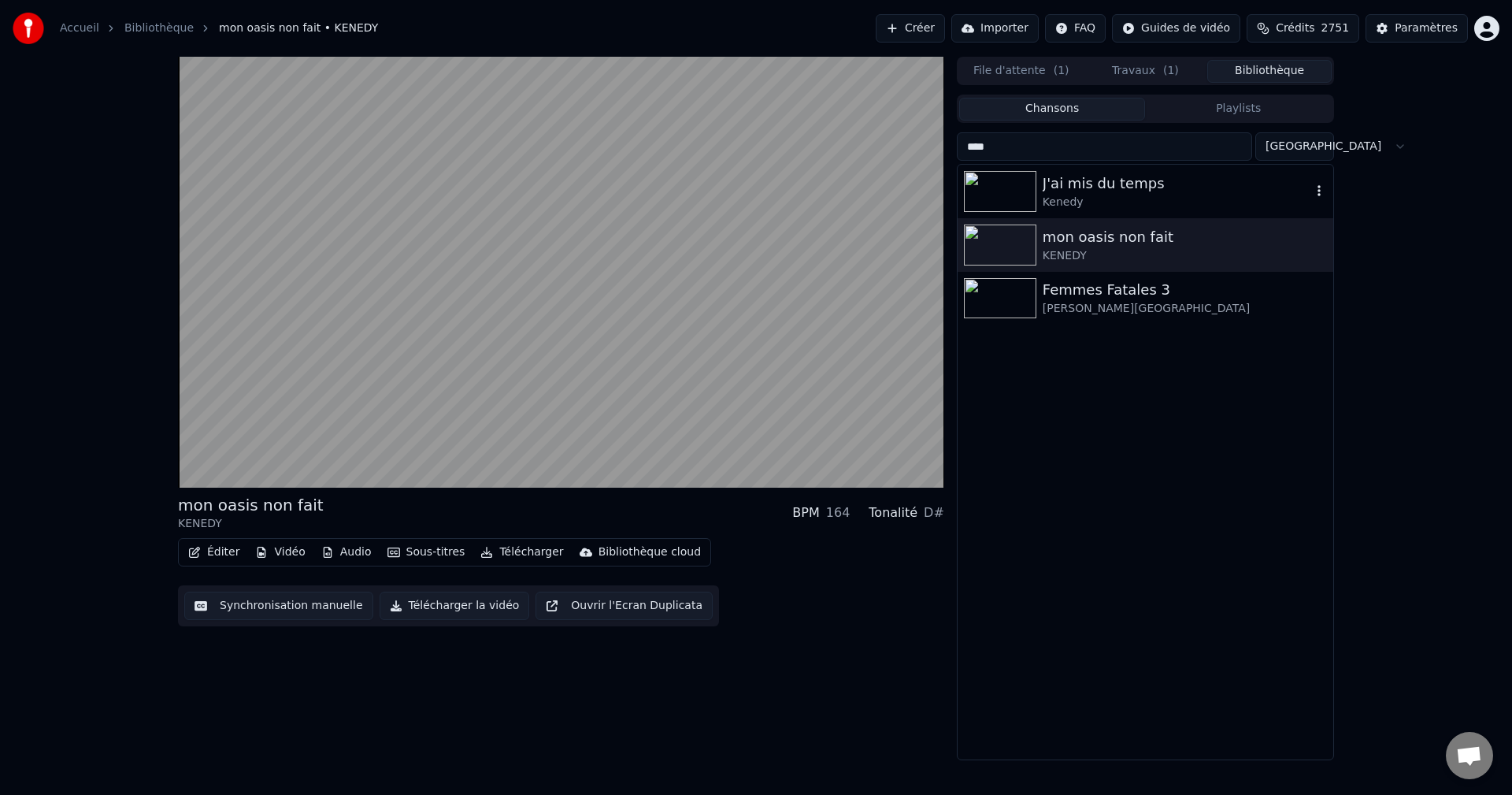
type input "*****"
drag, startPoint x: 1016, startPoint y: 149, endPoint x: 886, endPoint y: 166, distance: 131.1
click at [899, 166] on div "mon oasis non fait KENEDY BPM 164 Tonalité D# Éditer Vidéo Audio Sous-titres Té…" at bounding box center [756, 408] width 1181 height 704
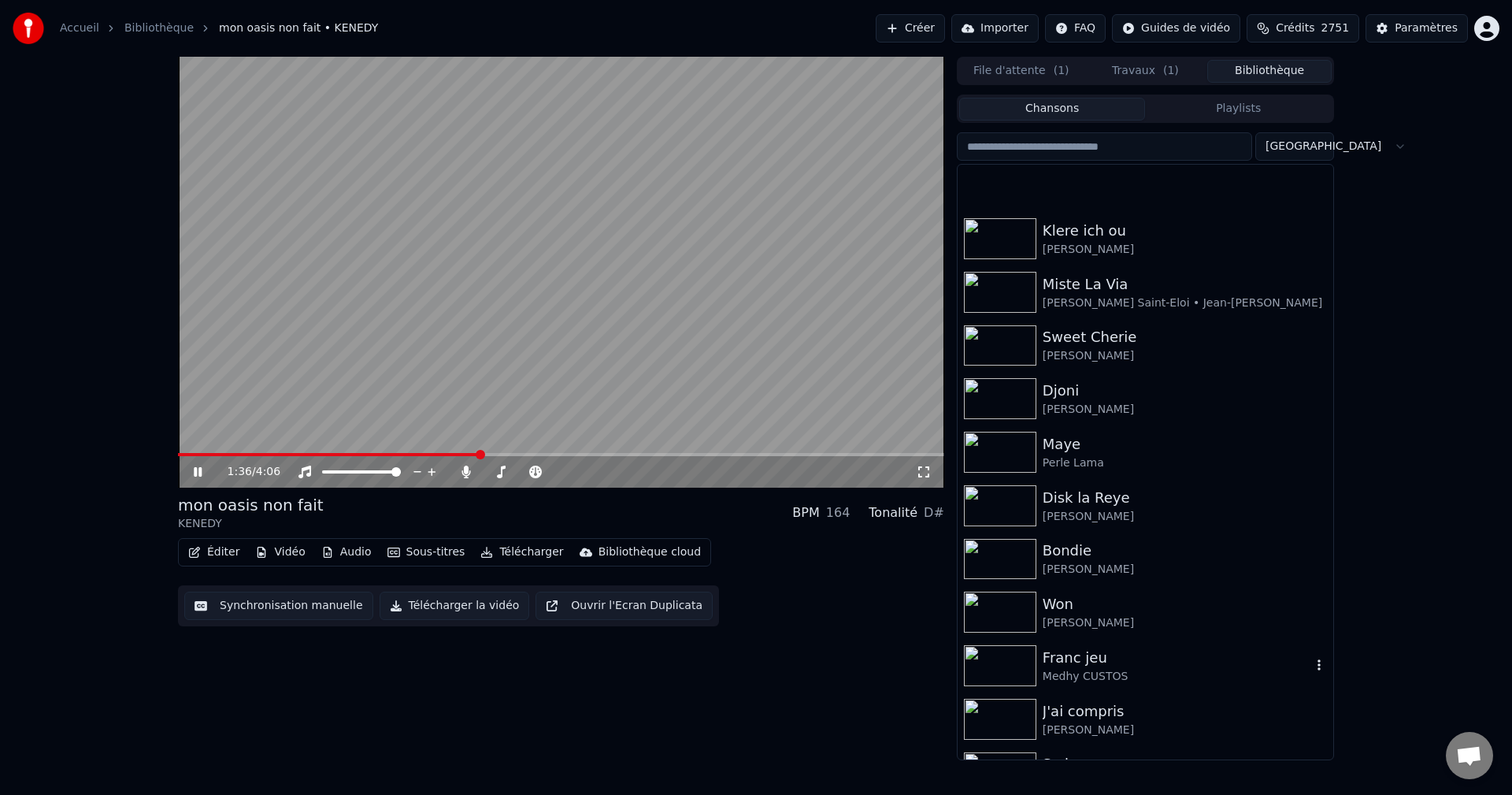
scroll to position [1418, 0]
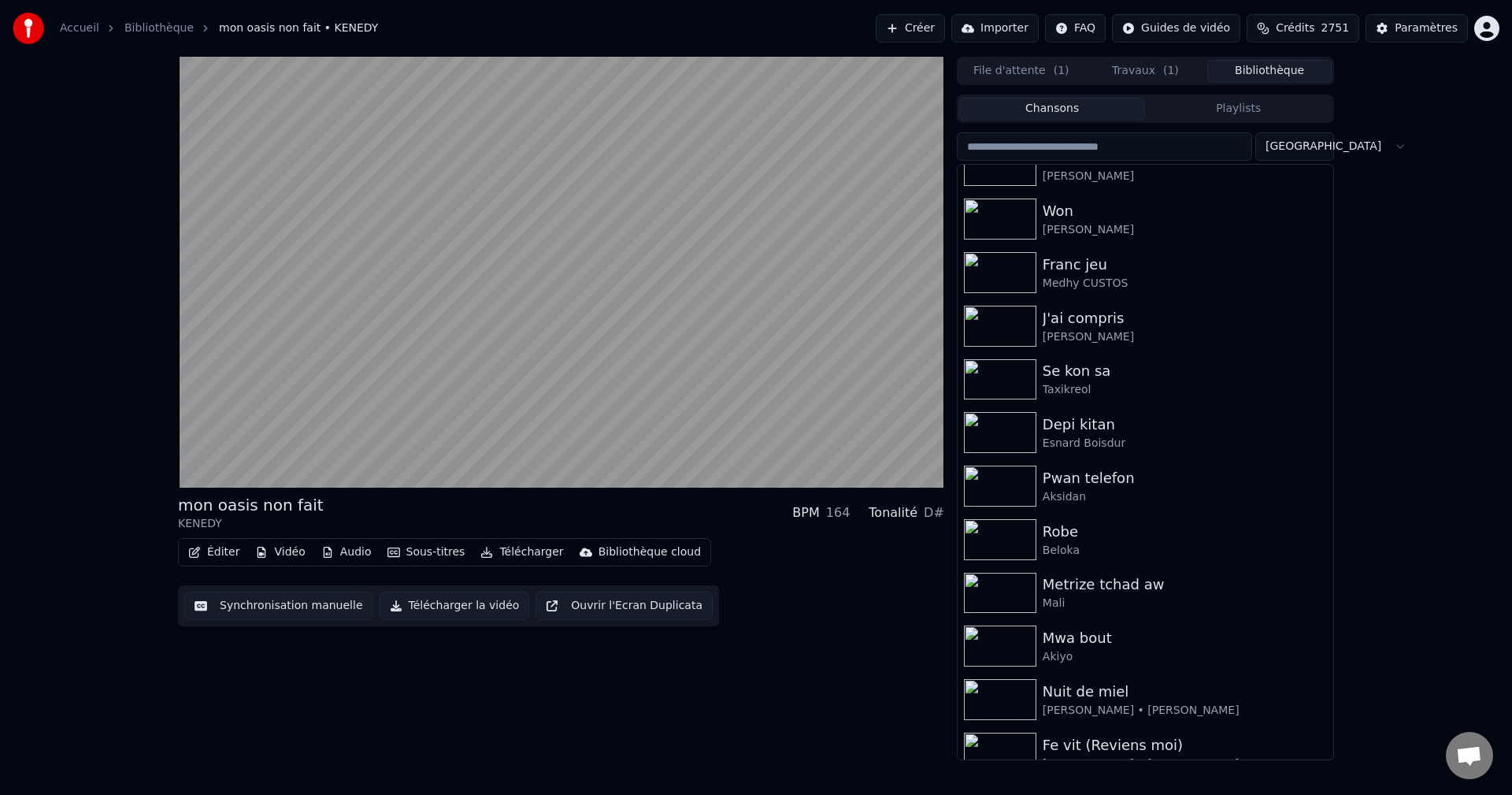
click at [1093, 147] on input "search" at bounding box center [1104, 146] width 295 height 29
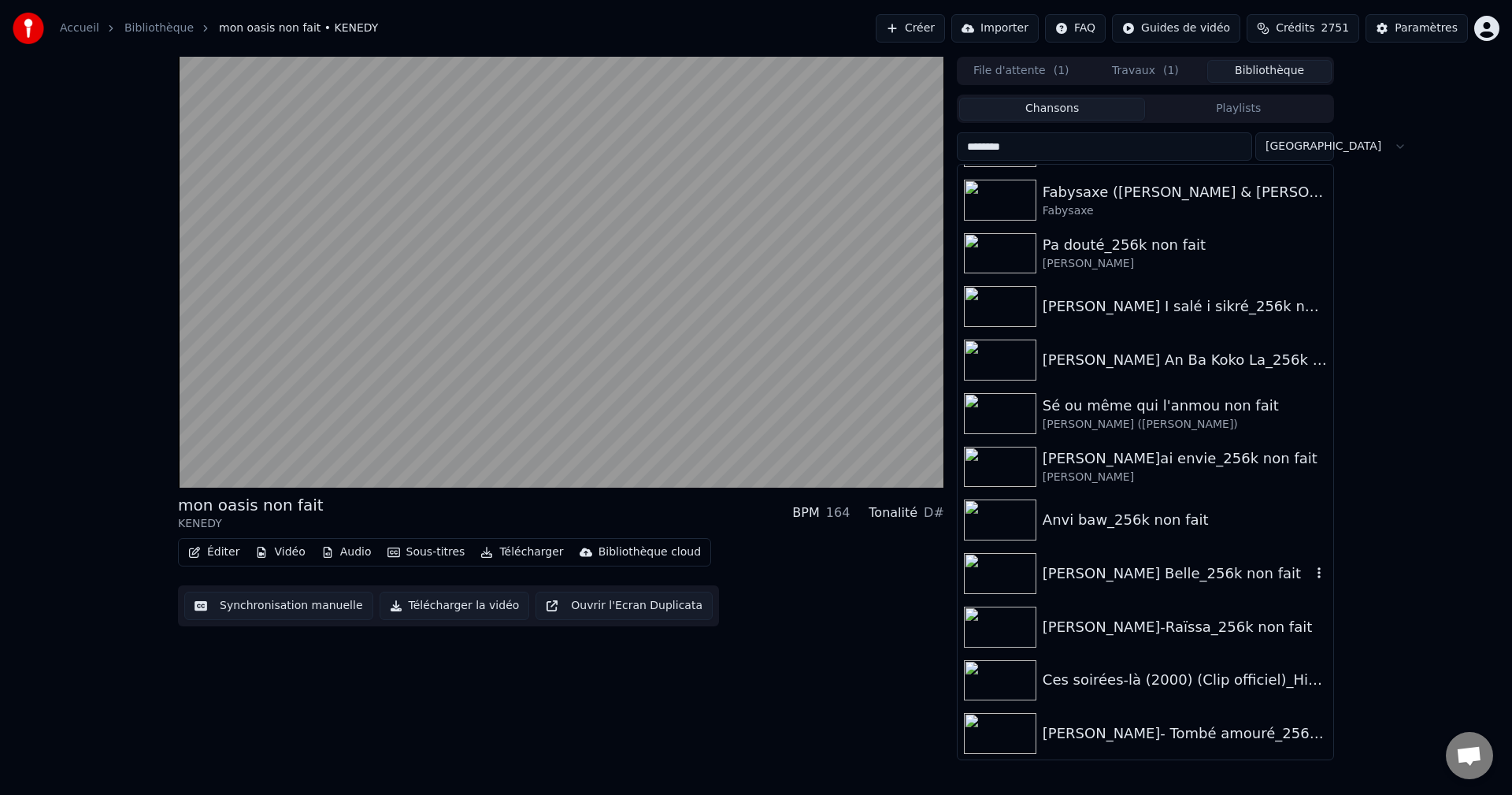
scroll to position [3045, 0]
click at [1311, 522] on icon "button" at bounding box center [1319, 518] width 16 height 13
click at [1311, 516] on icon "button" at bounding box center [1319, 518] width 16 height 13
click at [1292, 652] on div "Supprimer" at bounding box center [1313, 648] width 185 height 25
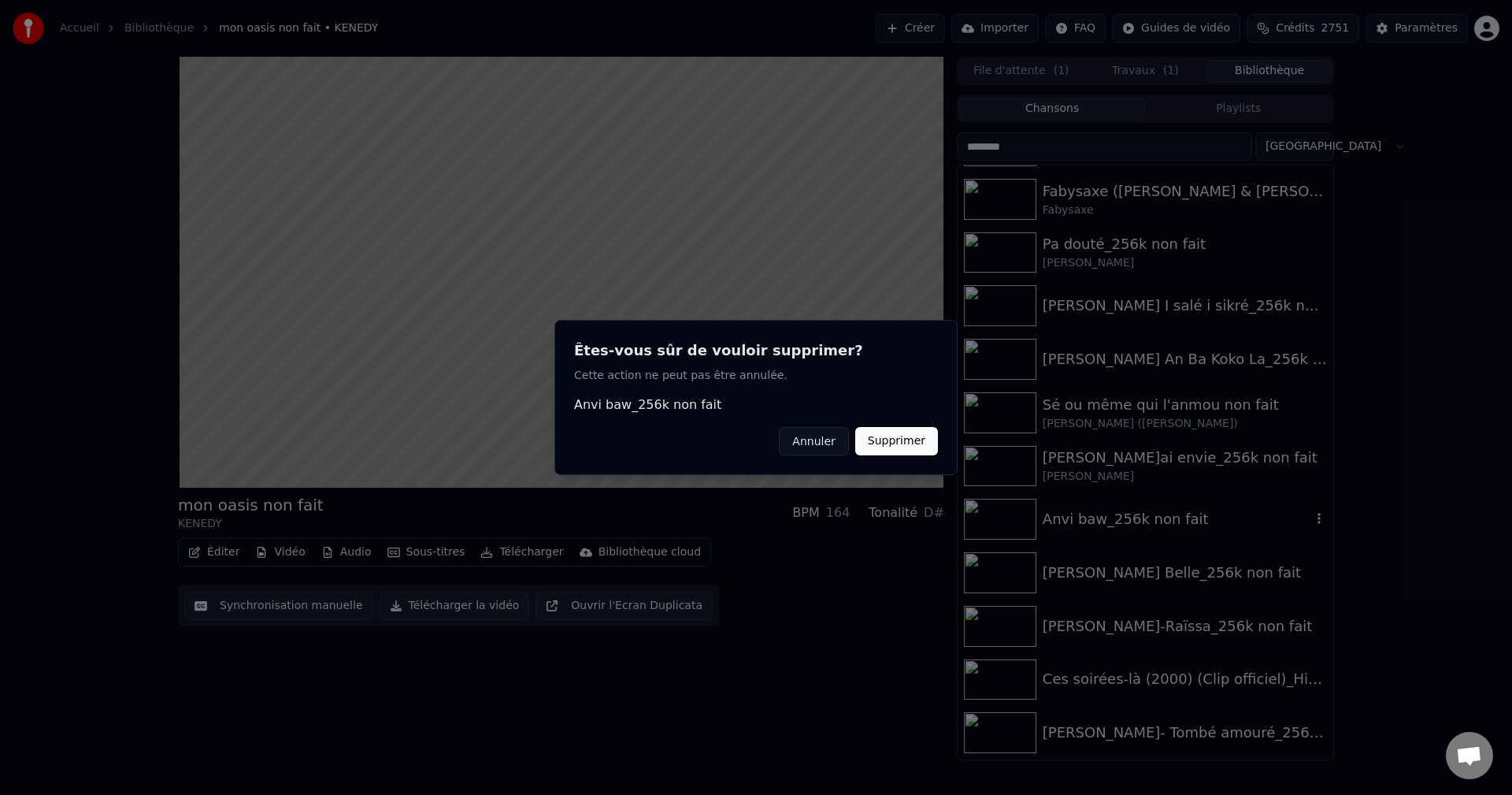
click at [920, 440] on button "Supprimer" at bounding box center [896, 441] width 82 height 29
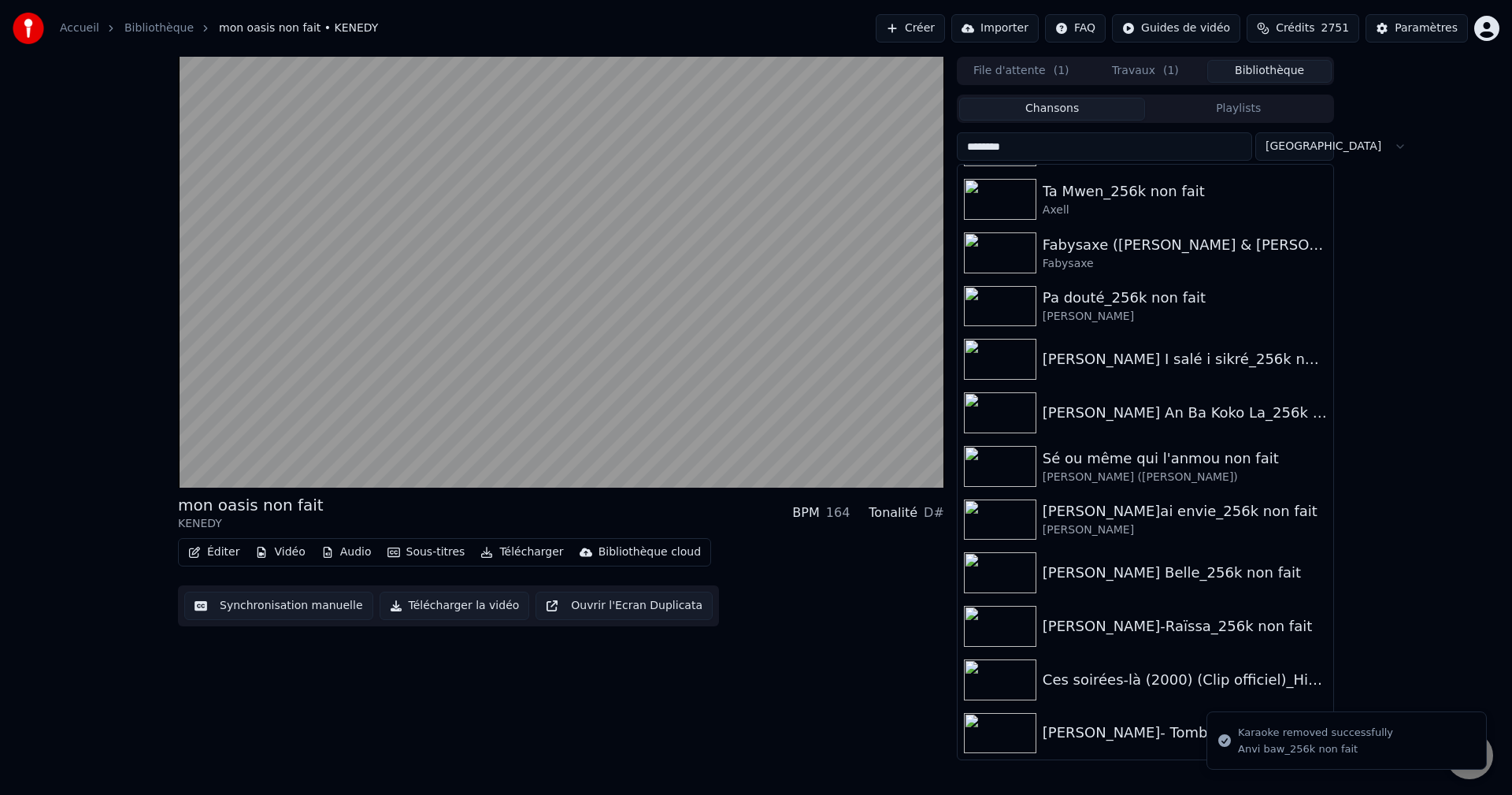
scroll to position [2991, 0]
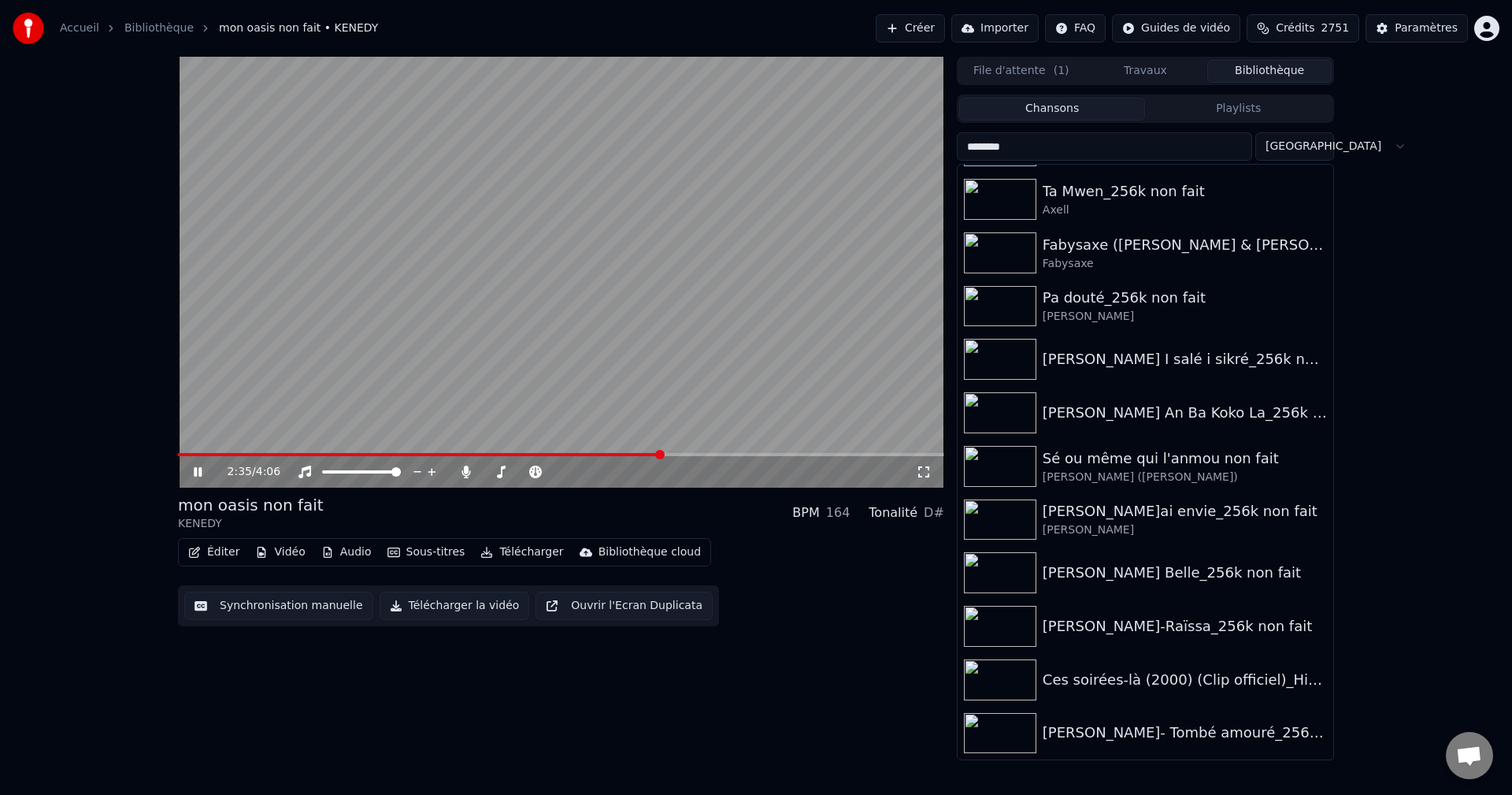
drag, startPoint x: 1052, startPoint y: 155, endPoint x: 544, endPoint y: 131, distance: 508.6
click at [566, 144] on div "2:35 / 4:06 mon oasis non fait KENEDY BPM 164 Tonalité D# Éditer Vidéo Audio So…" at bounding box center [756, 408] width 1181 height 704
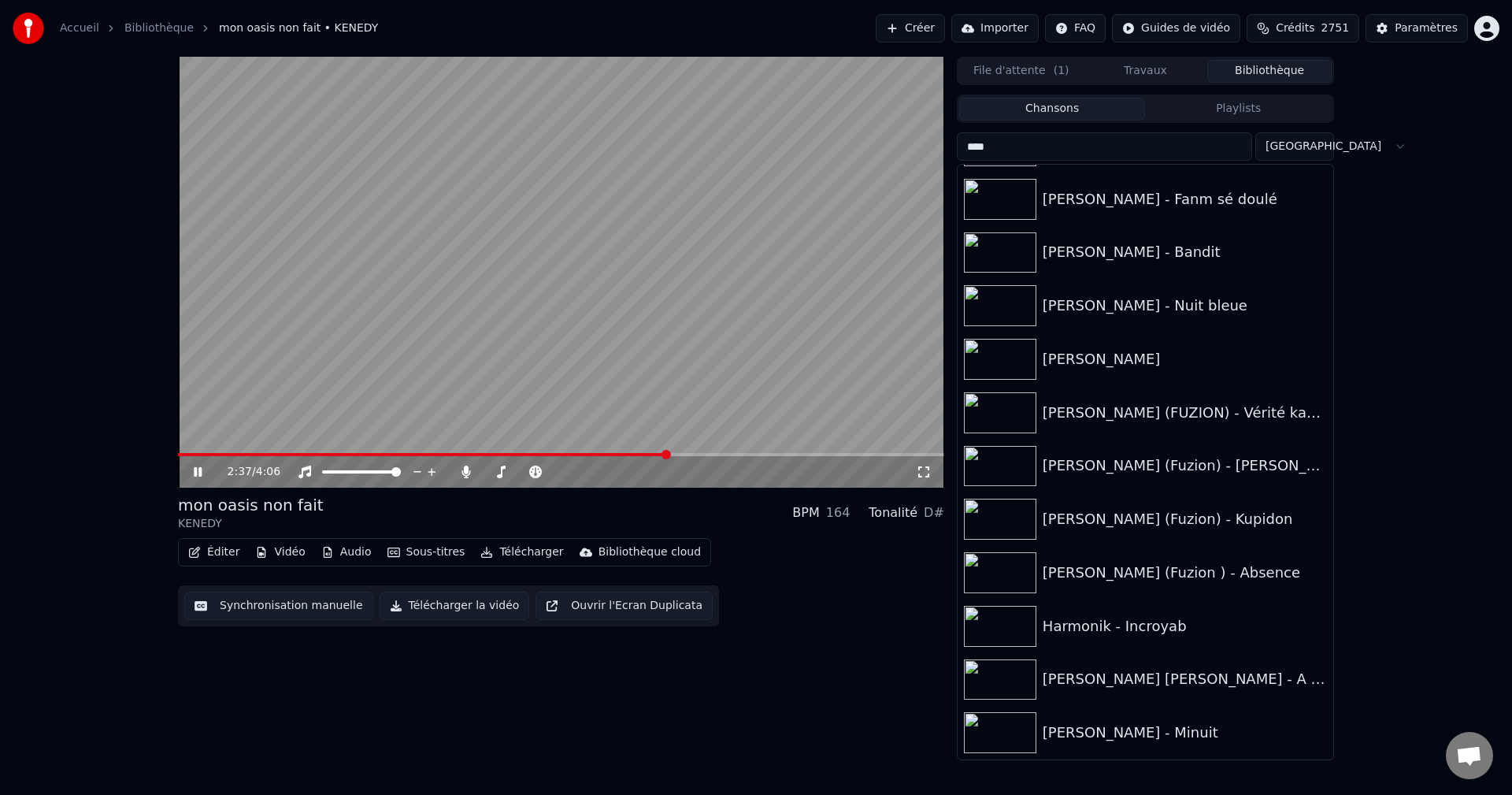
scroll to position [0, 0]
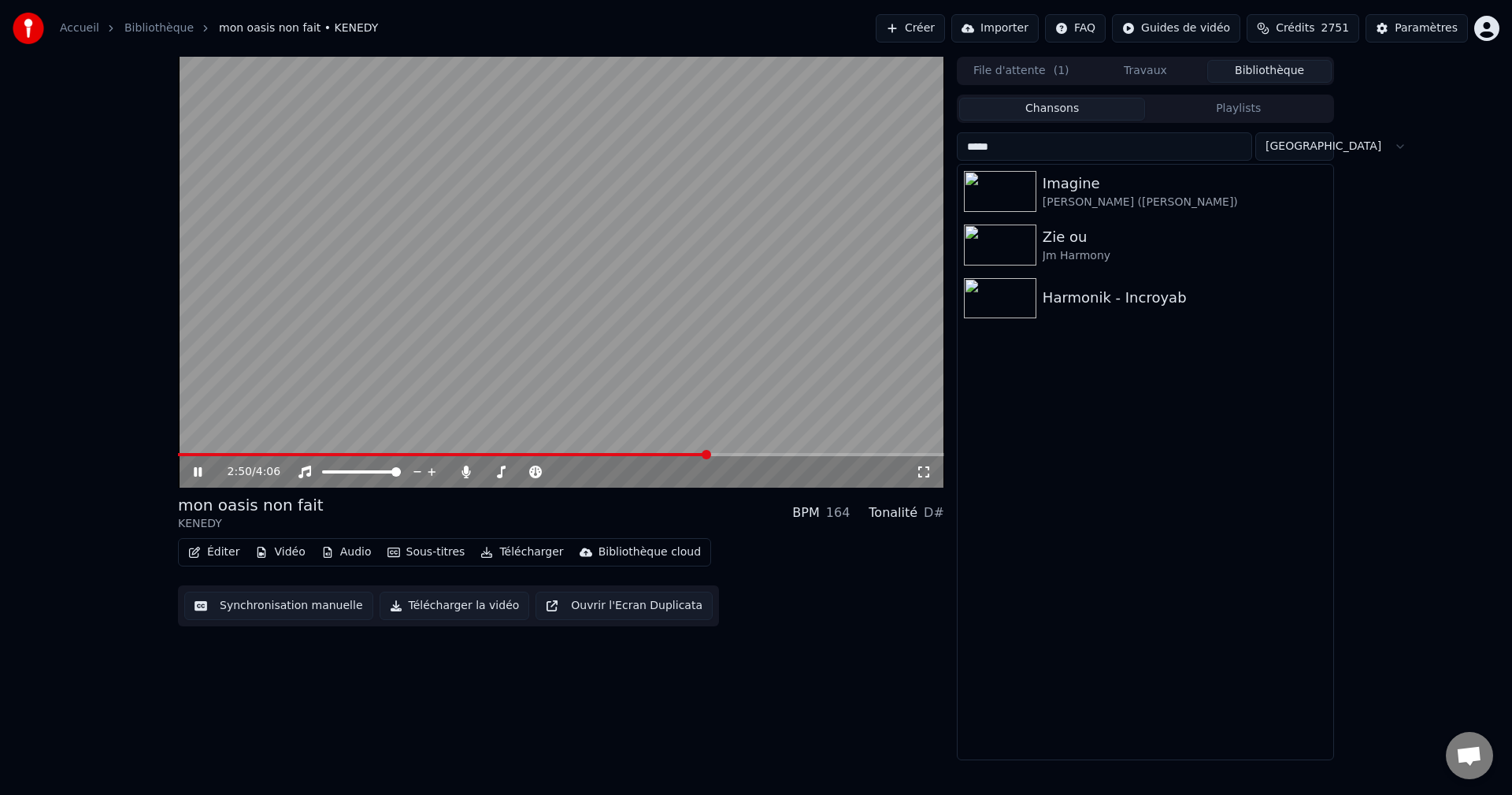
click at [192, 473] on icon at bounding box center [209, 471] width 37 height 13
drag, startPoint x: 1070, startPoint y: 137, endPoint x: 778, endPoint y: 161, distance: 293.0
click at [795, 161] on div "2:50 / 4:06 mon oasis non fait KENEDY BPM 164 Tonalité D# Éditer Vidéo Audio So…" at bounding box center [756, 408] width 1181 height 704
paste input "**********"
click at [1129, 192] on div "[PERSON_NAME] - Tu m'aime trop tard (Créole)" at bounding box center [1177, 191] width 269 height 22
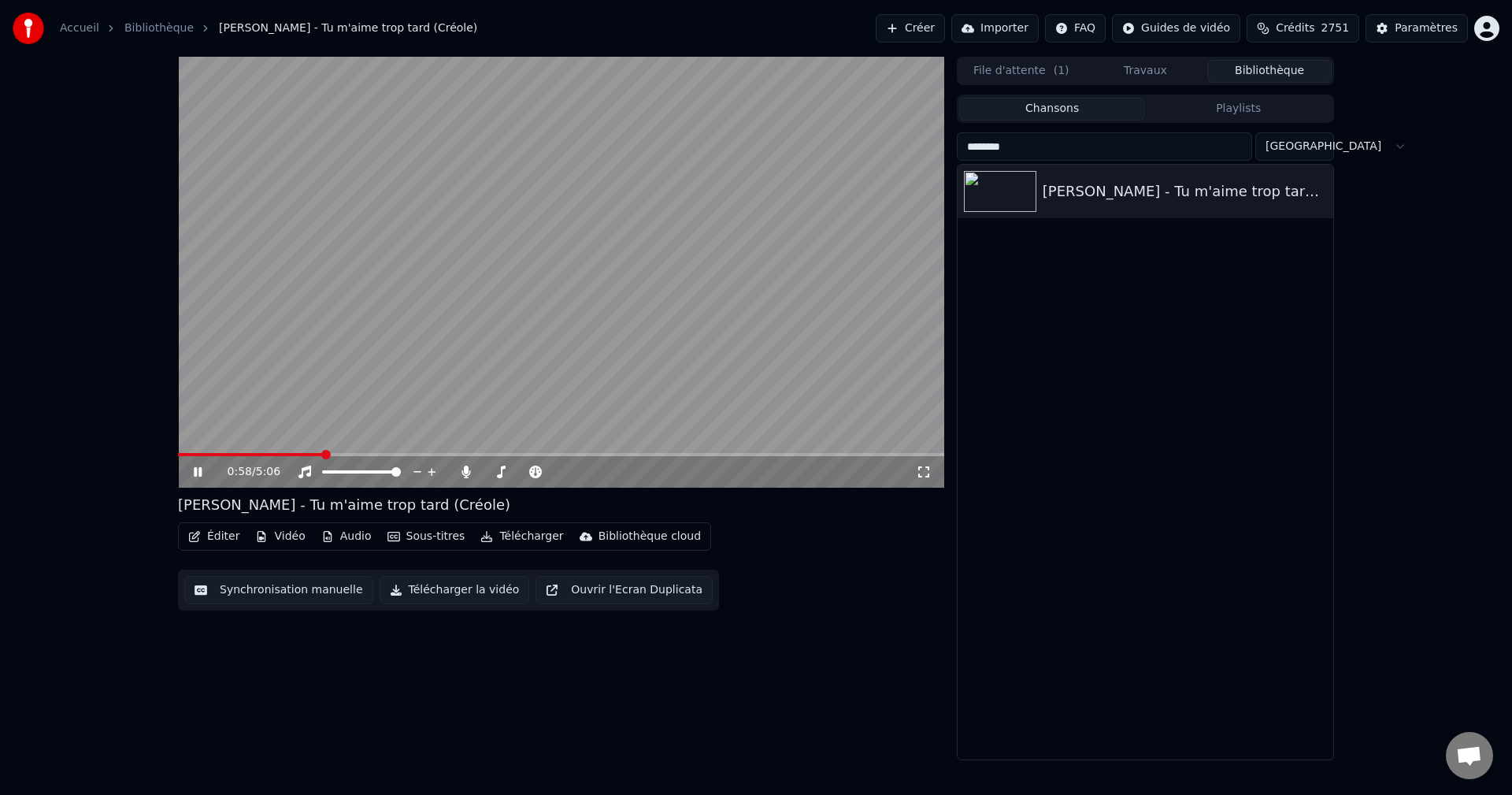
click at [192, 470] on icon at bounding box center [209, 471] width 37 height 13
drag, startPoint x: 1125, startPoint y: 138, endPoint x: 852, endPoint y: 155, distance: 273.5
click at [852, 155] on div "0:58 / 5:06 [PERSON_NAME] - Tu m'aime trop tard (Créole) Éditer Vidéo Audio Sou…" at bounding box center [756, 408] width 1181 height 704
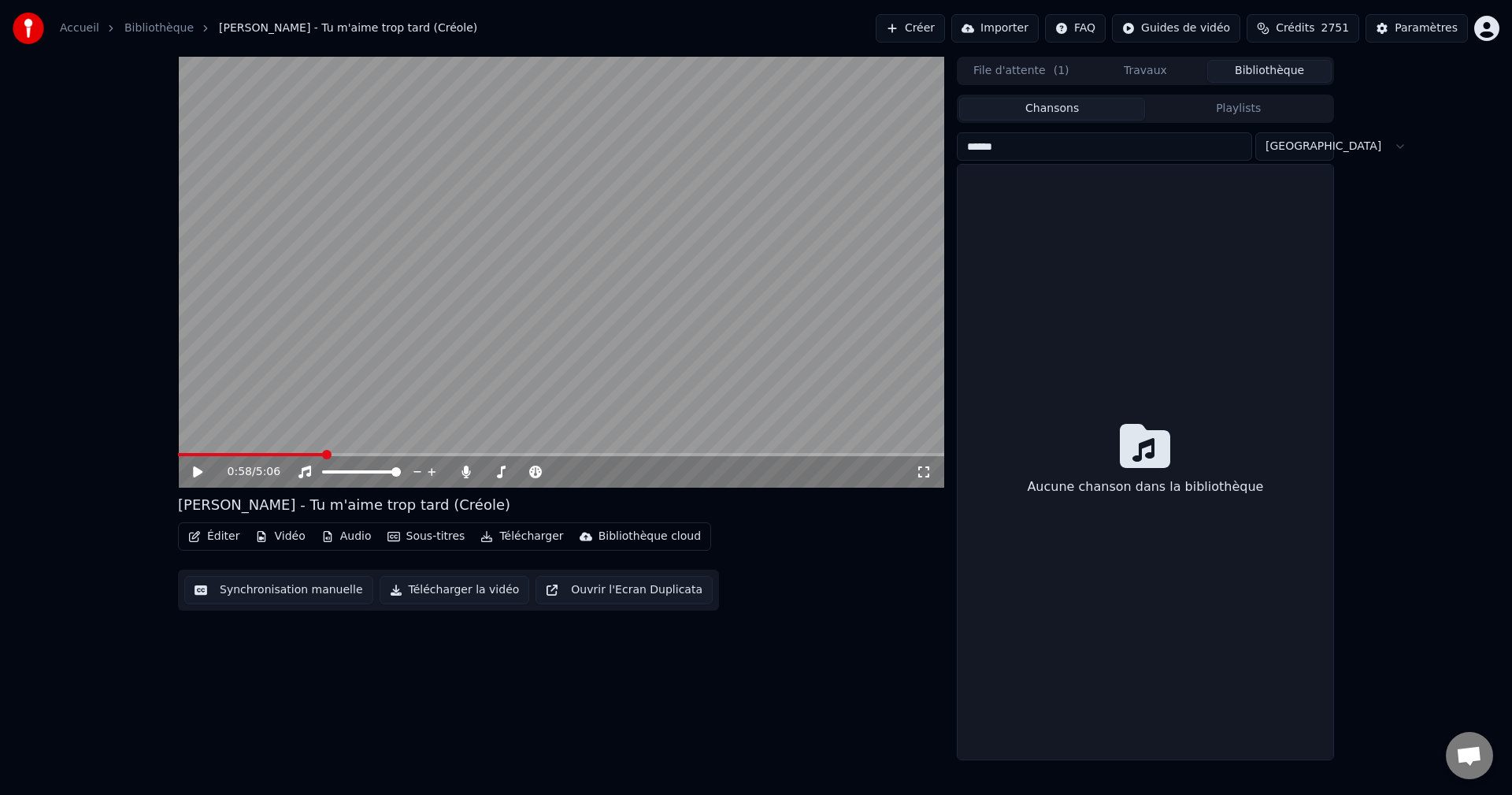
type input "******"
drag, startPoint x: 1024, startPoint y: 140, endPoint x: 802, endPoint y: 194, distance: 228.5
click at [802, 194] on div "0:58 / 5:06 Leila Chicot - Tu m'aime trop tard (Créole) Éditer Vidéo Audio Sous…" at bounding box center [756, 408] width 1181 height 704
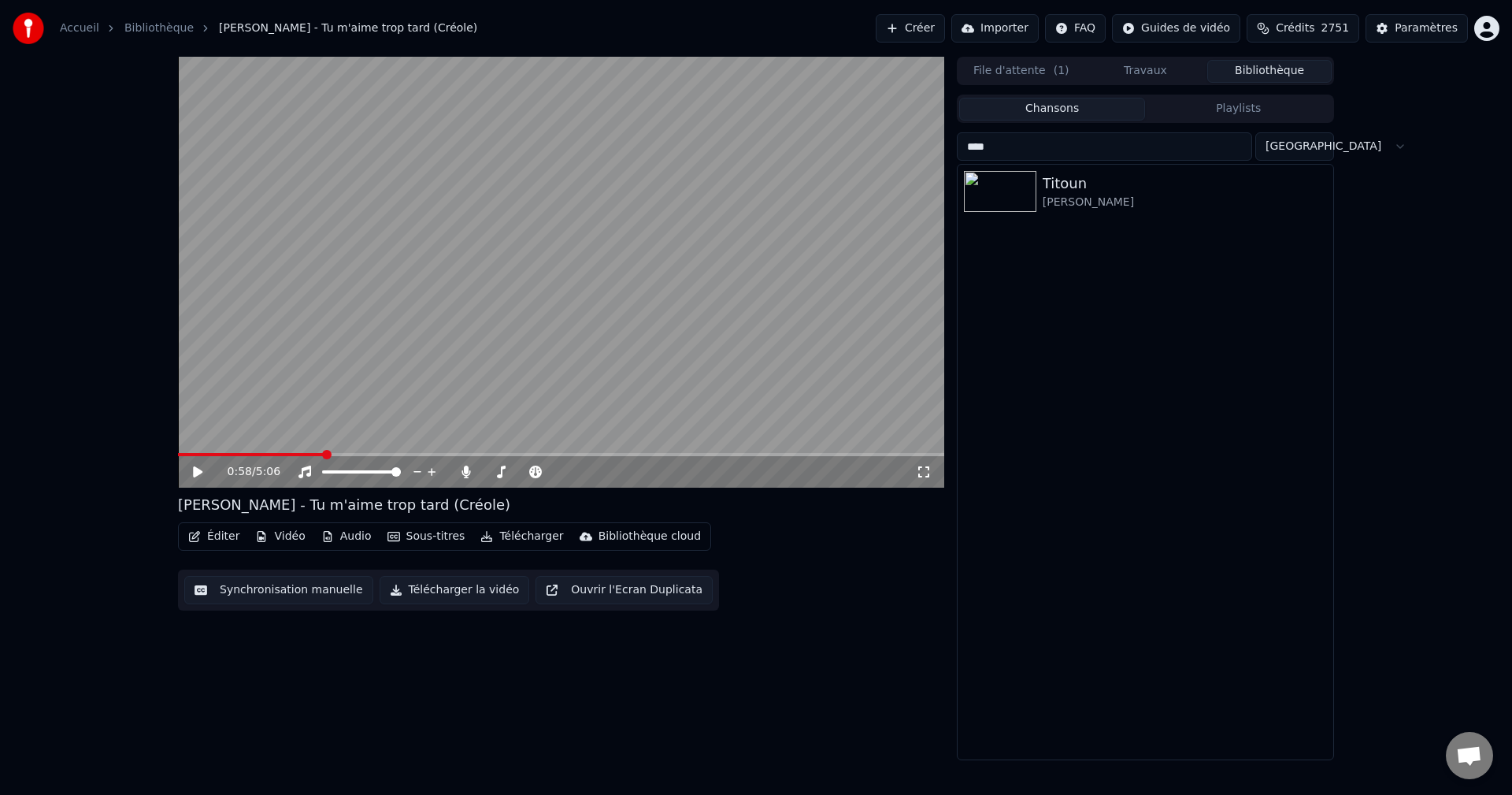
drag, startPoint x: 1046, startPoint y: 141, endPoint x: 664, endPoint y: 183, distance: 384.3
click at [689, 192] on div "0:58 / 5:06 Leila Chicot - Tu m'aime trop tard (Créole) Éditer Vidéo Audio Sous…" at bounding box center [756, 408] width 1181 height 704
drag, startPoint x: 1008, startPoint y: 141, endPoint x: 712, endPoint y: 158, distance: 296.5
click at [712, 158] on div "0:58 / 5:06 Leila Chicot - Tu m'aime trop tard (Créole) Éditer Vidéo Audio Sous…" at bounding box center [756, 408] width 1181 height 704
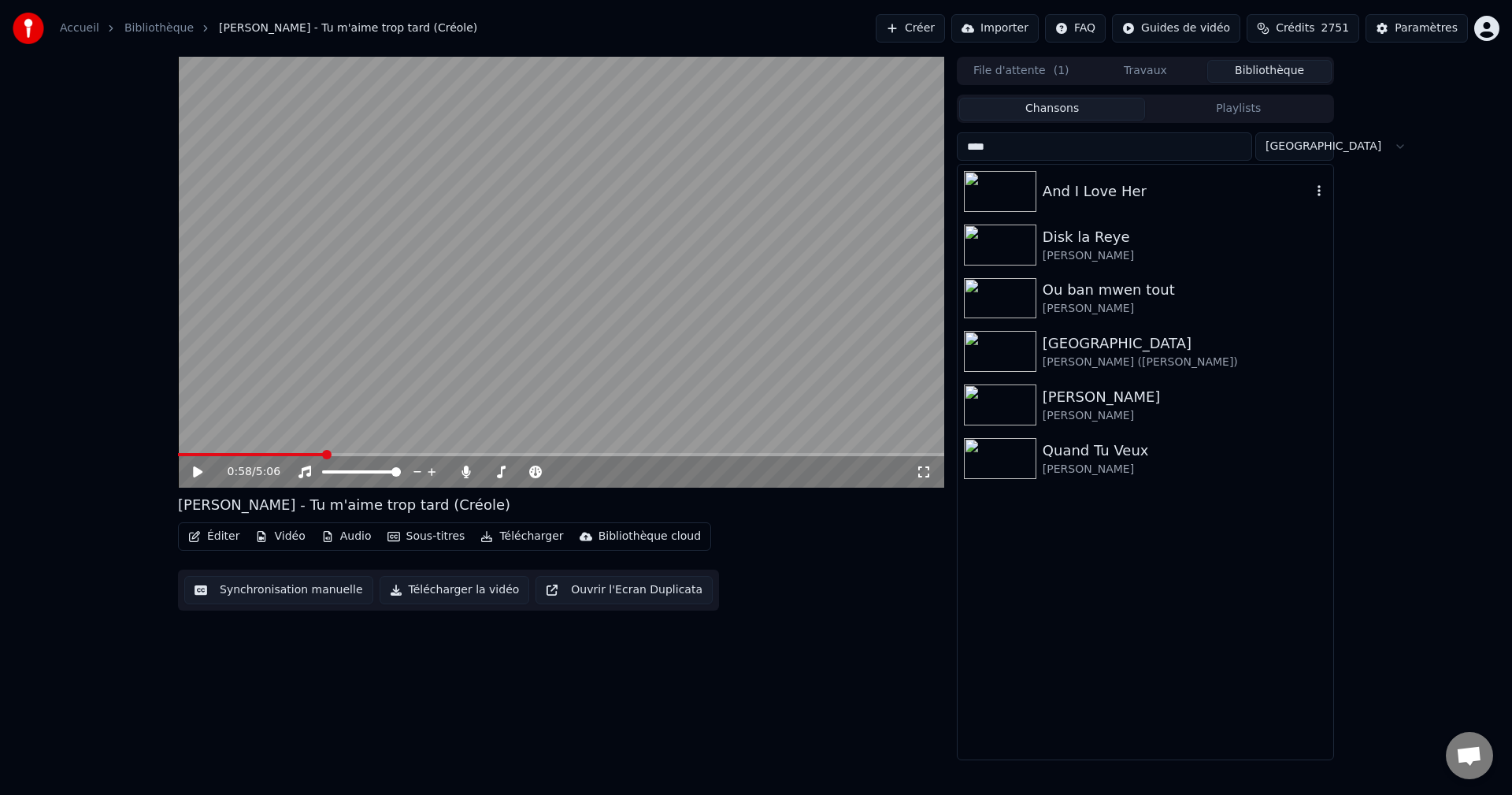
type input "***"
click at [1130, 192] on div "And I Love Her" at bounding box center [1177, 191] width 269 height 22
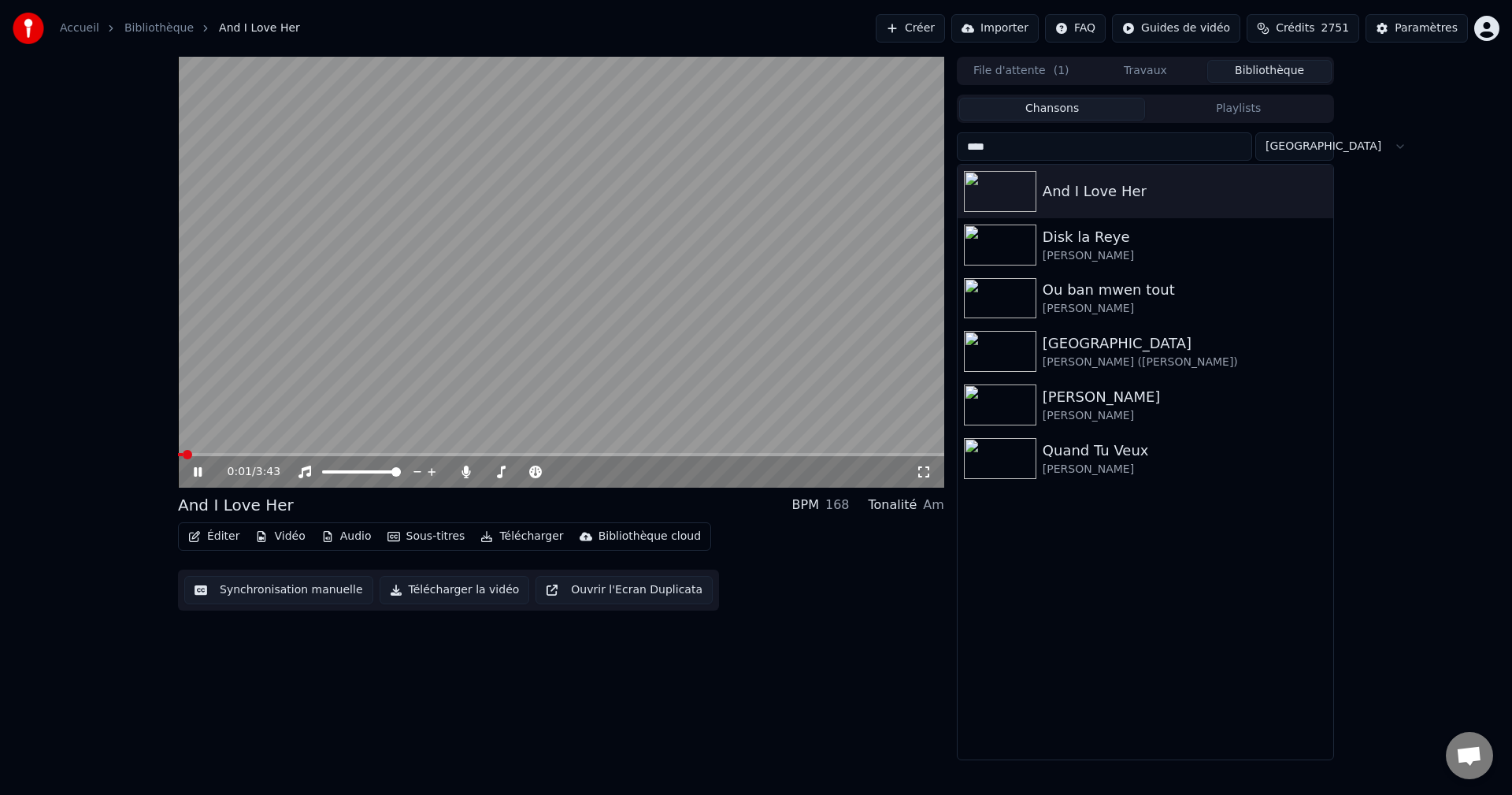
click at [230, 531] on button "Éditer" at bounding box center [214, 535] width 64 height 22
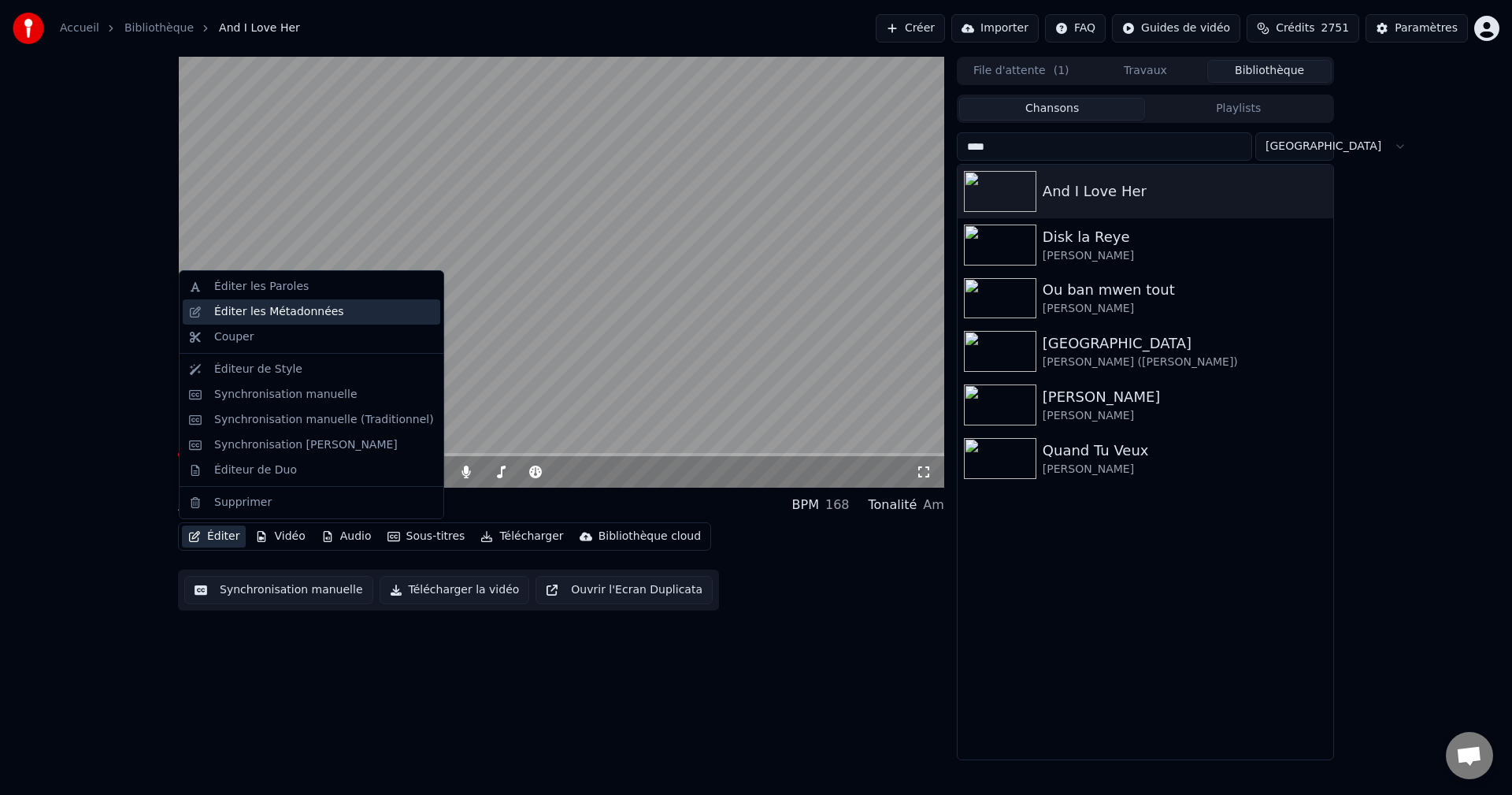
click at [314, 312] on div "Éditer les Métadonnées" at bounding box center [279, 312] width 130 height 16
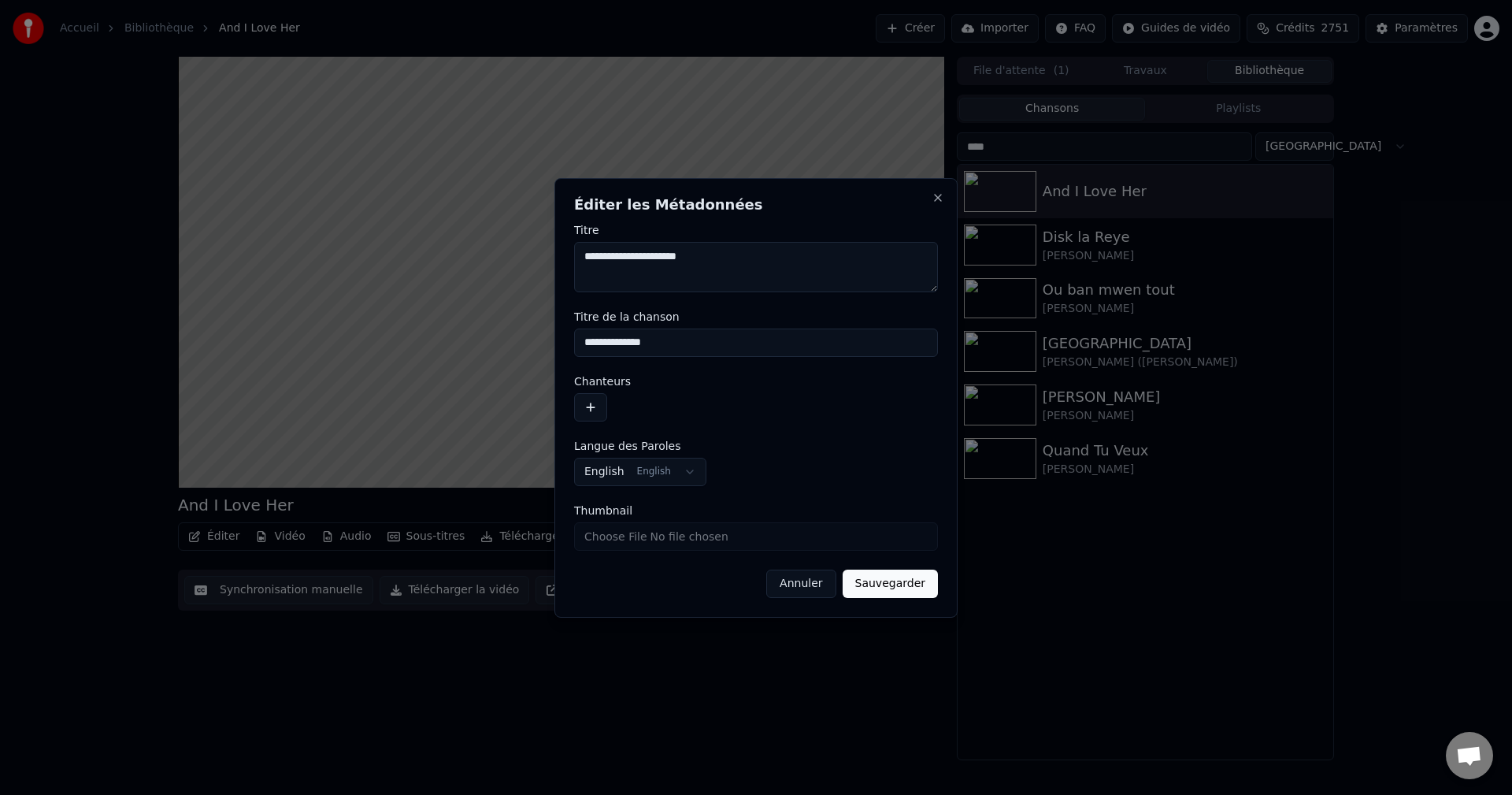
click at [687, 352] on input "**********" at bounding box center [756, 342] width 363 height 29
type input "**********"
click at [908, 580] on button "Sauvegarder" at bounding box center [890, 583] width 95 height 29
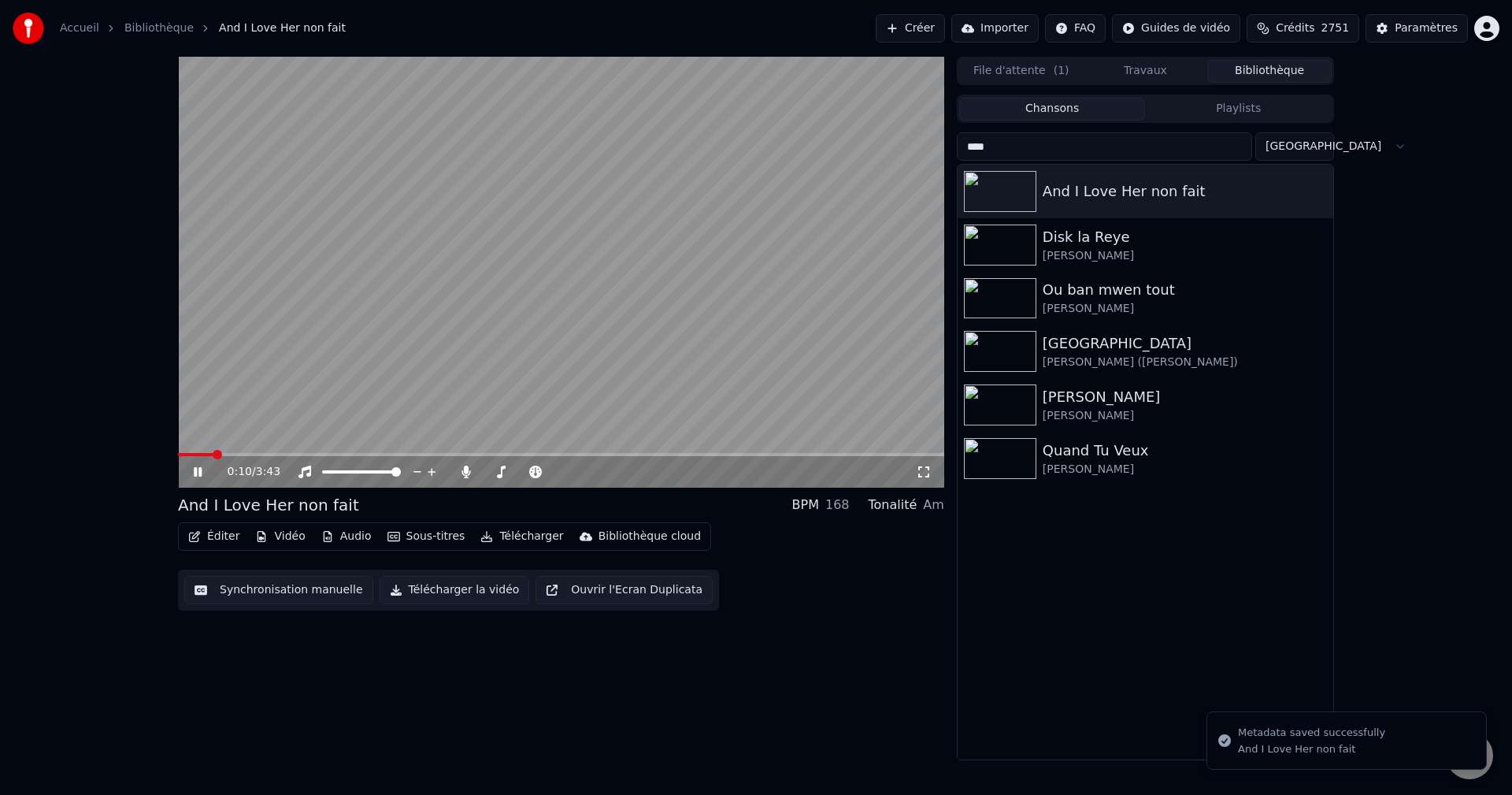
click at [199, 465] on icon at bounding box center [209, 471] width 37 height 13
click at [939, 22] on button "Créer" at bounding box center [910, 28] width 69 height 29
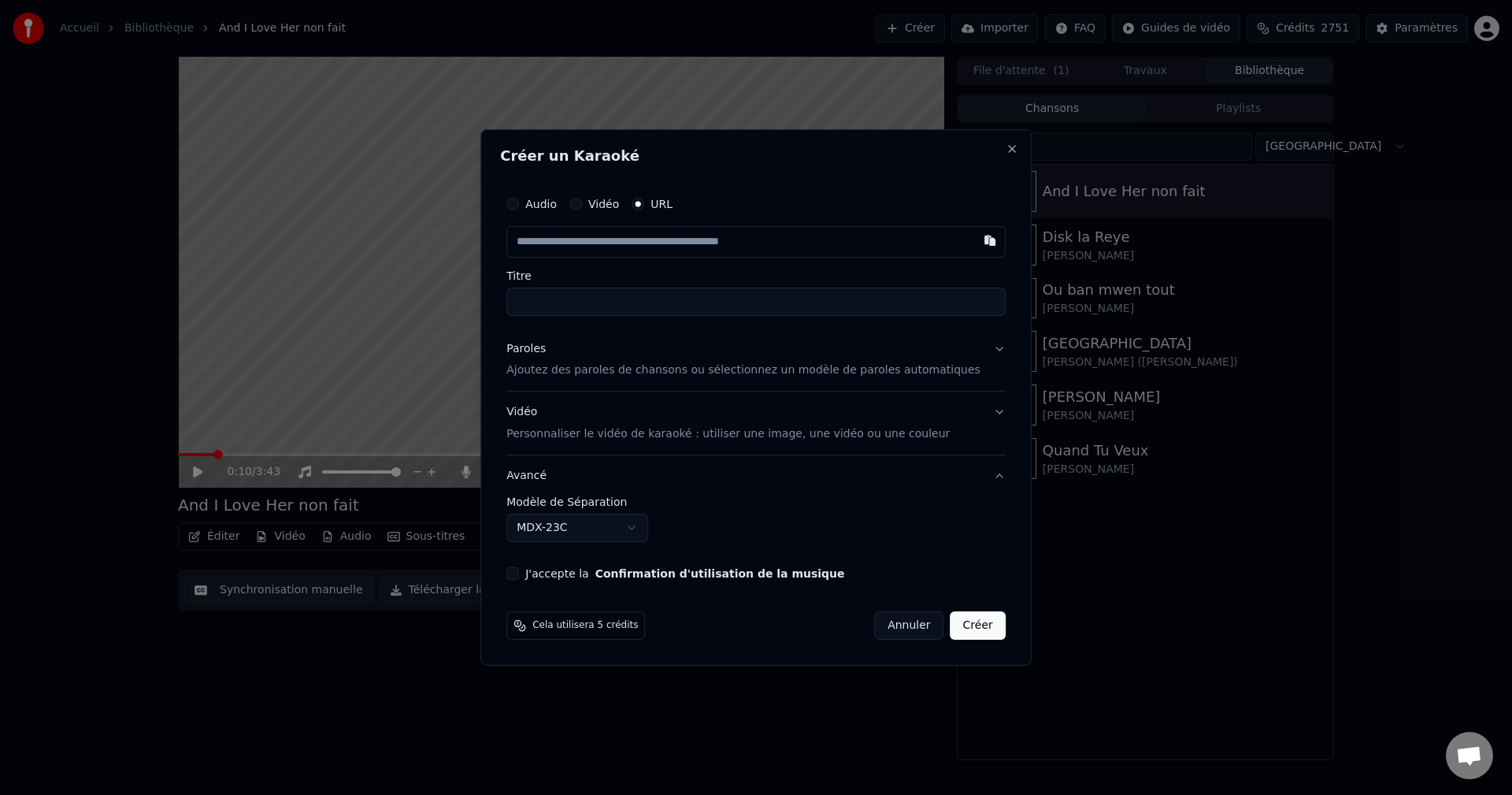
click at [546, 345] on div "Paroles" at bounding box center [526, 349] width 39 height 16
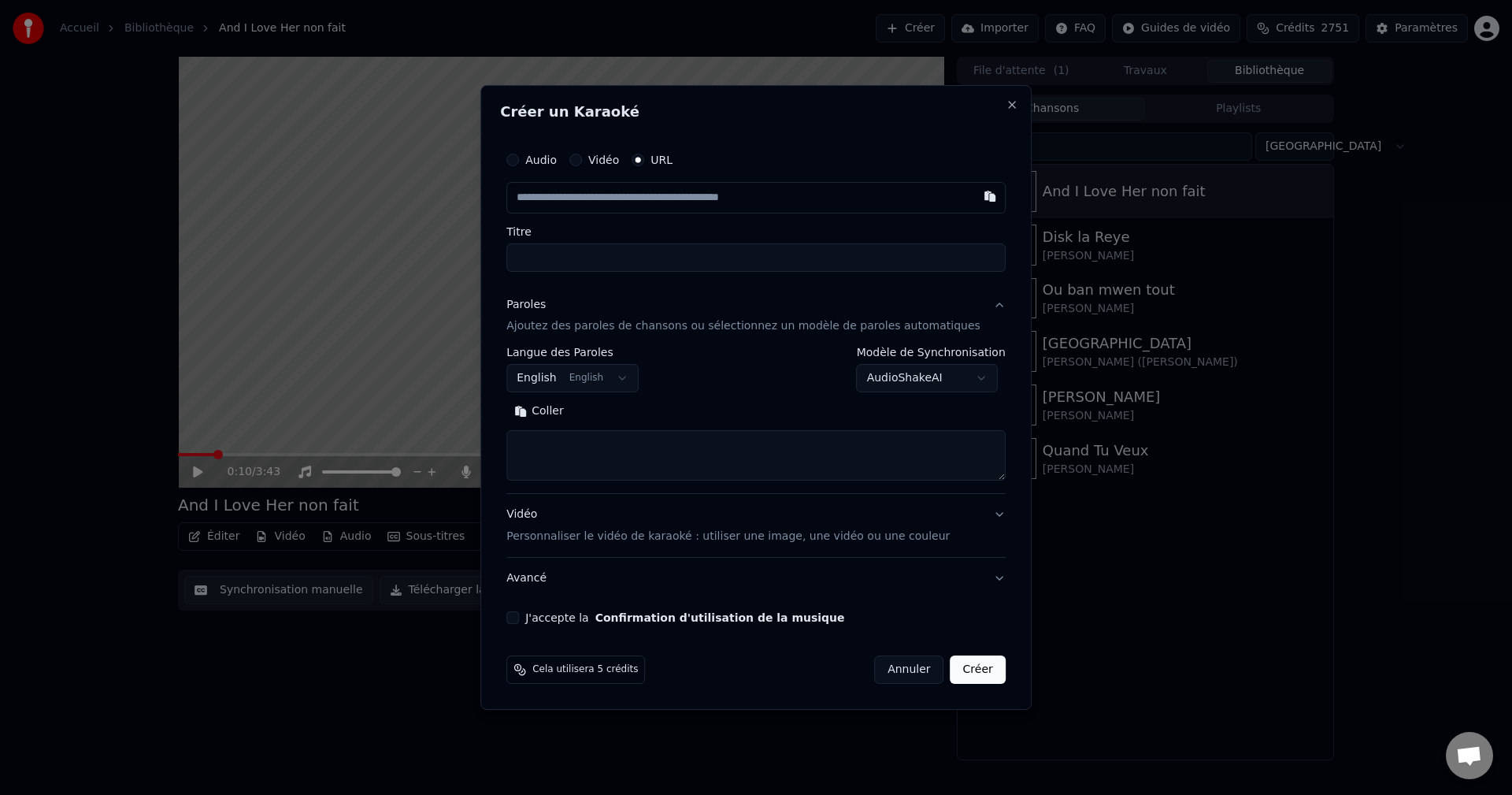
click at [600, 377] on body "**********" at bounding box center [756, 398] width 1512 height 795
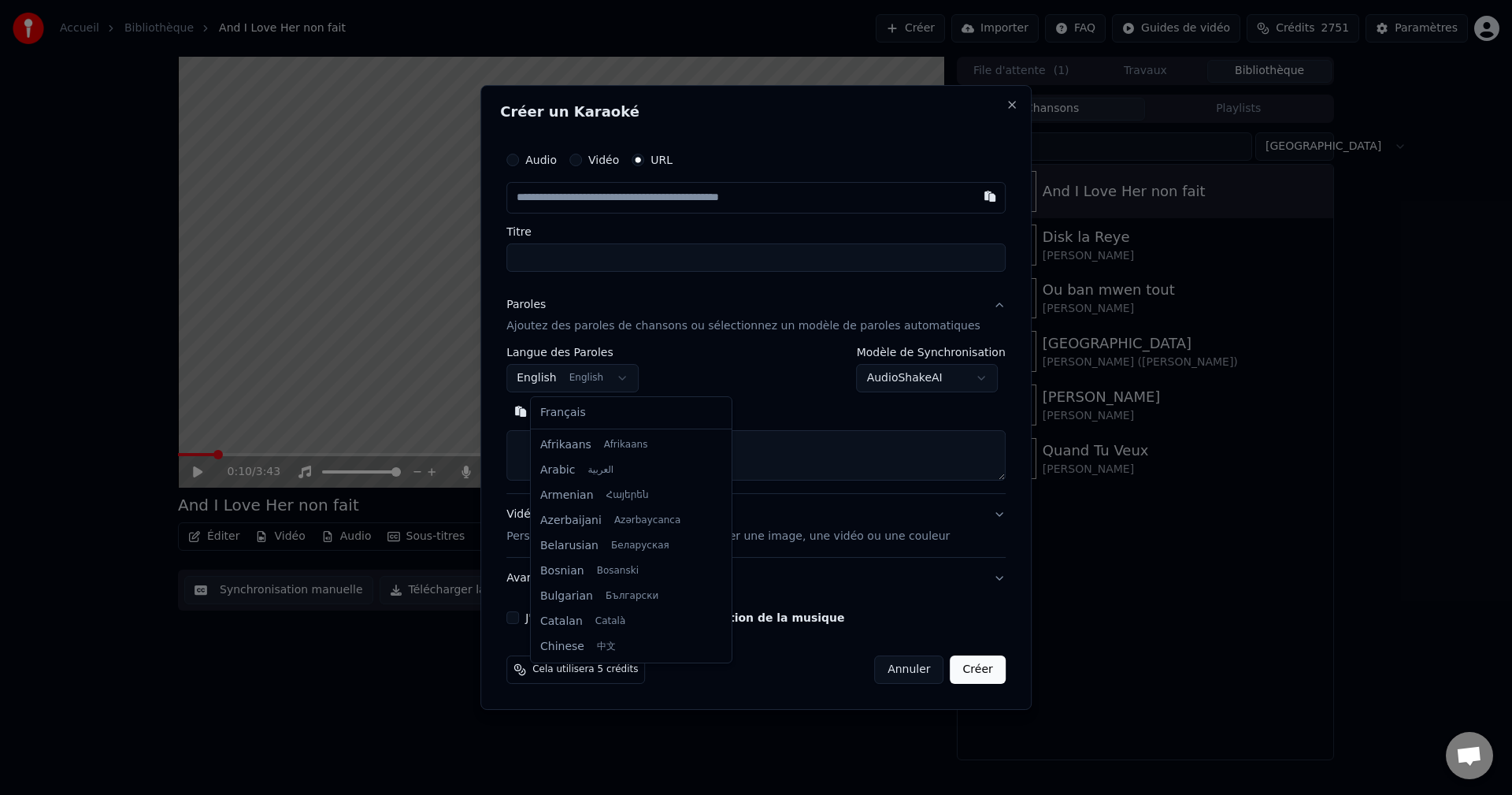
scroll to position [126, 0]
select select "**"
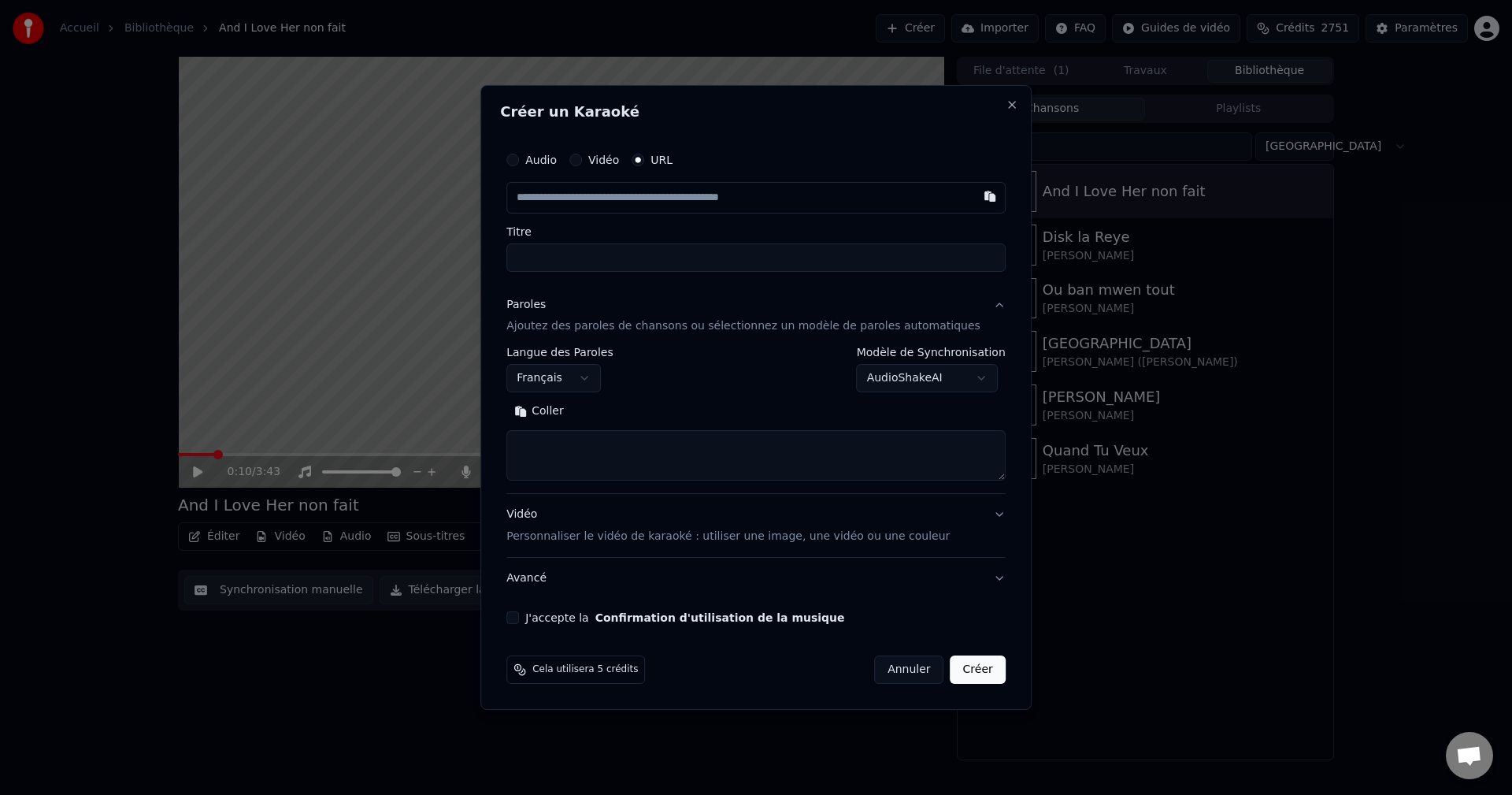
click at [580, 451] on textarea at bounding box center [756, 456] width 499 height 50
paste textarea "**********"
type textarea "**********"
click at [622, 414] on button "Développer" at bounding box center [626, 411] width 97 height 25
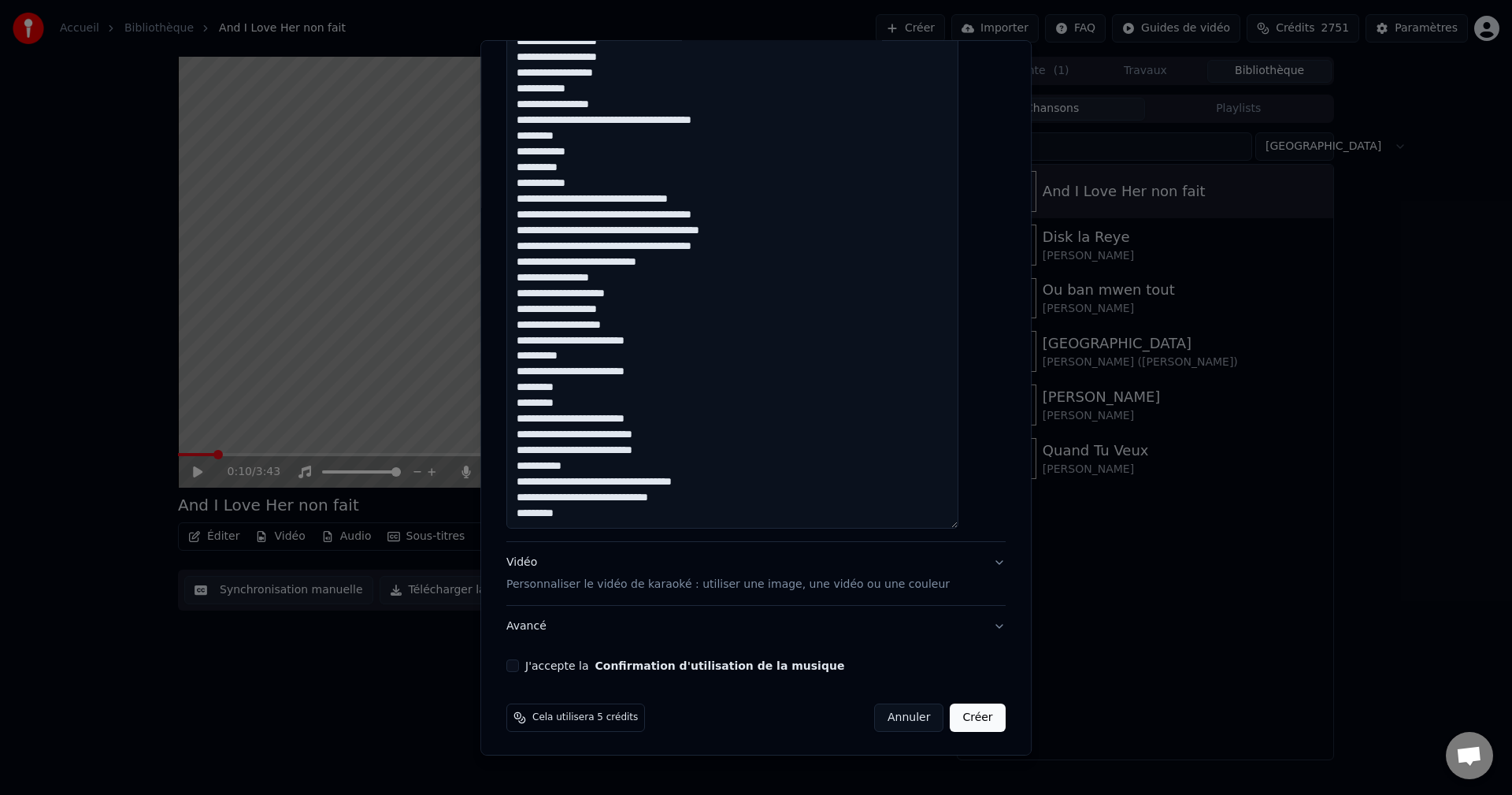
scroll to position [1036, 0]
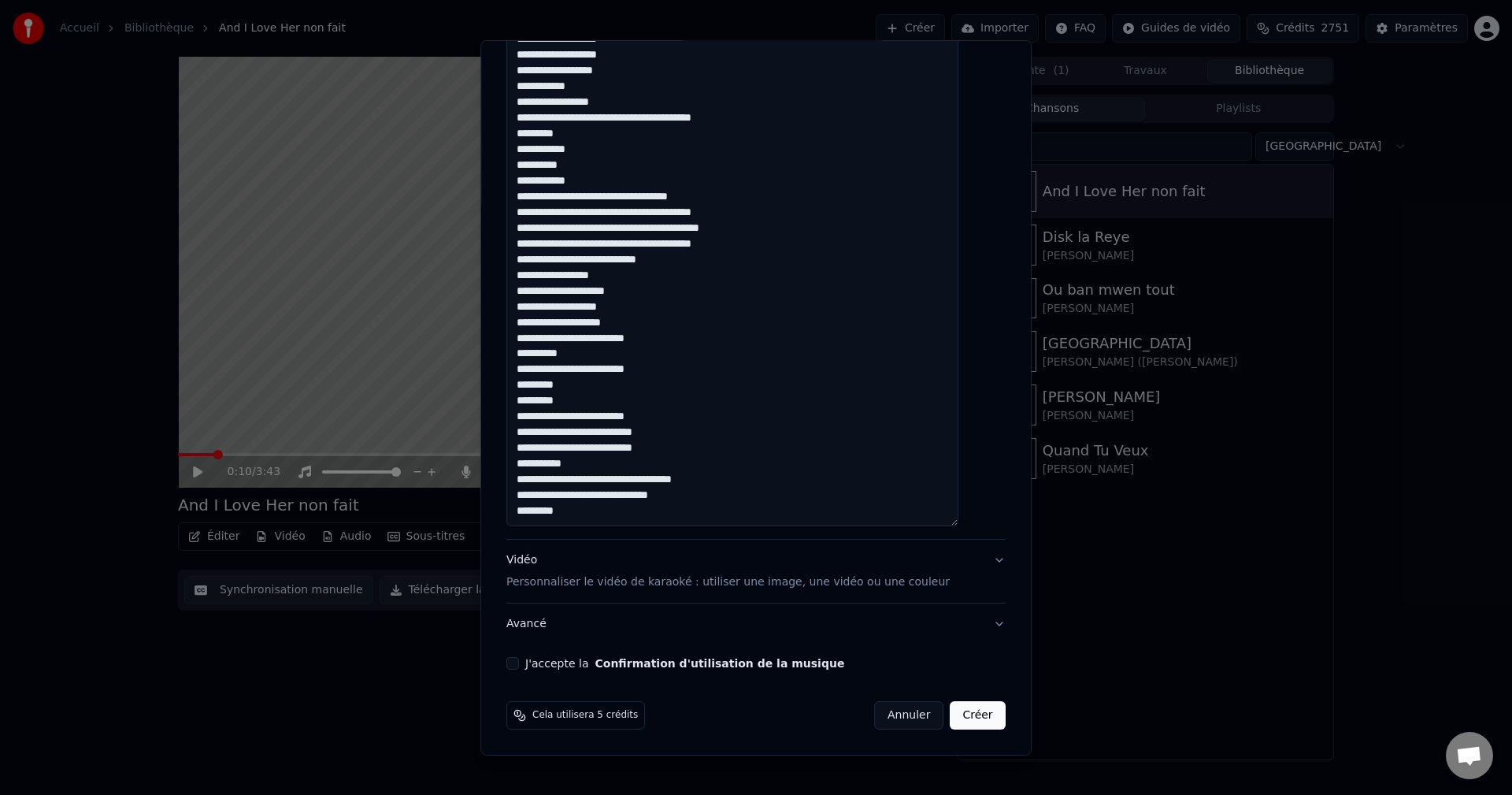
click at [541, 660] on div "J'accepte la Confirmation d'utilisation de la musique" at bounding box center [756, 663] width 499 height 13
drag, startPoint x: 535, startPoint y: 660, endPoint x: 541, endPoint y: 644, distance: 17.1
click at [536, 660] on div "J'accepte la Confirmation d'utilisation de la musique" at bounding box center [756, 663] width 499 height 13
click at [519, 667] on button "J'accepte la Confirmation d'utilisation de la musique" at bounding box center [513, 663] width 13 height 13
click at [541, 625] on button "Avancé" at bounding box center [756, 623] width 499 height 41
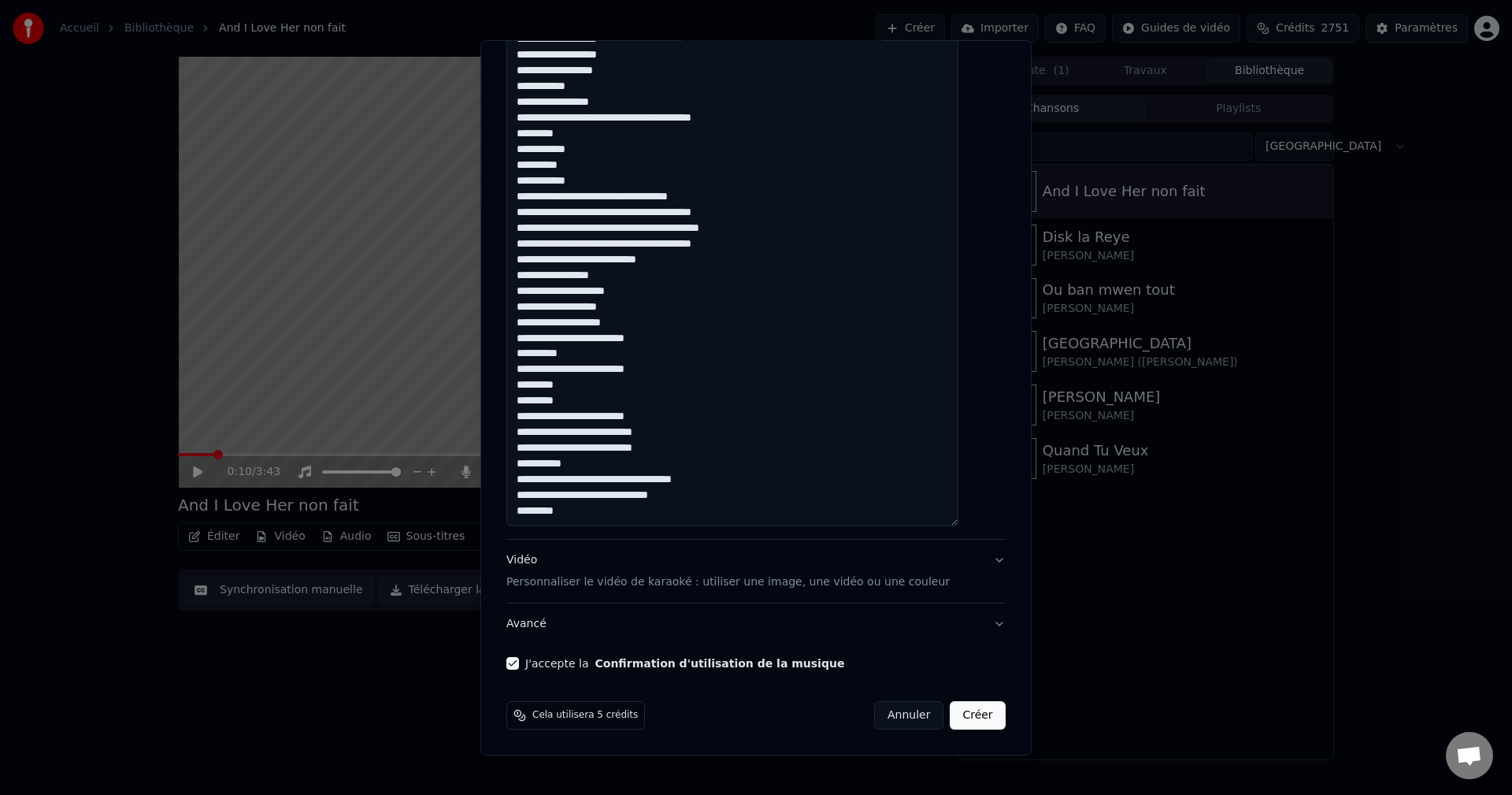
scroll to position [0, 0]
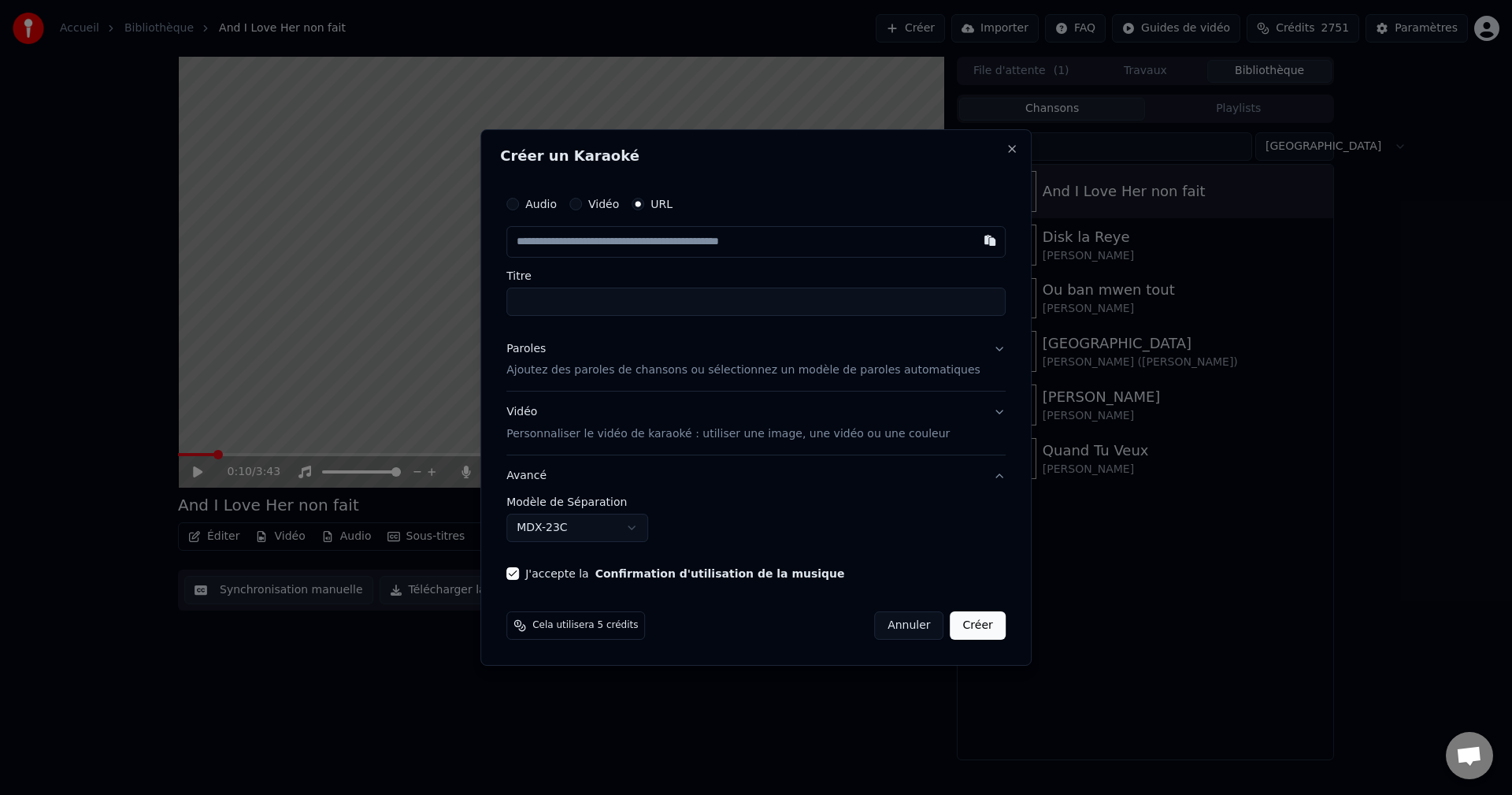
click at [554, 516] on body "**********" at bounding box center [756, 398] width 1512 height 795
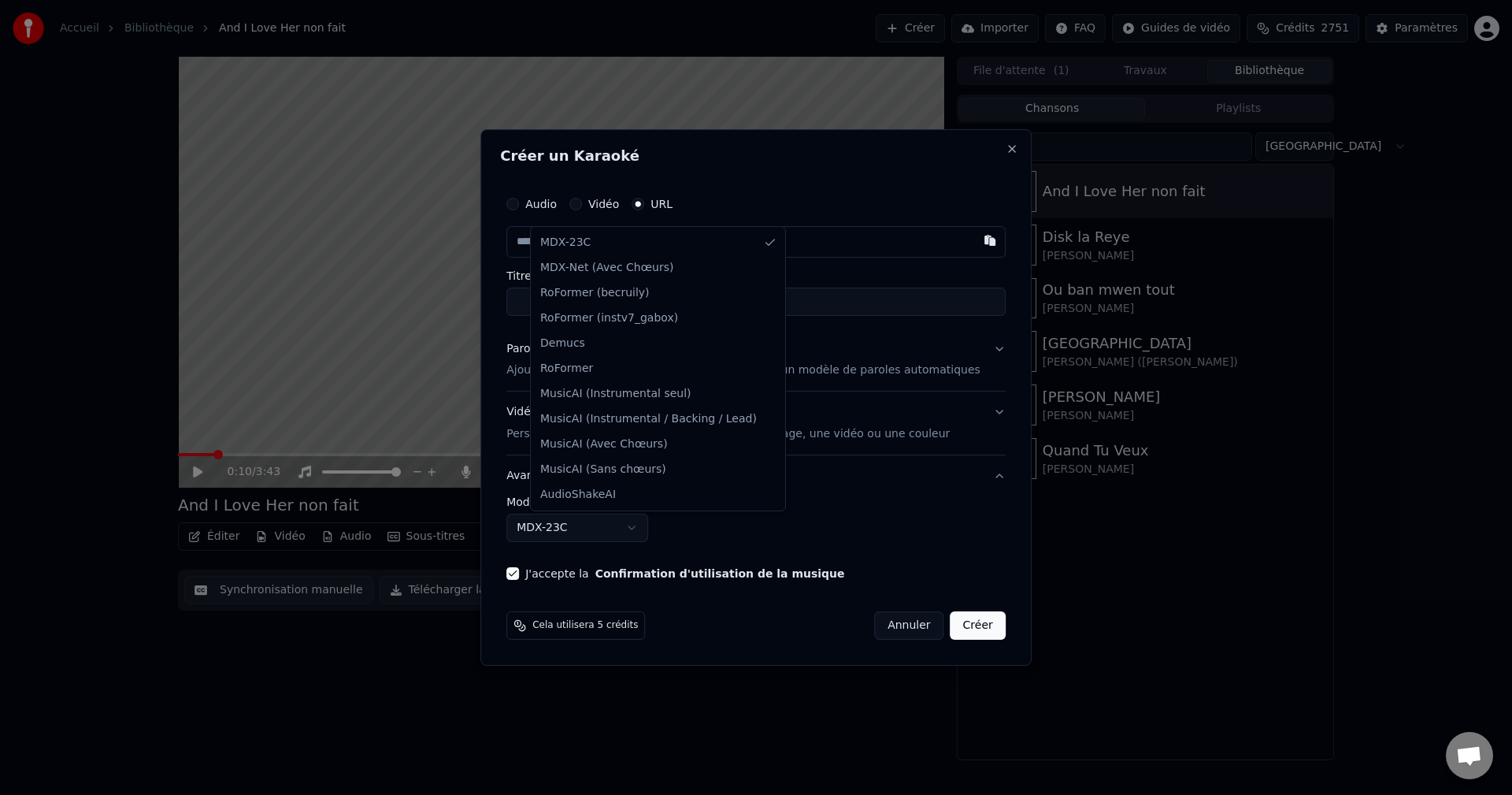
select select "**********"
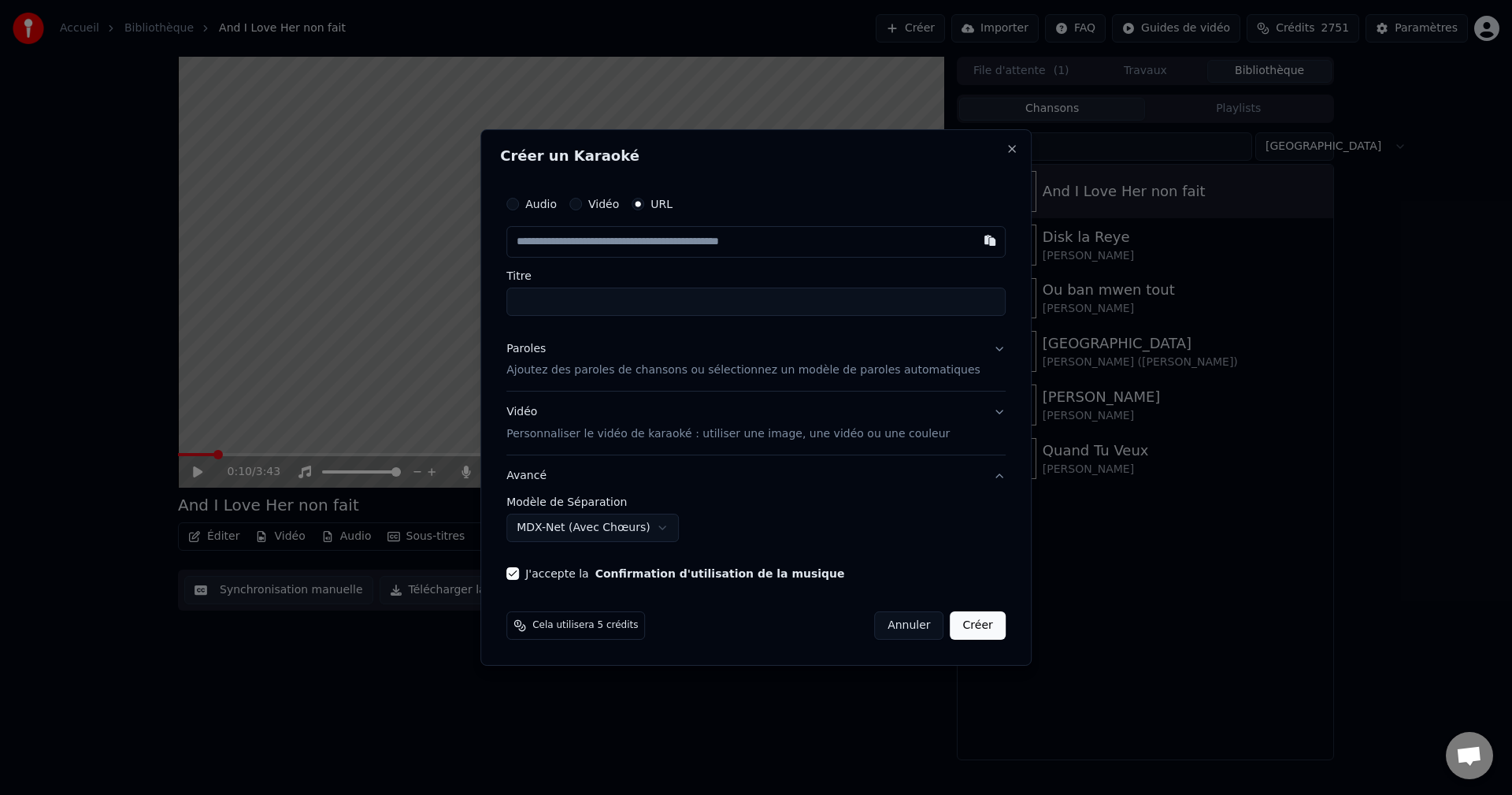
click at [619, 252] on input "text" at bounding box center [756, 241] width 499 height 31
paste input "**********"
type input "**********"
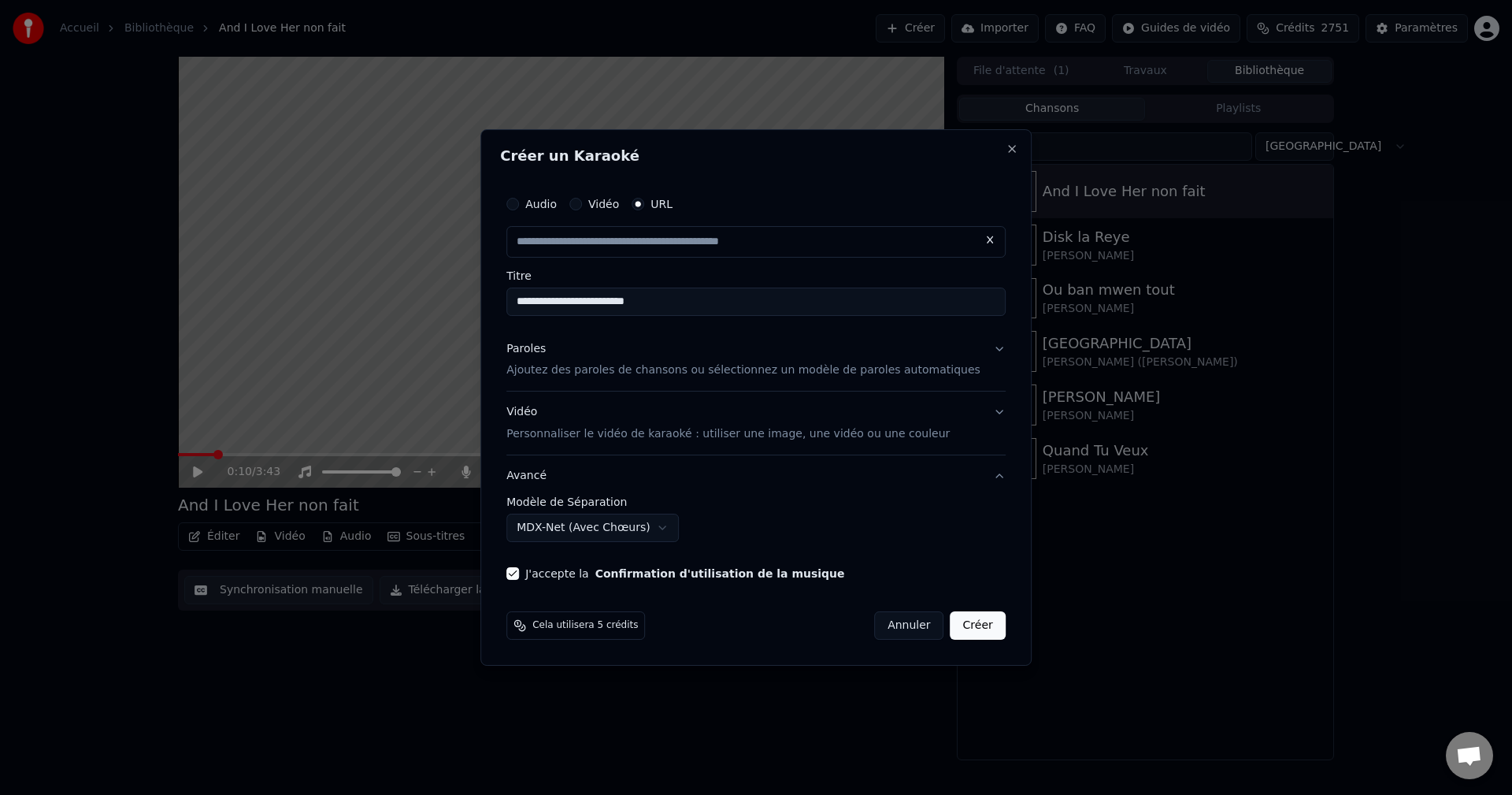
click at [572, 303] on input "**********" at bounding box center [756, 301] width 499 height 29
type input "**********"
click at [671, 306] on input "**********" at bounding box center [756, 301] width 499 height 29
type input "**********"
click at [957, 627] on button "Créer" at bounding box center [979, 625] width 56 height 29
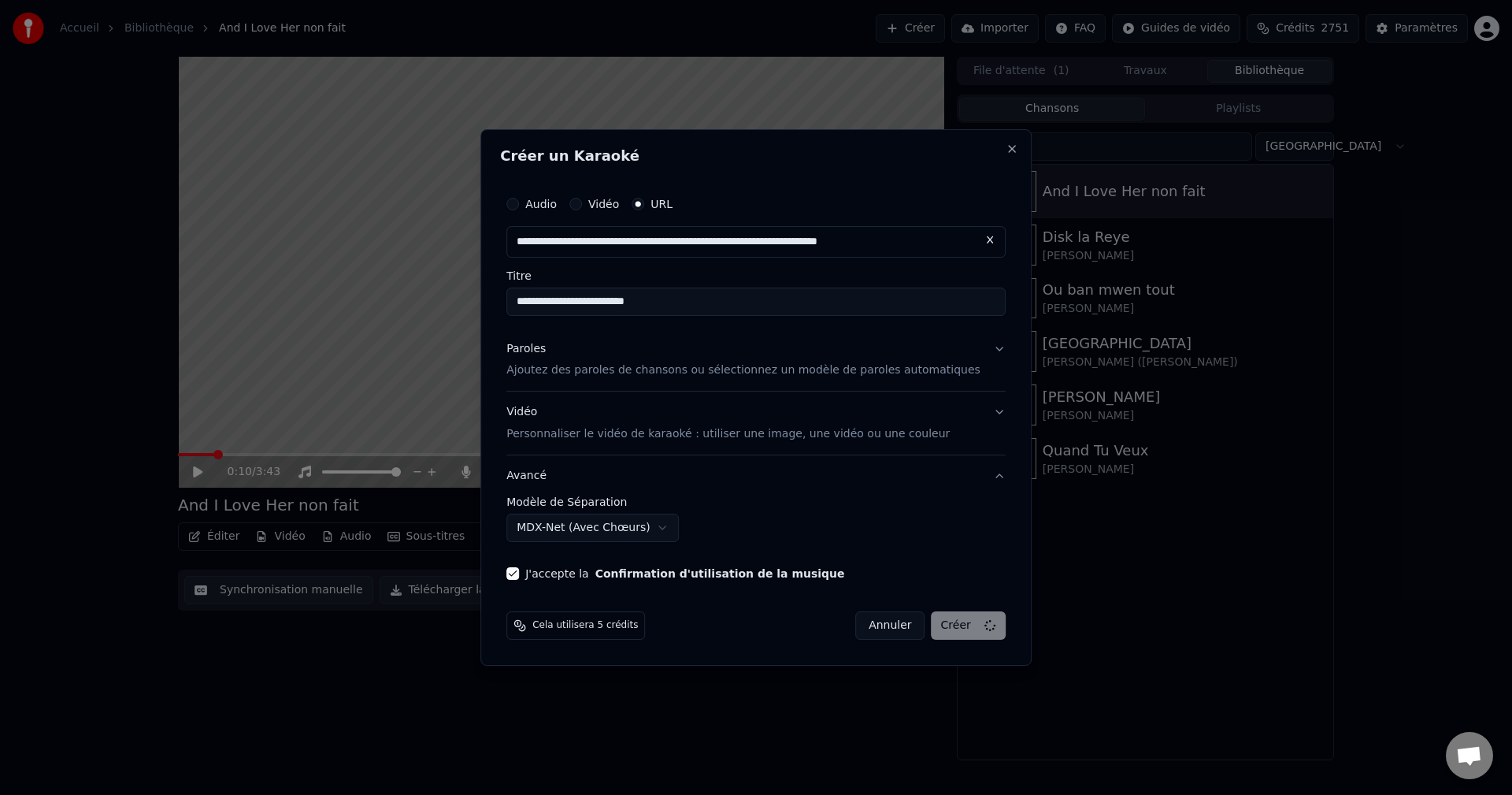
select select "******"
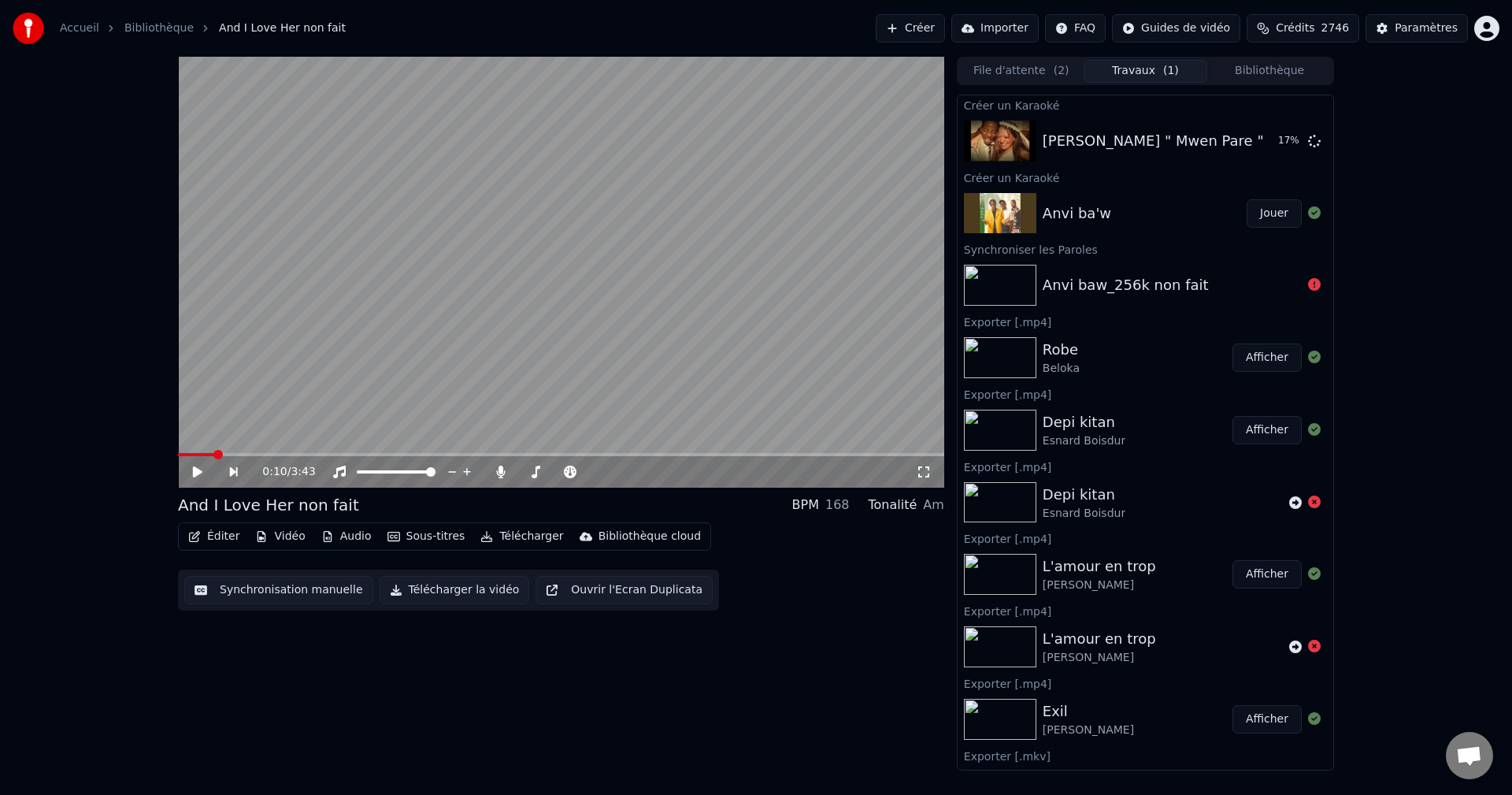
click at [1274, 76] on button "Bibliothèque" at bounding box center [1268, 71] width 124 height 23
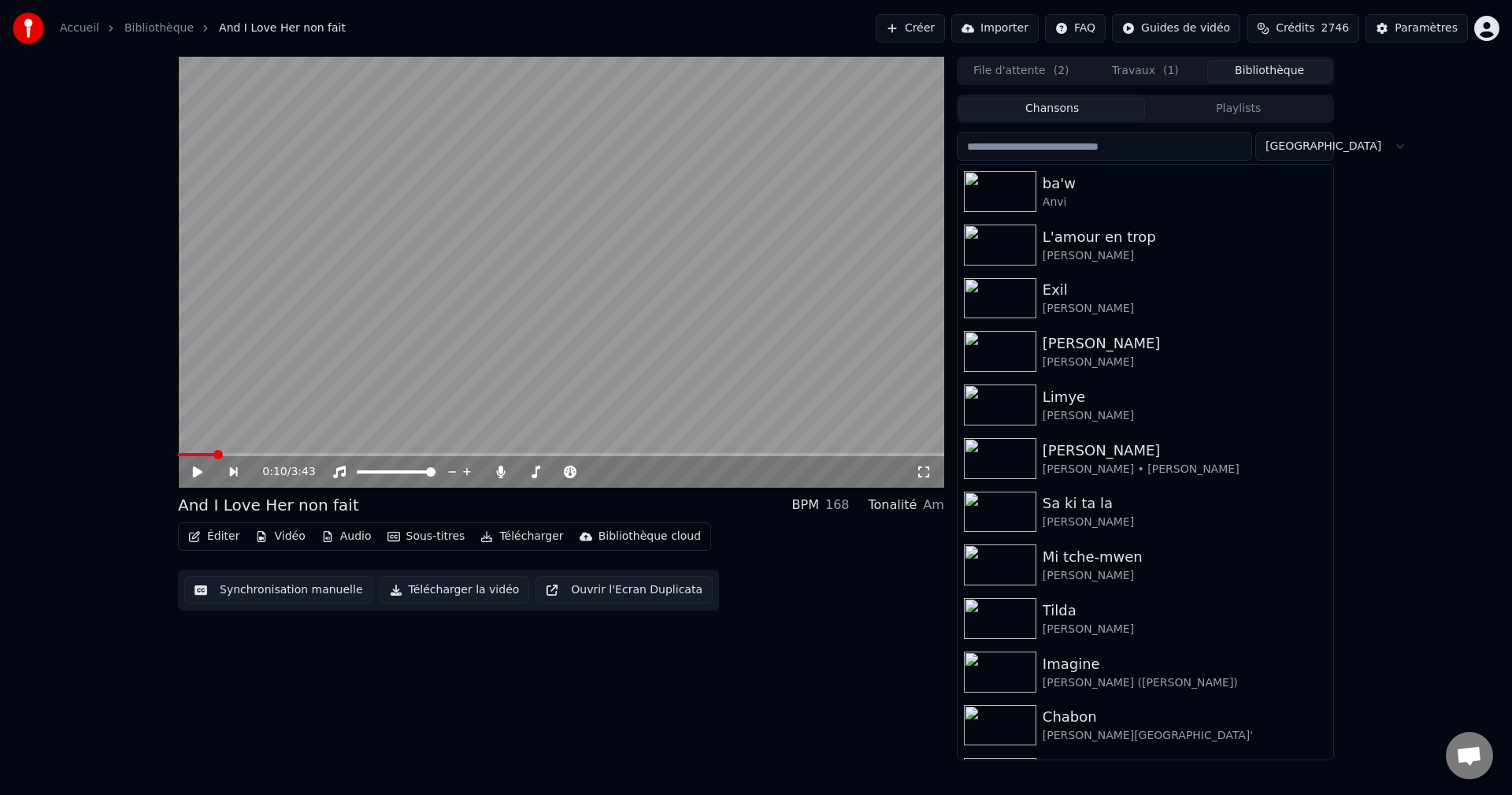
click at [1085, 140] on input "search" at bounding box center [1104, 146] width 295 height 29
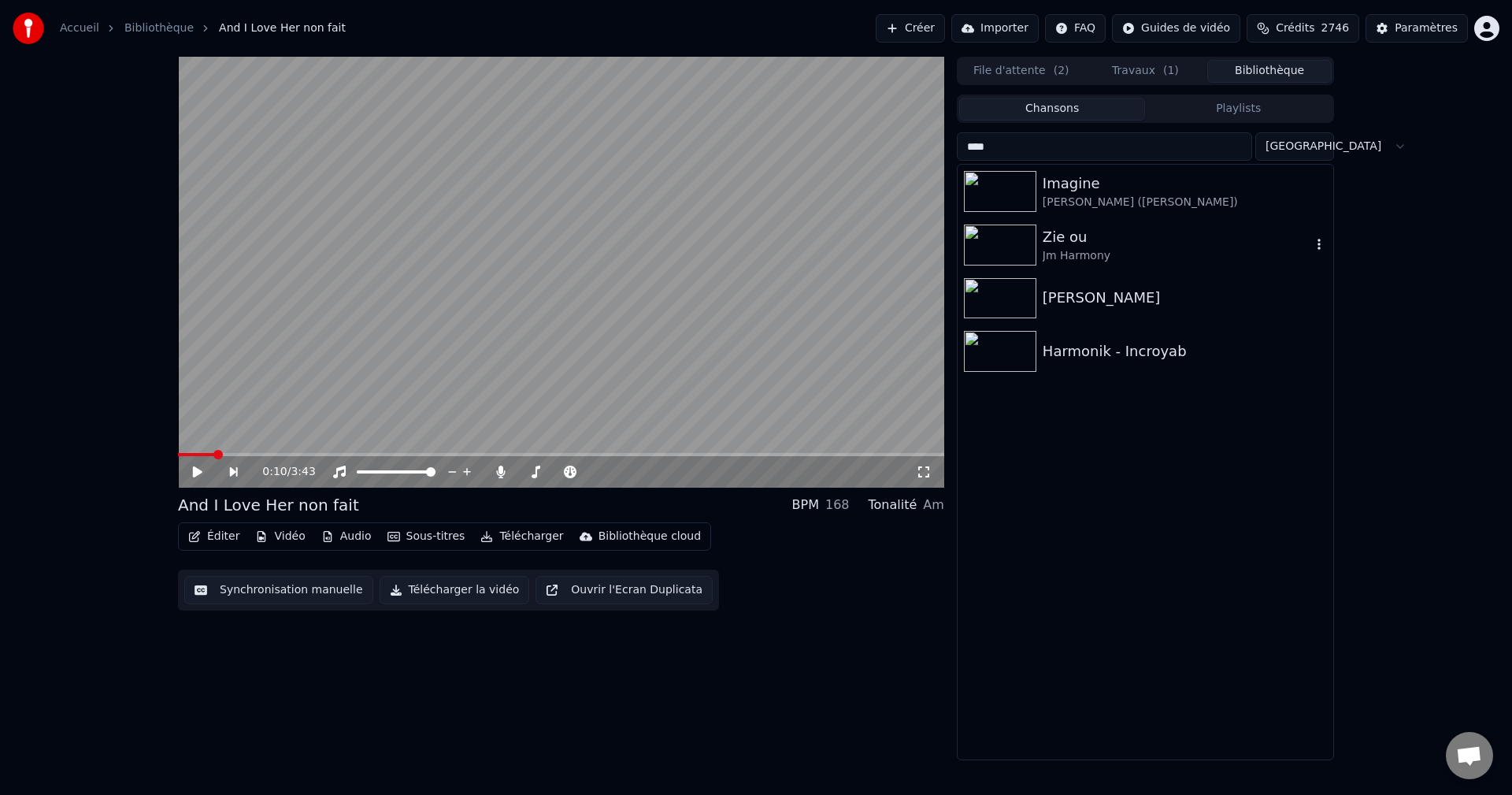
click at [1093, 259] on div "Jm Harmony" at bounding box center [1177, 256] width 269 height 16
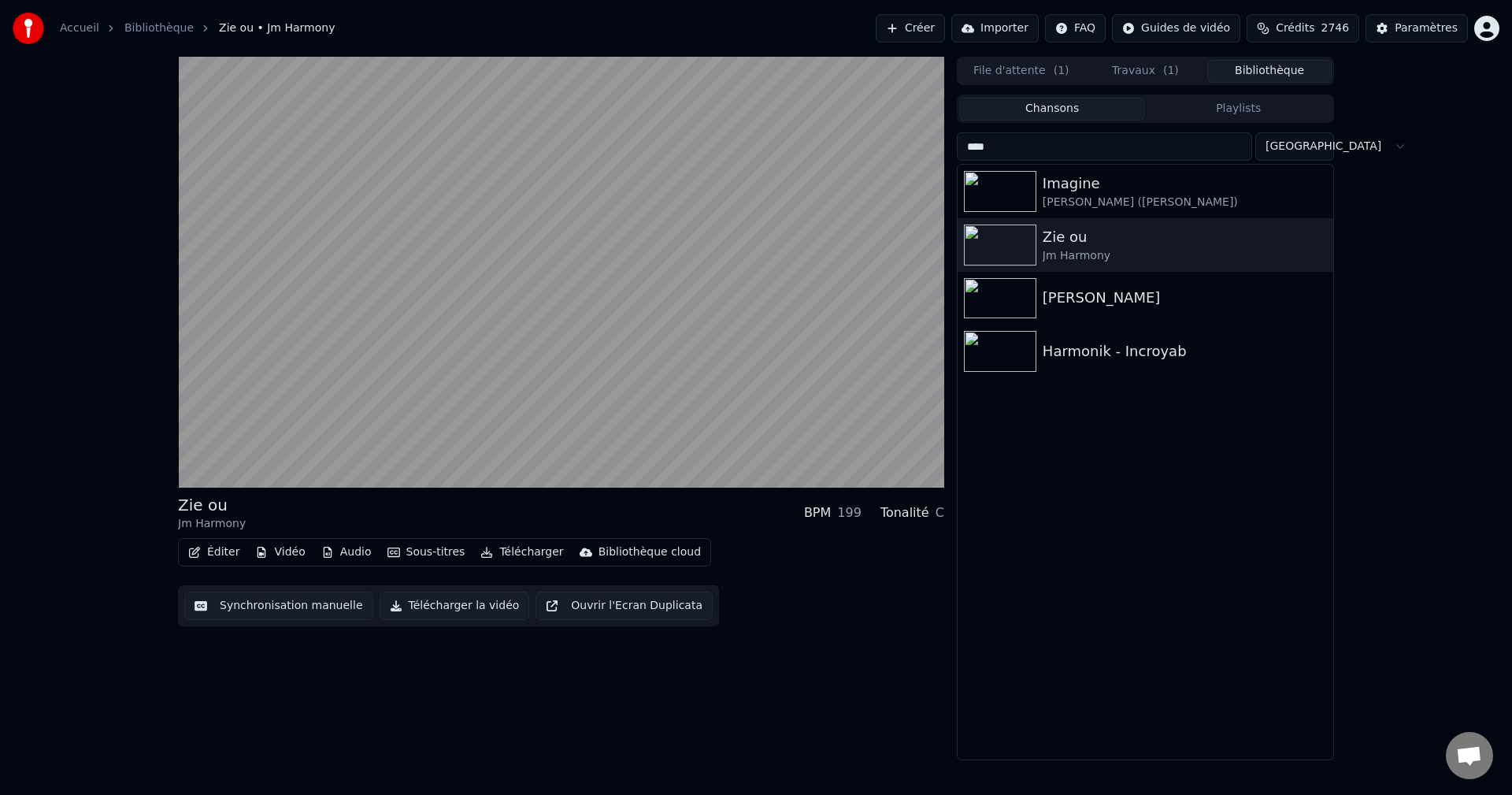
click at [1061, 157] on input "****" at bounding box center [1104, 146] width 295 height 29
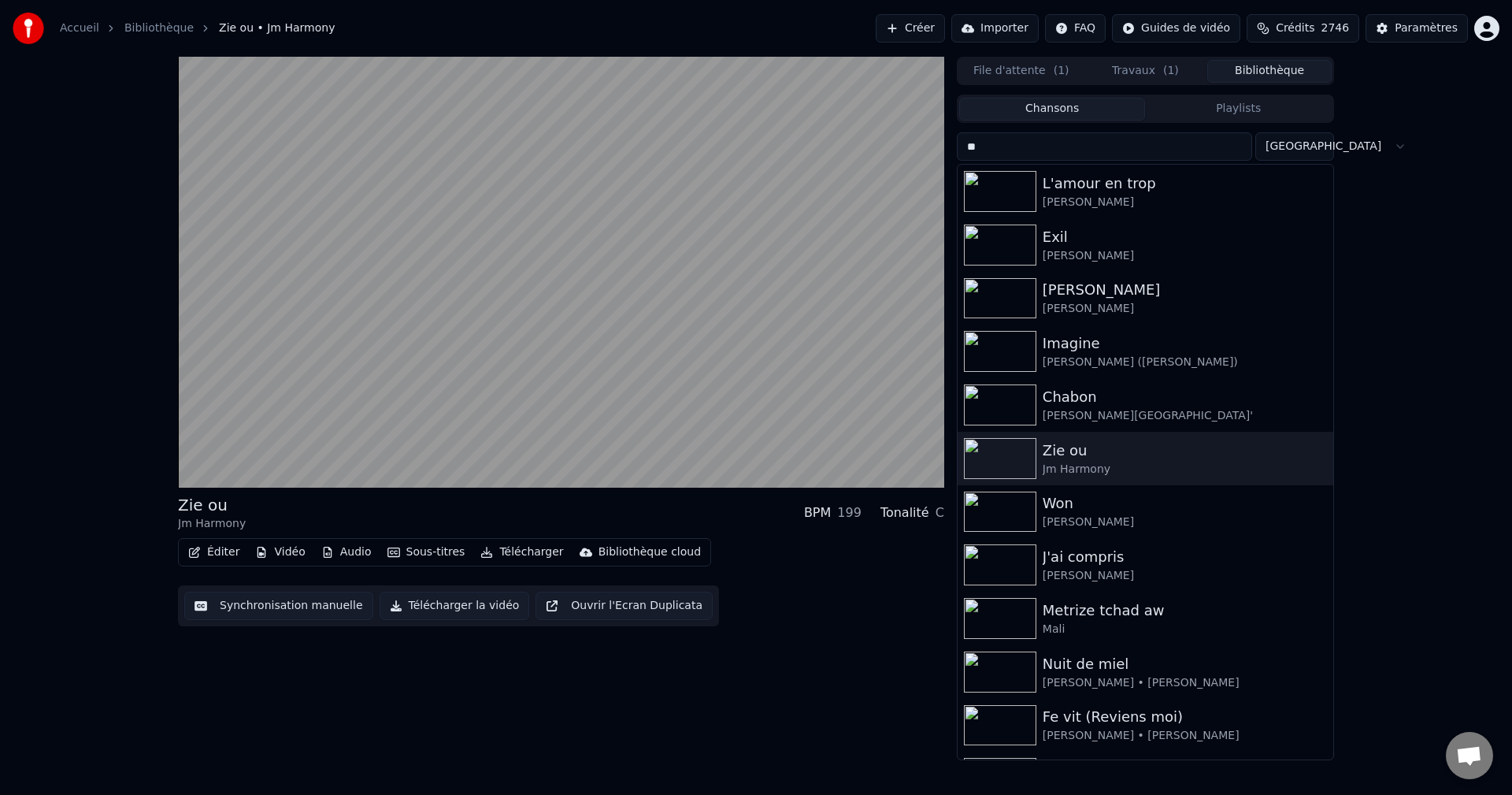
type input "*"
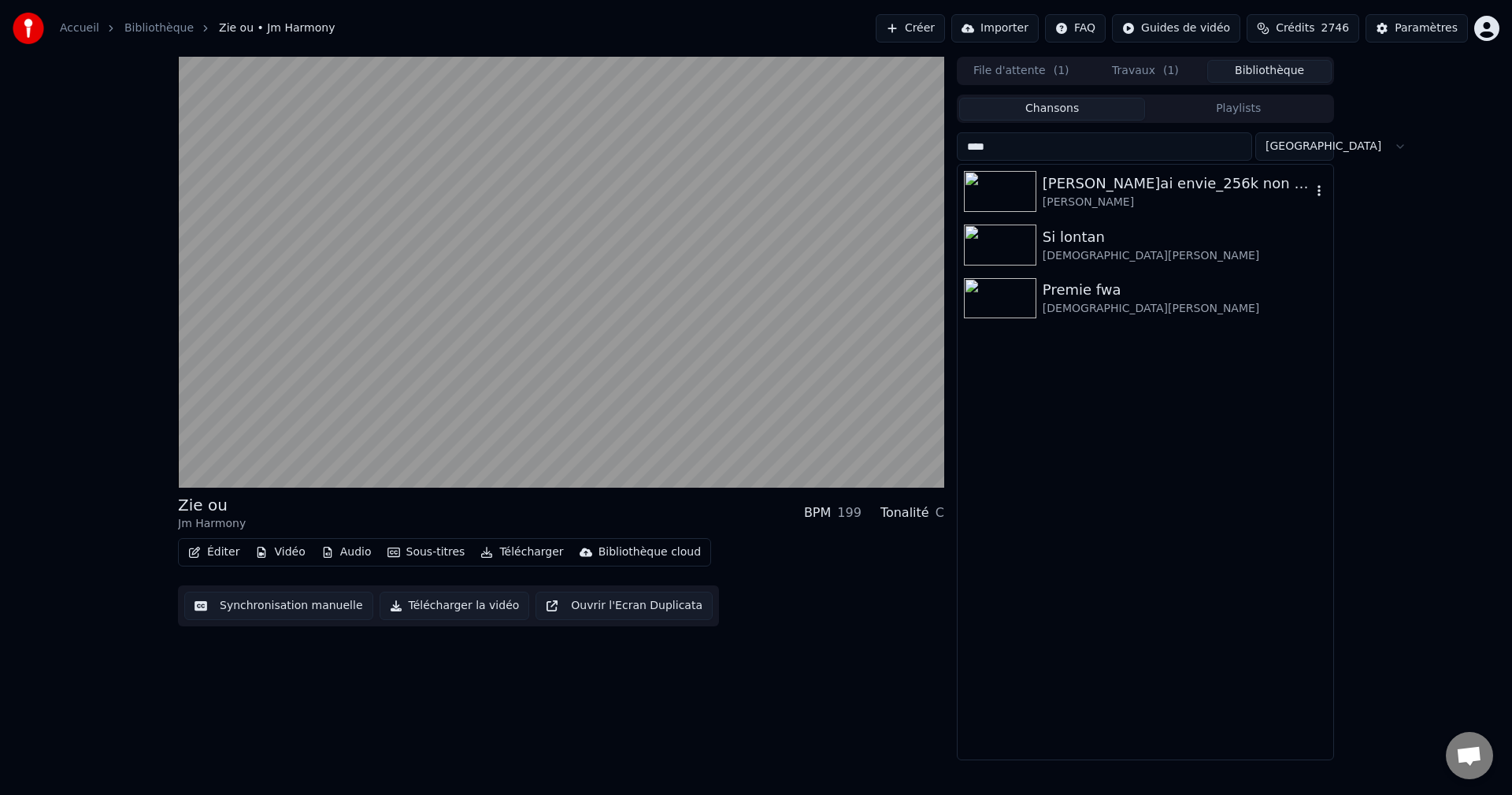
type input "****"
click at [1112, 197] on div "[PERSON_NAME]" at bounding box center [1177, 202] width 269 height 16
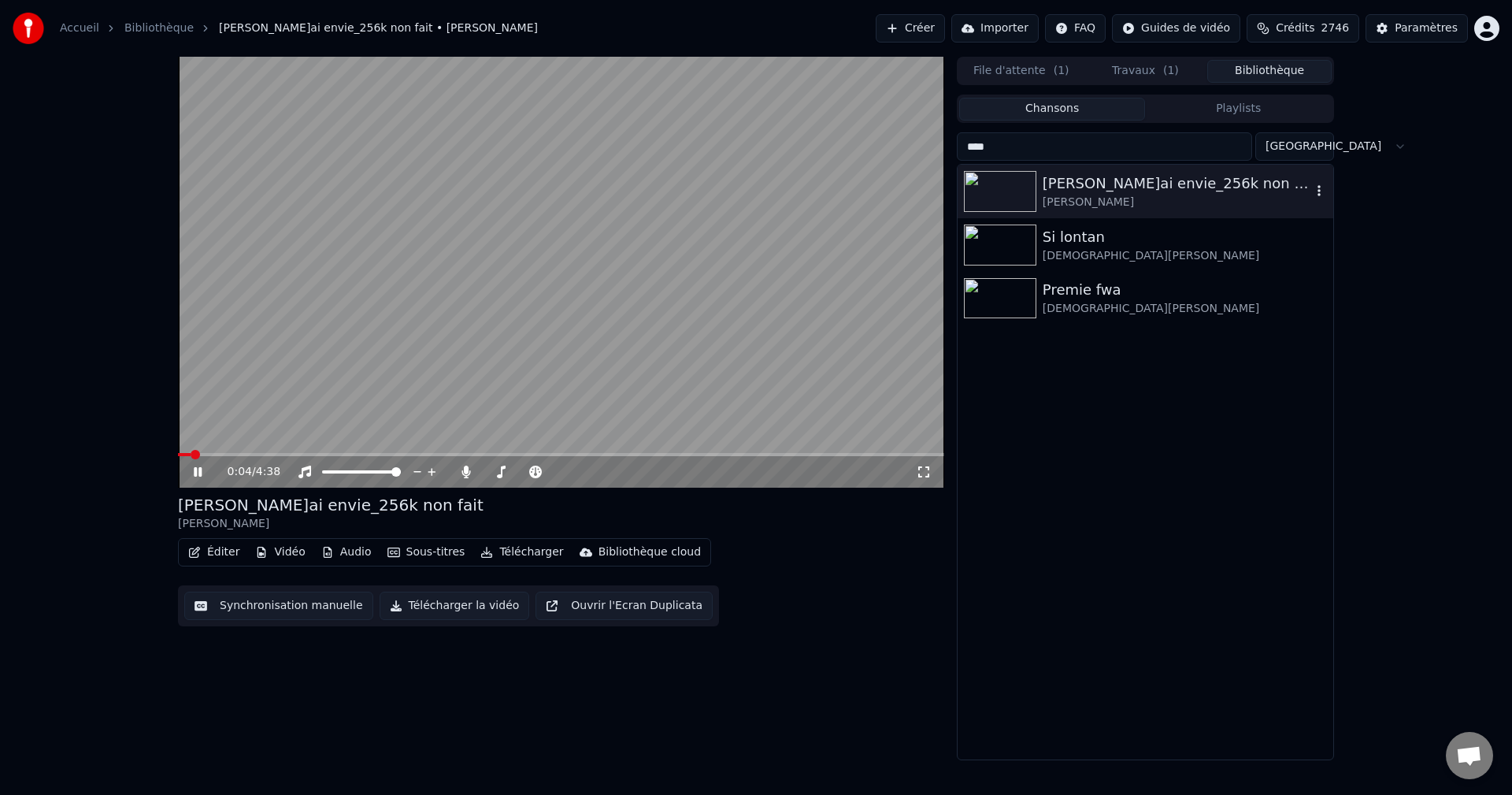
click at [1317, 187] on icon "button" at bounding box center [1319, 190] width 16 height 13
click at [207, 557] on button "Éditer" at bounding box center [214, 552] width 64 height 22
click at [57, 371] on div "0:21 / 4:38 Franck Nara - J'ai envie_256k non fait Franck Nara Éditer Vidéo Aud…" at bounding box center [756, 408] width 1512 height 704
click at [194, 477] on icon at bounding box center [209, 471] width 37 height 13
click at [945, 37] on button "Créer" at bounding box center [910, 28] width 69 height 29
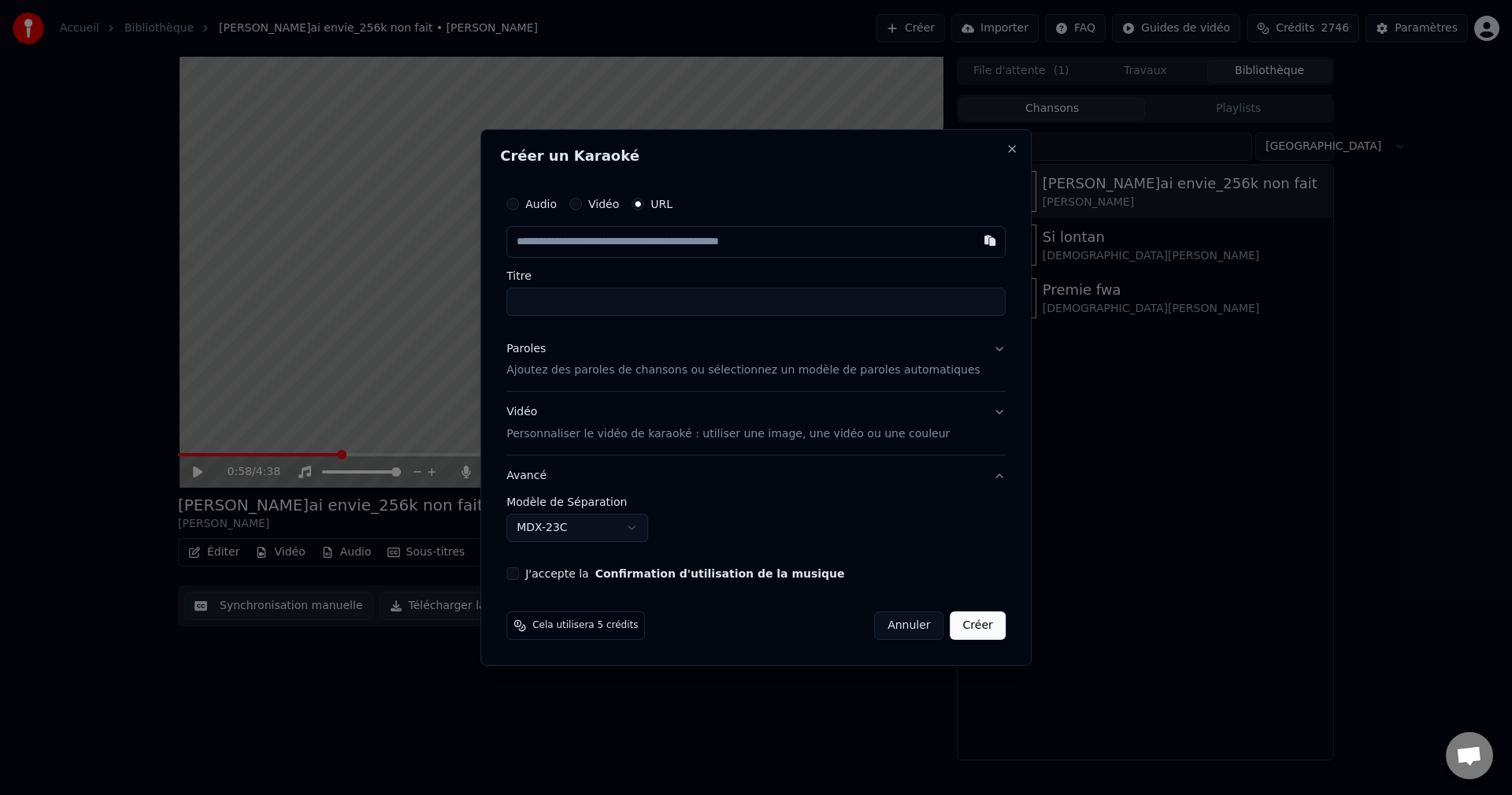
click at [618, 246] on input "text" at bounding box center [756, 241] width 499 height 31
type input "**********"
click at [579, 295] on input "Titre" at bounding box center [756, 301] width 499 height 29
type input "**********"
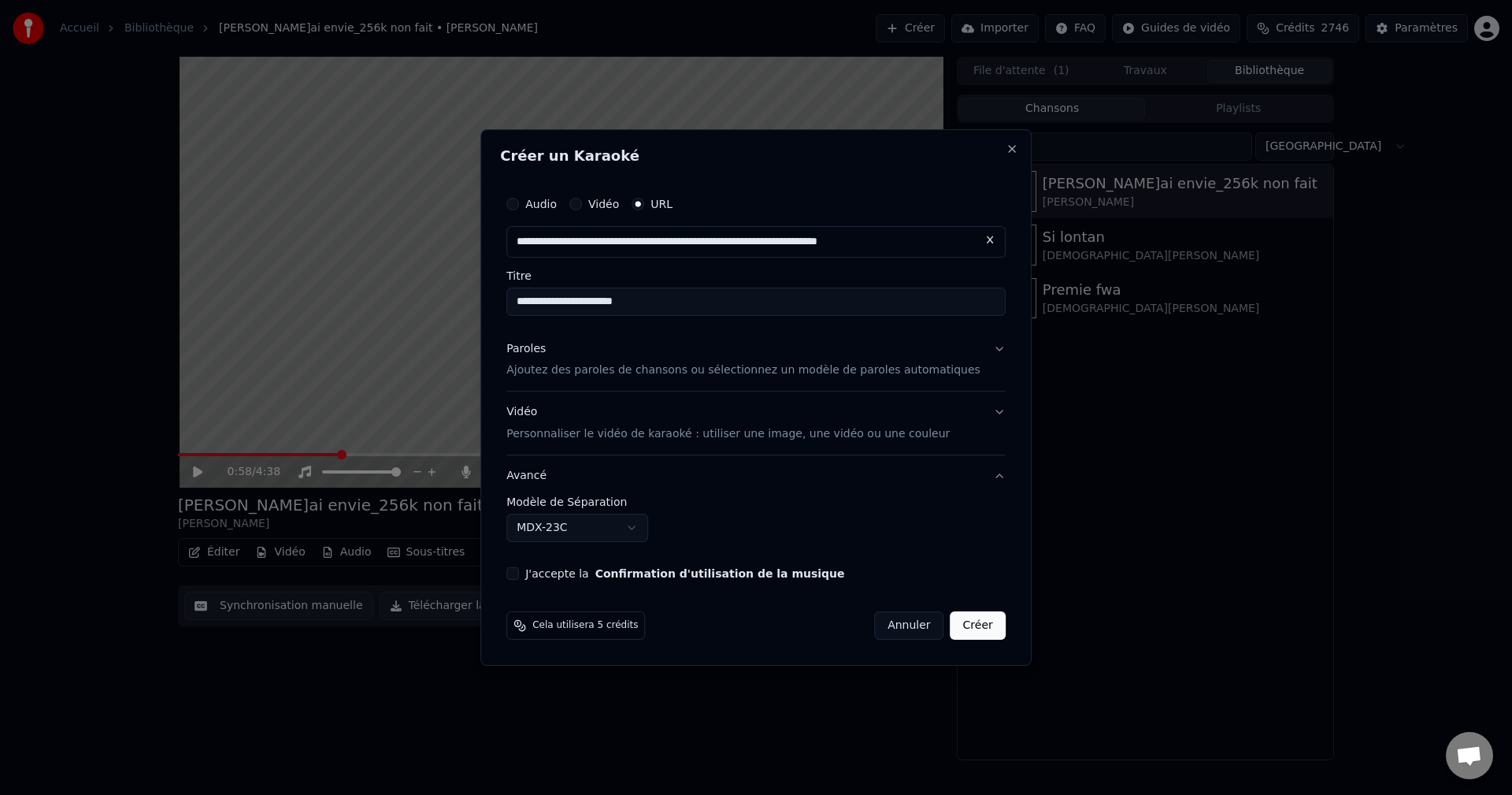
click at [545, 354] on div "Paroles" at bounding box center [526, 349] width 39 height 16
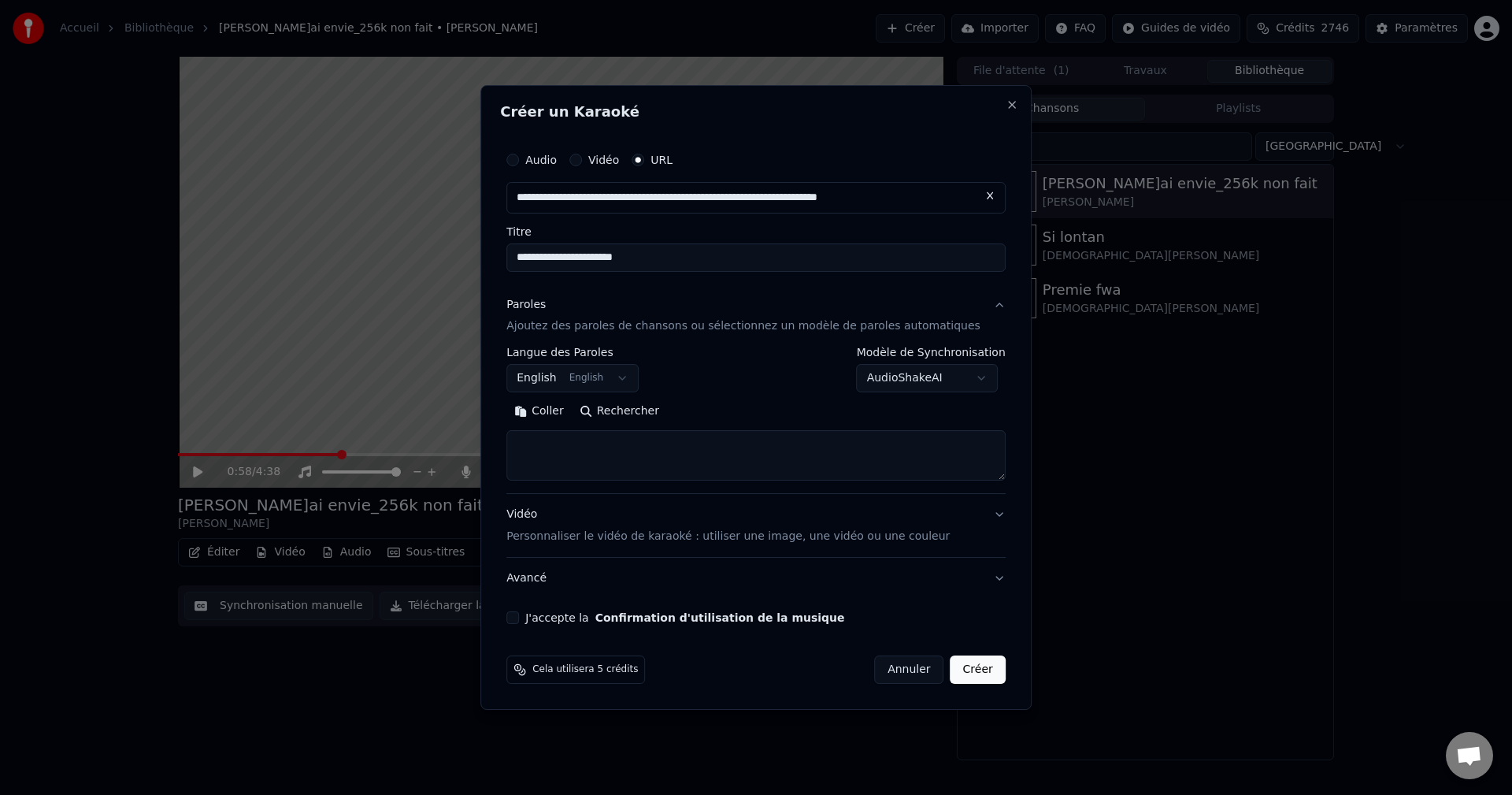
click at [519, 614] on button "J'accepte la Confirmation d'utilisation de la musique" at bounding box center [513, 617] width 13 height 13
click at [544, 585] on button "Avancé" at bounding box center [756, 578] width 499 height 41
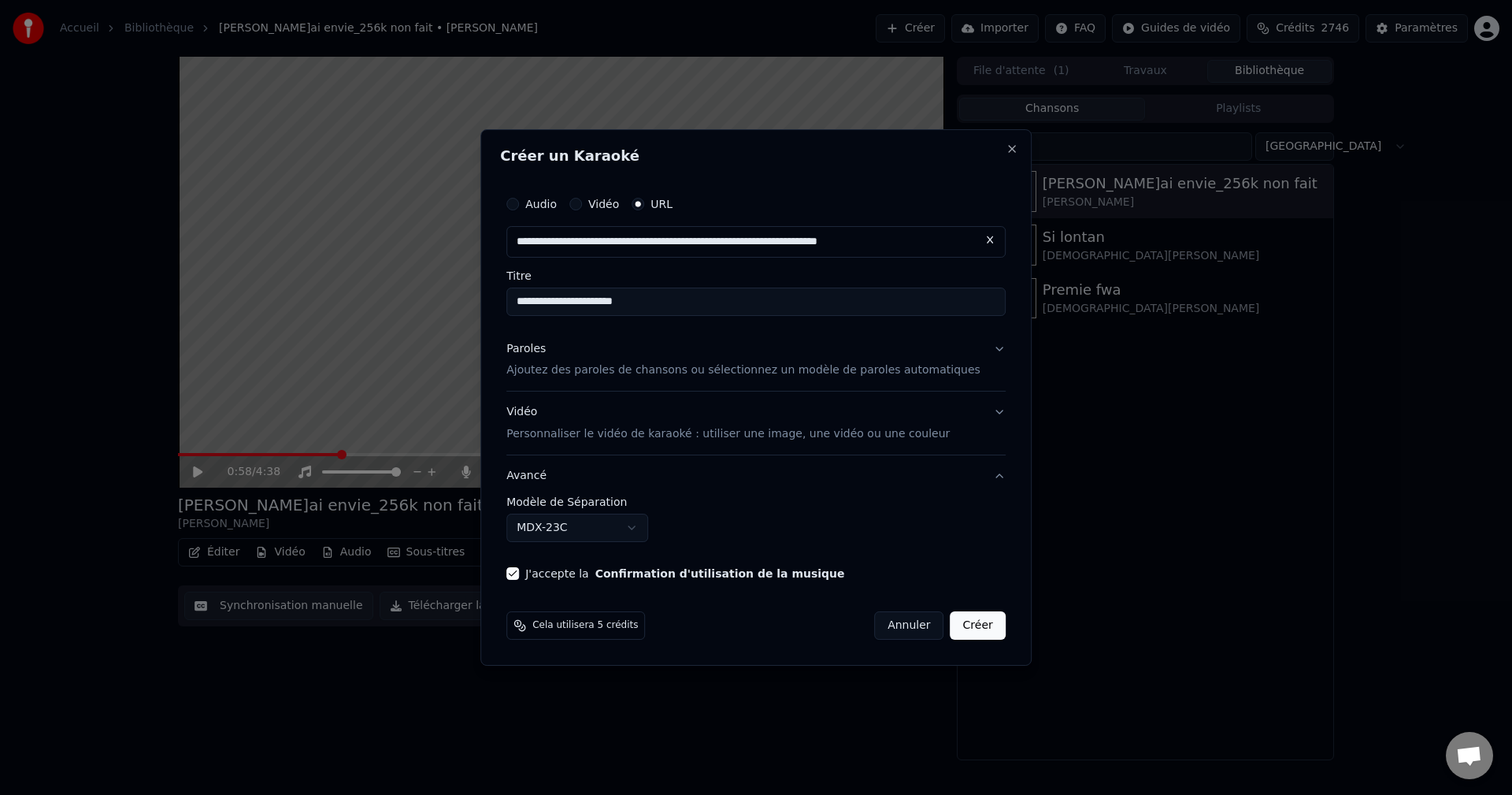
click at [574, 527] on body "**********" at bounding box center [756, 398] width 1512 height 795
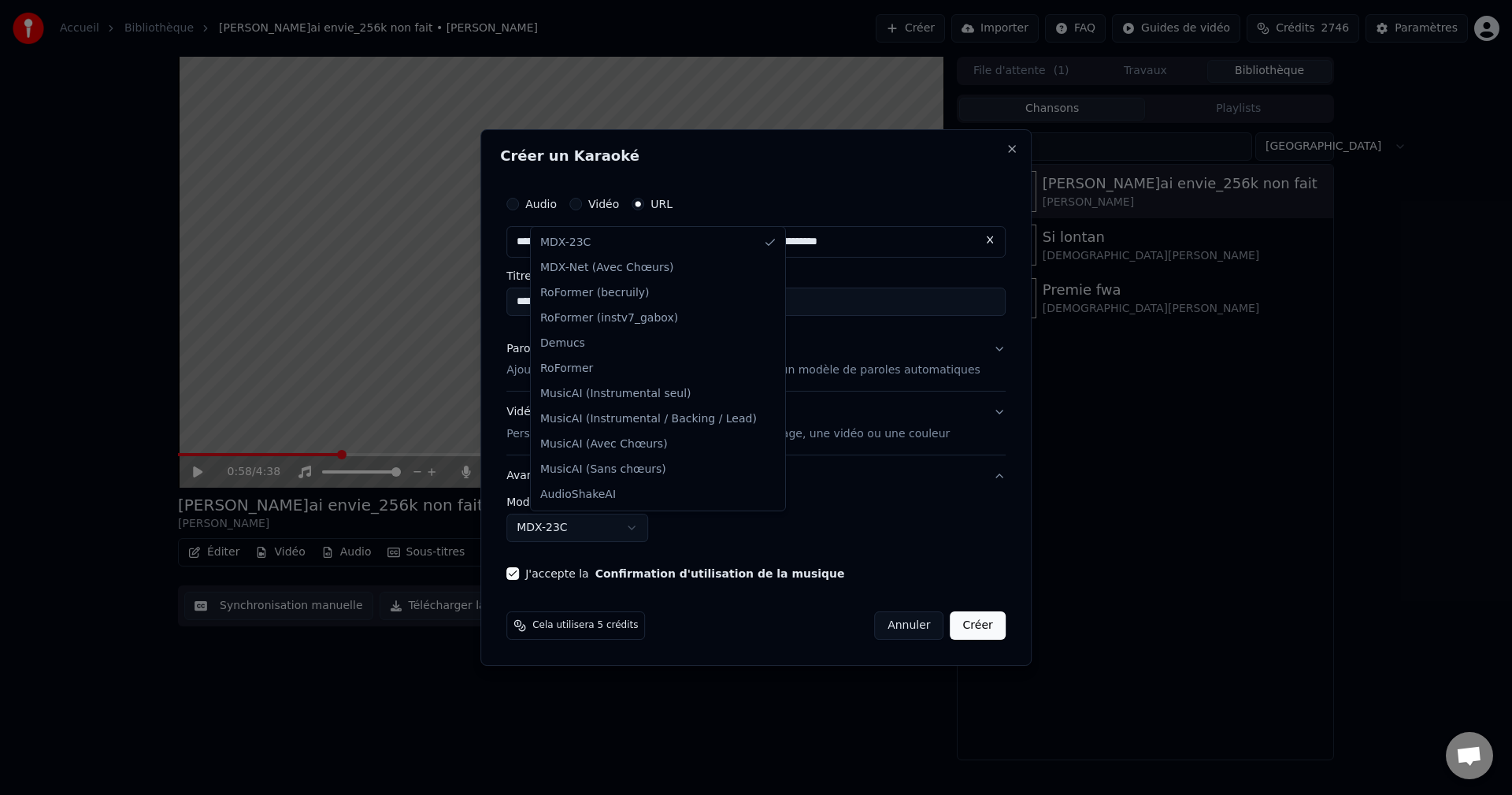
select select "**********"
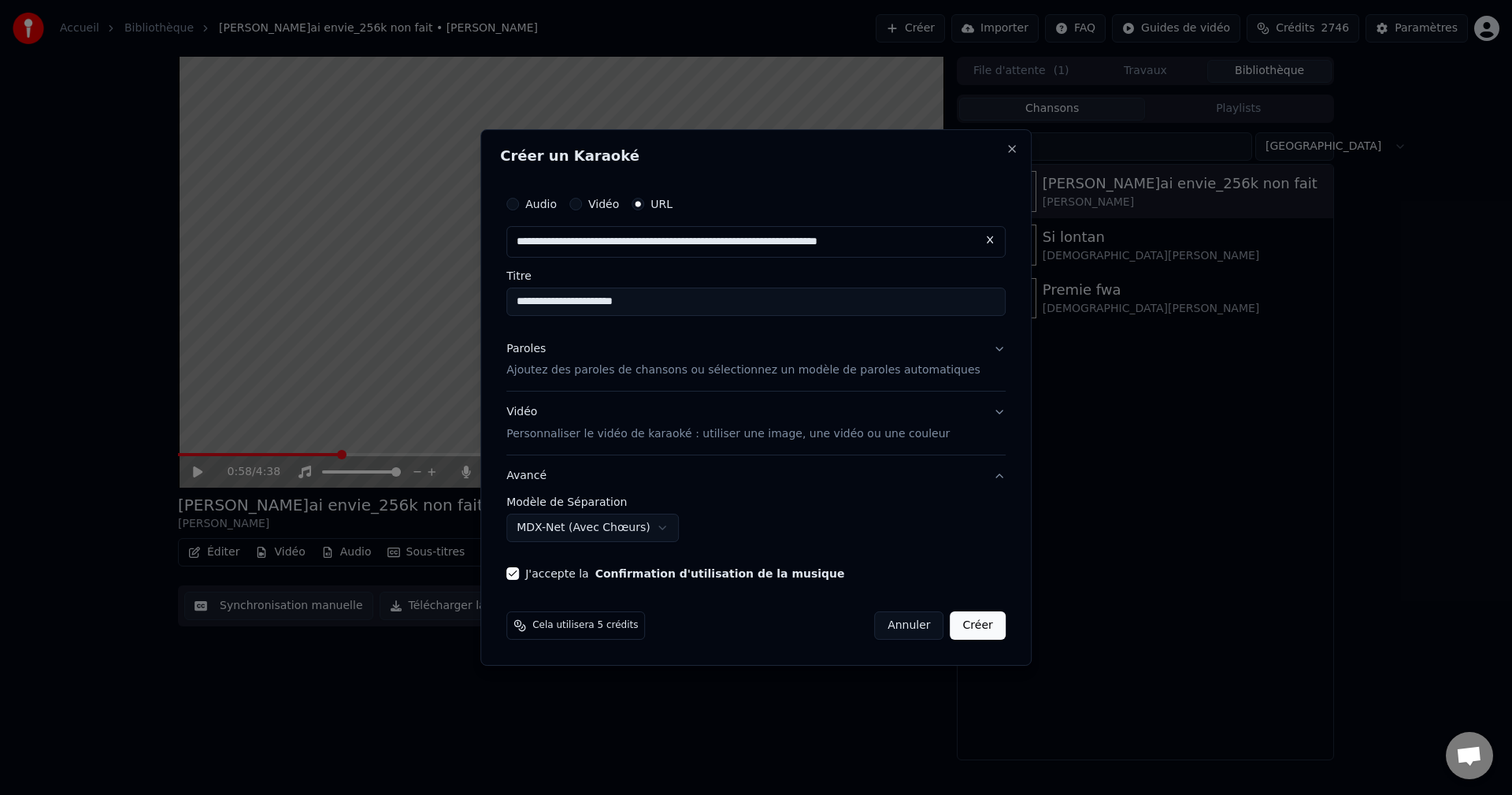
click at [546, 348] on div "Paroles" at bounding box center [526, 349] width 39 height 16
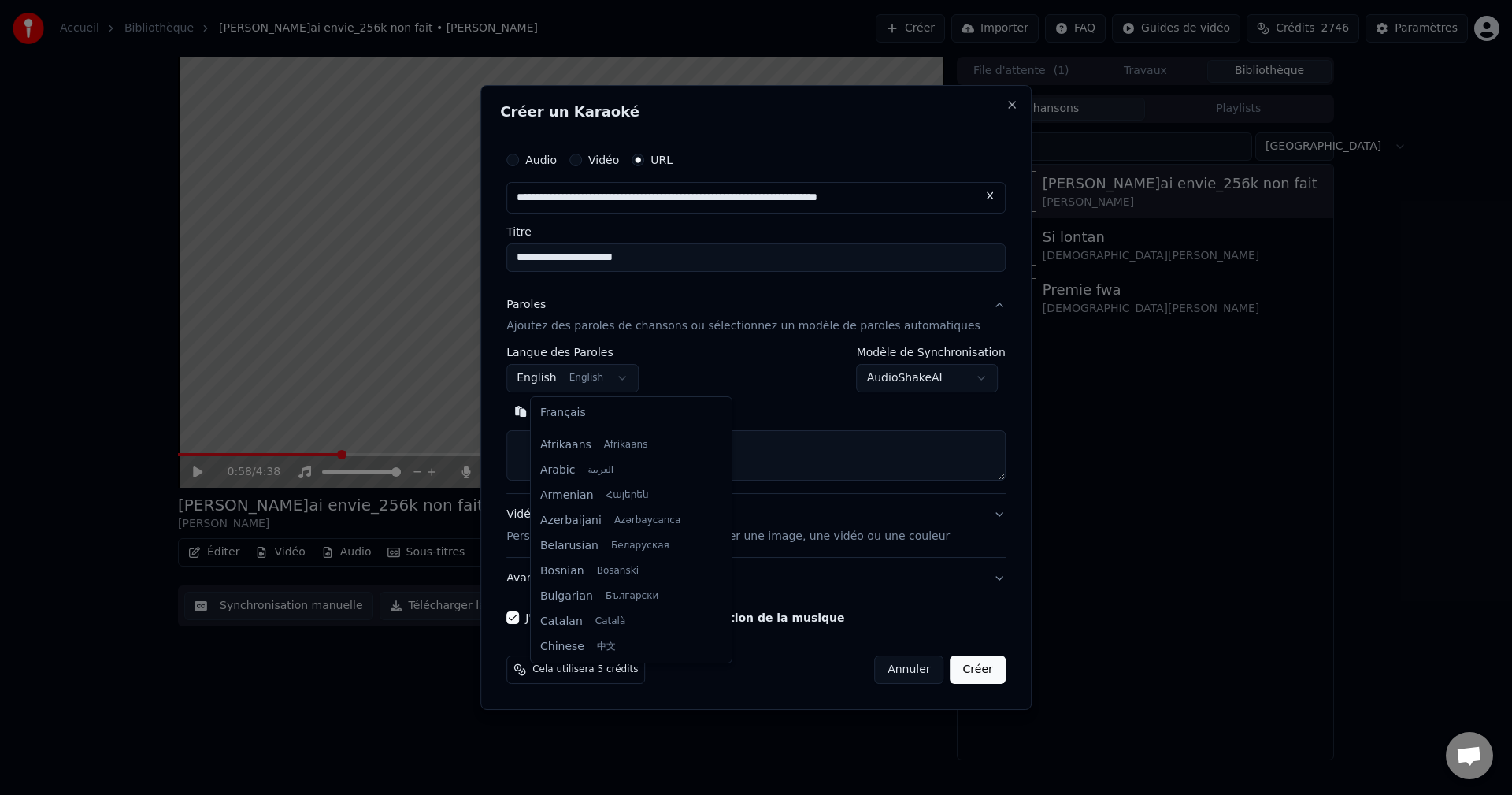
click at [574, 381] on body "**********" at bounding box center [756, 398] width 1512 height 795
select select "**"
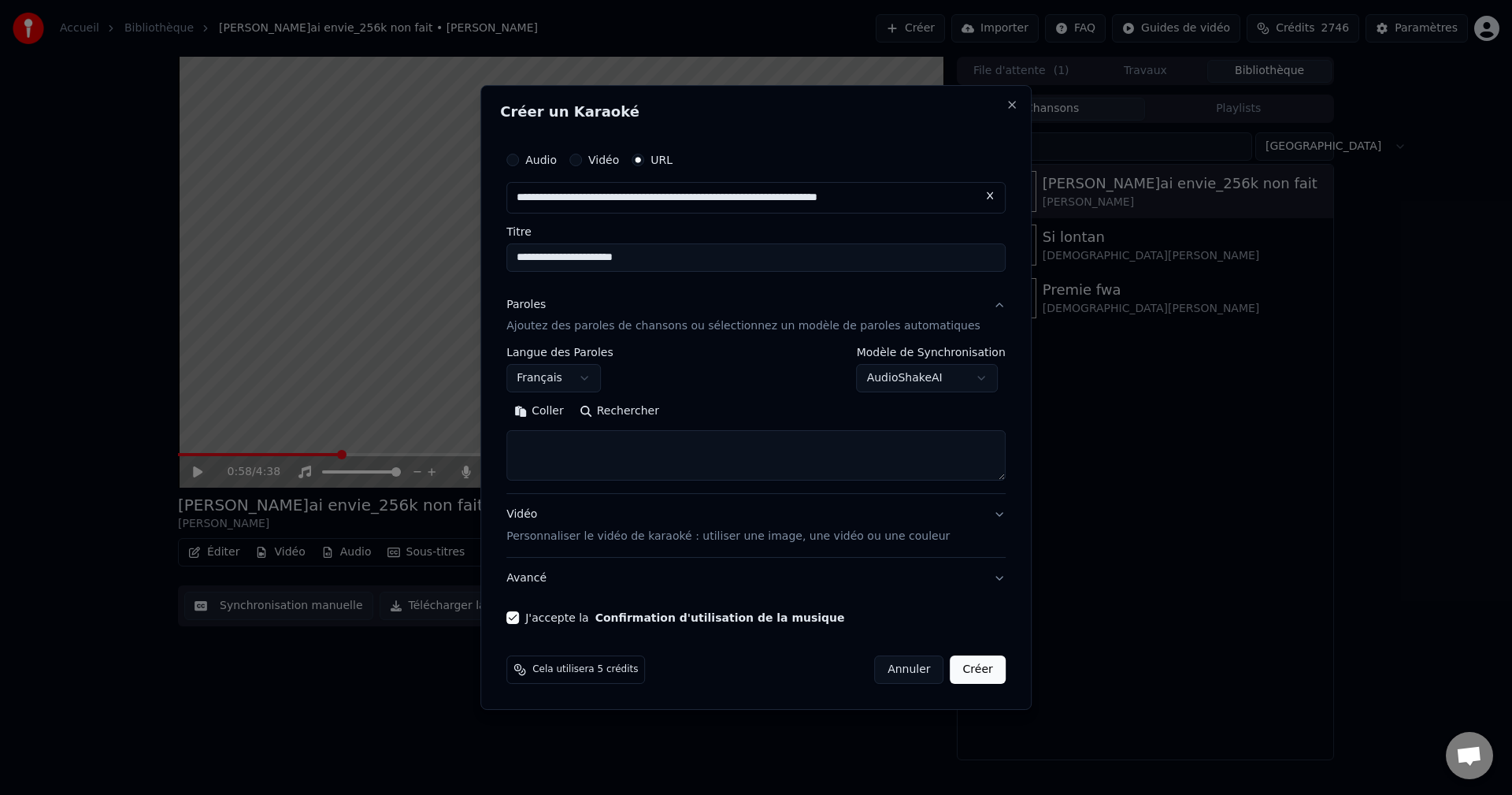
click at [585, 452] on textarea at bounding box center [756, 456] width 499 height 50
paste textarea "**********"
click at [707, 406] on button "Développer" at bounding box center [723, 411] width 97 height 25
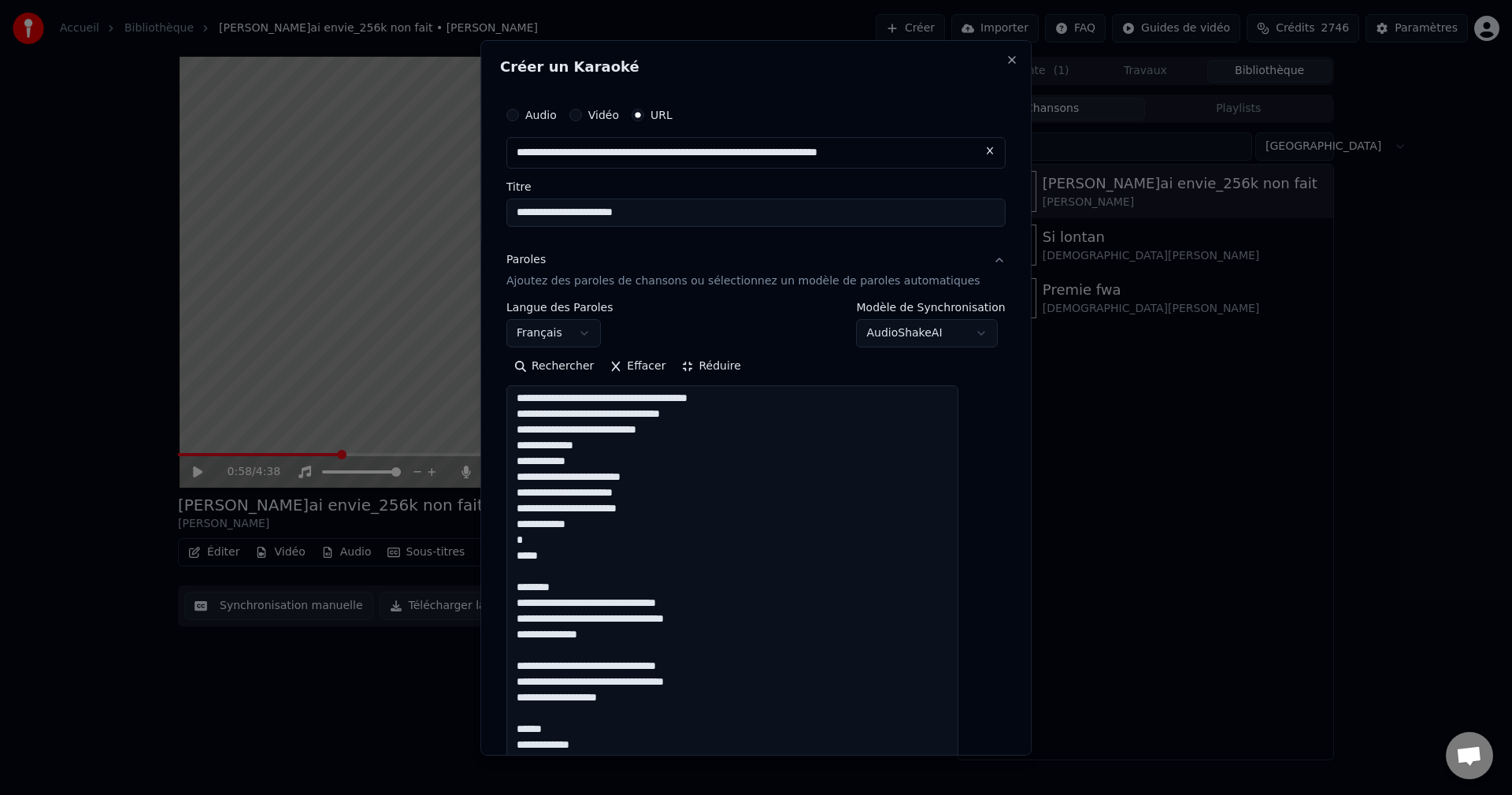
scroll to position [0, 0]
drag, startPoint x: 619, startPoint y: 564, endPoint x: 606, endPoint y: 565, distance: 13.0
drag, startPoint x: 577, startPoint y: 589, endPoint x: 528, endPoint y: 555, distance: 59.6
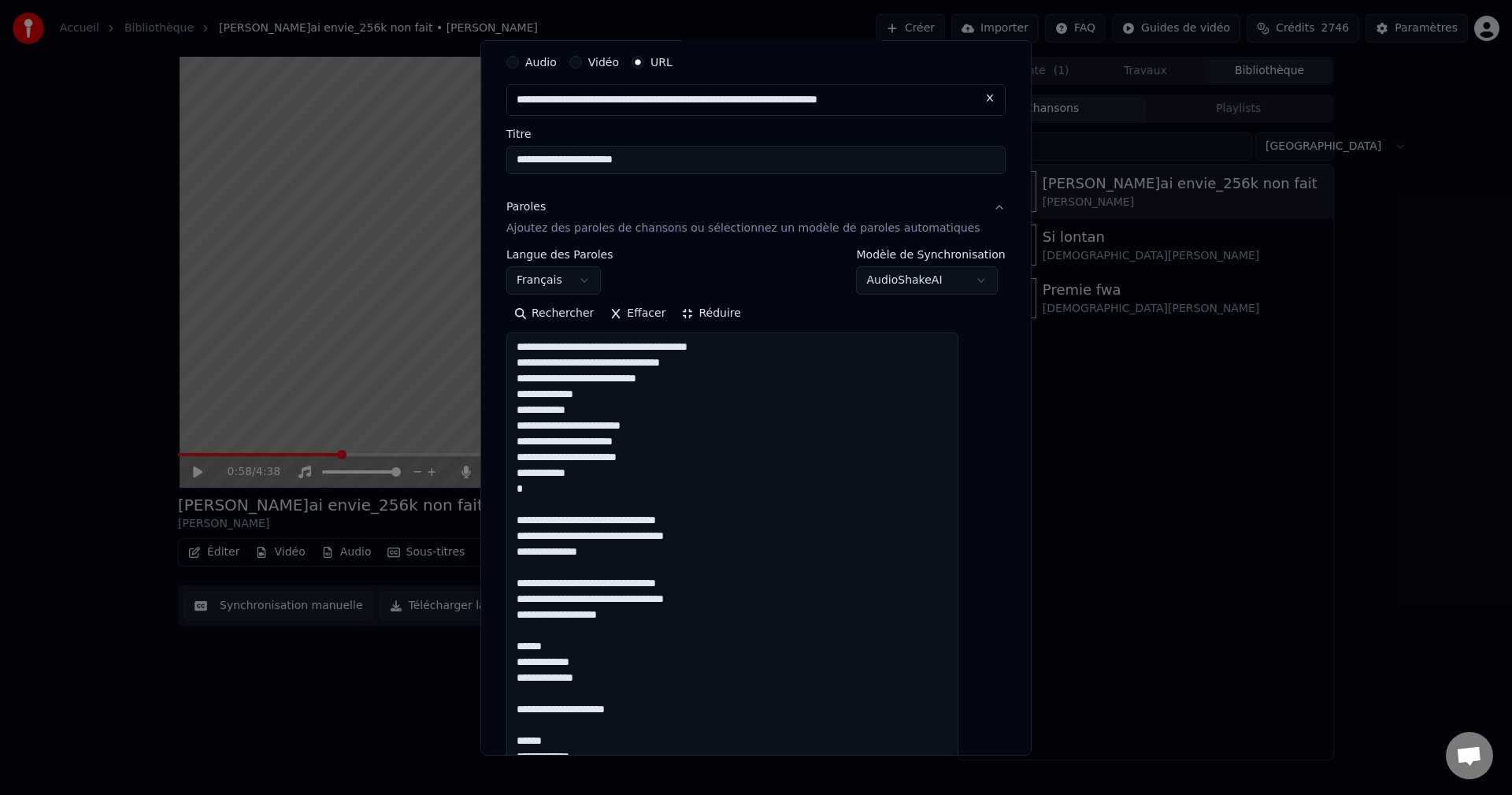
scroll to position [79, 0]
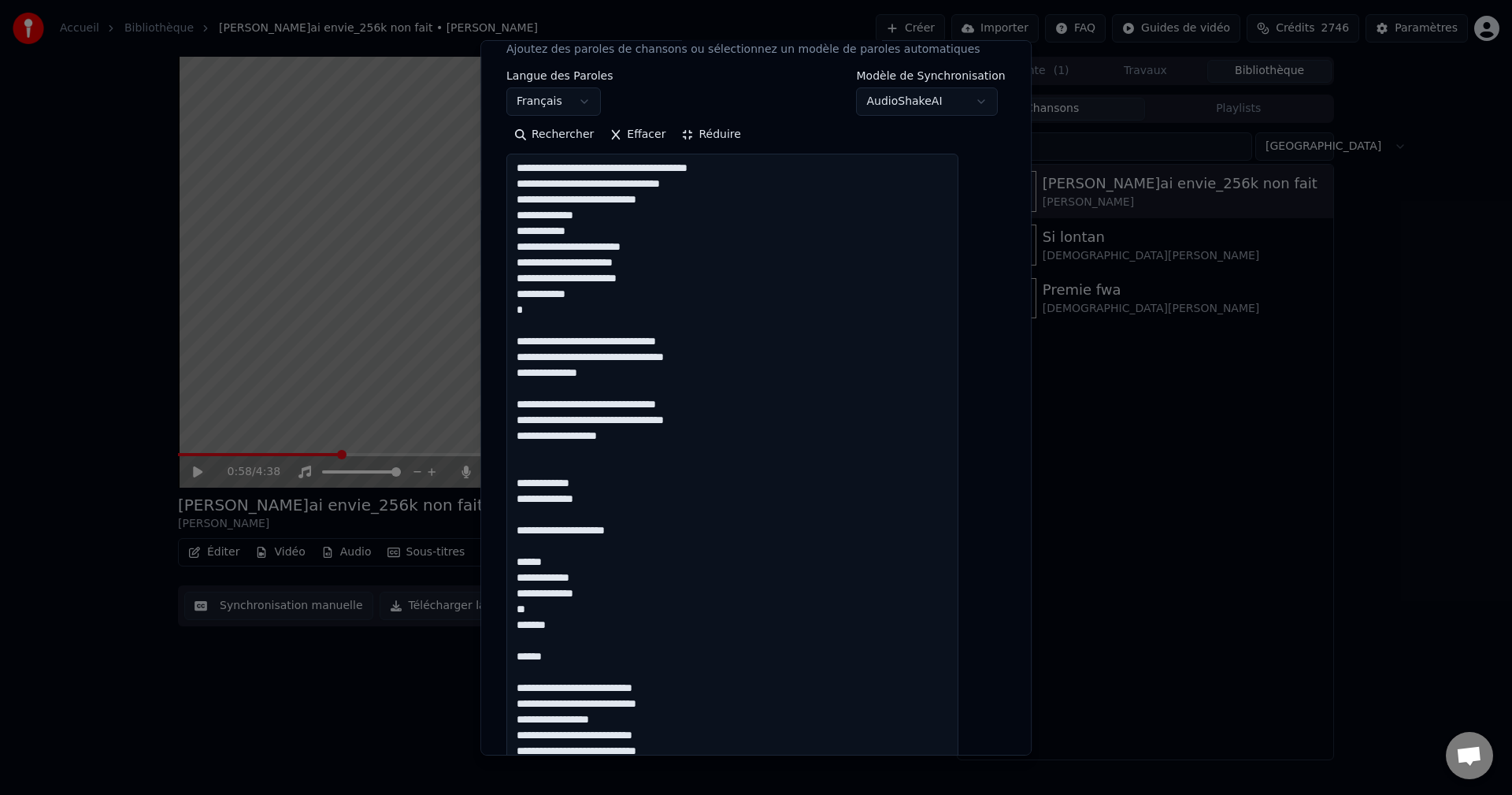
scroll to position [236, 0]
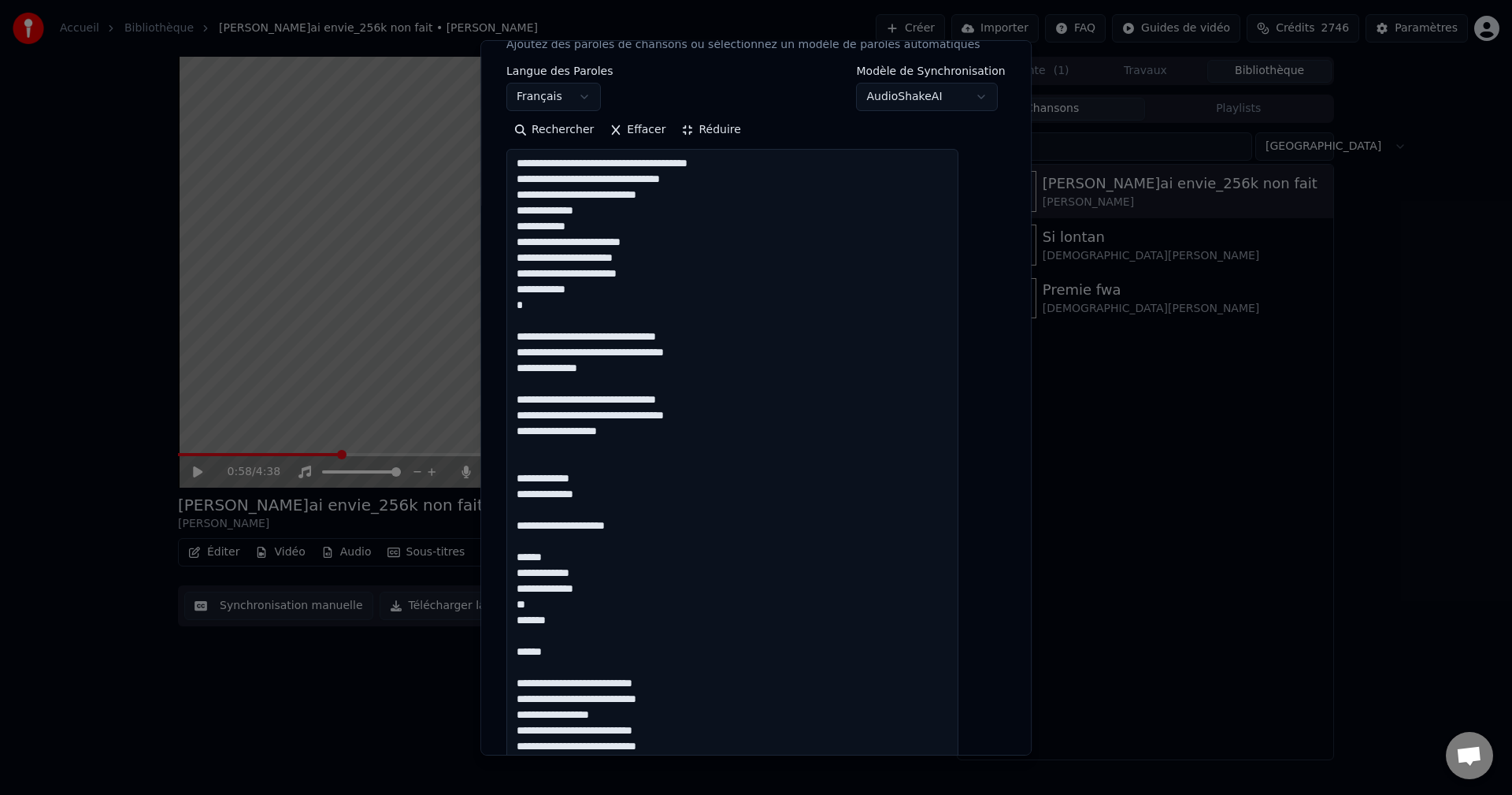
drag, startPoint x: 581, startPoint y: 652, endPoint x: 529, endPoint y: 649, distance: 52.1
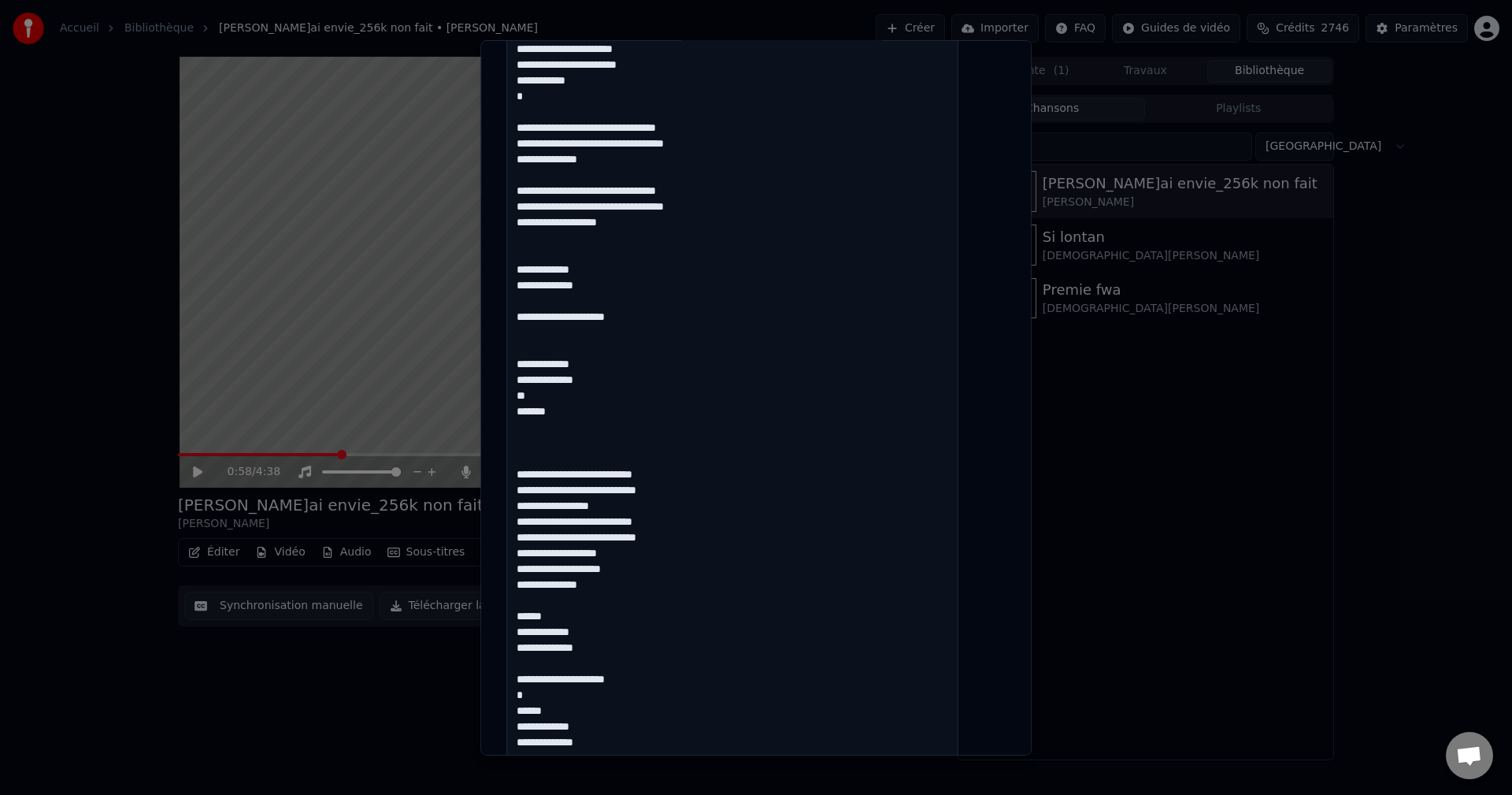
scroll to position [473, 0]
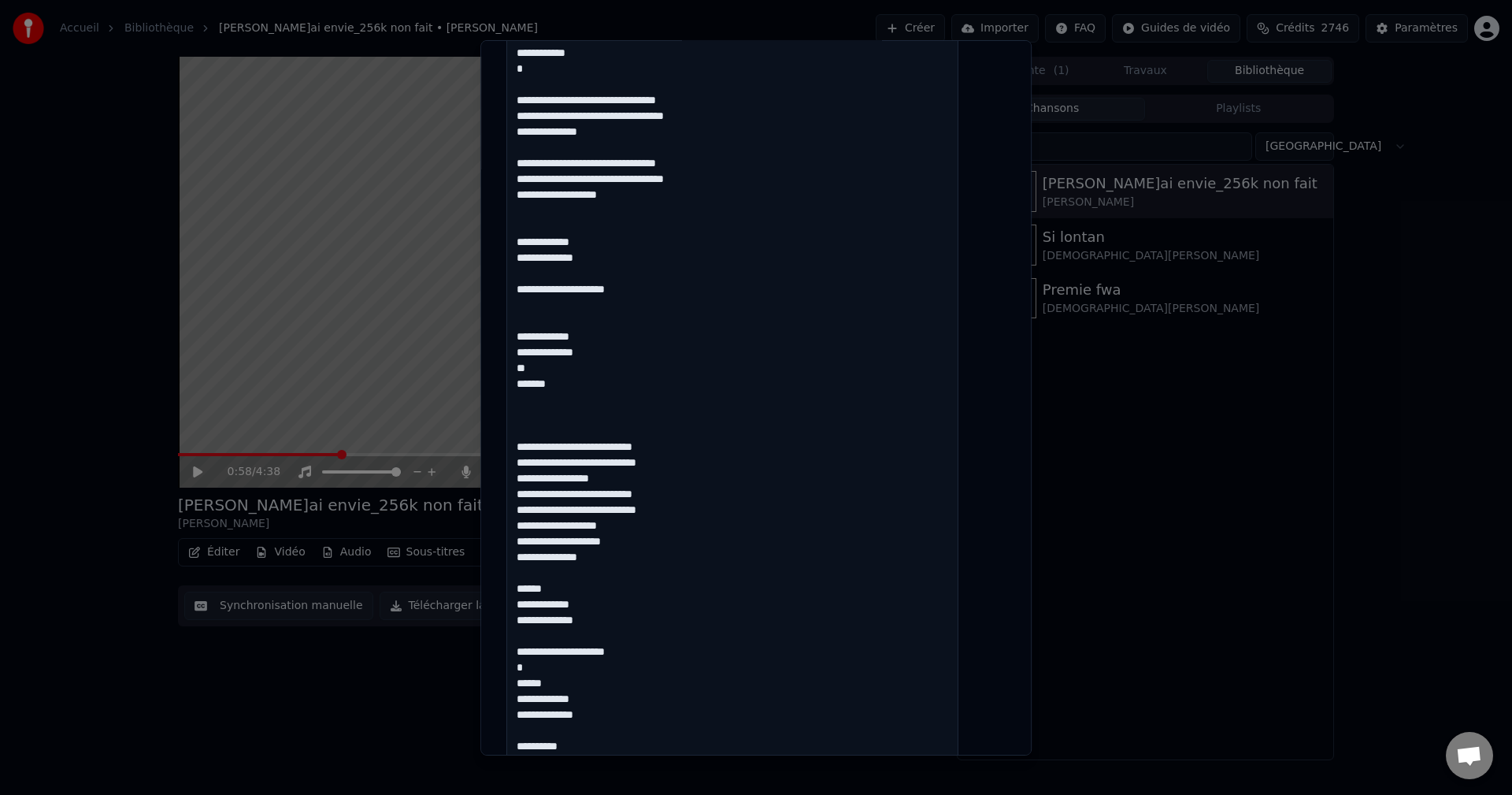
drag, startPoint x: 574, startPoint y: 588, endPoint x: 533, endPoint y: 588, distance: 41.0
click at [533, 588] on textarea at bounding box center [732, 674] width 452 height 1524
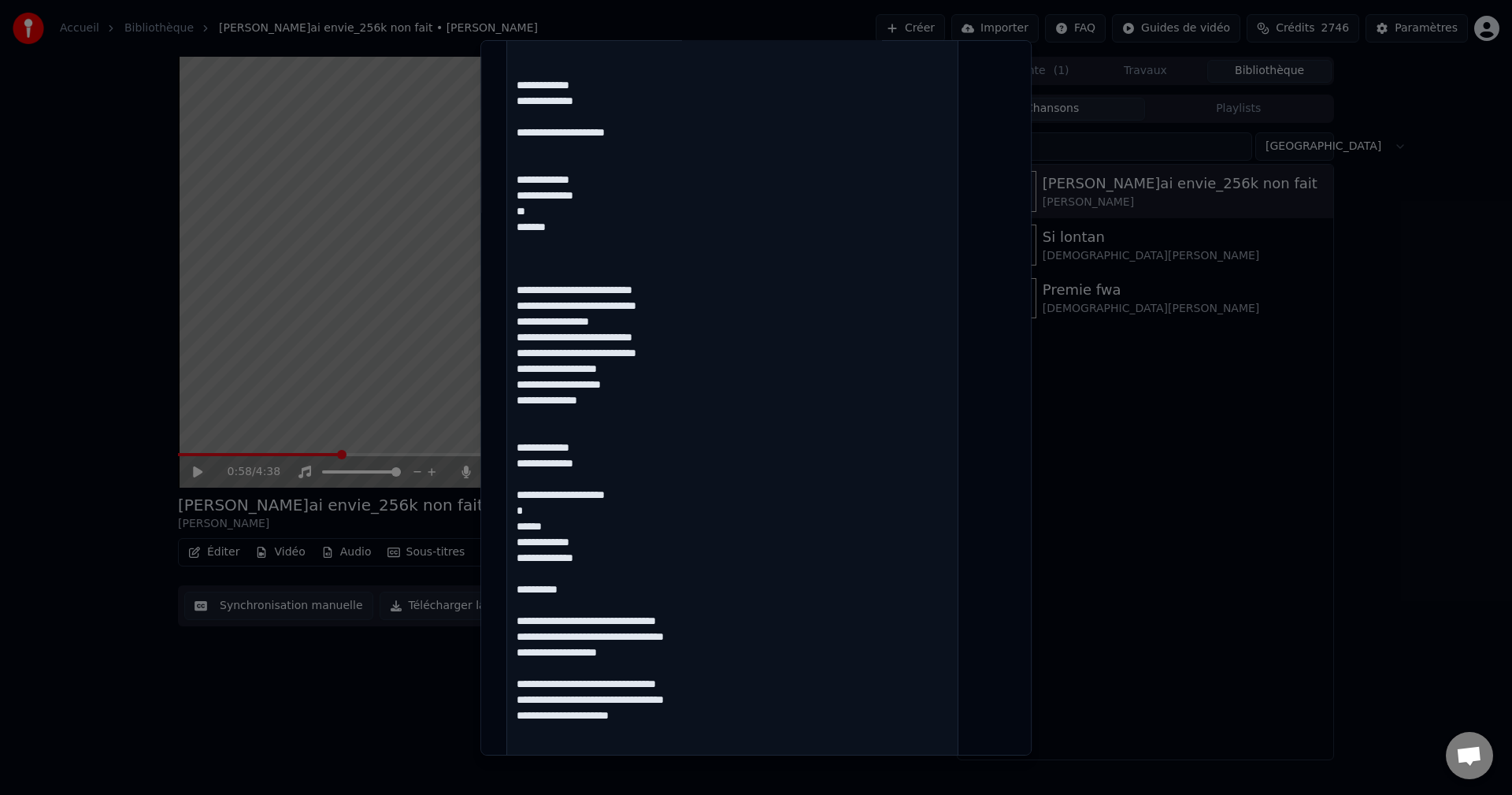
scroll to position [630, 0]
drag, startPoint x: 569, startPoint y: 523, endPoint x: 528, endPoint y: 524, distance: 41.0
click at [528, 524] on textarea at bounding box center [732, 517] width 452 height 1524
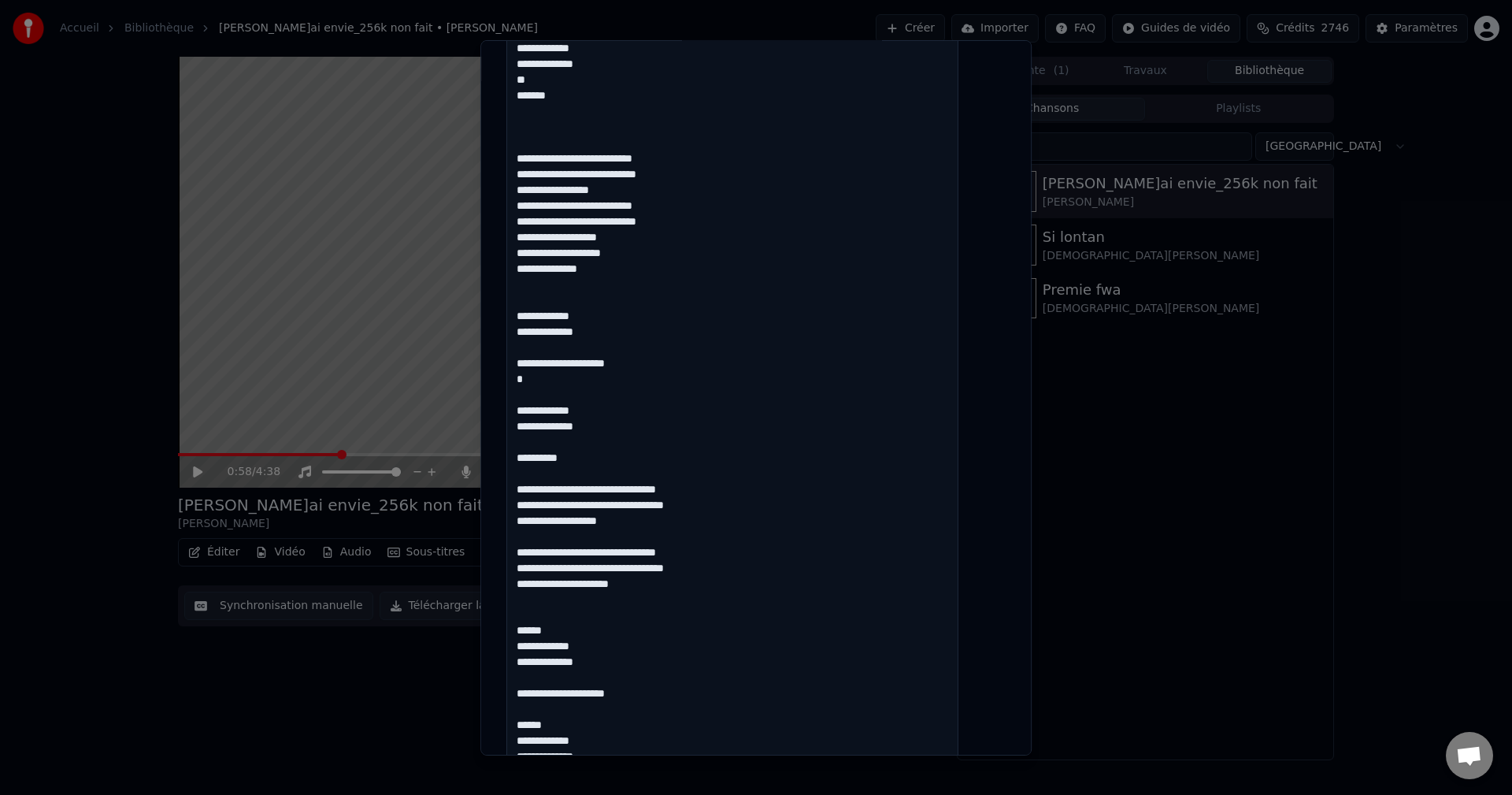
scroll to position [788, 0]
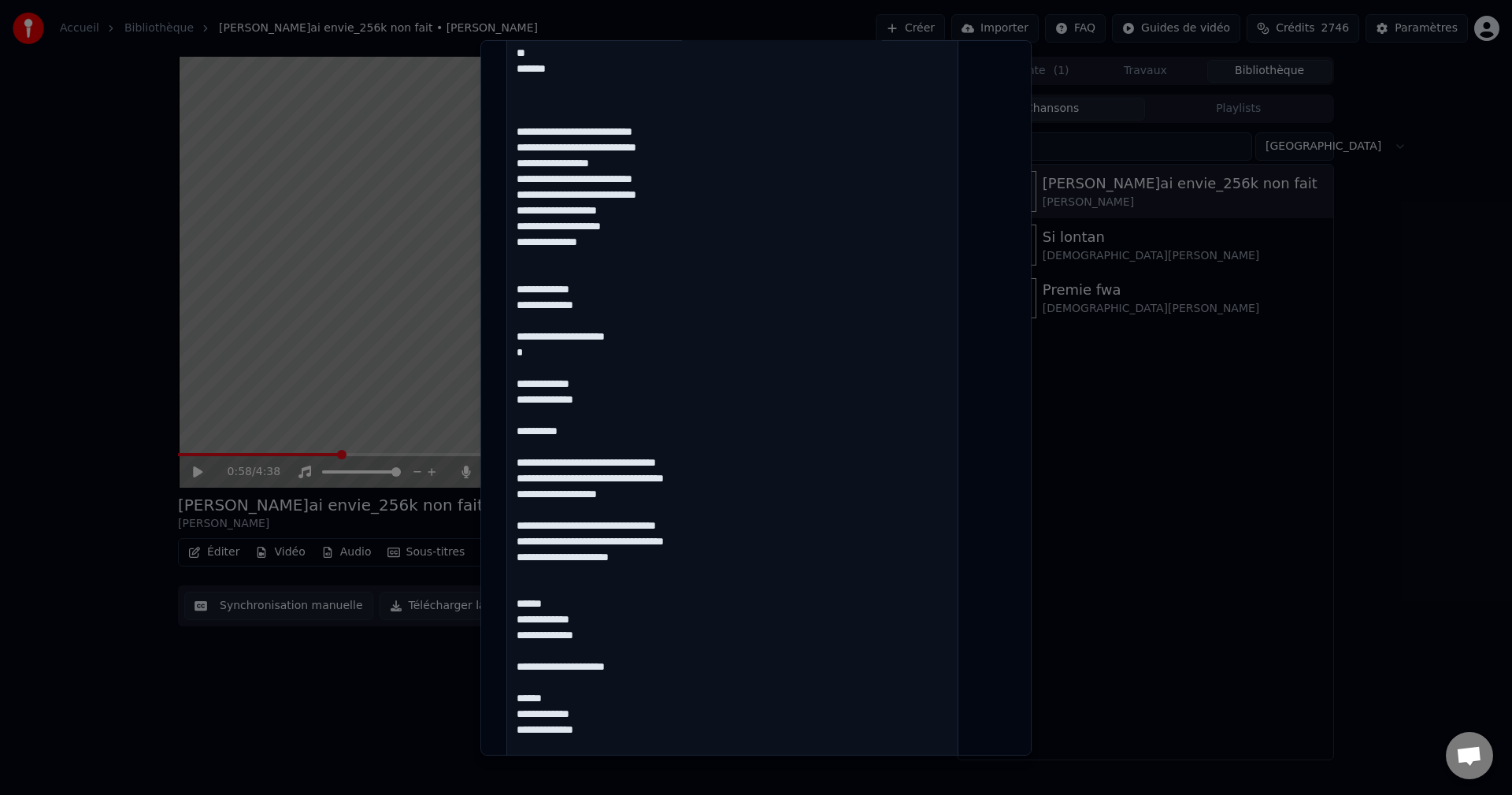
drag, startPoint x: 566, startPoint y: 601, endPoint x: 529, endPoint y: 595, distance: 37.5
click at [529, 593] on textarea at bounding box center [732, 359] width 452 height 1524
drag, startPoint x: 573, startPoint y: 681, endPoint x: 521, endPoint y: 678, distance: 52.1
click at [521, 678] on div "**********" at bounding box center [756, 288] width 512 height 1967
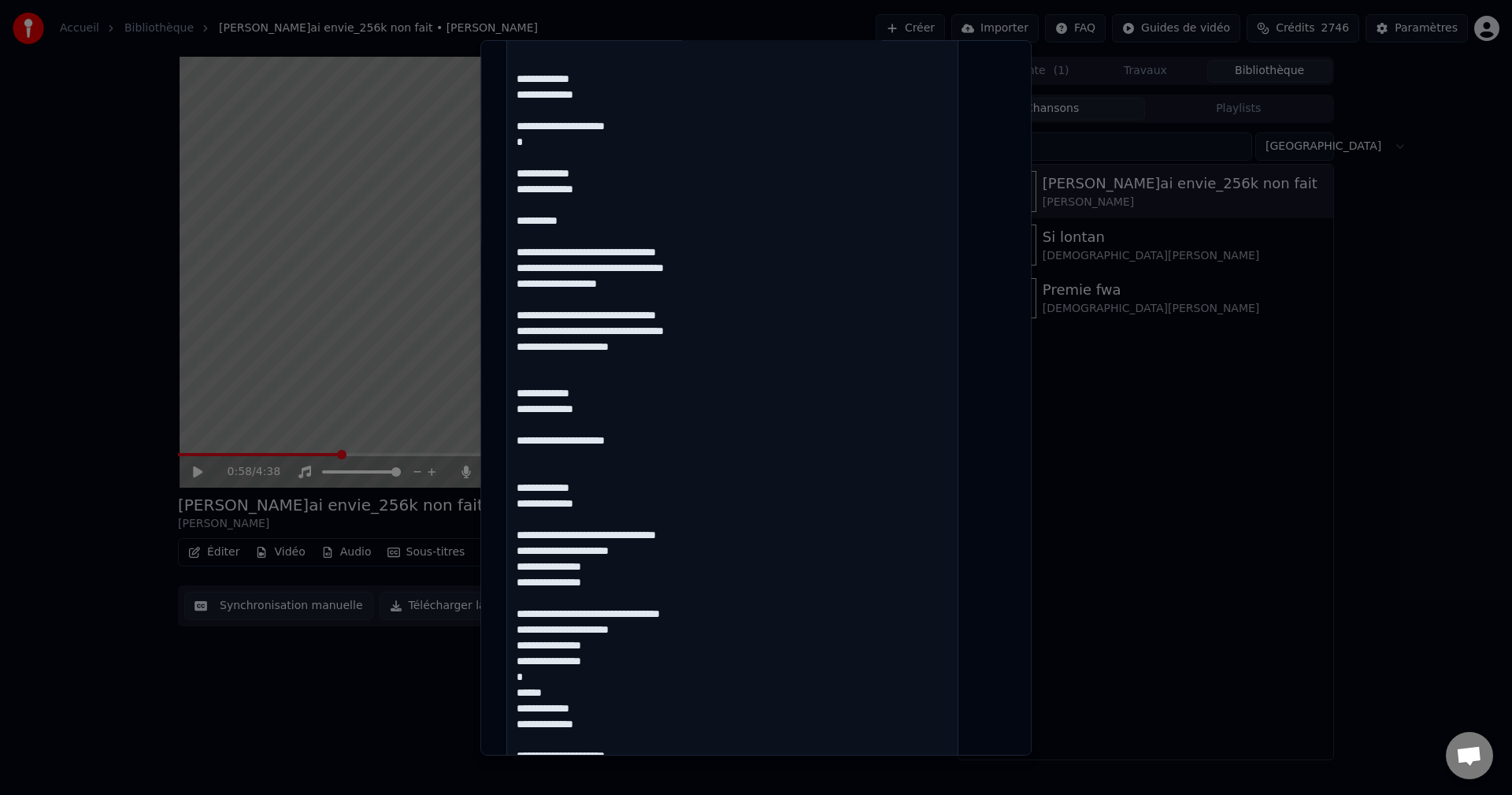
scroll to position [1024, 0]
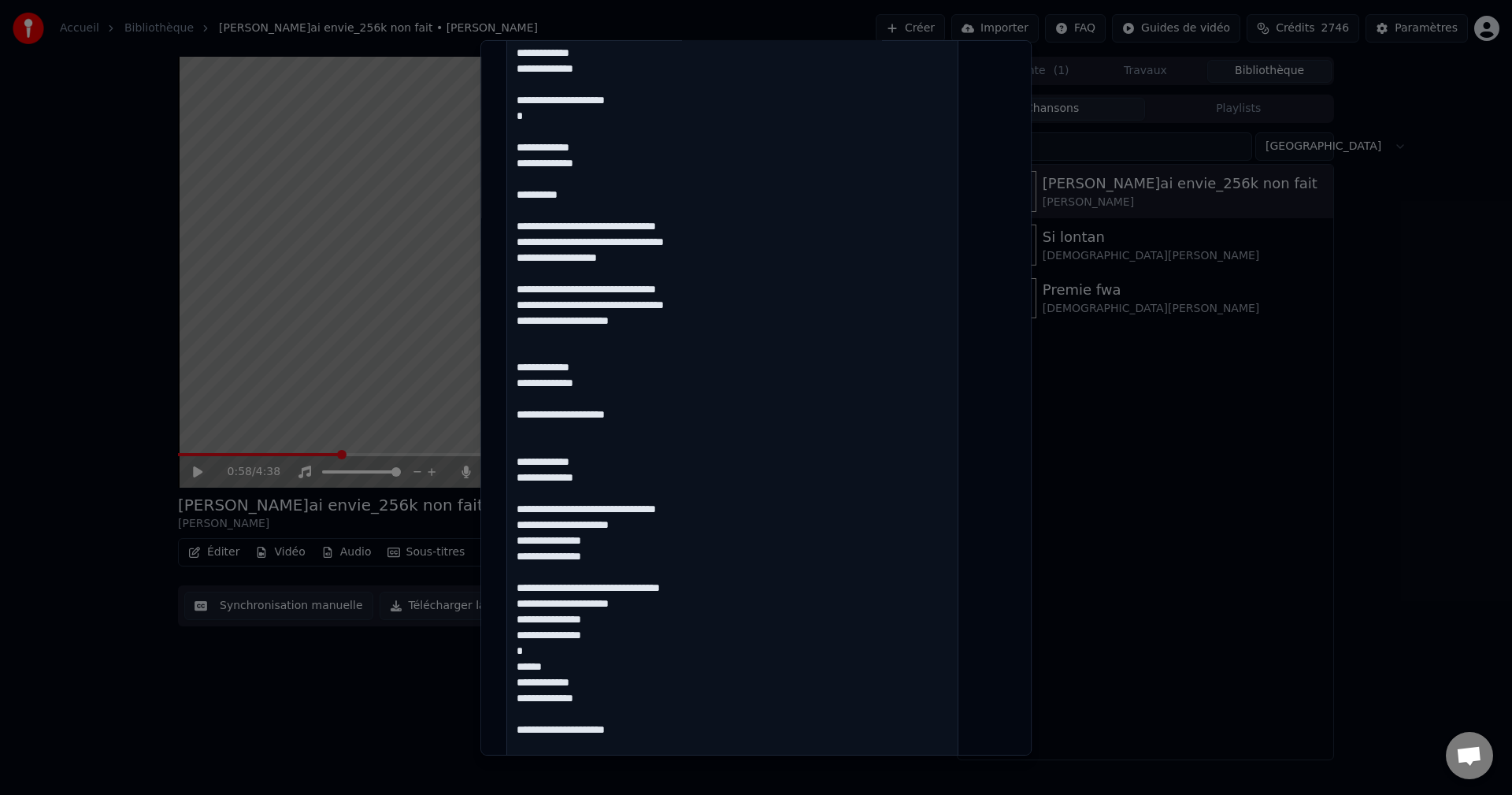
drag, startPoint x: 567, startPoint y: 661, endPoint x: 532, endPoint y: 661, distance: 35.0
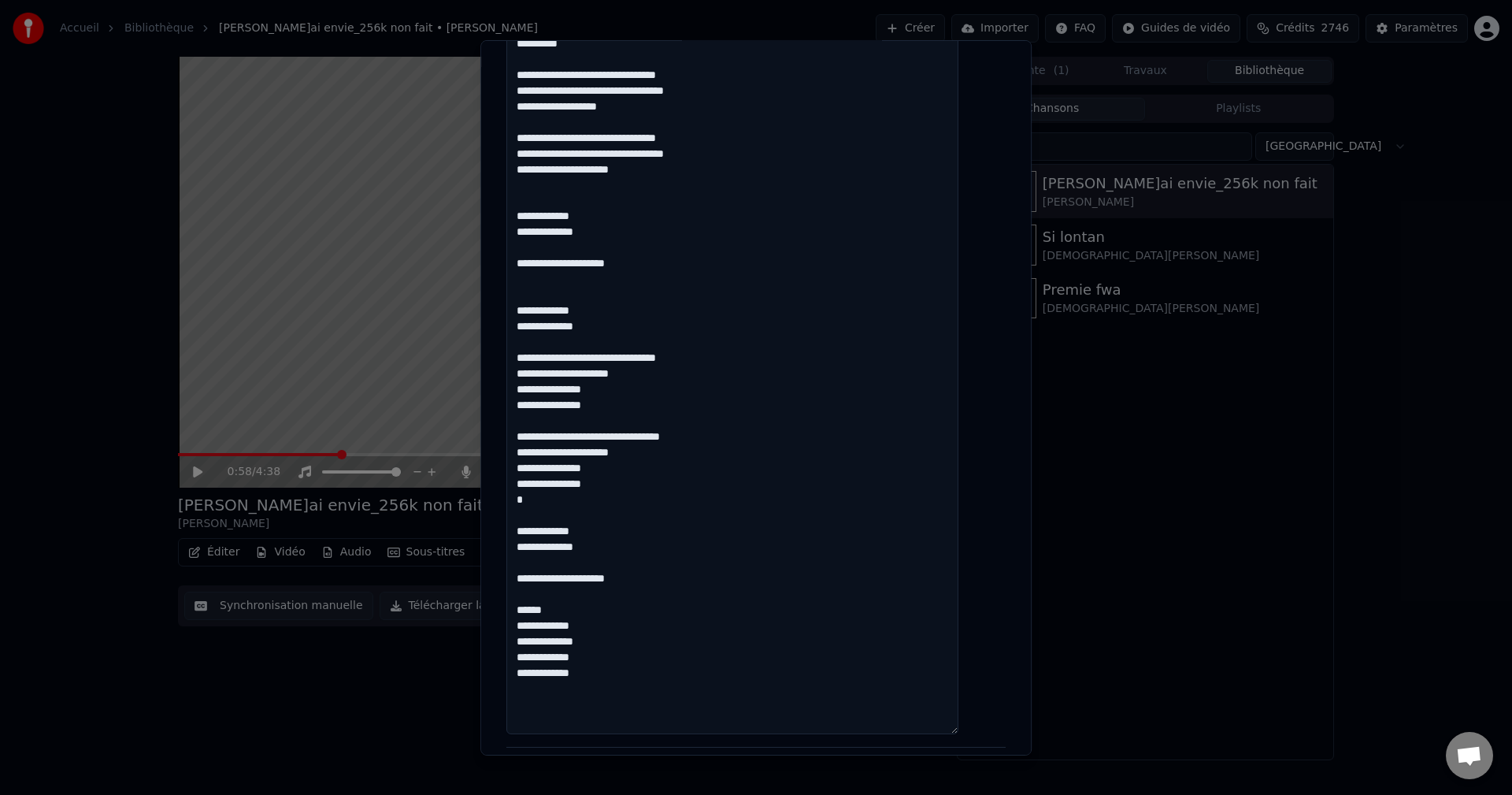
scroll to position [1181, 0]
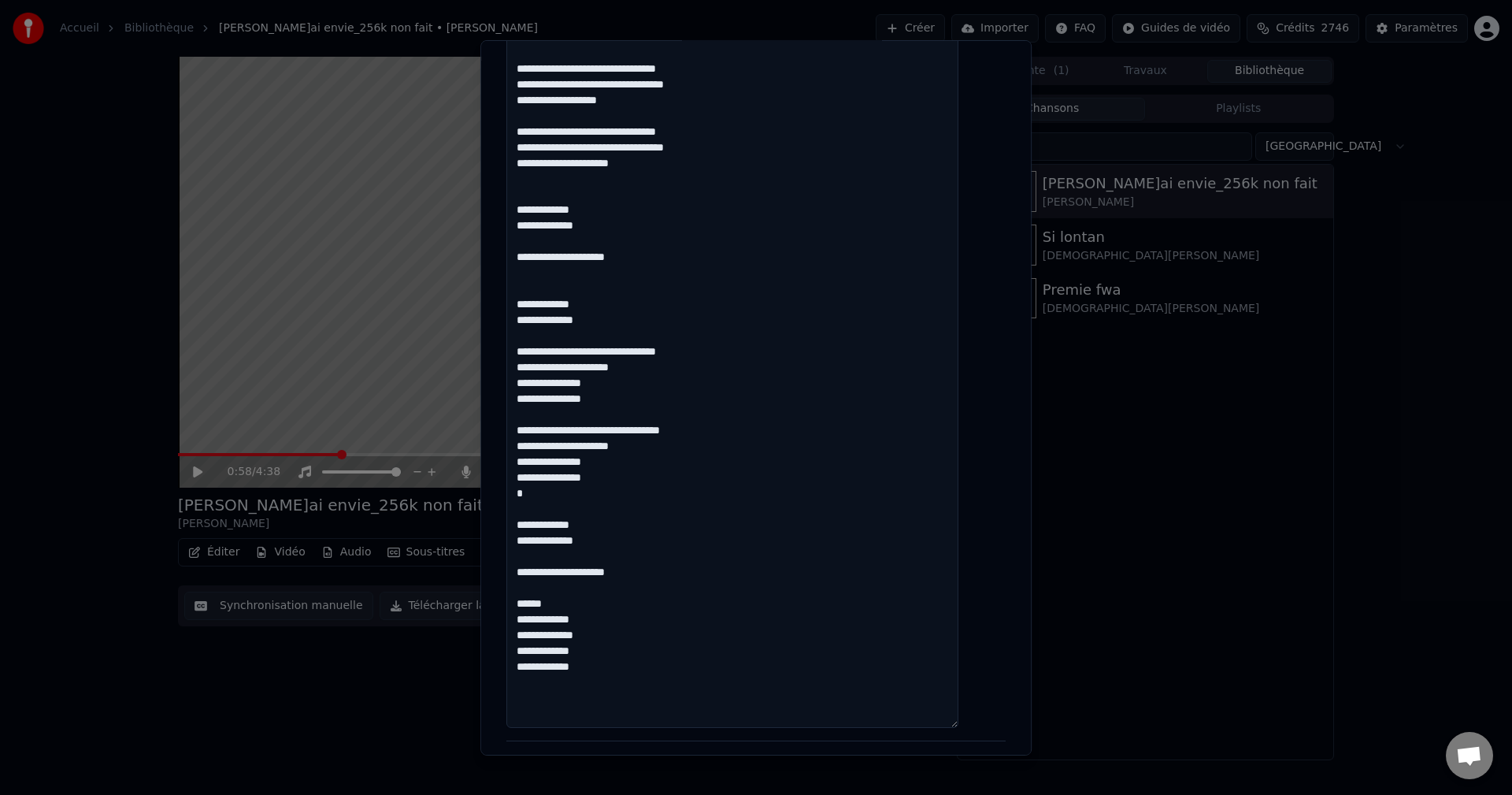
drag, startPoint x: 569, startPoint y: 606, endPoint x: 532, endPoint y: 601, distance: 37.3
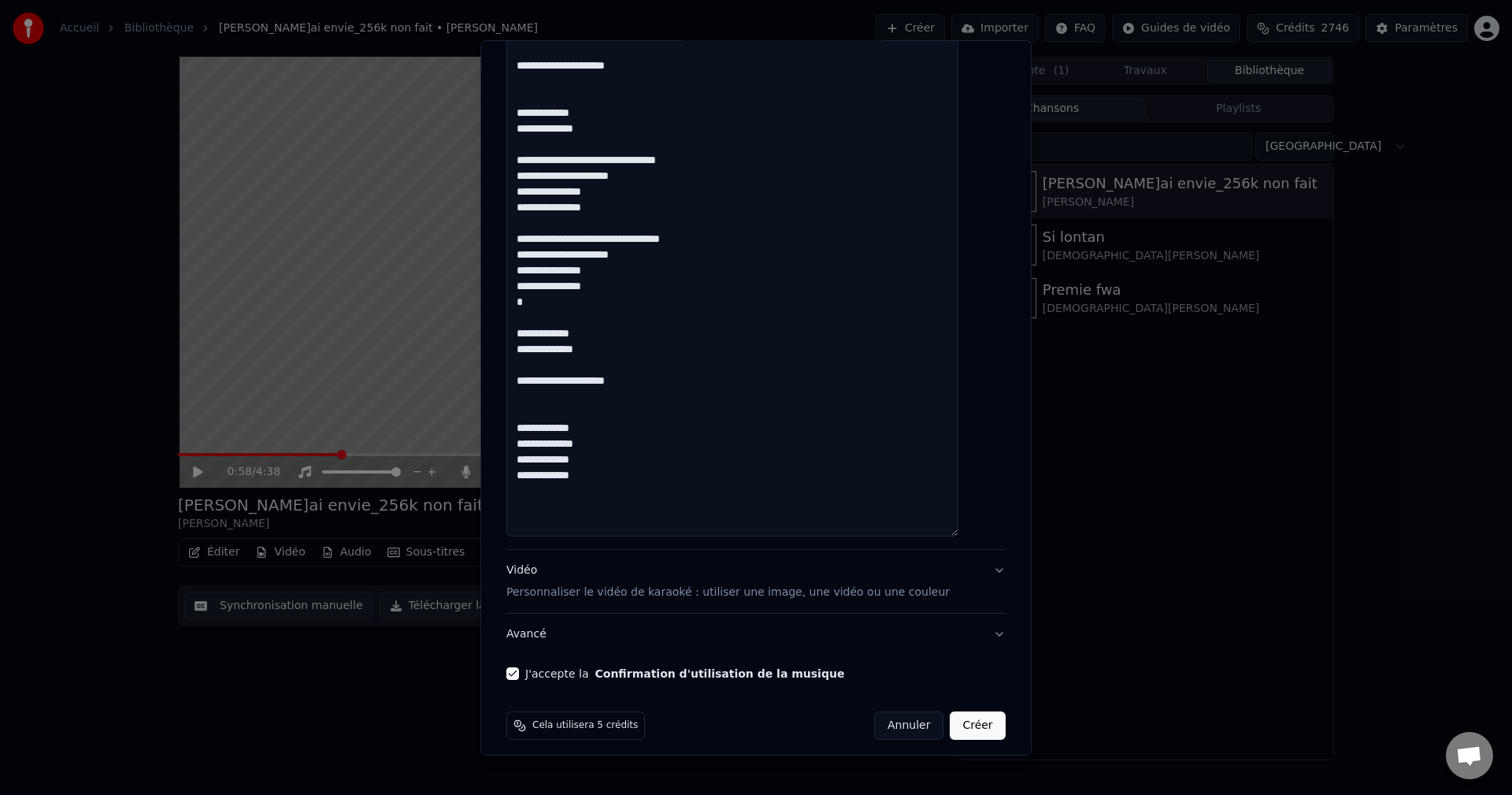
scroll to position [1383, 0]
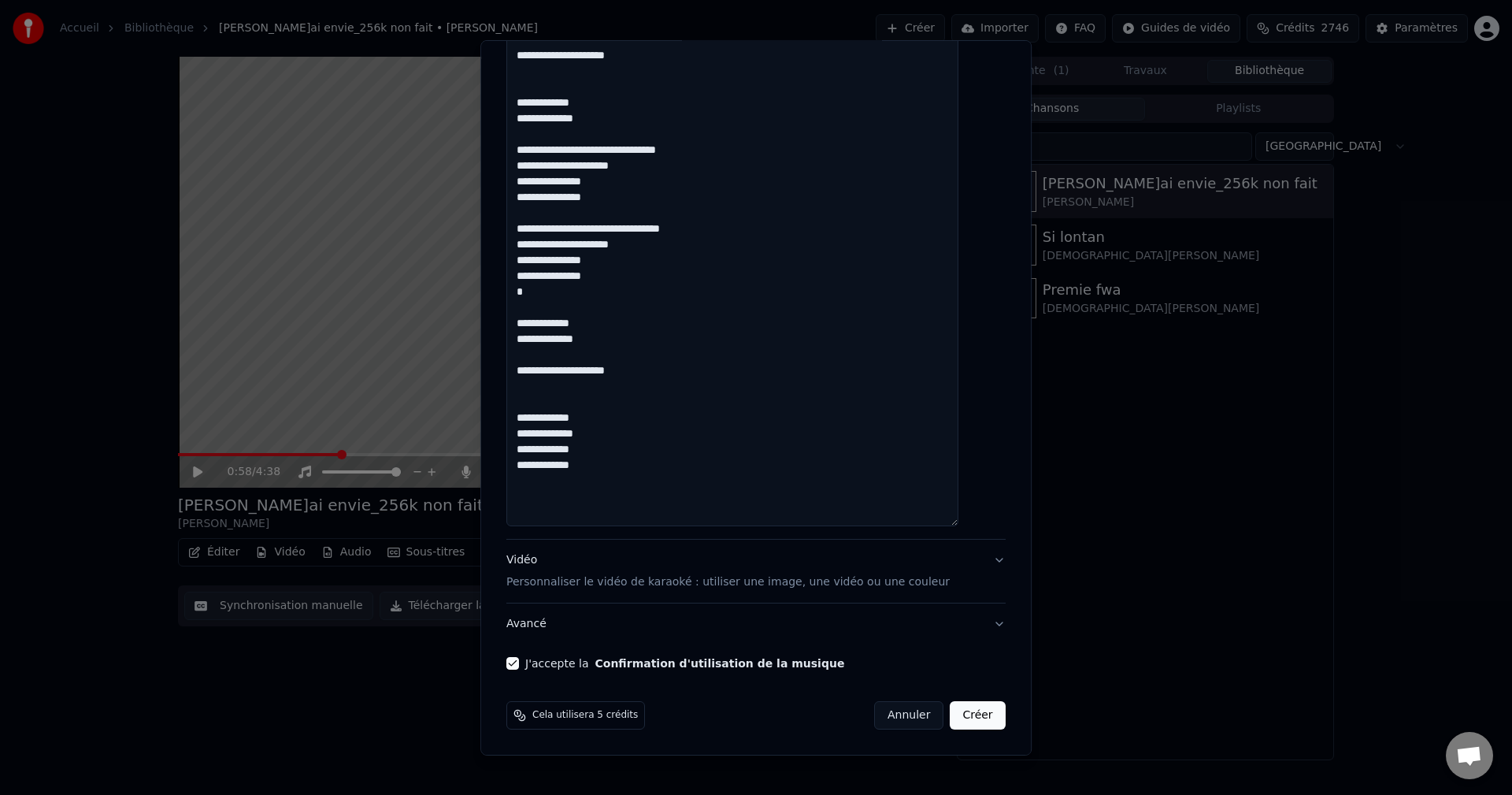
type textarea "**********"
click at [533, 561] on div "Vidéo Personnaliser le vidéo de karaoké : utiliser une image, une vidéo ou une …" at bounding box center [728, 571] width 443 height 38
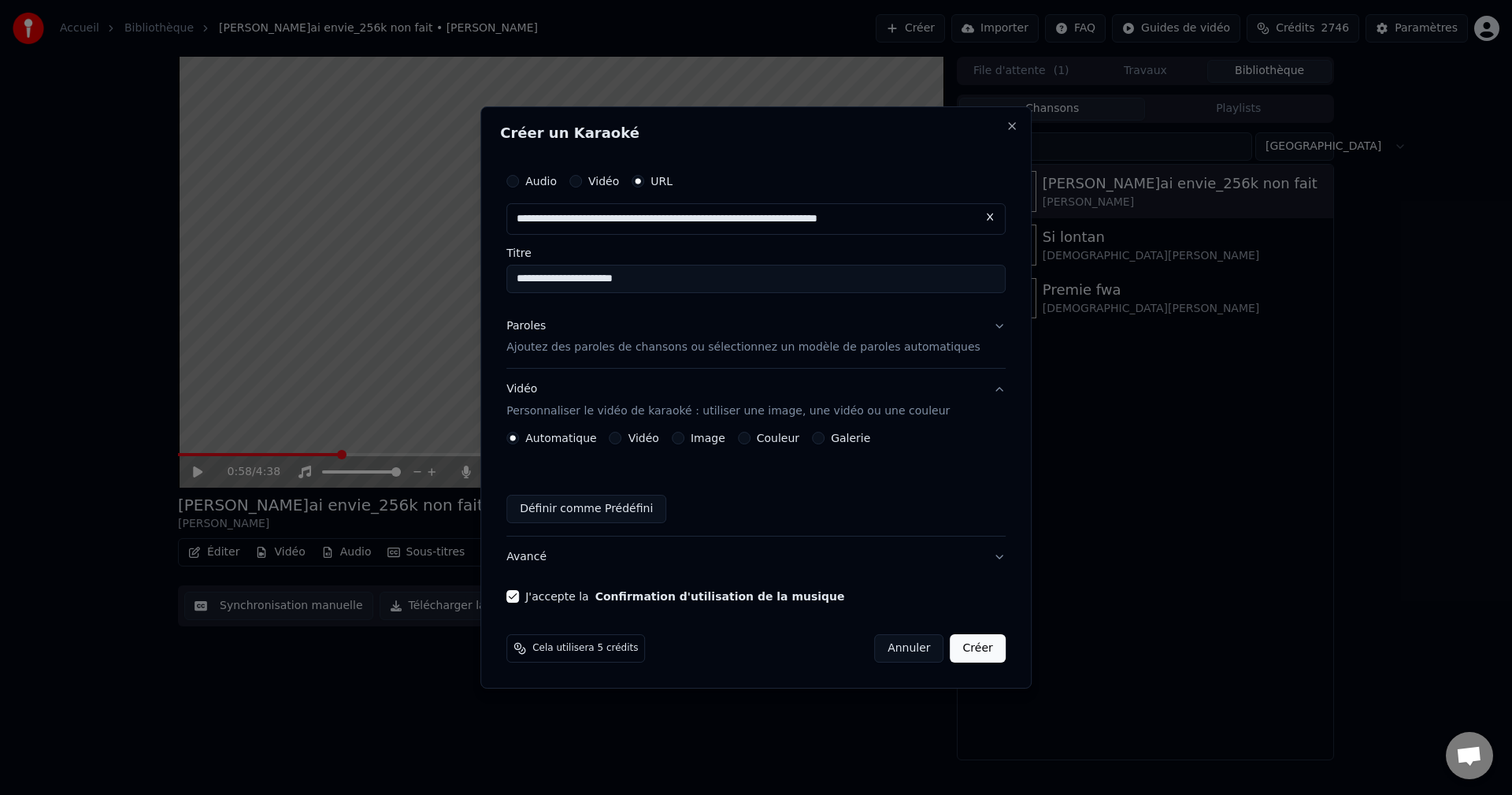
scroll to position [0, 0]
click at [684, 437] on button "Image" at bounding box center [677, 437] width 13 height 13
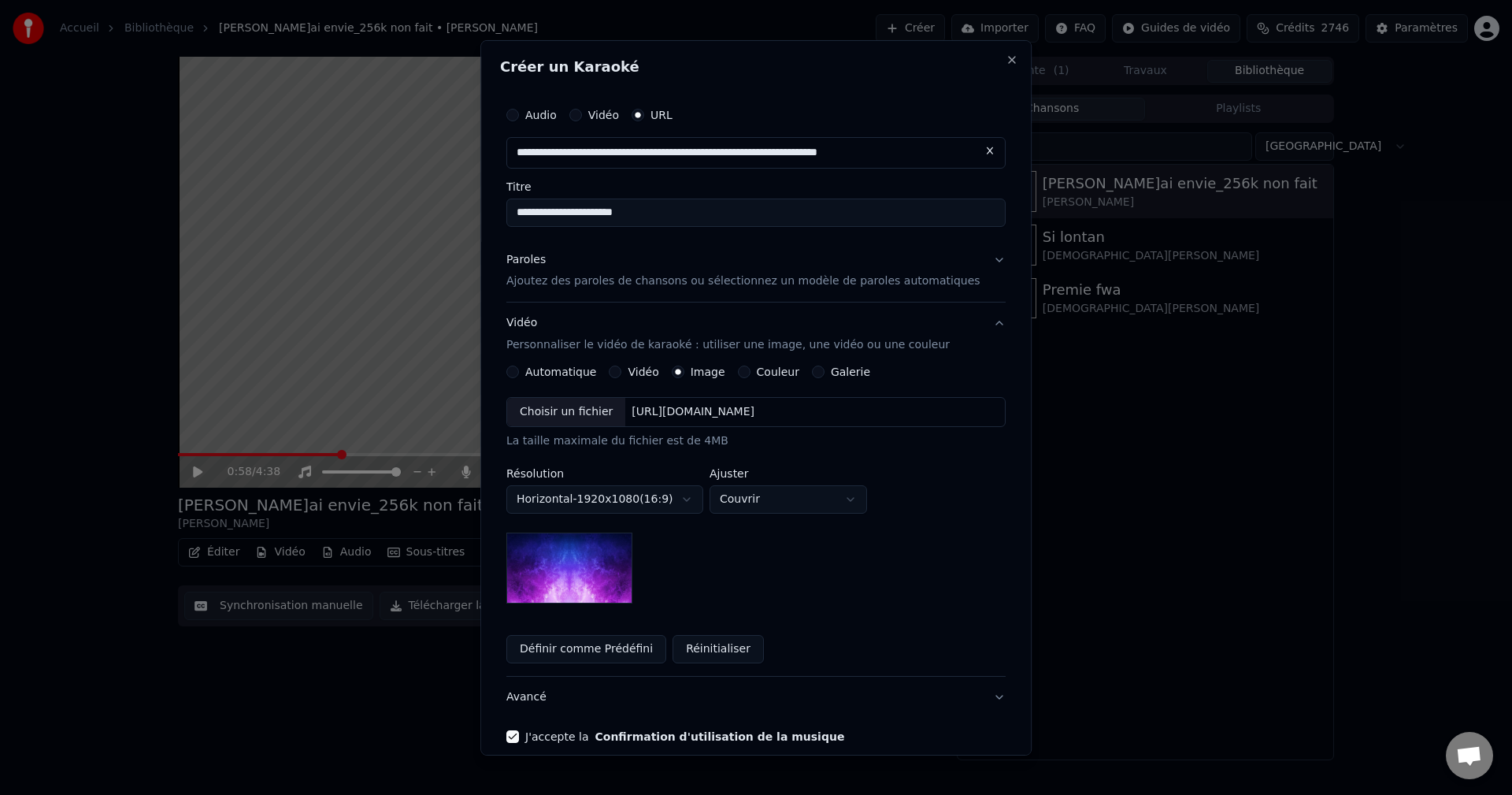
click at [567, 421] on div "Choisir un fichier" at bounding box center [566, 411] width 118 height 29
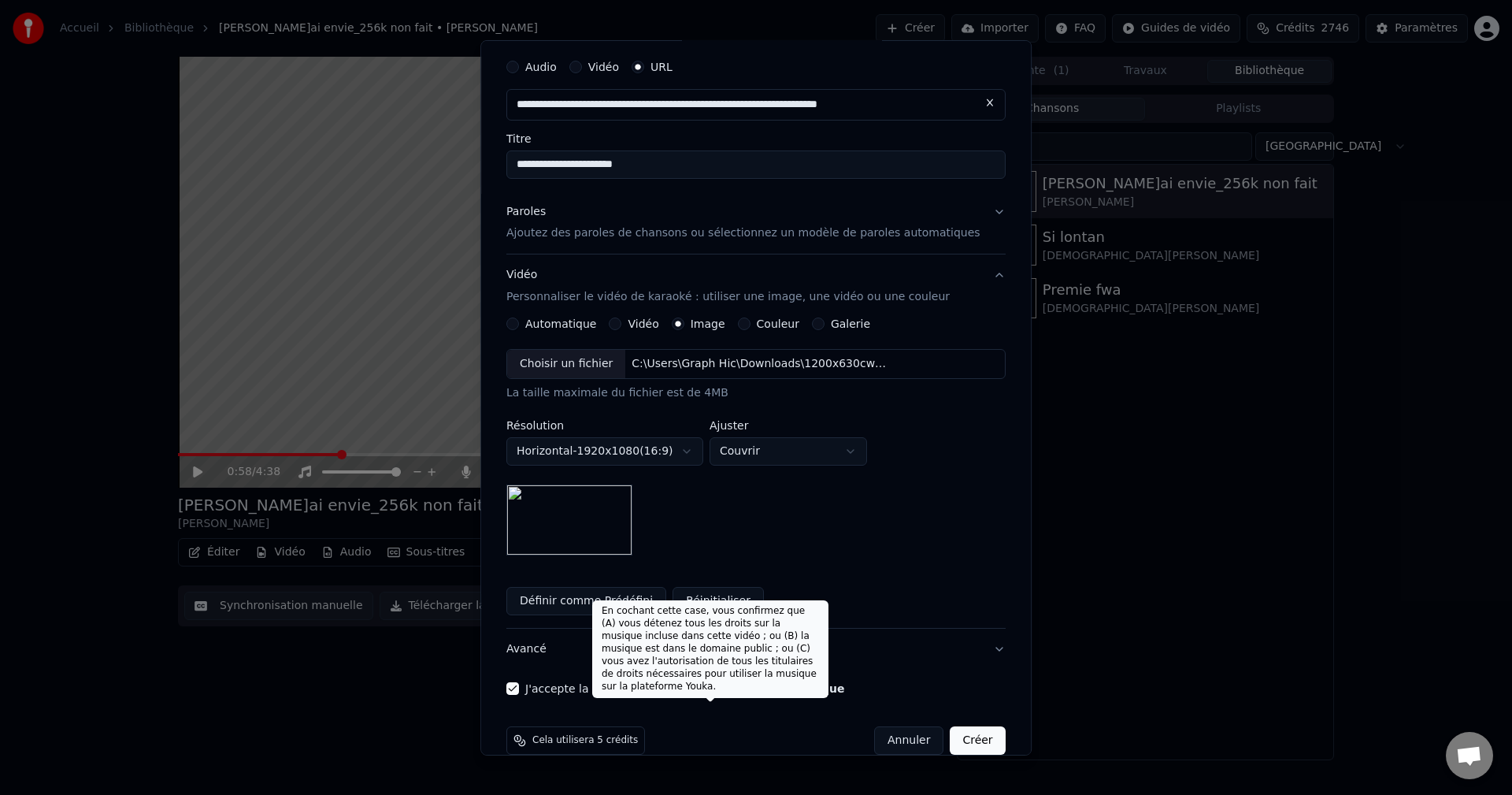
scroll to position [73, 0]
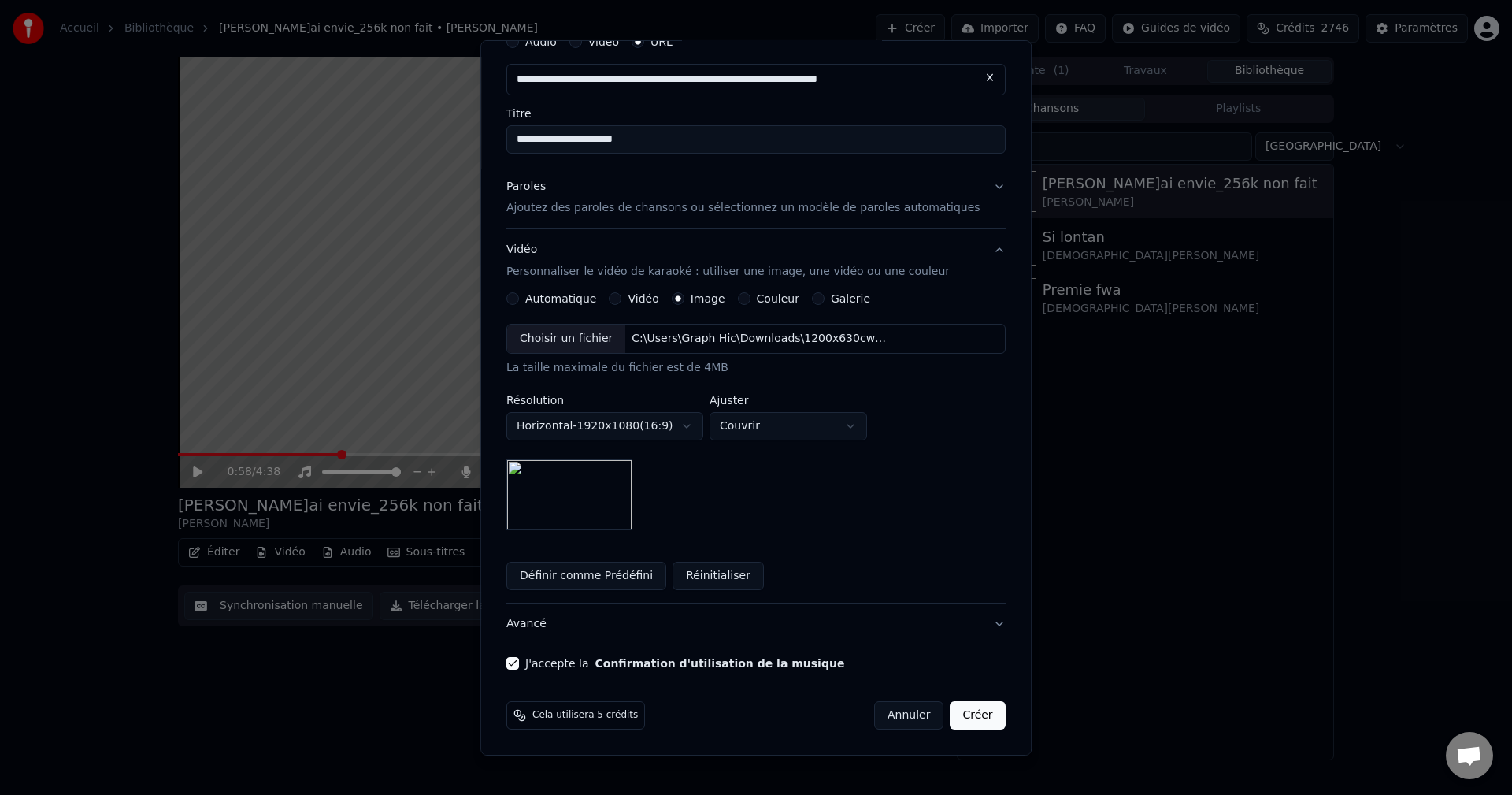
click at [953, 708] on button "Créer" at bounding box center [979, 715] width 56 height 29
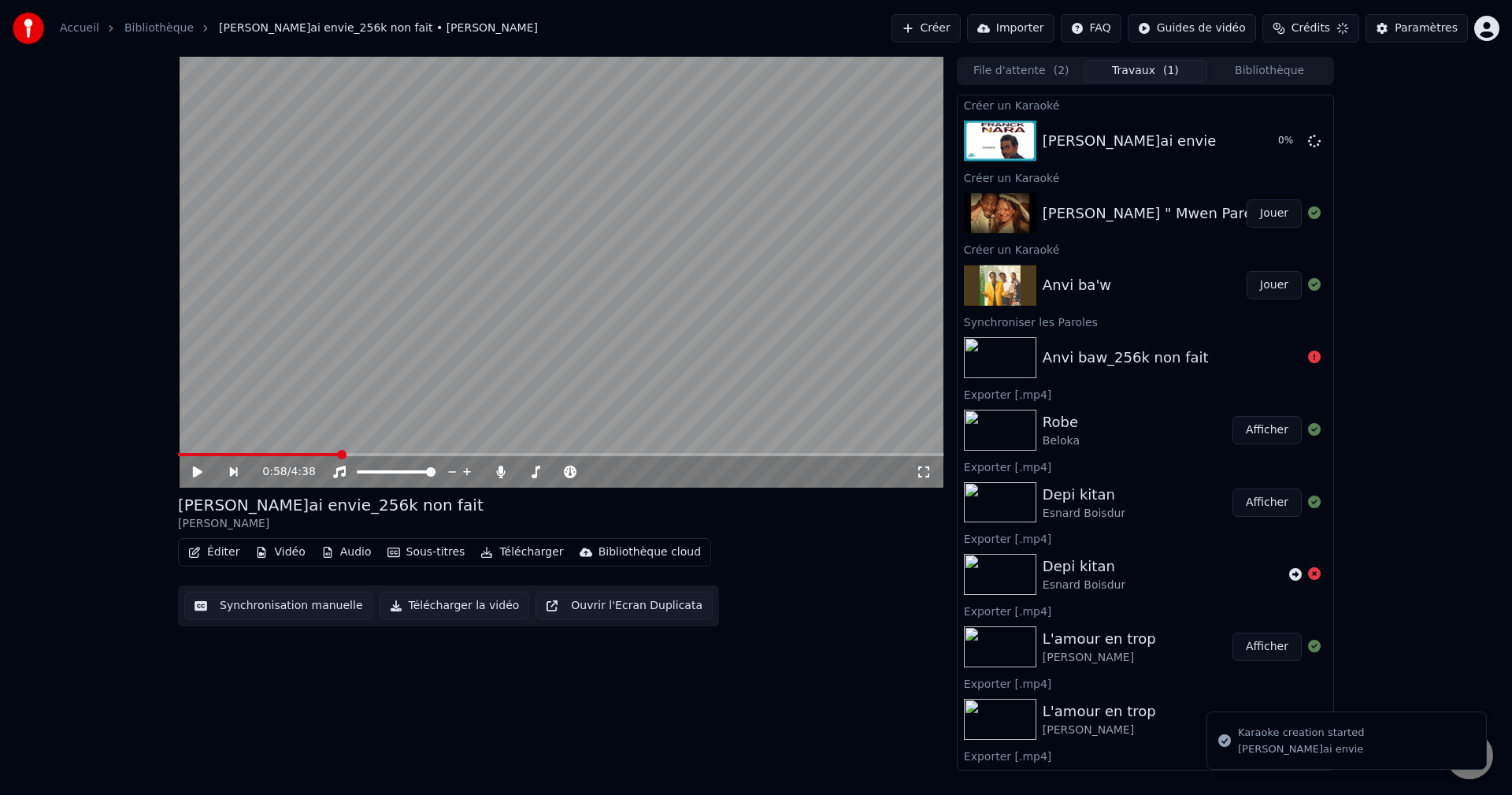
scroll to position [0, 0]
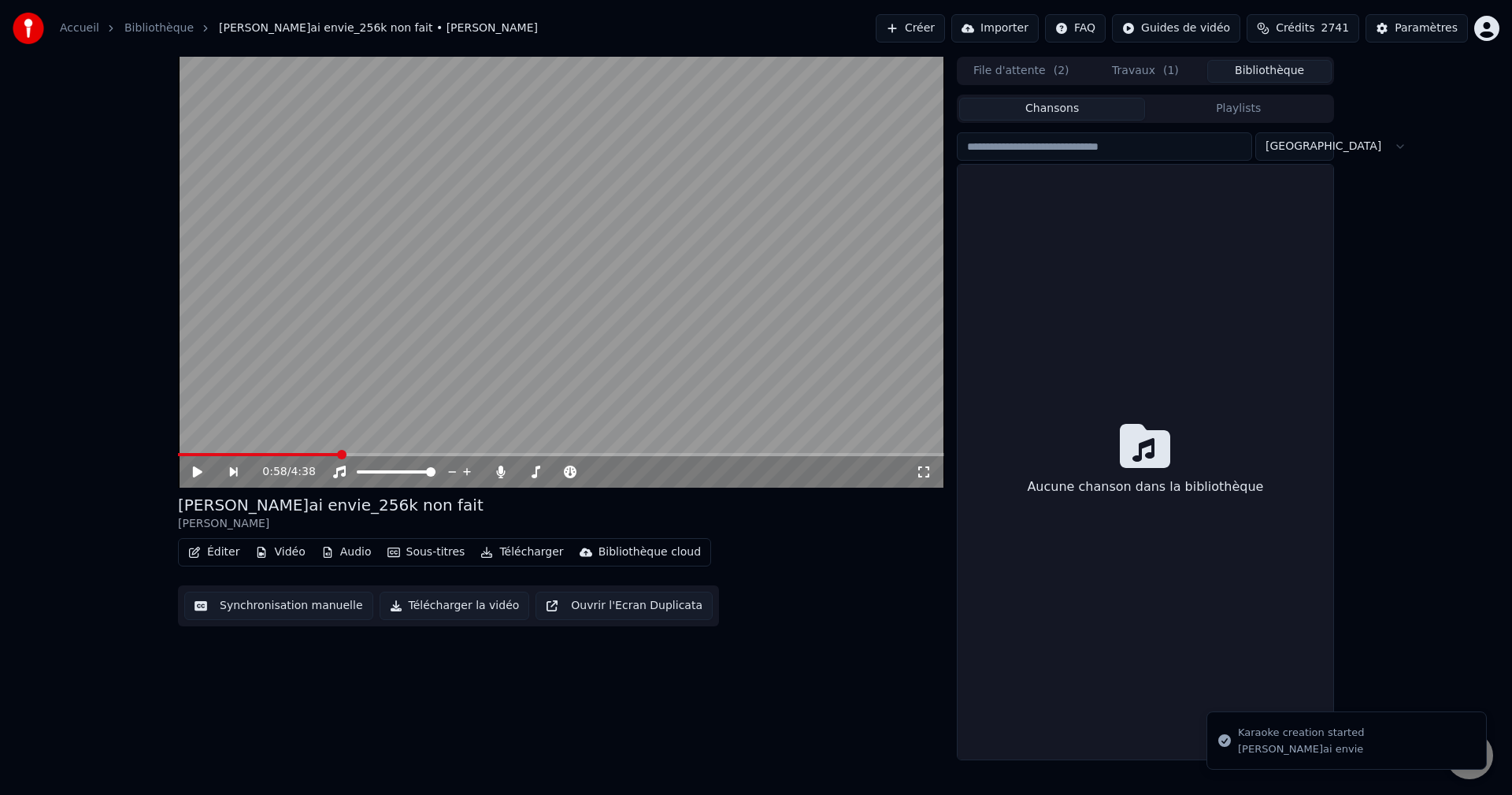
click at [1269, 73] on button "Bibliothèque" at bounding box center [1268, 71] width 124 height 23
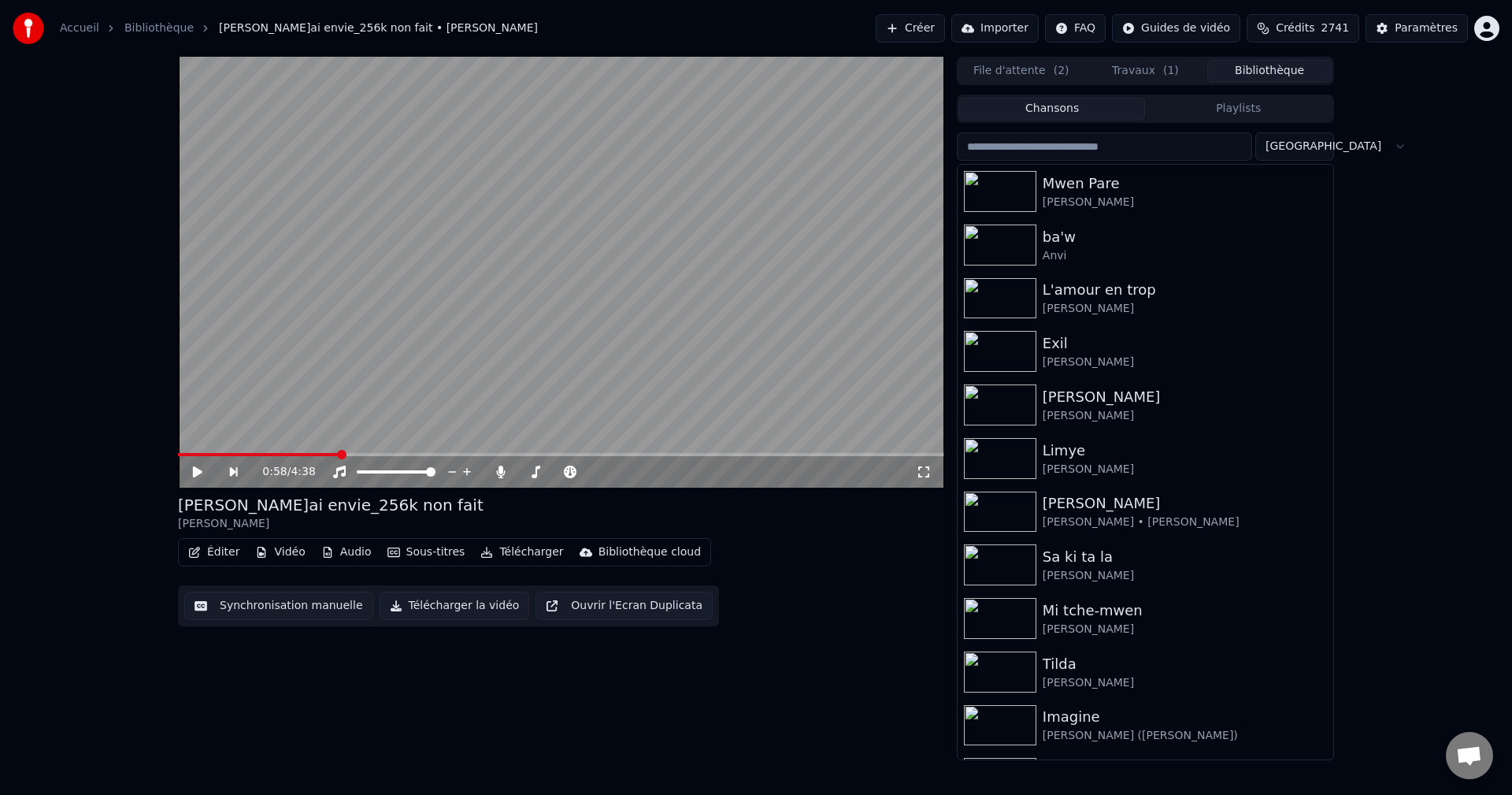
click at [1314, 25] on span "Crédits" at bounding box center [1294, 29] width 38 height 16
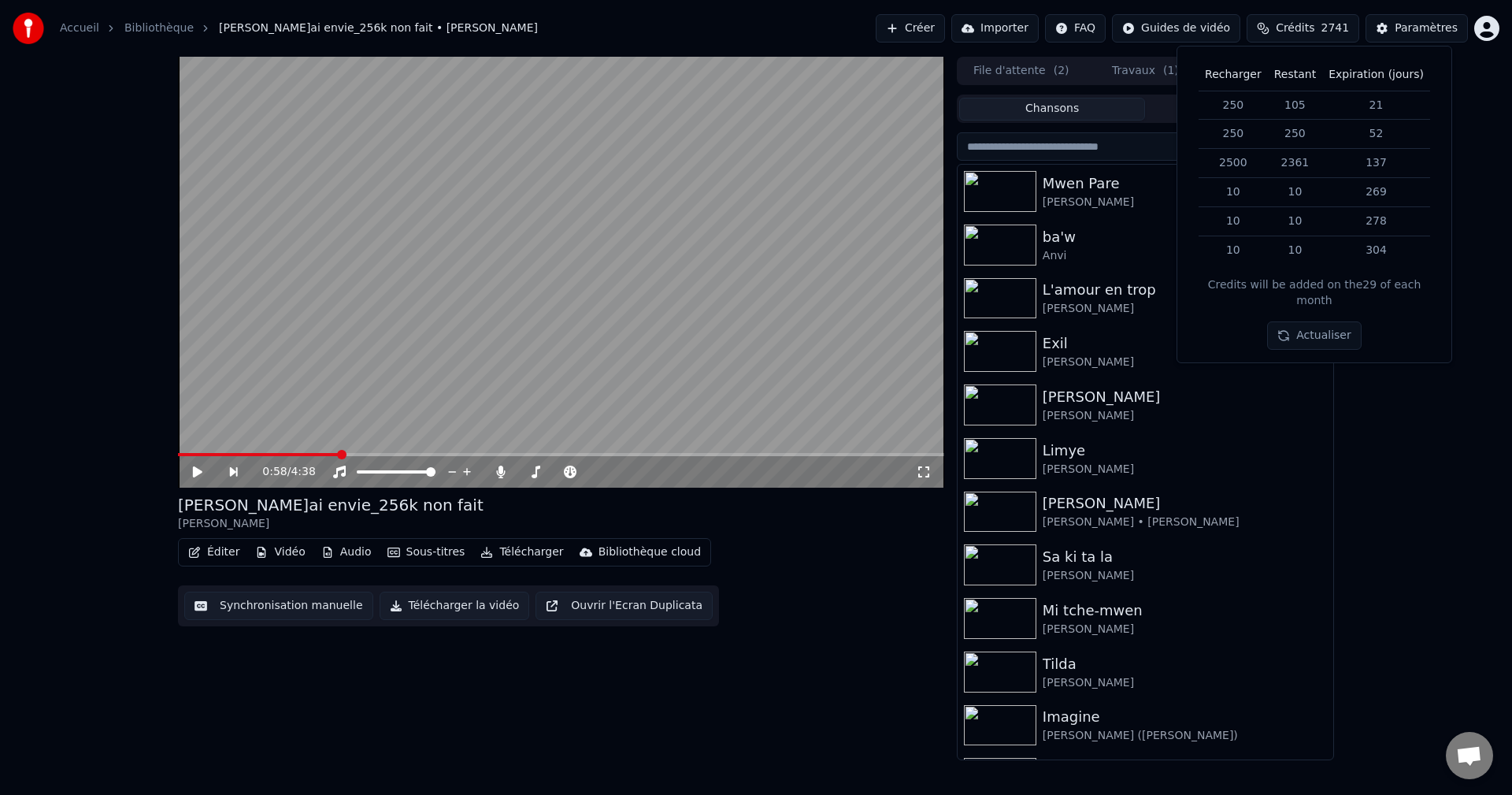
click at [1057, 141] on input "search" at bounding box center [1104, 146] width 295 height 29
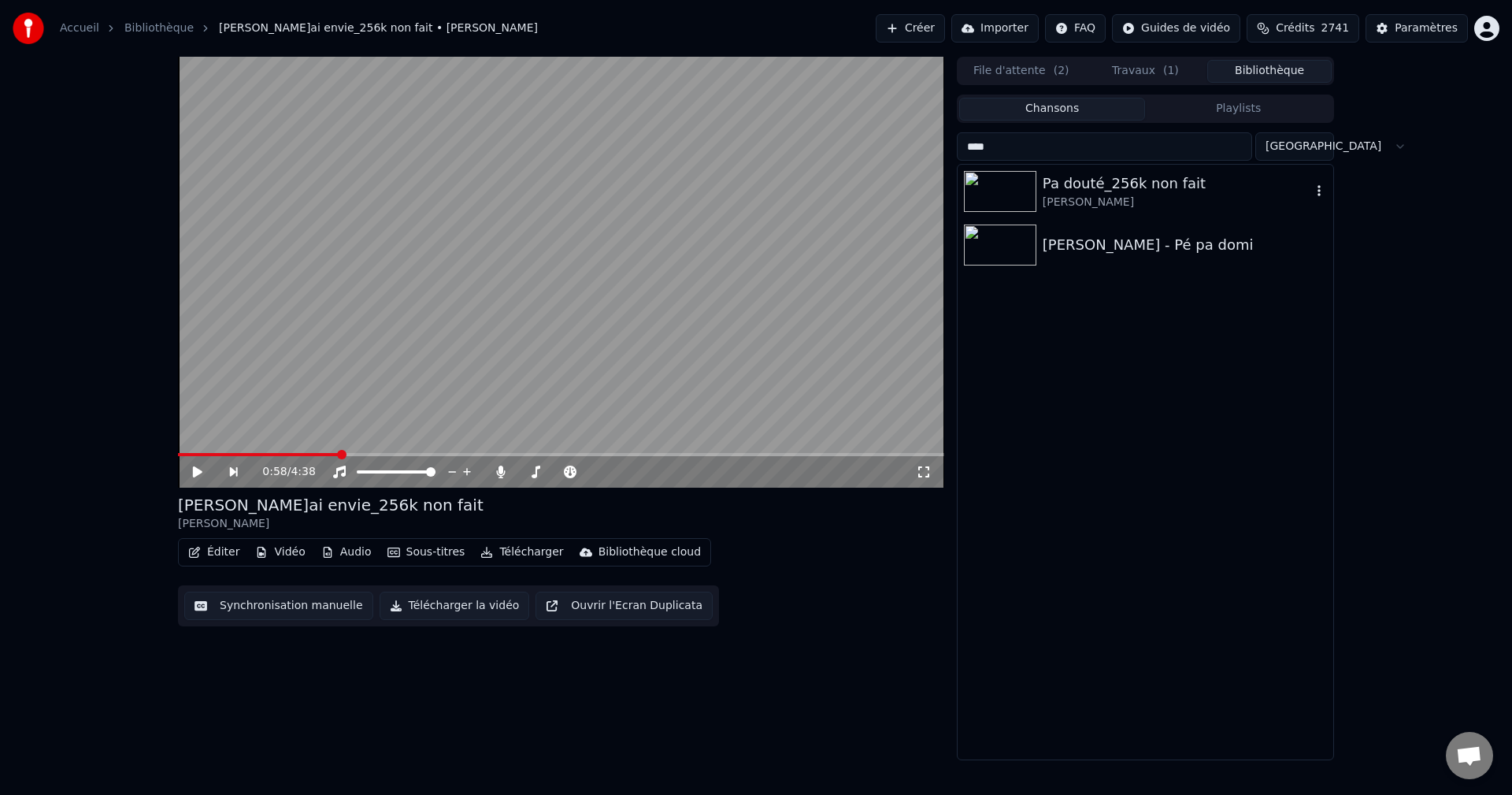
type input "****"
click at [1325, 189] on icon "button" at bounding box center [1319, 190] width 16 height 13
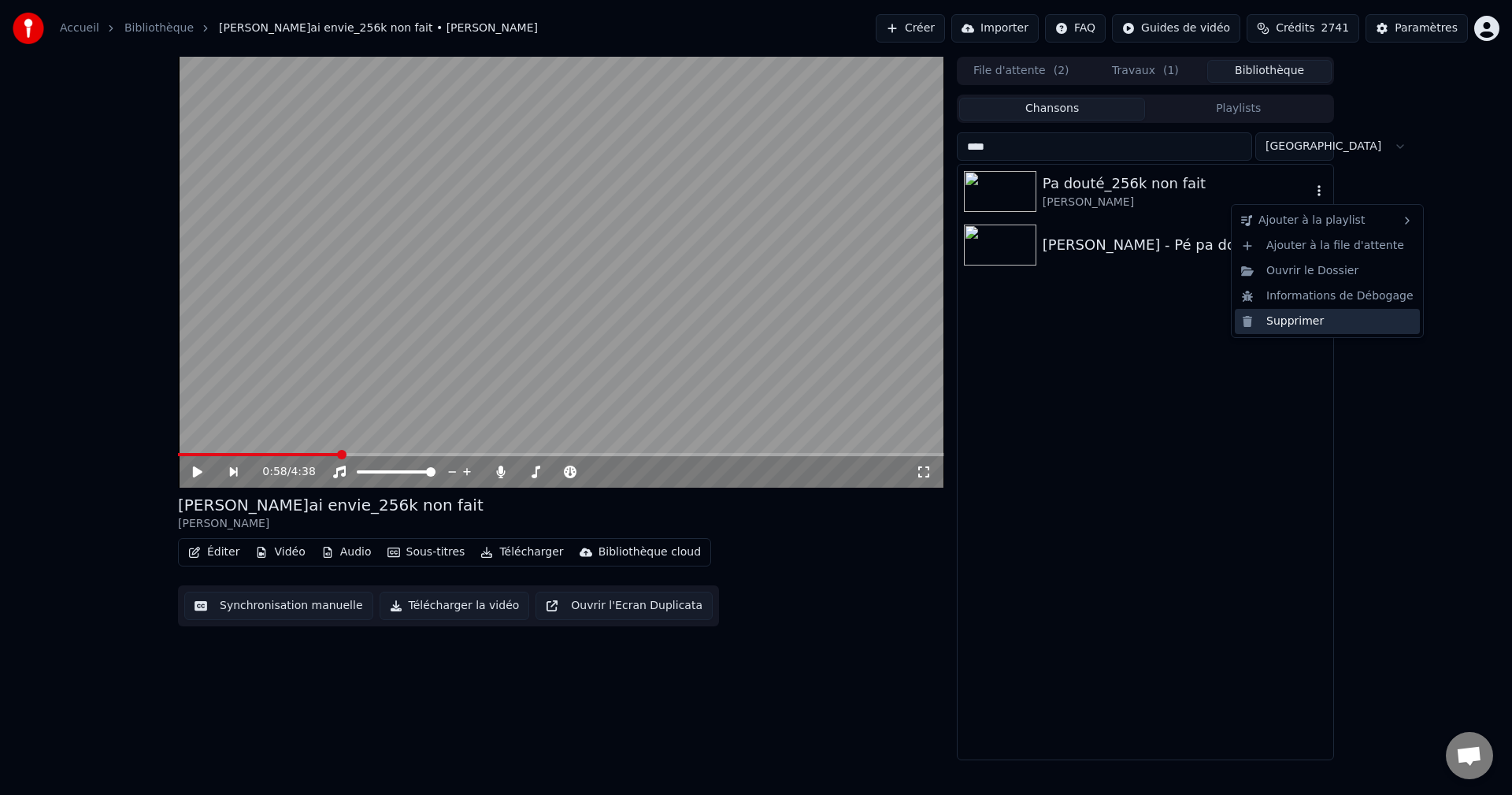
click at [1310, 316] on div "Supprimer" at bounding box center [1326, 321] width 185 height 25
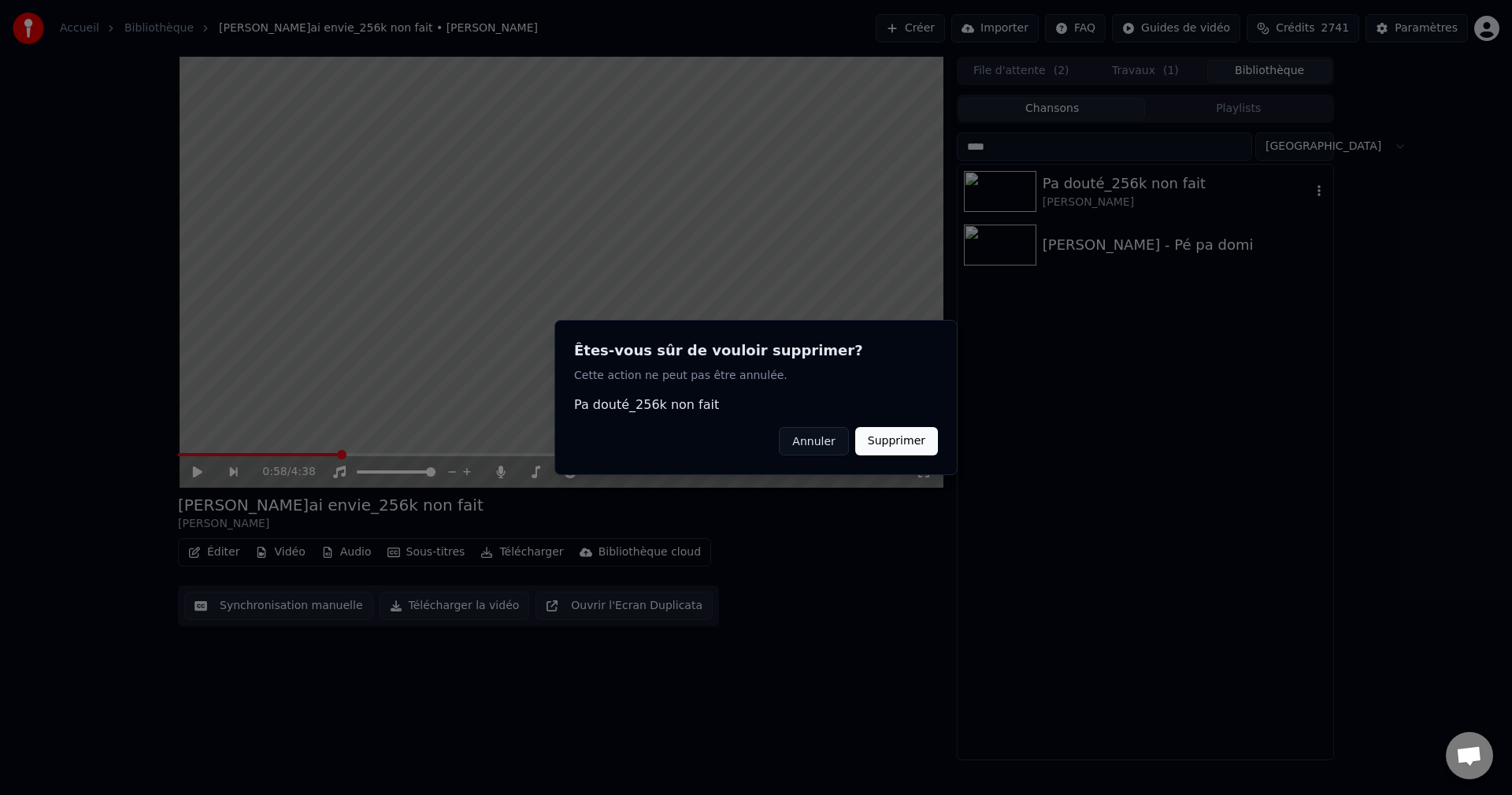
click at [908, 438] on button "Supprimer" at bounding box center [896, 441] width 82 height 29
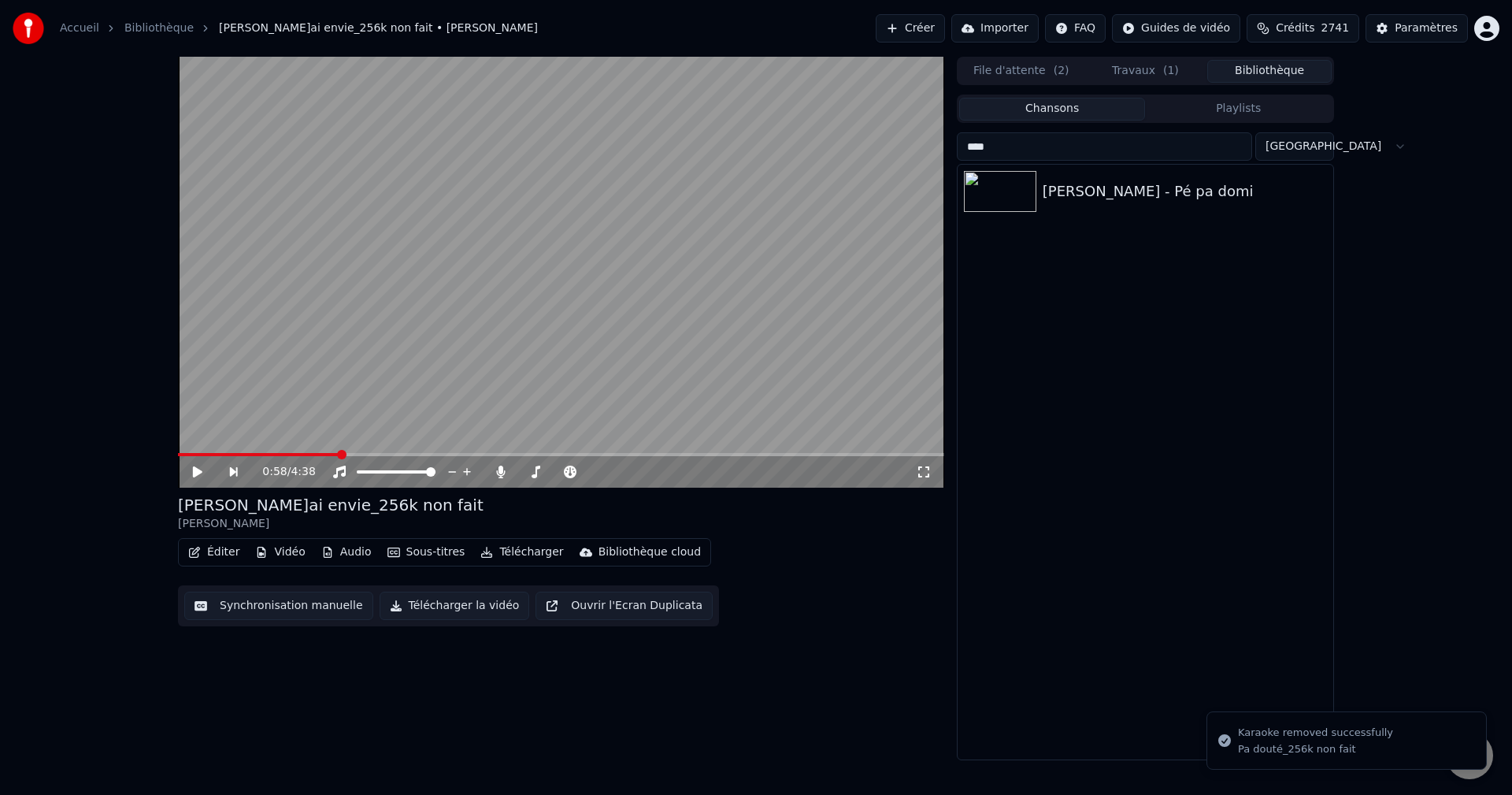
drag, startPoint x: 1036, startPoint y: 143, endPoint x: 864, endPoint y: 139, distance: 172.0
click at [866, 139] on div "0:58 / 4:38 Franck Nara - J'ai envie_256k non fait Franck Nara Éditer Vidéo Aud…" at bounding box center [756, 408] width 1181 height 704
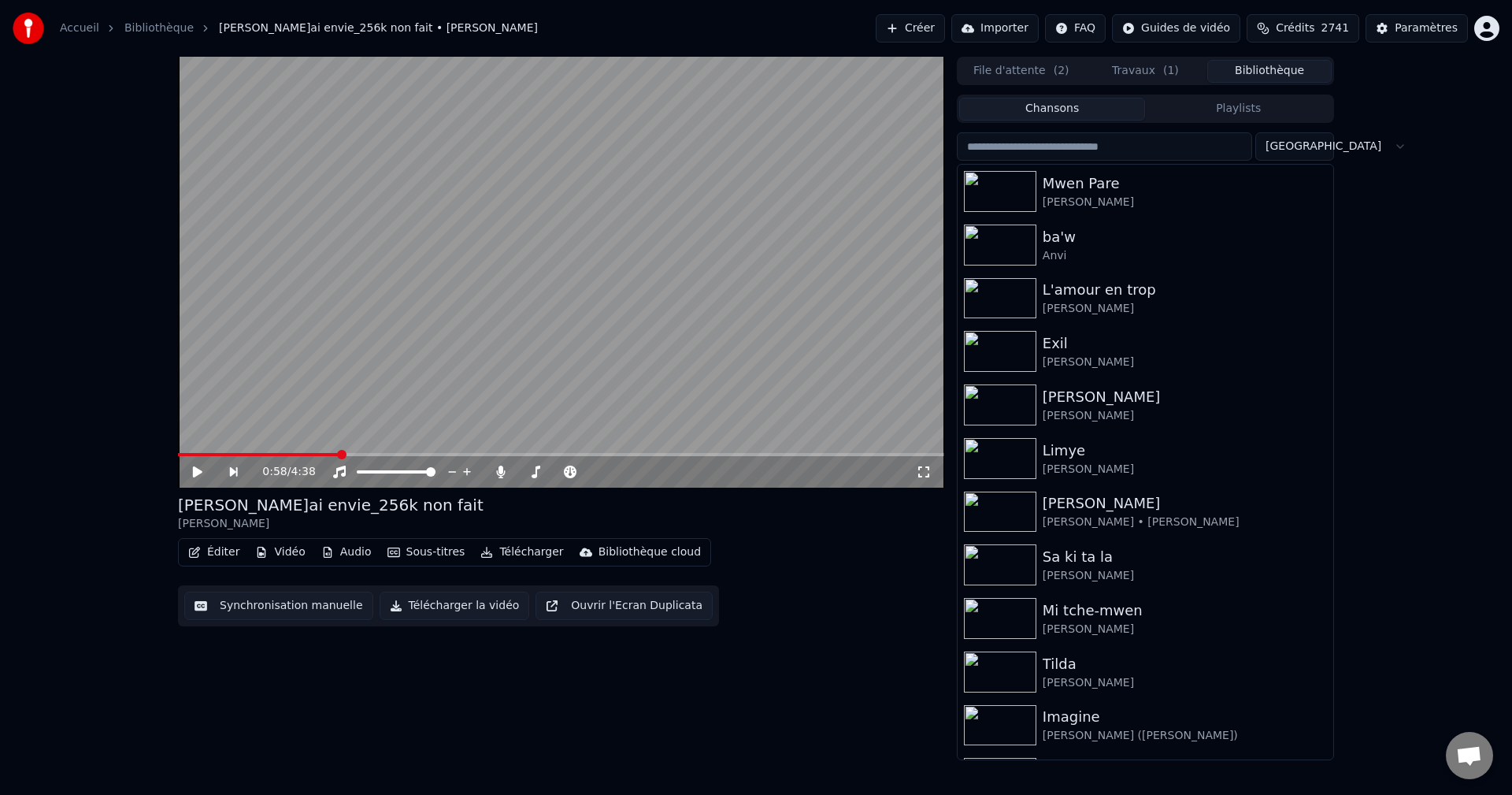
click at [1132, 64] on button "Travaux ( 1 )" at bounding box center [1145, 71] width 124 height 23
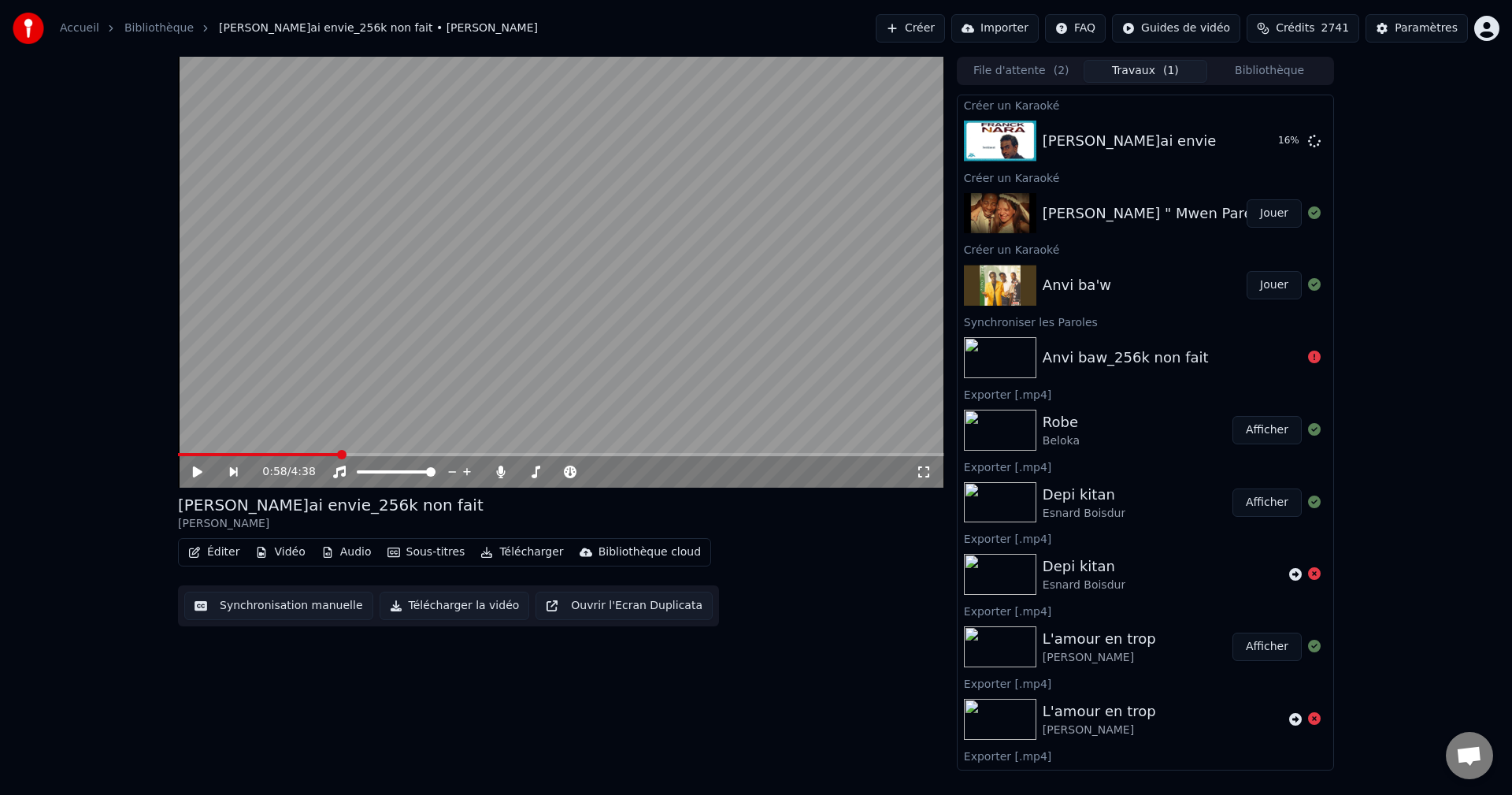
click at [1257, 70] on button "Bibliothèque" at bounding box center [1268, 71] width 124 height 23
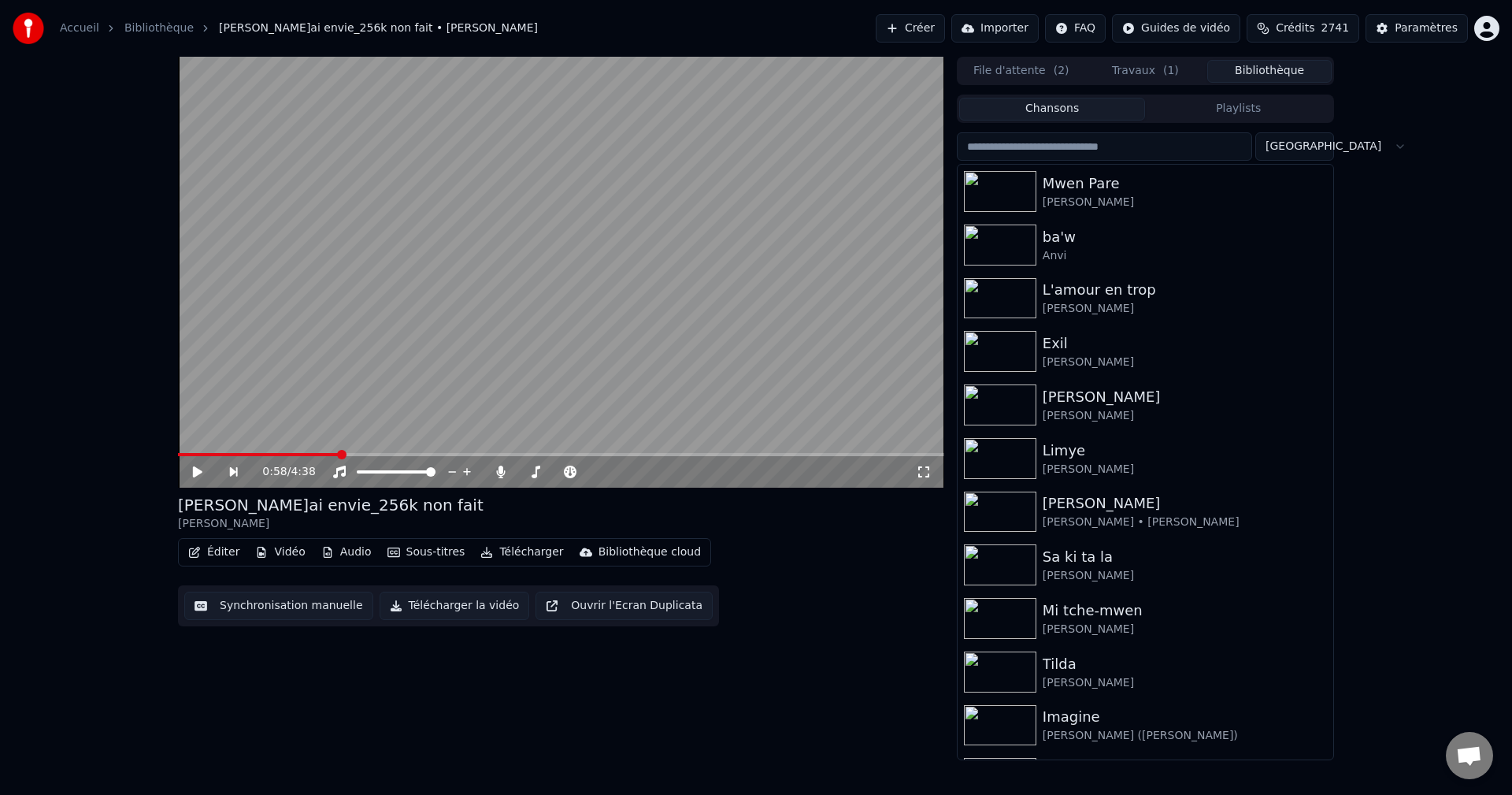
click at [1163, 67] on span "( 1 )" at bounding box center [1171, 71] width 16 height 16
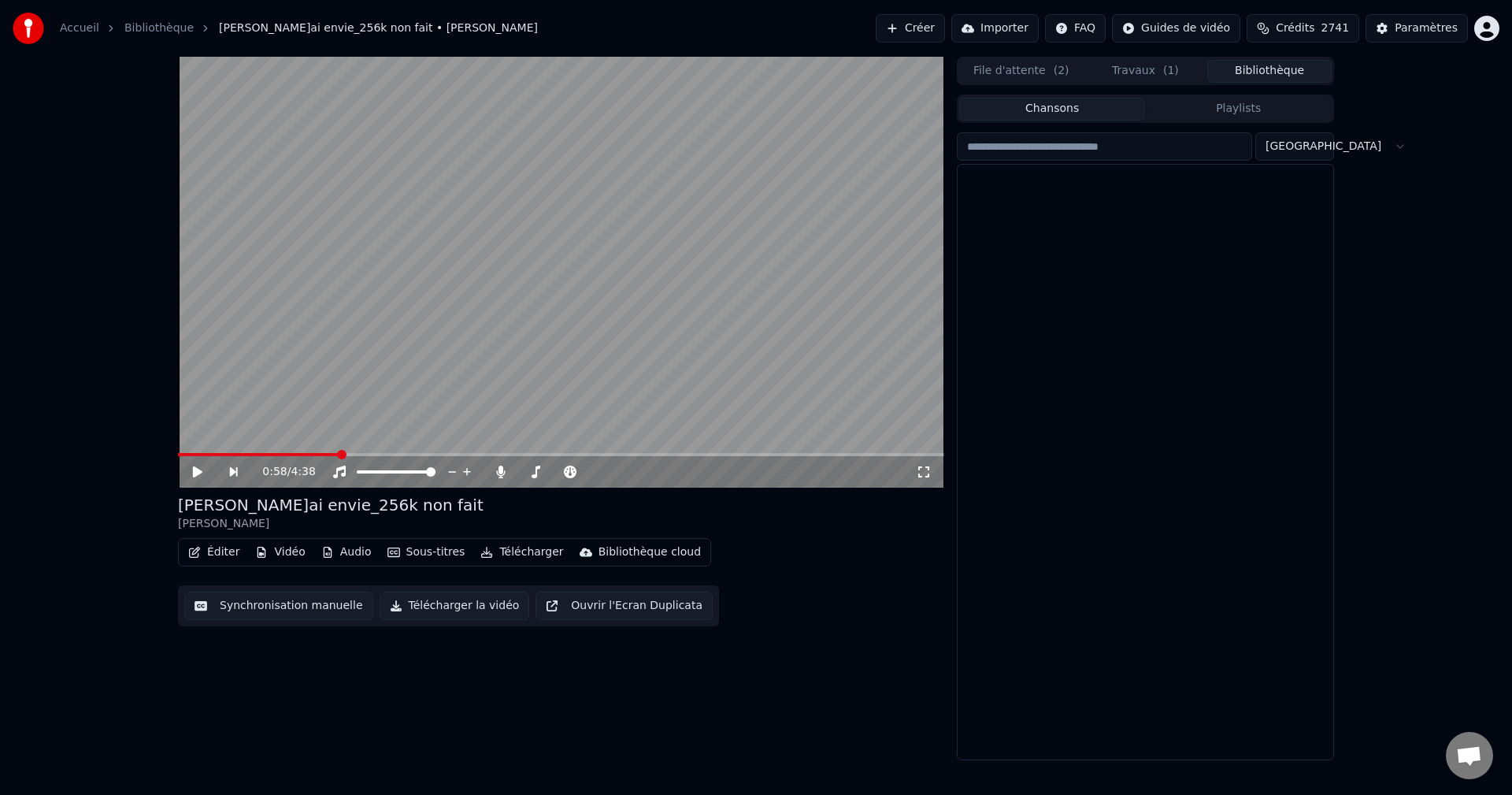
click at [1270, 63] on button "Bibliothèque" at bounding box center [1268, 71] width 124 height 23
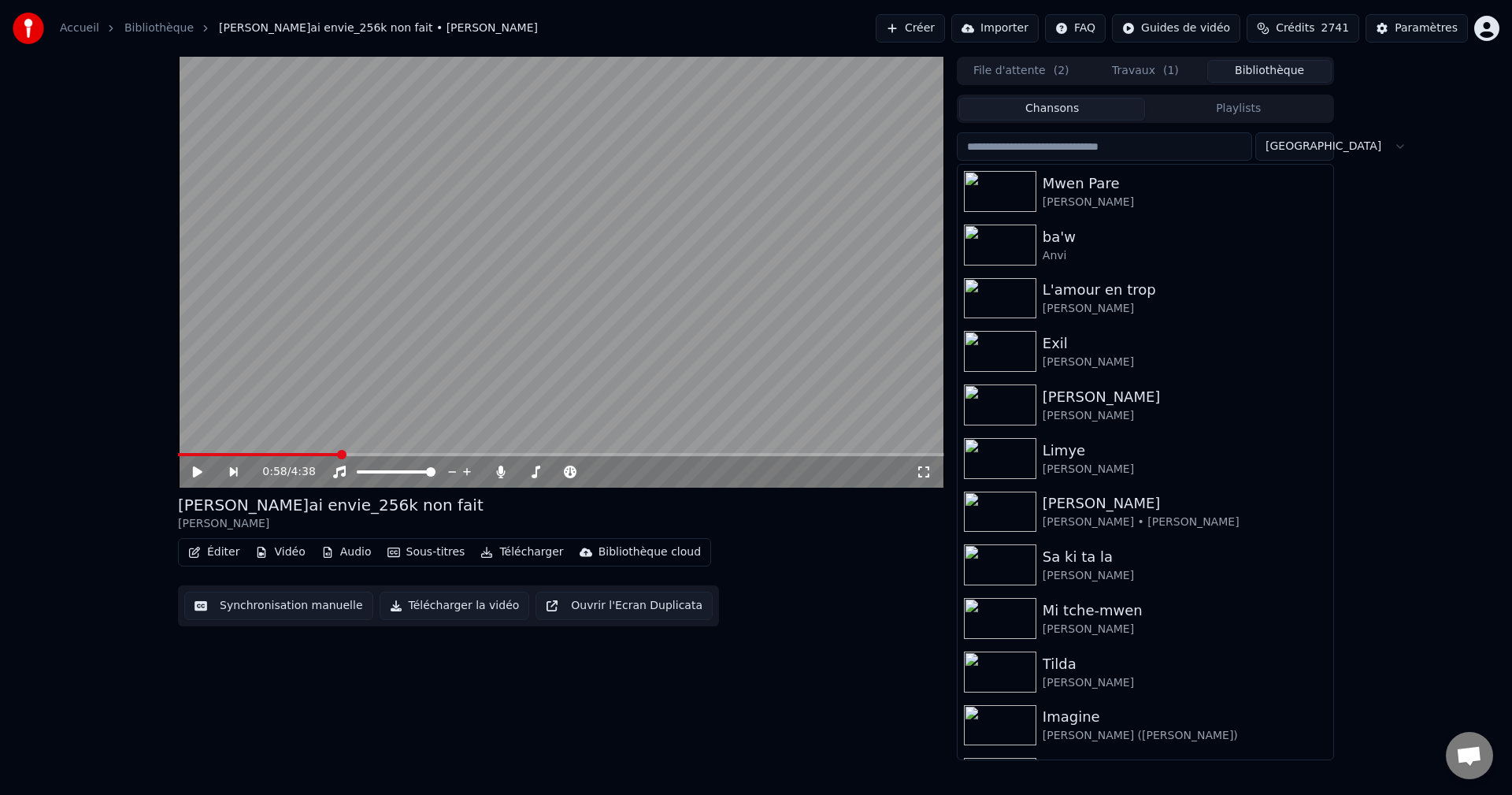
click at [945, 26] on button "Créer" at bounding box center [910, 28] width 69 height 29
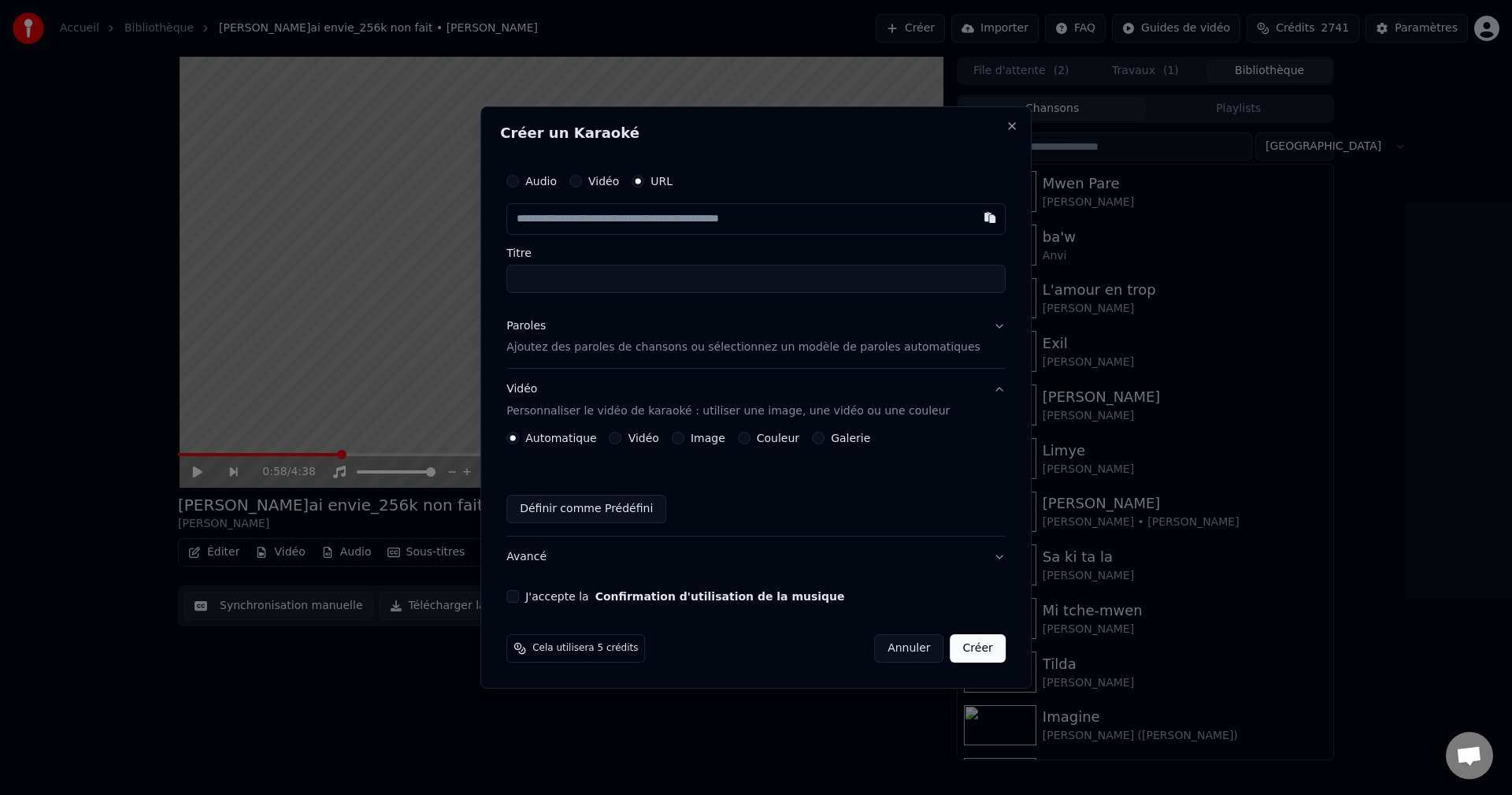
click at [580, 226] on input "text" at bounding box center [756, 219] width 499 height 31
paste input "**********"
type input "**********"
type input "********"
type input "**********"
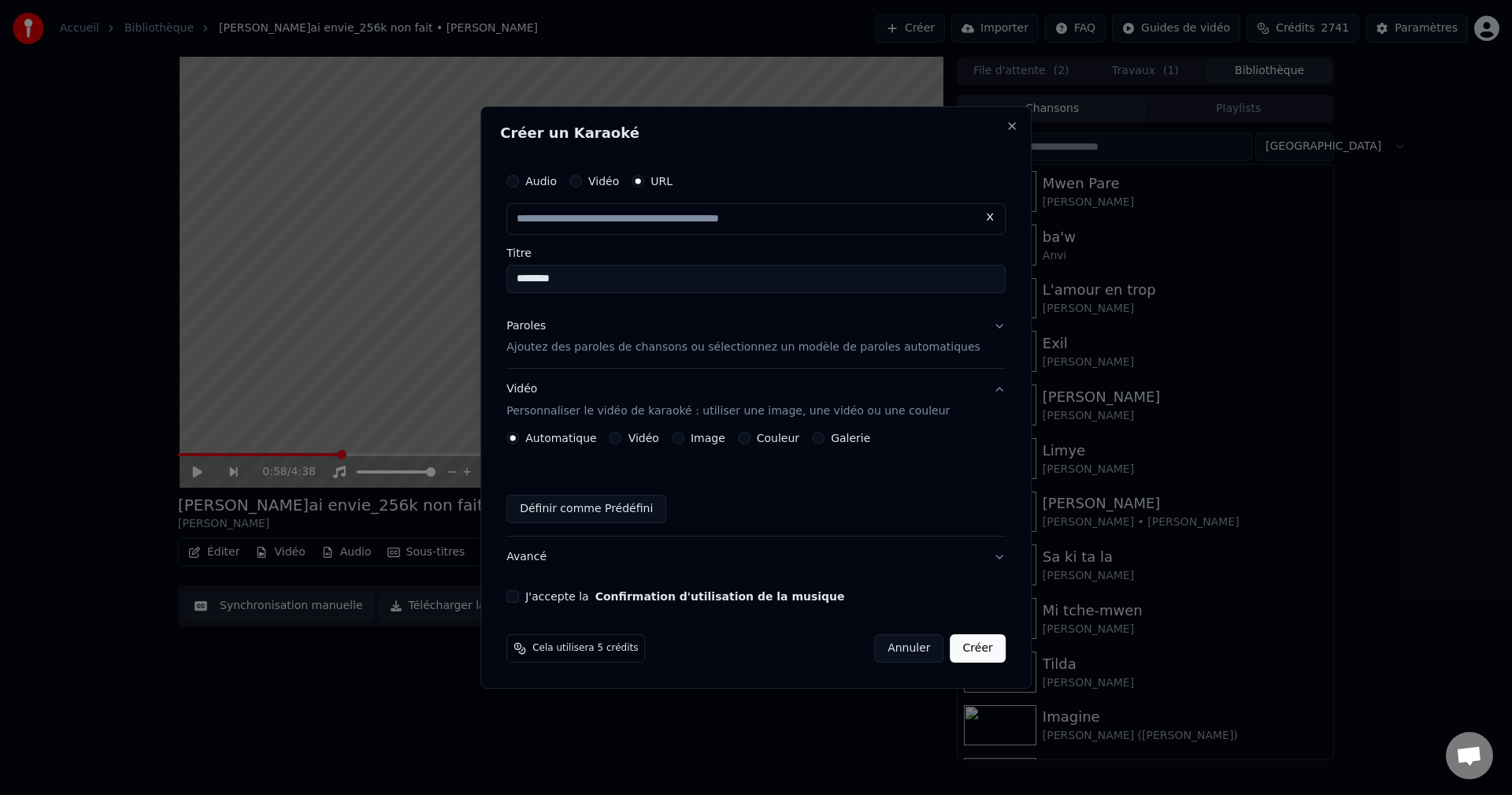
click at [546, 332] on div "Paroles" at bounding box center [526, 326] width 39 height 16
type input "**********"
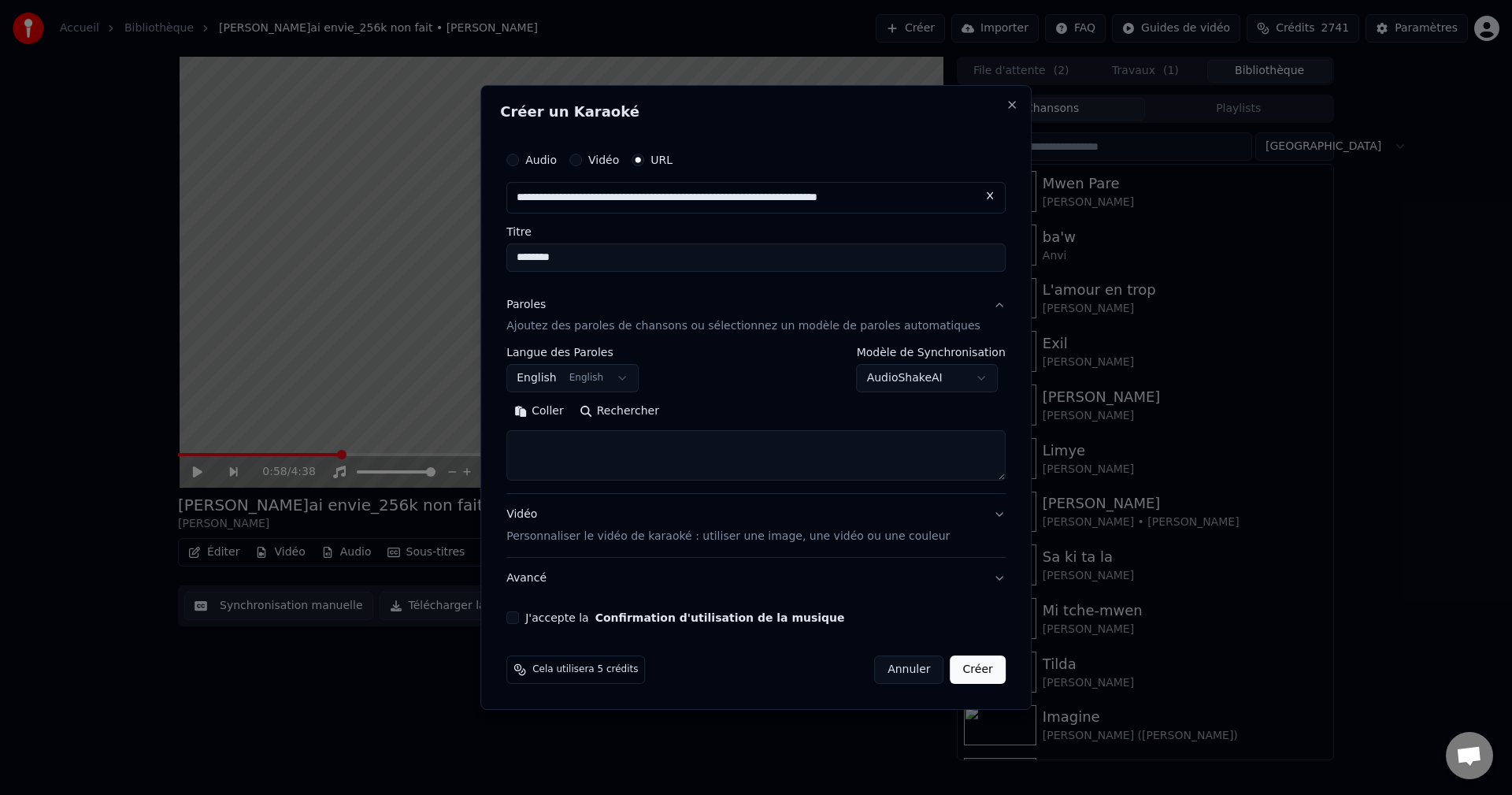
click at [571, 378] on body "**********" at bounding box center [756, 398] width 1512 height 795
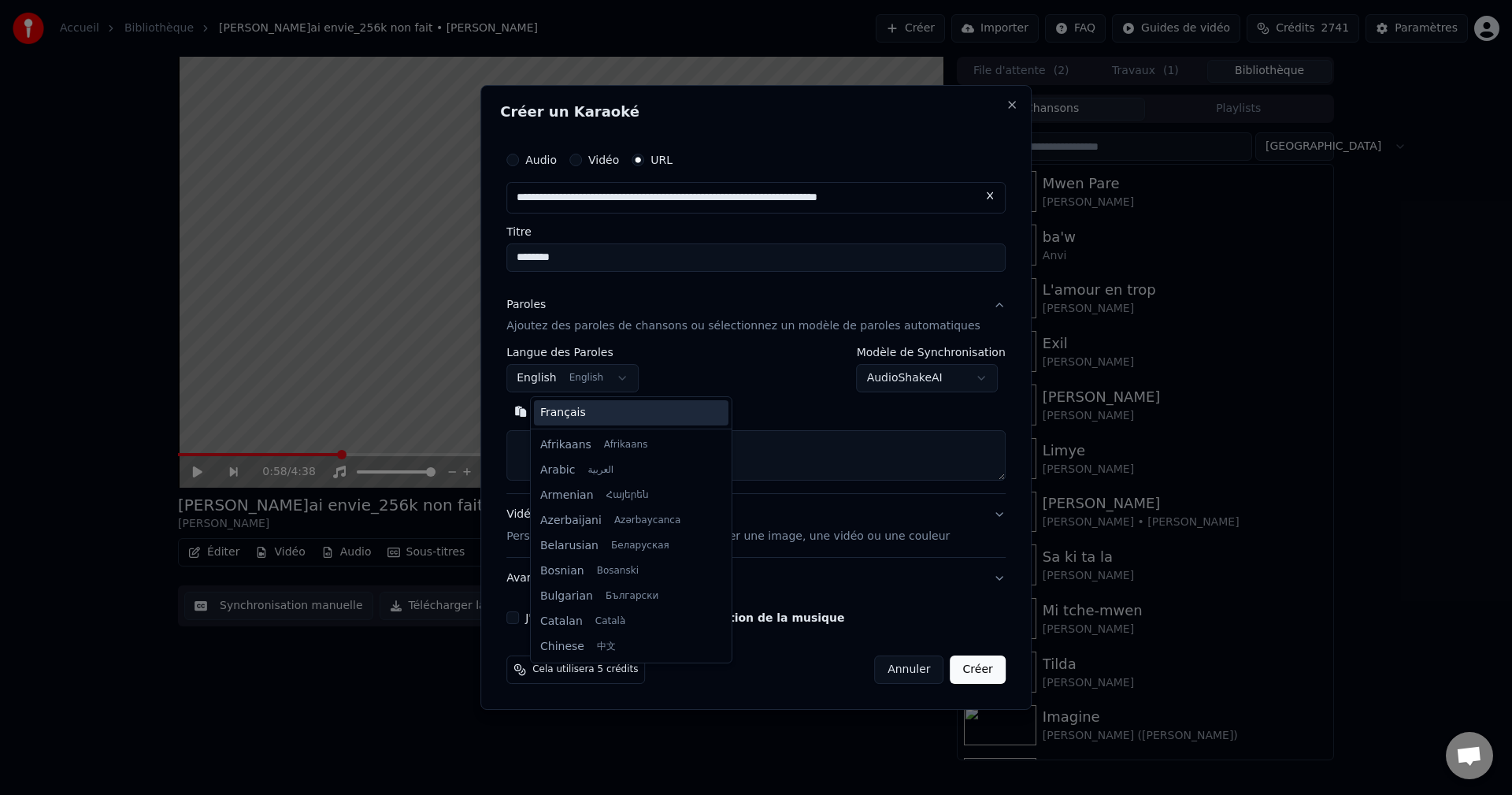
scroll to position [126, 0]
select select "**"
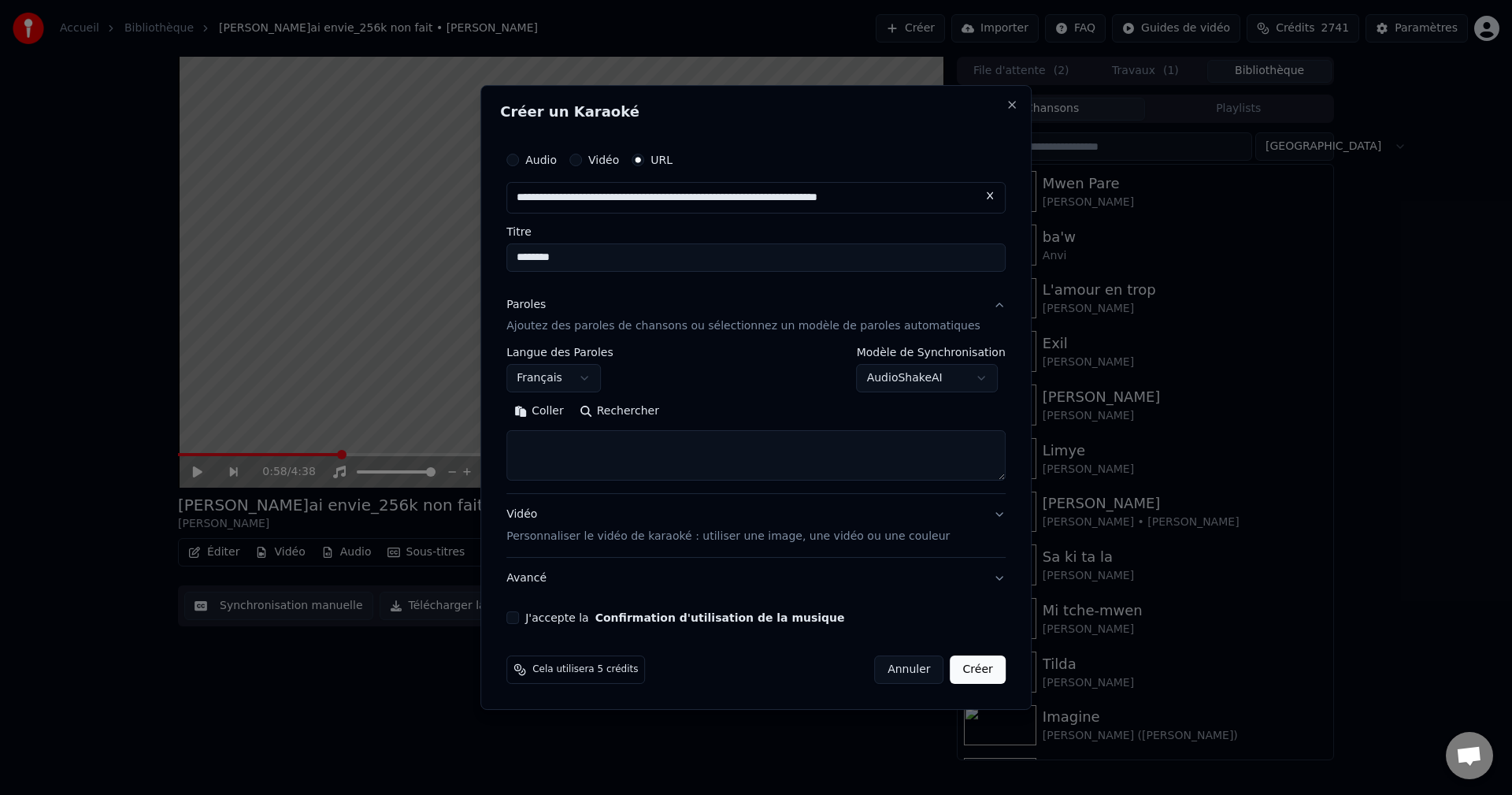
click at [575, 461] on textarea at bounding box center [756, 456] width 499 height 50
click at [542, 513] on div "Vidéo Personnaliser le vidéo de karaoké : utiliser une image, une vidéo ou une …" at bounding box center [728, 527] width 443 height 38
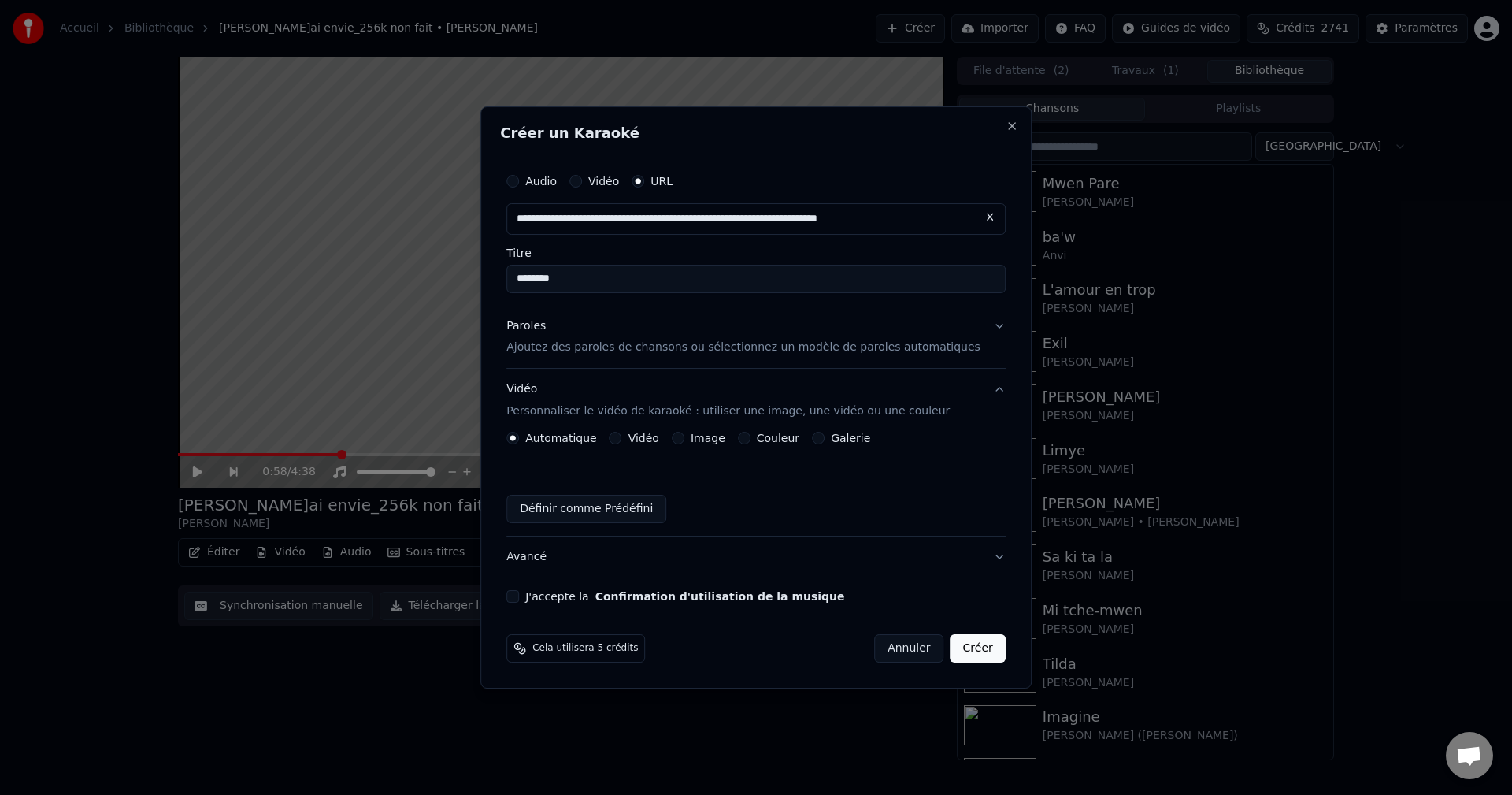
click at [697, 430] on button "Vidéo Personnaliser le vidéo de karaoké : utiliser une image, une vidéo ou une …" at bounding box center [756, 401] width 499 height 63
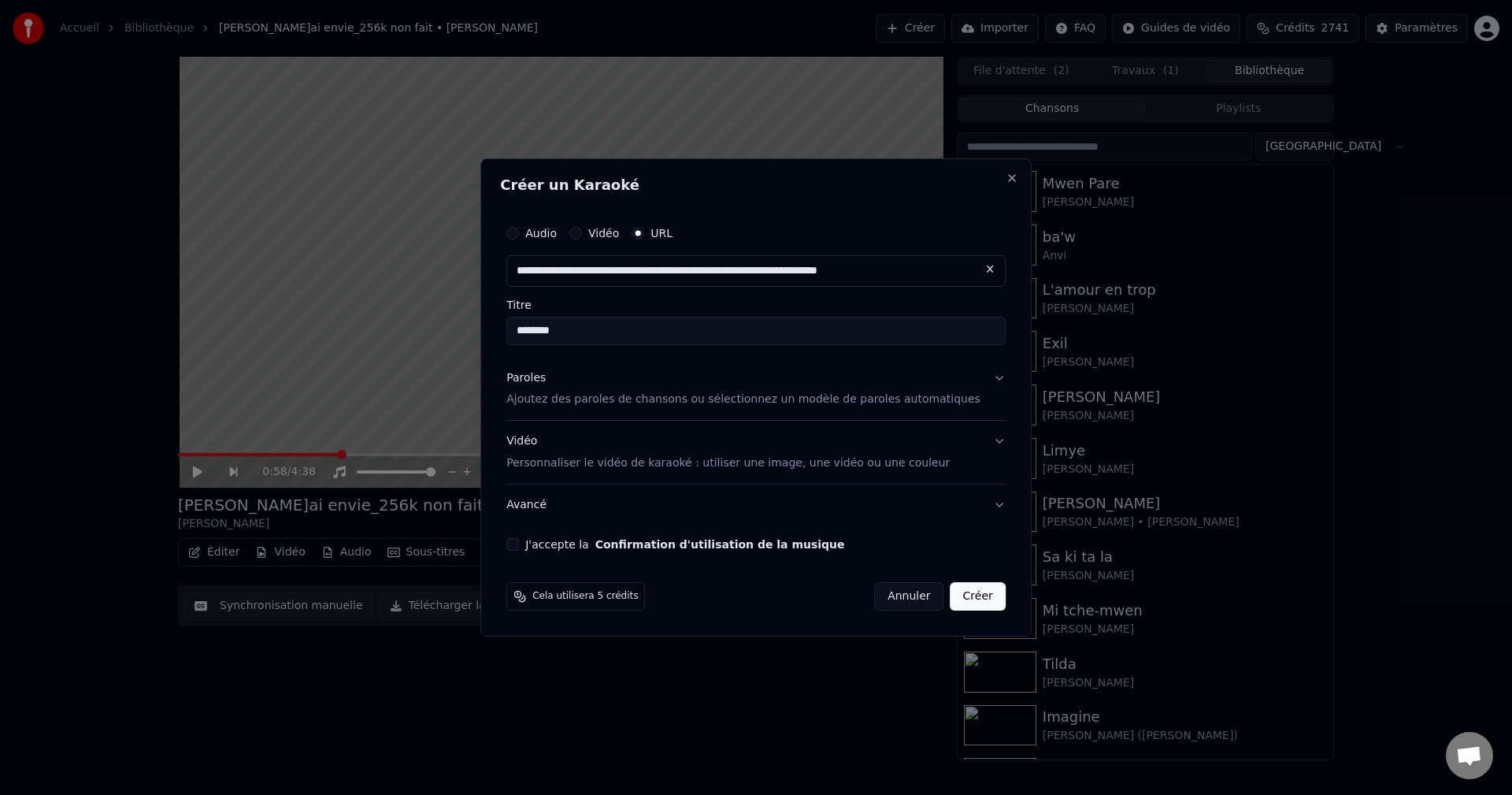
click at [540, 446] on div "Vidéo Personnaliser le vidéo de karaoké : utiliser une image, une vidéo ou une …" at bounding box center [728, 453] width 443 height 38
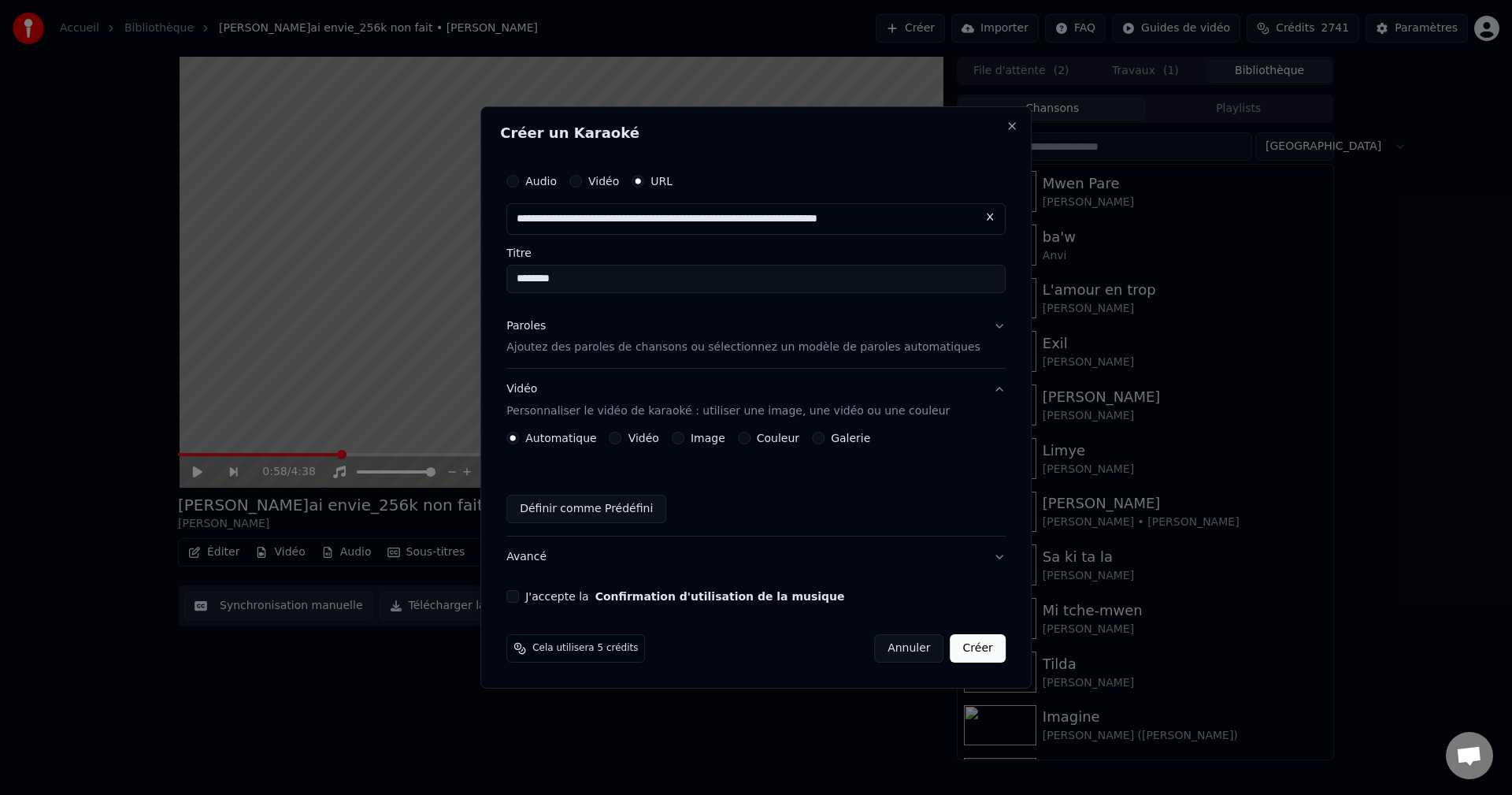
click at [702, 431] on div "Image" at bounding box center [698, 437] width 54 height 13
click at [684, 439] on button "Image" at bounding box center [677, 437] width 13 height 13
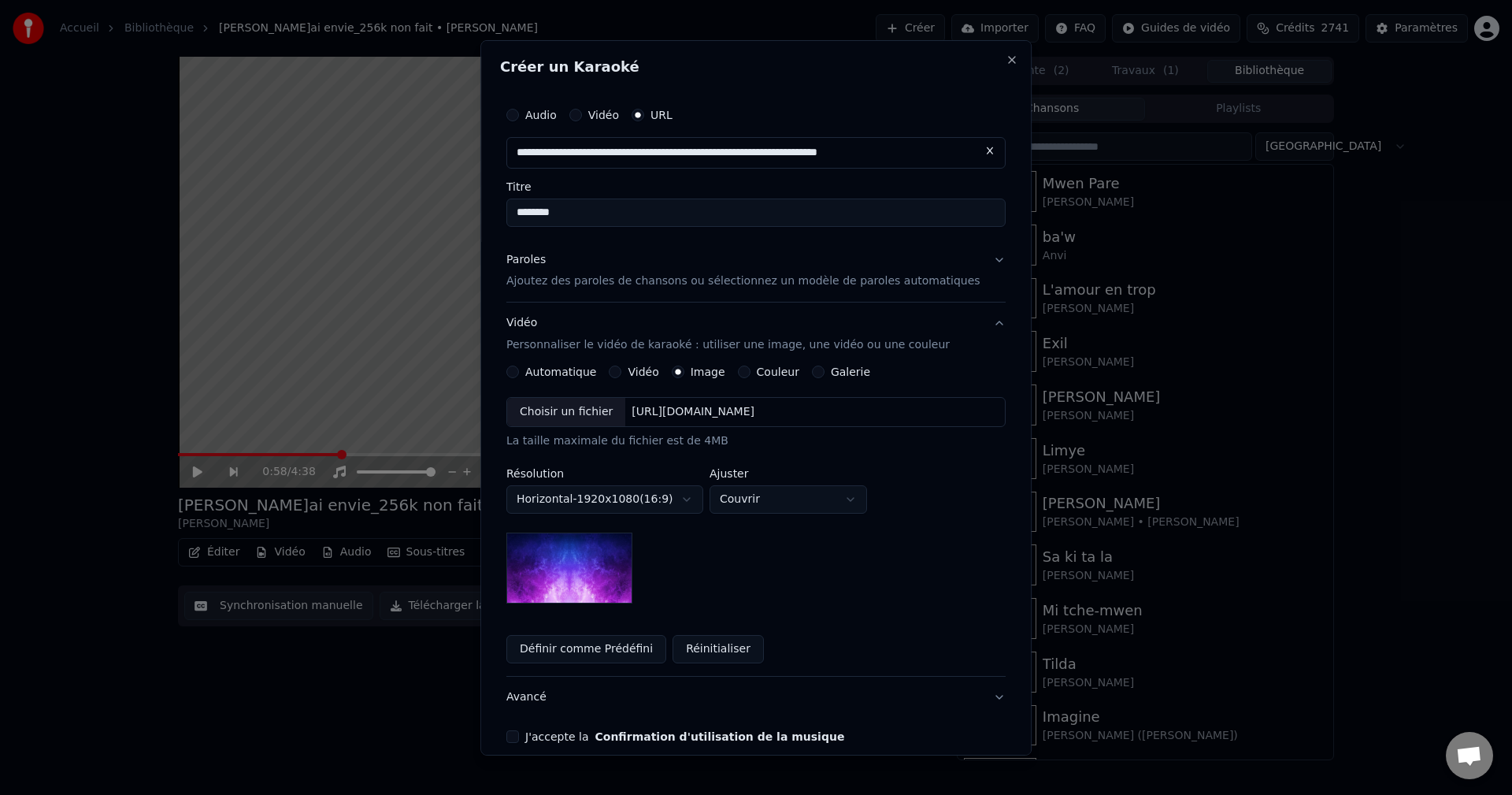
click at [587, 416] on div "Choisir un fichier" at bounding box center [566, 411] width 118 height 29
click at [792, 500] on body "**********" at bounding box center [756, 398] width 1512 height 795
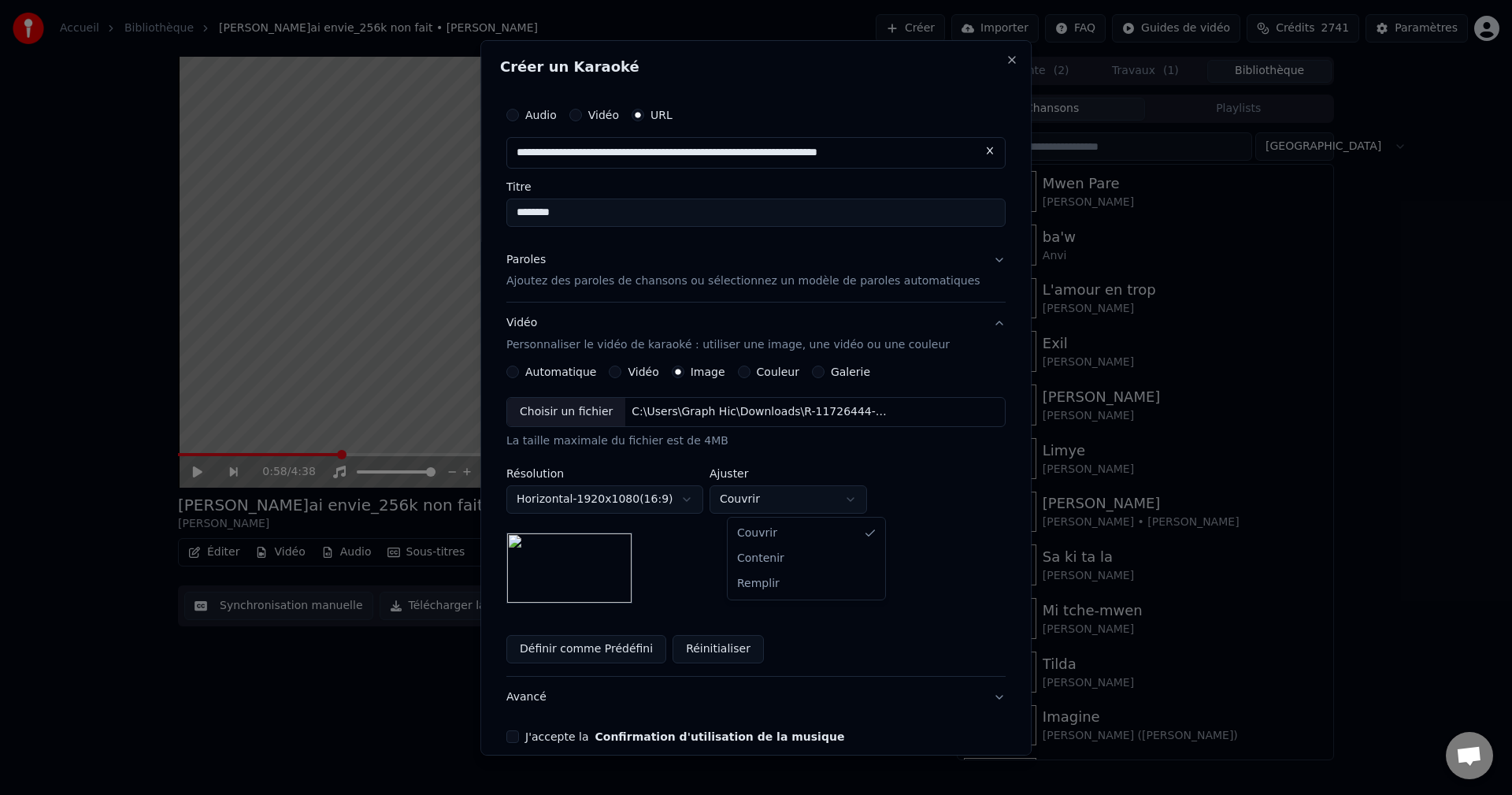
select select "****"
drag, startPoint x: 789, startPoint y: 582, endPoint x: 749, endPoint y: 597, distance: 42.7
click at [536, 702] on button "Avancé" at bounding box center [756, 697] width 499 height 41
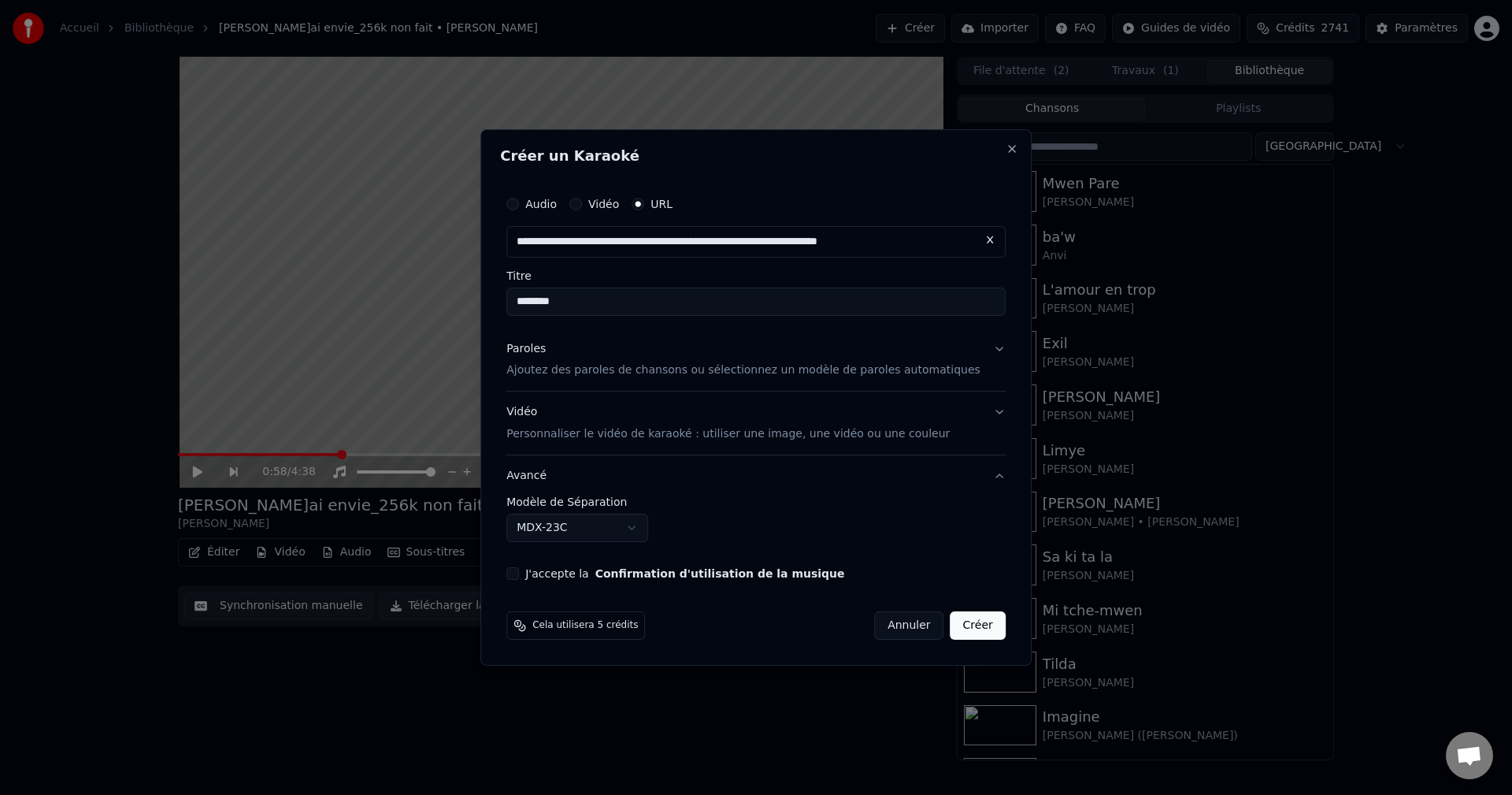
click at [573, 521] on body "**********" at bounding box center [756, 398] width 1512 height 795
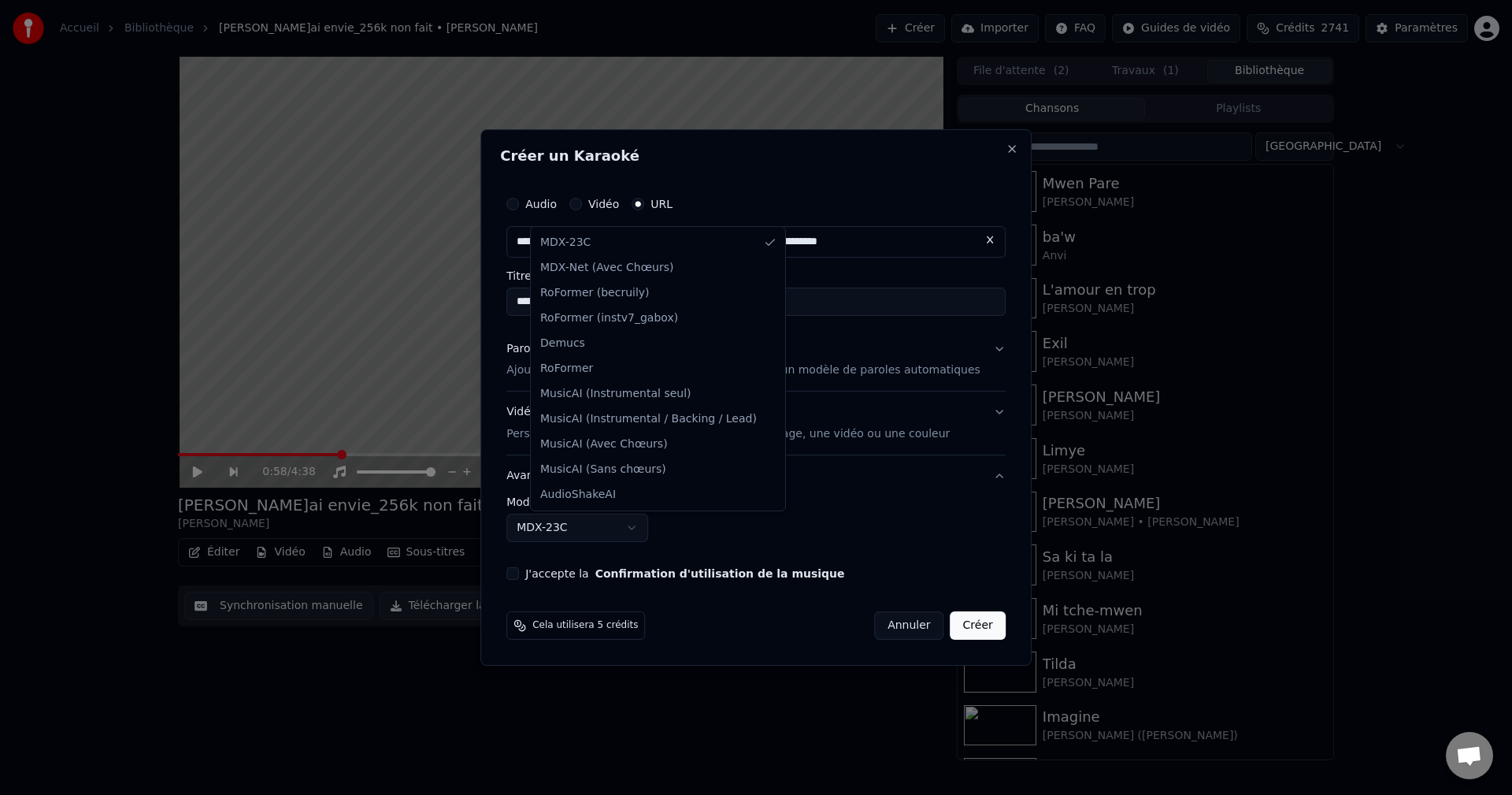
select select "**********"
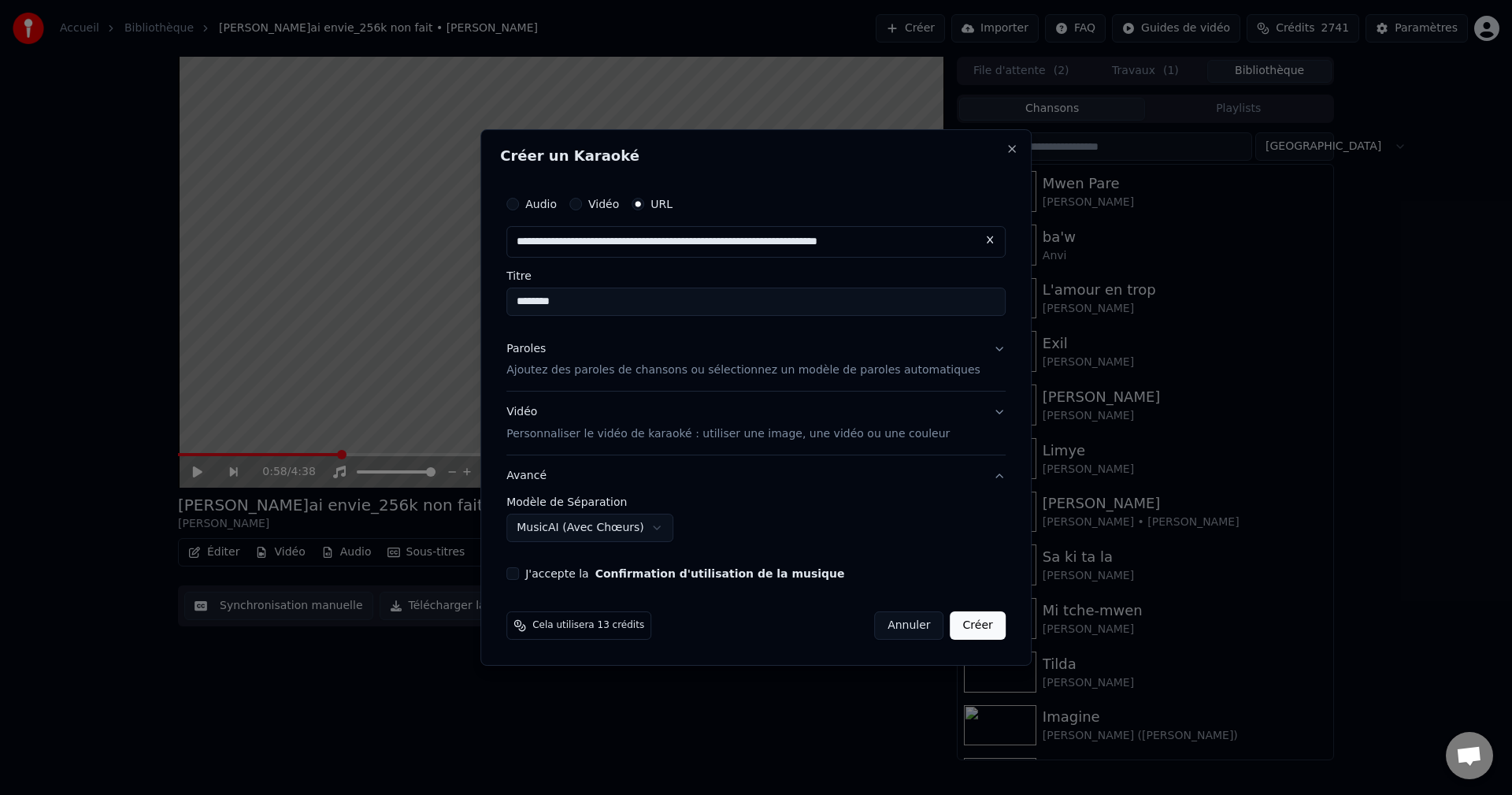
click at [519, 575] on button "J'accepte la Confirmation d'utilisation de la musique" at bounding box center [513, 574] width 13 height 13
click at [590, 306] on input "********" at bounding box center [756, 301] width 499 height 29
type input "********"
drag, startPoint x: 547, startPoint y: 351, endPoint x: 552, endPoint y: 358, distance: 8.6
click at [546, 351] on div "Paroles" at bounding box center [526, 349] width 39 height 16
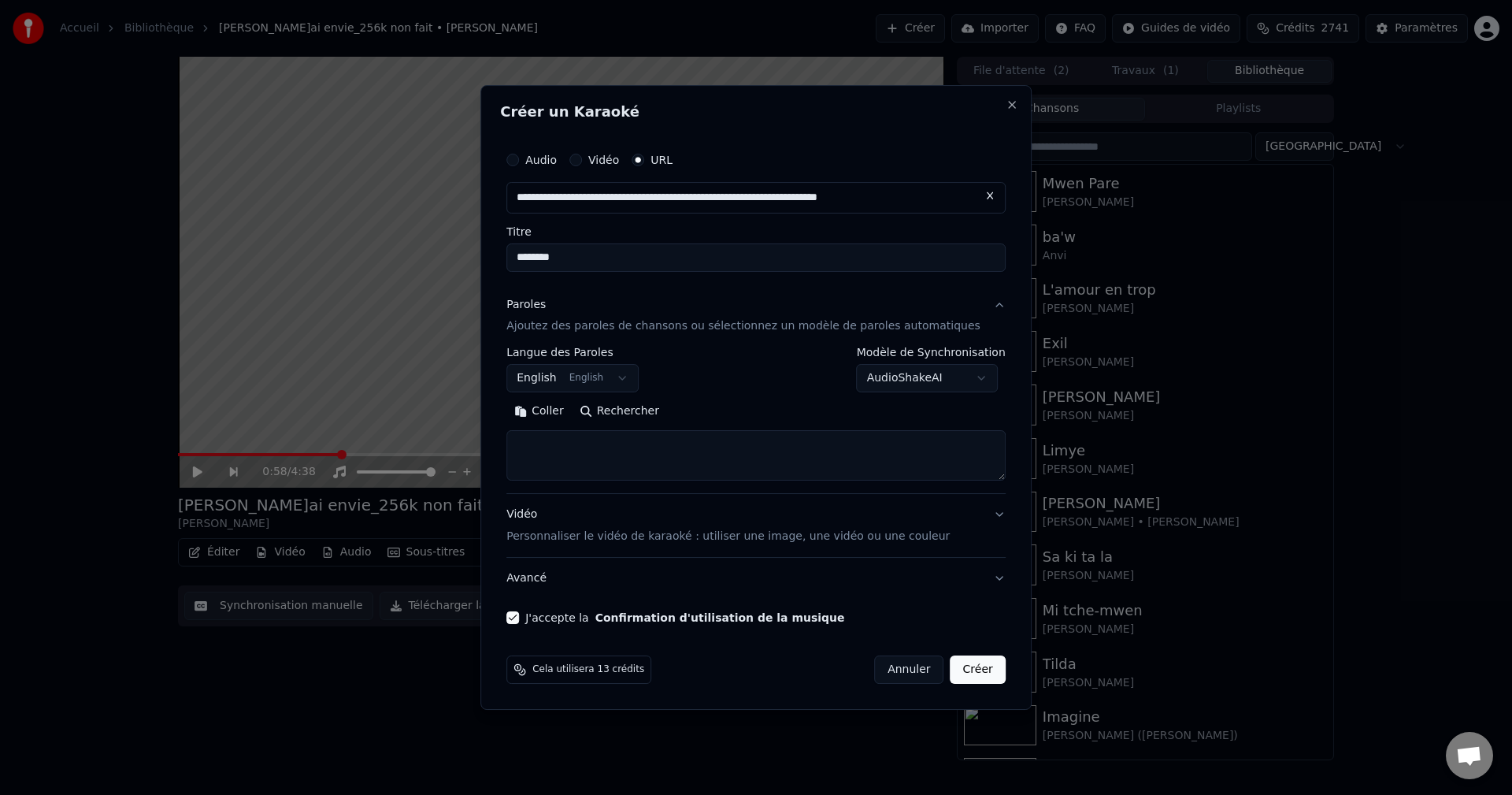
click at [569, 373] on body "**********" at bounding box center [756, 398] width 1512 height 795
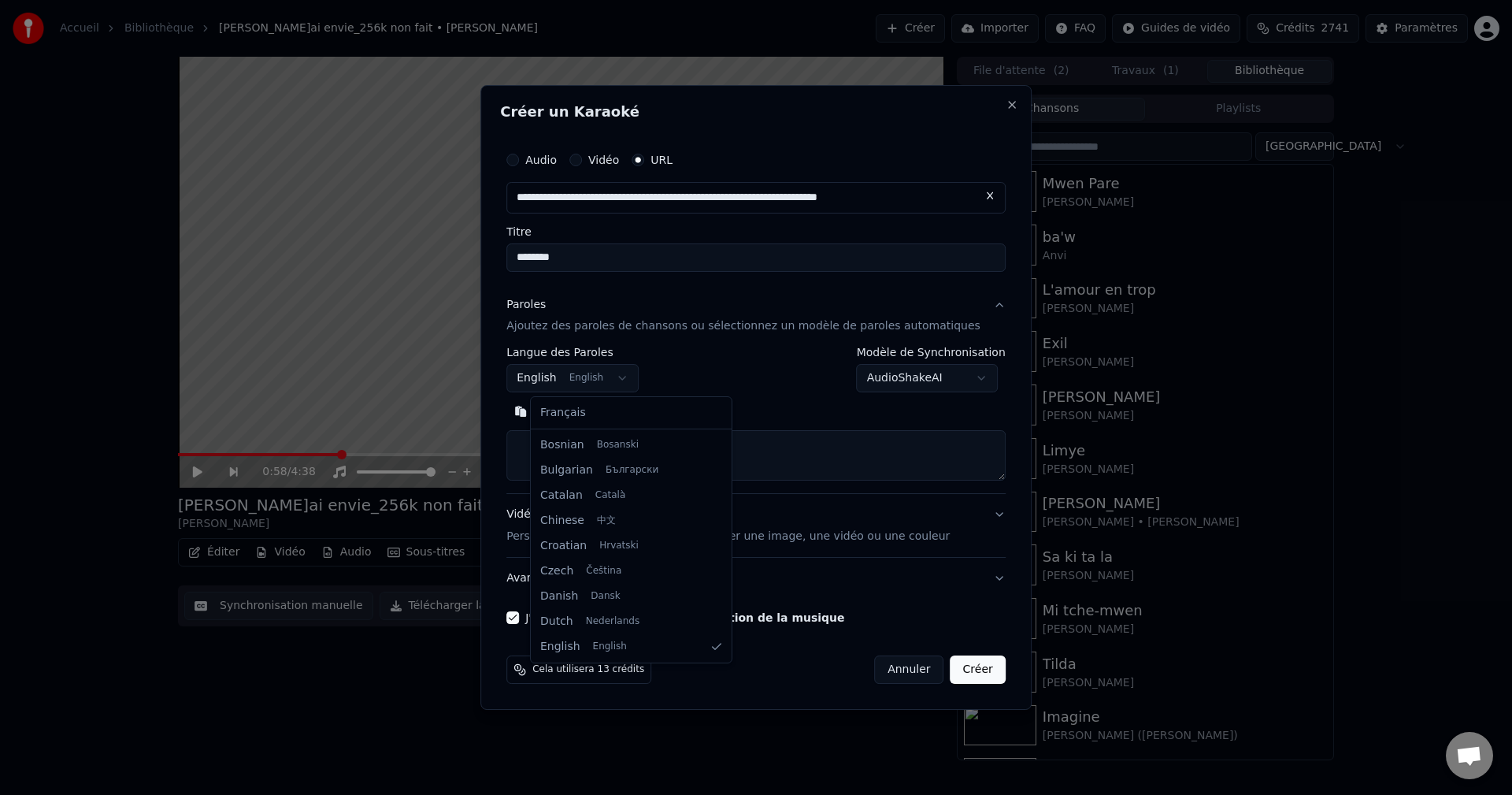
select select "**"
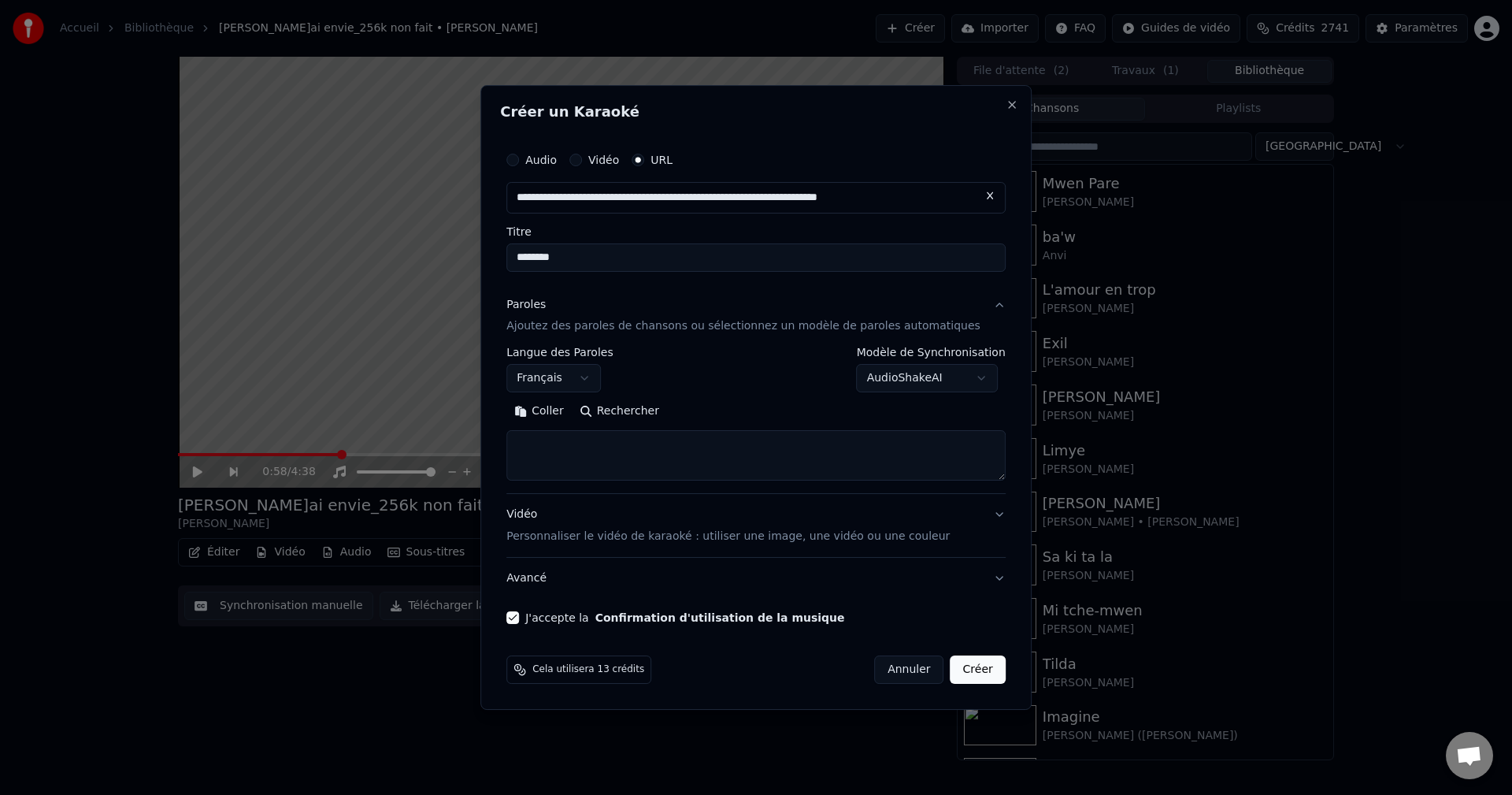
click at [616, 457] on textarea at bounding box center [756, 456] width 499 height 50
paste textarea "**********"
click at [723, 411] on button "Développer" at bounding box center [723, 411] width 97 height 25
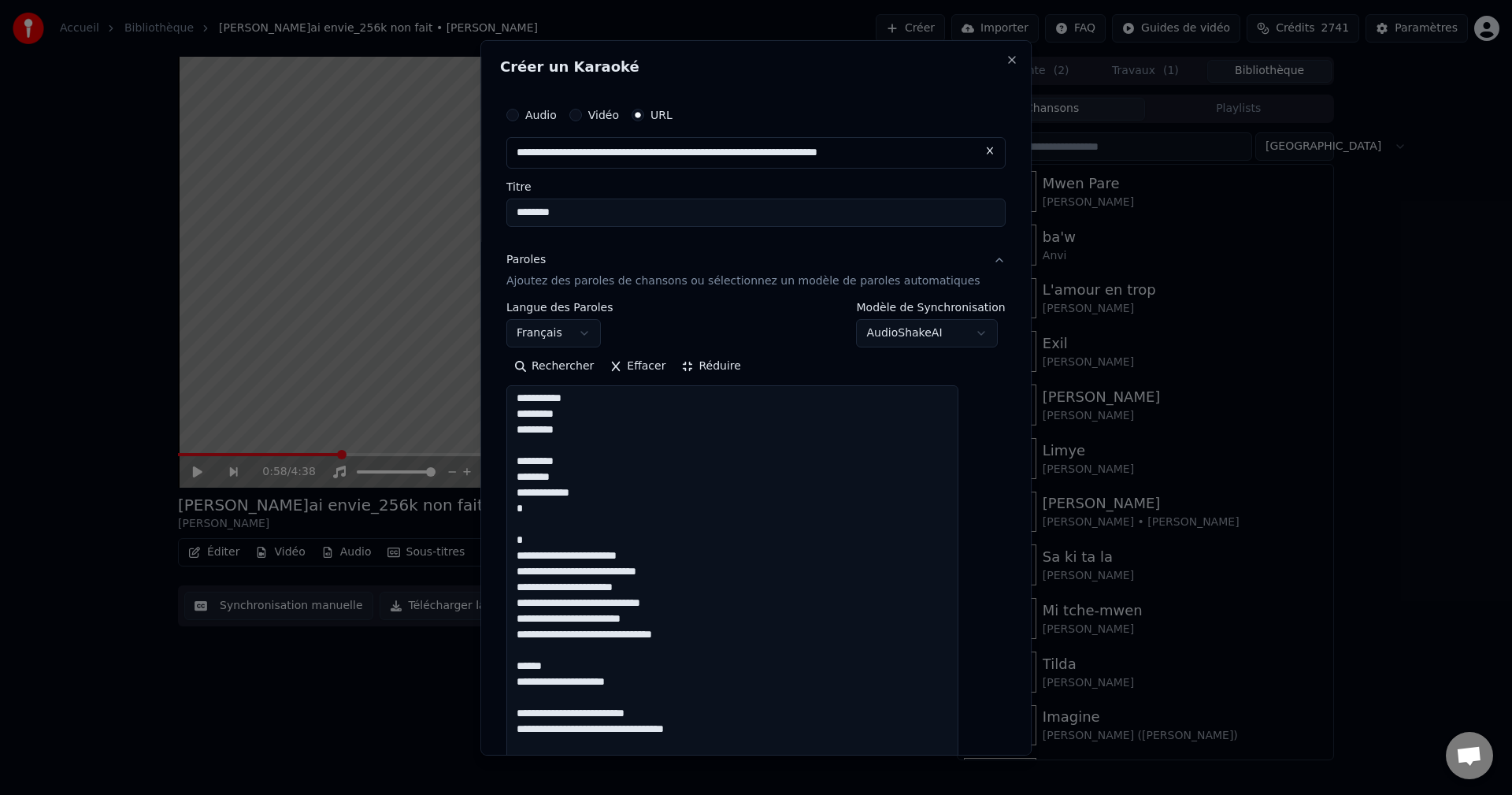
scroll to position [0, 0]
drag, startPoint x: 591, startPoint y: 402, endPoint x: 514, endPoint y: 404, distance: 77.0
click at [514, 404] on div "**********" at bounding box center [756, 397] width 551 height 715
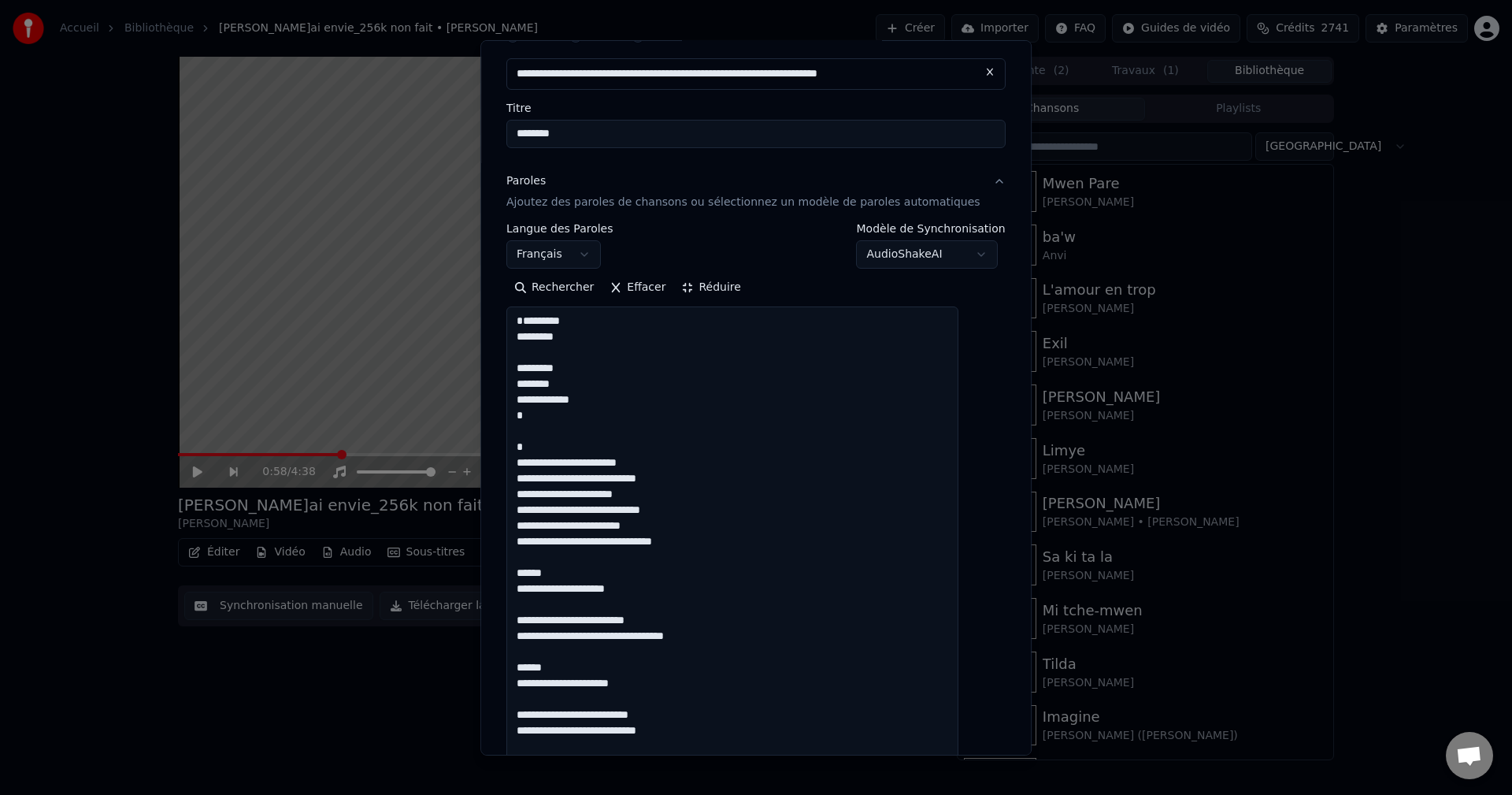
drag, startPoint x: 568, startPoint y: 581, endPoint x: 532, endPoint y: 588, distance: 36.7
drag, startPoint x: 682, startPoint y: 629, endPoint x: 624, endPoint y: 654, distance: 63.2
drag, startPoint x: 570, startPoint y: 678, endPoint x: 528, endPoint y: 680, distance: 42.0
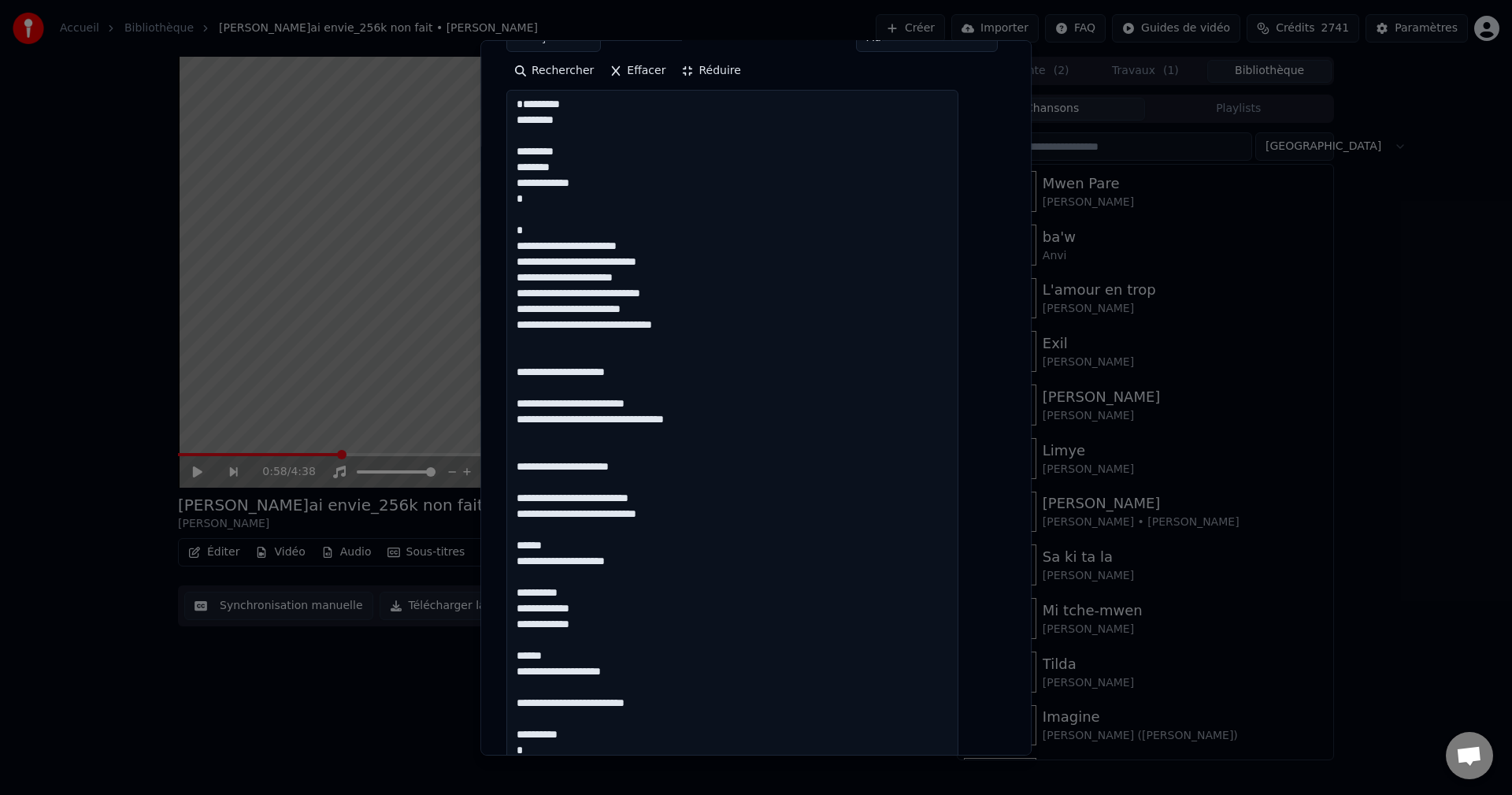
scroll to position [315, 0]
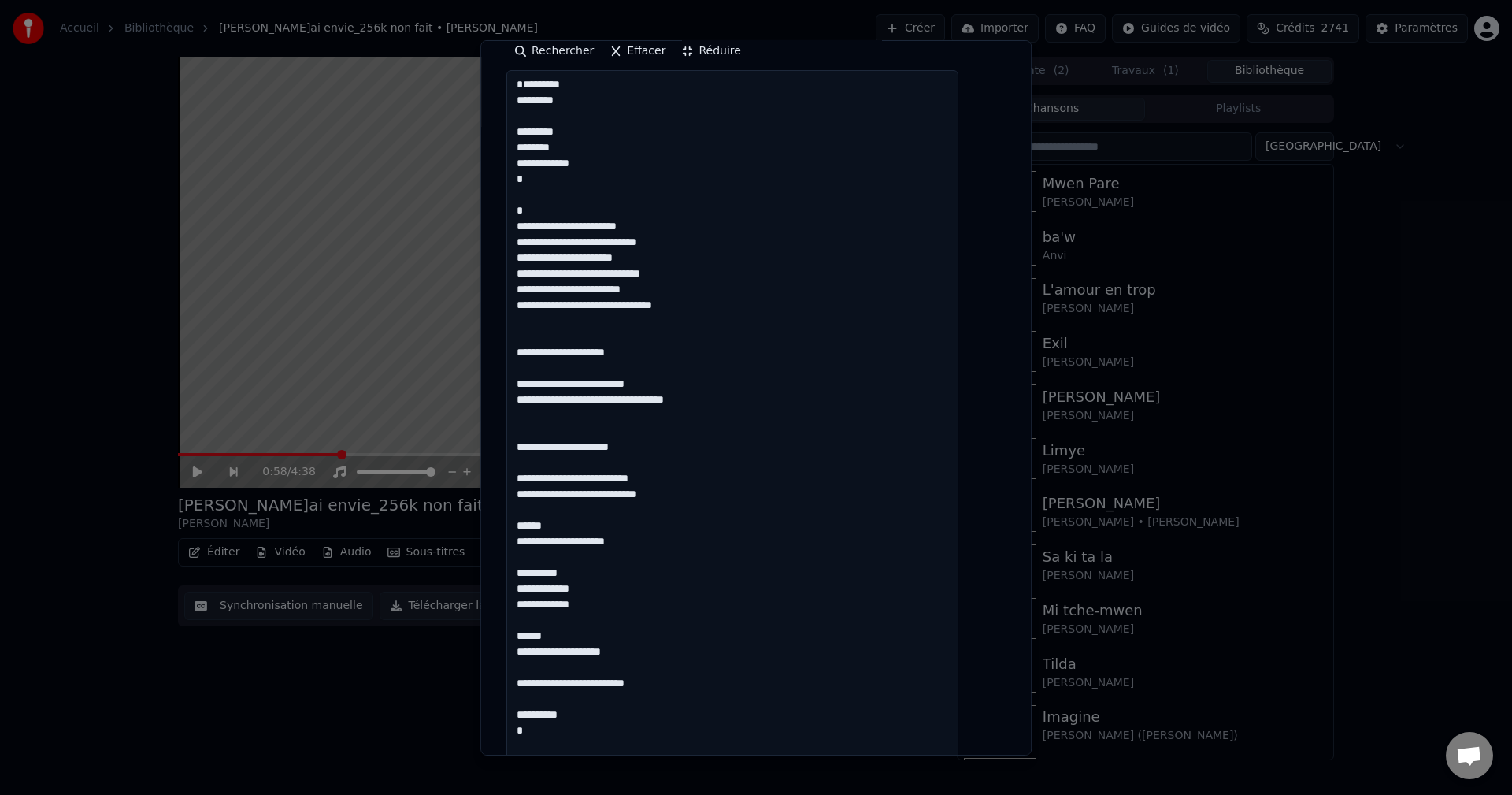
drag, startPoint x: 572, startPoint y: 541, endPoint x: 527, endPoint y: 542, distance: 45.0
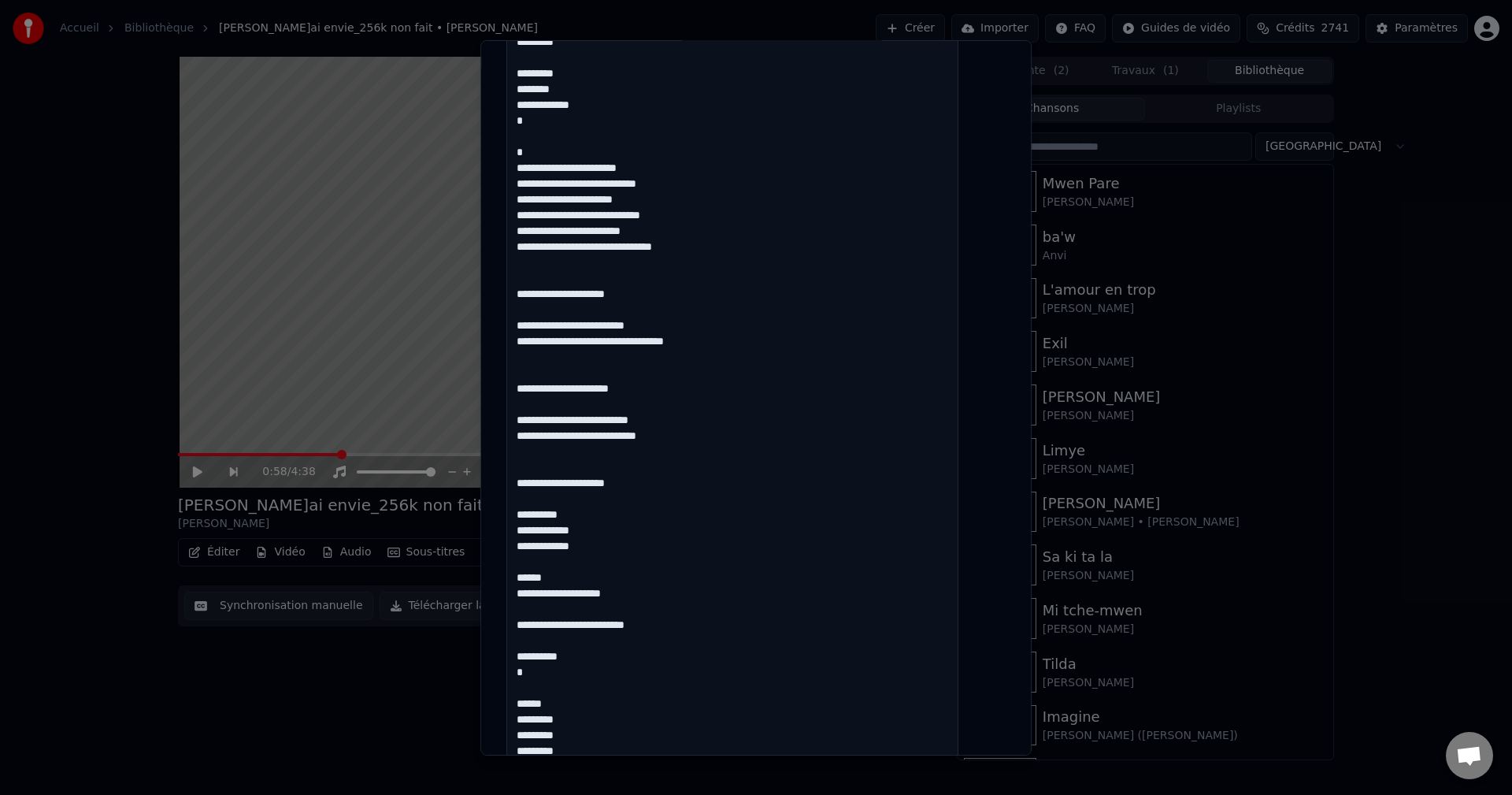
scroll to position [394, 0]
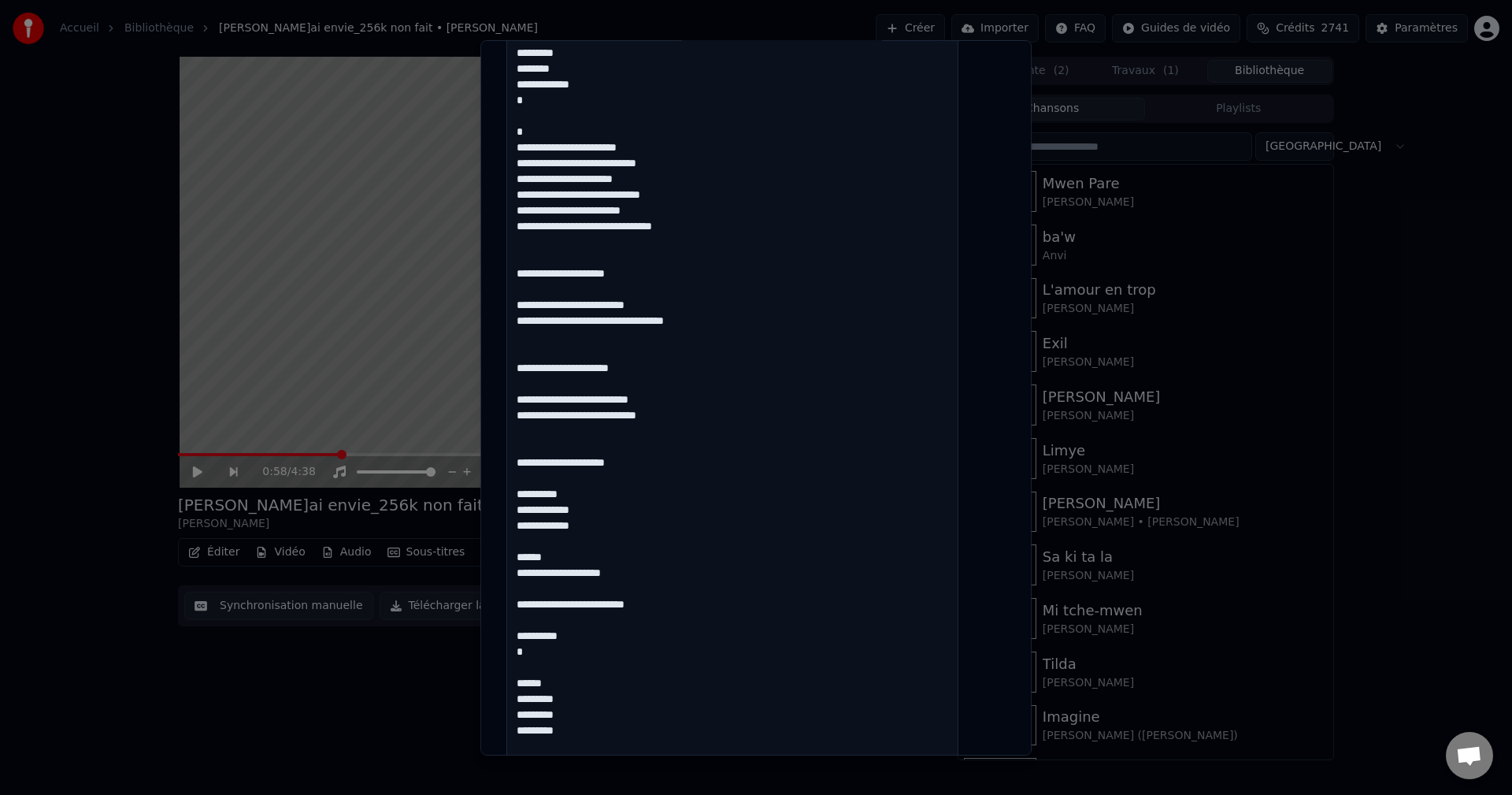
drag, startPoint x: 568, startPoint y: 568, endPoint x: 519, endPoint y: 572, distance: 49.2
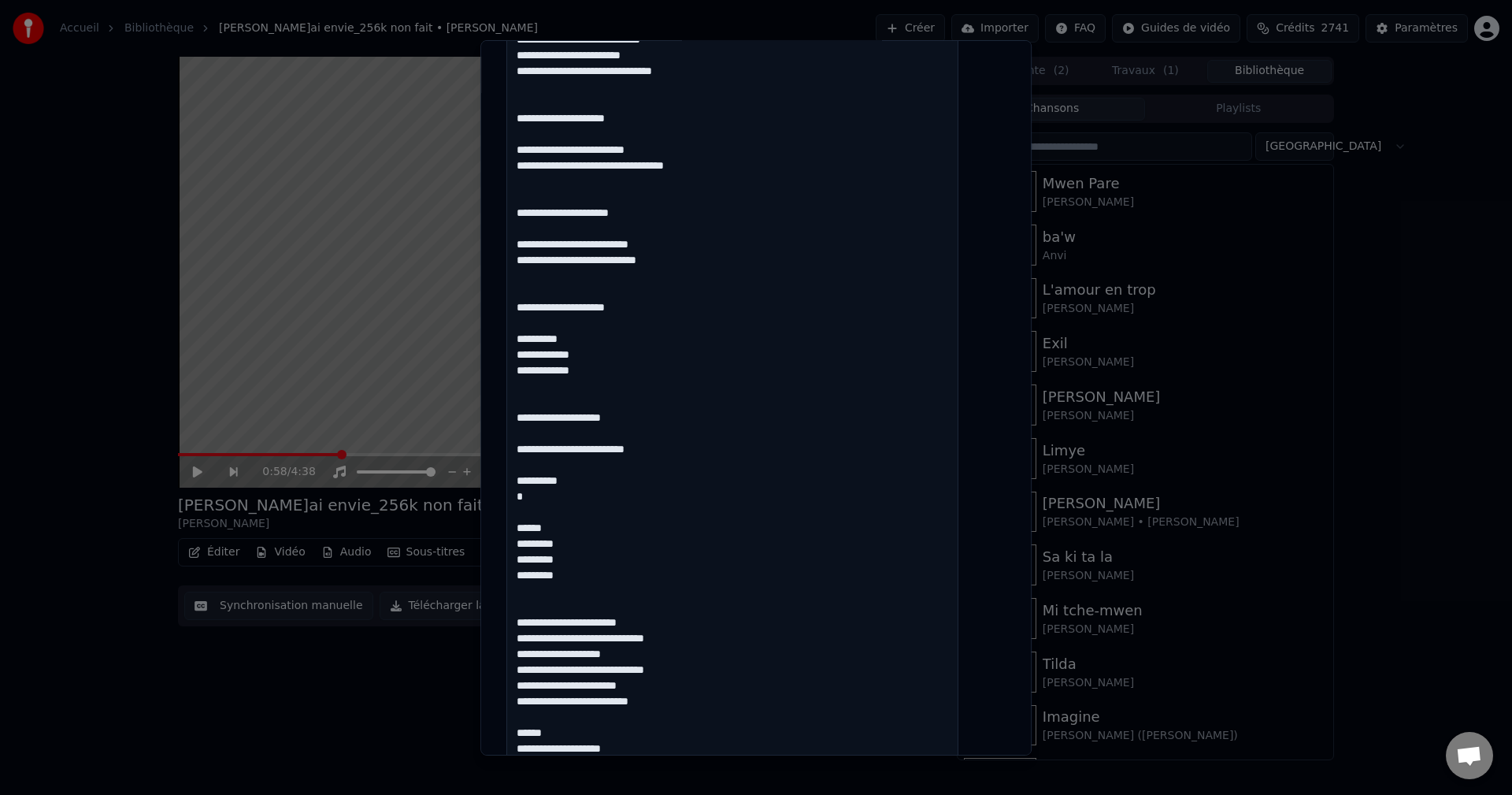
scroll to position [551, 0]
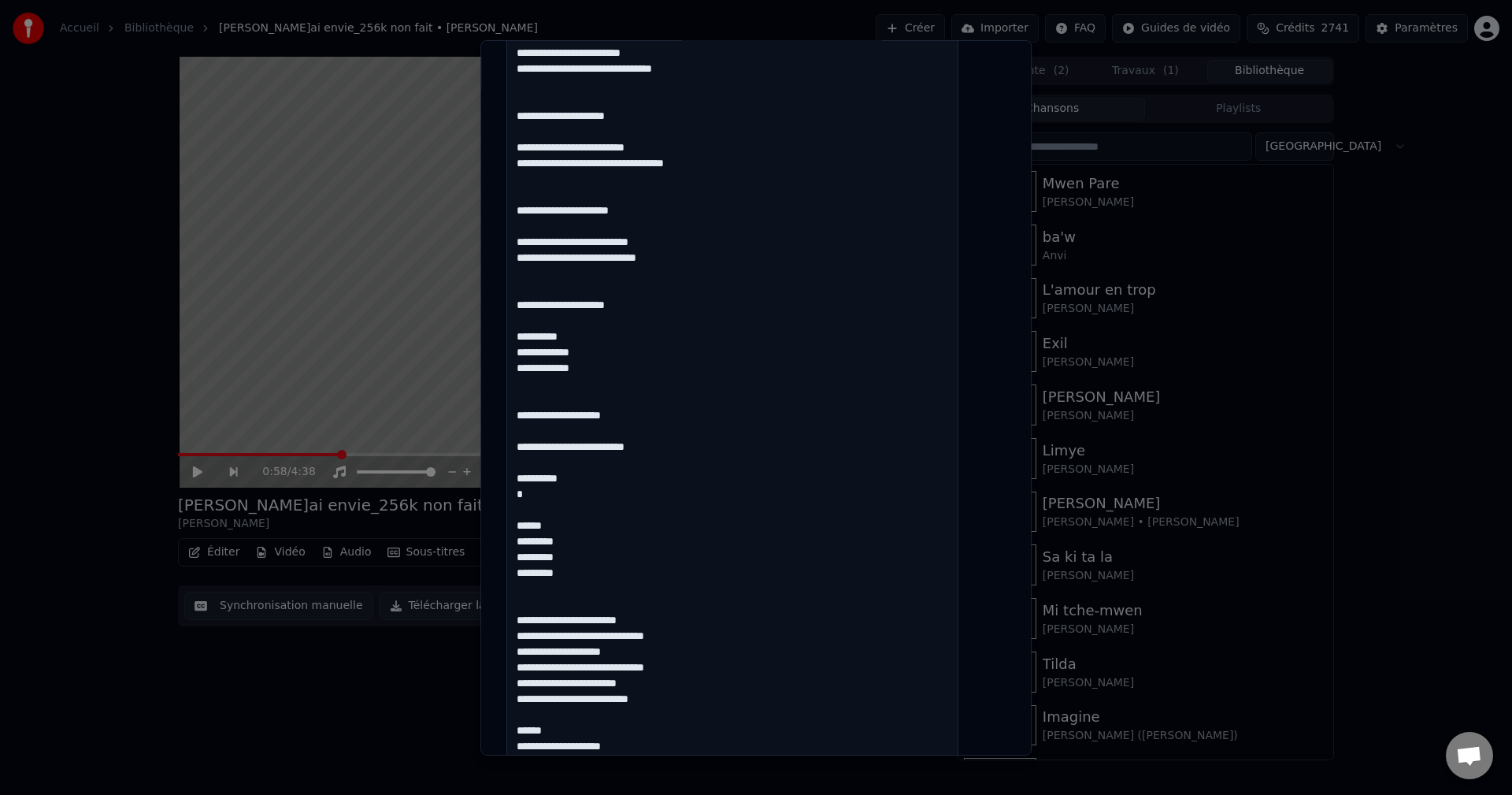
drag, startPoint x: 592, startPoint y: 496, endPoint x: 520, endPoint y: 494, distance: 72.0
click at [520, 494] on div "**********" at bounding box center [756, 681] width 512 height 2282
drag, startPoint x: 567, startPoint y: 538, endPoint x: 534, endPoint y: 538, distance: 33.0
click at [534, 538] on textarea at bounding box center [732, 752] width 452 height 1838
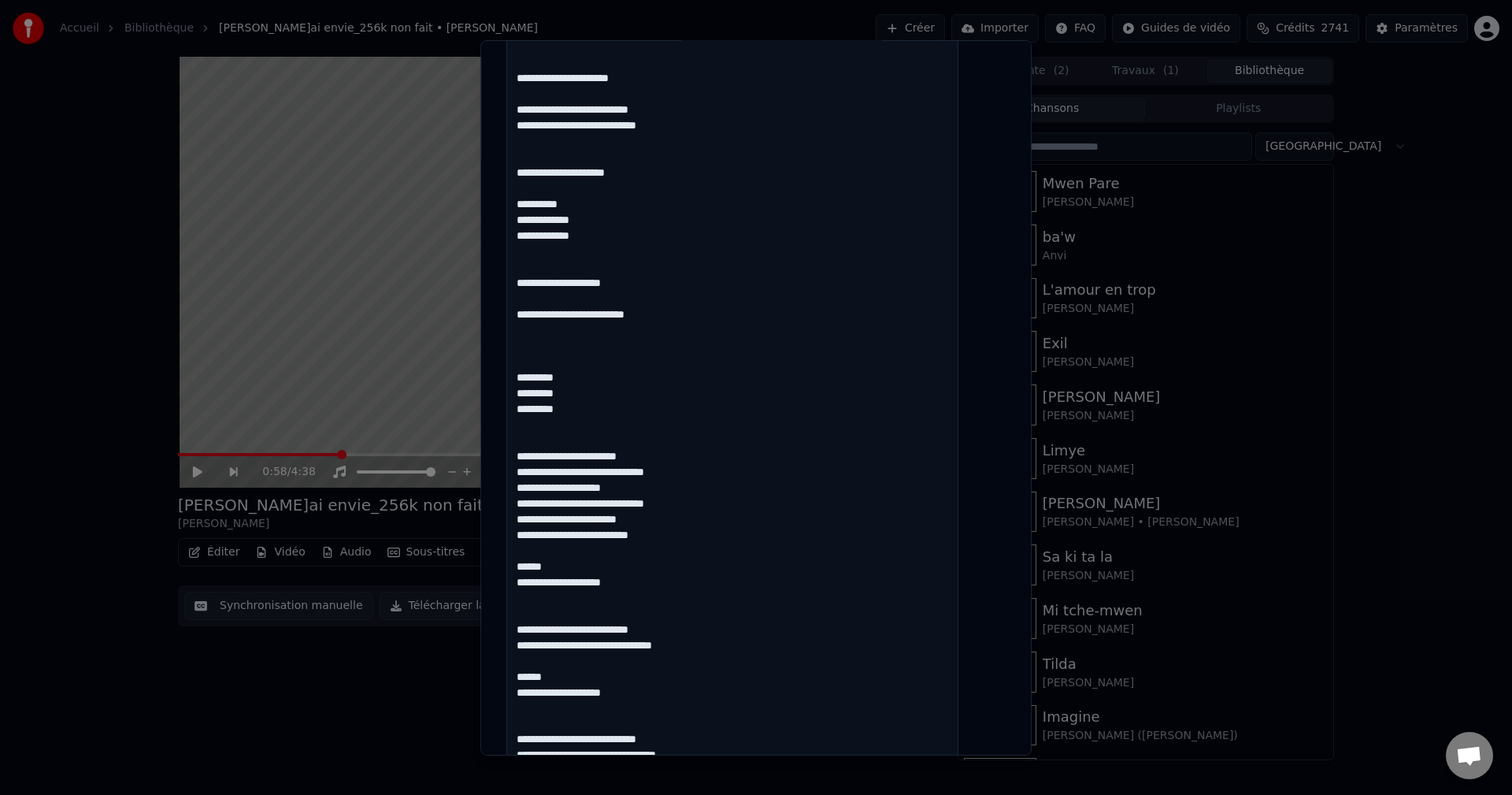
scroll to position [711, 0]
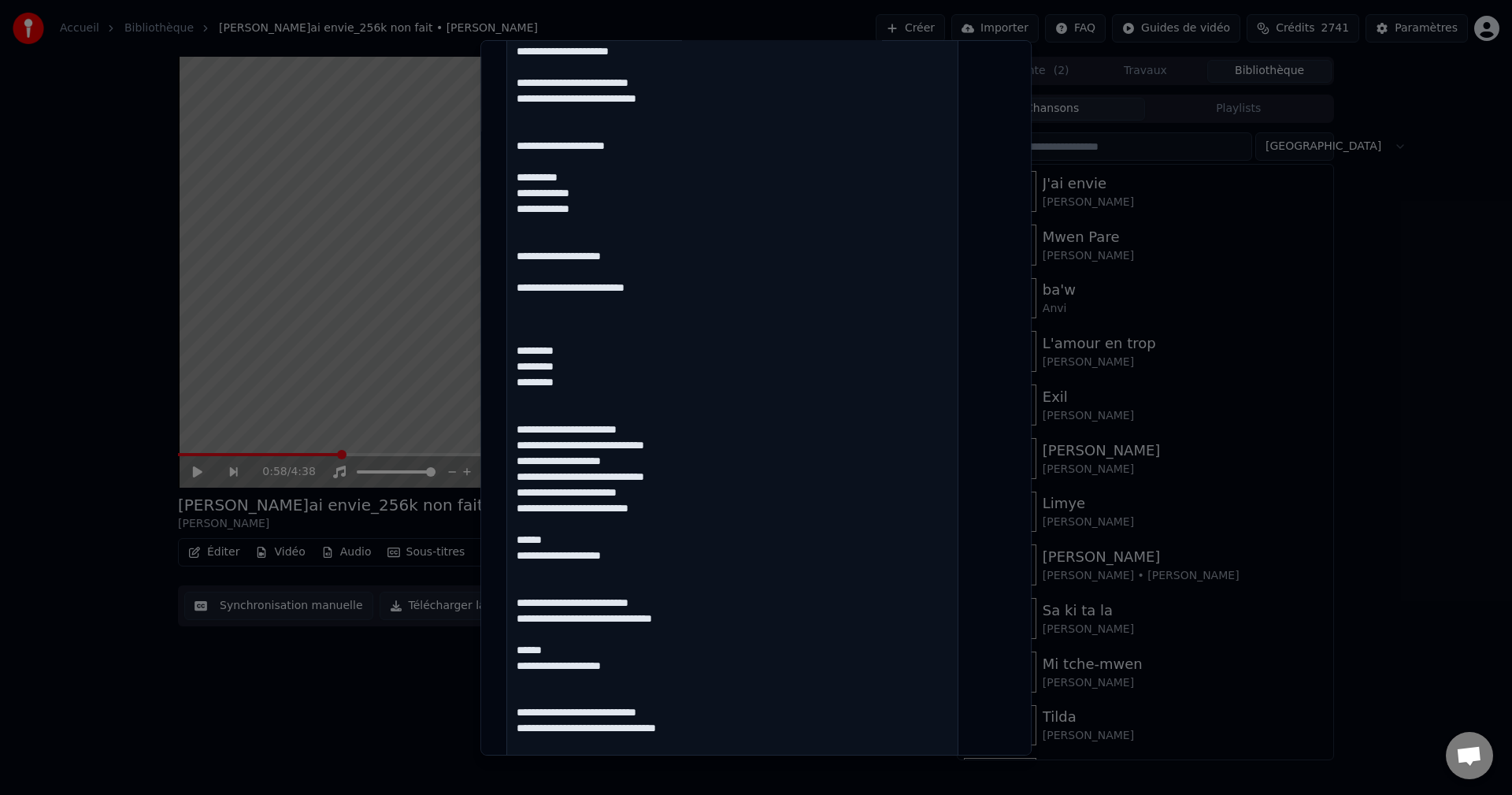
drag, startPoint x: 567, startPoint y: 554, endPoint x: 527, endPoint y: 554, distance: 40.0
click at [527, 554] on textarea at bounding box center [732, 594] width 452 height 1838
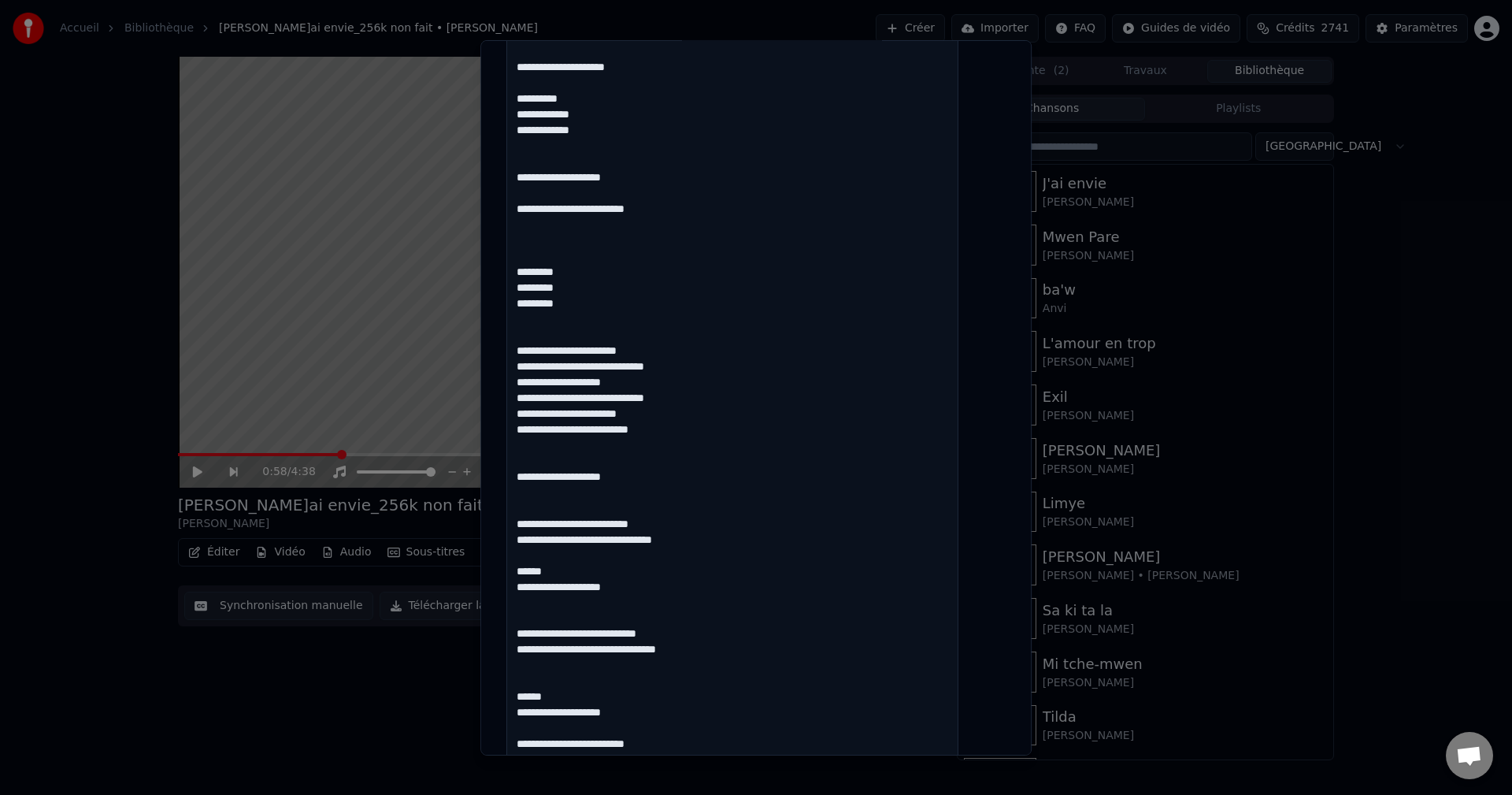
drag, startPoint x: 559, startPoint y: 584, endPoint x: 520, endPoint y: 581, distance: 39.1
click at [520, 581] on div "**********" at bounding box center [756, 443] width 512 height 2282
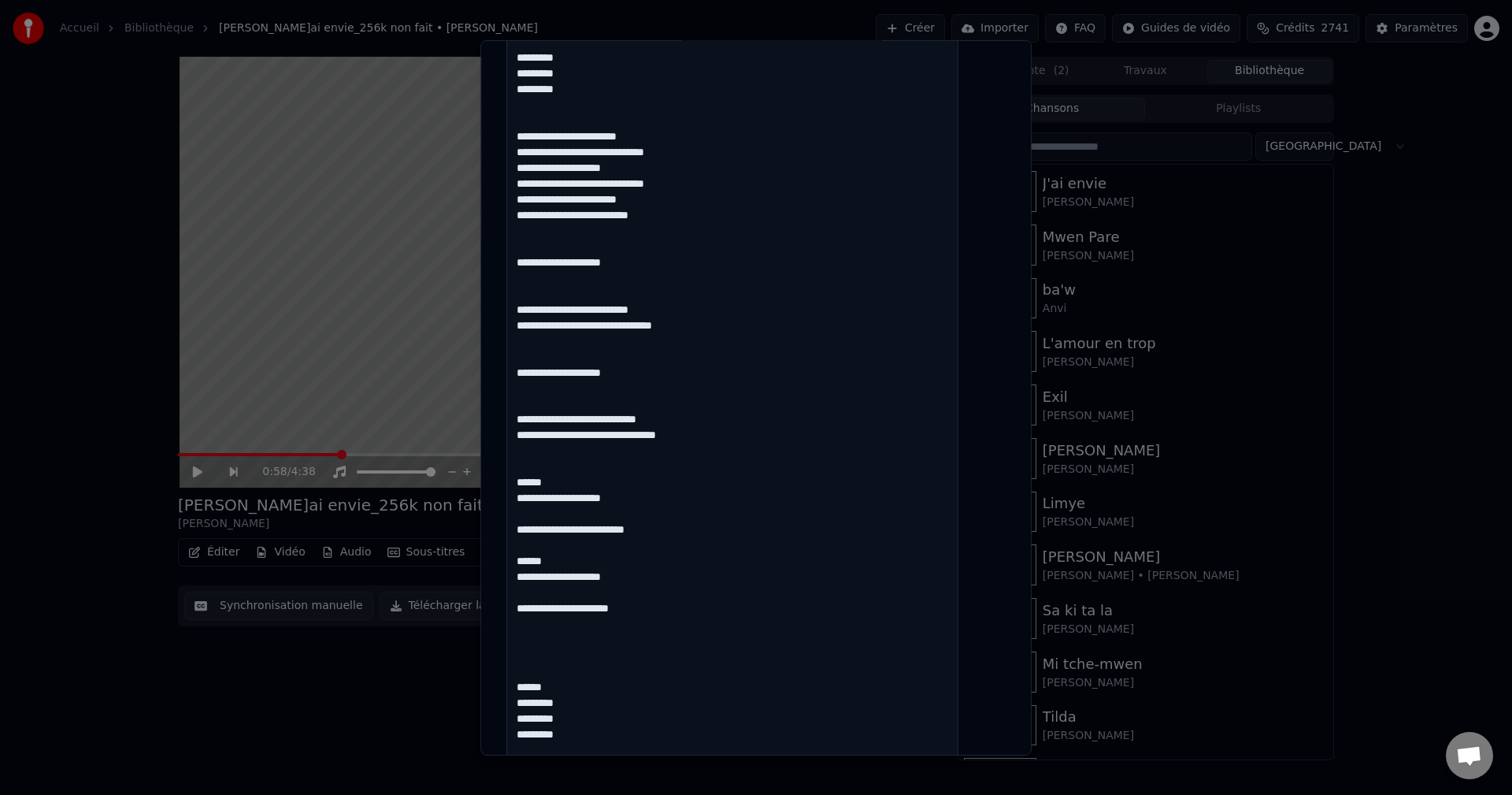
scroll to position [1026, 0]
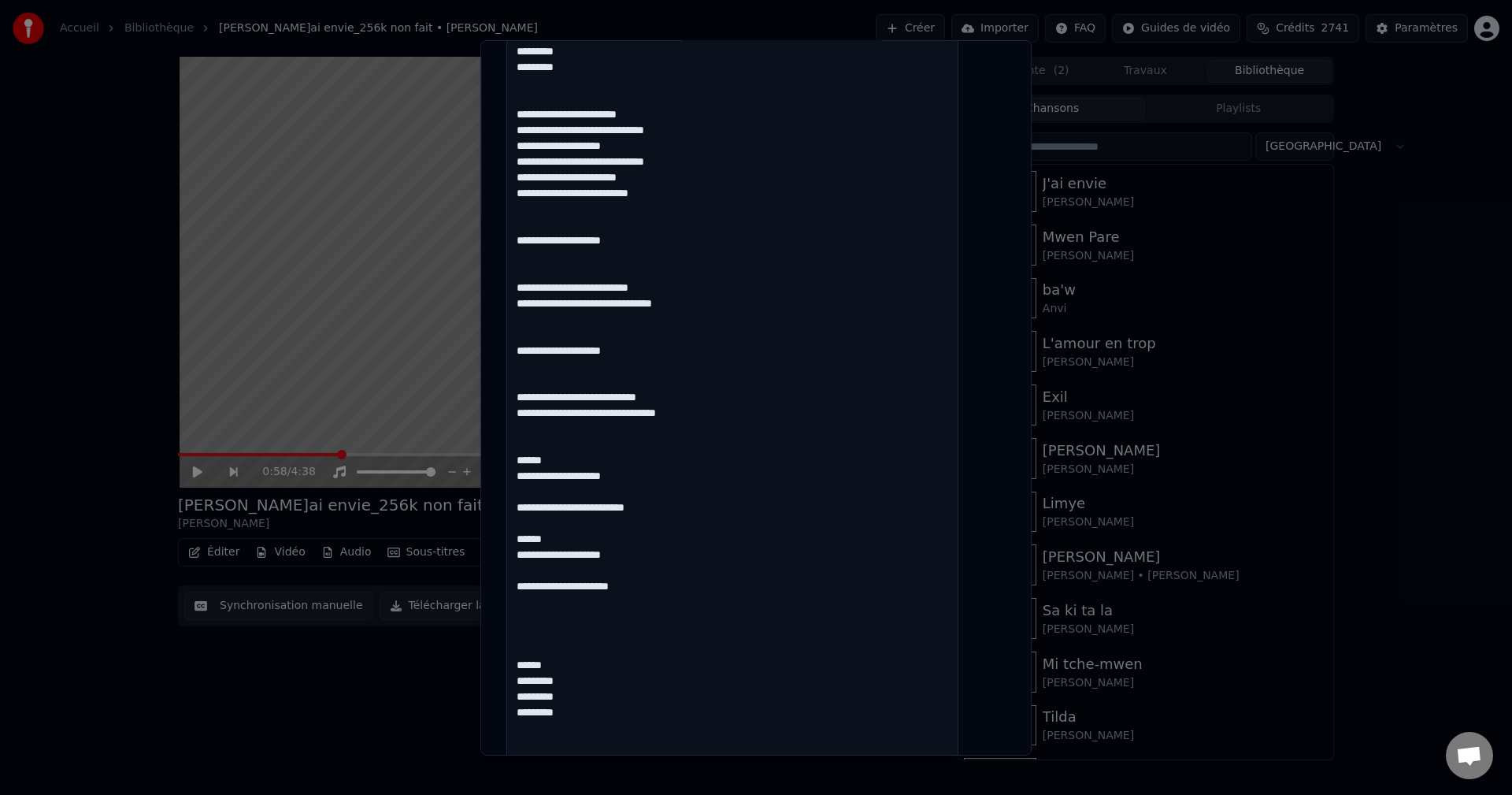
drag, startPoint x: 573, startPoint y: 472, endPoint x: 527, endPoint y: 472, distance: 46.0
click at [527, 472] on textarea at bounding box center [732, 279] width 452 height 1838
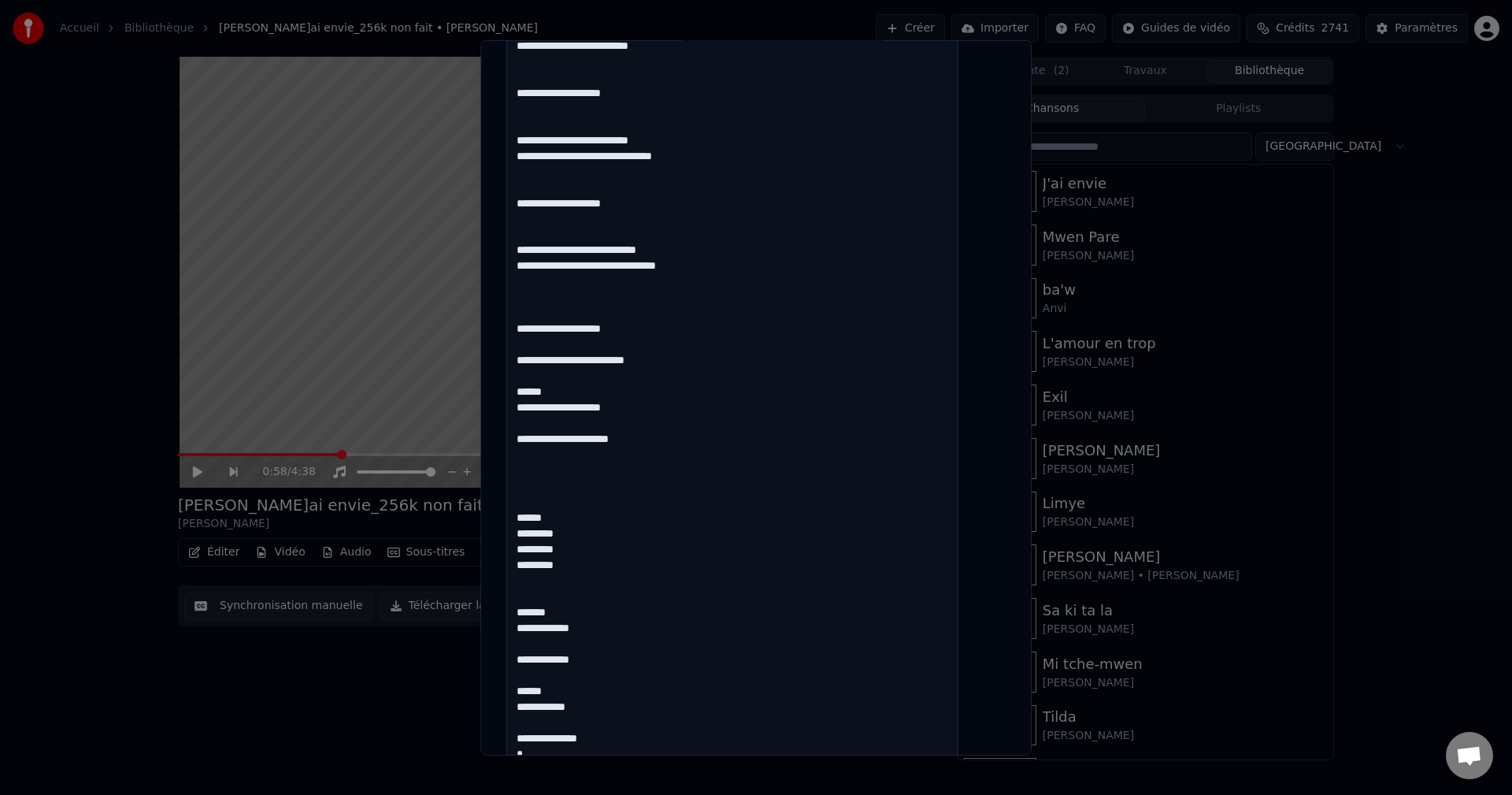
scroll to position [1183, 0]
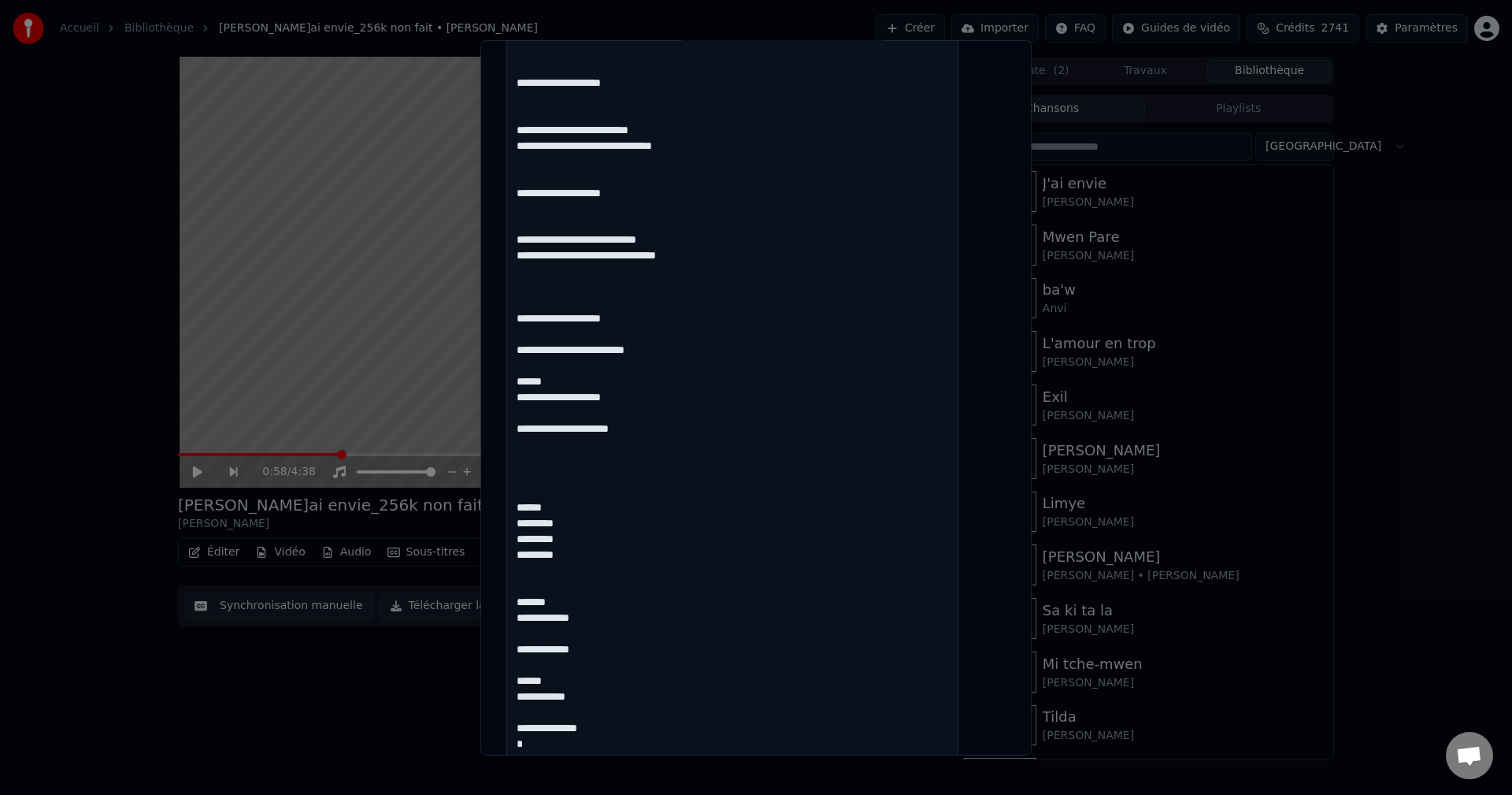
drag, startPoint x: 566, startPoint y: 522, endPoint x: 518, endPoint y: 520, distance: 48.0
click at [518, 520] on div "**********" at bounding box center [756, 49] width 512 height 2282
drag, startPoint x: 564, startPoint y: 400, endPoint x: 526, endPoint y: 397, distance: 38.1
click at [526, 397] on textarea at bounding box center [732, 122] width 452 height 1838
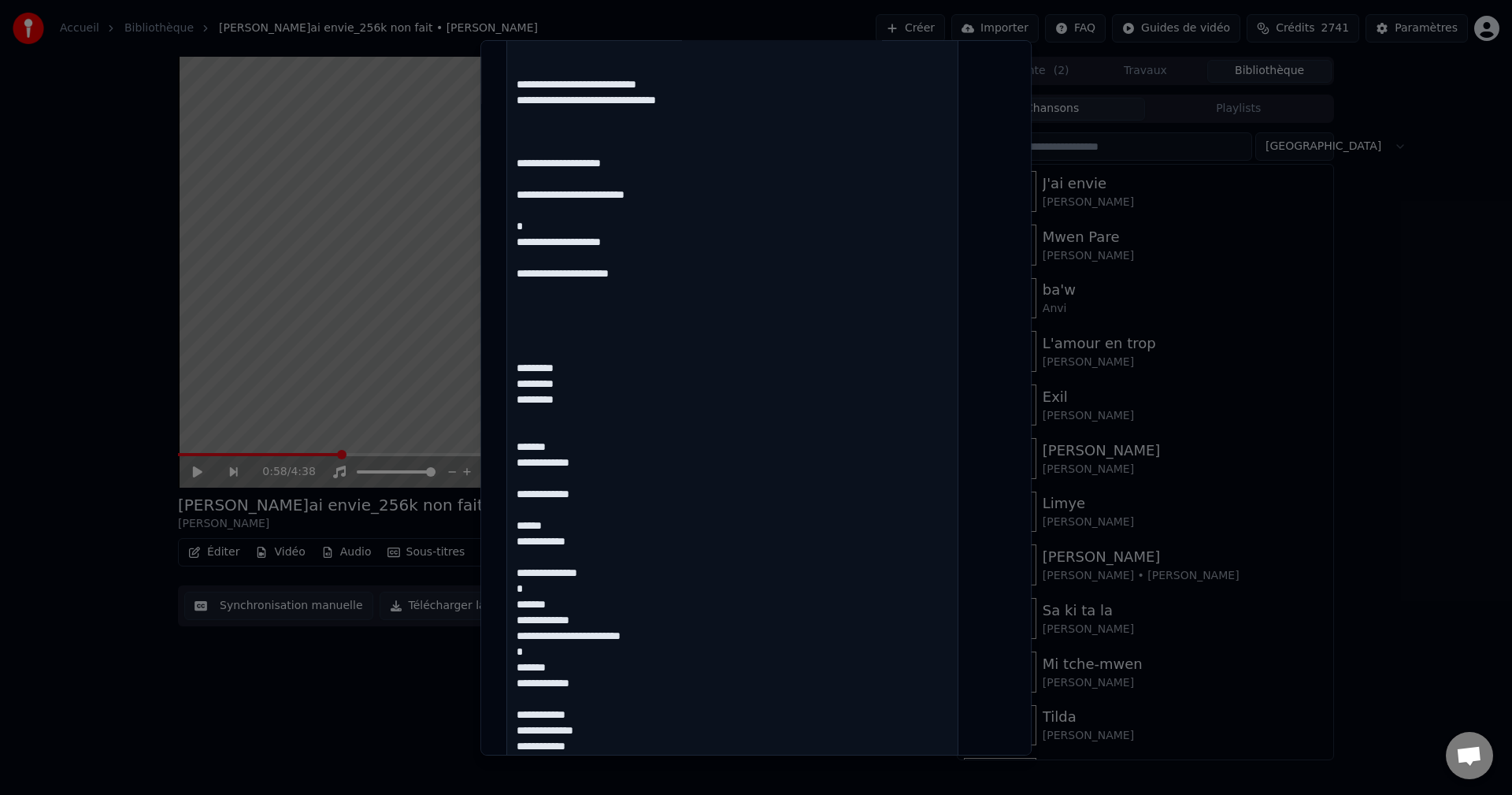
scroll to position [1341, 0]
drag, startPoint x: 564, startPoint y: 456, endPoint x: 529, endPoint y: 450, distance: 35.5
drag, startPoint x: 569, startPoint y: 522, endPoint x: 513, endPoint y: 516, distance: 56.3
click at [513, 516] on div "**********" at bounding box center [756, 397] width 551 height 715
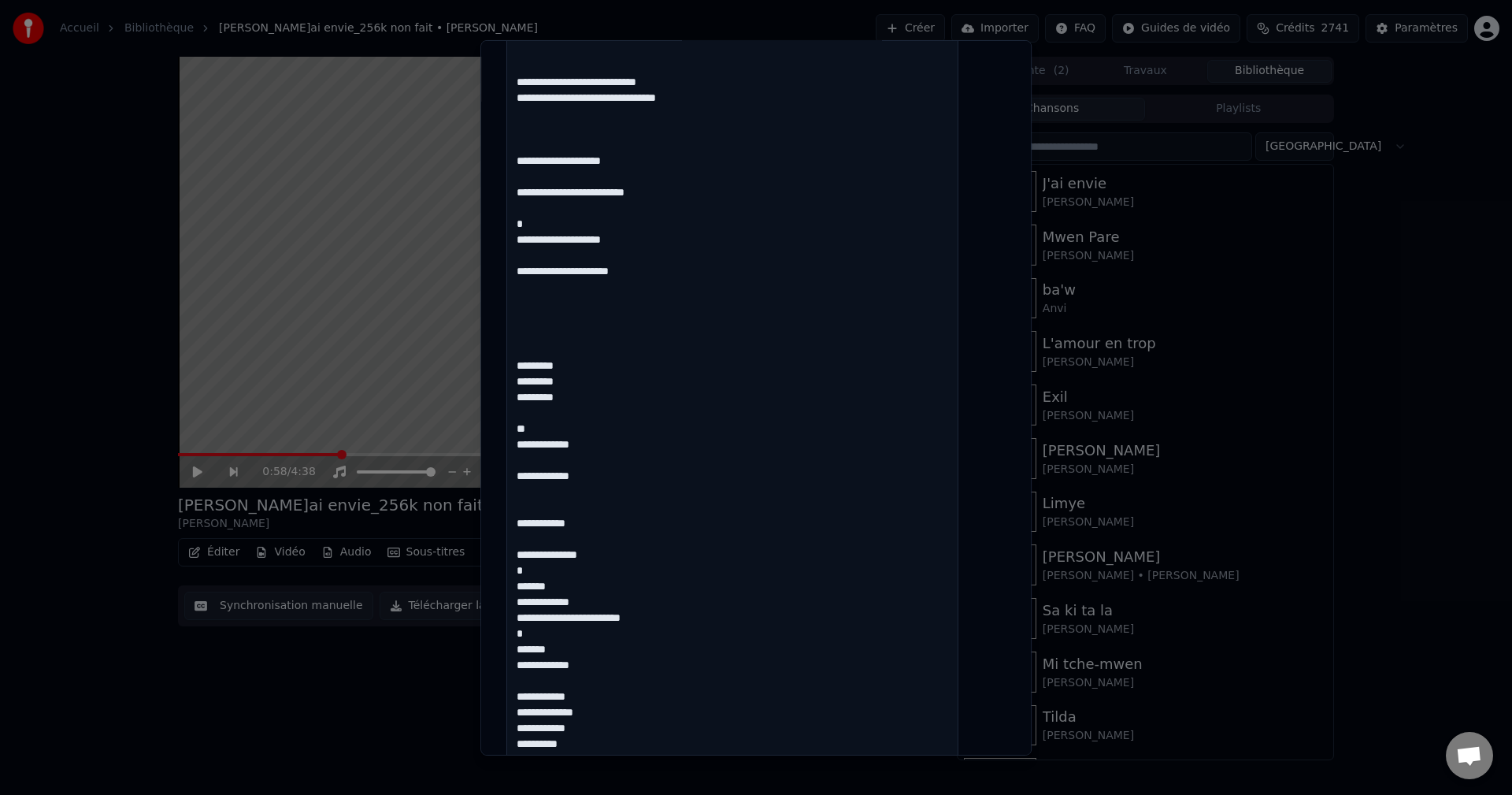
scroll to position [1420, 0]
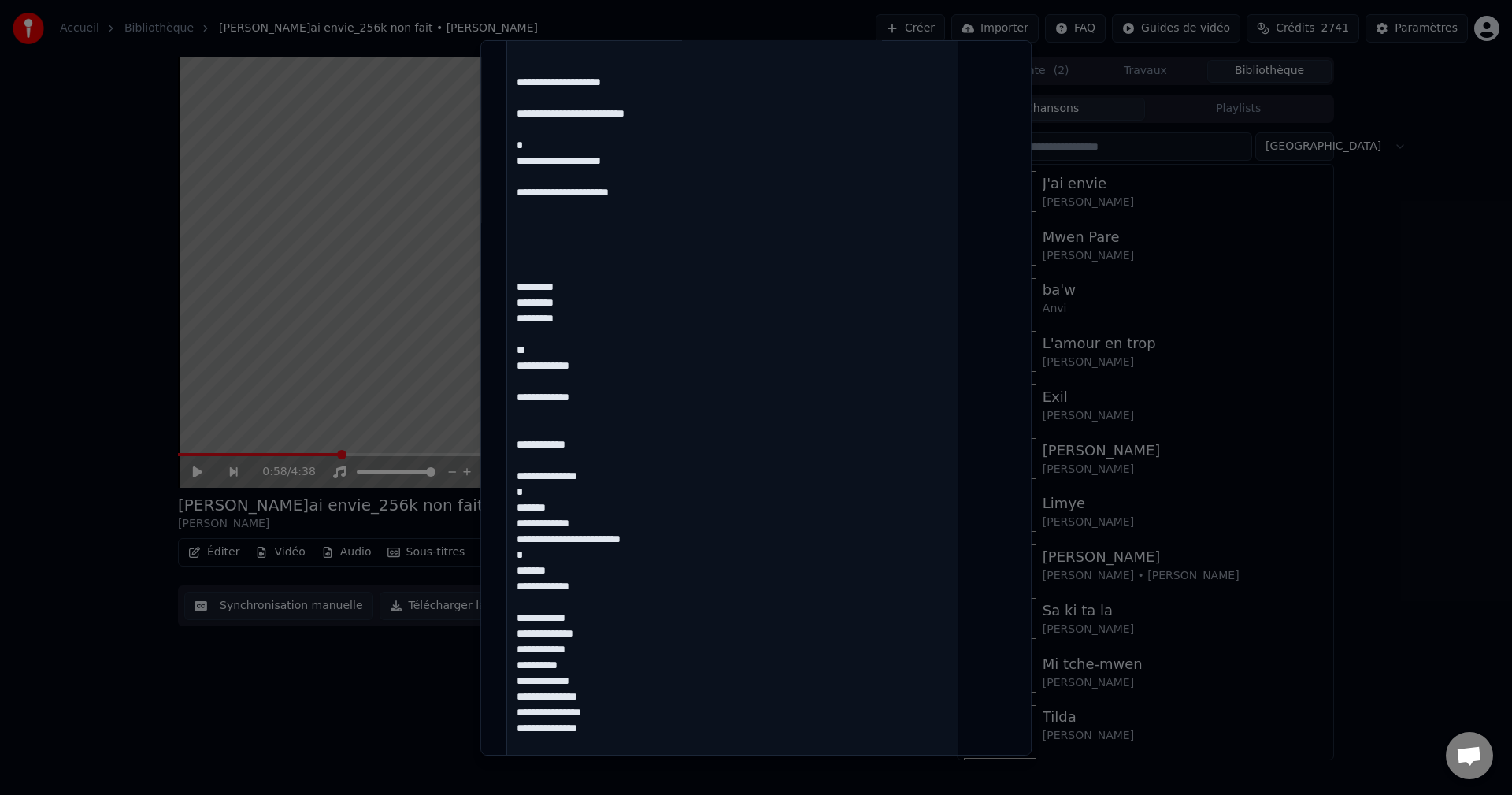
drag, startPoint x: 566, startPoint y: 519, endPoint x: 503, endPoint y: 518, distance: 63.0
click at [503, 518] on div "**********" at bounding box center [756, 397] width 551 height 715
drag, startPoint x: 570, startPoint y: 581, endPoint x: 521, endPoint y: 583, distance: 49.0
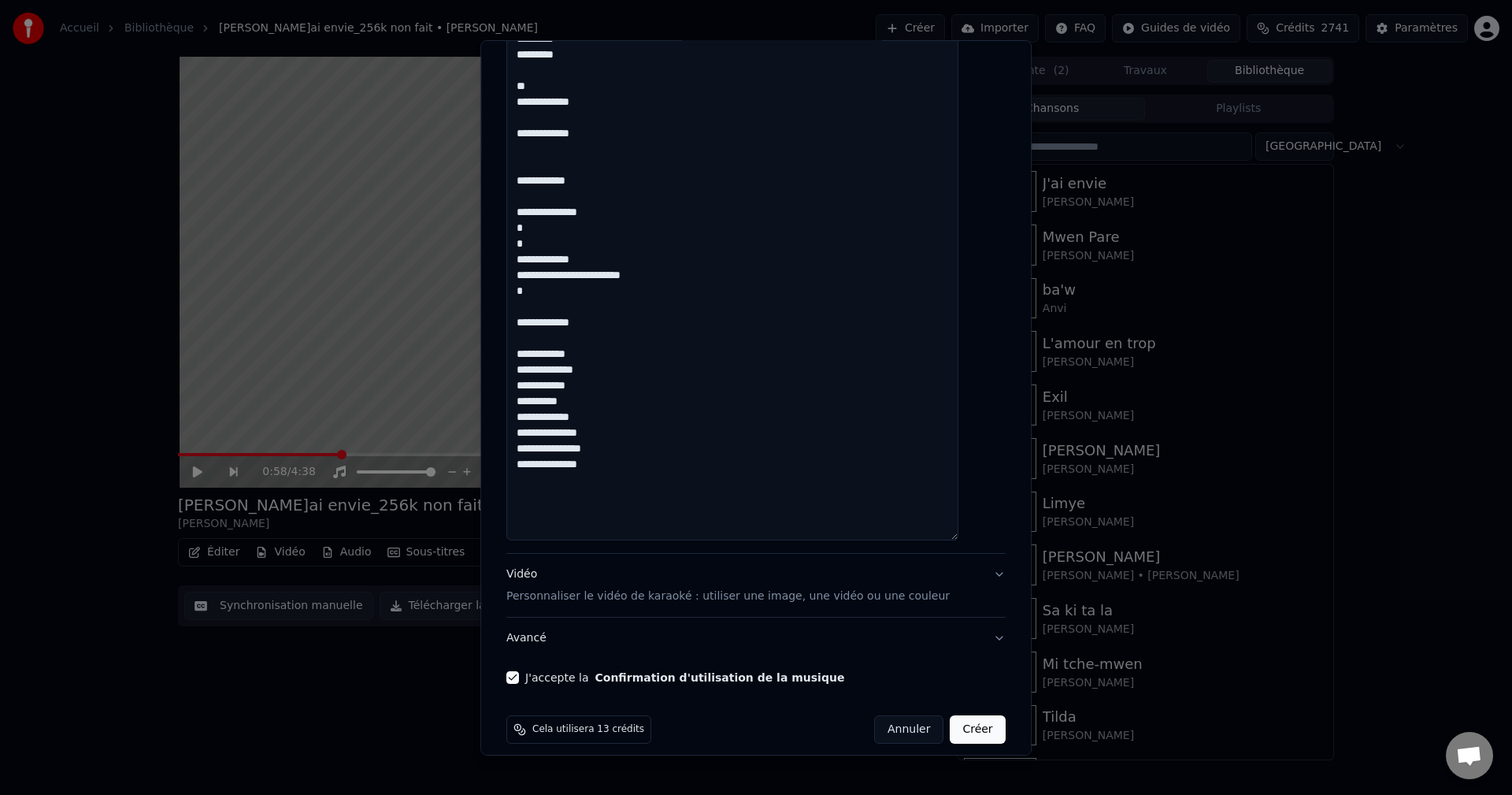
scroll to position [1698, 0]
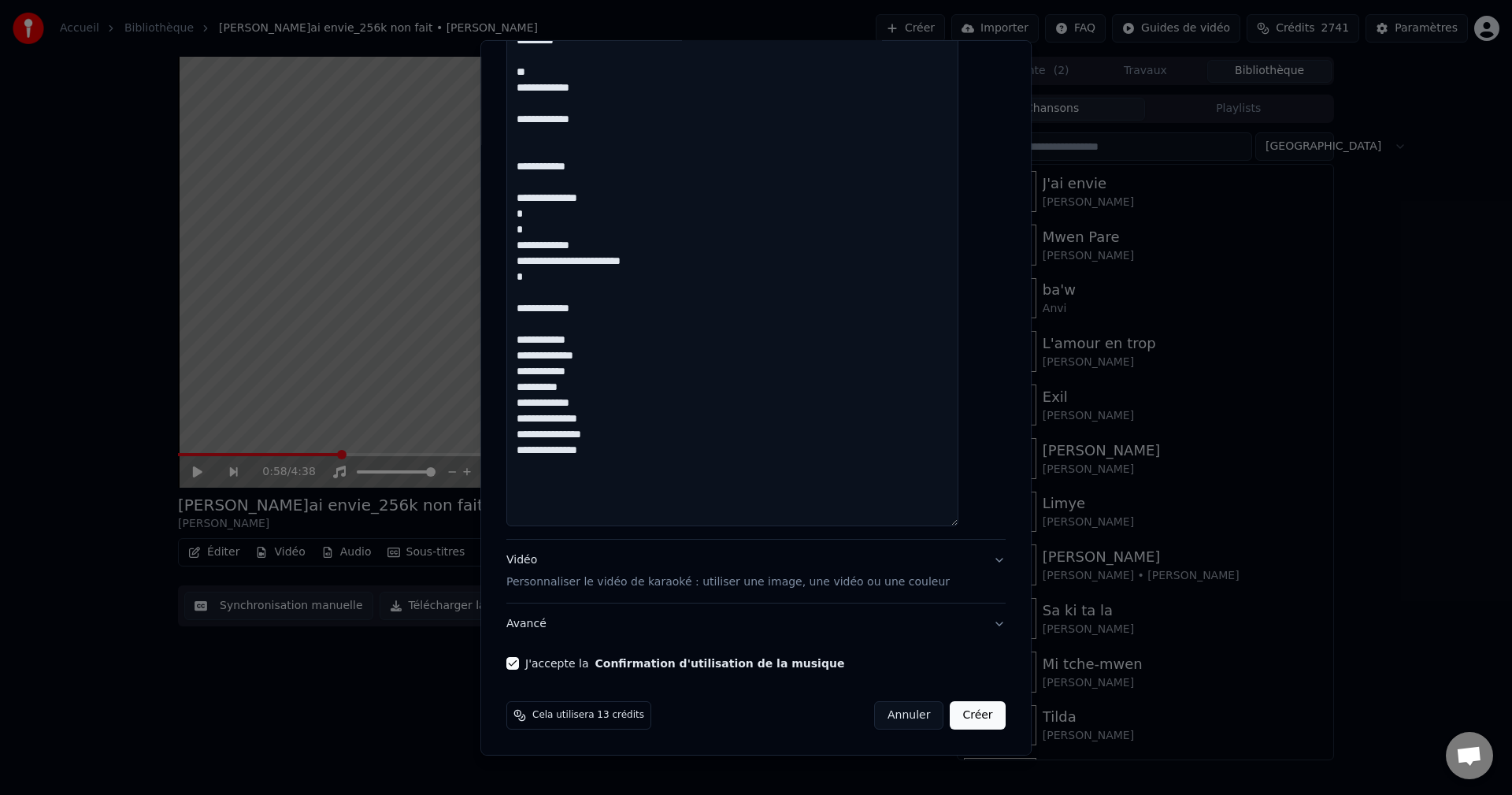
type textarea "**********"
click at [554, 627] on button "Avancé" at bounding box center [756, 623] width 499 height 41
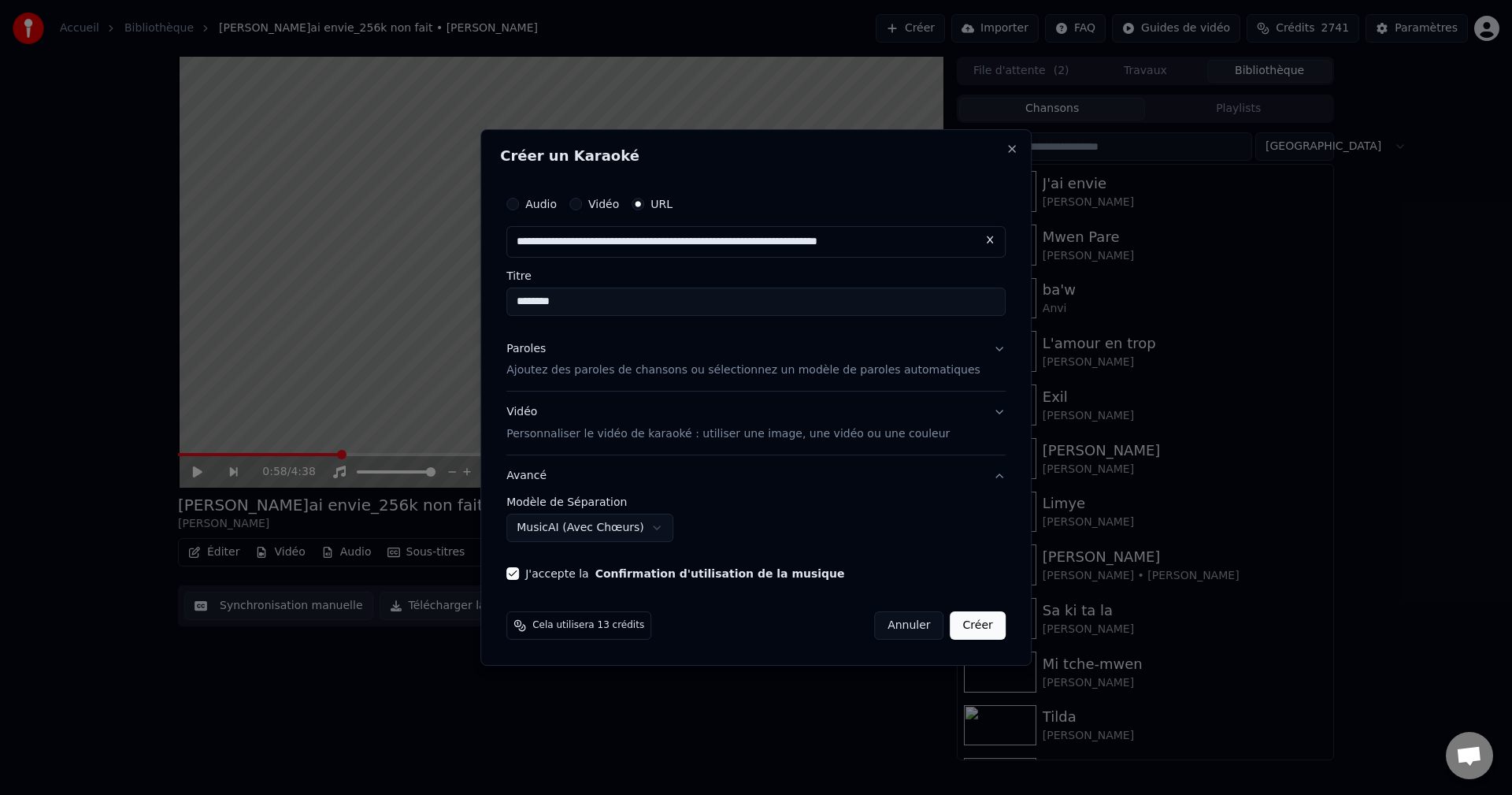
click at [578, 522] on body "**********" at bounding box center [756, 398] width 1512 height 795
click at [953, 618] on button "Créer" at bounding box center [979, 625] width 56 height 29
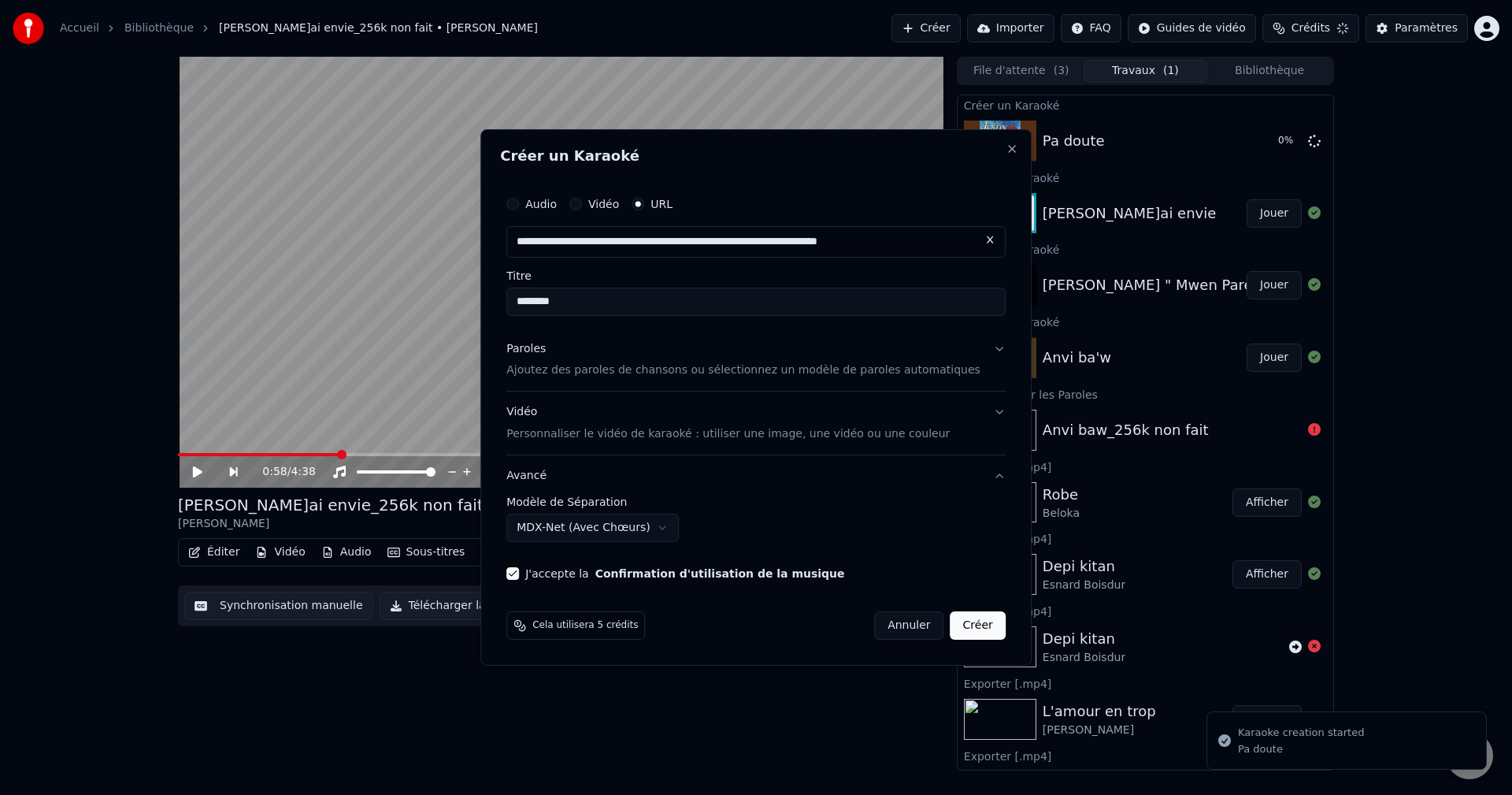
select select "******"
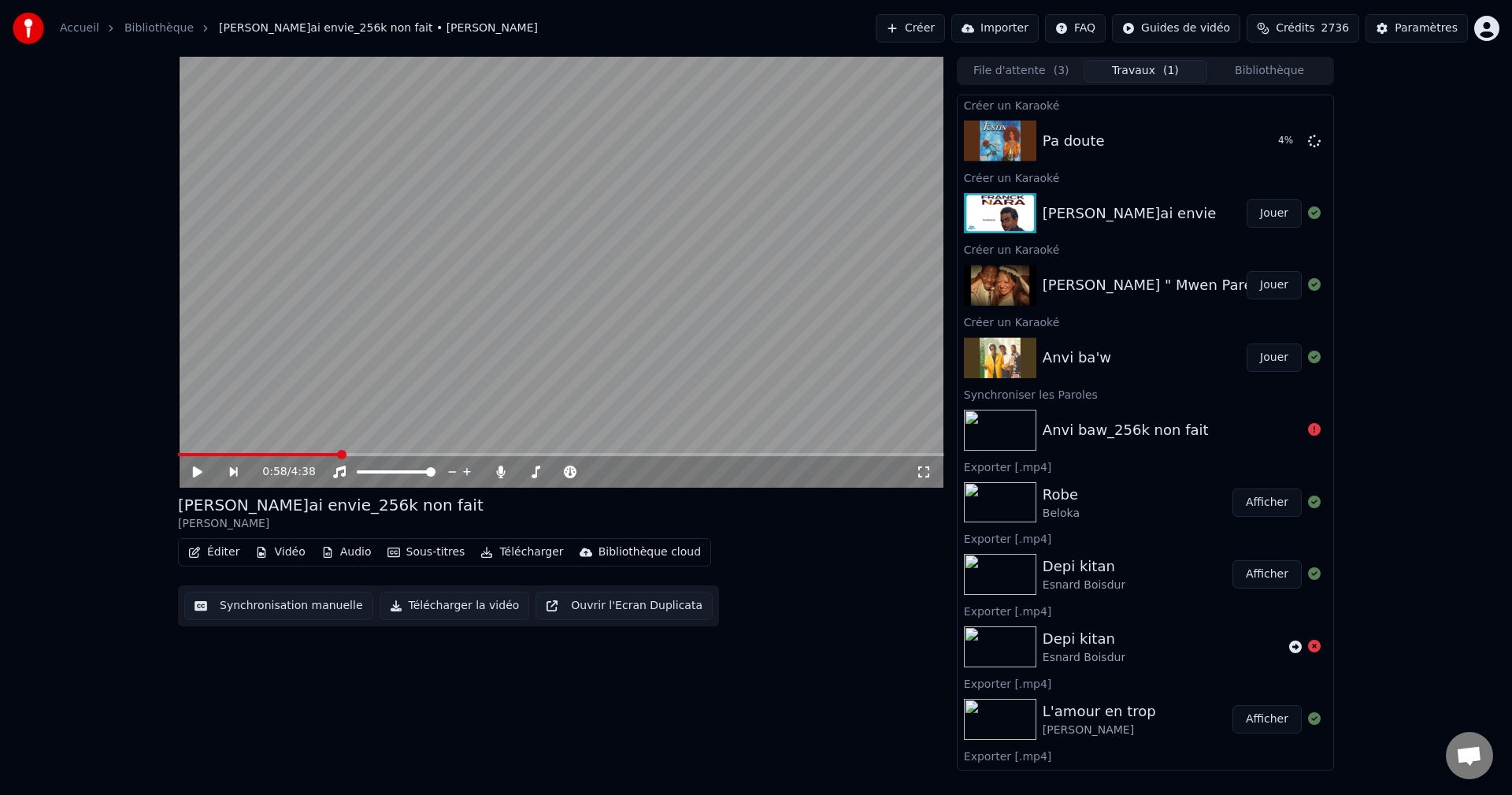
click at [1260, 360] on button "Jouer" at bounding box center [1274, 358] width 56 height 29
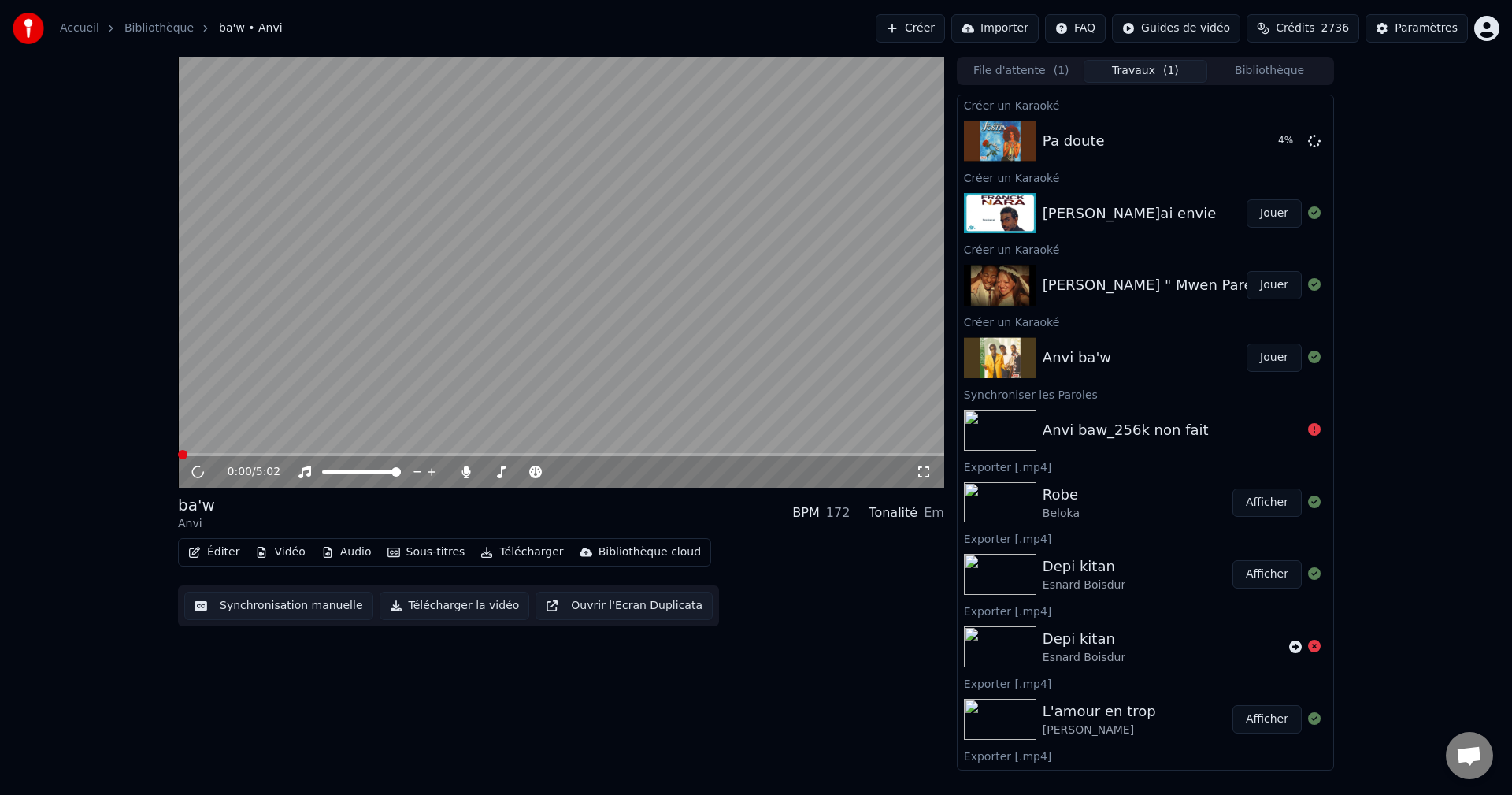
click at [206, 551] on button "Éditer" at bounding box center [214, 552] width 64 height 22
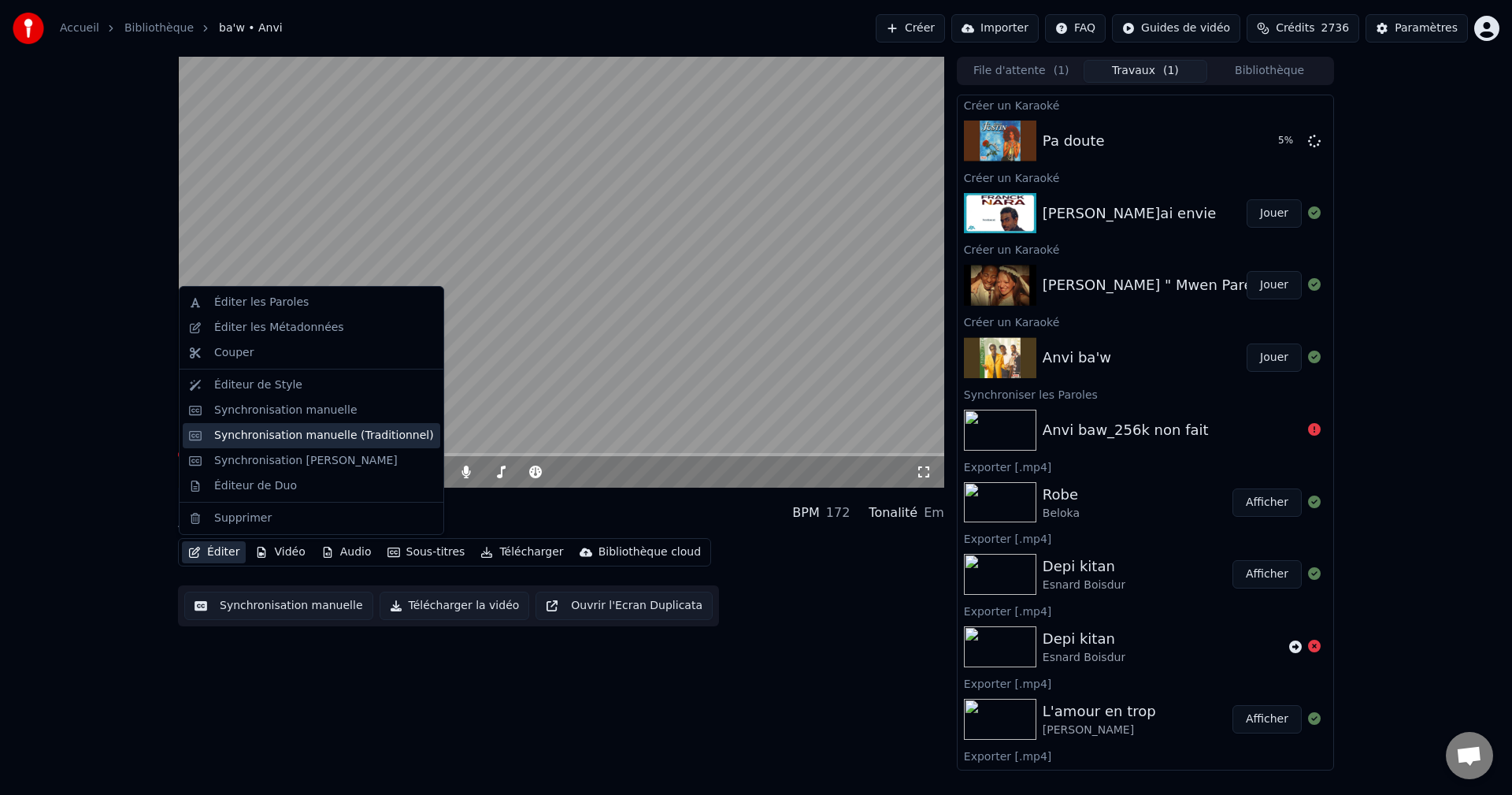
click at [298, 434] on div "Synchronisation manuelle (Traditionnel)" at bounding box center [324, 436] width 219 height 16
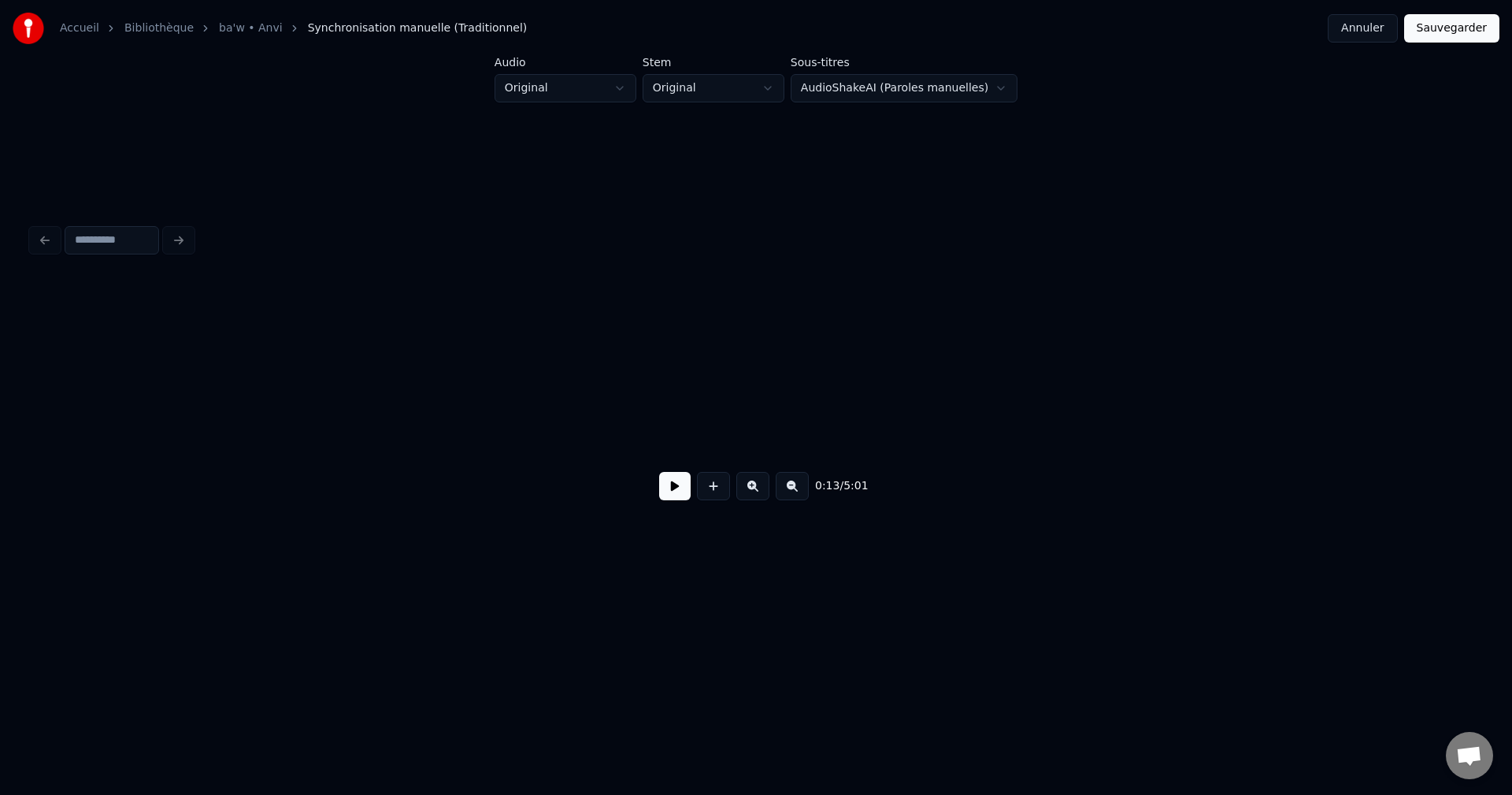
scroll to position [0, 5204]
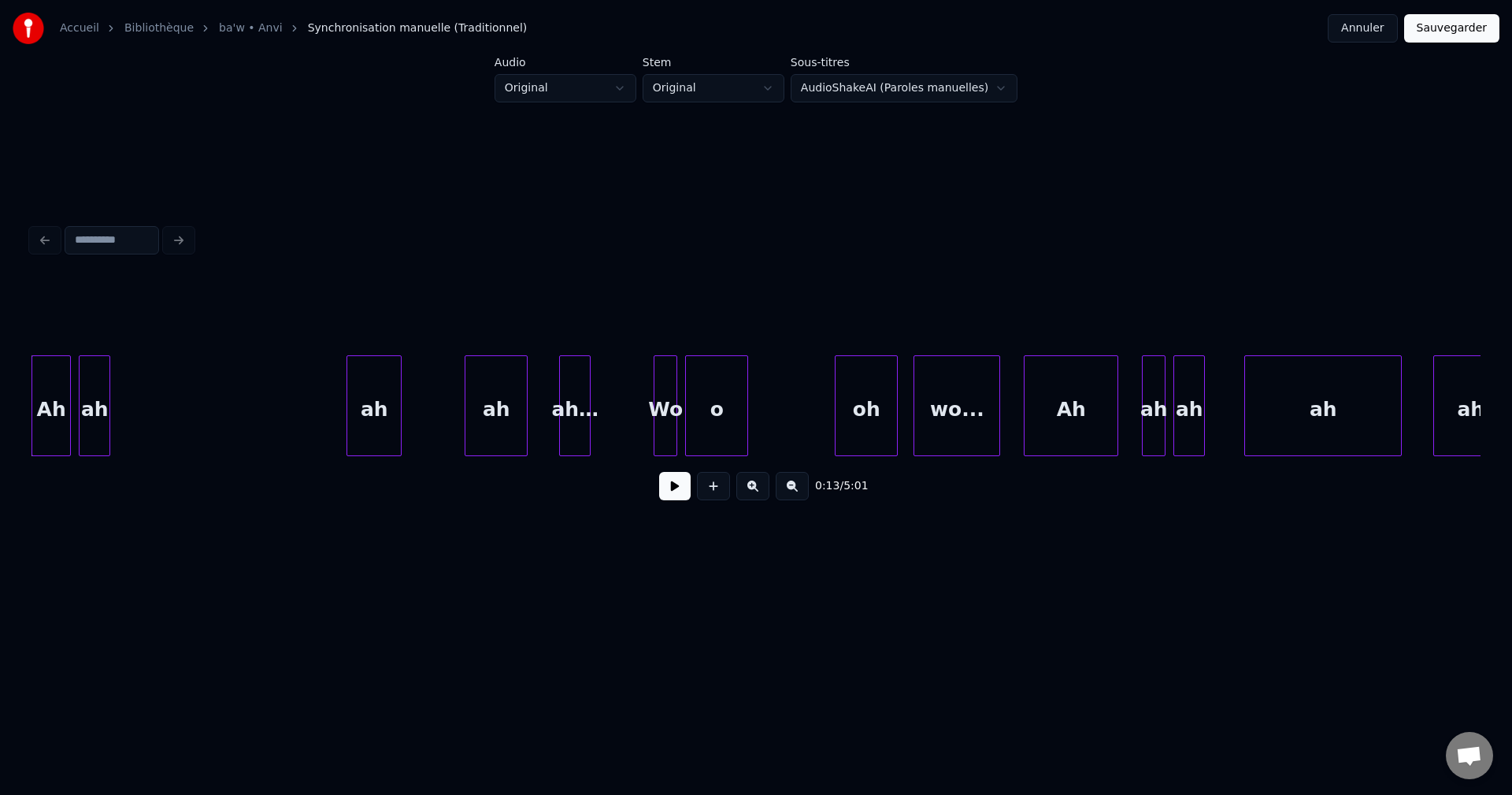
click at [1369, 25] on button "Annuler" at bounding box center [1362, 28] width 69 height 29
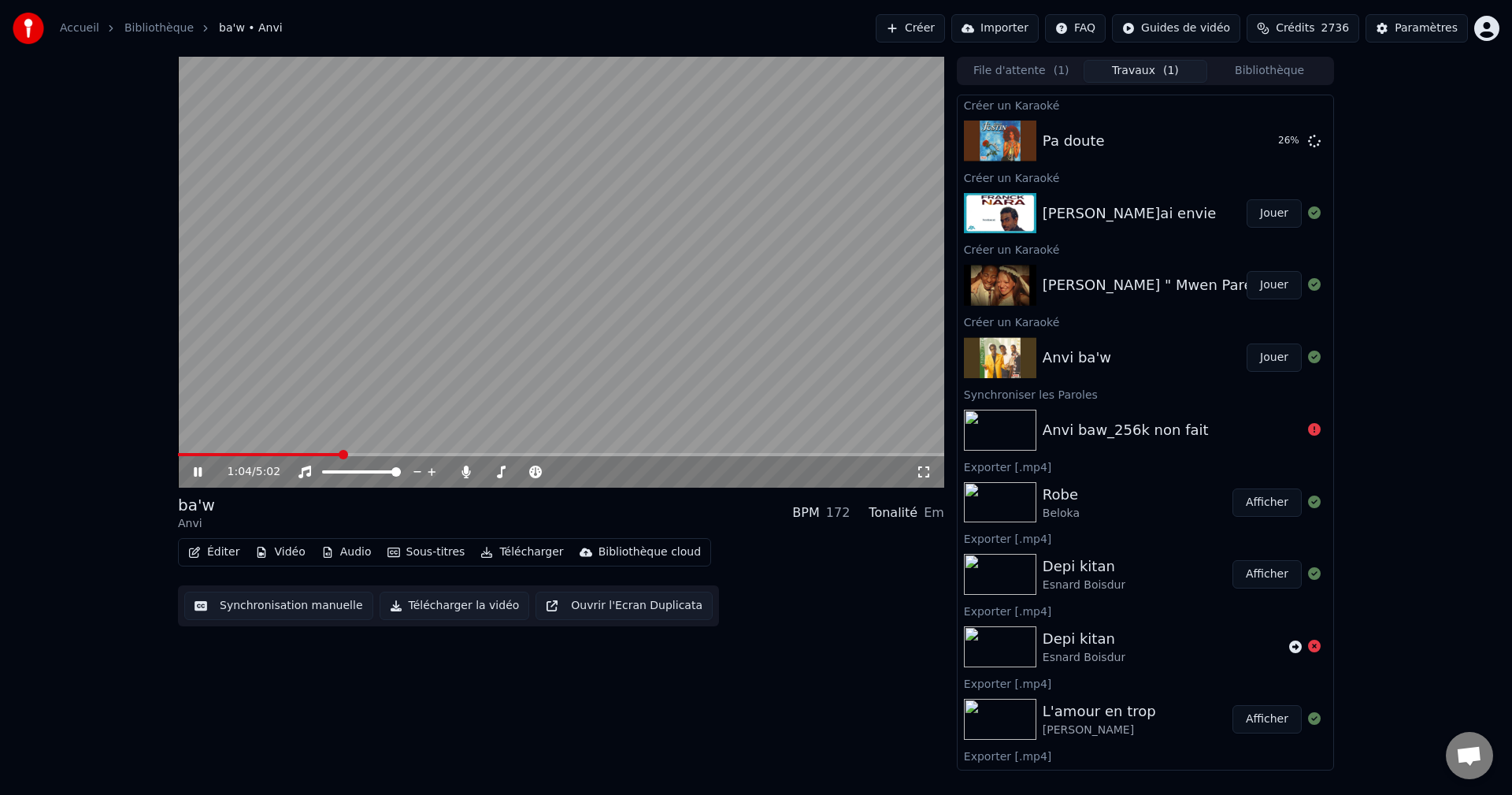
click at [200, 469] on icon at bounding box center [197, 471] width 8 height 10
click at [945, 24] on button "Créer" at bounding box center [910, 28] width 69 height 29
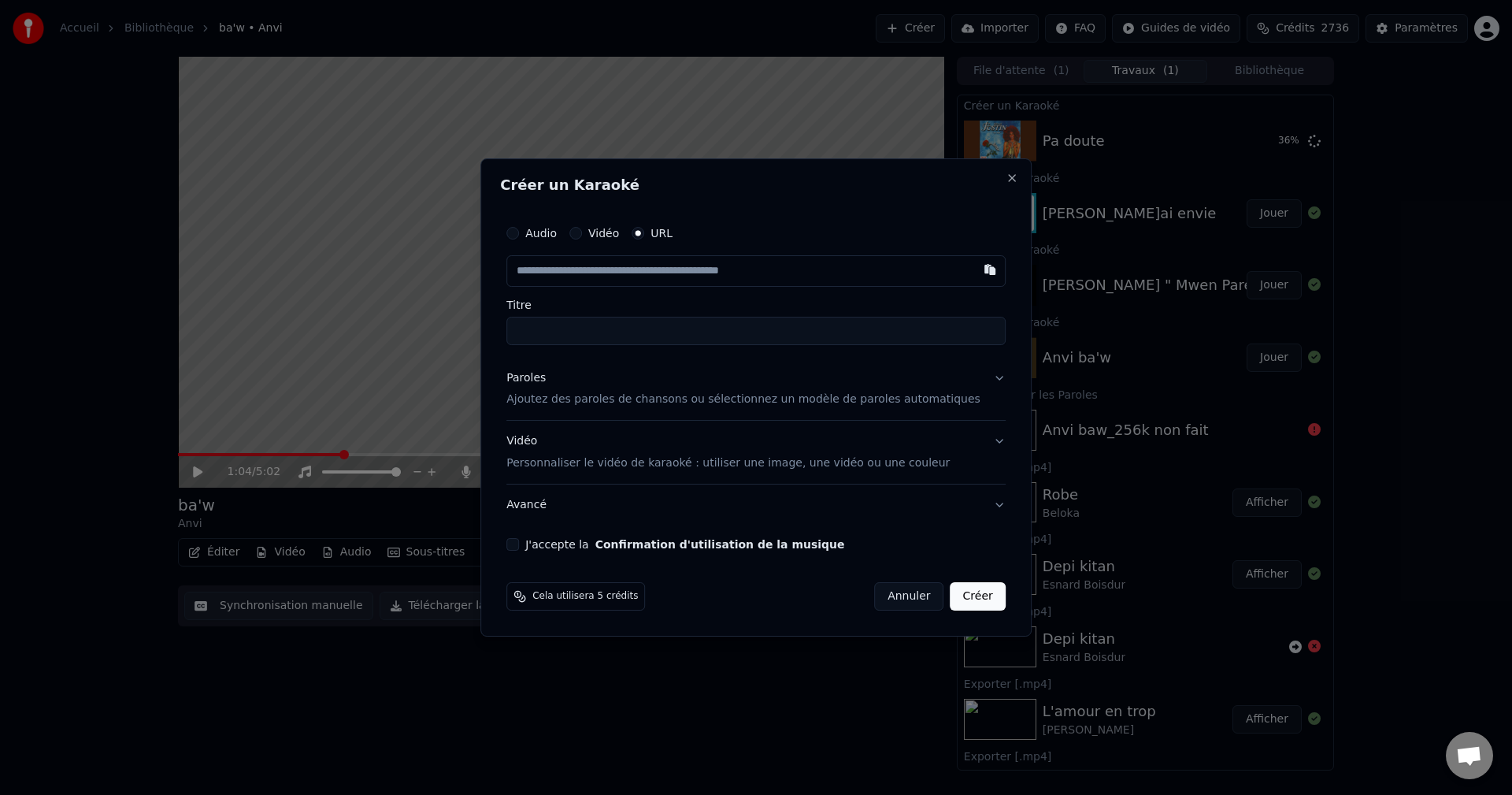
click at [623, 283] on input "text" at bounding box center [756, 271] width 499 height 31
click at [626, 271] on input "text" at bounding box center [756, 271] width 499 height 31
type input "**********"
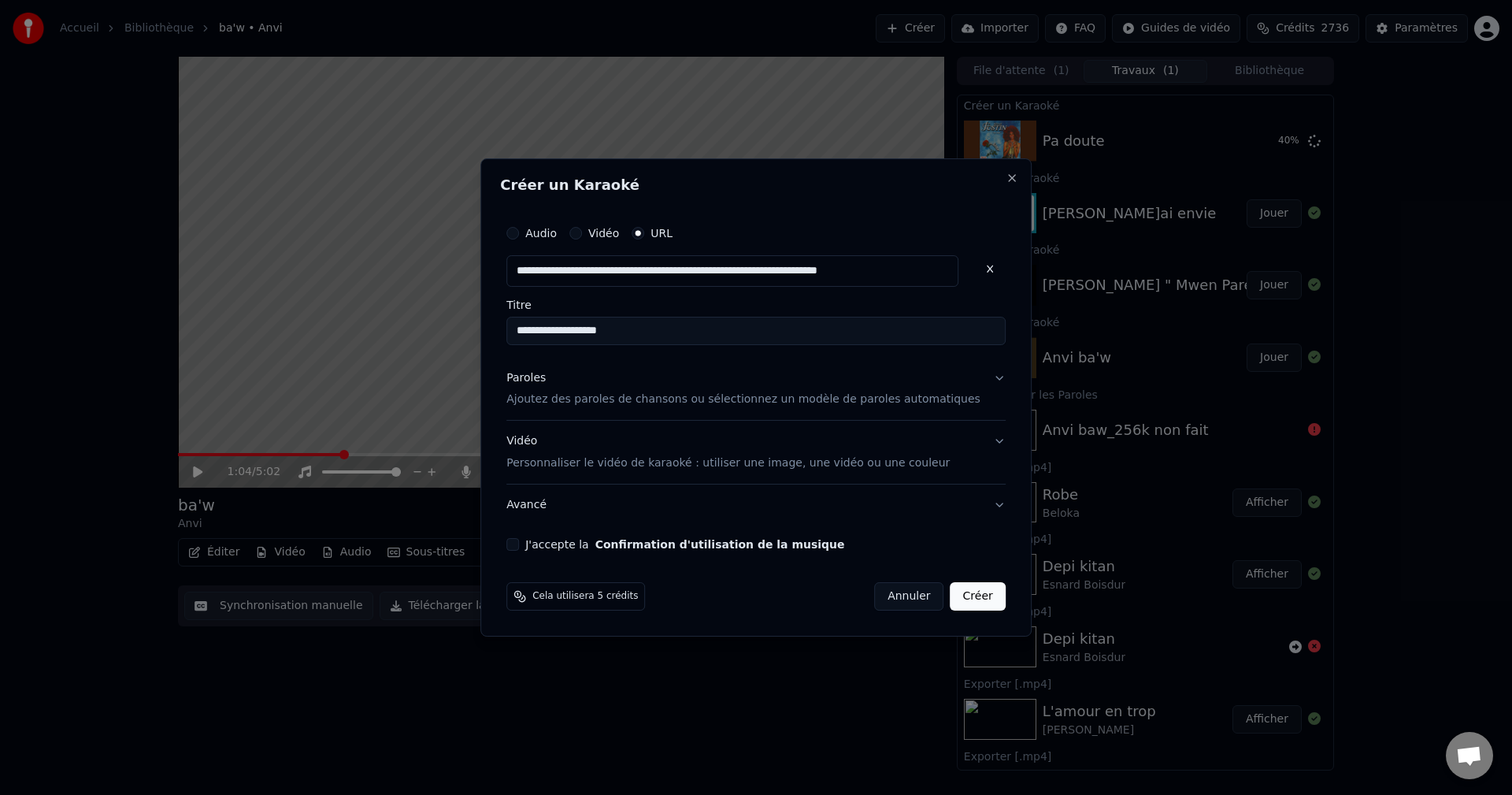
scroll to position [0, 0]
click at [546, 379] on div "Paroles" at bounding box center [526, 378] width 39 height 16
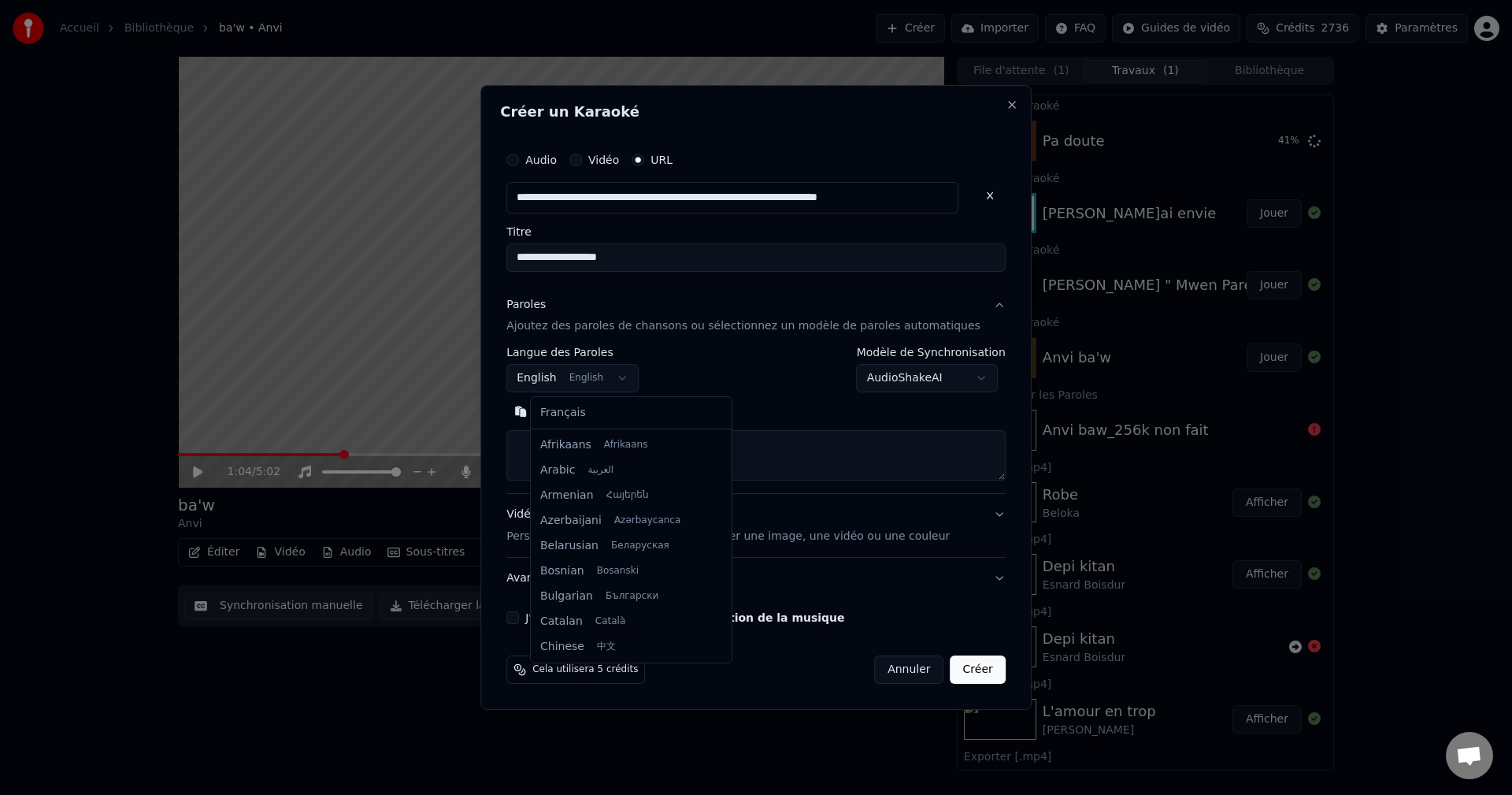
click at [573, 375] on body "Accueil Bibliothèque ba'w • Anvi Créer Importer FAQ Guides de vidéo Crédits 273…" at bounding box center [756, 398] width 1512 height 795
select select "**"
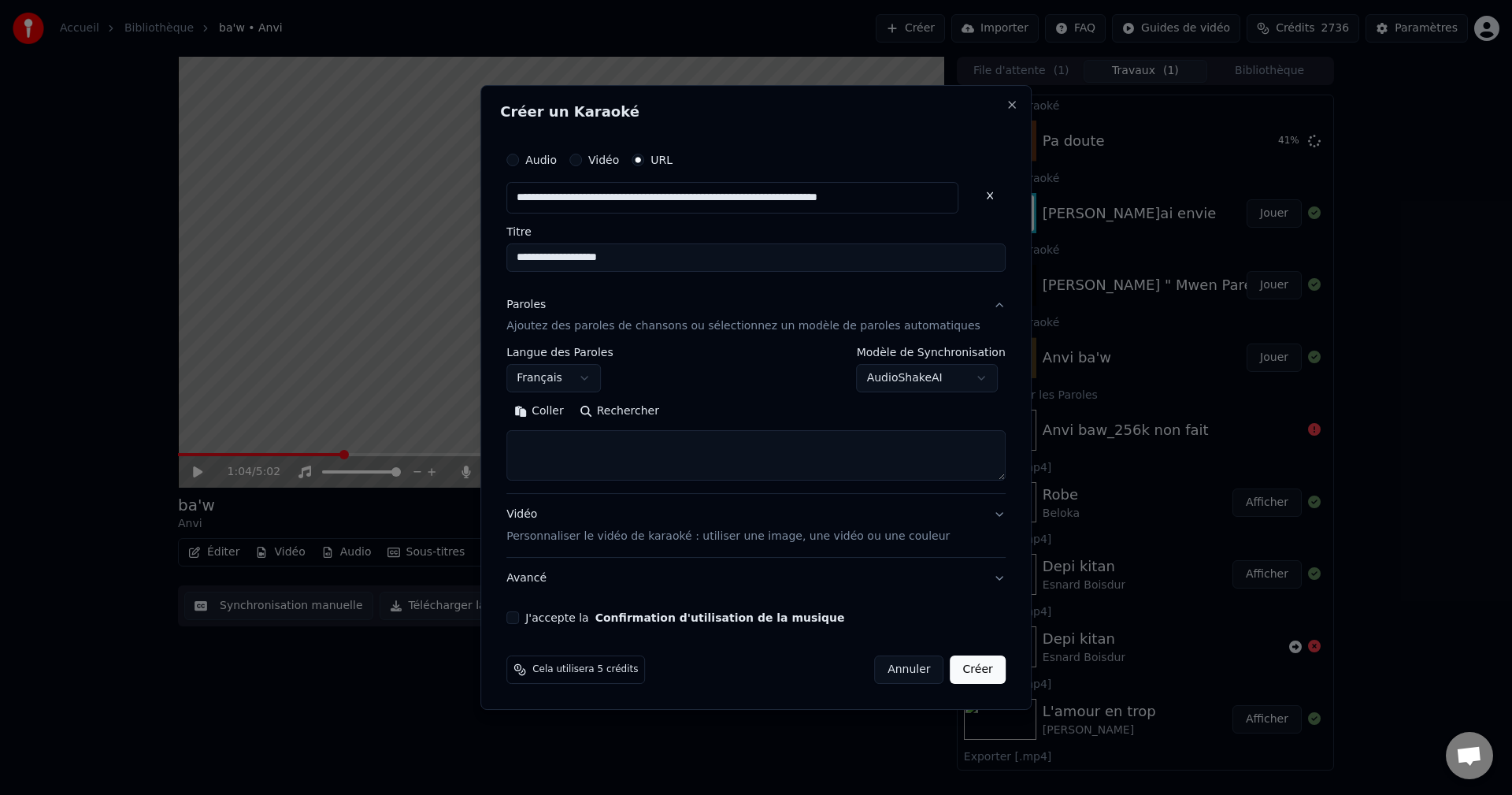
click at [584, 450] on textarea at bounding box center [756, 456] width 499 height 50
paste textarea "**********"
type textarea "**********"
click at [711, 411] on button "Développer" at bounding box center [723, 411] width 97 height 25
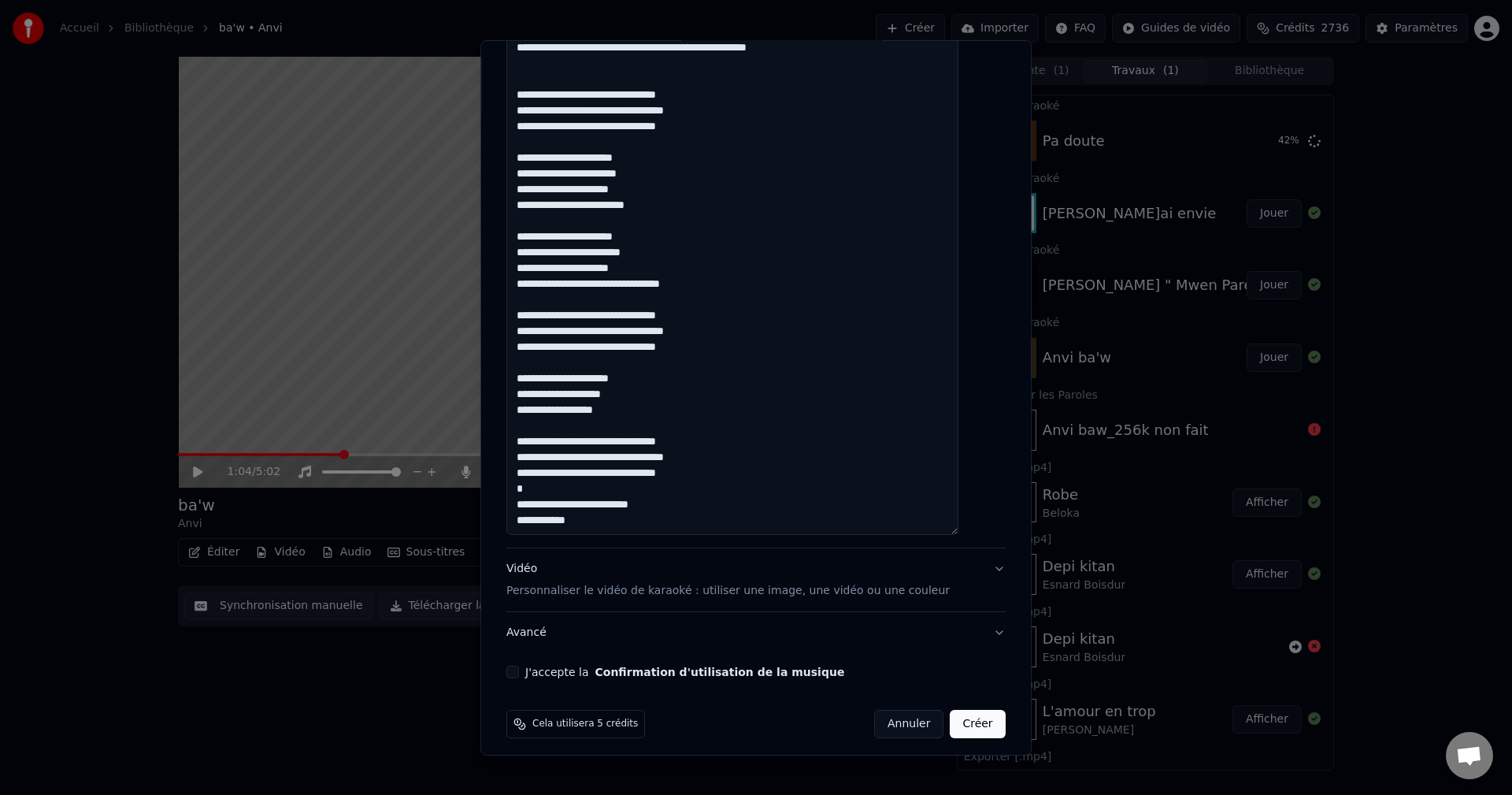
scroll to position [738, 0]
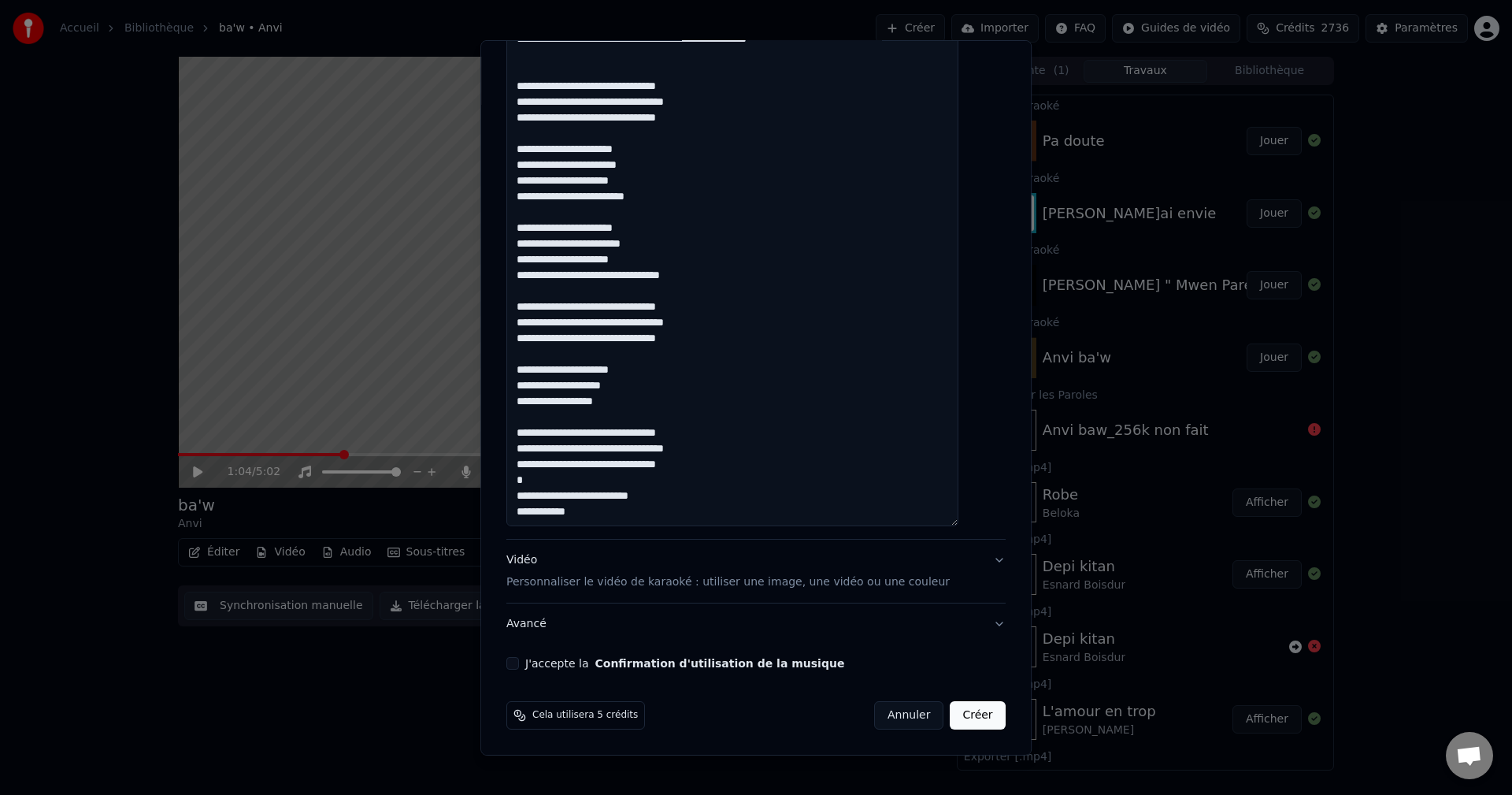
click at [540, 558] on div "Vidéo Personnaliser le vidéo de karaoké : utiliser une image, une vidéo ou une …" at bounding box center [728, 571] width 443 height 38
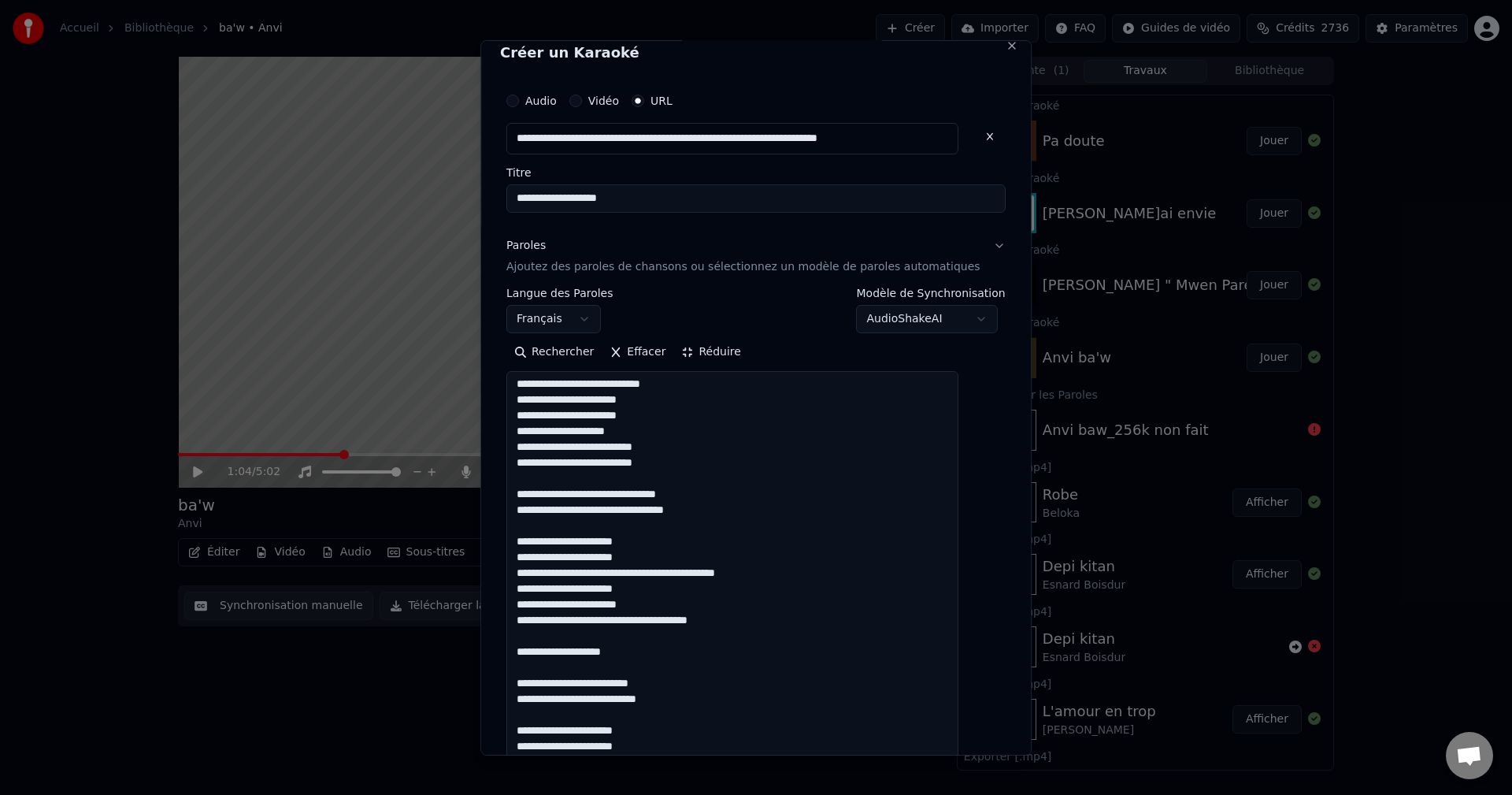
scroll to position [0, 0]
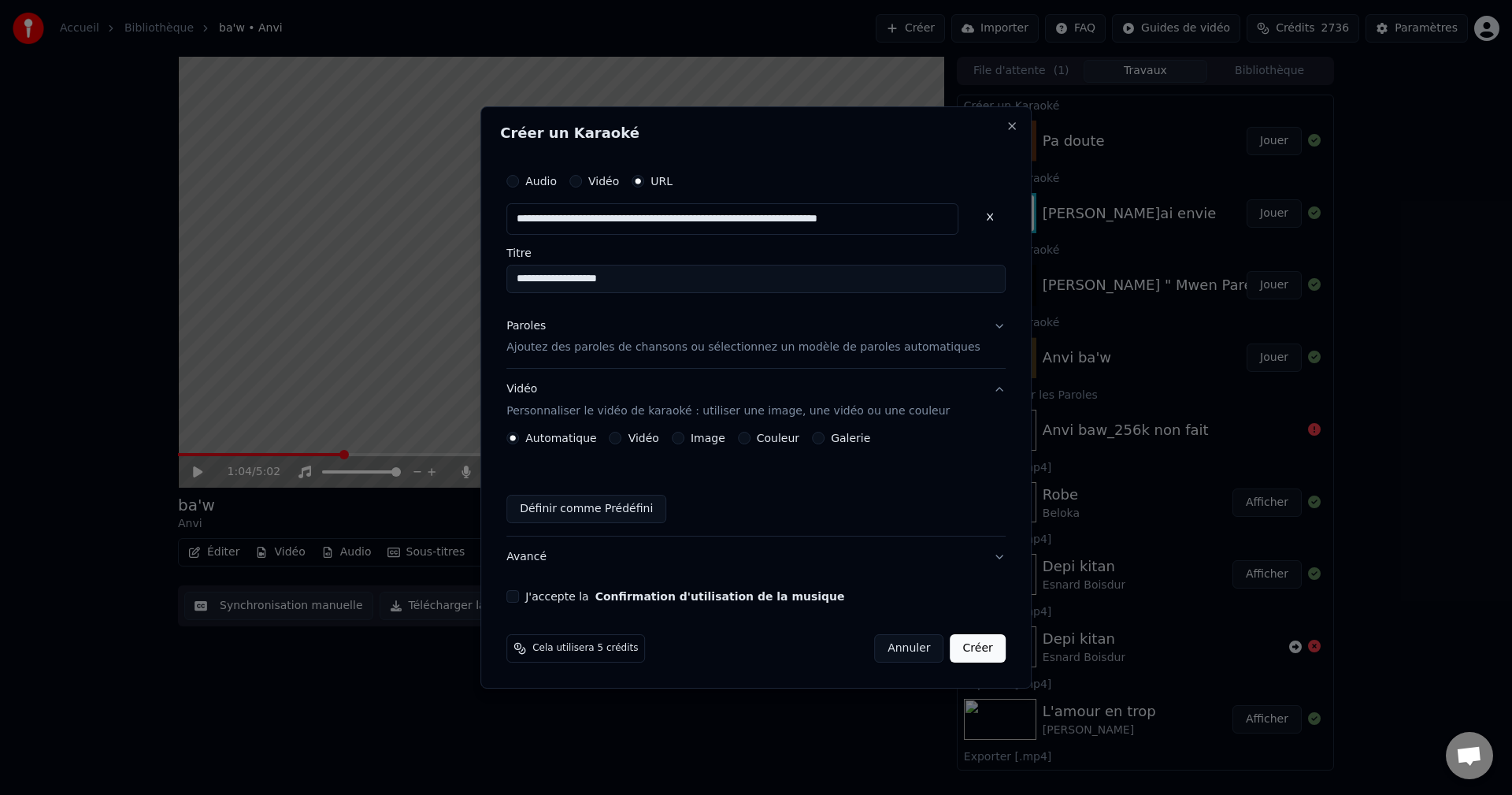
click at [684, 438] on button "Image" at bounding box center [677, 437] width 13 height 13
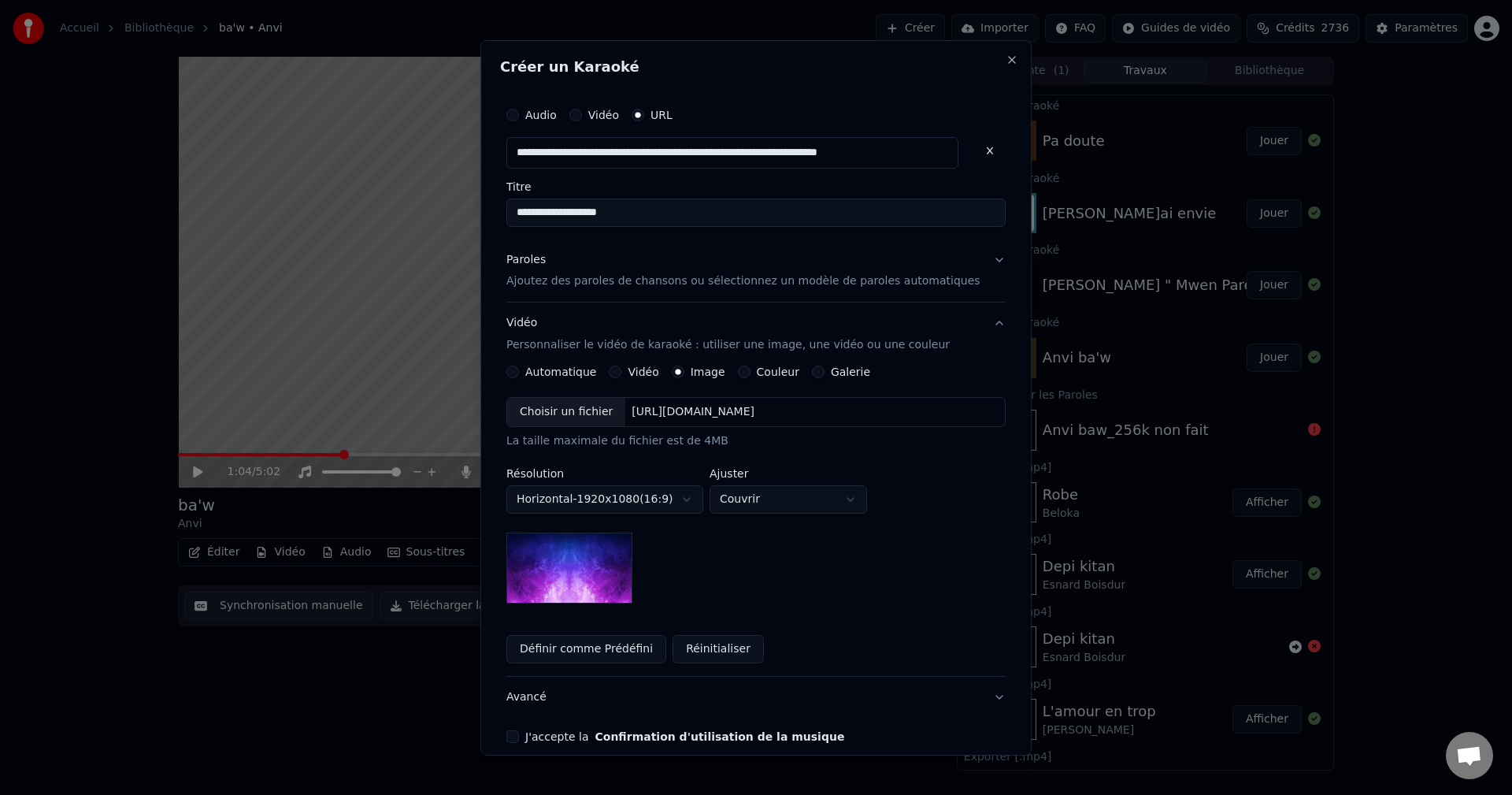
click at [584, 411] on div "Choisir un fichier" at bounding box center [566, 411] width 118 height 29
click at [779, 503] on body "Accueil Bibliothèque ba'w • Anvi Créer Importer FAQ Guides de vidéo Crédits 273…" at bounding box center [756, 398] width 1512 height 795
select select "****"
drag, startPoint x: 779, startPoint y: 580, endPoint x: 748, endPoint y: 581, distance: 31.0
click at [550, 698] on button "Avancé" at bounding box center [756, 697] width 499 height 41
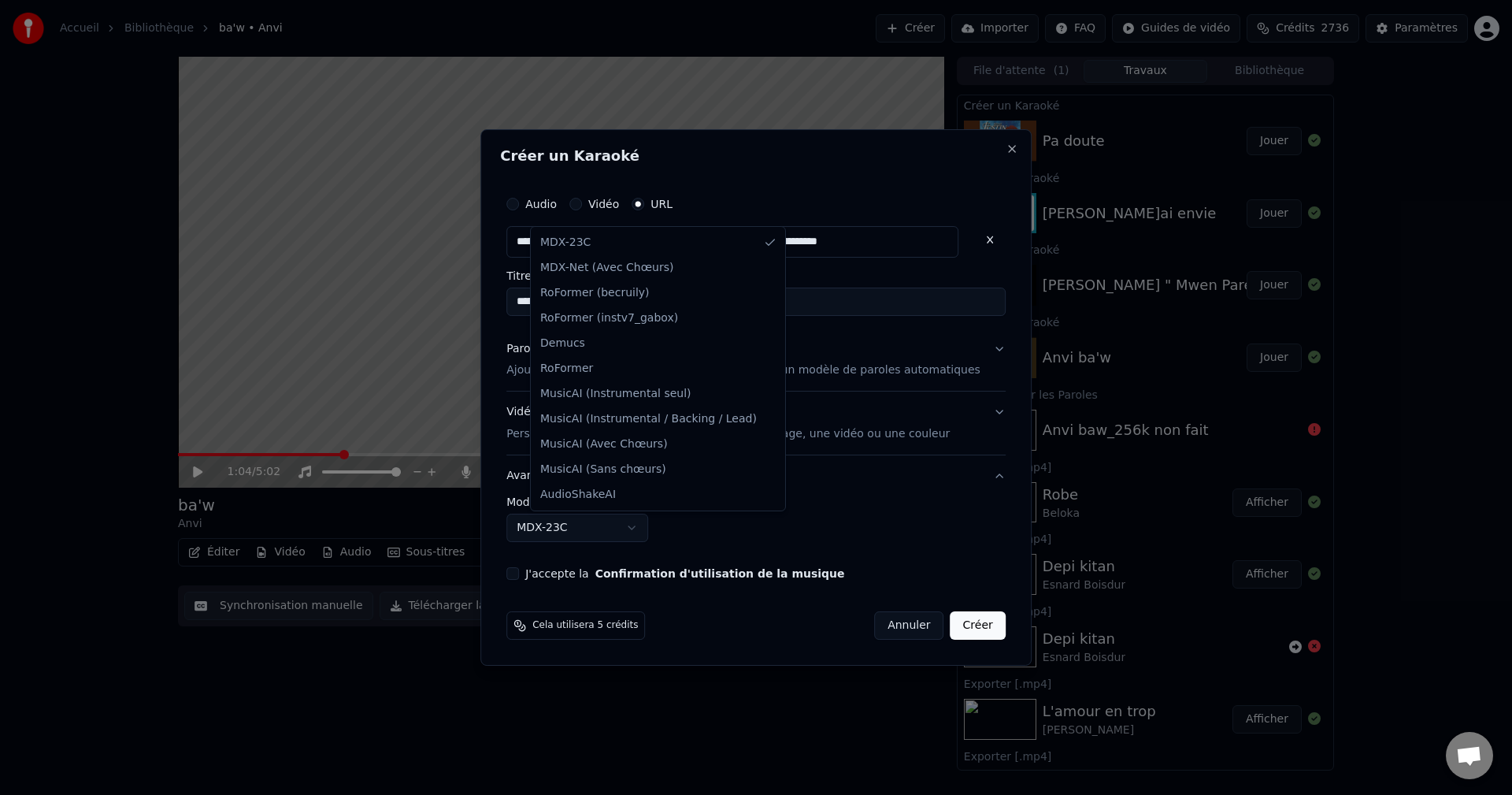
click at [561, 529] on body "Accueil Bibliothèque ba'w • Anvi Créer Importer FAQ Guides de vidéo Crédits 273…" at bounding box center [756, 398] width 1512 height 795
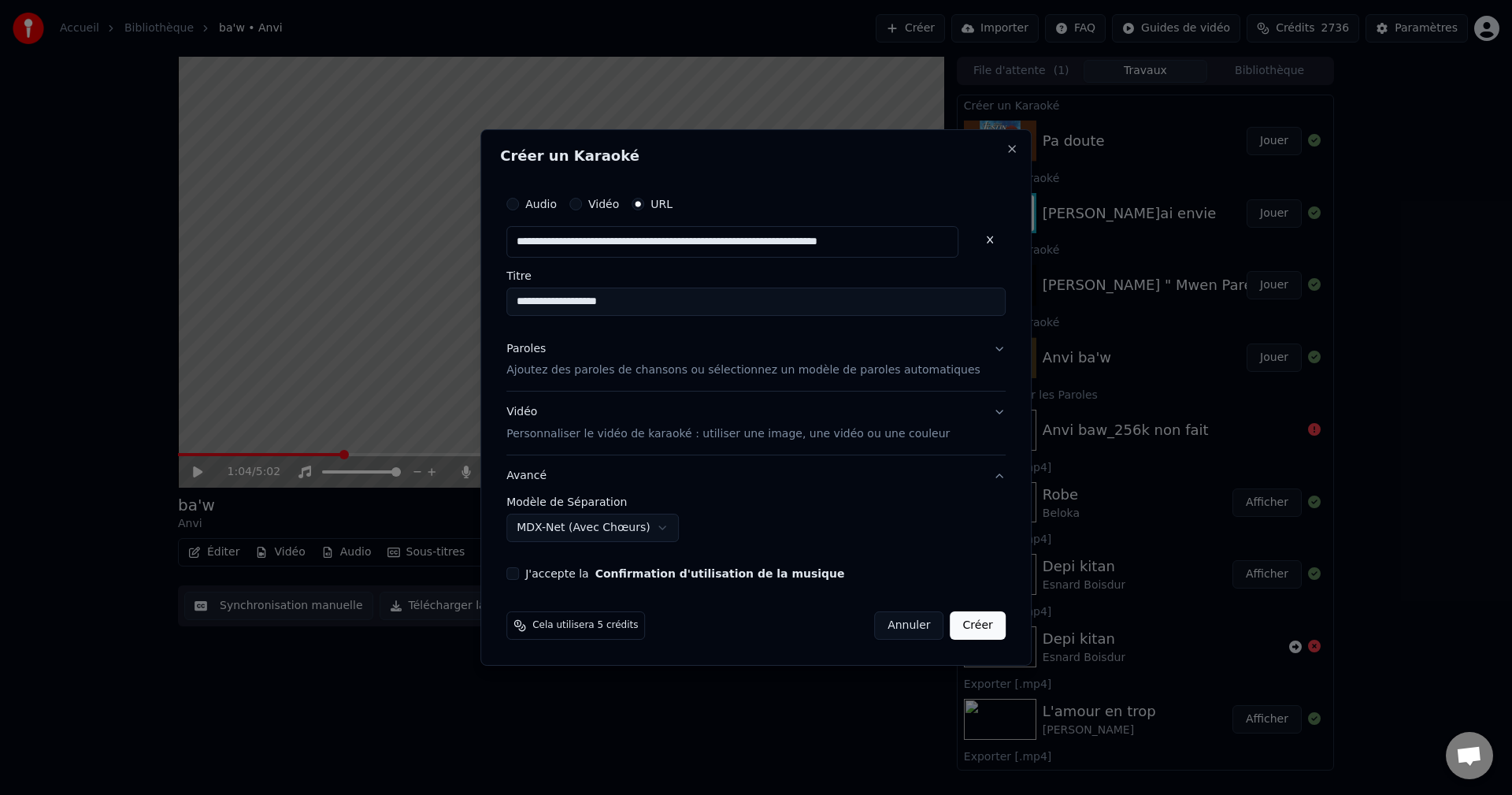
click at [519, 570] on button "J'accepte la Confirmation d'utilisation de la musique" at bounding box center [513, 574] width 13 height 13
click at [951, 623] on button "Créer" at bounding box center [979, 625] width 56 height 29
select select "******"
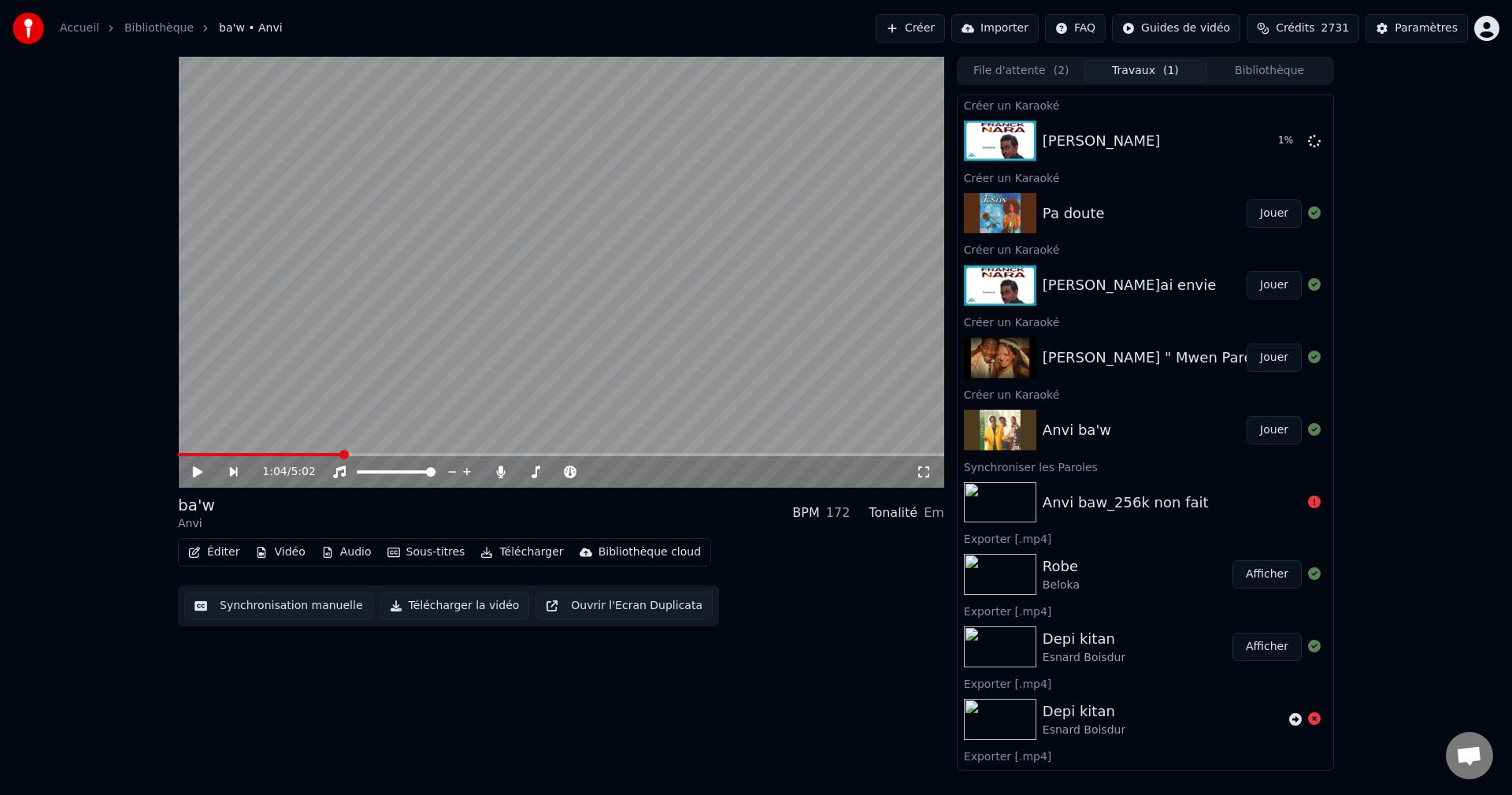
click at [1300, 21] on span "Crédits" at bounding box center [1294, 29] width 38 height 16
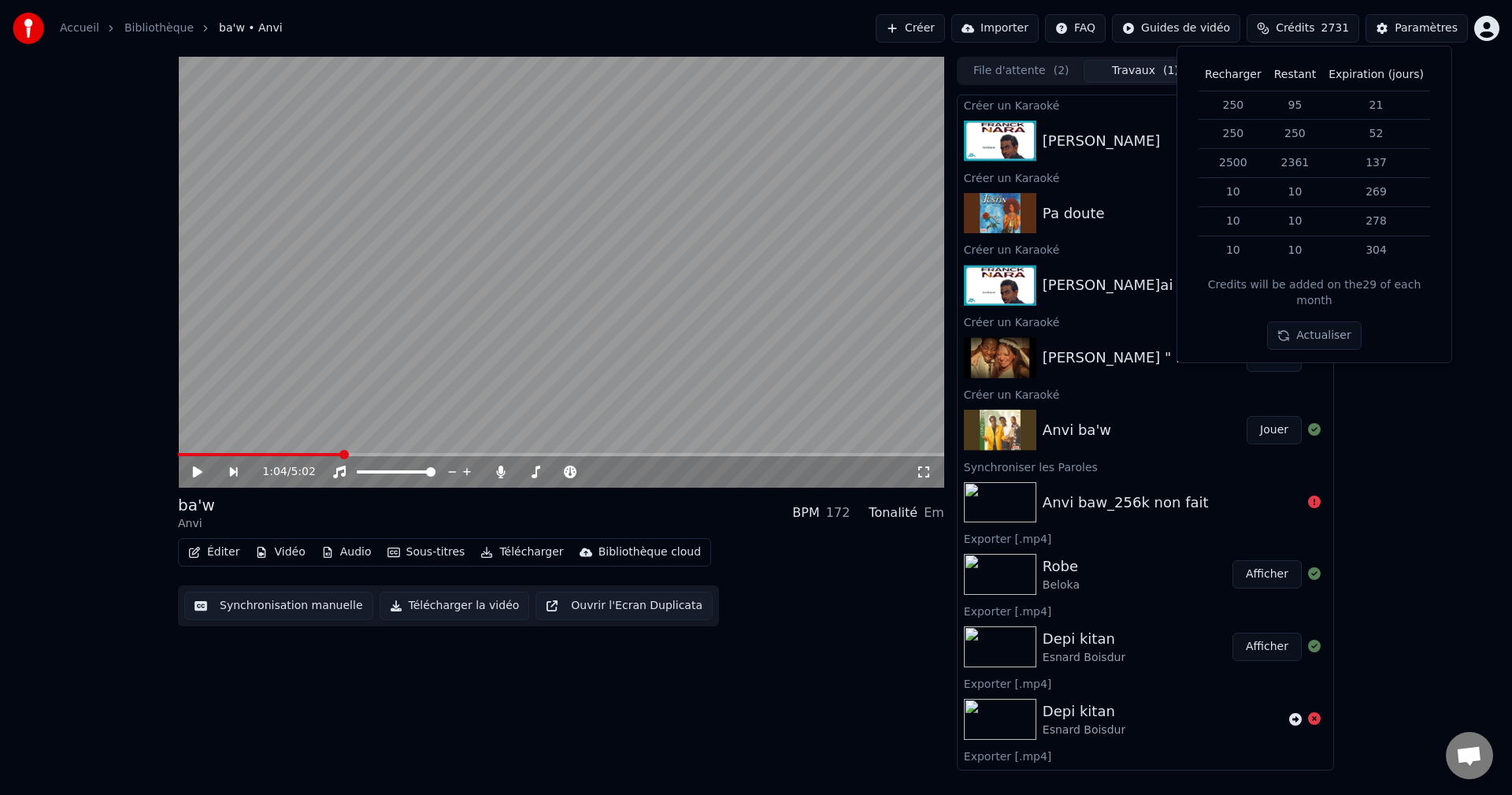
click at [1427, 398] on div "1:04 / 5:02 ba'w Anvi BPM 172 Tonalité Em Éditer Vidéo Audio Sous-titres Téléch…" at bounding box center [756, 413] width 1512 height 713
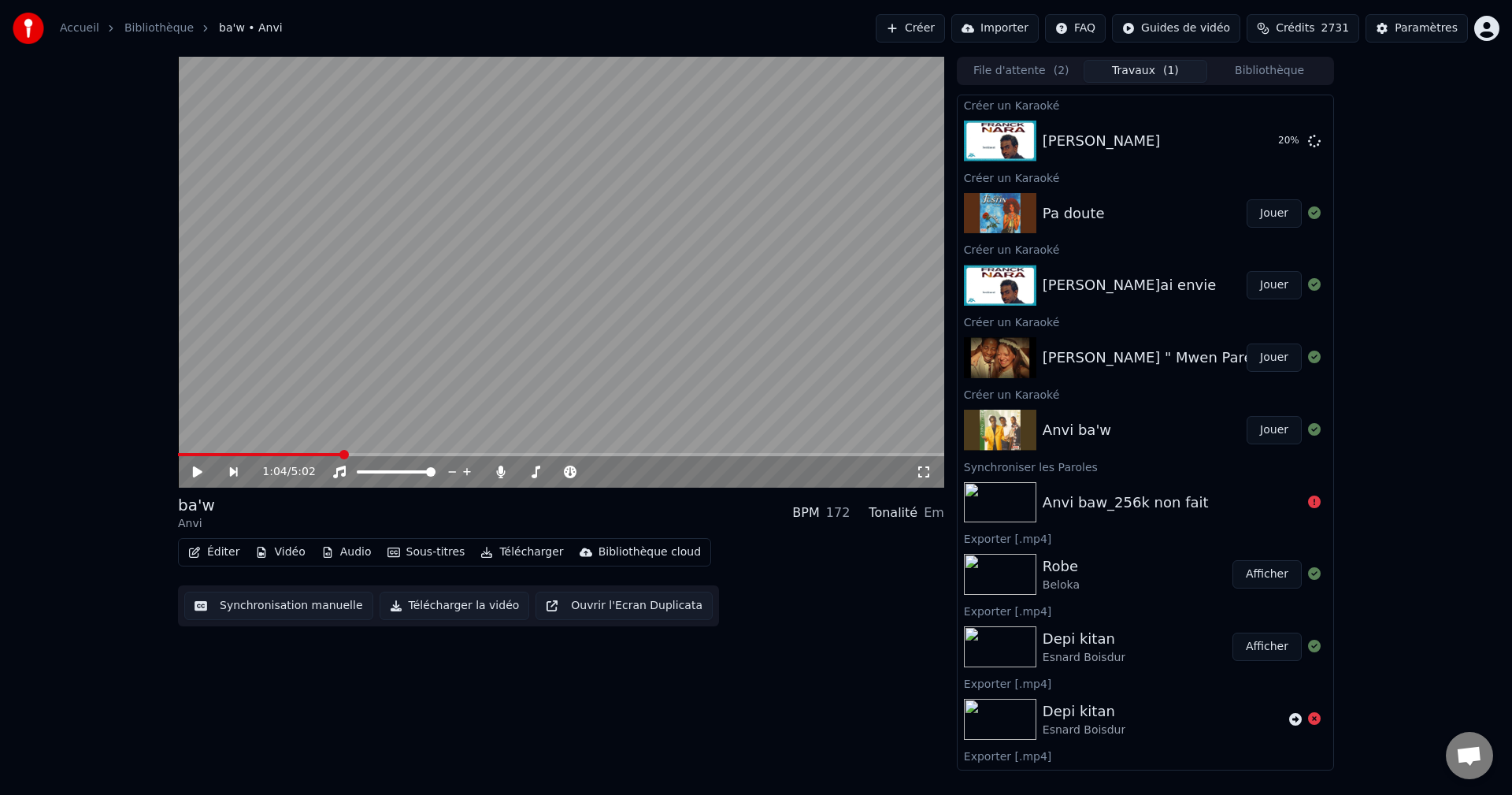
click at [1281, 67] on button "Bibliothèque" at bounding box center [1268, 71] width 124 height 23
